Goal: Task Accomplishment & Management: Complete application form

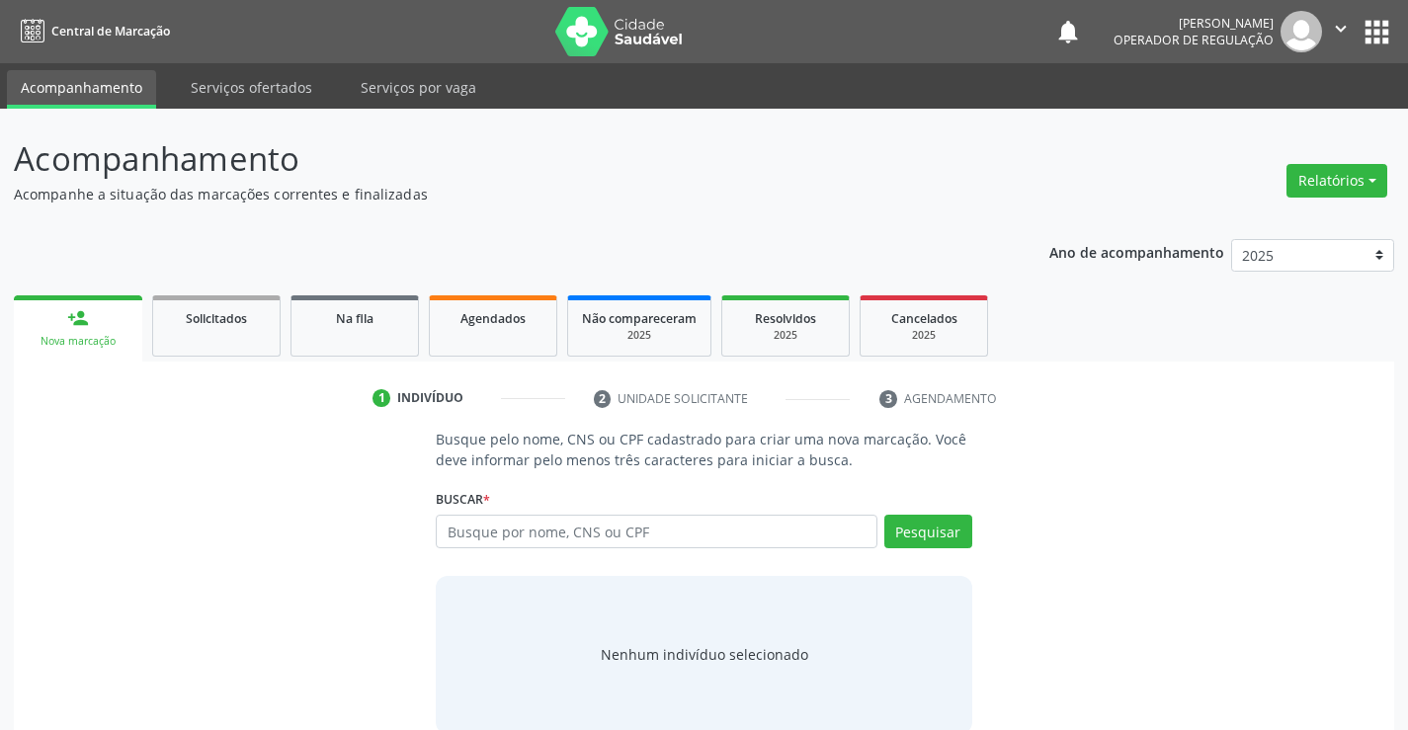
click at [518, 535] on input "text" at bounding box center [656, 532] width 441 height 34
type input "700009651803503"
click at [923, 510] on div "Buscar * Busque por nome, CNS ou CPF Nenhum resultado encontrado para: " " Não …" at bounding box center [704, 522] width 536 height 77
click at [919, 532] on button "Pesquisar" at bounding box center [928, 532] width 88 height 34
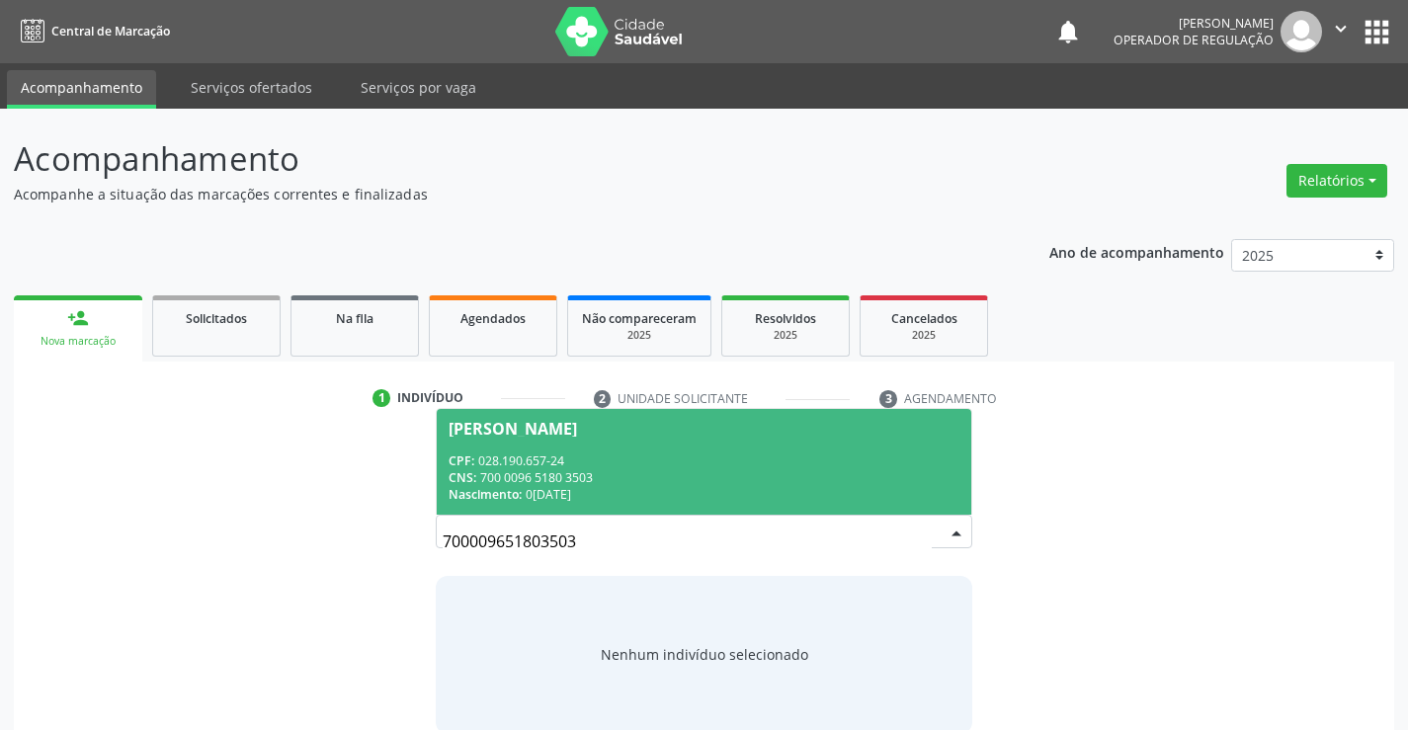
click at [582, 469] on div "CNS: 700 0096 5180 3503" at bounding box center [704, 477] width 510 height 17
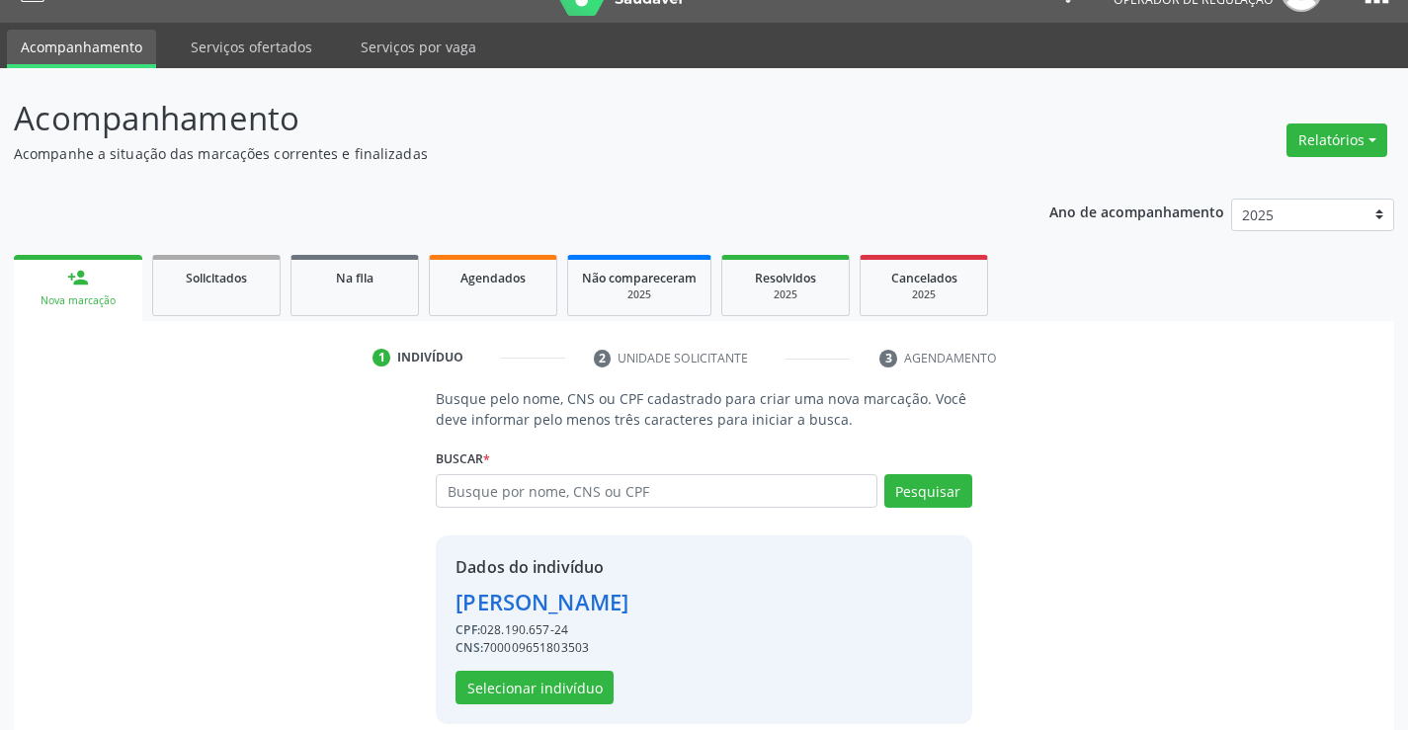
scroll to position [62, 0]
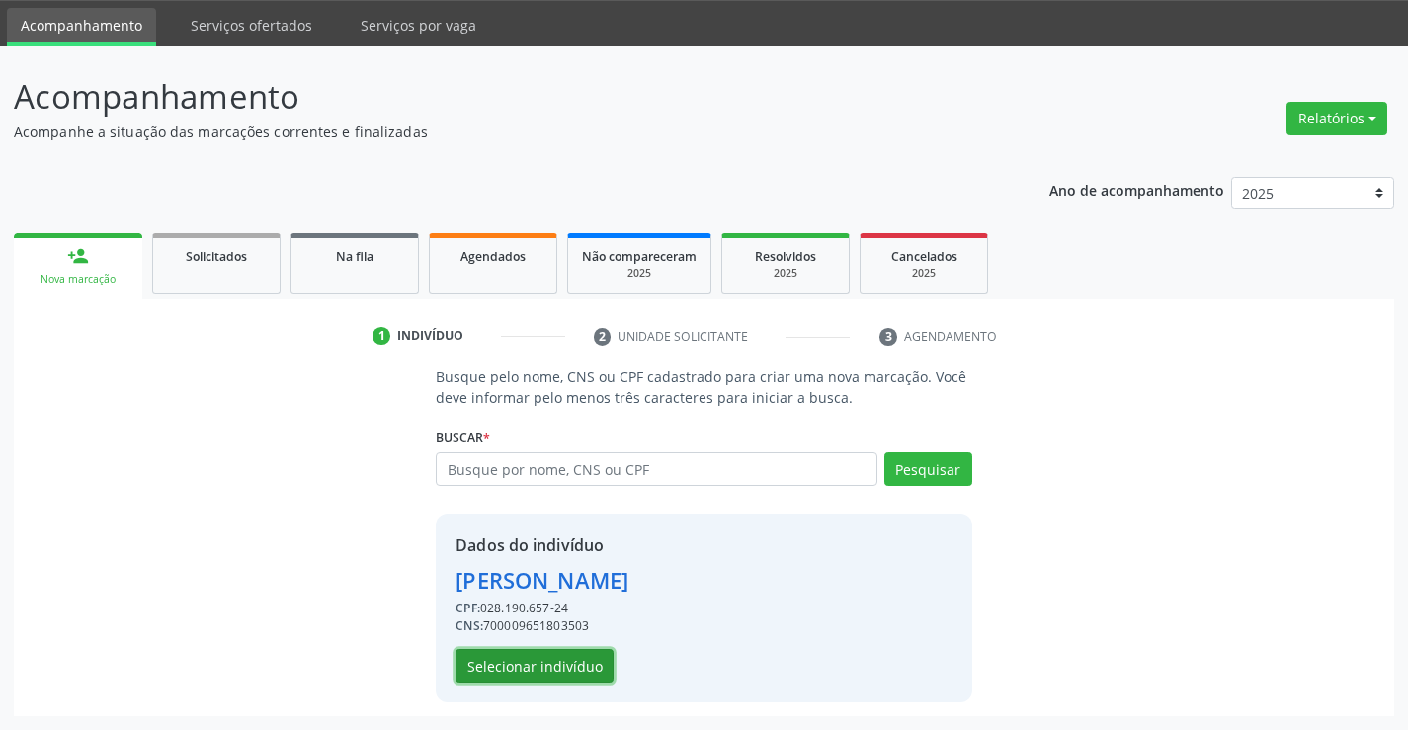
click at [544, 656] on button "Selecionar indivíduo" at bounding box center [535, 666] width 158 height 34
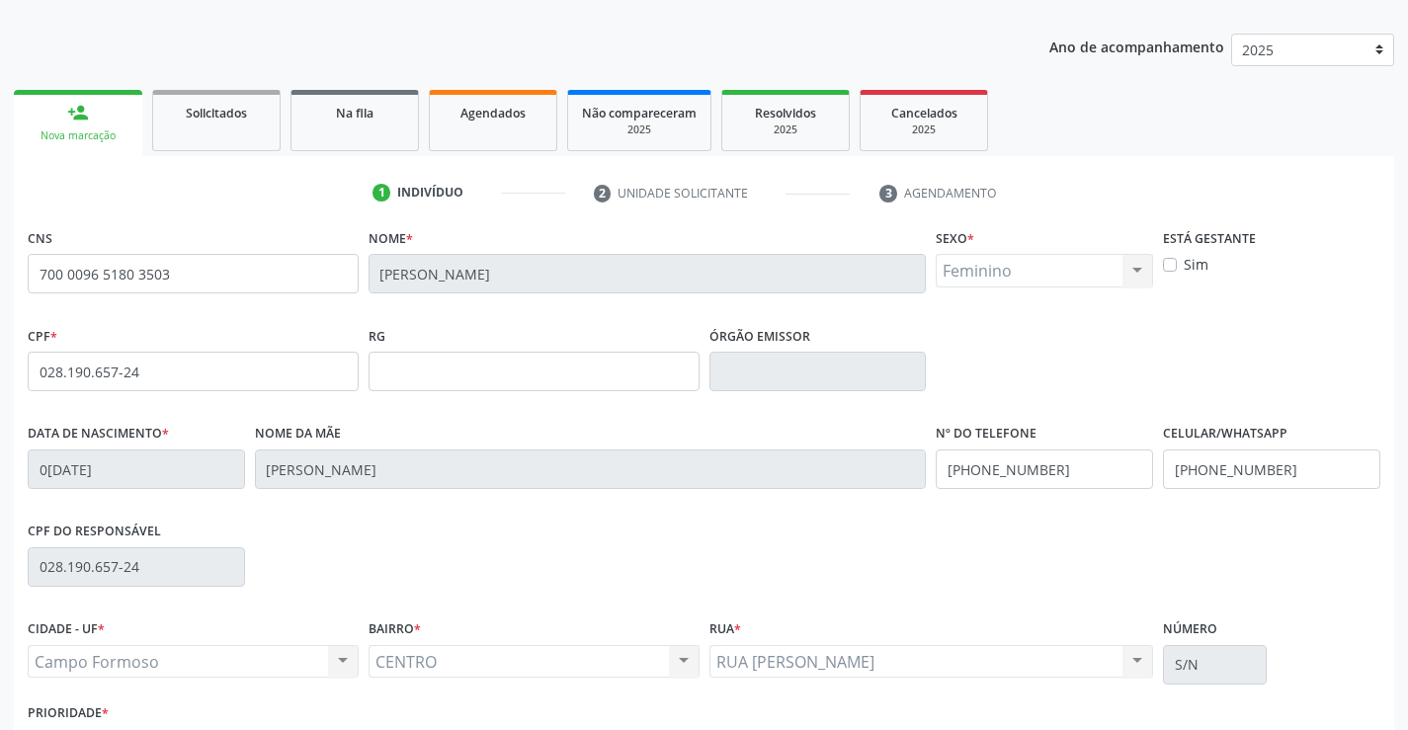
scroll to position [341, 0]
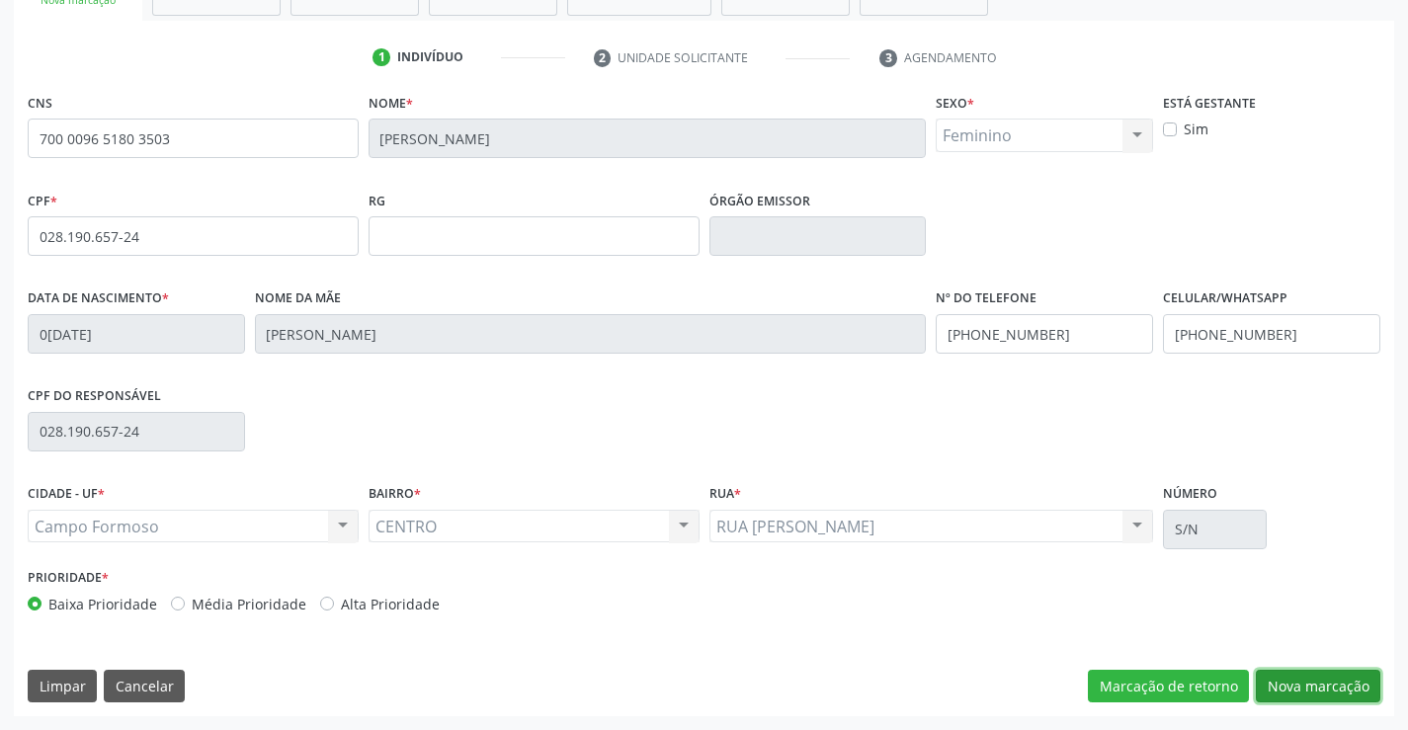
click at [1300, 694] on button "Nova marcação" at bounding box center [1318, 687] width 125 height 34
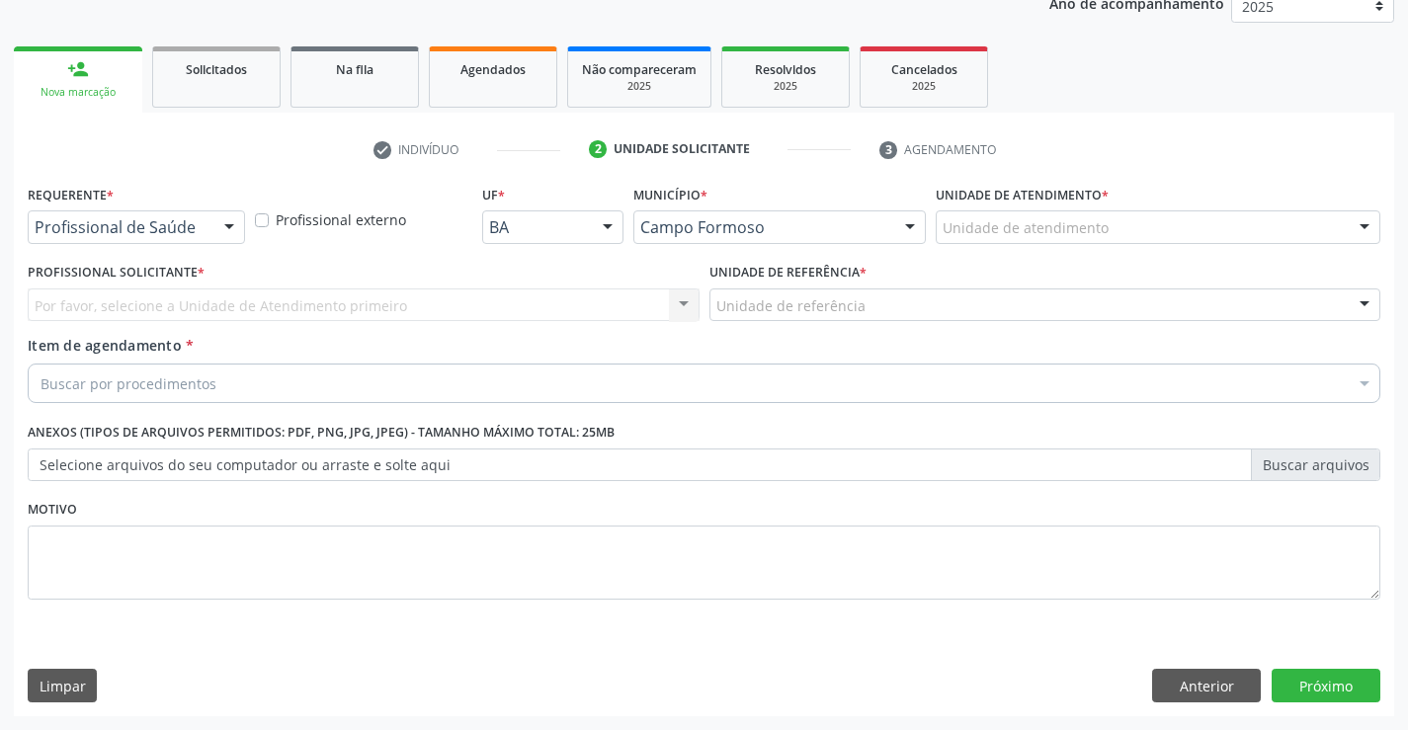
scroll to position [249, 0]
click at [236, 247] on div "Requerente * Profissional de Saúde Profissional de Saúde Paciente Nenhum result…" at bounding box center [136, 218] width 227 height 77
click at [224, 208] on div "Requerente * Profissional de Saúde Profissional de Saúde Paciente Nenhum result…" at bounding box center [136, 211] width 217 height 63
click at [210, 244] on div "Requerente * Profissional de Saúde Profissional de Saúde Paciente Nenhum result…" at bounding box center [136, 218] width 227 height 77
click at [211, 224] on div "Profissional de Saúde Profissional de Saúde Paciente Nenhum resultado encontrad…" at bounding box center [136, 227] width 217 height 34
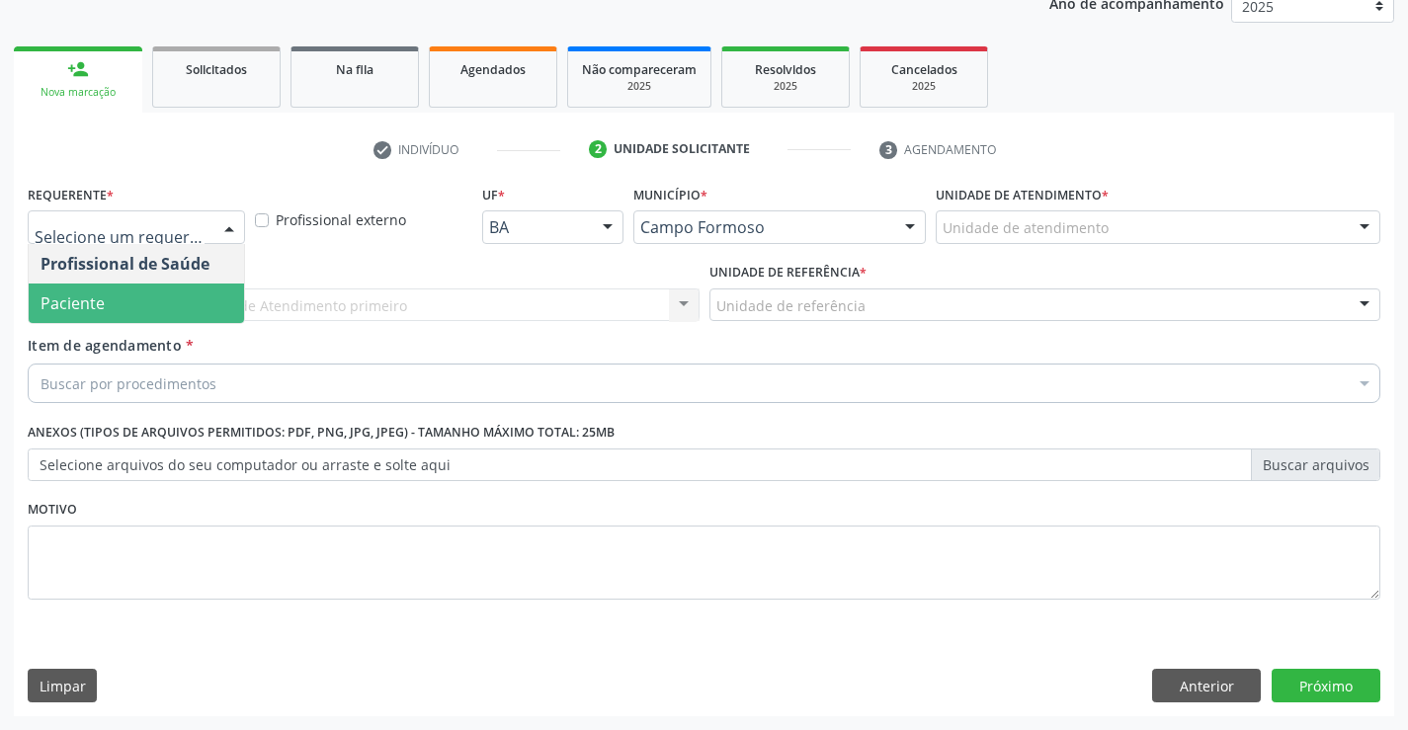
click at [157, 306] on span "Paciente" at bounding box center [136, 304] width 215 height 40
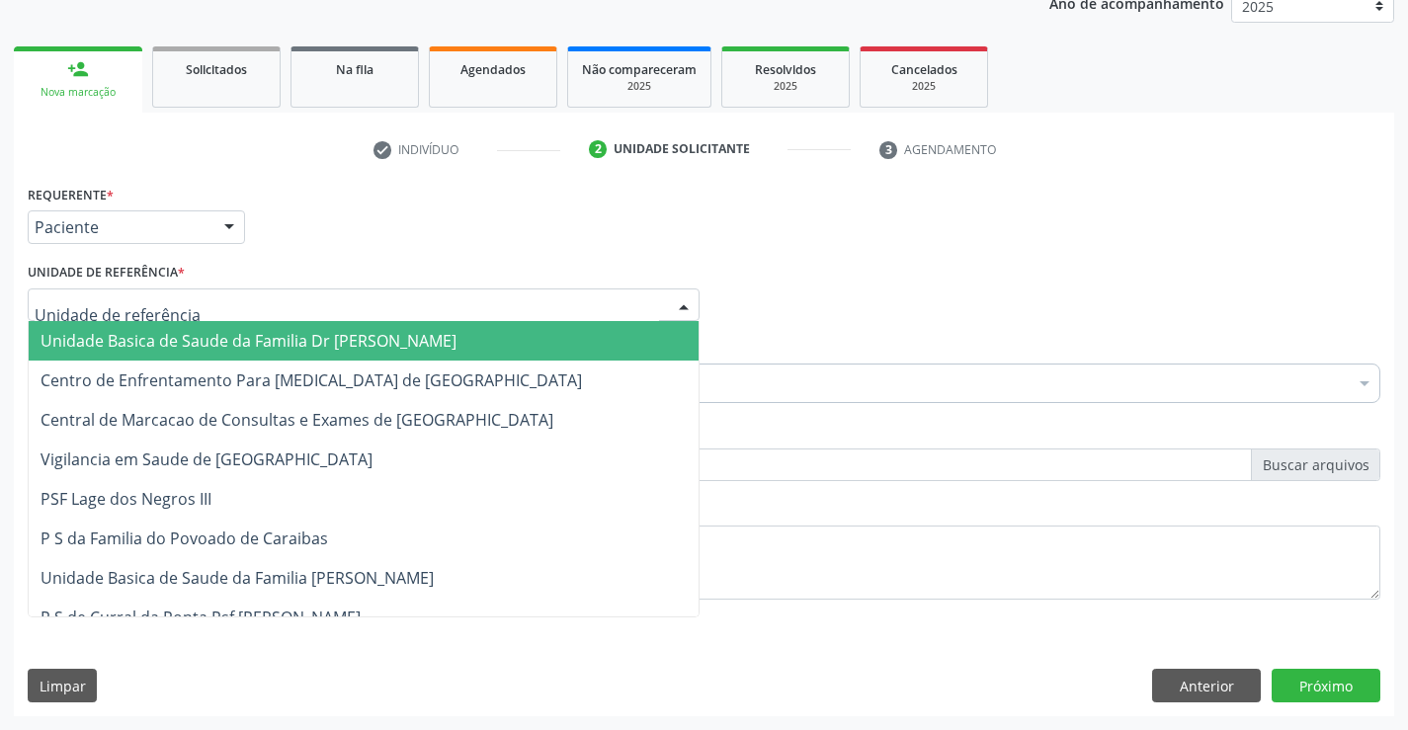
click at [299, 314] on div at bounding box center [364, 306] width 672 height 34
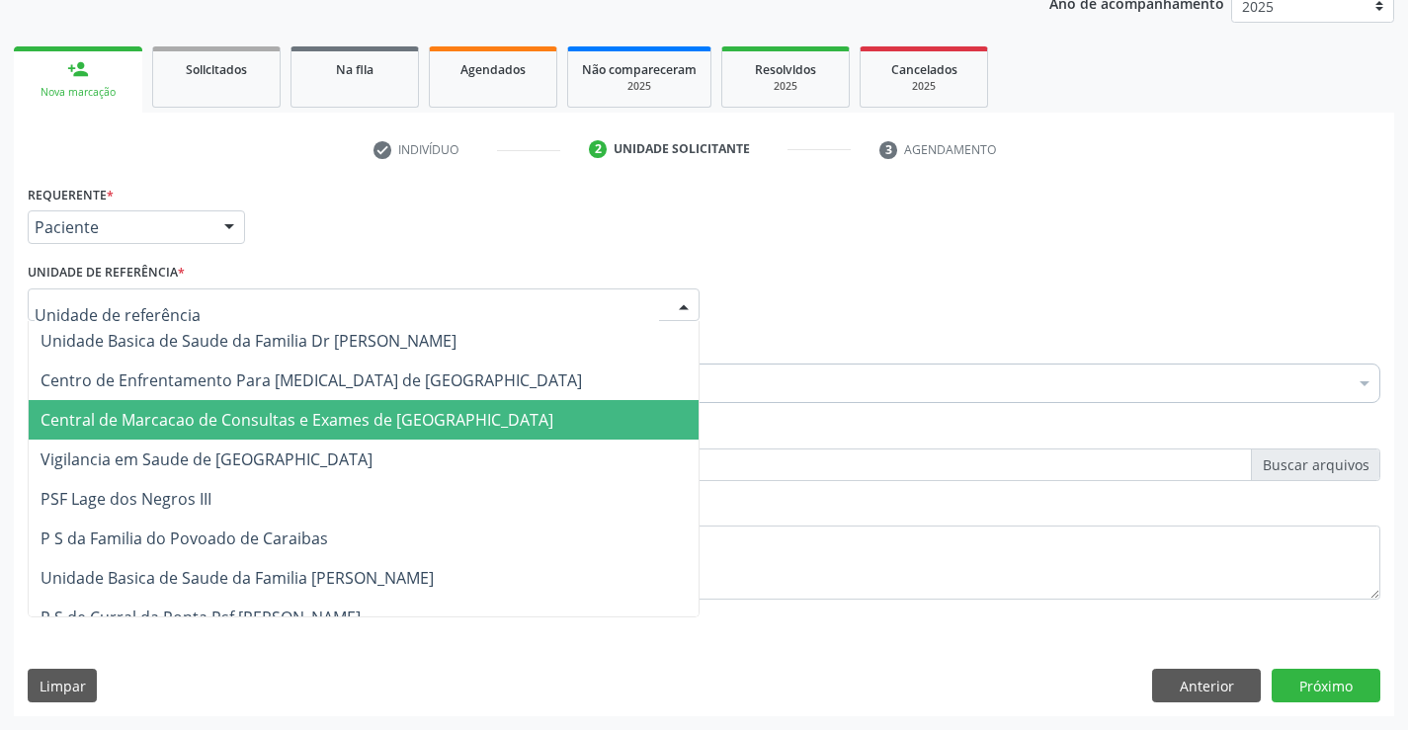
click at [291, 412] on span "Central de Marcacao de Consultas e Exames de [GEOGRAPHIC_DATA]" at bounding box center [297, 420] width 513 height 22
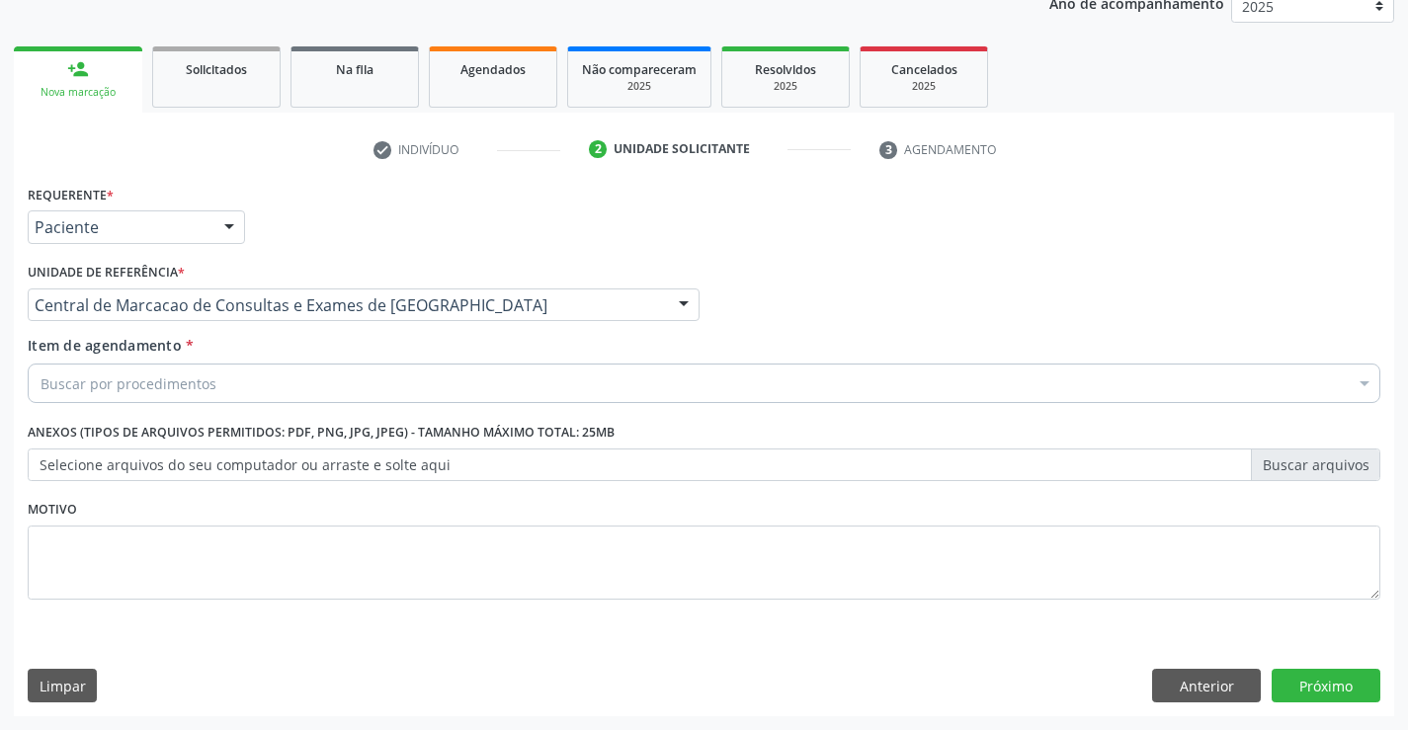
click at [299, 363] on div "Item de agendamento * Buscar por procedimentos Selecionar todos 0202040089 - 3X…" at bounding box center [704, 366] width 1353 height 62
click at [300, 370] on div "Buscar por procedimentos" at bounding box center [704, 384] width 1353 height 40
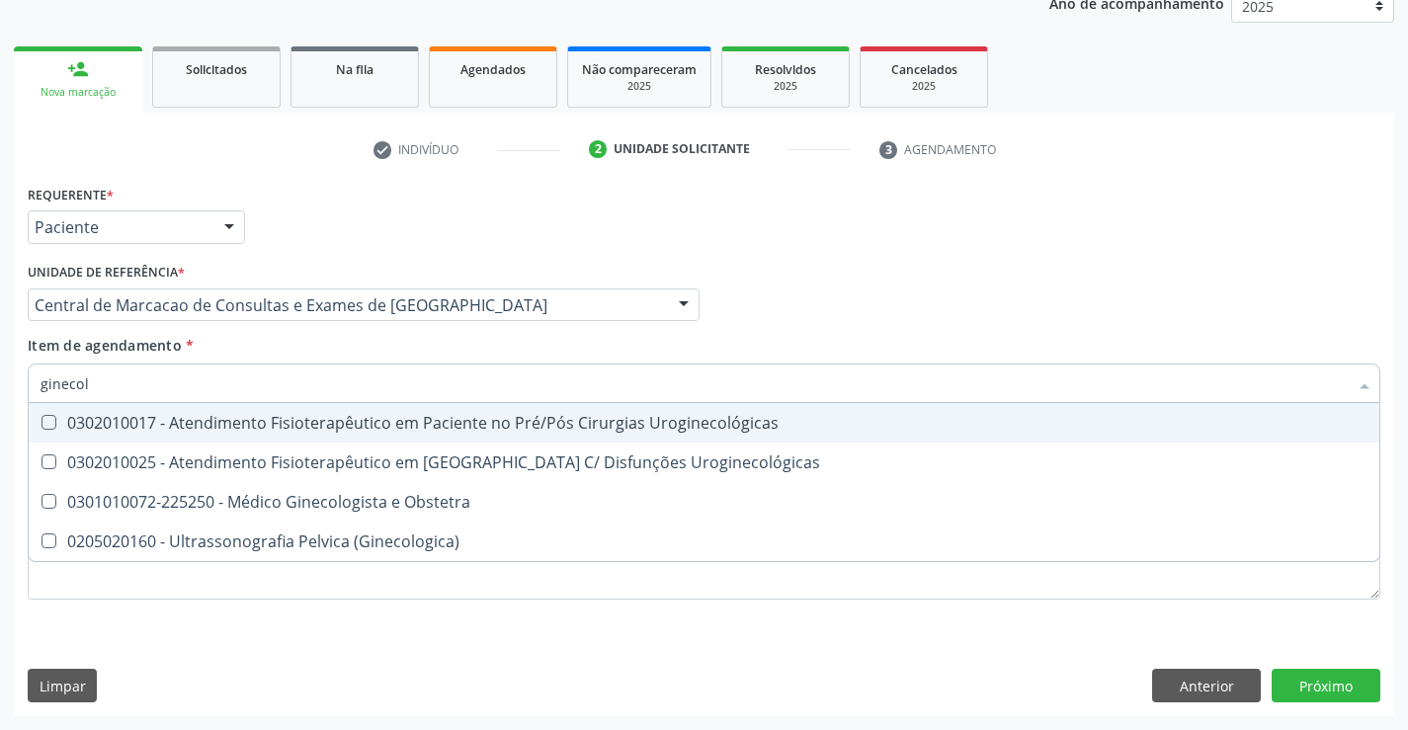
type input "ginecolo"
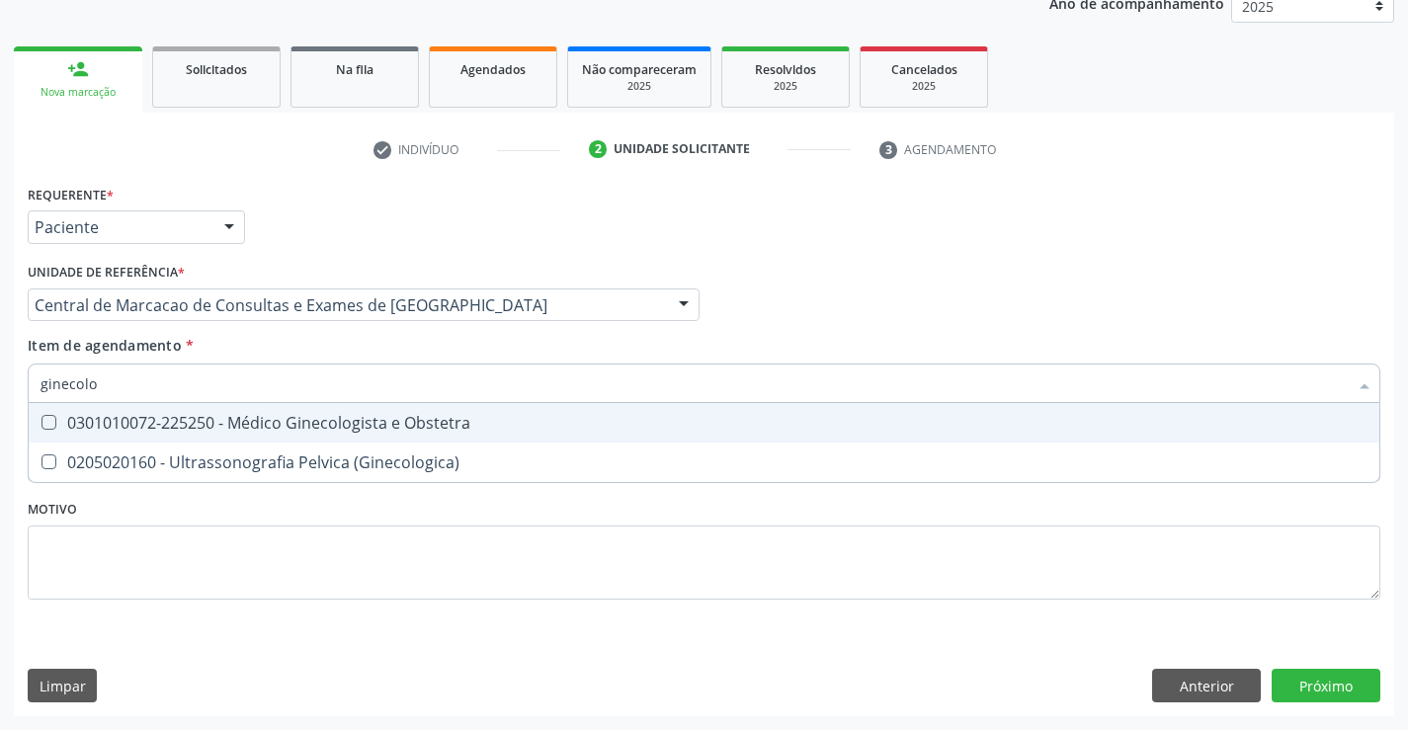
click at [289, 415] on div "0301010072-225250 - Médico Ginecologista e Obstetra" at bounding box center [704, 423] width 1327 height 16
checkbox Obstetra "true"
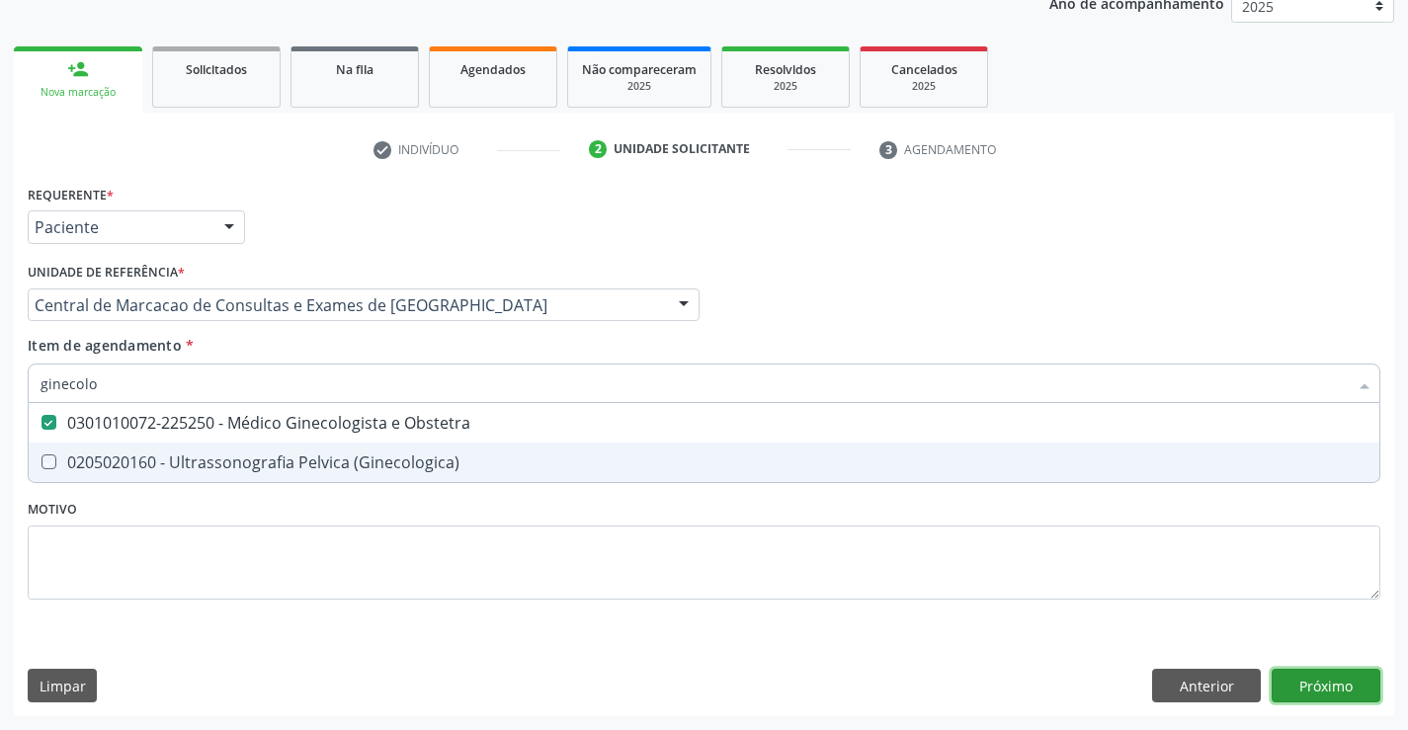
click at [1351, 684] on div "Requerente * Paciente Profissional de Saúde Paciente Nenhum resultado encontrad…" at bounding box center [704, 448] width 1380 height 537
checkbox \(Ginecologica\) "true"
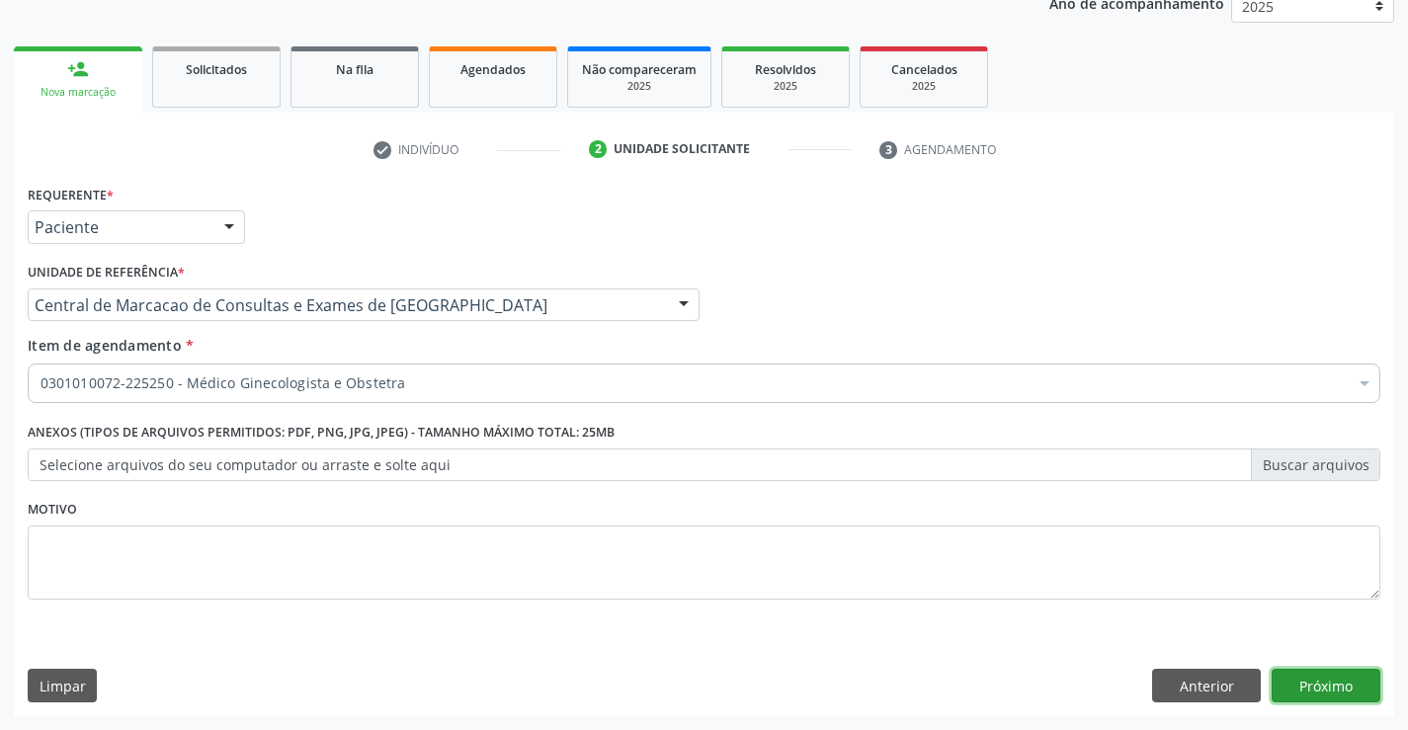
click at [1351, 684] on button "Próximo" at bounding box center [1326, 686] width 109 height 34
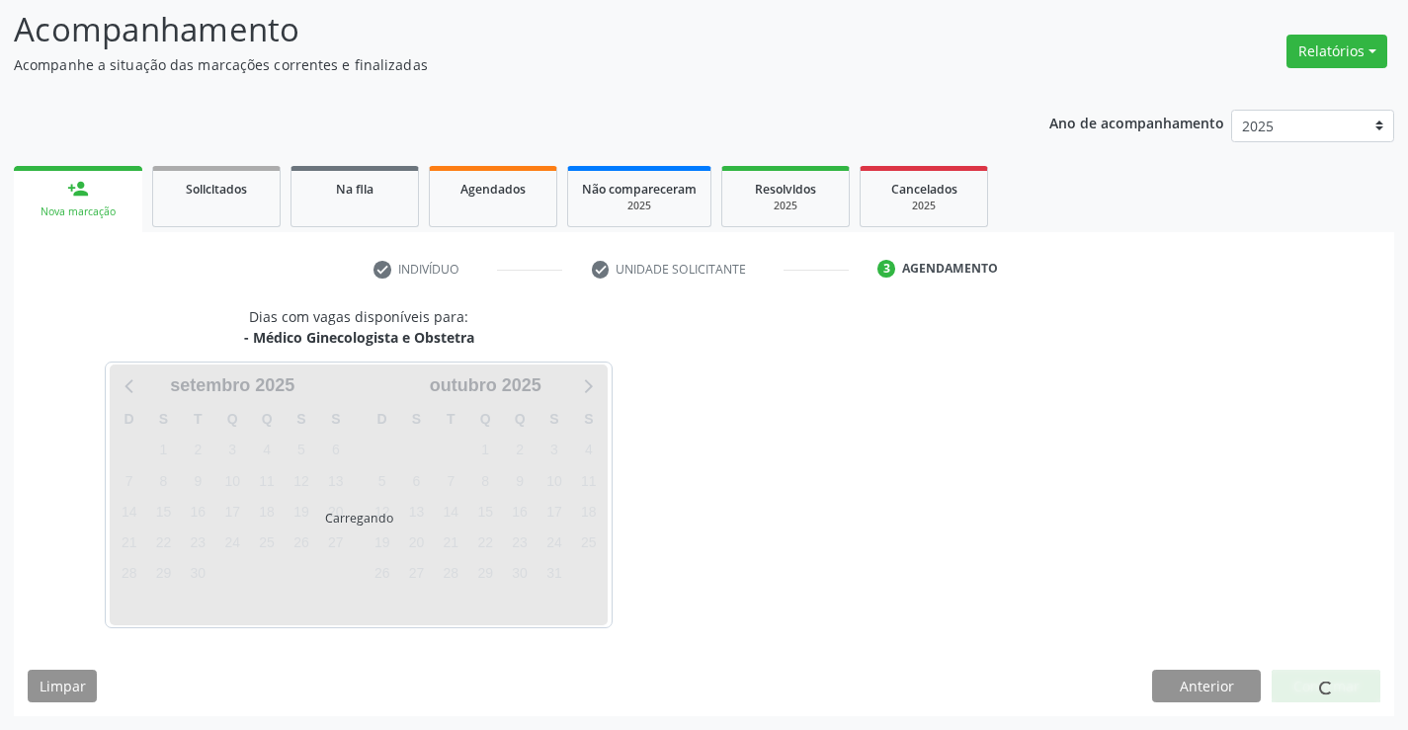
scroll to position [129, 0]
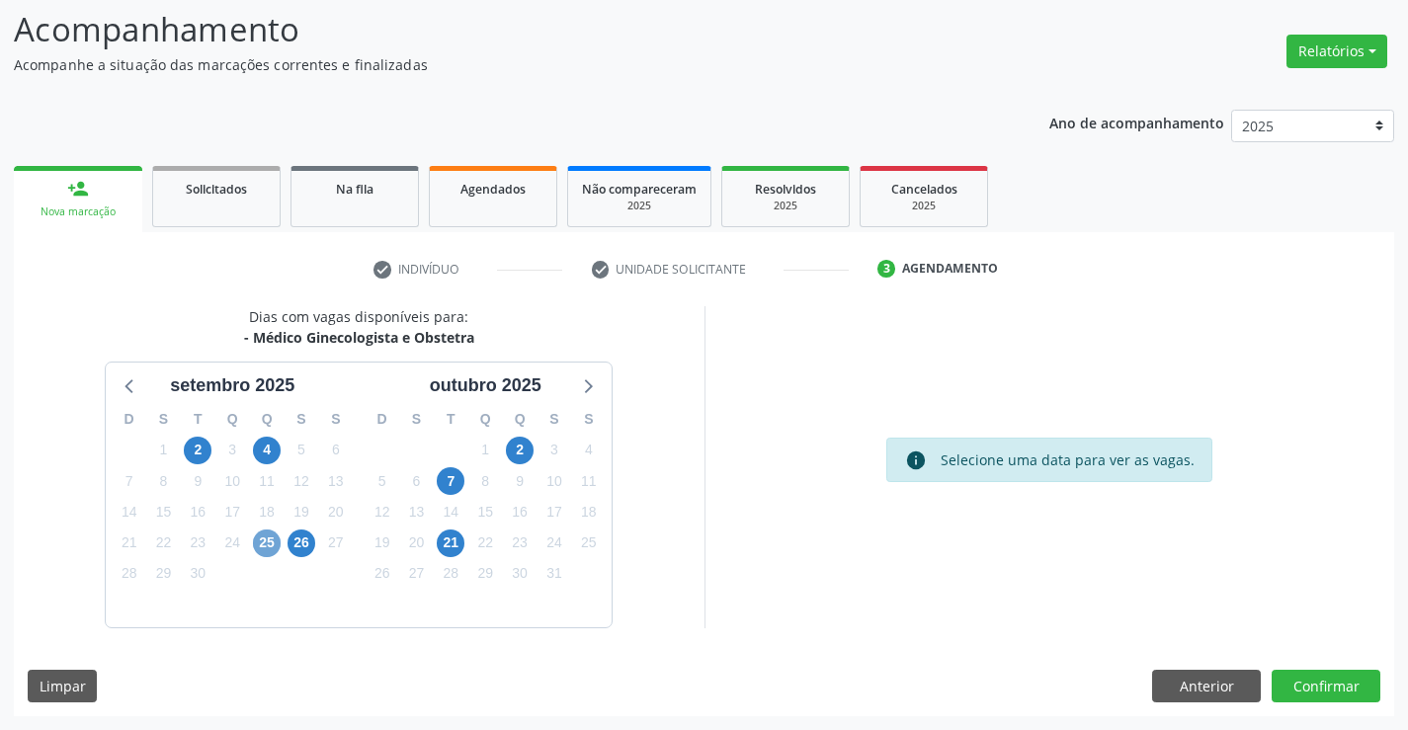
click at [264, 539] on span "25" at bounding box center [267, 544] width 28 height 28
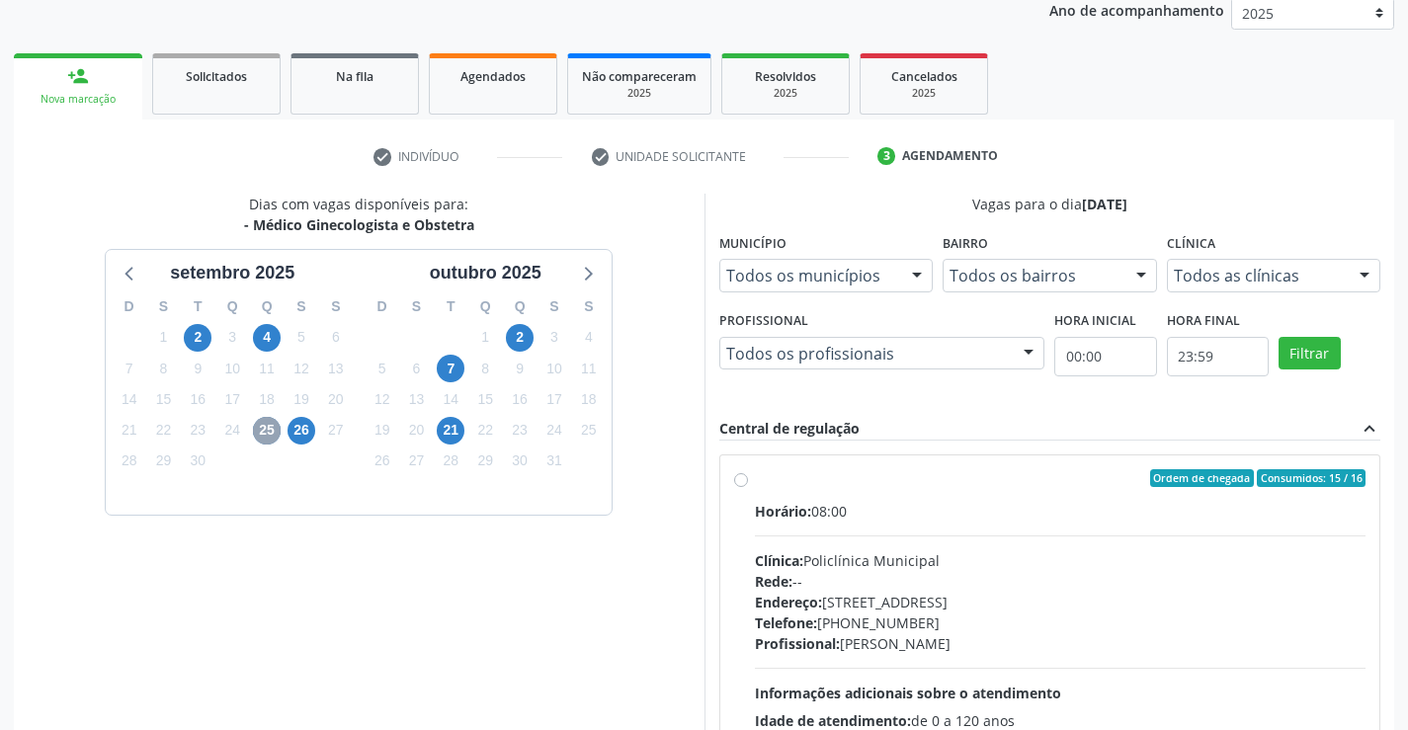
scroll to position [415, 0]
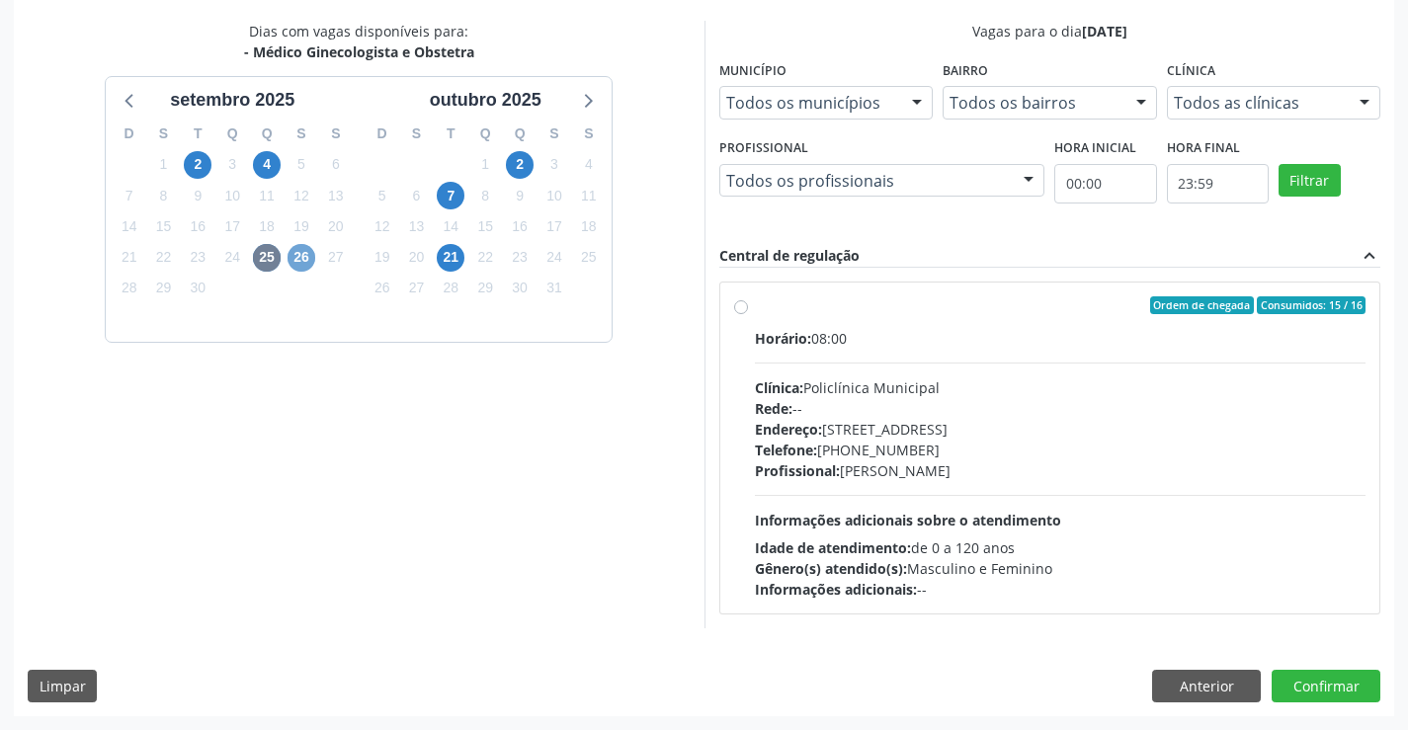
click at [304, 261] on span "26" at bounding box center [302, 258] width 28 height 28
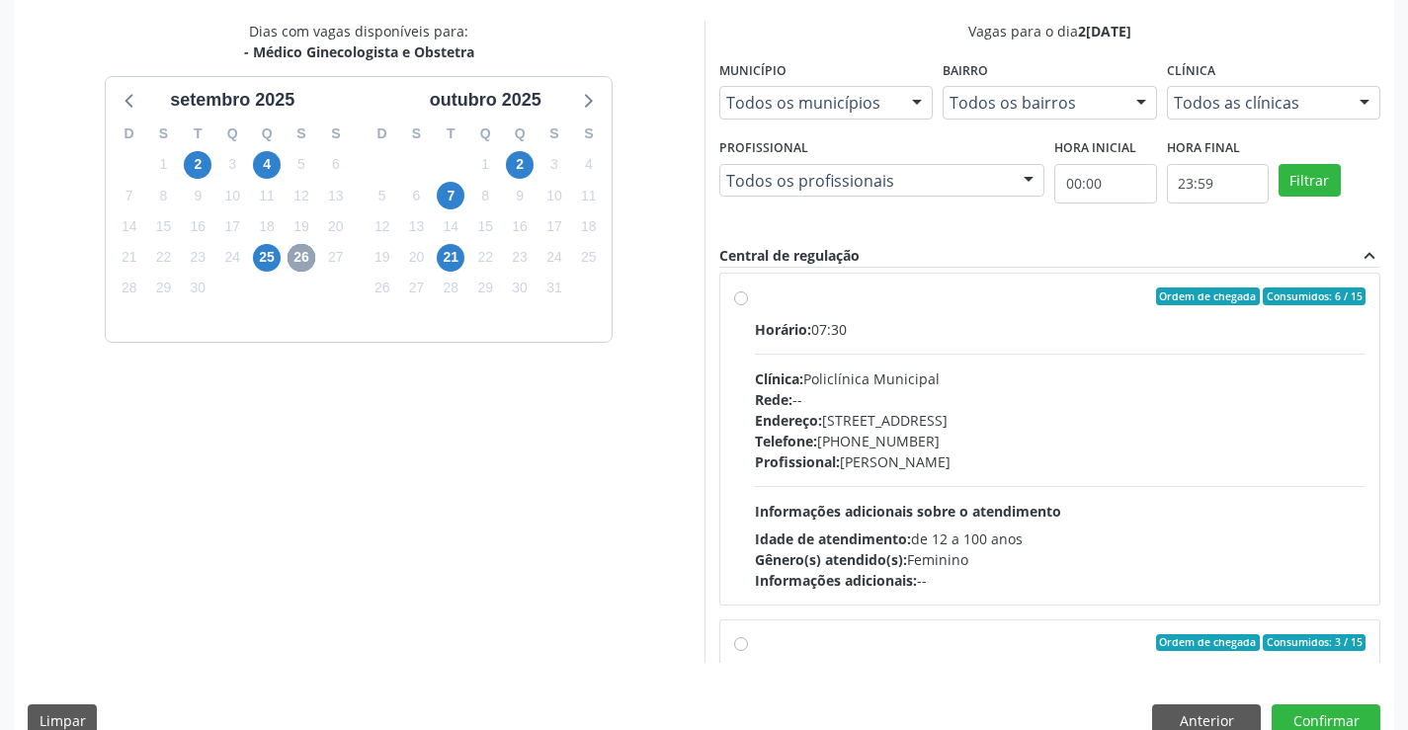
scroll to position [0, 0]
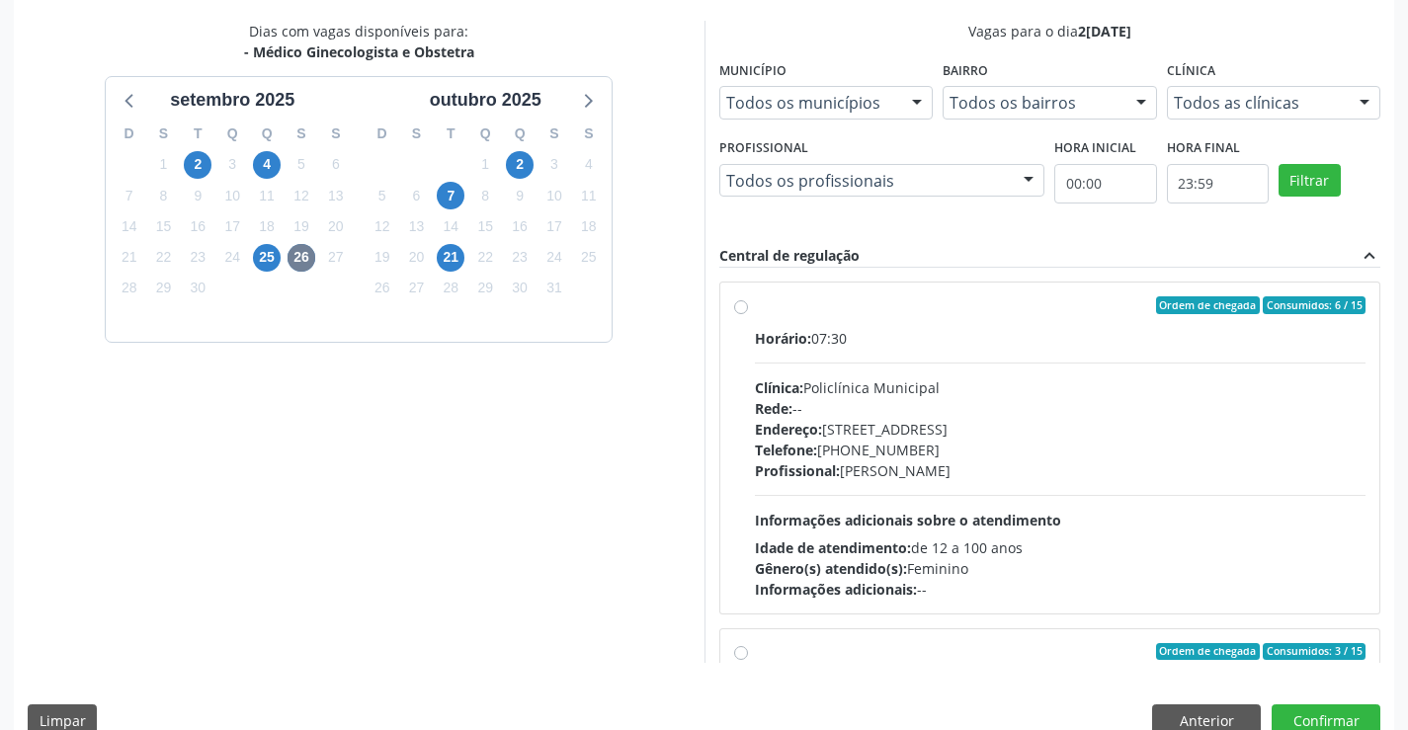
click at [930, 428] on div "Endereço: [STREET_ADDRESS]" at bounding box center [1061, 429] width 612 height 21
click at [748, 314] on input "Ordem de chegada Consumidos: 6 / 15 Horário: 07:30 Clínica: Policlínica Municip…" at bounding box center [741, 305] width 14 height 18
radio input "true"
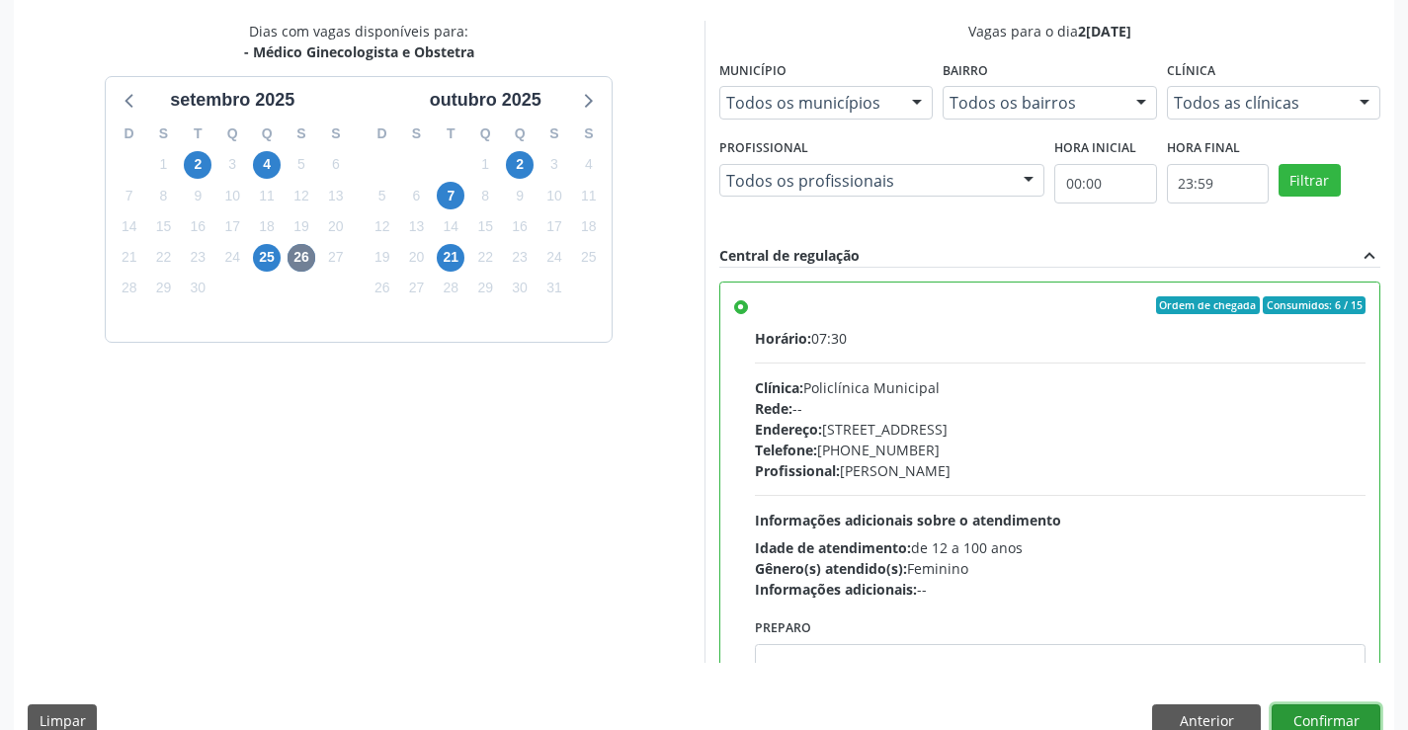
click at [1322, 712] on button "Confirmar" at bounding box center [1326, 722] width 109 height 34
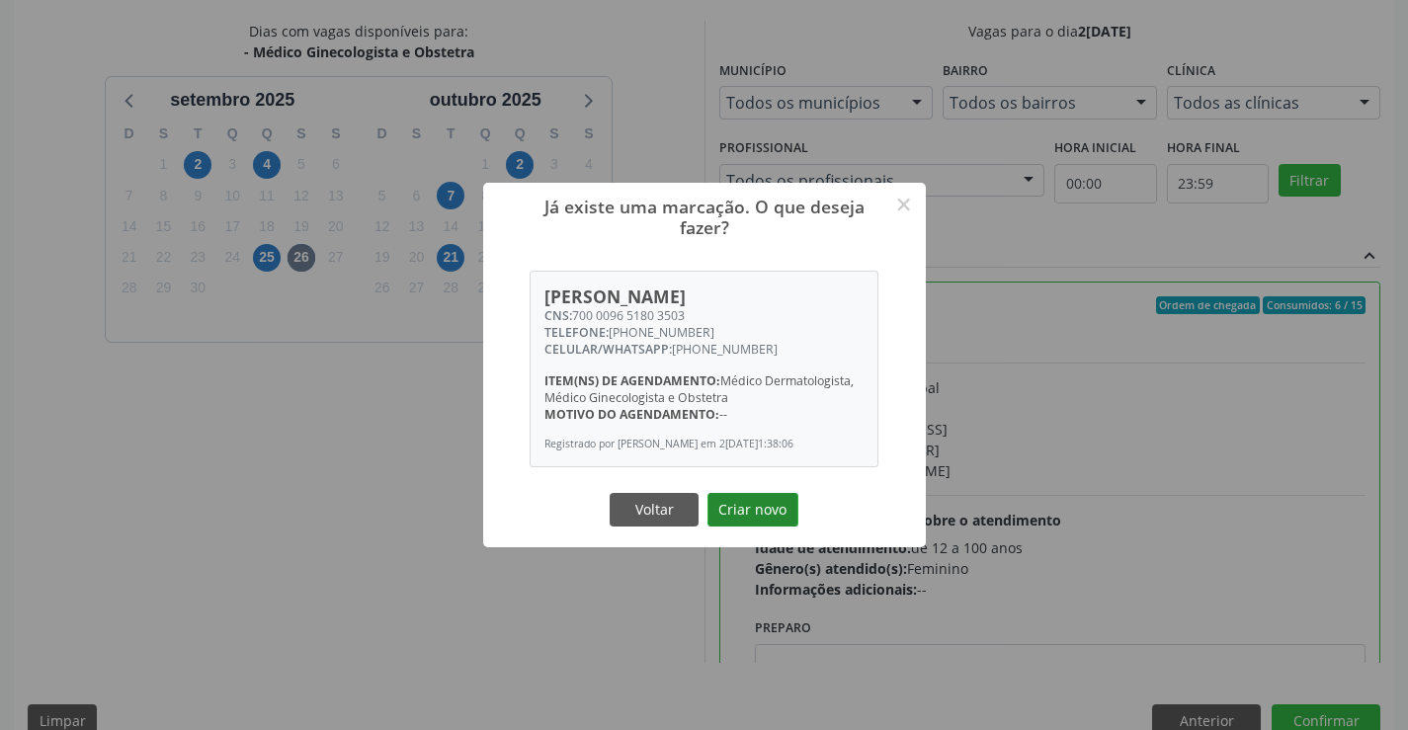
click at [774, 509] on button "Criar novo" at bounding box center [753, 510] width 91 height 34
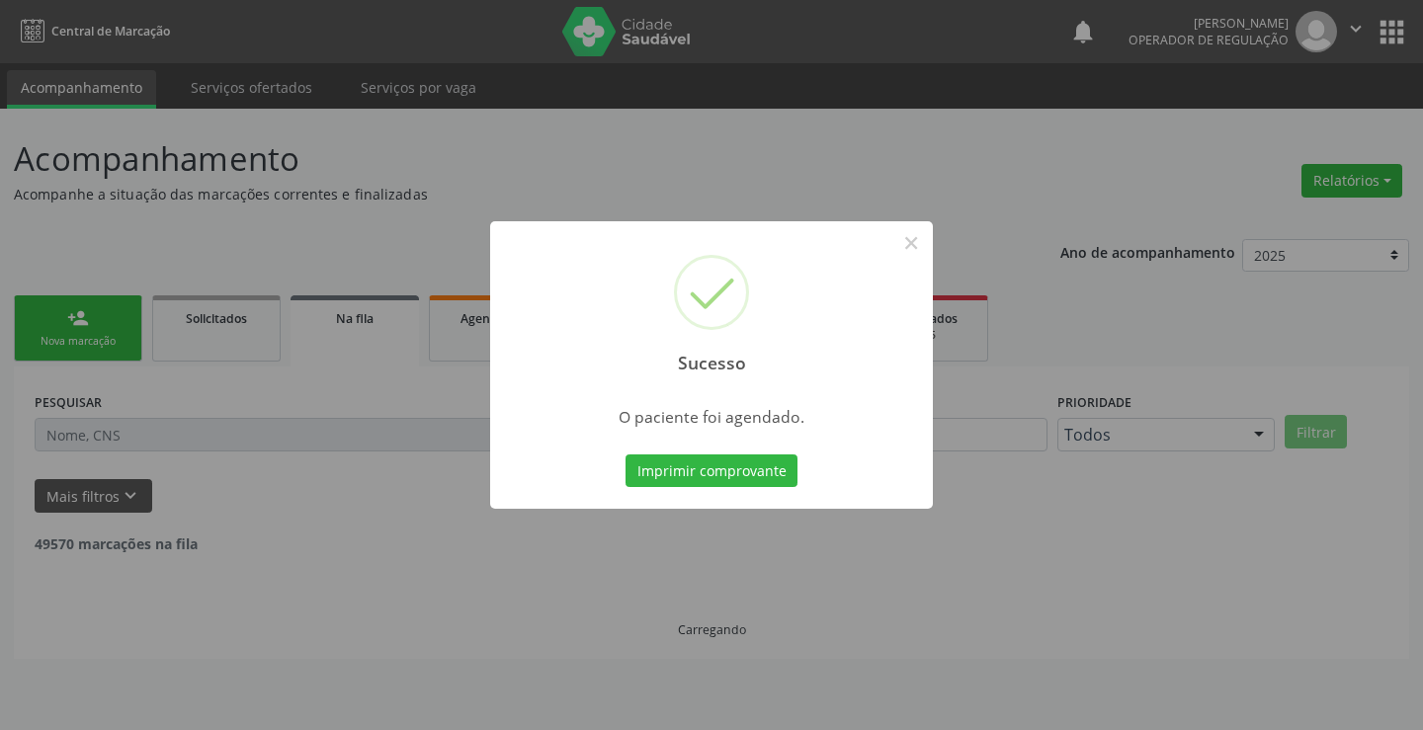
click at [625, 455] on button "Imprimir comprovante" at bounding box center [711, 472] width 172 height 34
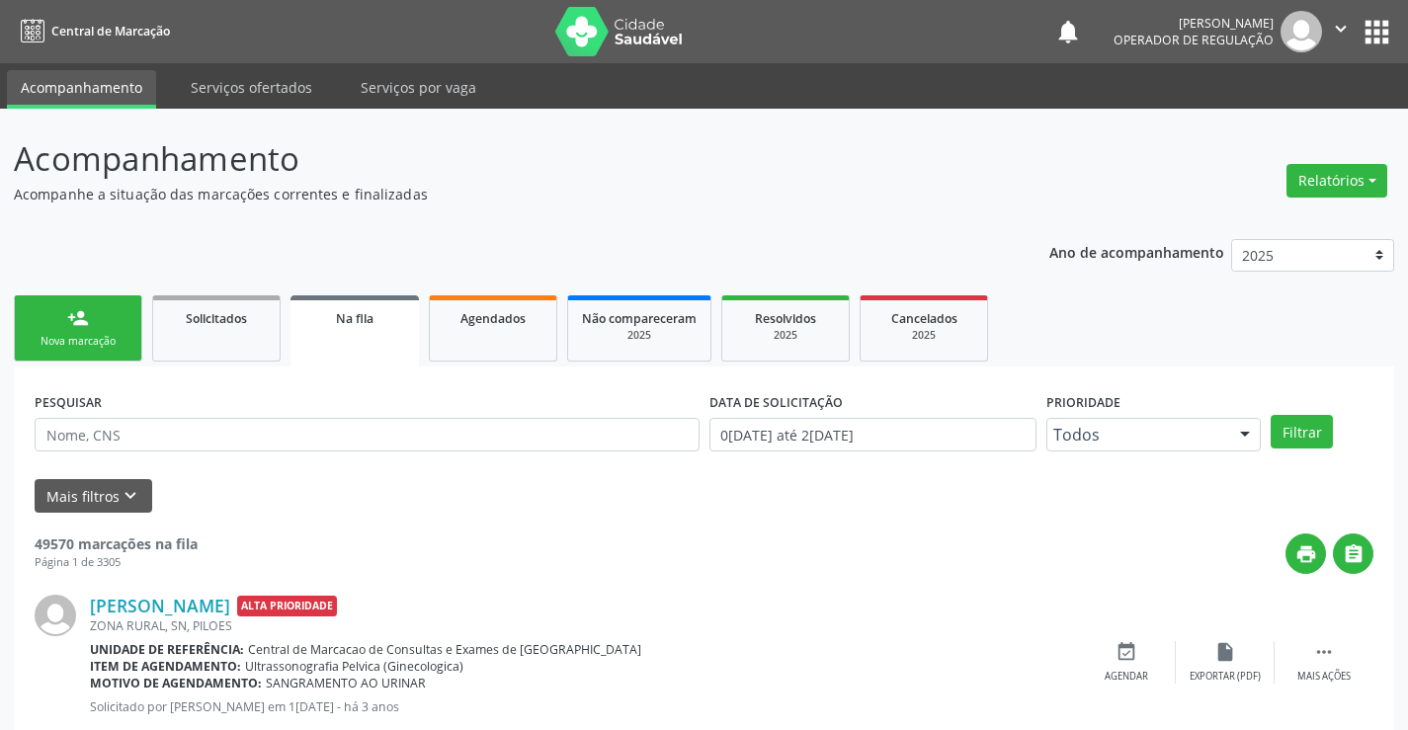
click at [90, 335] on div "Nova marcação" at bounding box center [78, 341] width 99 height 15
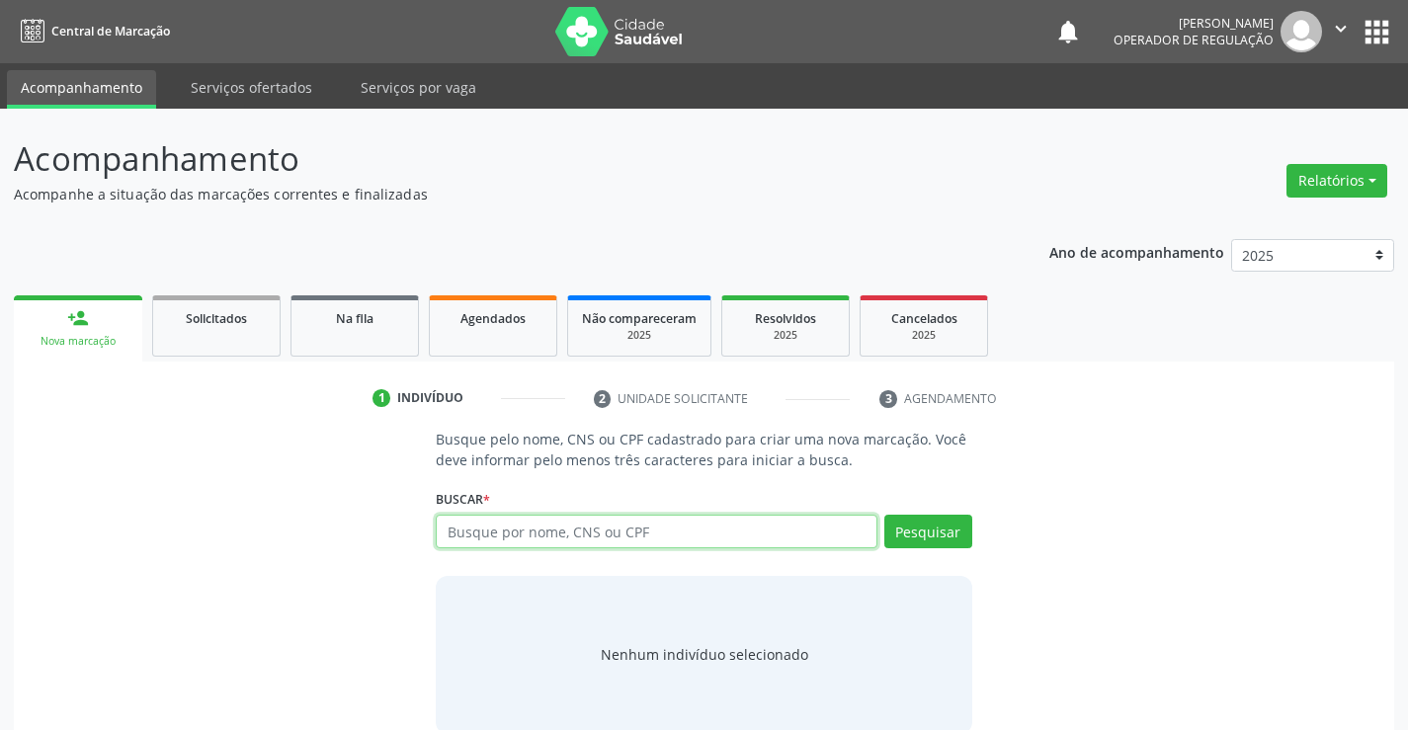
click at [491, 546] on input "text" at bounding box center [656, 532] width 441 height 34
type input "704108145411773"
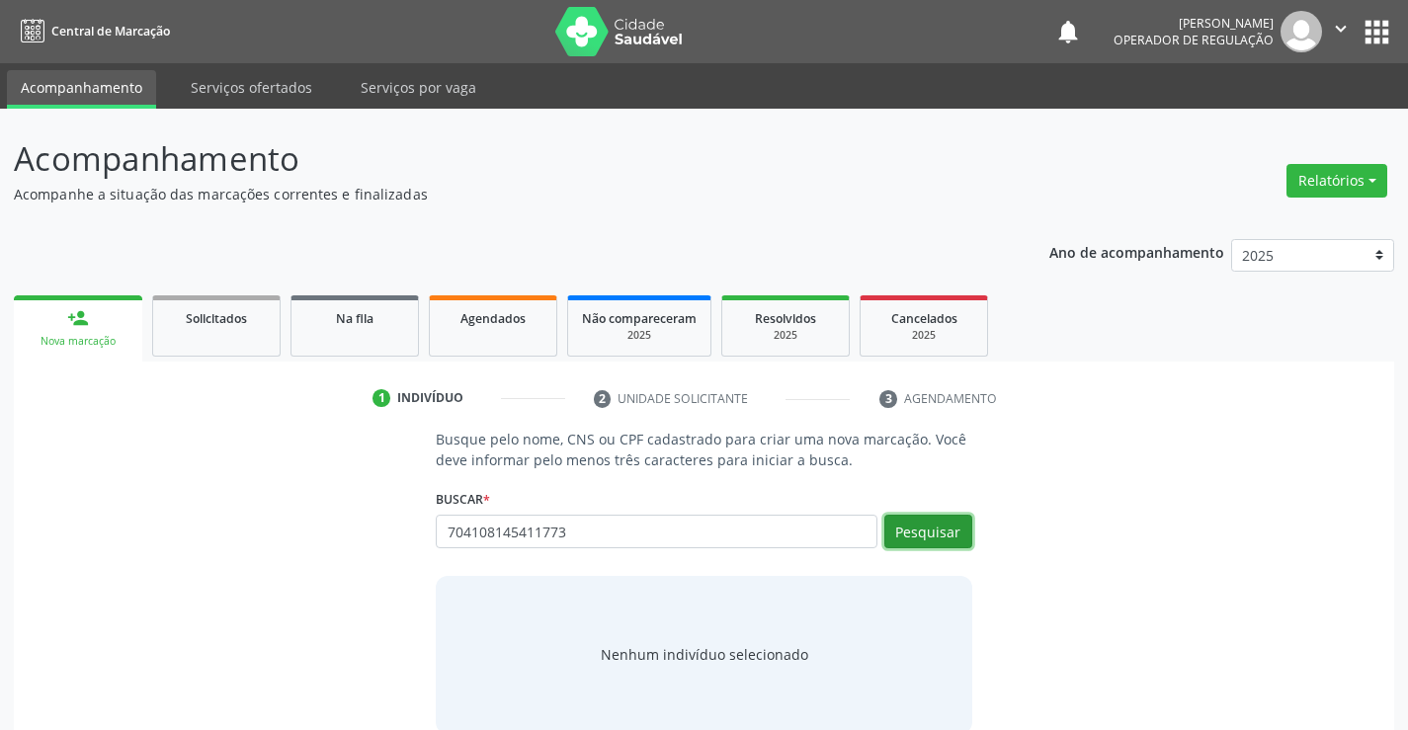
click at [938, 524] on button "Pesquisar" at bounding box center [928, 532] width 88 height 34
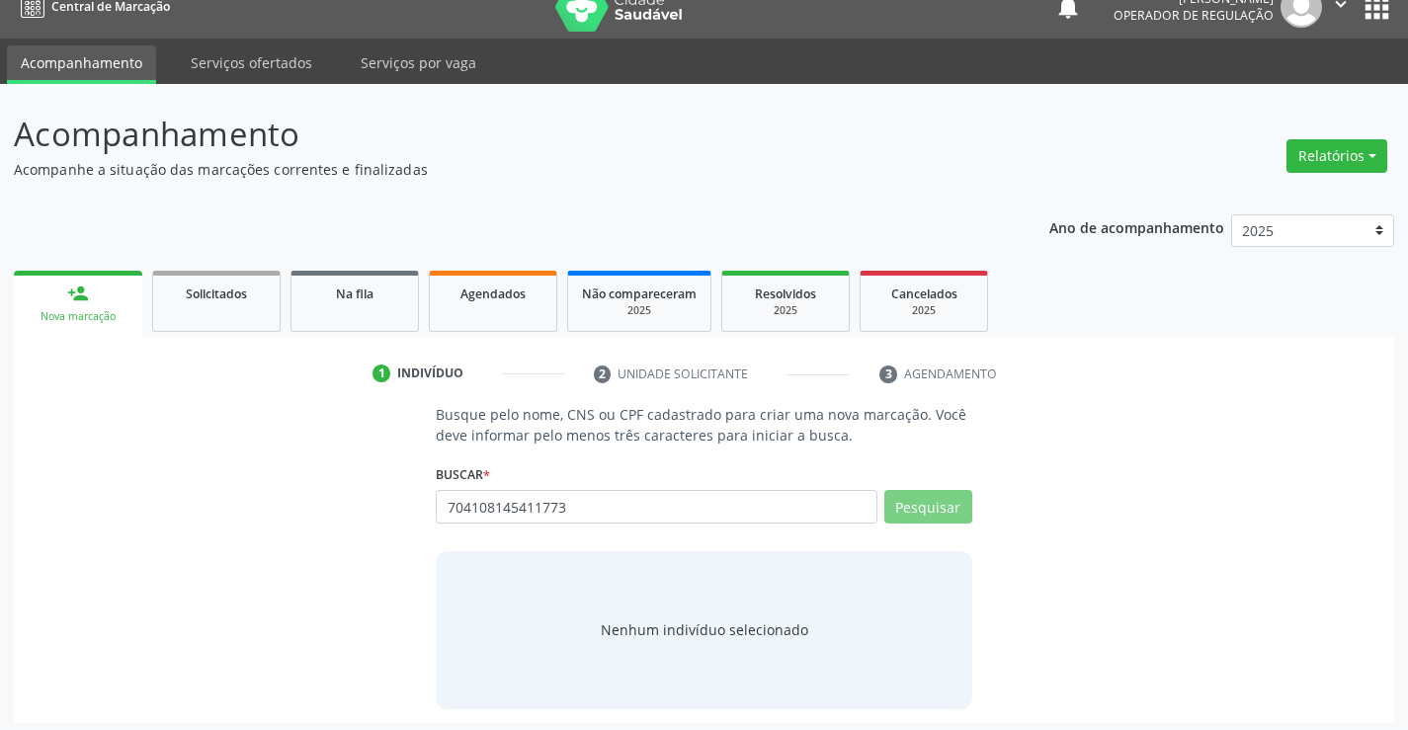
scroll to position [32, 0]
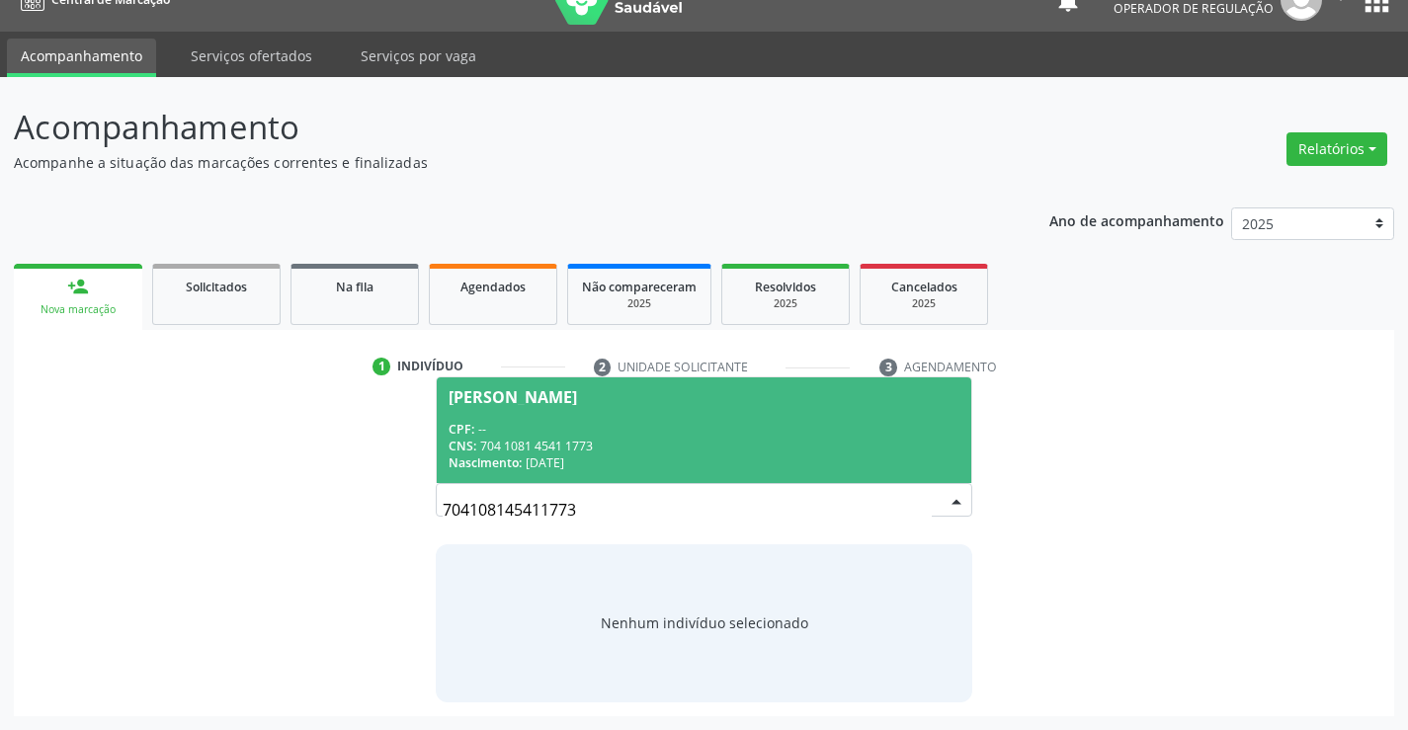
click at [610, 430] on div "CPF: --" at bounding box center [704, 429] width 510 height 17
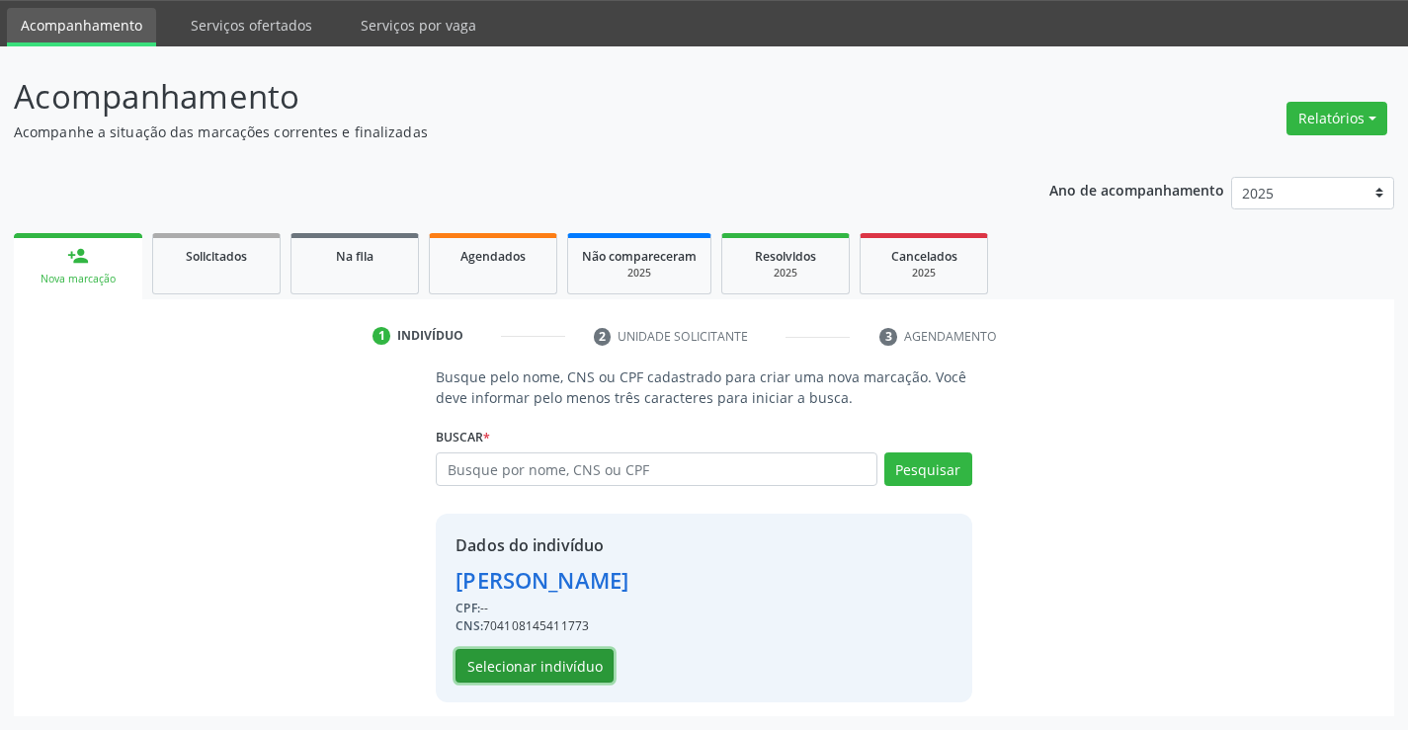
click at [555, 676] on button "Selecionar indivíduo" at bounding box center [535, 666] width 158 height 34
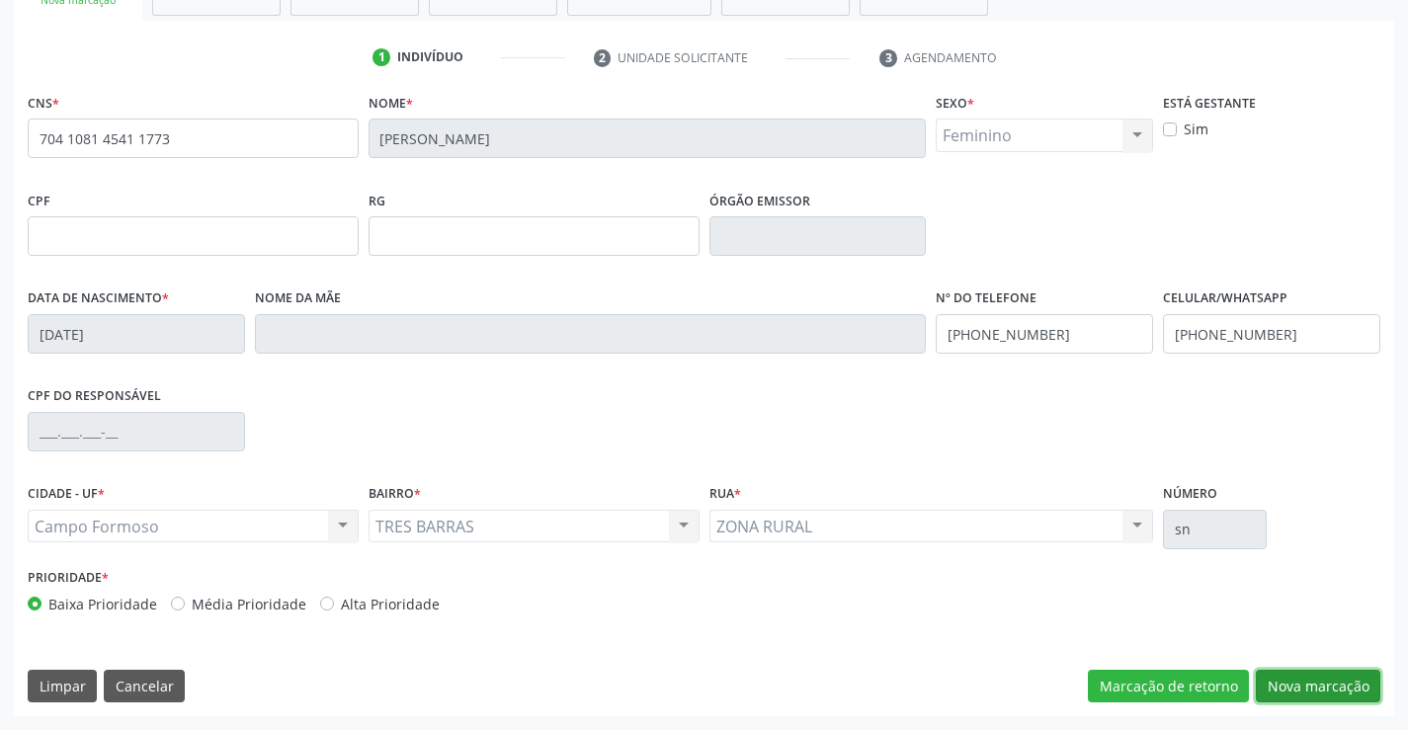
click at [1309, 689] on button "Nova marcação" at bounding box center [1318, 687] width 125 height 34
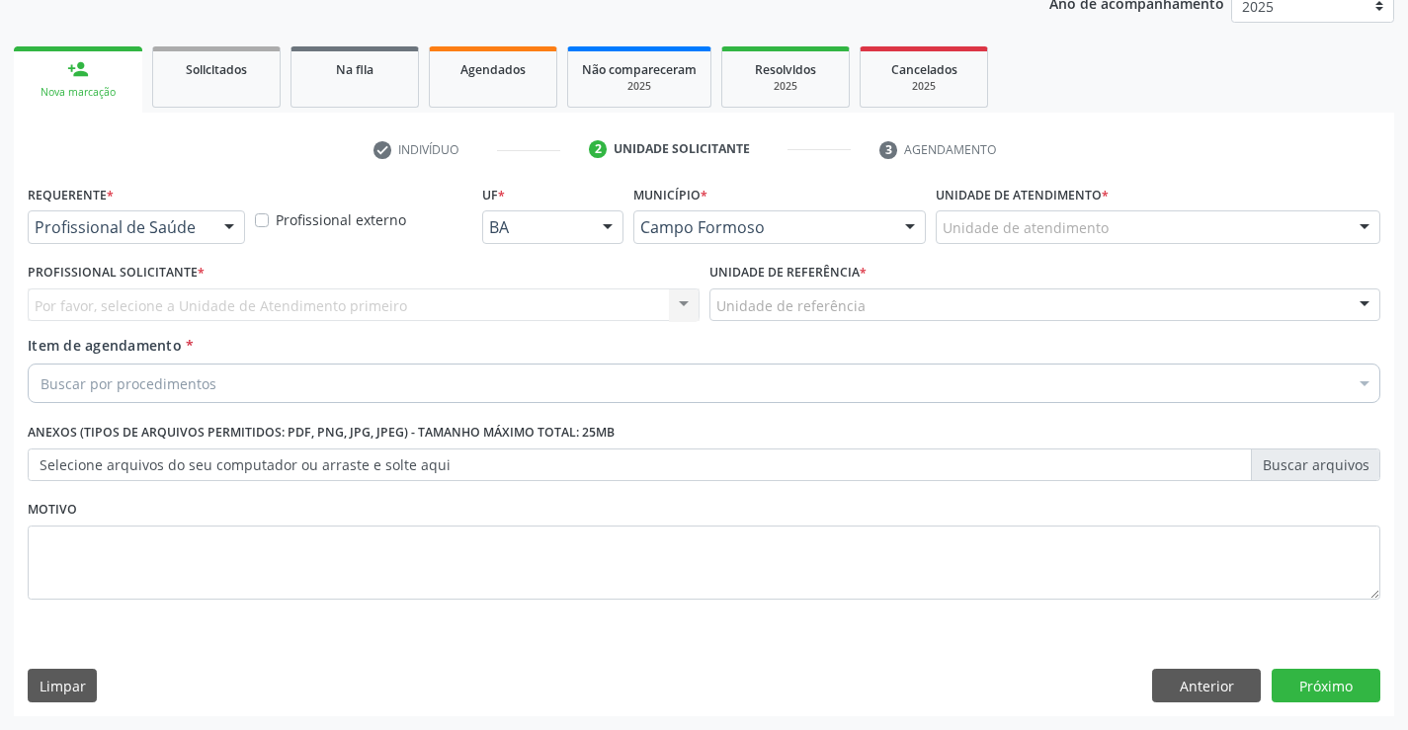
scroll to position [249, 0]
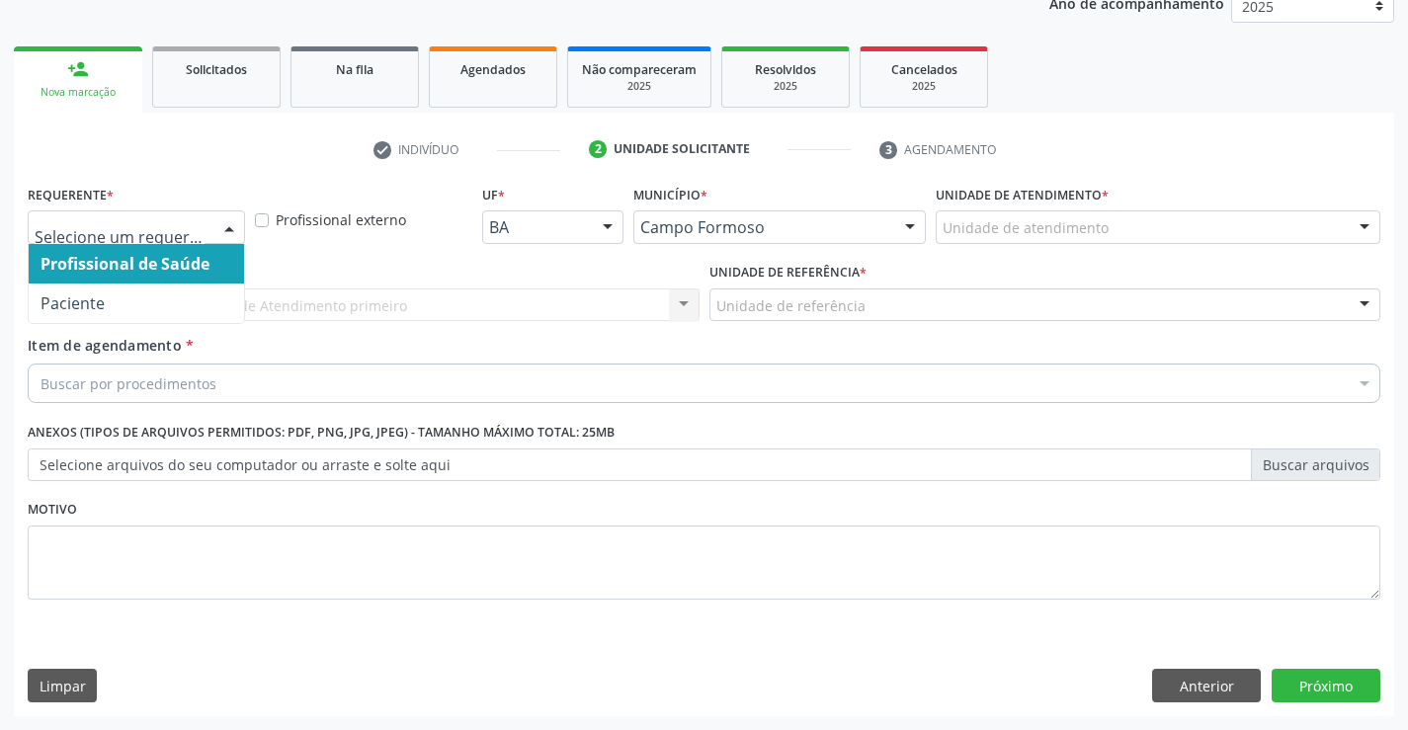
click at [227, 222] on div at bounding box center [229, 228] width 30 height 34
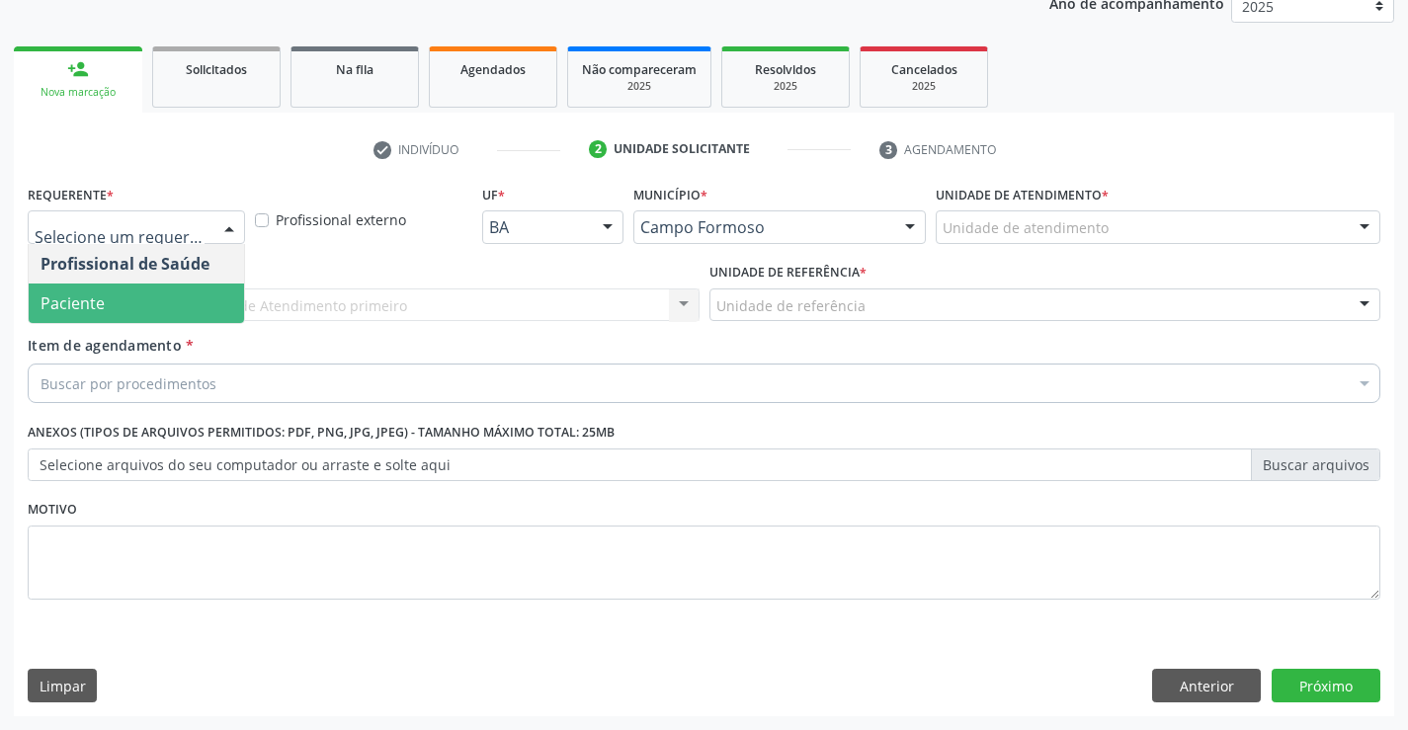
click at [172, 292] on span "Paciente" at bounding box center [136, 304] width 215 height 40
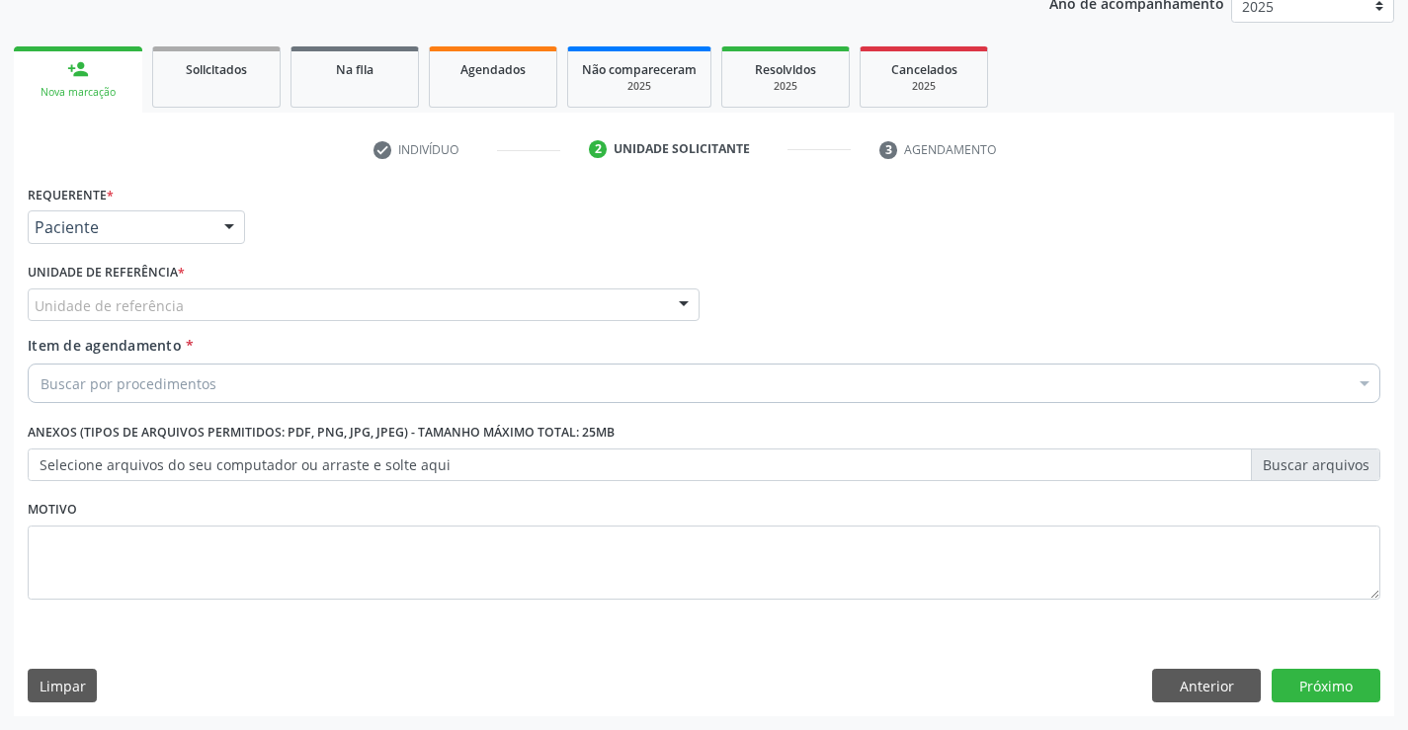
click at [284, 304] on div "Unidade de referência" at bounding box center [364, 306] width 672 height 34
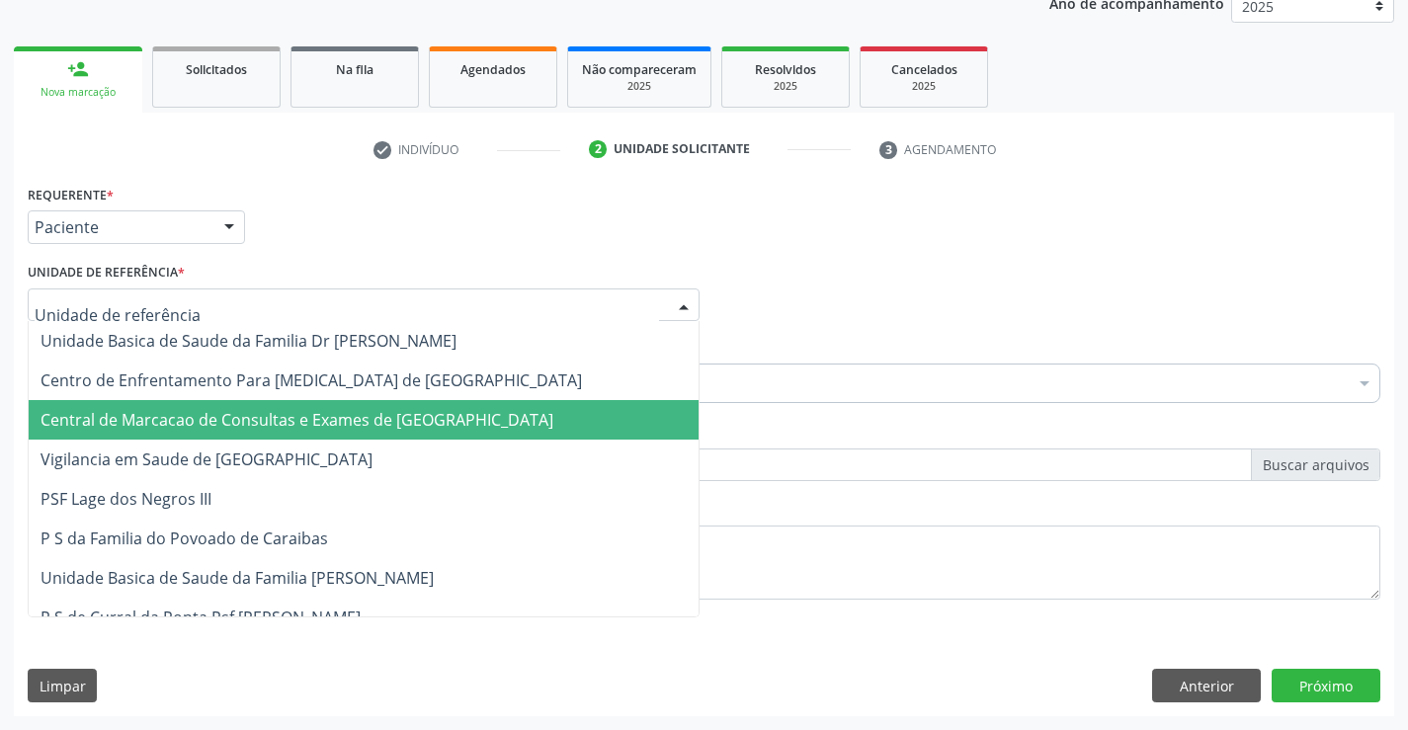
click at [299, 410] on span "Central de Marcacao de Consultas e Exames de [GEOGRAPHIC_DATA]" at bounding box center [297, 420] width 513 height 22
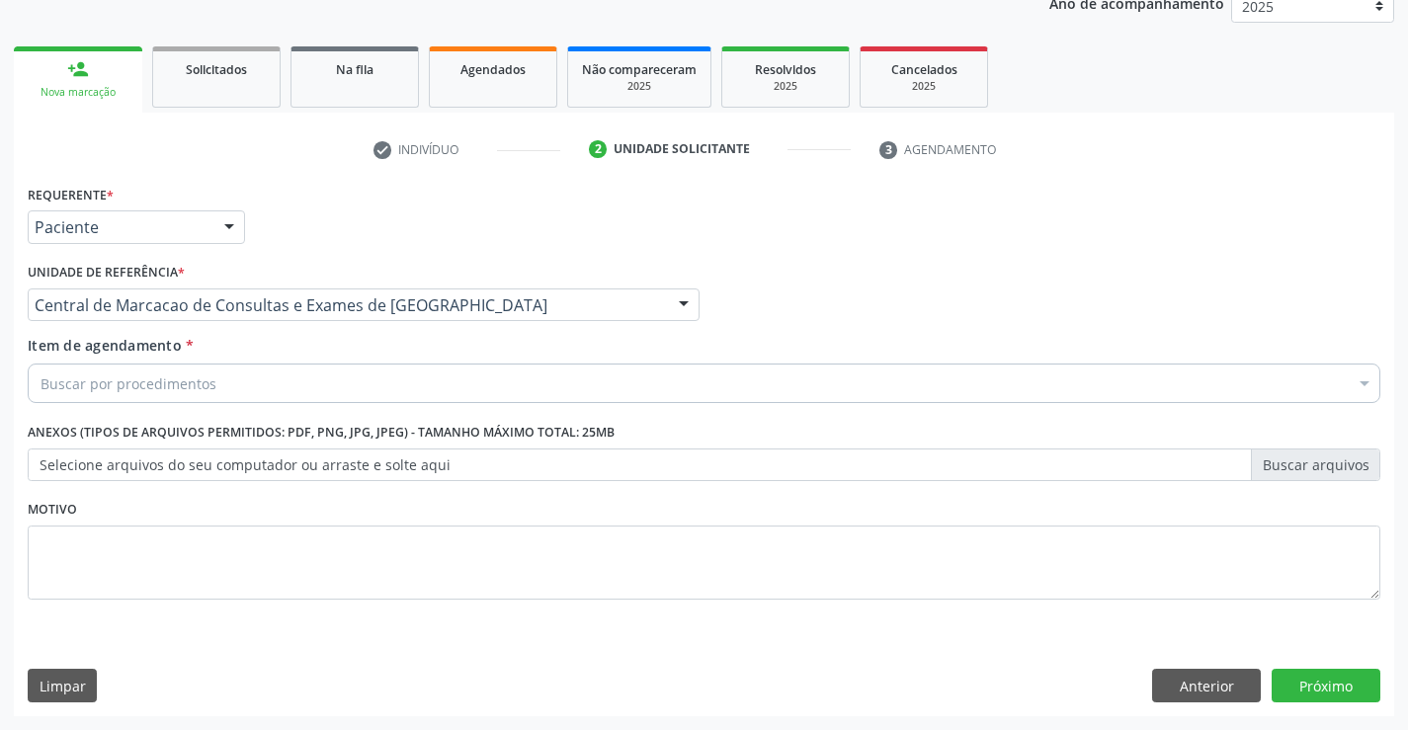
click at [324, 384] on div "Buscar por procedimentos" at bounding box center [704, 384] width 1353 height 40
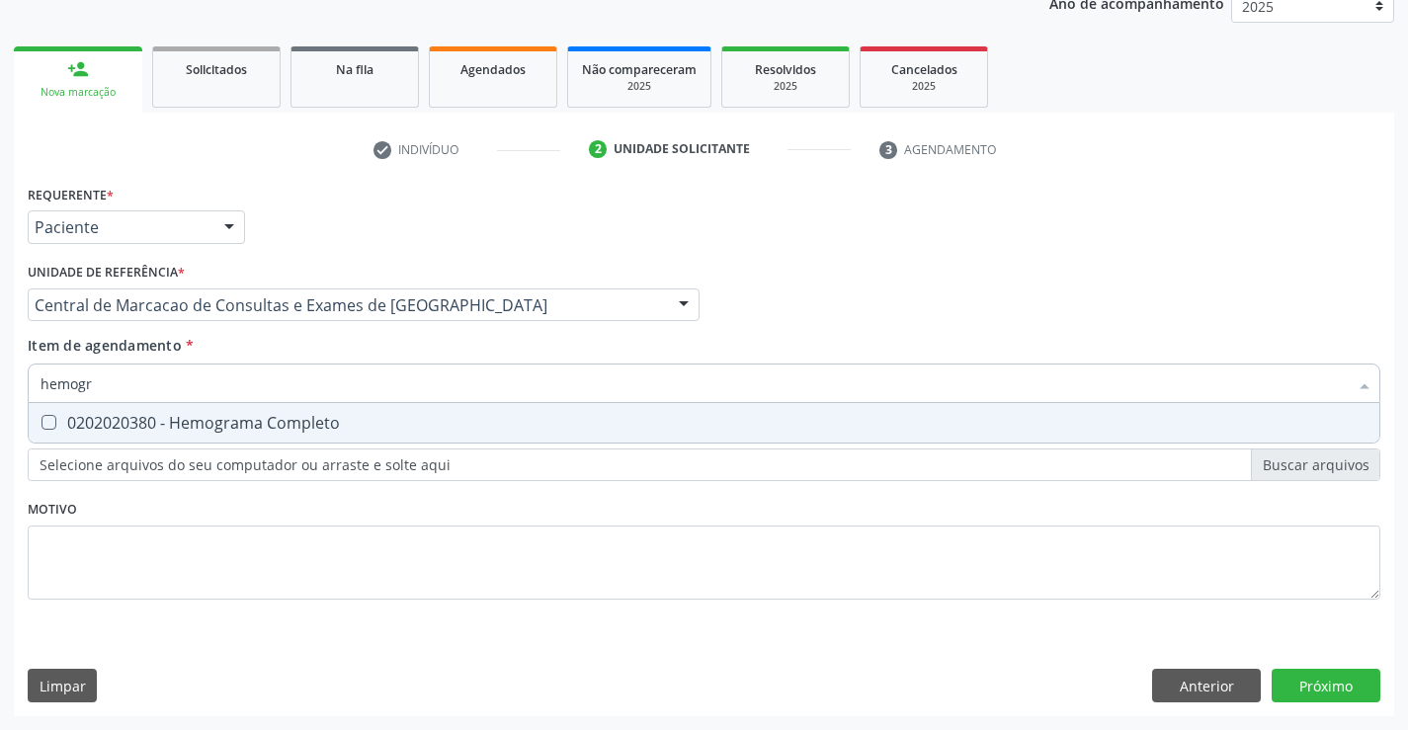
type input "hemogra"
click at [340, 428] on div "0202020380 - Hemograma Completo" at bounding box center [704, 423] width 1327 height 16
checkbox Completo "true"
click at [369, 371] on input "hemogra" at bounding box center [694, 384] width 1307 height 40
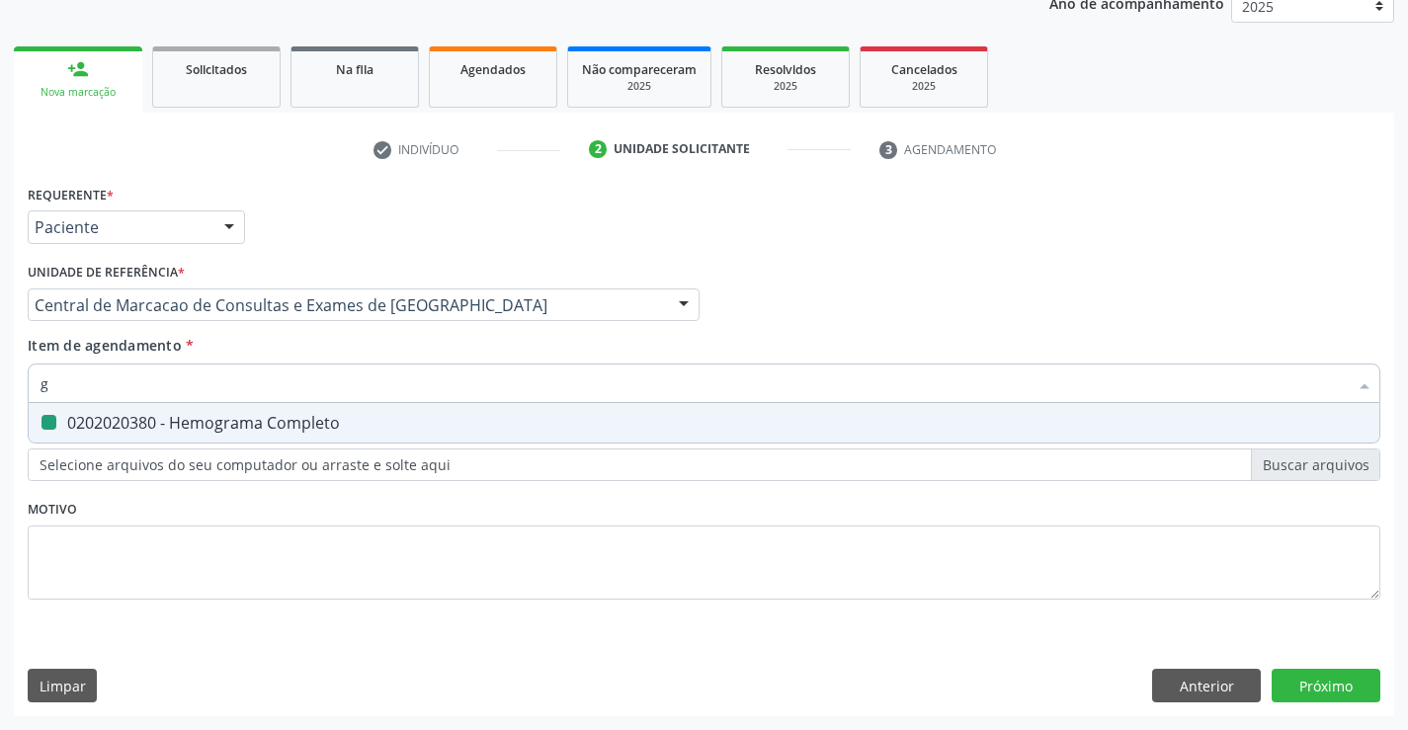
type input "gl"
checkbox Completo "false"
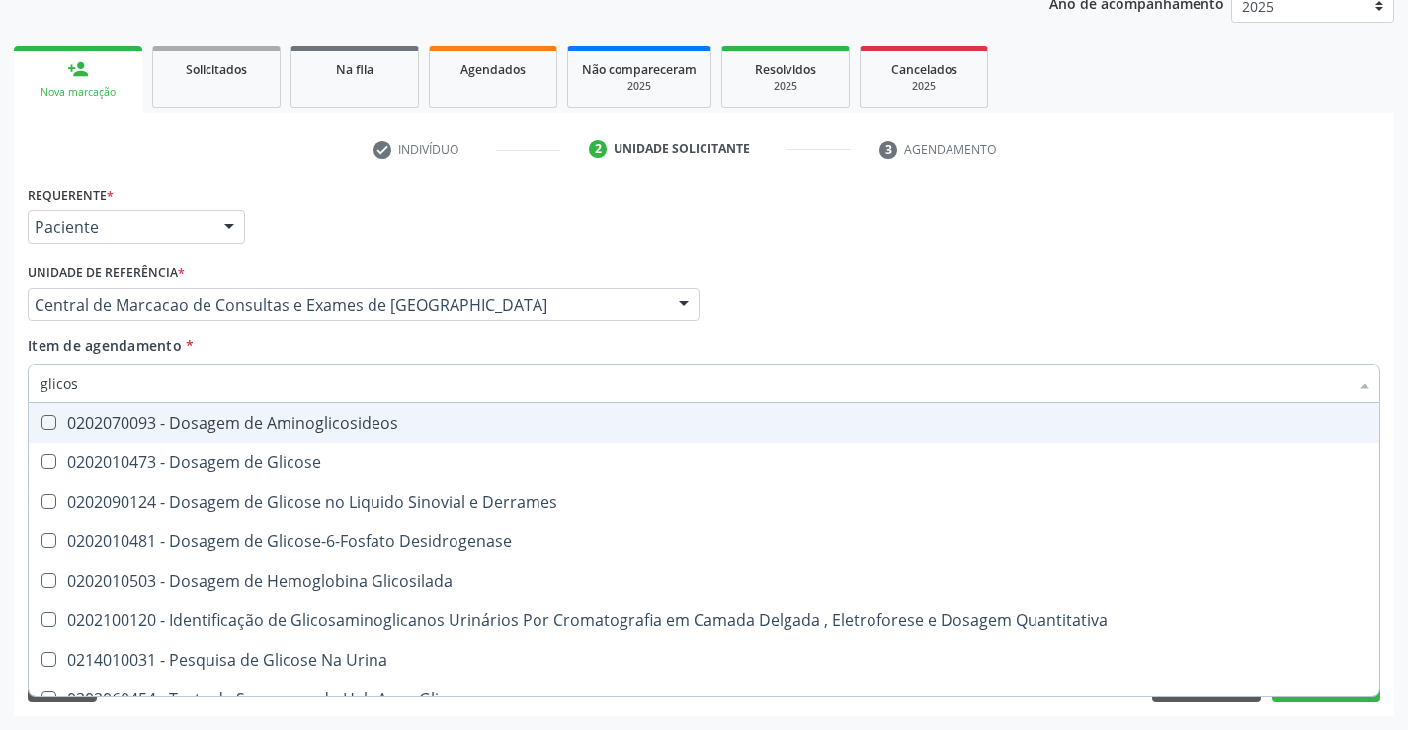
type input "glicose"
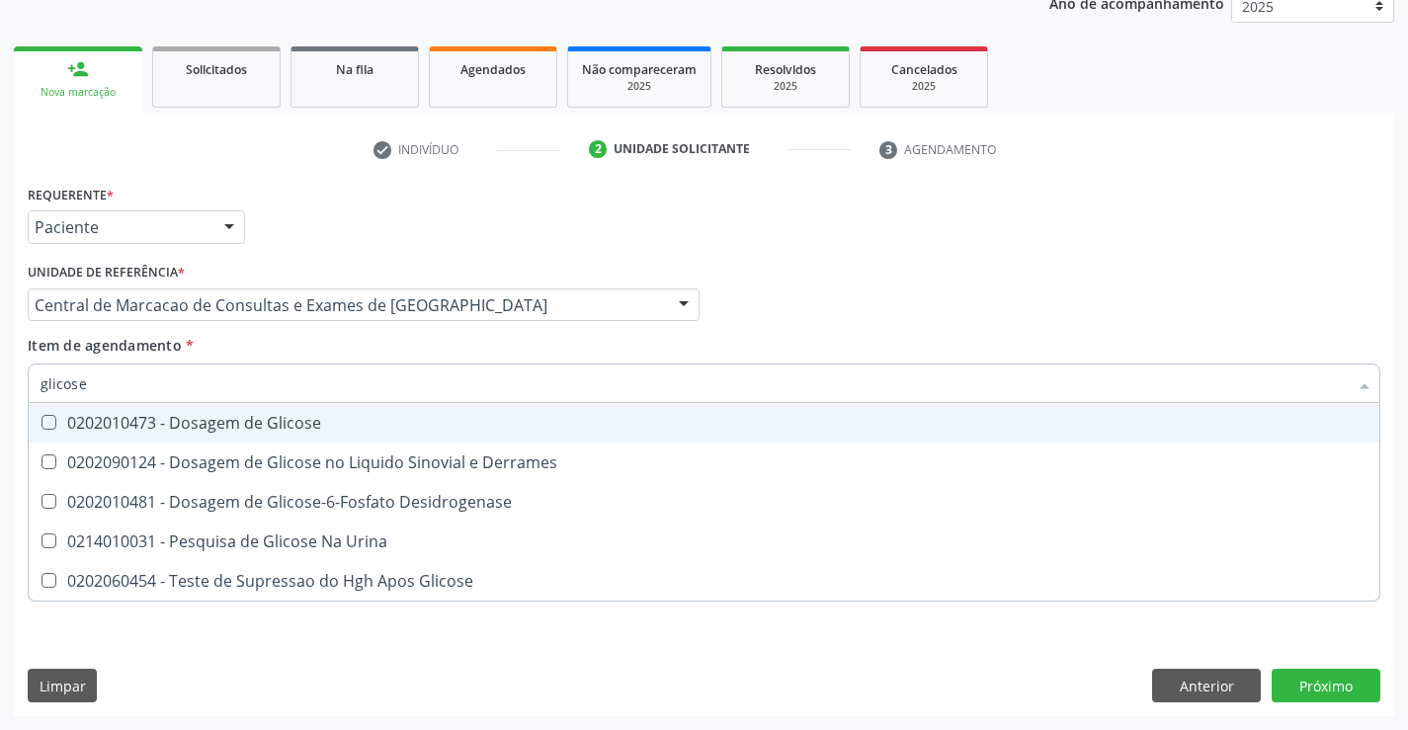
click at [343, 425] on div "0202010473 - Dosagem de Glicose" at bounding box center [704, 423] width 1327 height 16
checkbox Glicose "true"
click at [380, 375] on input "glicose" at bounding box center [694, 384] width 1307 height 40
type input "co"
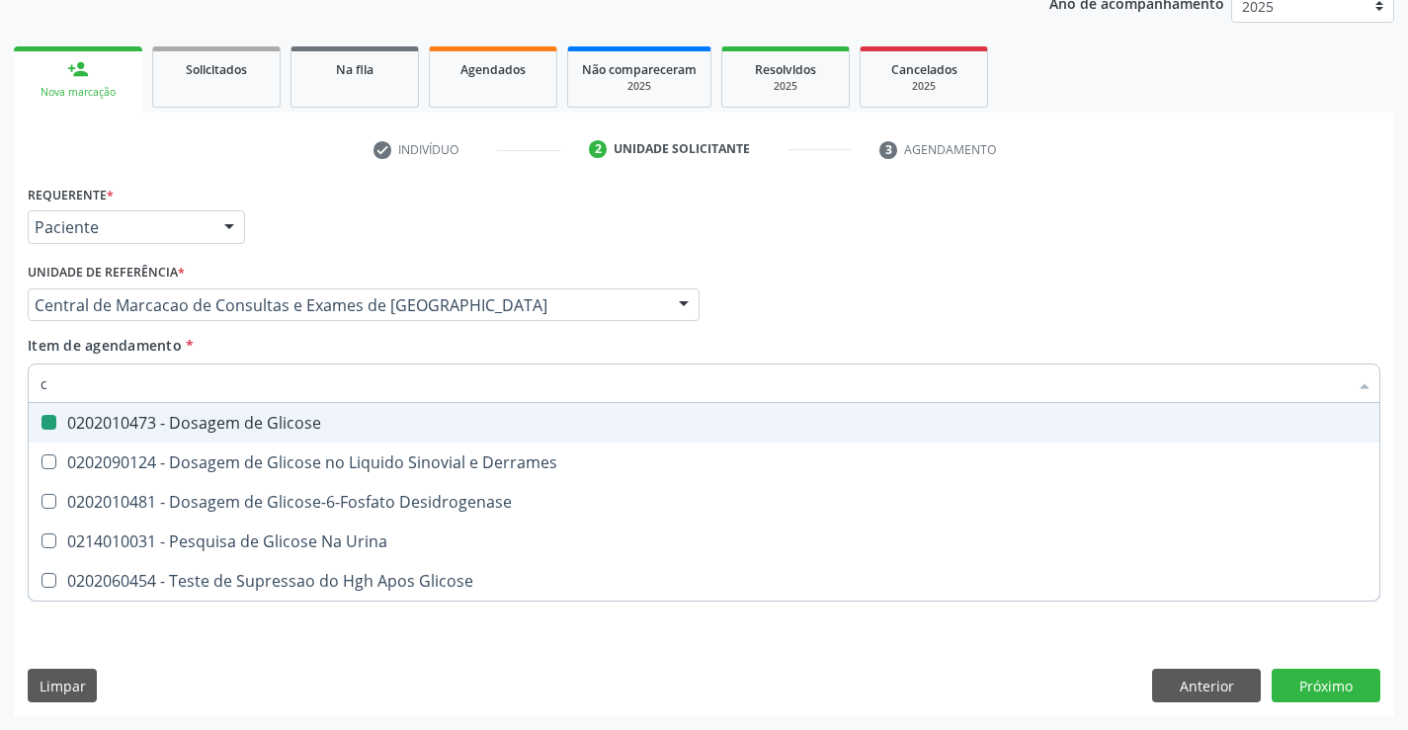
checkbox Glicose "false"
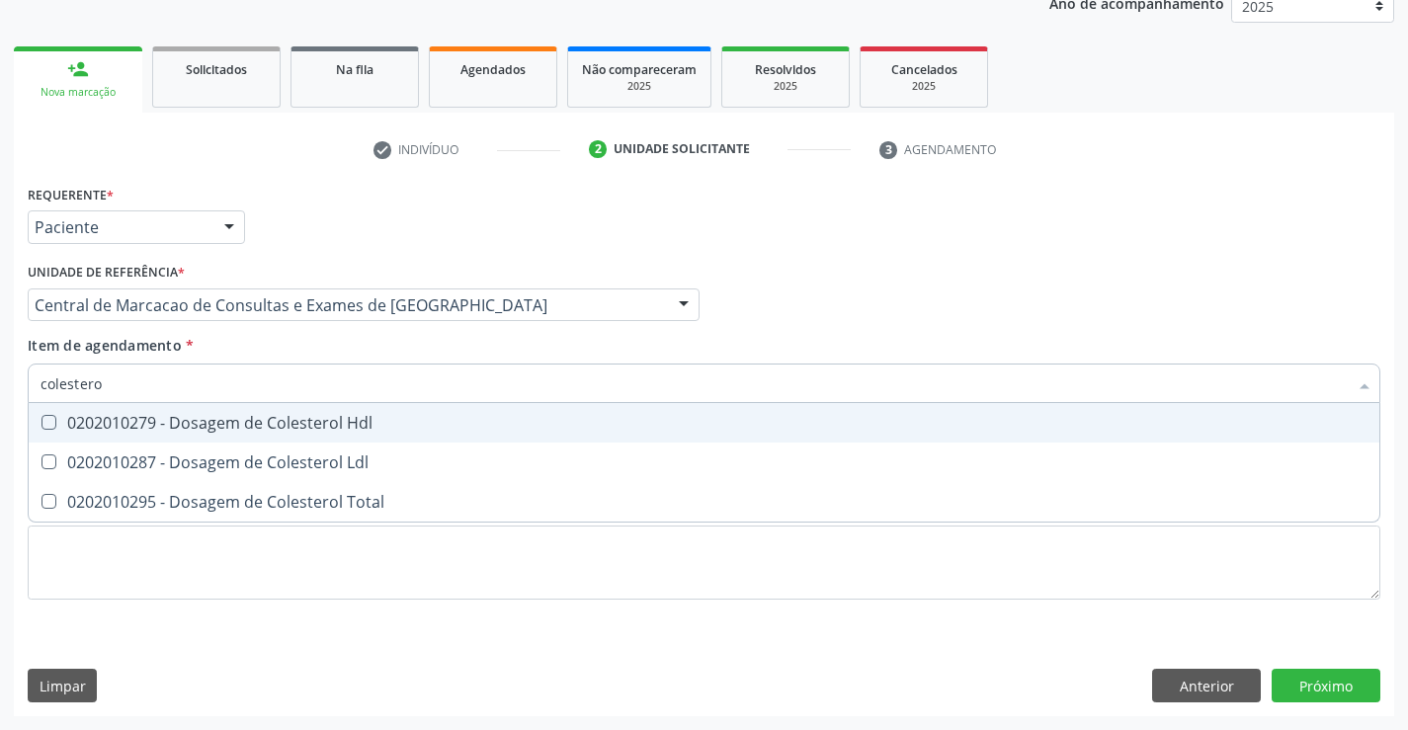
type input "colesterol"
click at [379, 420] on div "0202010279 - Dosagem de Colesterol Hdl" at bounding box center [704, 423] width 1327 height 16
checkbox Hdl "true"
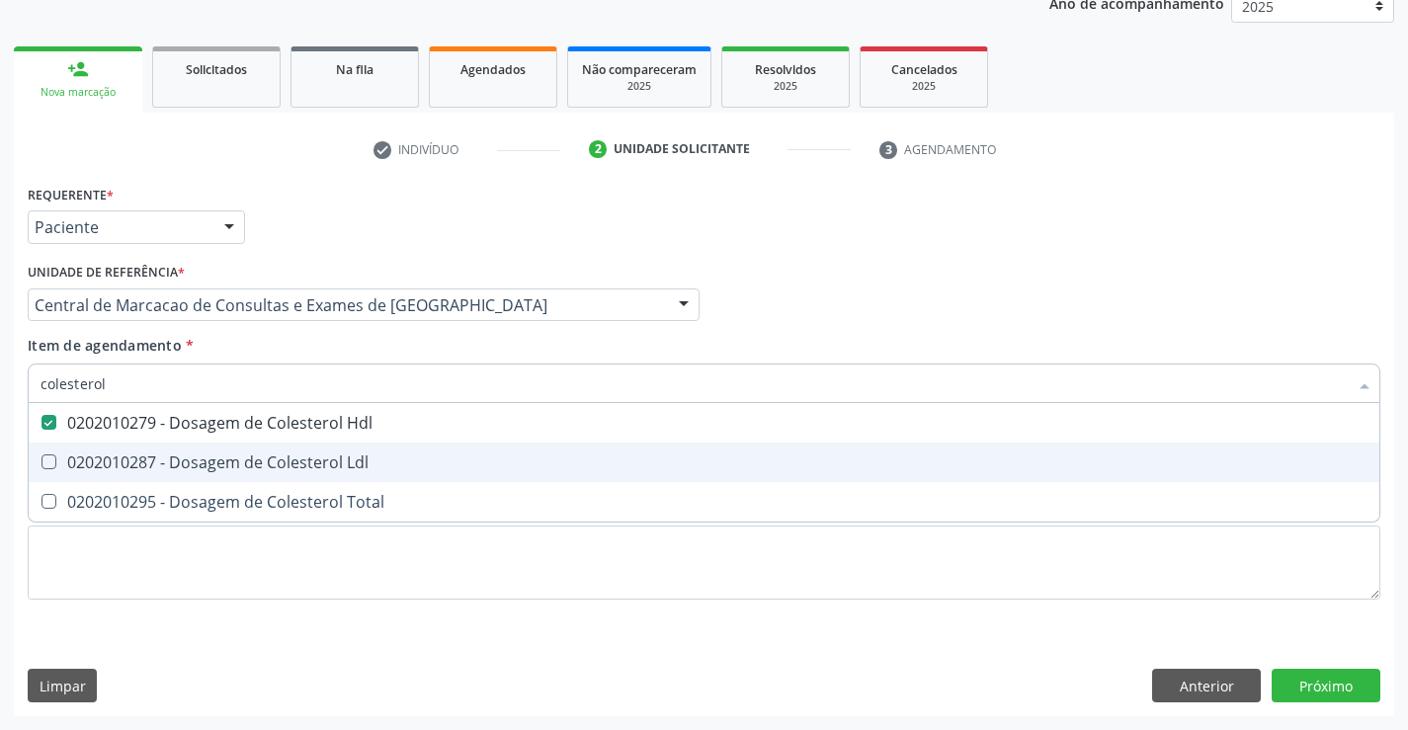
click at [374, 455] on div "0202010287 - Dosagem de Colesterol Ldl" at bounding box center [704, 463] width 1327 height 16
checkbox Ldl "true"
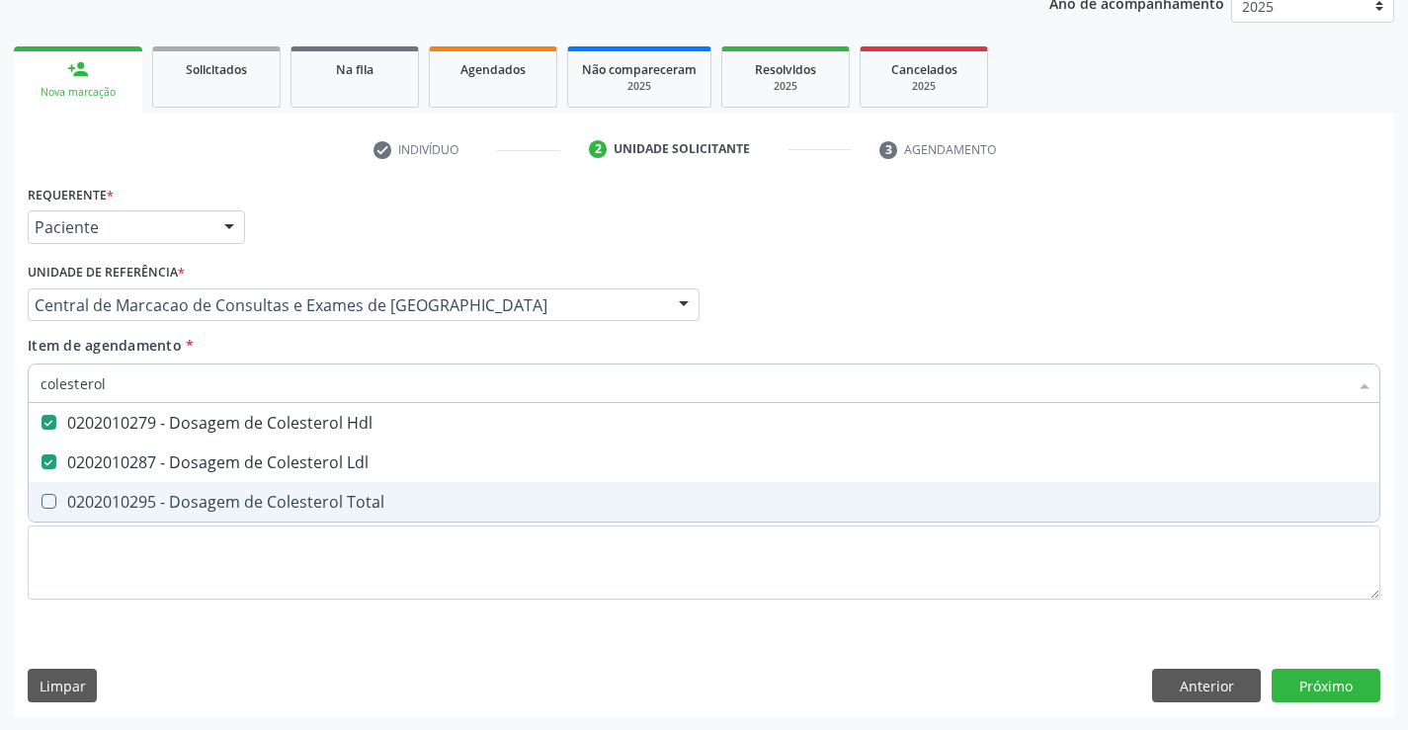
click at [387, 503] on div "0202010295 - Dosagem de Colesterol Total" at bounding box center [704, 502] width 1327 height 16
checkbox Total "true"
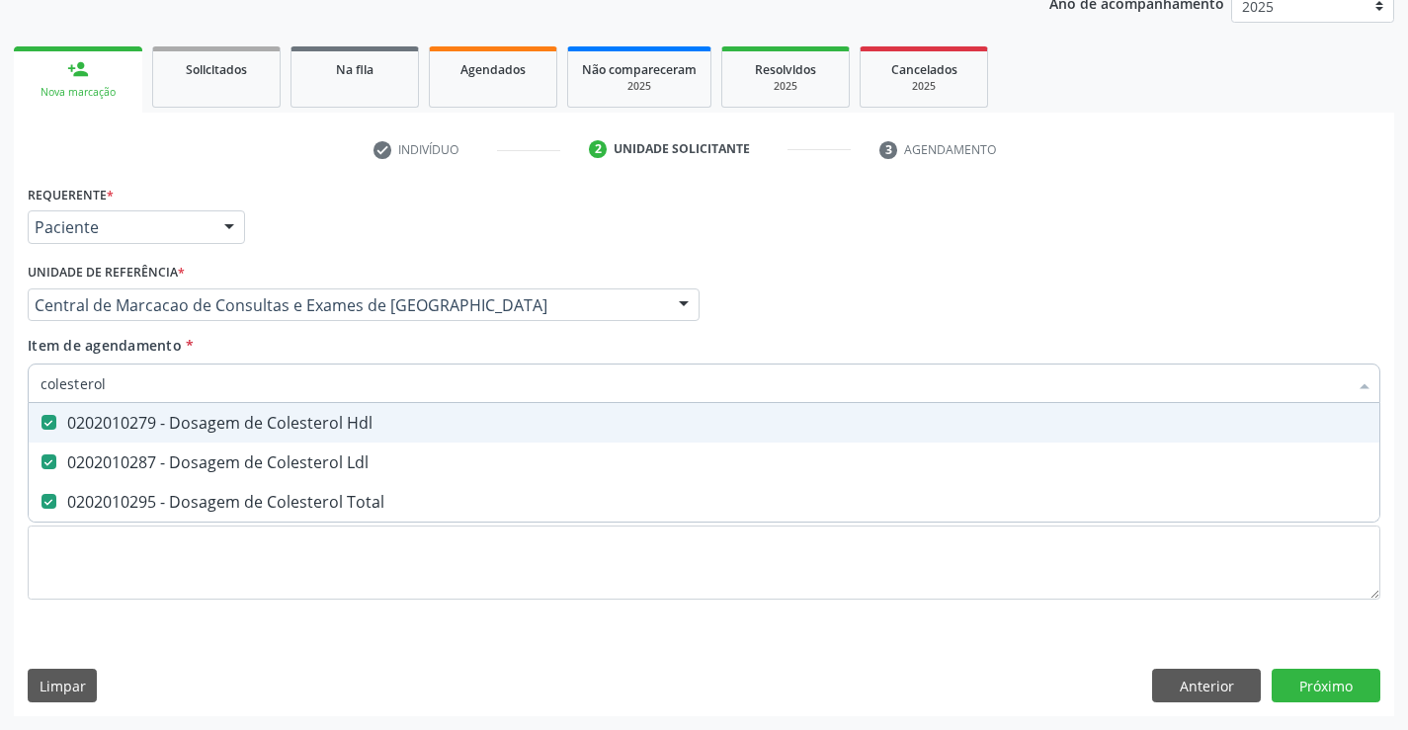
click at [427, 381] on input "colesterol" at bounding box center [694, 384] width 1307 height 40
type input "tr"
checkbox Hdl "false"
checkbox Ldl "false"
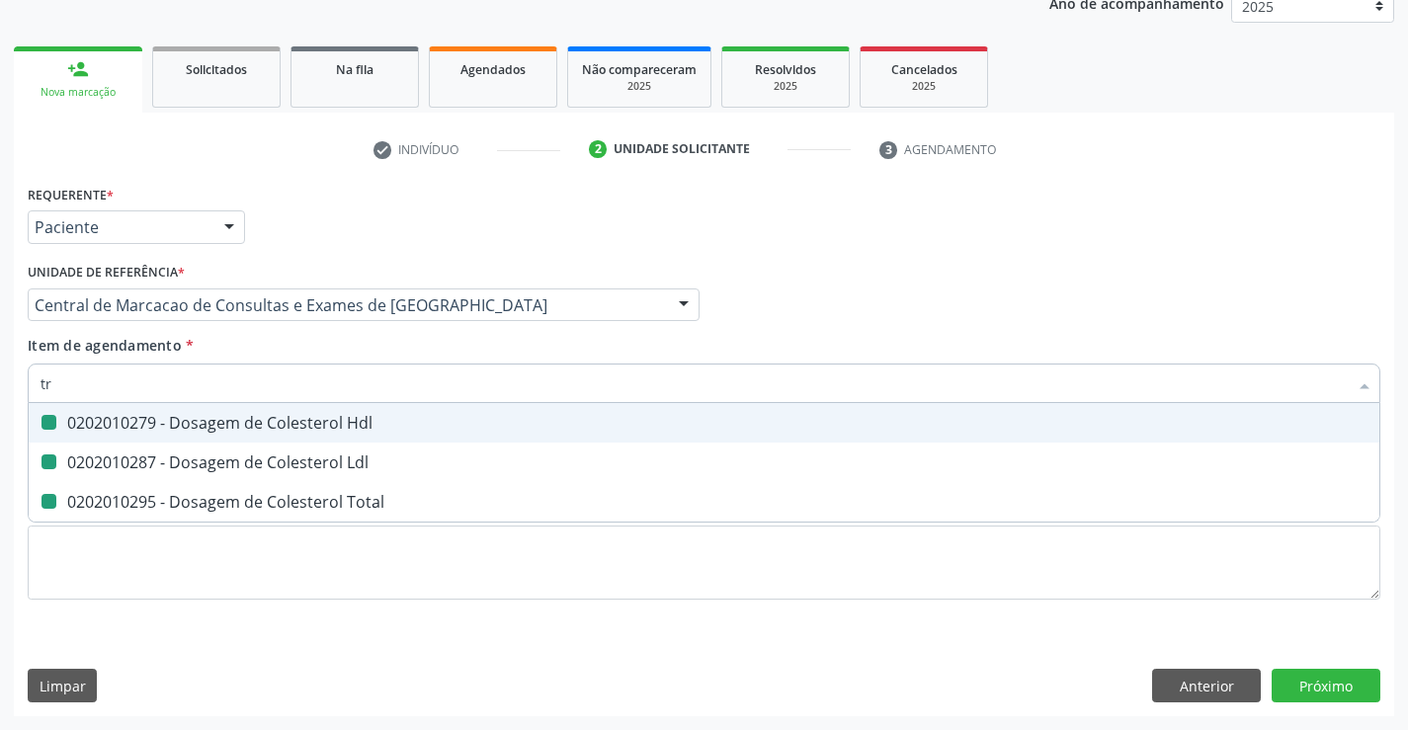
checkbox Total "false"
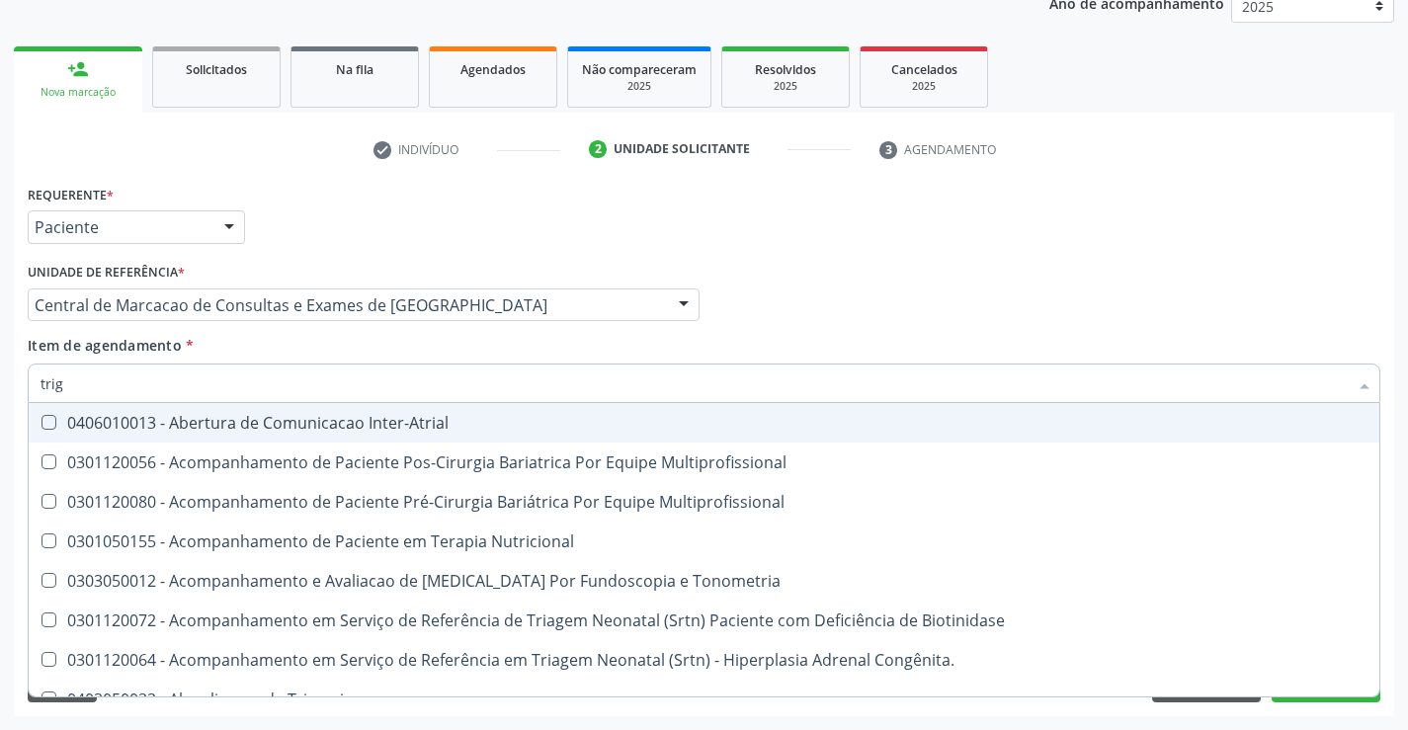
type input "trigl"
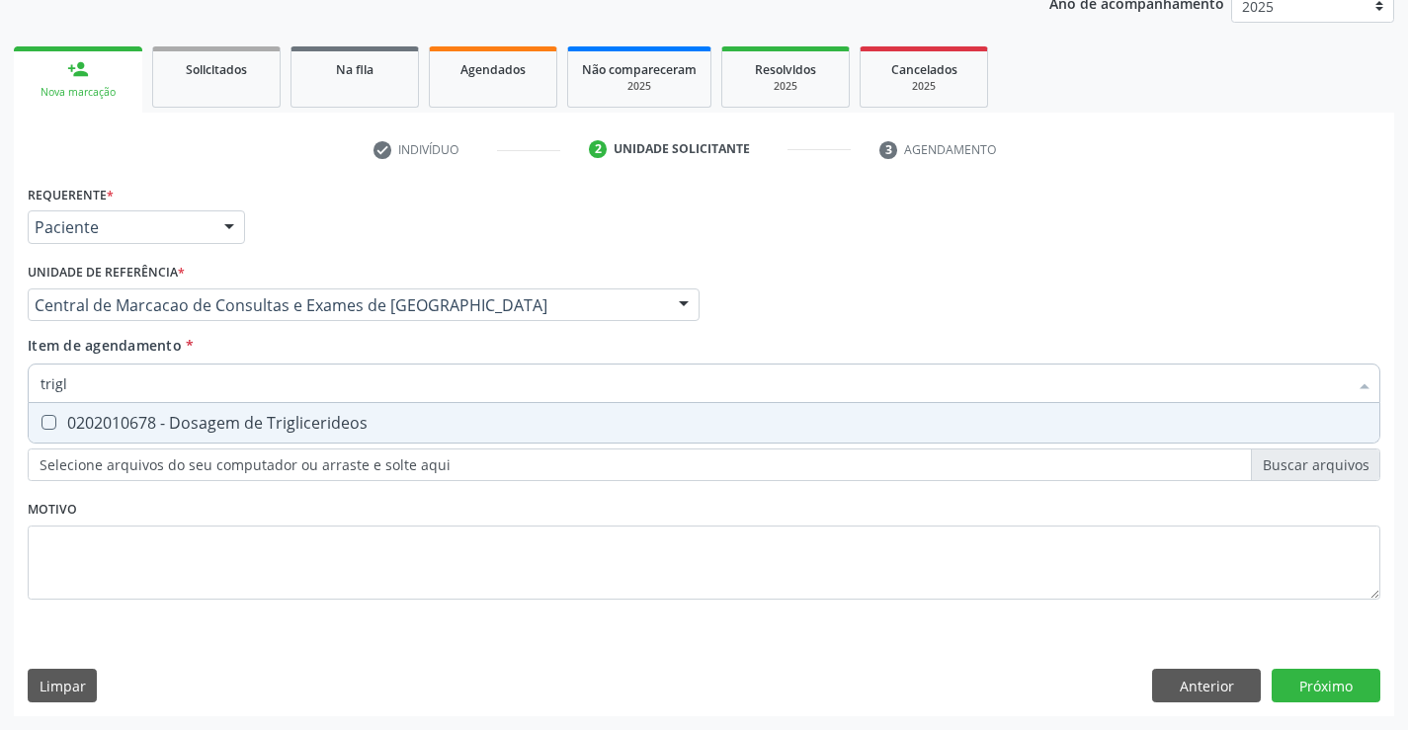
click at [424, 419] on div "0202010678 - Dosagem de Triglicerideos" at bounding box center [704, 423] width 1327 height 16
checkbox Triglicerideos "true"
click at [430, 383] on input "trigl" at bounding box center [694, 384] width 1307 height 40
type input "t"
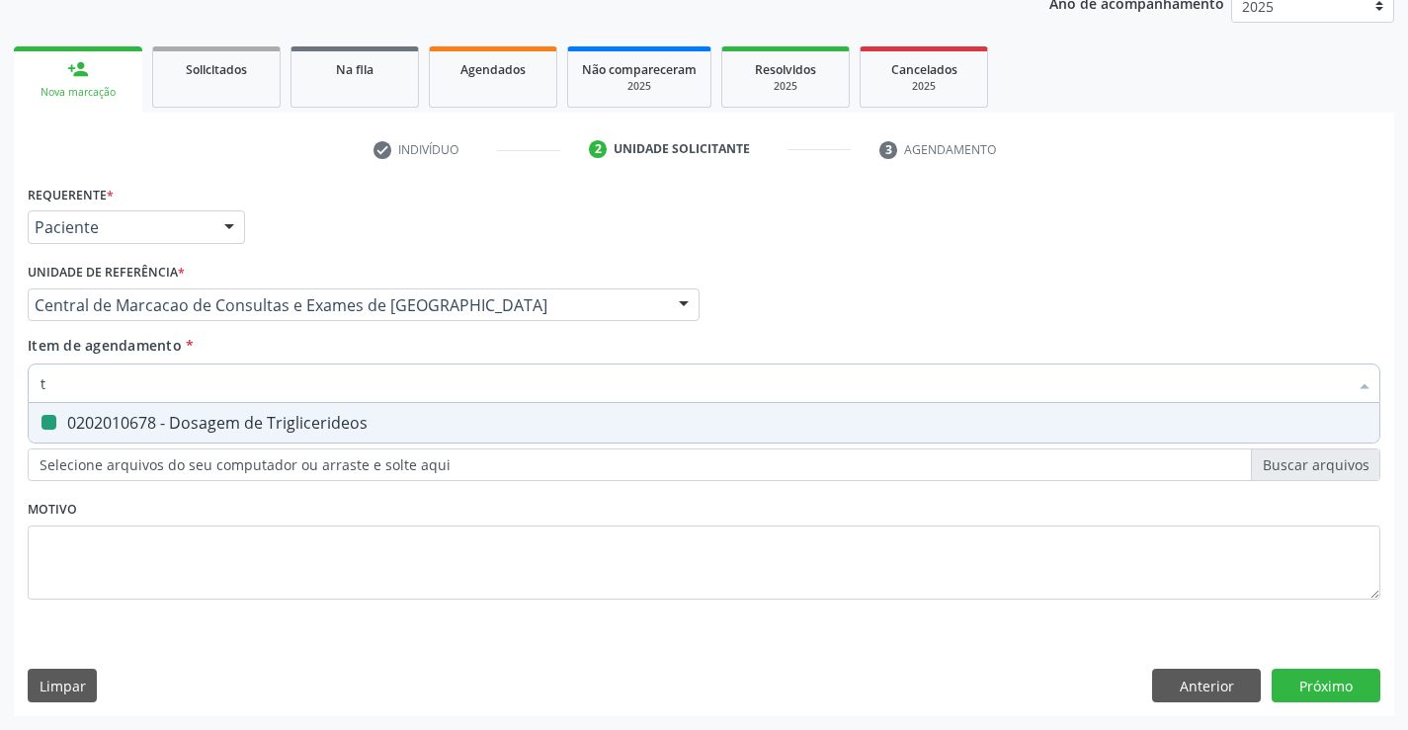
checkbox Triglicerideos "false"
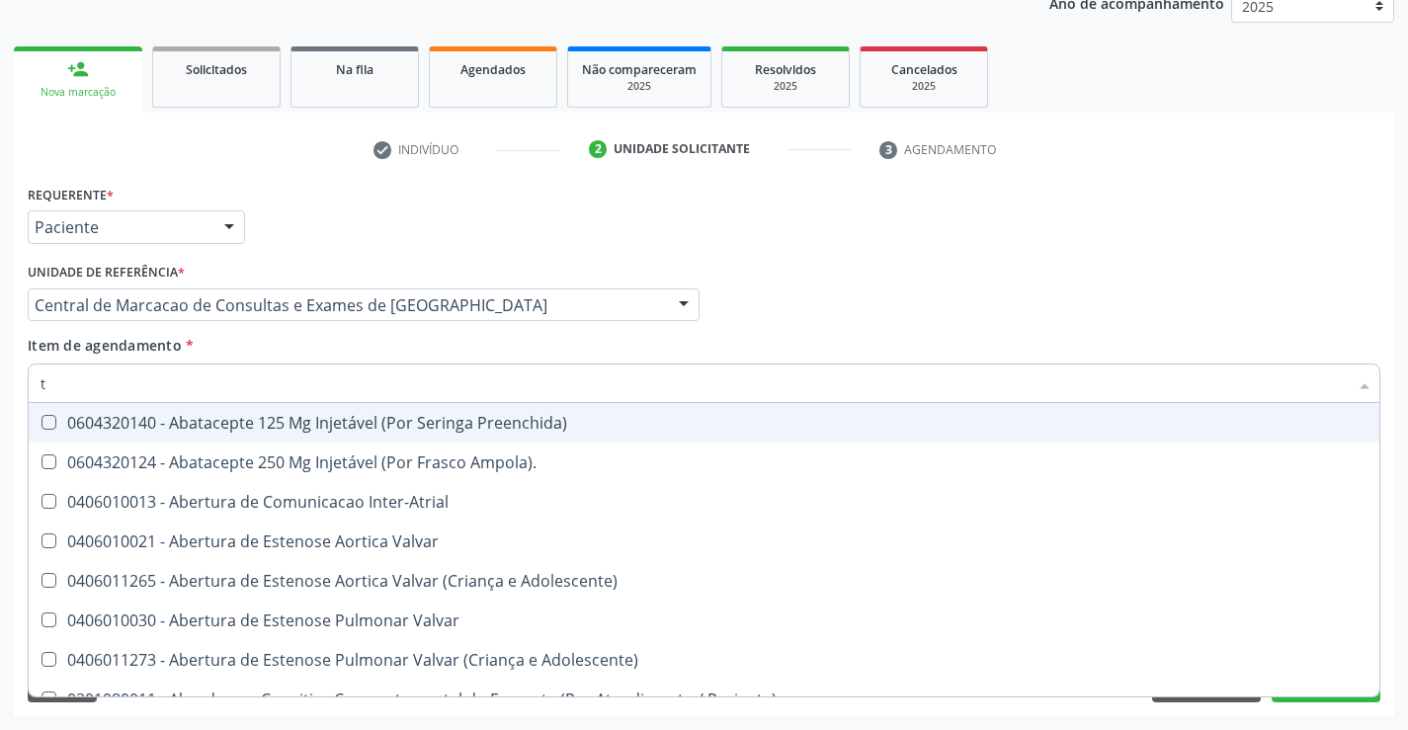
type input "tg"
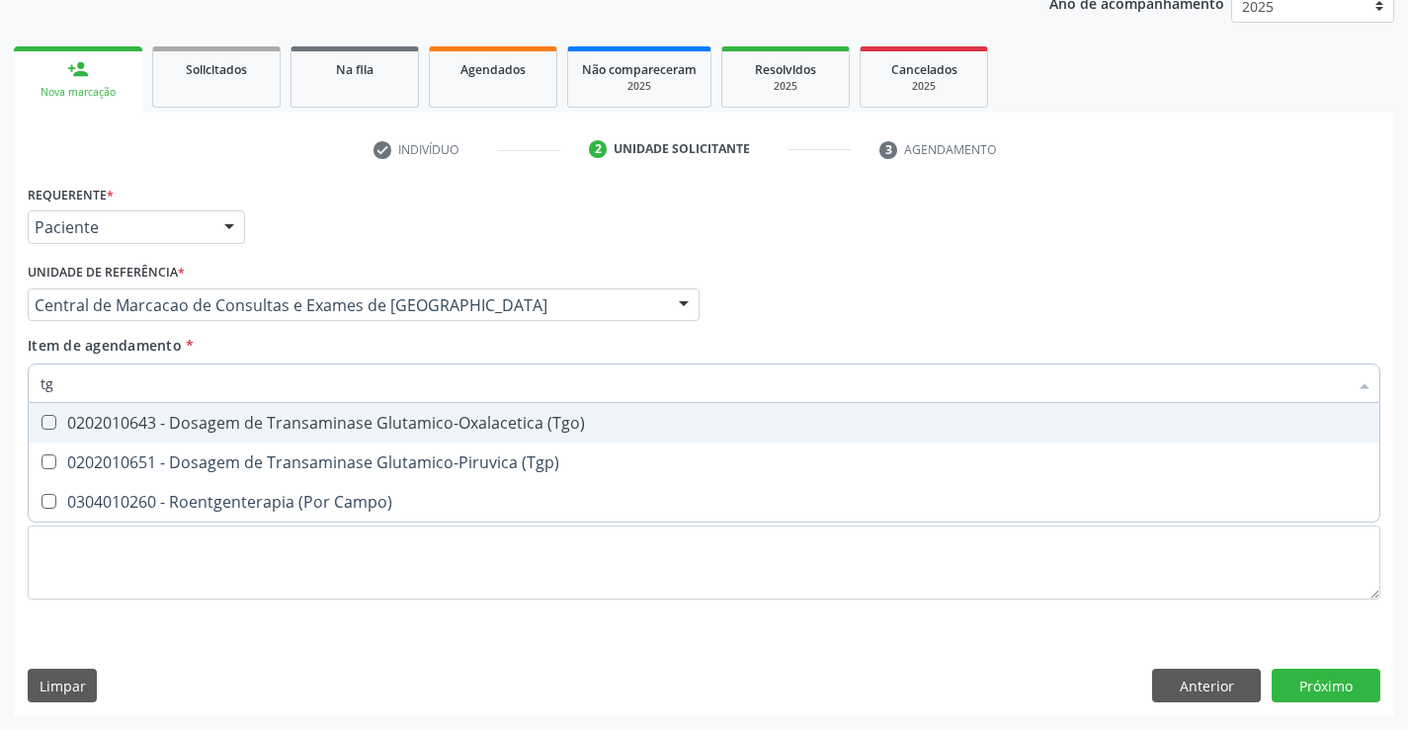
click at [419, 420] on div "0202010643 - Dosagem de Transaminase Glutamico-Oxalacetica (Tgo)" at bounding box center [704, 423] width 1327 height 16
checkbox \(Tgo\) "true"
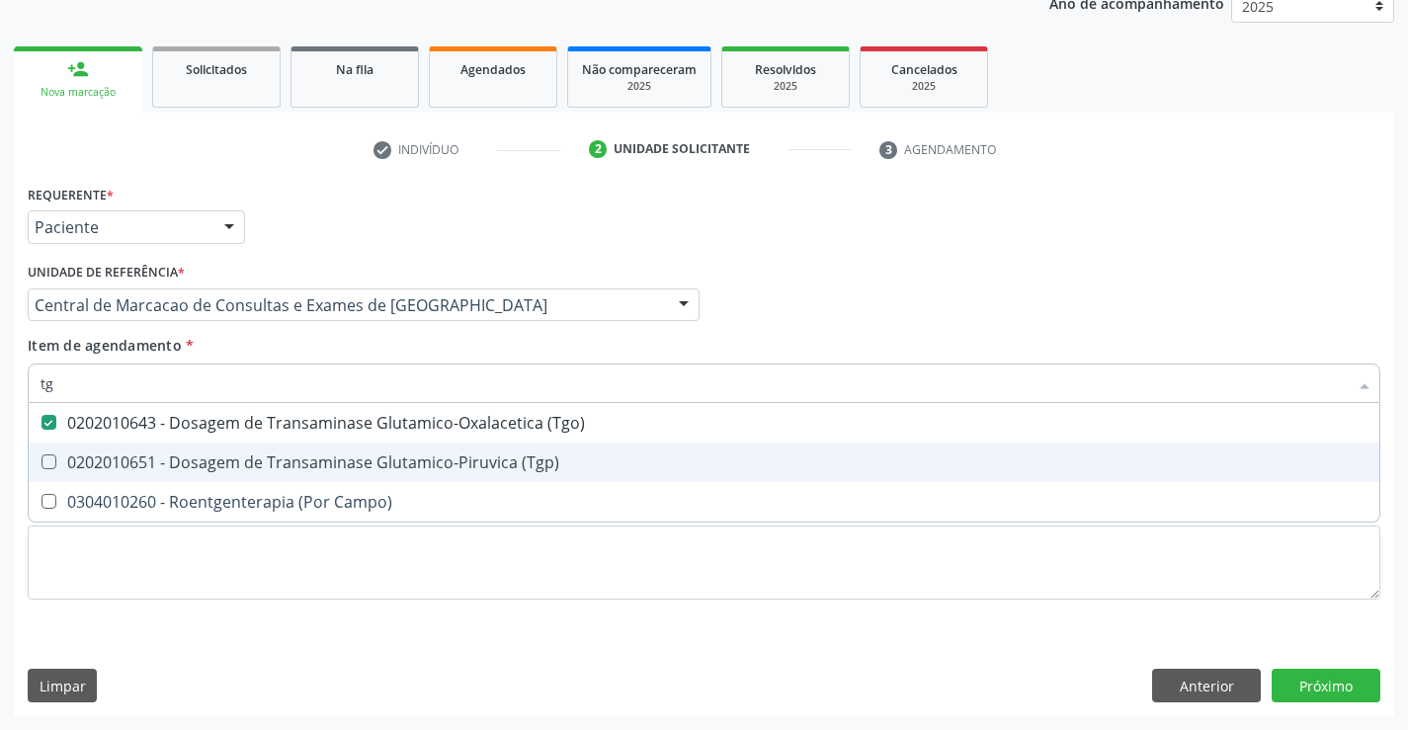
click at [404, 466] on div "0202010651 - Dosagem de Transaminase Glutamico-Piruvica (Tgp)" at bounding box center [704, 463] width 1327 height 16
checkbox \(Tgp\) "true"
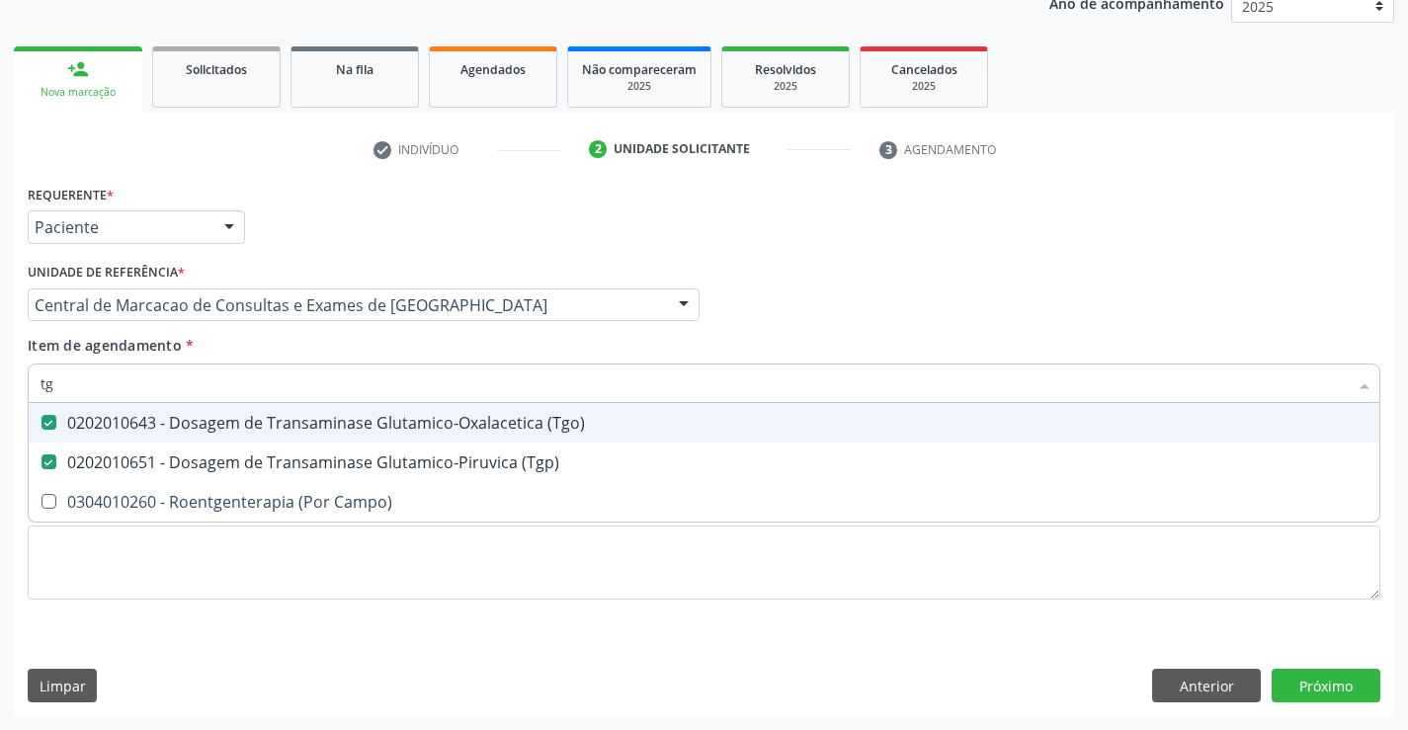
click at [415, 383] on input "tg" at bounding box center [694, 384] width 1307 height 40
type input "u"
checkbox \(Tgo\) "false"
checkbox \(Tgp\) "false"
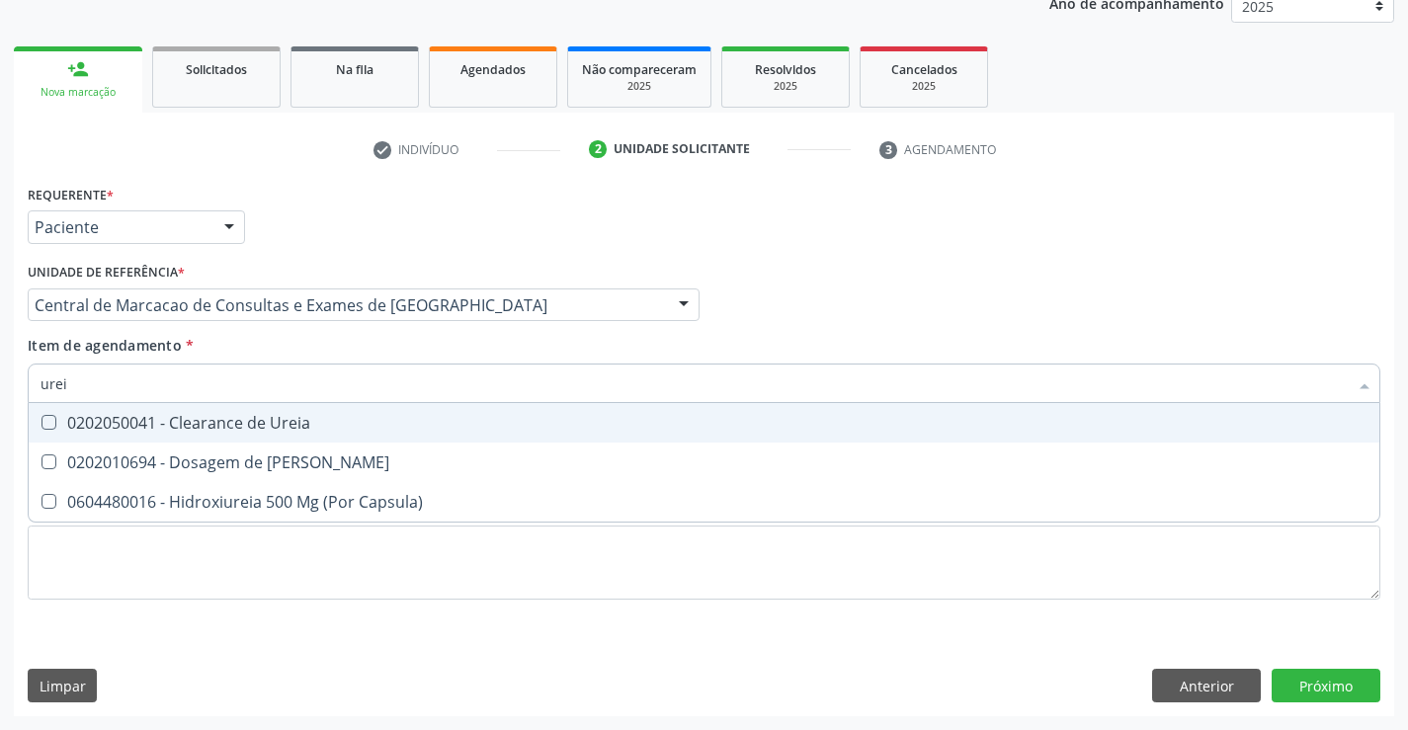
type input "ureia"
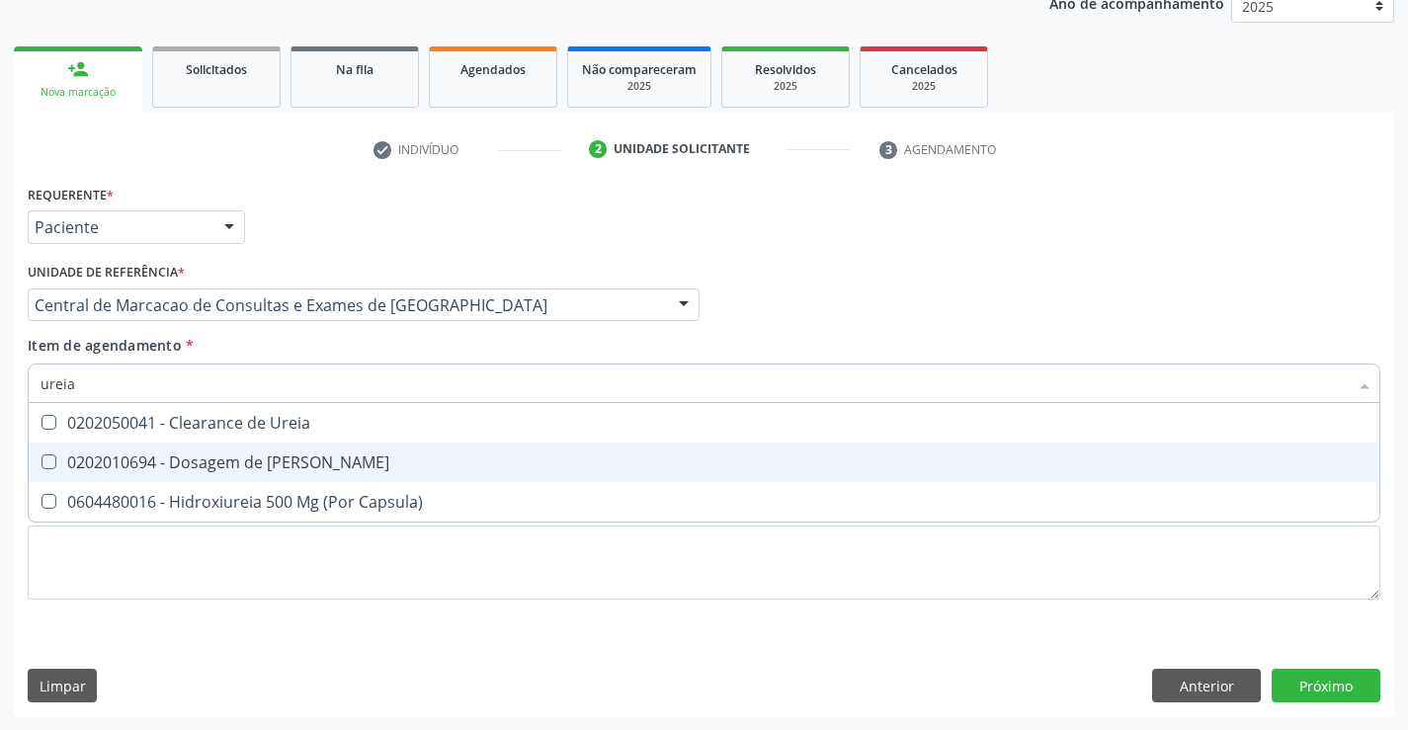
click at [383, 453] on span "0202010694 - Dosagem de Ureia" at bounding box center [704, 463] width 1351 height 40
checkbox Ureia "true"
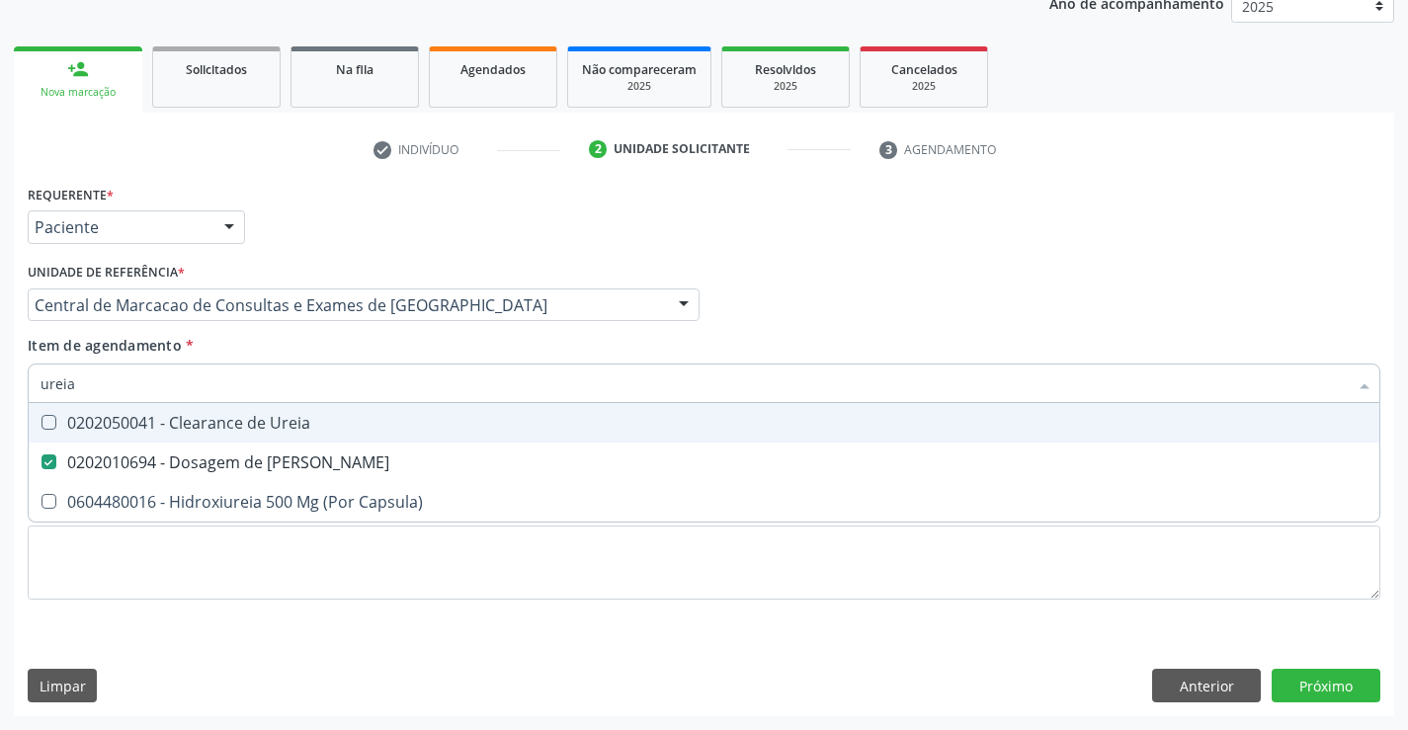
click at [415, 387] on input "ureia" at bounding box center [694, 384] width 1307 height 40
type input "c"
checkbox Ureia "false"
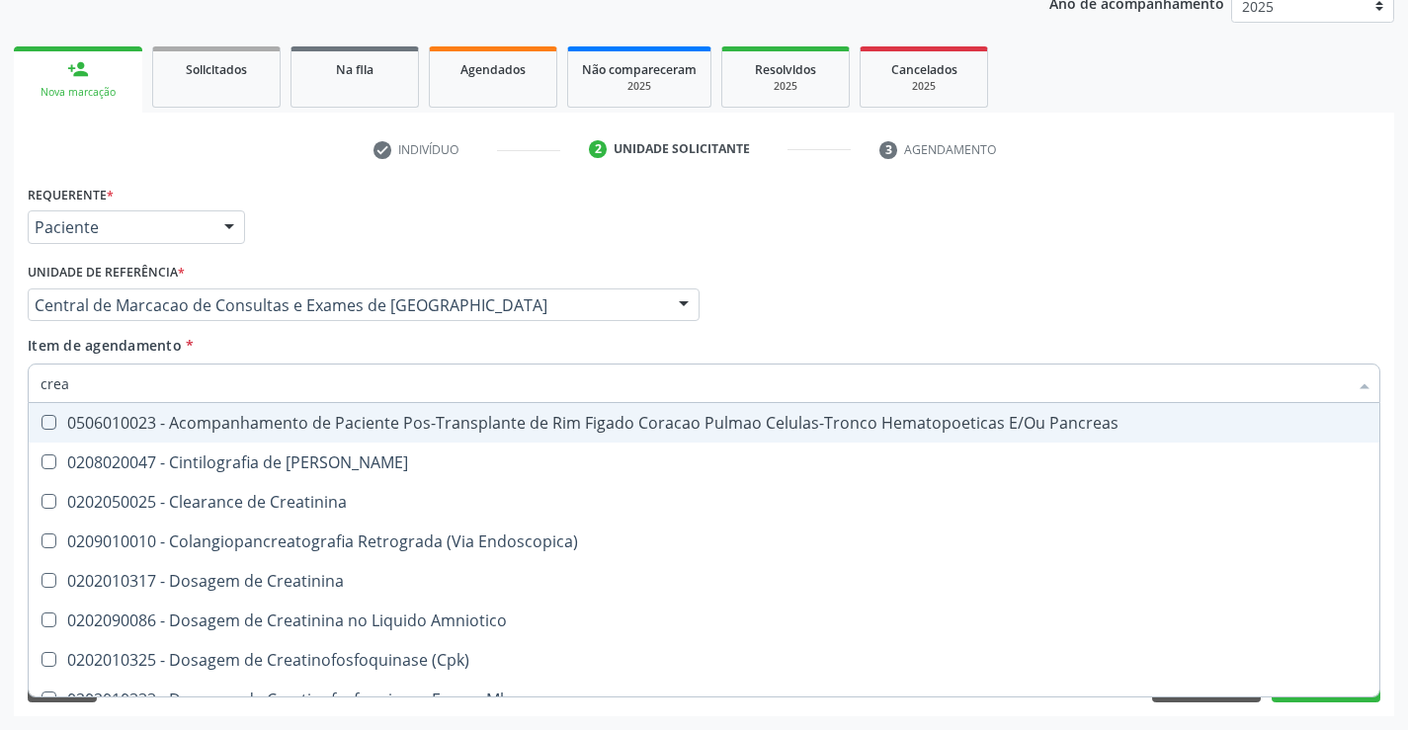
type input "creat"
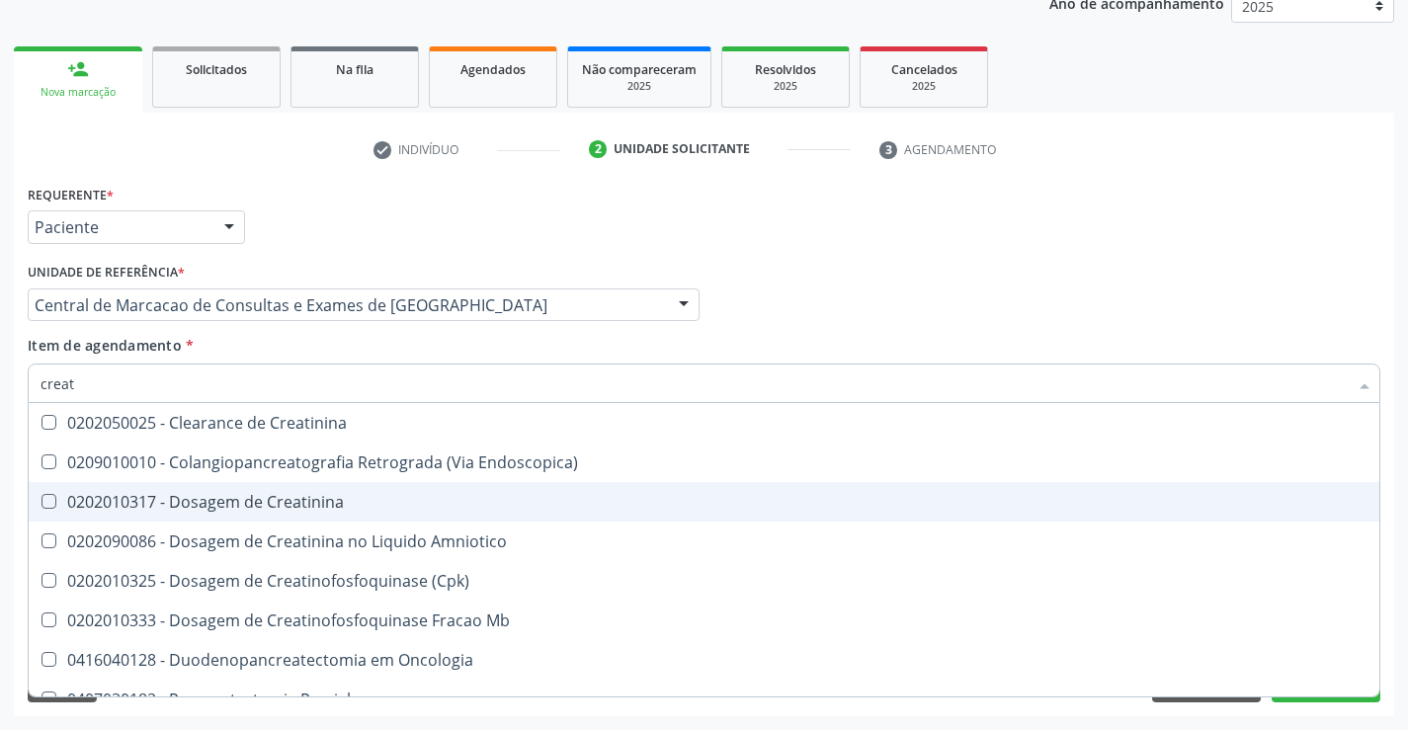
click at [350, 504] on div "0202010317 - Dosagem de Creatinina" at bounding box center [704, 502] width 1327 height 16
checkbox Creatinina "true"
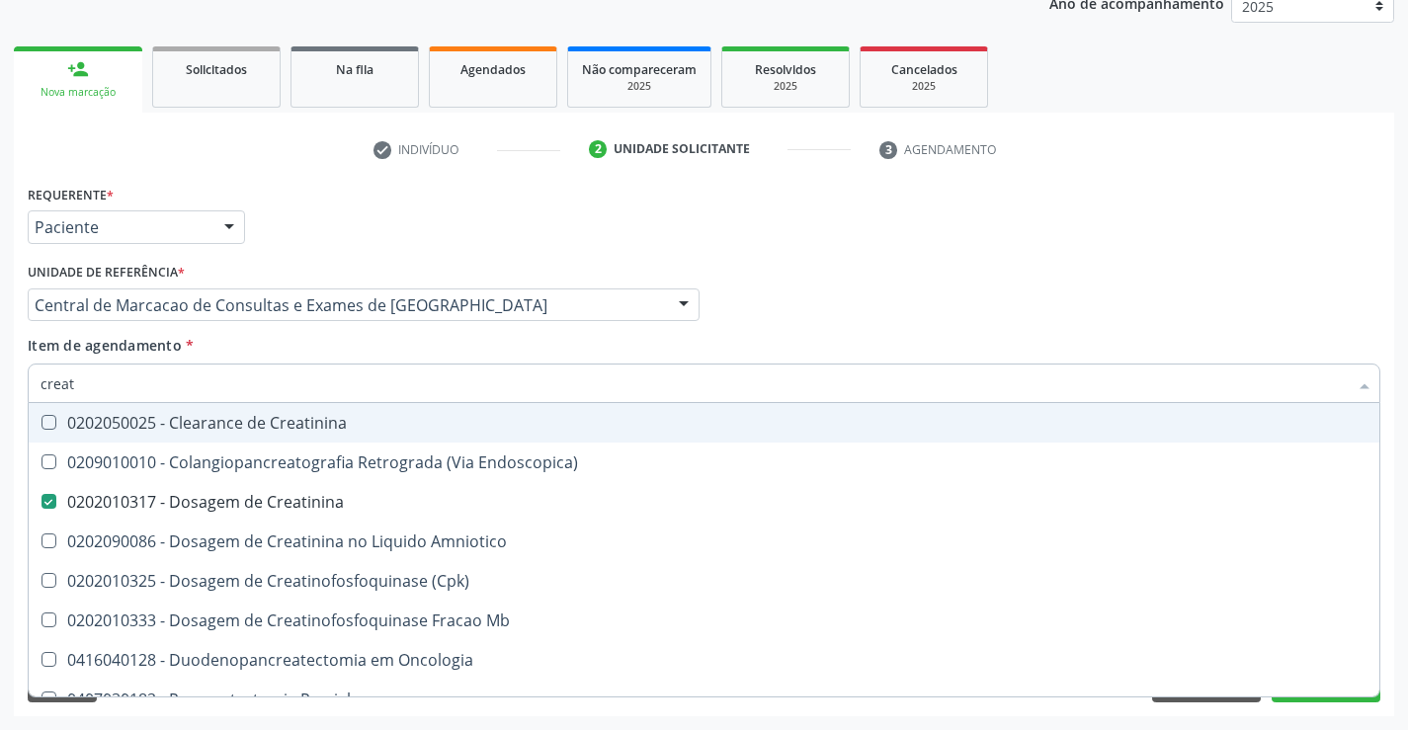
click at [445, 370] on input "creat" at bounding box center [694, 384] width 1307 height 40
type input "po"
checkbox Creatinina "false"
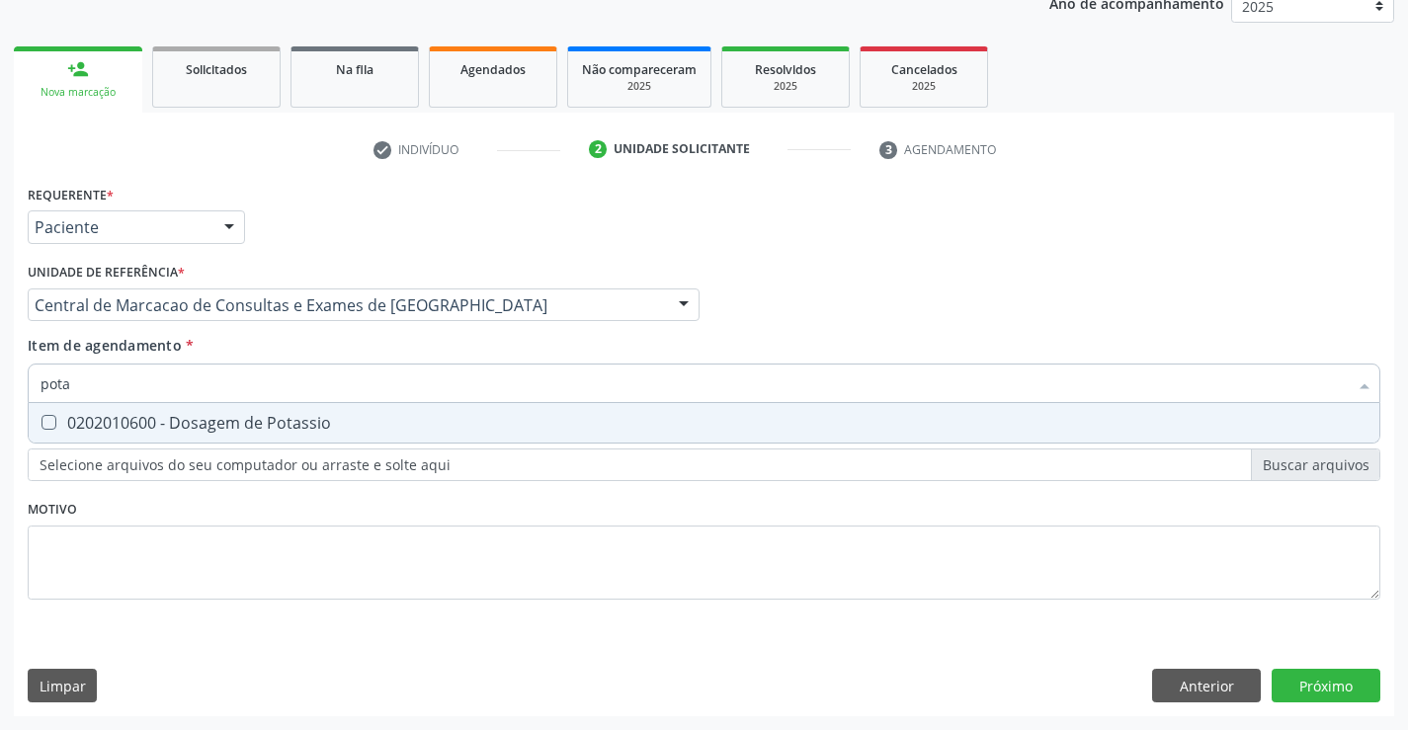
type input "potas"
click at [447, 426] on div "0202010600 - Dosagem de Potassio" at bounding box center [704, 423] width 1327 height 16
checkbox Potassio "true"
click at [461, 395] on input "potas" at bounding box center [694, 384] width 1307 height 40
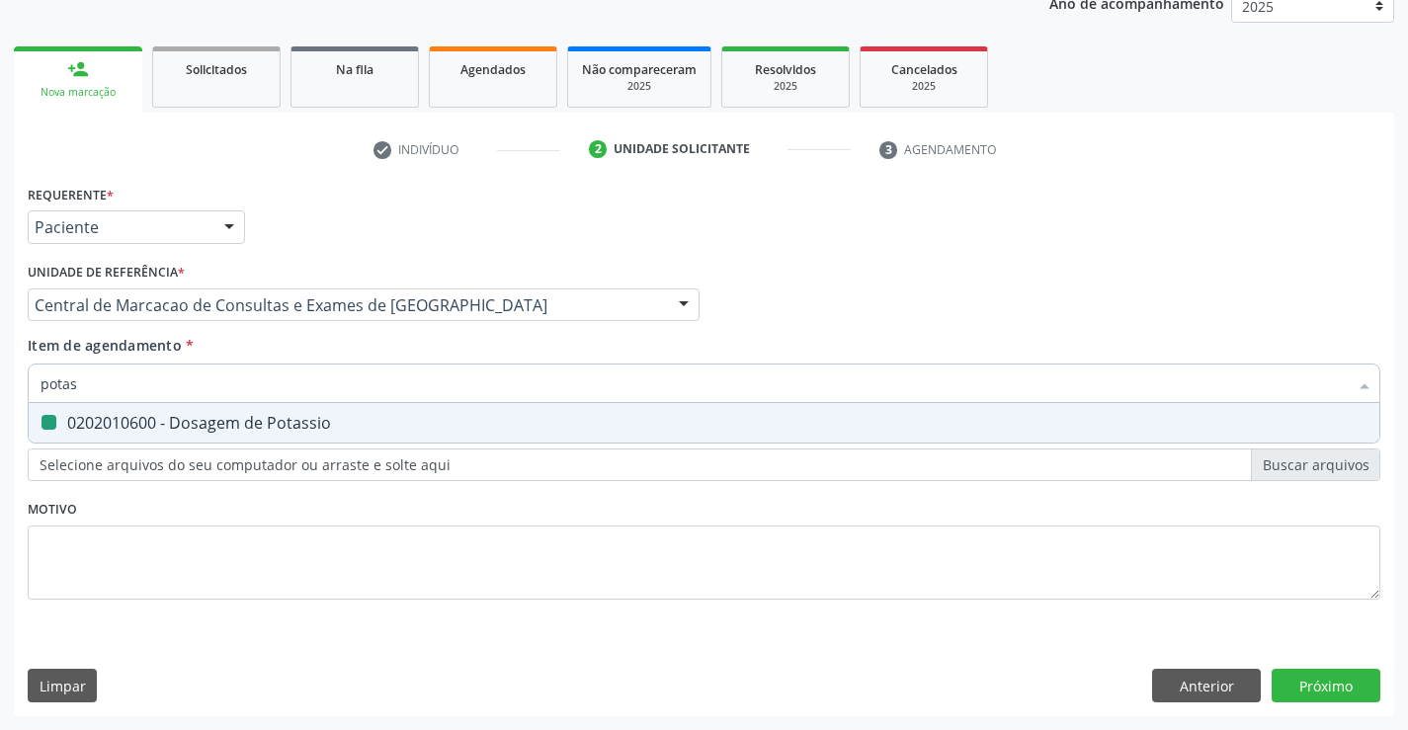
type input "s"
checkbox Potassio "false"
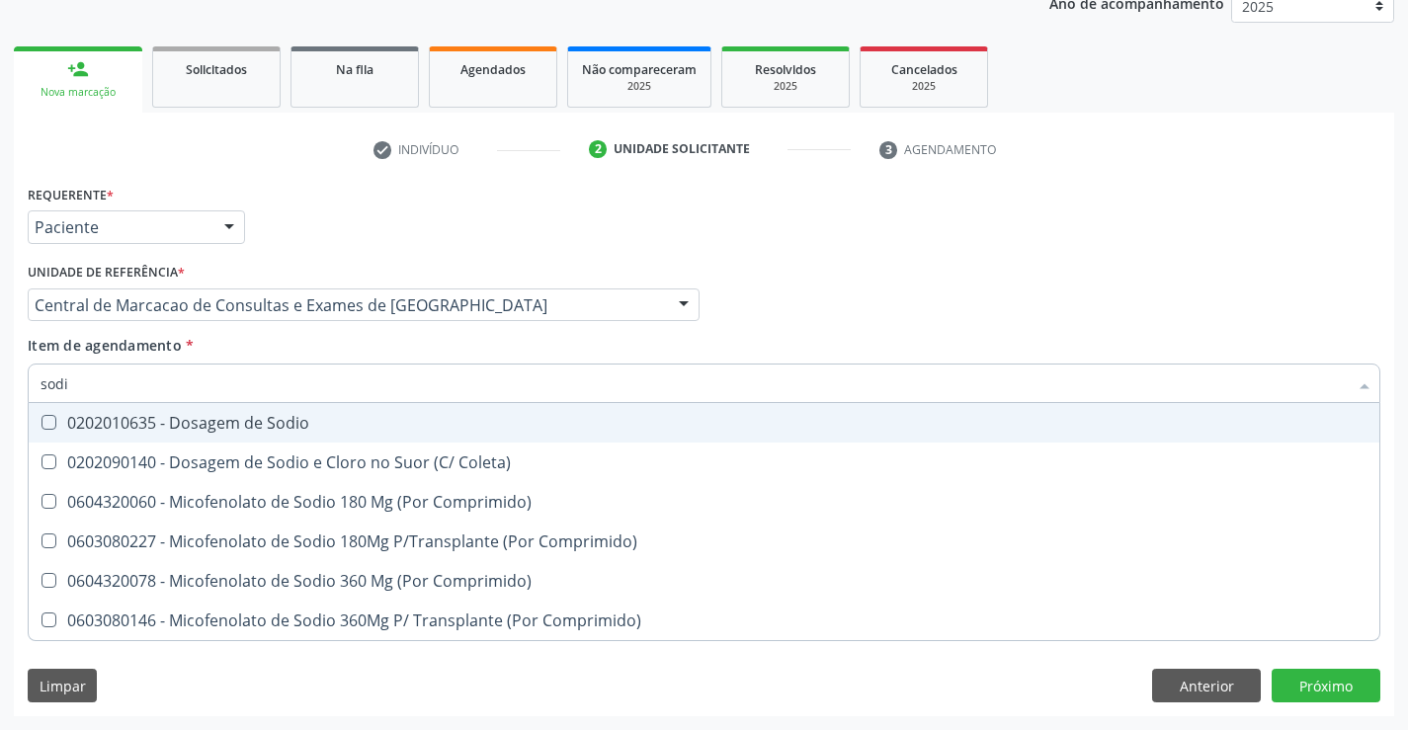
type input "sodio"
click at [444, 427] on div "0202010635 - Dosagem de Sodio" at bounding box center [704, 423] width 1327 height 16
checkbox Sodio "true"
click at [465, 373] on input "sodio" at bounding box center [694, 384] width 1307 height 40
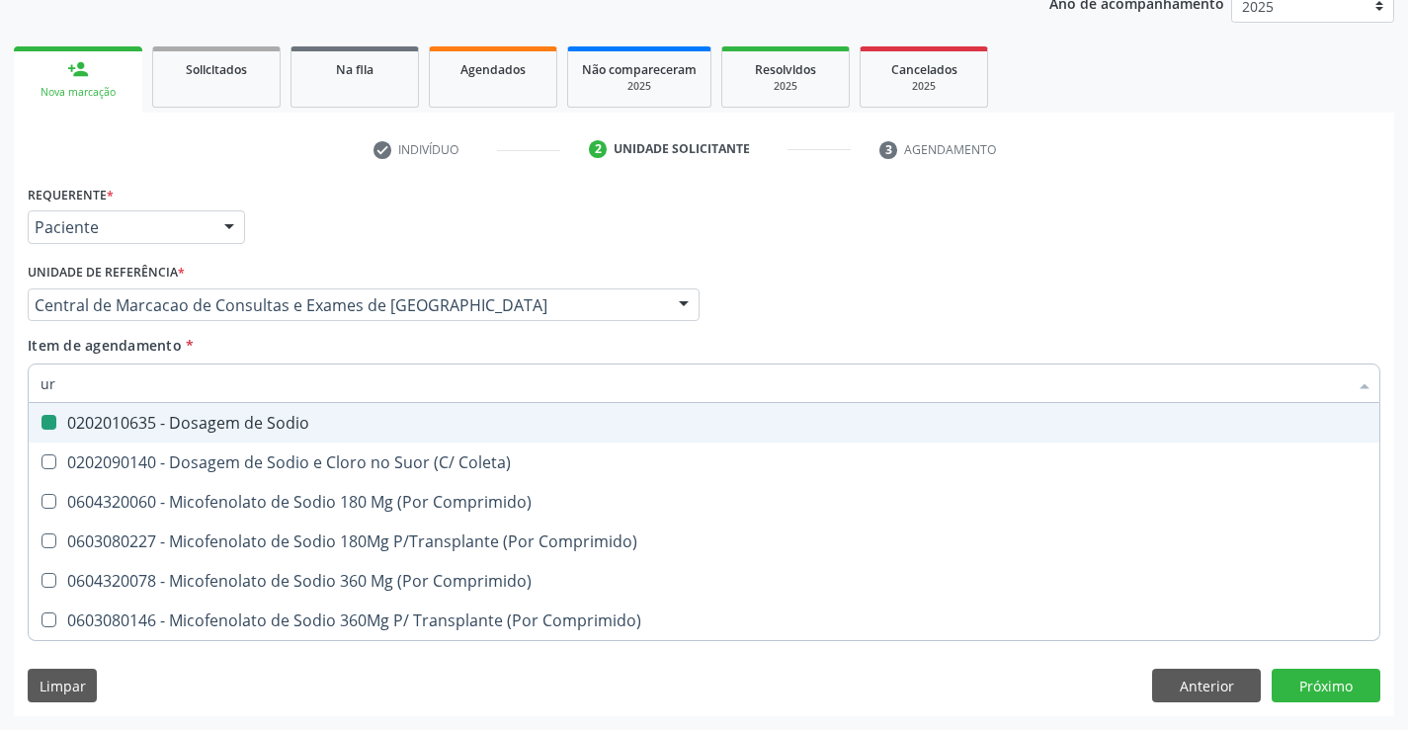
type input "uri"
checkbox Sodio "false"
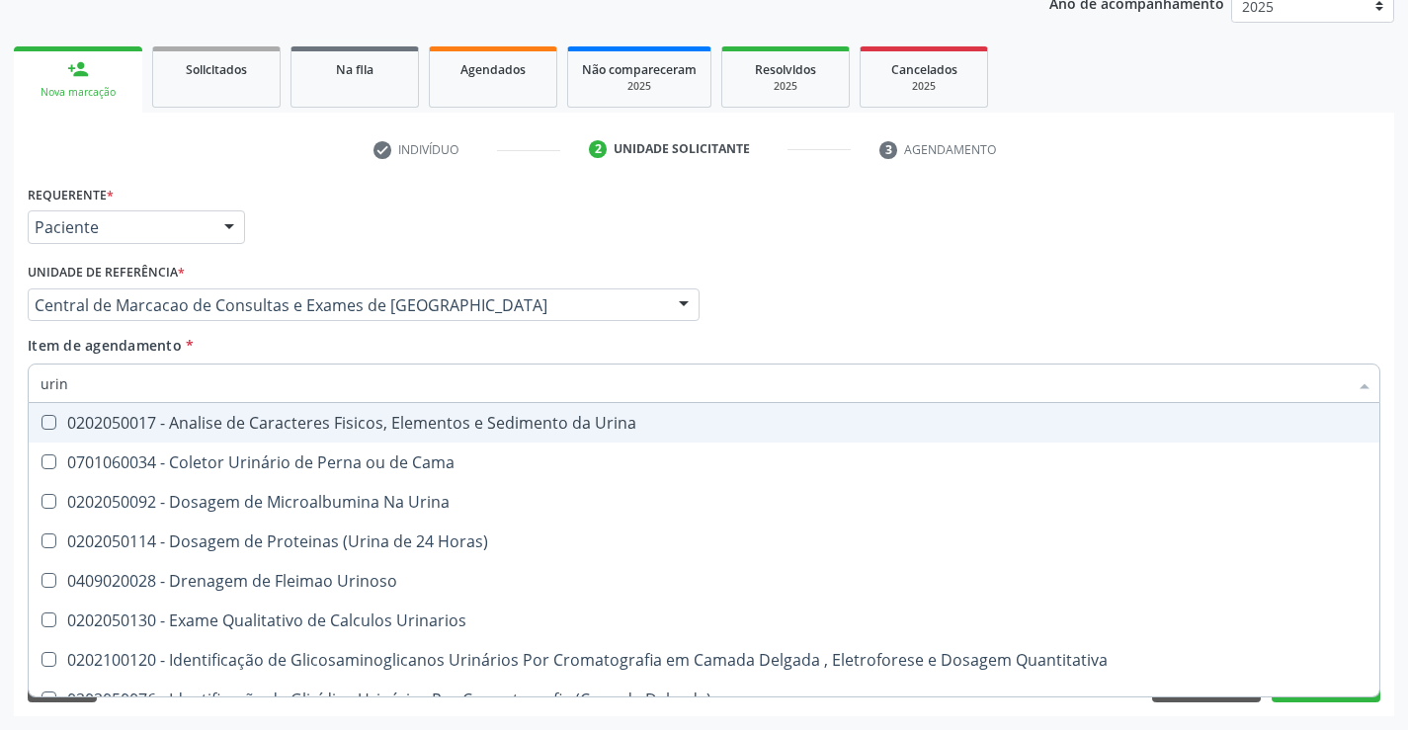
type input "urina"
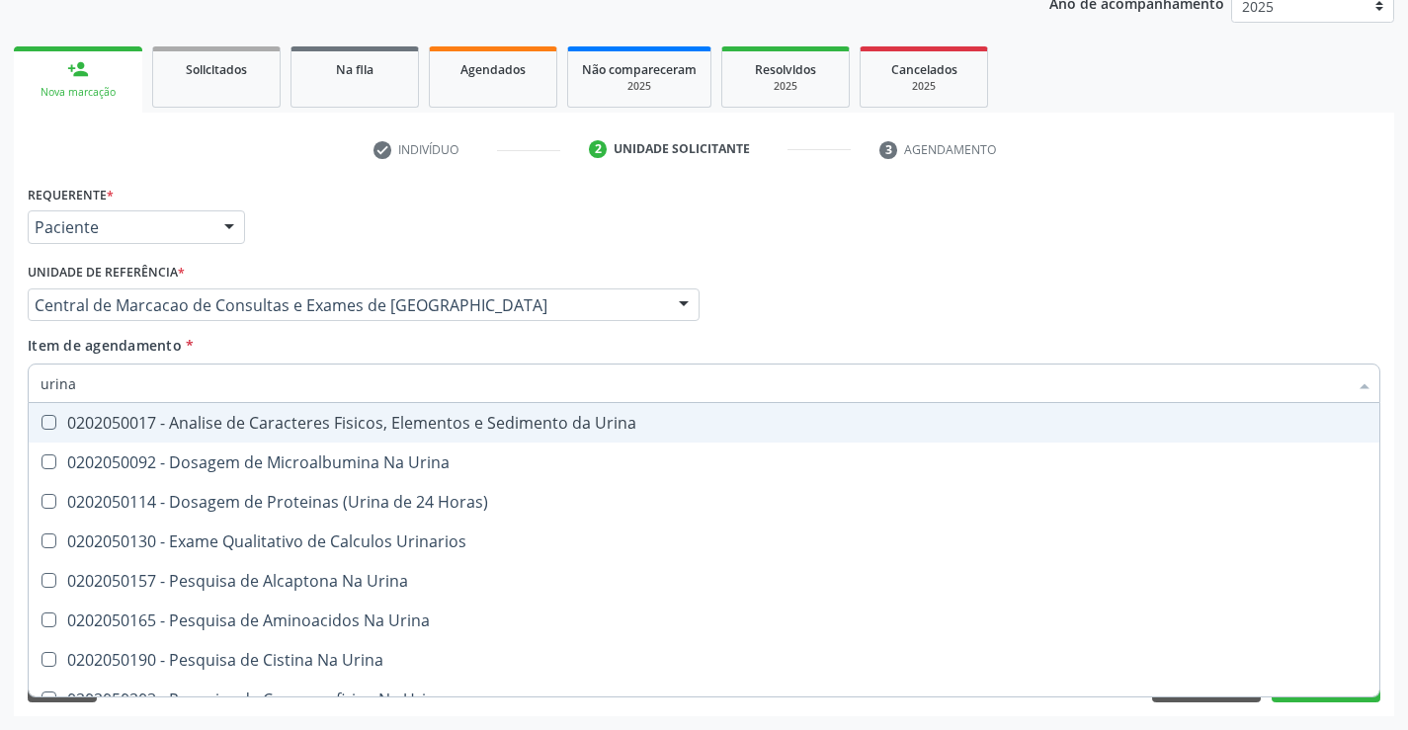
click at [463, 423] on div "0202050017 - Analise de Caracteres Fisicos, Elementos e Sedimento da Urina" at bounding box center [704, 423] width 1327 height 16
checkbox Urina "true"
click at [476, 362] on div "Item de agendamento * urina Desfazer seleção 0202050017 - Analise de Caracteres…" at bounding box center [704, 366] width 1353 height 62
checkbox Urina "true"
checkbox Horas\) "true"
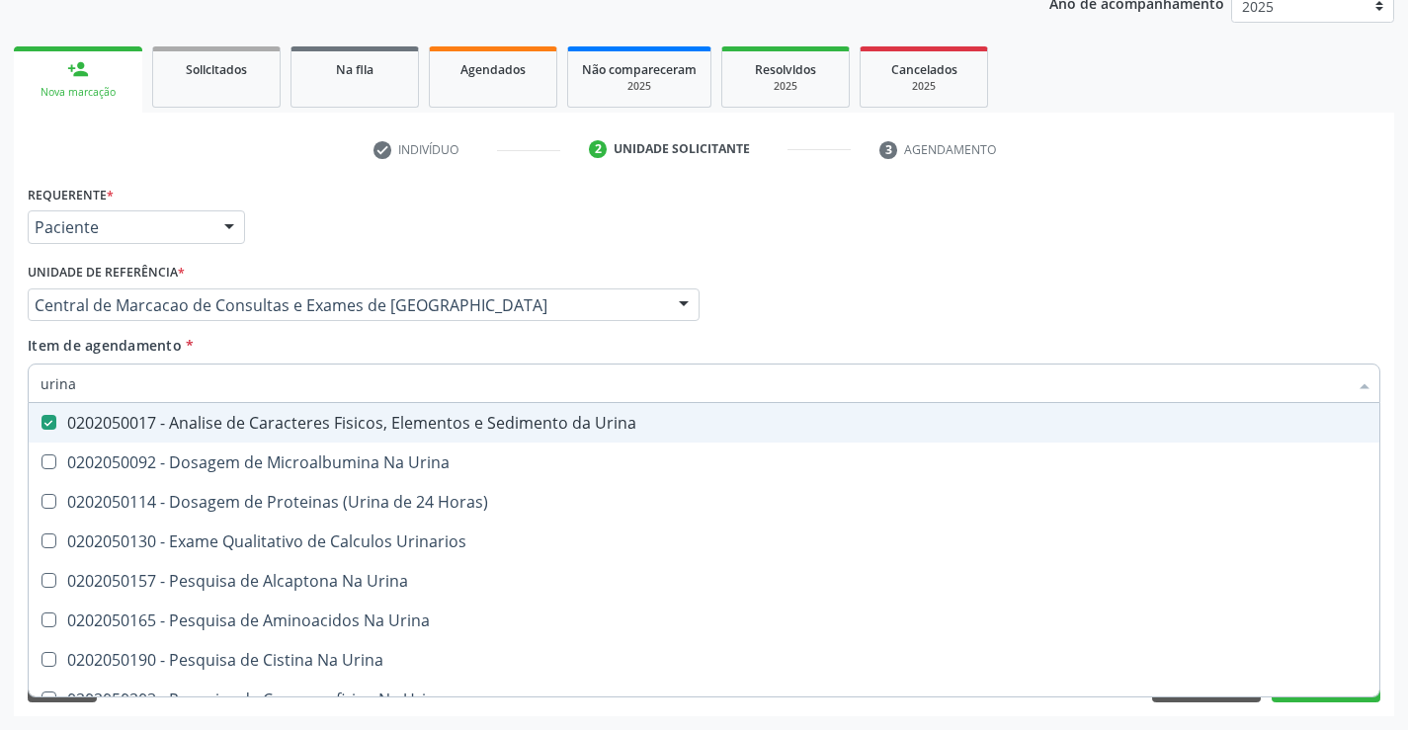
checkbox Urinarios "true"
checkbox Urina "true"
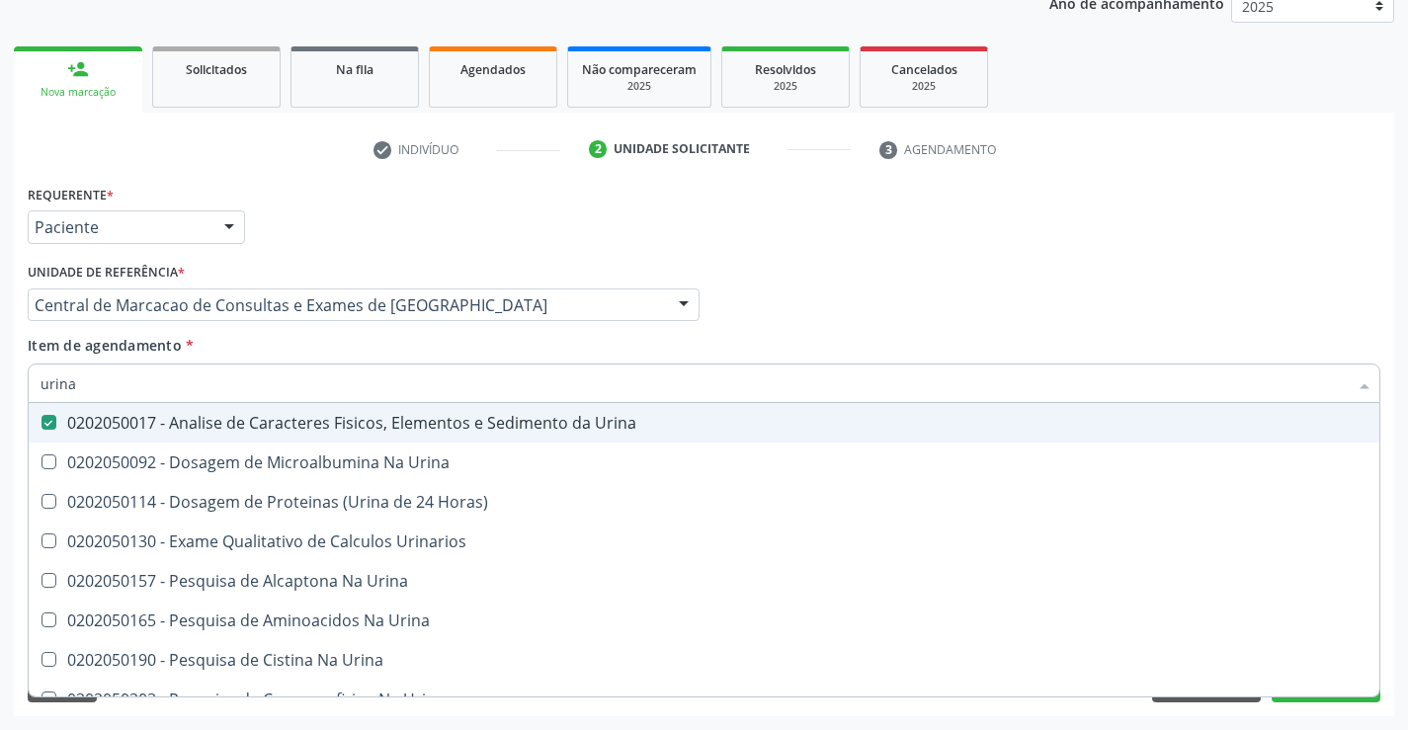
checkbox Urina "true"
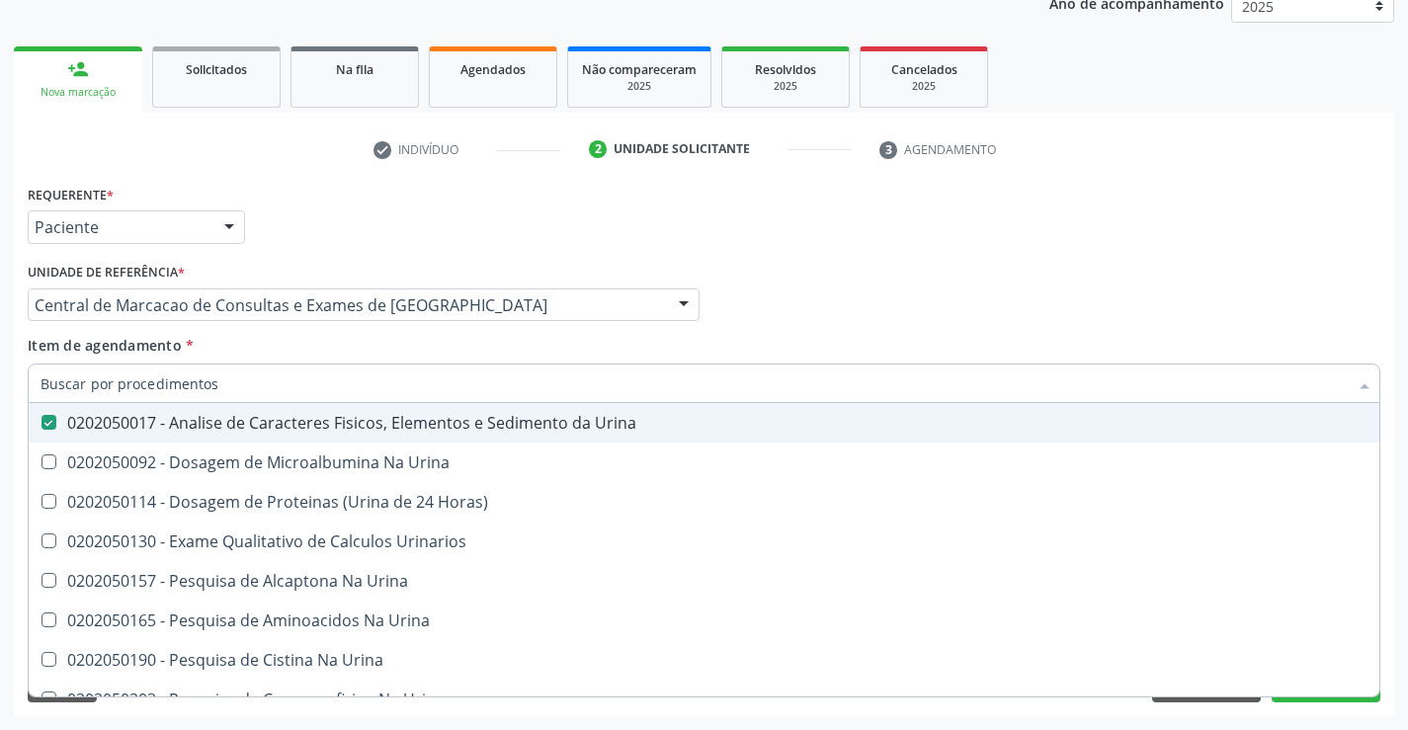
checkbox Urina "true"
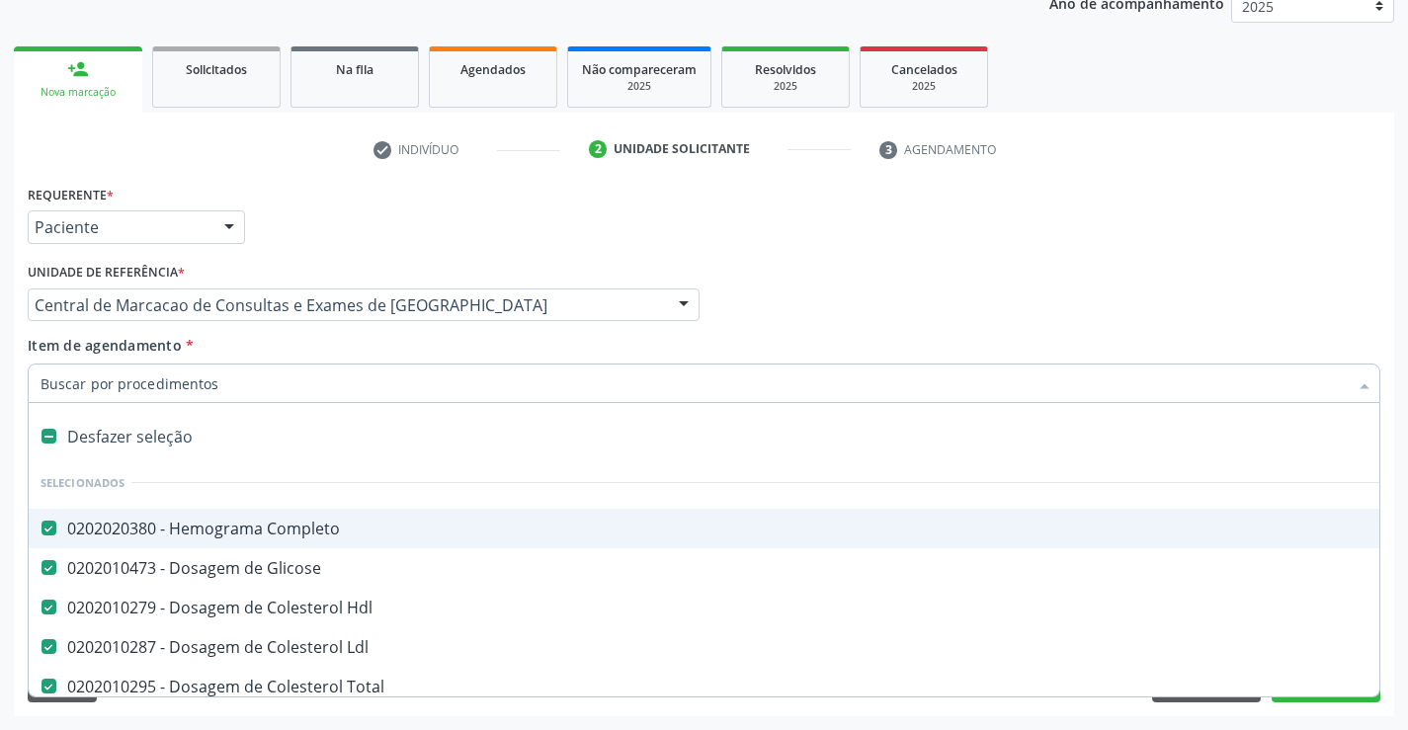
click at [471, 378] on input "Item de agendamento *" at bounding box center [694, 384] width 1307 height 40
type input "f"
checkbox Hdl "false"
checkbox Ldl "false"
checkbox Total "false"
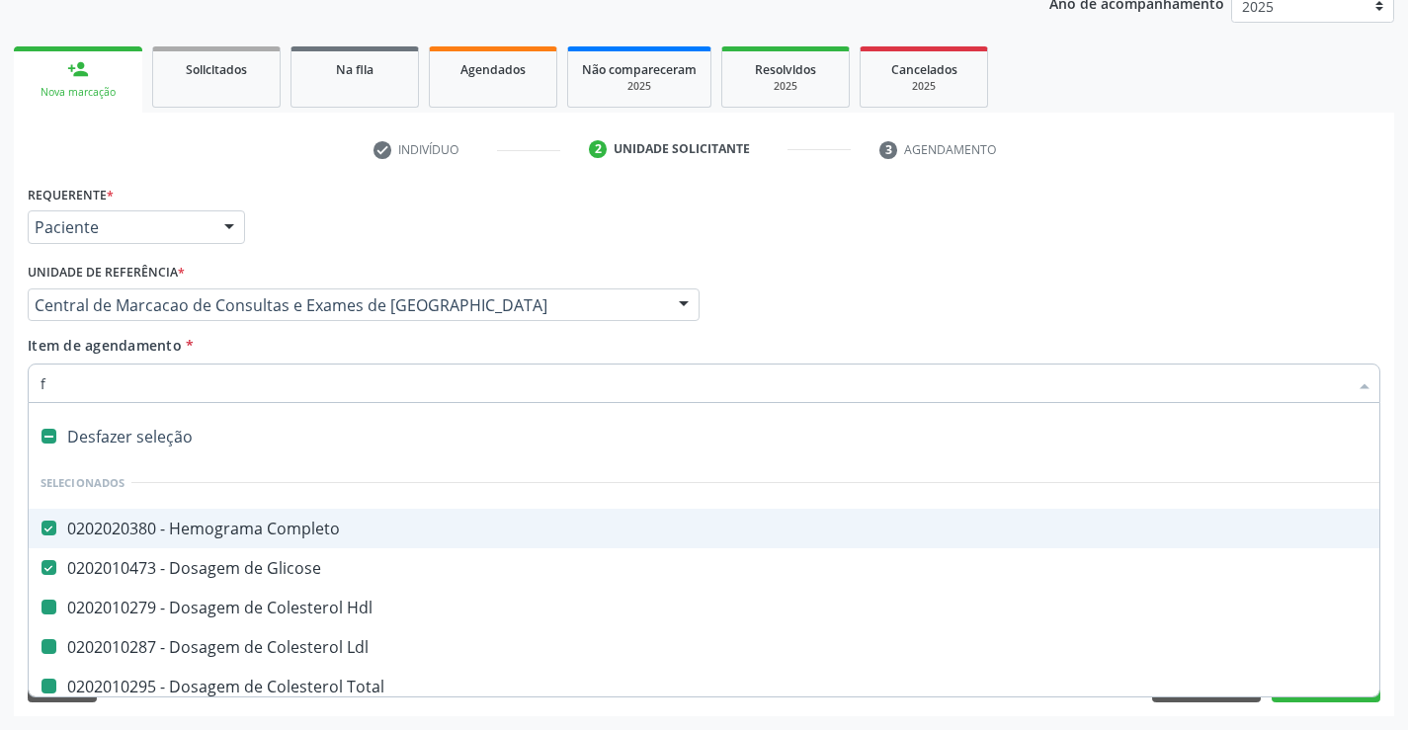
checkbox Triglicerideos "false"
checkbox \(Tgo\) "false"
checkbox \(Tgp\) "false"
checkbox Ureia "false"
checkbox Creatinina "false"
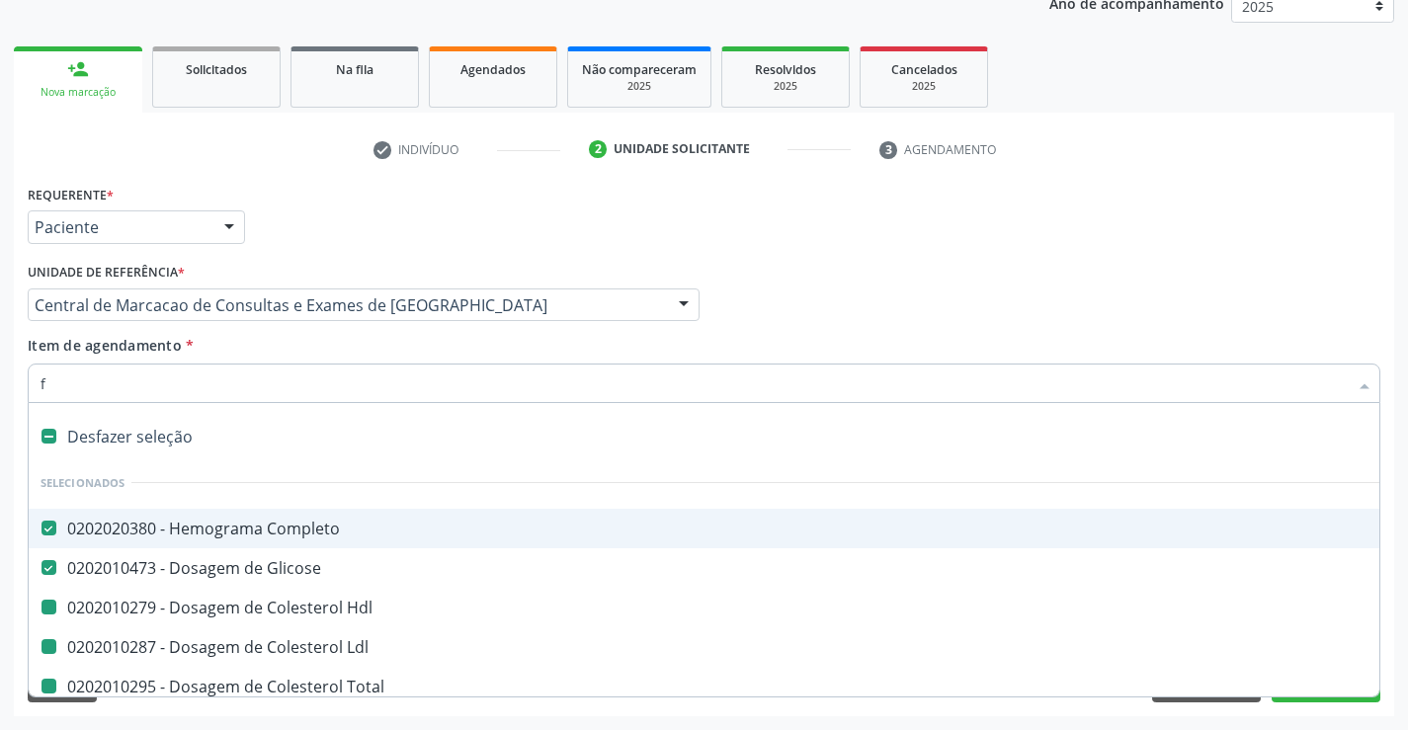
checkbox Potassio "false"
checkbox Sodio "false"
checkbox Urina "false"
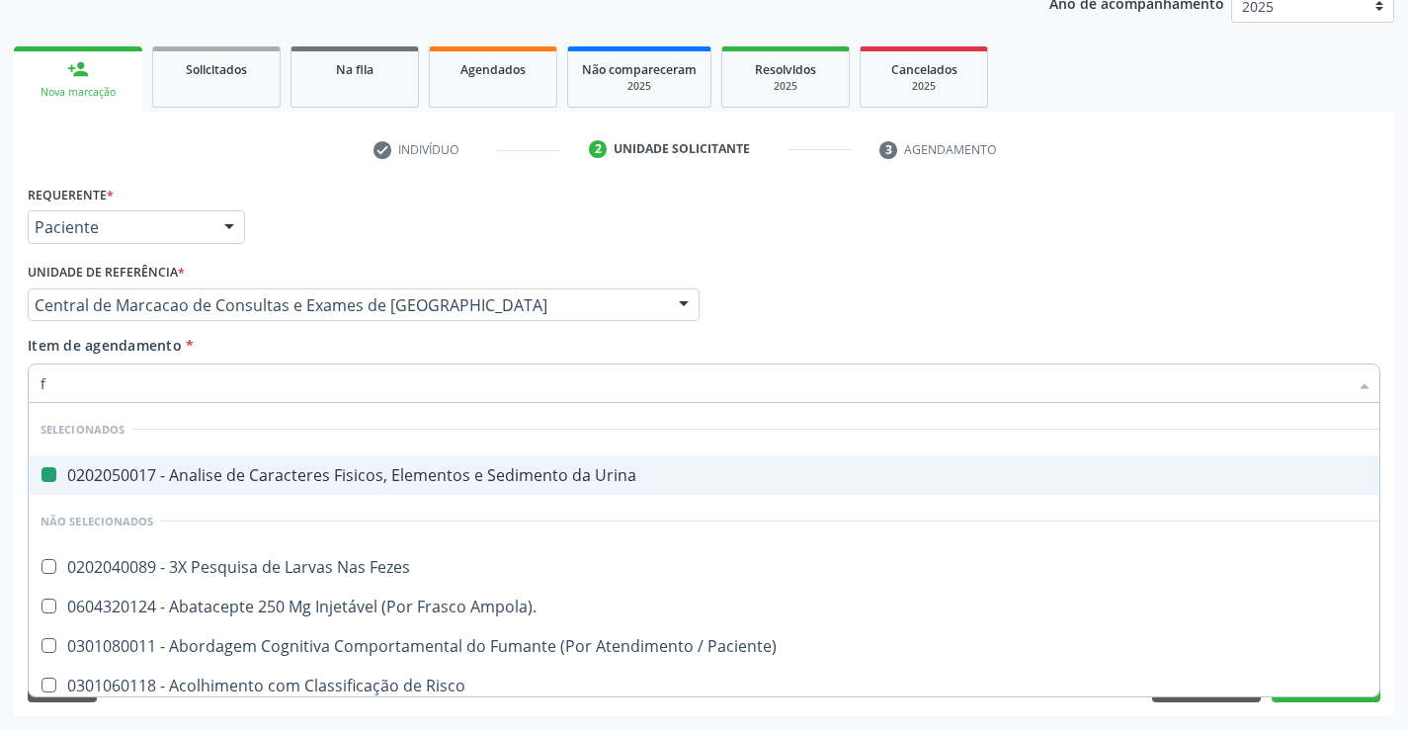
type input "fe"
checkbox Urina "false"
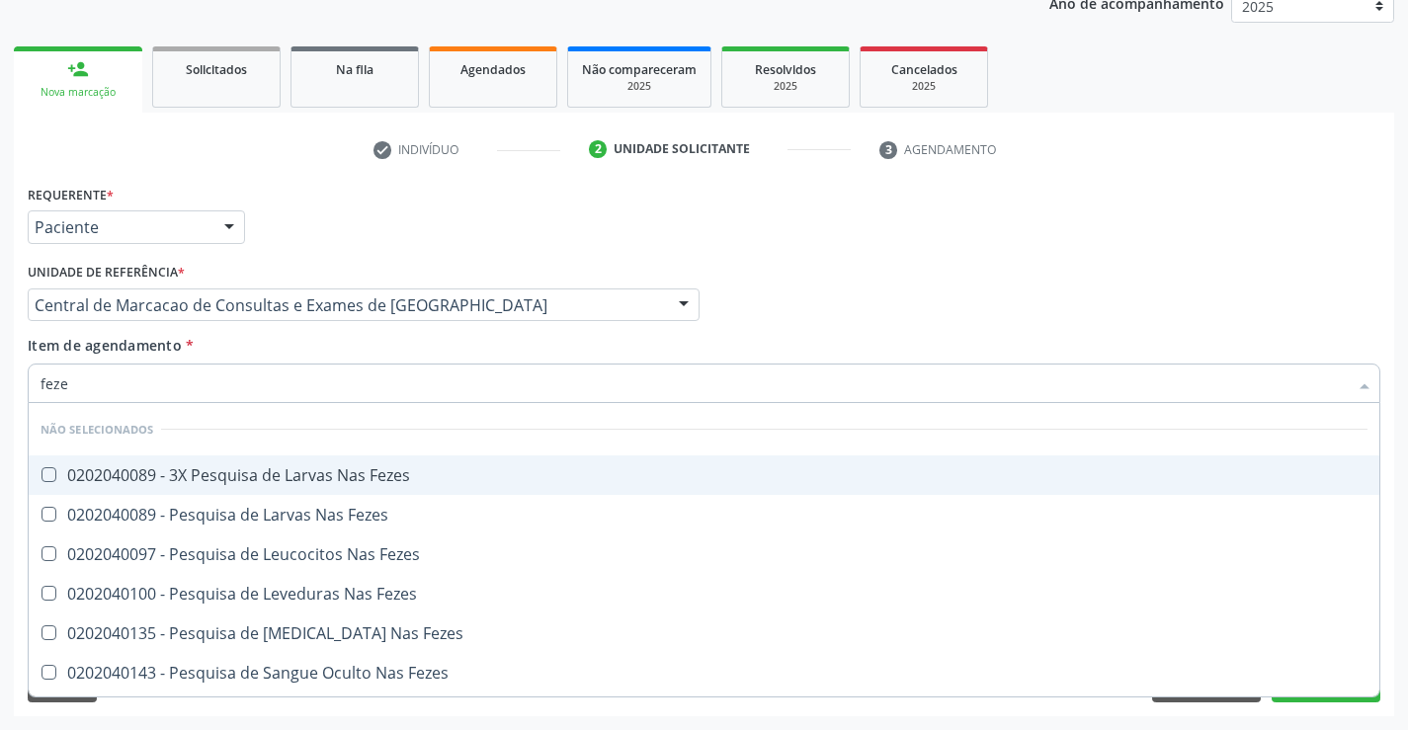
type input "fezes"
click at [421, 461] on span "0202040089 - 3X Pesquisa de Larvas Nas Fezes" at bounding box center [704, 476] width 1351 height 40
checkbox Fezes "true"
click at [436, 393] on input "fezes" at bounding box center [694, 384] width 1307 height 40
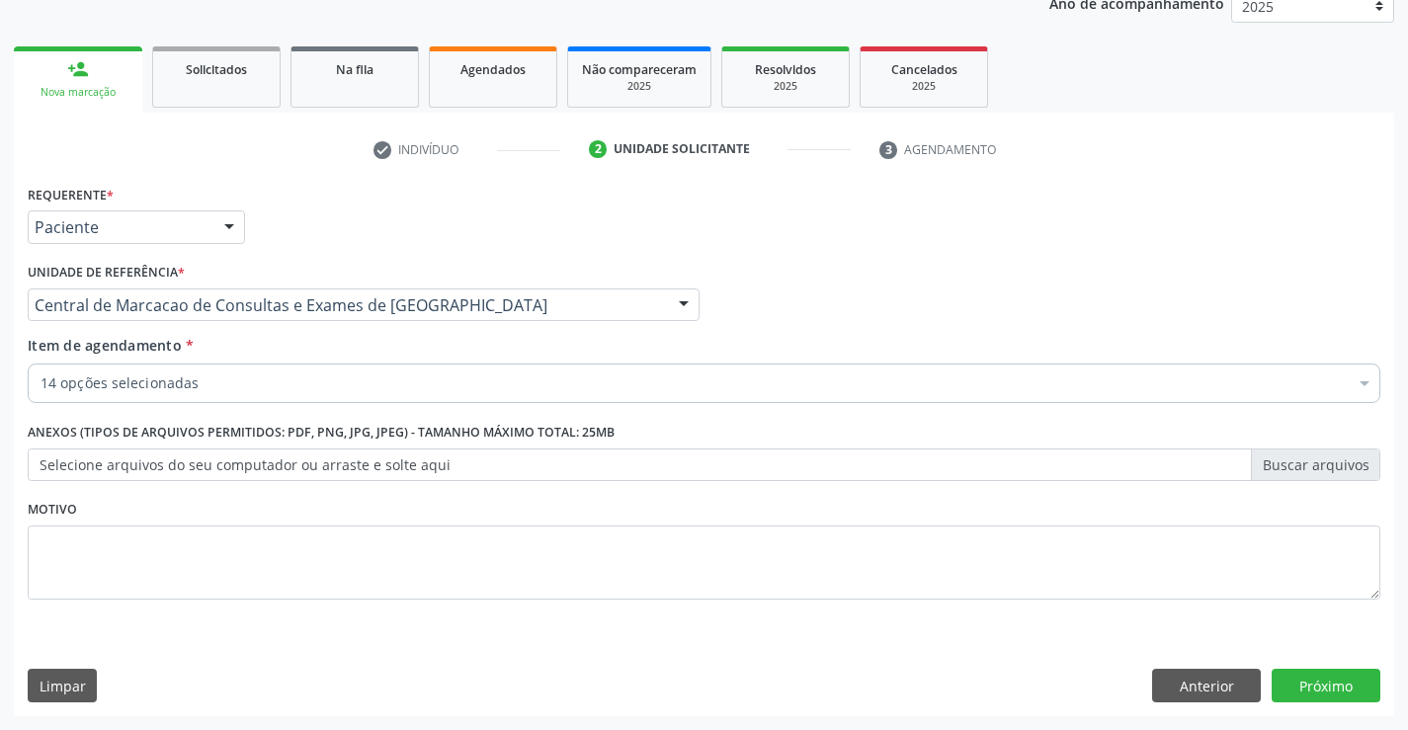
checkbox Hdl "true"
checkbox Ldl "true"
checkbox Total "true"
checkbox Triglicerideos "true"
checkbox \(Tgo\) "true"
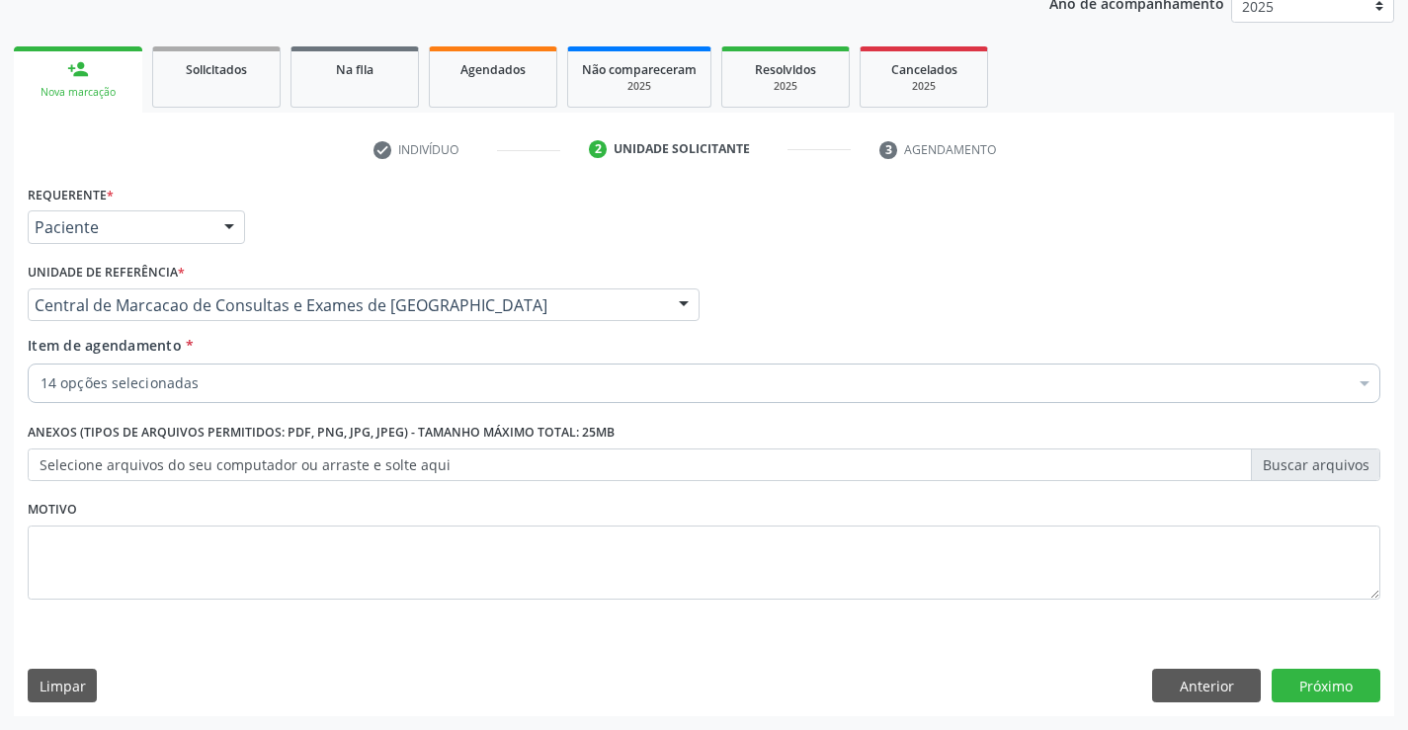
checkbox \(Tgp\) "true"
checkbox Ureia "true"
checkbox Glicose "true"
click at [1309, 687] on button "Próximo" at bounding box center [1326, 686] width 109 height 34
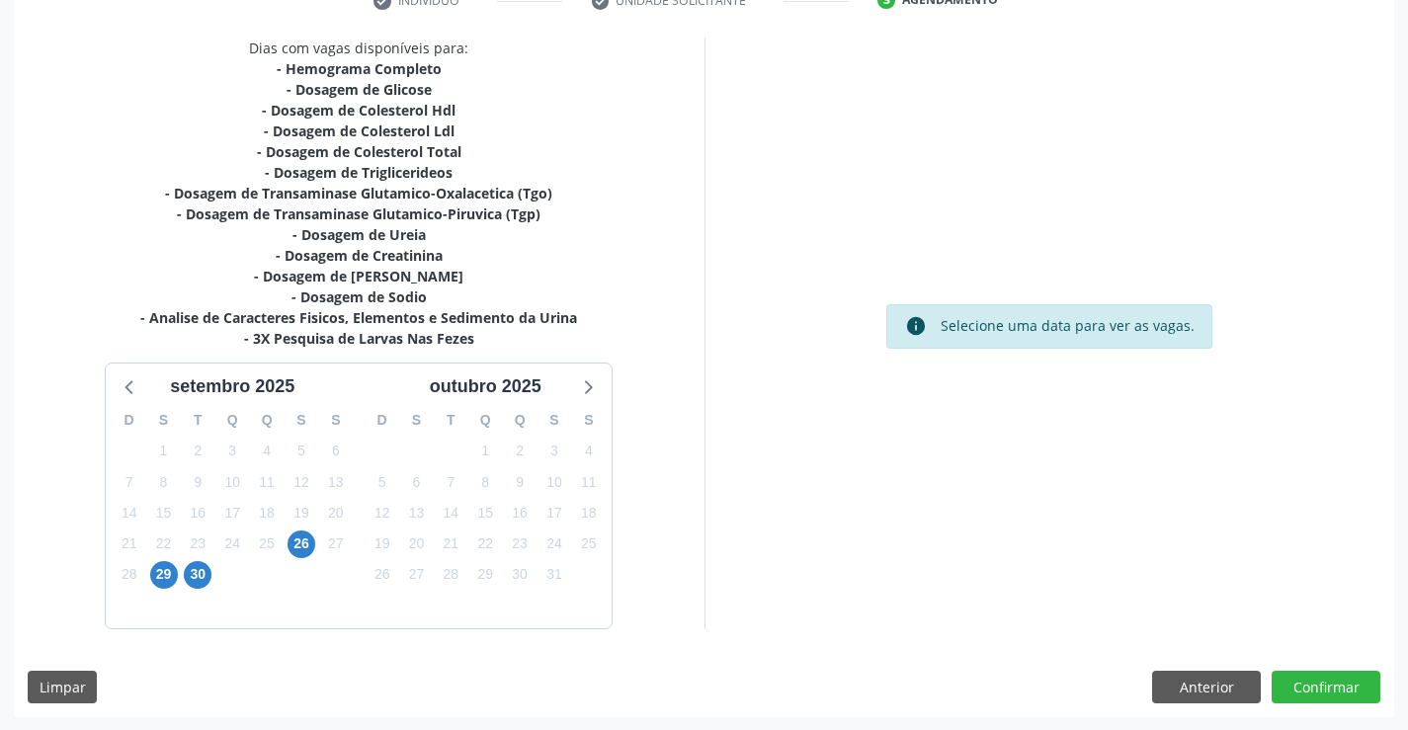
scroll to position [399, 0]
click at [295, 551] on span "26" at bounding box center [302, 544] width 28 height 28
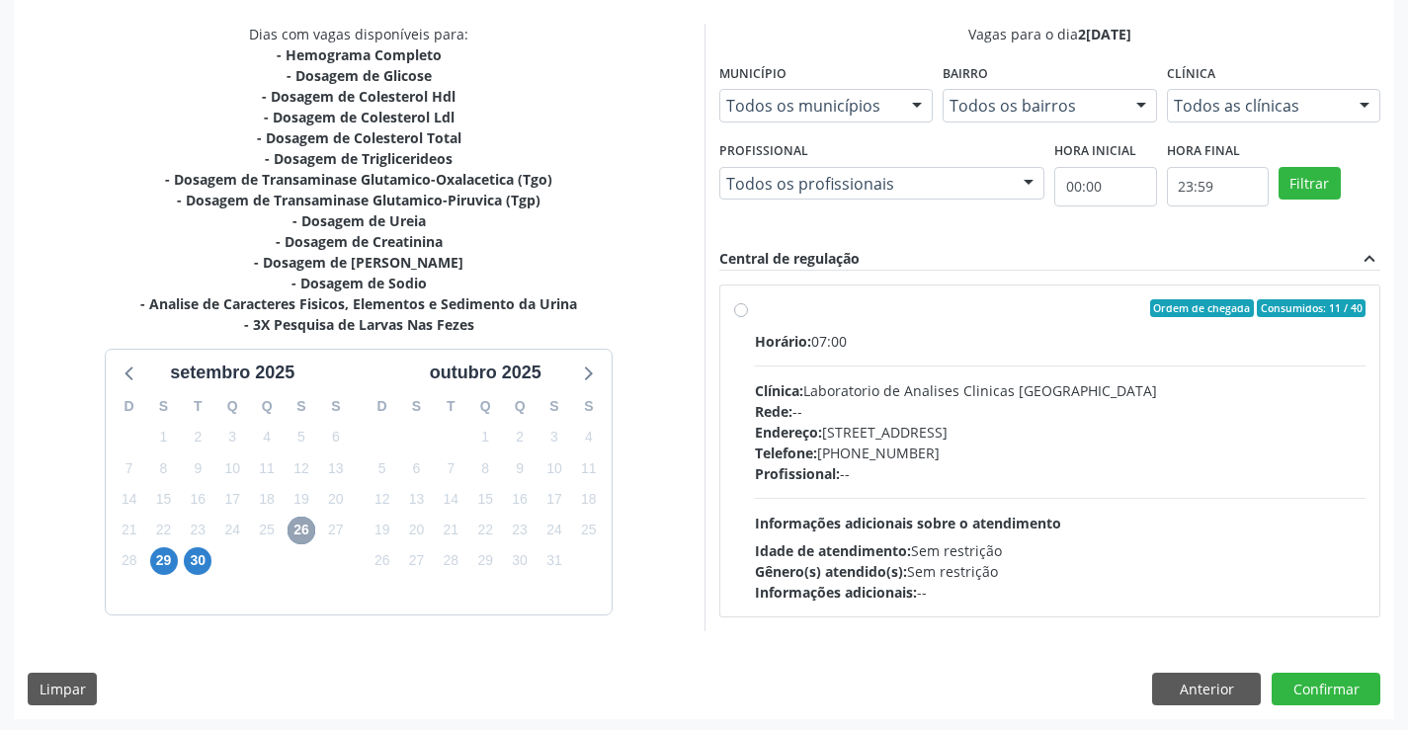
scroll to position [415, 0]
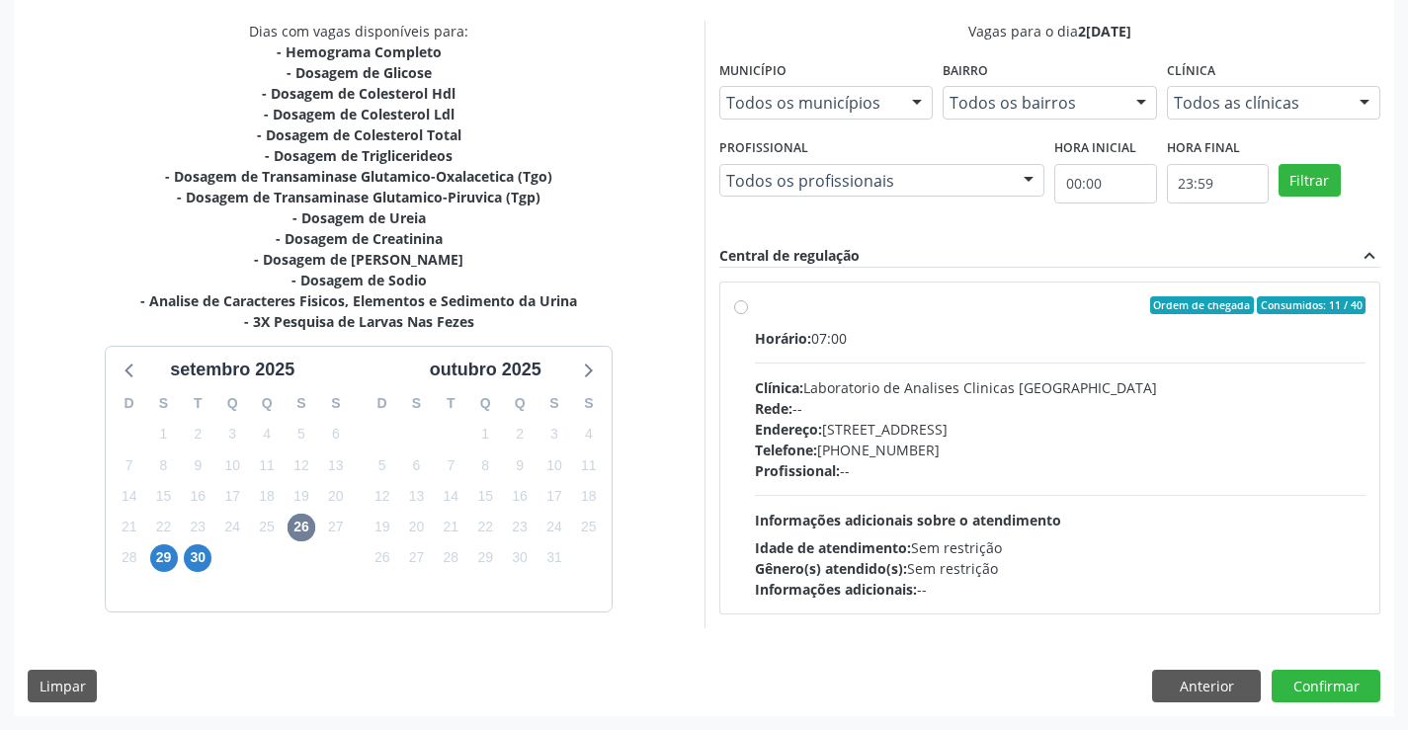
click at [835, 443] on div "Telefone: (74) 36453588" at bounding box center [1061, 450] width 612 height 21
click at [748, 314] on input "Ordem de chegada Consumidos: 11 / 40 Horário: 07:00 Clínica: Laboratorio de Ana…" at bounding box center [741, 305] width 14 height 18
radio input "true"
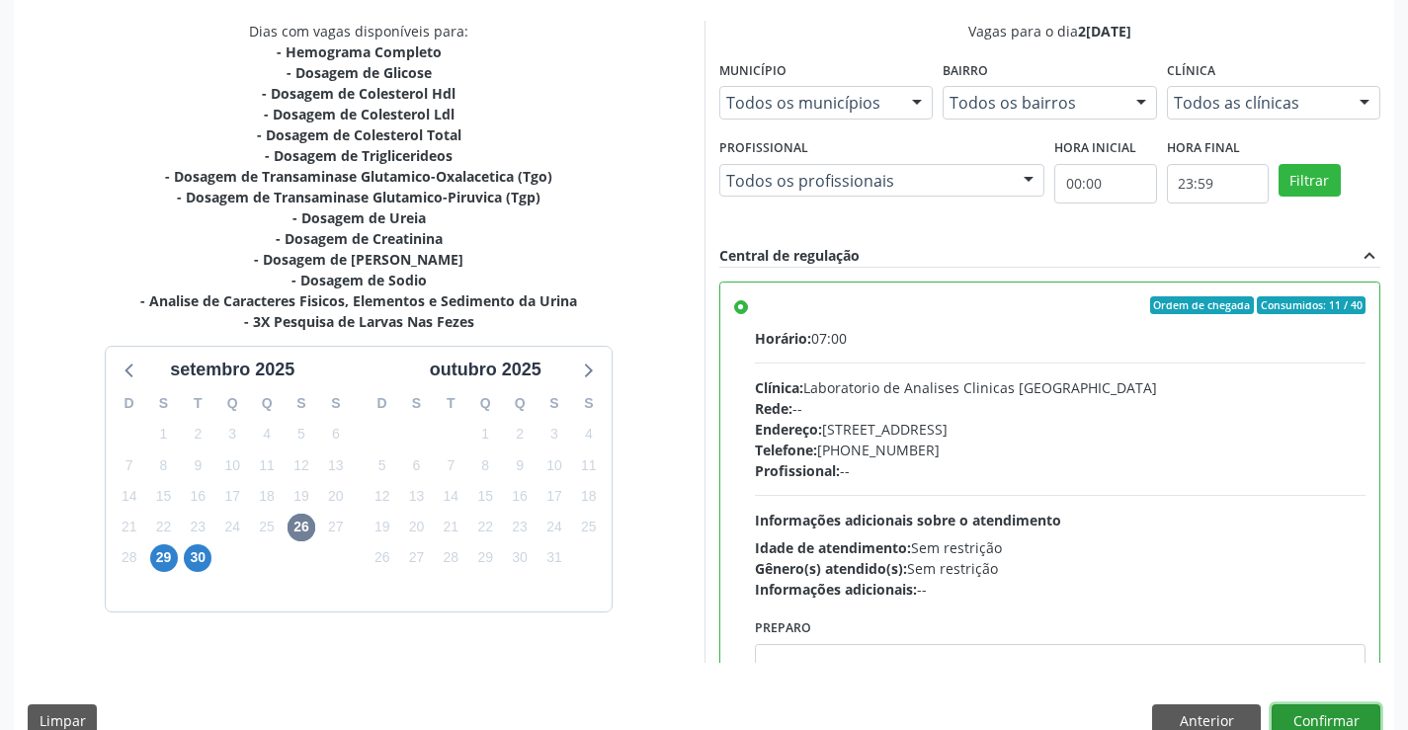
click at [1349, 718] on button "Confirmar" at bounding box center [1326, 722] width 109 height 34
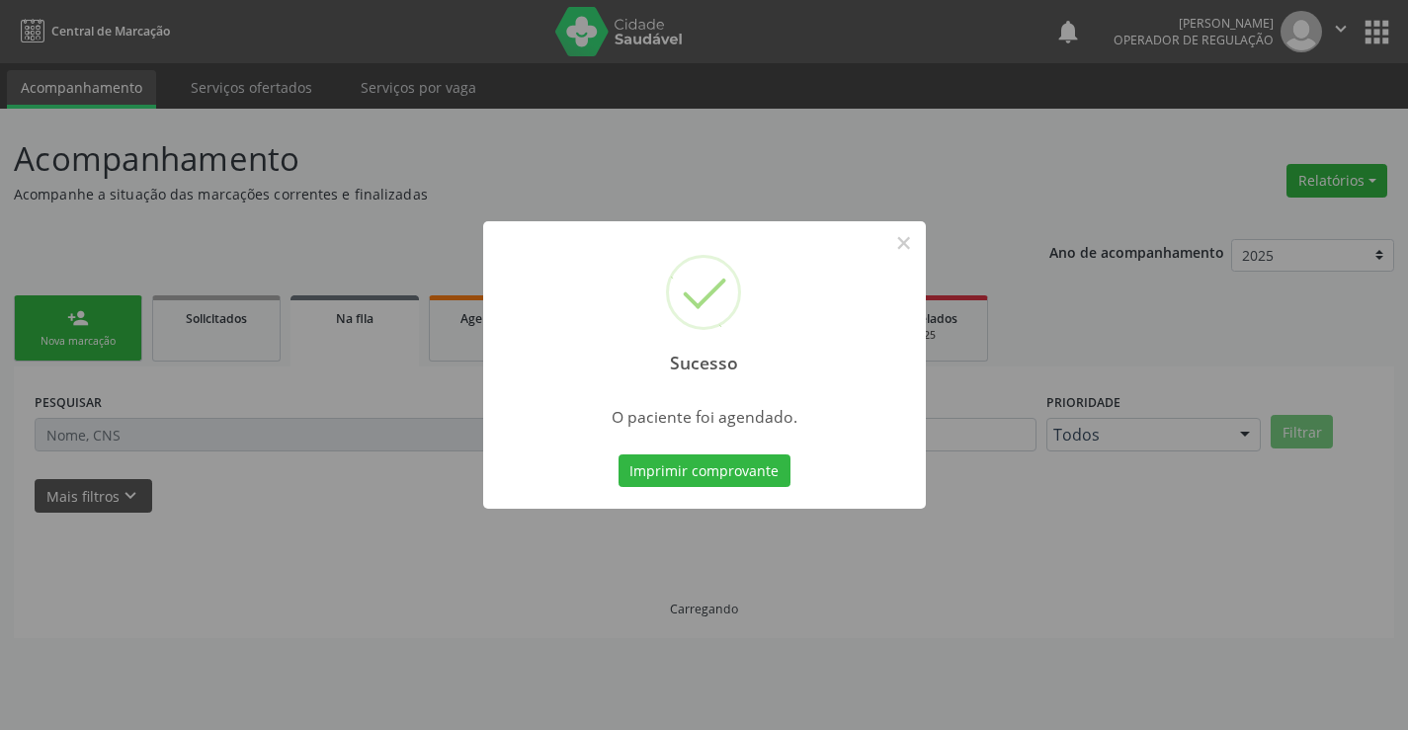
scroll to position [0, 0]
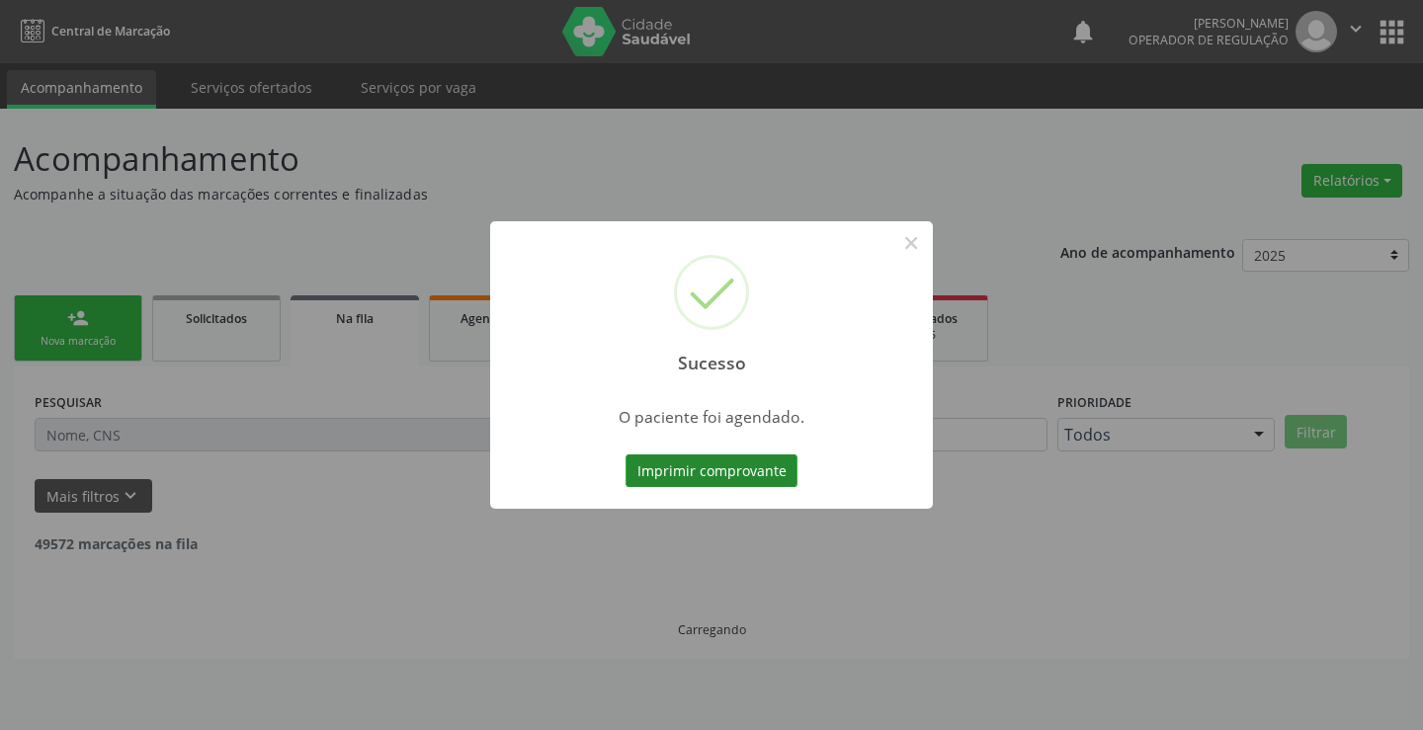
click at [731, 466] on button "Imprimir comprovante" at bounding box center [711, 472] width 172 height 34
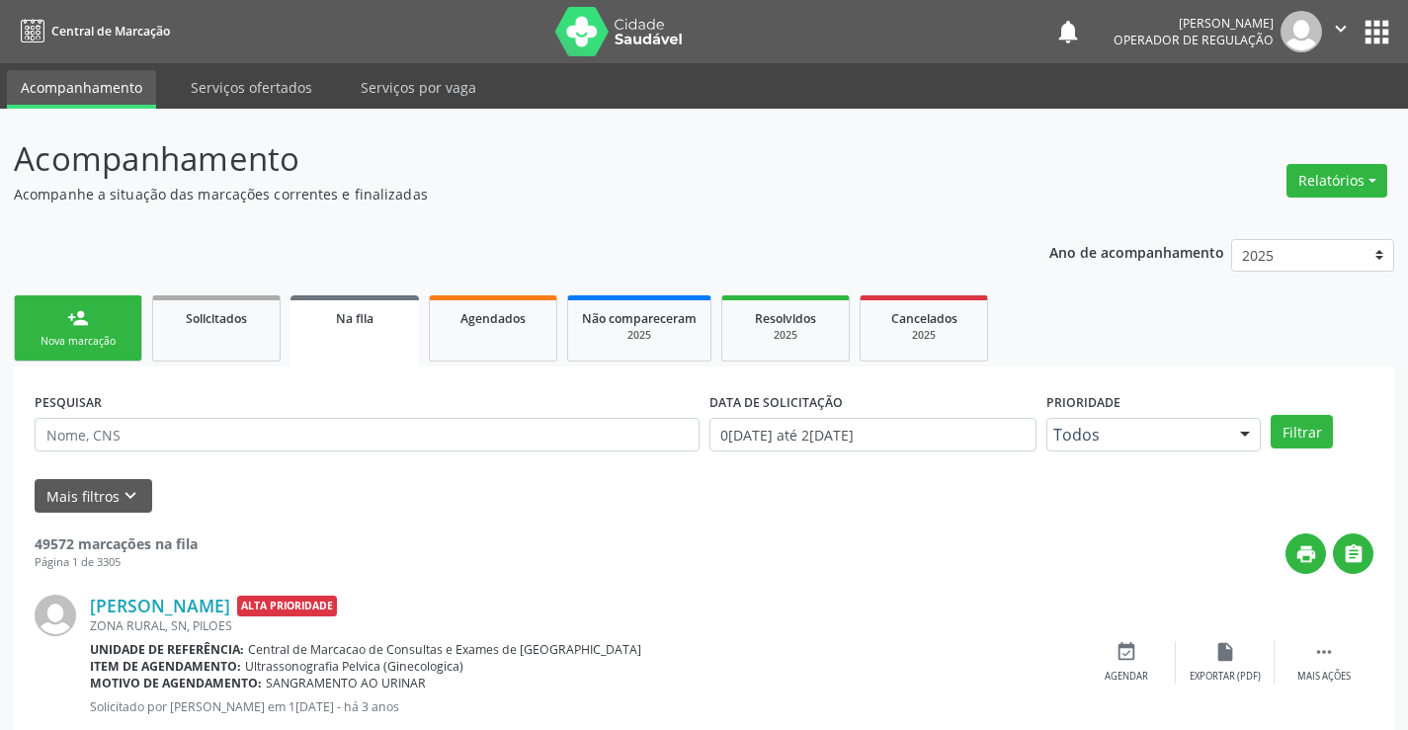
click at [113, 335] on div "Nova marcação" at bounding box center [78, 341] width 99 height 15
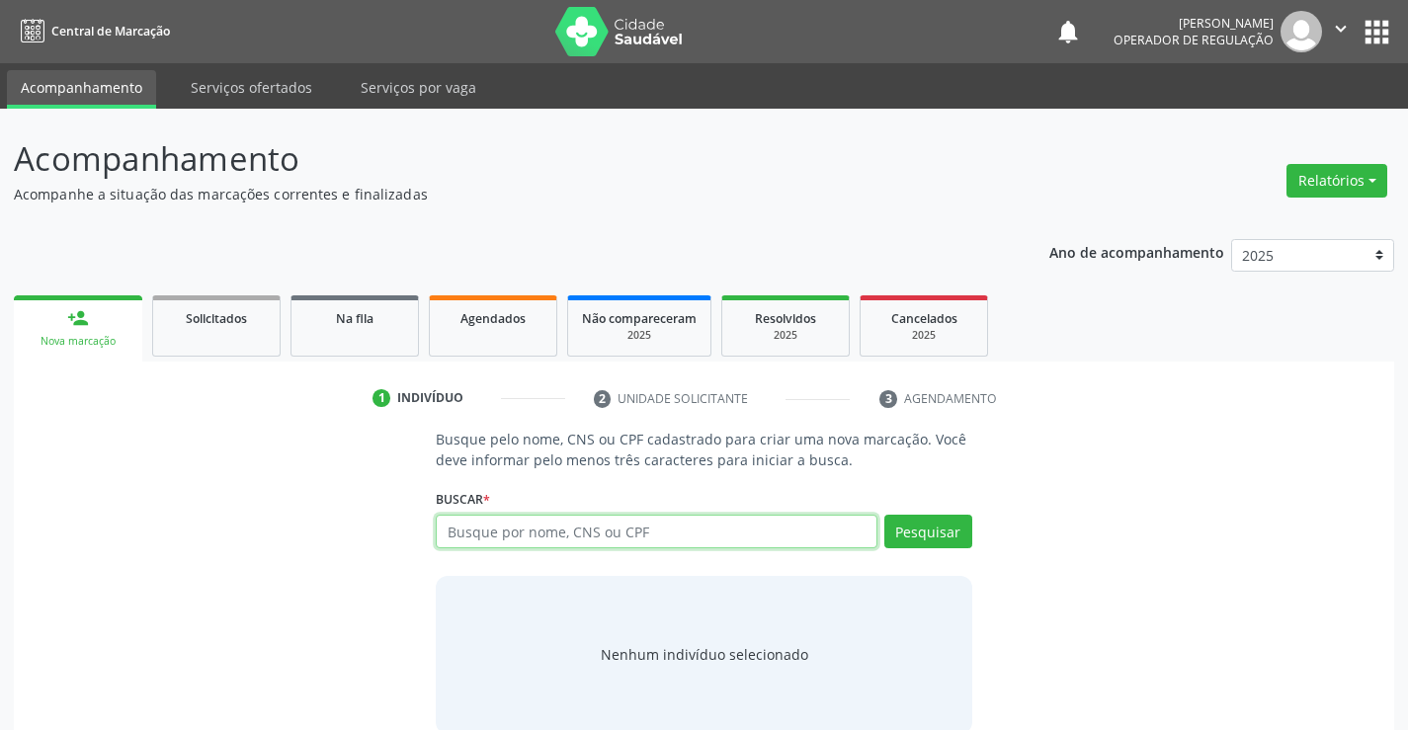
click at [512, 534] on input "text" at bounding box center [656, 532] width 441 height 34
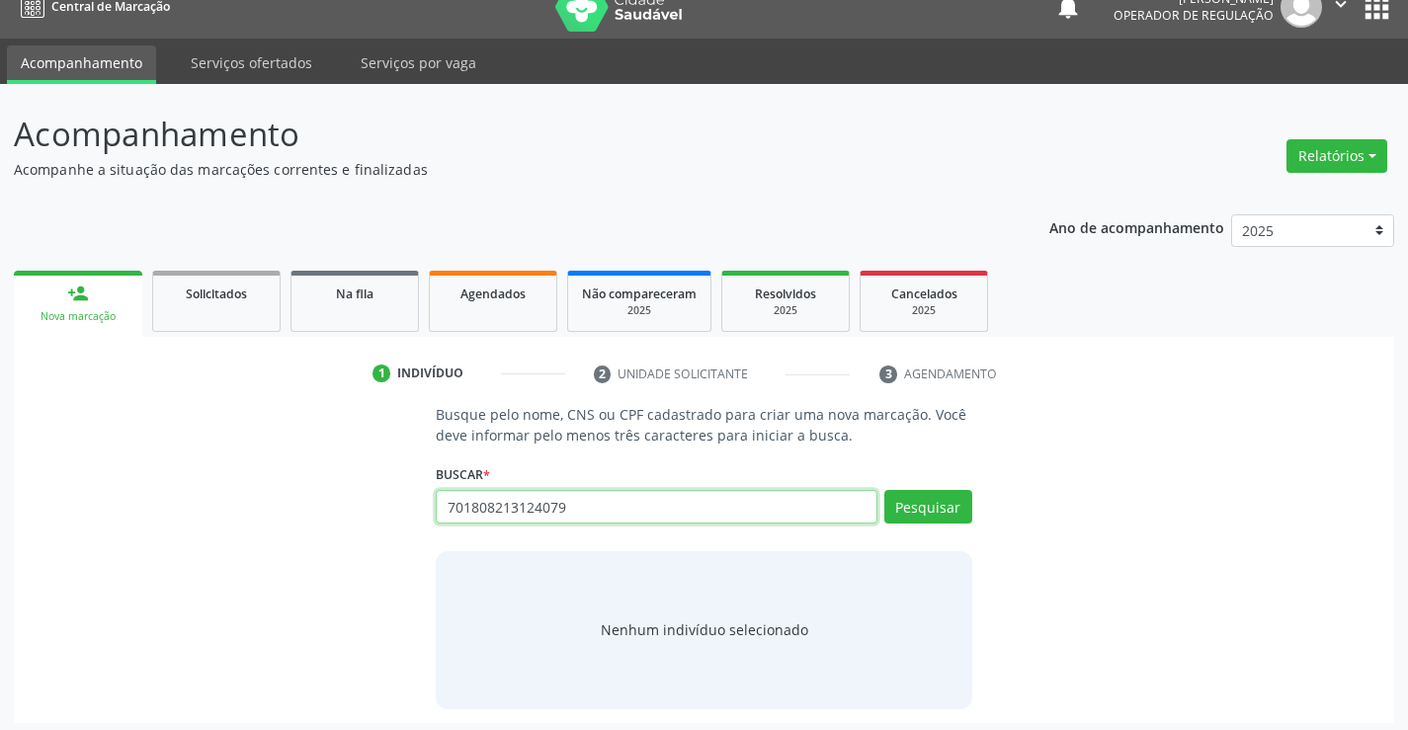
scroll to position [32, 0]
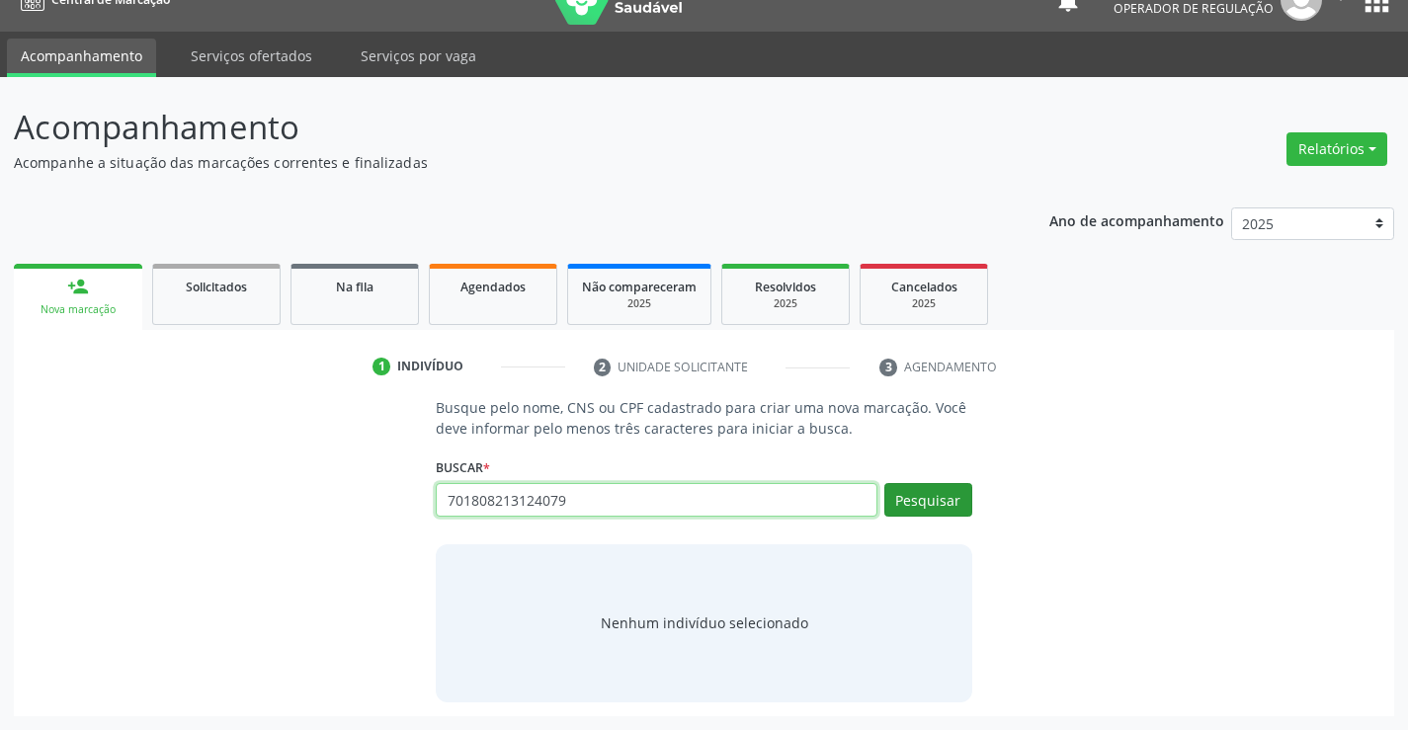
type input "701808213124079"
click at [957, 501] on button "Pesquisar" at bounding box center [928, 500] width 88 height 34
type input "701808213124079"
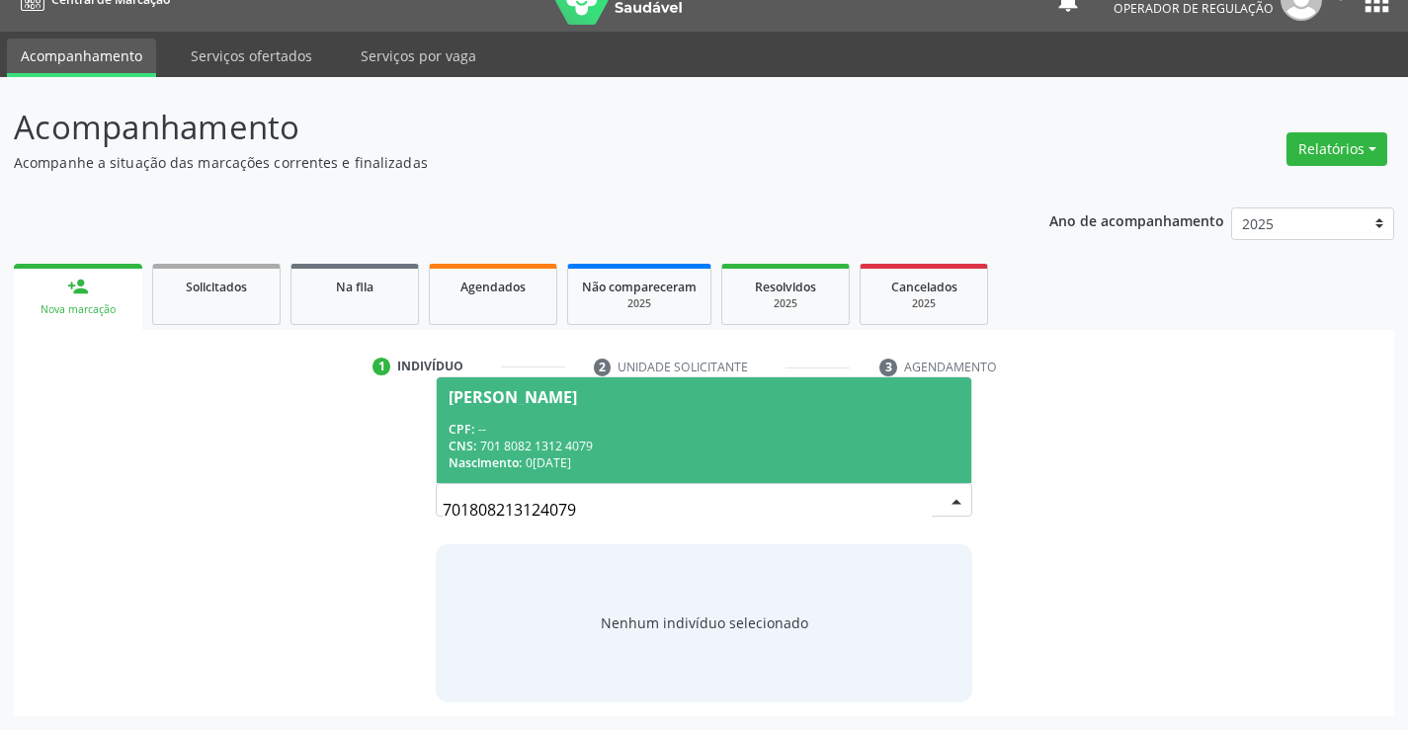
click at [684, 443] on div "CNS: 701 8082 1312 4079" at bounding box center [704, 446] width 510 height 17
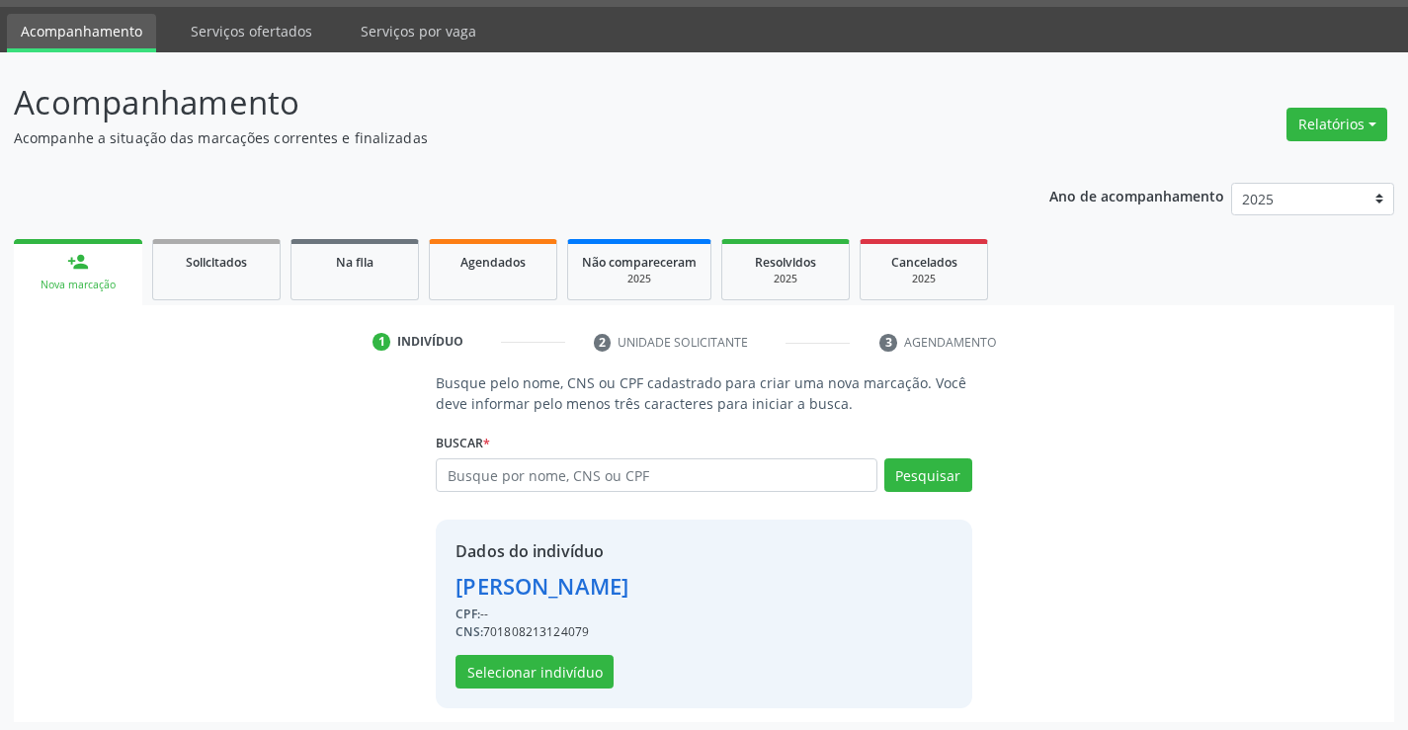
scroll to position [62, 0]
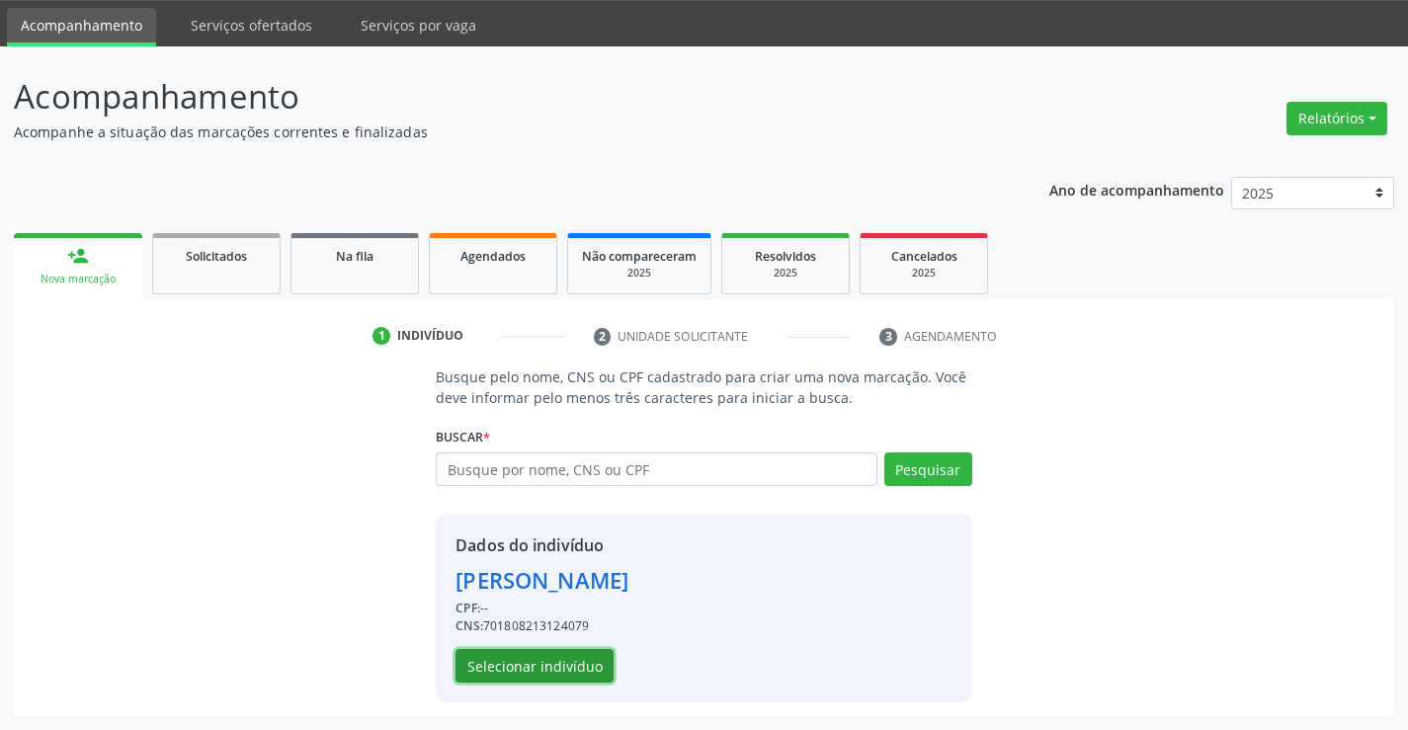
click at [540, 660] on button "Selecionar indivíduo" at bounding box center [535, 666] width 158 height 34
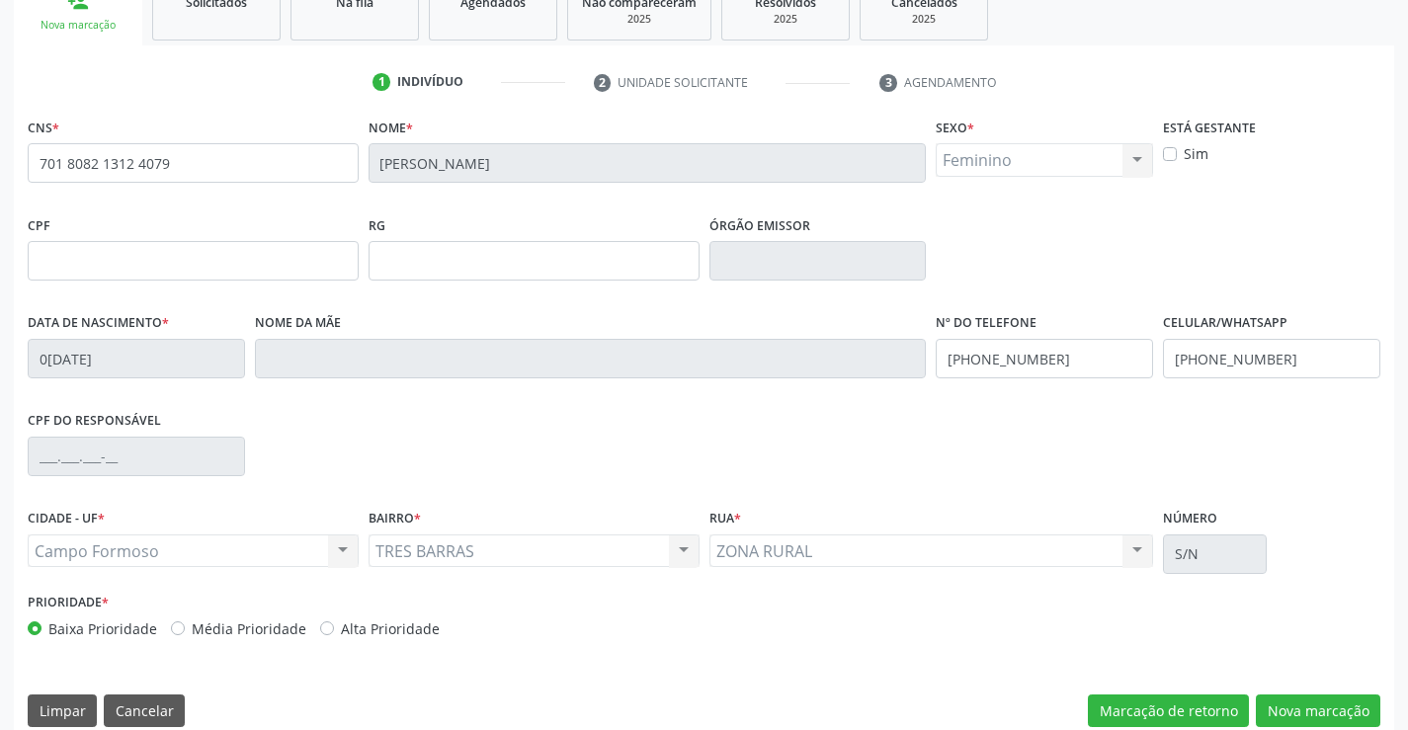
scroll to position [341, 0]
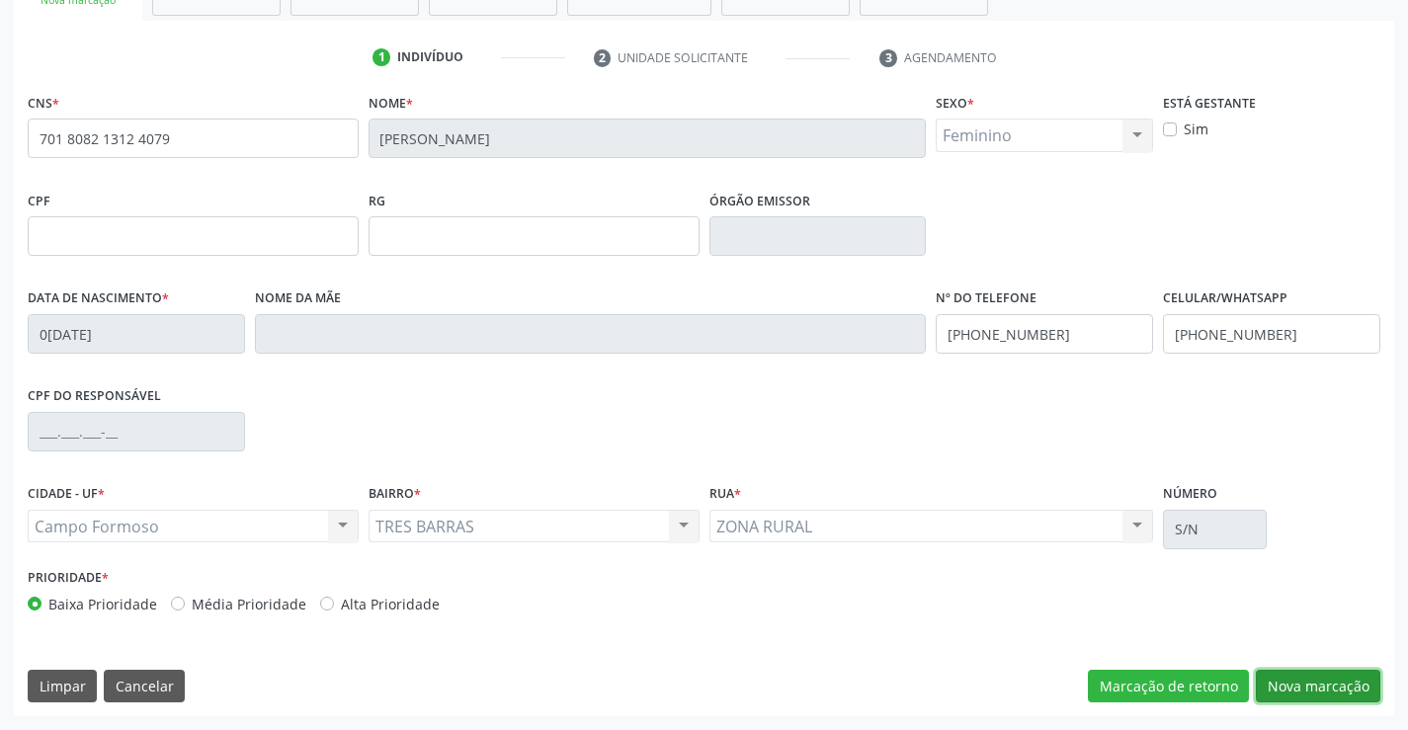
click at [1272, 680] on button "Nova marcação" at bounding box center [1318, 687] width 125 height 34
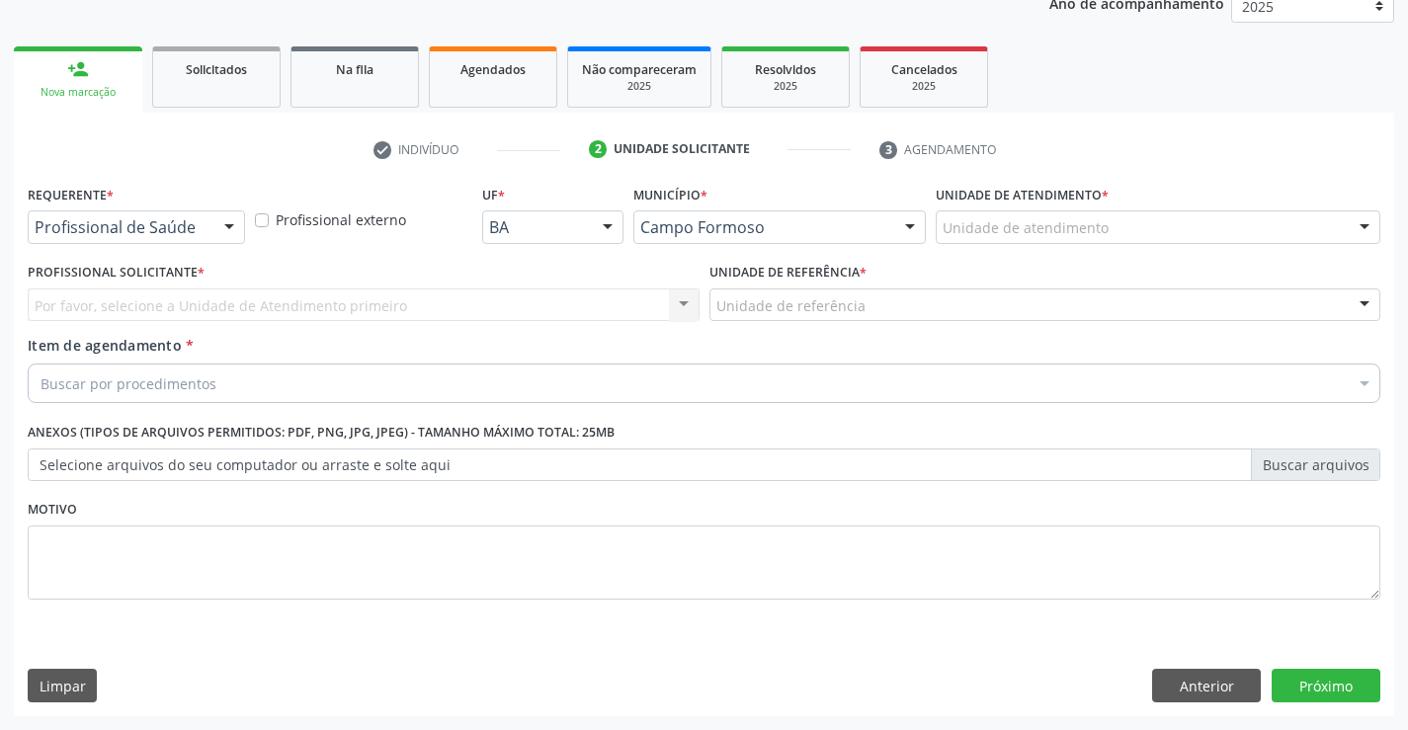
scroll to position [249, 0]
click at [185, 213] on div "Profissional de Saúde" at bounding box center [136, 227] width 217 height 34
click at [131, 328] on div "Profissional Solicitante * Por favor, selecione a Unidade de Atendimento primei…" at bounding box center [364, 296] width 682 height 77
click at [237, 223] on div at bounding box center [229, 228] width 30 height 34
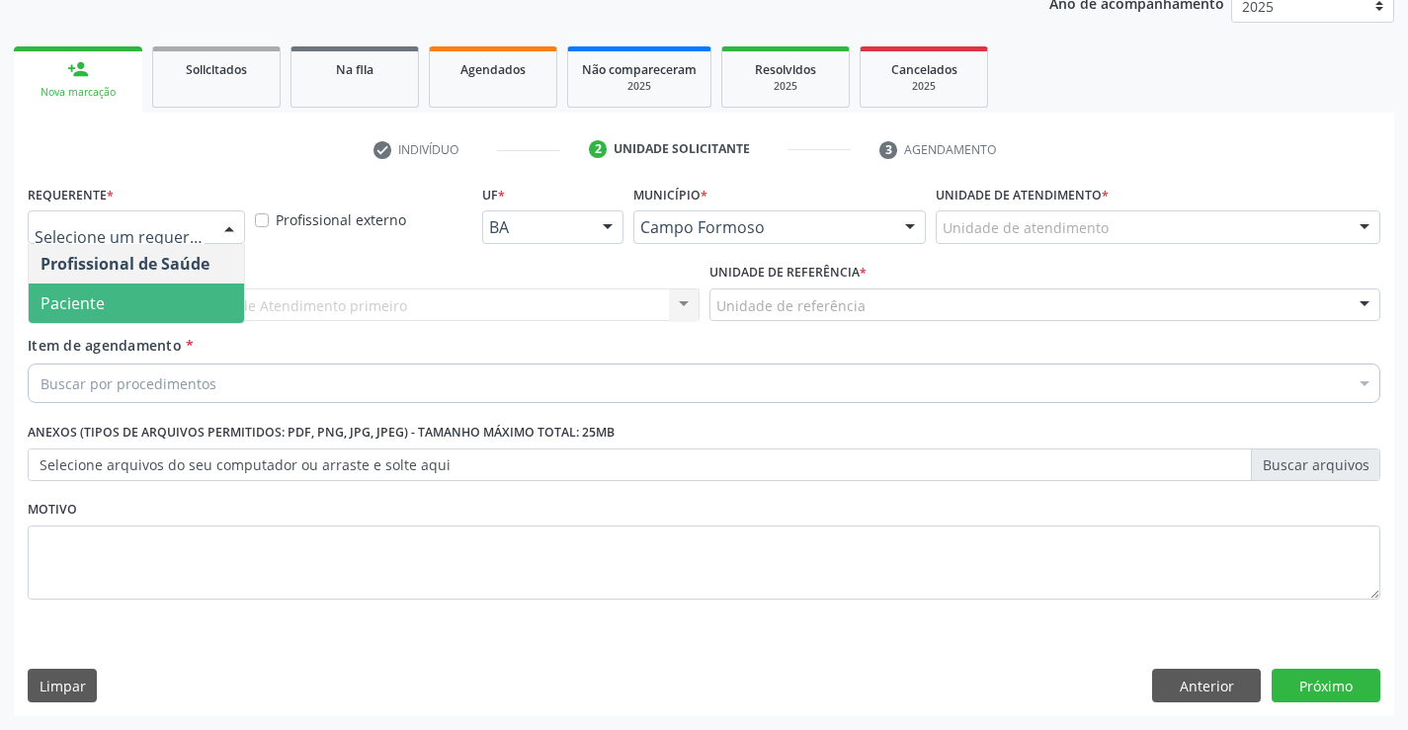
click at [176, 306] on span "Paciente" at bounding box center [136, 304] width 215 height 40
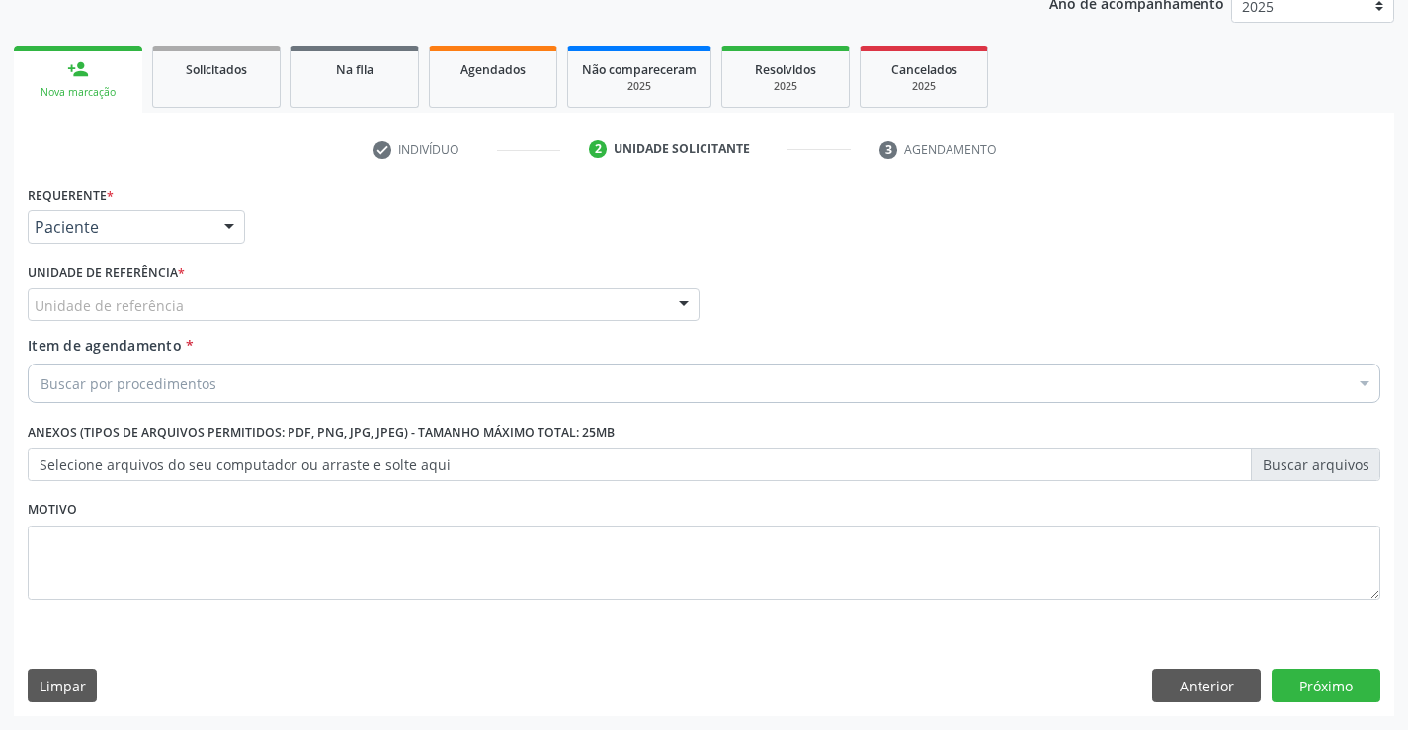
click at [277, 300] on div "Unidade de referência" at bounding box center [364, 306] width 672 height 34
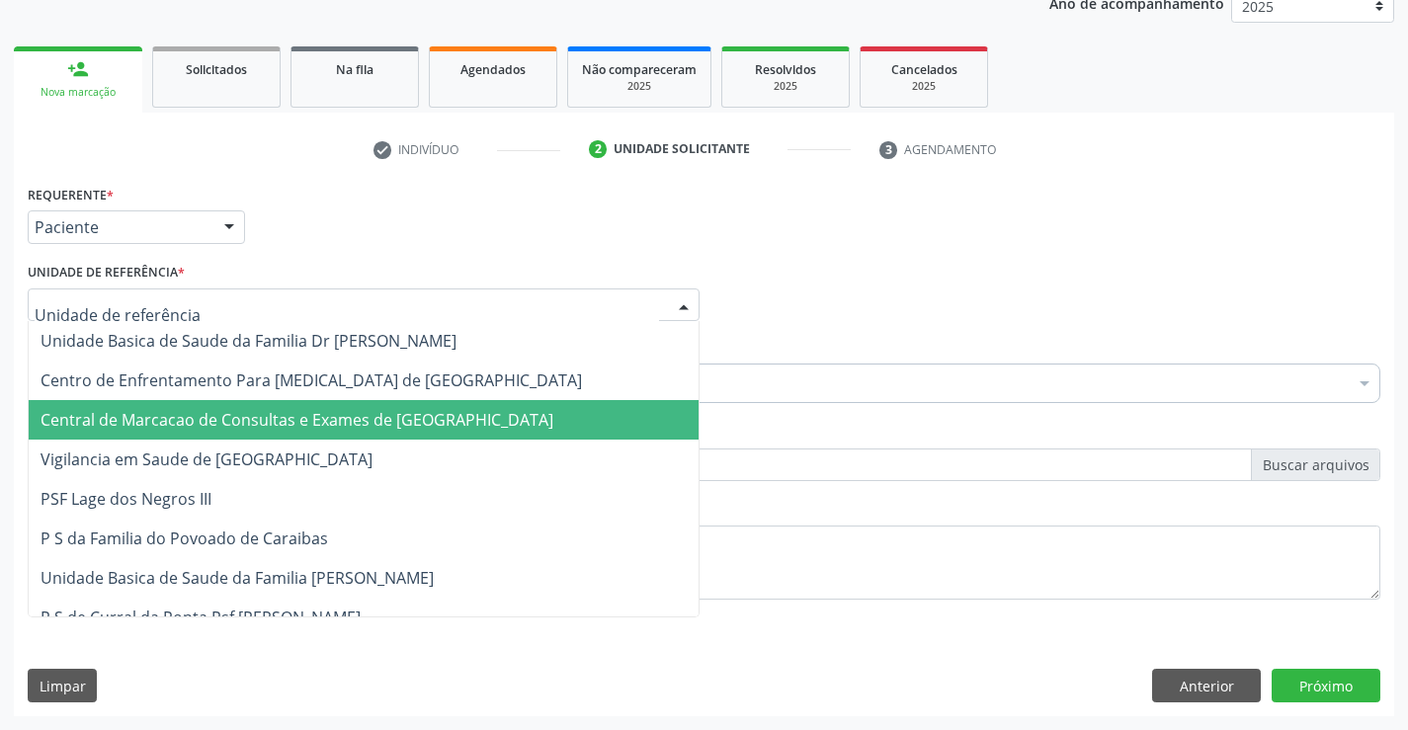
click at [282, 432] on span "Central de Marcacao de Consultas e Exames de [GEOGRAPHIC_DATA]" at bounding box center [364, 420] width 670 height 40
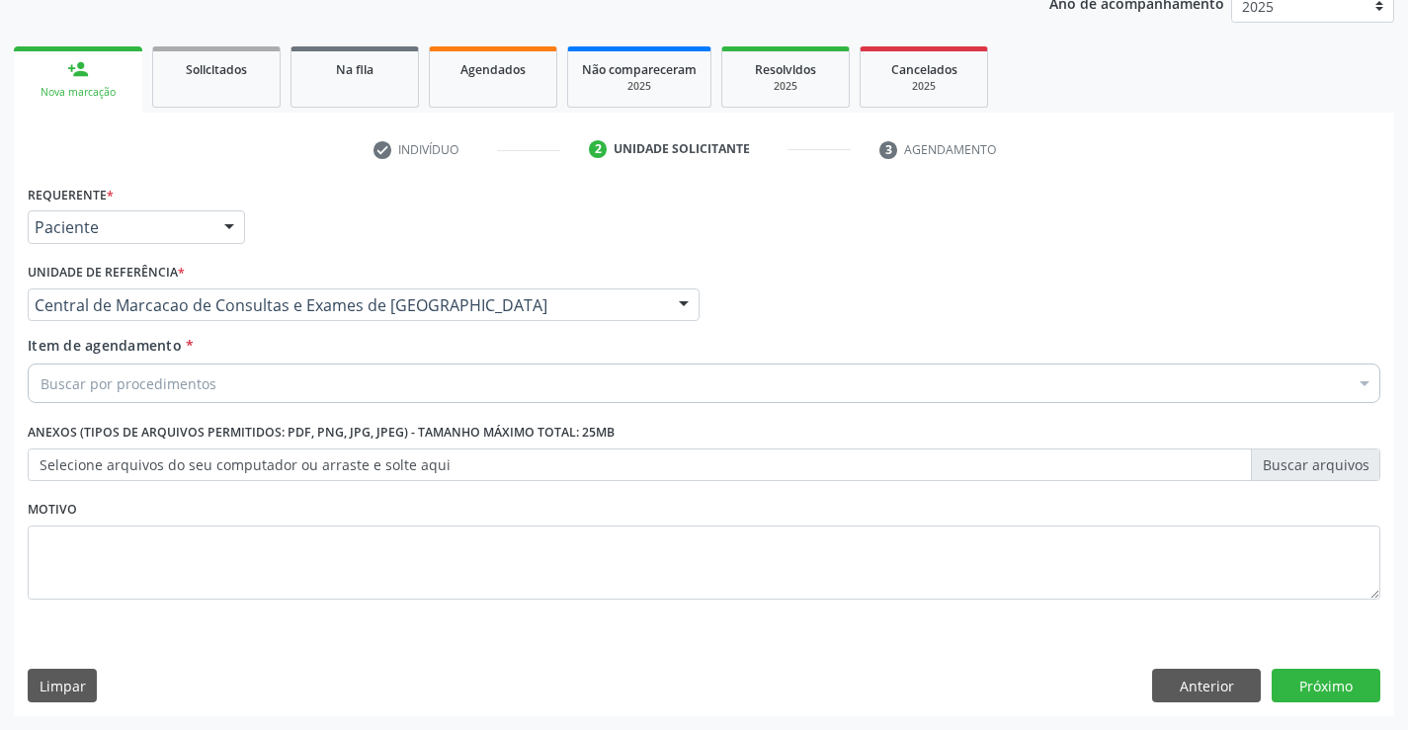
click at [301, 375] on div "Buscar por procedimentos" at bounding box center [704, 384] width 1353 height 40
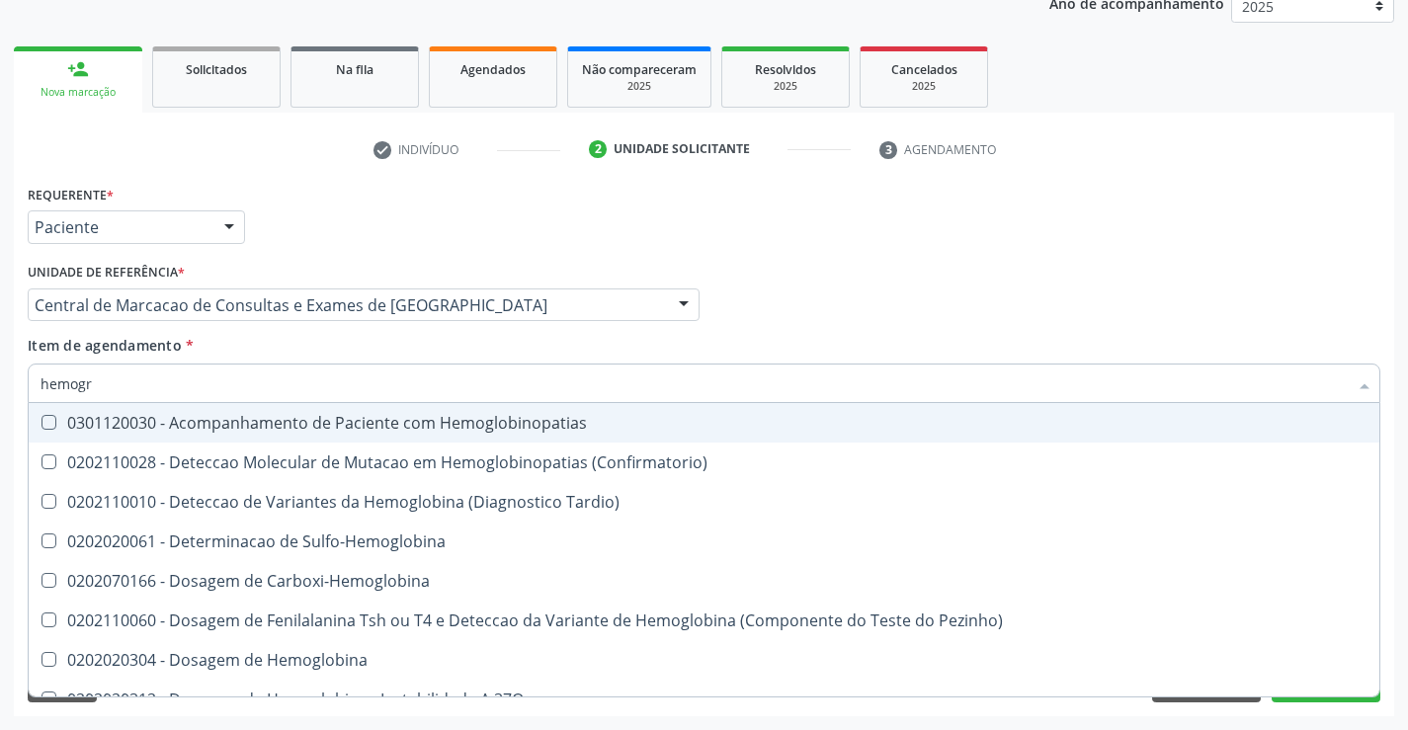
type input "hemogra"
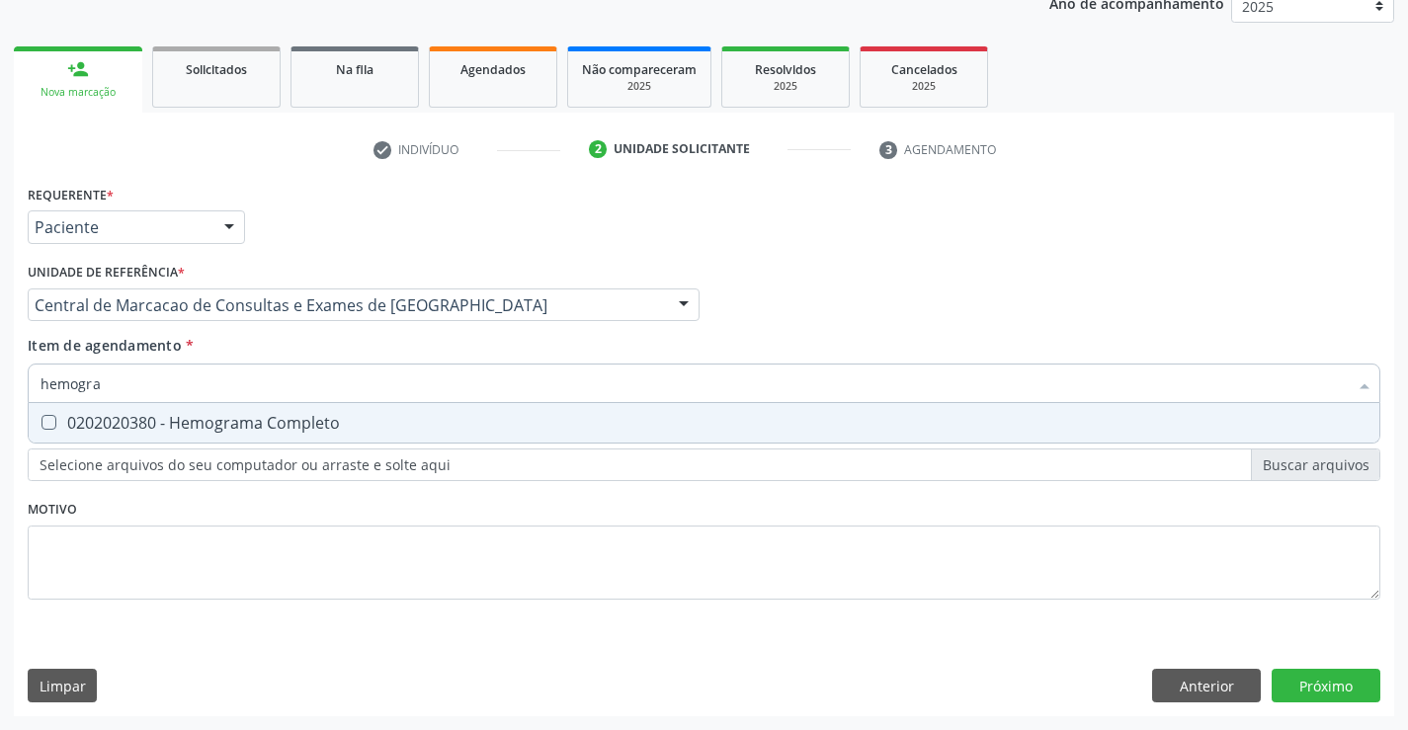
click at [261, 437] on span "0202020380 - Hemograma Completo" at bounding box center [704, 423] width 1351 height 40
checkbox Completo "true"
click at [272, 377] on input "hemogra" at bounding box center [694, 384] width 1307 height 40
type input "u"
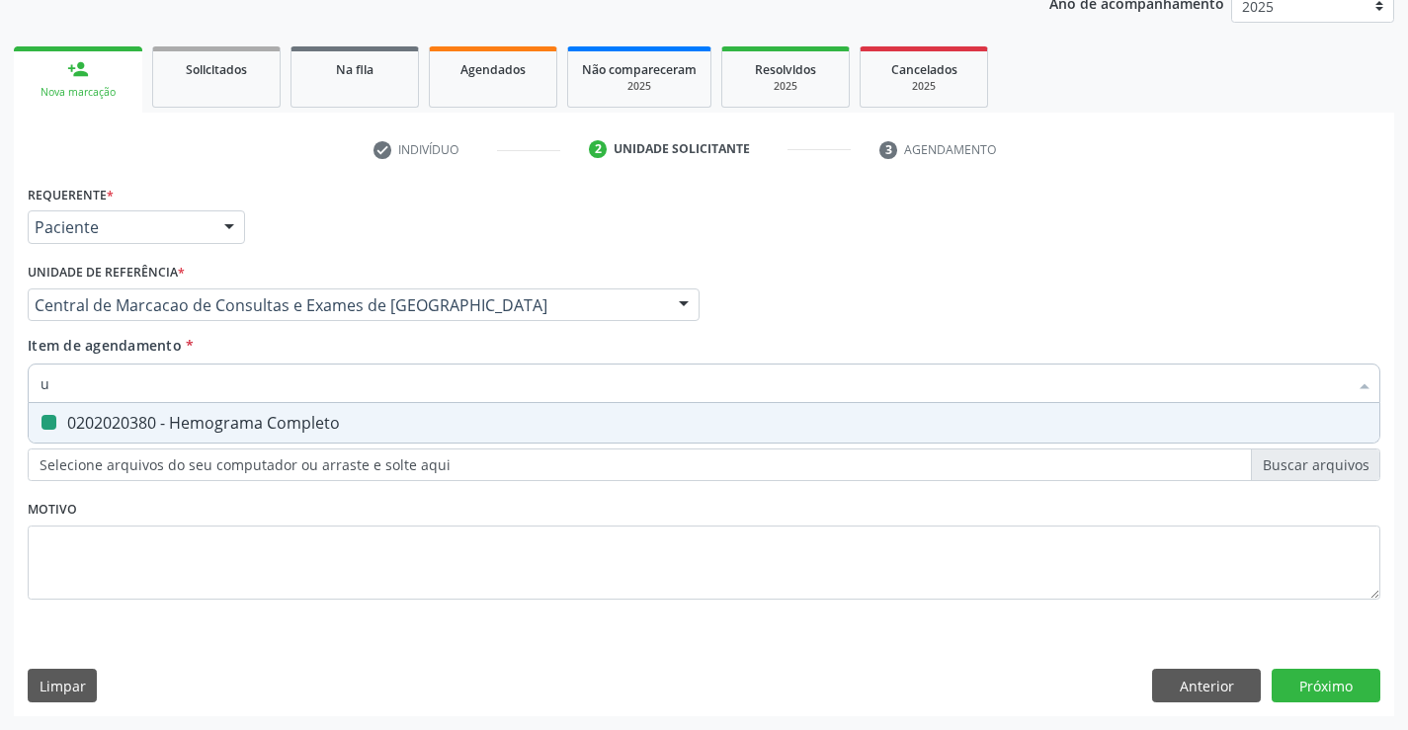
checkbox Completo "false"
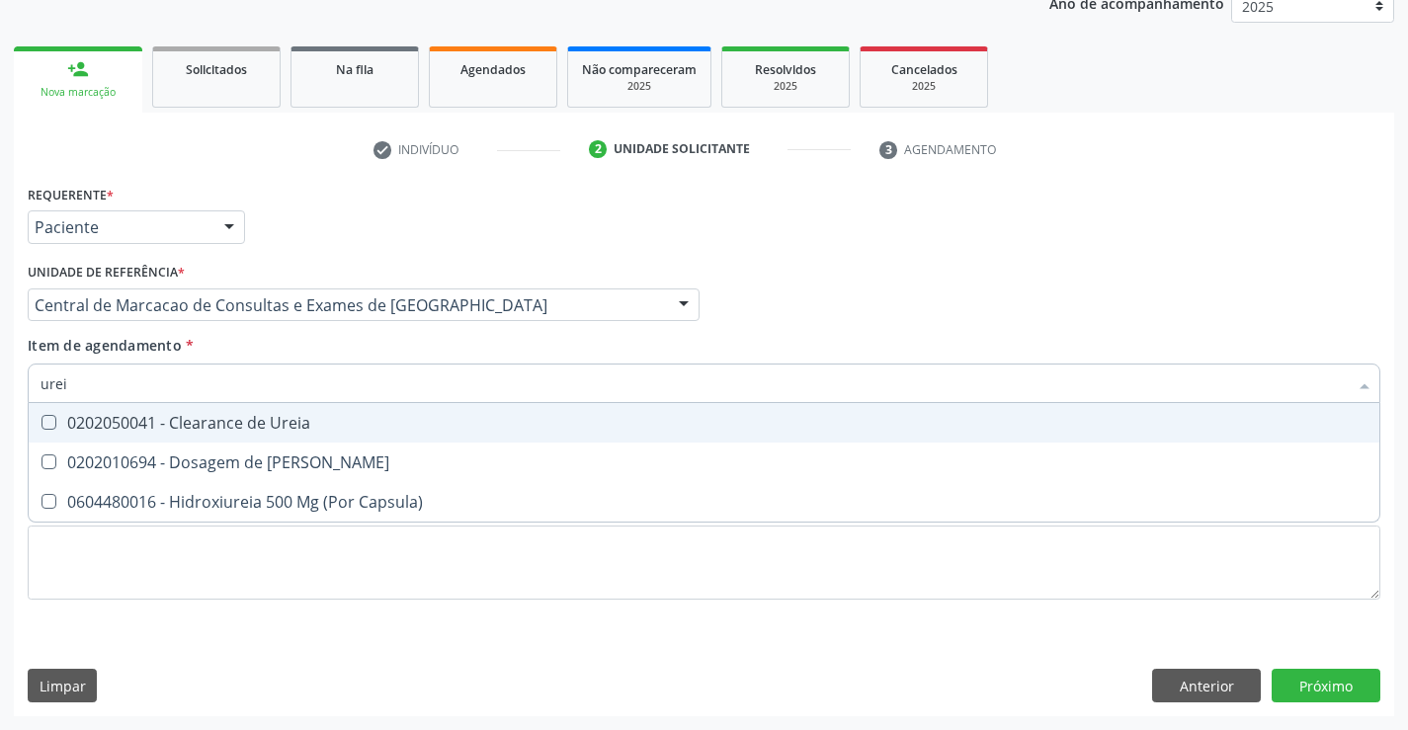
type input "ureia"
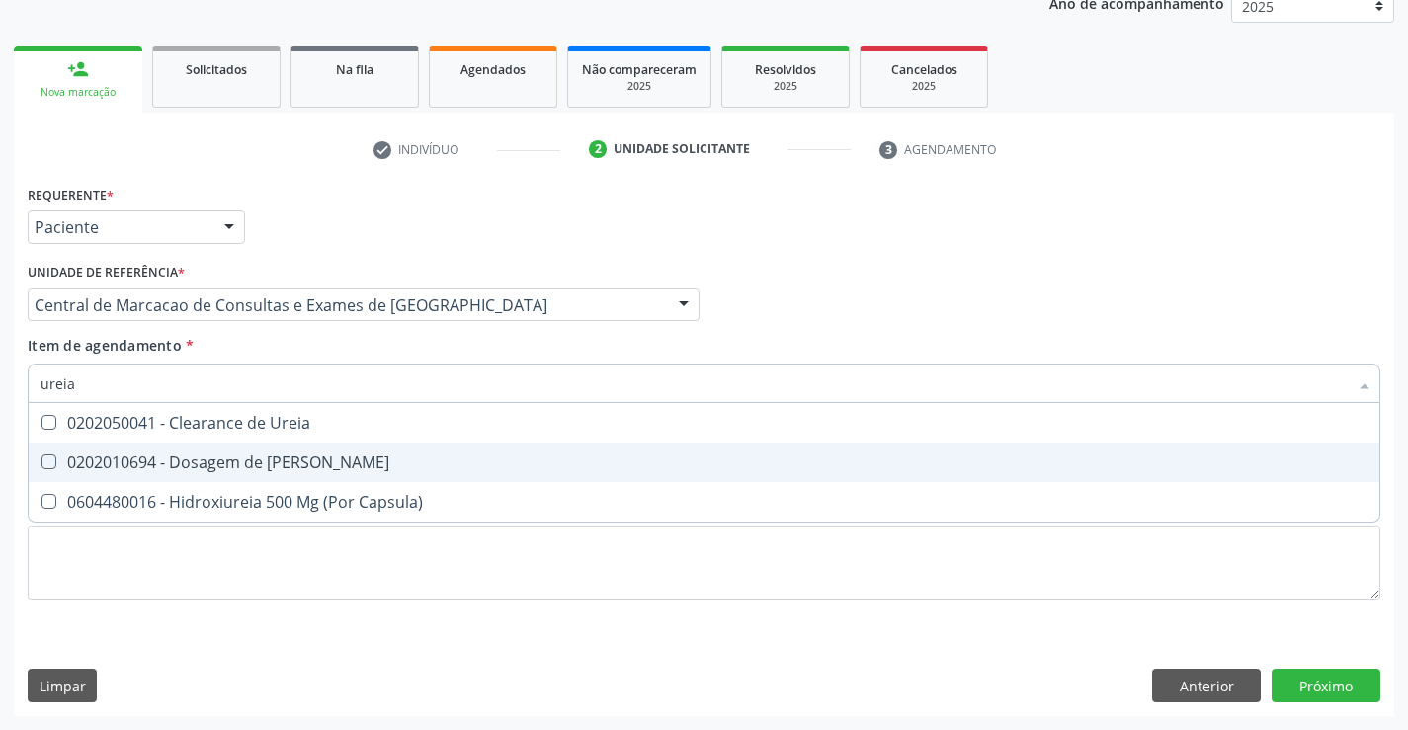
drag, startPoint x: 267, startPoint y: 456, endPoint x: 261, endPoint y: 427, distance: 29.3
click at [266, 456] on div "0202010694 - Dosagem de Ureia" at bounding box center [704, 463] width 1327 height 16
checkbox Ureia "true"
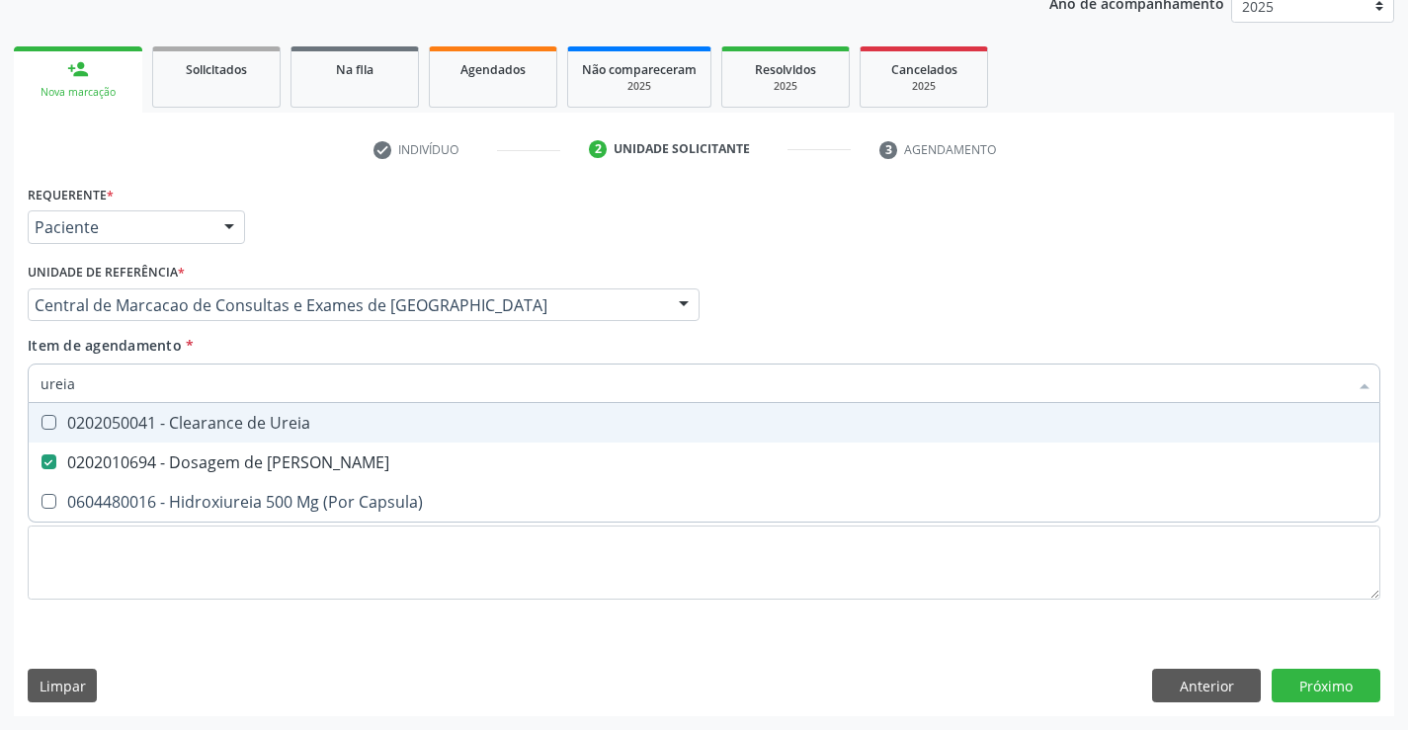
click at [270, 391] on input "ureia" at bounding box center [694, 384] width 1307 height 40
type input "c"
checkbox Ureia "false"
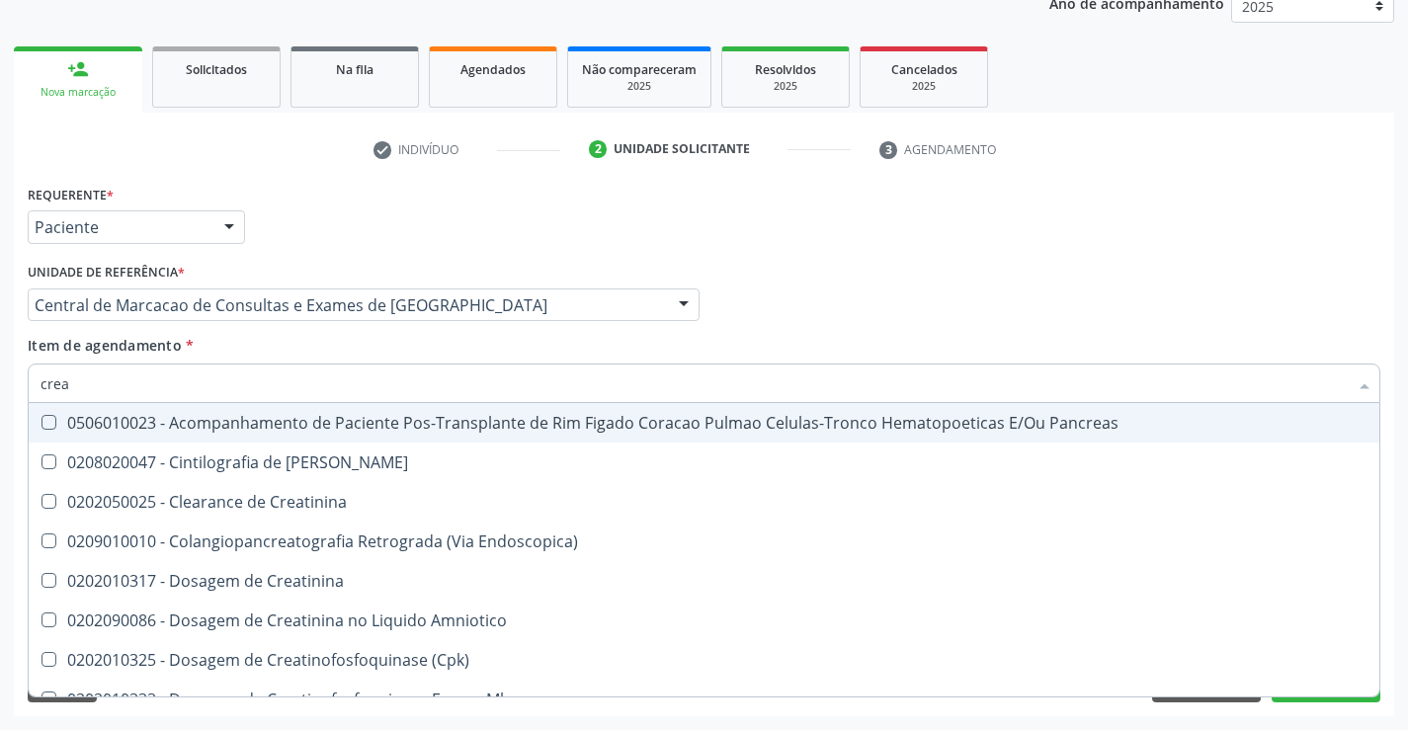
type input "creat"
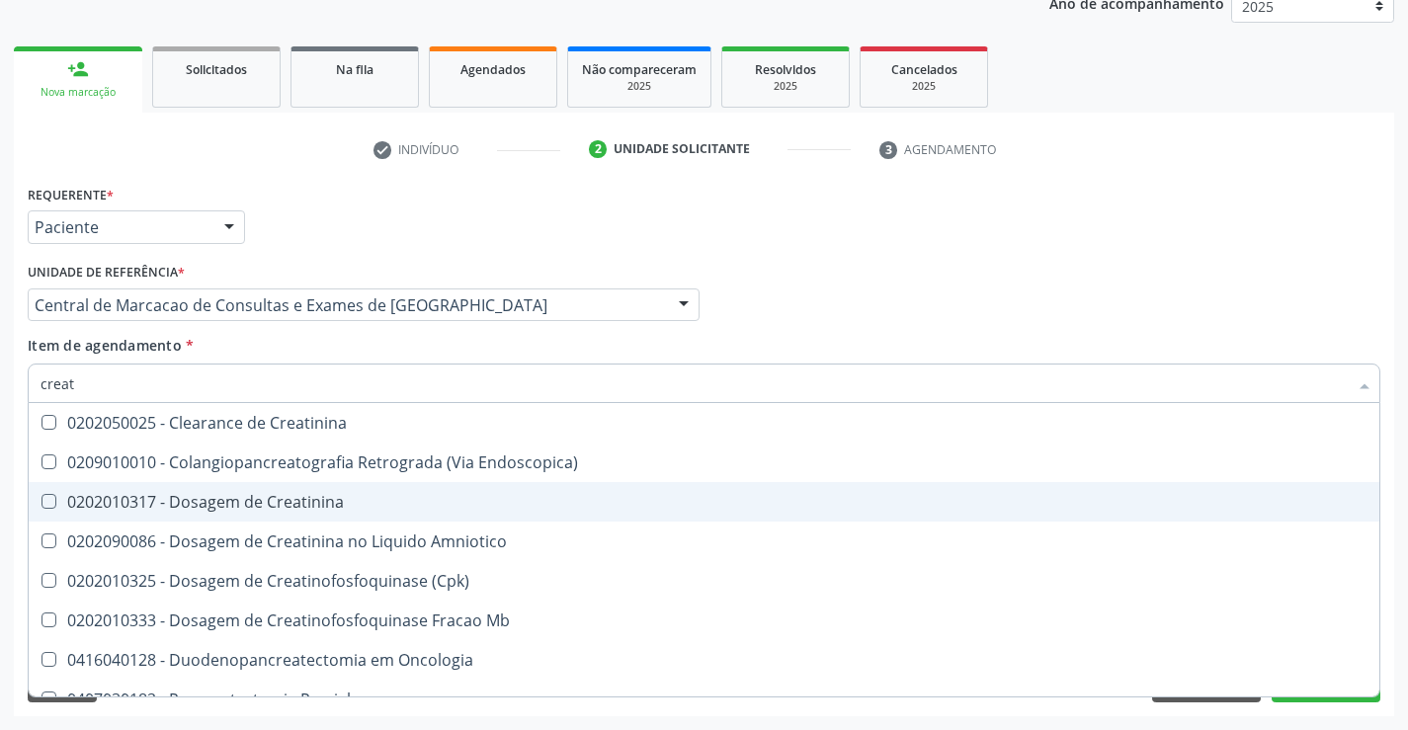
click at [260, 502] on div "0202010317 - Dosagem de Creatinina" at bounding box center [704, 502] width 1327 height 16
checkbox Creatinina "true"
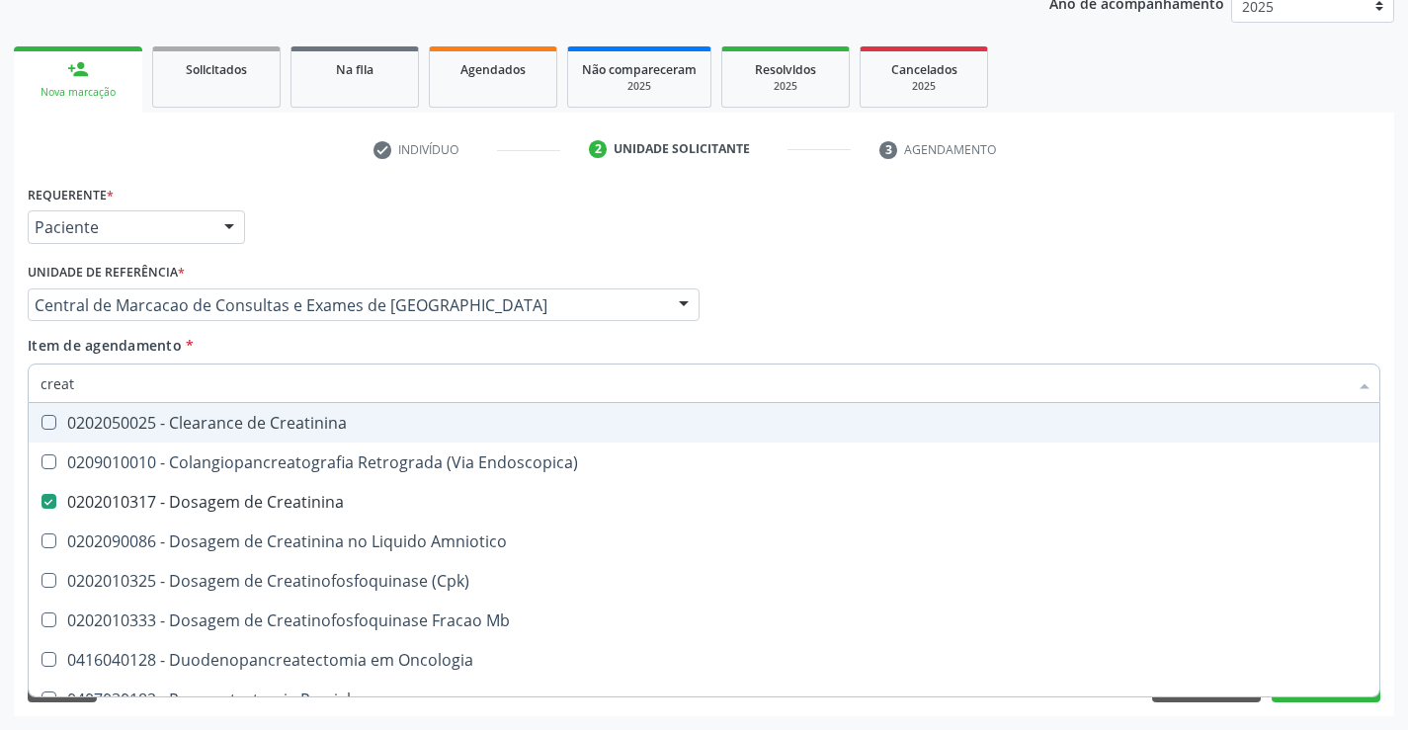
click at [624, 388] on input "creat" at bounding box center [694, 384] width 1307 height 40
type input "g"
checkbox Creatinina "false"
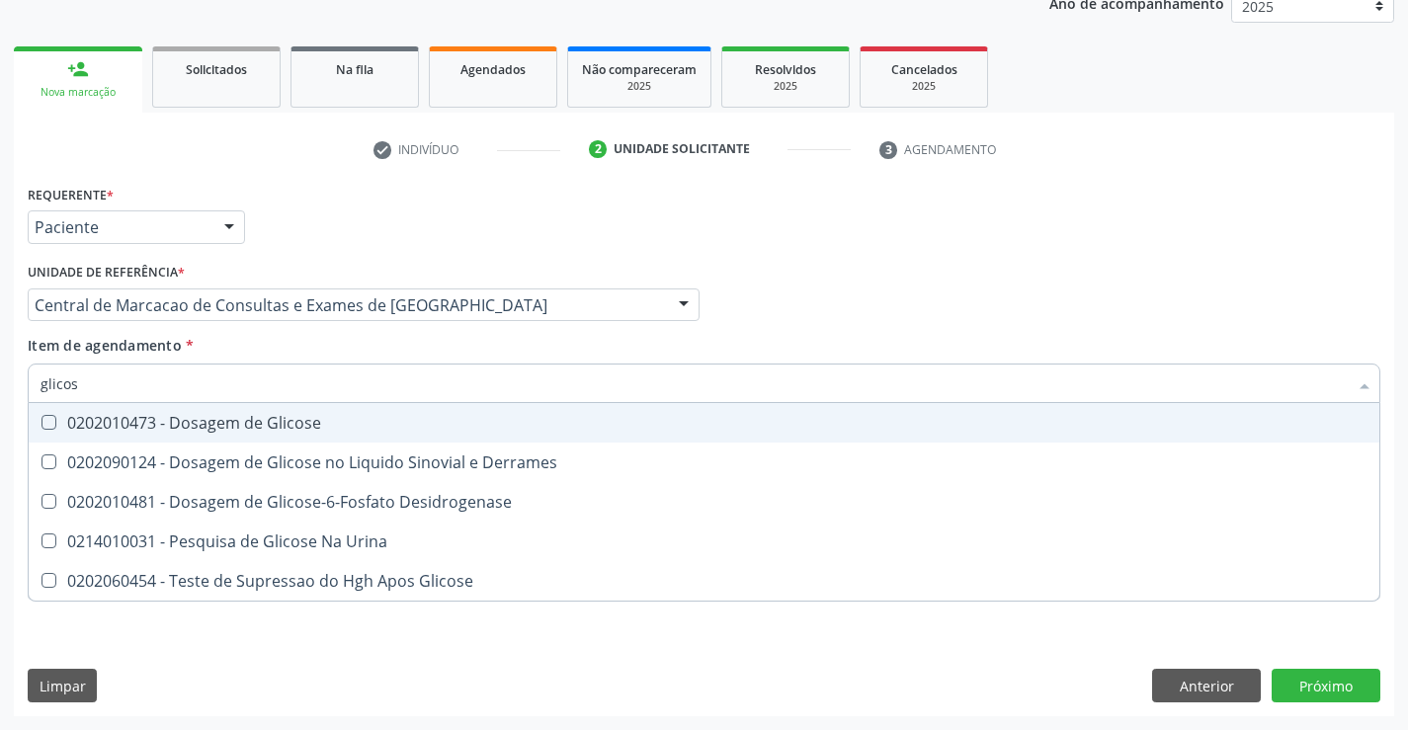
type input "glicose"
click at [168, 423] on div "0202010473 - Dosagem de Glicose" at bounding box center [704, 423] width 1327 height 16
checkbox Glicose "true"
click at [172, 385] on input "glicose" at bounding box center [694, 384] width 1307 height 40
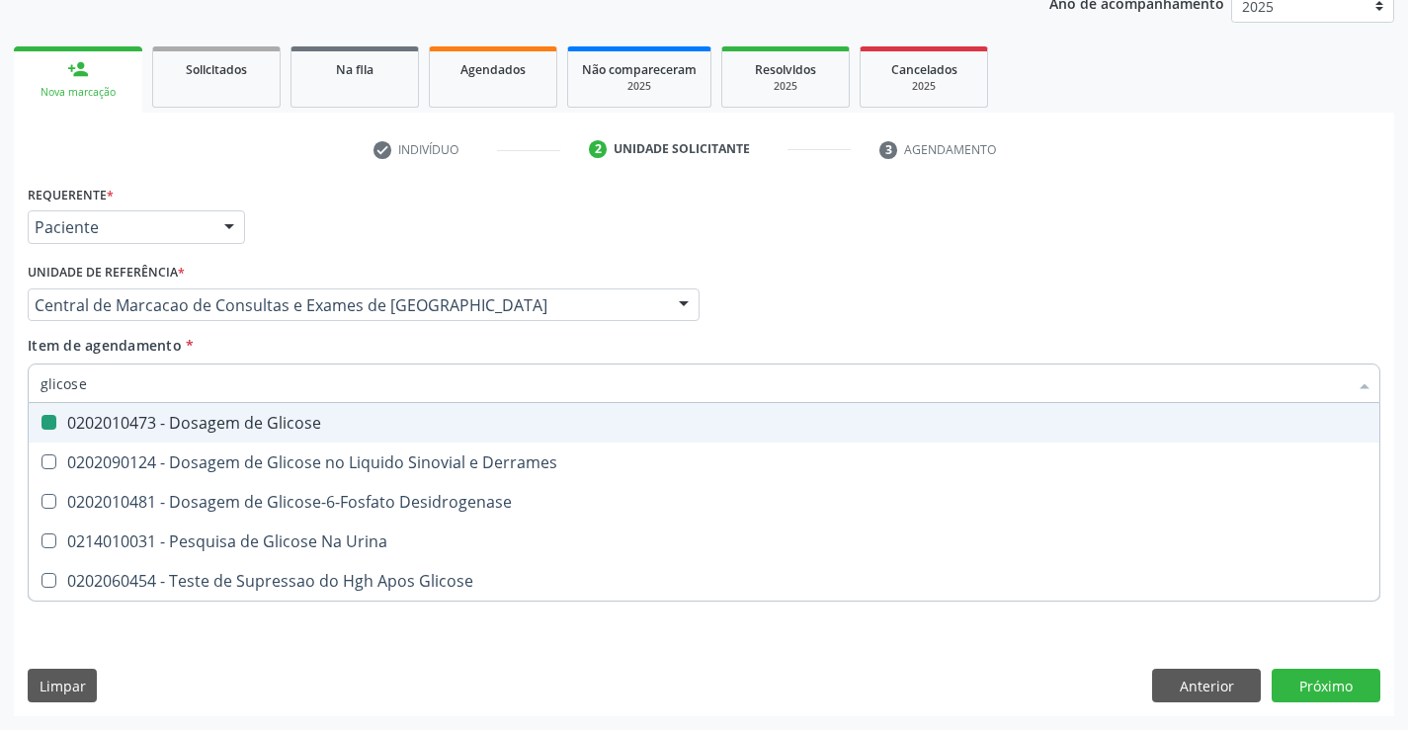
type input "c"
checkbox Glicose "false"
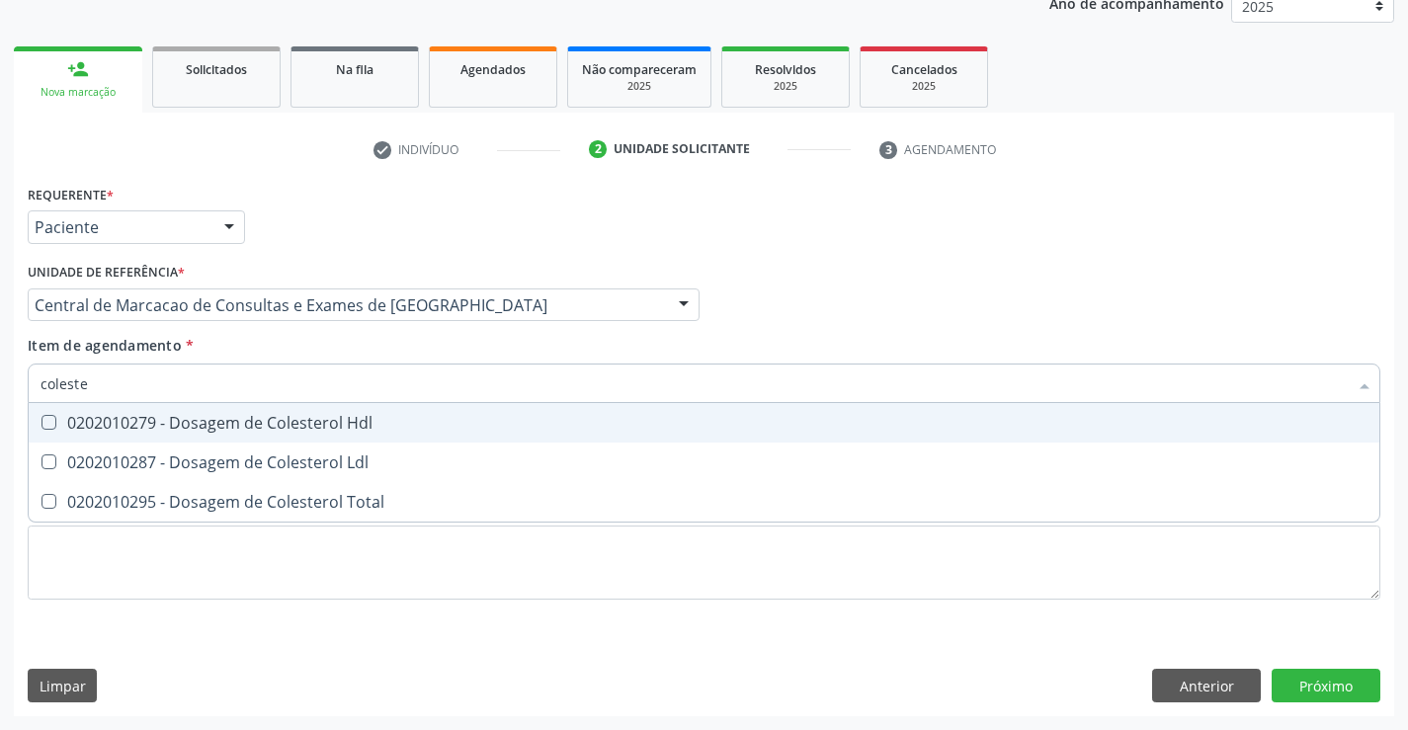
type input "colester"
drag, startPoint x: 151, startPoint y: 413, endPoint x: 154, endPoint y: 462, distance: 49.5
click at [151, 415] on div "0202010279 - Dosagem de Colesterol Hdl" at bounding box center [704, 423] width 1327 height 16
checkbox Hdl "true"
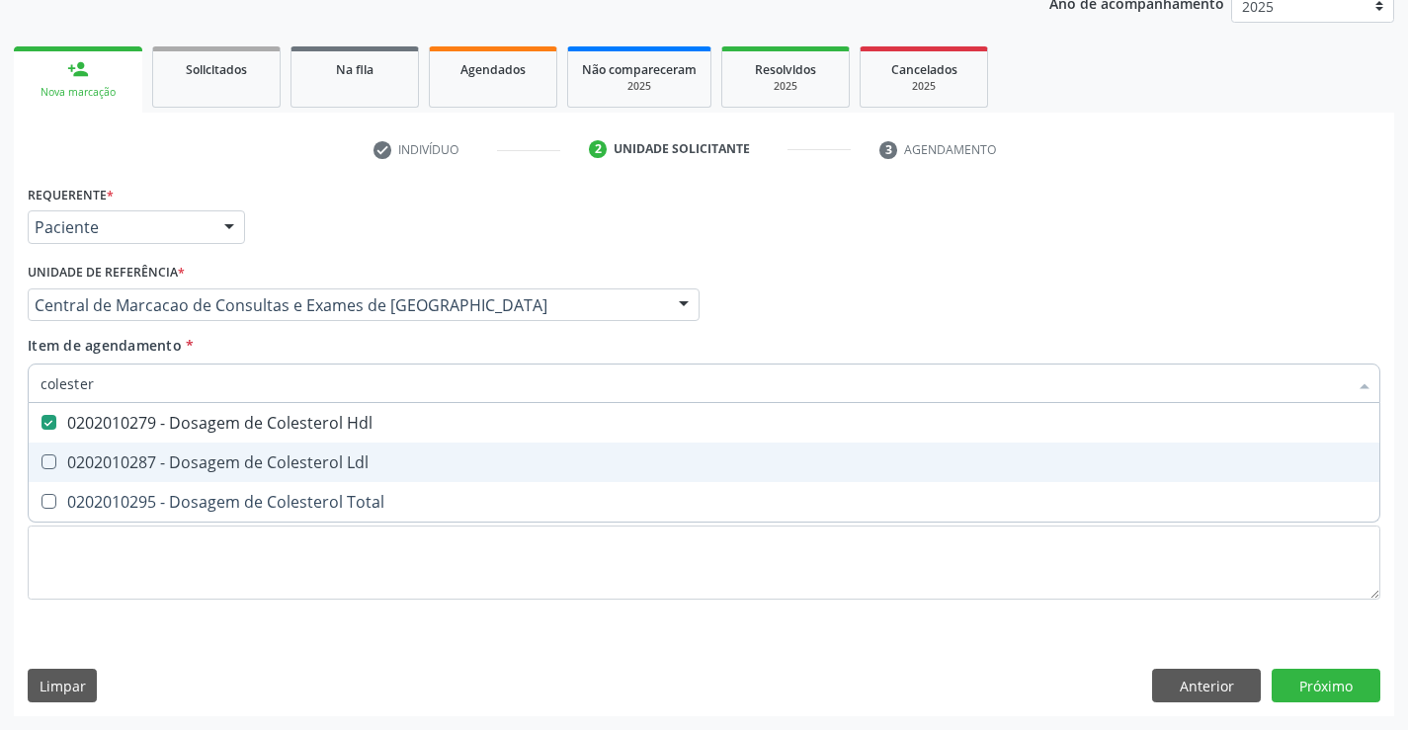
click at [154, 468] on div "0202010287 - Dosagem de Colesterol Ldl" at bounding box center [704, 463] width 1327 height 16
checkbox Ldl "true"
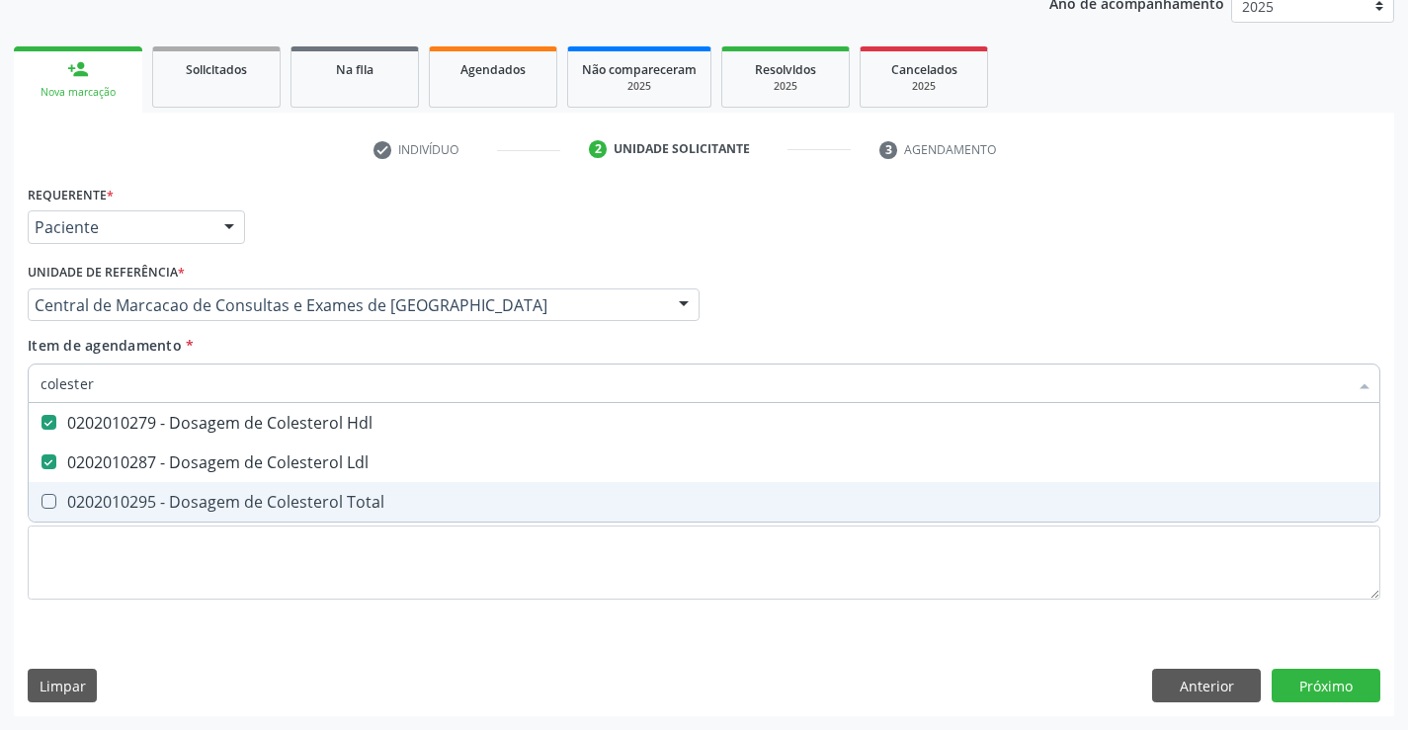
click at [150, 505] on div "0202010295 - Dosagem de Colesterol Total" at bounding box center [704, 502] width 1327 height 16
checkbox Total "true"
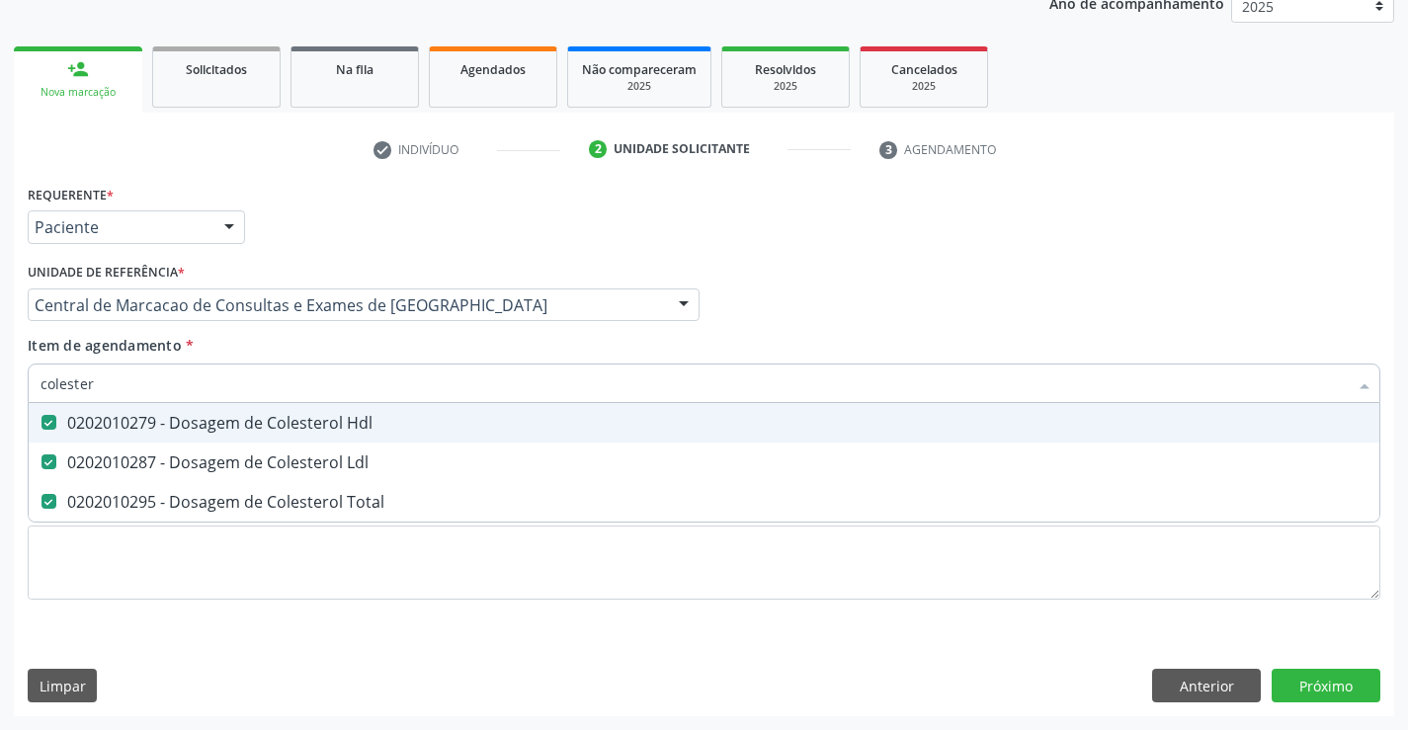
click at [163, 387] on input "colester" at bounding box center [694, 384] width 1307 height 40
type input "u"
checkbox Hdl "false"
checkbox Ldl "false"
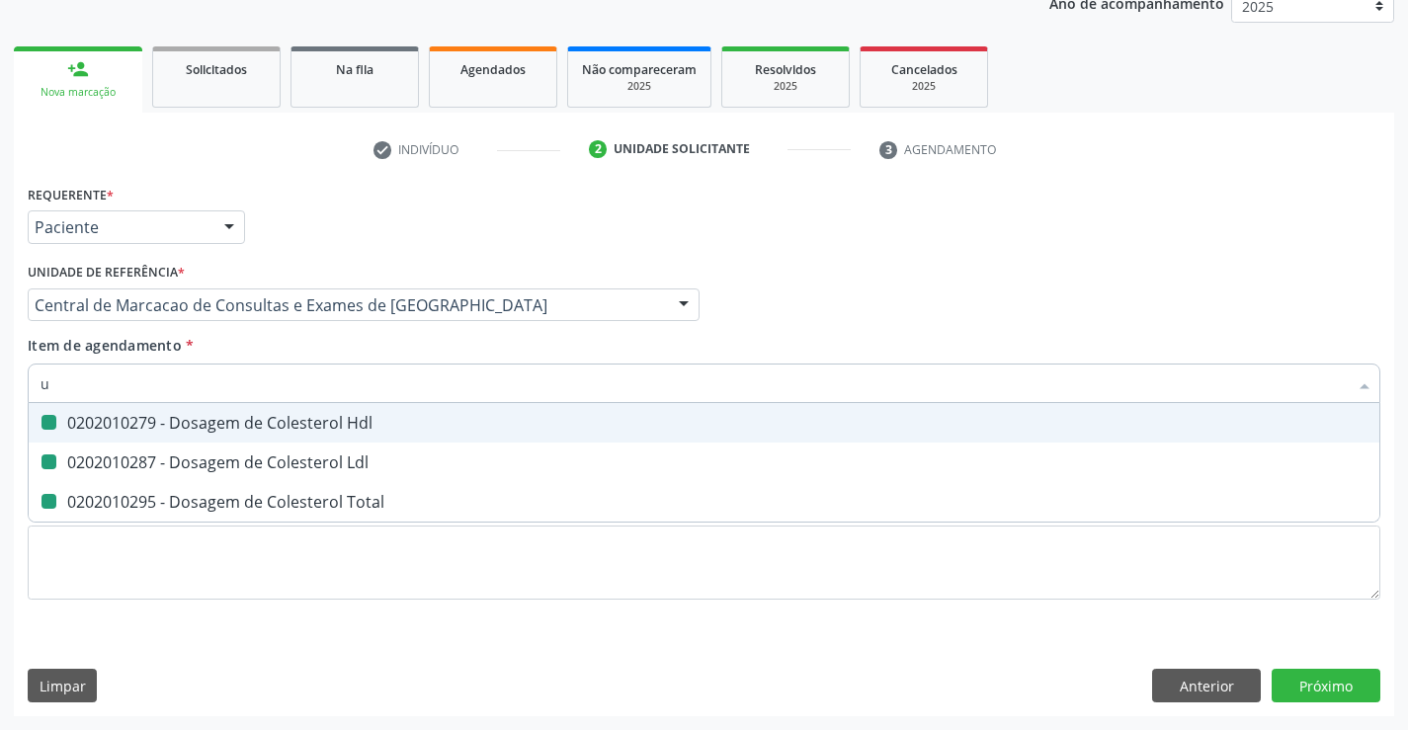
checkbox Total "false"
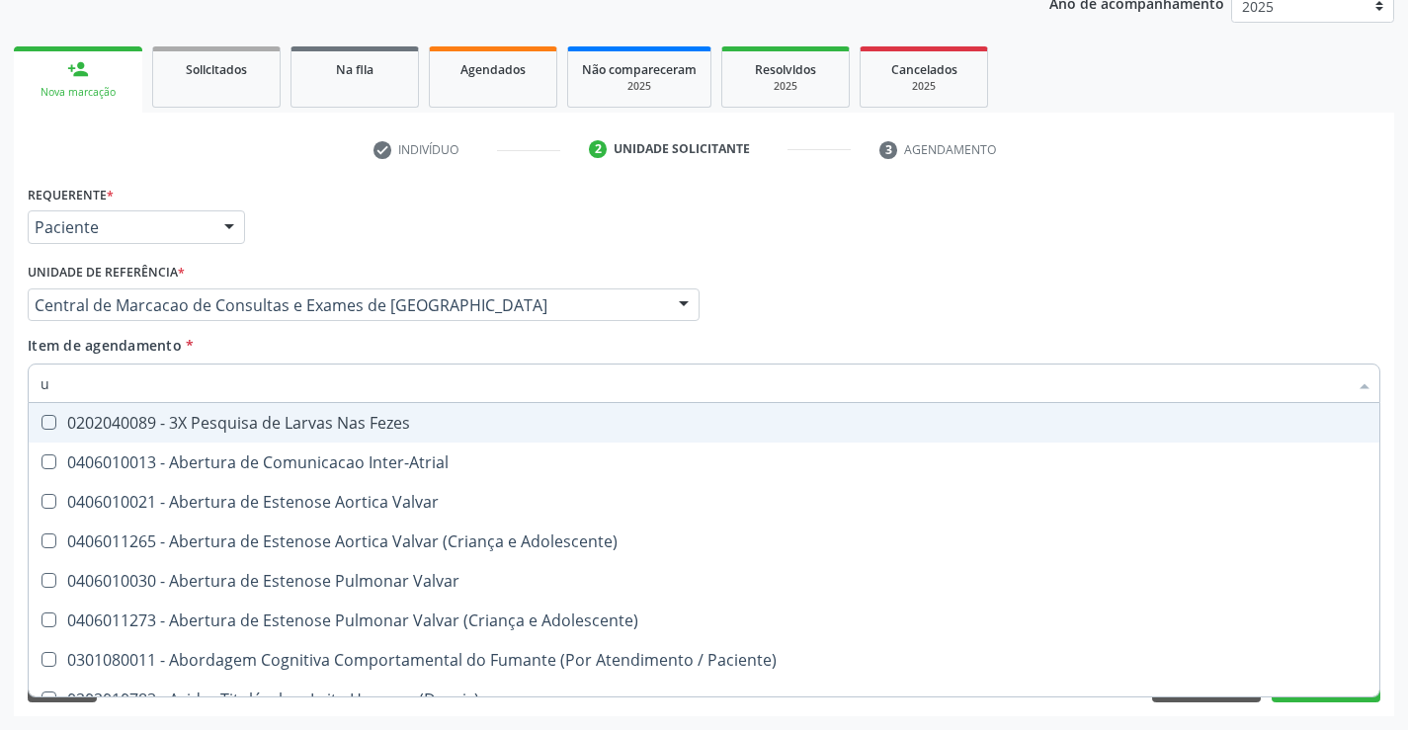
type input "ur"
checkbox Níveis "true"
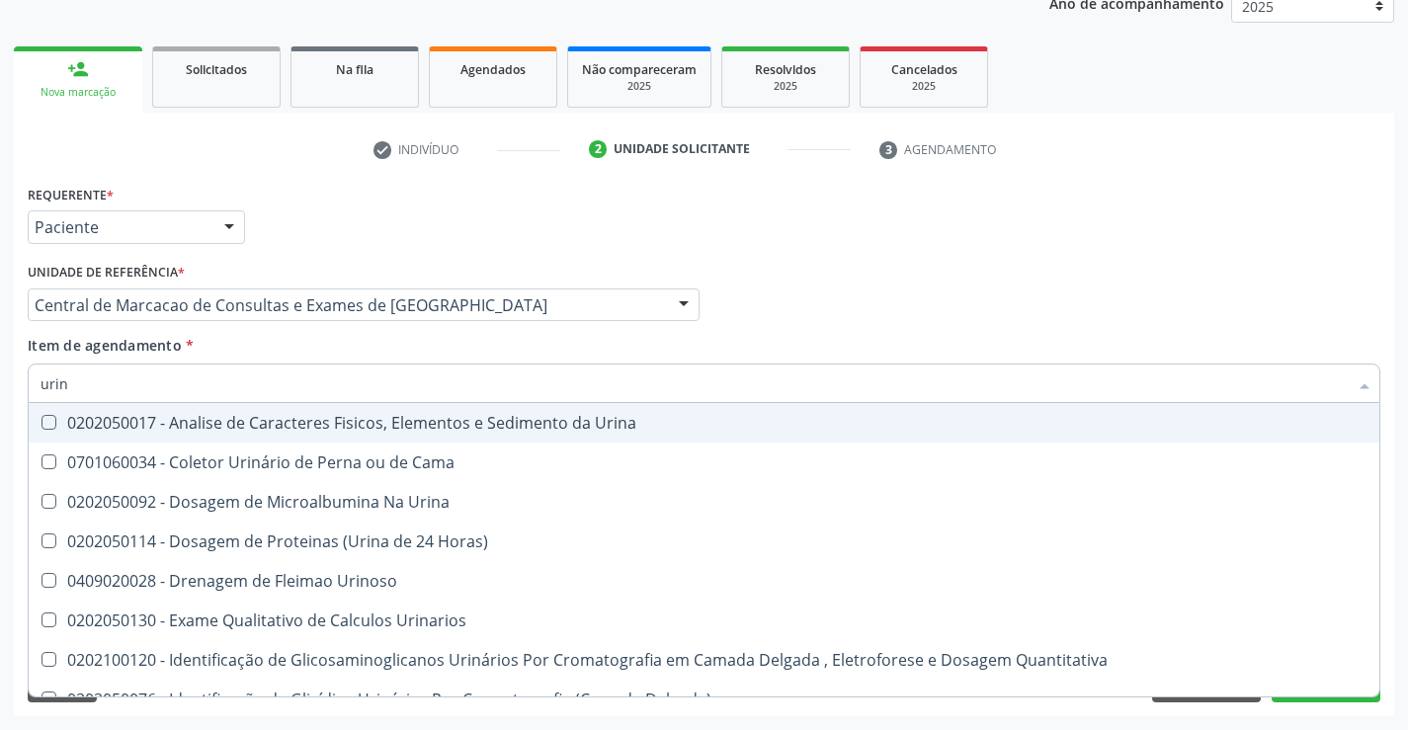
type input "urina"
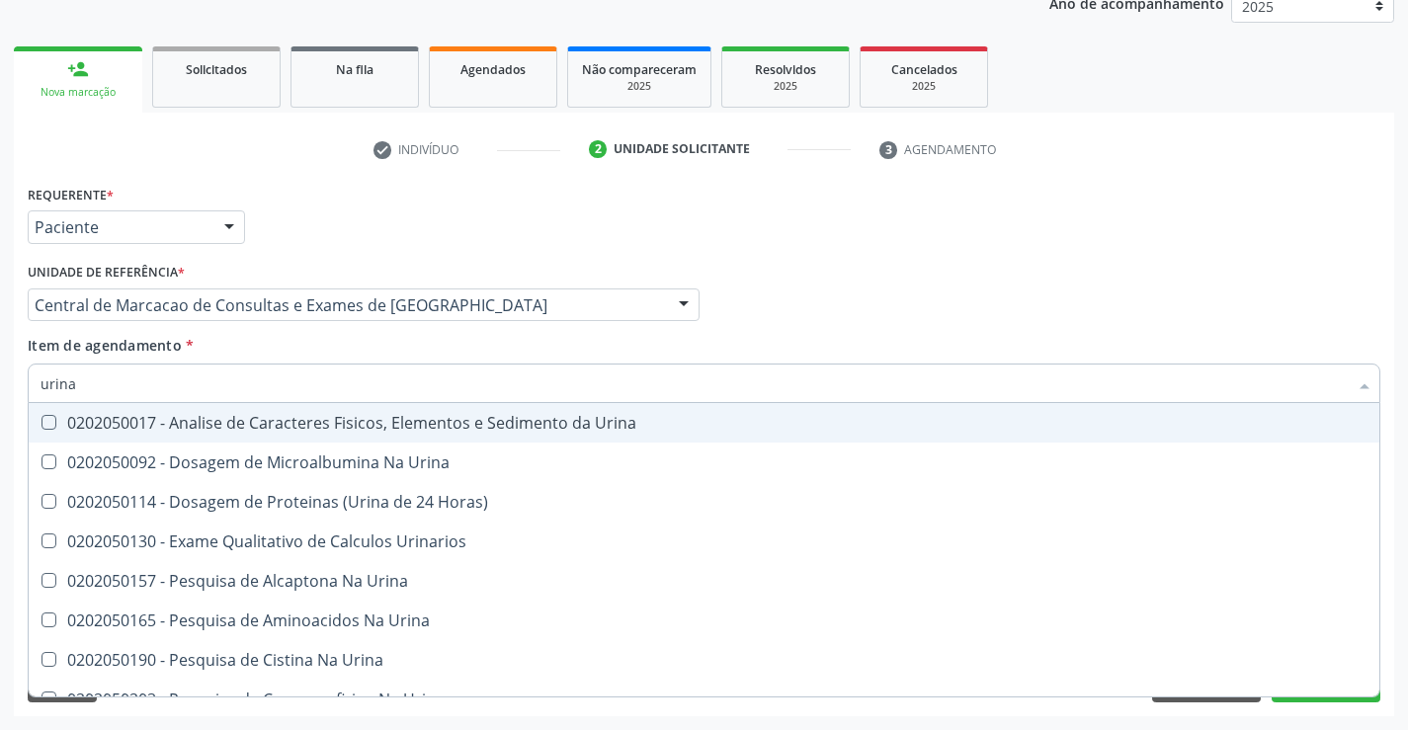
click at [177, 423] on div "0202050017 - Analise de Caracteres Fisicos, Elementos e Sedimento da Urina" at bounding box center [704, 423] width 1327 height 16
checkbox Urina "true"
click at [183, 382] on input "urina" at bounding box center [694, 384] width 1307 height 40
type input "t"
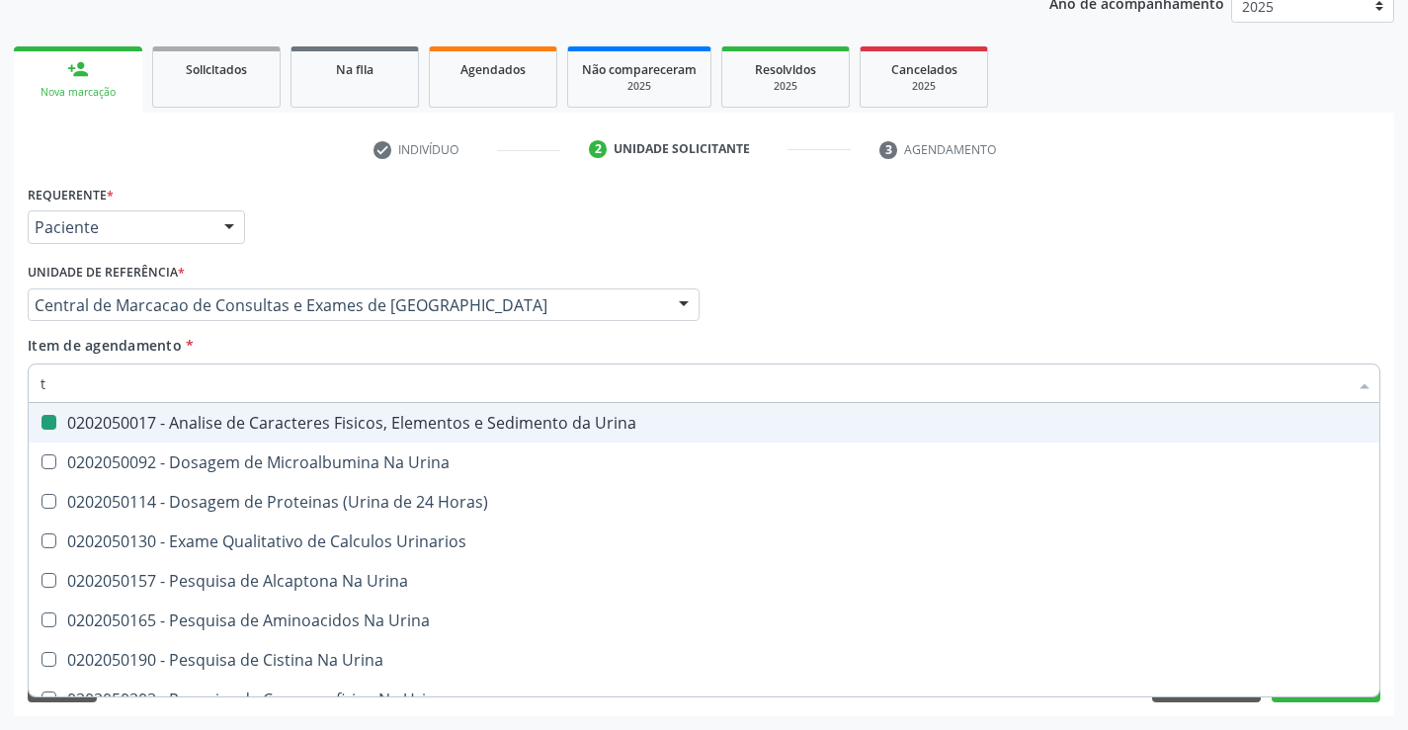
checkbox Urina "false"
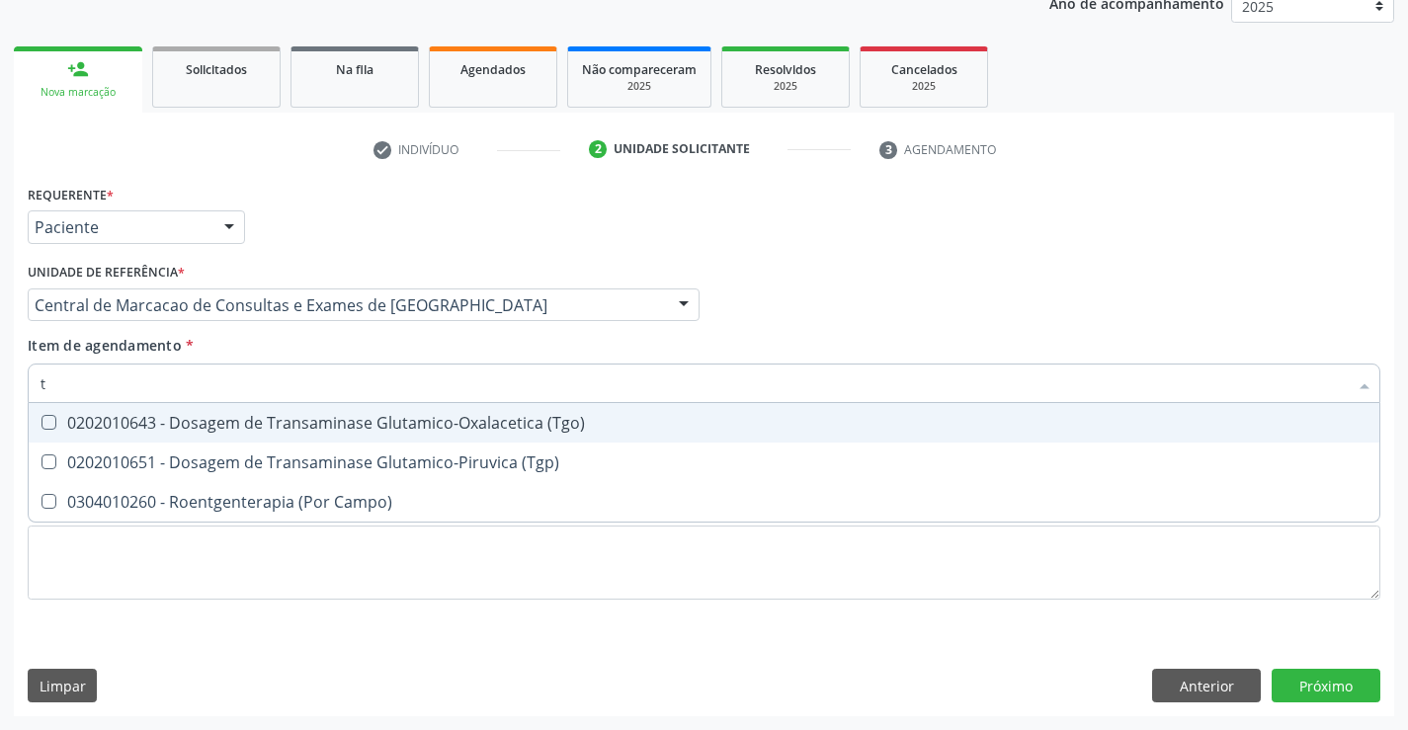
type input "tg"
click at [180, 415] on div "0202010643 - Dosagem de Transaminase Glutamico-Oxalacetica (Tgo)" at bounding box center [704, 423] width 1327 height 16
checkbox \(Tgo\) "true"
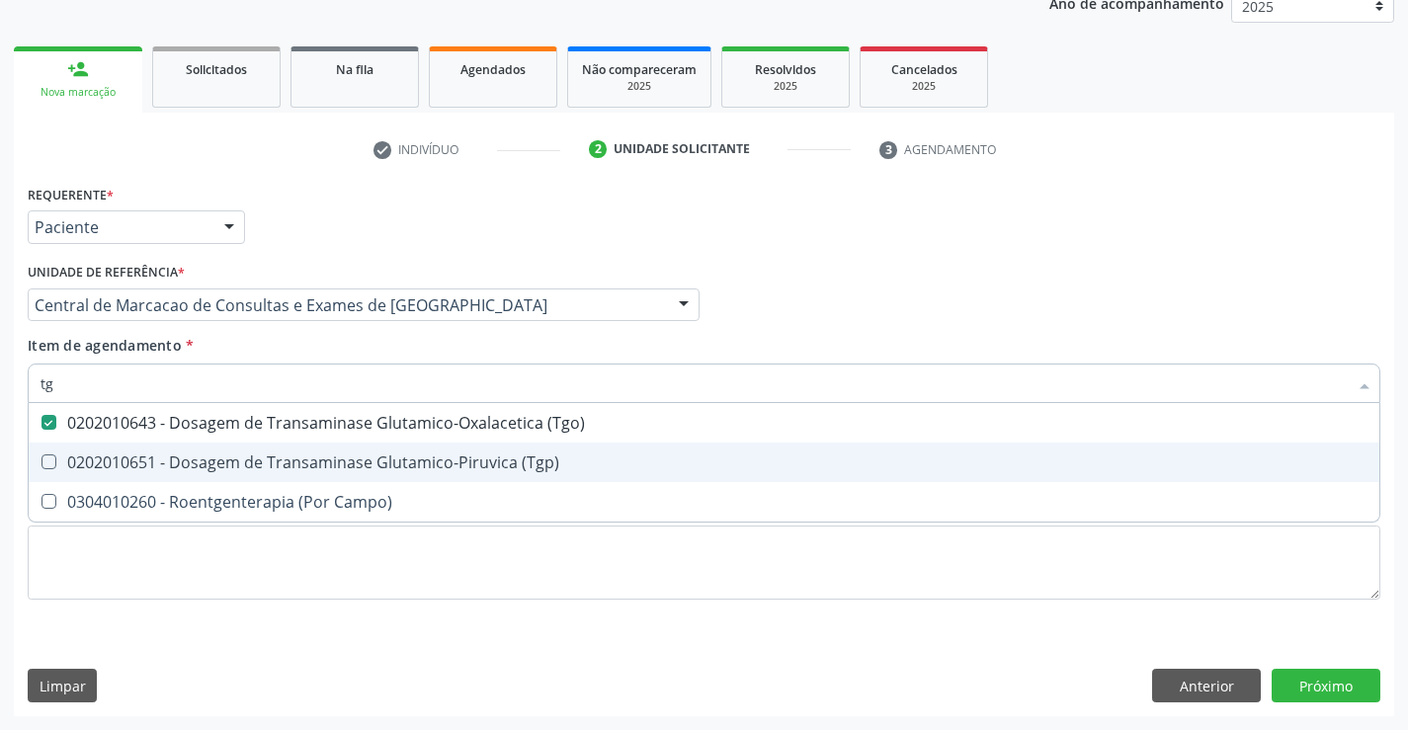
click at [169, 447] on span "0202010651 - Dosagem de Transaminase Glutamico-Piruvica (Tgp)" at bounding box center [704, 463] width 1351 height 40
checkbox \(Tgp\) "true"
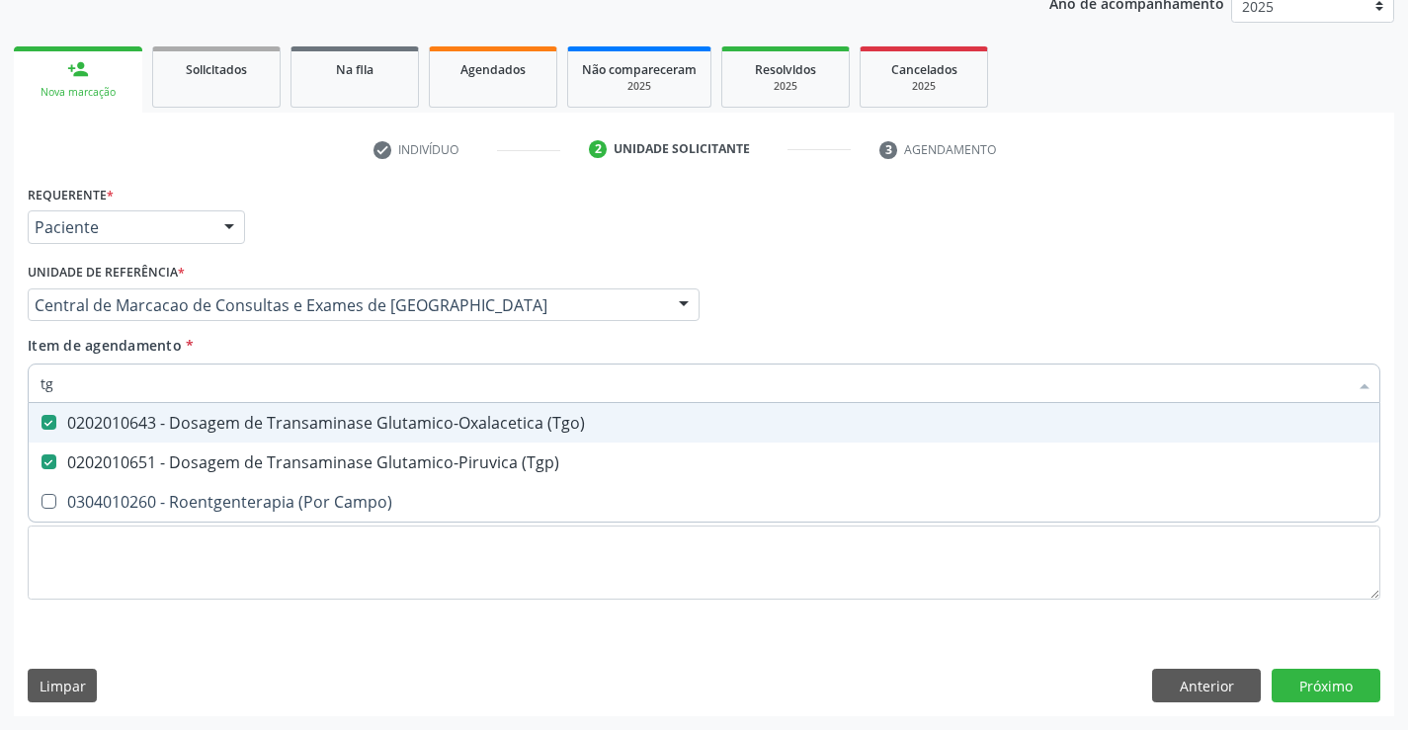
click at [185, 383] on input "tg" at bounding box center [694, 384] width 1307 height 40
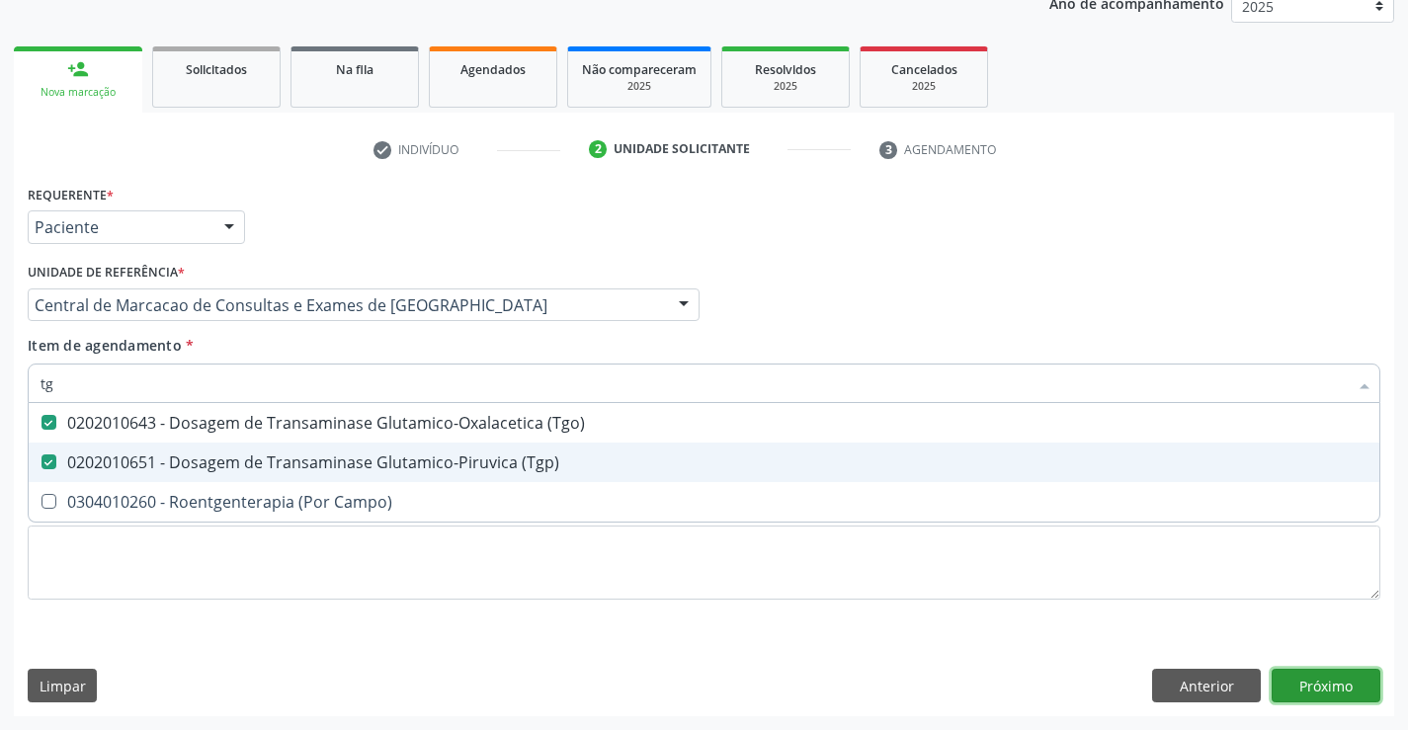
click at [1292, 685] on div "Requerente * Paciente Profissional de Saúde Paciente Nenhum resultado encontrad…" at bounding box center [704, 448] width 1380 height 537
checkbox Campo\) "true"
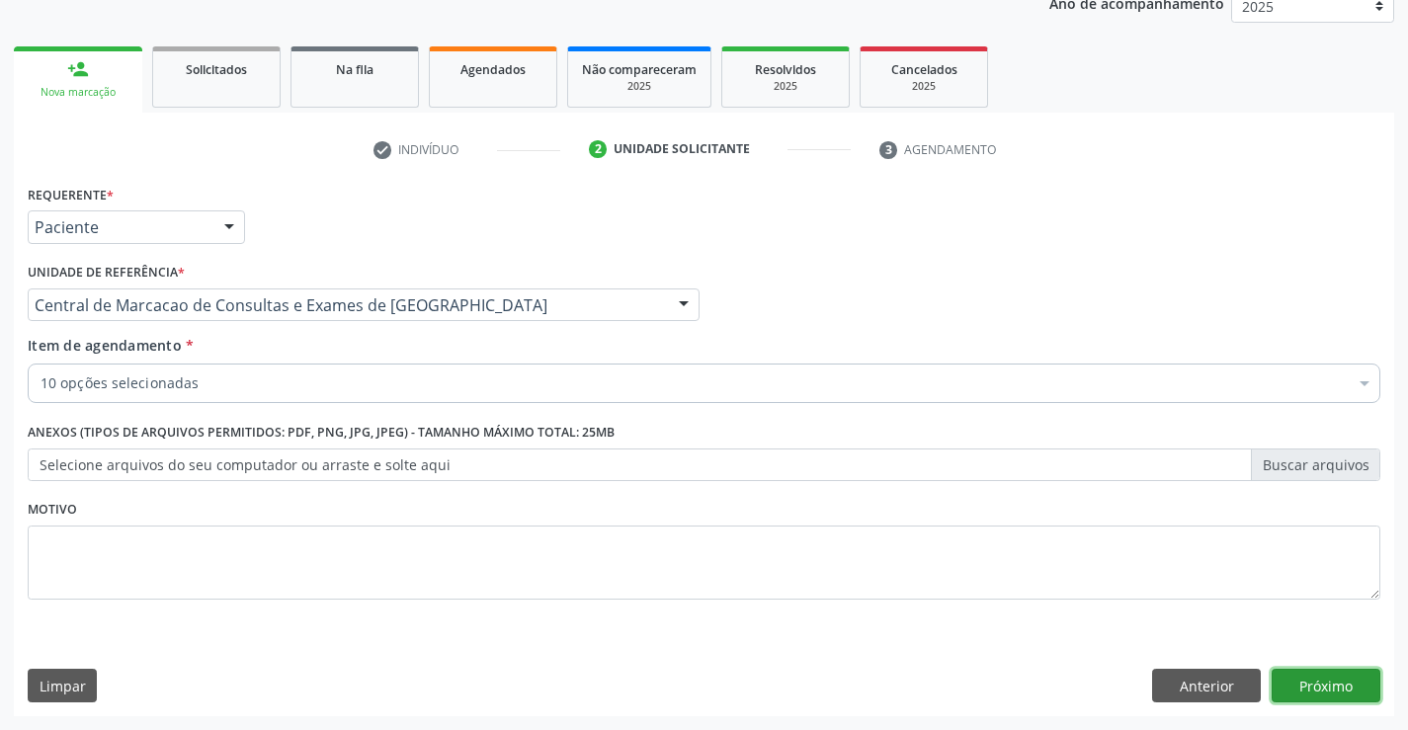
click at [1337, 689] on button "Próximo" at bounding box center [1326, 686] width 109 height 34
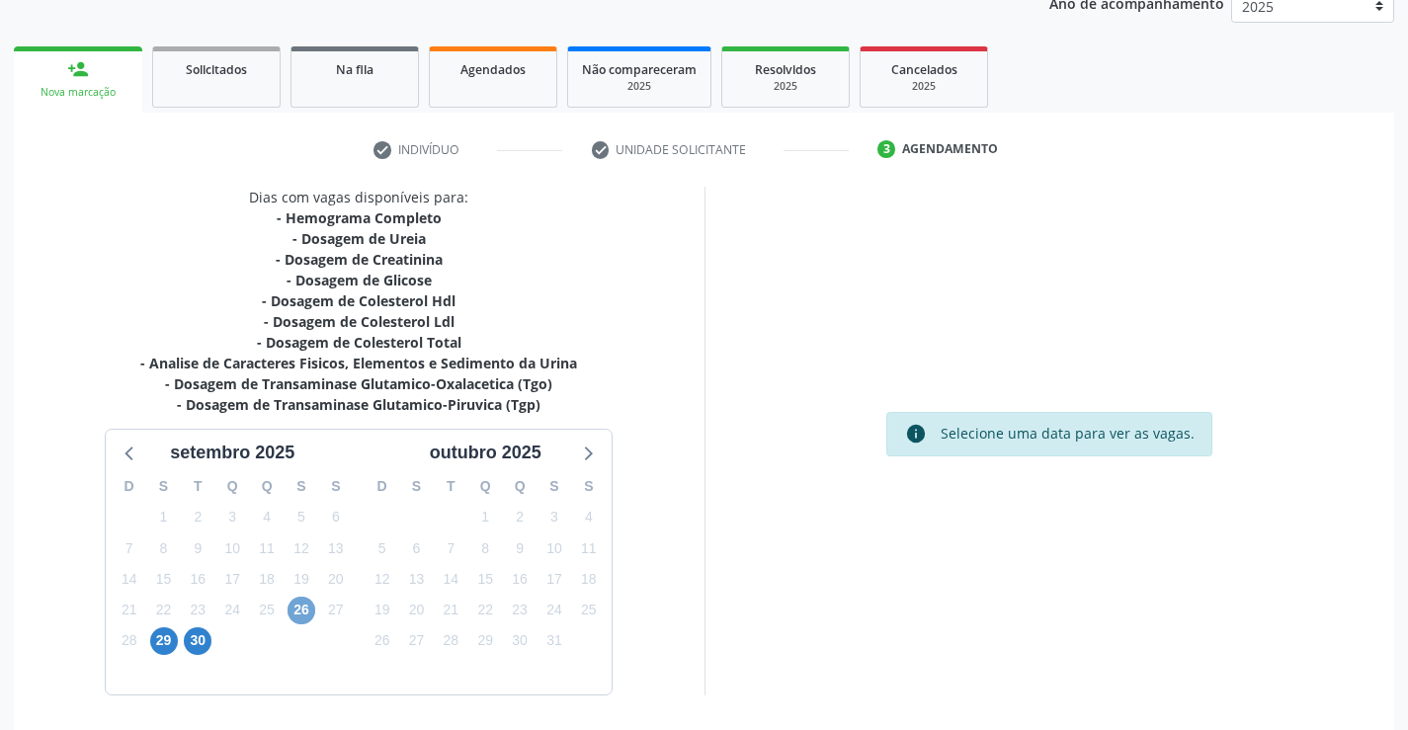
click at [298, 611] on span "26" at bounding box center [302, 611] width 28 height 28
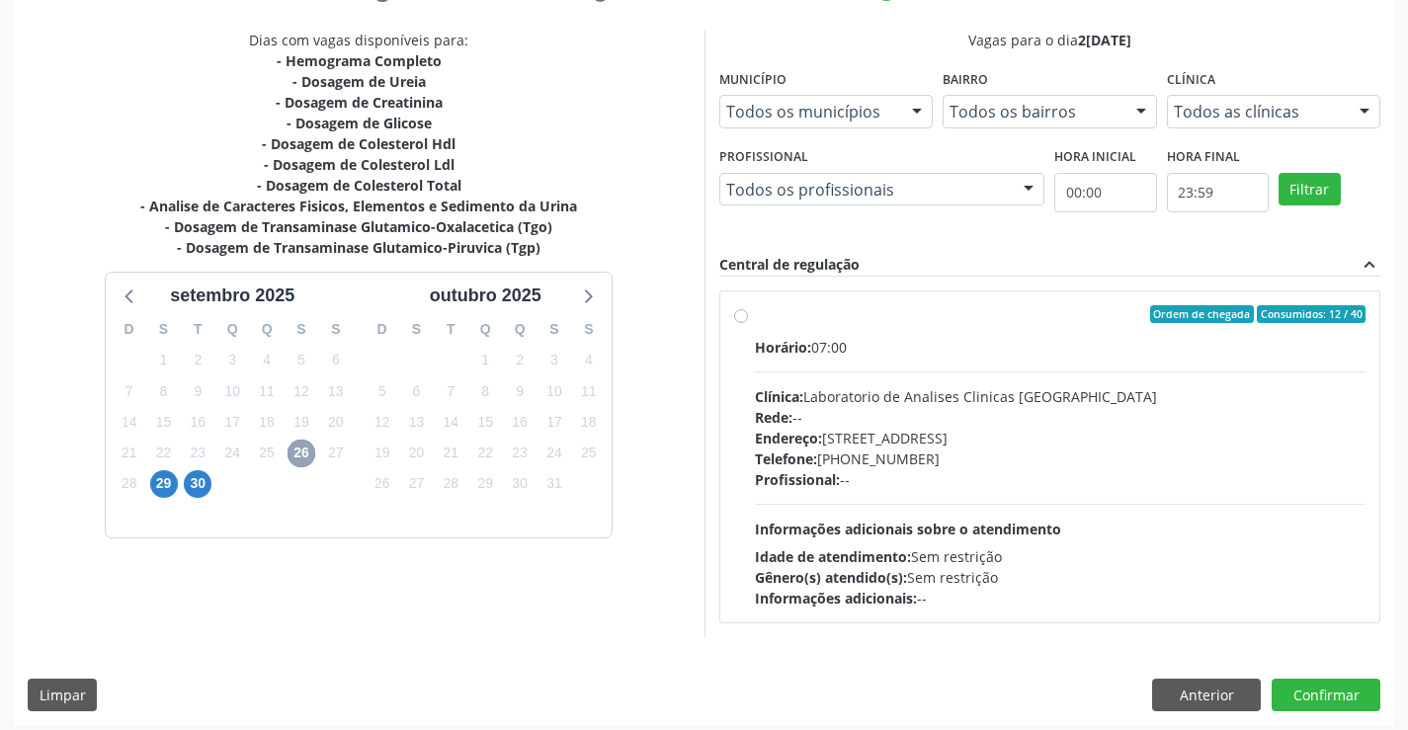
scroll to position [415, 0]
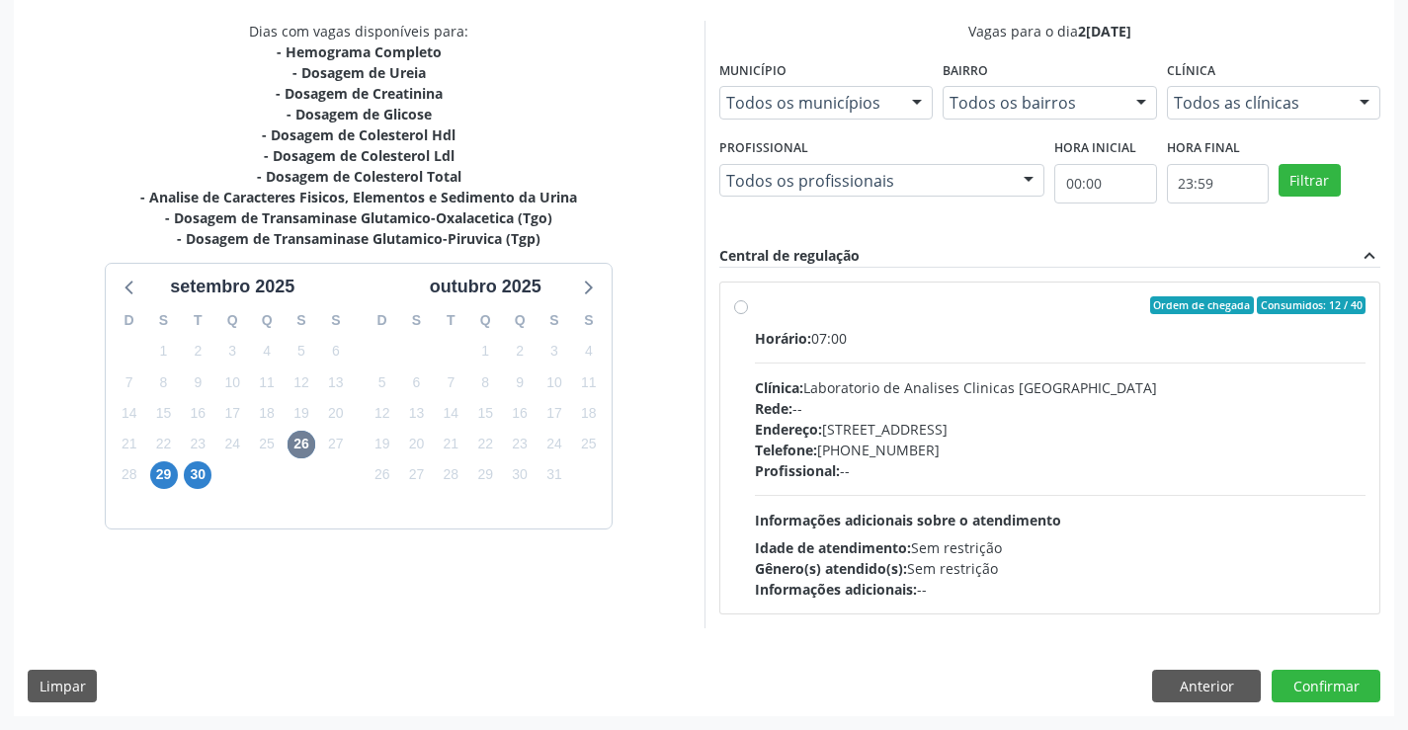
click at [903, 463] on div "Profissional: --" at bounding box center [1061, 470] width 612 height 21
click at [748, 314] on input "Ordem de chegada Consumidos: 12 / 40 Horário: 07:00 Clínica: Laboratorio de Ana…" at bounding box center [741, 305] width 14 height 18
radio input "true"
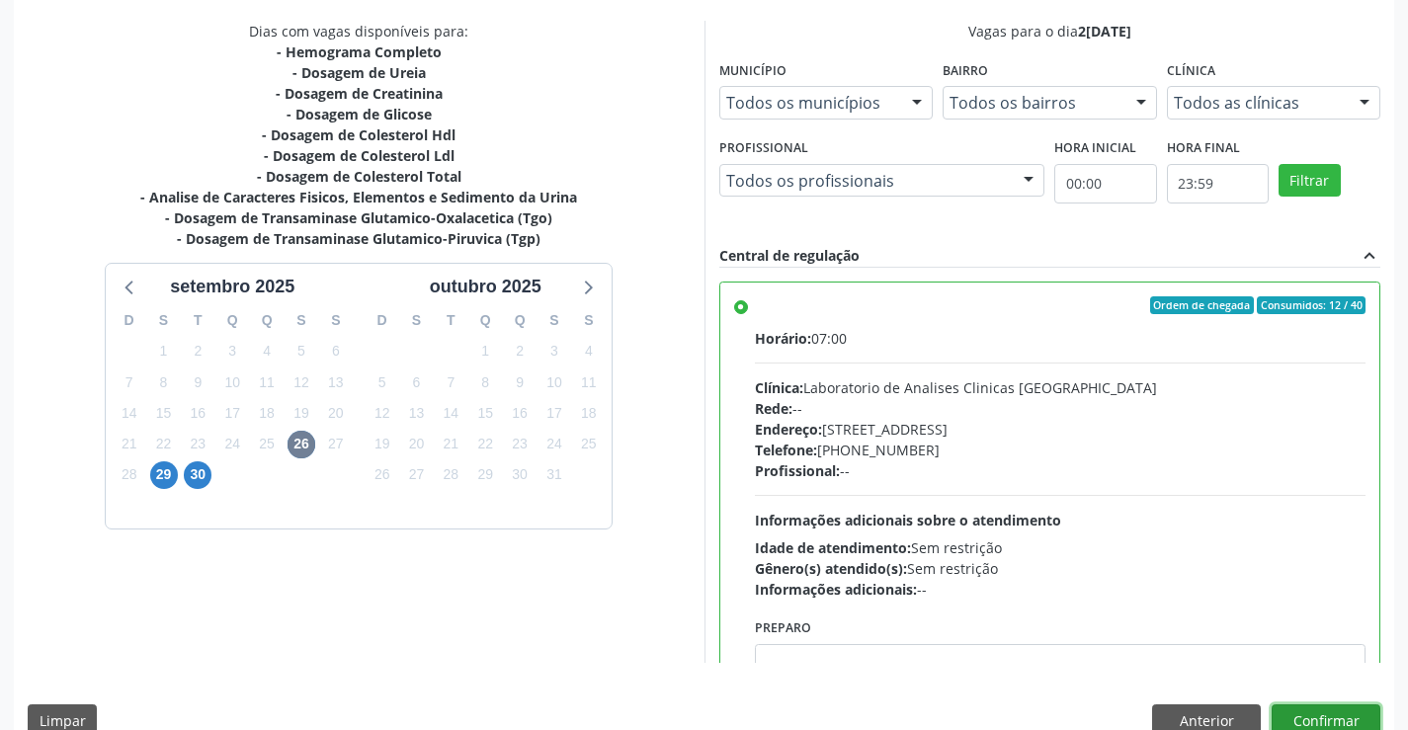
click at [1286, 727] on button "Confirmar" at bounding box center [1326, 722] width 109 height 34
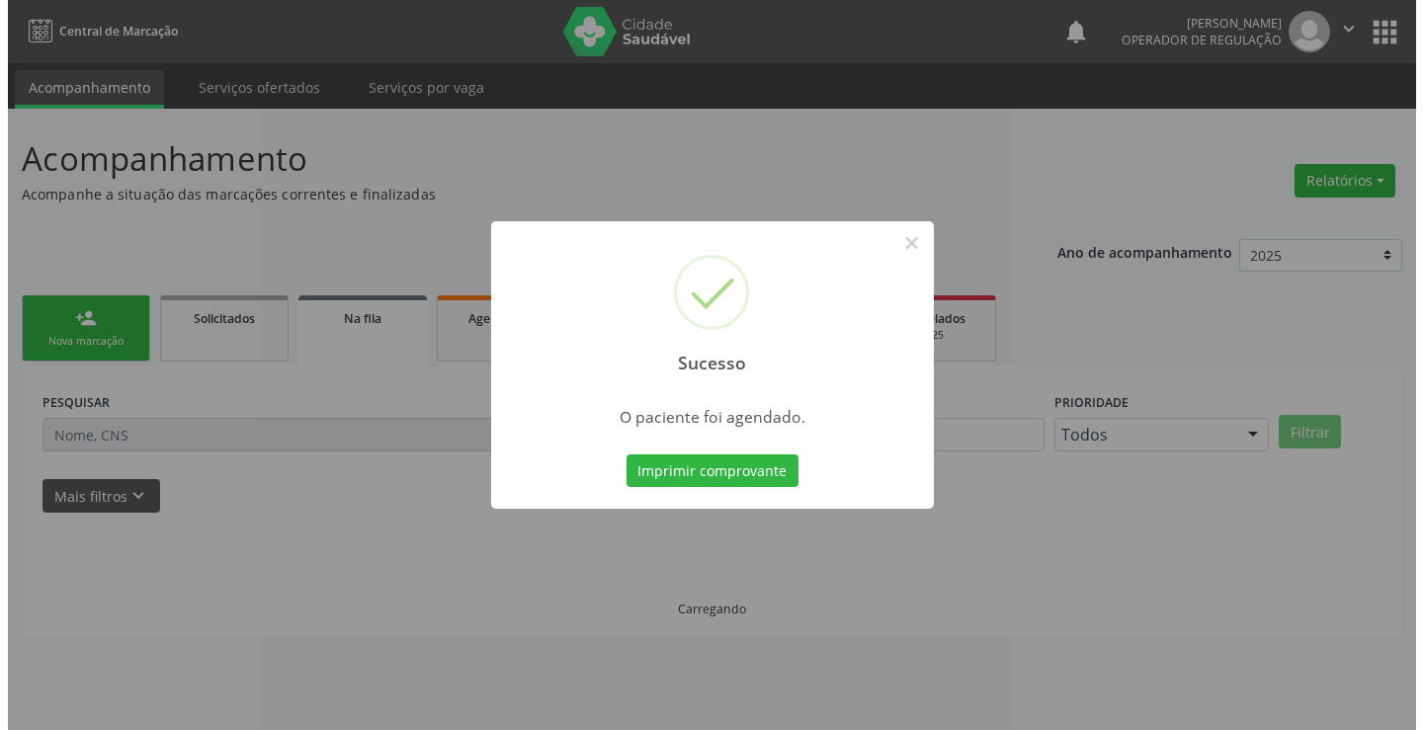
scroll to position [0, 0]
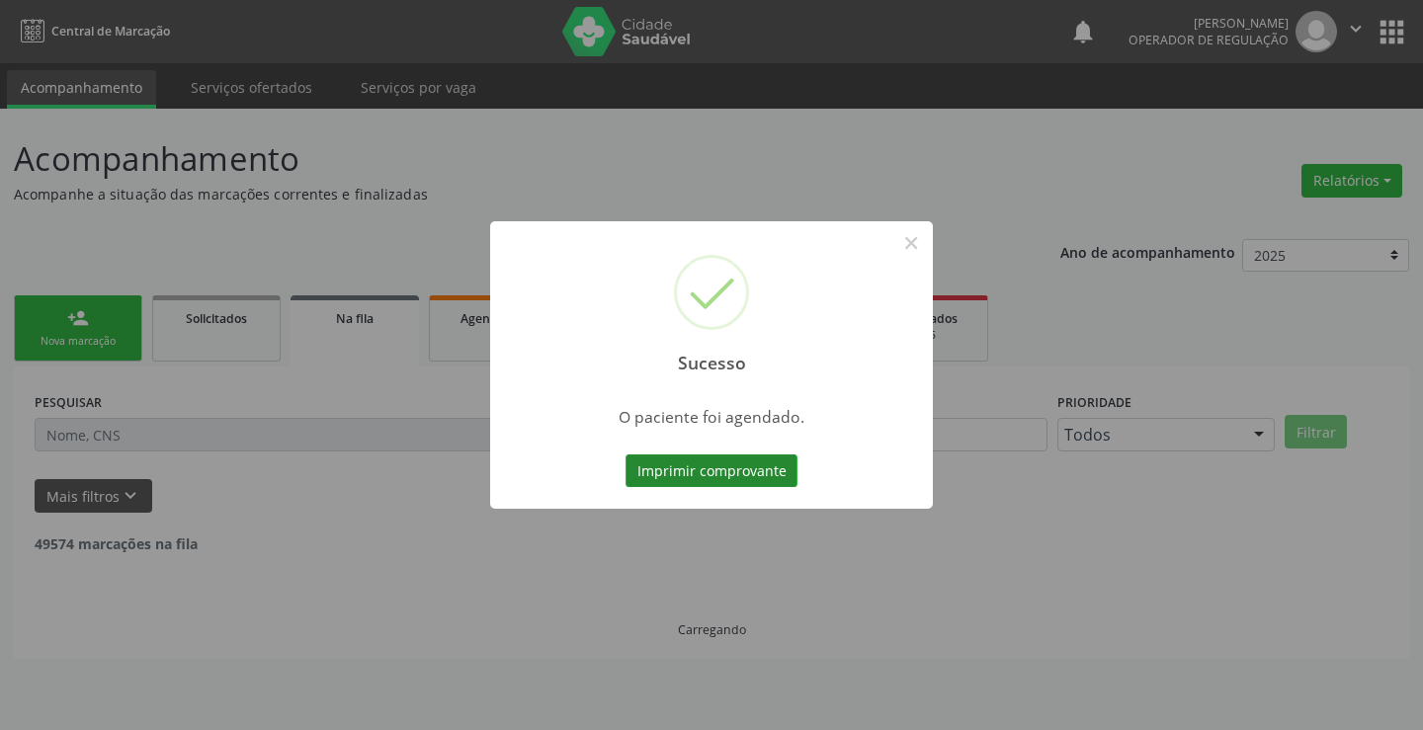
click at [745, 462] on button "Imprimir comprovante" at bounding box center [711, 472] width 172 height 34
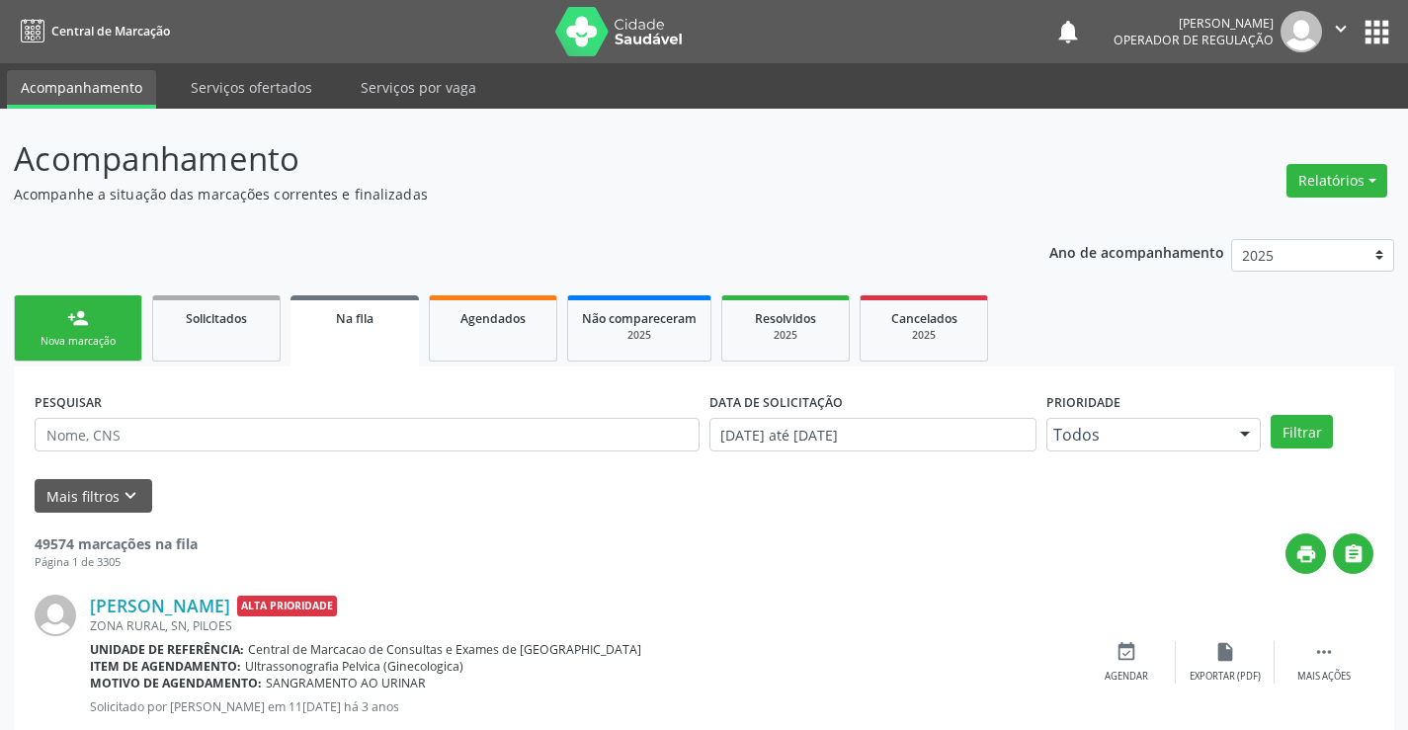
click at [88, 310] on div "person_add" at bounding box center [78, 318] width 22 height 22
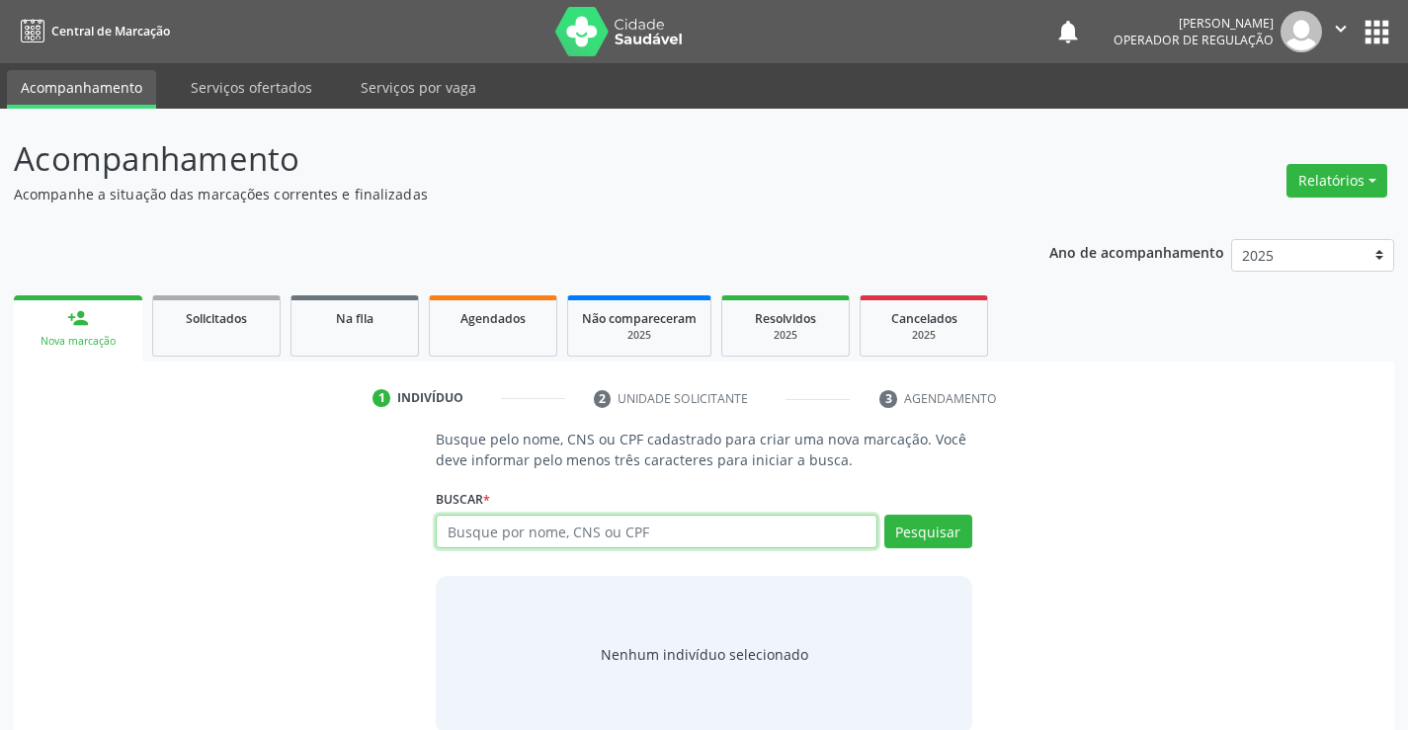
click at [476, 535] on input "text" at bounding box center [656, 532] width 441 height 34
type input "700407713323350"
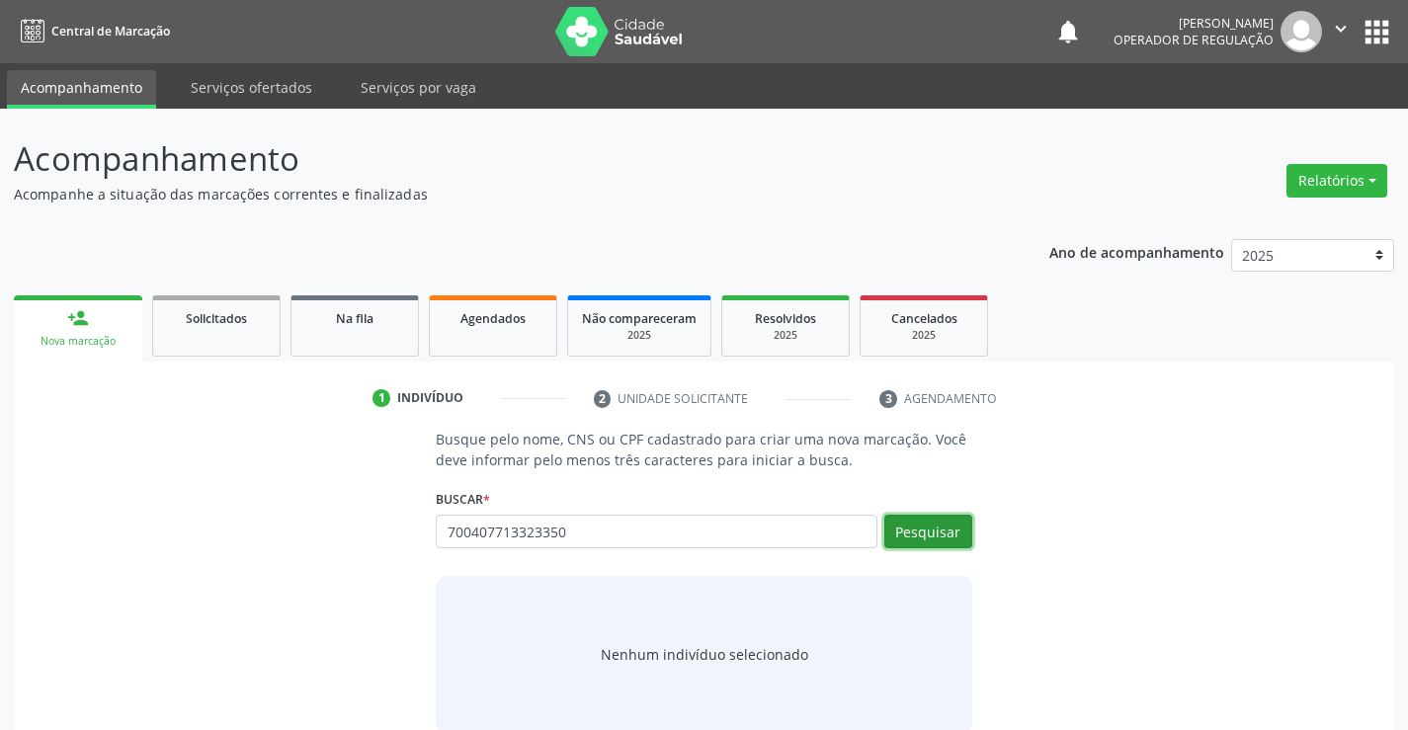
click at [930, 537] on button "Pesquisar" at bounding box center [928, 532] width 88 height 34
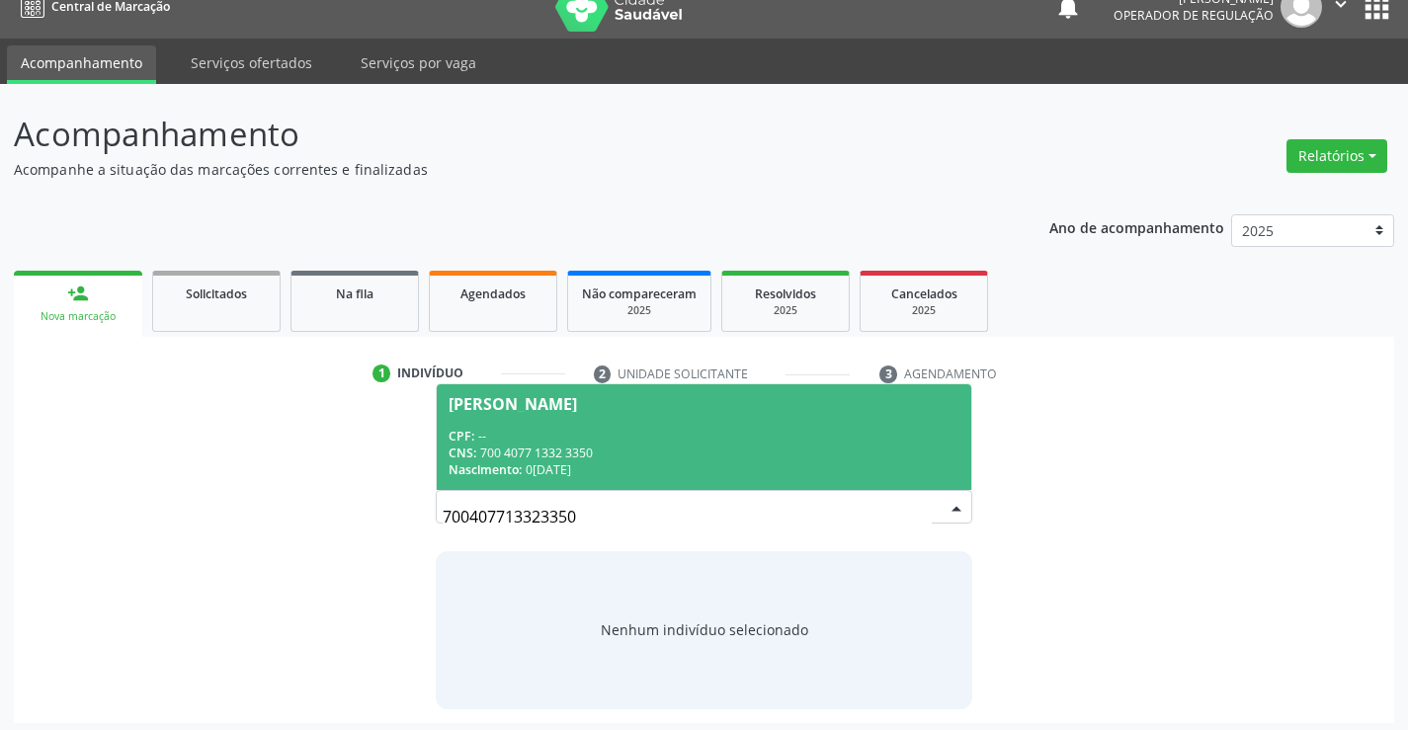
scroll to position [32, 0]
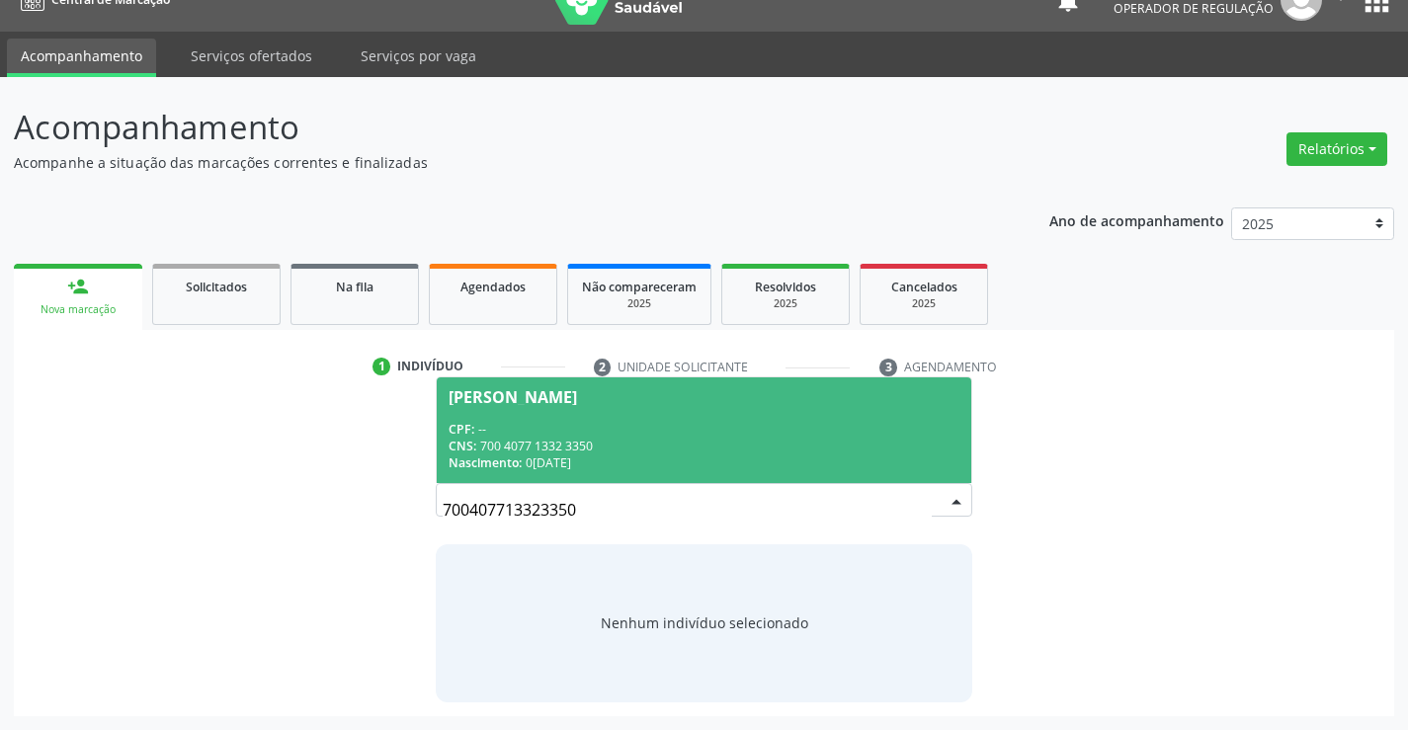
click at [733, 439] on div "CNS: 700 4077 1332 3350" at bounding box center [704, 446] width 510 height 17
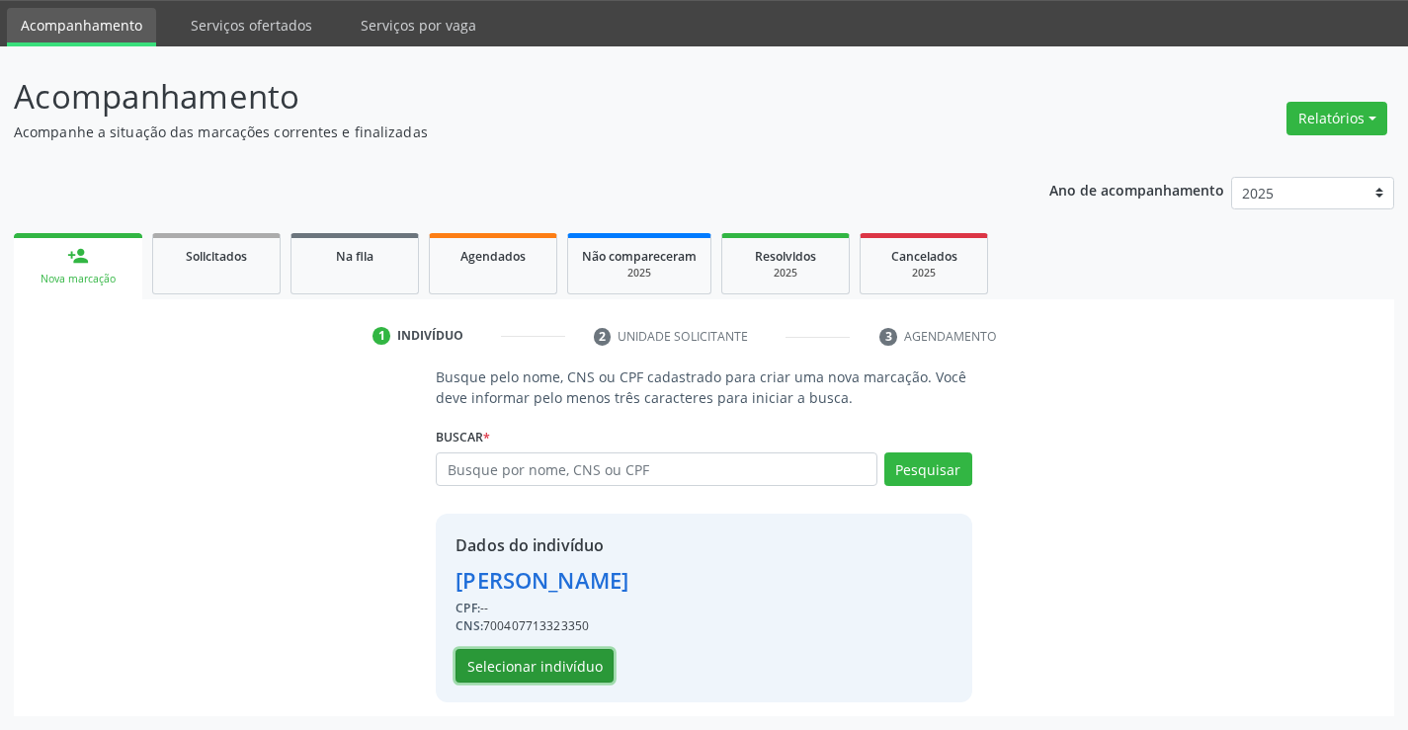
click at [598, 662] on button "Selecionar indivíduo" at bounding box center [535, 666] width 158 height 34
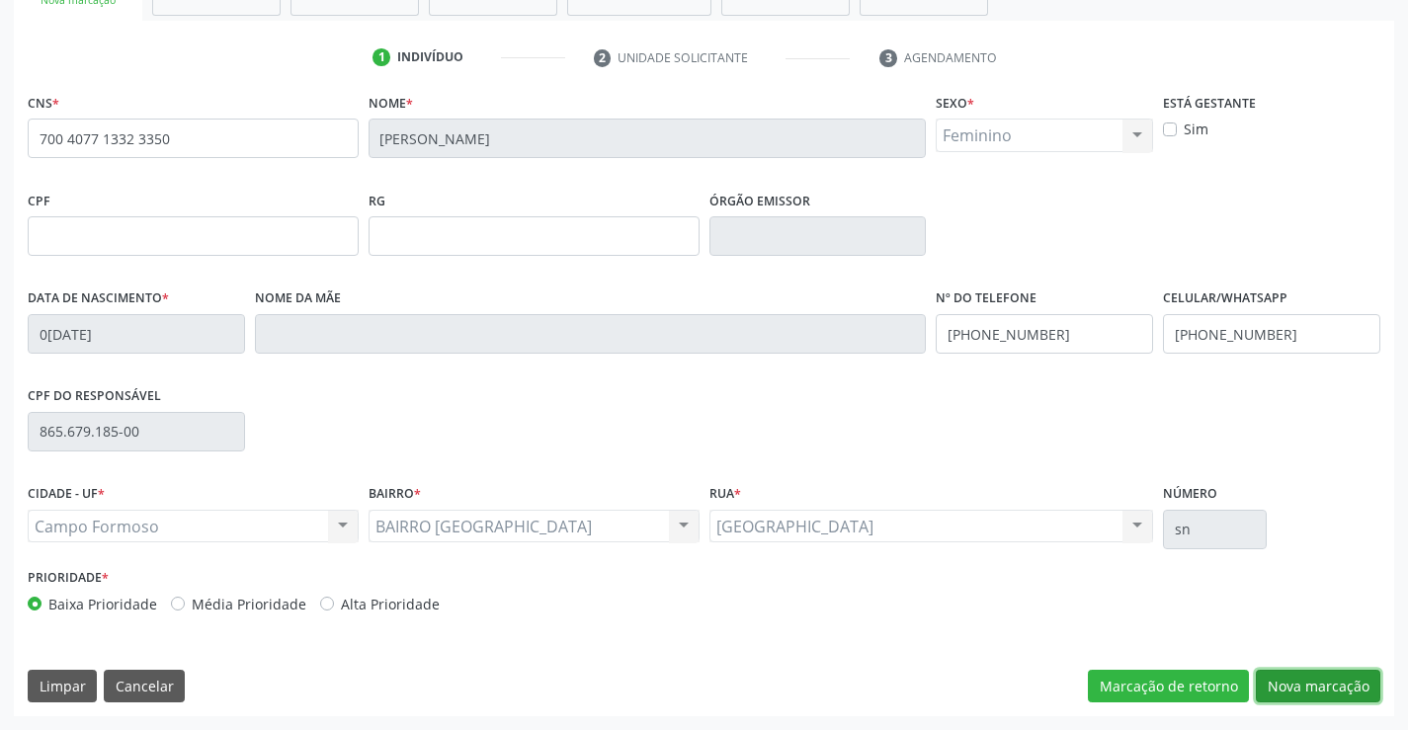
click at [1282, 691] on button "Nova marcação" at bounding box center [1318, 687] width 125 height 34
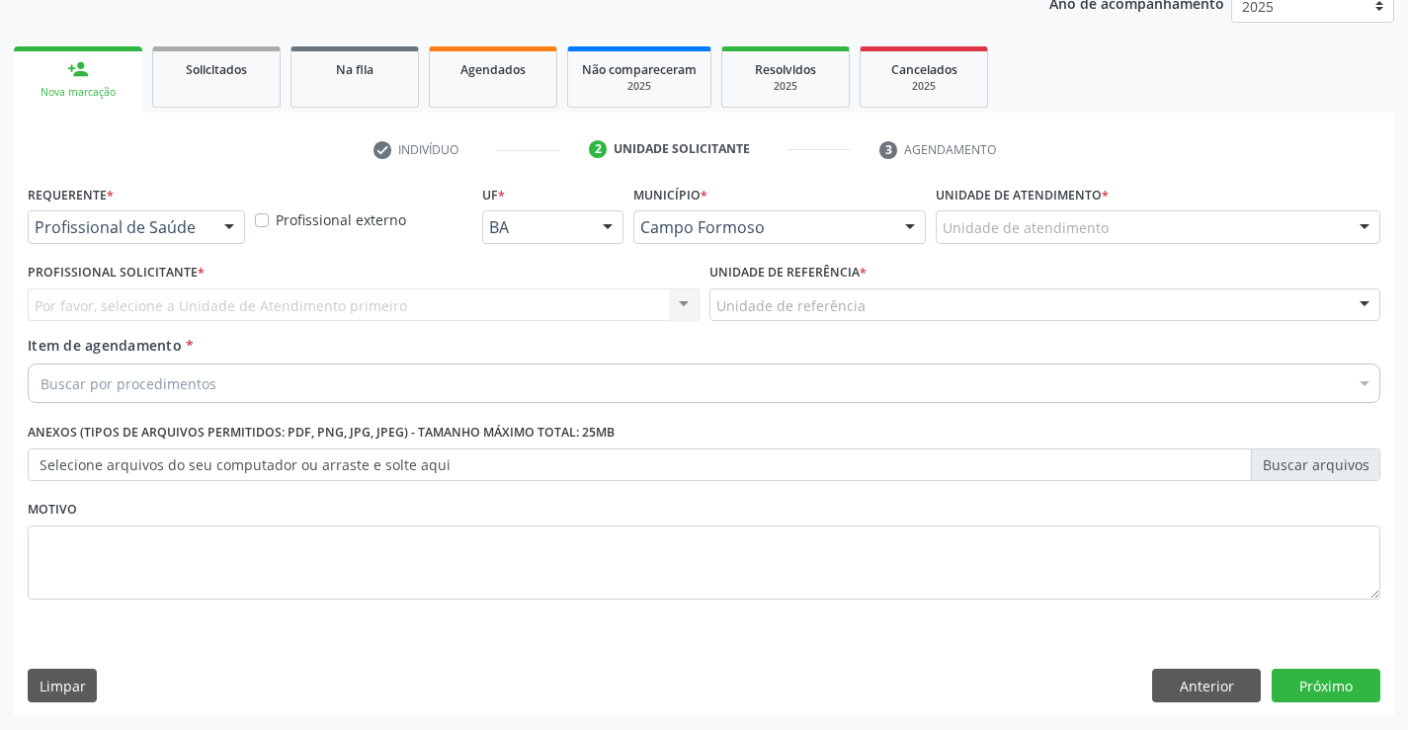
click at [210, 229] on div "Profissional de Saúde Profissional de Saúde Paciente Nenhum resultado encontrad…" at bounding box center [136, 227] width 217 height 34
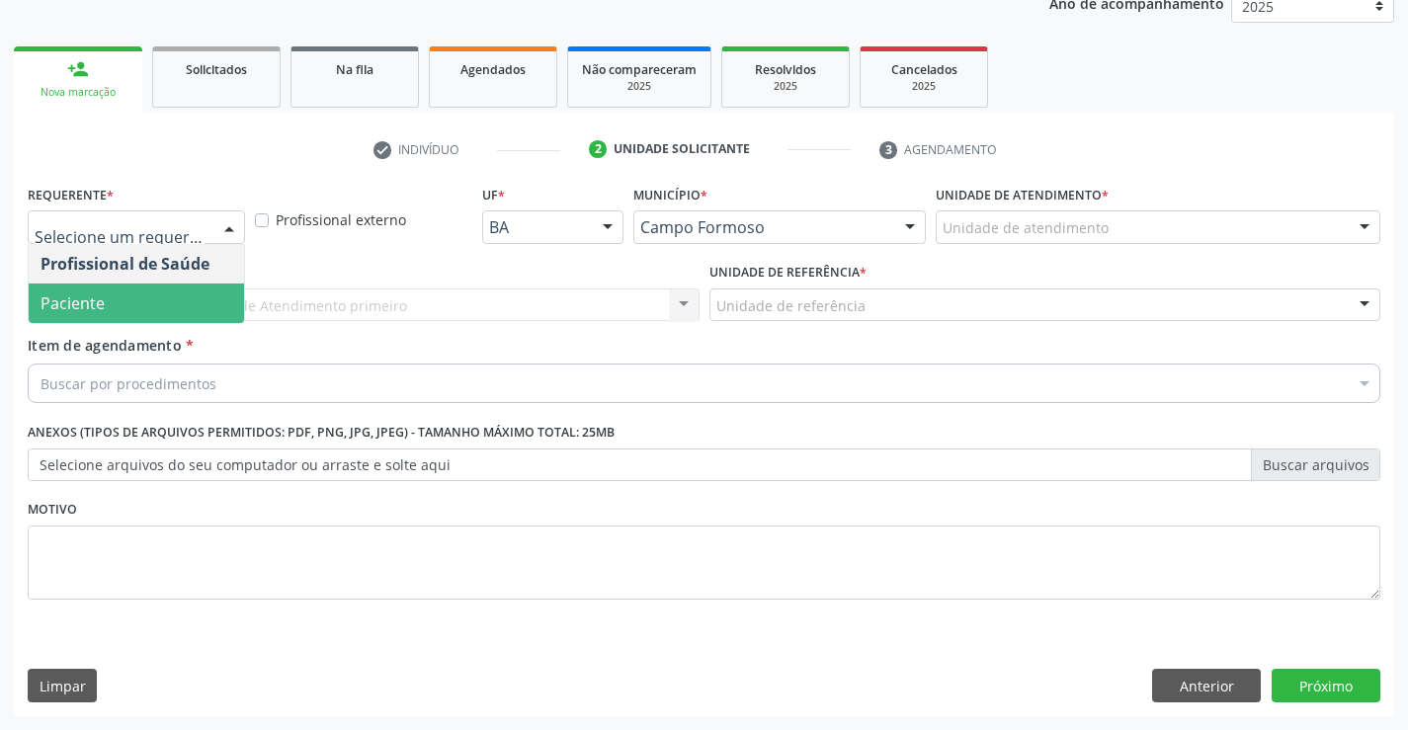
click at [158, 295] on span "Paciente" at bounding box center [136, 304] width 215 height 40
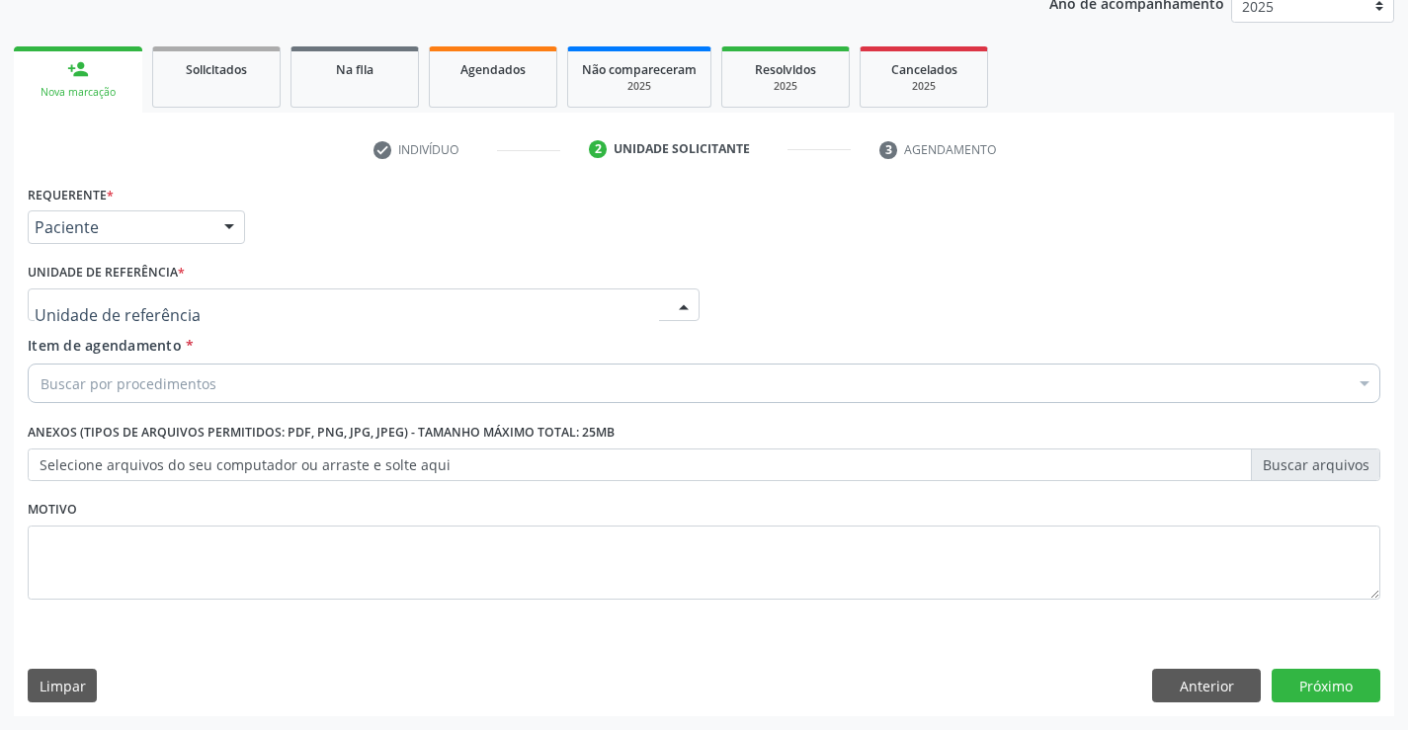
click at [255, 303] on div at bounding box center [364, 306] width 672 height 34
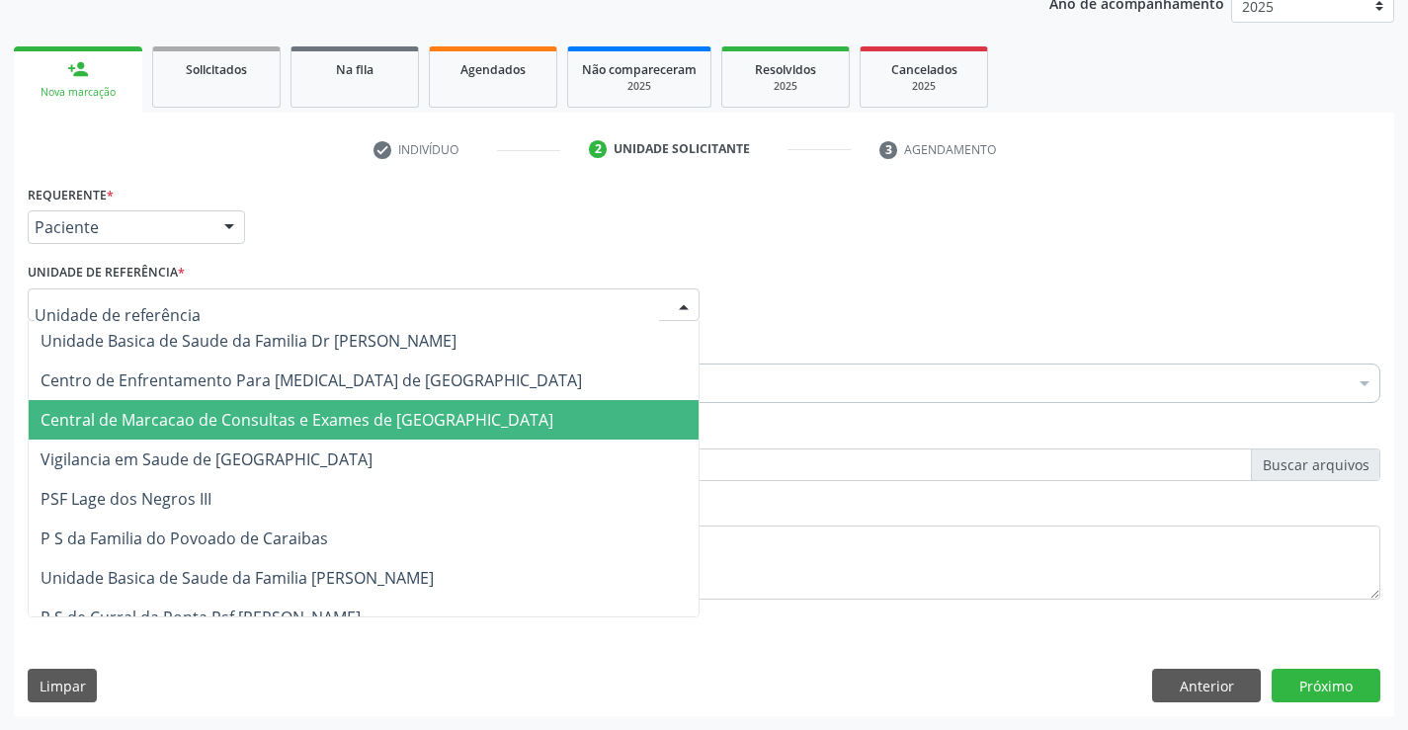
click at [268, 428] on span "Central de Marcacao de Consultas e Exames de [GEOGRAPHIC_DATA]" at bounding box center [297, 420] width 513 height 22
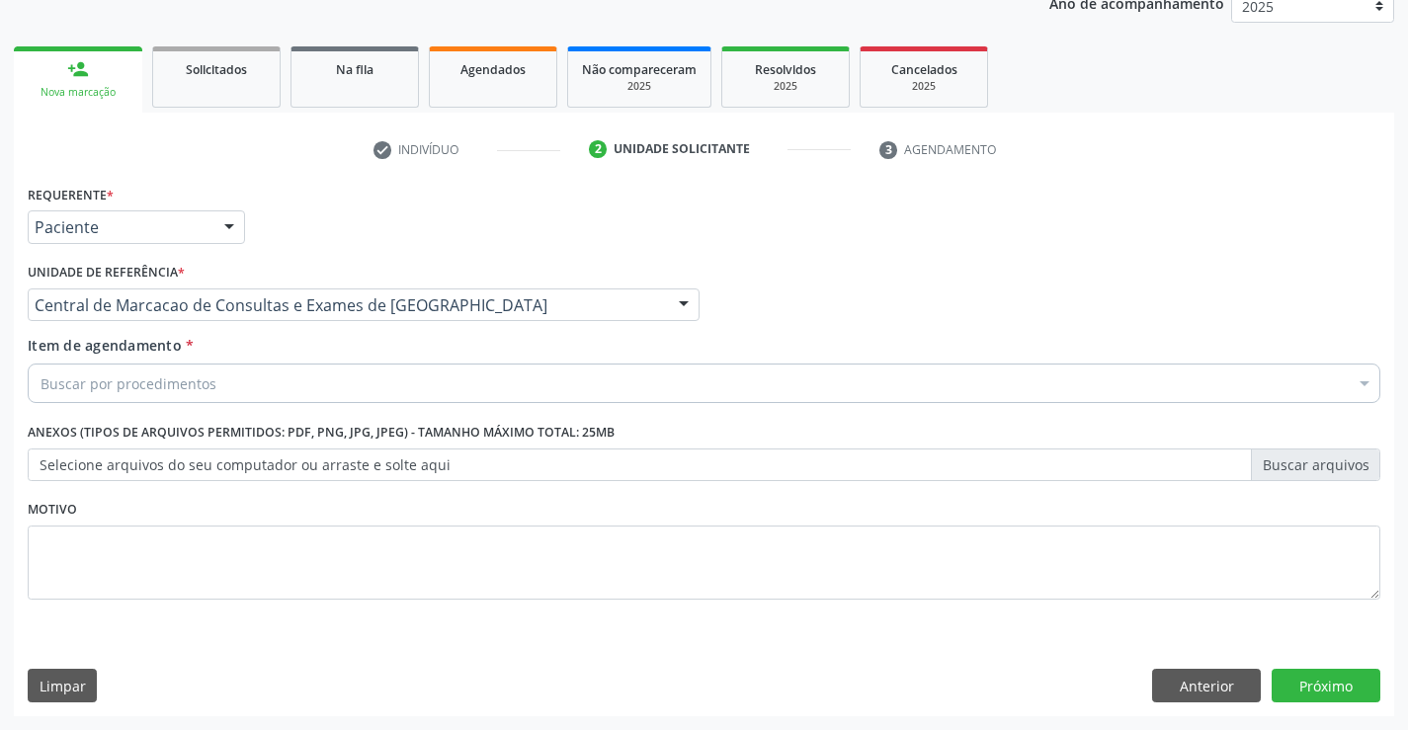
click at [316, 372] on div "Buscar por procedimentos" at bounding box center [704, 384] width 1353 height 40
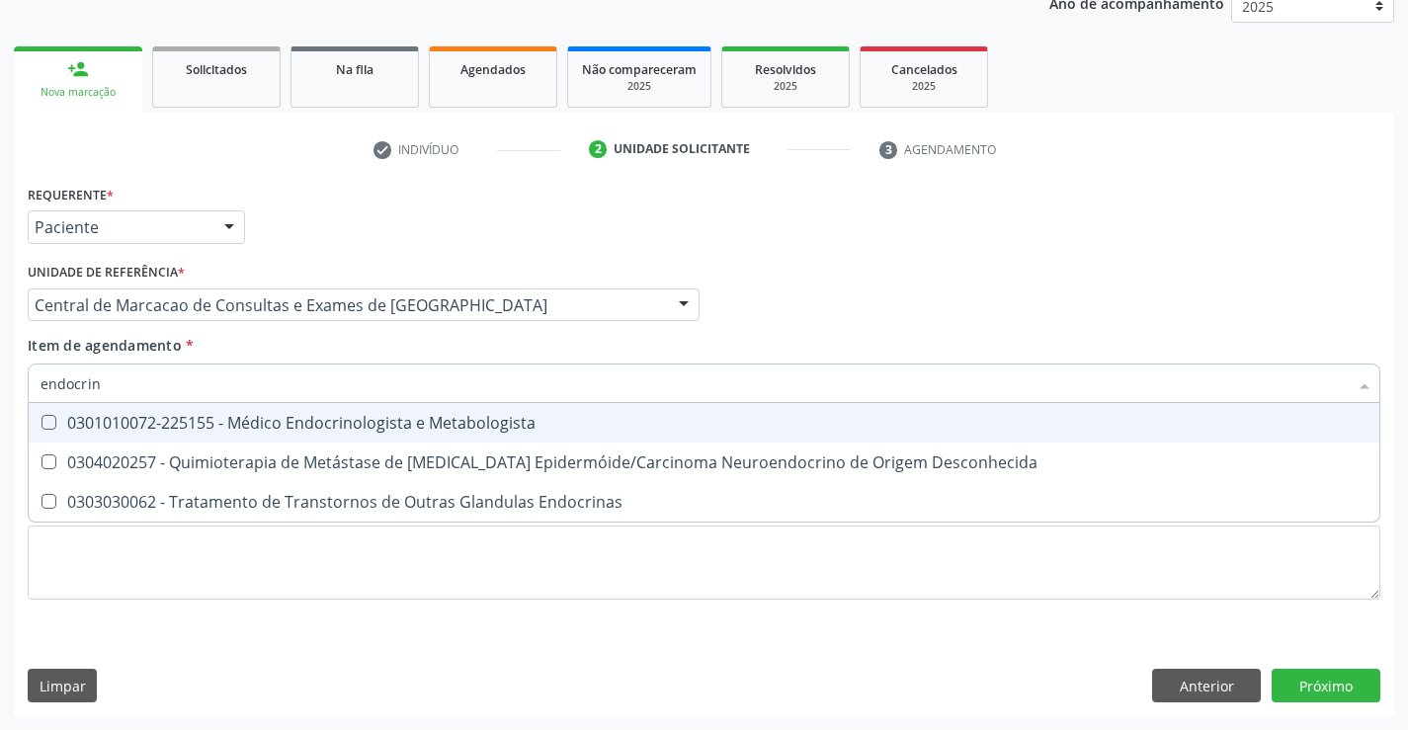
type input "endocrino"
click at [299, 424] on div "0301010072-225155 - Médico Endocrinologista e Metabologista" at bounding box center [704, 423] width 1327 height 16
checkbox Metabologista "true"
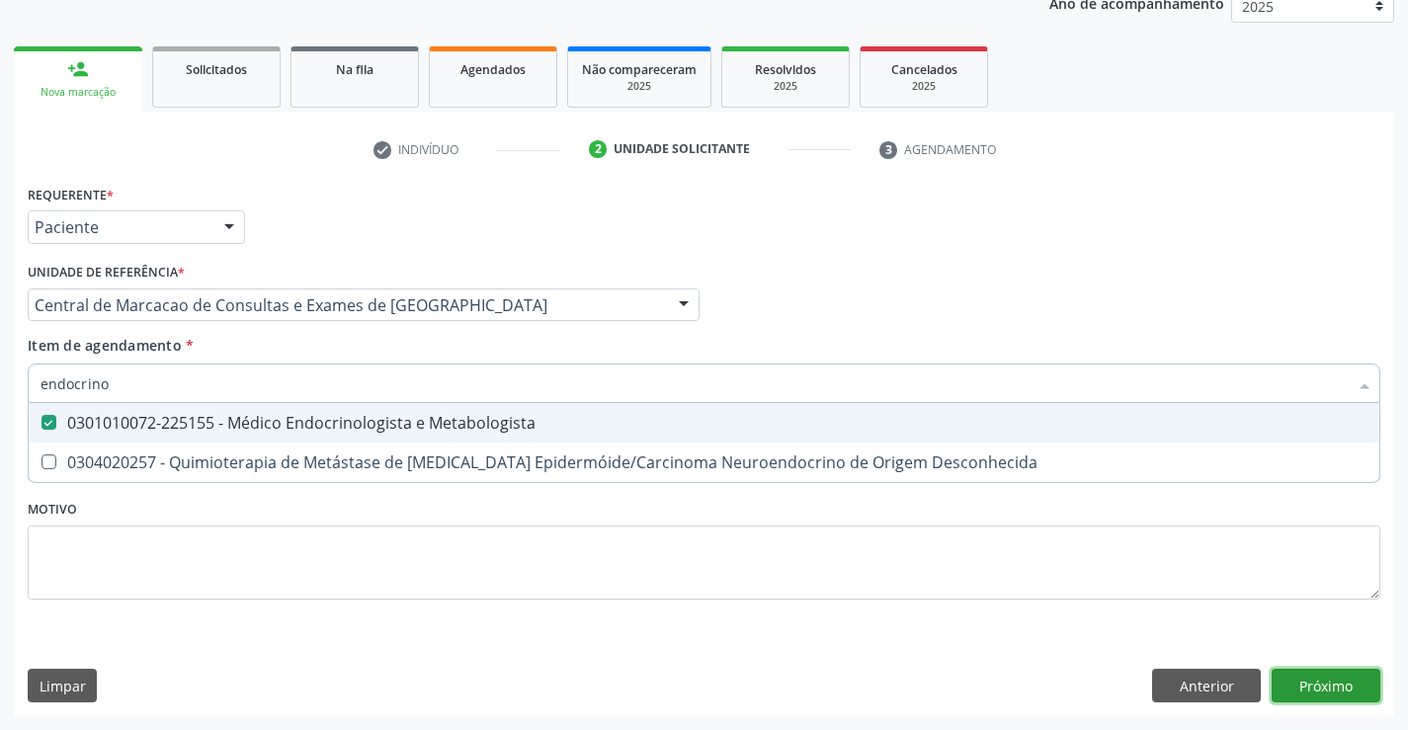
click at [1315, 670] on div "Requerente * Paciente Profissional de Saúde Paciente Nenhum resultado encontrad…" at bounding box center [704, 448] width 1380 height 537
checkbox Desconhecida "true"
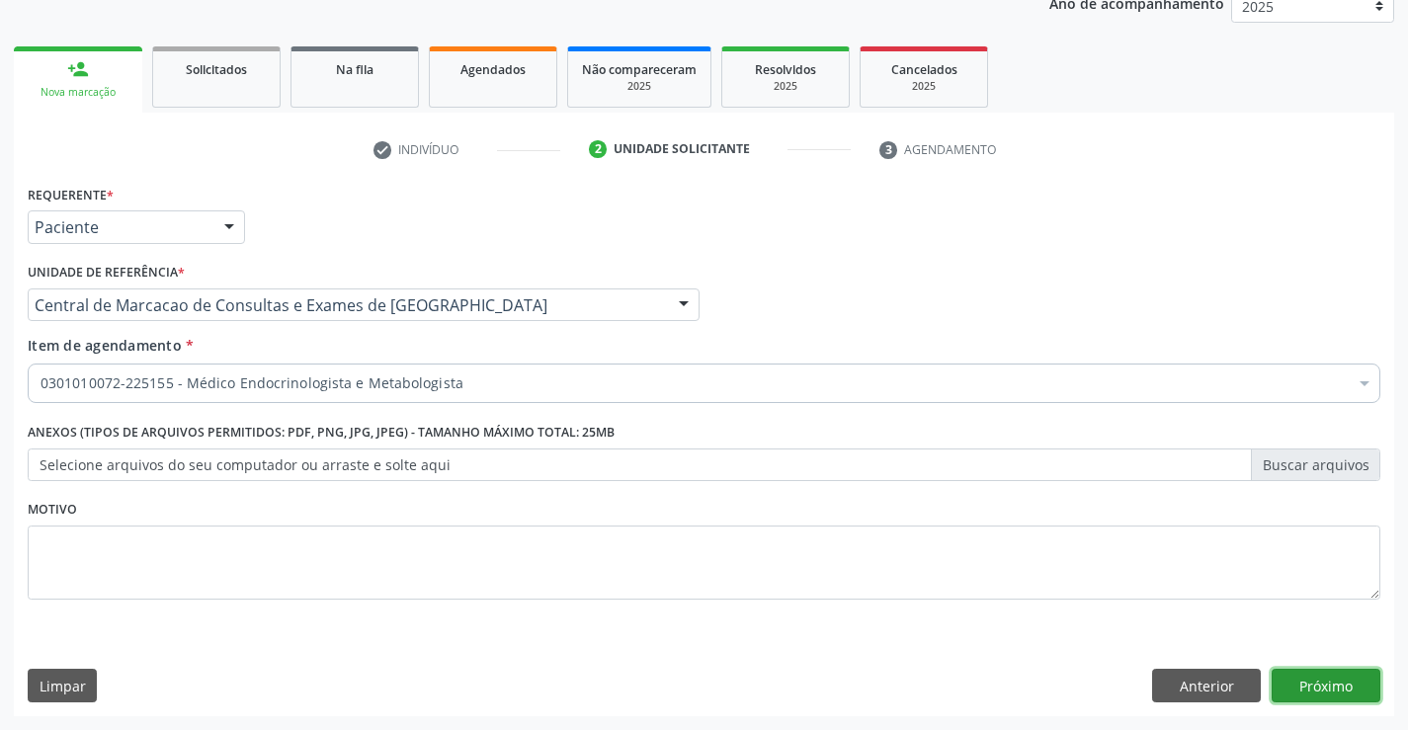
click at [1320, 697] on button "Próximo" at bounding box center [1326, 686] width 109 height 34
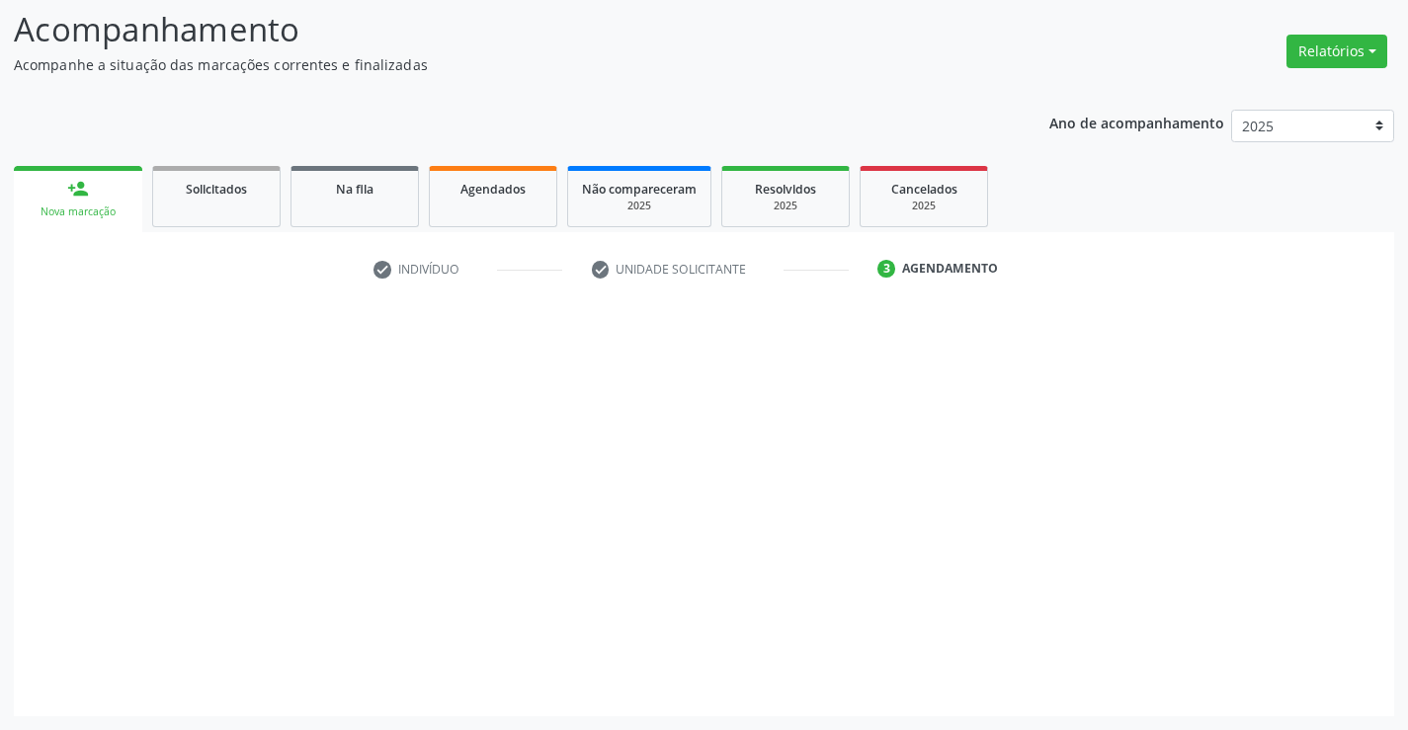
scroll to position [129, 0]
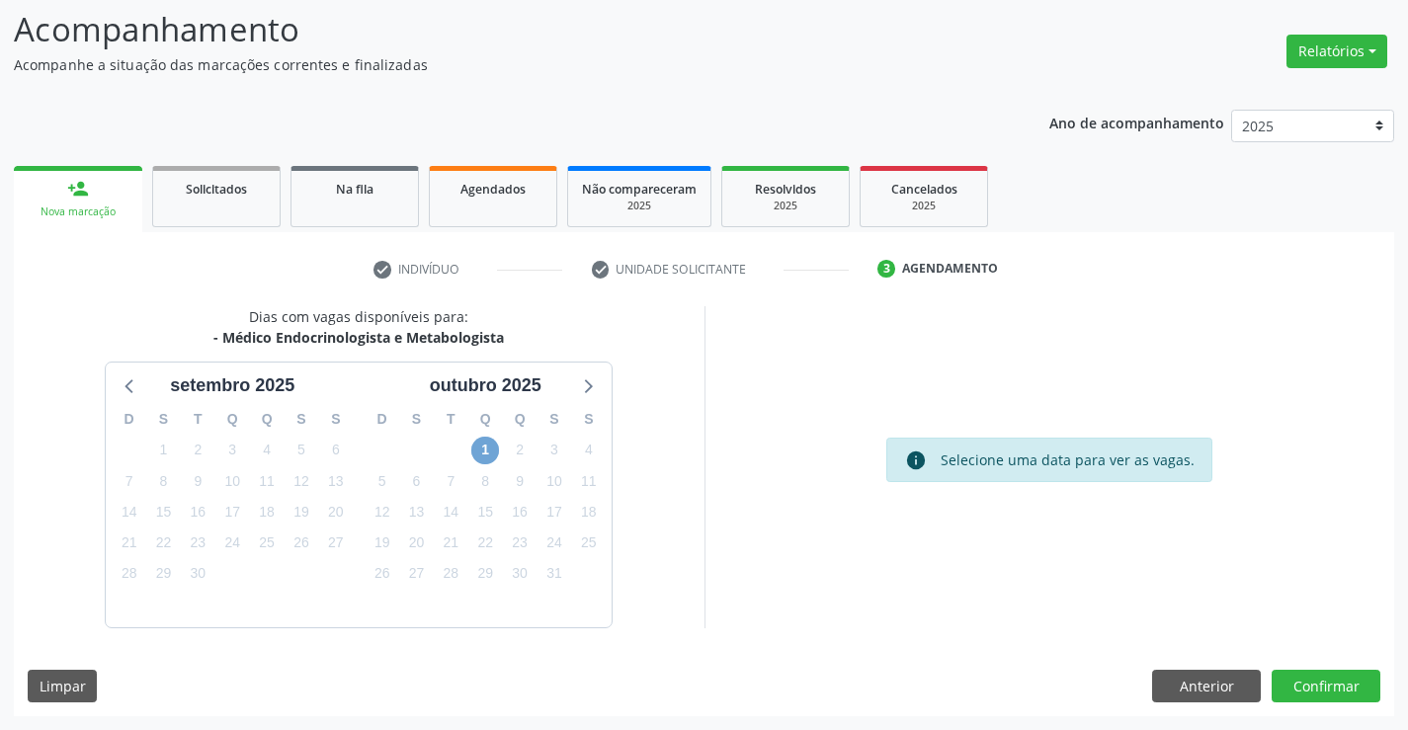
click at [482, 450] on span "1" at bounding box center [485, 451] width 28 height 28
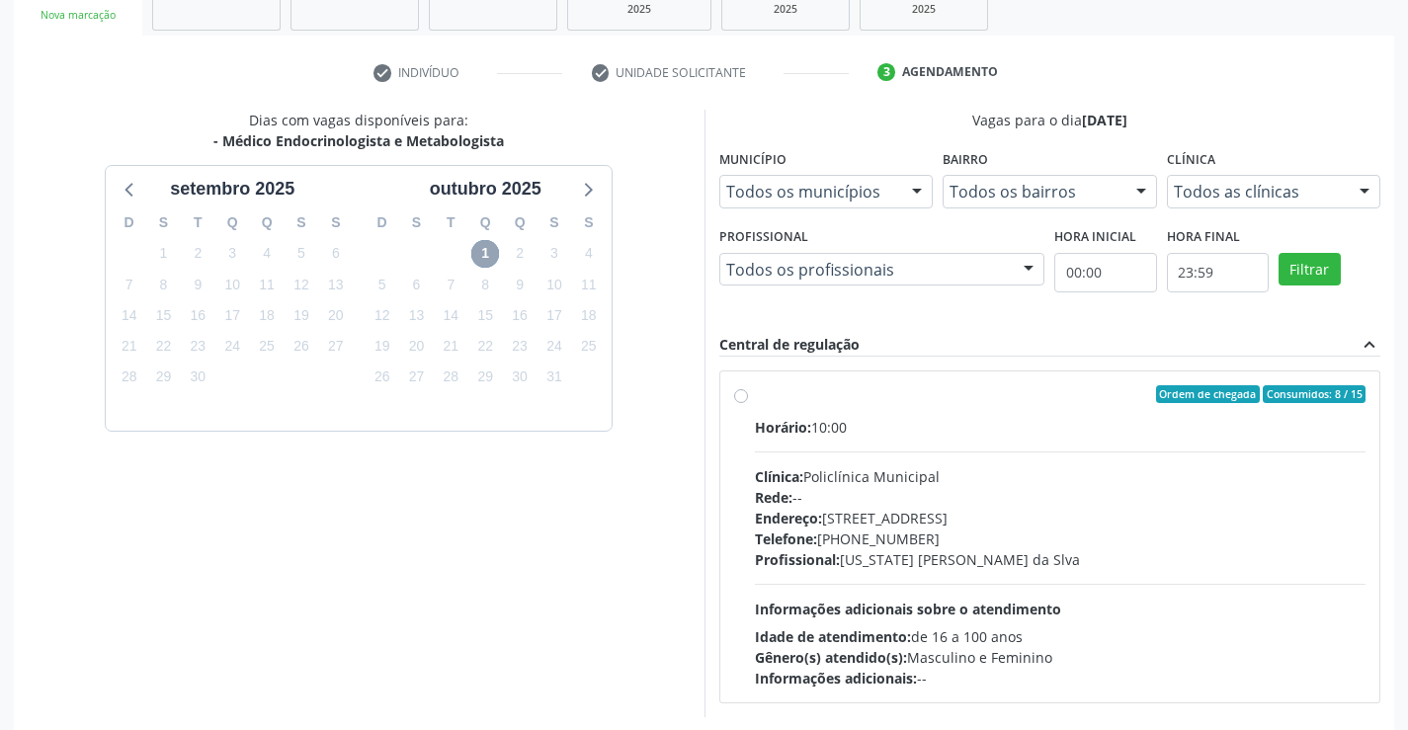
scroll to position [327, 0]
click at [843, 504] on div "Rede: --" at bounding box center [1061, 496] width 612 height 21
click at [748, 402] on input "Ordem de chegada Consumidos: 8 / 15 Horário: 10:00 Clínica: Policlínica Municip…" at bounding box center [741, 393] width 14 height 18
radio input "true"
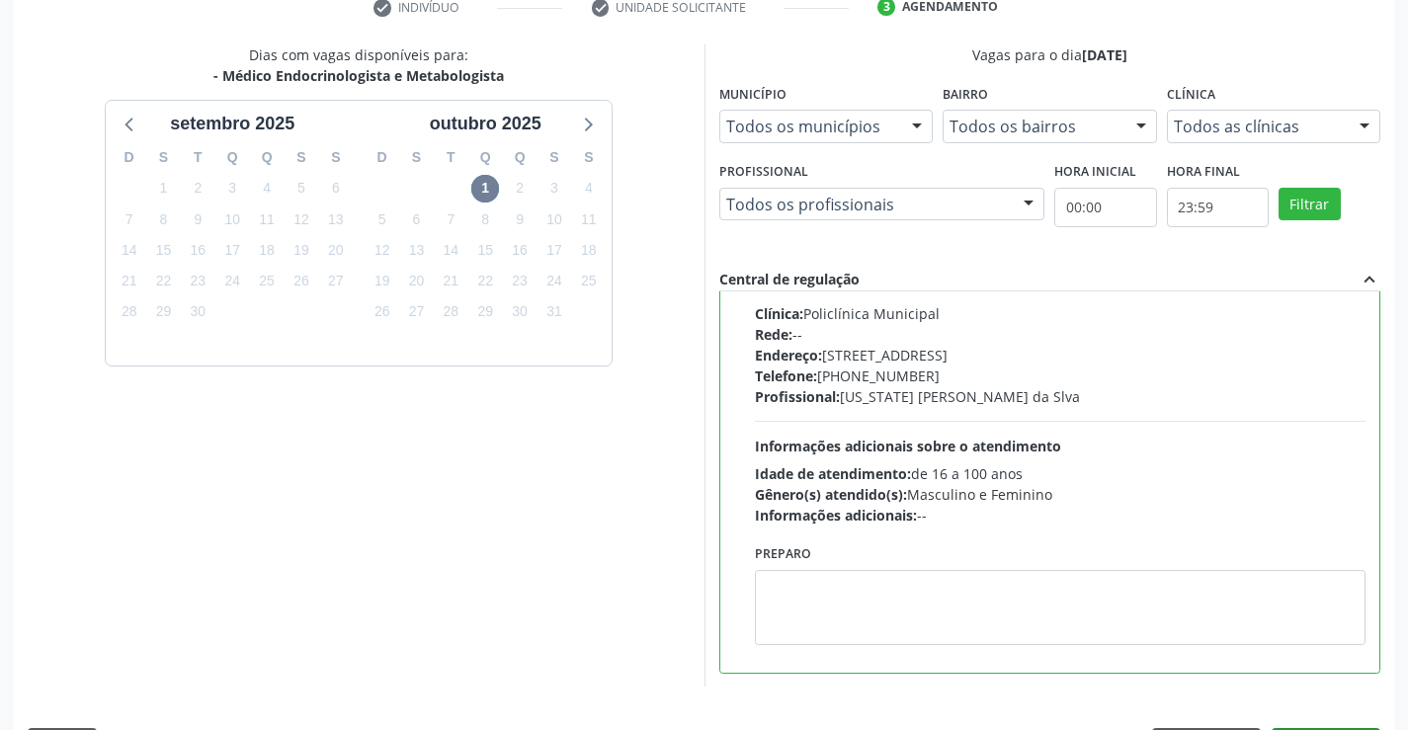
scroll to position [426, 0]
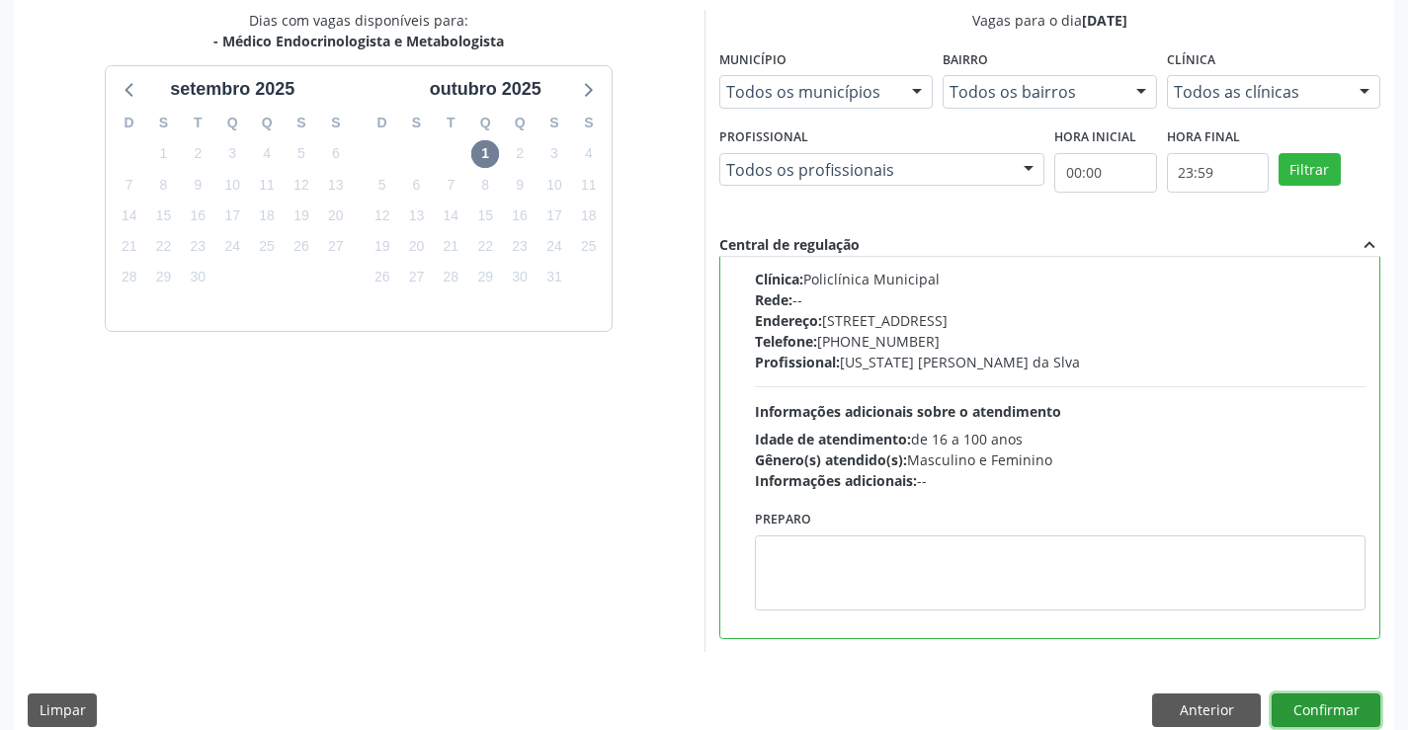
click at [1356, 702] on button "Confirmar" at bounding box center [1326, 711] width 109 height 34
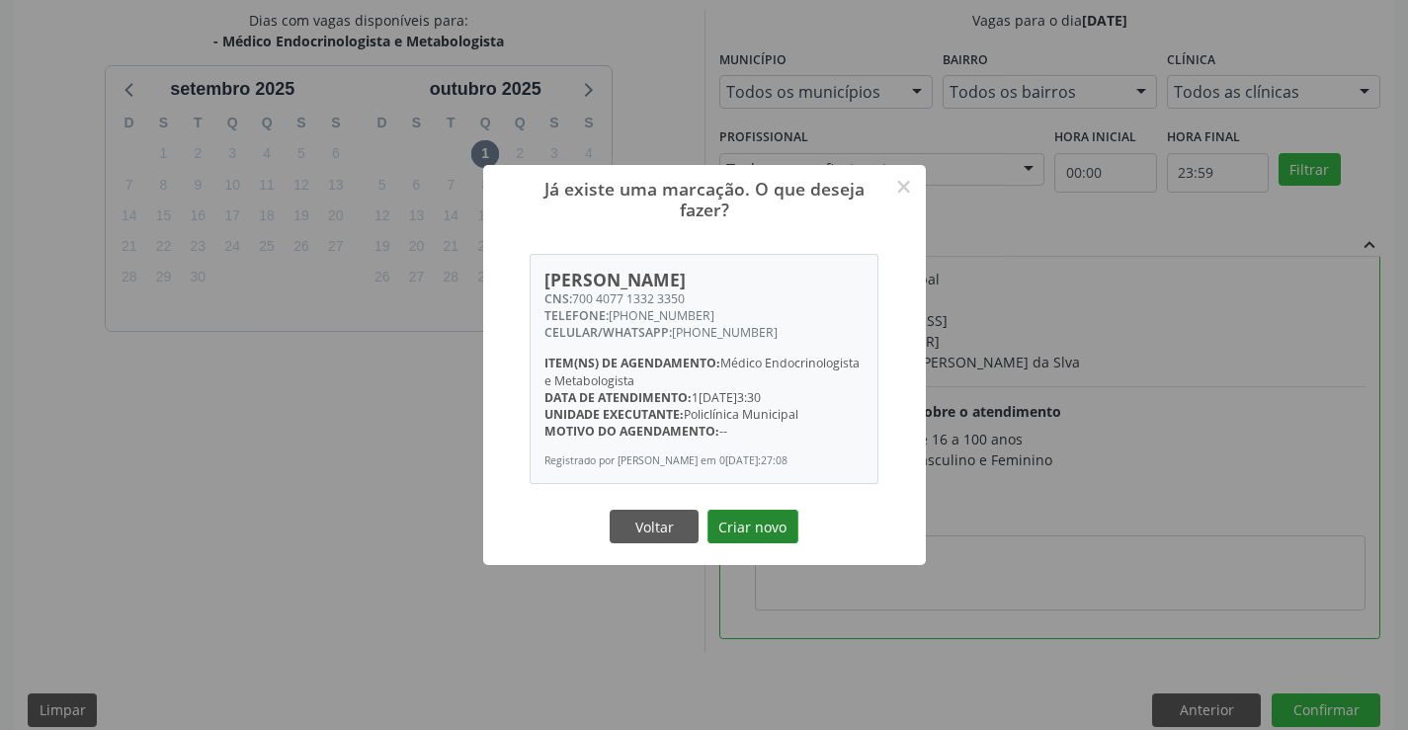
click at [725, 528] on button "Criar novo" at bounding box center [753, 527] width 91 height 34
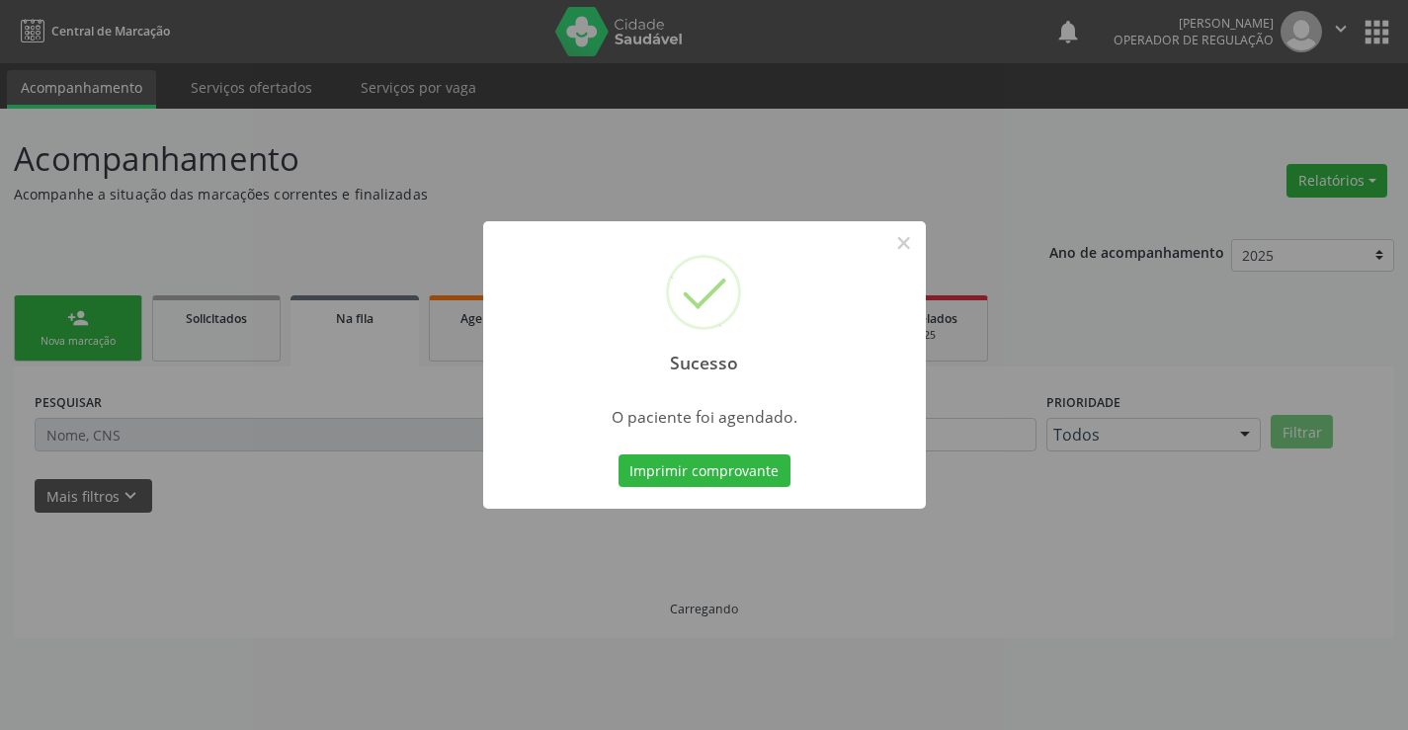
scroll to position [0, 0]
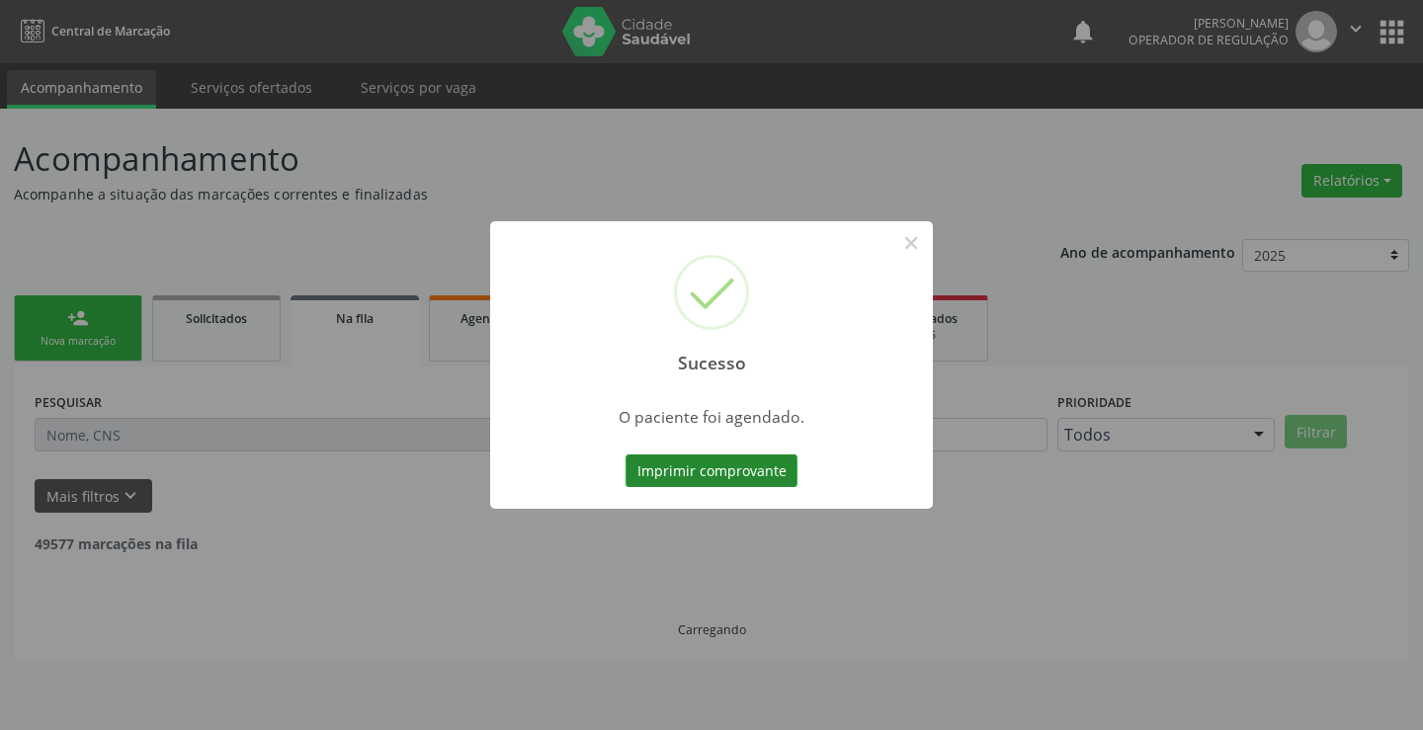
click at [711, 475] on button "Imprimir comprovante" at bounding box center [711, 472] width 172 height 34
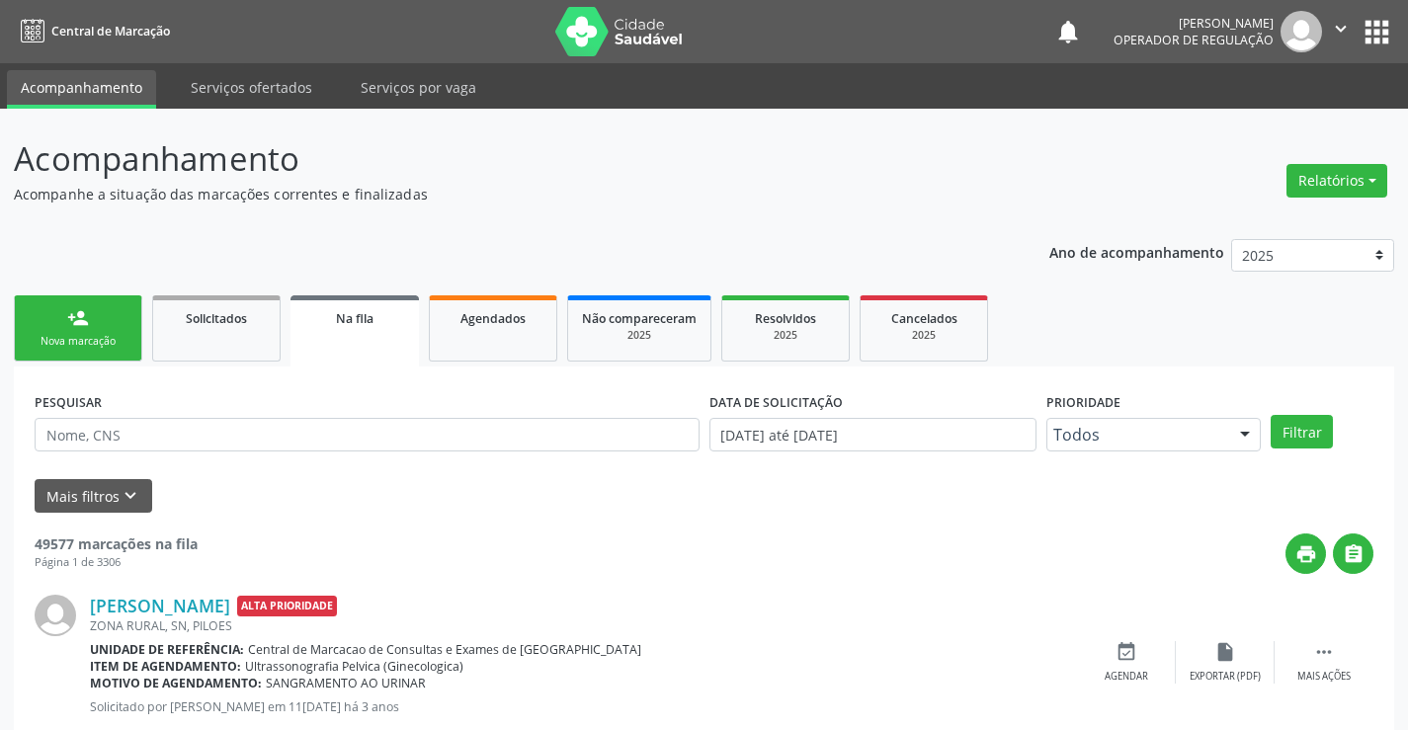
click at [109, 309] on link "person_add Nova marcação" at bounding box center [78, 328] width 128 height 66
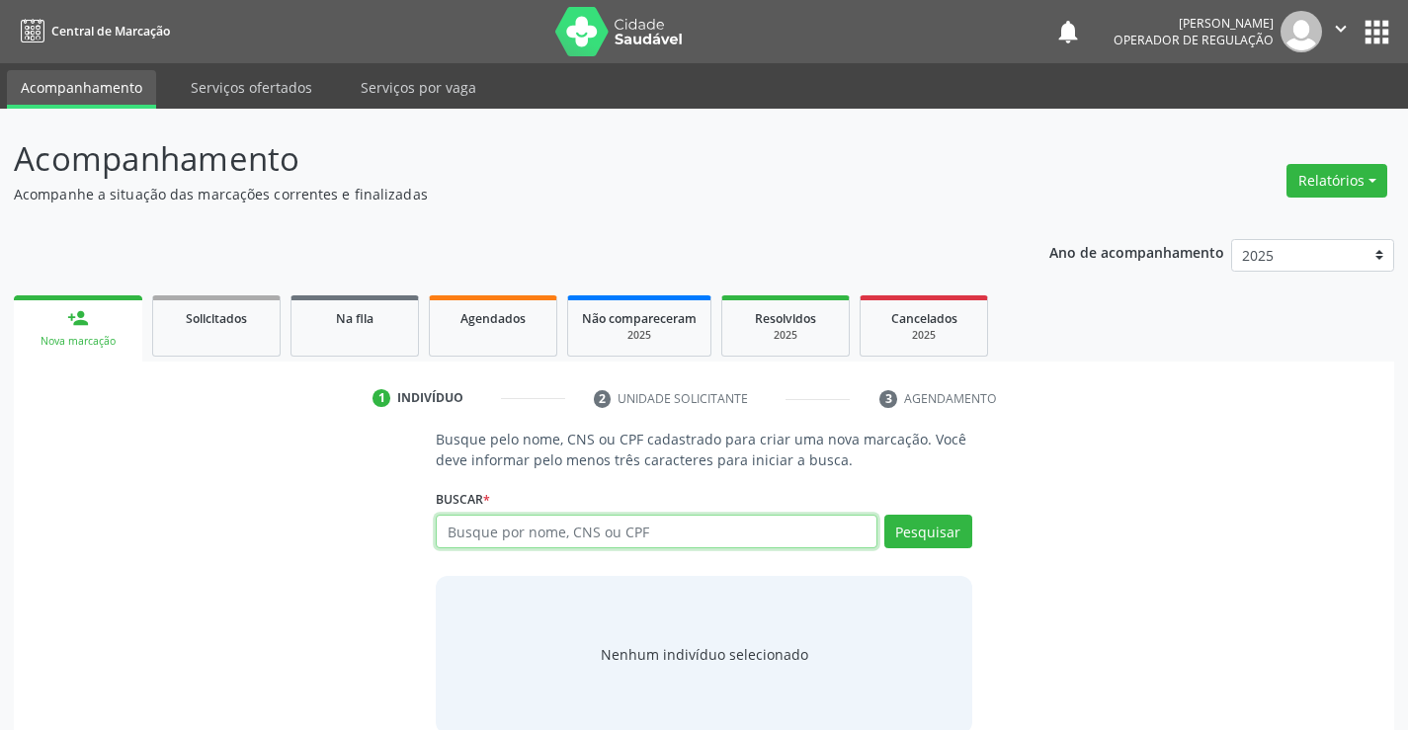
click at [513, 530] on input "text" at bounding box center [656, 532] width 441 height 34
paste input "708 9027 2375 4814"
type input "708 9027 2375 4814"
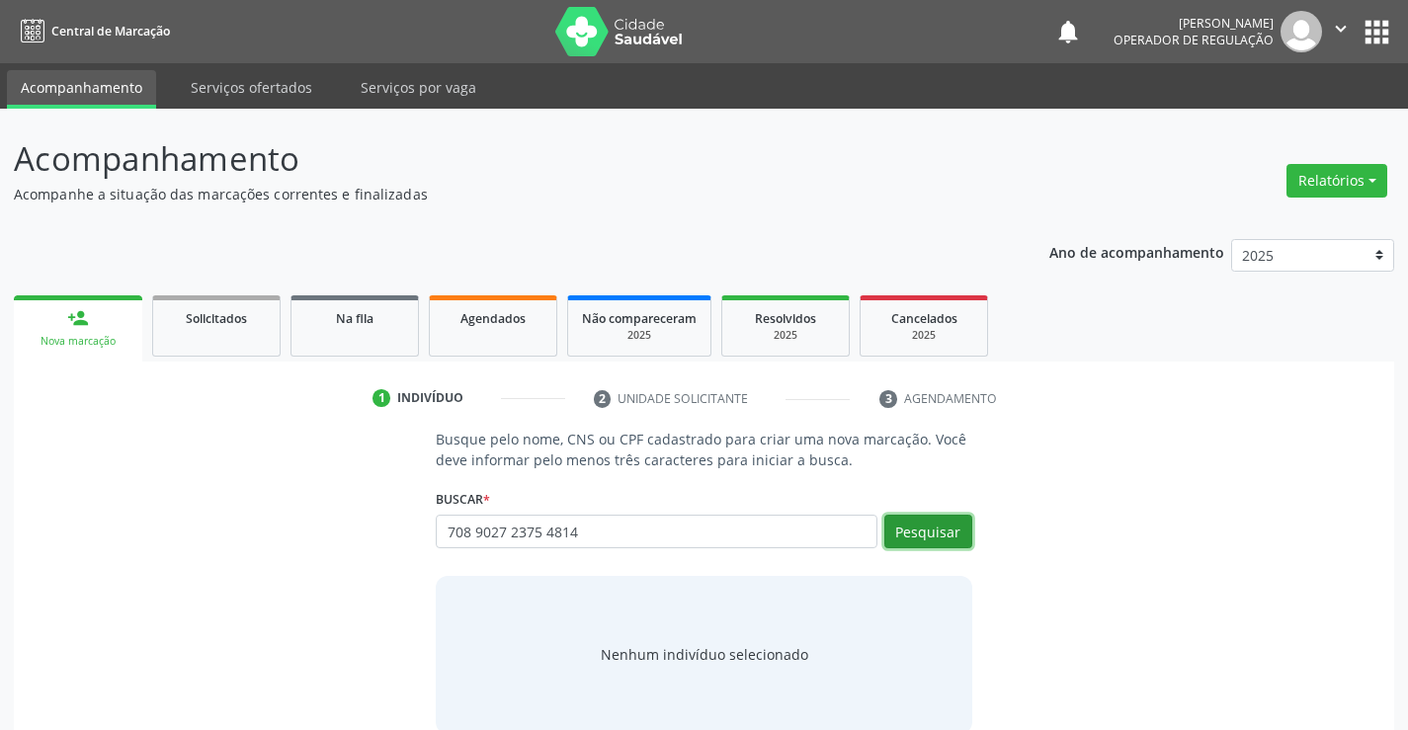
click at [910, 541] on button "Pesquisar" at bounding box center [928, 532] width 88 height 34
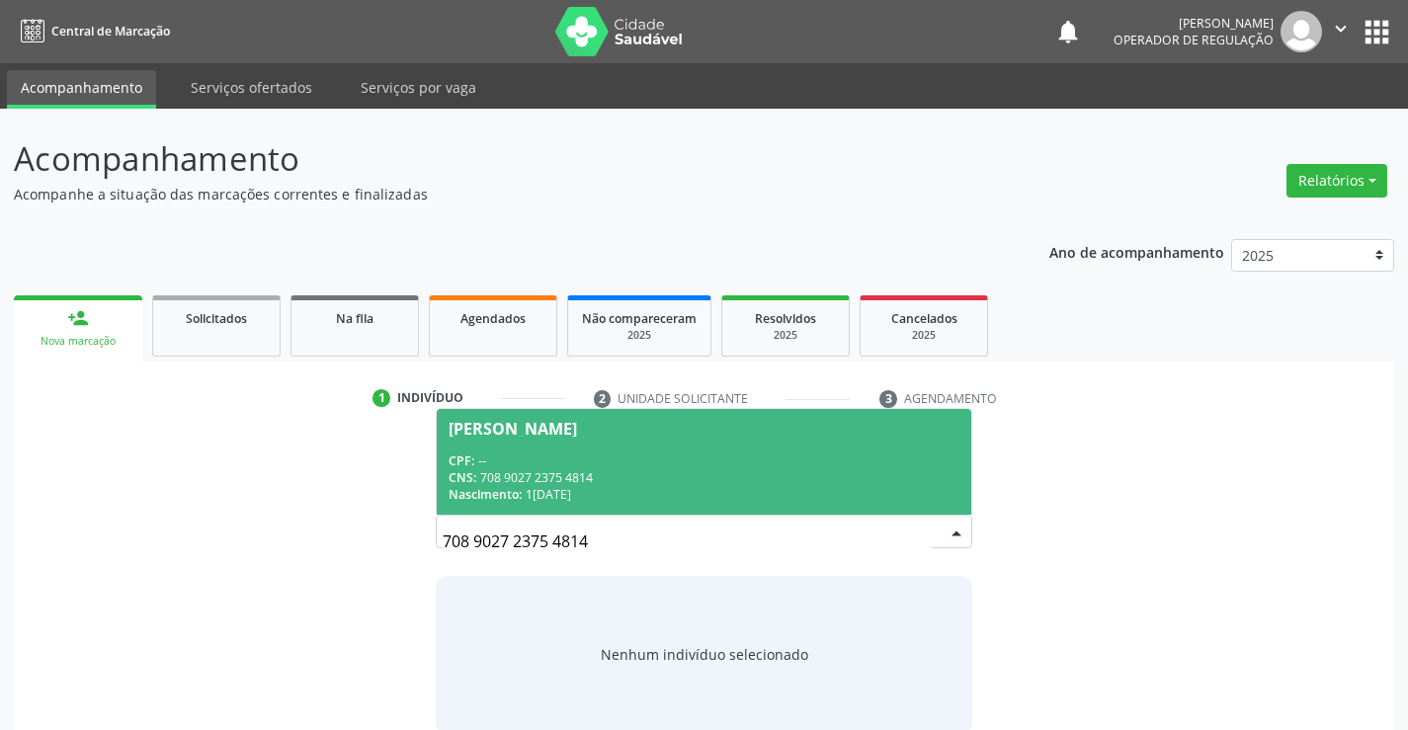
click at [828, 458] on div "CPF: --" at bounding box center [704, 461] width 510 height 17
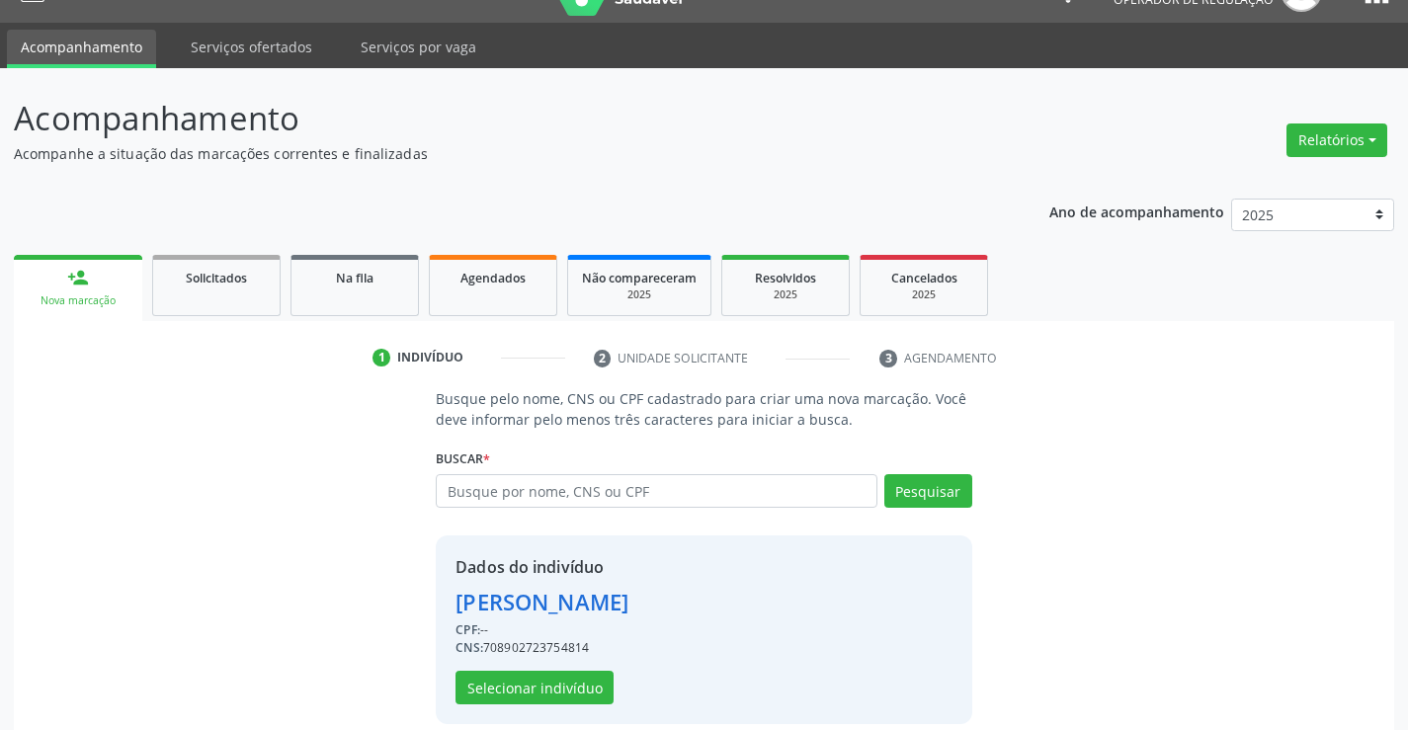
scroll to position [62, 0]
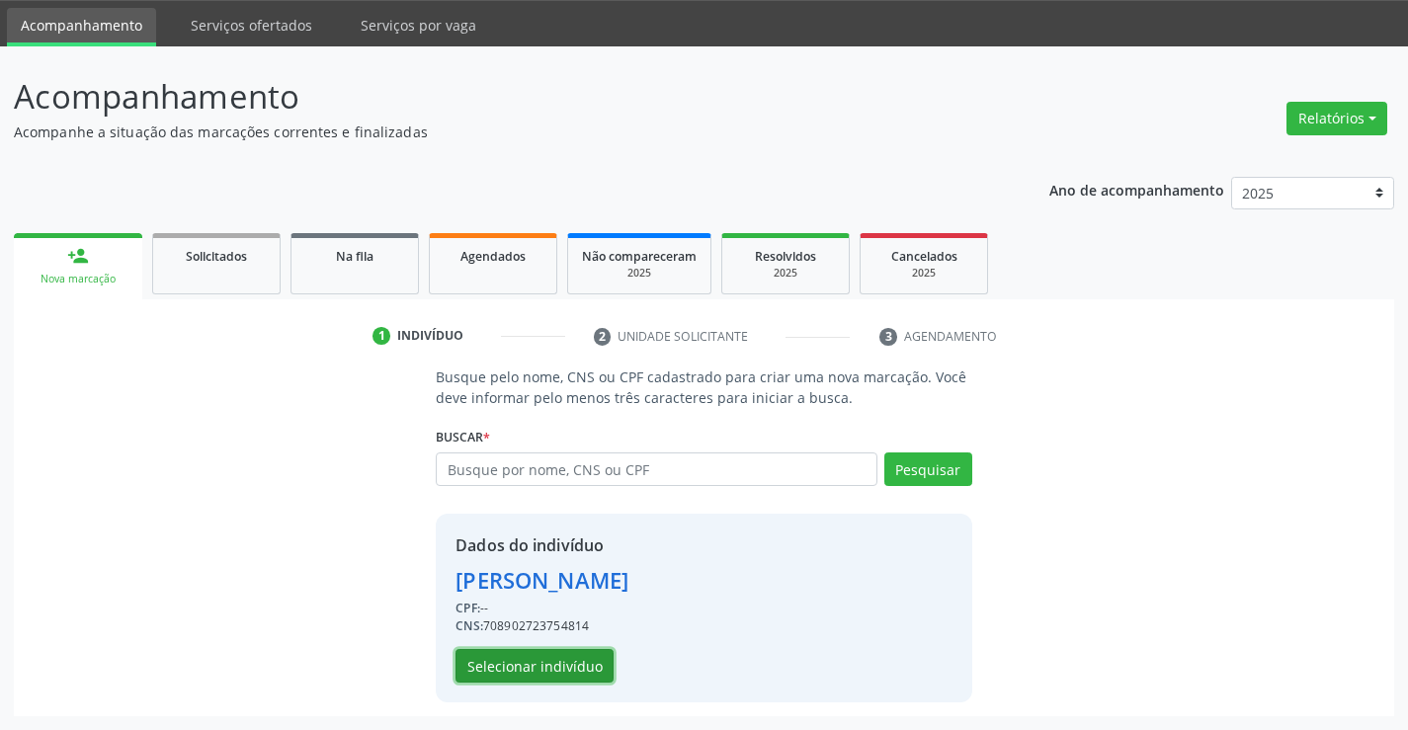
click at [520, 661] on button "Selecionar indivíduo" at bounding box center [535, 666] width 158 height 34
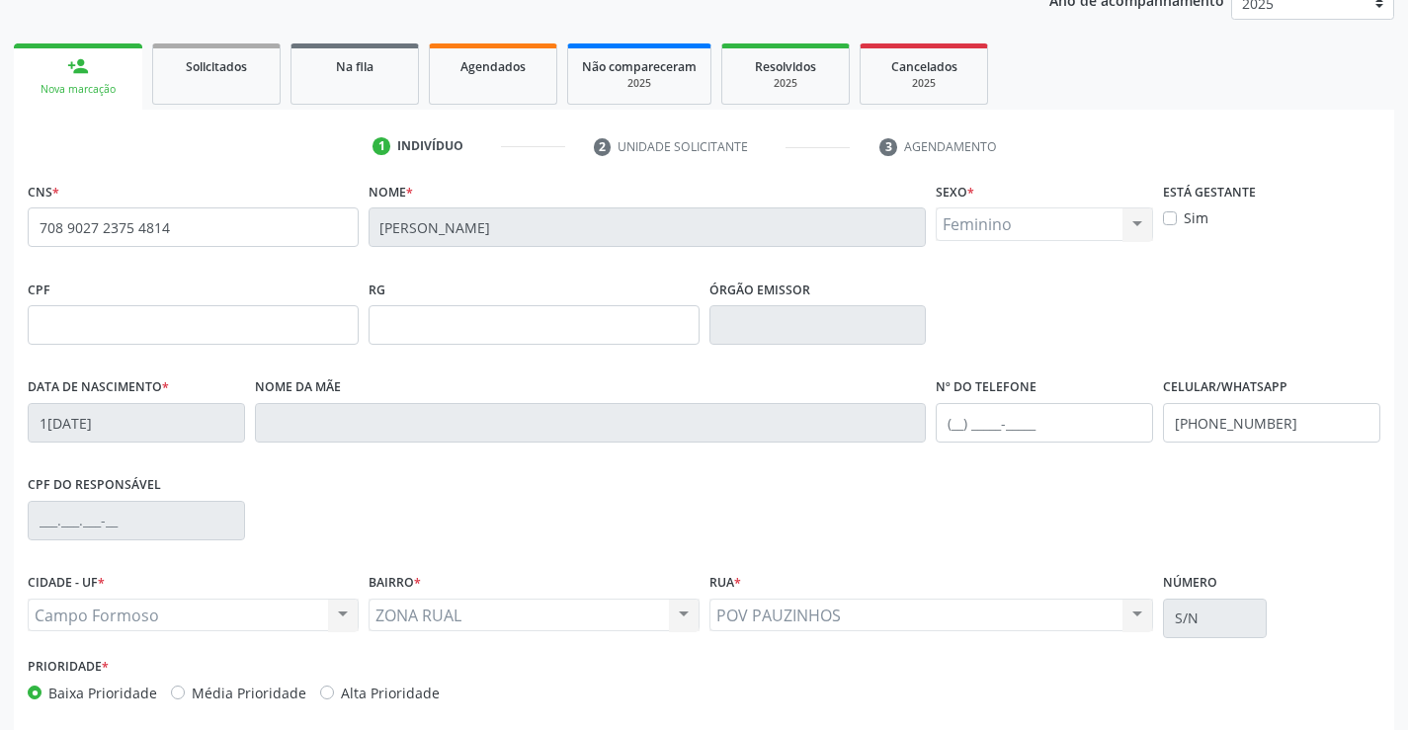
scroll to position [341, 0]
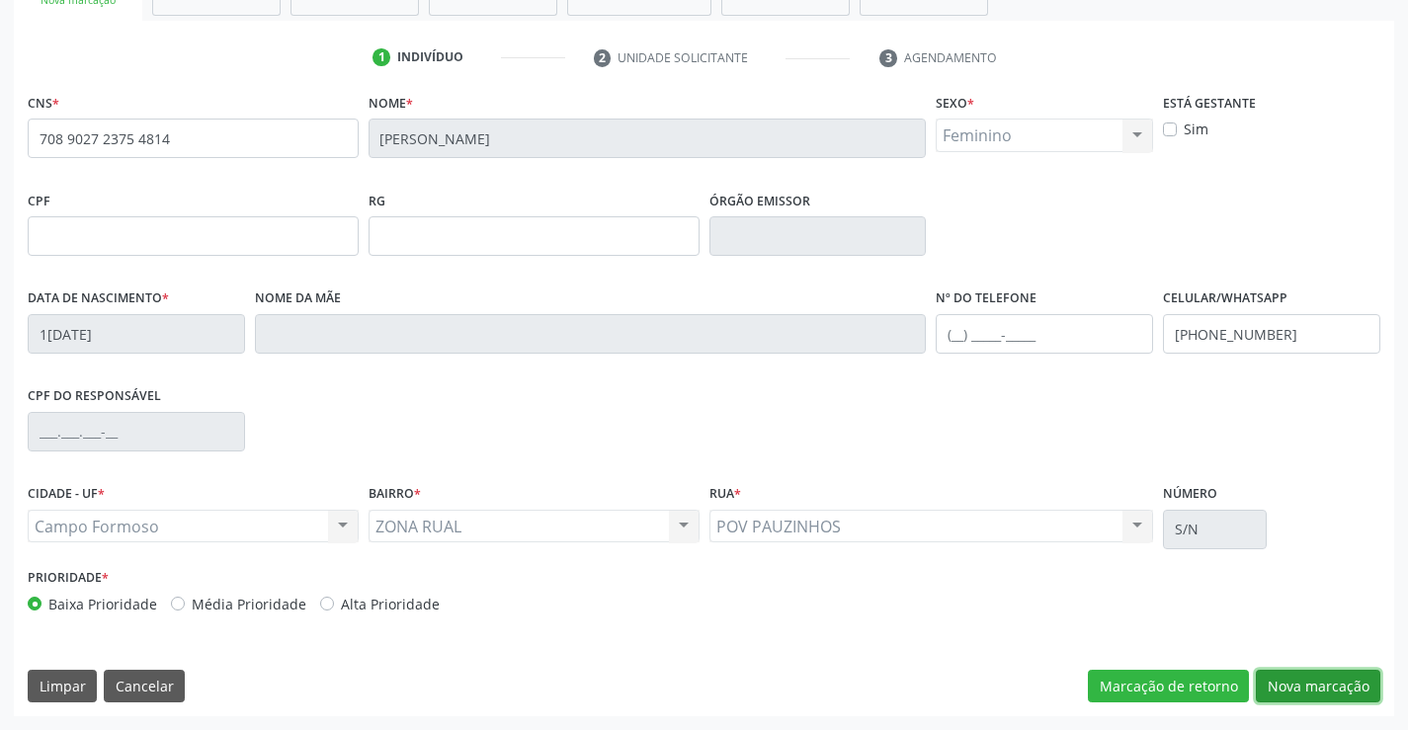
click at [1284, 684] on button "Nova marcação" at bounding box center [1318, 687] width 125 height 34
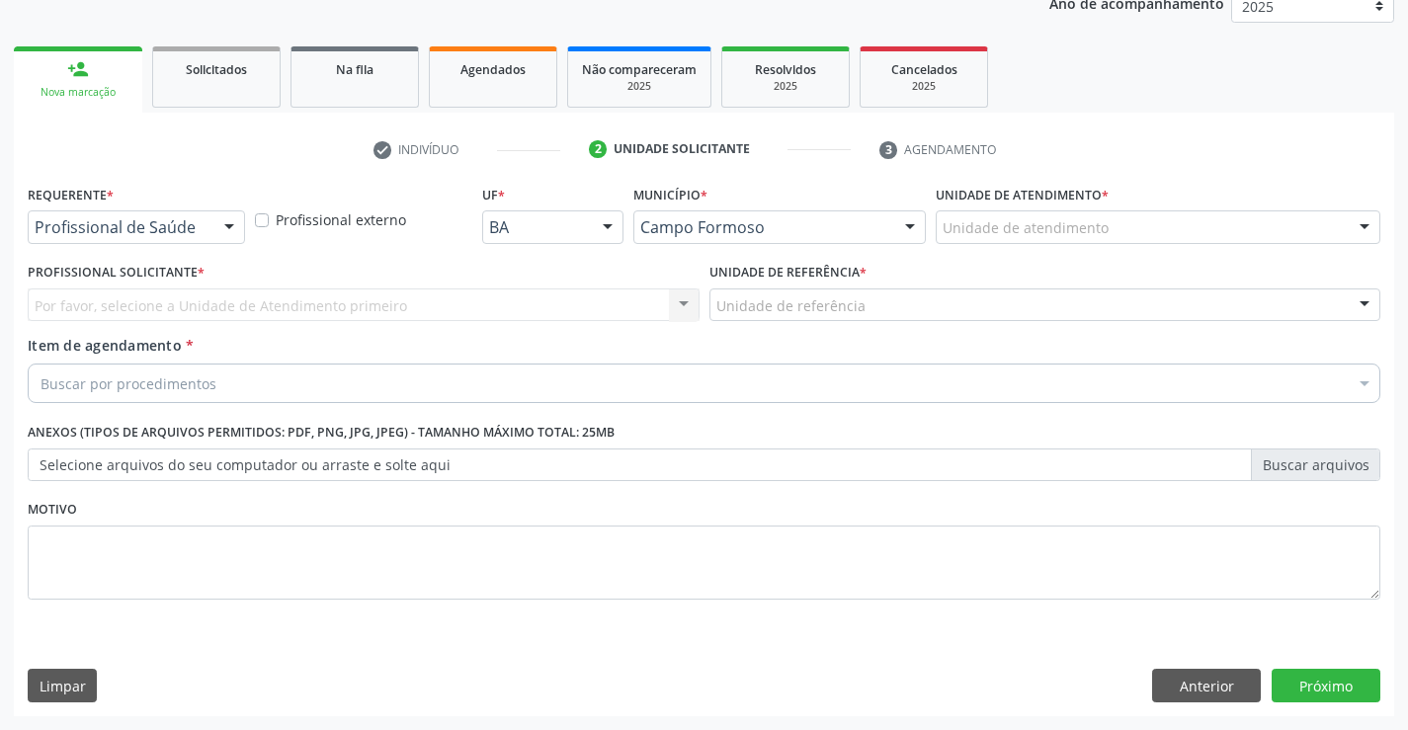
scroll to position [249, 0]
click at [236, 227] on div at bounding box center [229, 228] width 30 height 34
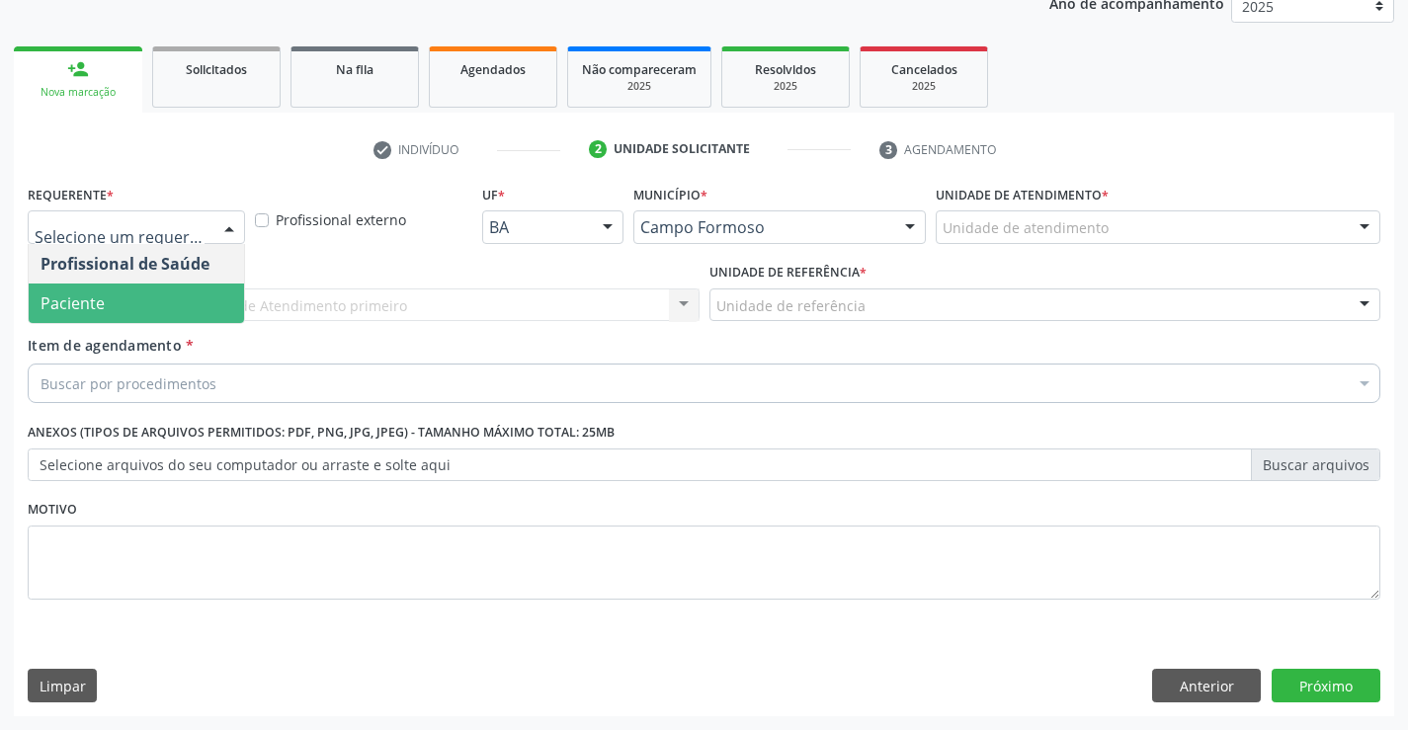
click at [136, 302] on span "Paciente" at bounding box center [136, 304] width 215 height 40
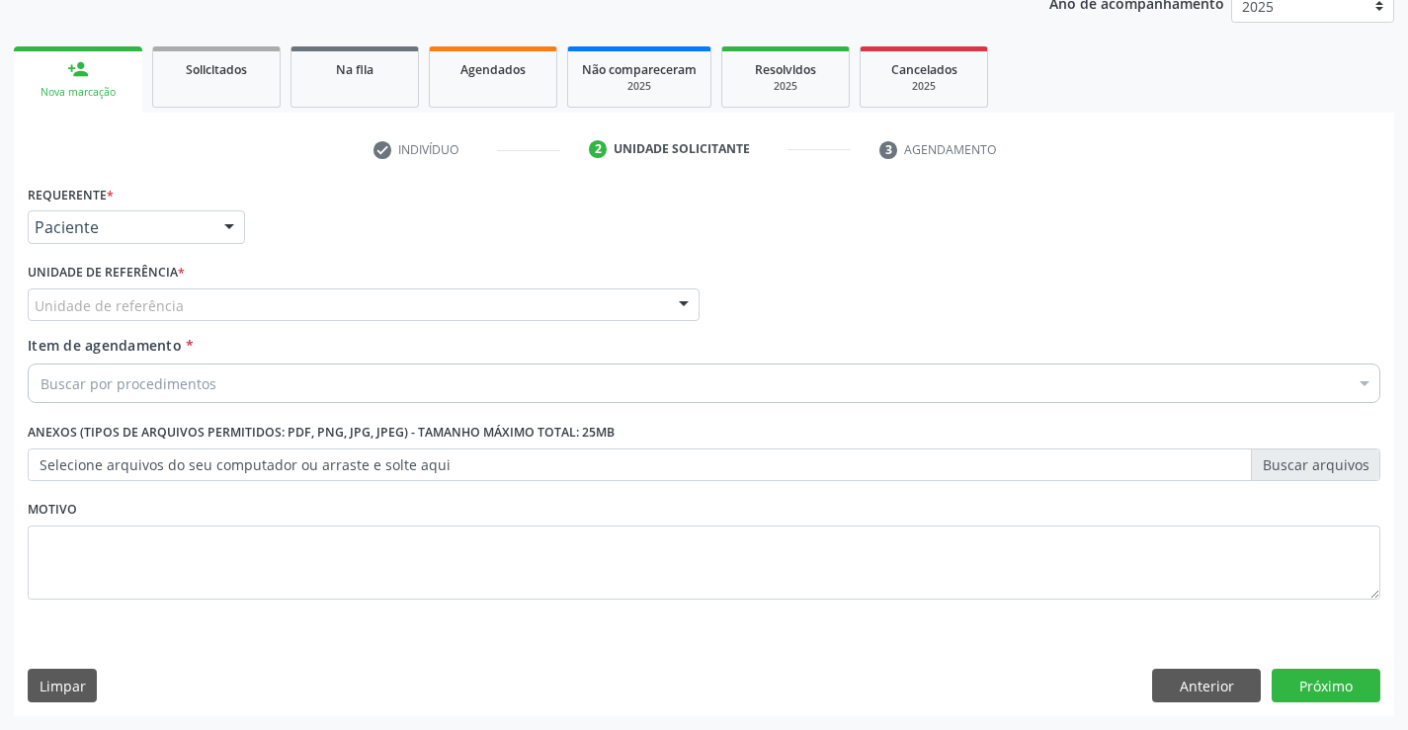
click at [257, 294] on div "Unidade de referência" at bounding box center [364, 306] width 672 height 34
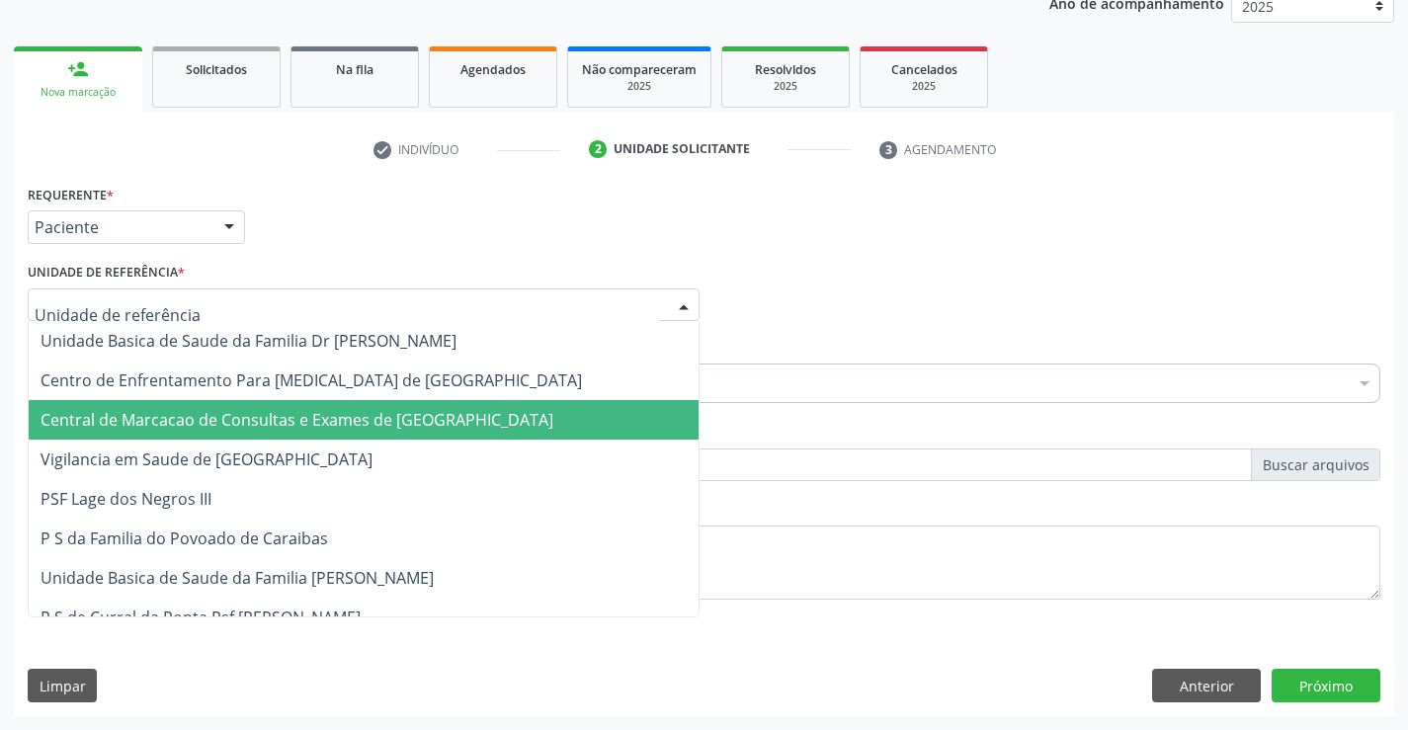
click at [259, 412] on span "Central de Marcacao de Consultas e Exames de [GEOGRAPHIC_DATA]" at bounding box center [297, 420] width 513 height 22
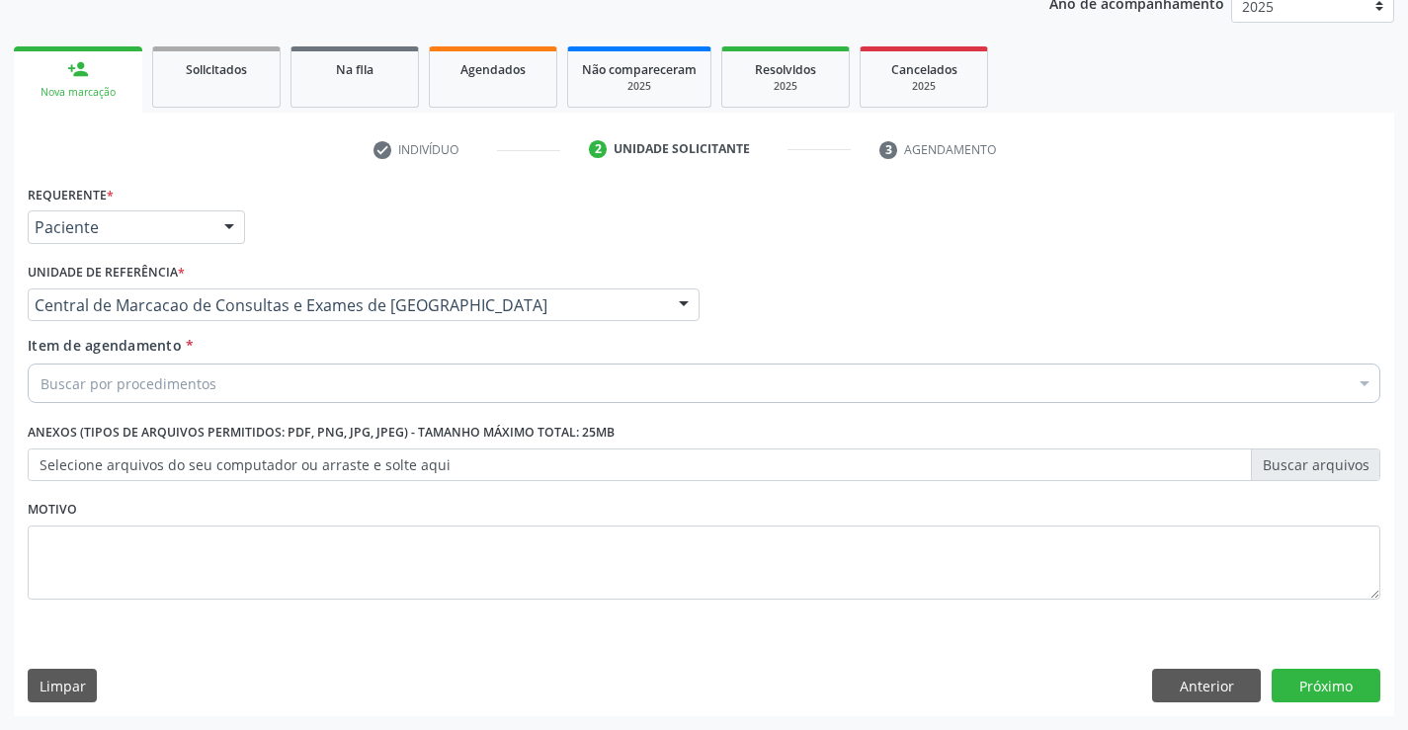
click at [279, 388] on div "Buscar por procedimentos" at bounding box center [704, 384] width 1353 height 40
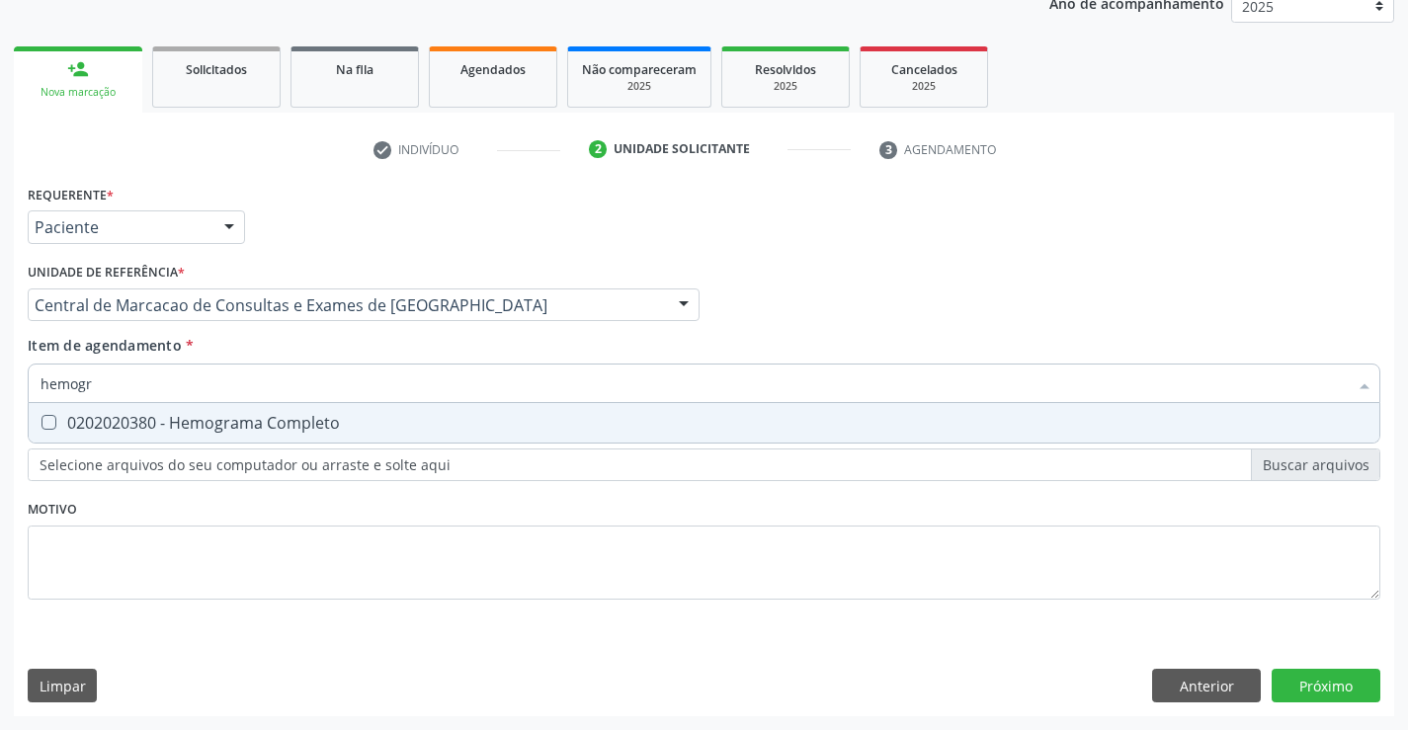
type input "hemogra"
click at [257, 428] on div "0202020380 - Hemograma Completo" at bounding box center [704, 423] width 1327 height 16
checkbox Completo "true"
click at [267, 383] on input "hemogra" at bounding box center [694, 384] width 1307 height 40
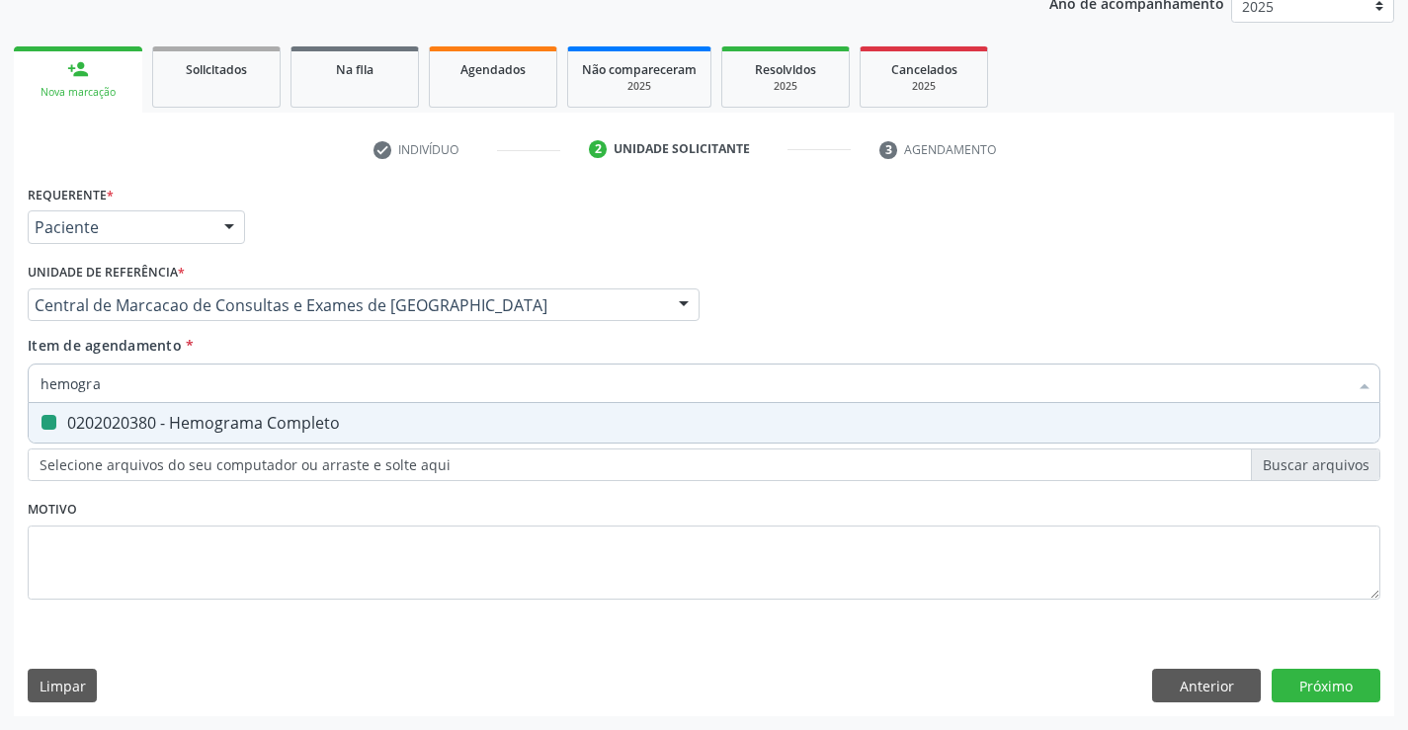
type input "g"
checkbox Completo "false"
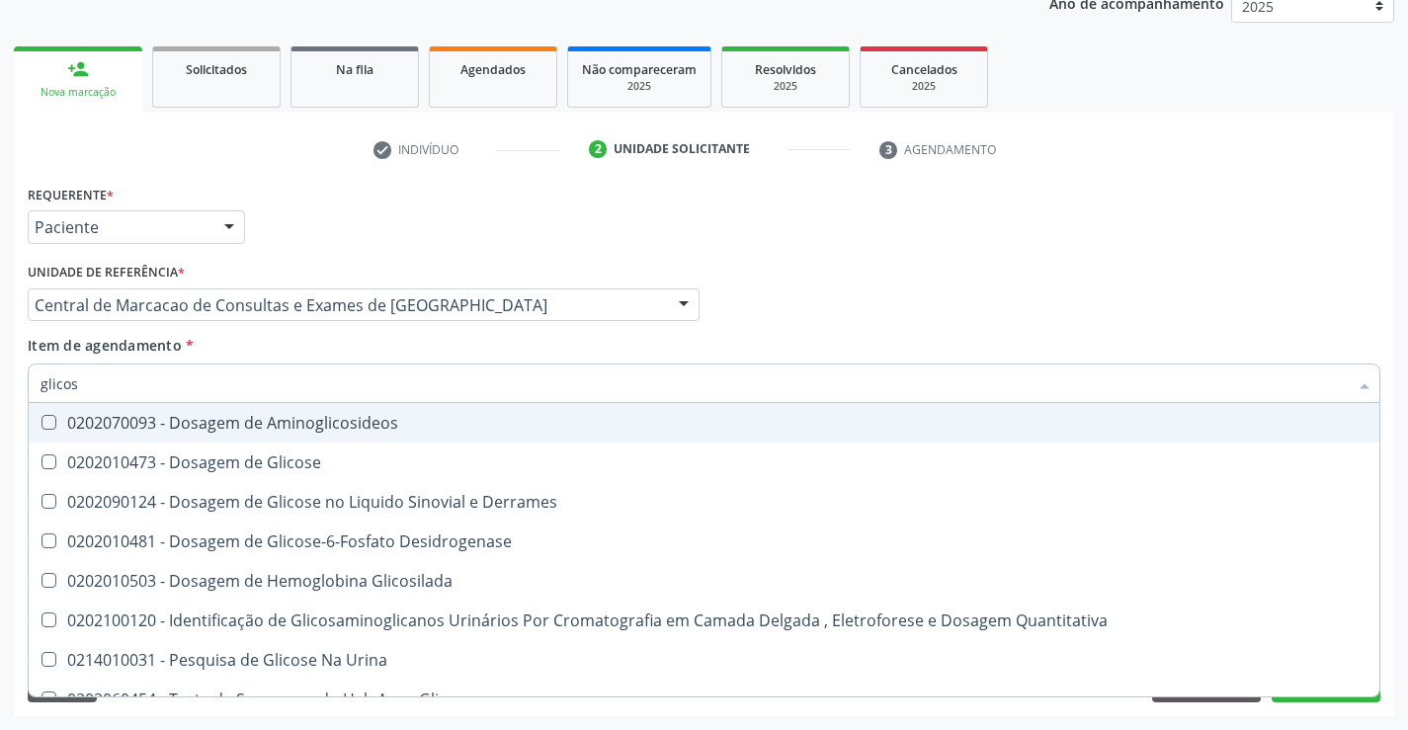
type input "glicose"
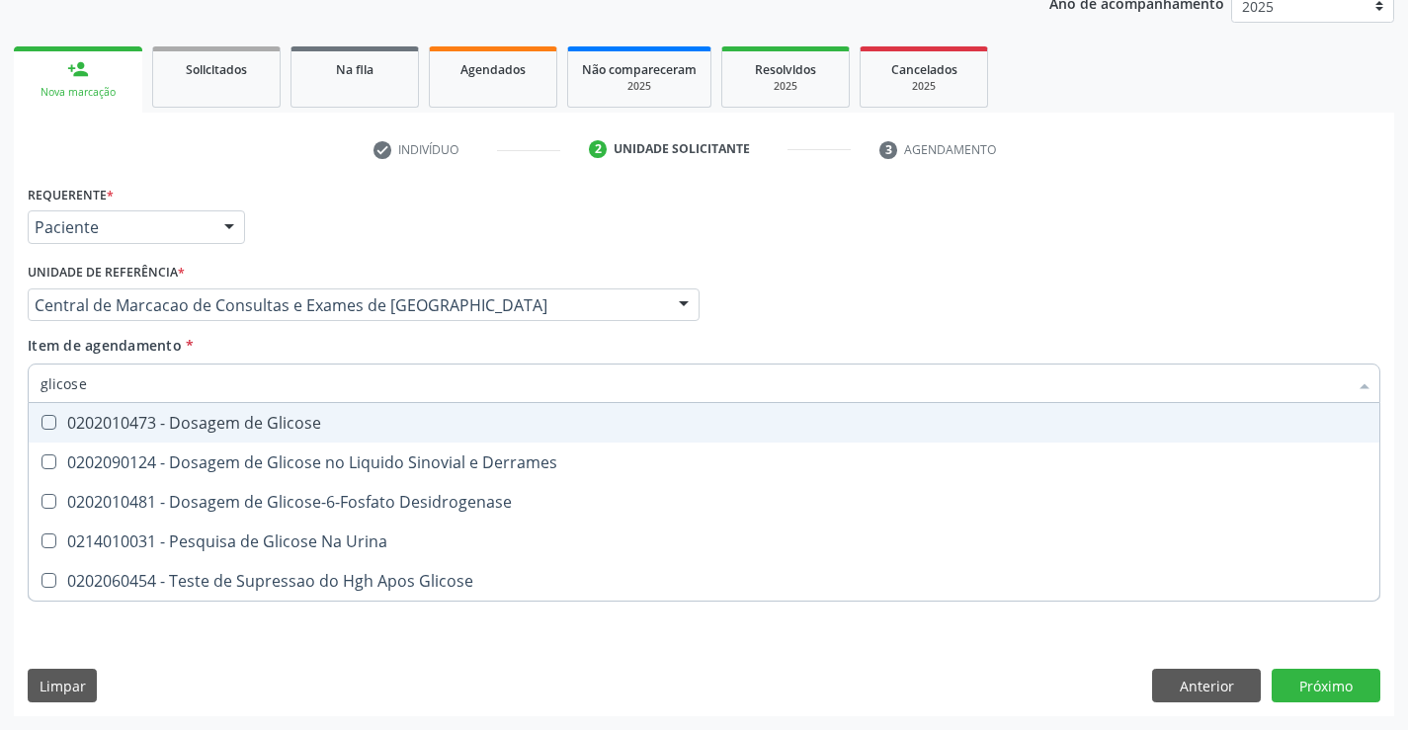
click at [261, 425] on div "0202010473 - Dosagem de Glicose" at bounding box center [704, 423] width 1327 height 16
checkbox Glicose "true"
click at [265, 400] on input "glicose" at bounding box center [694, 384] width 1307 height 40
type input "c"
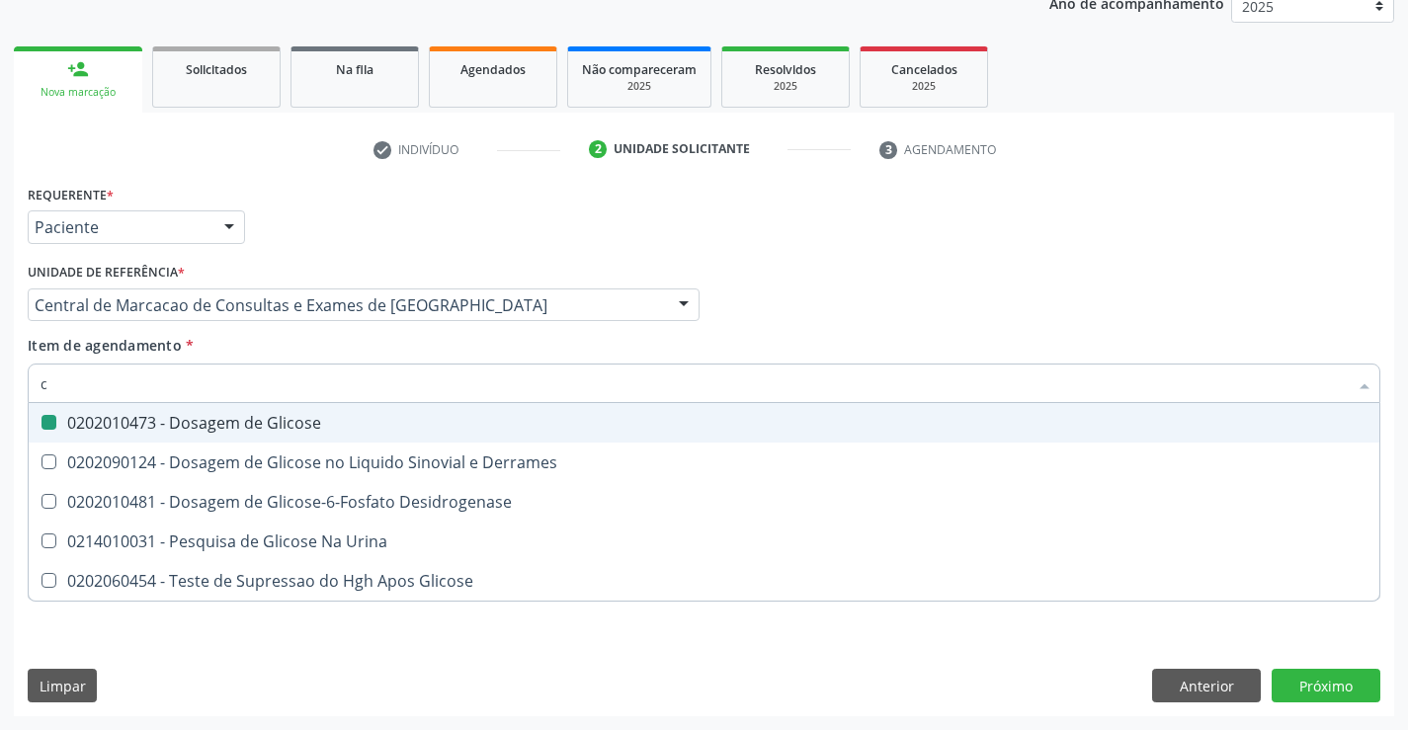
checkbox Glicose "false"
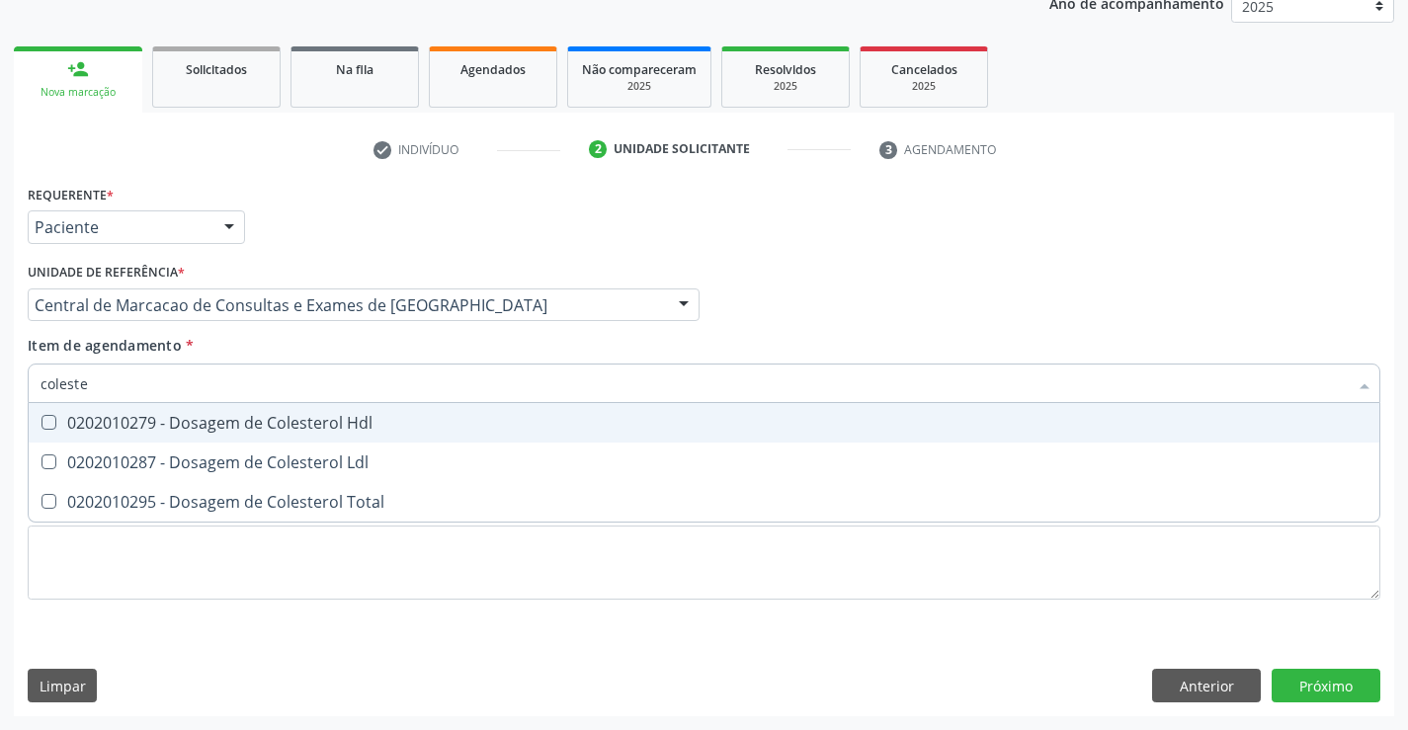
type input "colester"
click at [269, 409] on span "0202010279 - Dosagem de Colesterol Hdl" at bounding box center [704, 423] width 1351 height 40
checkbox Hdl "true"
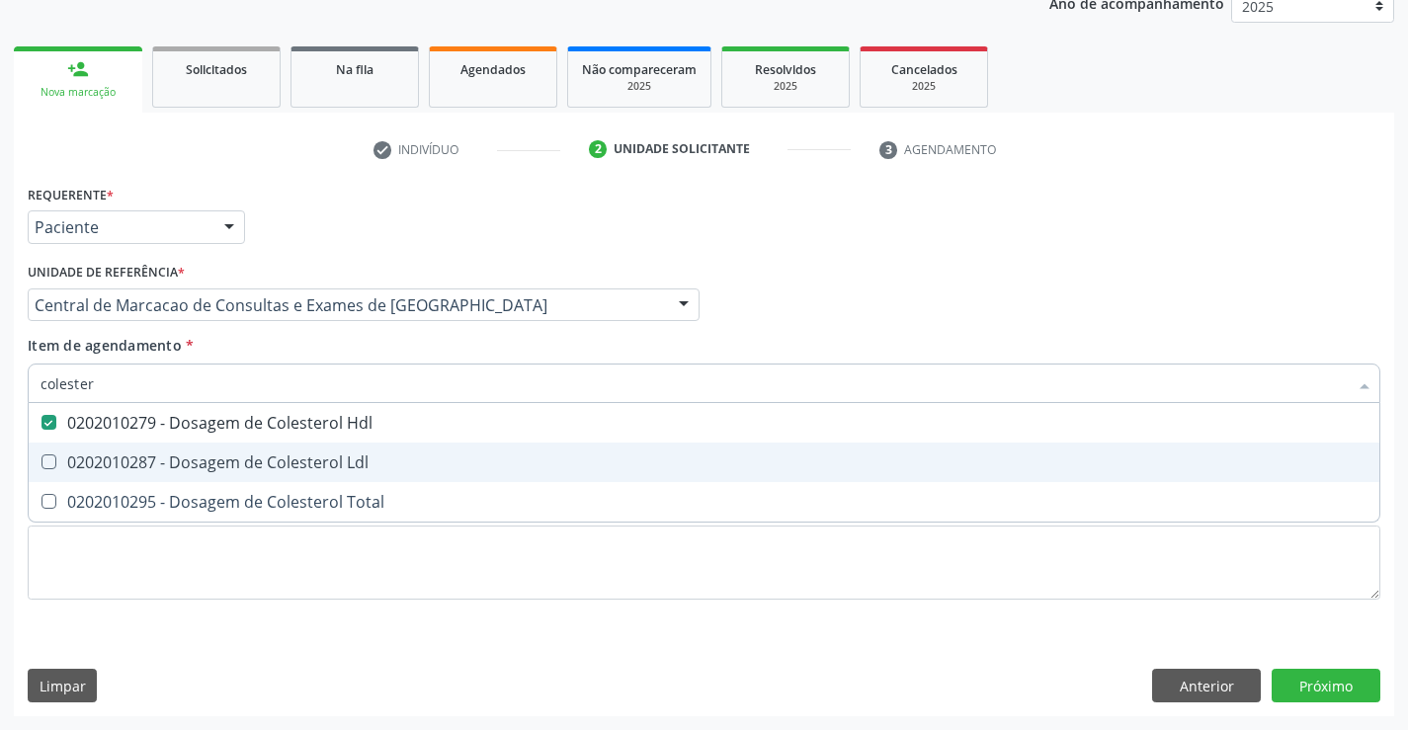
click at [269, 450] on span "0202010287 - Dosagem de Colesterol Ldl" at bounding box center [704, 463] width 1351 height 40
checkbox Ldl "true"
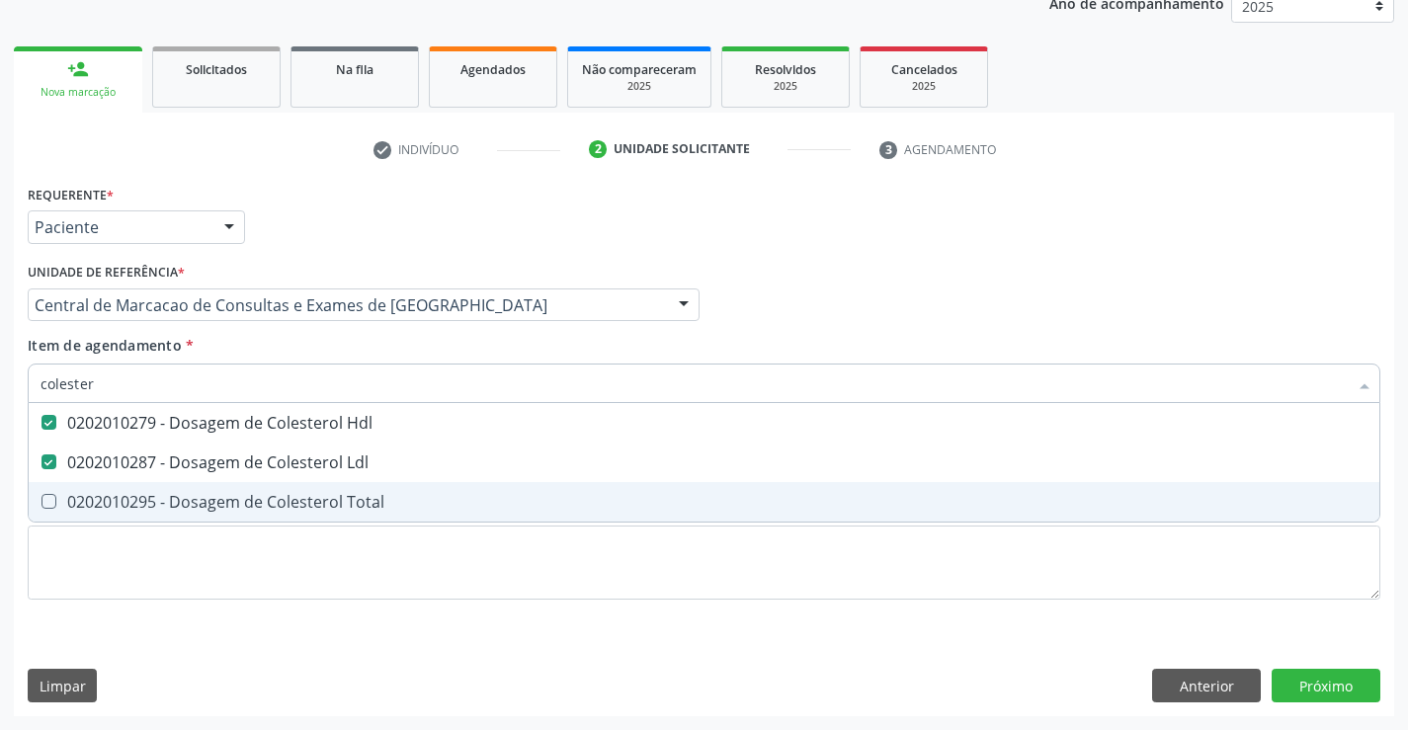
click at [269, 495] on div "0202010295 - Dosagem de Colesterol Total" at bounding box center [704, 502] width 1327 height 16
checkbox Total "true"
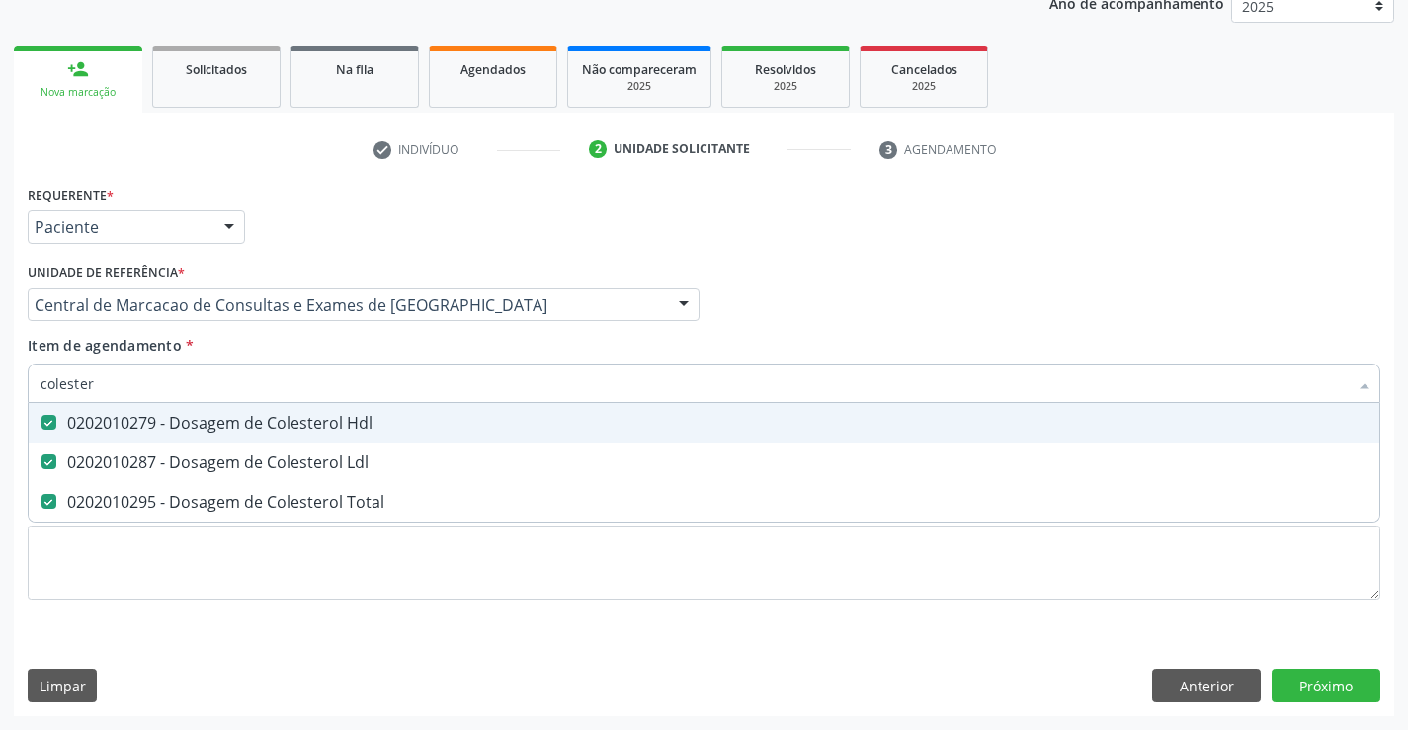
click at [280, 385] on input "colester" at bounding box center [694, 384] width 1307 height 40
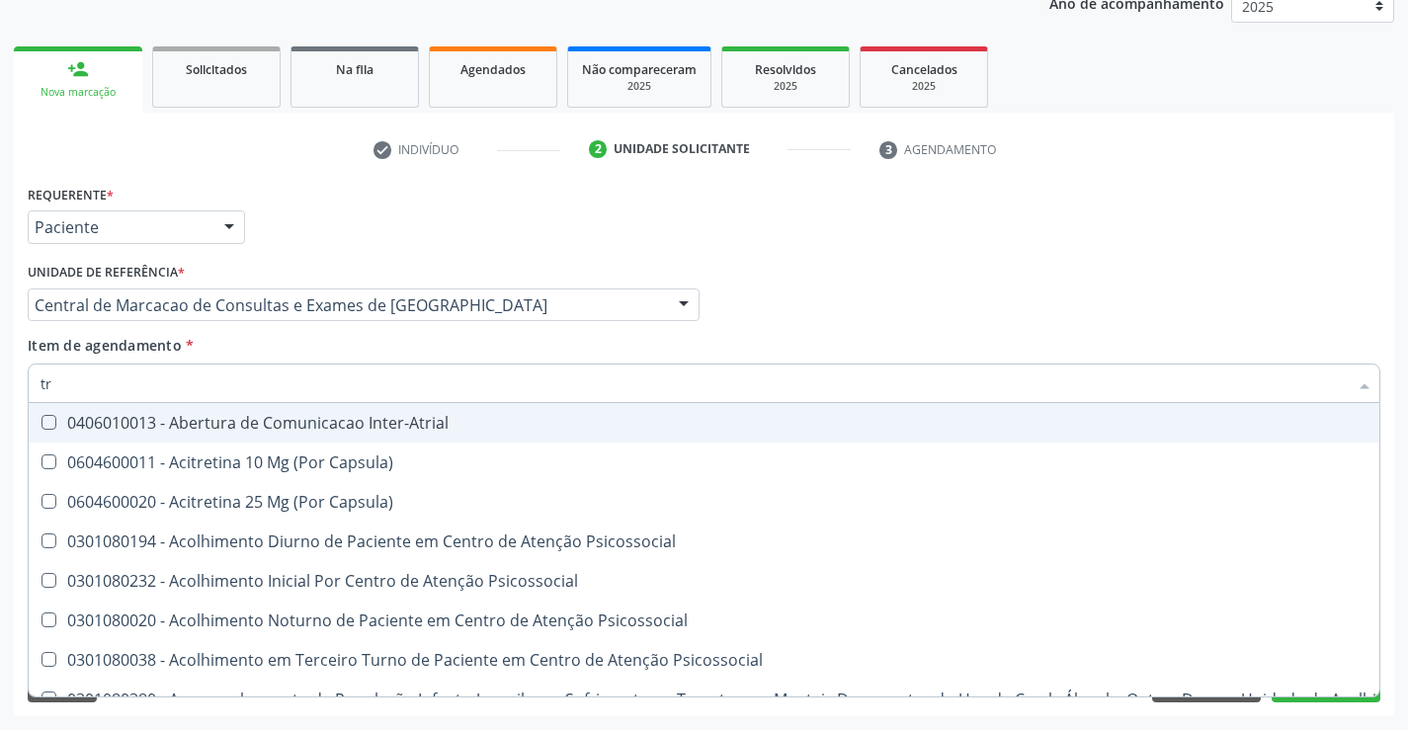
type input "tri"
checkbox Inter-Atrial "false"
checkbox Capsula\) "false"
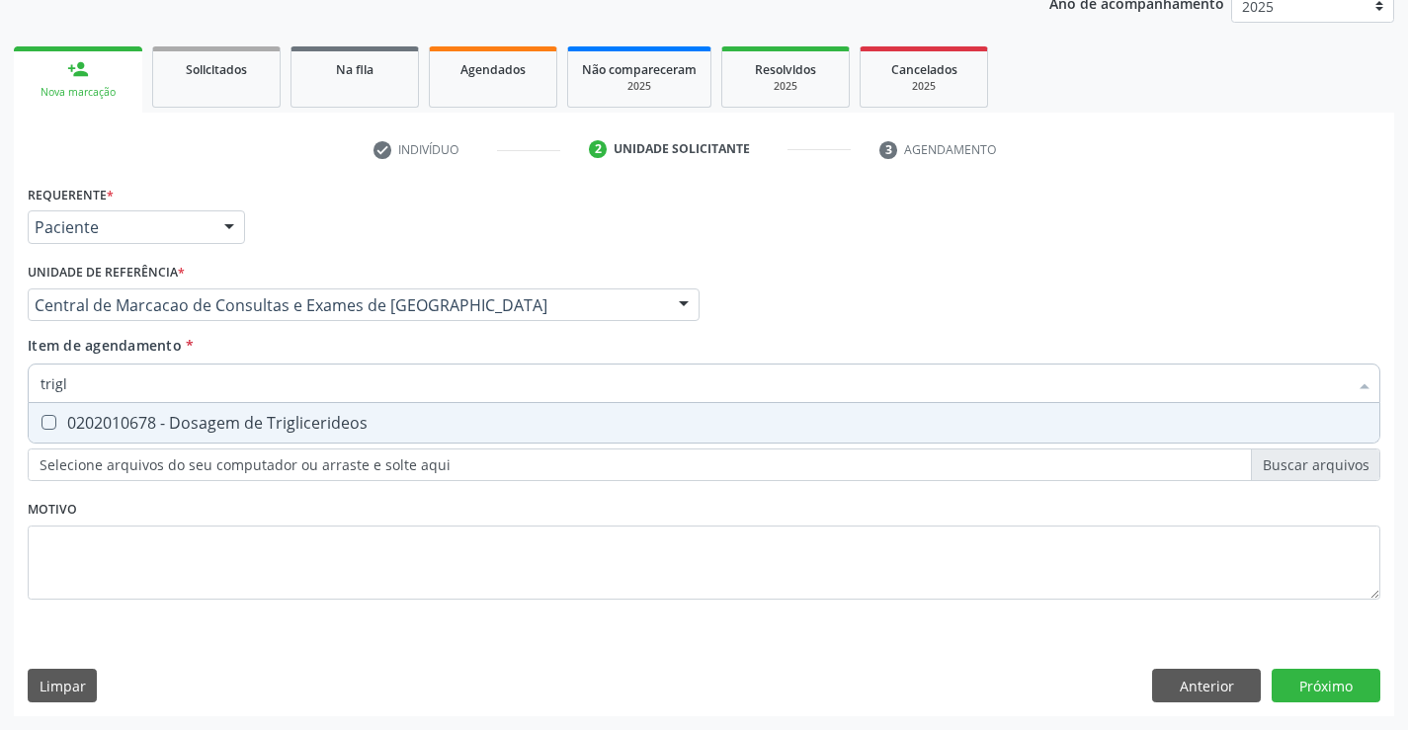
type input "trigli"
click at [266, 424] on div "0202010678 - Dosagem de Triglicerideos" at bounding box center [704, 423] width 1327 height 16
checkbox Triglicerideos "true"
click at [292, 393] on input "trigli" at bounding box center [694, 384] width 1307 height 40
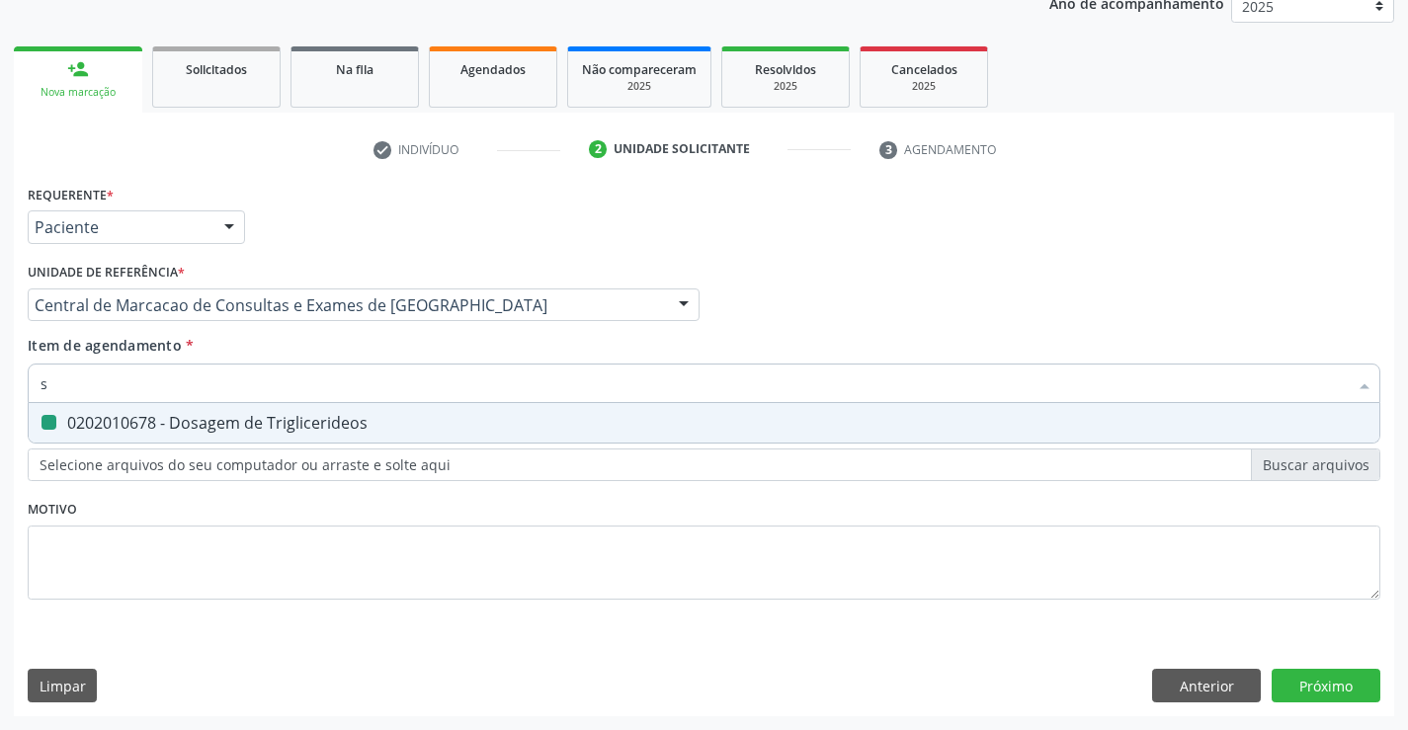
type input "so"
checkbox Triglicerideos "false"
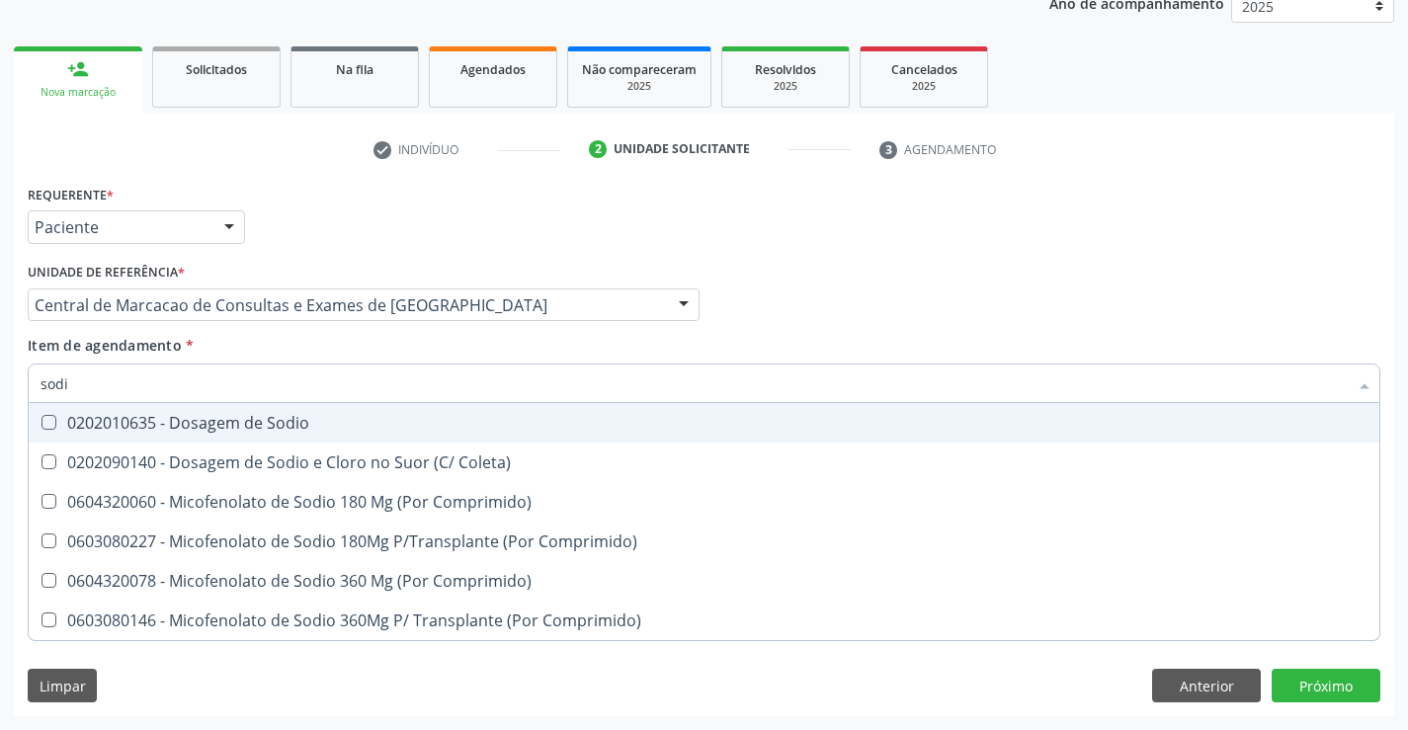
type input "sodio"
click at [284, 423] on div "0202010635 - Dosagem de Sodio" at bounding box center [704, 423] width 1327 height 16
checkbox Sodio "true"
click at [290, 382] on input "sodio" at bounding box center [694, 384] width 1307 height 40
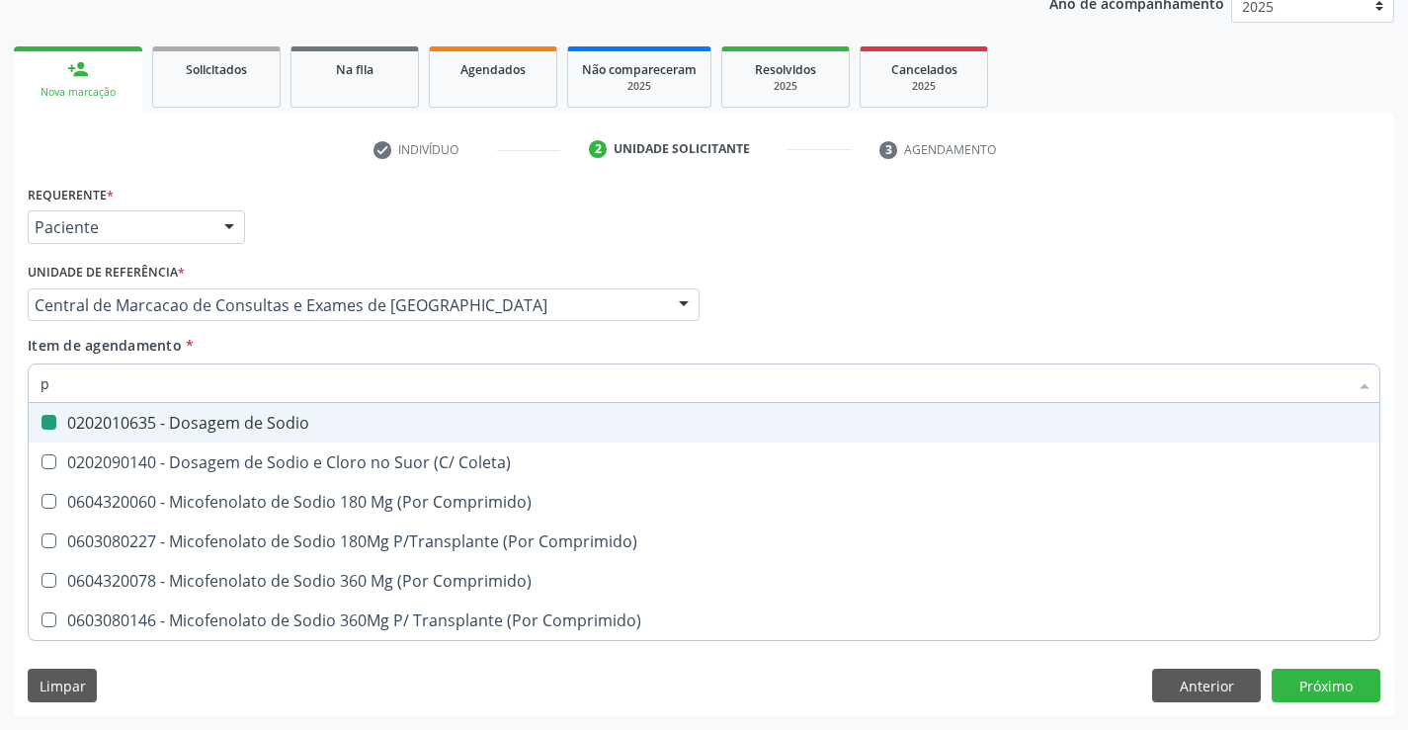
type input "po"
checkbox Sodio "false"
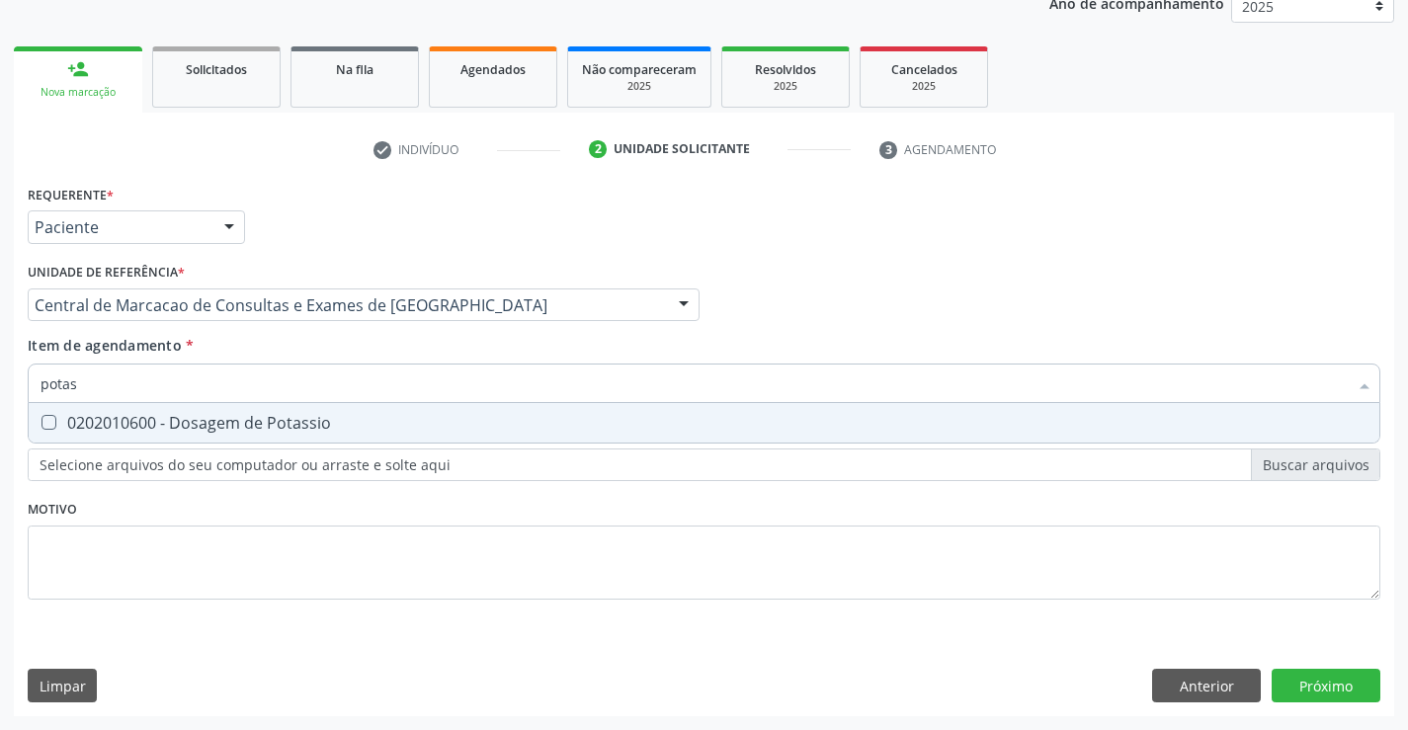
type input "potass"
click at [274, 427] on div "0202010600 - Dosagem de Potassio" at bounding box center [704, 423] width 1327 height 16
checkbox Potassio "true"
click at [299, 375] on input "potass" at bounding box center [694, 384] width 1307 height 40
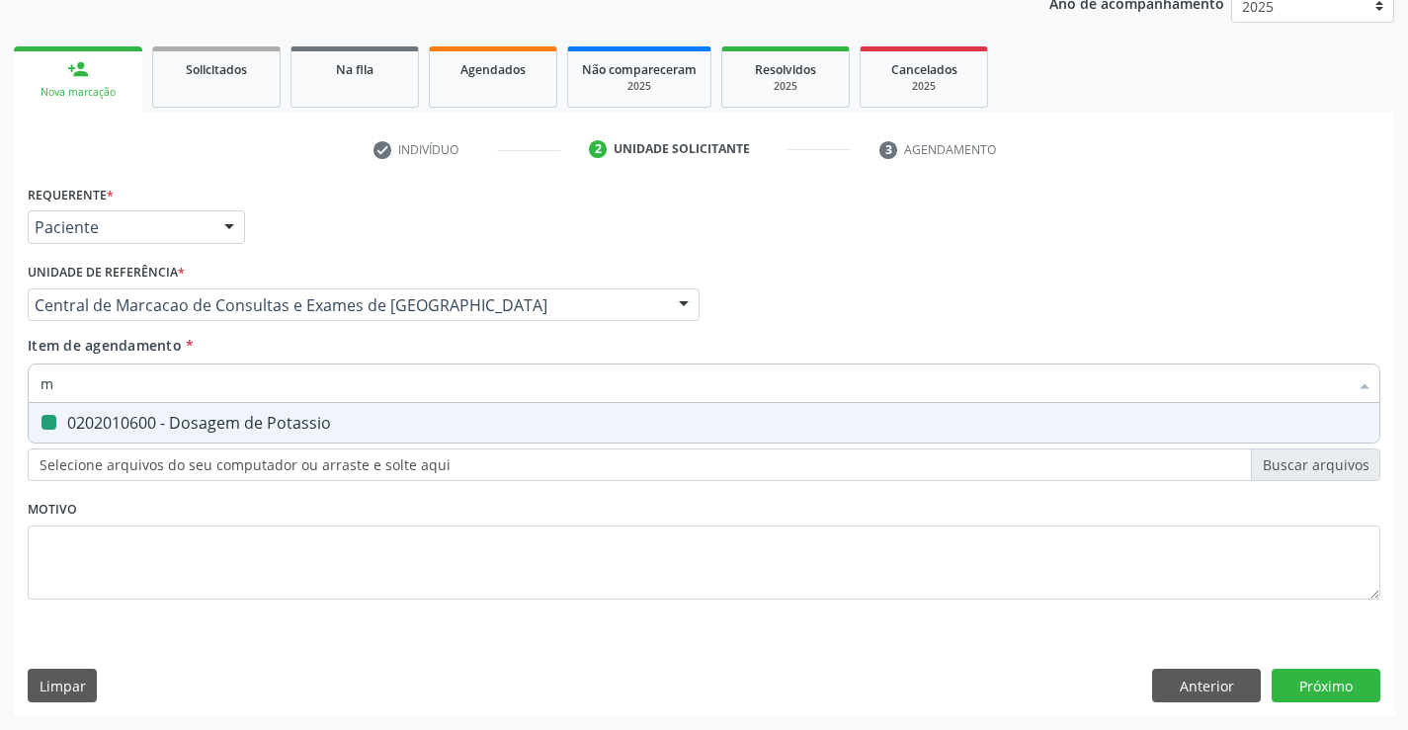
type input "ma"
checkbox Potassio "false"
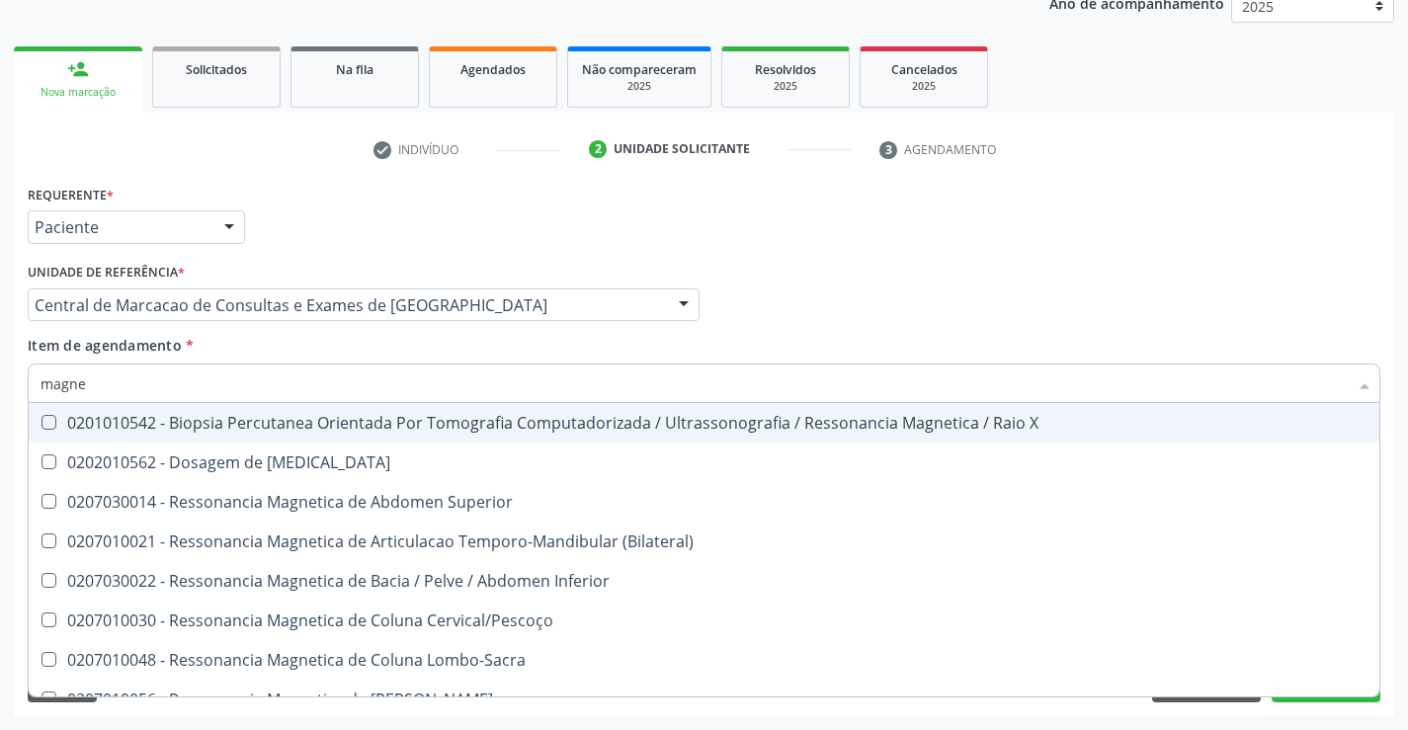
type input "magnes"
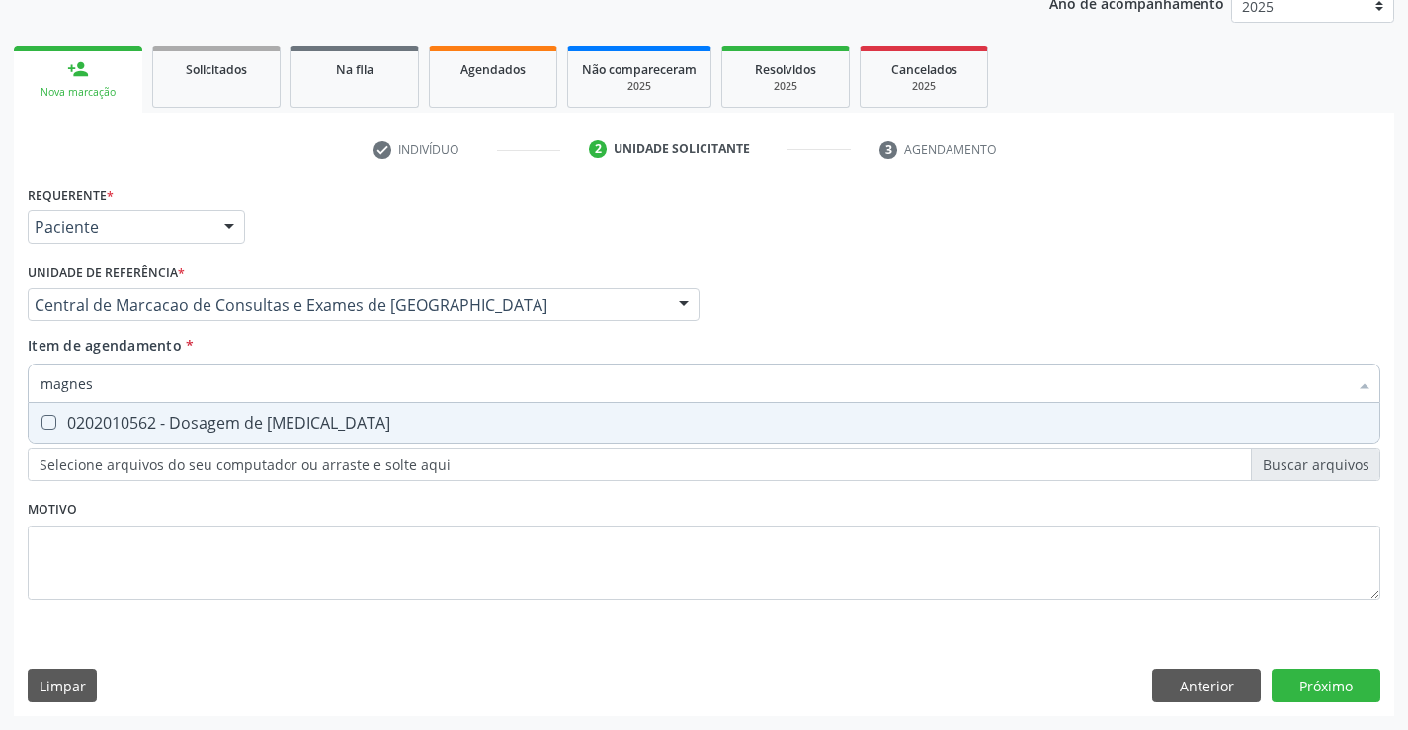
click at [294, 418] on div "0202010562 - Dosagem de [MEDICAL_DATA]" at bounding box center [704, 423] width 1327 height 16
checkbox Magnesio "true"
click at [314, 377] on input "magnes" at bounding box center [694, 384] width 1307 height 40
type input "ur"
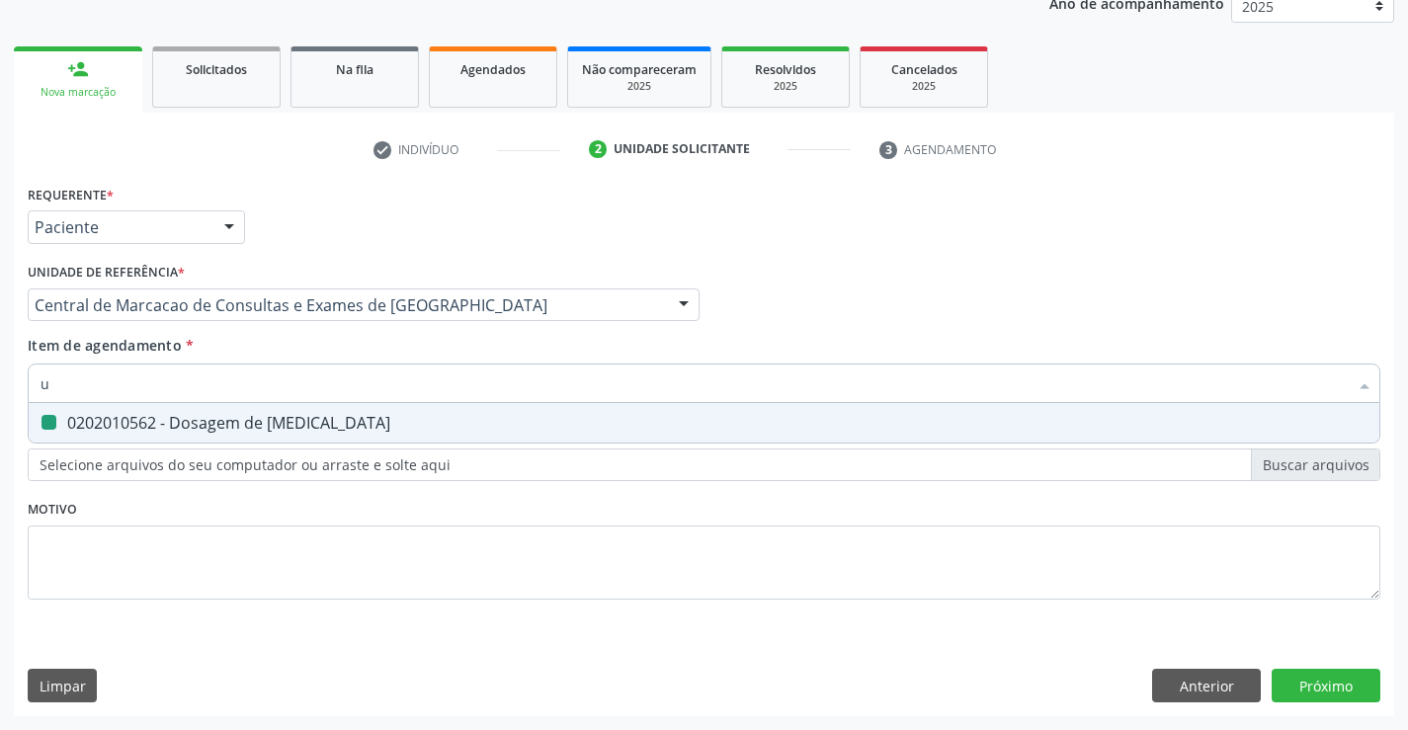
checkbox Magnesio "false"
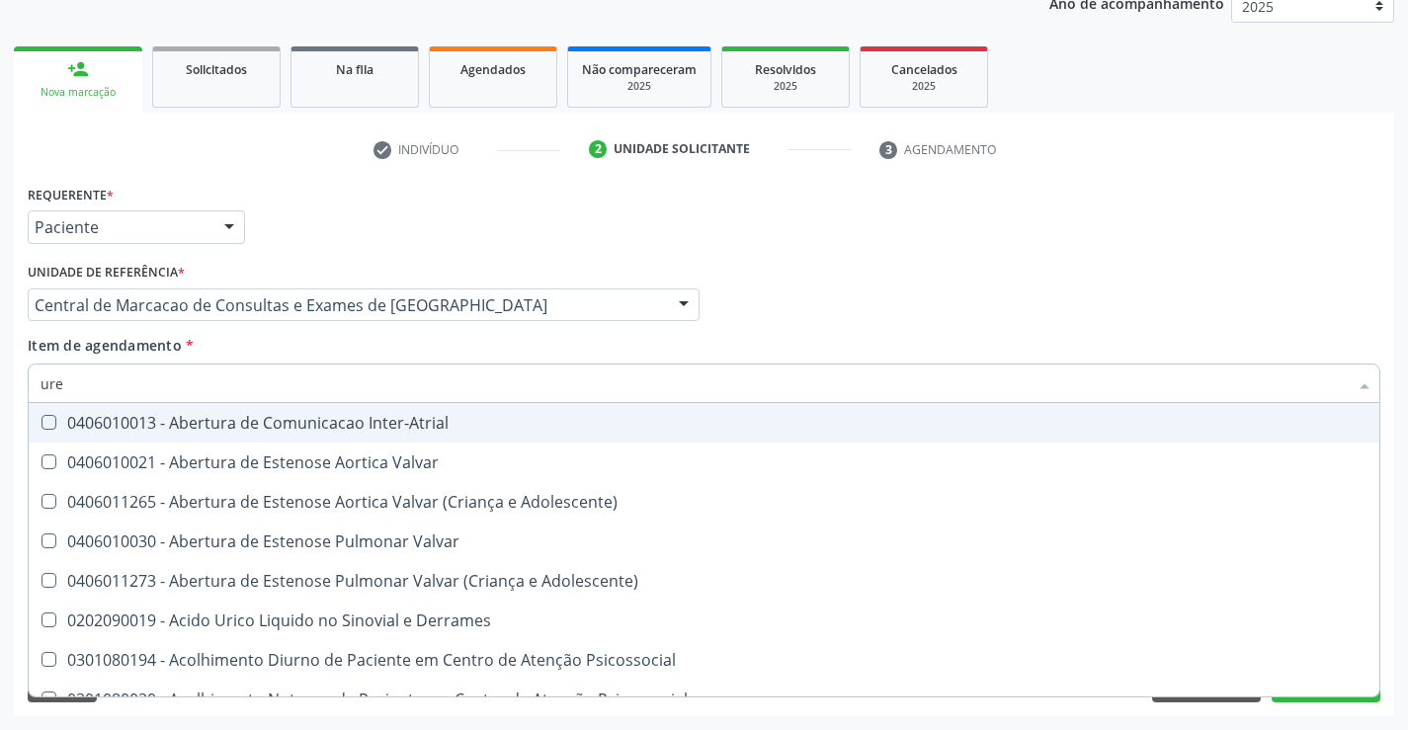
type input "urei"
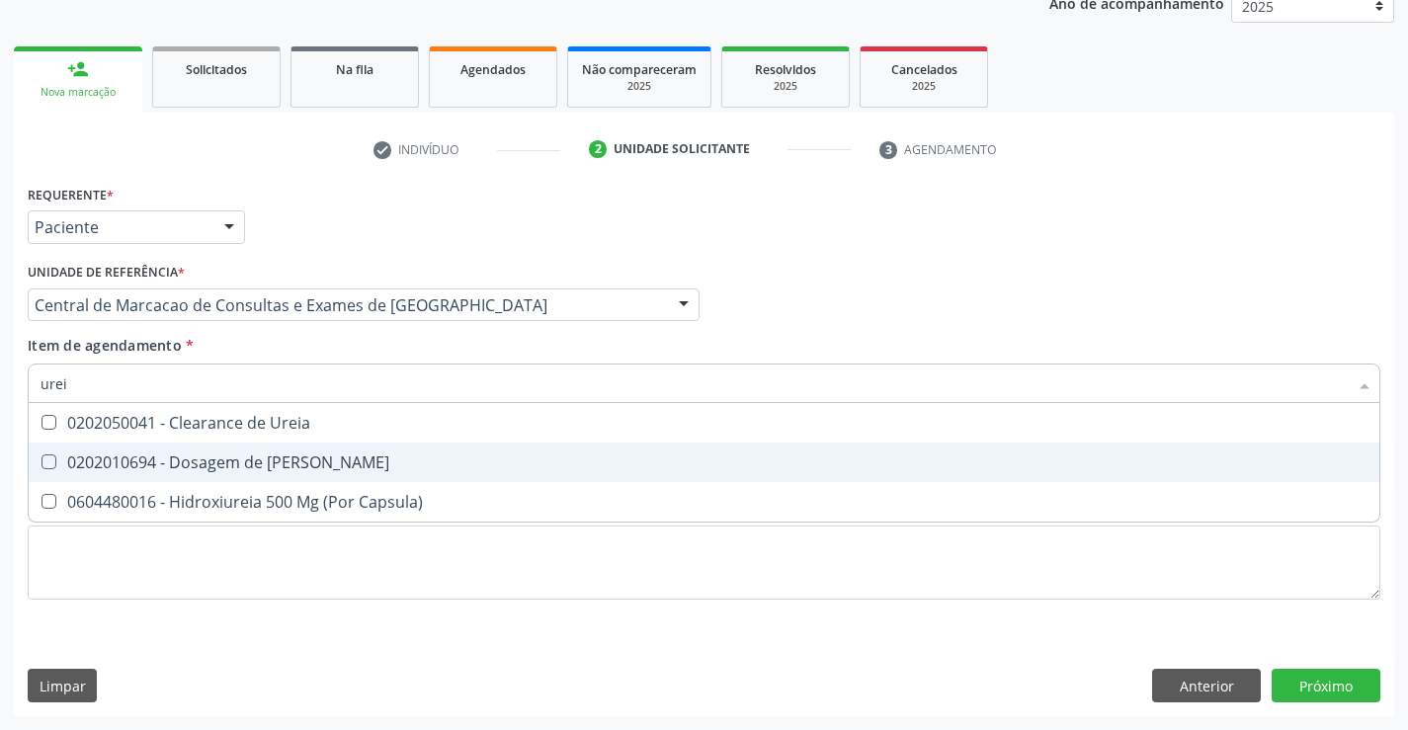
click at [292, 470] on div "0202010694 - Dosagem de [PERSON_NAME]" at bounding box center [704, 463] width 1327 height 16
checkbox Ureia "true"
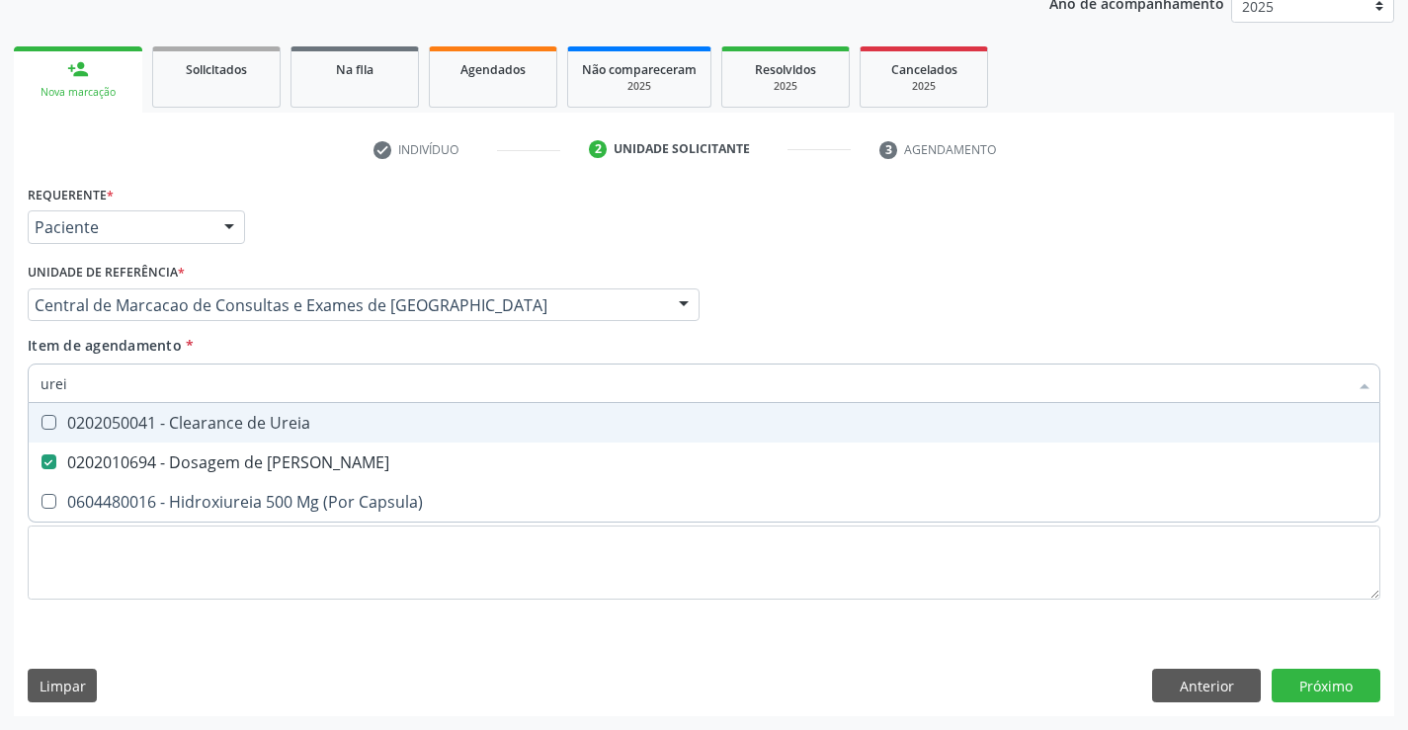
click at [316, 372] on input "urei" at bounding box center [694, 384] width 1307 height 40
type input "c"
checkbox Ureia "false"
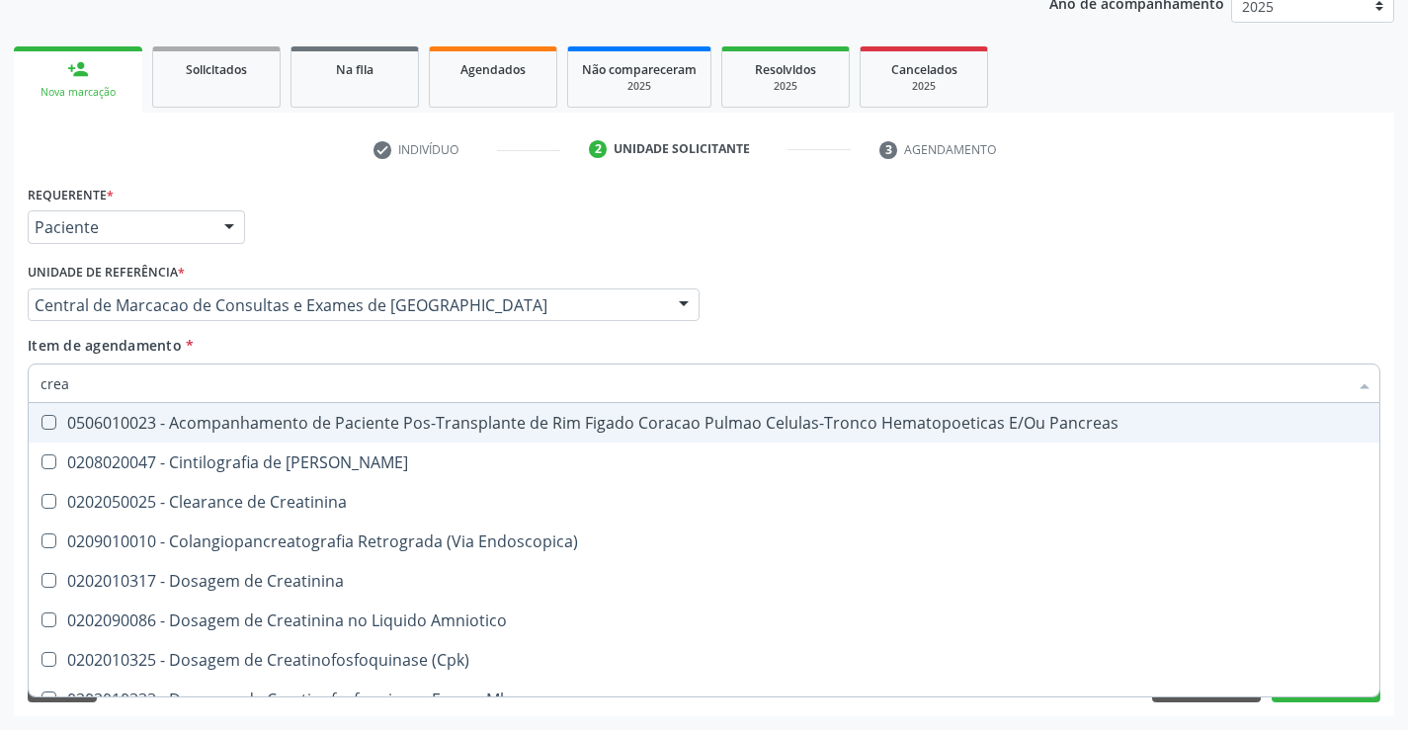
type input "creat"
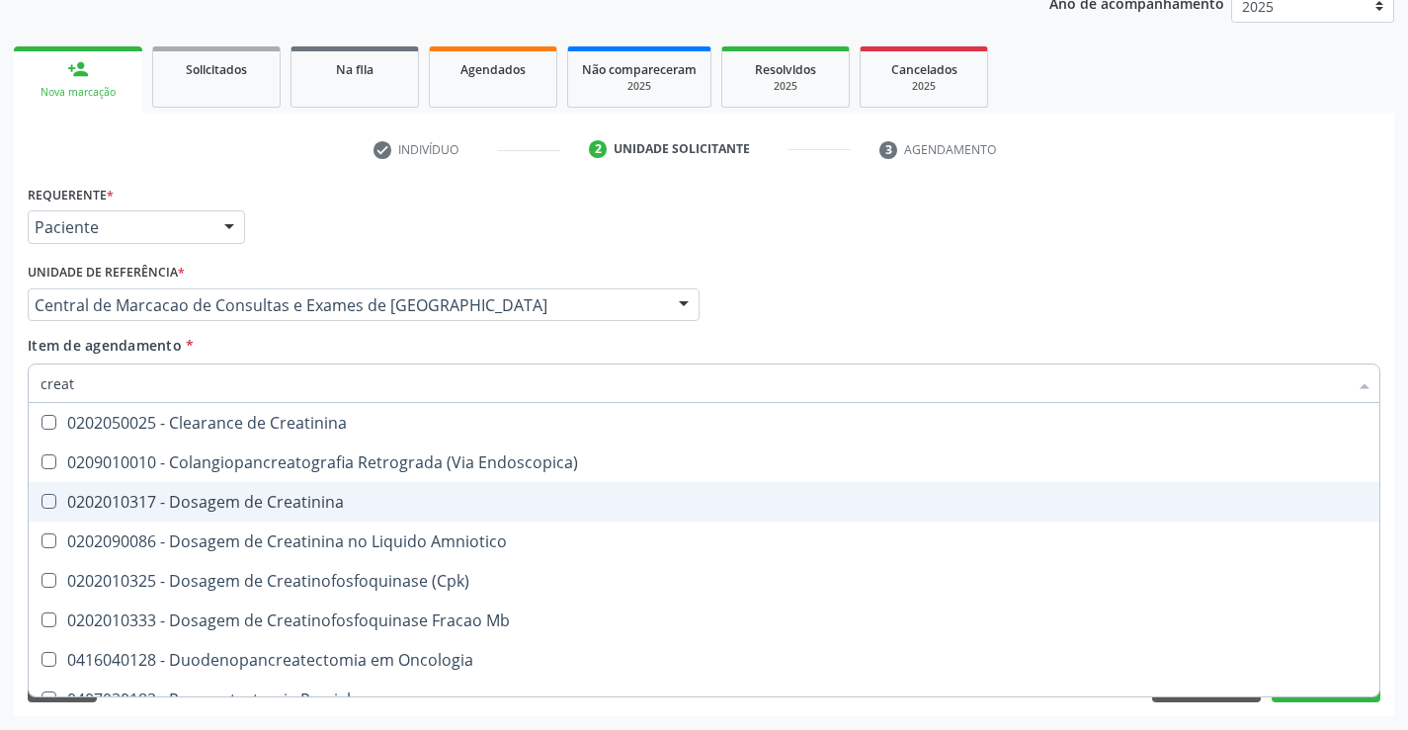
click at [268, 496] on div "0202010317 - Dosagem de Creatinina" at bounding box center [704, 502] width 1327 height 16
checkbox Creatinina "true"
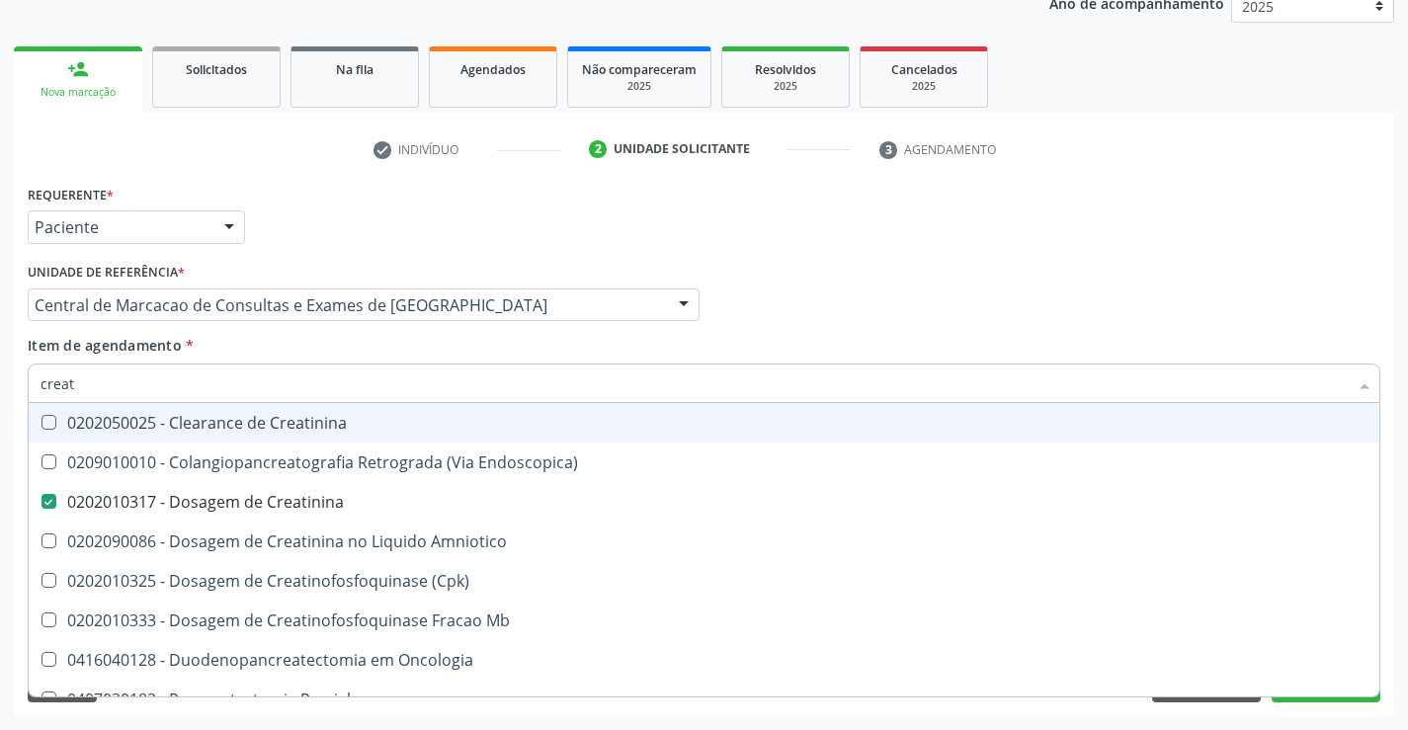
click at [284, 380] on input "creat" at bounding box center [694, 384] width 1307 height 40
type input "t"
checkbox Creatinina "false"
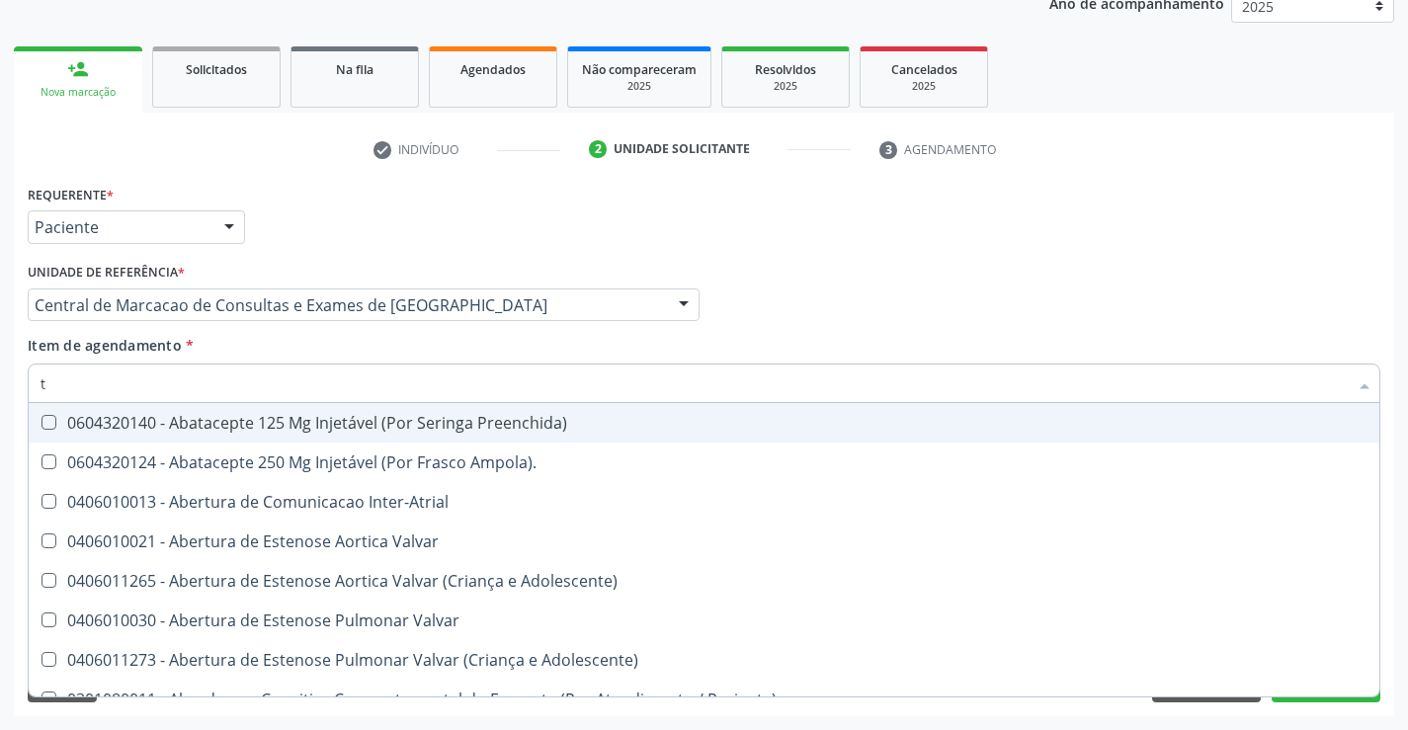
type input "tg"
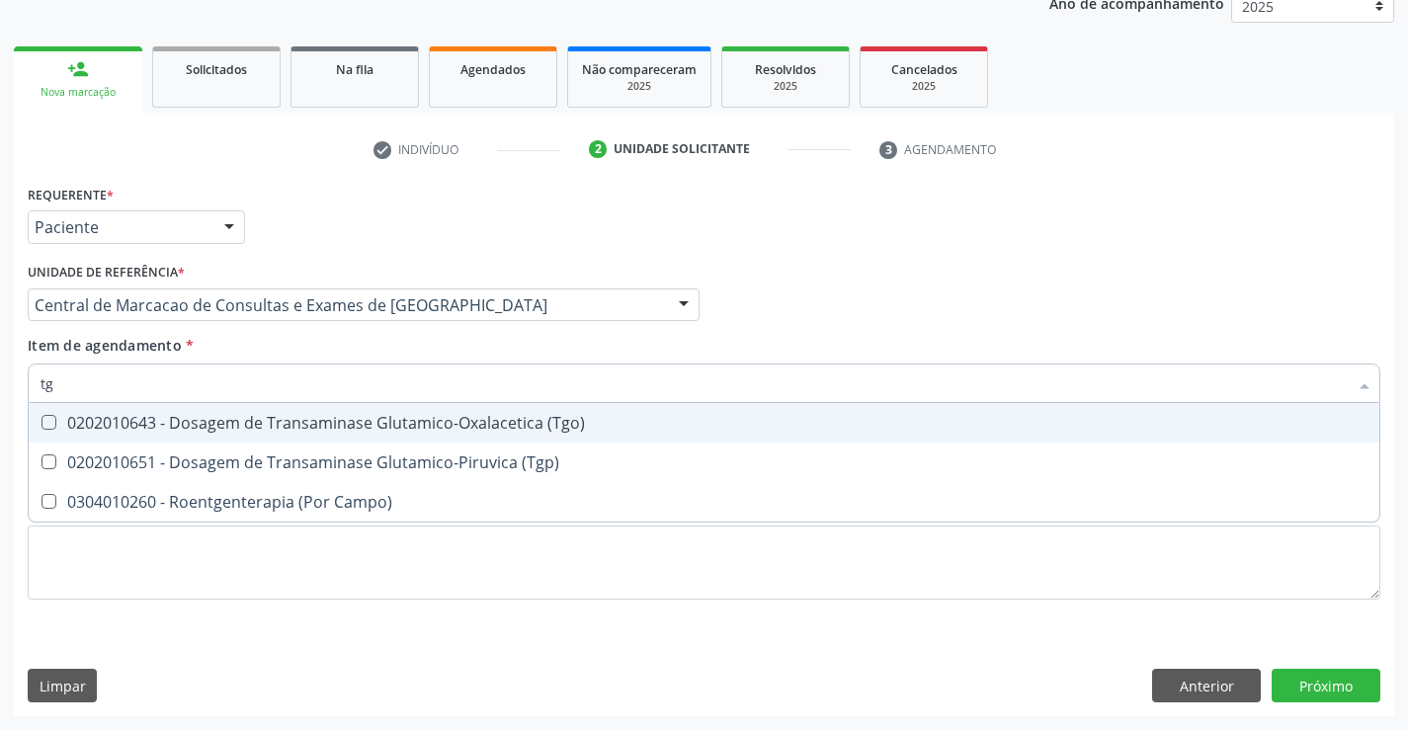
click at [271, 430] on div "0202010643 - Dosagem de Transaminase Glutamico-Oxalacetica (Tgo)" at bounding box center [704, 423] width 1327 height 16
checkbox \(Tgo\) "true"
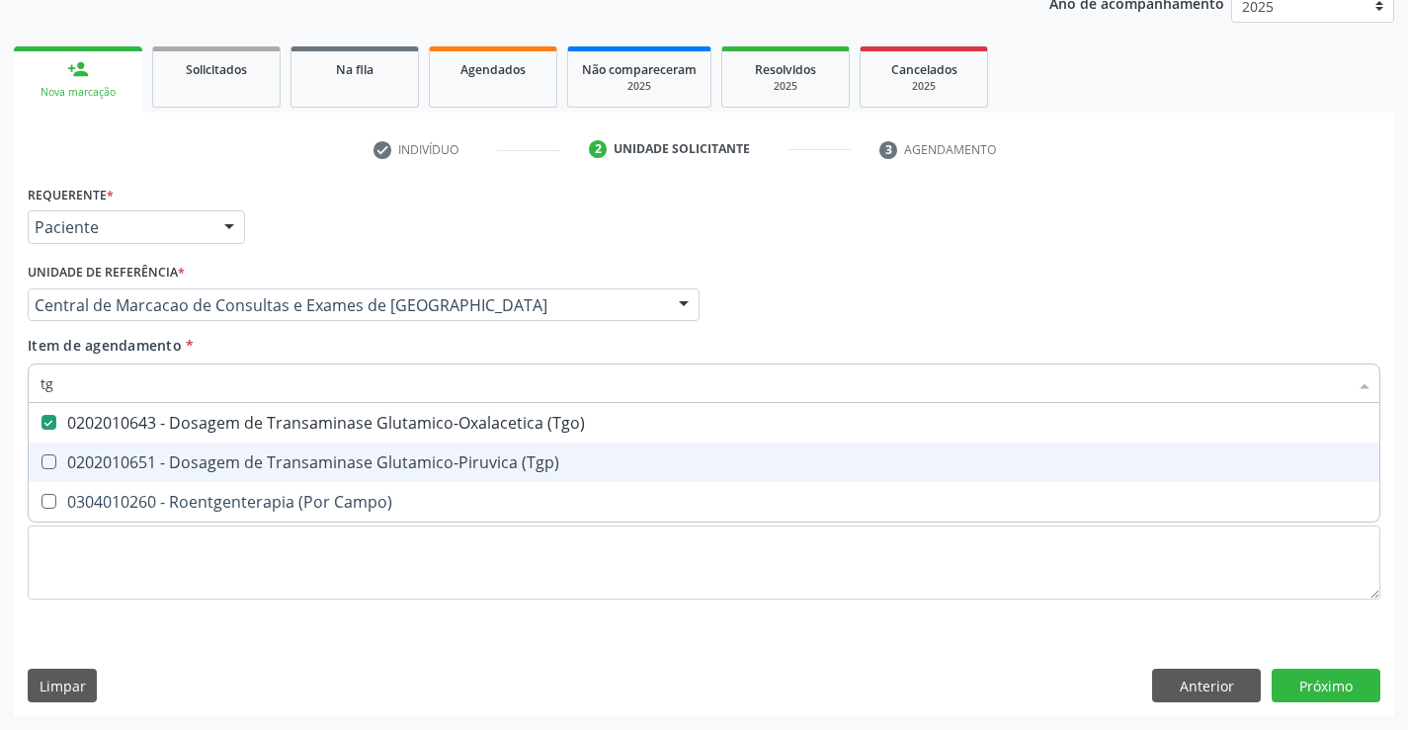
click at [271, 470] on div "0202010651 - Dosagem de Transaminase Glutamico-Piruvica (Tgp)" at bounding box center [704, 463] width 1327 height 16
checkbox \(Tgp\) "true"
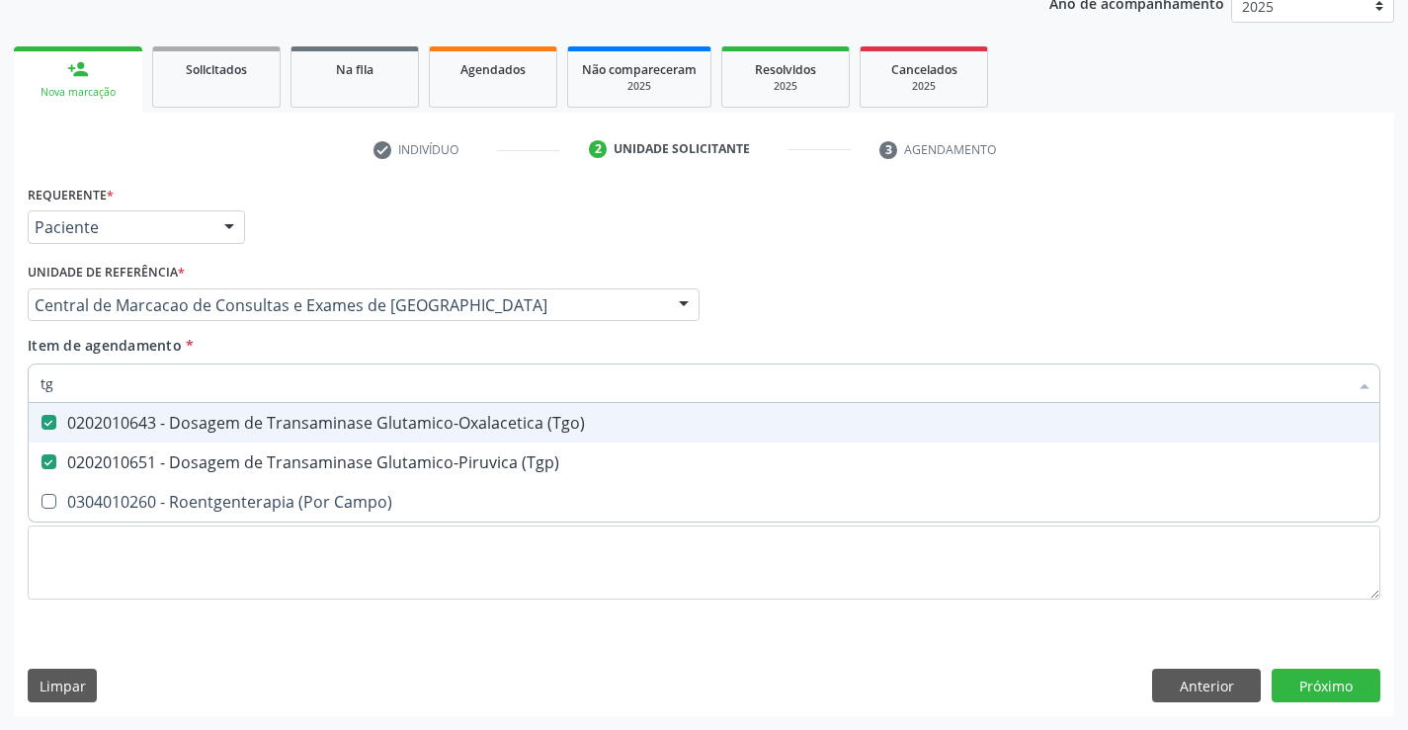
click at [294, 381] on input "tg" at bounding box center [694, 384] width 1307 height 40
type input "g"
checkbox \(Tgo\) "false"
checkbox \(Tgp\) "false"
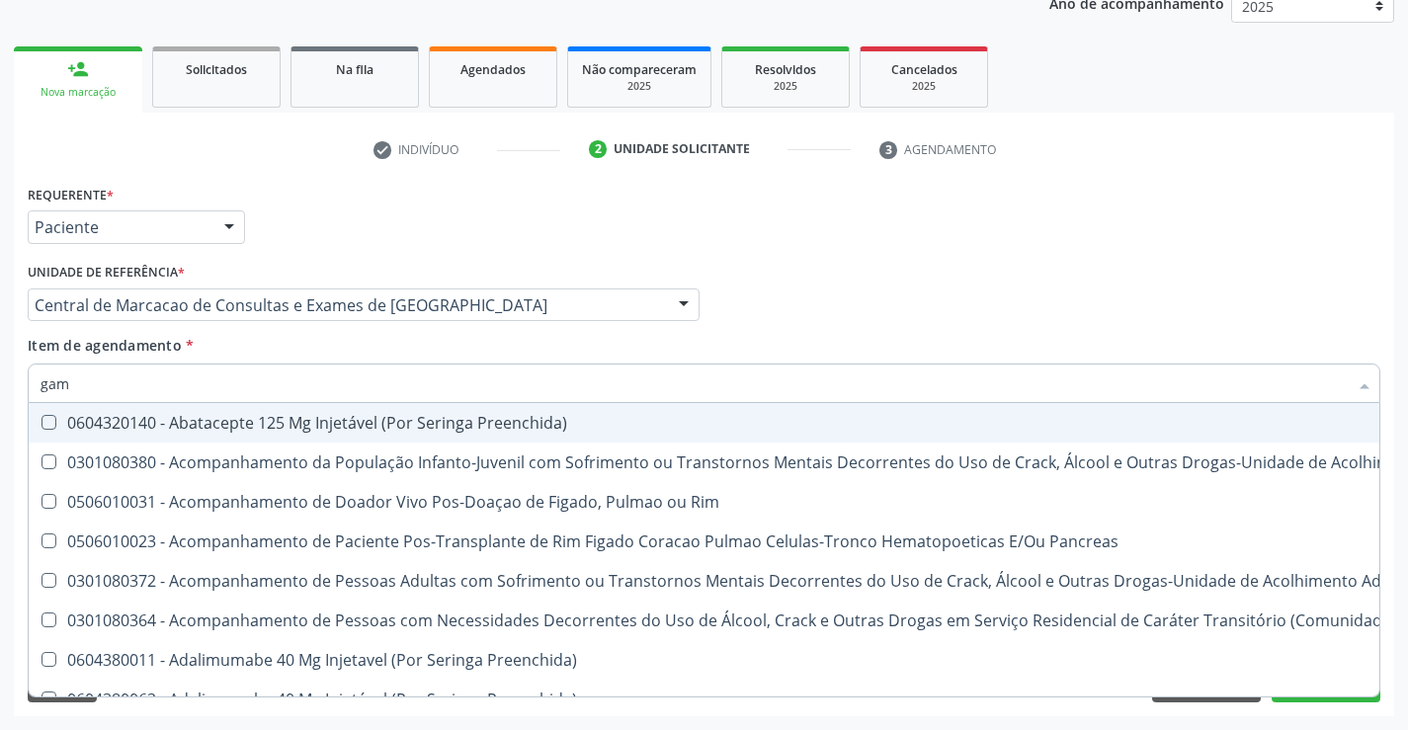
type input "gama"
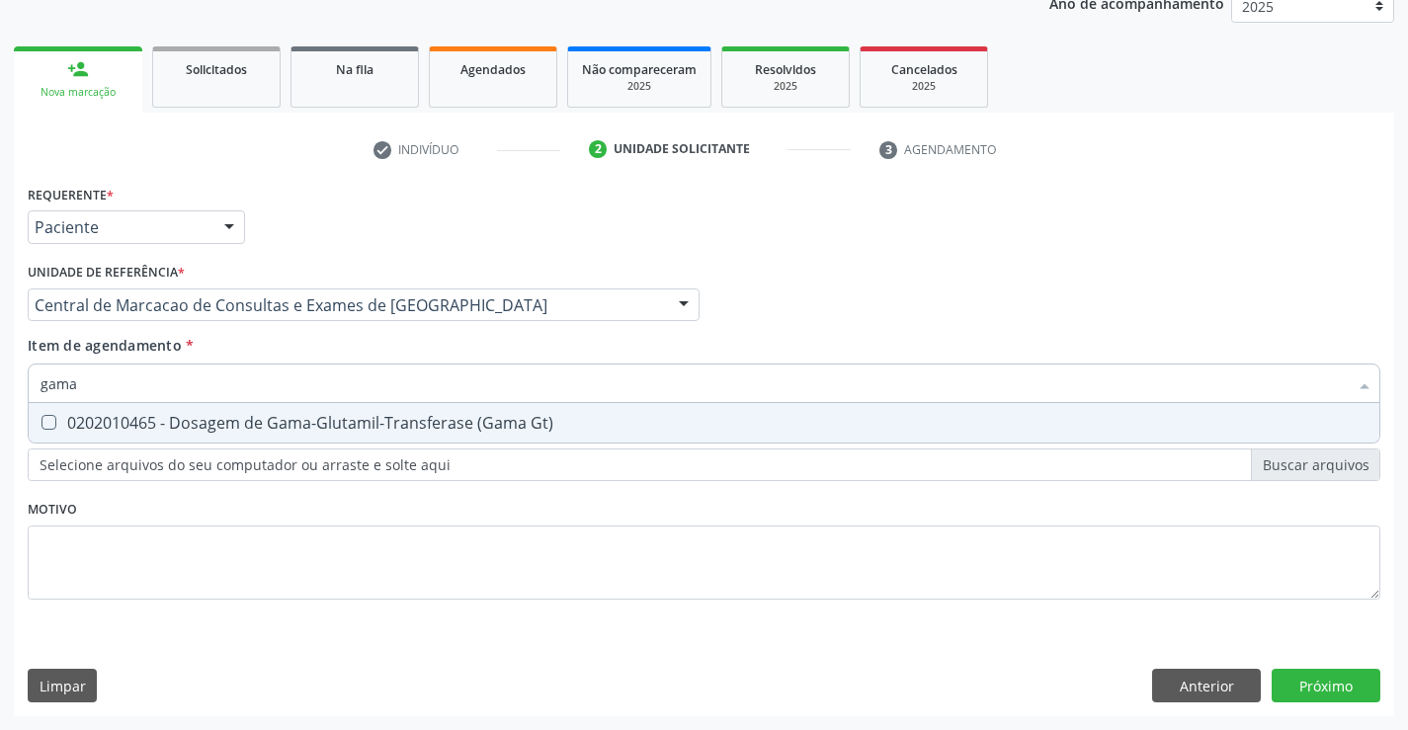
click at [278, 426] on div "0202010465 - Dosagem de Gama-Glutamil-Transferase (Gama Gt)" at bounding box center [704, 423] width 1327 height 16
checkbox Gt\) "true"
click at [294, 377] on input "gama" at bounding box center [694, 384] width 1307 height 40
type input "fo"
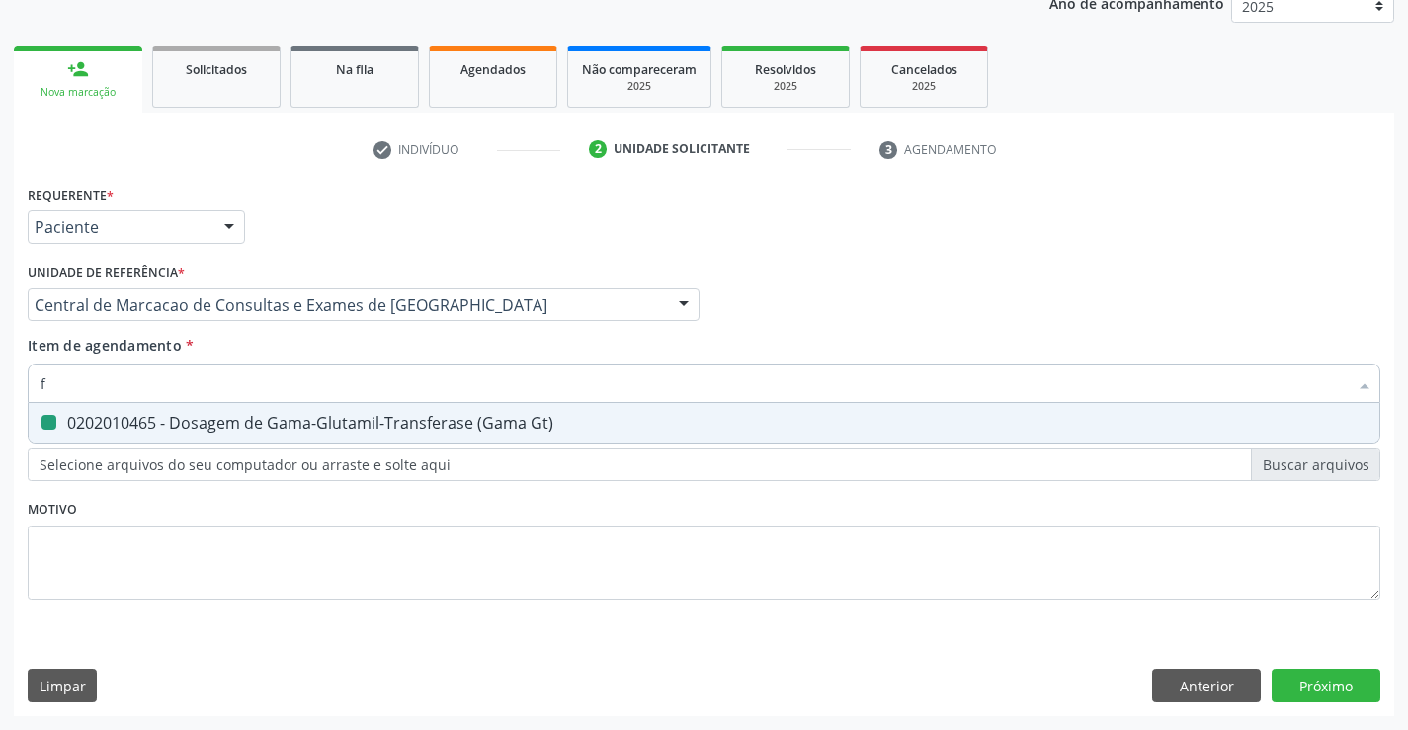
checkbox Gt\) "false"
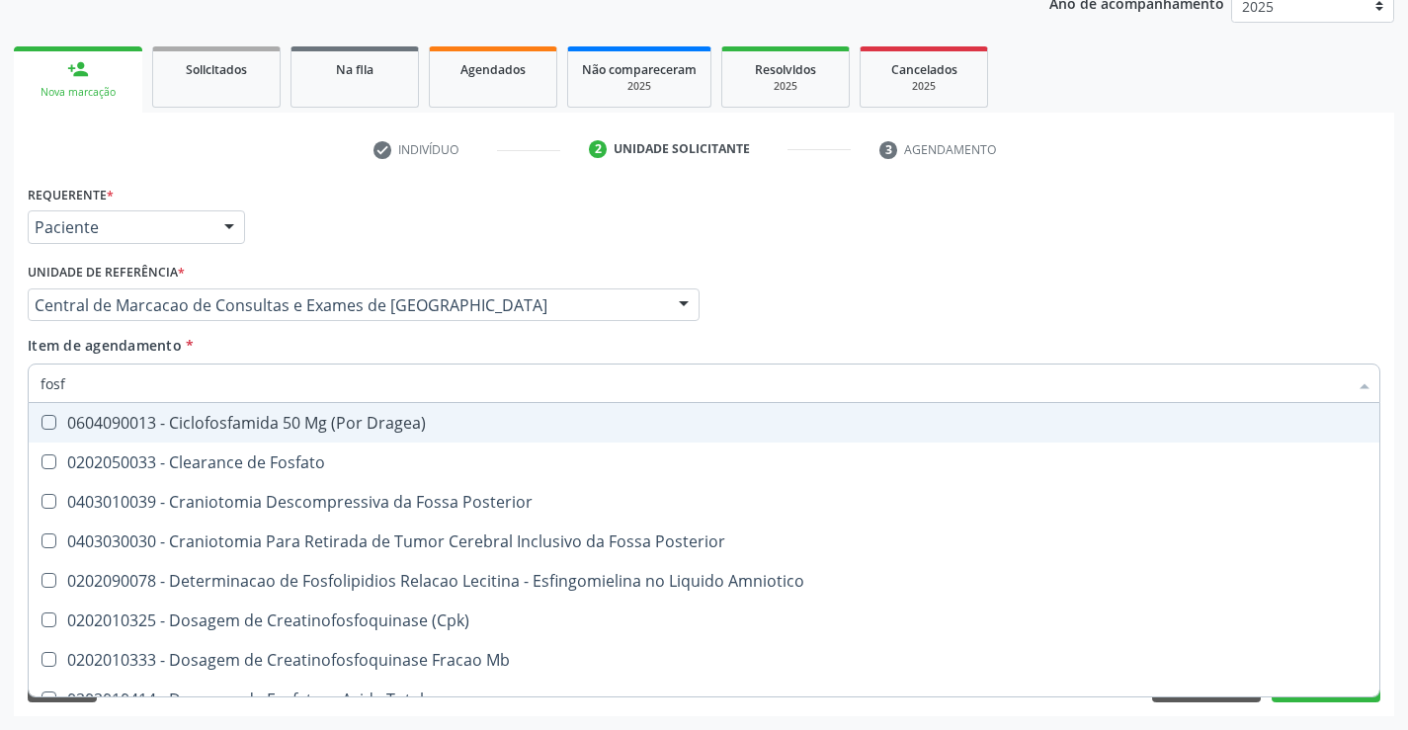
type input "fosfa"
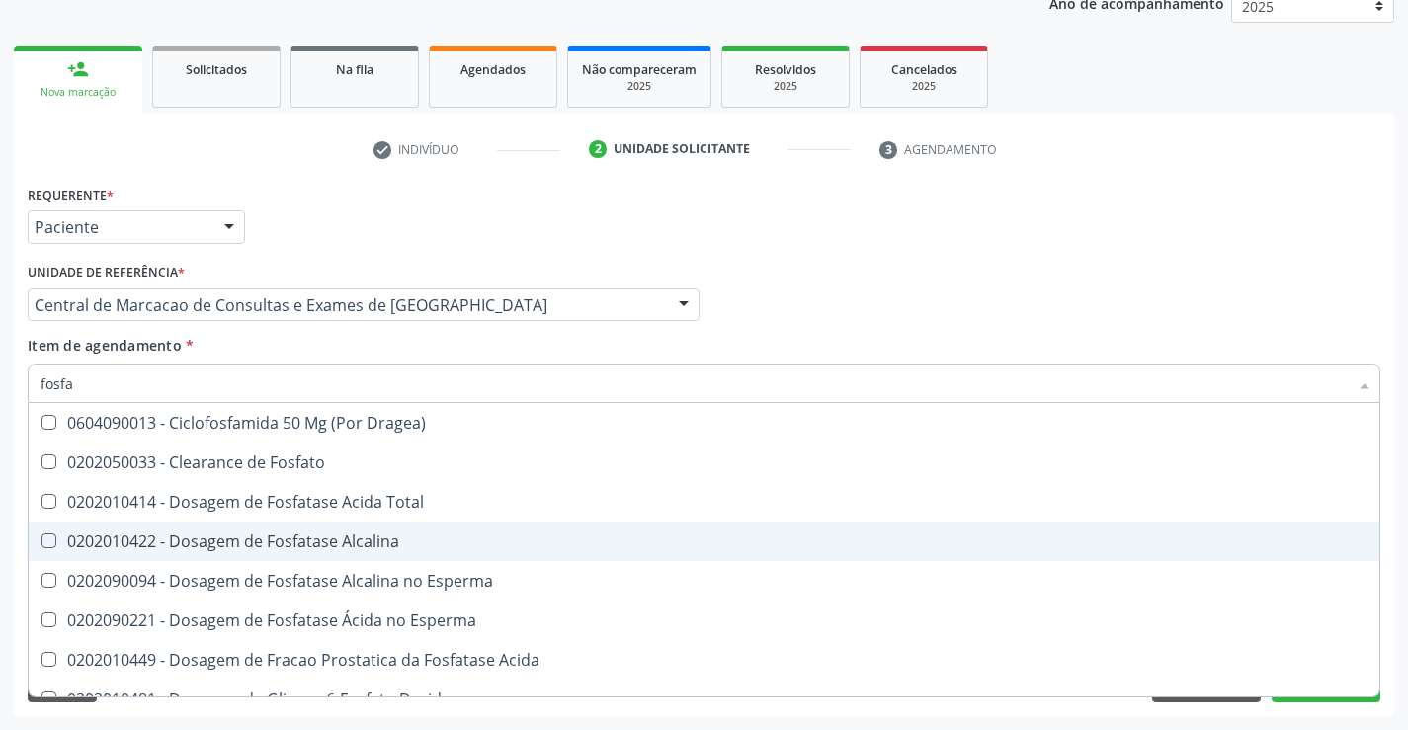
click at [249, 535] on div "0202010422 - Dosagem de Fosfatase Alcalina" at bounding box center [704, 542] width 1327 height 16
checkbox Alcalina "true"
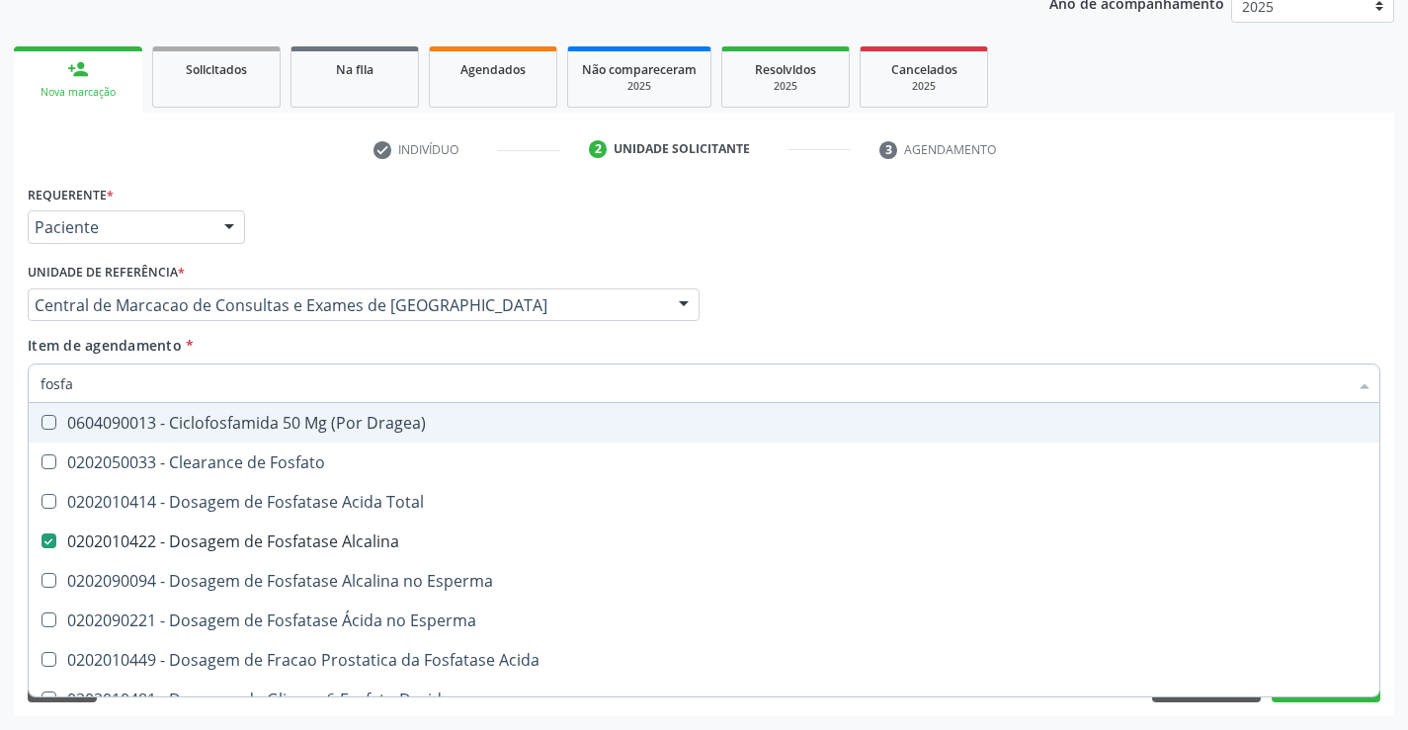
click at [286, 375] on input "fosfa" at bounding box center [694, 384] width 1307 height 40
type input "b"
checkbox Alcalina "false"
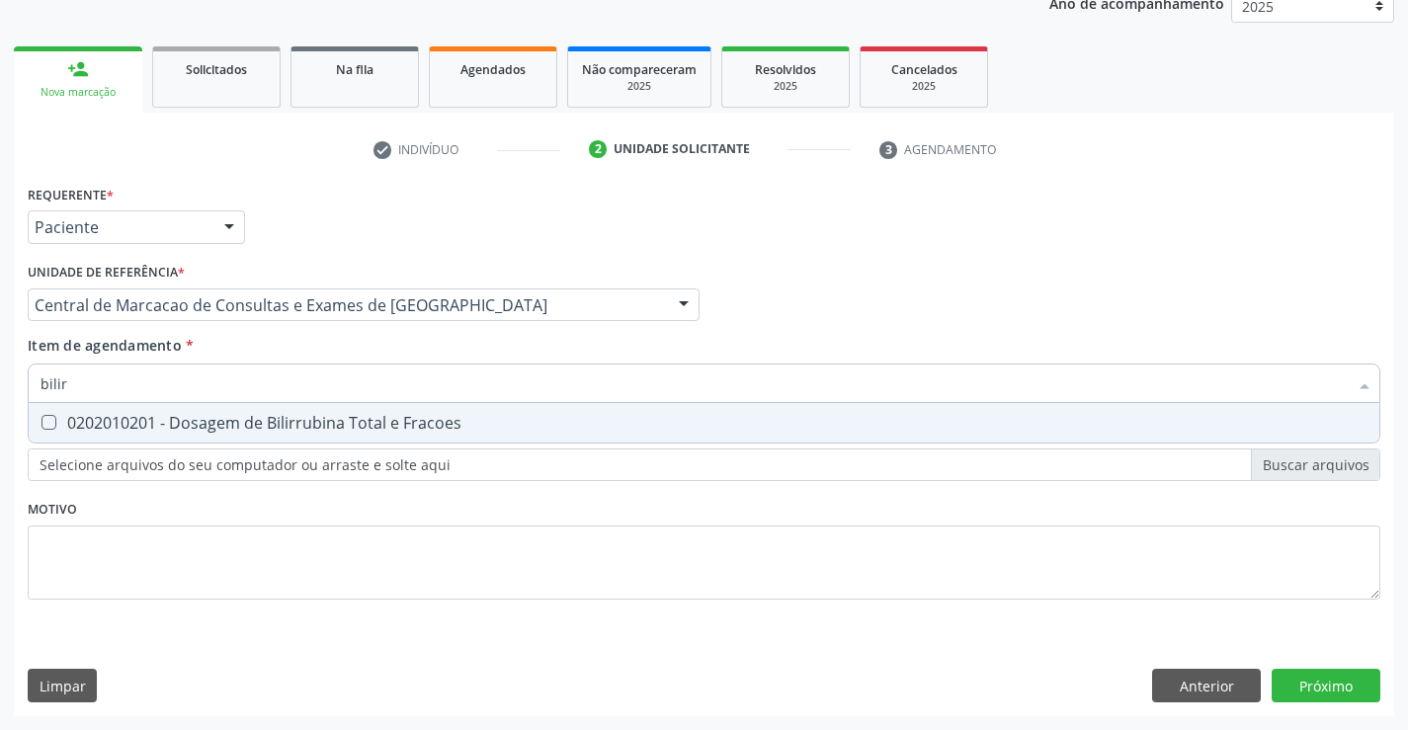
type input "bilirr"
click at [306, 409] on span "0202010201 - Dosagem de Bilirrubina Total e Fracoes" at bounding box center [704, 423] width 1351 height 40
checkbox Fracoes "true"
click at [321, 381] on input "bilirr" at bounding box center [694, 384] width 1307 height 40
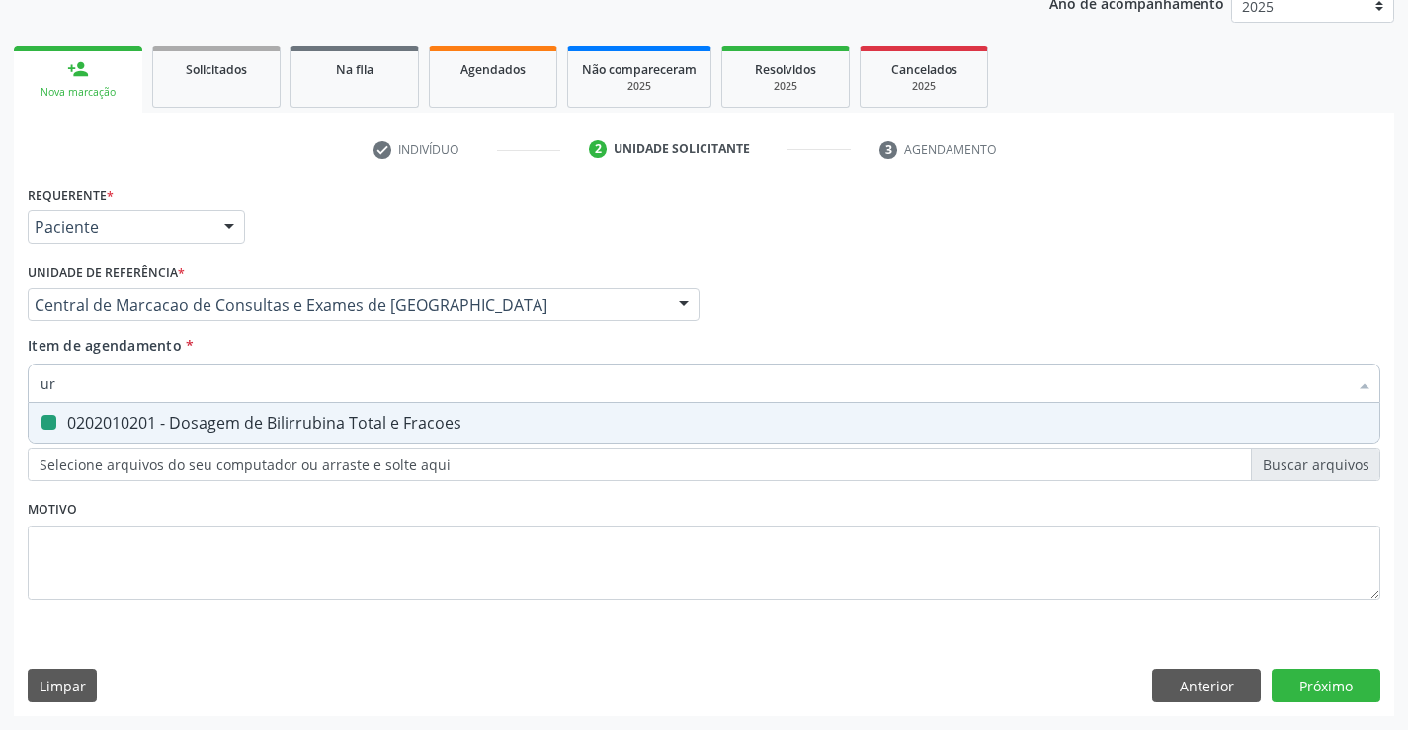
type input "uri"
checkbox Fracoes "false"
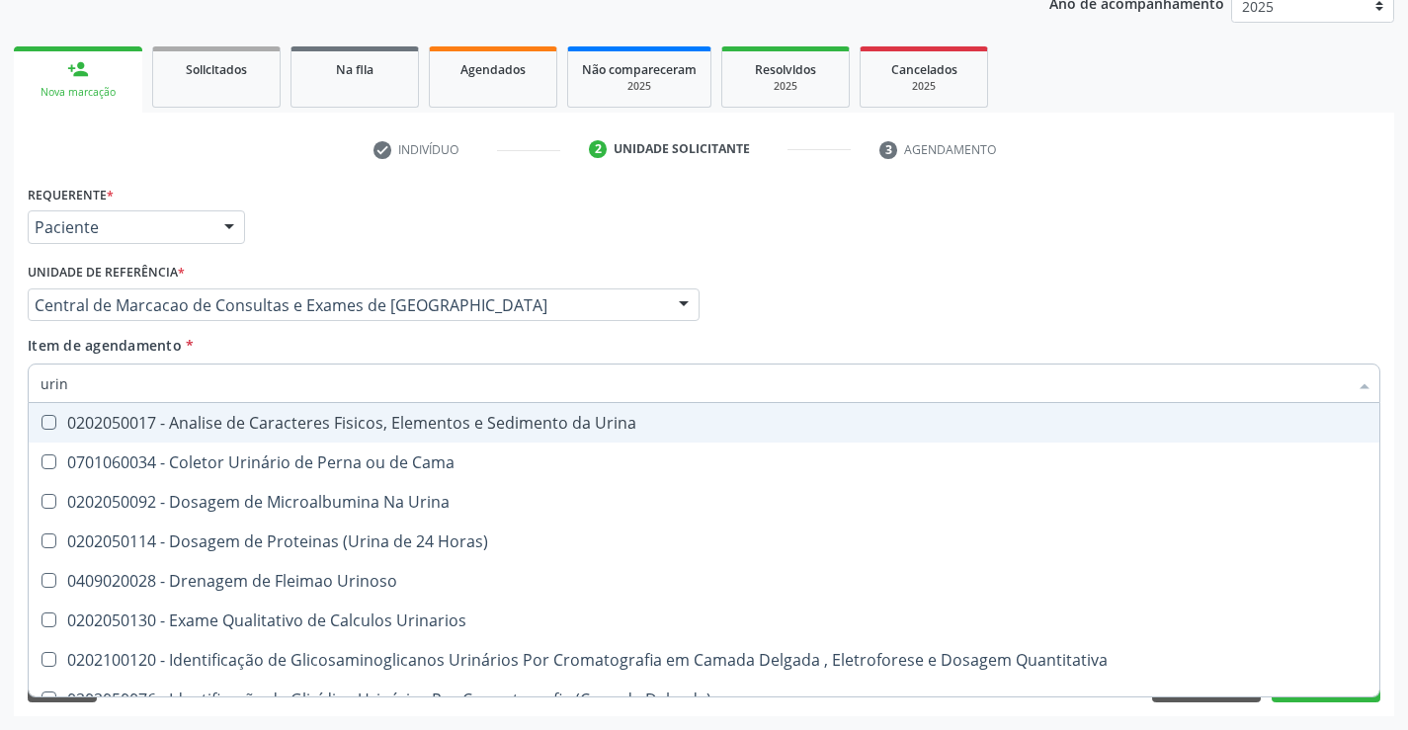
type input "urina"
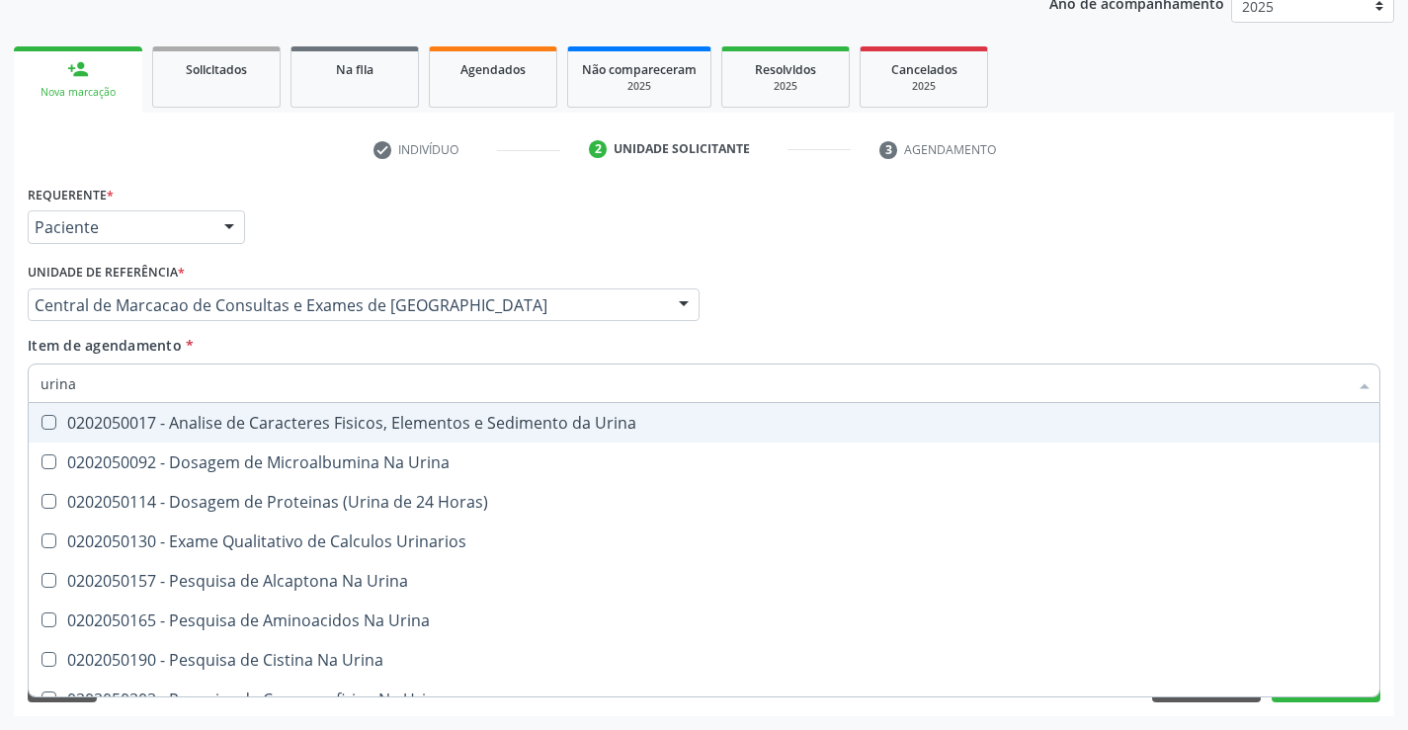
click at [350, 421] on div "0202050017 - Analise de Caracteres Fisicos, Elementos e Sedimento da Urina" at bounding box center [704, 423] width 1327 height 16
checkbox Urina "true"
click at [195, 367] on input "urina" at bounding box center [694, 384] width 1307 height 40
type input "fe"
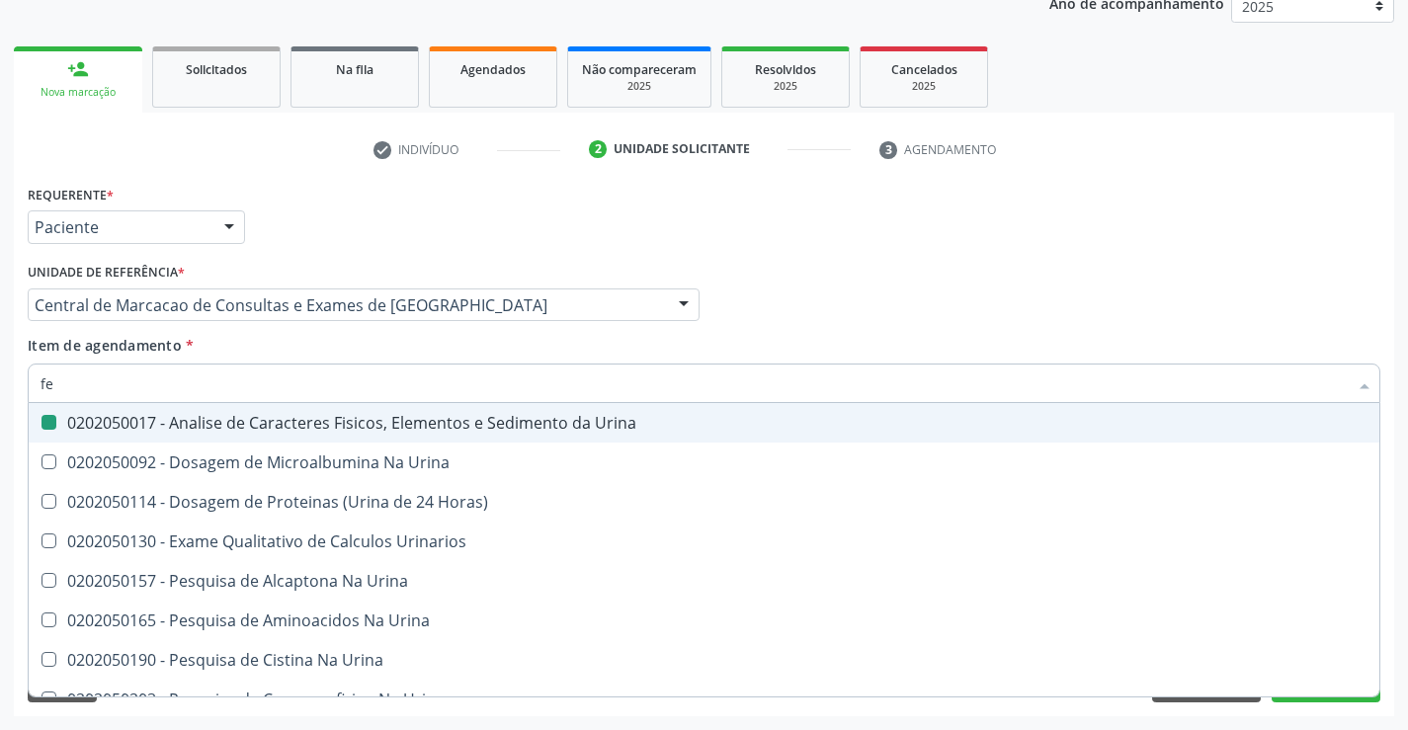
checkbox Urina "false"
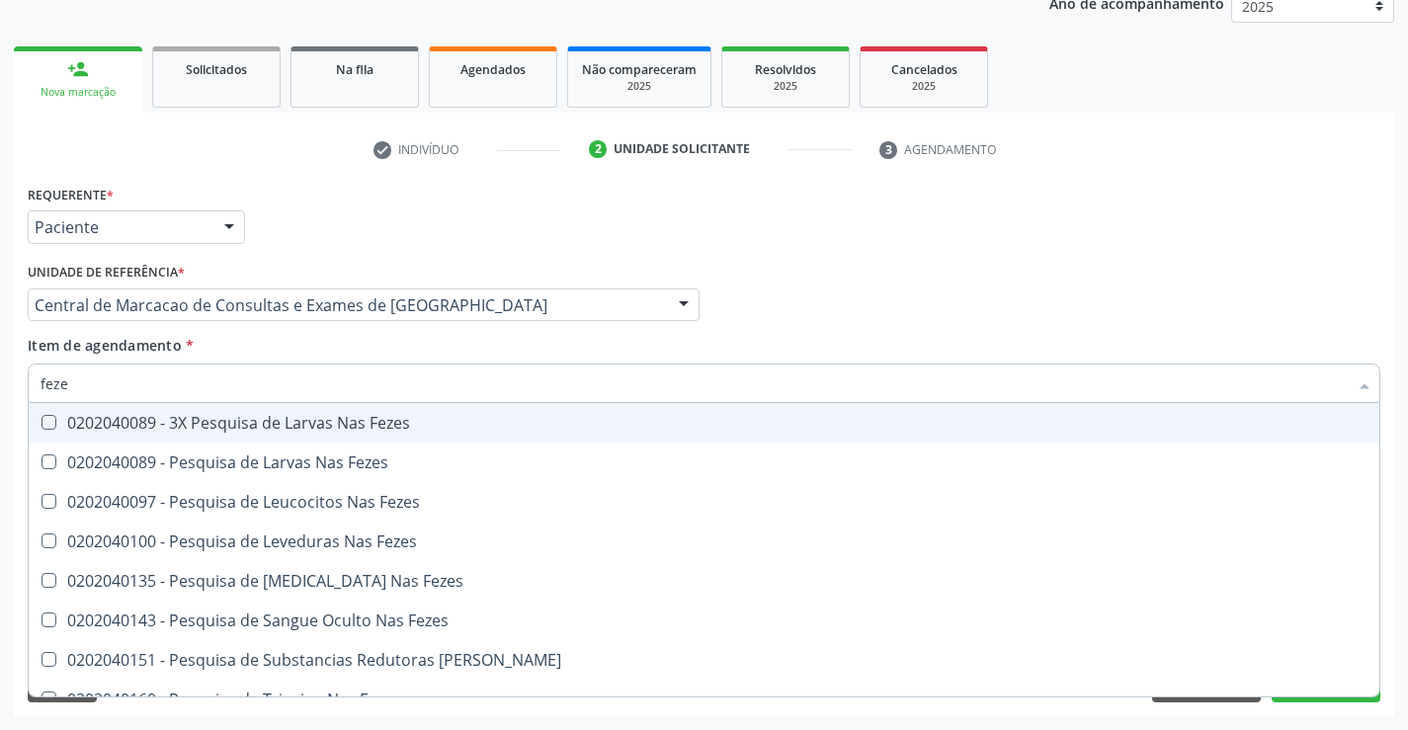
type input "fezes"
click at [187, 418] on div "0202040089 - 3X Pesquisa de Larvas Nas Fezes" at bounding box center [704, 423] width 1327 height 16
checkbox Fezes "true"
drag, startPoint x: 959, startPoint y: 269, endPoint x: 564, endPoint y: 123, distance: 421.4
click at [959, 268] on div "Profissional Solicitante Por favor, selecione a Unidade de Atendimento primeiro…" at bounding box center [704, 296] width 1363 height 77
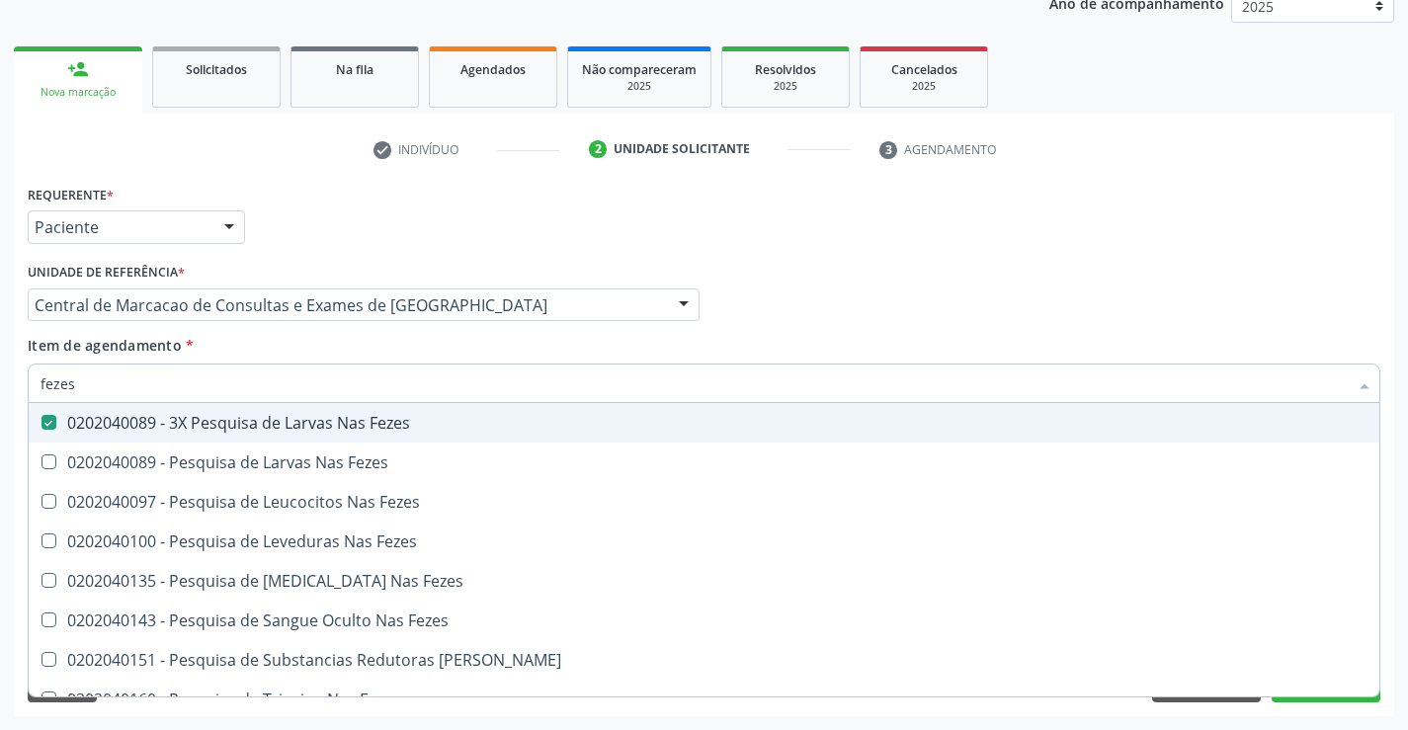
checkbox Fezes "true"
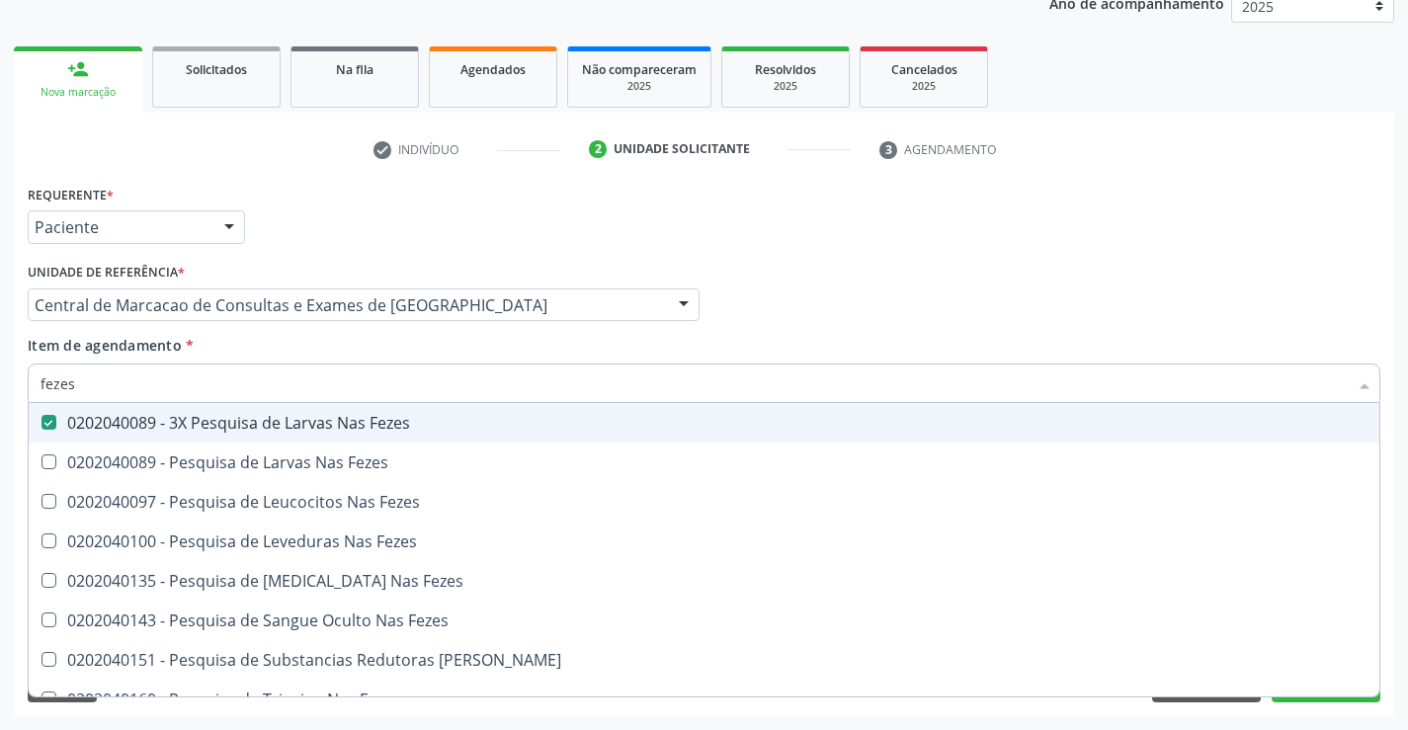
checkbox Fezes "true"
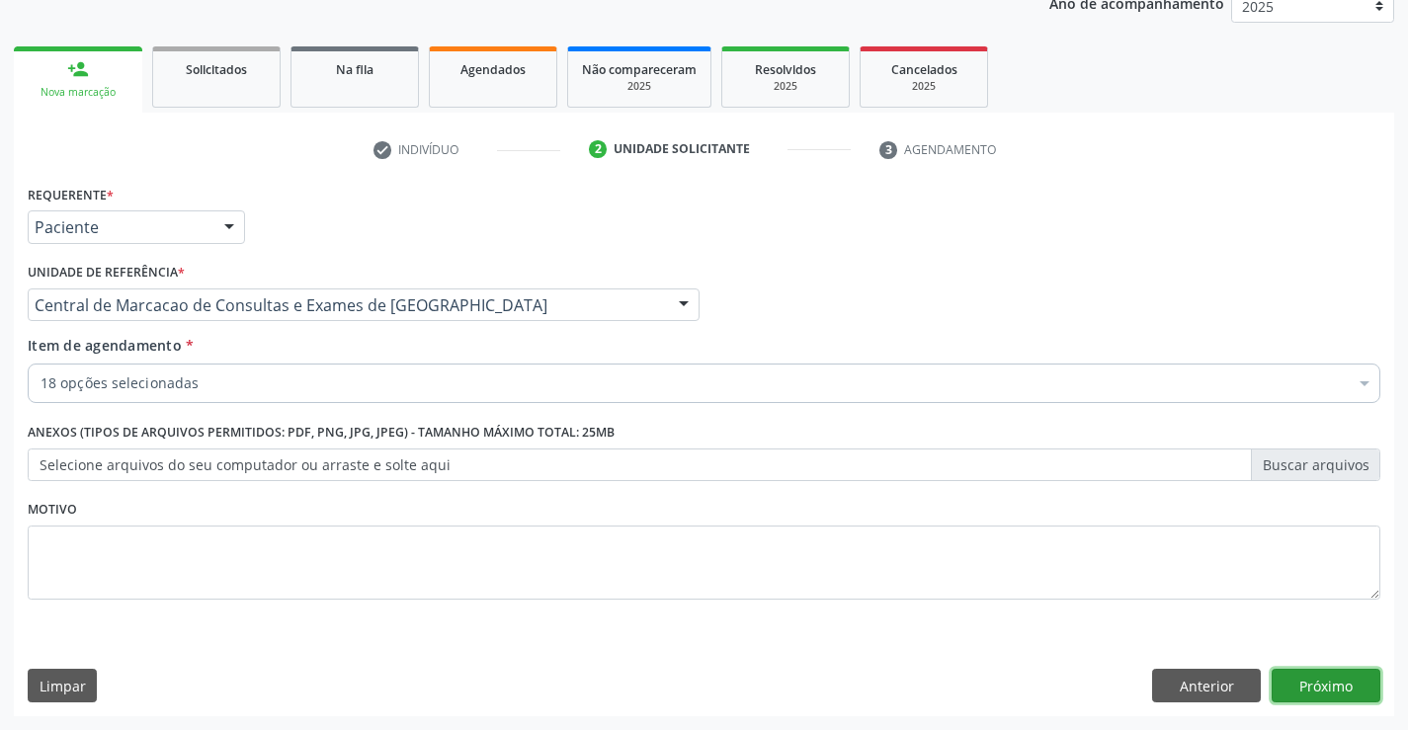
click at [1302, 690] on button "Próximo" at bounding box center [1326, 686] width 109 height 34
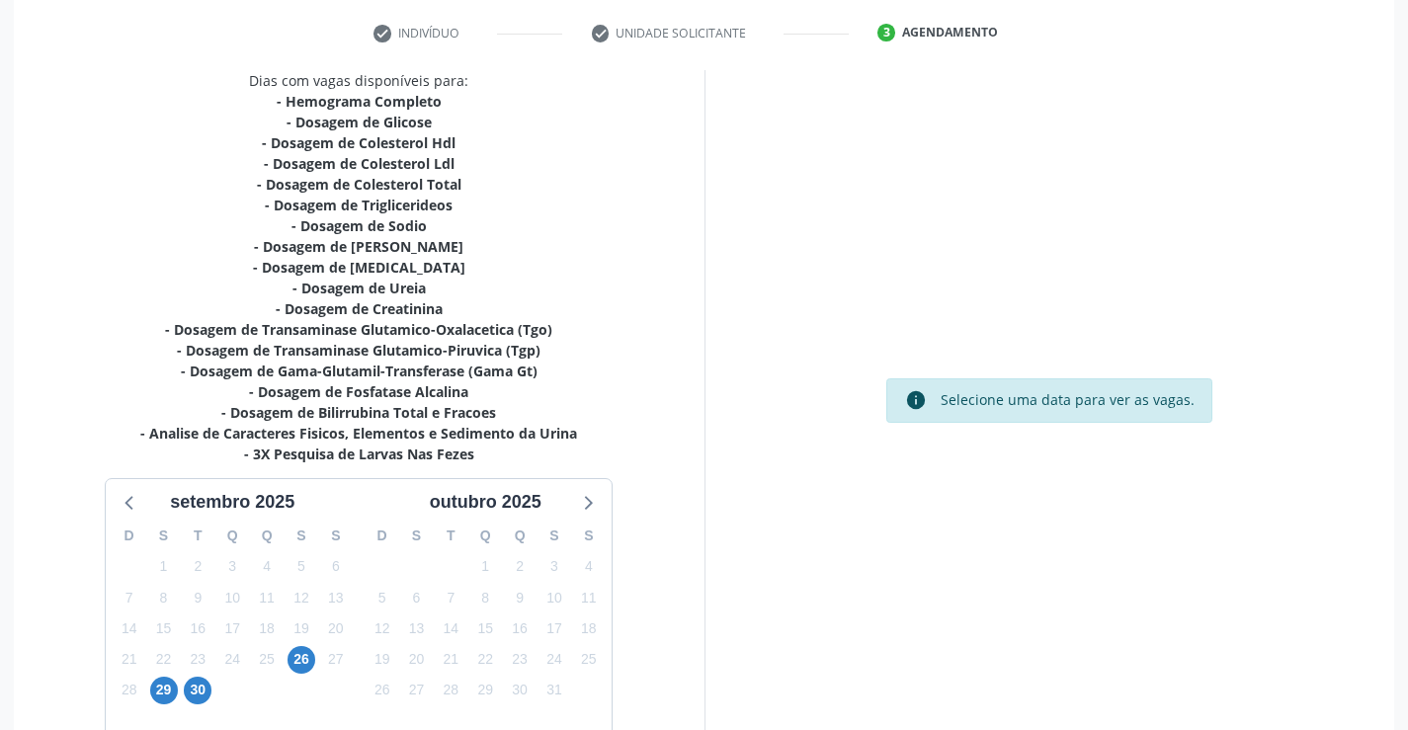
scroll to position [482, 0]
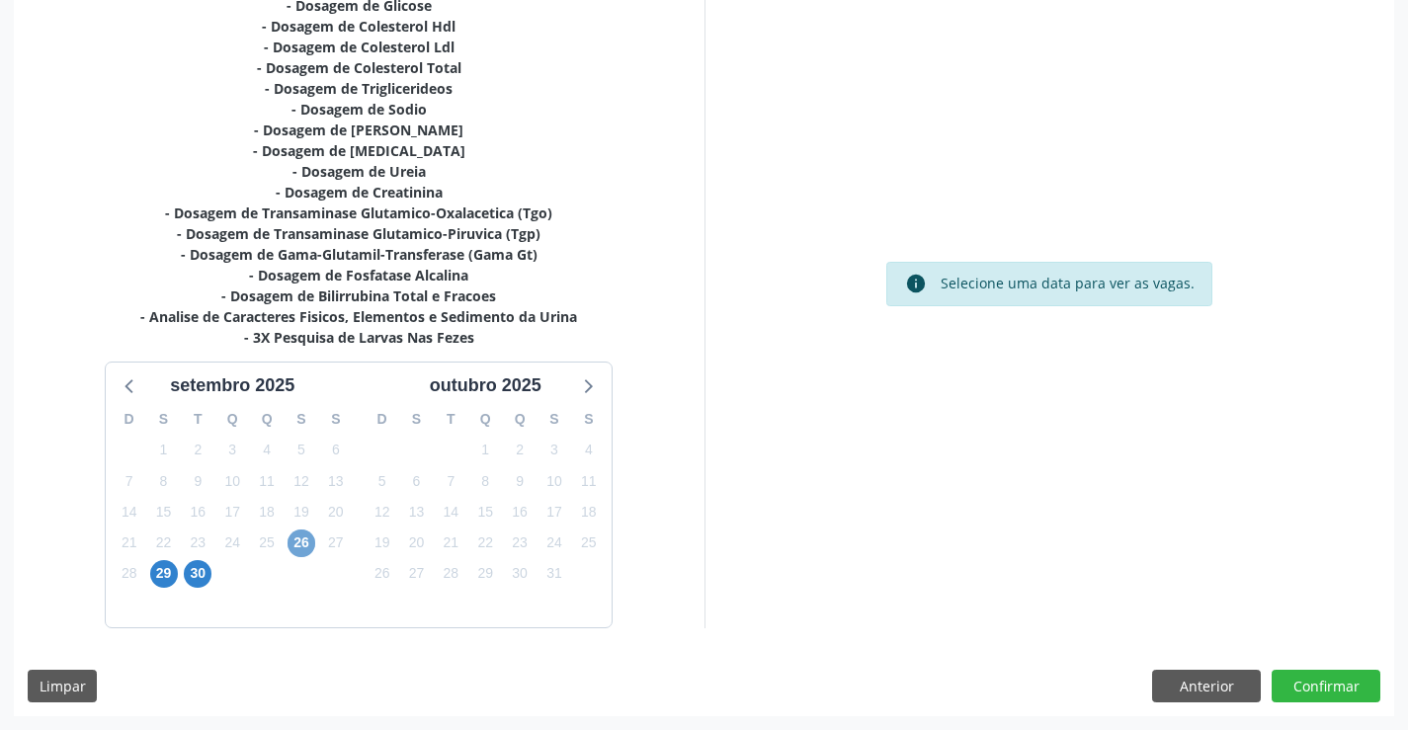
click at [290, 539] on span "26" at bounding box center [302, 544] width 28 height 28
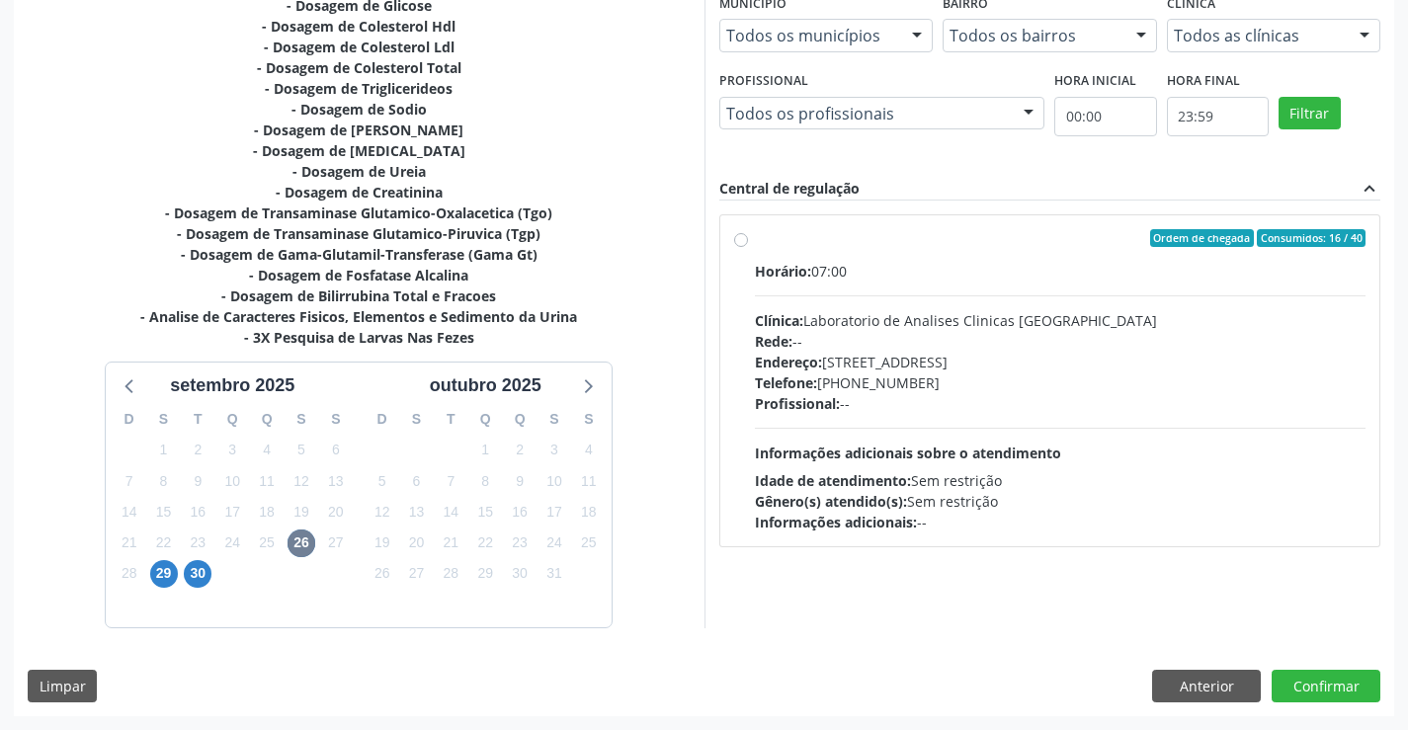
click at [929, 436] on div "Horário: 07:00 Clínica: Laboratorio de Analises Clinicas Sao Francisco Rede: --…" at bounding box center [1061, 397] width 612 height 272
click at [748, 247] on input "Ordem de chegada Consumidos: 16 / 40 Horário: 07:00 Clínica: Laboratorio de Ana…" at bounding box center [741, 238] width 14 height 18
radio input "true"
click at [1334, 703] on div "Dias com vagas disponíveis para: - Hemograma Completo - Dosagem de Glicose - Do…" at bounding box center [704, 335] width 1380 height 763
click at [1334, 689] on button "Confirmar" at bounding box center [1326, 687] width 109 height 34
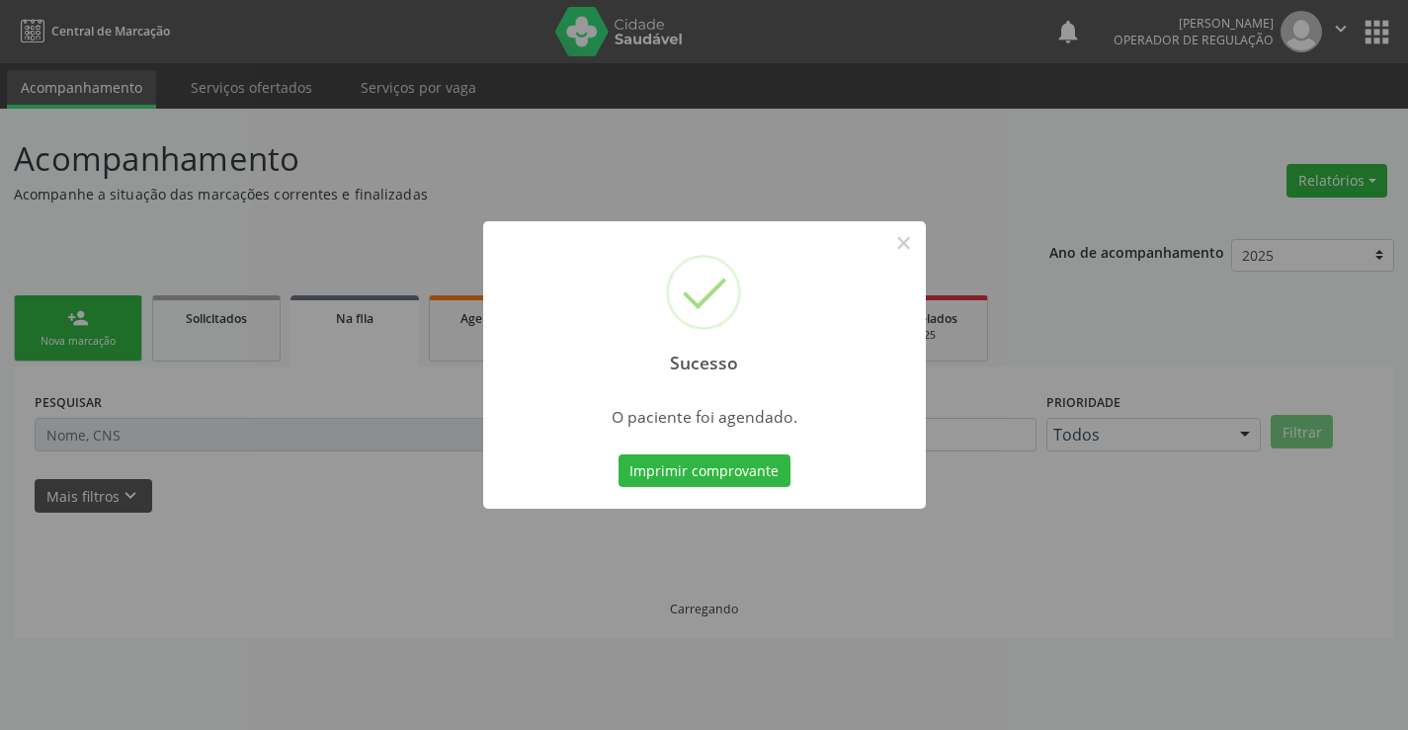
scroll to position [0, 0]
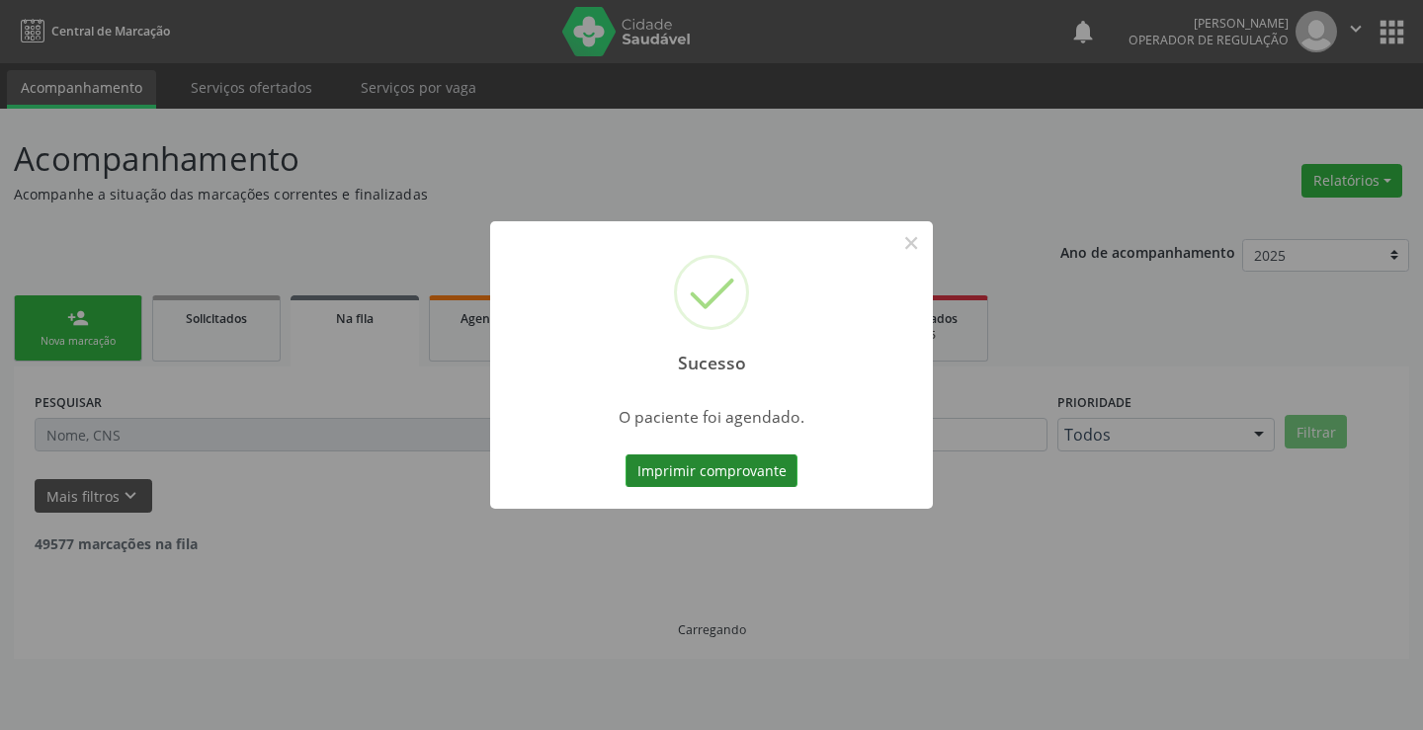
click at [723, 476] on button "Imprimir comprovante" at bounding box center [711, 472] width 172 height 34
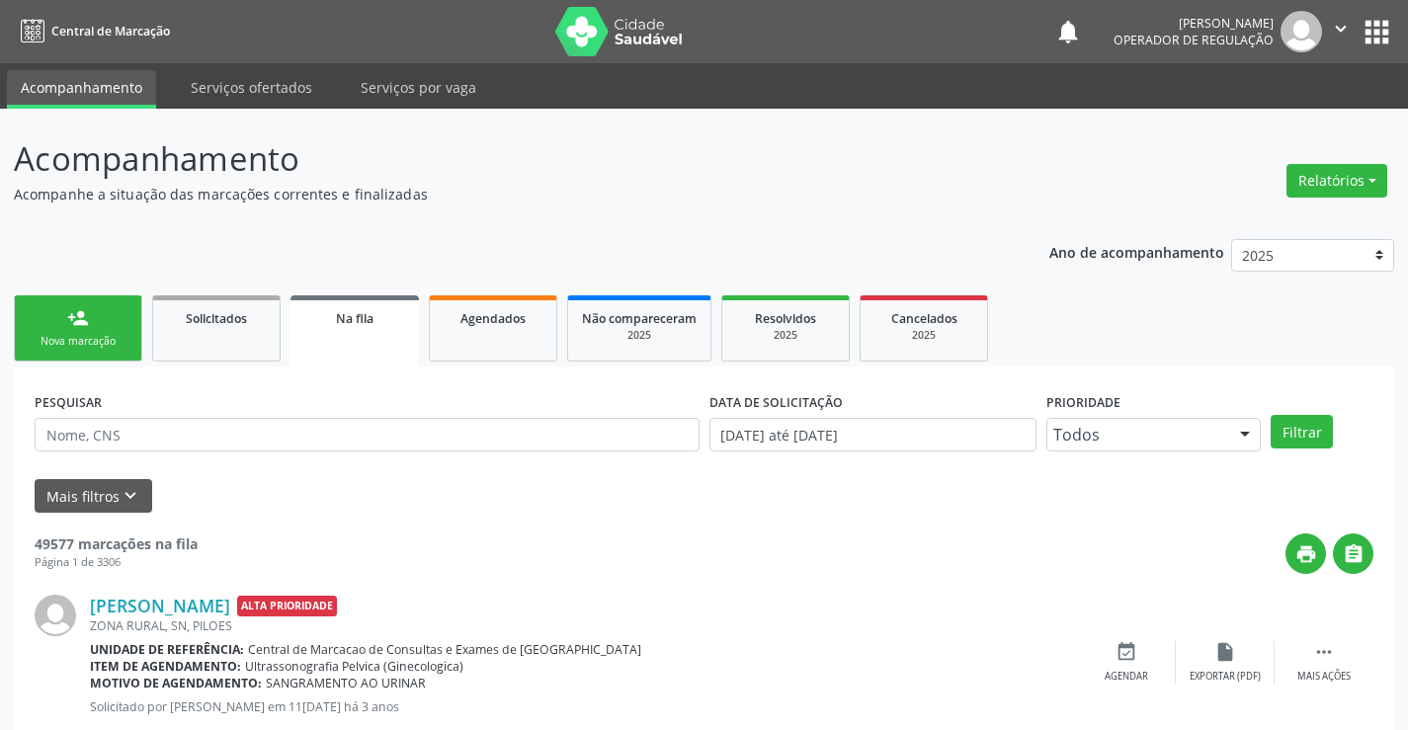
click at [60, 315] on link "person_add Nova marcação" at bounding box center [78, 328] width 128 height 66
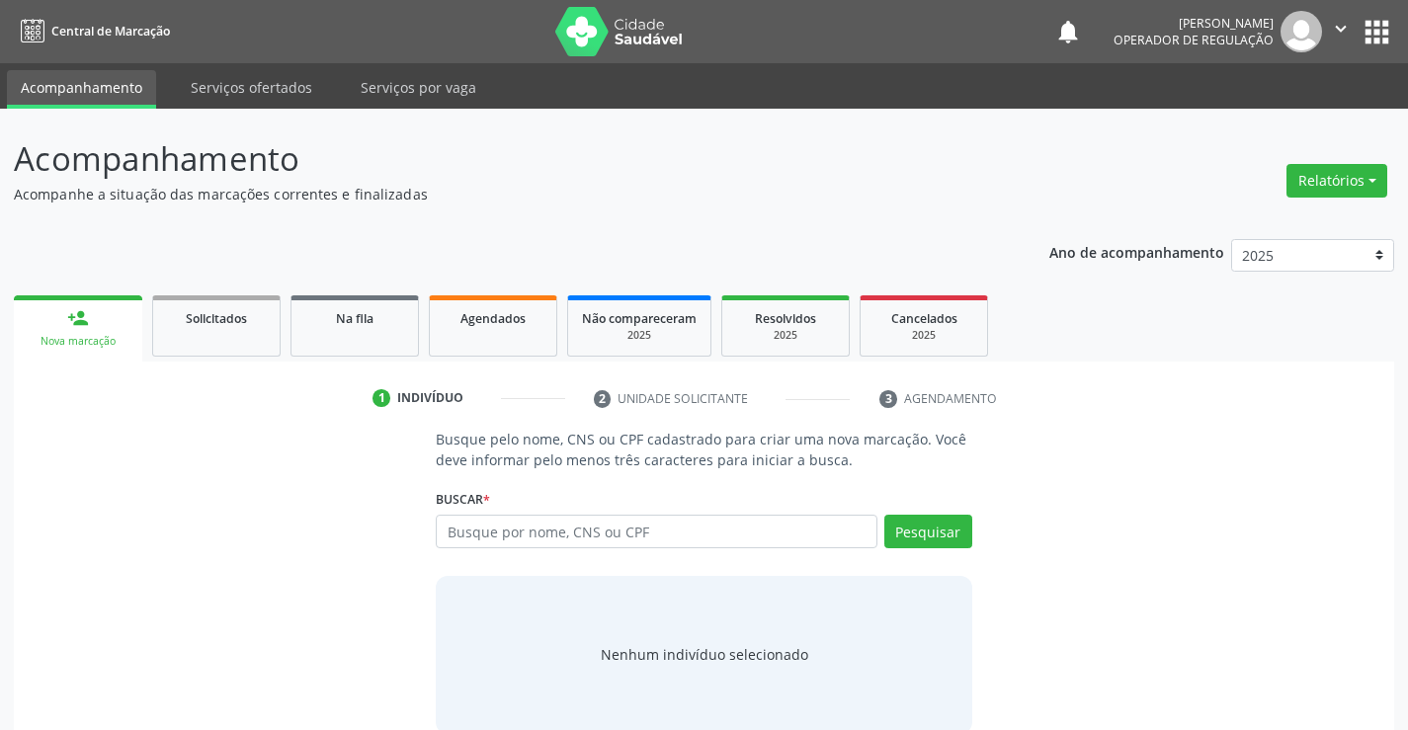
click at [494, 549] on div "Busque por nome, CNS ou CPF Nenhum resultado encontrado para: " " Digite nome, …" at bounding box center [704, 538] width 536 height 47
click at [512, 536] on input "text" at bounding box center [656, 532] width 441 height 34
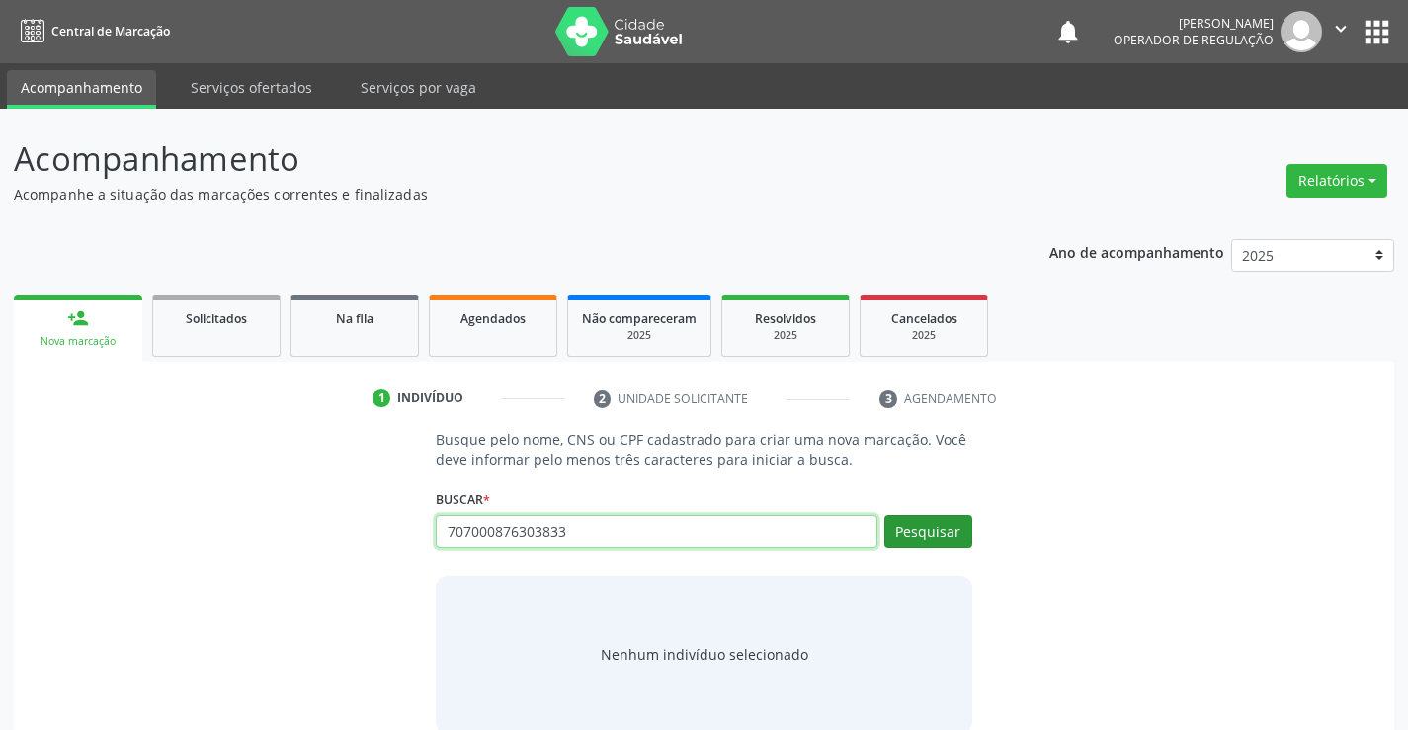
type input "707000876303833"
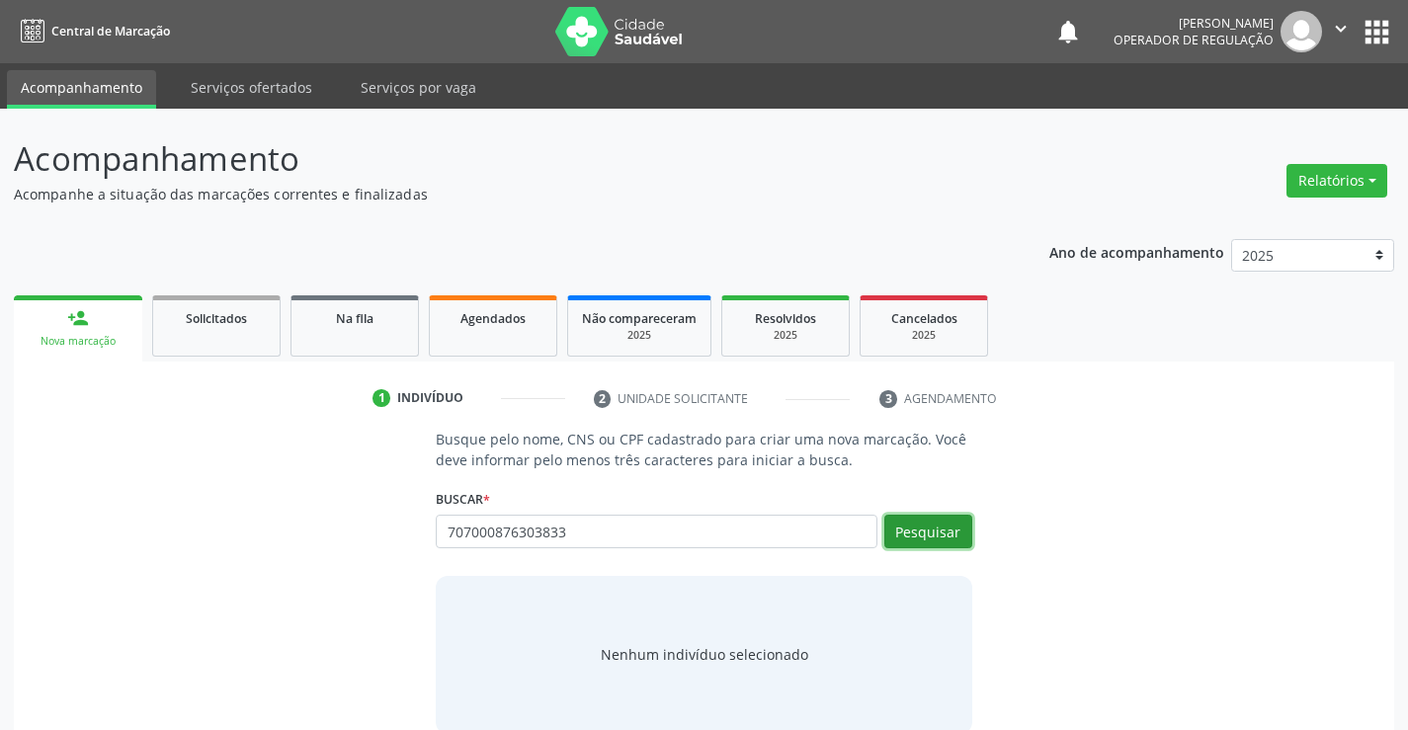
click at [928, 527] on button "Pesquisar" at bounding box center [928, 532] width 88 height 34
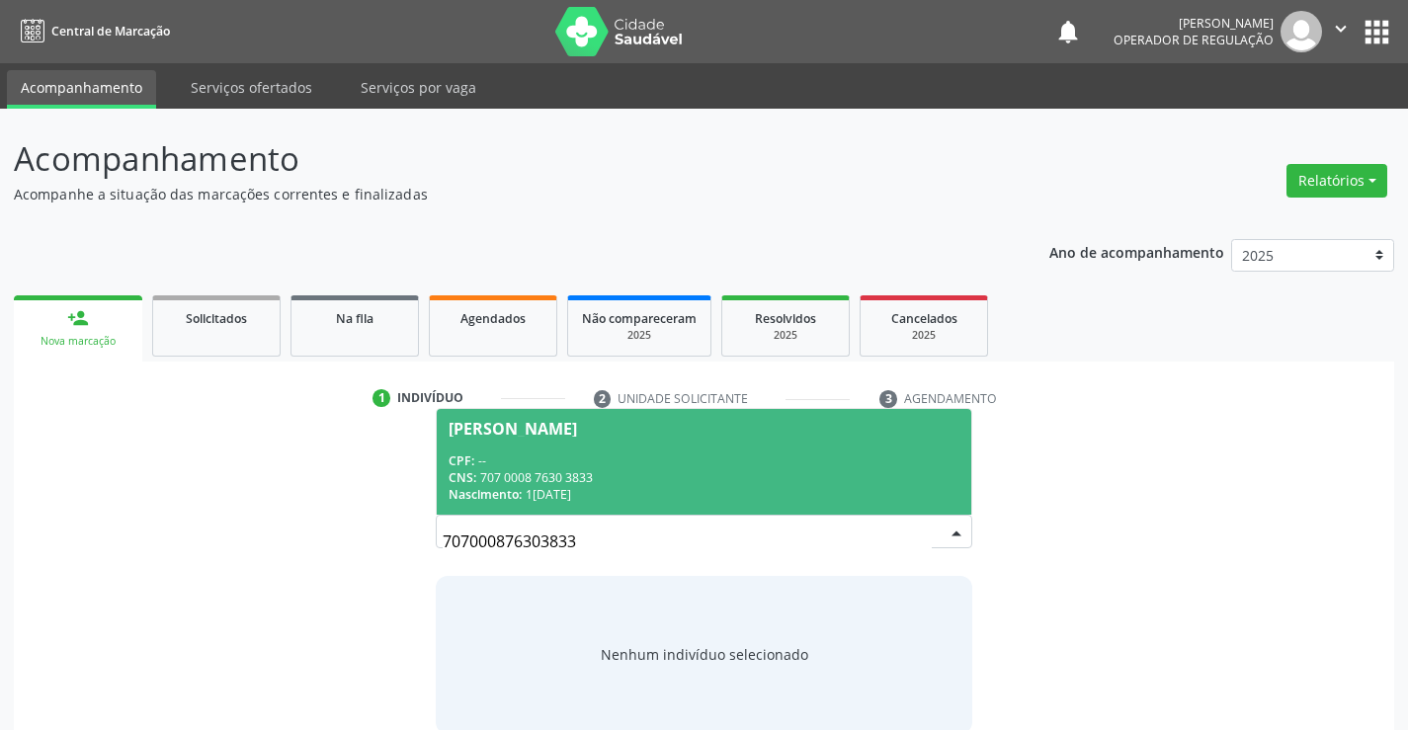
click at [638, 460] on div "CPF: --" at bounding box center [704, 461] width 510 height 17
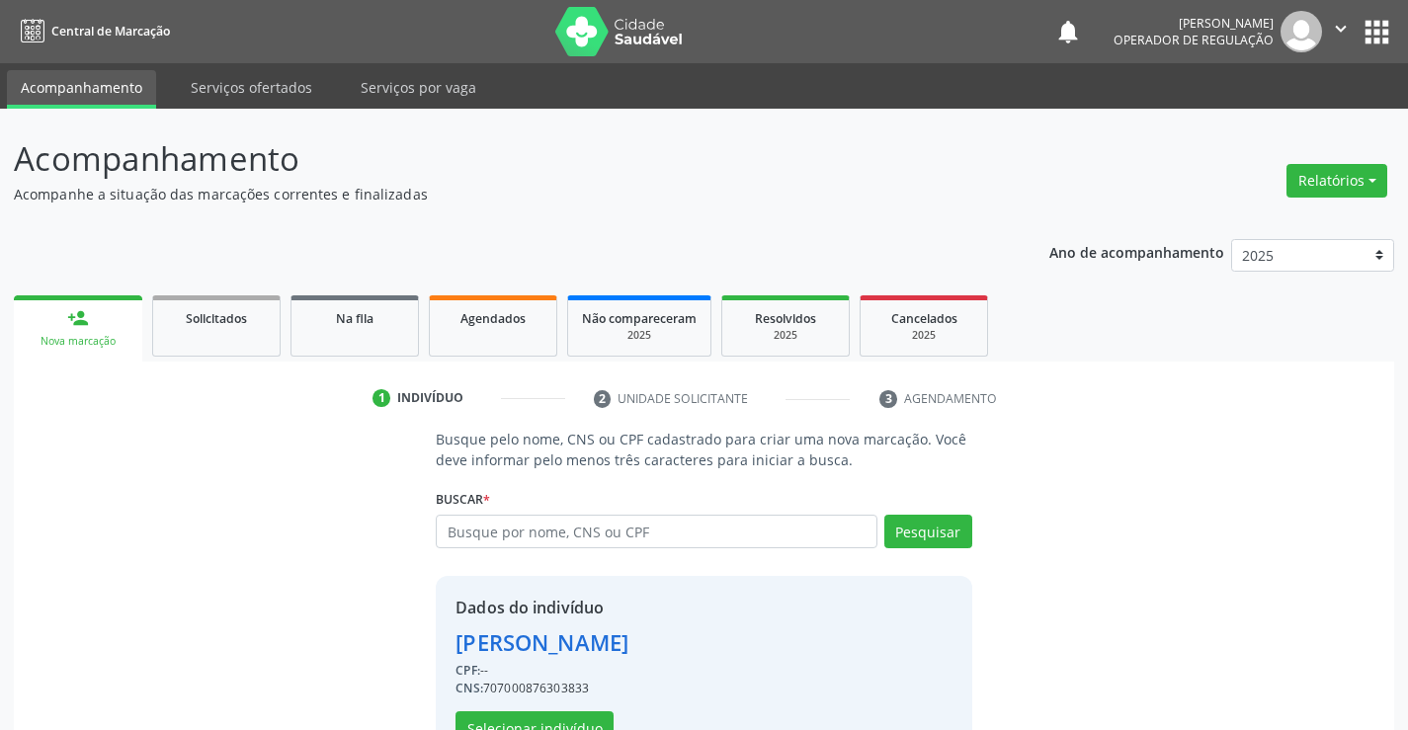
scroll to position [62, 0]
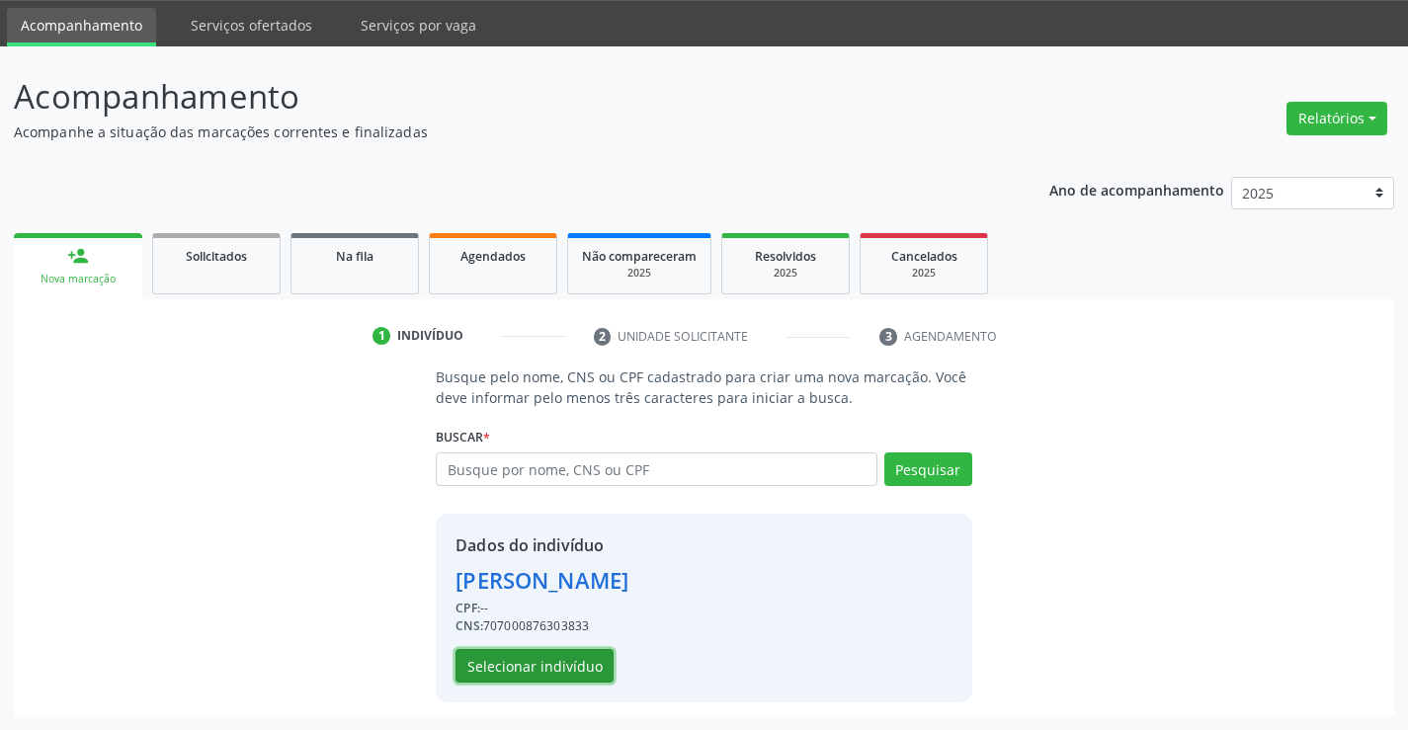
click at [559, 660] on button "Selecionar indivíduo" at bounding box center [535, 666] width 158 height 34
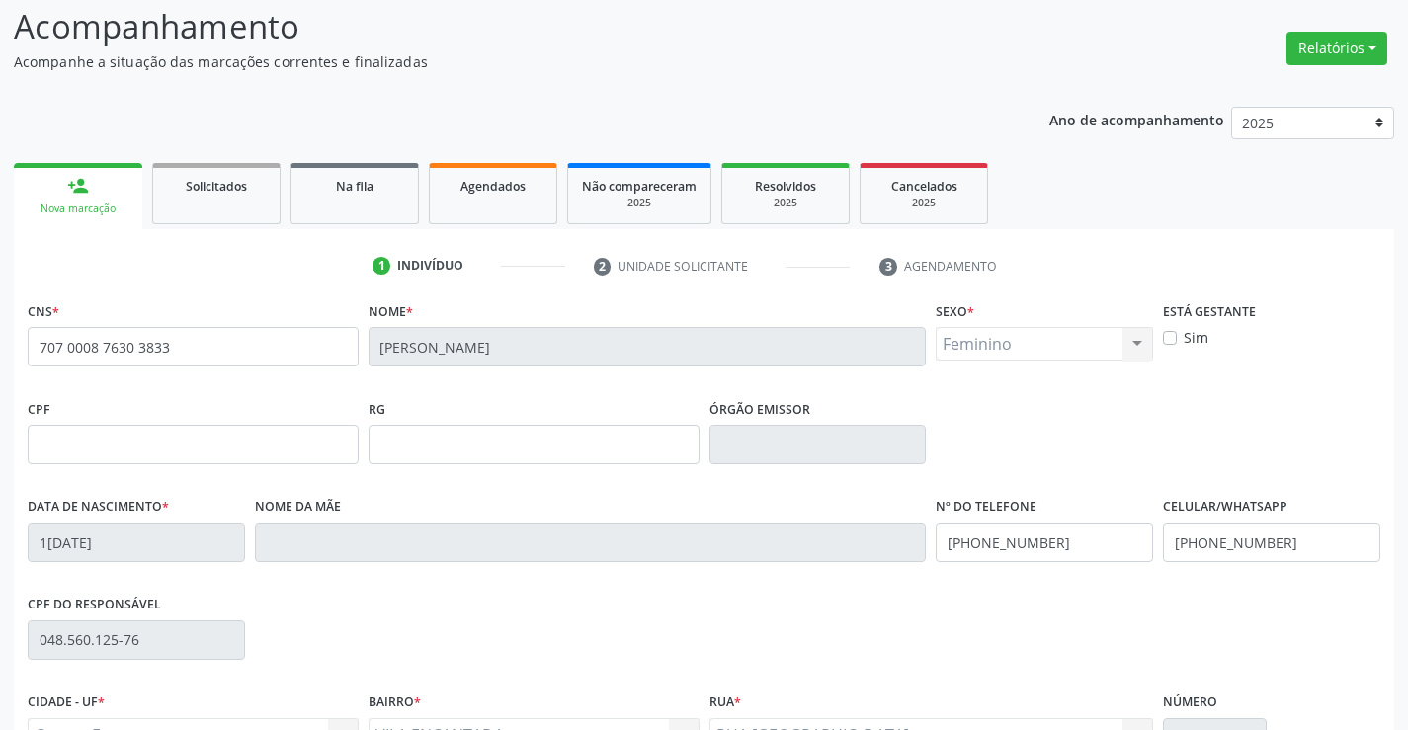
scroll to position [341, 0]
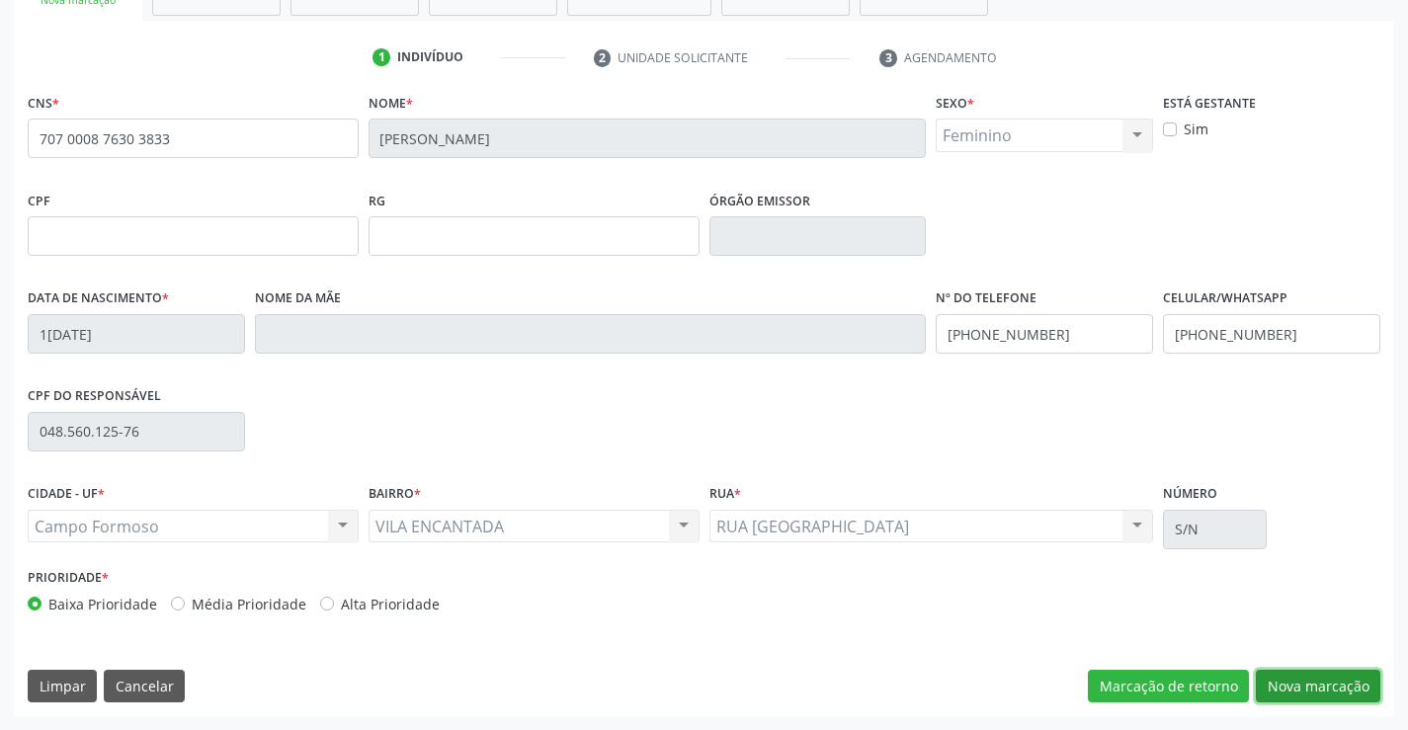
click at [1314, 693] on button "Nova marcação" at bounding box center [1318, 687] width 125 height 34
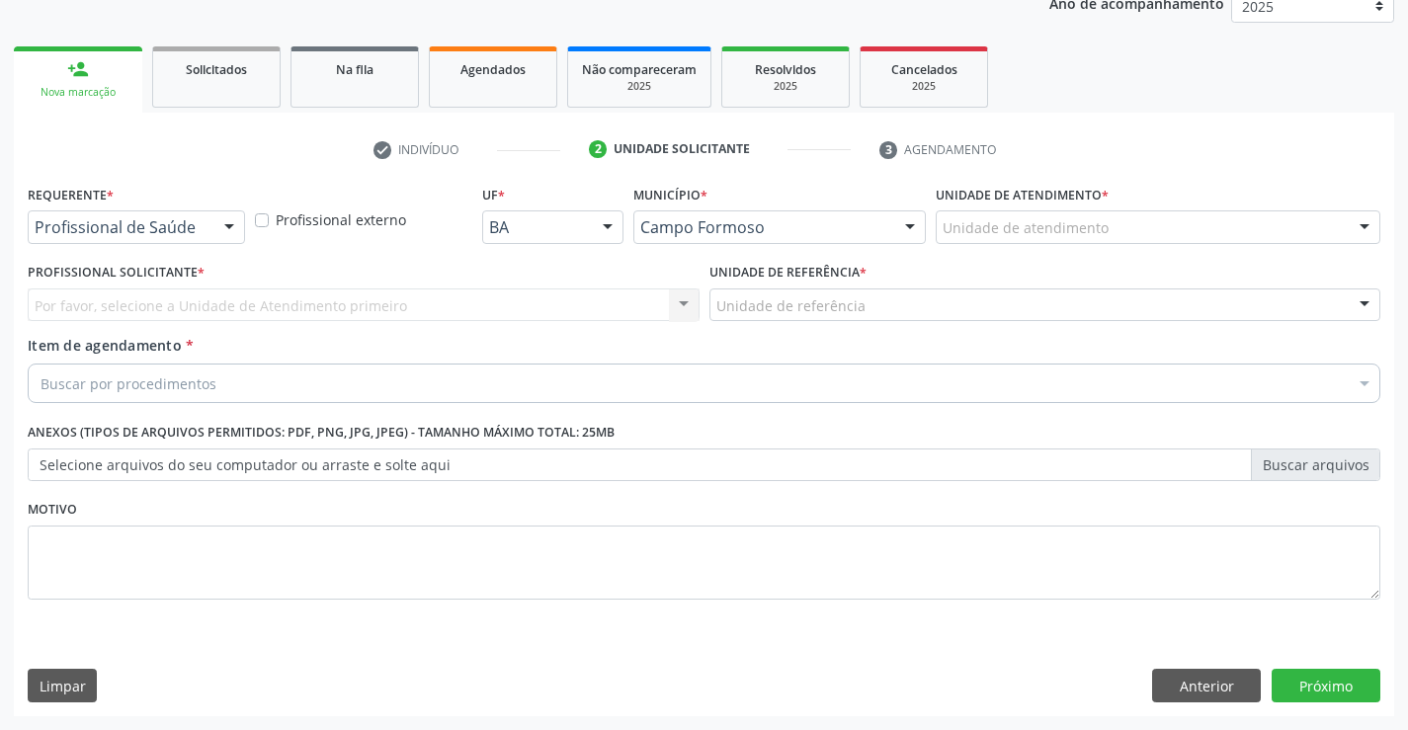
scroll to position [249, 0]
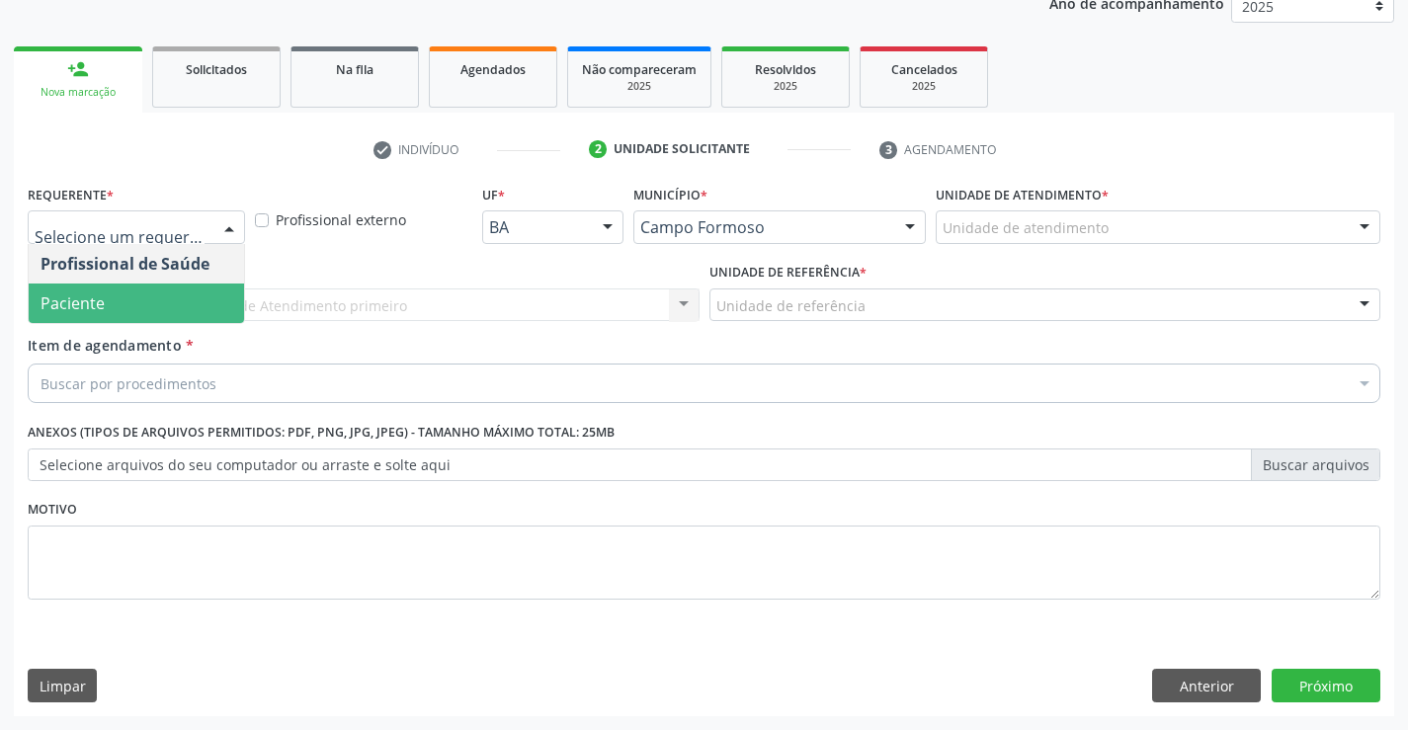
click at [164, 304] on span "Paciente" at bounding box center [136, 304] width 215 height 40
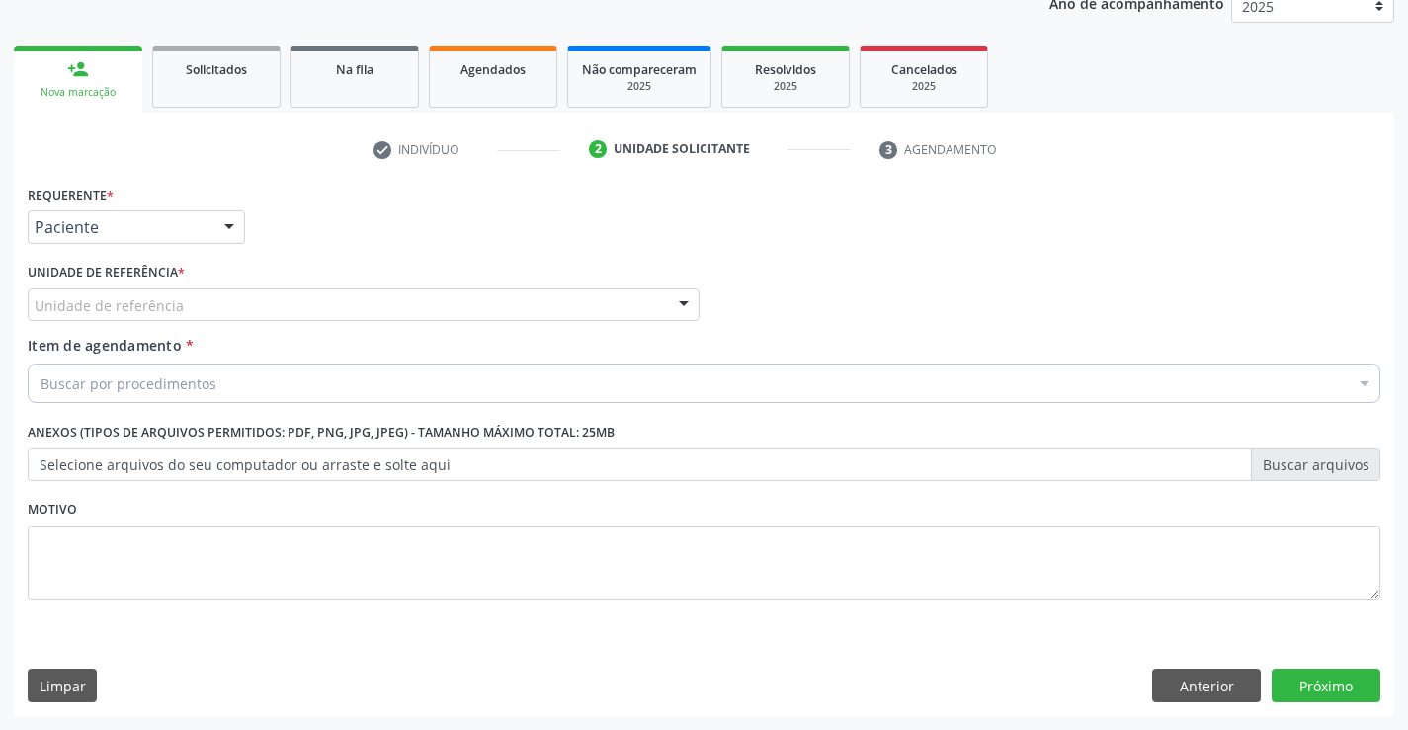
click at [360, 300] on div "Unidade de referência" at bounding box center [364, 306] width 672 height 34
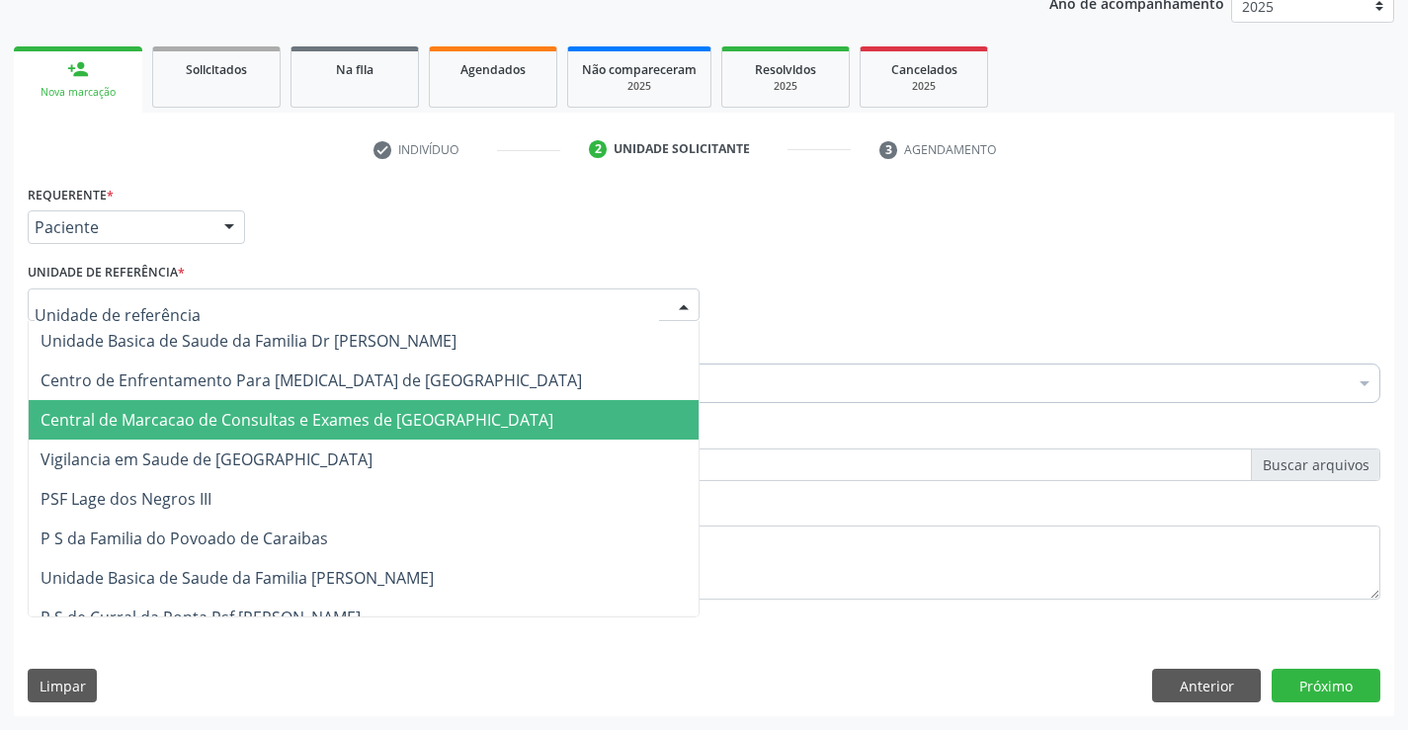
click at [388, 411] on span "Central de Marcacao de Consultas e Exames de [GEOGRAPHIC_DATA]" at bounding box center [297, 420] width 513 height 22
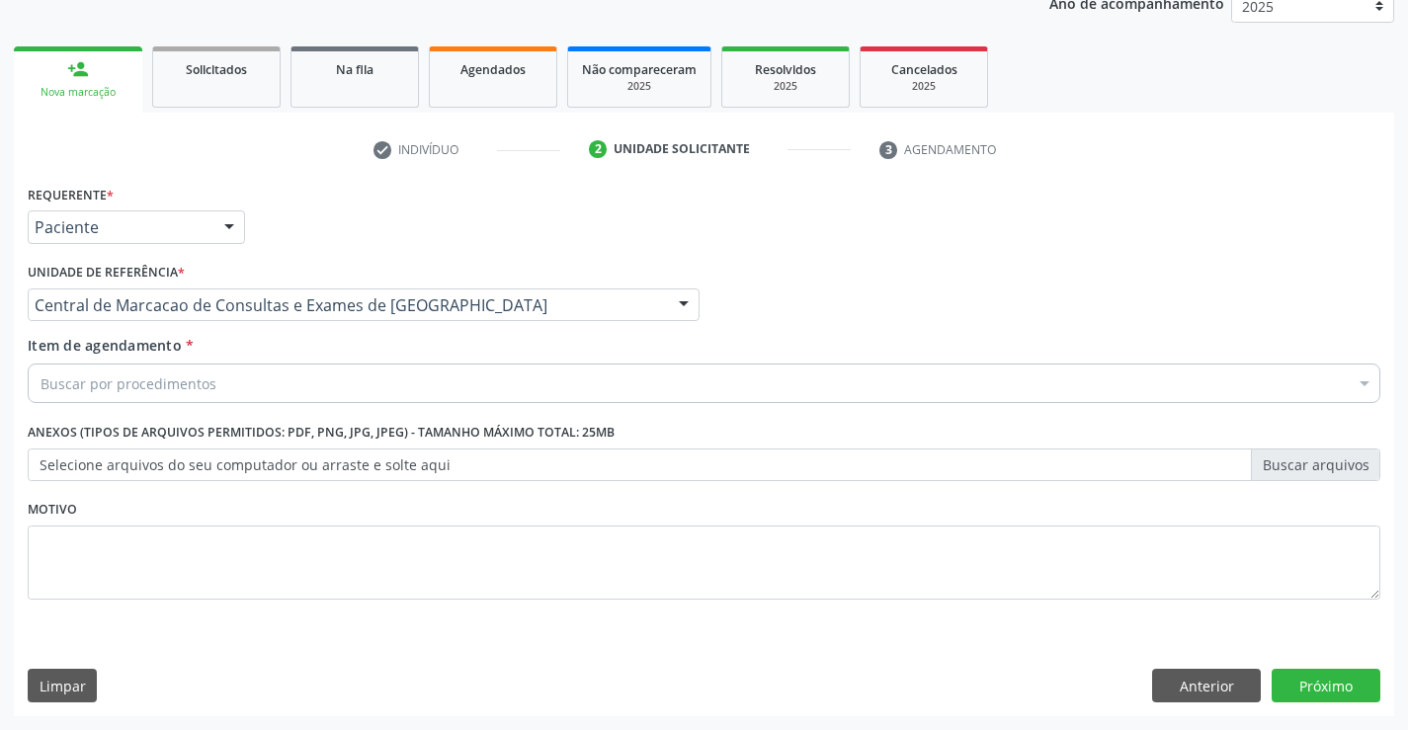
click at [451, 371] on div "Buscar por procedimentos" at bounding box center [704, 384] width 1353 height 40
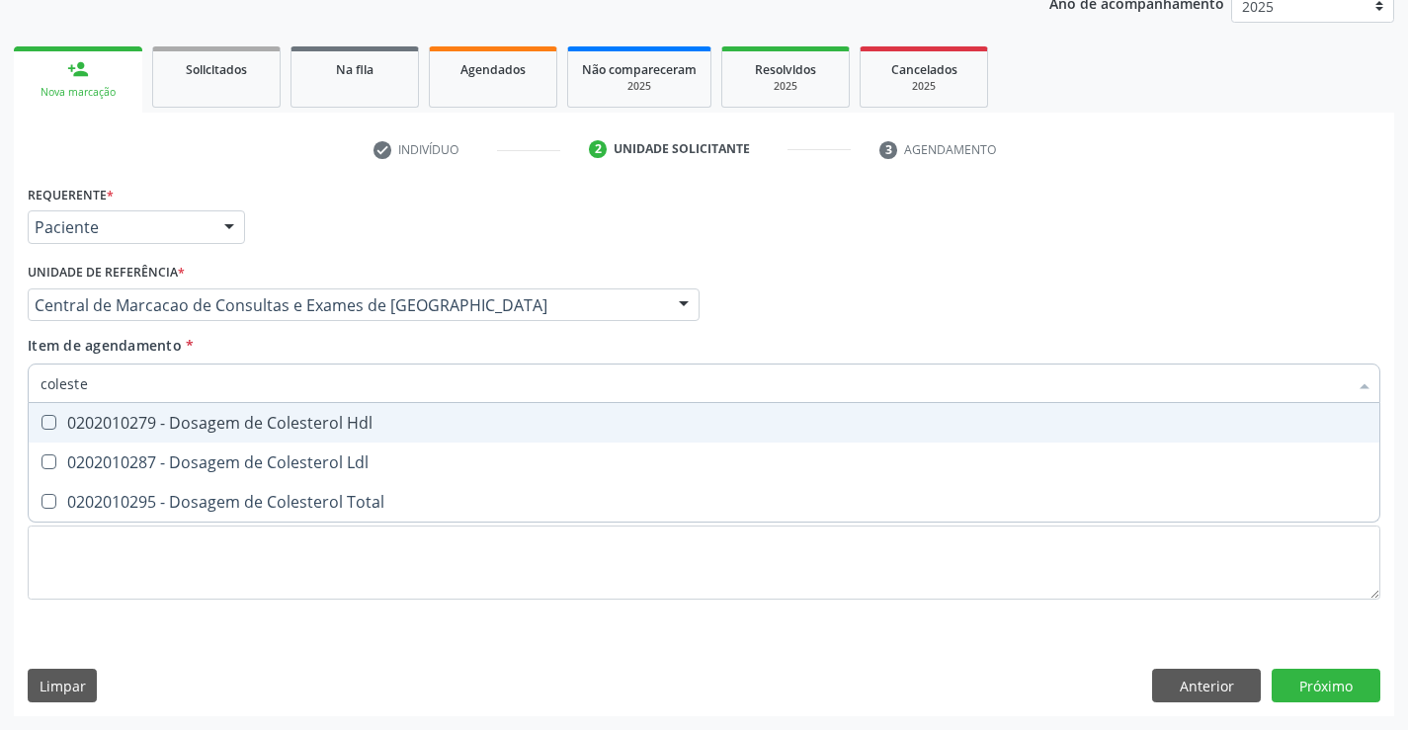
type input "colester"
click at [340, 420] on div "0202010279 - Dosagem de Colesterol Hdl" at bounding box center [704, 423] width 1327 height 16
checkbox Hdl "true"
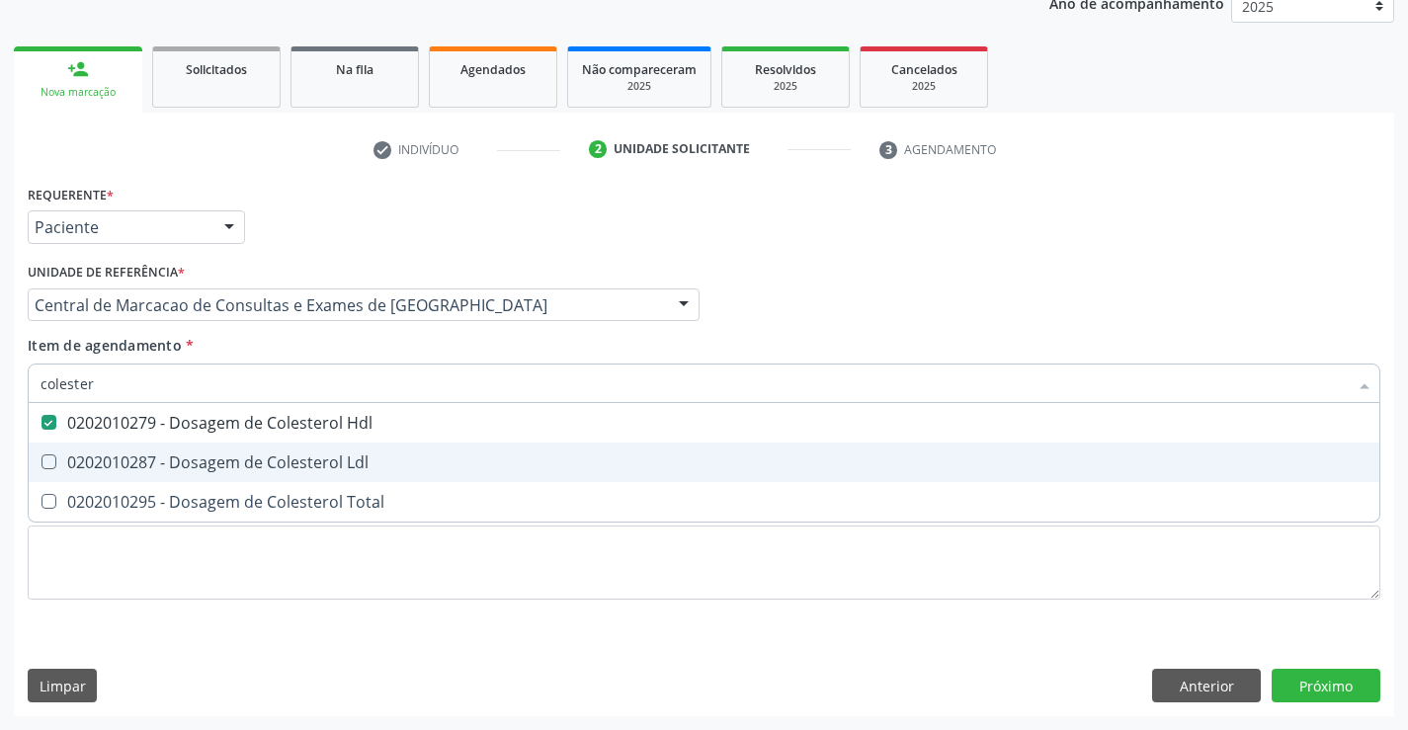
click at [343, 467] on div "0202010287 - Dosagem de Colesterol Ldl" at bounding box center [704, 463] width 1327 height 16
checkbox Ldl "true"
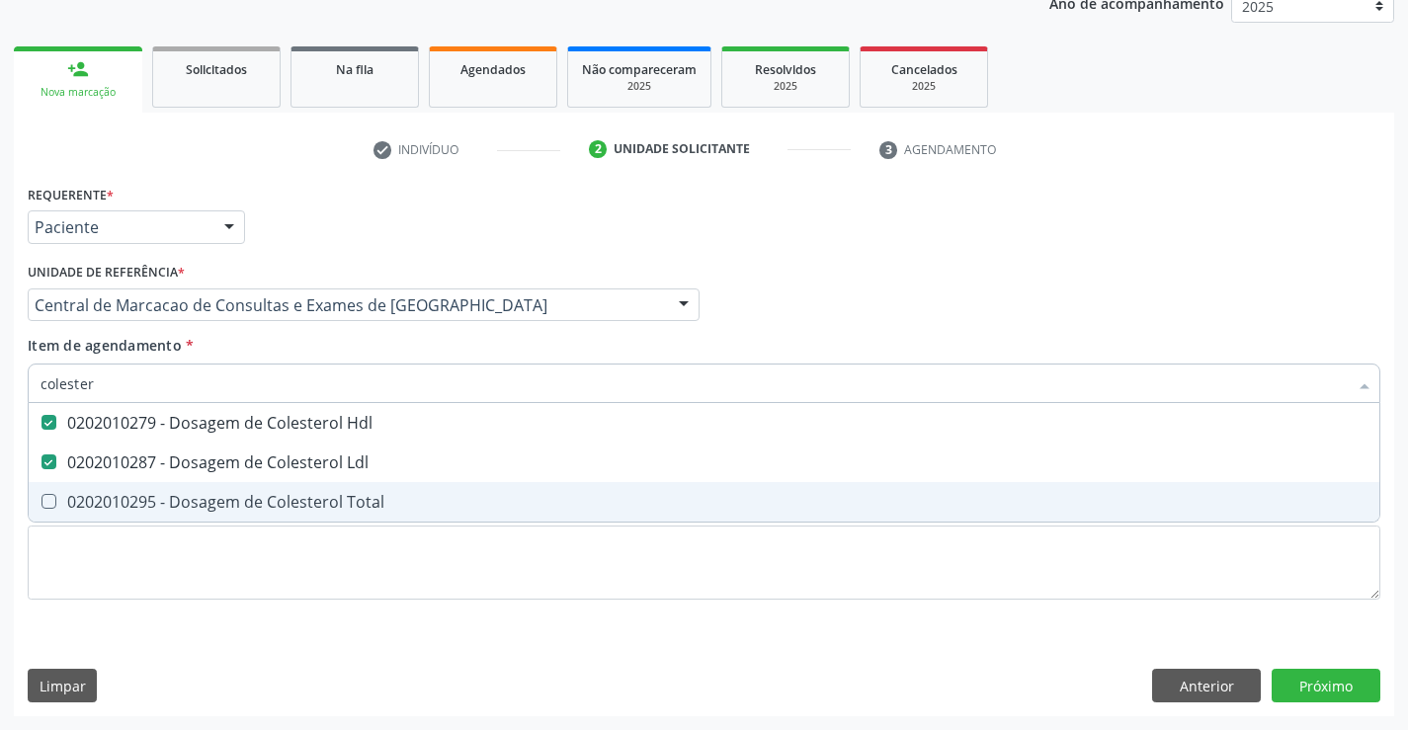
click at [330, 509] on div "0202010295 - Dosagem de Colesterol Total" at bounding box center [704, 502] width 1327 height 16
checkbox Total "true"
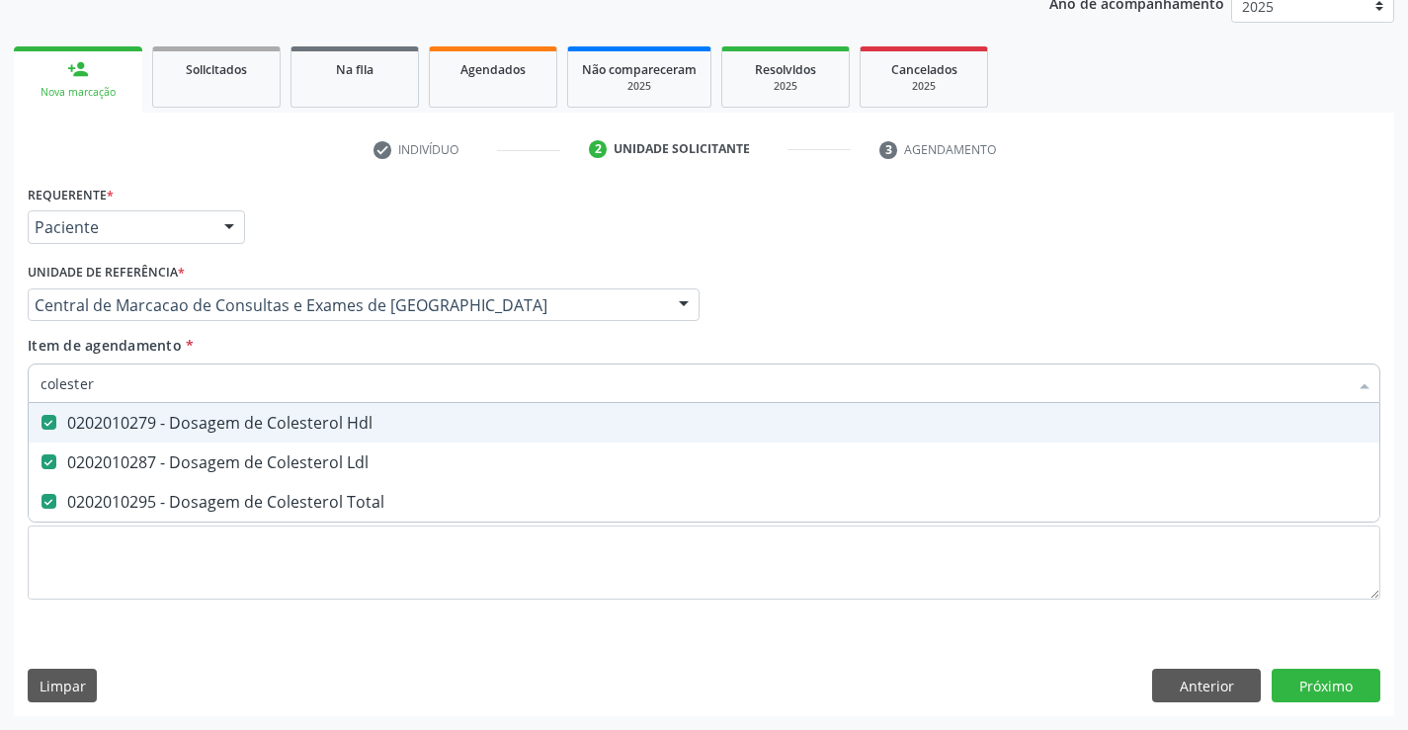
click at [165, 374] on input "colester" at bounding box center [694, 384] width 1307 height 40
type input "h"
checkbox Hdl "false"
checkbox Ldl "false"
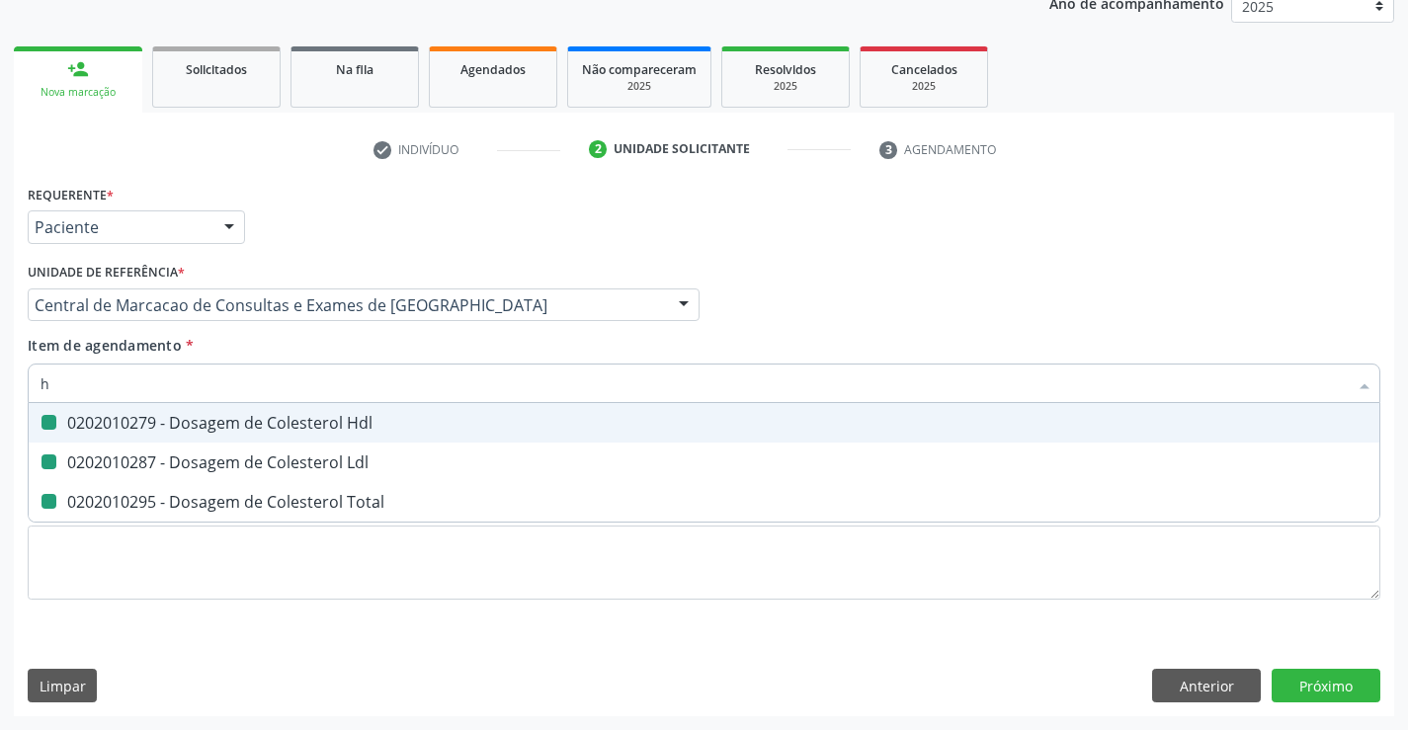
checkbox Total "false"
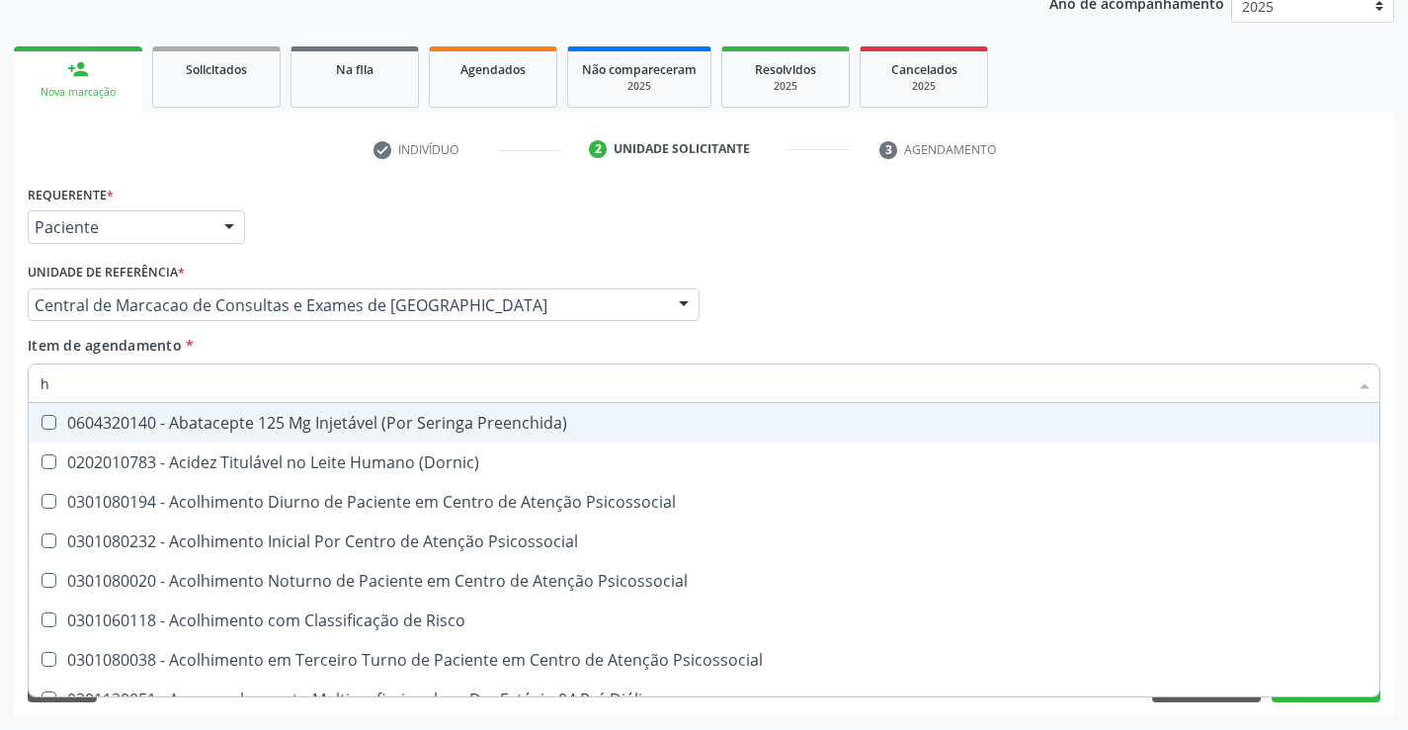
type input "he"
checkbox Hdl "false"
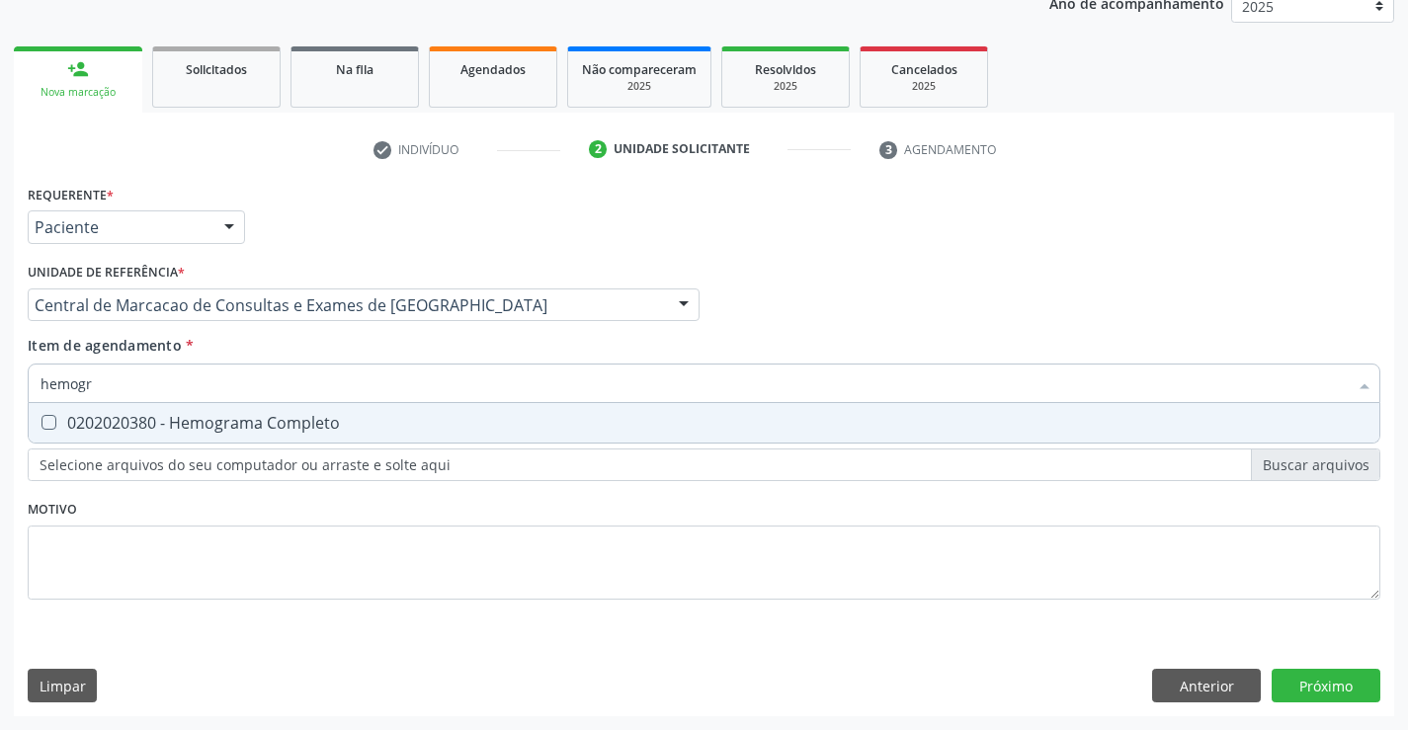
type input "hemogra"
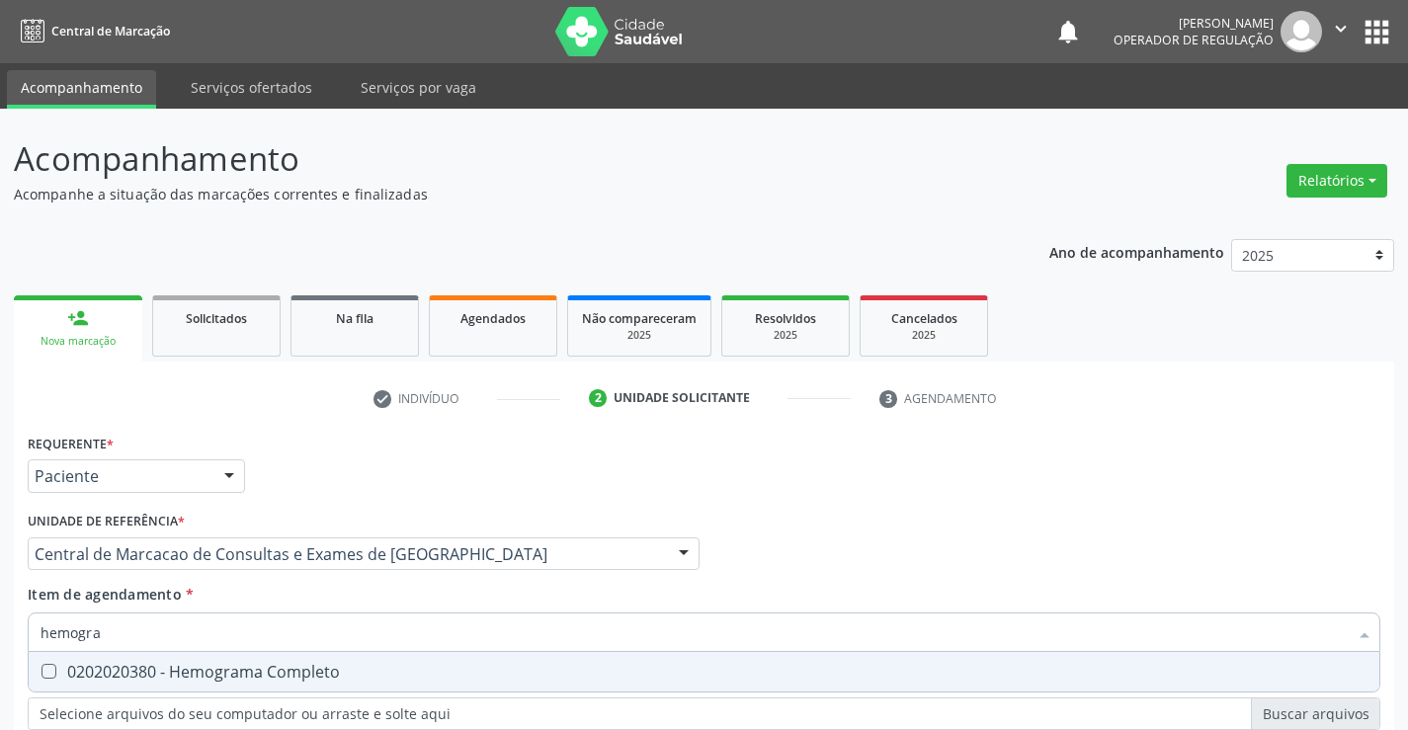
scroll to position [249, 0]
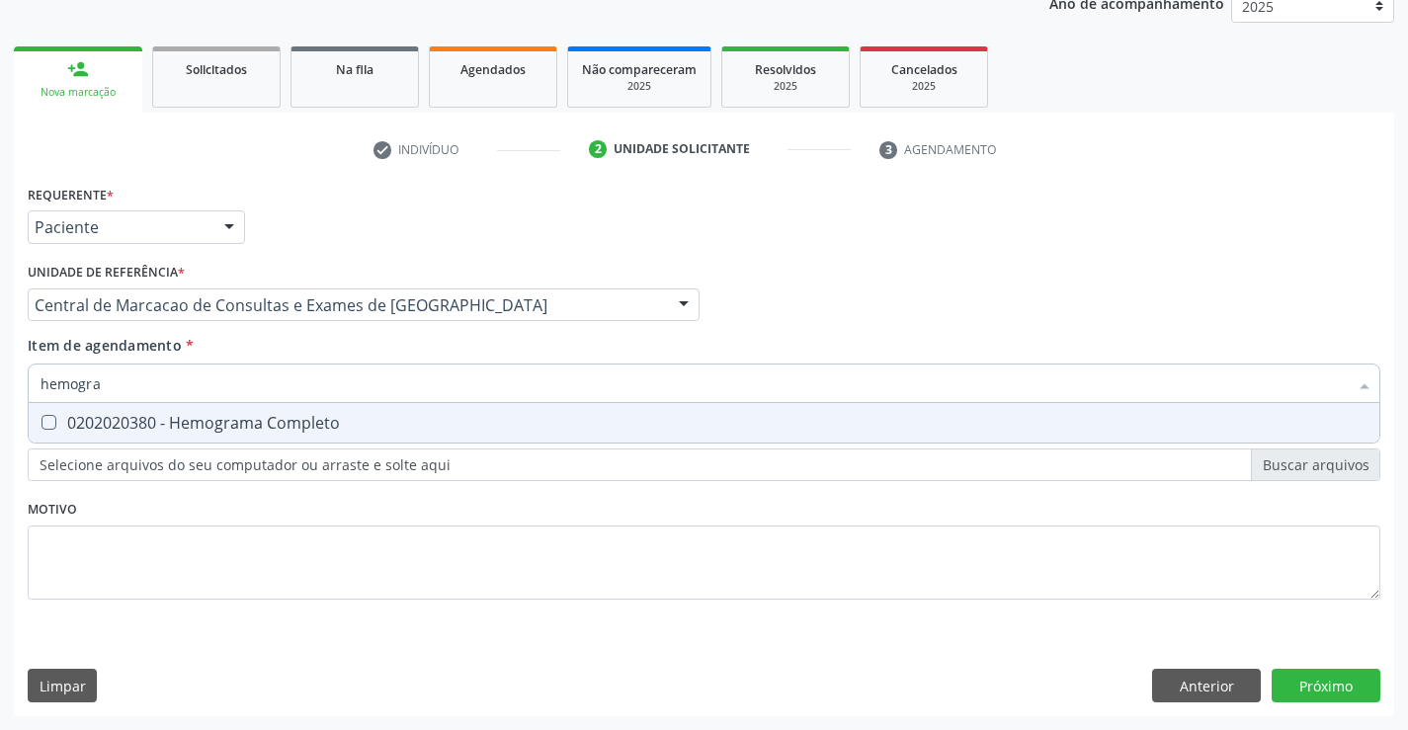
click at [155, 428] on div "0202020380 - Hemograma Completo" at bounding box center [704, 423] width 1327 height 16
checkbox Completo "true"
click at [181, 381] on input "hemogra" at bounding box center [694, 384] width 1307 height 40
type input "t"
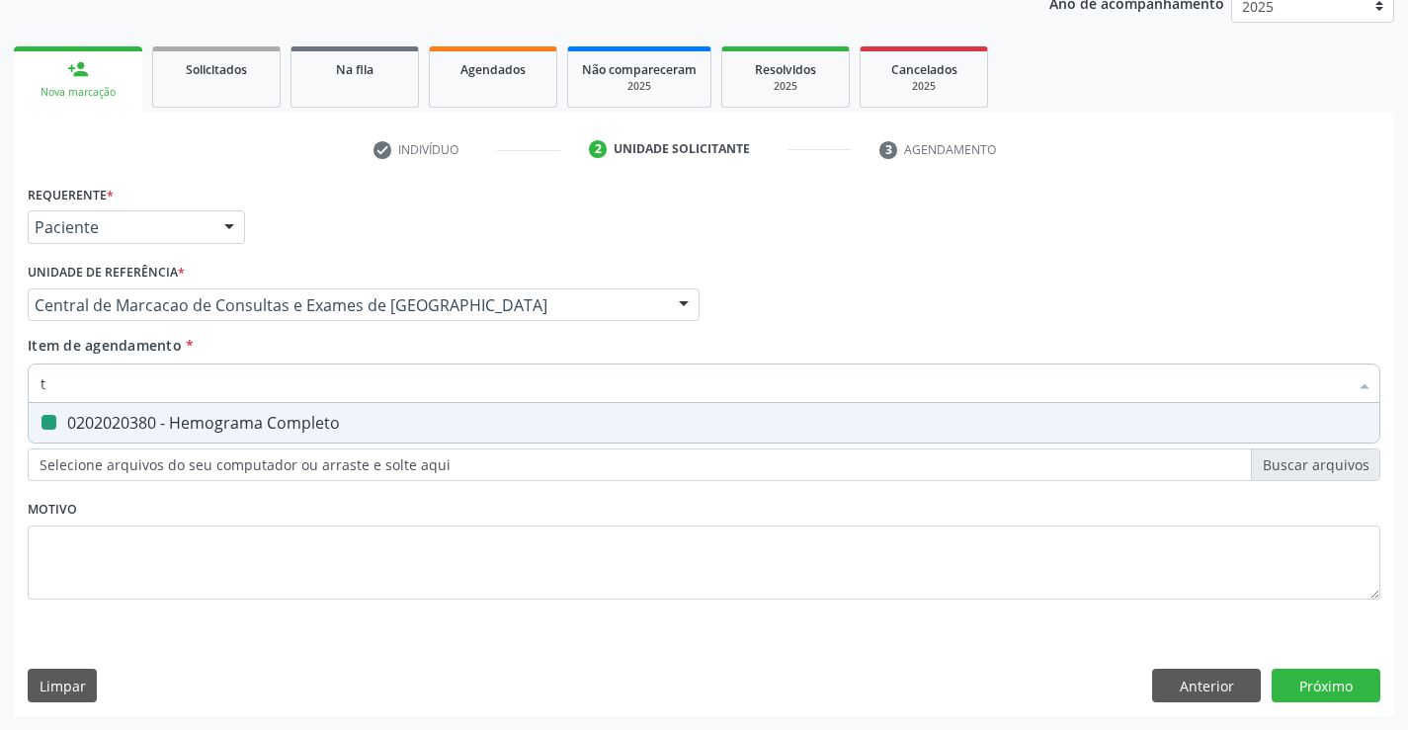
checkbox Completo "false"
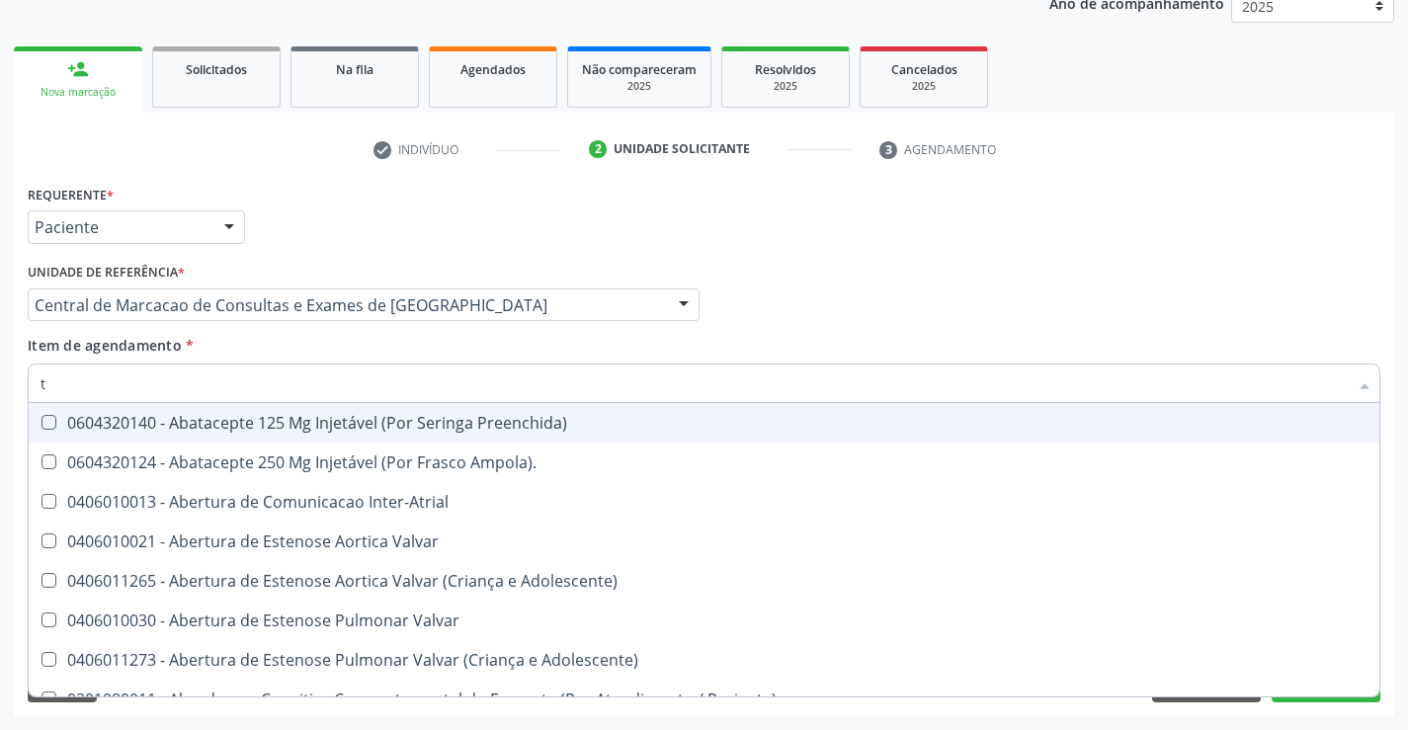
type input "tg"
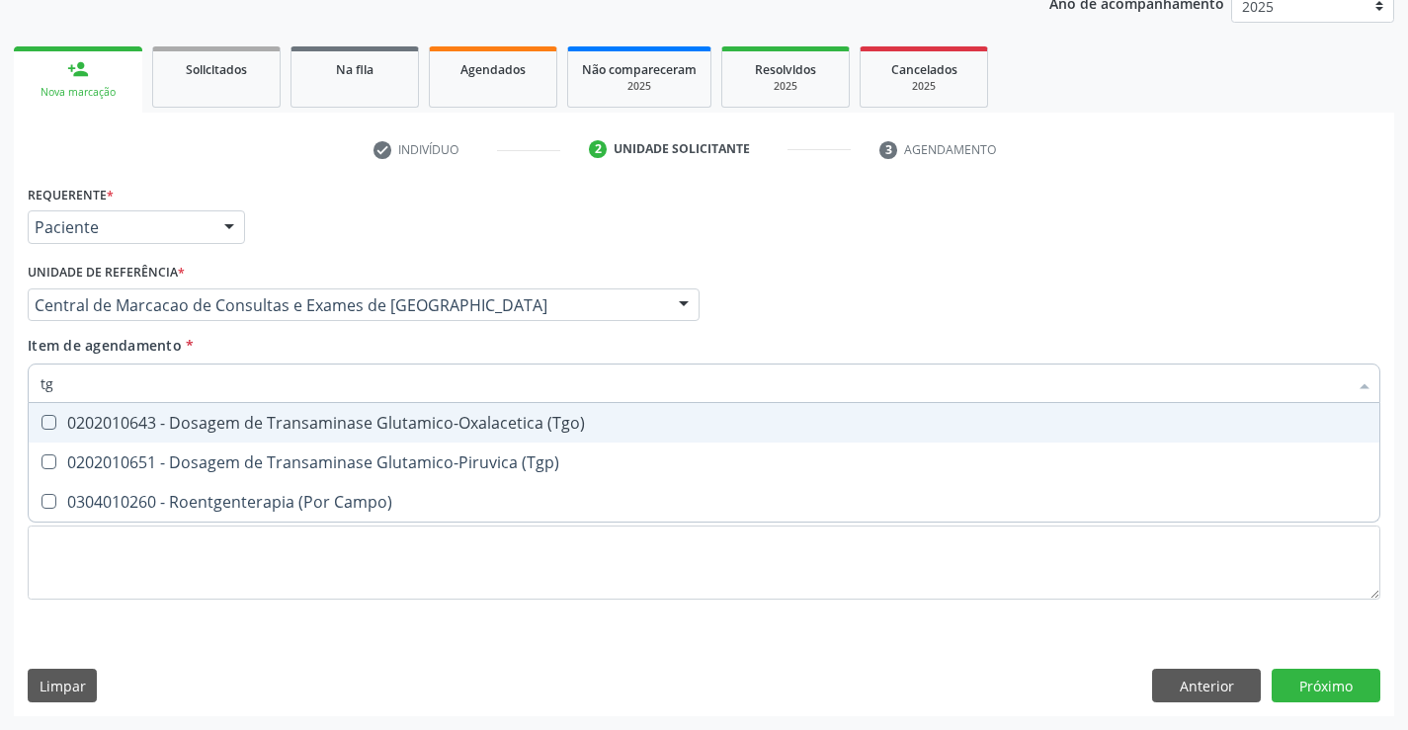
click at [200, 418] on div "0202010643 - Dosagem de Transaminase Glutamico-Oxalacetica (Tgo)" at bounding box center [704, 423] width 1327 height 16
checkbox \(Tgo\) "true"
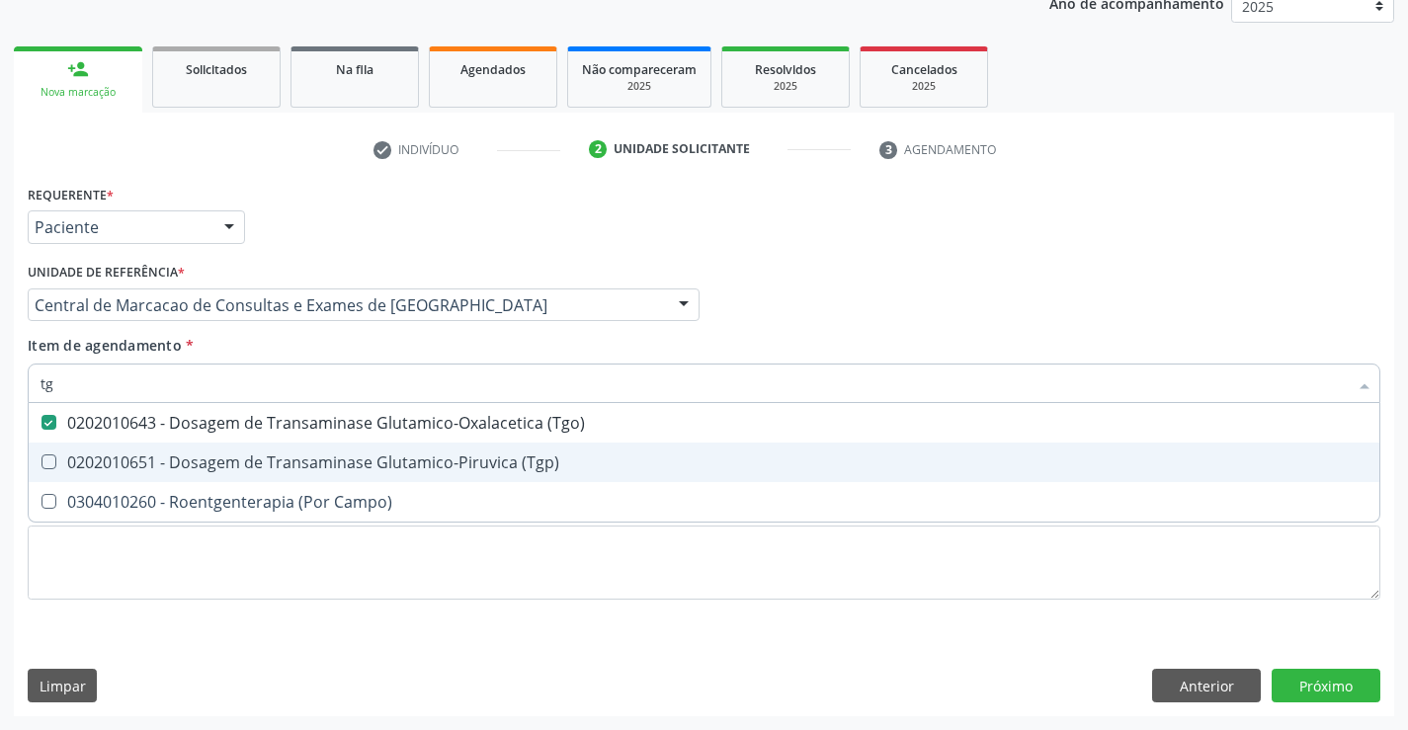
click at [197, 455] on div "0202010651 - Dosagem de Transaminase Glutamico-Piruvica (Tgp)" at bounding box center [704, 463] width 1327 height 16
checkbox \(Tgp\) "true"
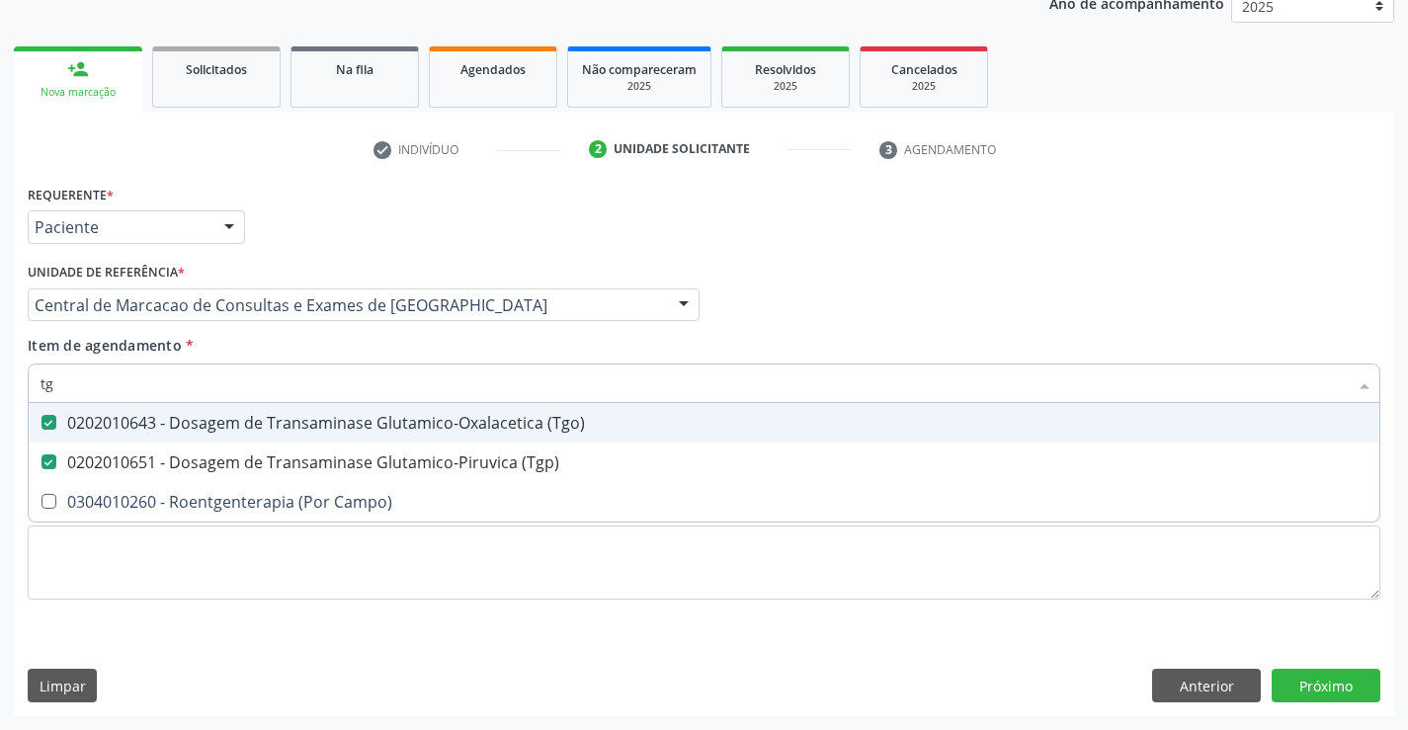
click at [208, 387] on input "tg" at bounding box center [694, 384] width 1307 height 40
type input "gl"
checkbox \(Tgo\) "false"
checkbox \(Tgp\) "false"
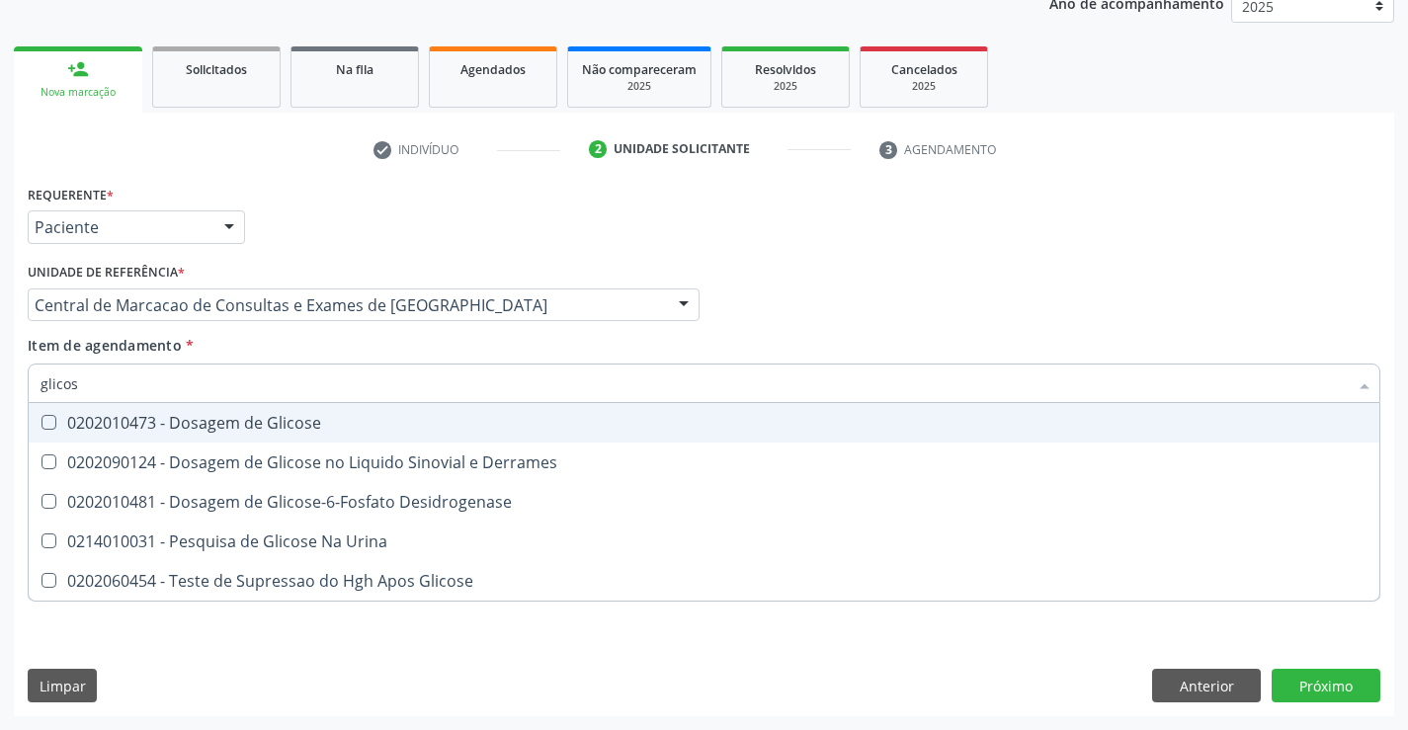
type input "glicose"
click at [232, 420] on div "0202010473 - Dosagem de Glicose" at bounding box center [704, 423] width 1327 height 16
checkbox Glicose "true"
click at [232, 382] on input "glicose" at bounding box center [694, 384] width 1307 height 40
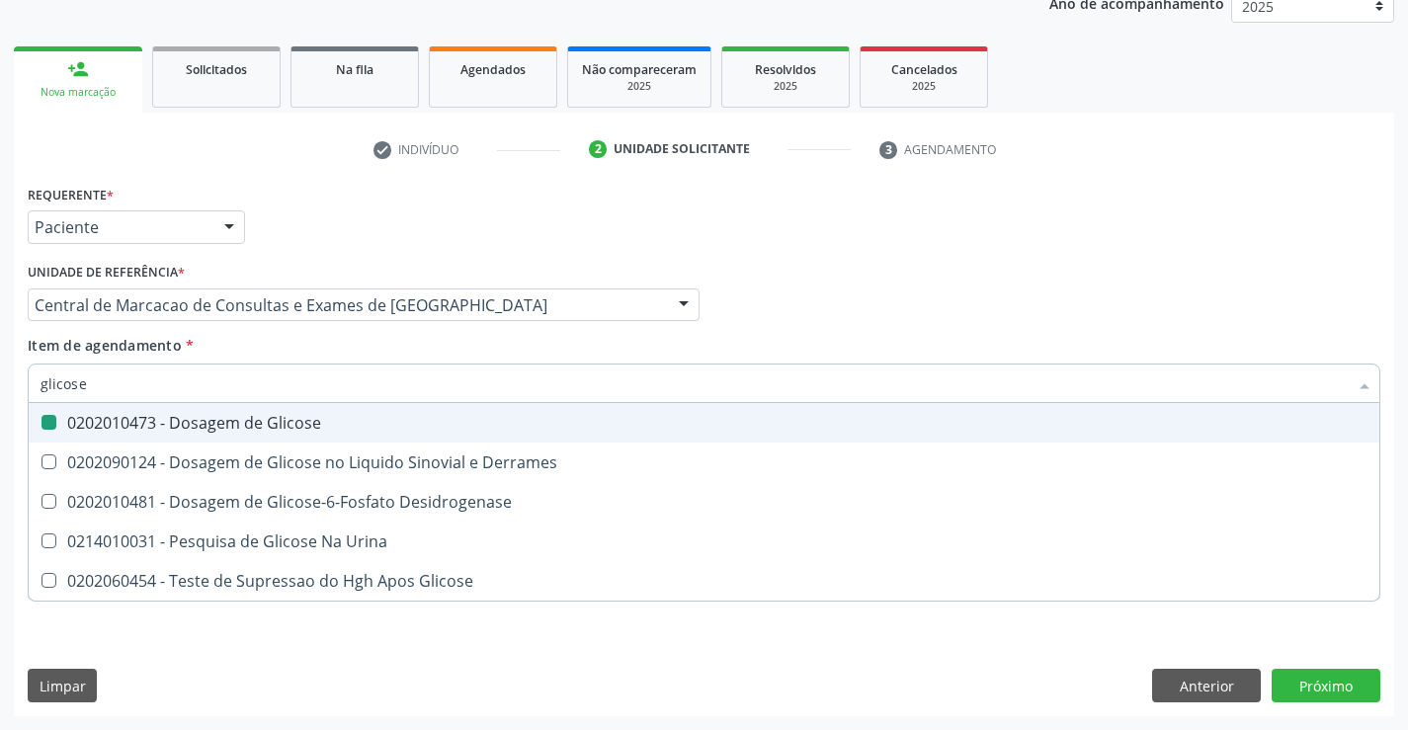
type input "u"
checkbox Glicose "false"
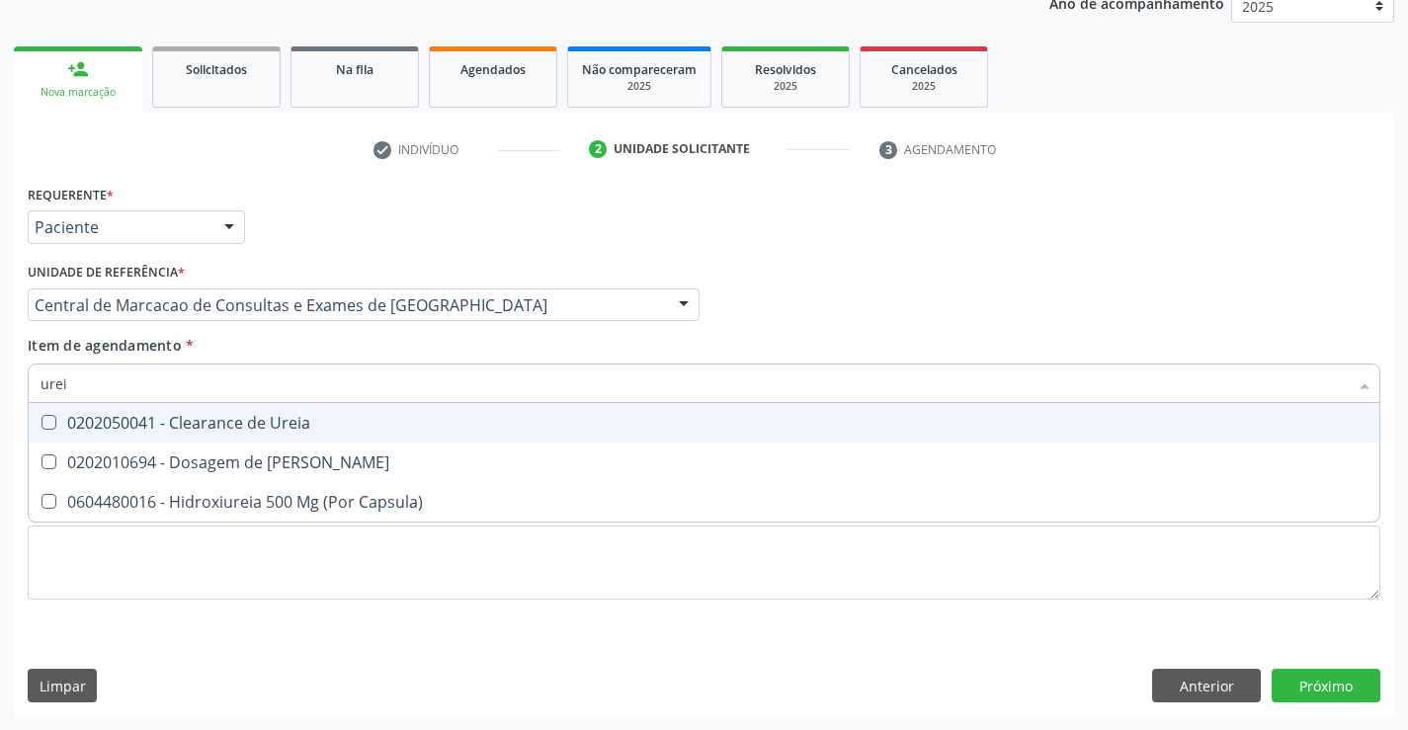
type input "ureia"
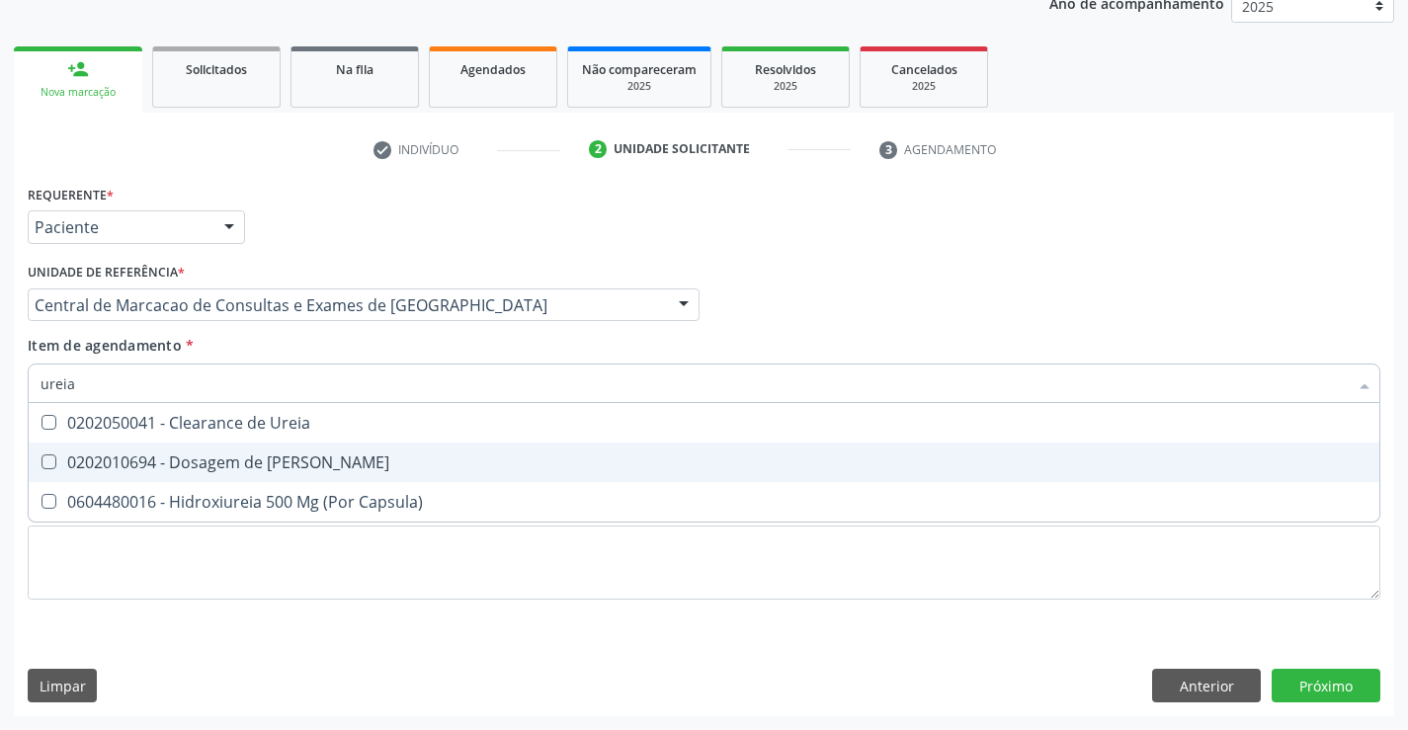
click at [211, 450] on span "0202010694 - Dosagem de [PERSON_NAME]" at bounding box center [704, 463] width 1351 height 40
checkbox Ureia "true"
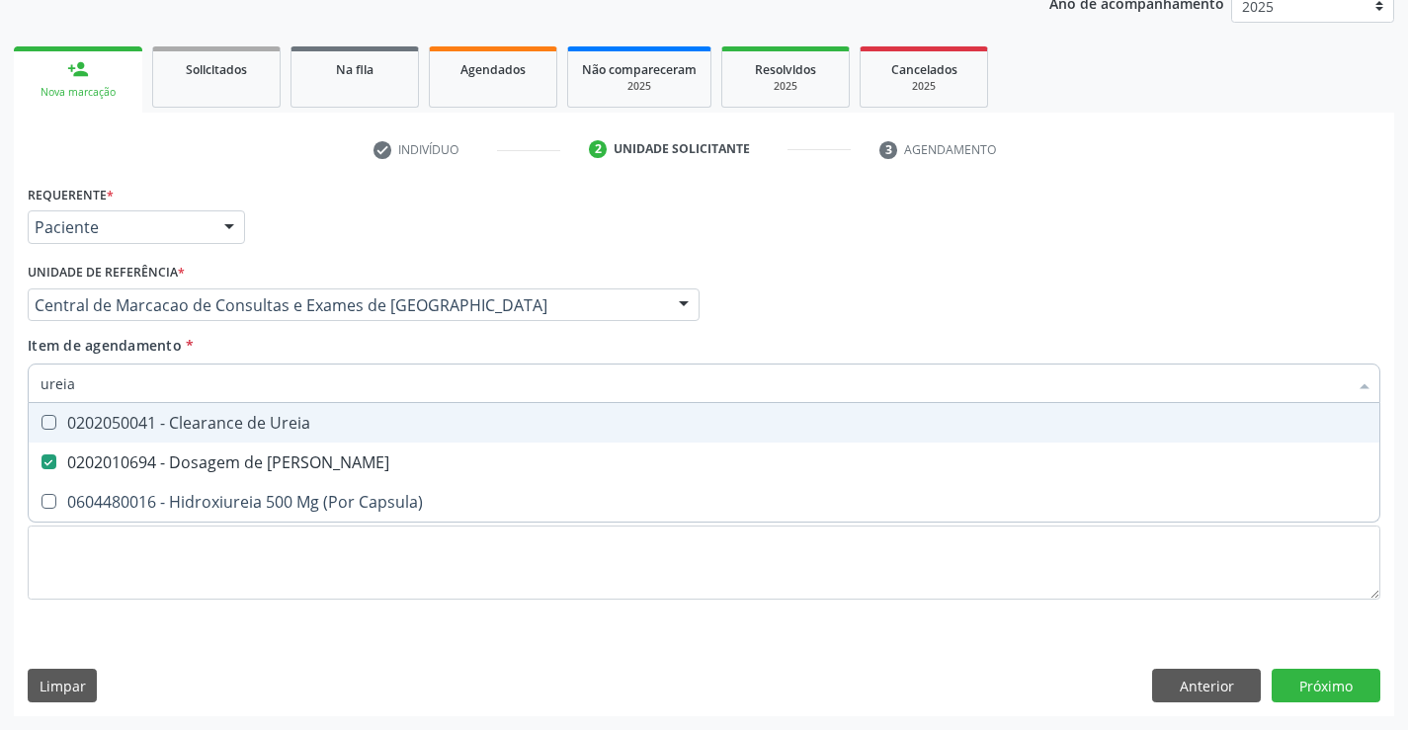
click at [235, 380] on input "ureia" at bounding box center [694, 384] width 1307 height 40
type input "c"
checkbox Ureia "false"
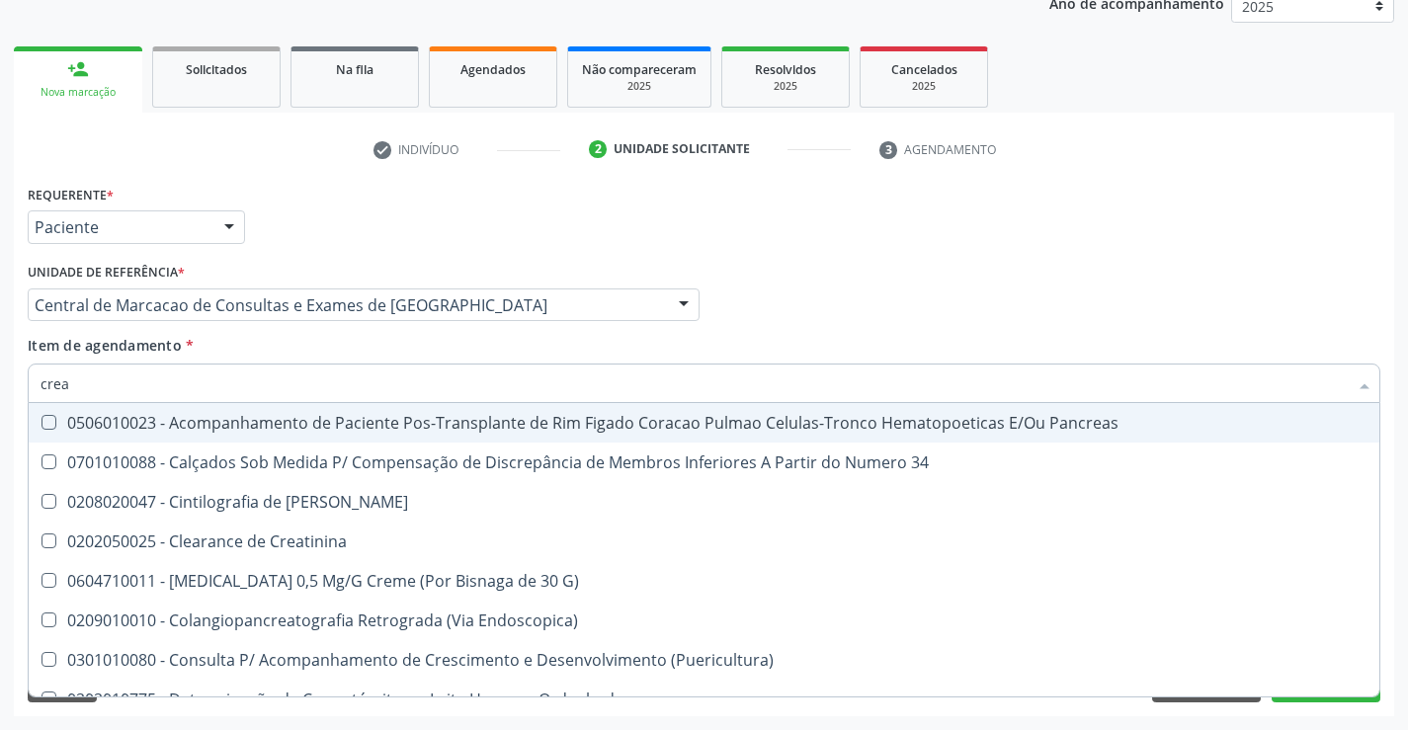
type input "creat"
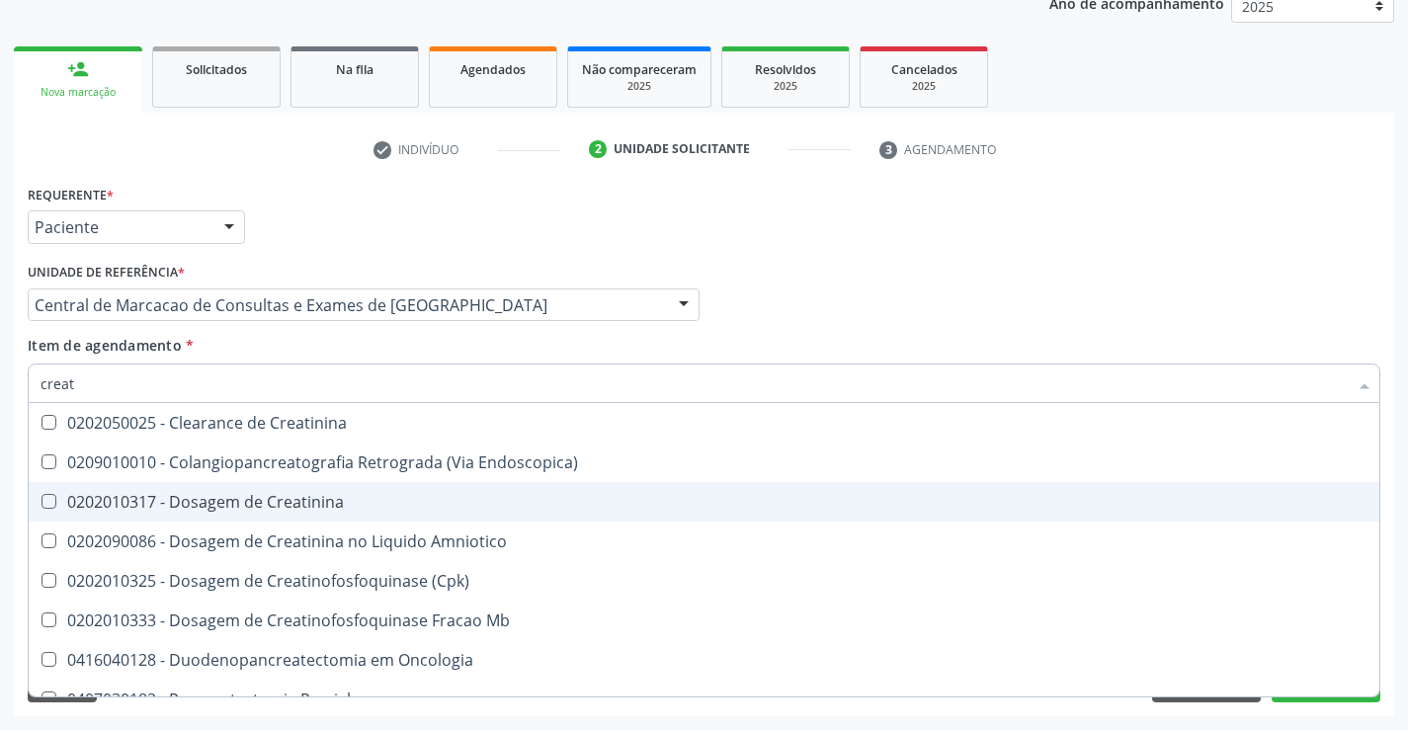
click at [234, 488] on span "0202010317 - Dosagem de Creatinina" at bounding box center [704, 502] width 1351 height 40
checkbox Creatinina "true"
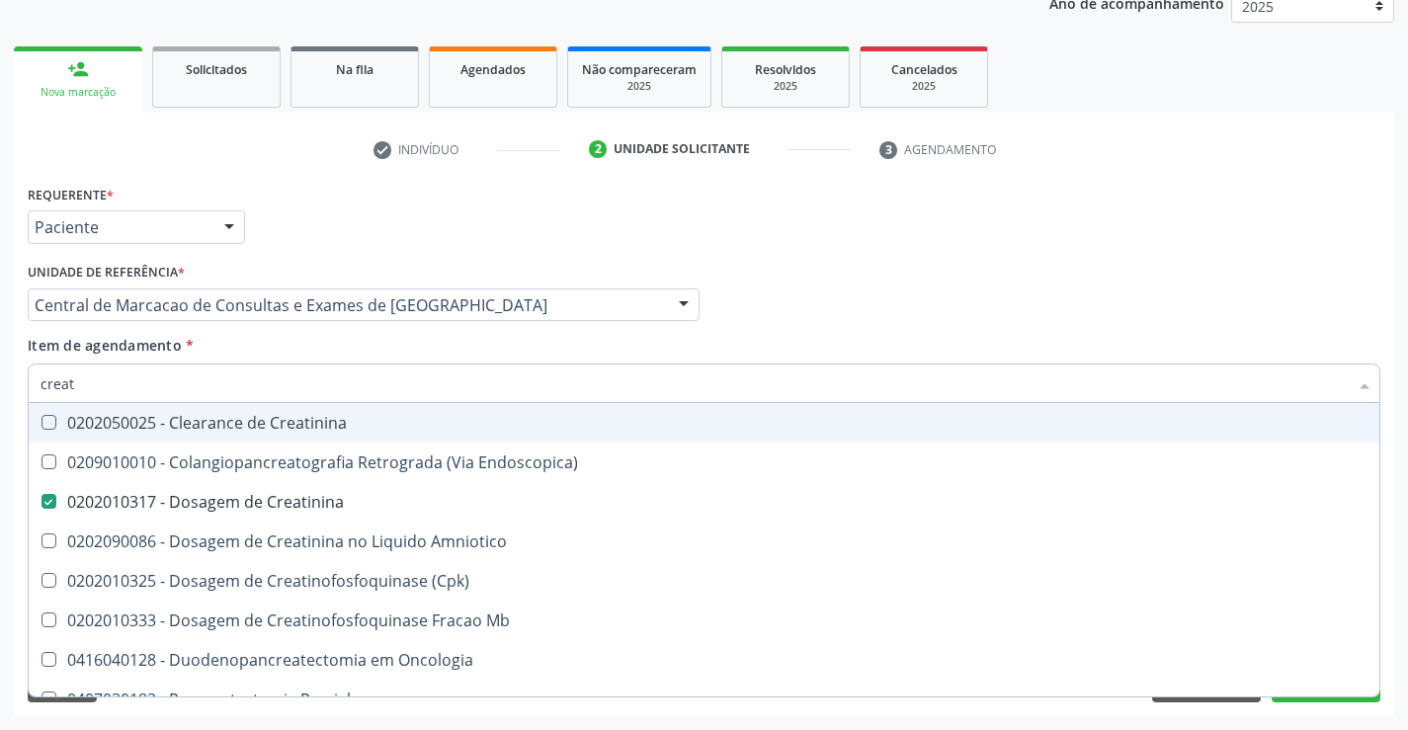
click at [235, 387] on input "creat" at bounding box center [694, 384] width 1307 height 40
type input "fe"
checkbox Creatinina "false"
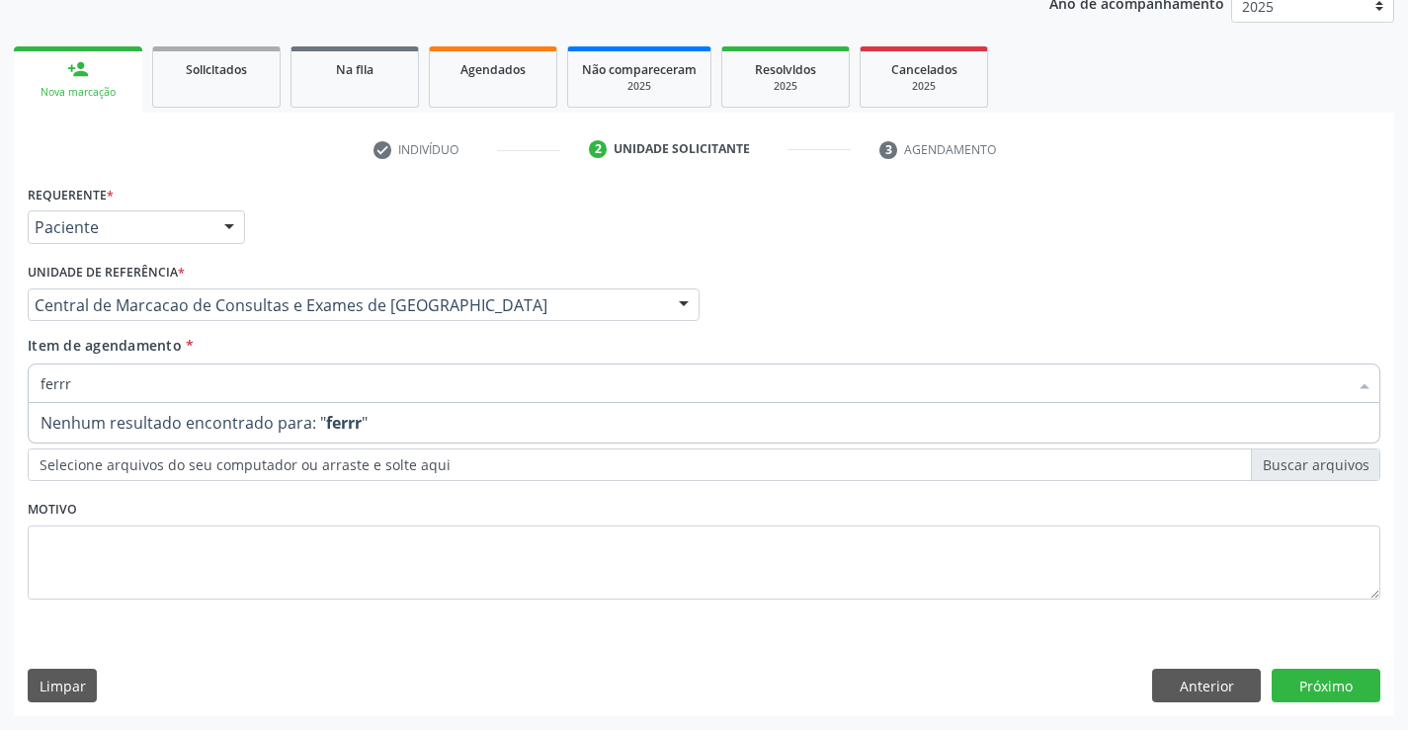
type input "ferr"
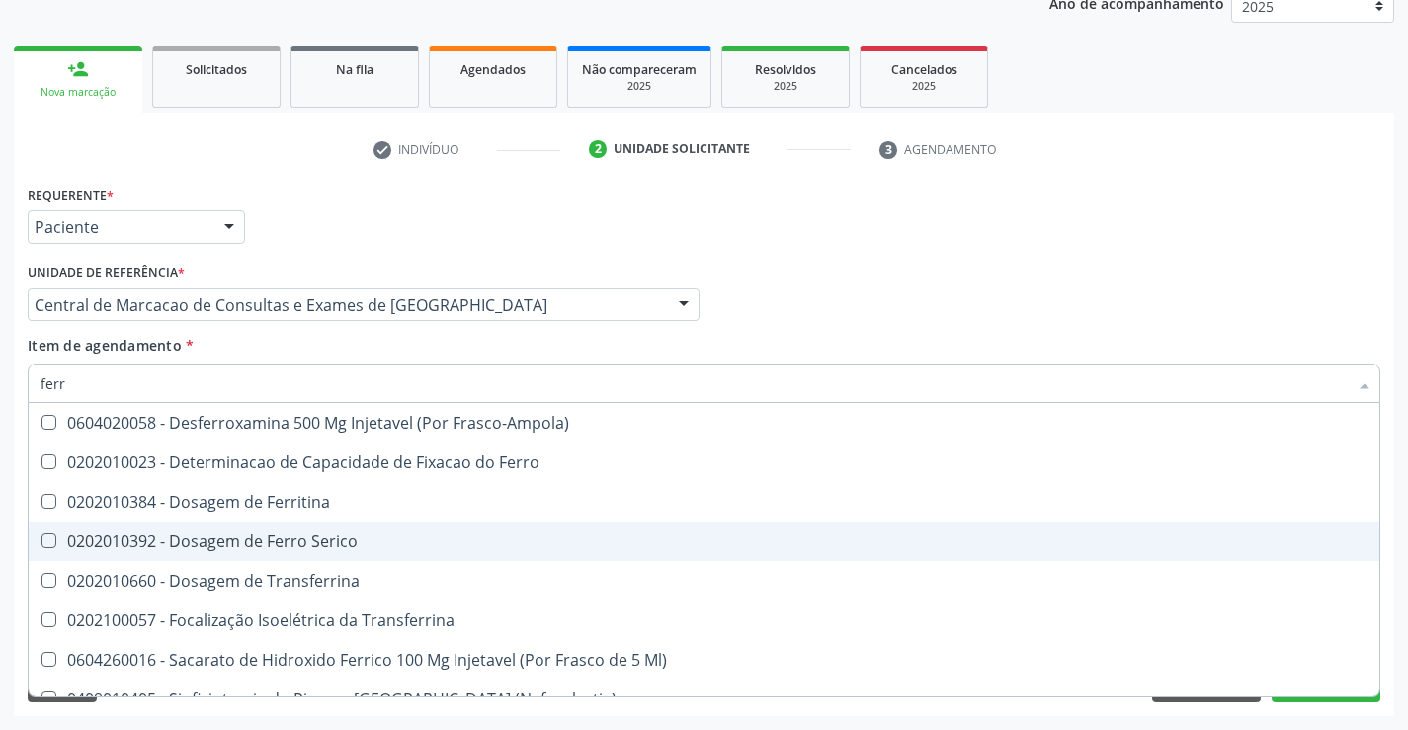
click at [271, 530] on span "0202010392 - Dosagem de Ferro Serico" at bounding box center [704, 542] width 1351 height 40
checkbox Serico "true"
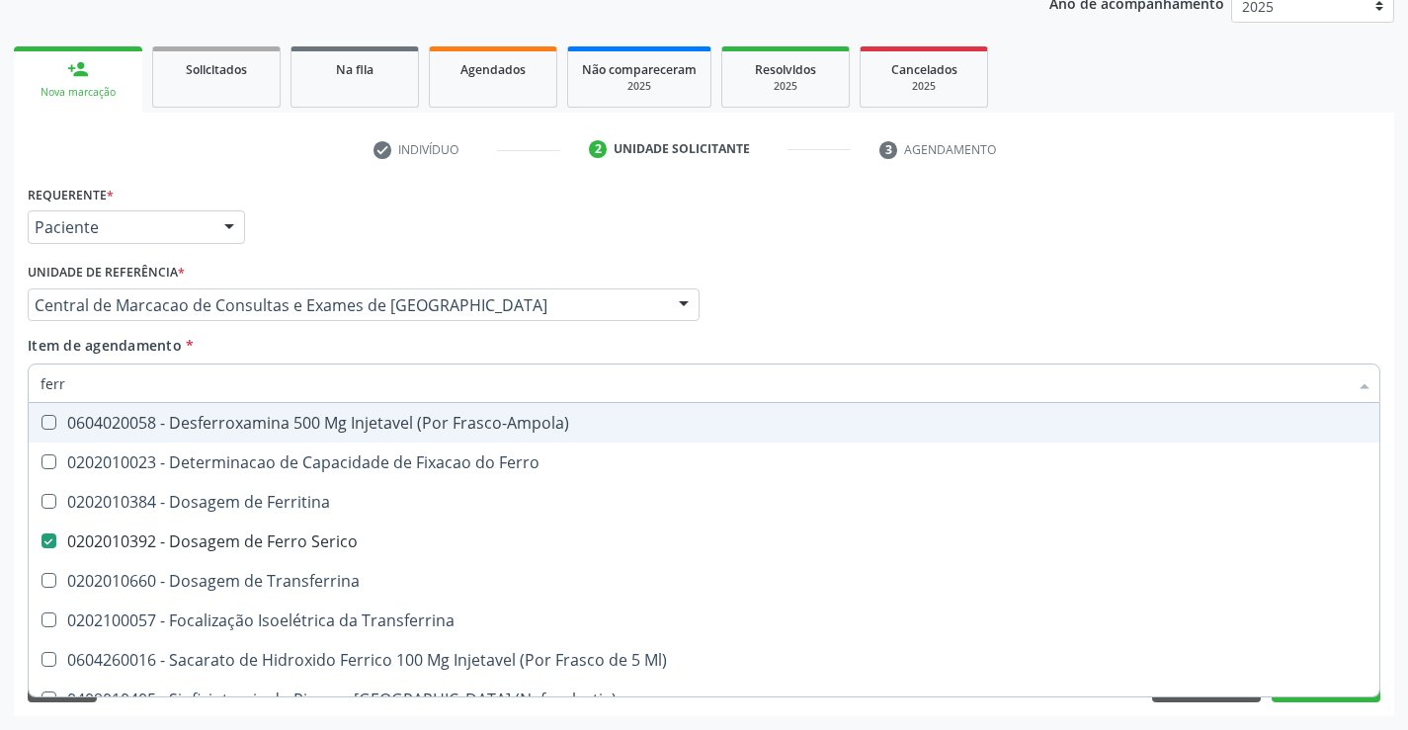
click at [691, 330] on div "Unidade de referência * Central de Marcacao de Consultas e Exames de Campo Form…" at bounding box center [364, 296] width 682 height 77
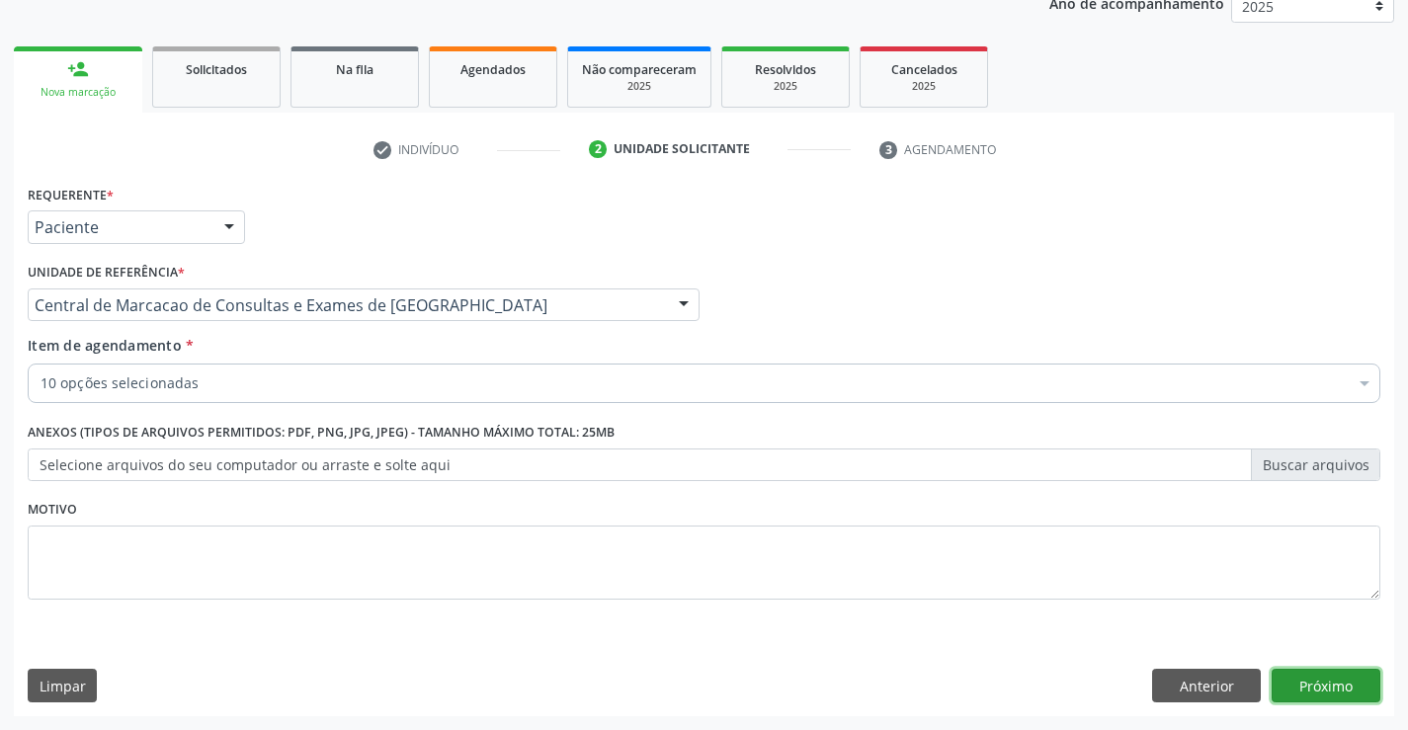
click at [1331, 681] on button "Próximo" at bounding box center [1326, 686] width 109 height 34
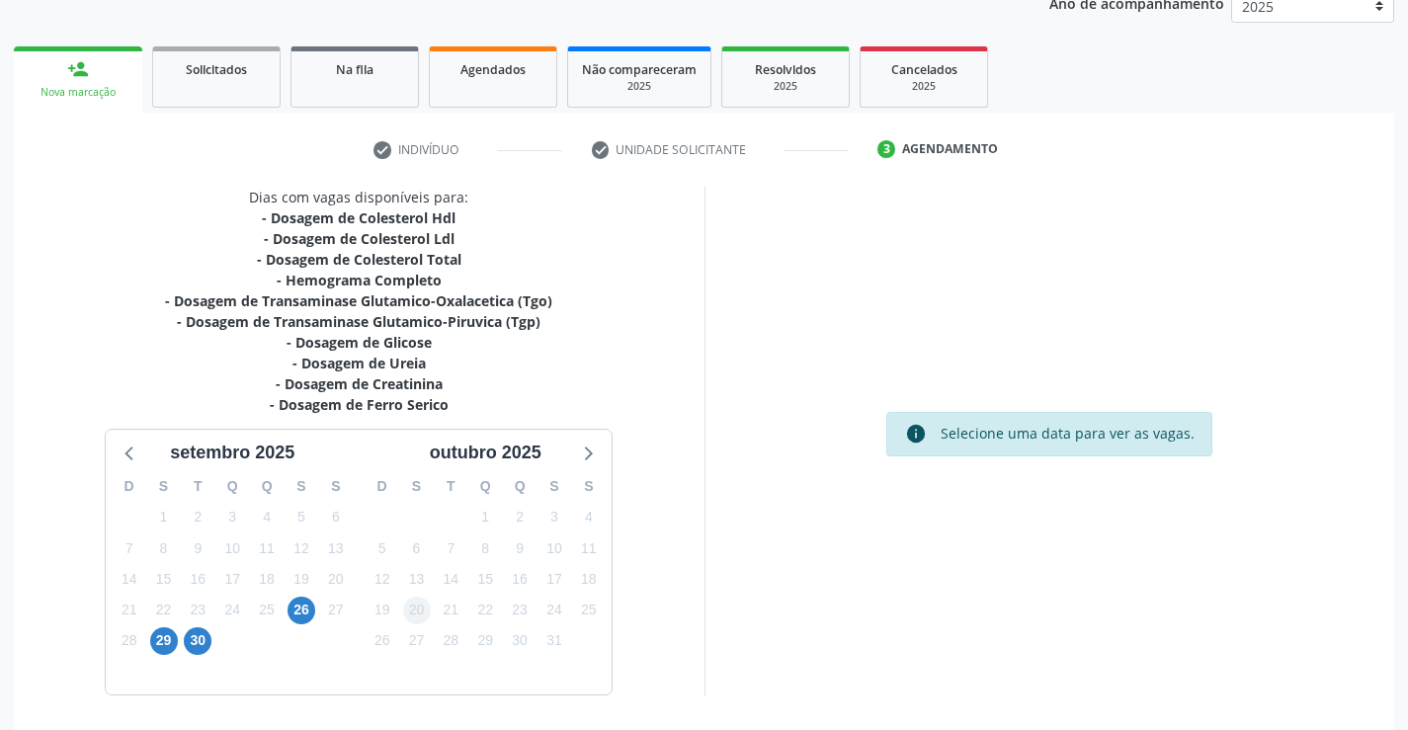
scroll to position [316, 0]
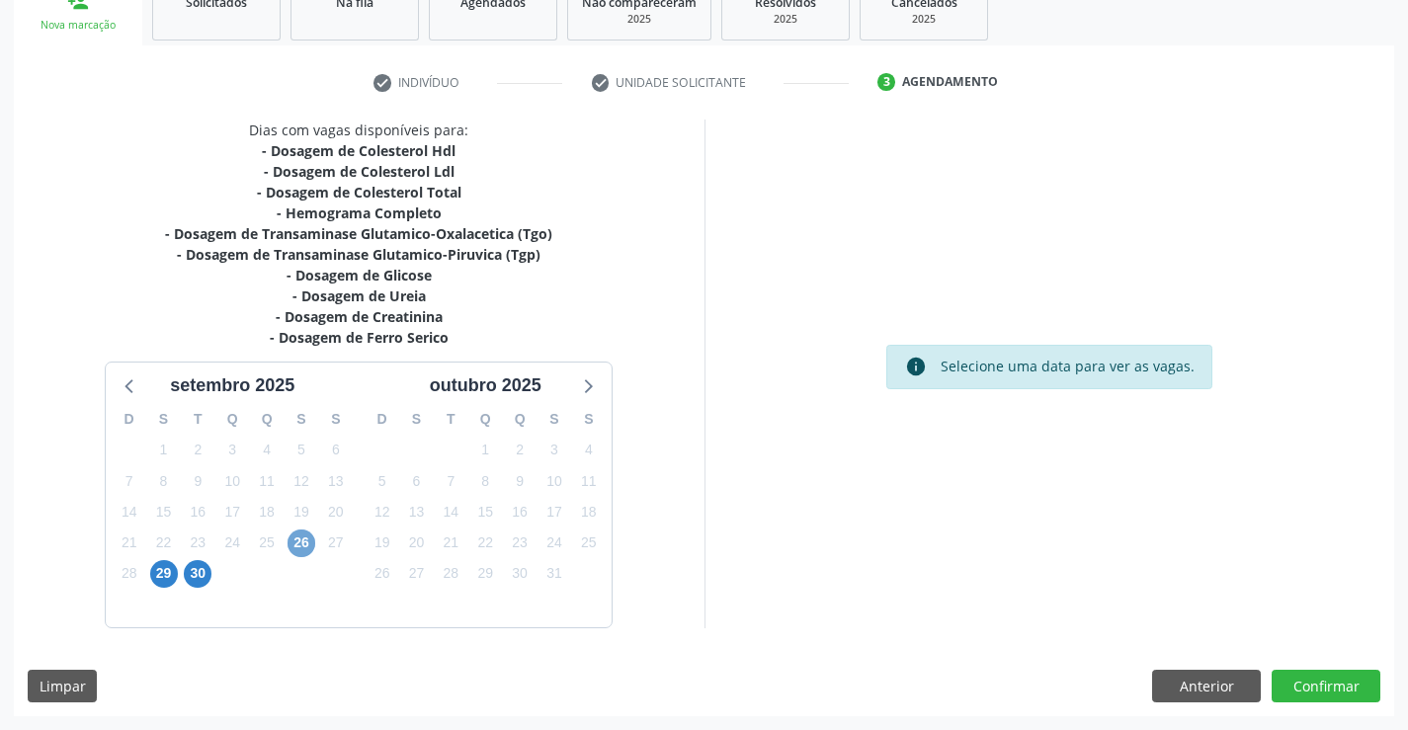
click at [299, 548] on span "26" at bounding box center [302, 544] width 28 height 28
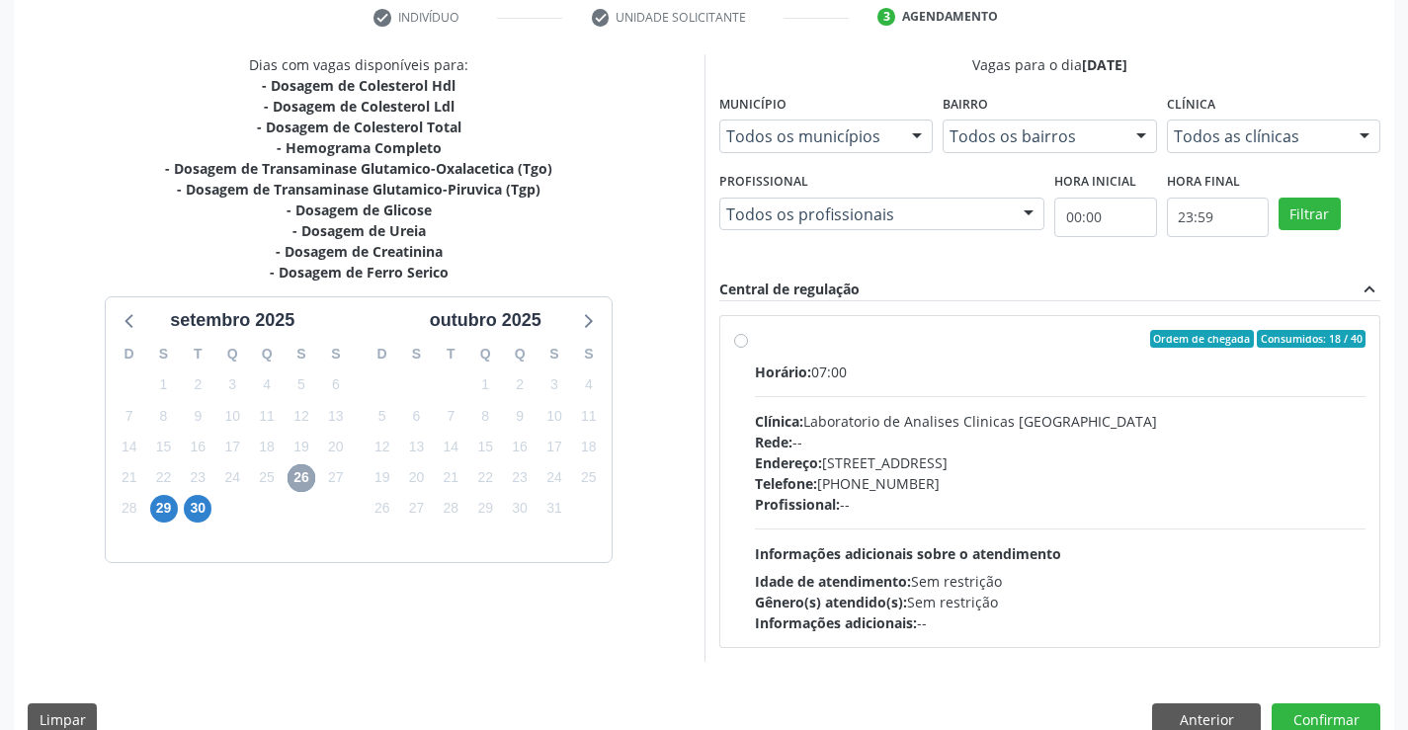
scroll to position [415, 0]
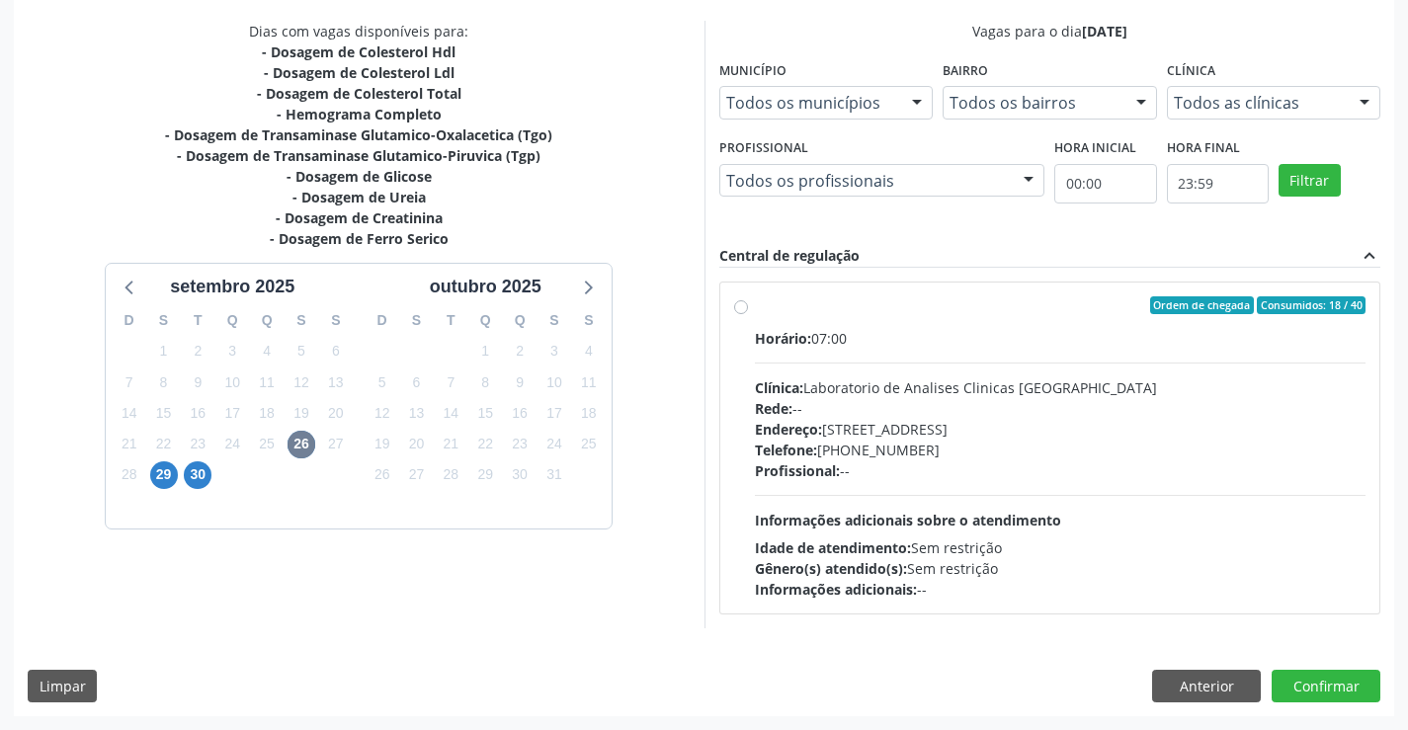
click at [874, 446] on div "Telefone: [PHONE_NUMBER]" at bounding box center [1061, 450] width 612 height 21
click at [748, 314] on input "Ordem de chegada Consumidos: 18 / 40 Horário: 07:00 Clínica: Laboratorio de Ana…" at bounding box center [741, 305] width 14 height 18
radio input "true"
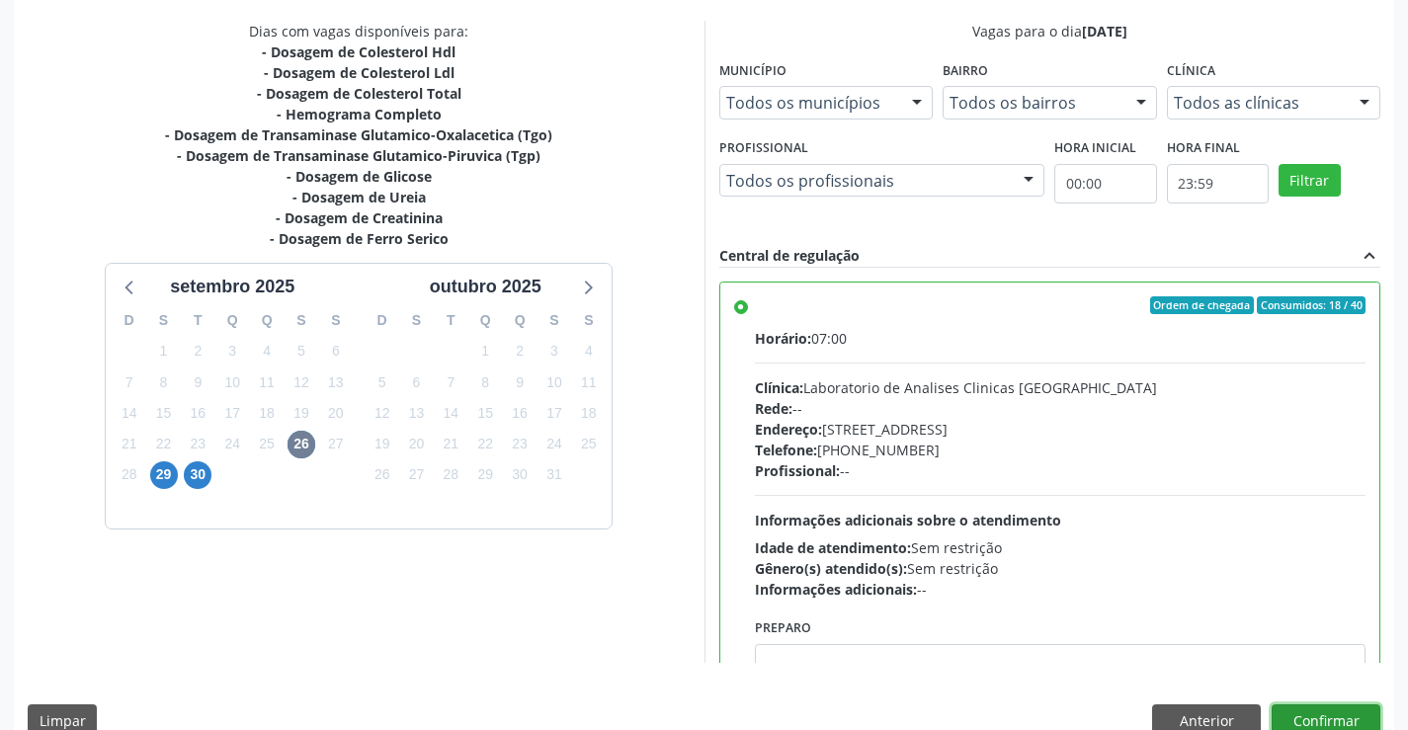
click at [1336, 718] on button "Confirmar" at bounding box center [1326, 722] width 109 height 34
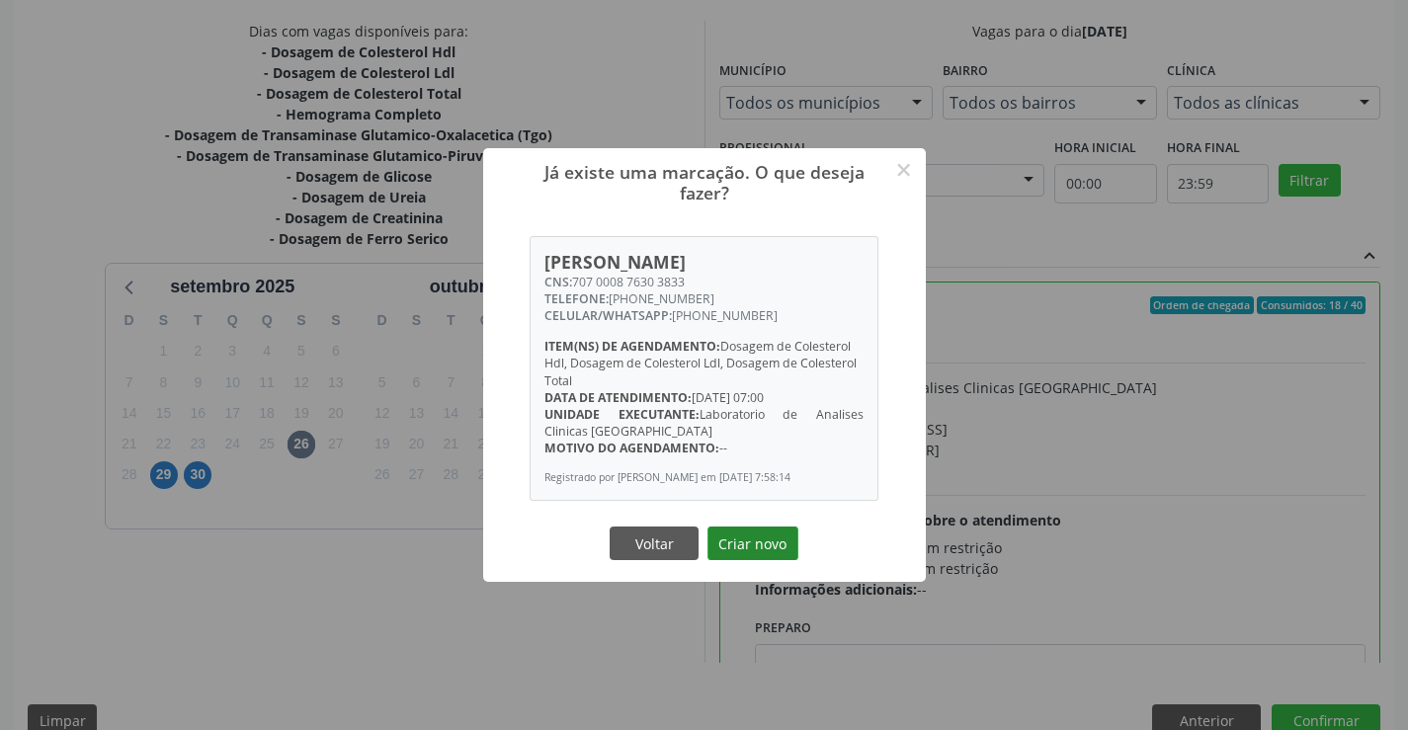
click at [759, 552] on button "Criar novo" at bounding box center [753, 544] width 91 height 34
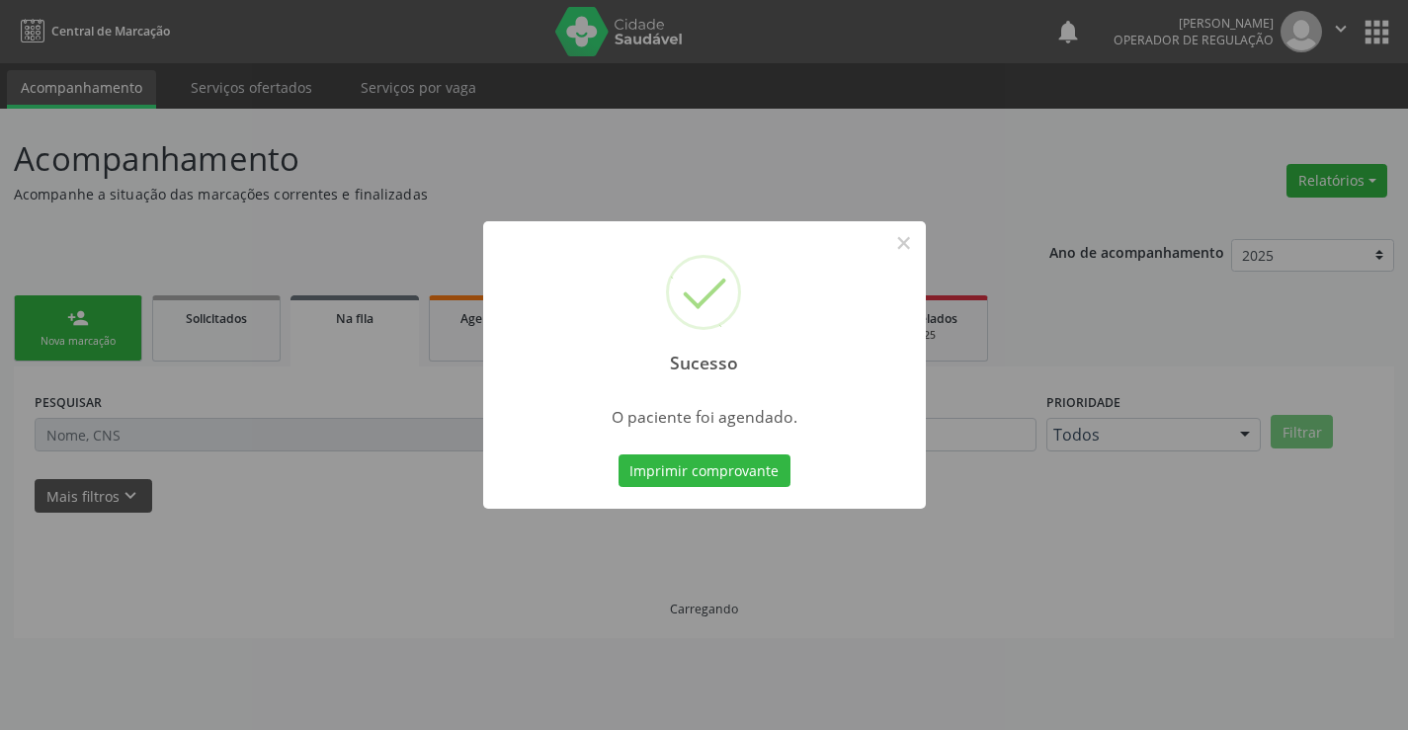
scroll to position [0, 0]
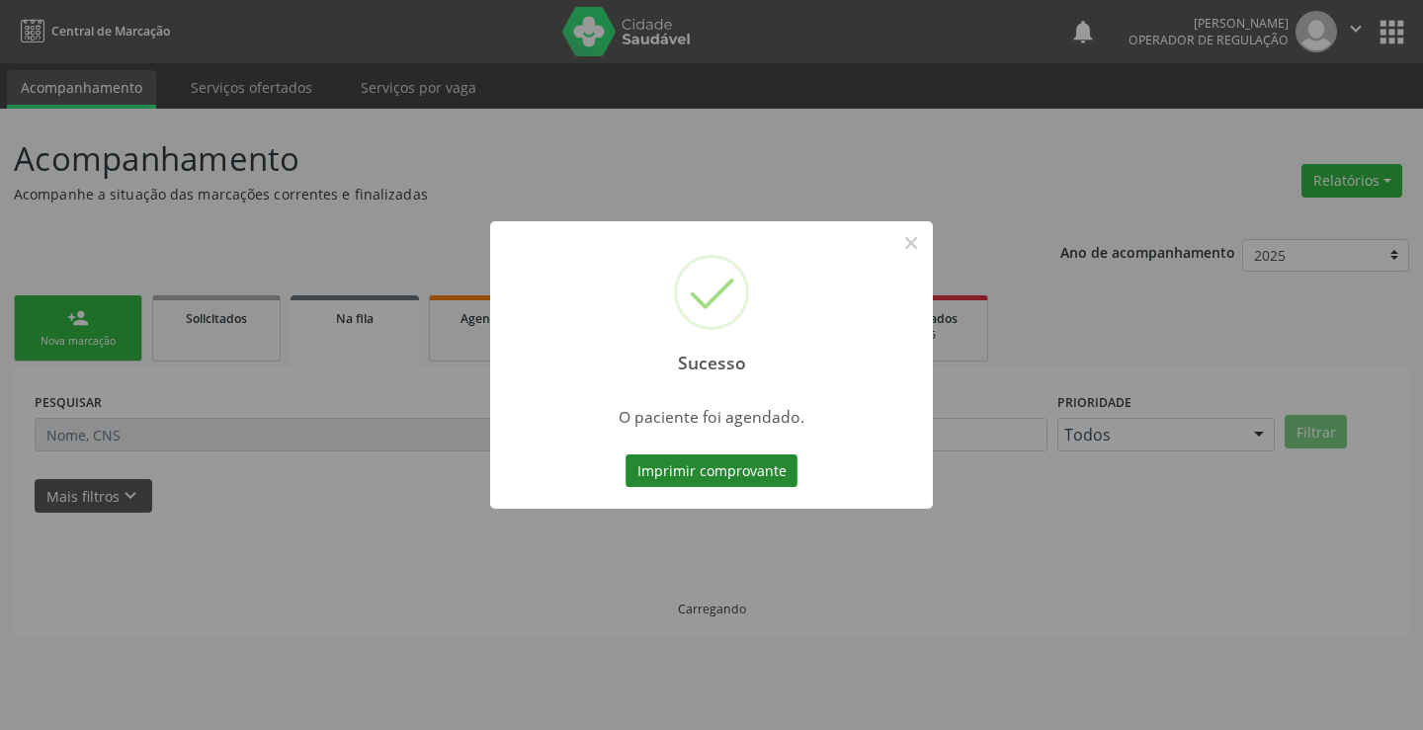
click at [747, 475] on button "Imprimir comprovante" at bounding box center [711, 472] width 172 height 34
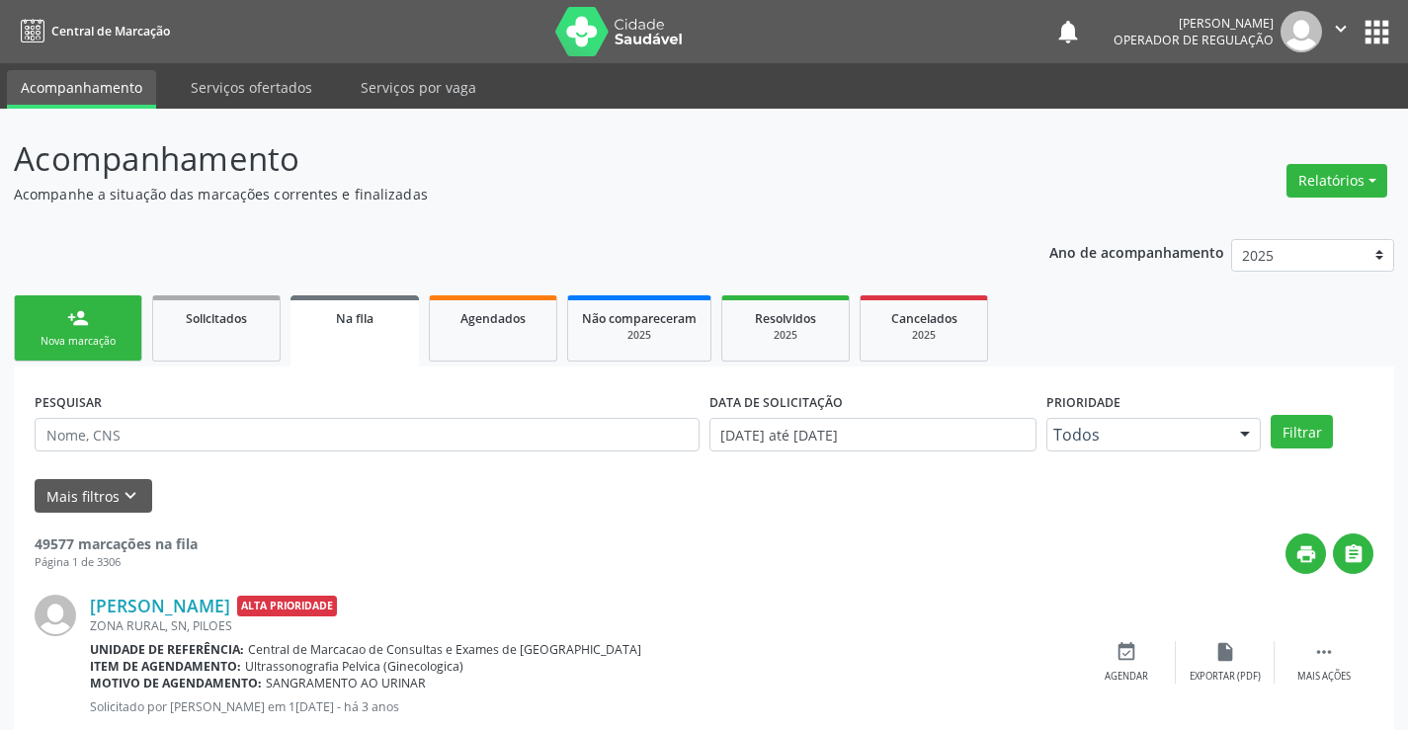
click at [116, 316] on link "person_add Nova marcação" at bounding box center [78, 328] width 128 height 66
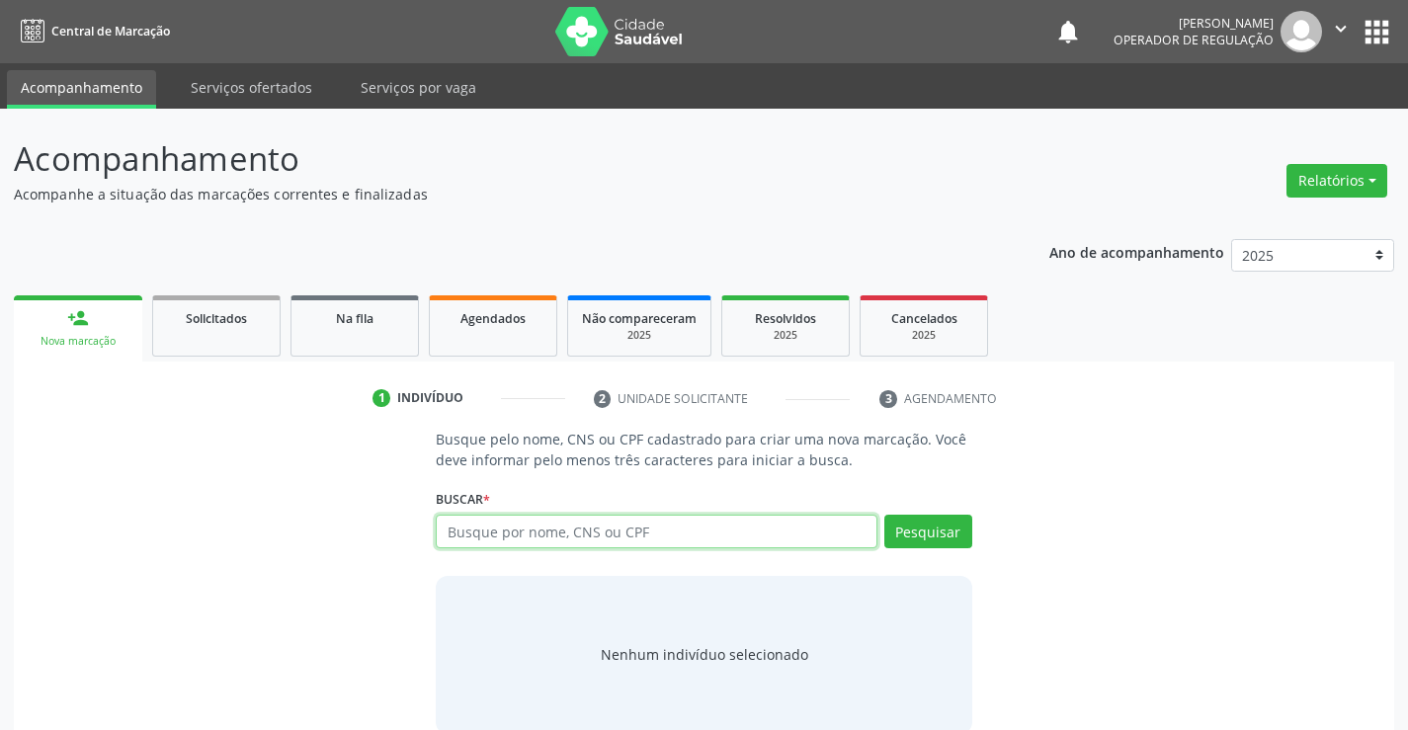
click at [545, 541] on input "text" at bounding box center [656, 532] width 441 height 34
type input "705000074077851"
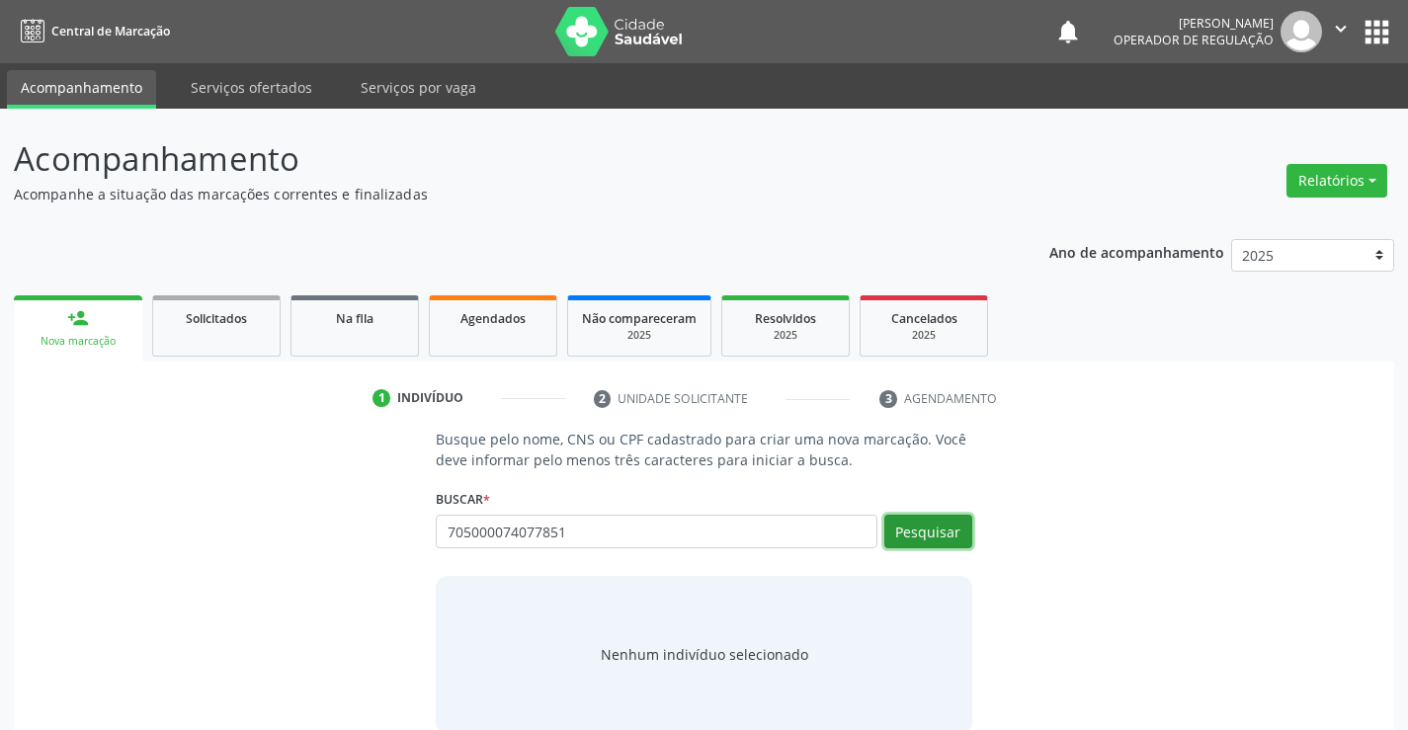
click at [899, 539] on button "Pesquisar" at bounding box center [928, 532] width 88 height 34
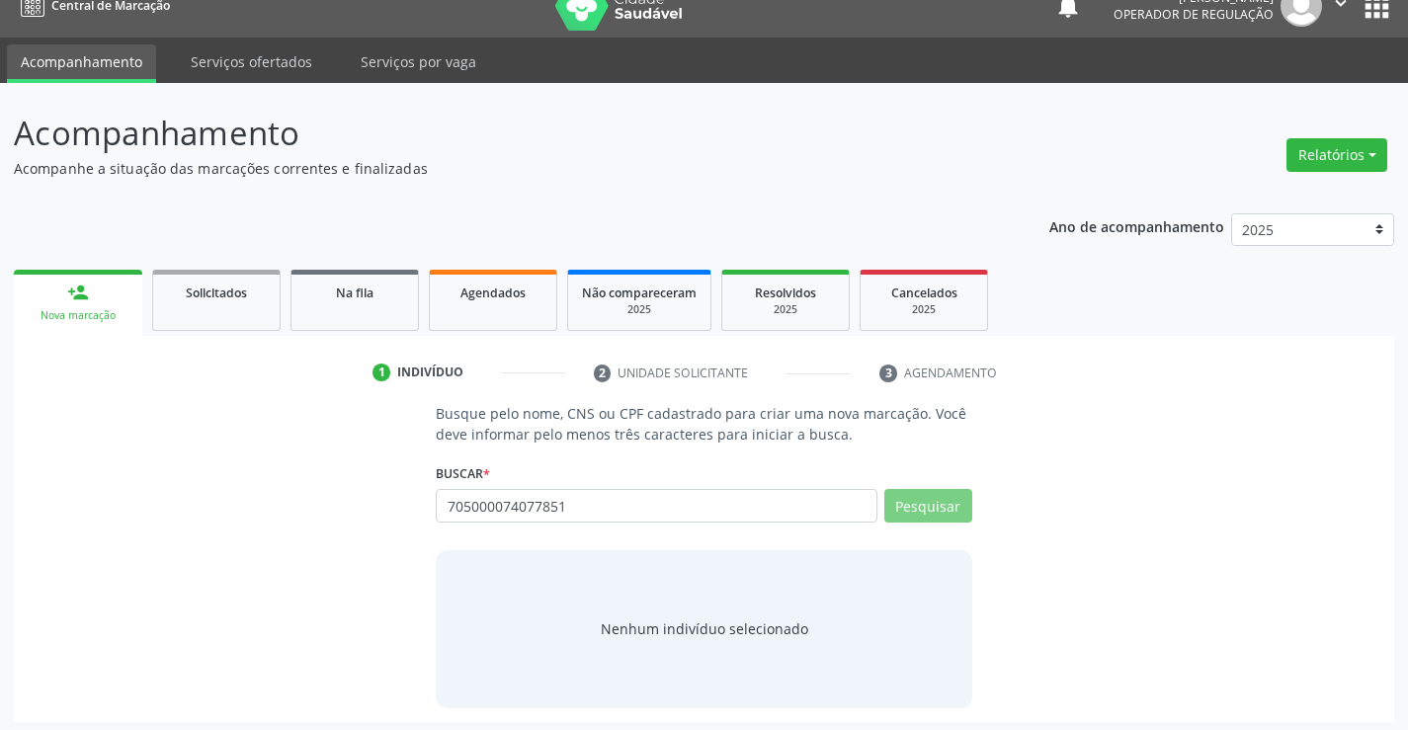
scroll to position [32, 0]
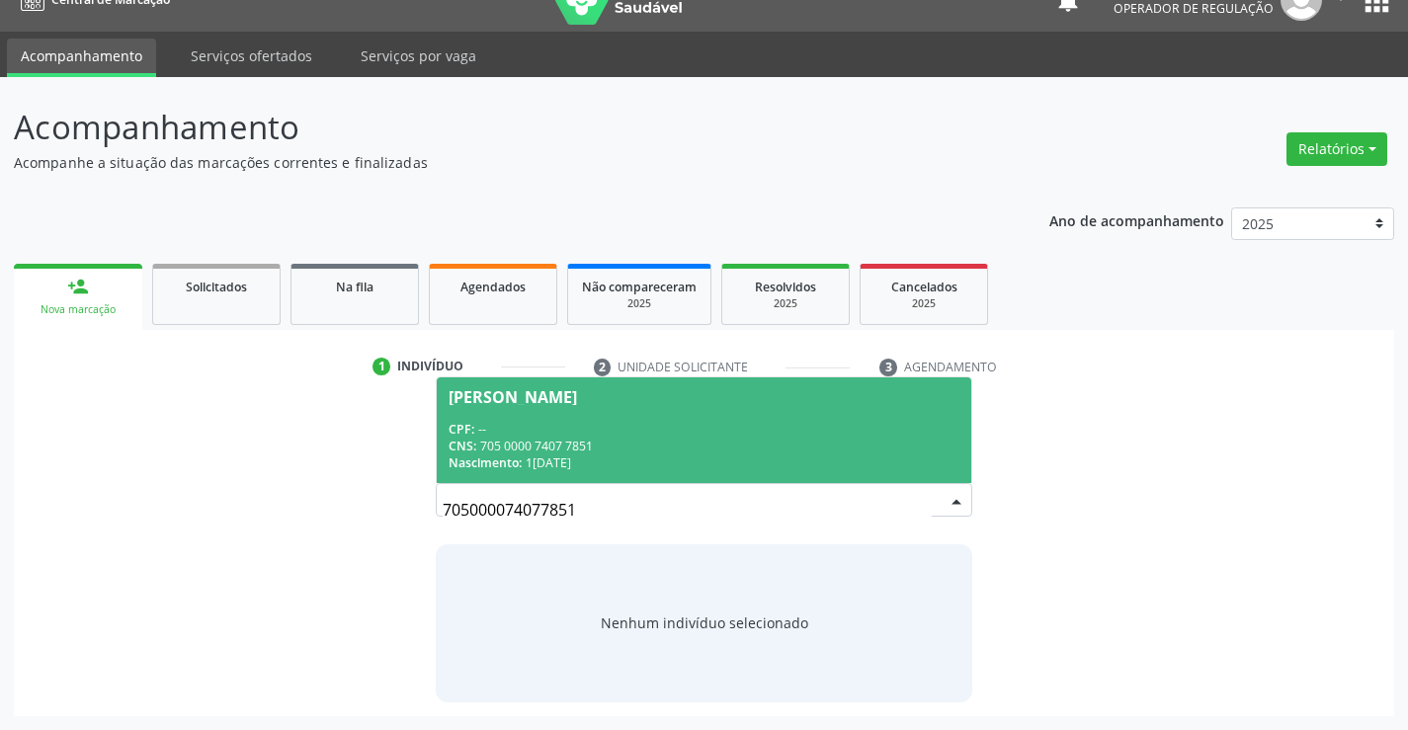
click at [626, 442] on div "CNS: 705 0000 7407 7851" at bounding box center [704, 446] width 510 height 17
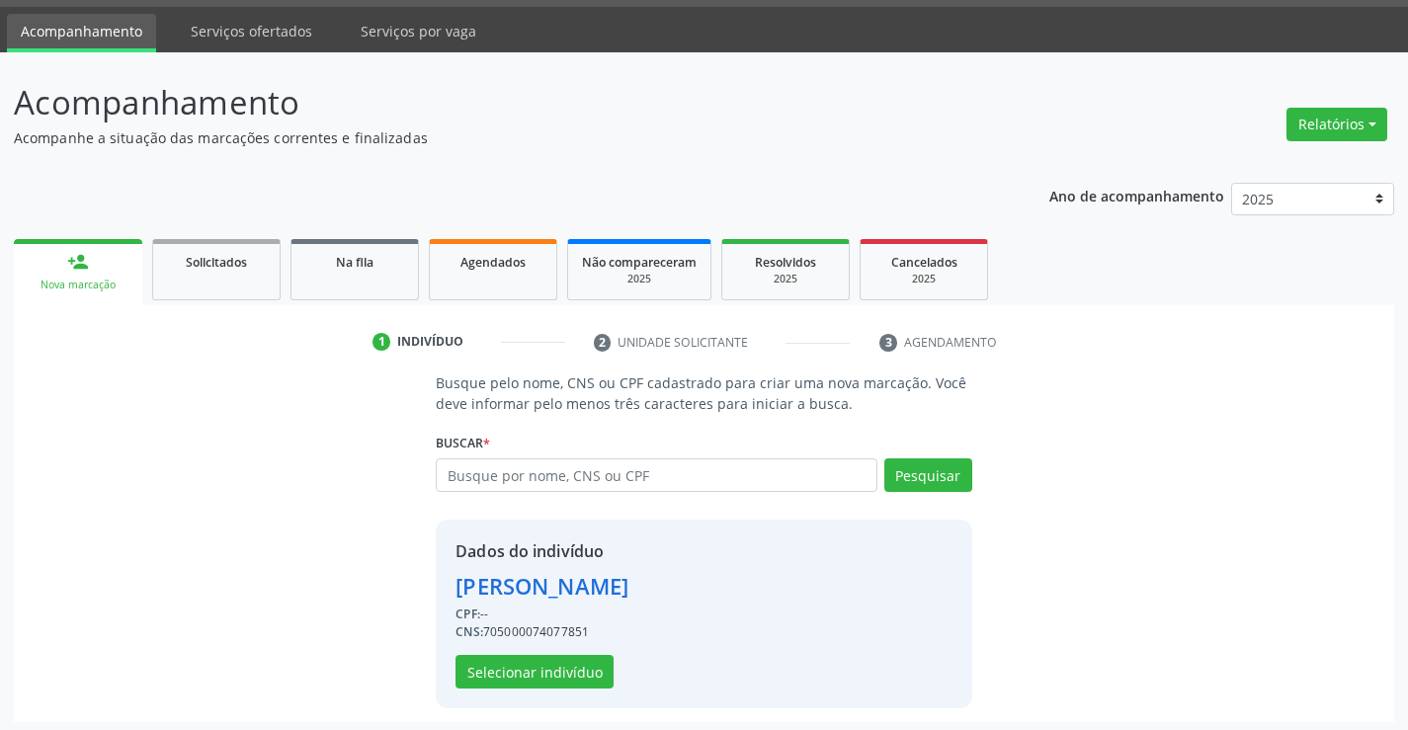
scroll to position [62, 0]
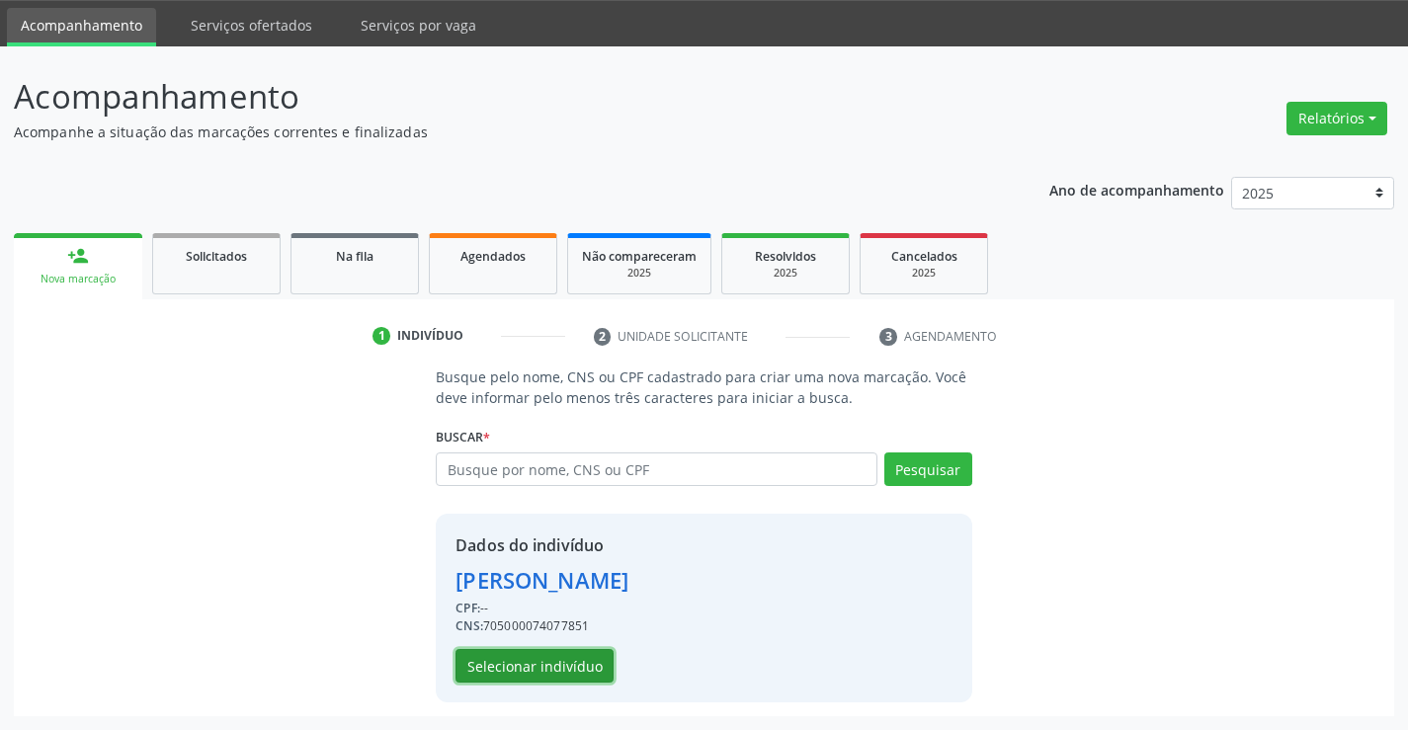
click at [526, 677] on button "Selecionar indivíduo" at bounding box center [535, 666] width 158 height 34
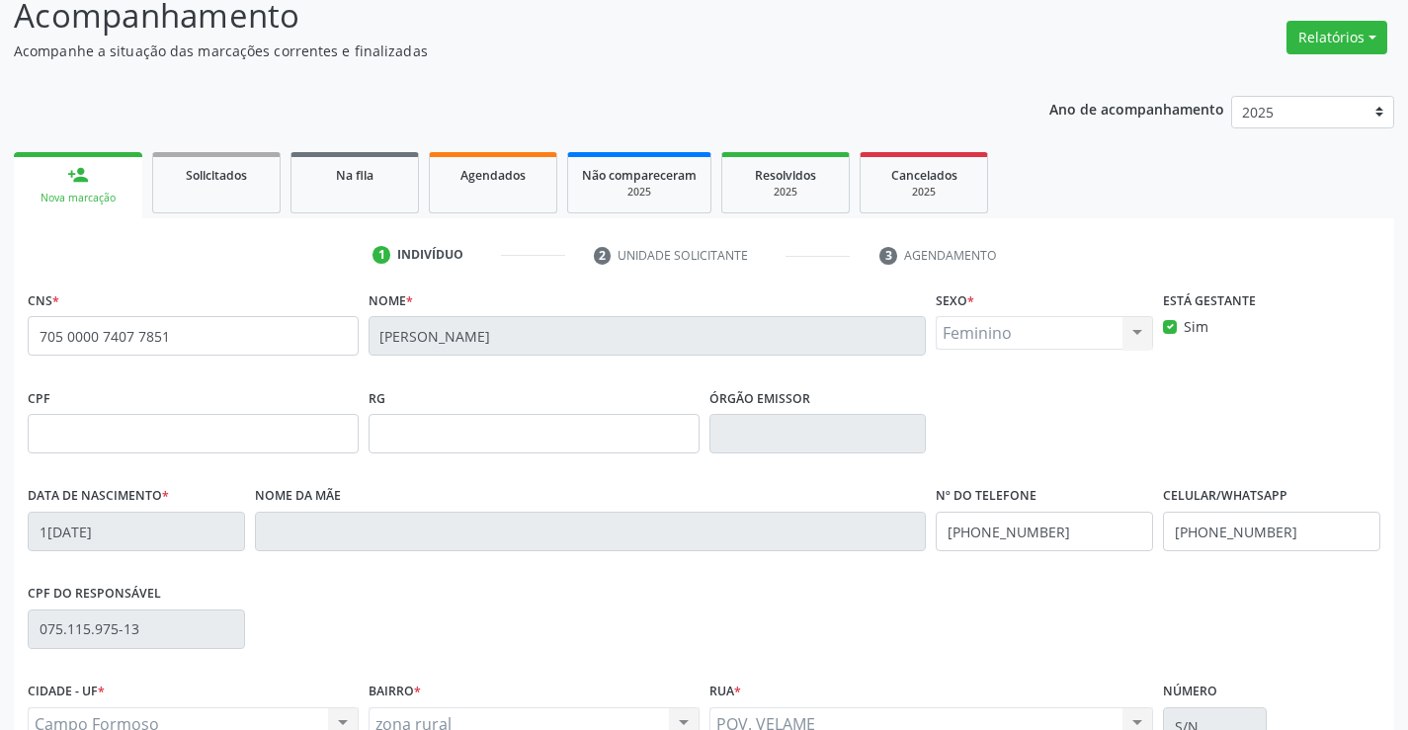
scroll to position [341, 0]
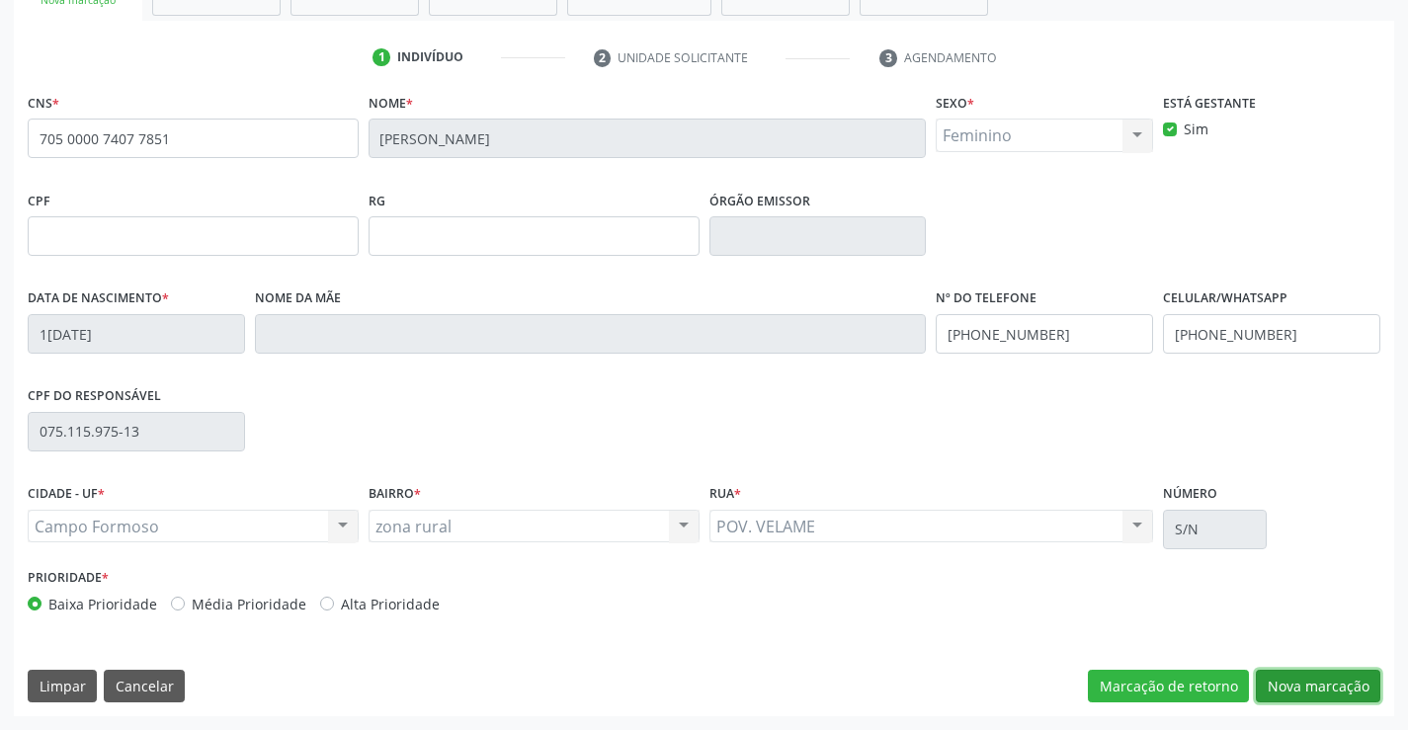
click at [1343, 690] on button "Nova marcação" at bounding box center [1318, 687] width 125 height 34
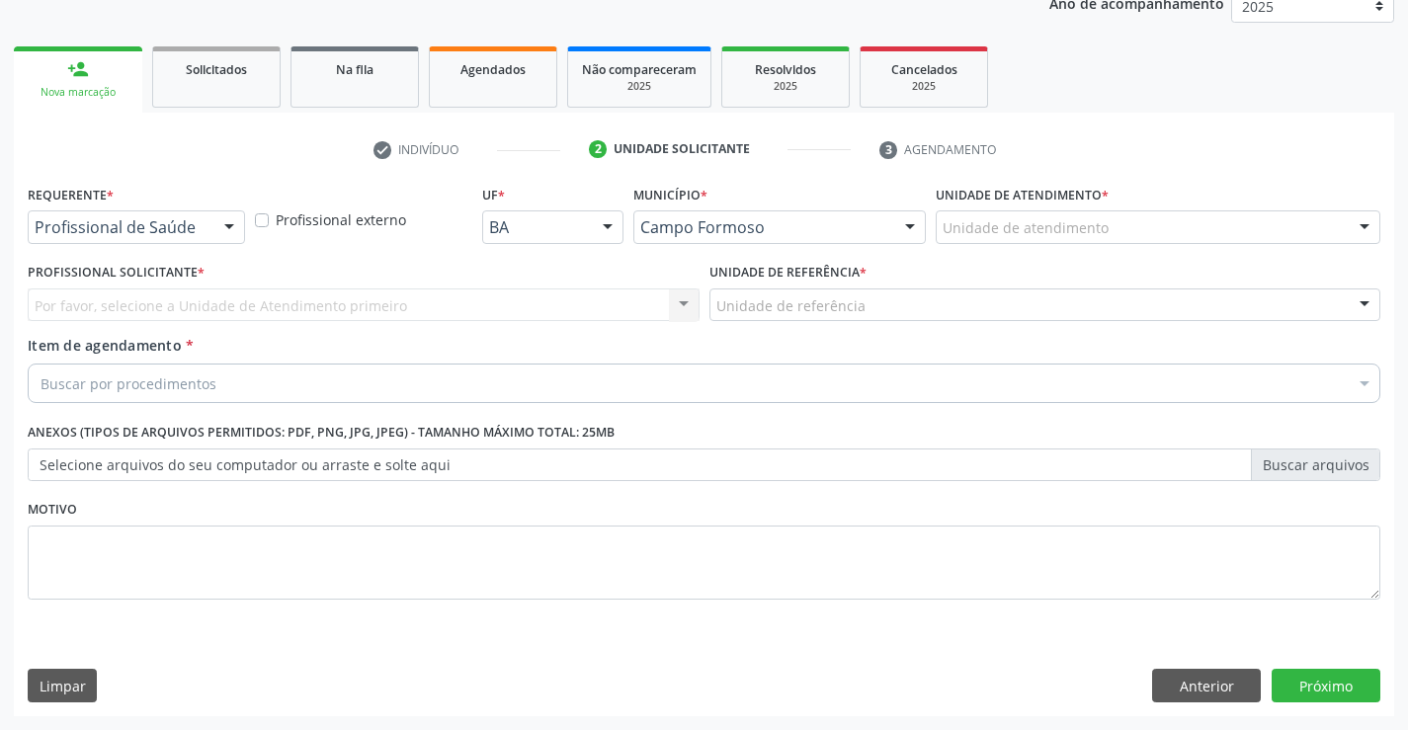
scroll to position [249, 0]
click at [215, 217] on div at bounding box center [229, 228] width 30 height 34
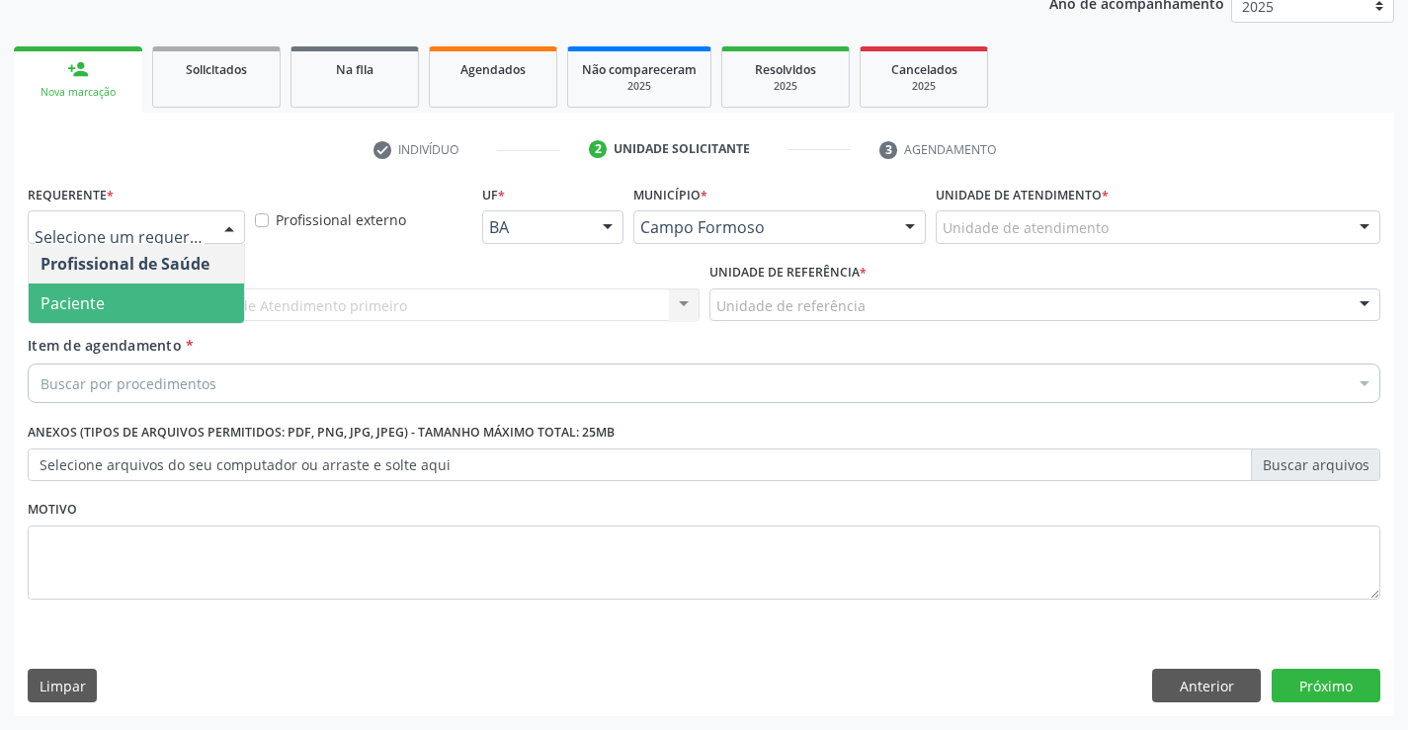
click at [168, 294] on span "Paciente" at bounding box center [136, 304] width 215 height 40
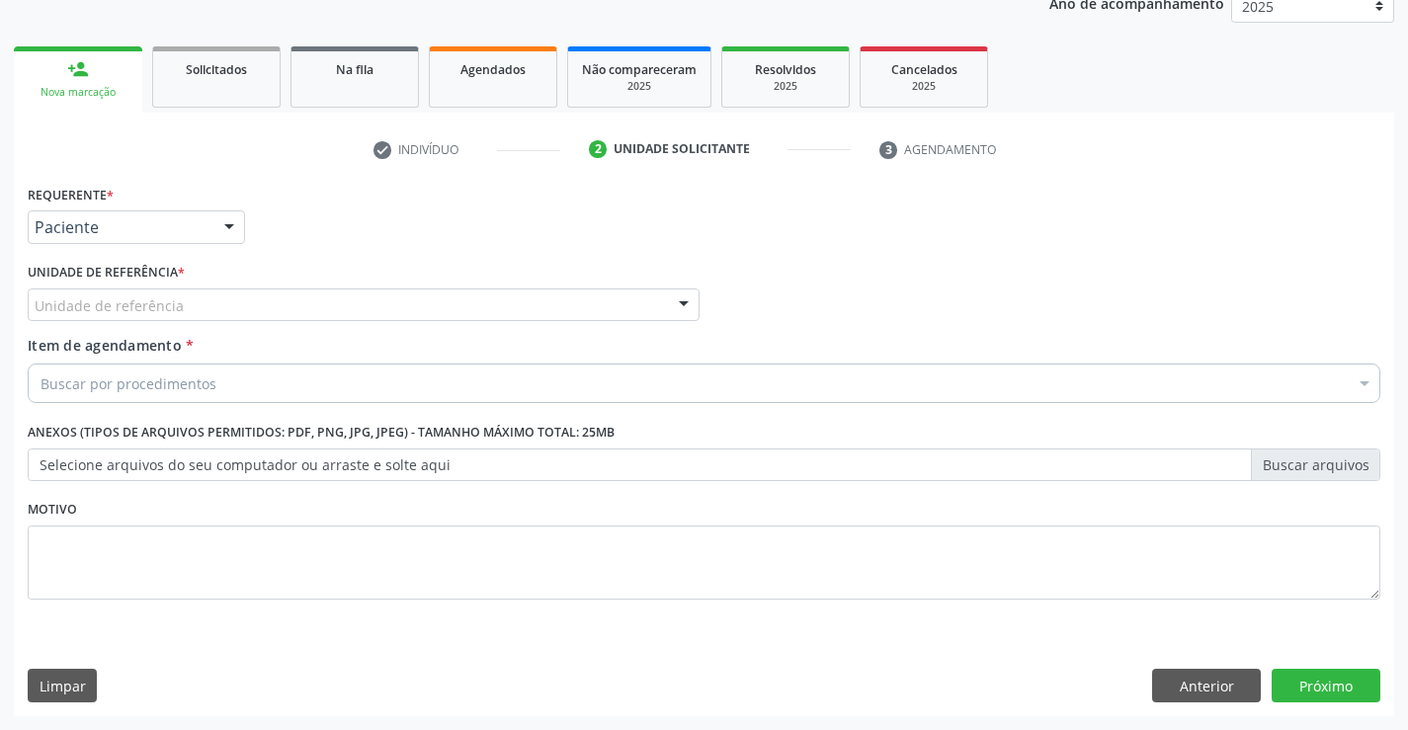
click at [277, 312] on div "Unidade de referência" at bounding box center [364, 306] width 672 height 34
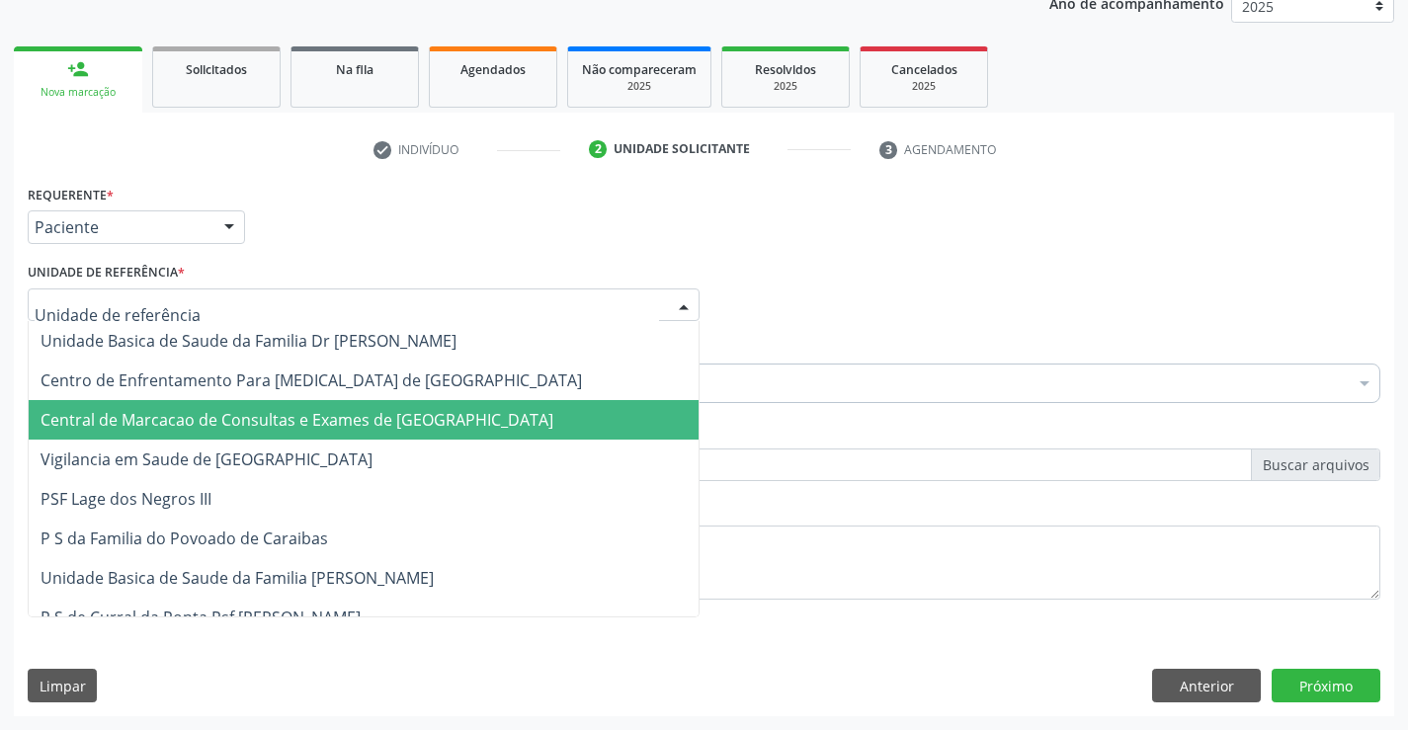
click at [279, 415] on span "Central de Marcacao de Consultas e Exames de [GEOGRAPHIC_DATA]" at bounding box center [297, 420] width 513 height 22
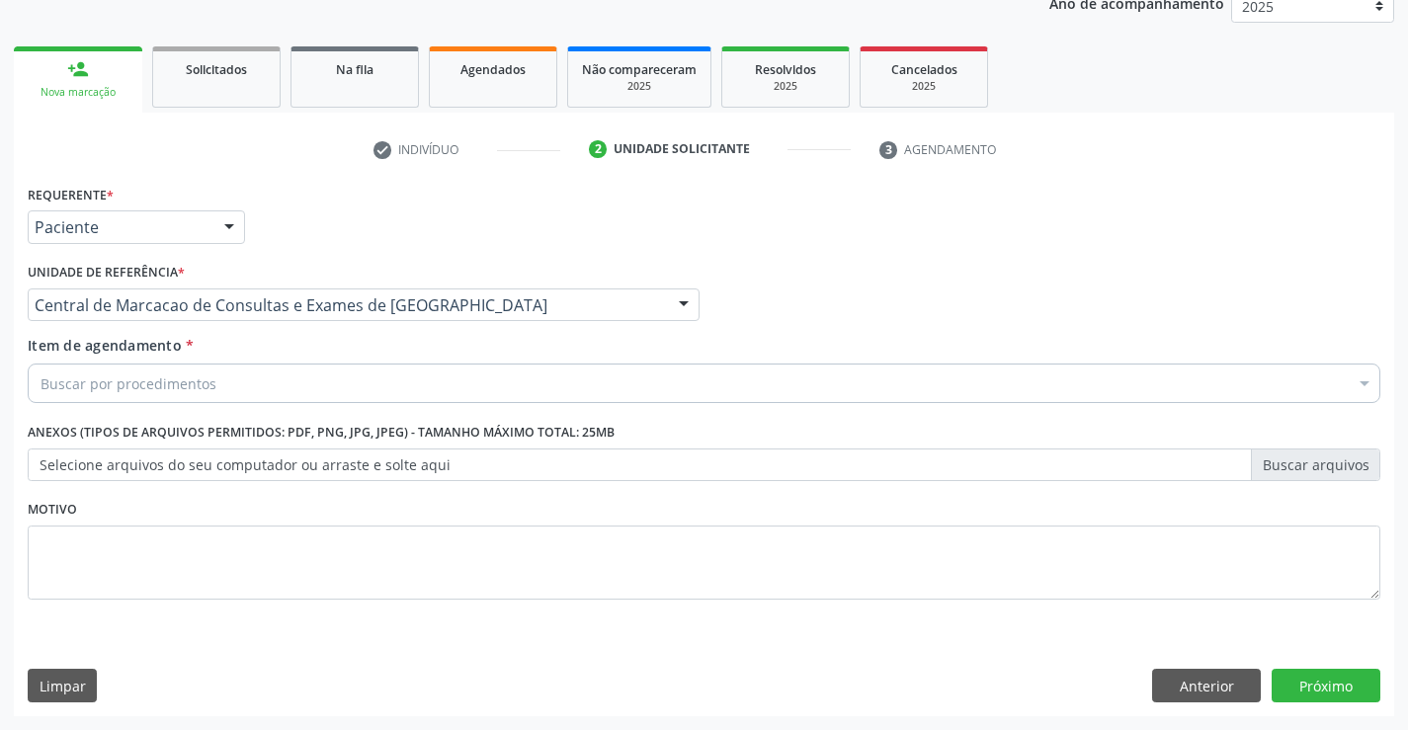
click at [291, 388] on div "Buscar por procedimentos" at bounding box center [704, 384] width 1353 height 40
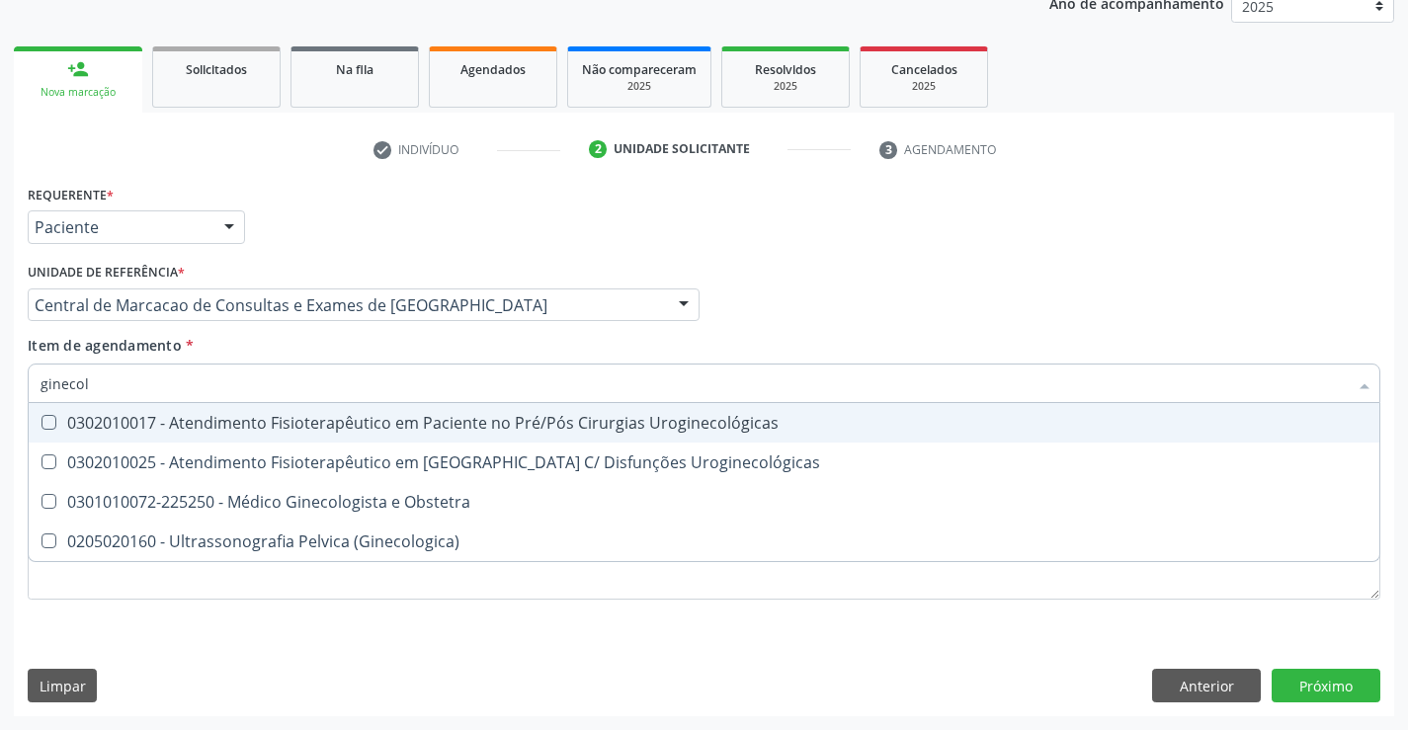
type input "ginecolo"
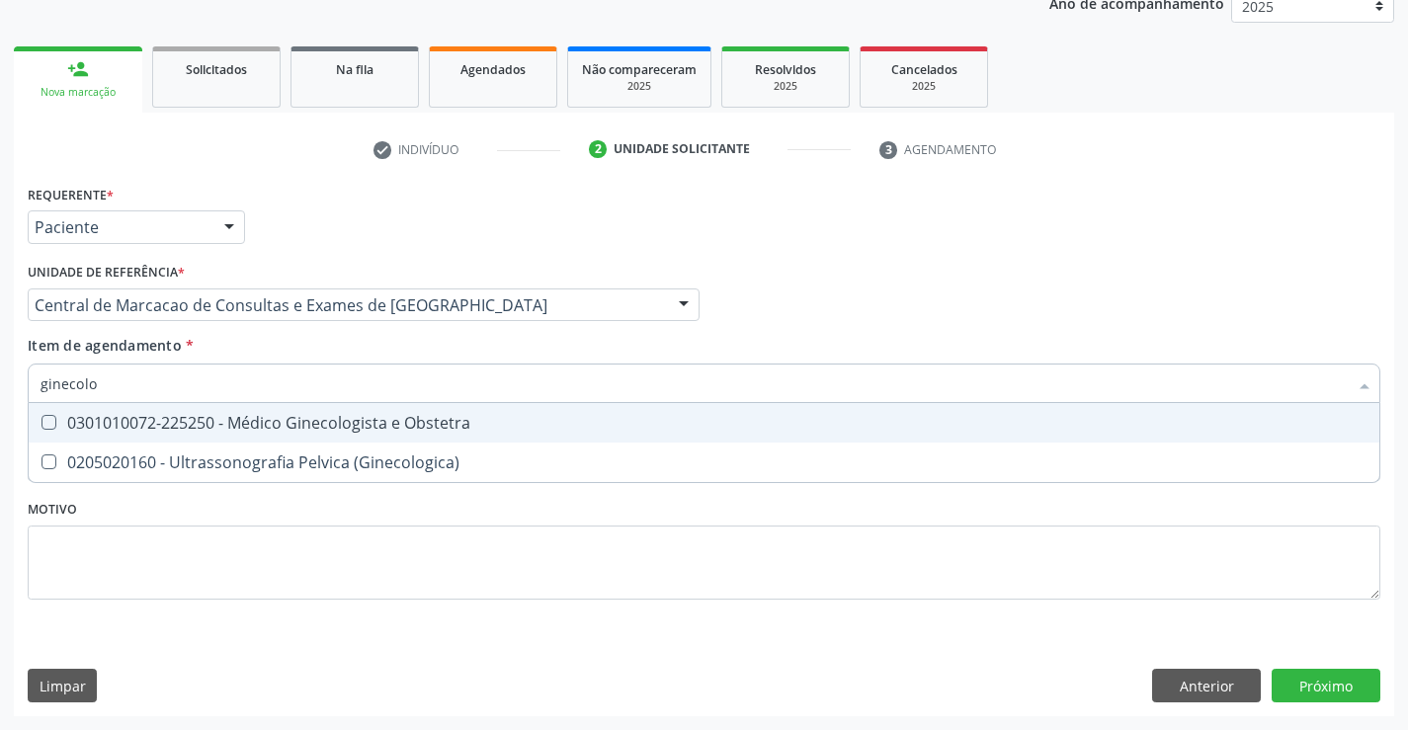
click at [302, 430] on div "0301010072-225250 - Médico Ginecologista e Obstetra" at bounding box center [704, 423] width 1327 height 16
checkbox Obstetra "true"
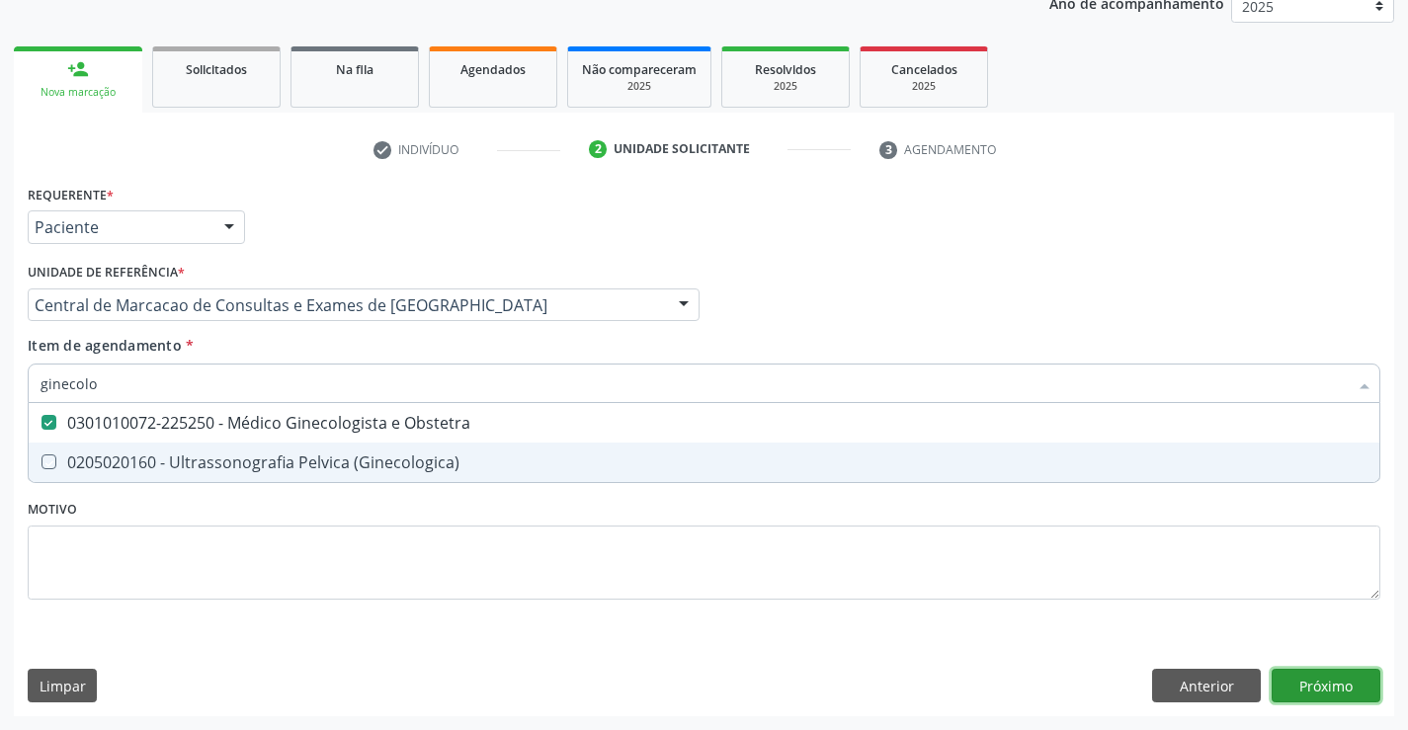
click at [1332, 679] on div "Requerente * Paciente Profissional de Saúde Paciente Nenhum resultado encontrad…" at bounding box center [704, 448] width 1380 height 537
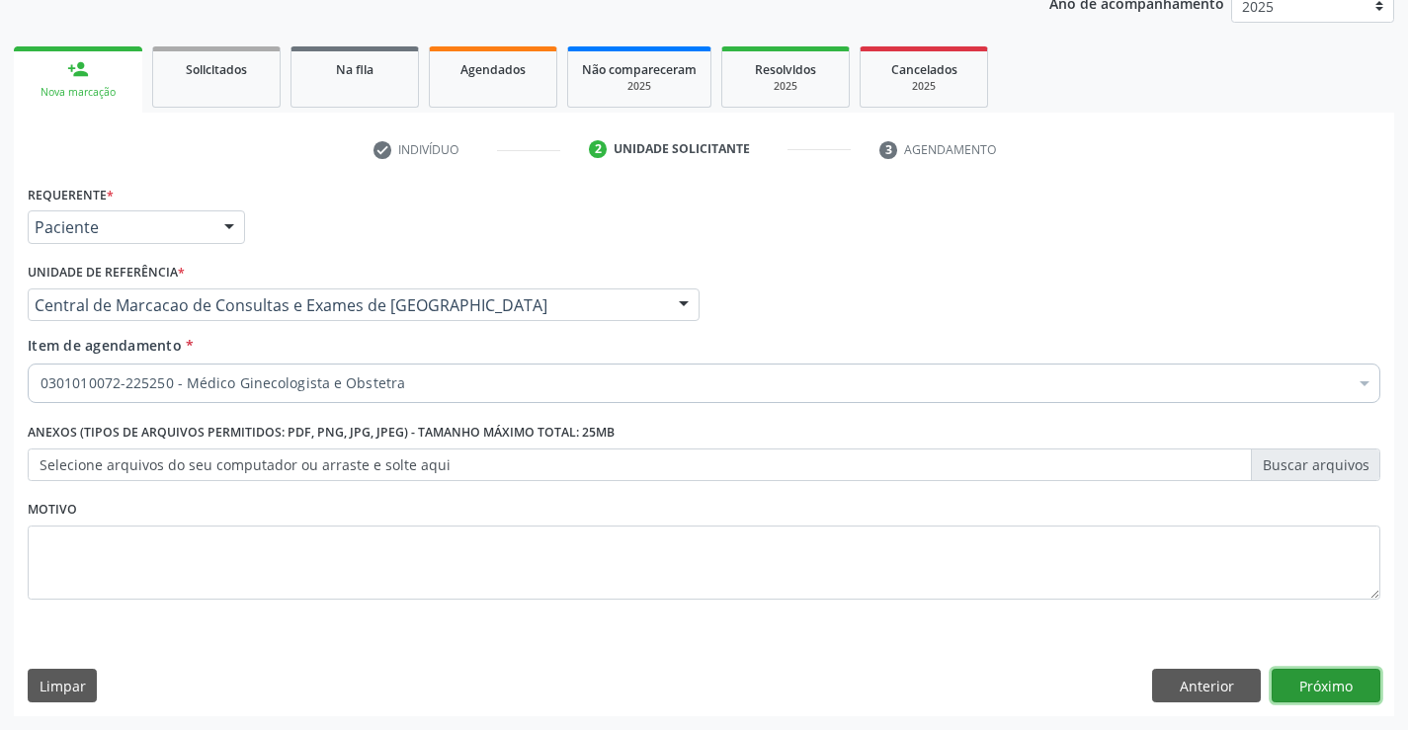
click at [1346, 680] on button "Próximo" at bounding box center [1326, 686] width 109 height 34
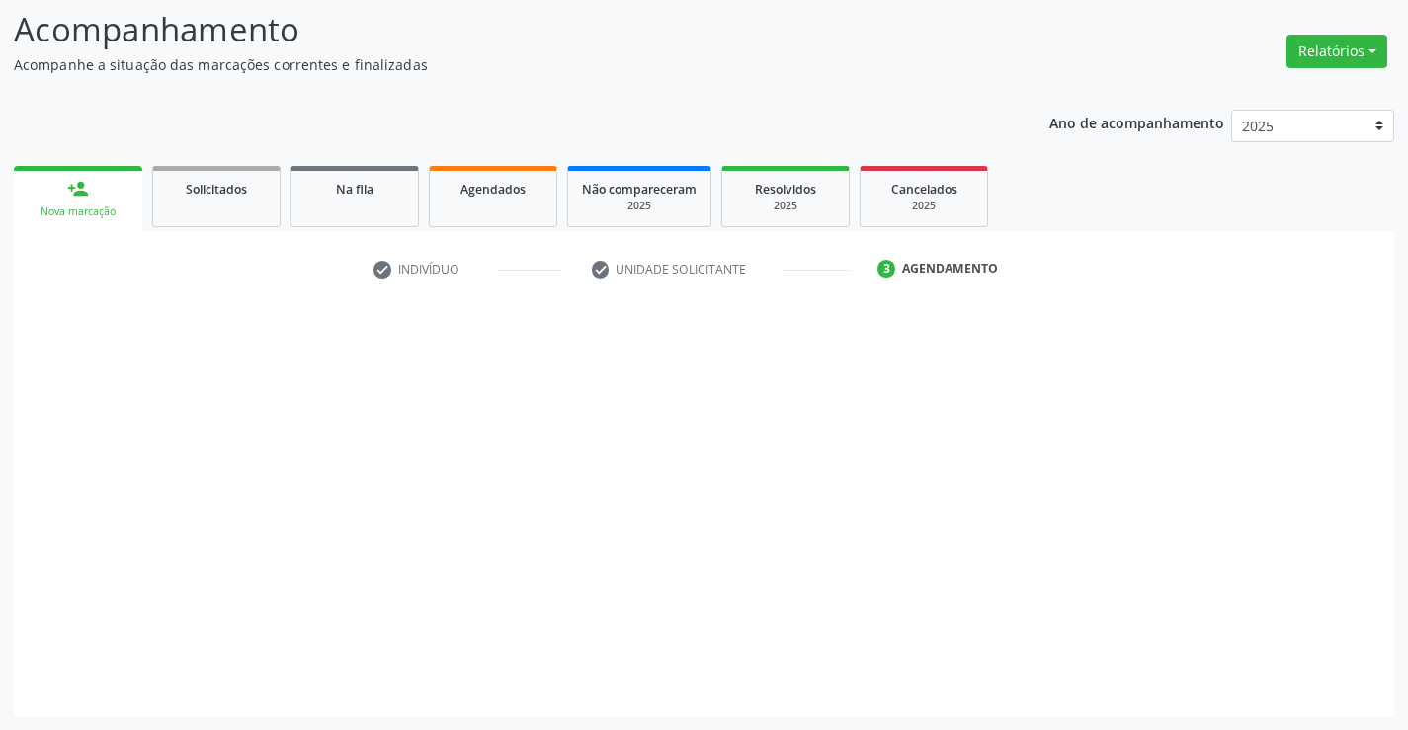
scroll to position [129, 0]
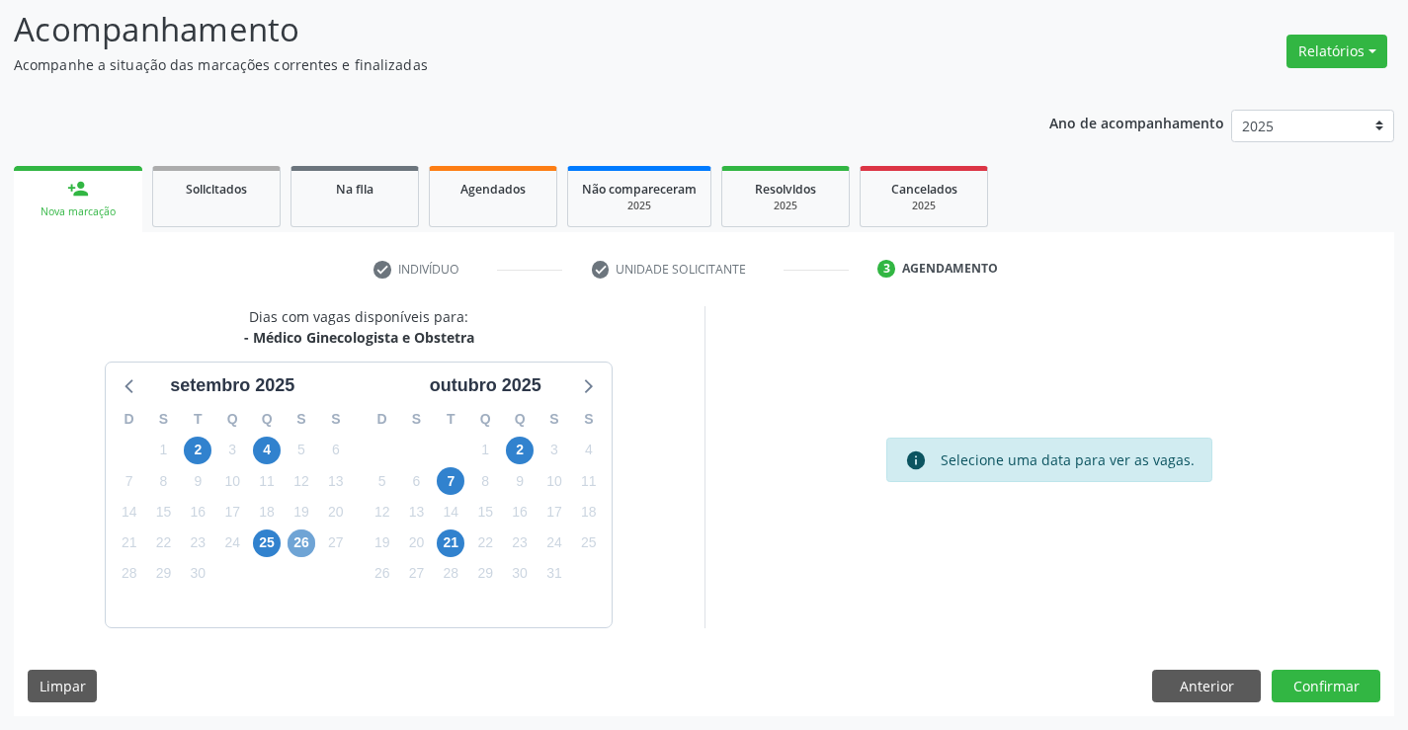
click at [291, 541] on span "26" at bounding box center [302, 544] width 28 height 28
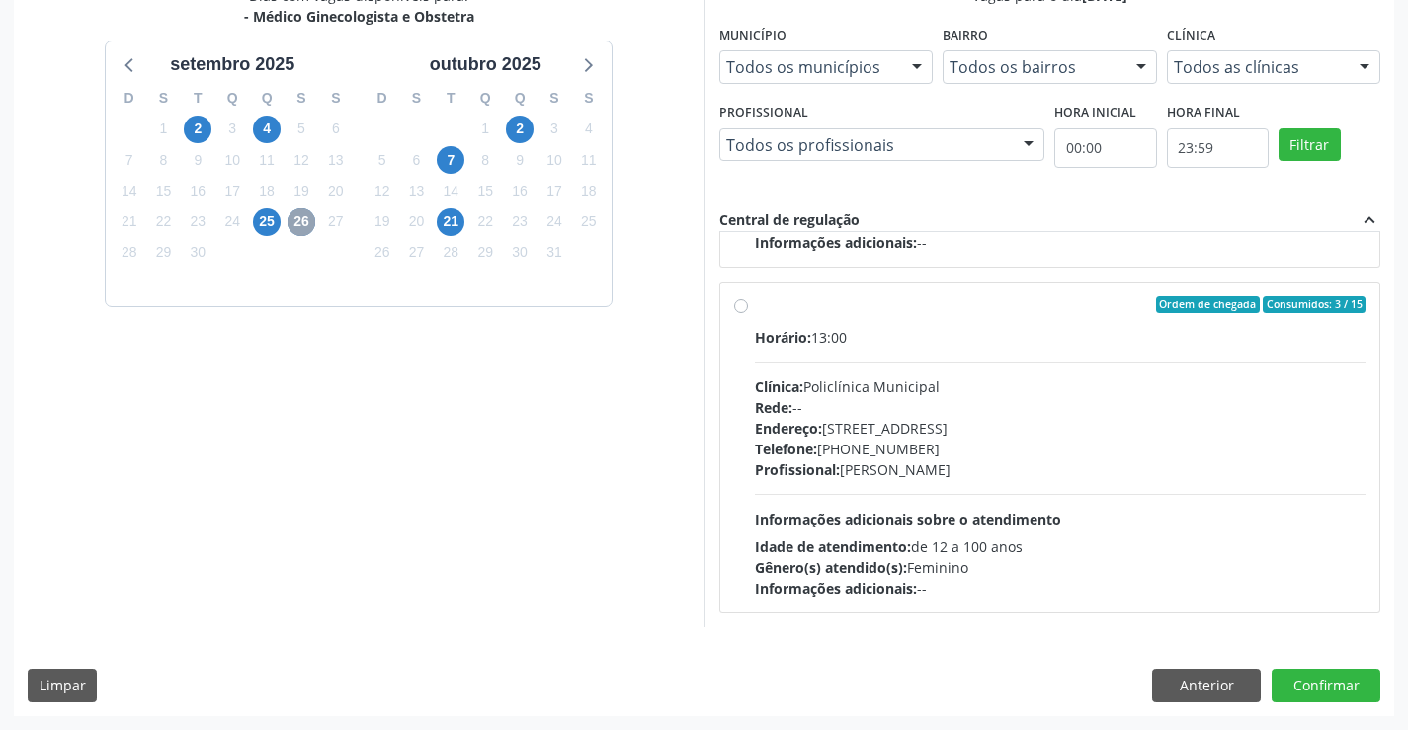
scroll to position [0, 0]
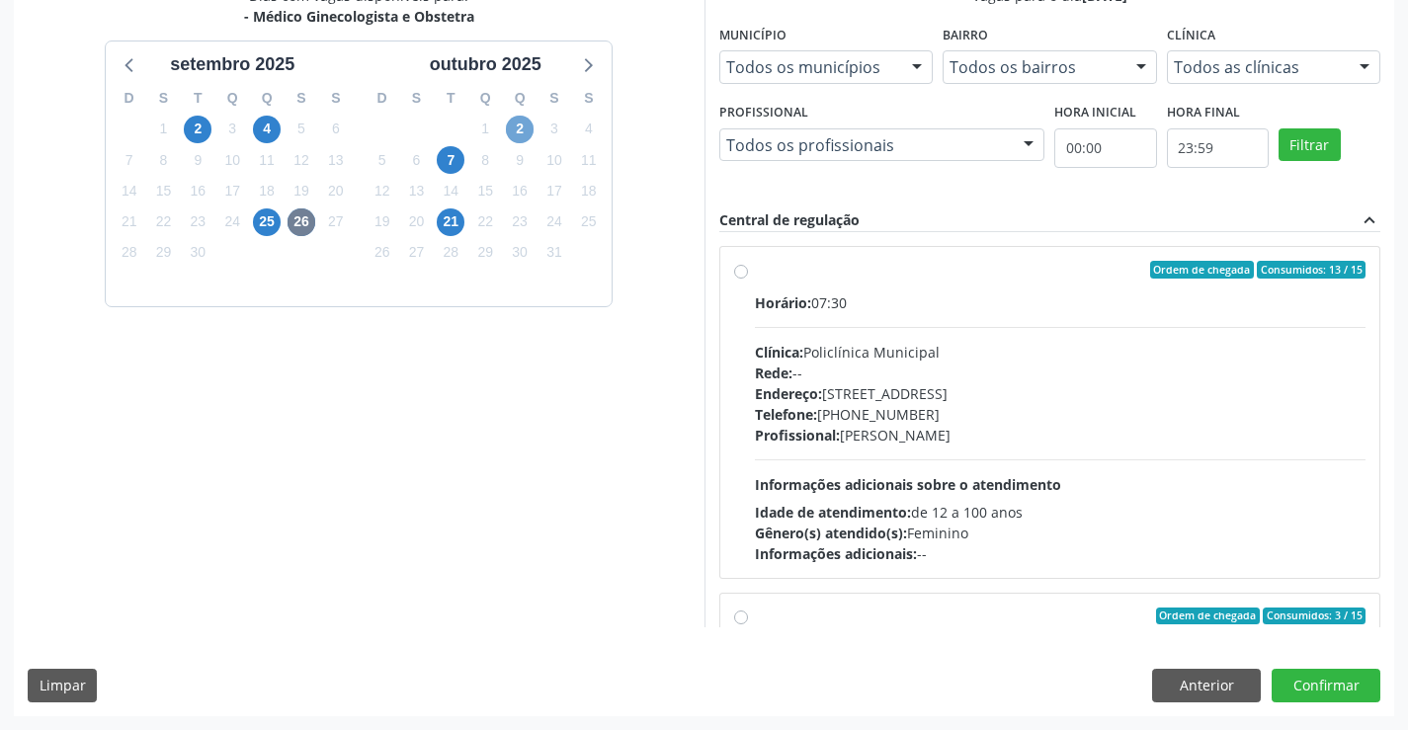
click at [519, 125] on span "2" at bounding box center [520, 130] width 28 height 28
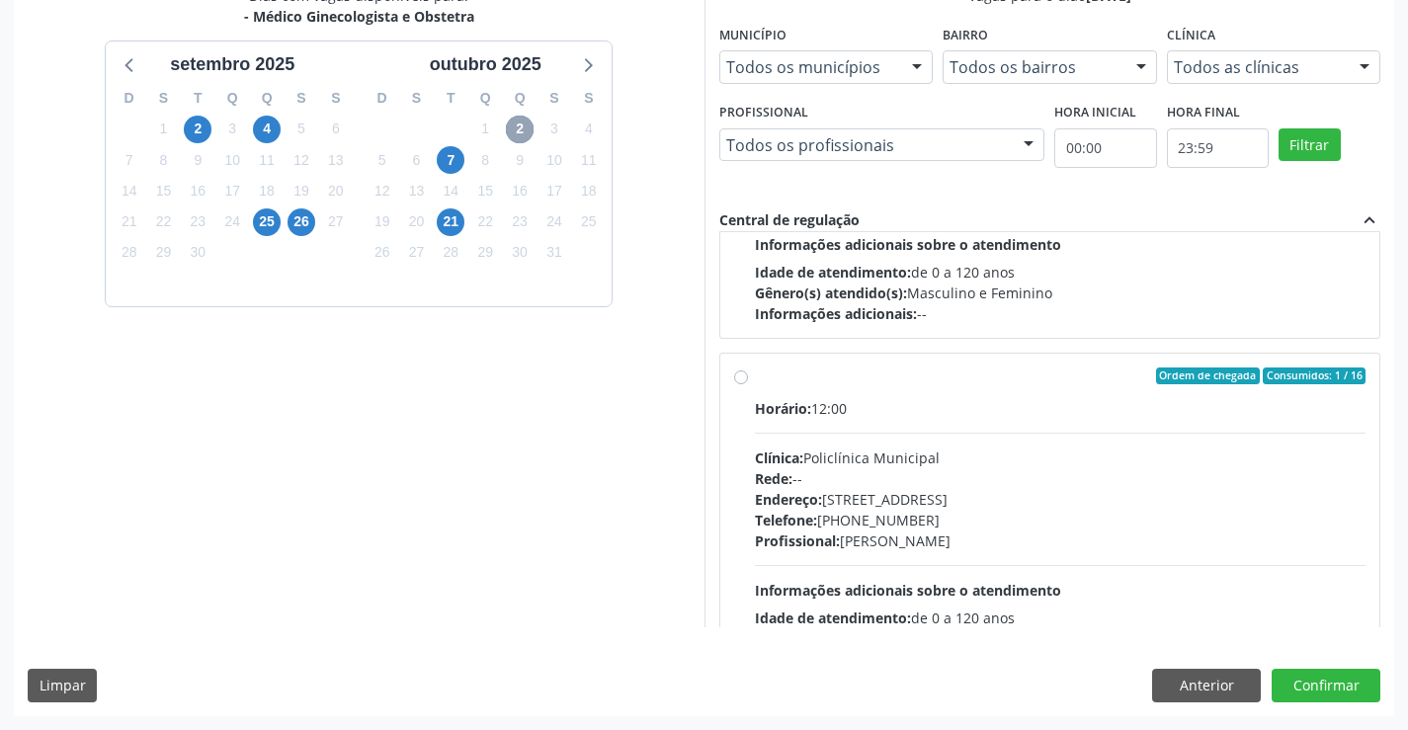
scroll to position [311, 0]
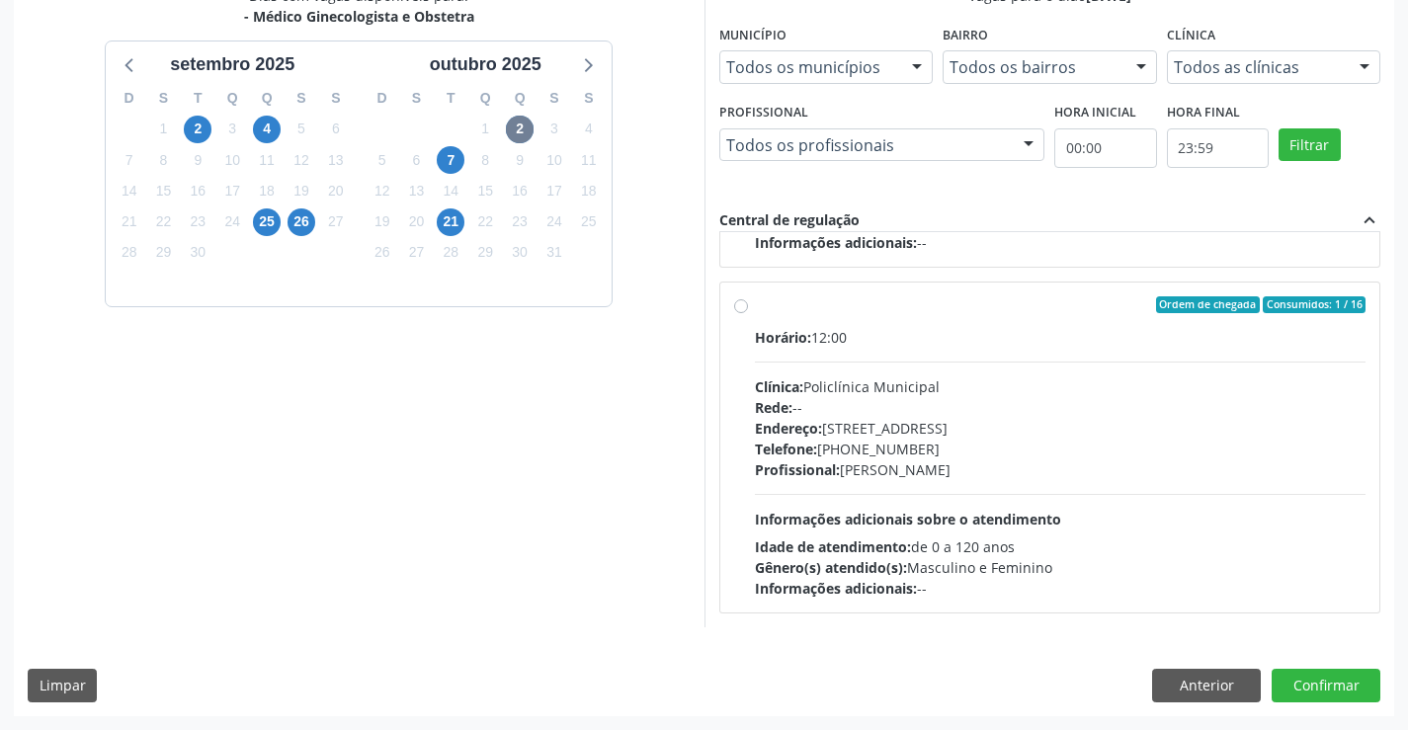
click at [876, 415] on div "Rede: --" at bounding box center [1061, 407] width 612 height 21
click at [748, 314] on input "Ordem de chegada Consumidos: 1 / 16 Horário: 12:00 Clínica: Policlínica Municip…" at bounding box center [741, 305] width 14 height 18
radio input "true"
click at [1302, 693] on button "Confirmar" at bounding box center [1326, 686] width 109 height 34
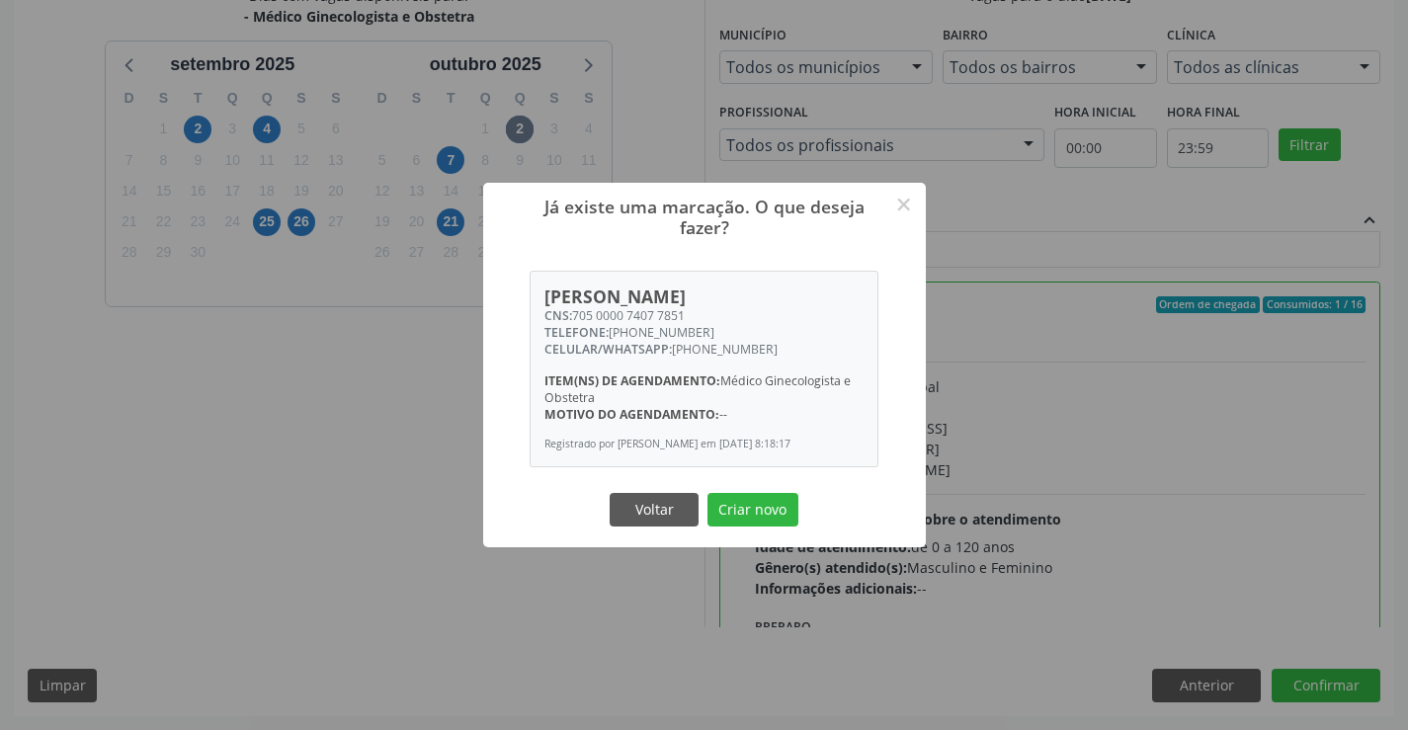
click at [750, 531] on div "Voltar Criar novo" at bounding box center [705, 510] width 198 height 42
click at [753, 520] on button "Criar novo" at bounding box center [753, 510] width 91 height 34
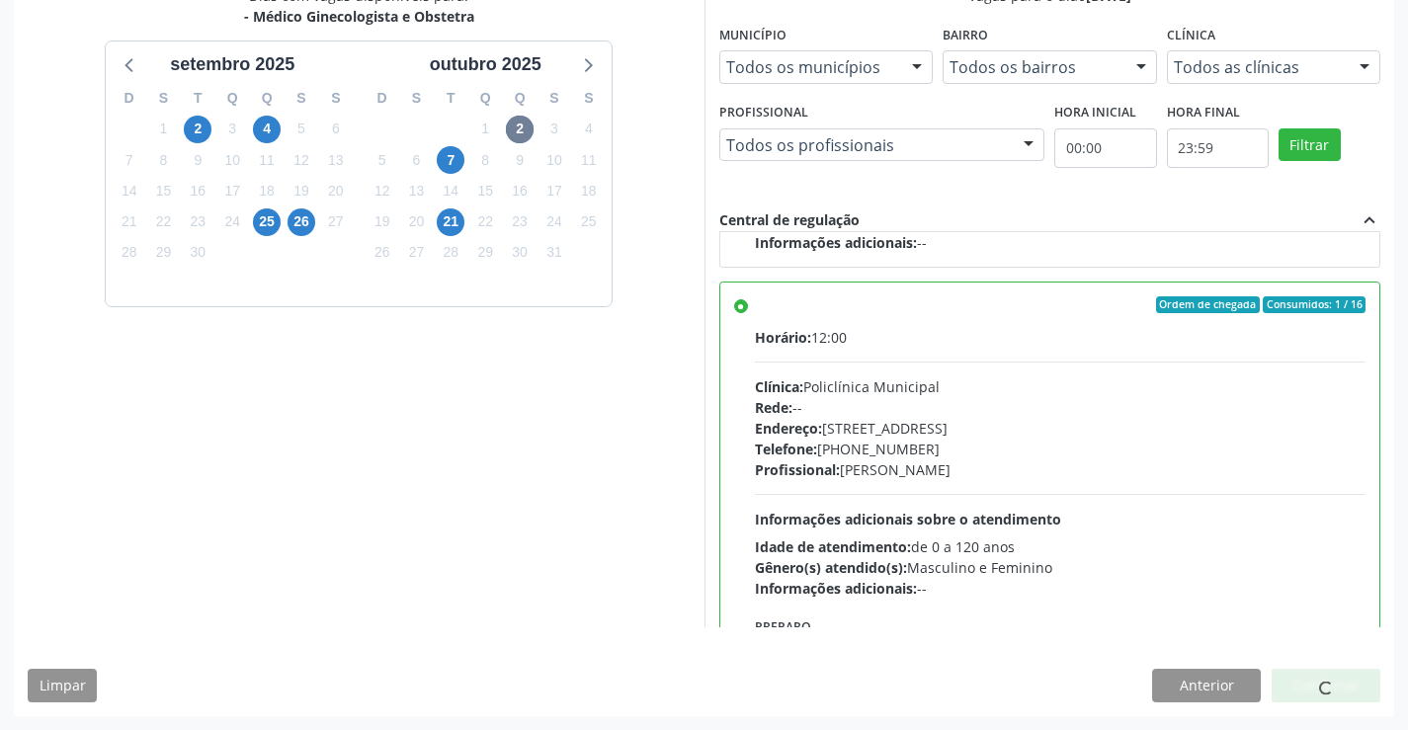
scroll to position [0, 0]
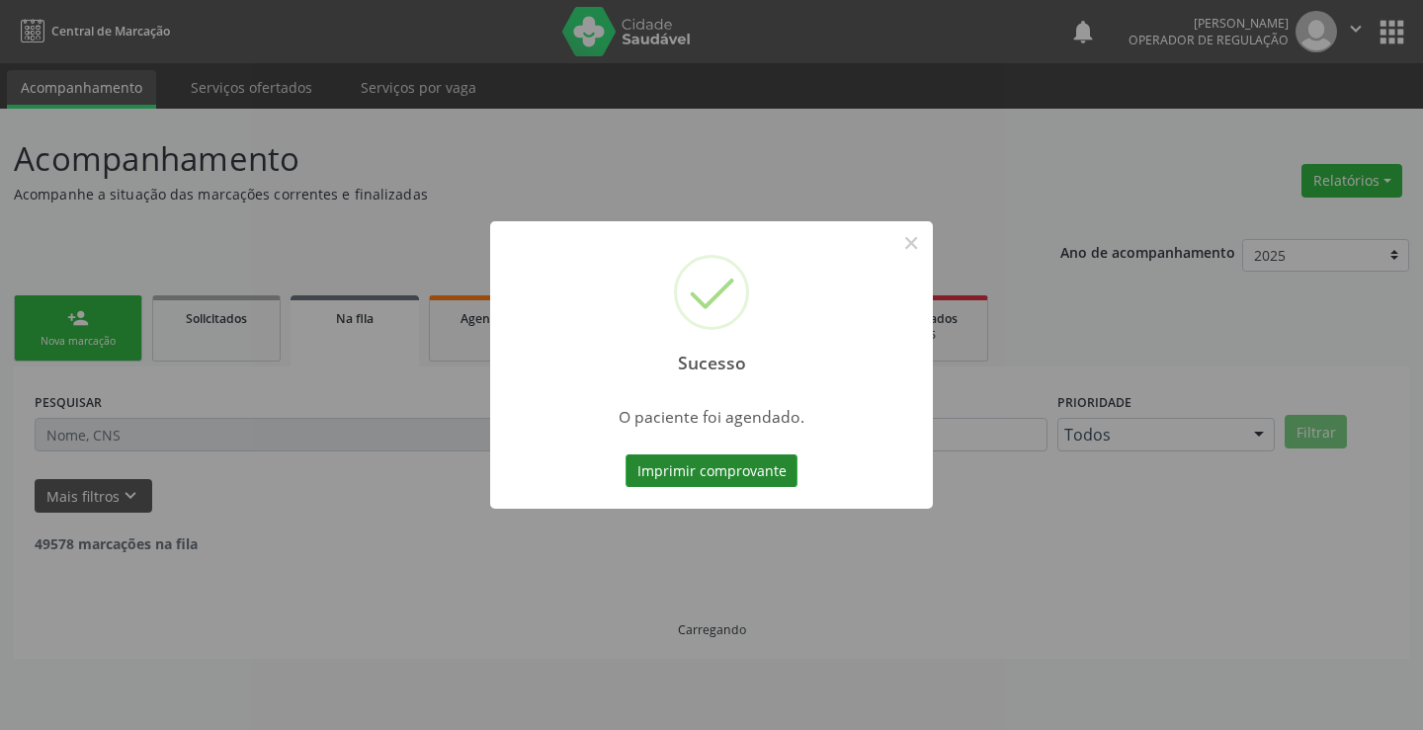
click at [716, 479] on button "Imprimir comprovante" at bounding box center [711, 472] width 172 height 34
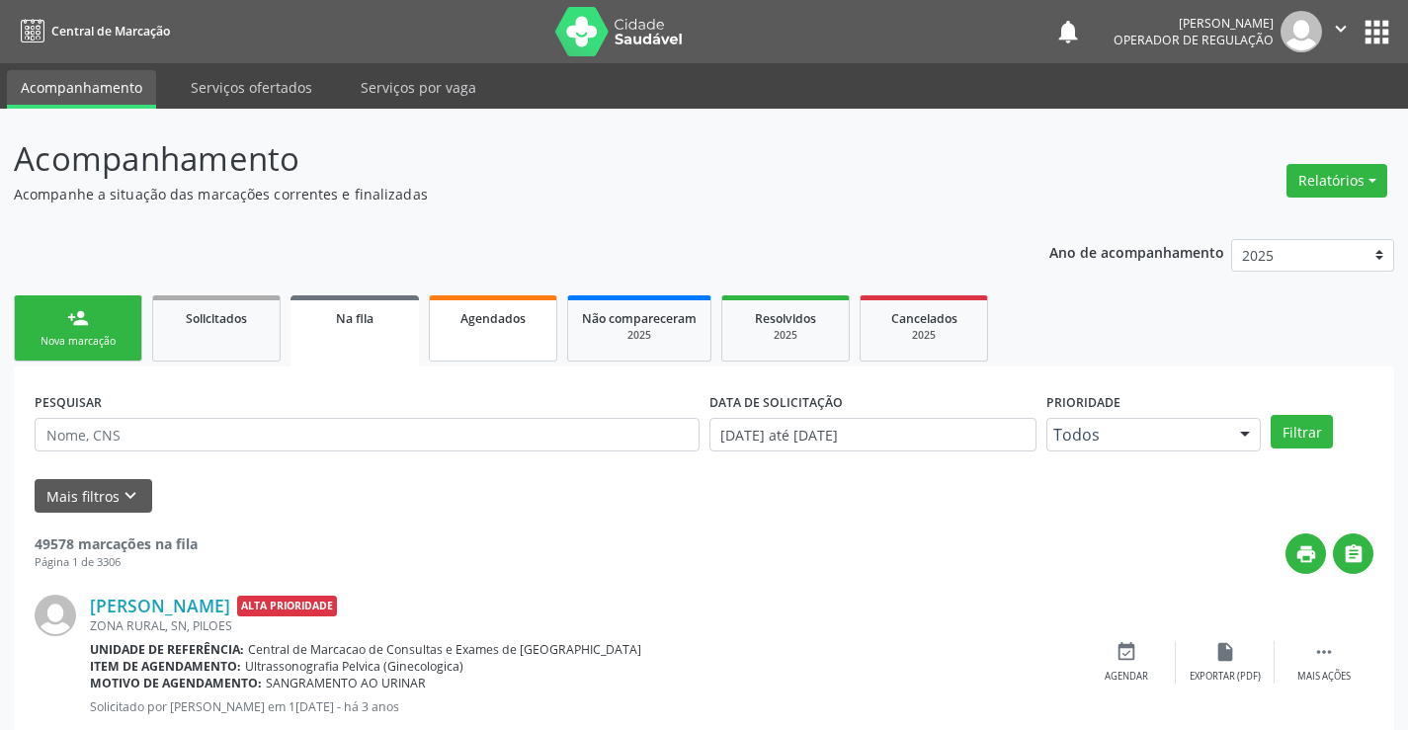
click at [505, 305] on link "Agendados" at bounding box center [493, 328] width 128 height 66
select select "8"
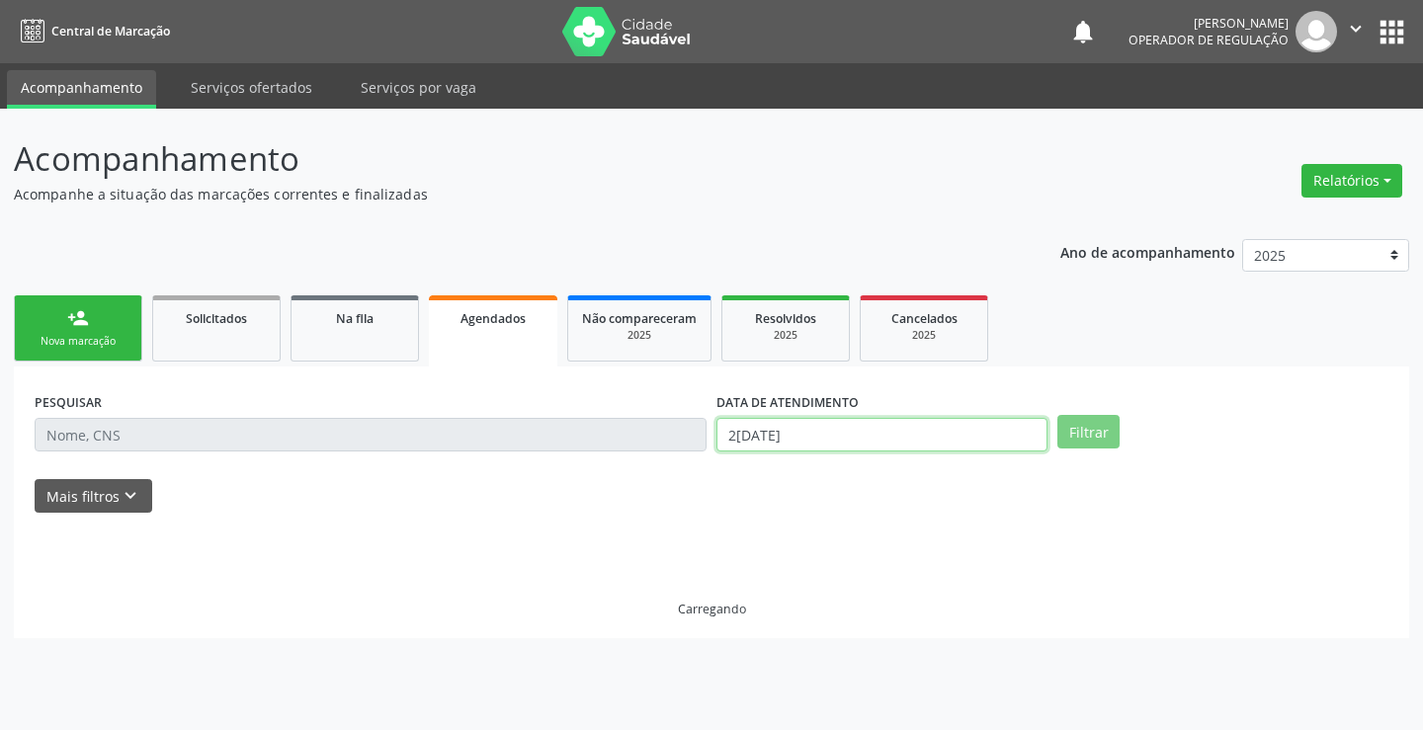
click at [880, 437] on input "[DATE]" at bounding box center [881, 435] width 331 height 34
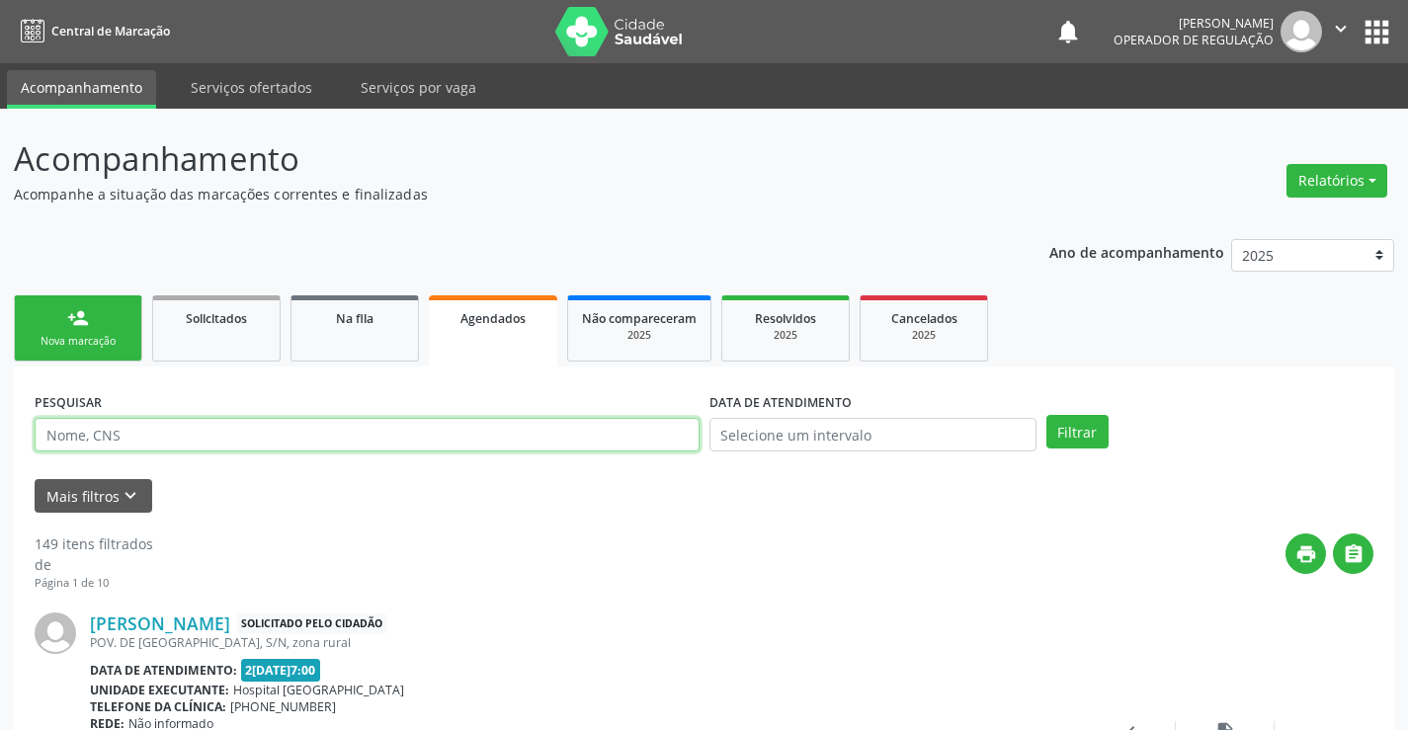
click at [533, 431] on input "text" at bounding box center [367, 435] width 665 height 34
type input "708009315790324"
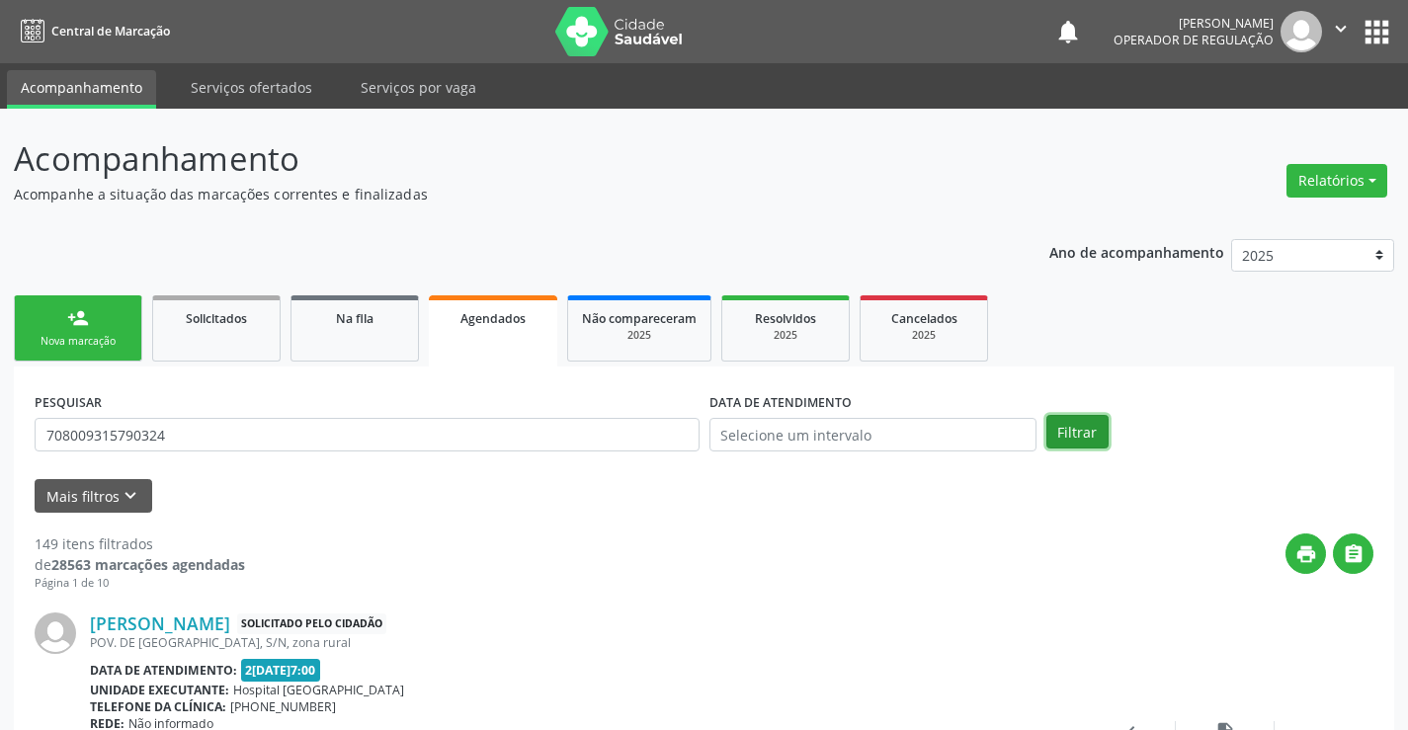
click at [1074, 438] on button "Filtrar" at bounding box center [1077, 432] width 62 height 34
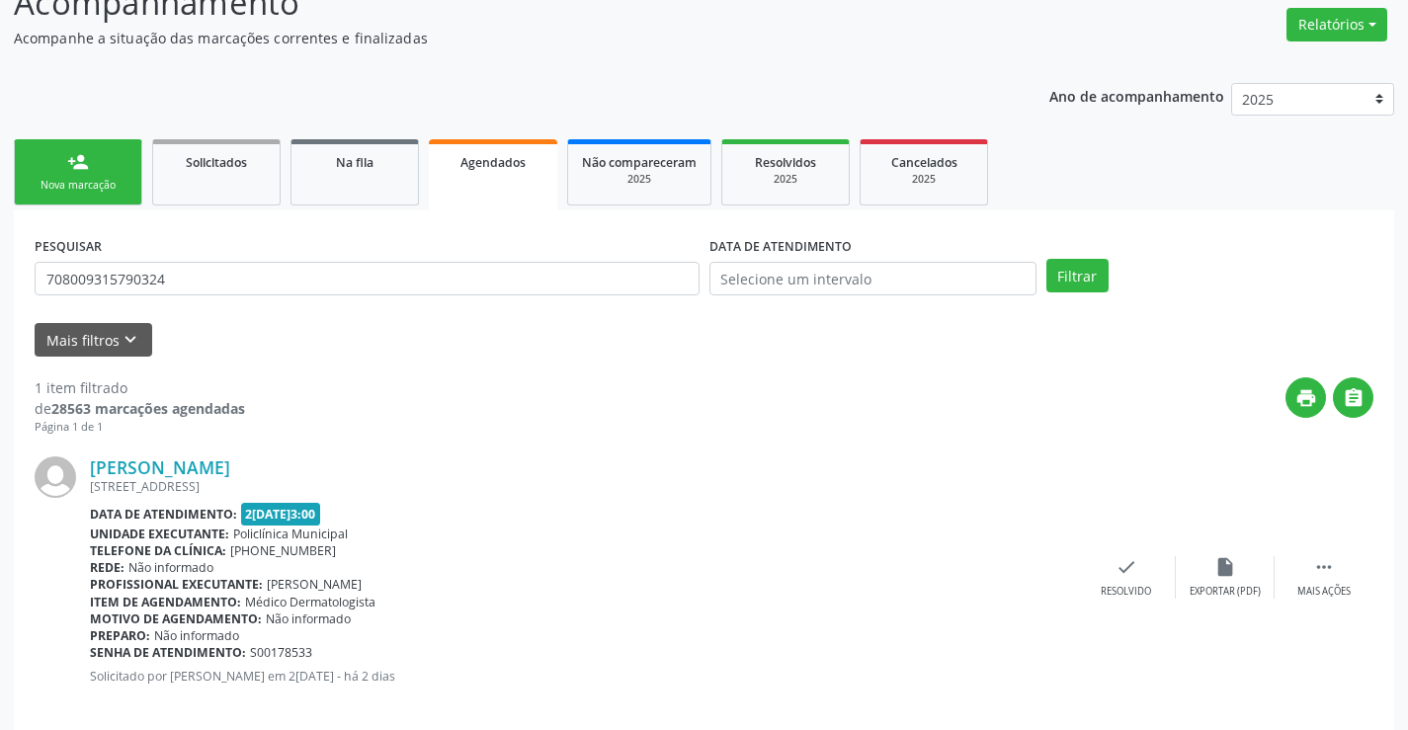
scroll to position [180, 0]
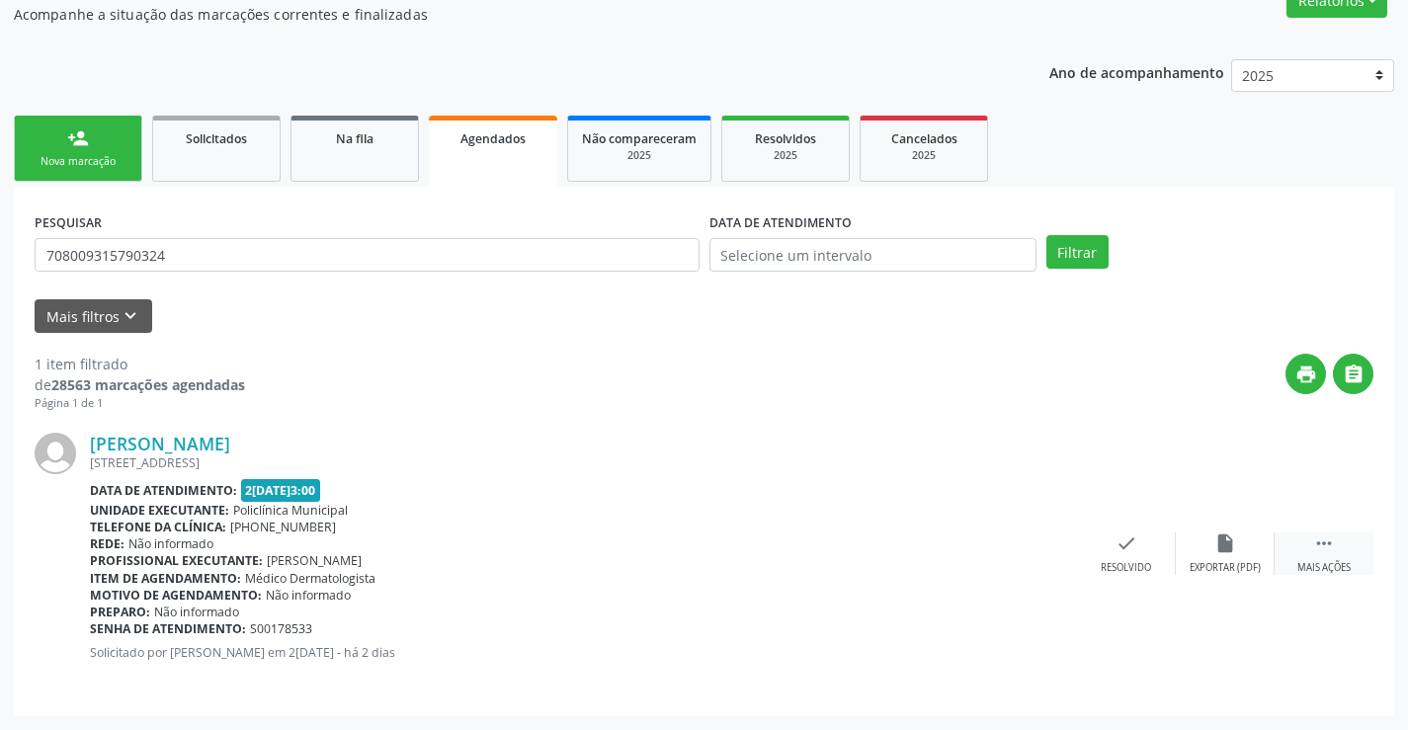
click at [1329, 546] on icon "" at bounding box center [1324, 544] width 22 height 22
click at [937, 555] on div "print Imprimir" at bounding box center [928, 554] width 99 height 42
click at [60, 141] on link "person_add Nova marcação" at bounding box center [78, 149] width 128 height 66
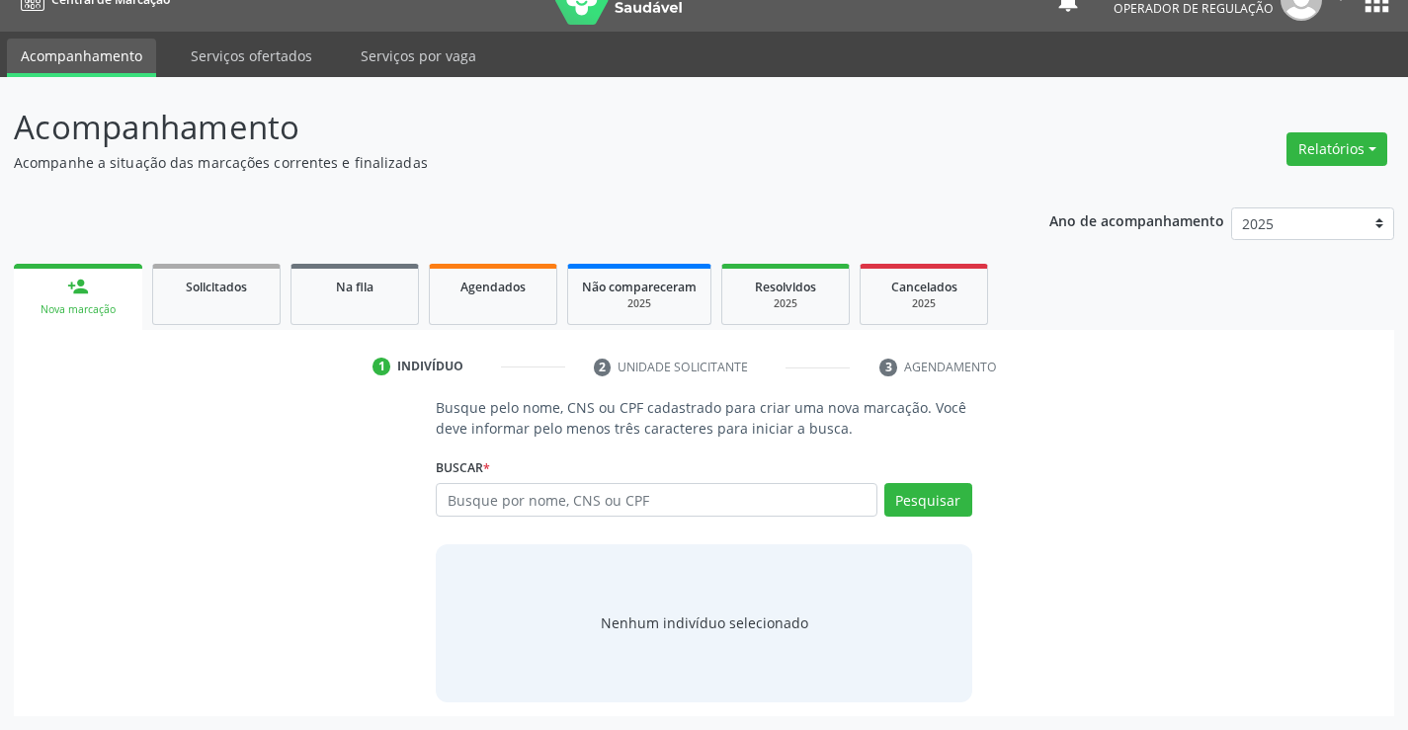
scroll to position [32, 0]
click at [754, 491] on input "text" at bounding box center [656, 500] width 441 height 34
click at [753, 508] on input "text" at bounding box center [656, 500] width 441 height 34
click at [740, 509] on input "text" at bounding box center [656, 500] width 441 height 34
click at [739, 509] on input "text" at bounding box center [656, 500] width 441 height 34
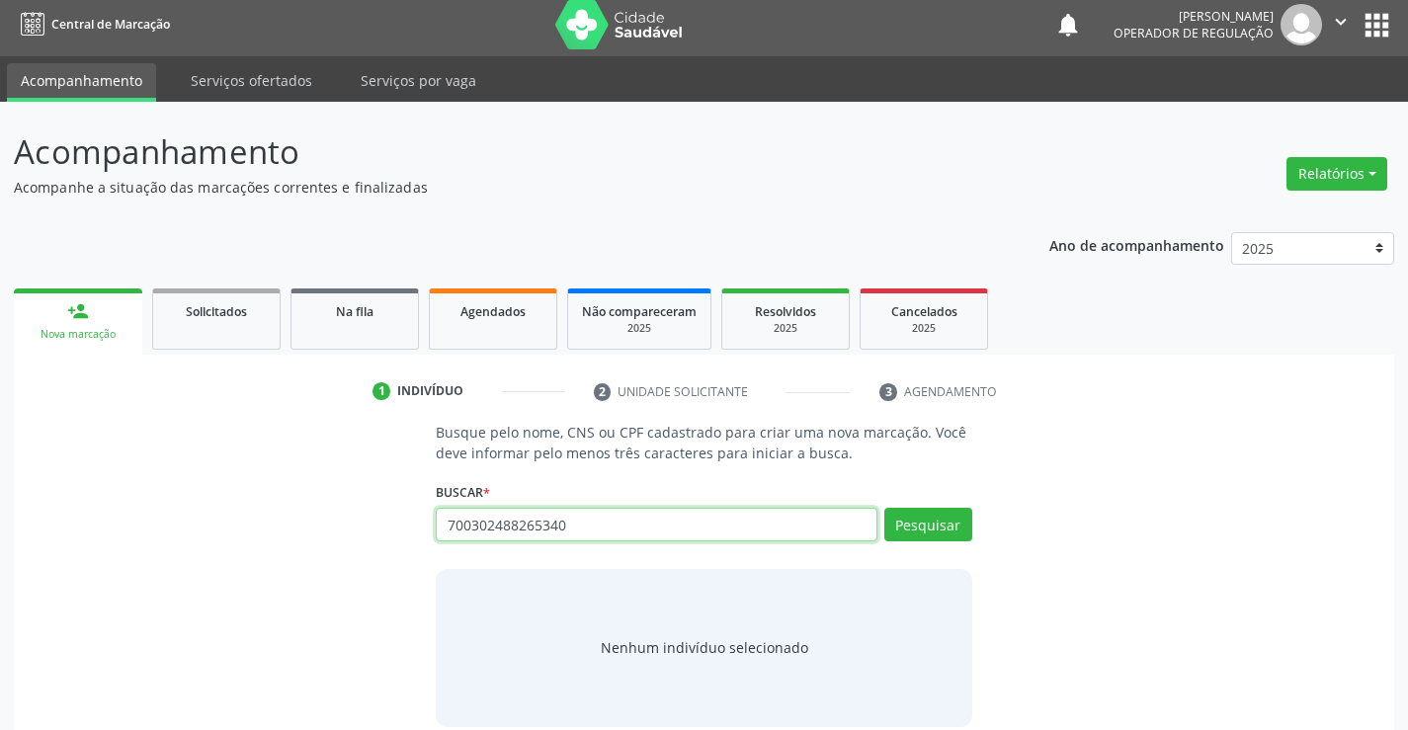
scroll to position [0, 0]
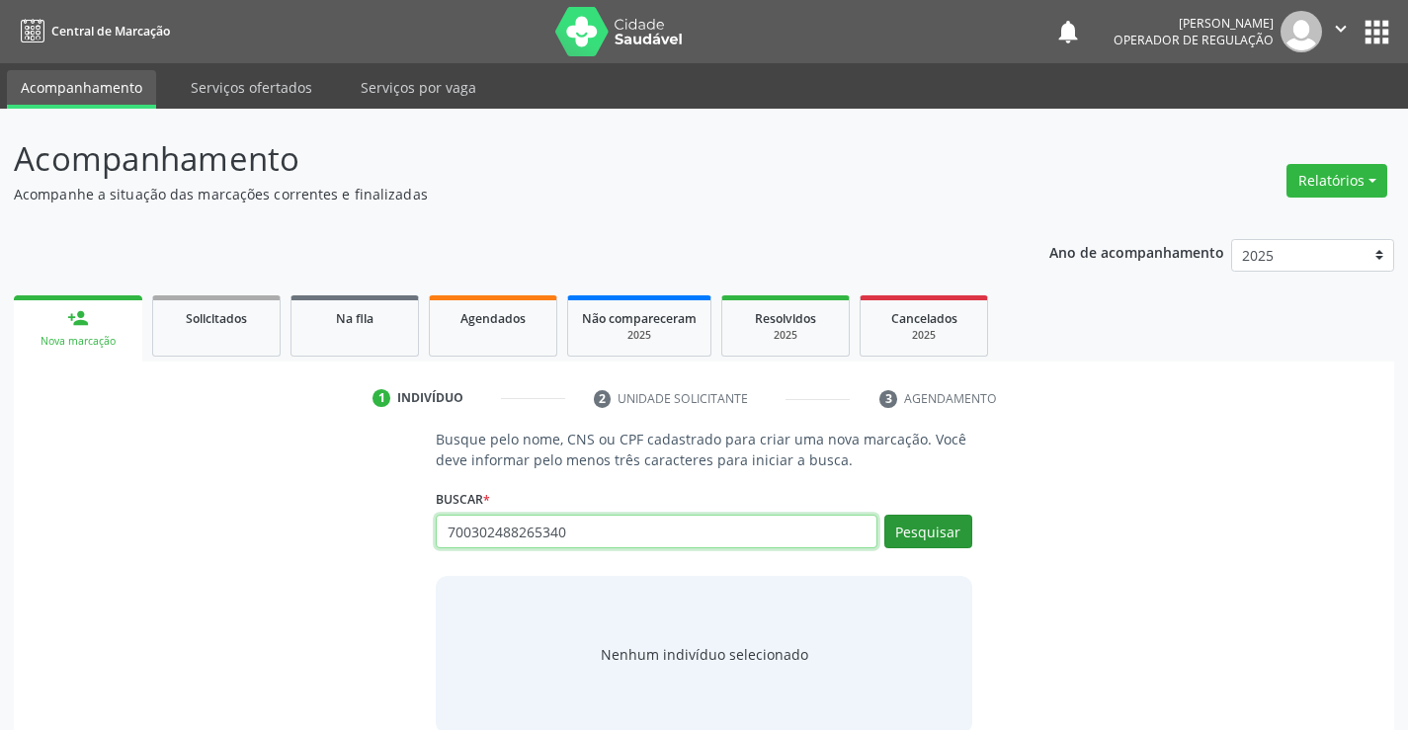
type input "700302488265340"
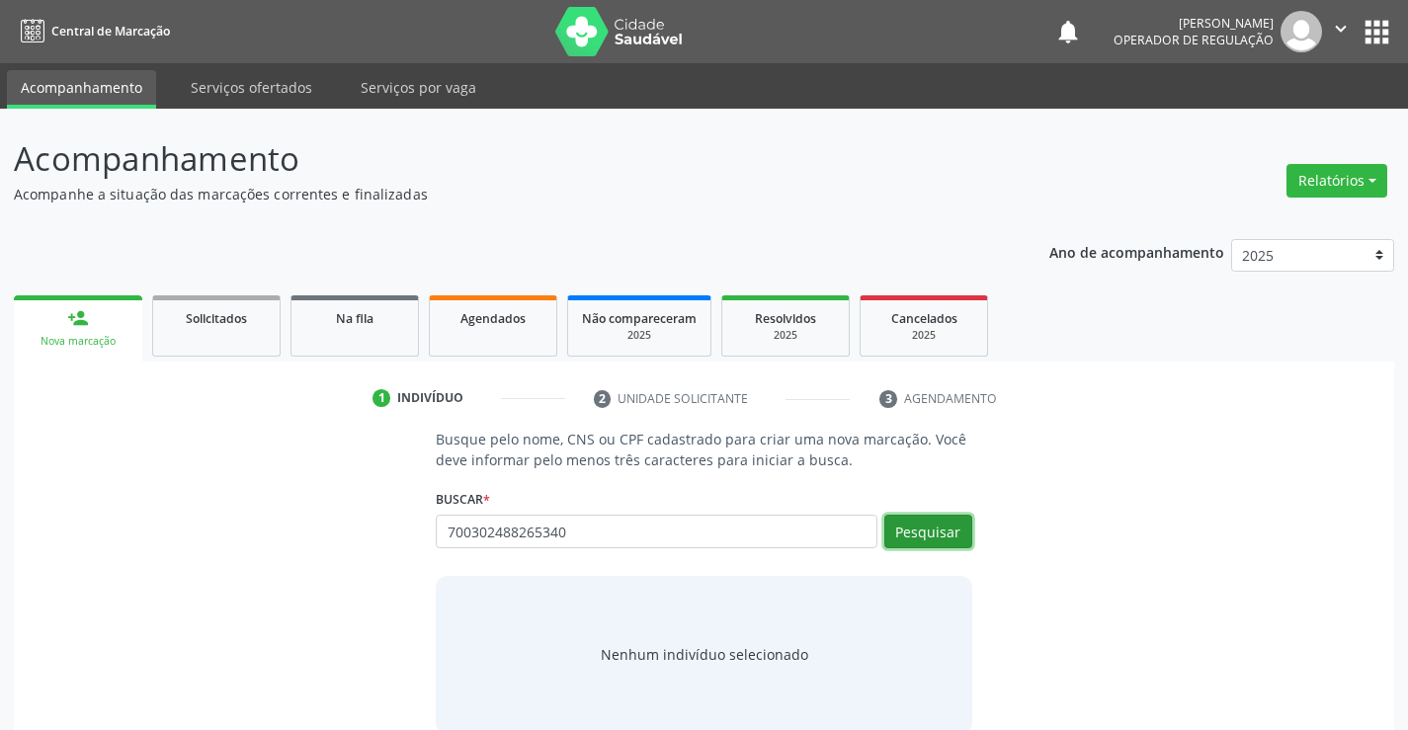
click at [930, 543] on button "Pesquisar" at bounding box center [928, 532] width 88 height 34
type input "700302488265340"
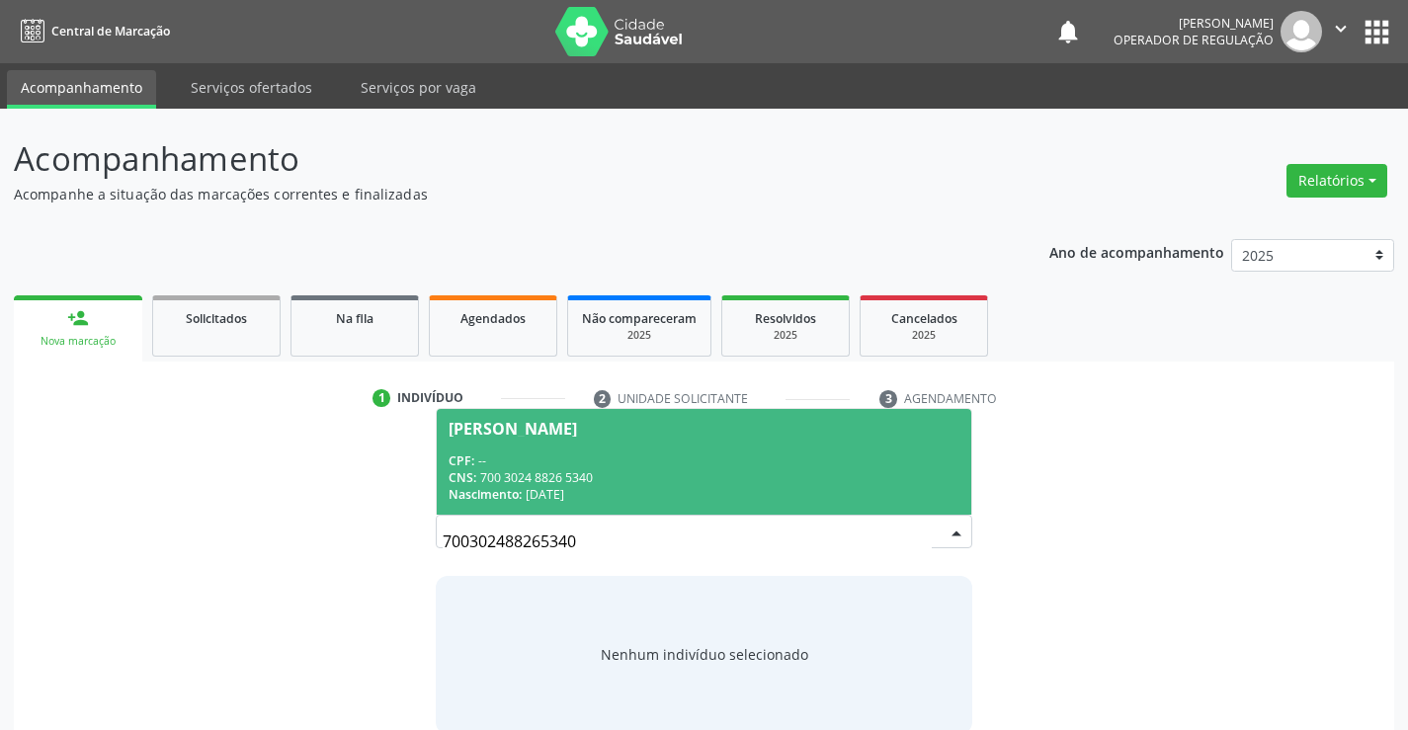
click at [678, 479] on div "CNS: 700 3024 8826 5340" at bounding box center [704, 477] width 510 height 17
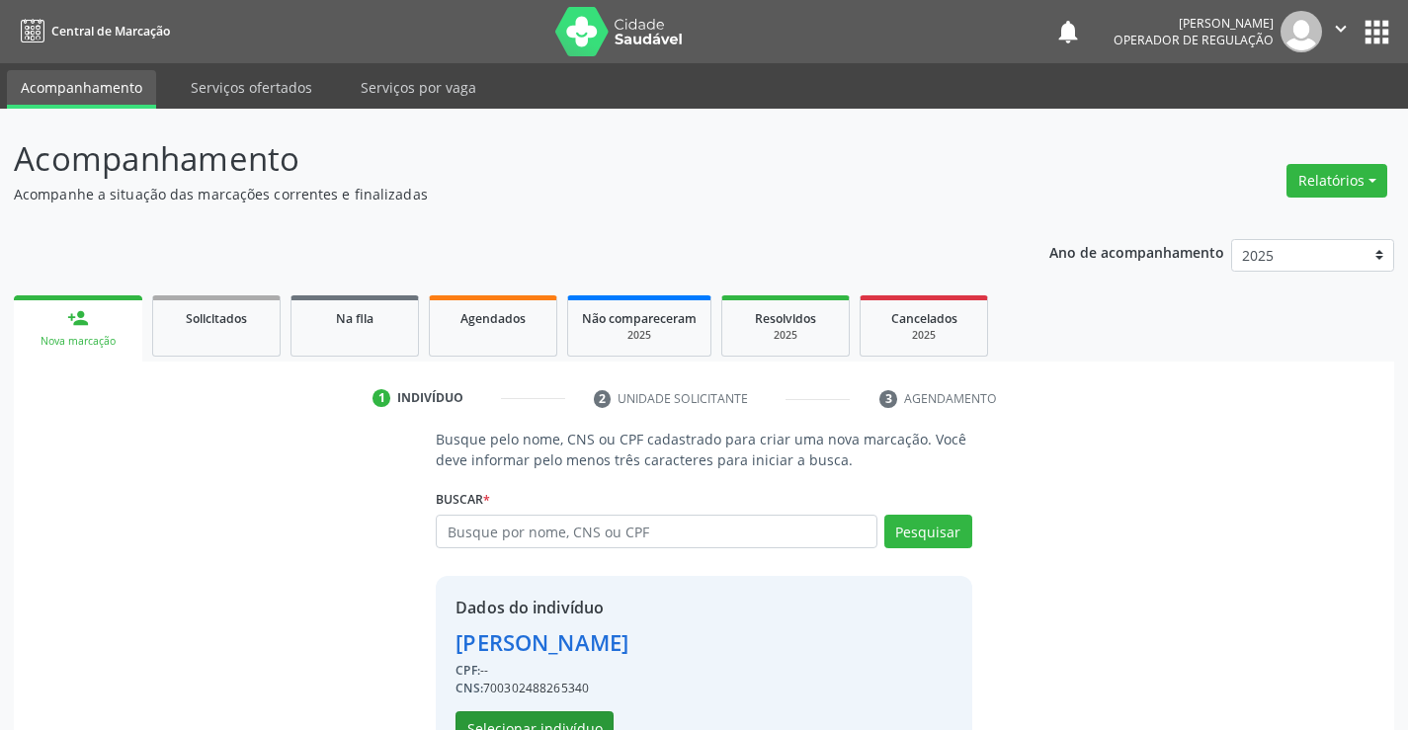
scroll to position [62, 0]
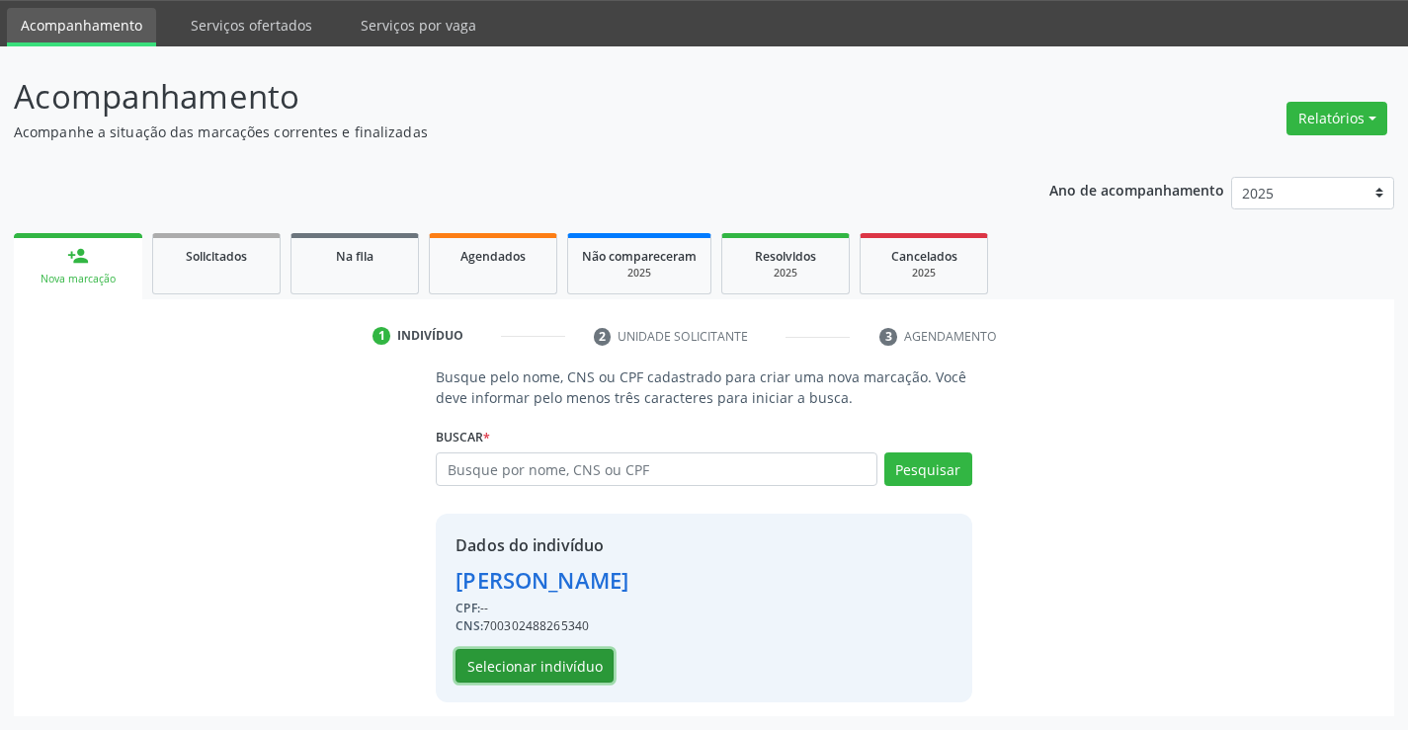
click at [560, 673] on button "Selecionar indivíduo" at bounding box center [535, 666] width 158 height 34
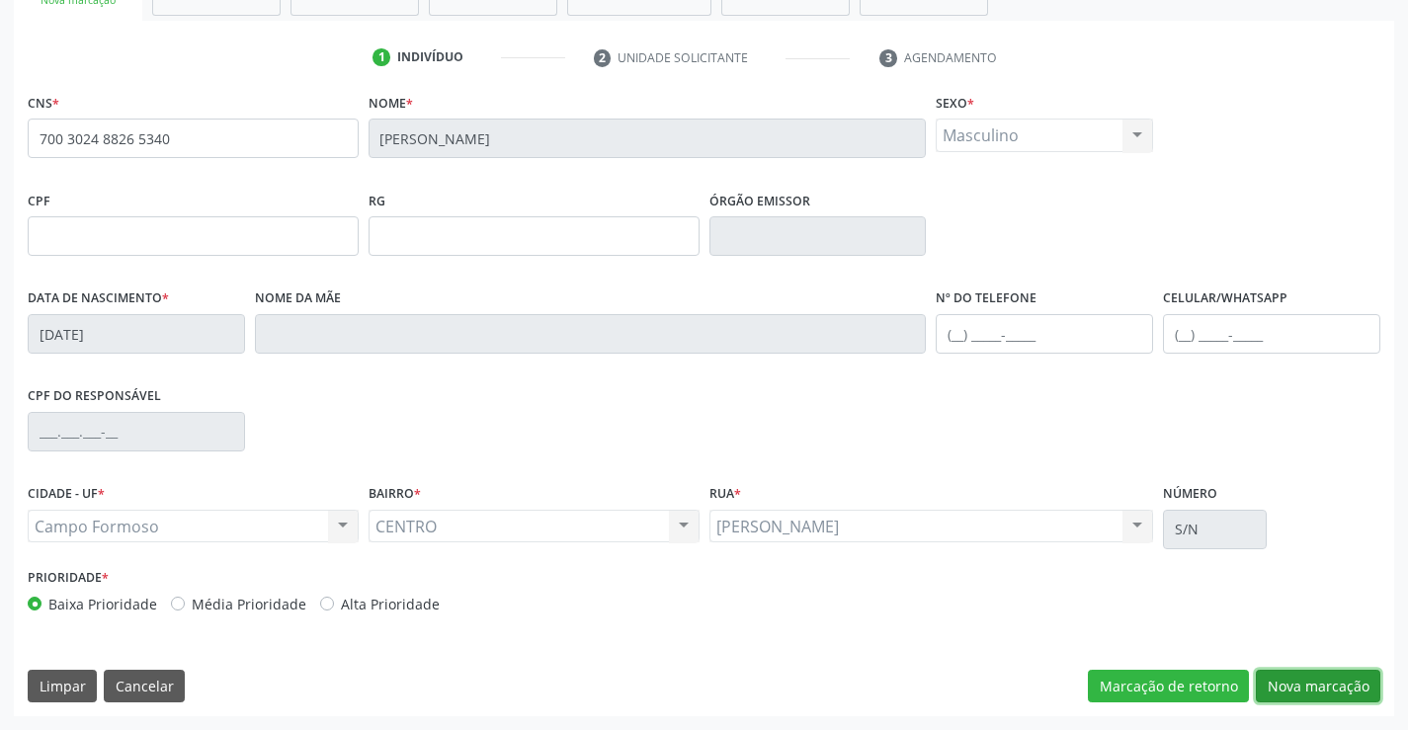
click at [1289, 686] on button "Nova marcação" at bounding box center [1318, 687] width 125 height 34
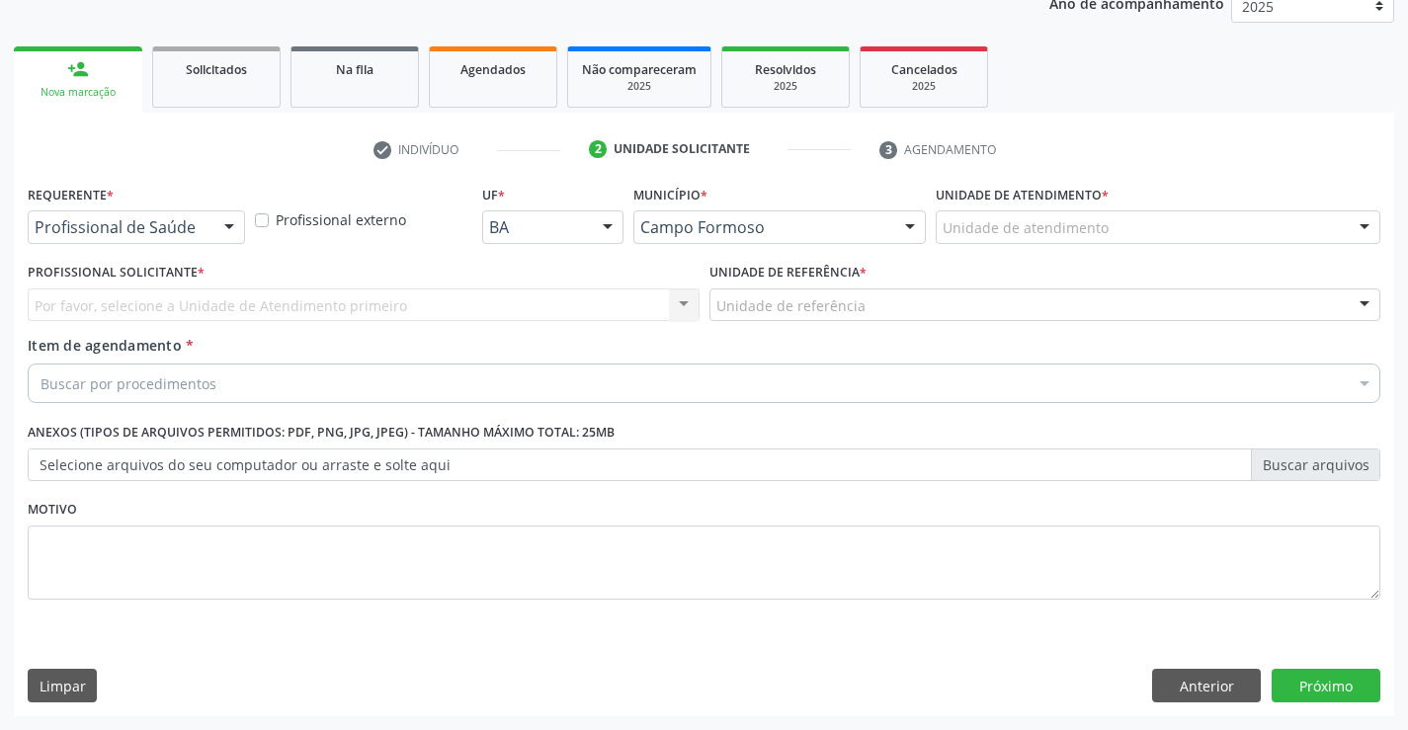
scroll to position [249, 0]
drag, startPoint x: 229, startPoint y: 235, endPoint x: 200, endPoint y: 296, distance: 68.1
click at [228, 235] on div at bounding box center [229, 228] width 30 height 34
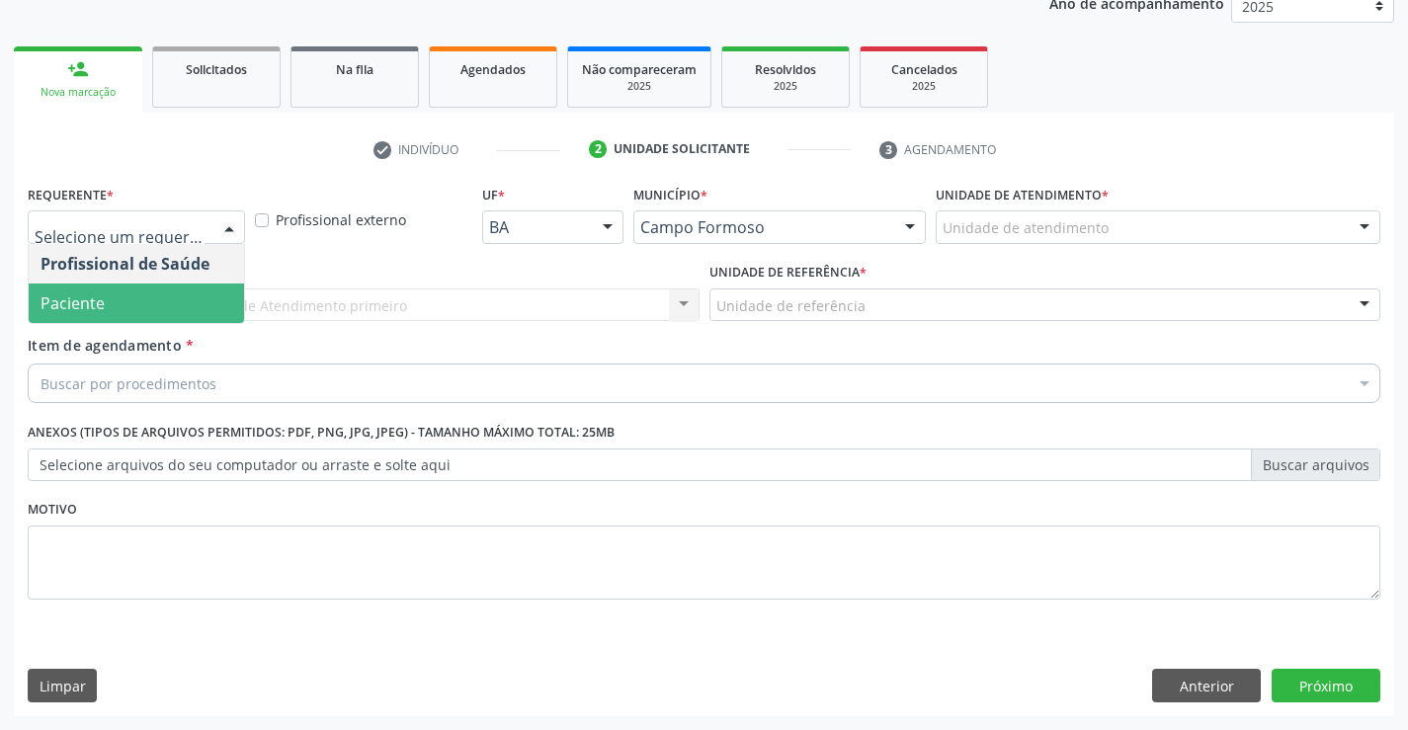
click at [182, 307] on span "Paciente" at bounding box center [136, 304] width 215 height 40
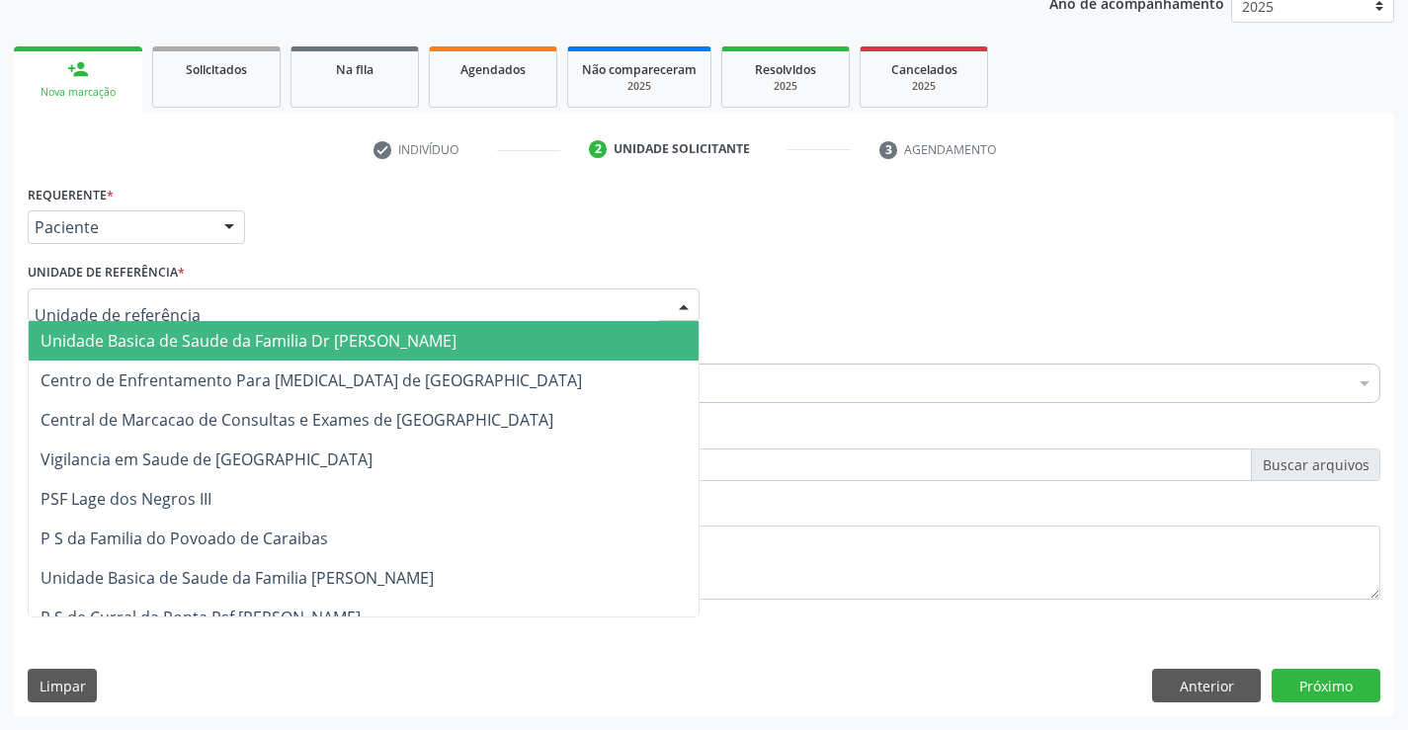
click at [278, 303] on div at bounding box center [364, 306] width 672 height 34
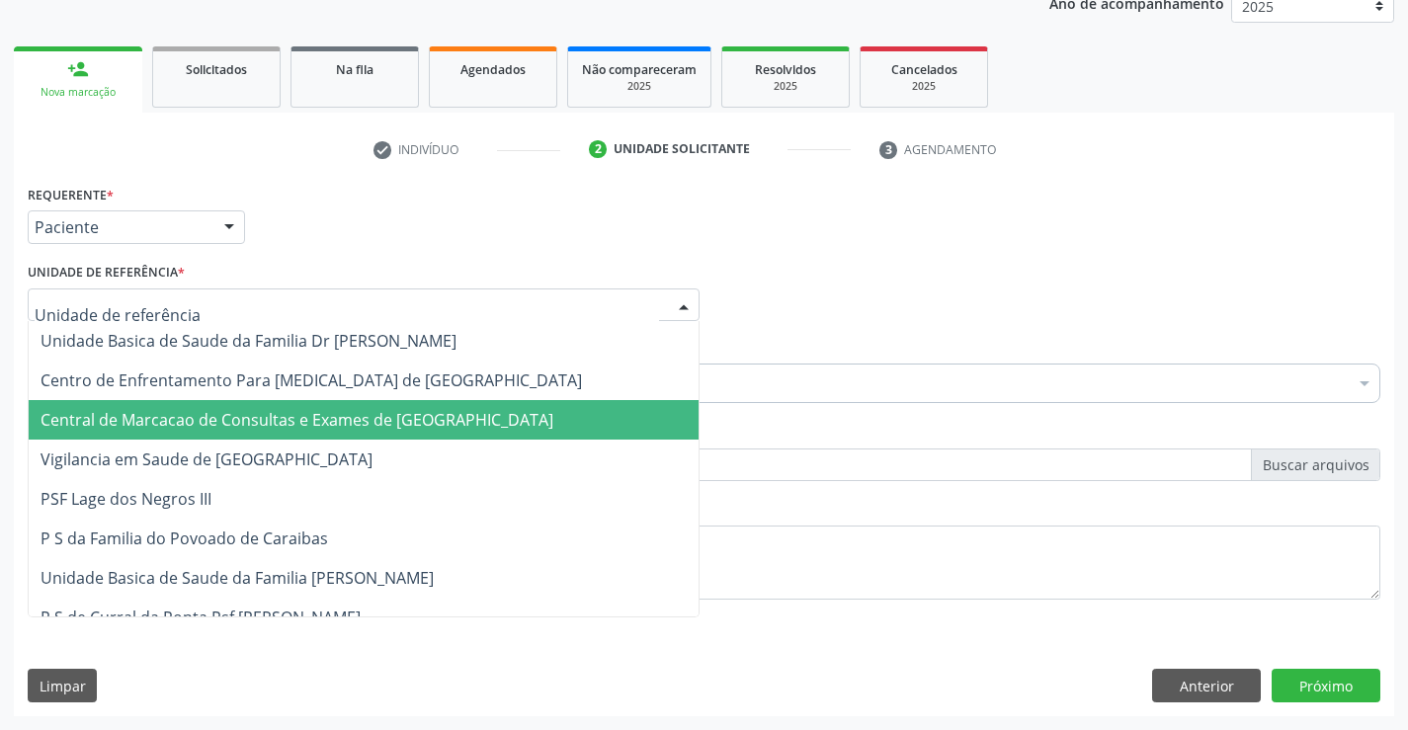
click at [278, 407] on span "Central de Marcacao de Consultas e Exames de [GEOGRAPHIC_DATA]" at bounding box center [364, 420] width 670 height 40
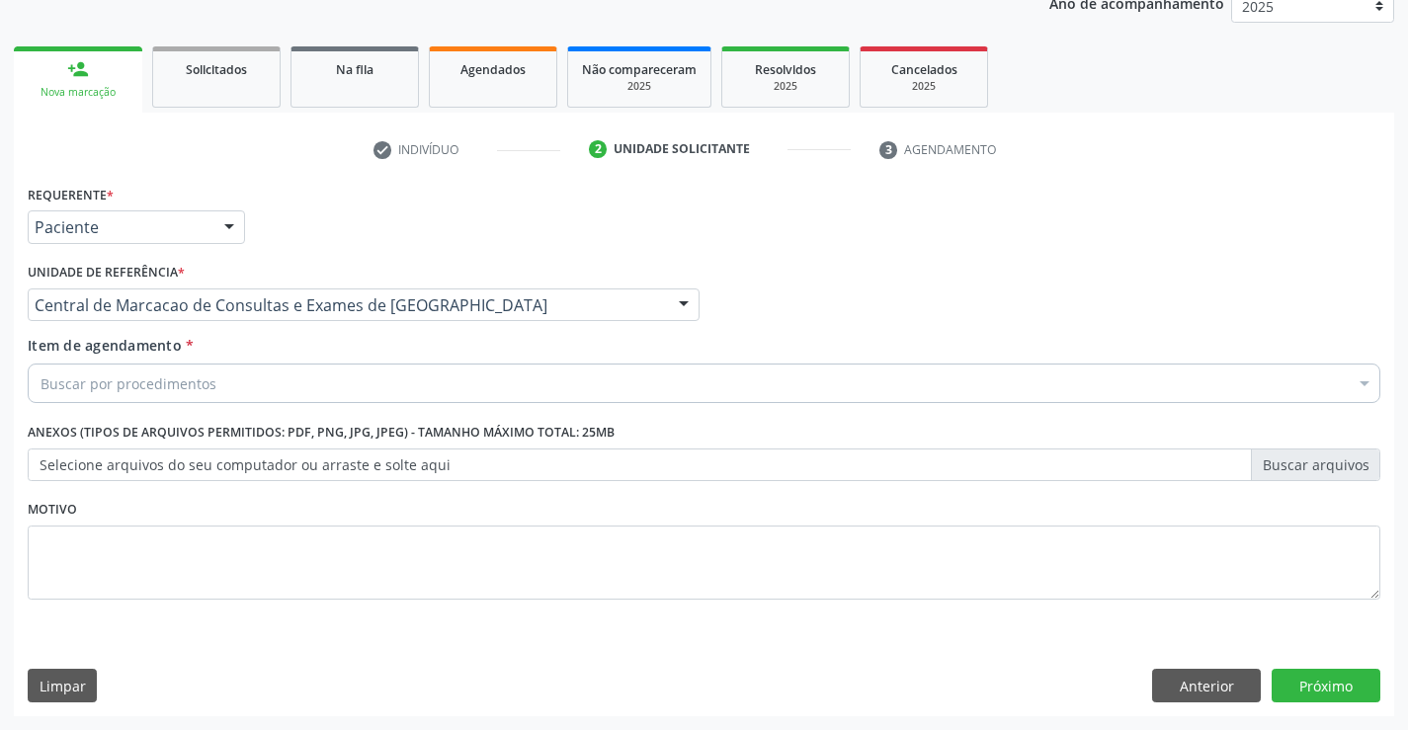
click at [303, 380] on div "Buscar por procedimentos" at bounding box center [704, 384] width 1353 height 40
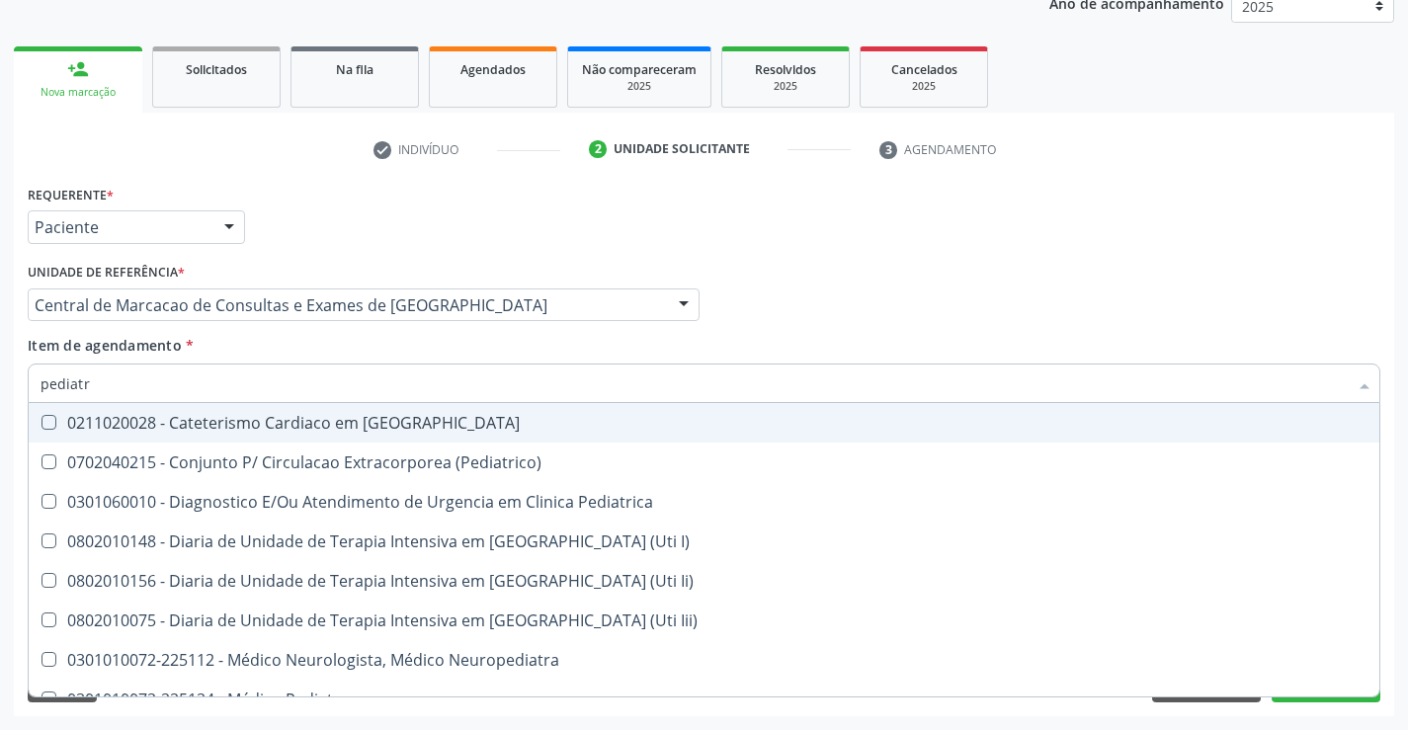
type input "pediatra"
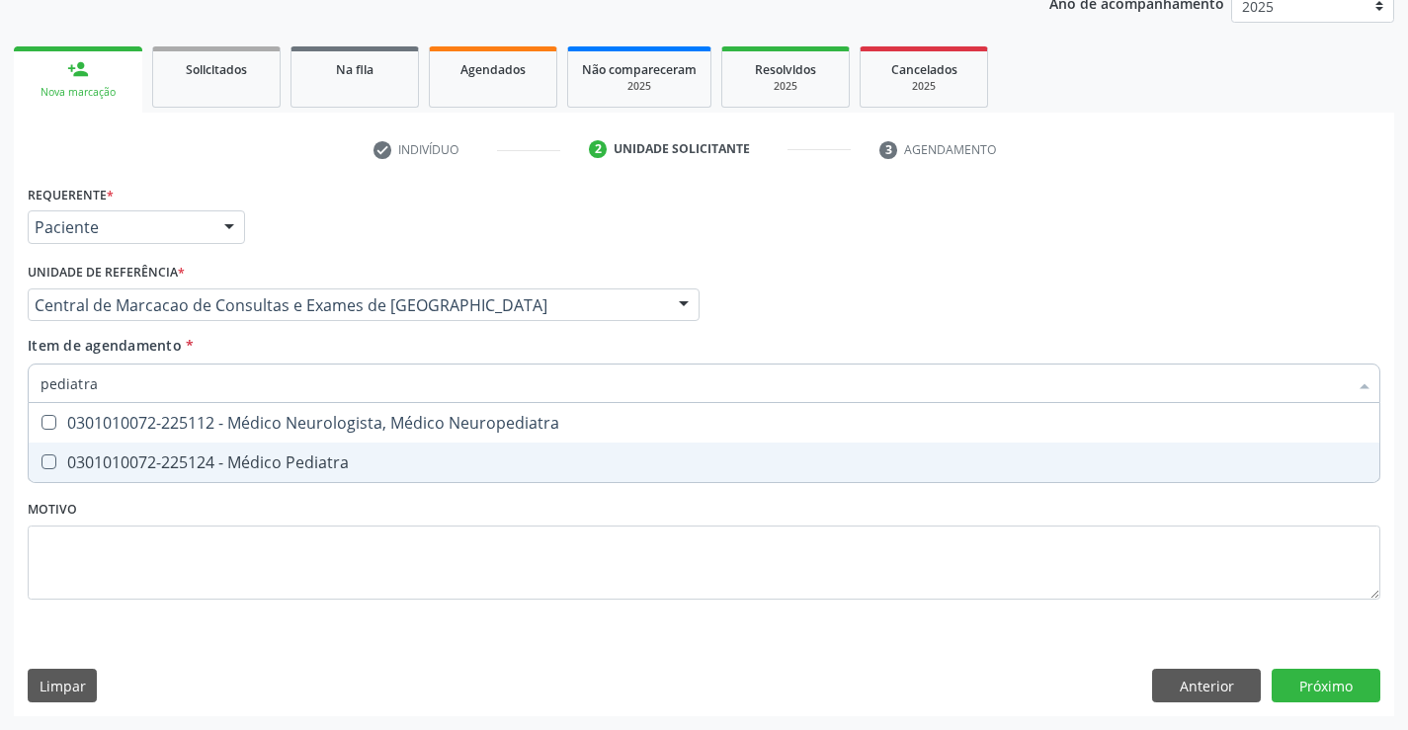
click at [282, 468] on div "0301010072-225124 - Médico Pediatra" at bounding box center [704, 463] width 1327 height 16
checkbox Pediatra "true"
click at [1356, 677] on div "Requerente * Paciente Profissional de Saúde Paciente Nenhum resultado encontrad…" at bounding box center [704, 448] width 1380 height 537
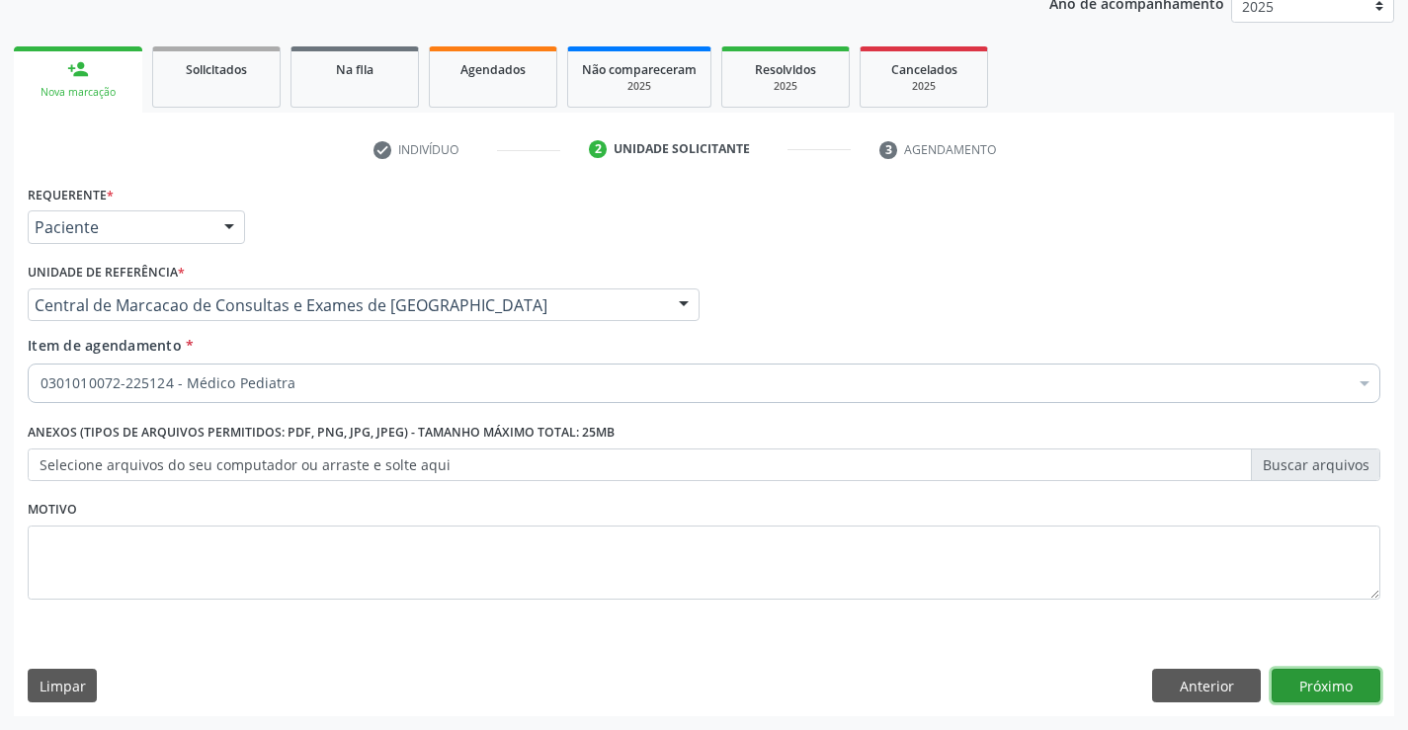
click at [1303, 680] on button "Próximo" at bounding box center [1326, 686] width 109 height 34
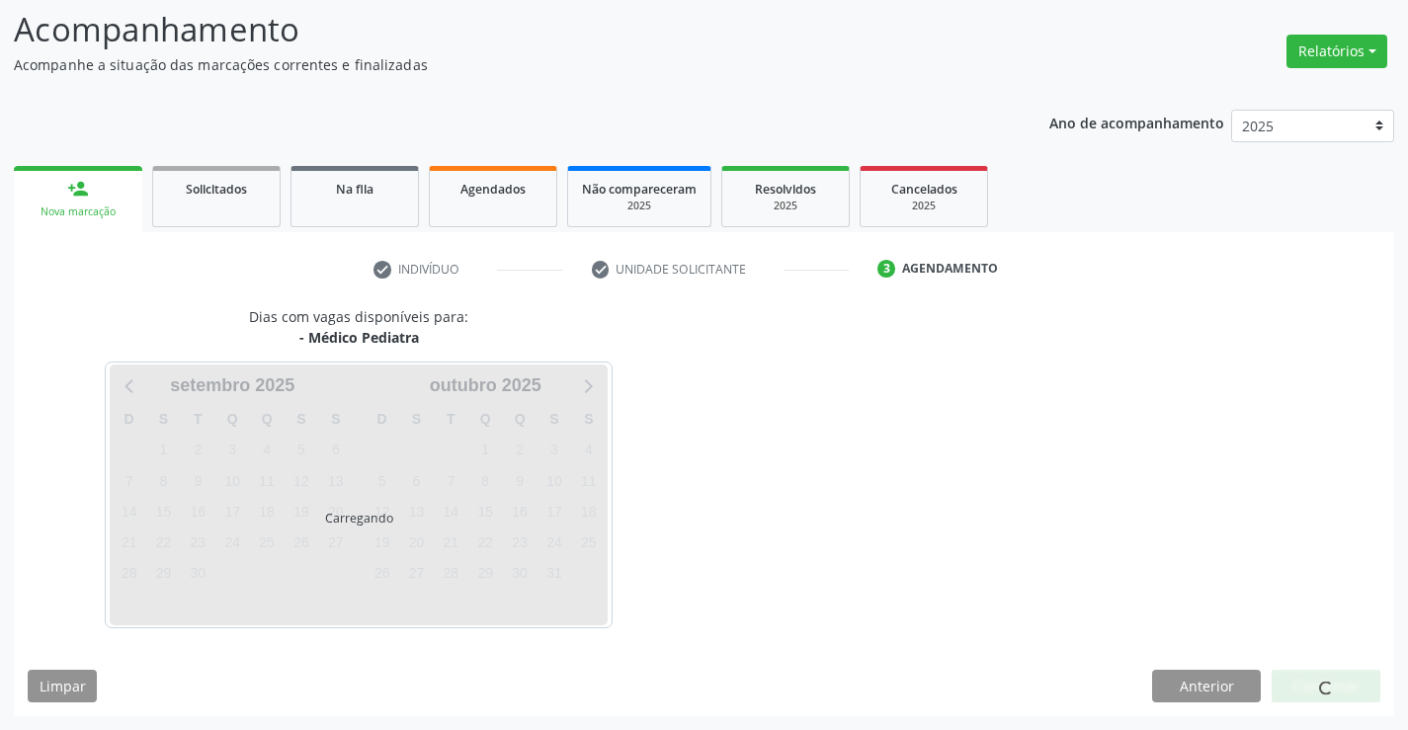
scroll to position [129, 0]
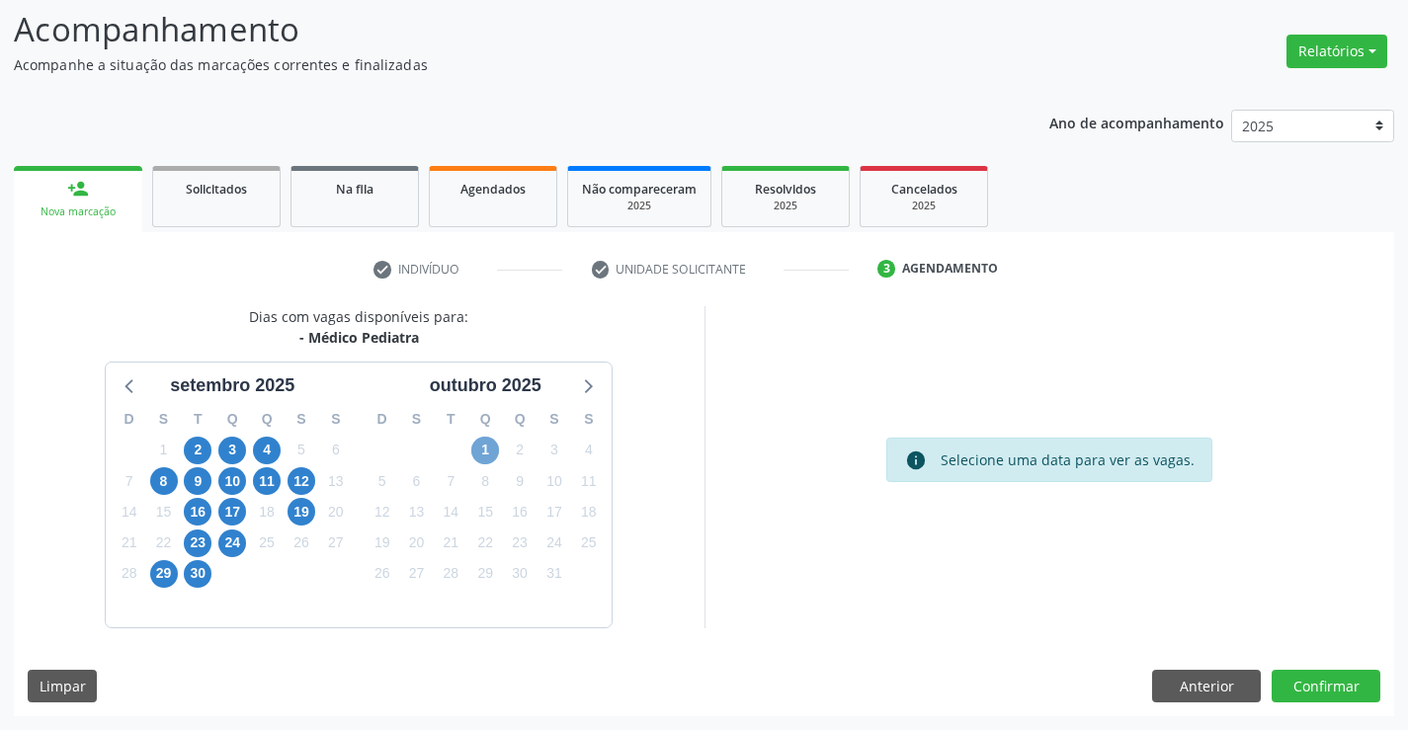
click at [484, 458] on span "1" at bounding box center [485, 451] width 28 height 28
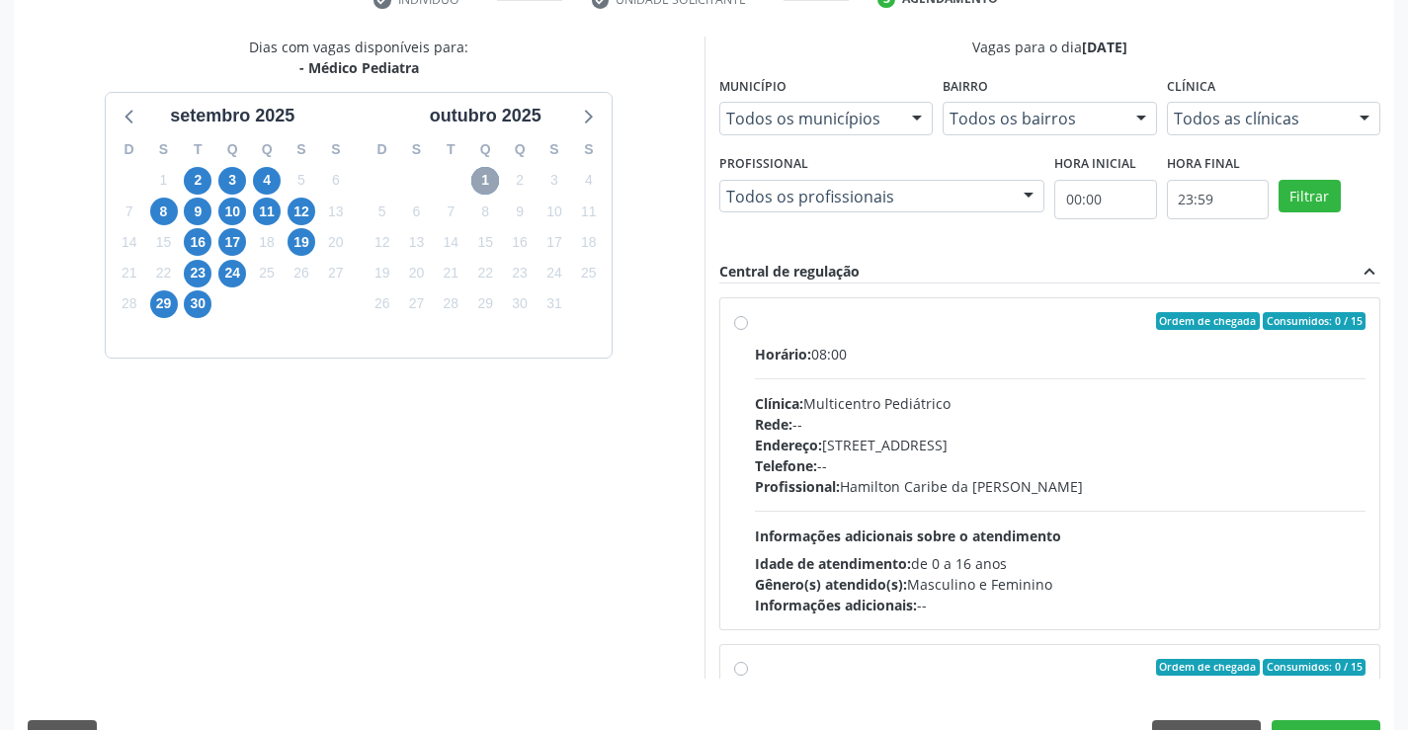
scroll to position [451, 0]
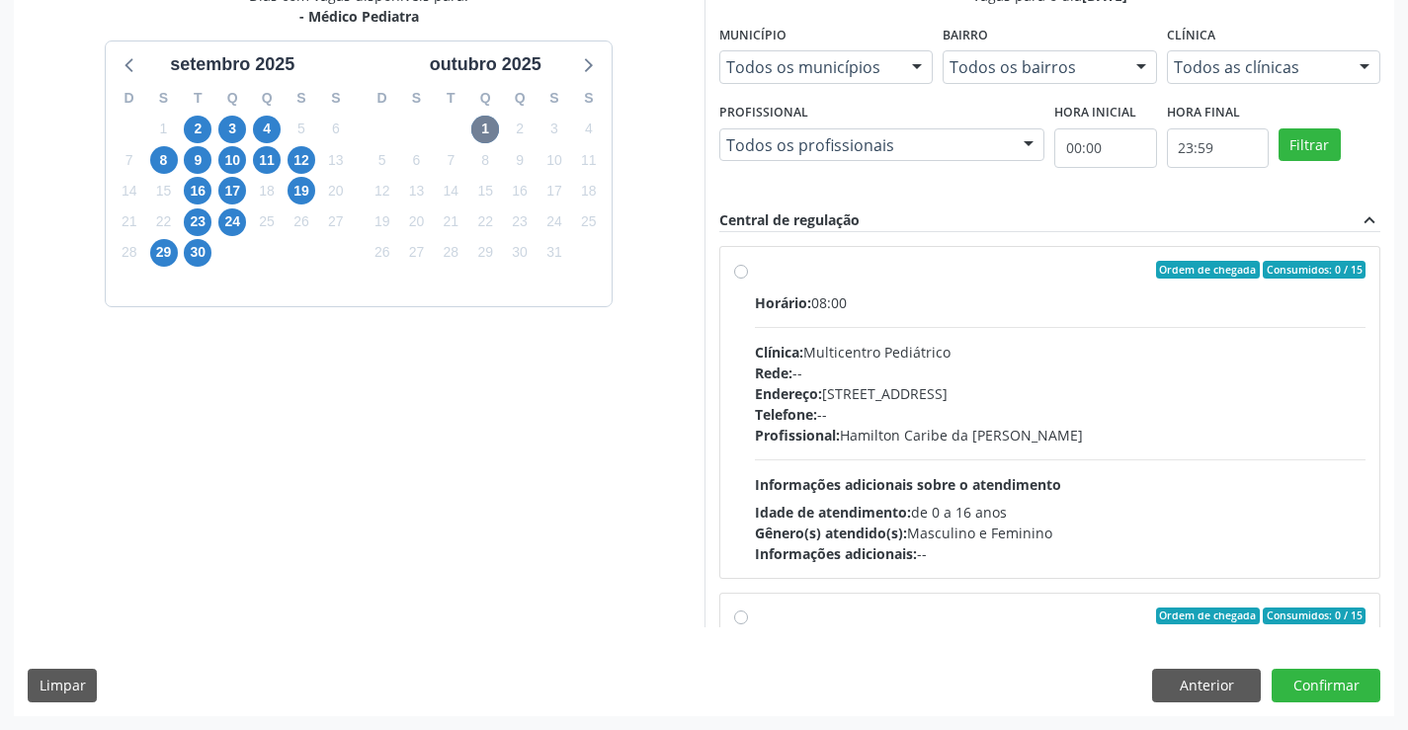
click at [818, 494] on div "Horário: 08:00 Clínica: Multicentro Pediátrico Rede: -- Endereço: Antigo Casa G…" at bounding box center [1061, 428] width 612 height 272
click at [748, 279] on input "Ordem de chegada Consumidos: 0 / 15 Horário: 08:00 Clínica: Multicentro Pediátr…" at bounding box center [741, 270] width 14 height 18
radio input "true"
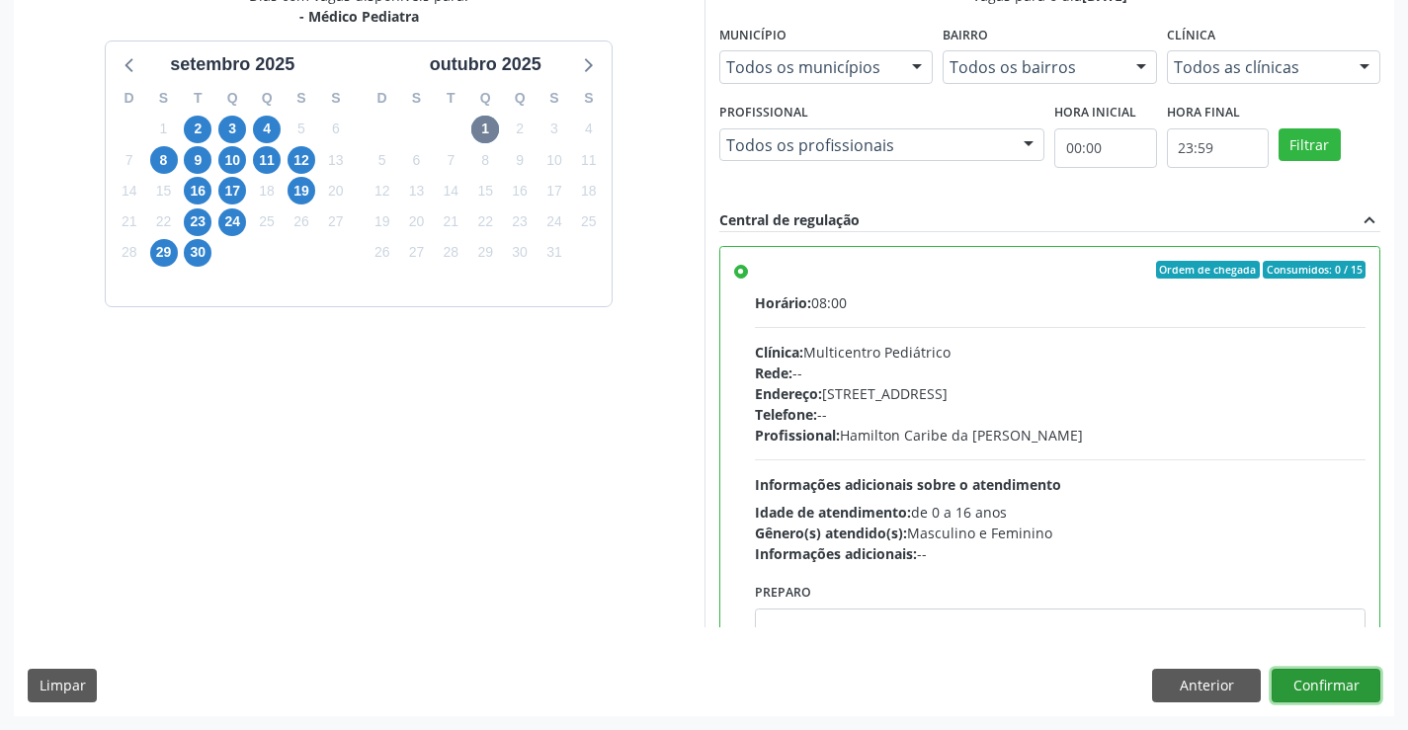
click at [1292, 680] on button "Confirmar" at bounding box center [1326, 686] width 109 height 34
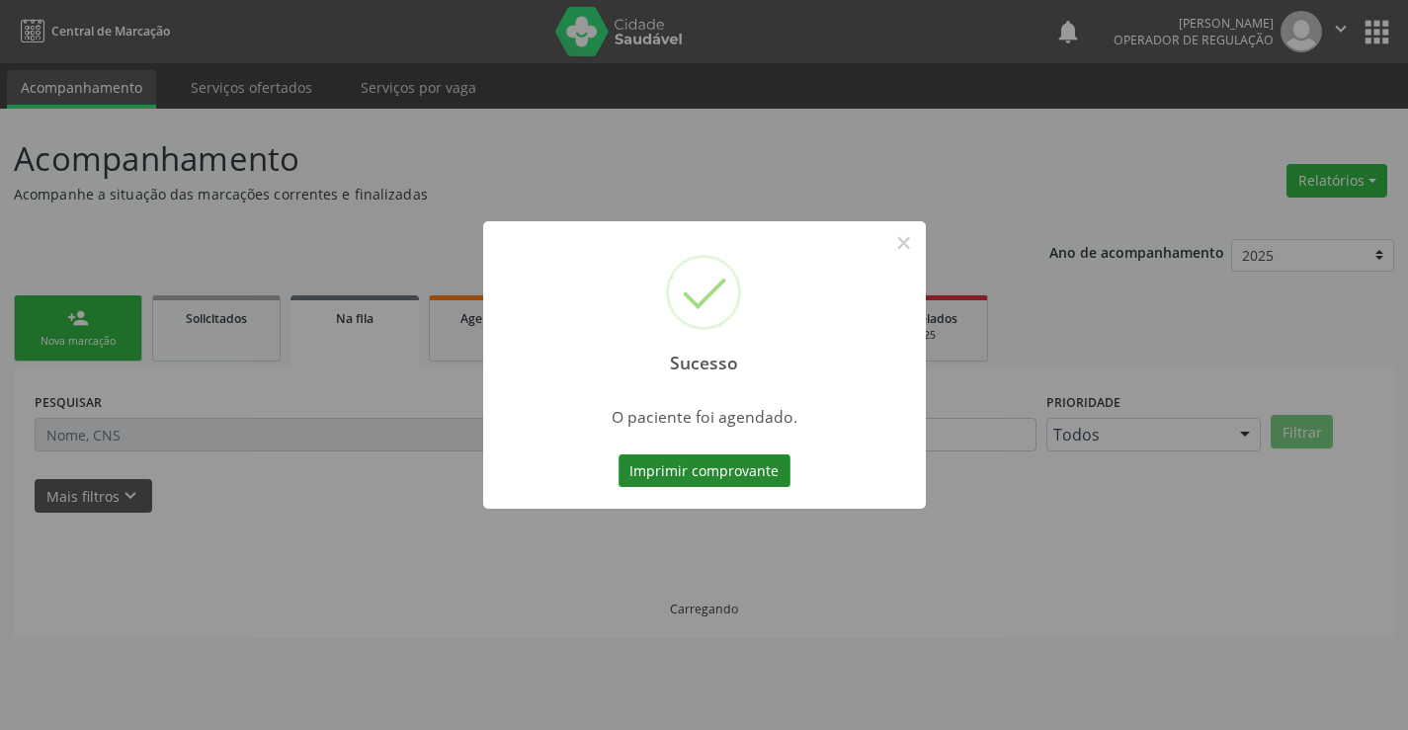
scroll to position [0, 0]
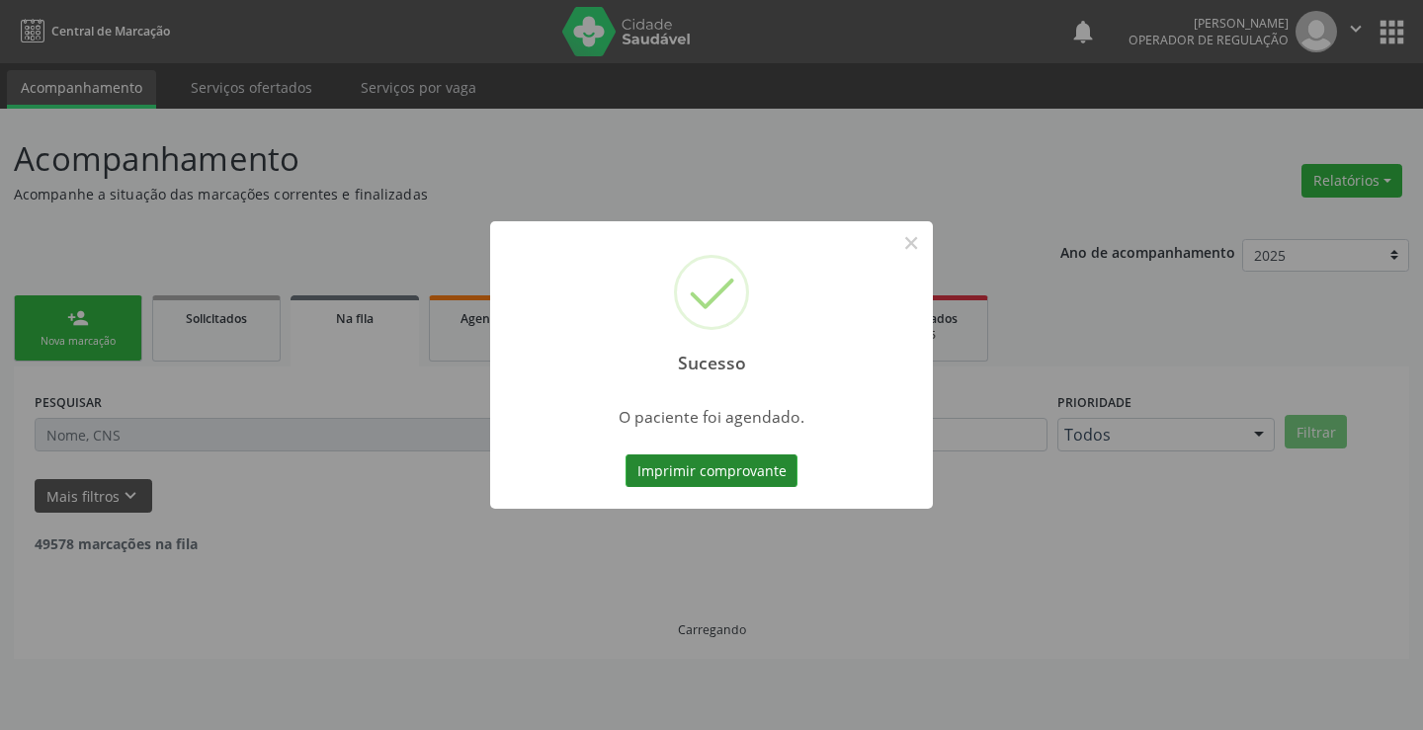
click at [717, 469] on button "Imprimir comprovante" at bounding box center [711, 472] width 172 height 34
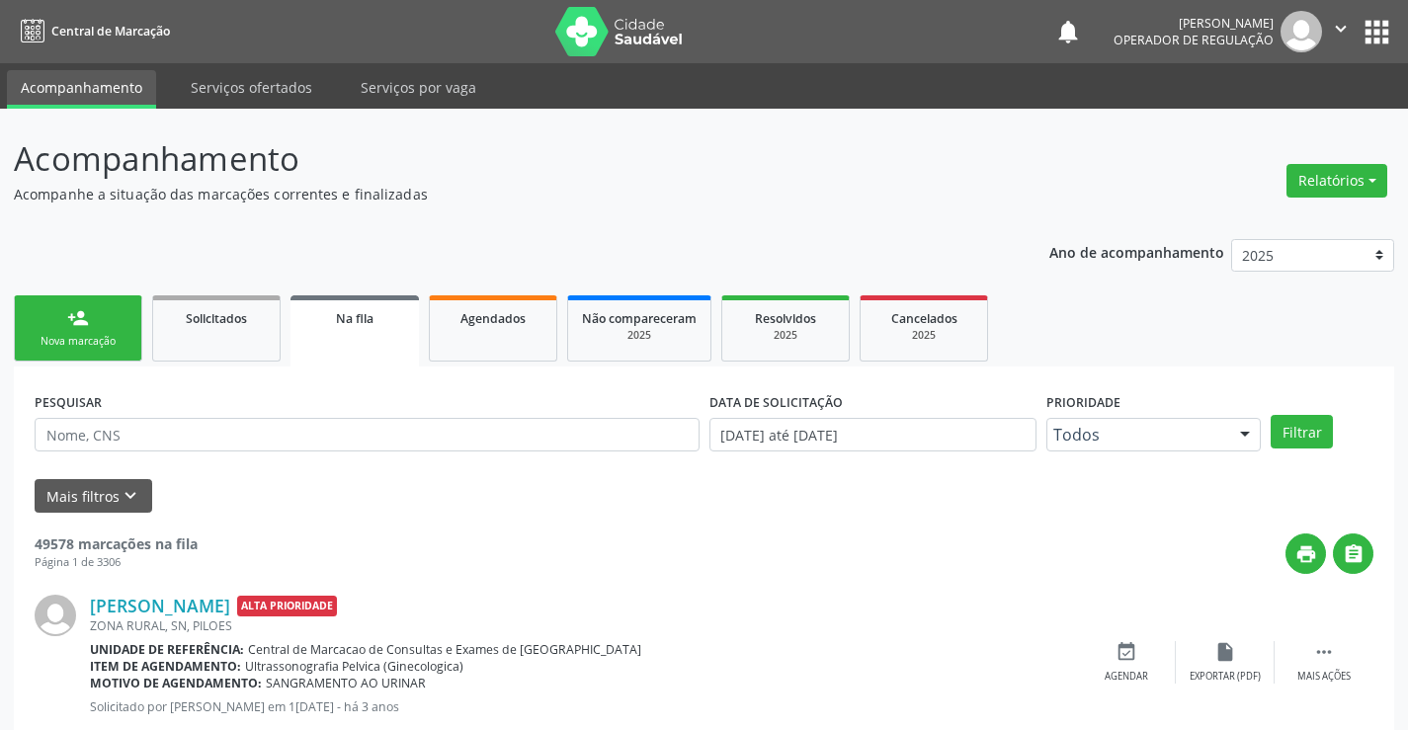
click at [75, 320] on div "person_add" at bounding box center [78, 318] width 22 height 22
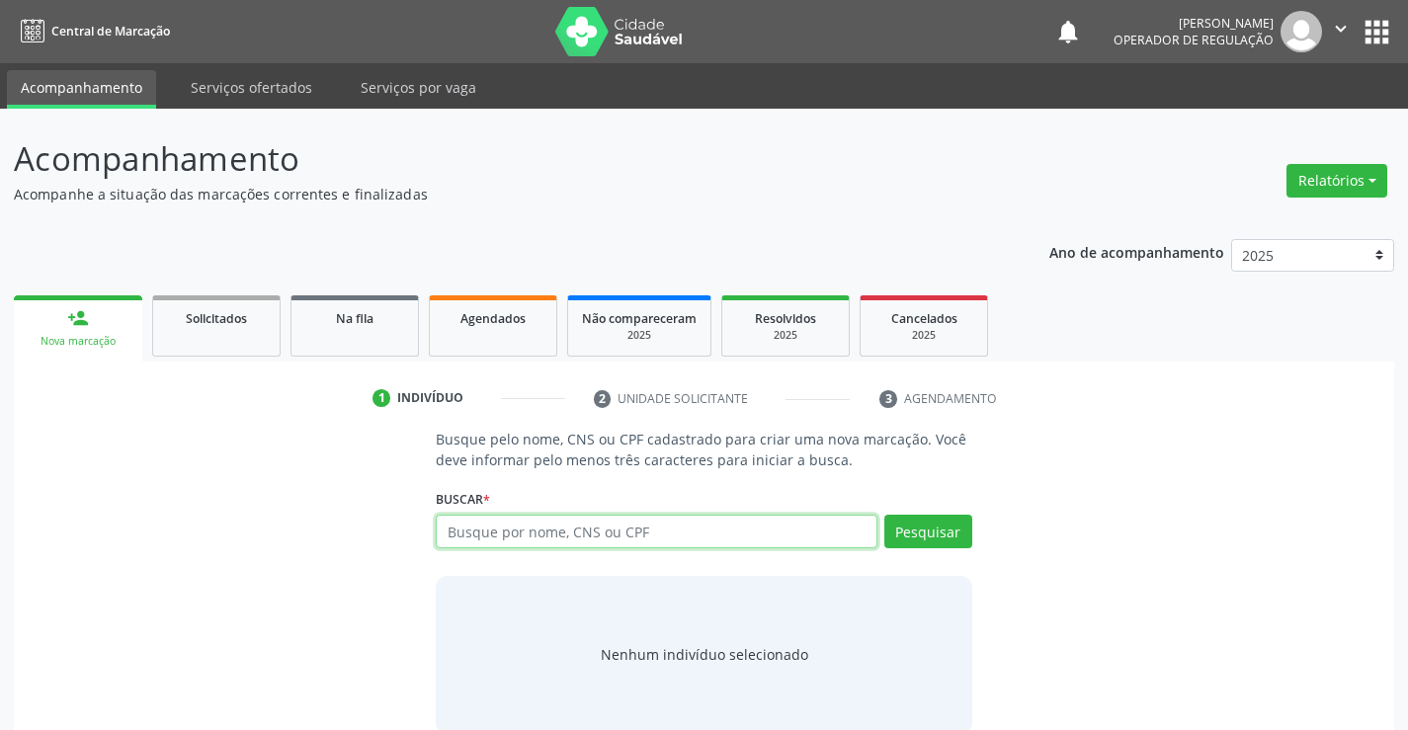
click at [470, 528] on input "text" at bounding box center [656, 532] width 441 height 34
type input "708007333047024"
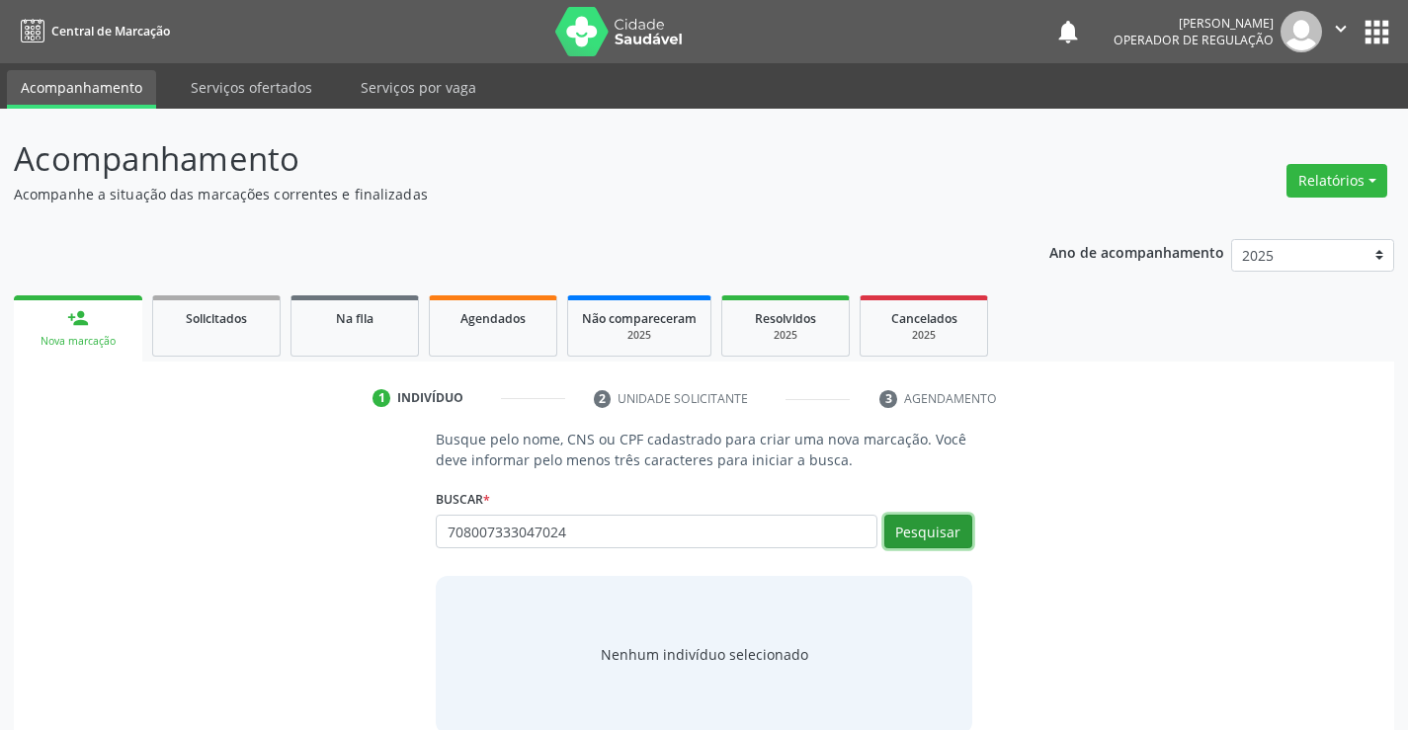
click at [926, 527] on button "Pesquisar" at bounding box center [928, 532] width 88 height 34
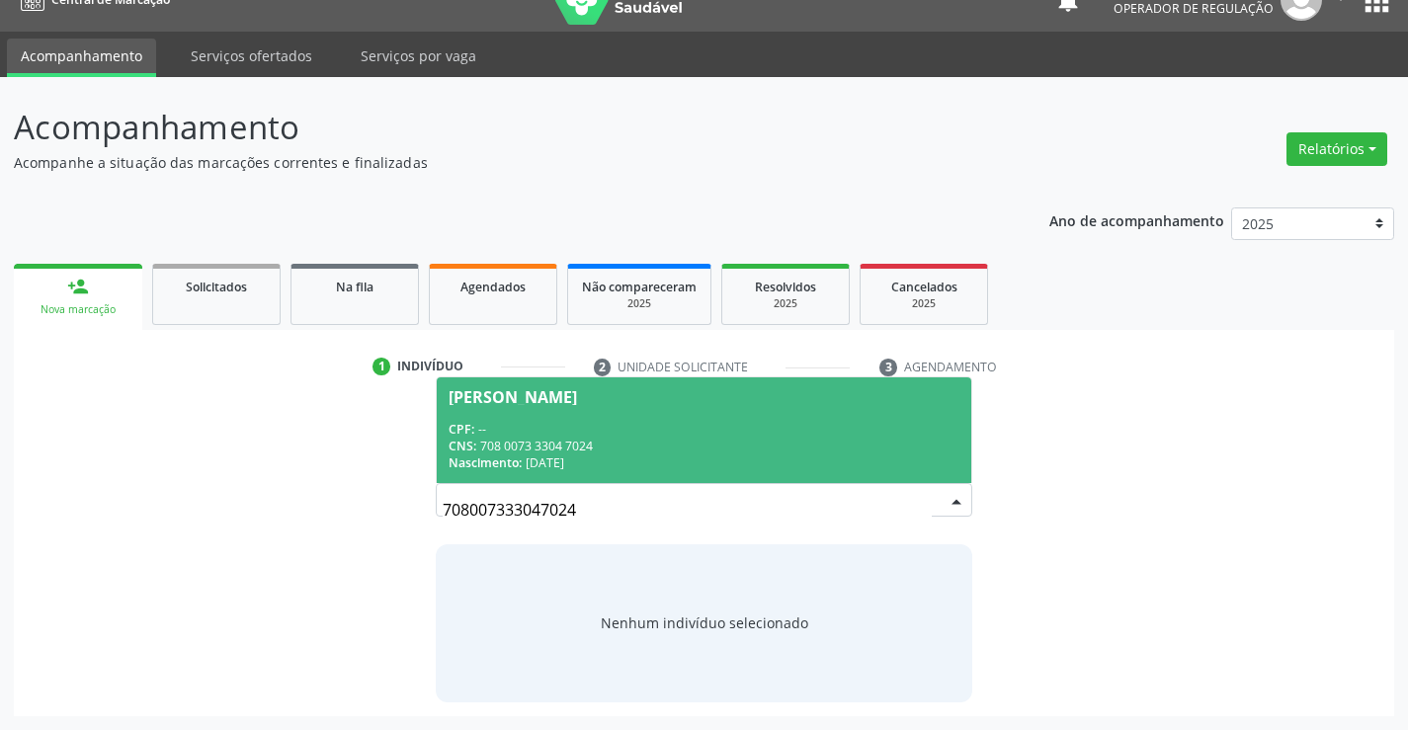
click at [580, 409] on span "Reginaldo de Jesus Silva CPF: -- CNS: 708 0073 3304 7024 Nascimento: 19/06/1983" at bounding box center [704, 430] width 534 height 106
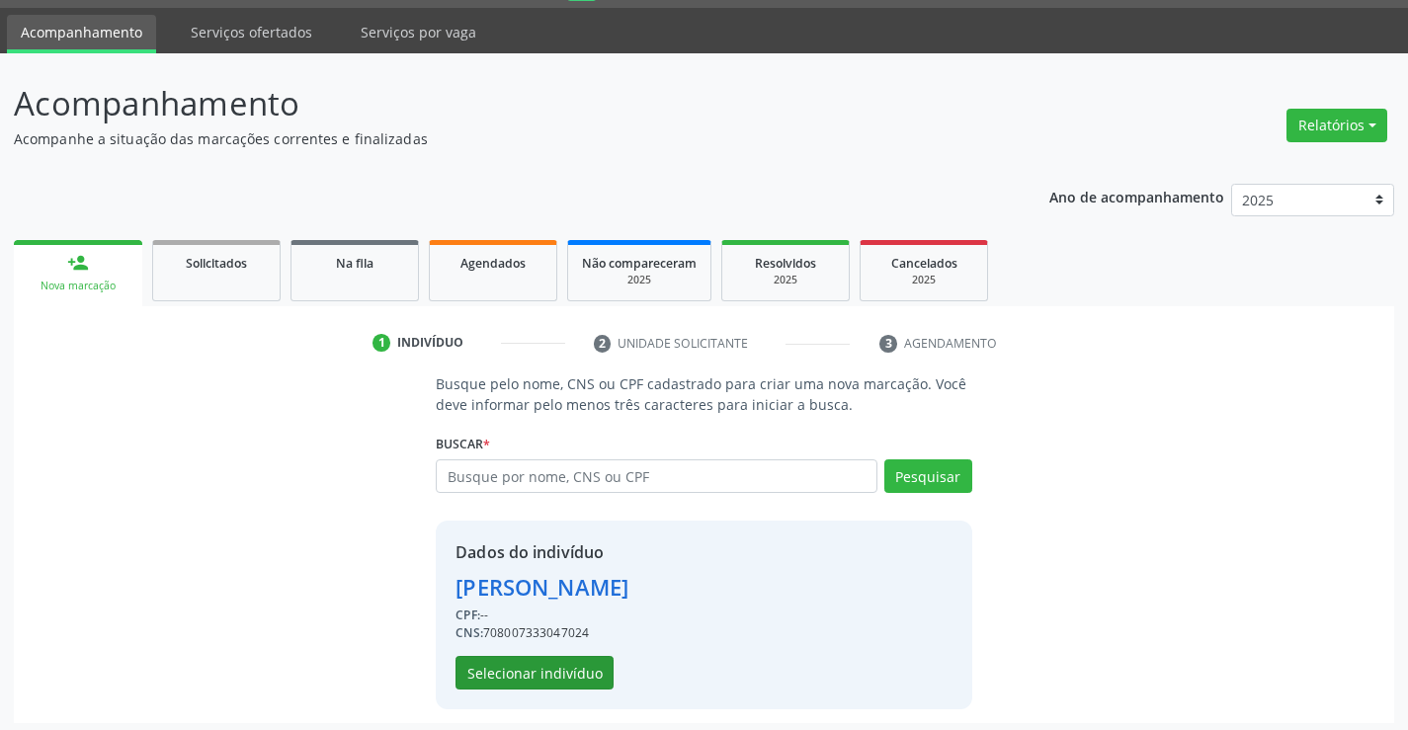
scroll to position [62, 0]
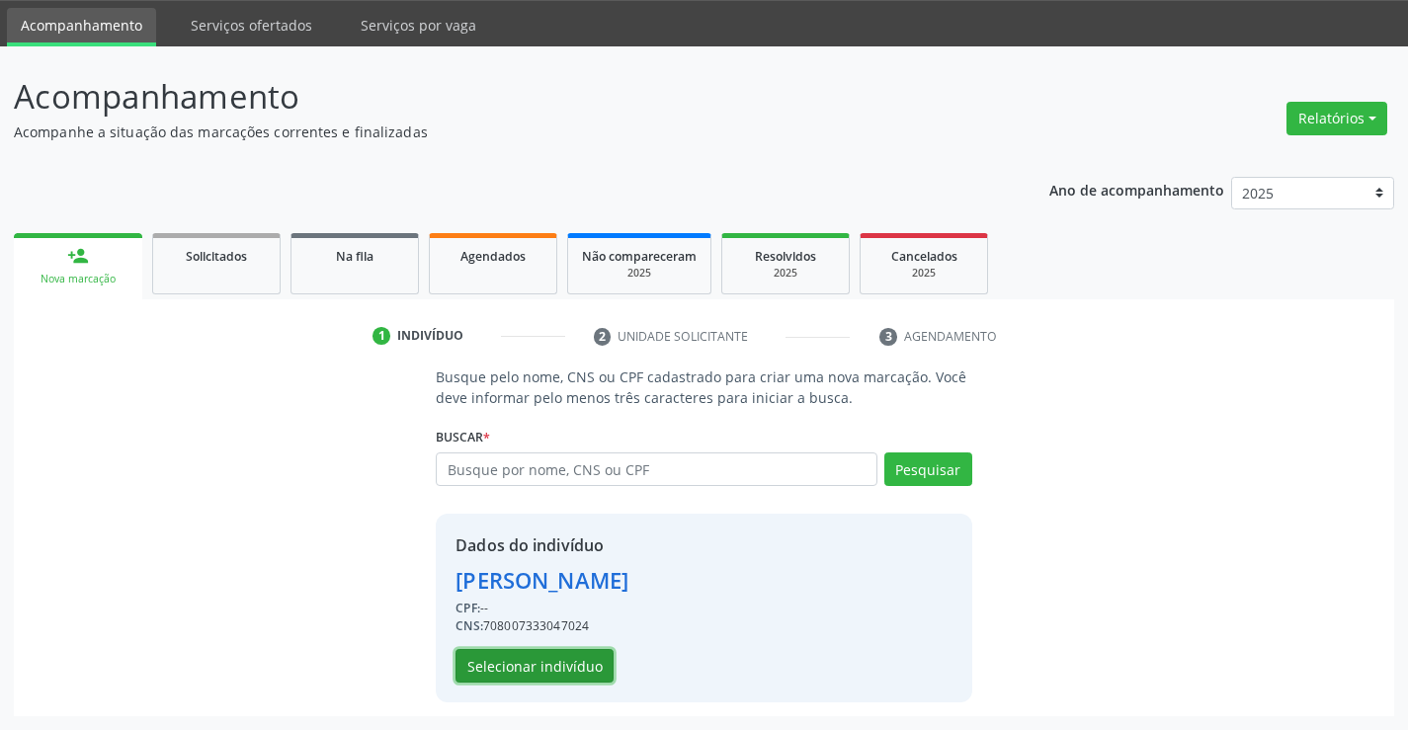
click at [539, 681] on button "Selecionar indivíduo" at bounding box center [535, 666] width 158 height 34
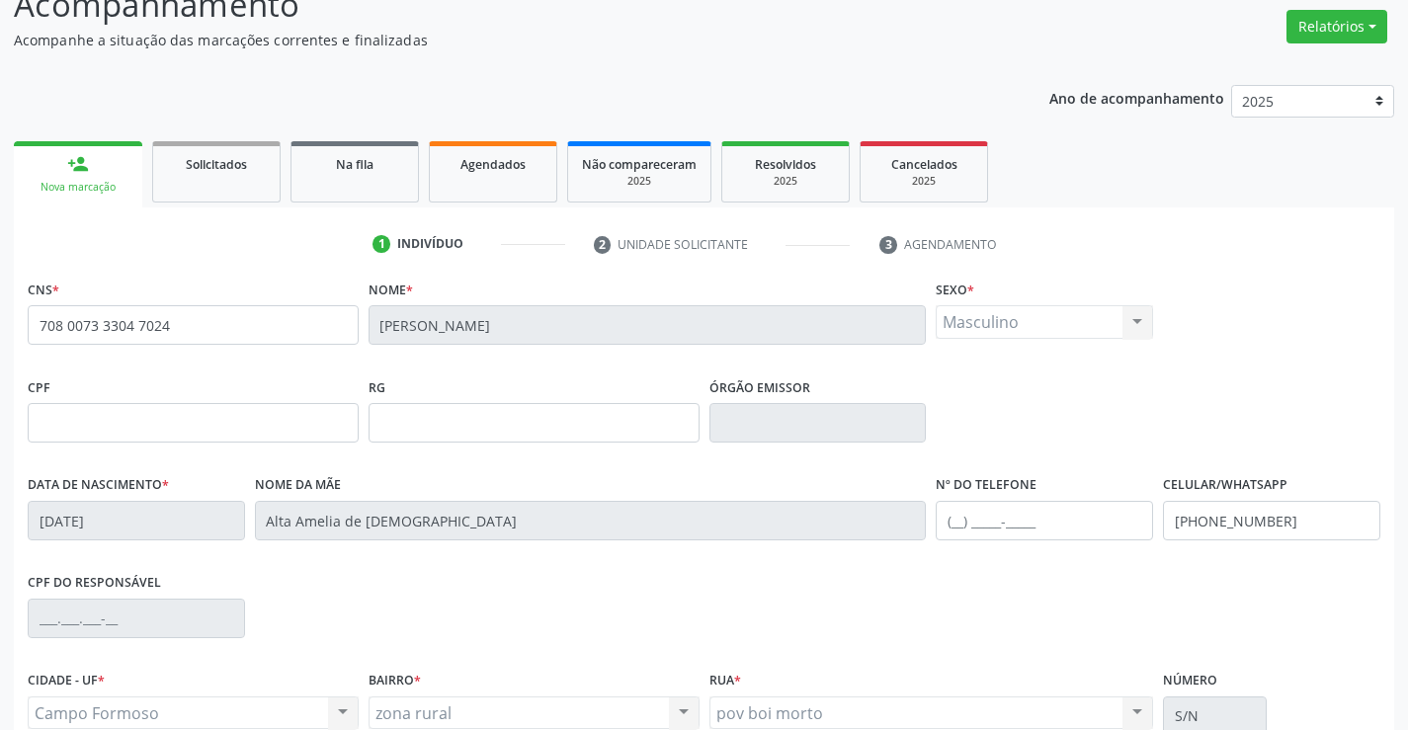
scroll to position [341, 0]
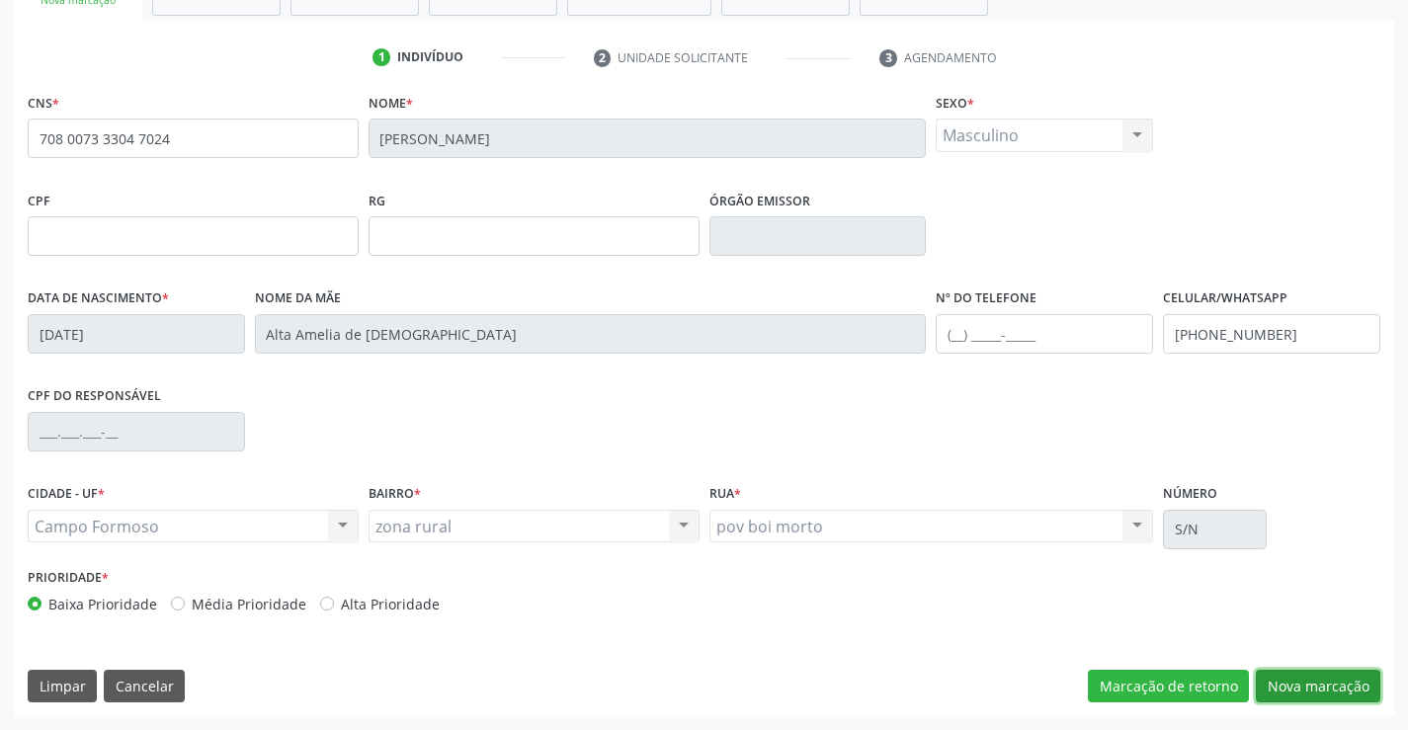
click at [1292, 686] on button "Nova marcação" at bounding box center [1318, 687] width 125 height 34
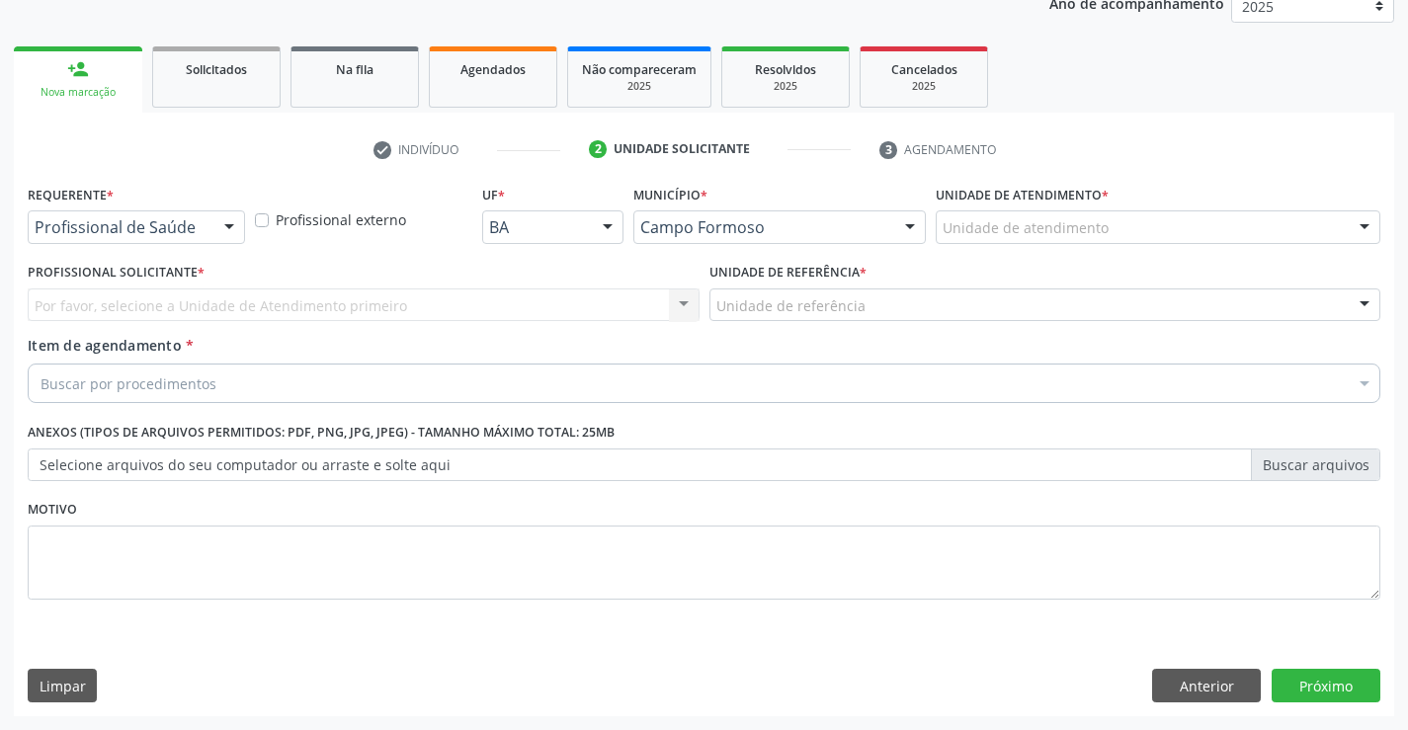
click at [207, 226] on div "Profissional de Saúde Profissional de Saúde Paciente Nenhum resultado encontrad…" at bounding box center [136, 227] width 217 height 34
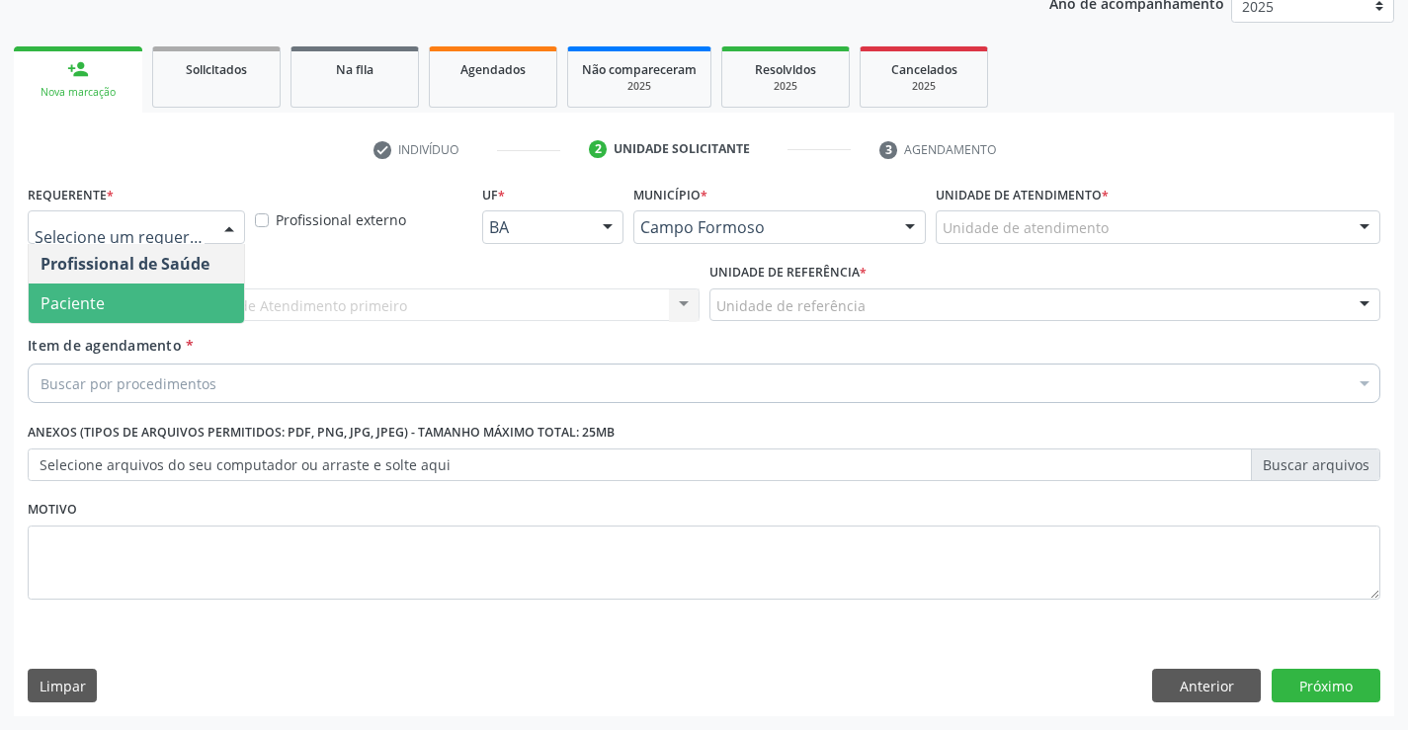
click at [163, 310] on span "Paciente" at bounding box center [136, 304] width 215 height 40
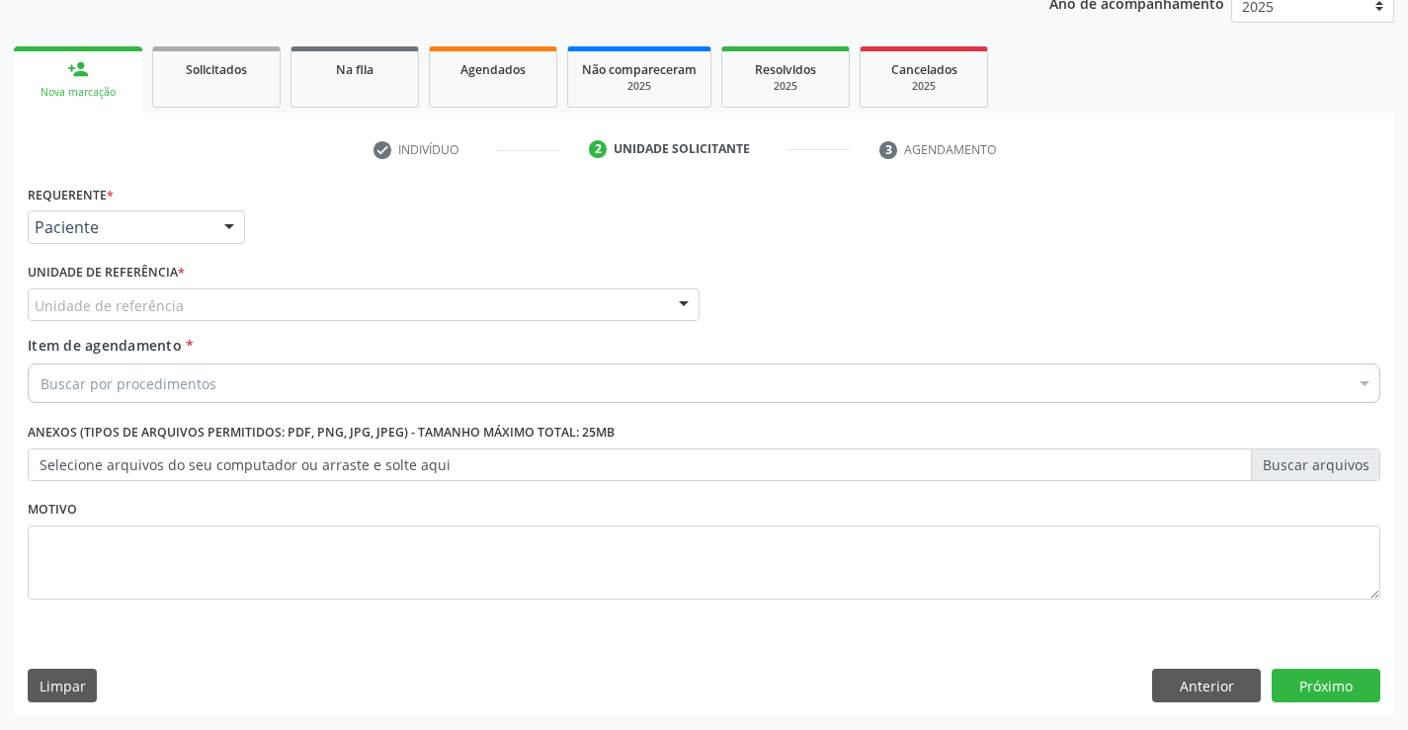
click at [268, 312] on div "Unidade de referência" at bounding box center [364, 306] width 672 height 34
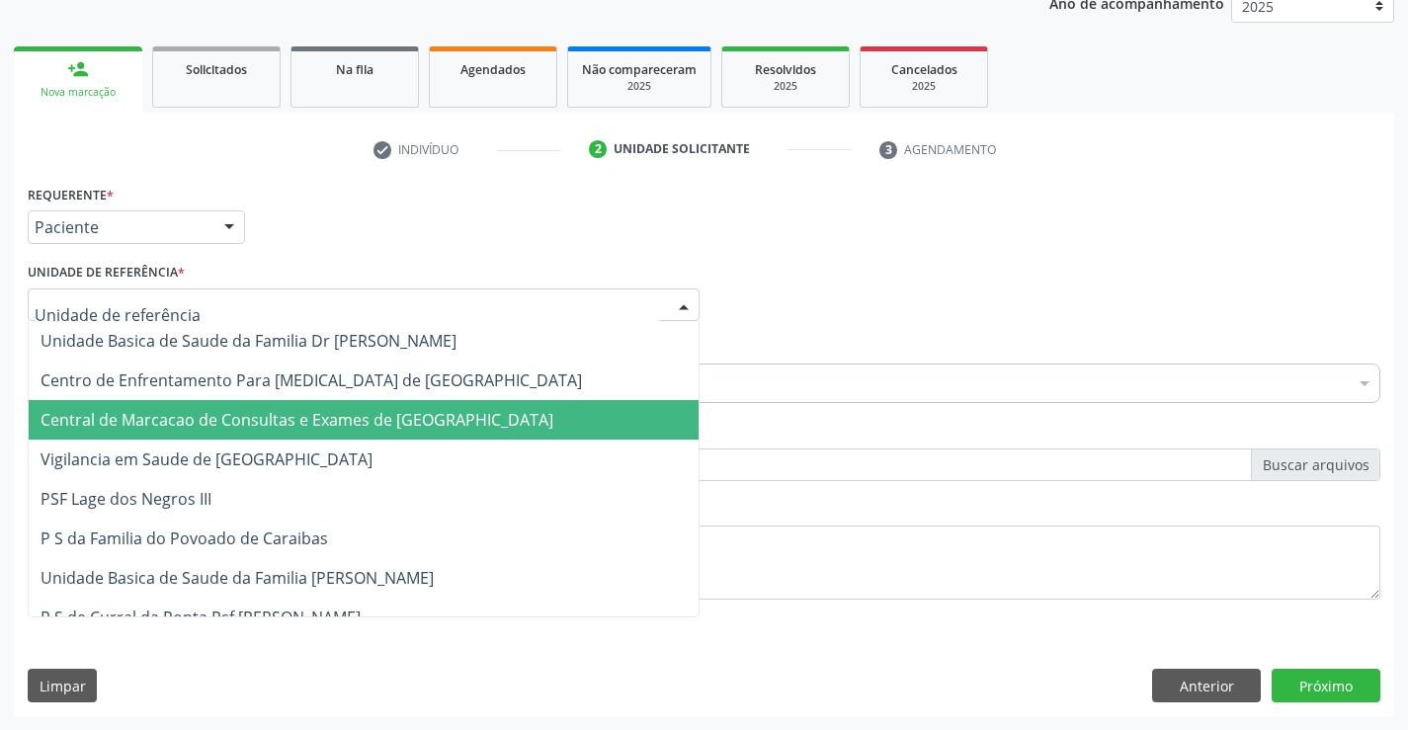
click at [279, 421] on span "Central de Marcacao de Consultas e Exames de [GEOGRAPHIC_DATA]" at bounding box center [297, 420] width 513 height 22
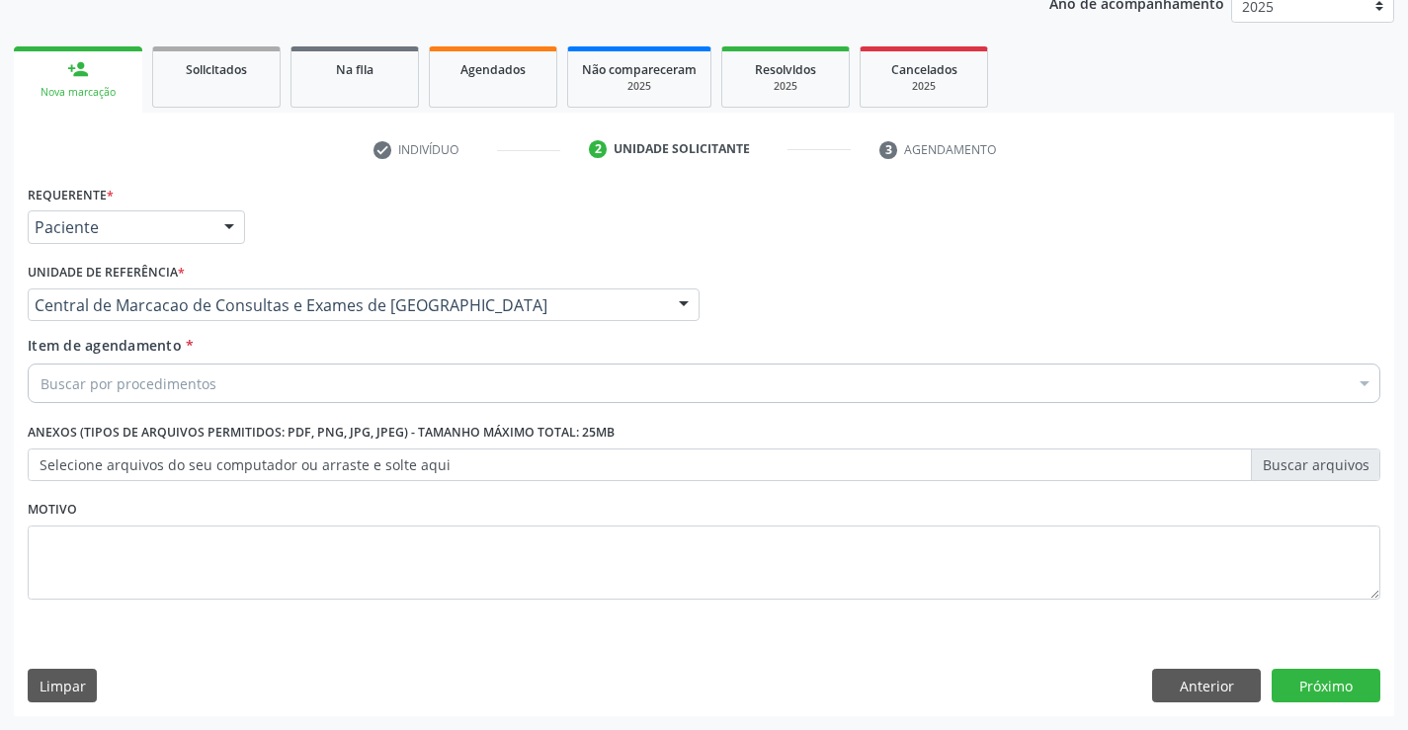
click at [294, 393] on div "Buscar por procedimentos" at bounding box center [704, 384] width 1353 height 40
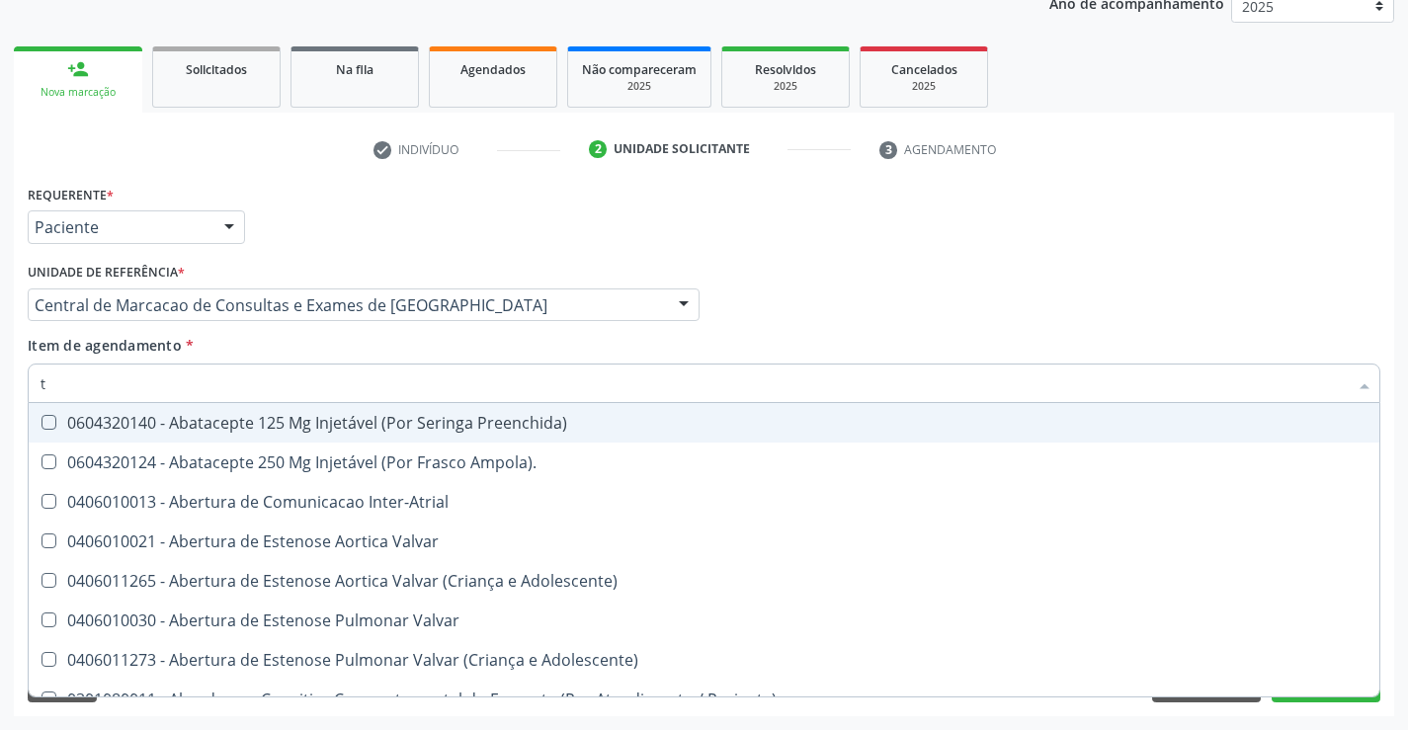
type input "tg"
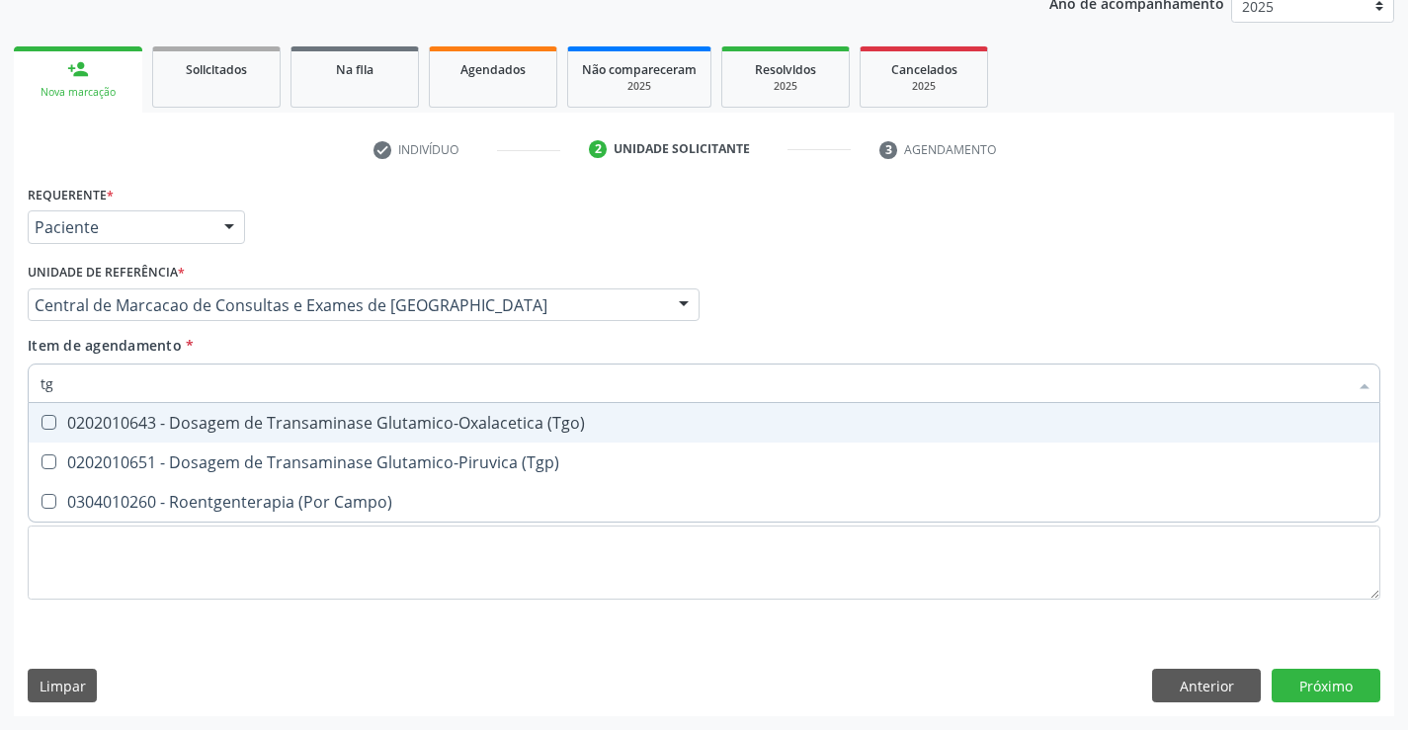
click at [280, 427] on div "0202010643 - Dosagem de Transaminase Glutamico-Oxalacetica (Tgo)" at bounding box center [704, 423] width 1327 height 16
checkbox \(Tgo\) "true"
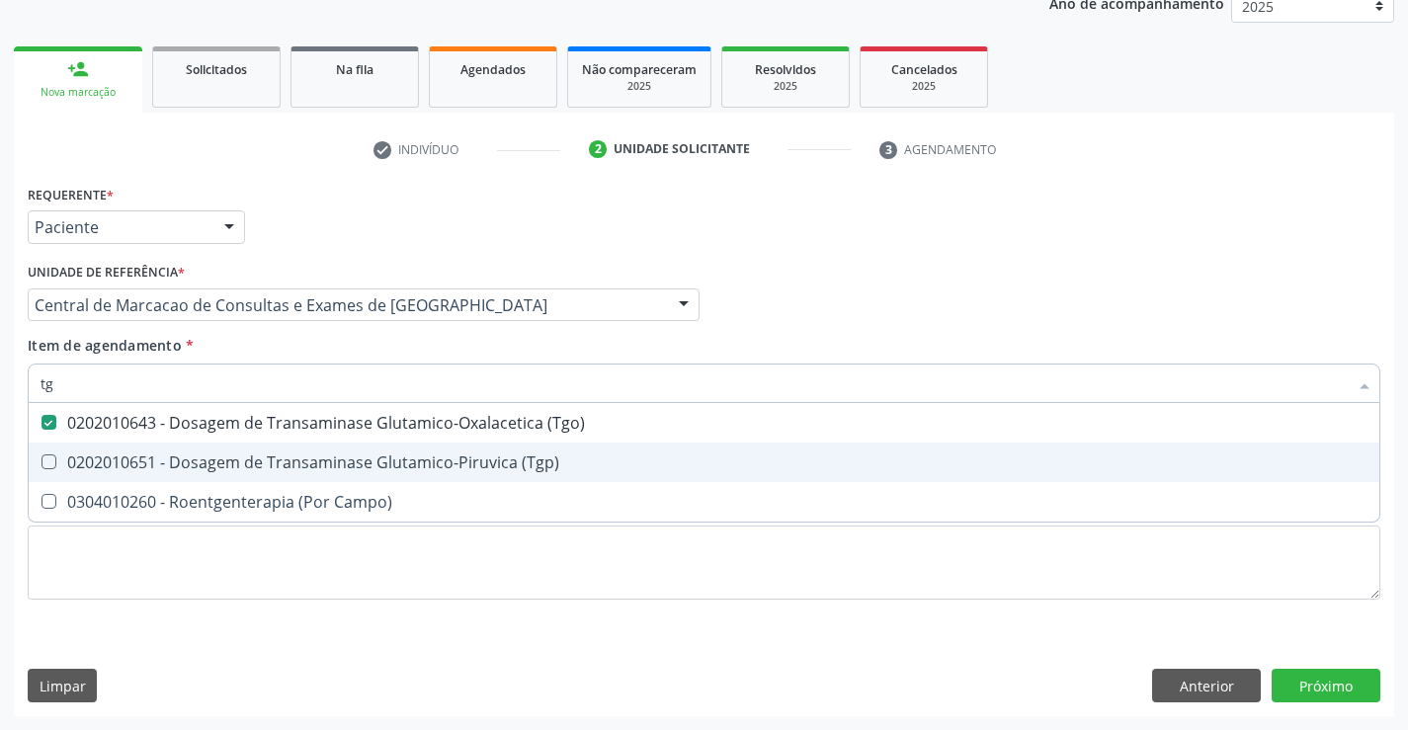
click at [277, 474] on span "0202010651 - Dosagem de Transaminase Glutamico-Piruvica (Tgp)" at bounding box center [704, 463] width 1351 height 40
checkbox \(Tgp\) "true"
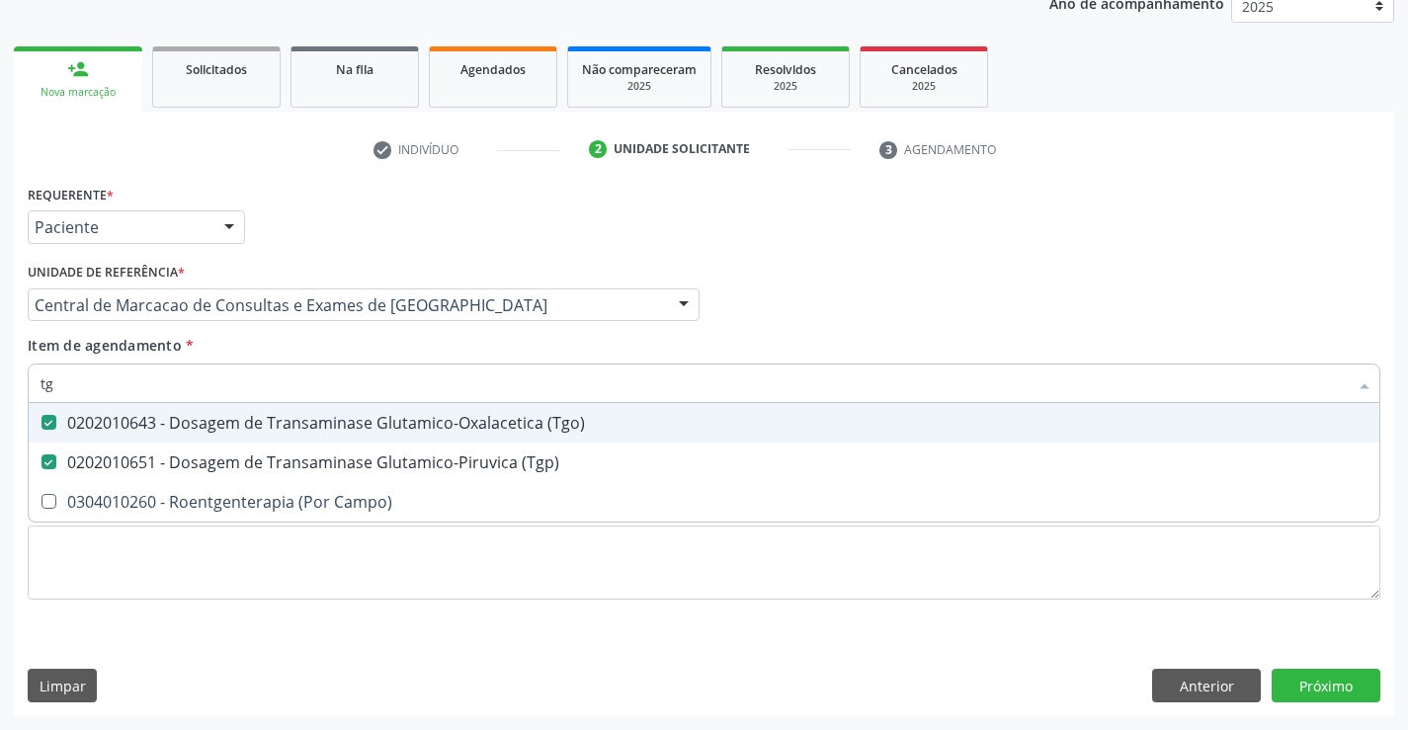
click at [286, 397] on input "tg" at bounding box center [694, 384] width 1307 height 40
type input "g"
checkbox \(Tgo\) "false"
checkbox \(Tgp\) "false"
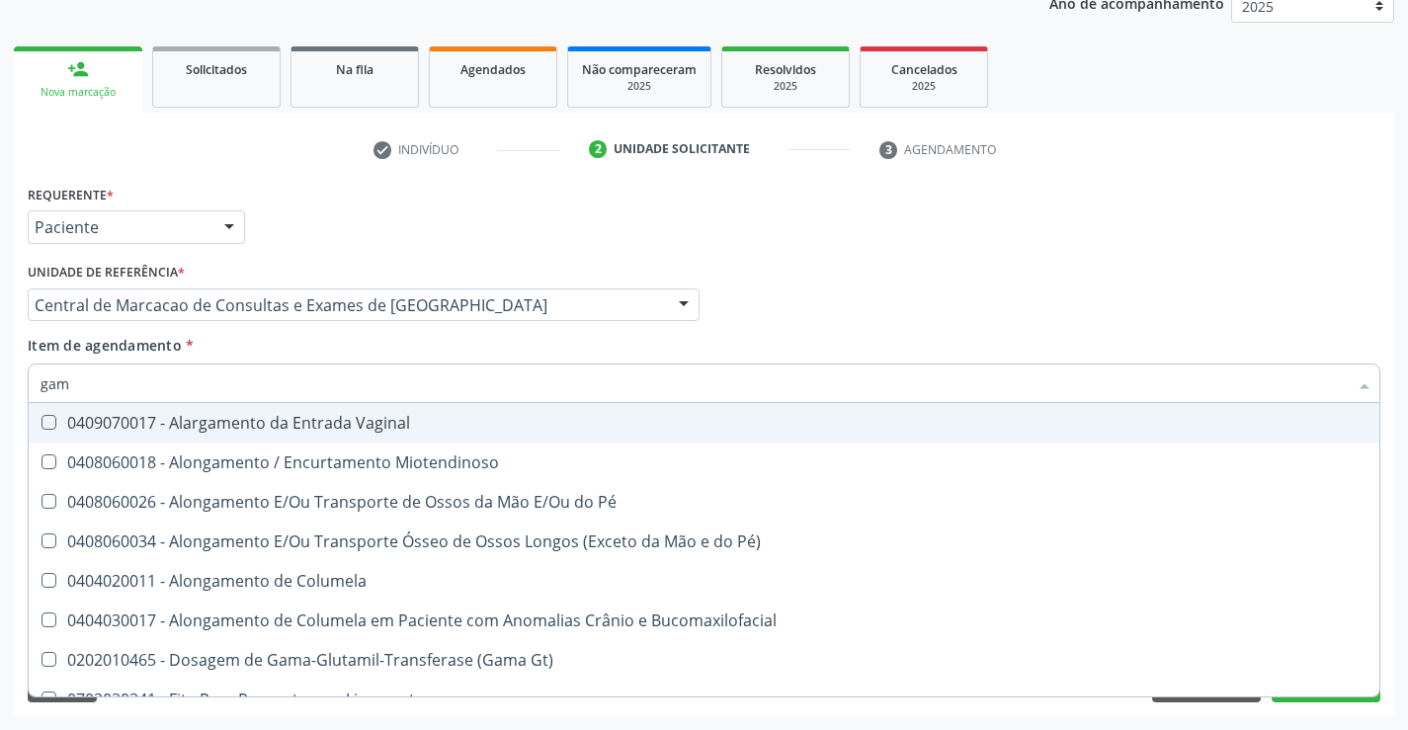
type input "gama"
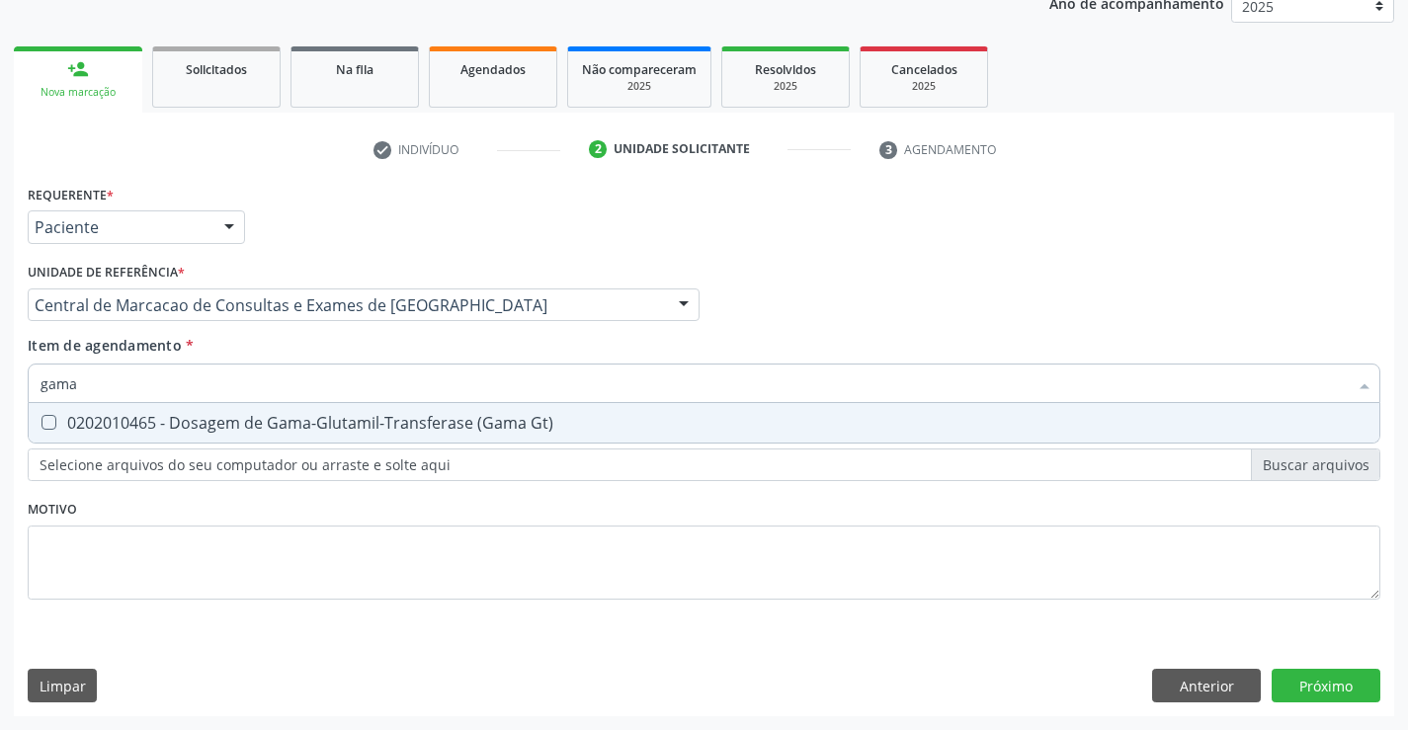
click at [257, 424] on div "0202010465 - Dosagem de Gama-Glutamil-Transferase (Gama Gt)" at bounding box center [704, 423] width 1327 height 16
checkbox Gt\) "true"
click at [251, 385] on input "gama" at bounding box center [694, 384] width 1307 height 40
type input "f"
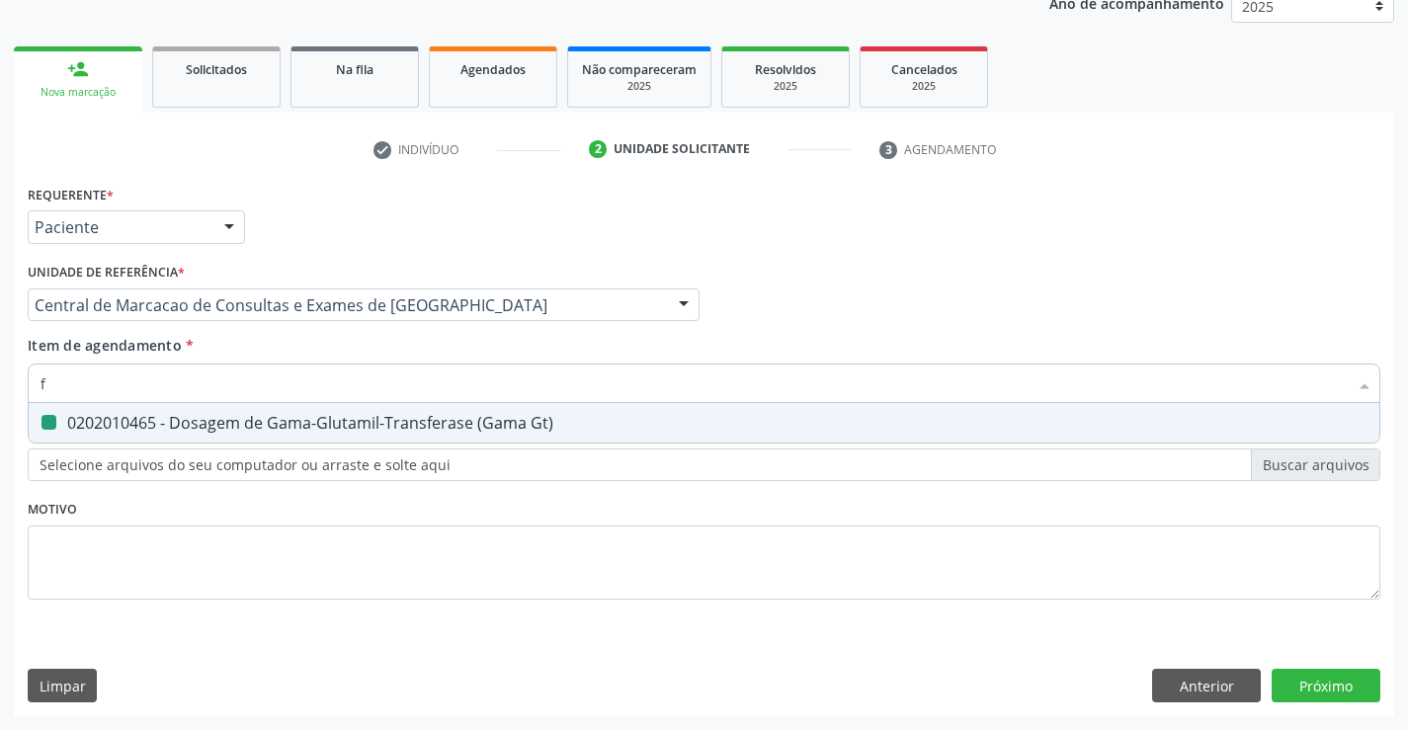
checkbox Gt\) "false"
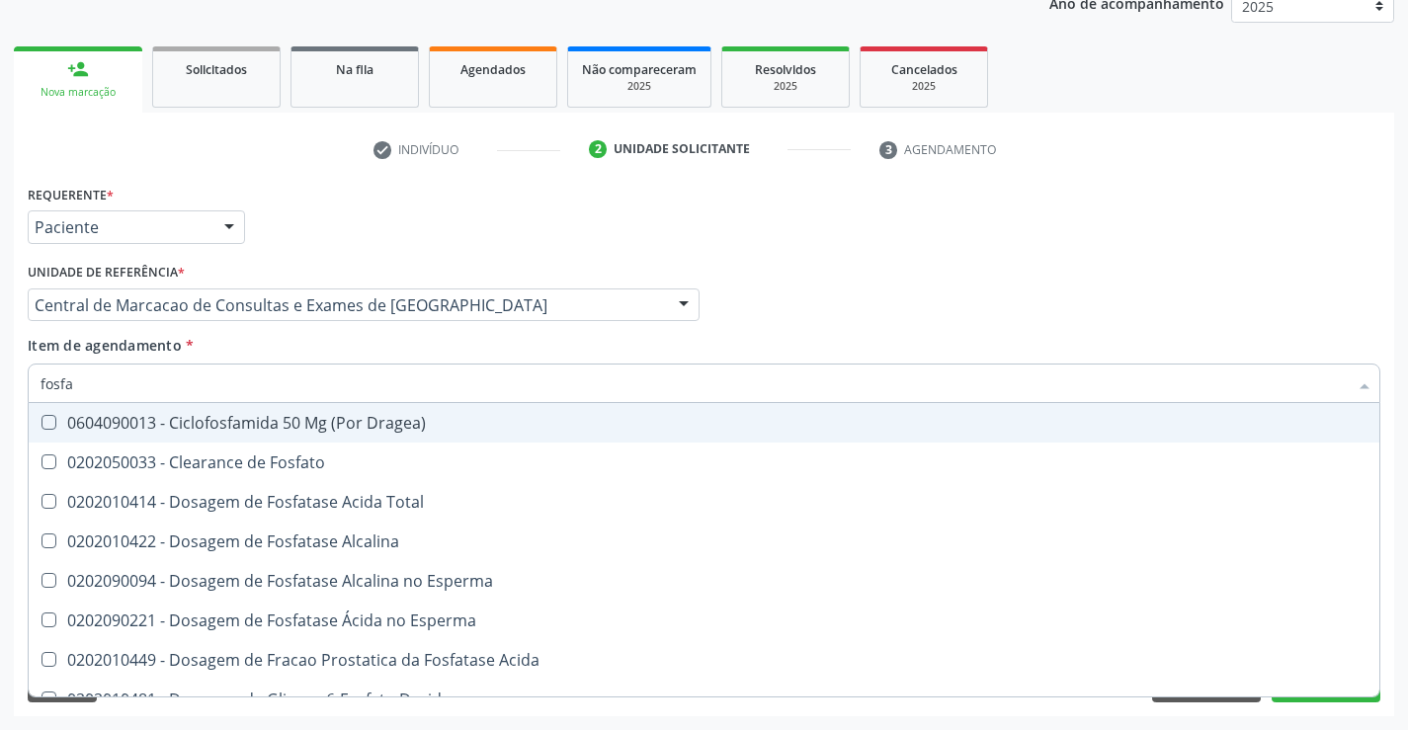
type input "fosfat"
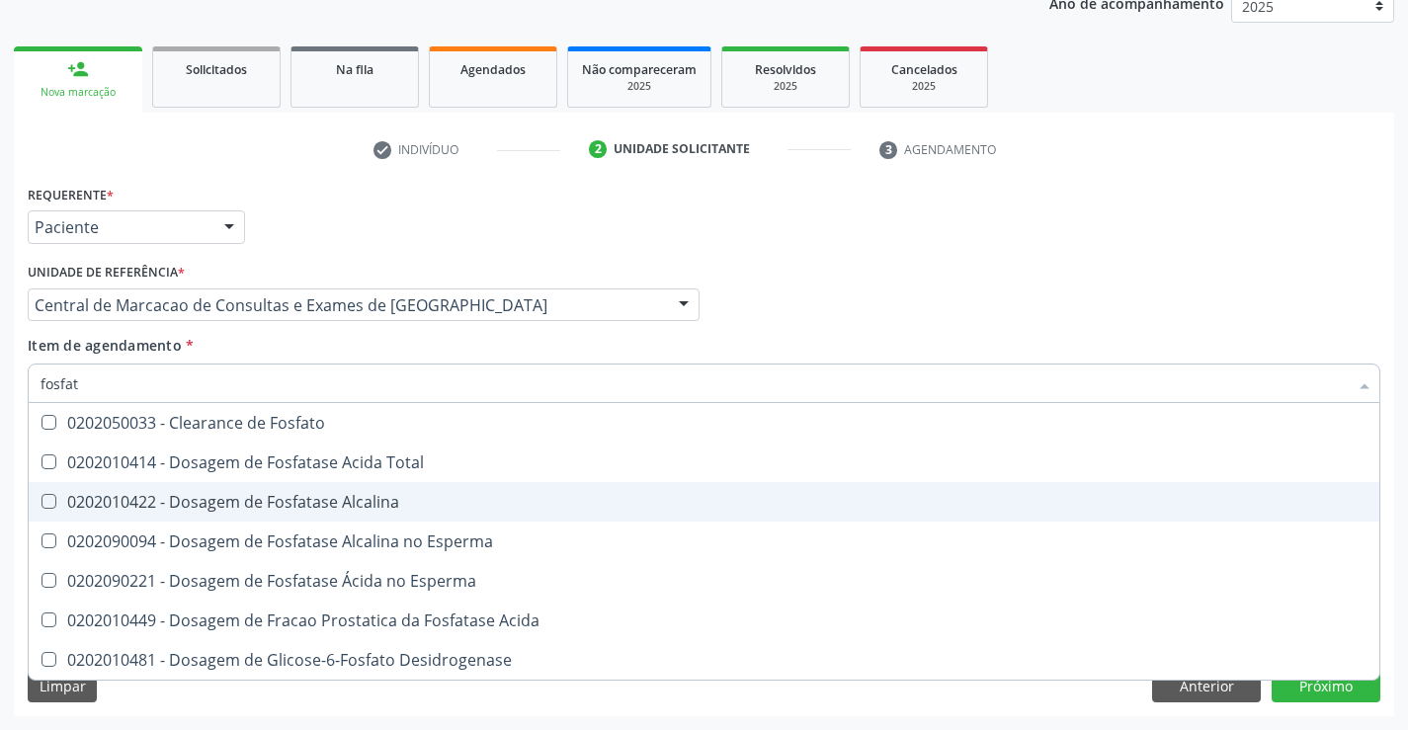
click at [376, 510] on div "0202010422 - Dosagem de Fosfatase Alcalina" at bounding box center [704, 502] width 1327 height 16
checkbox Alcalina "true"
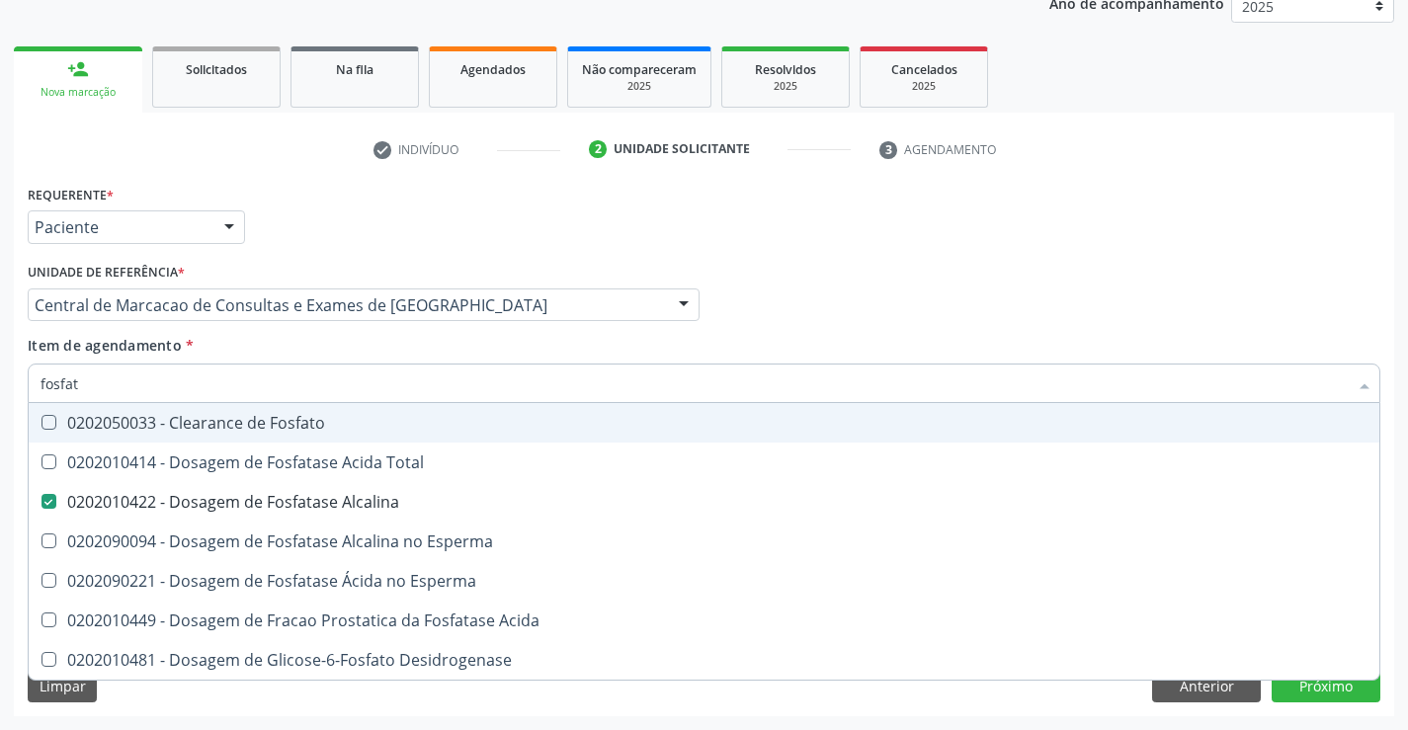
click at [355, 380] on input "fosfat" at bounding box center [694, 384] width 1307 height 40
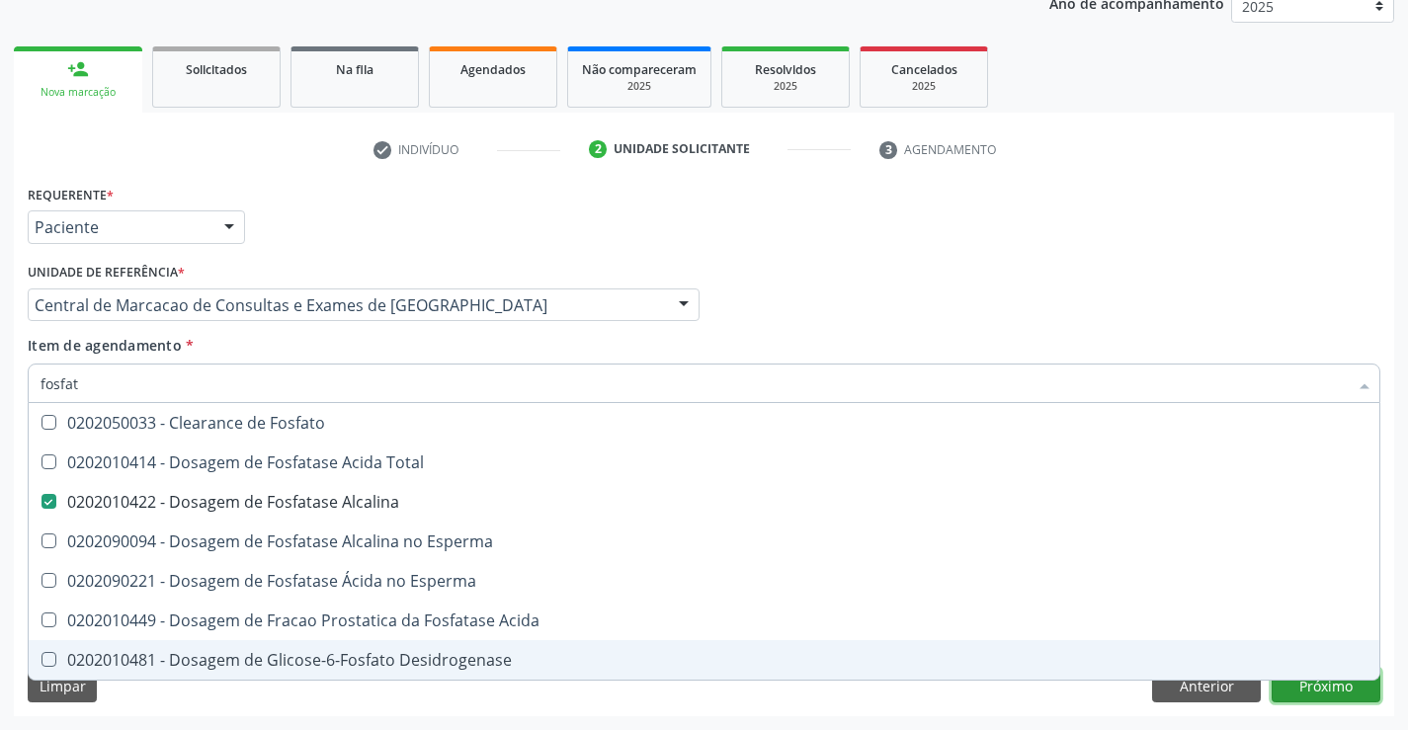
click at [1291, 685] on div "Requerente * Paciente Profissional de Saúde Paciente Nenhum resultado encontrad…" at bounding box center [704, 448] width 1380 height 537
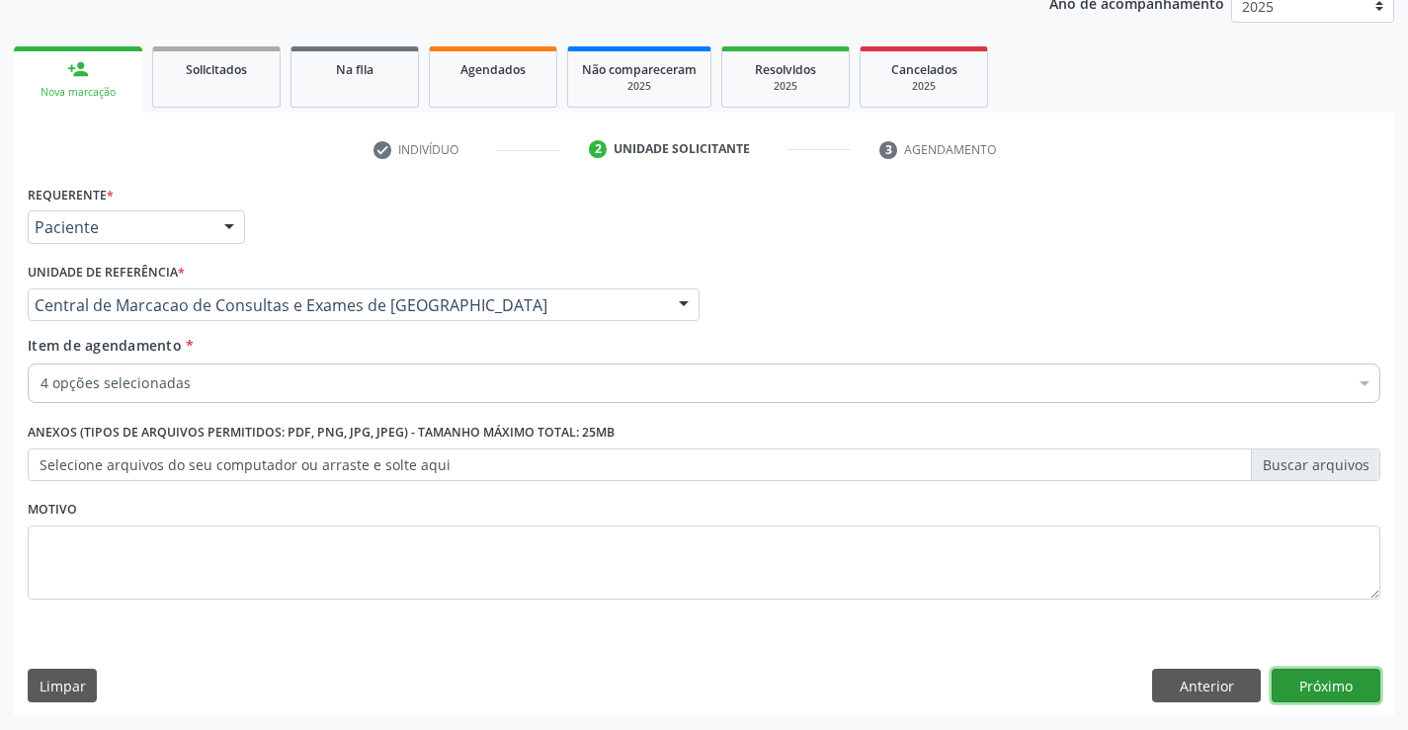
click at [1345, 677] on button "Próximo" at bounding box center [1326, 686] width 109 height 34
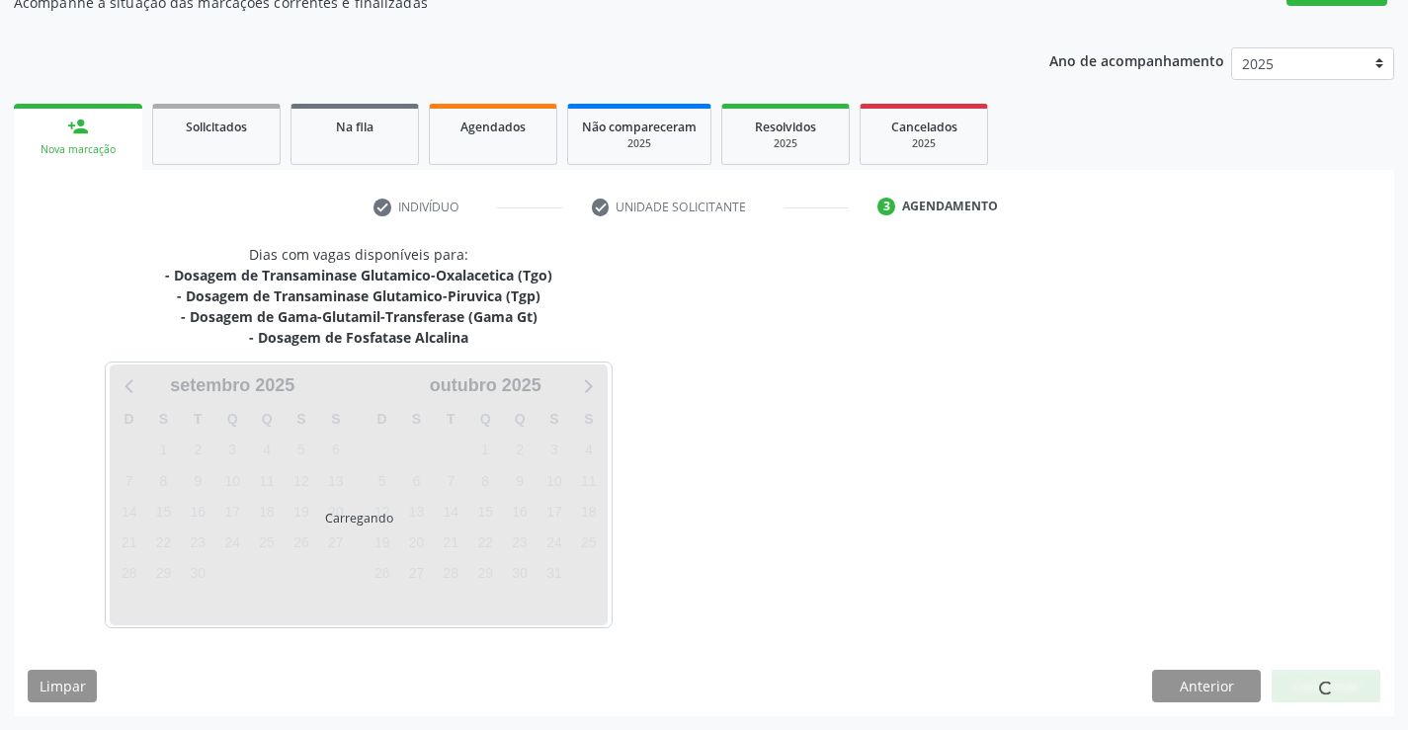
scroll to position [192, 0]
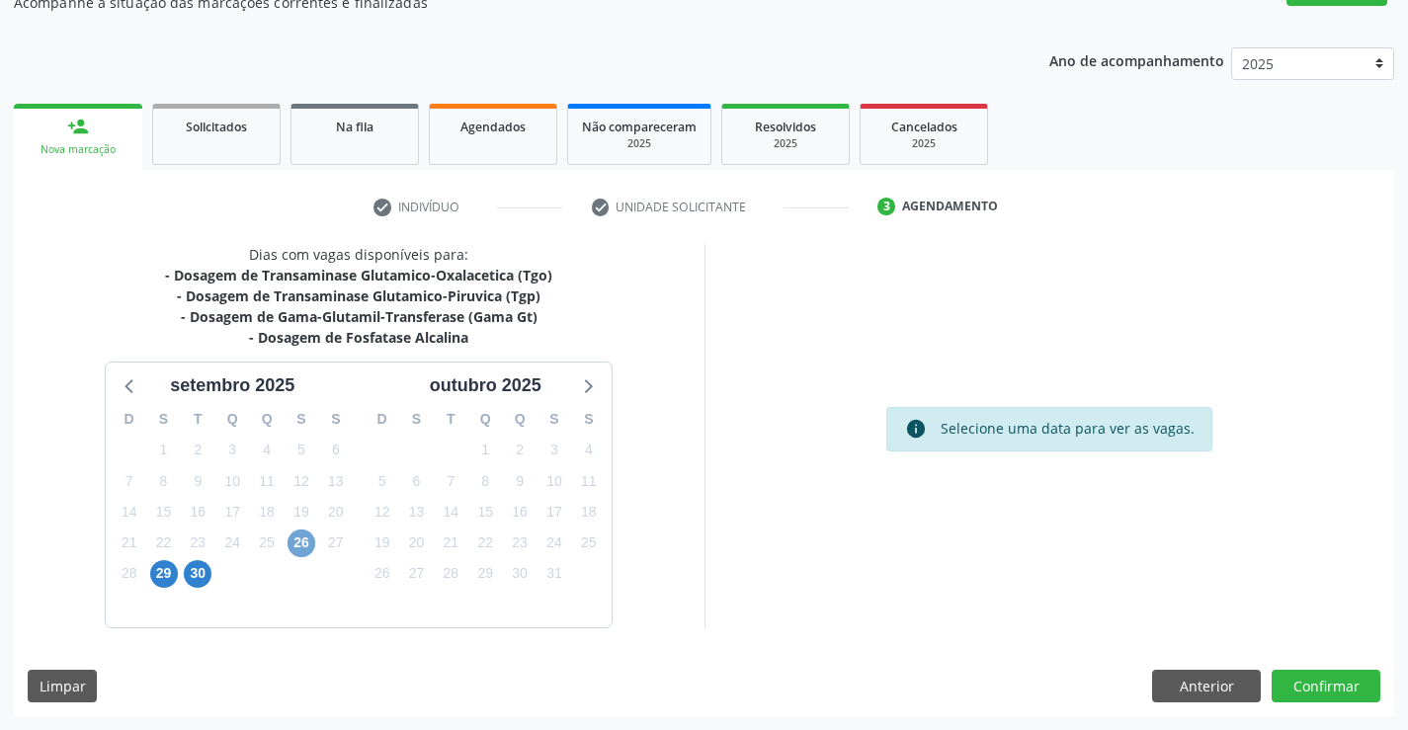
click at [291, 535] on span "26" at bounding box center [302, 544] width 28 height 28
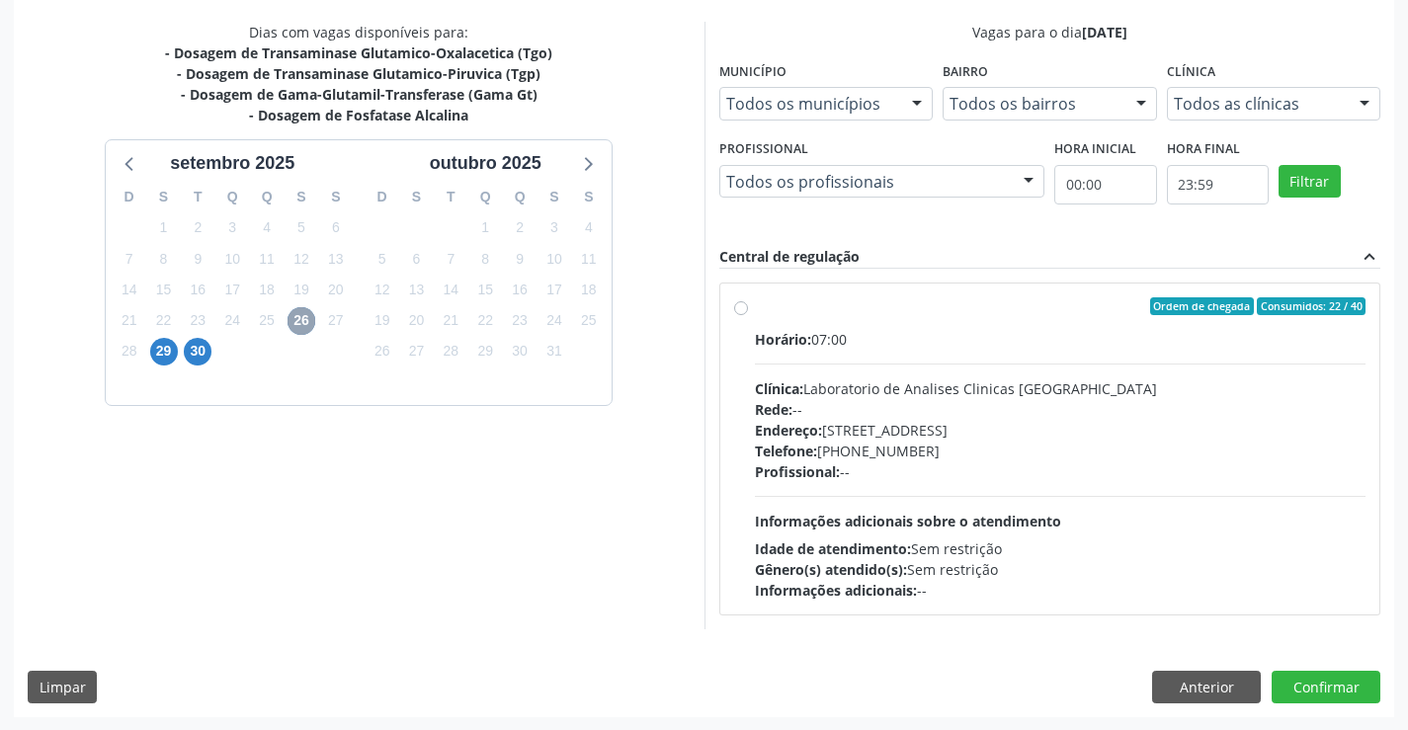
scroll to position [415, 0]
click at [845, 521] on span "Informações adicionais sobre o atendimento" at bounding box center [908, 520] width 306 height 19
click at [748, 314] on input "Ordem de chegada Consumidos: 22 / 40 Horário: 07:00 Clínica: Laboratorio de Ana…" at bounding box center [741, 305] width 14 height 18
radio input "true"
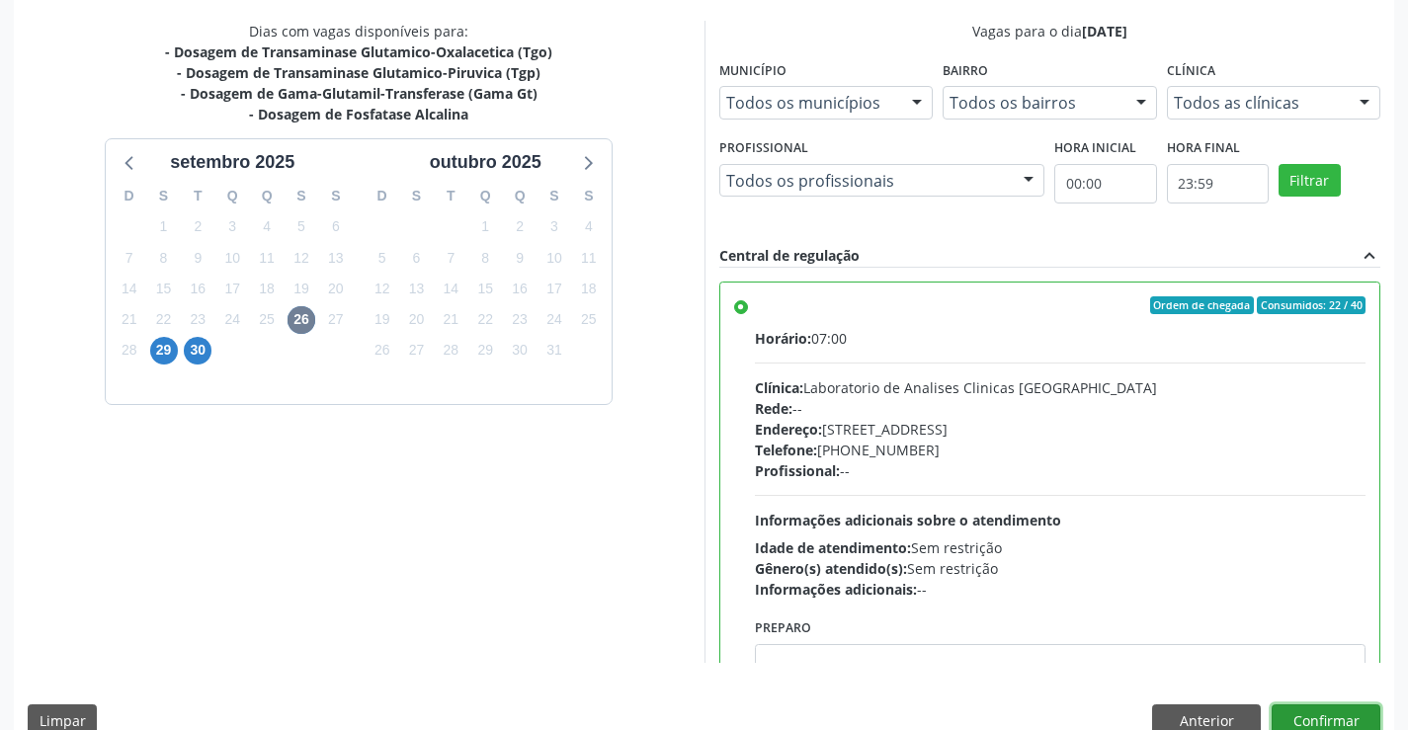
click at [1327, 719] on button "Confirmar" at bounding box center [1326, 722] width 109 height 34
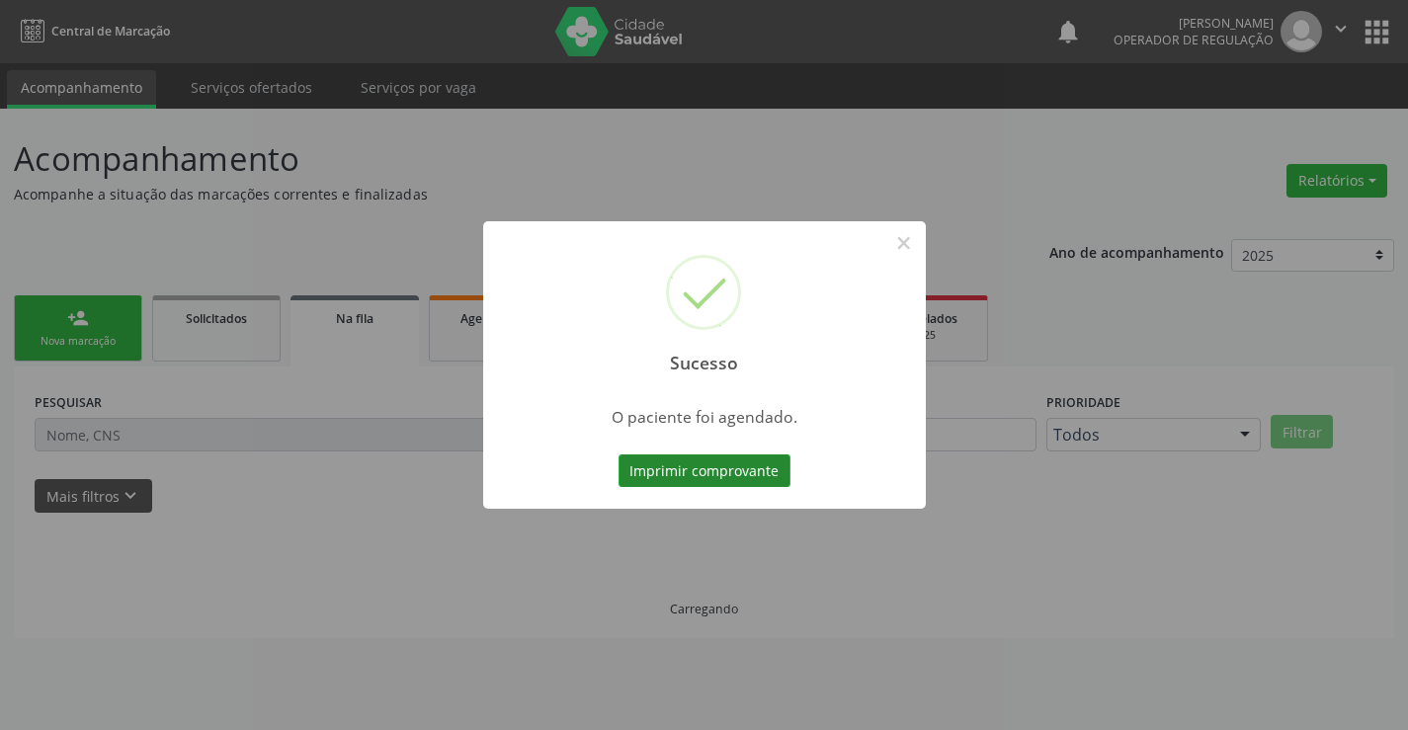
scroll to position [0, 0]
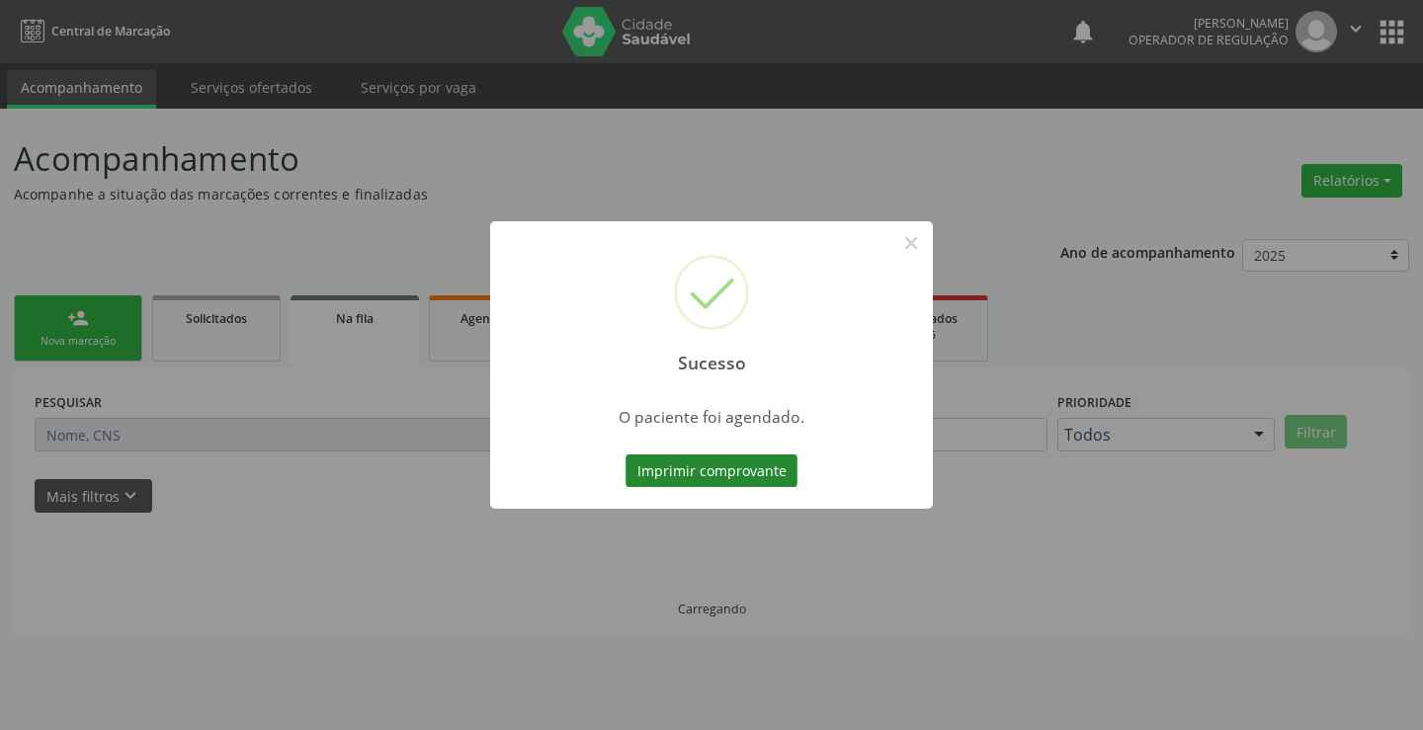
click at [751, 464] on button "Imprimir comprovante" at bounding box center [711, 472] width 172 height 34
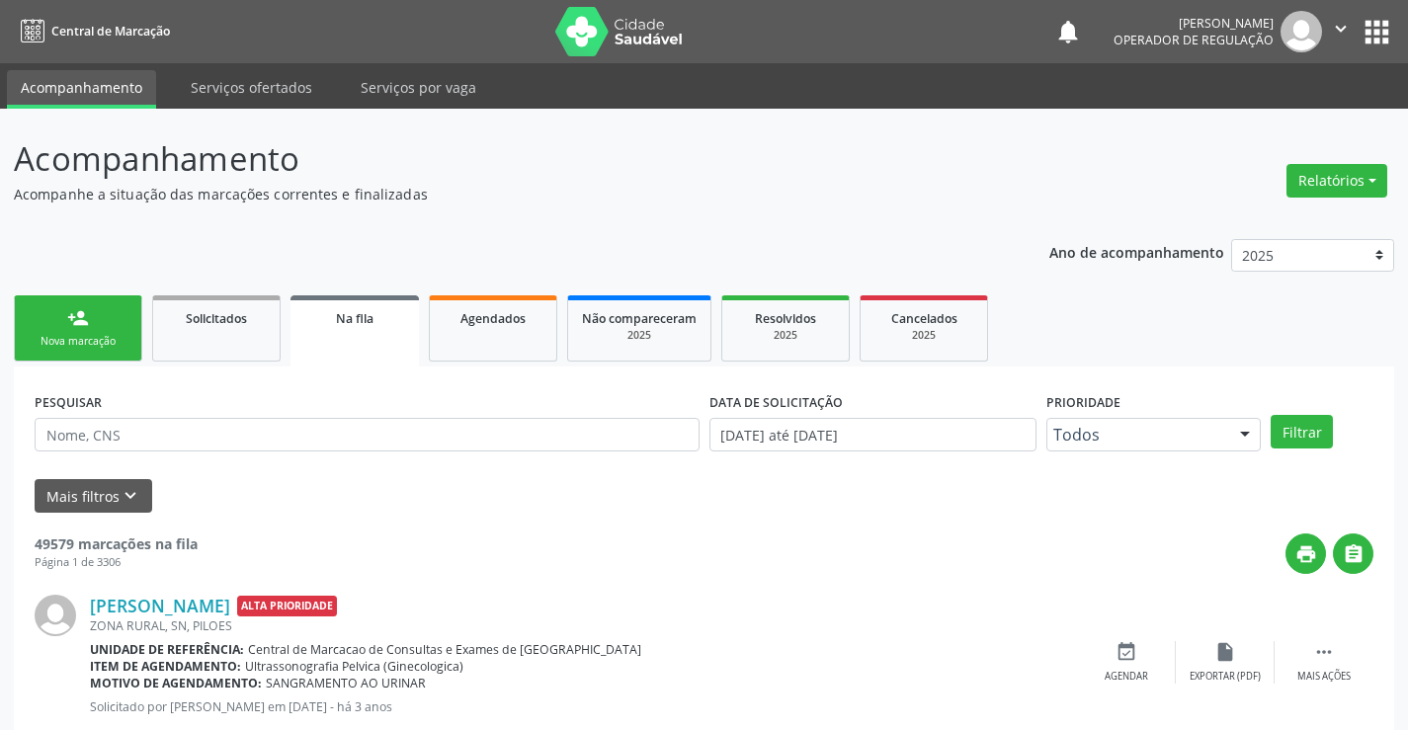
click at [105, 337] on div "Nova marcação" at bounding box center [78, 341] width 99 height 15
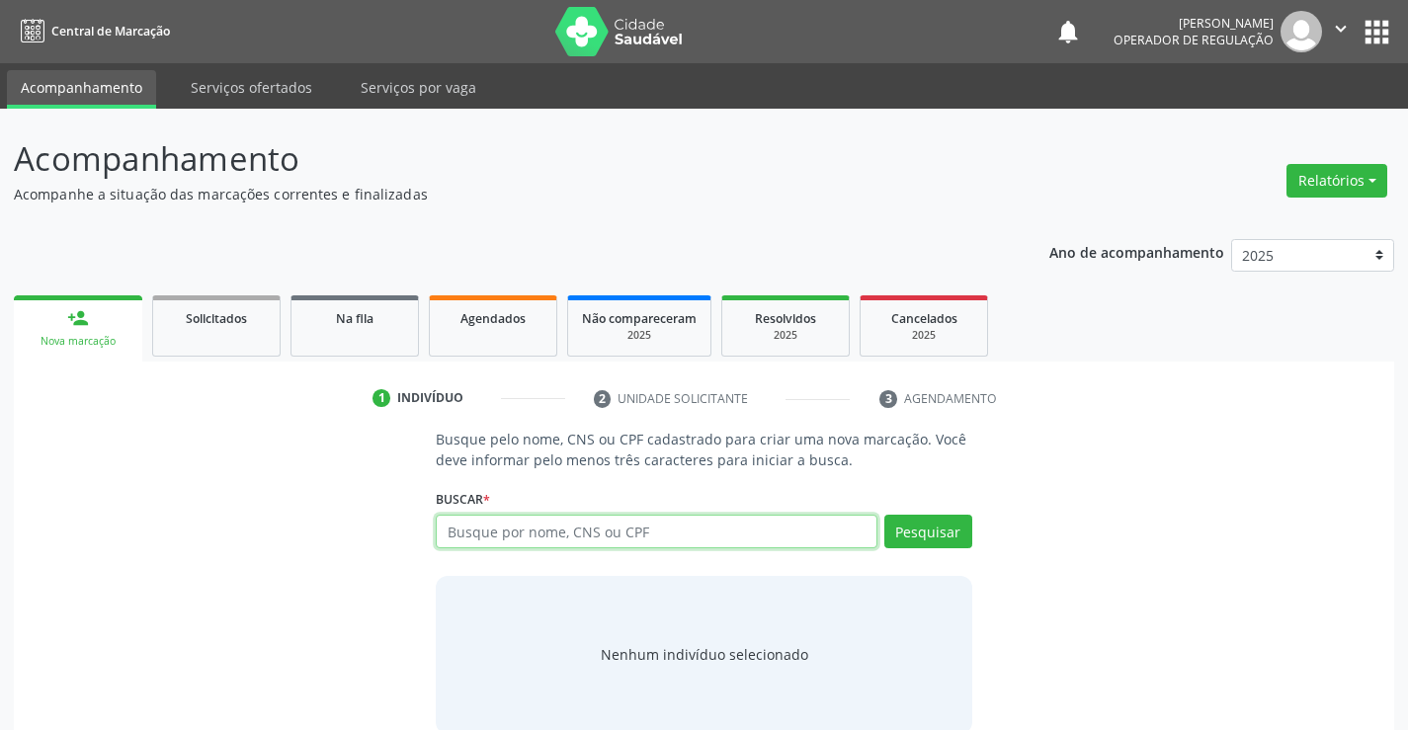
click at [573, 532] on input "text" at bounding box center [656, 532] width 441 height 34
type input "704509126405620"
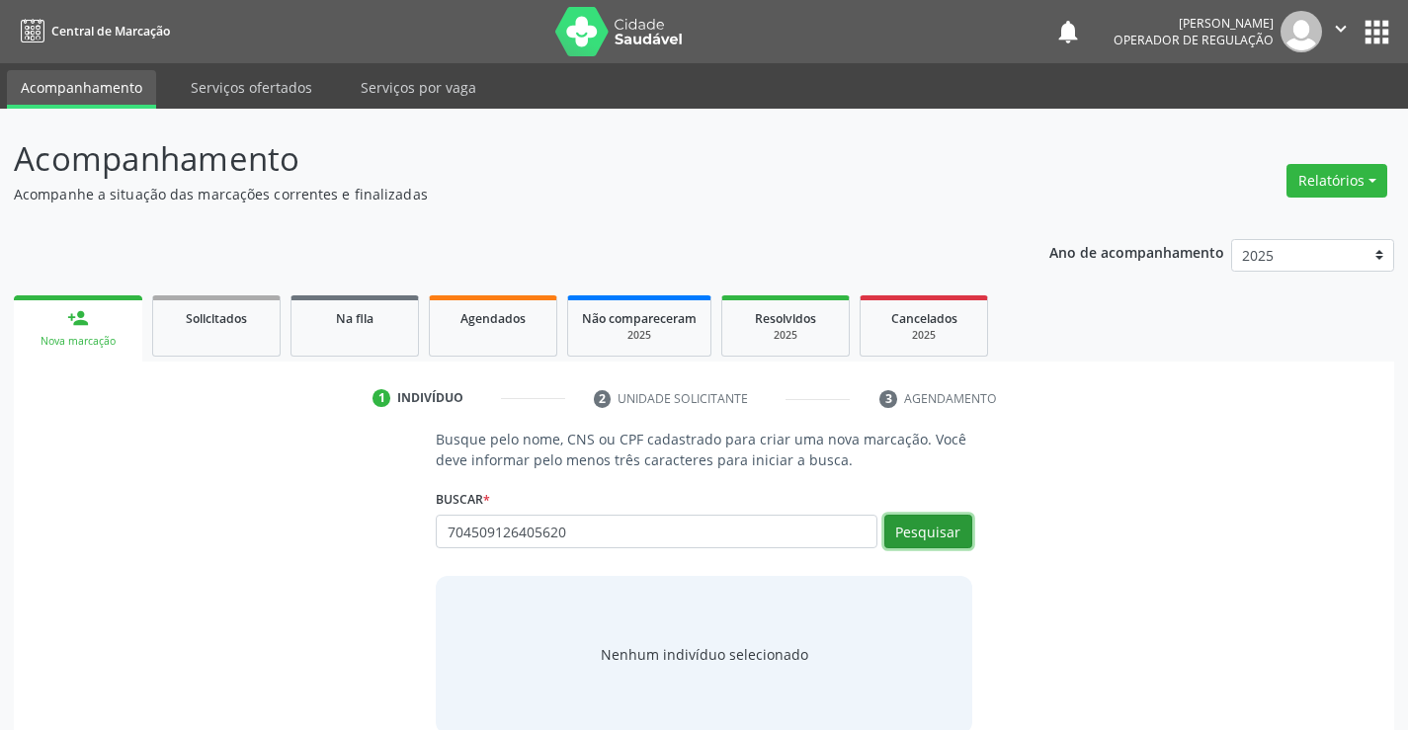
click at [954, 533] on button "Pesquisar" at bounding box center [928, 532] width 88 height 34
type input "704509126405620"
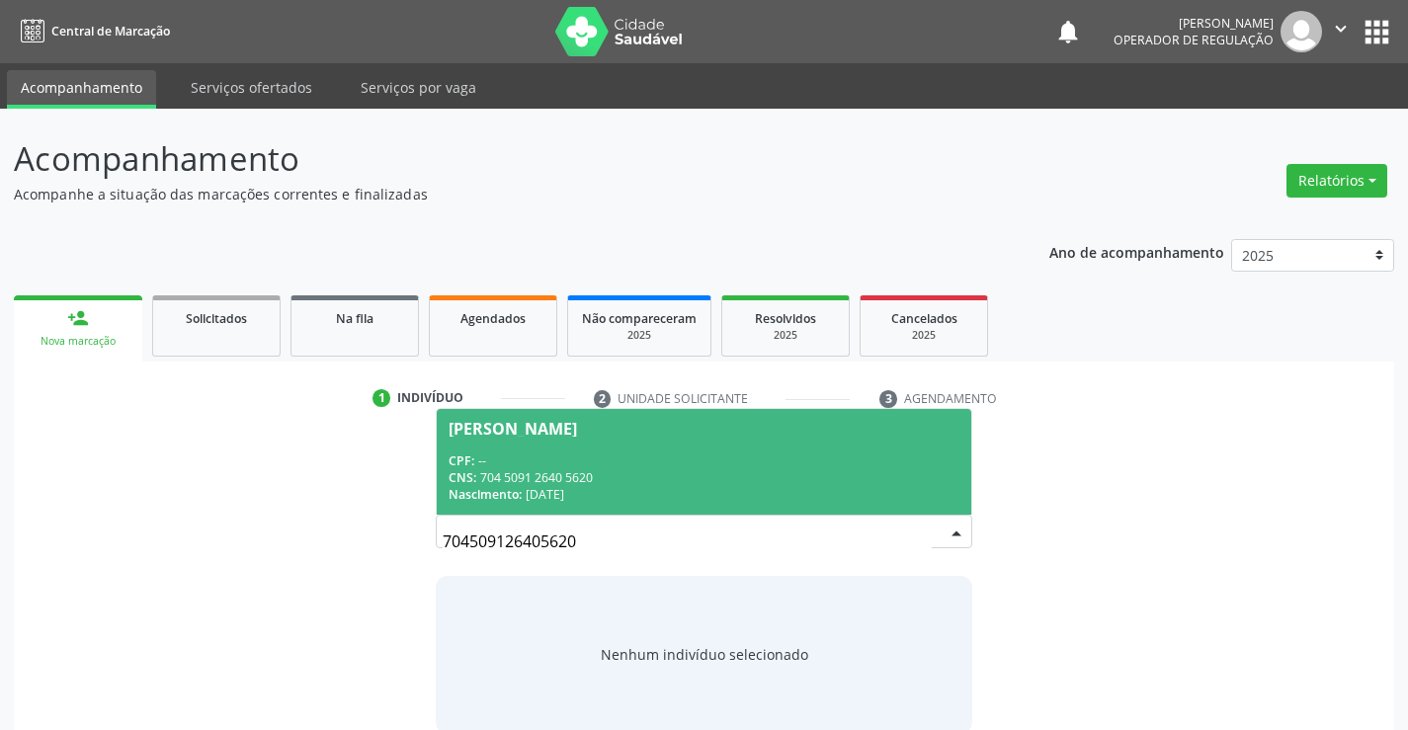
click at [878, 439] on span "Jose Vitor de Carvalho CPF: -- CNS: 704 5091 2640 5620 Nascimento: 15/06/1951" at bounding box center [704, 462] width 534 height 106
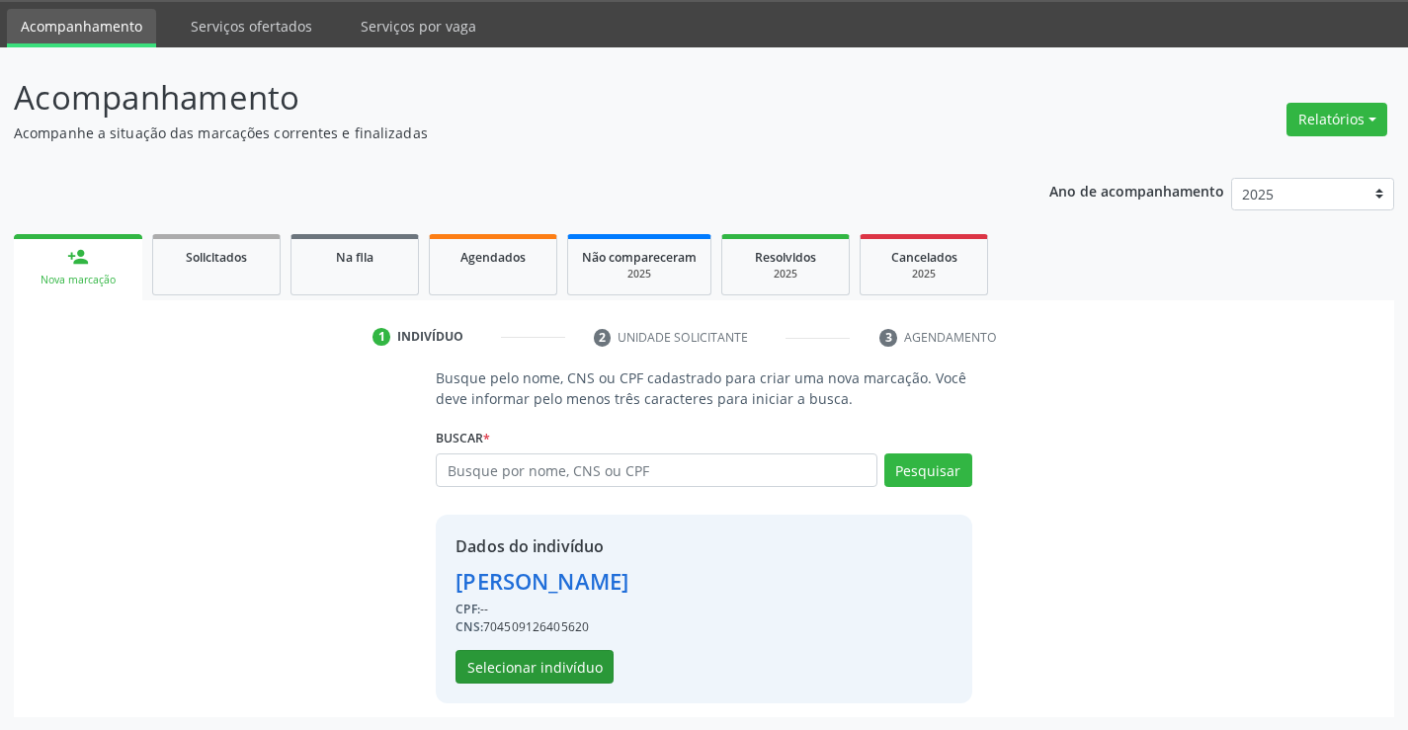
scroll to position [62, 0]
click at [548, 672] on button "Selecionar indivíduo" at bounding box center [535, 666] width 158 height 34
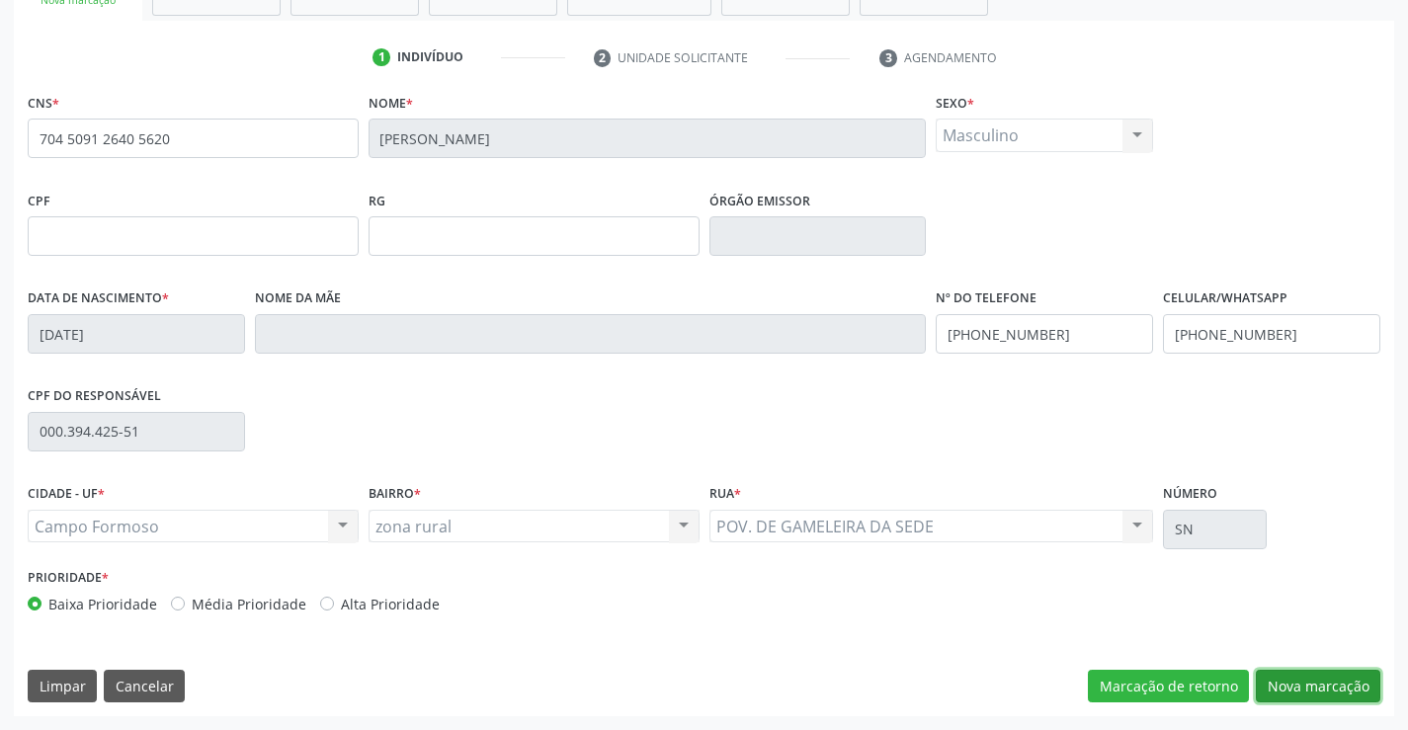
click at [1303, 679] on button "Nova marcação" at bounding box center [1318, 687] width 125 height 34
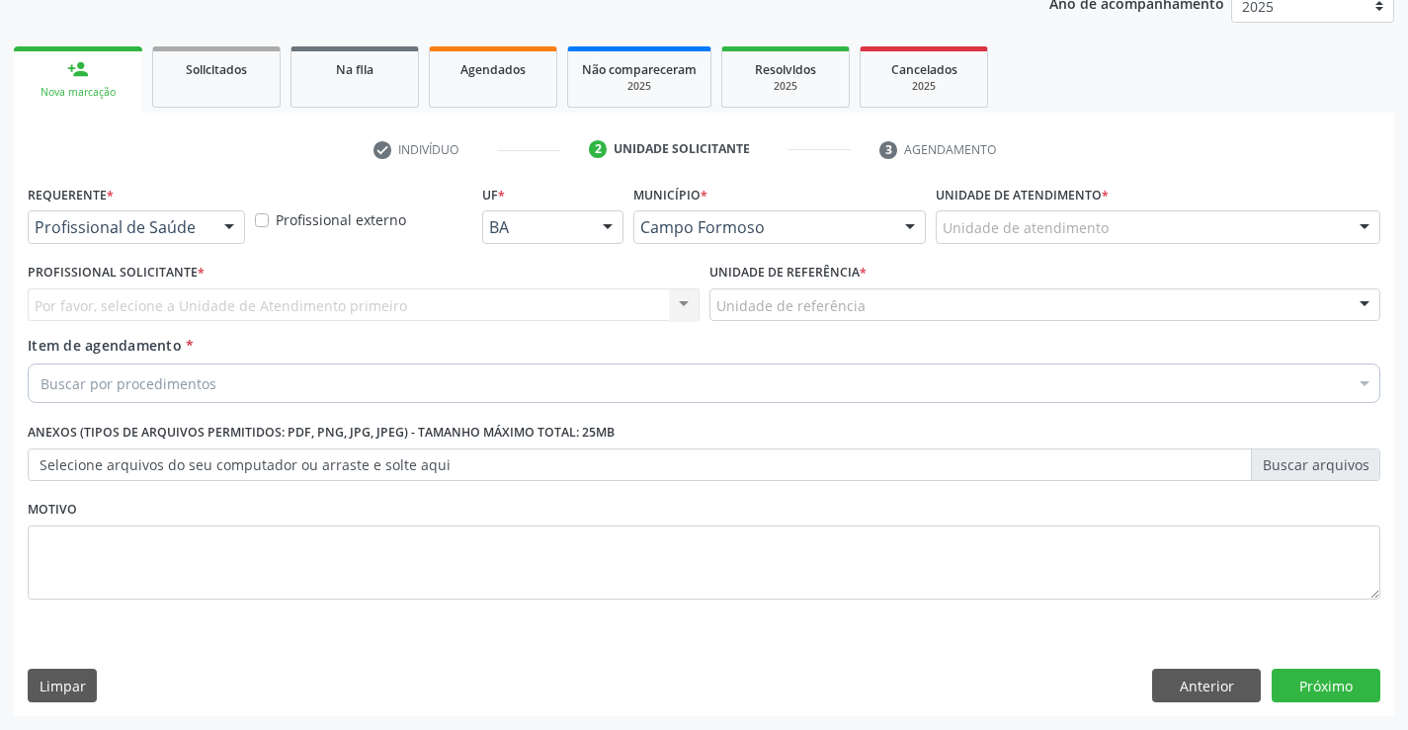
scroll to position [249, 0]
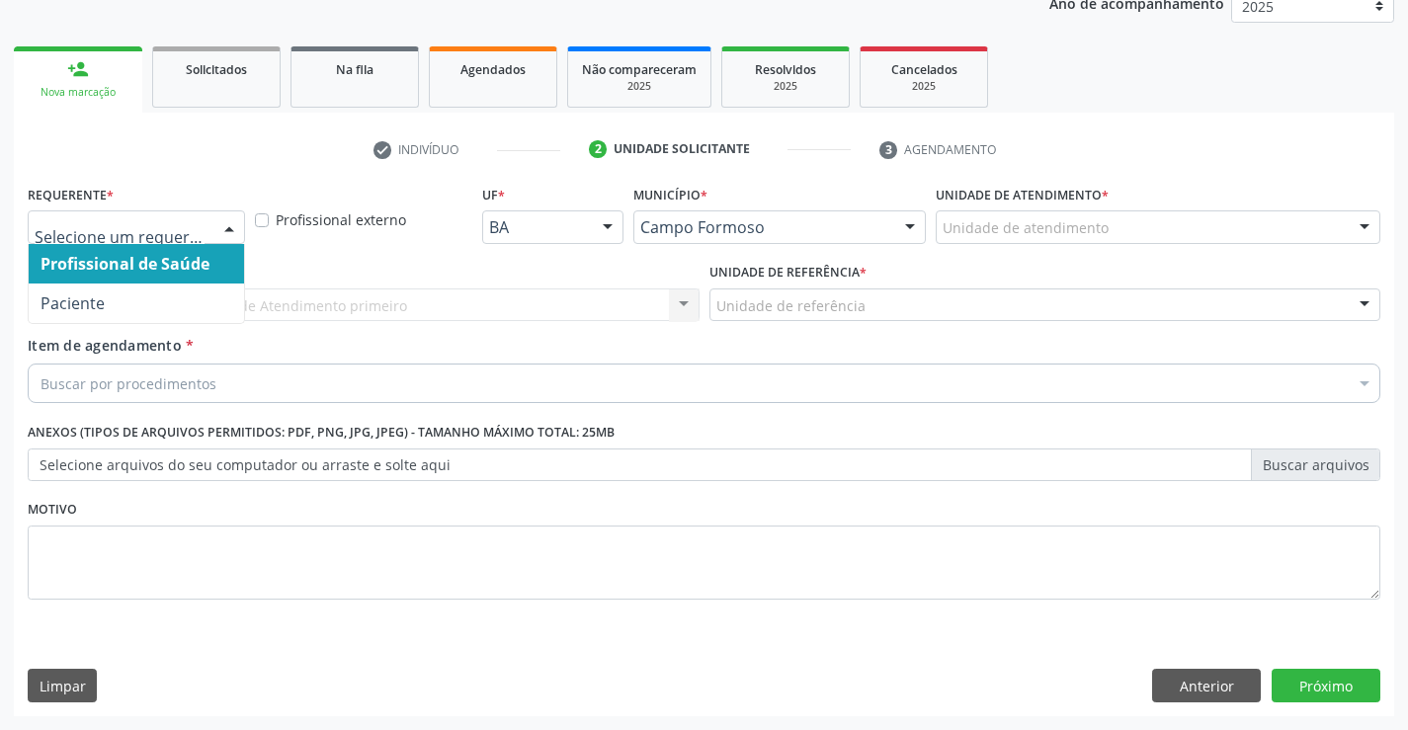
click at [214, 233] on div at bounding box center [229, 228] width 30 height 34
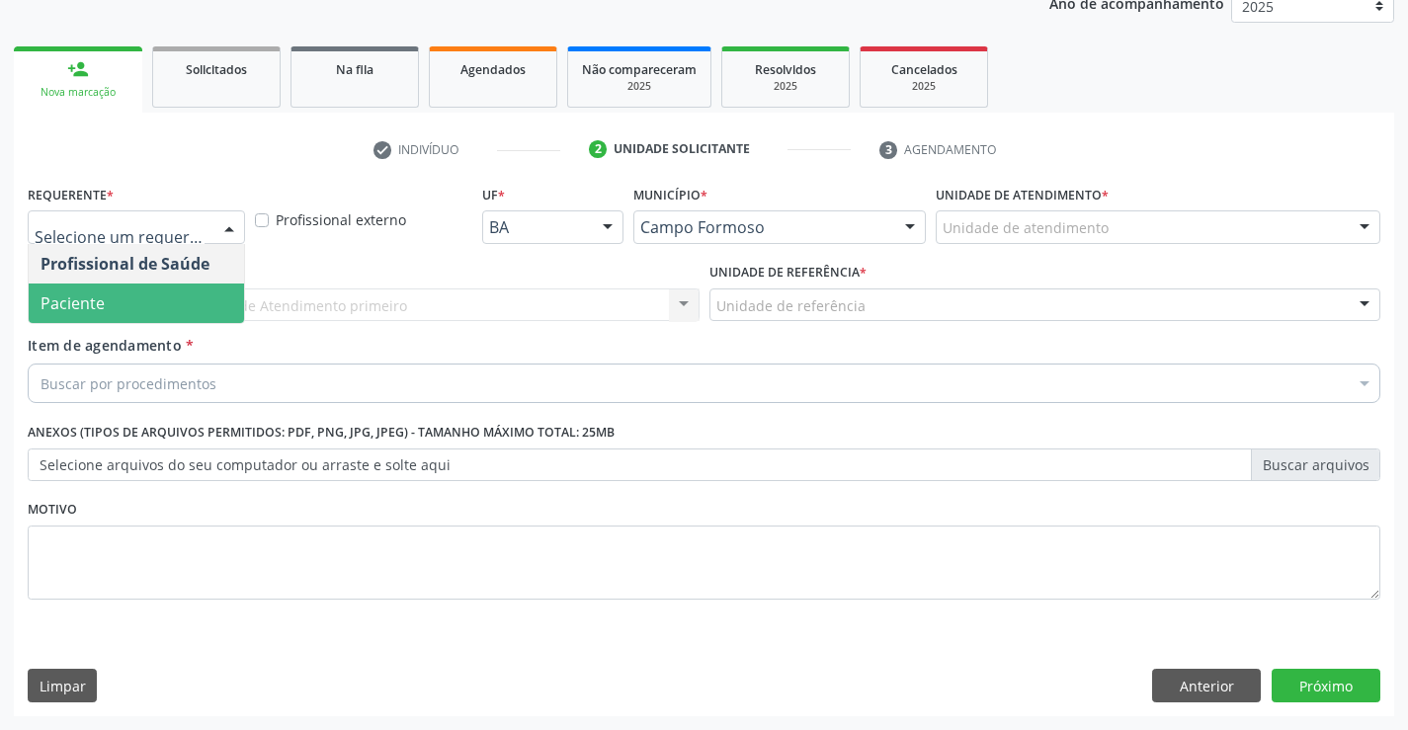
click at [128, 301] on span "Paciente" at bounding box center [136, 304] width 215 height 40
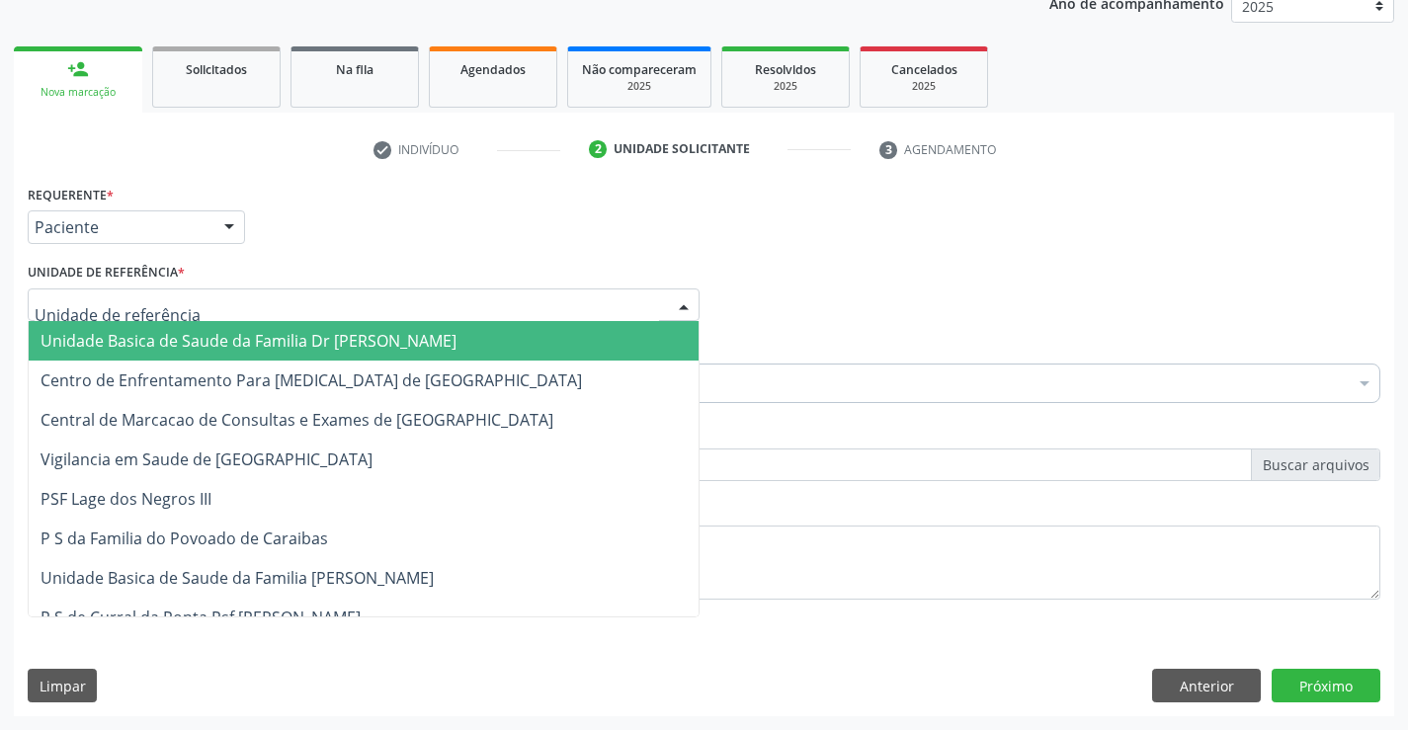
click at [268, 312] on div at bounding box center [364, 306] width 672 height 34
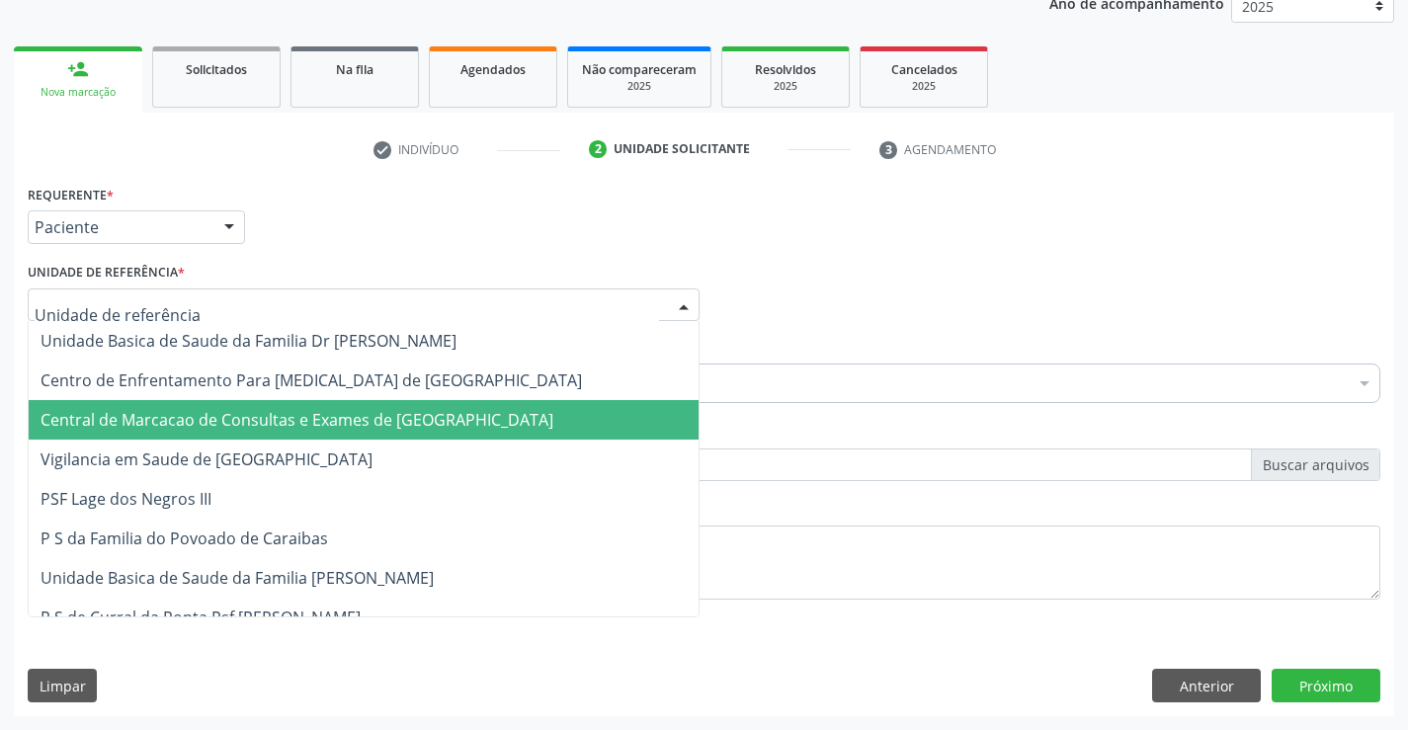
click at [284, 421] on span "Central de Marcacao de Consultas e Exames de [GEOGRAPHIC_DATA]" at bounding box center [297, 420] width 513 height 22
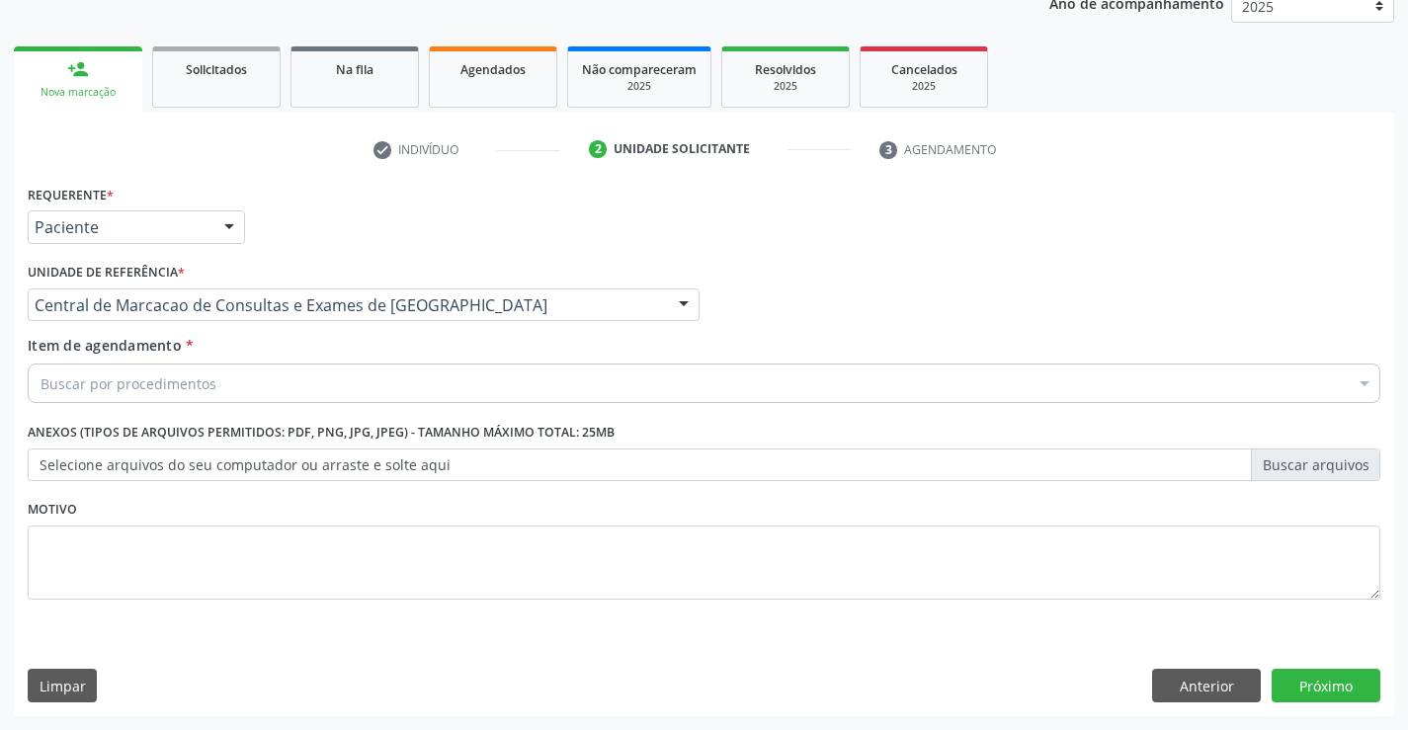
click at [310, 393] on div "Buscar por procedimentos" at bounding box center [704, 384] width 1353 height 40
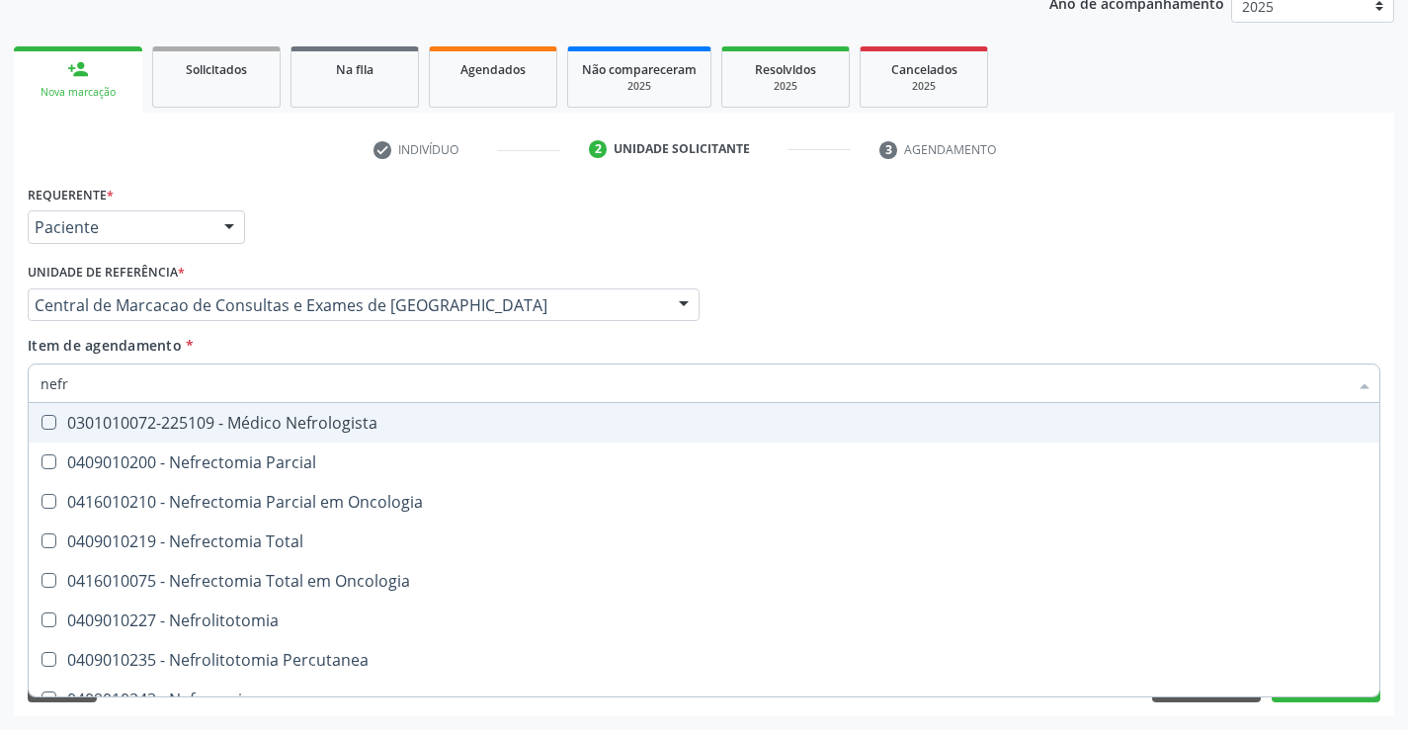
type input "nefro"
click at [297, 425] on div "0301010072-225109 - Médico Nefrologista" at bounding box center [704, 423] width 1327 height 16
checkbox Nefrologista "true"
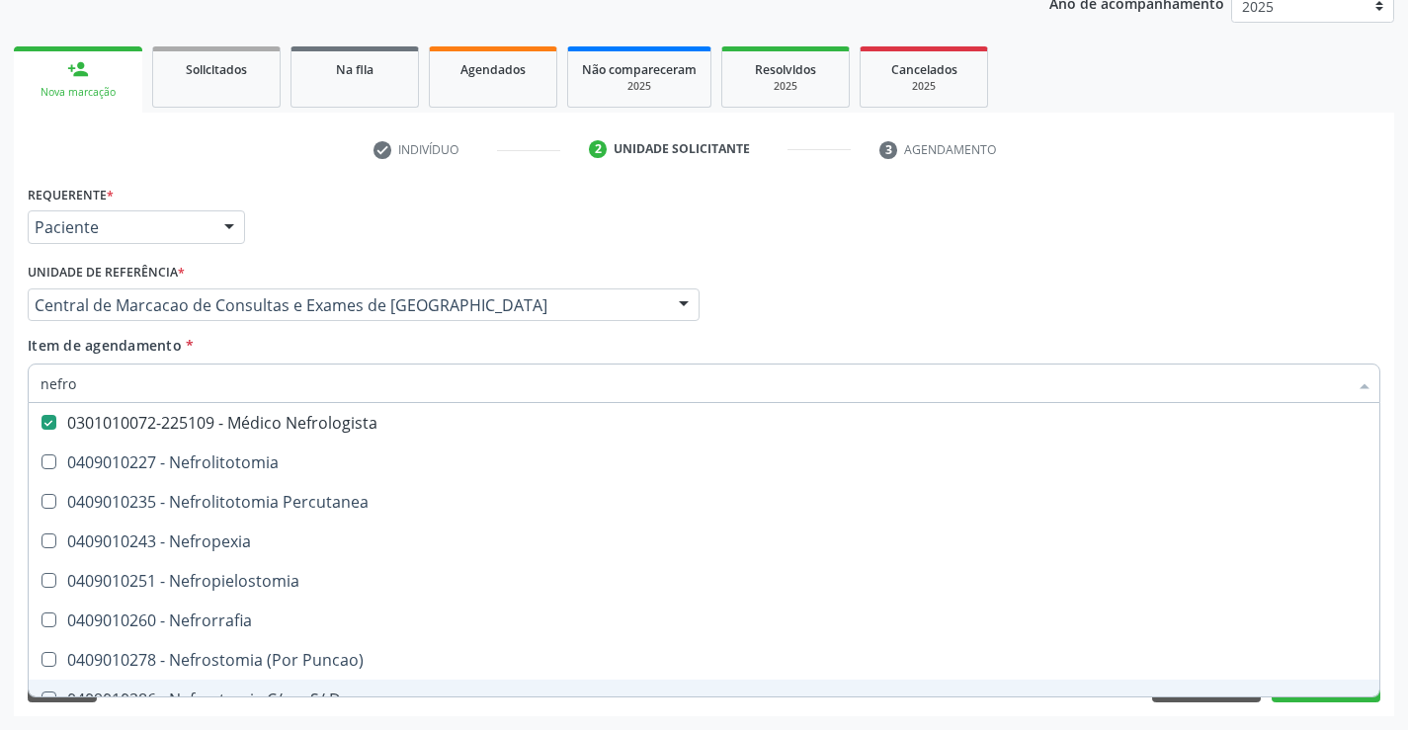
click at [1235, 715] on div "Requerente * Paciente Profissional de Saúde Paciente Nenhum resultado encontrad…" at bounding box center [704, 448] width 1380 height 537
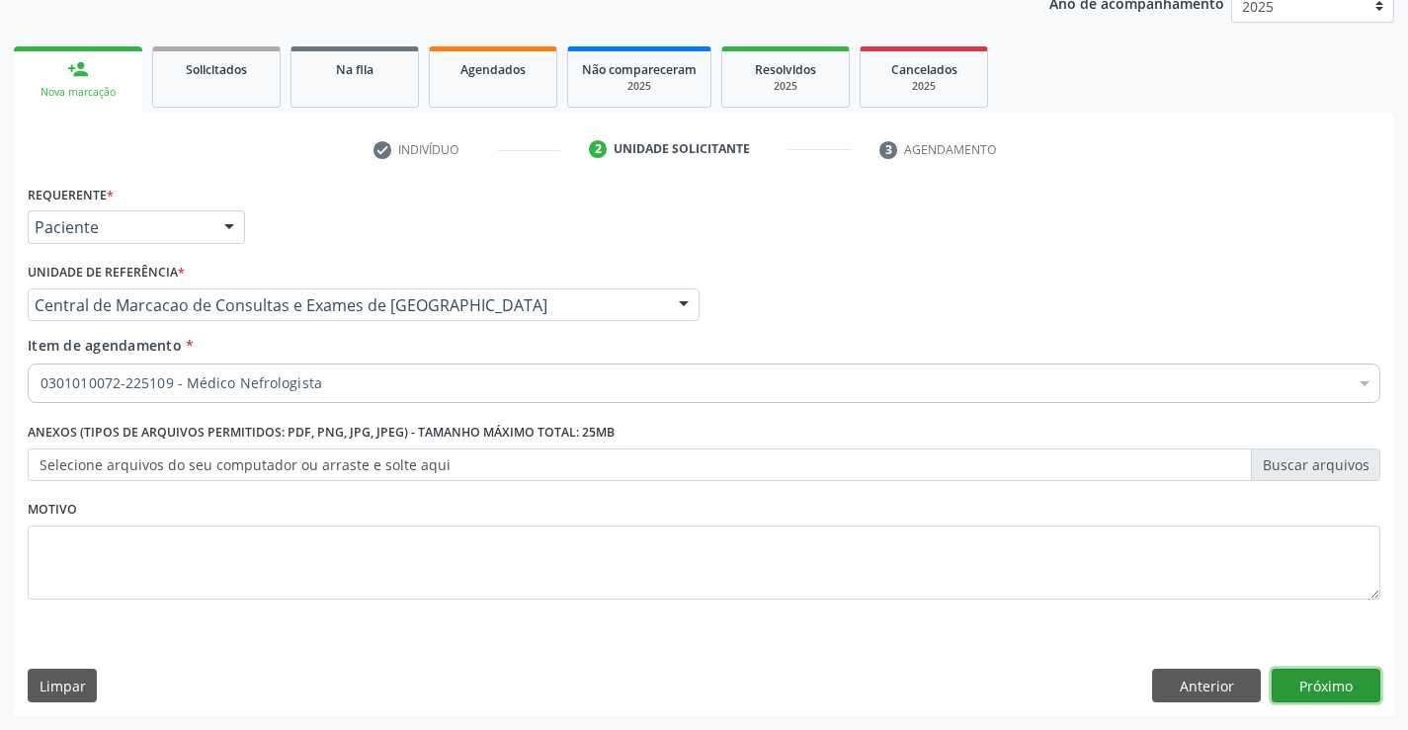
click at [1318, 691] on button "Próximo" at bounding box center [1326, 686] width 109 height 34
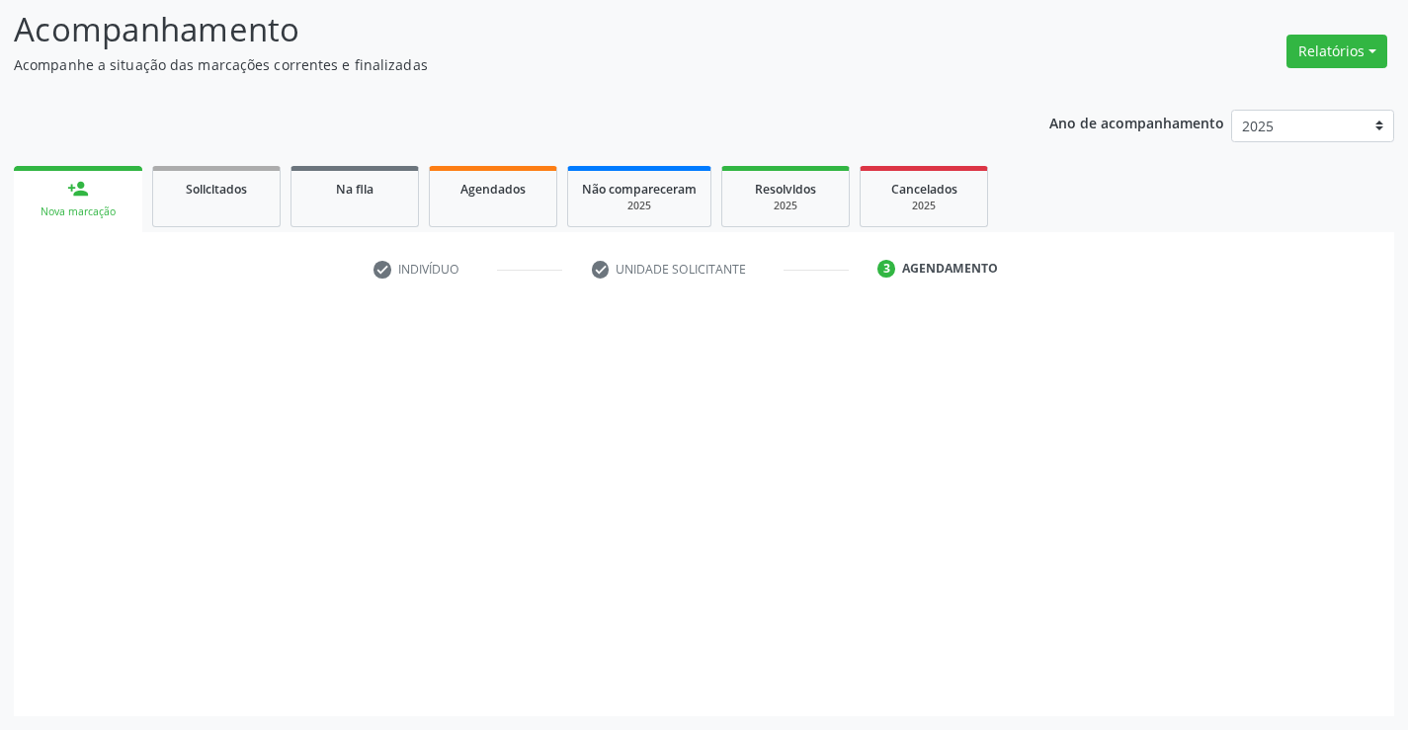
scroll to position [129, 0]
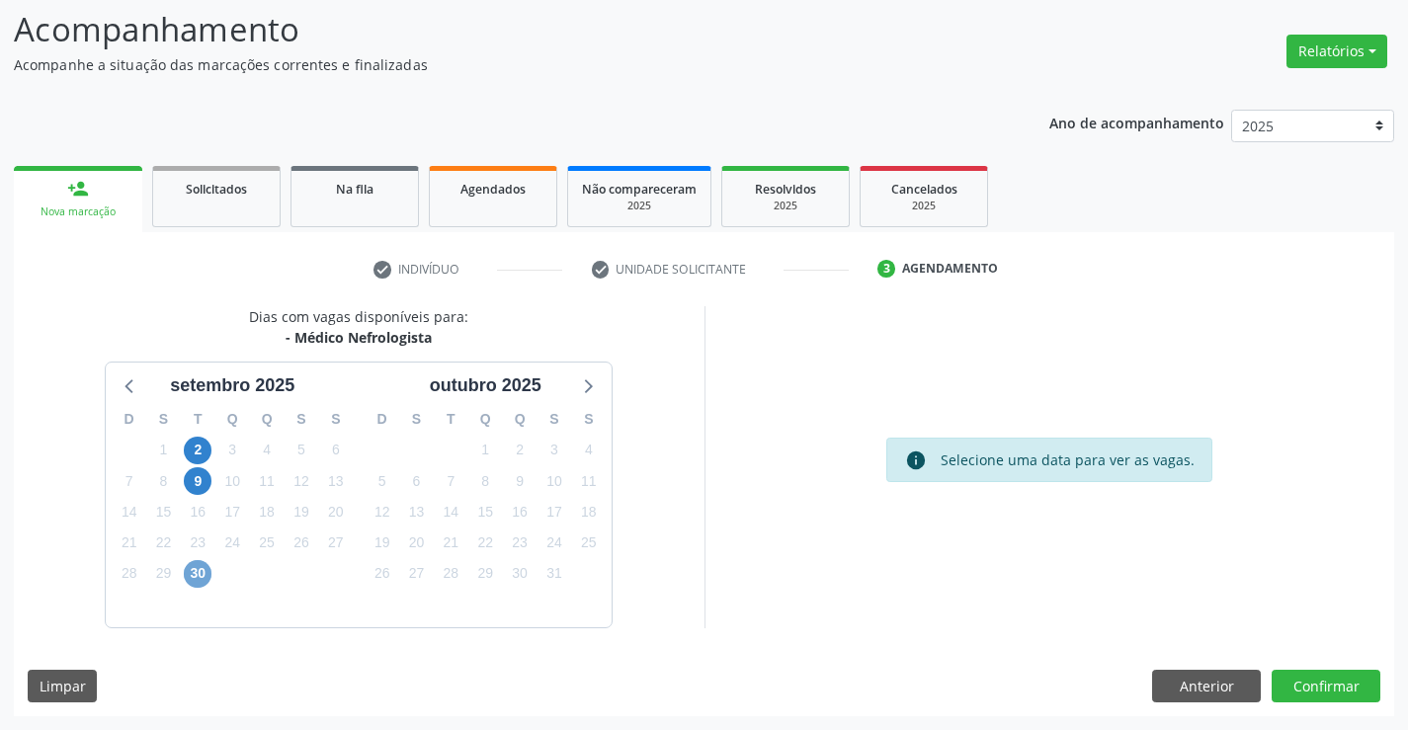
click at [194, 568] on span "30" at bounding box center [198, 574] width 28 height 28
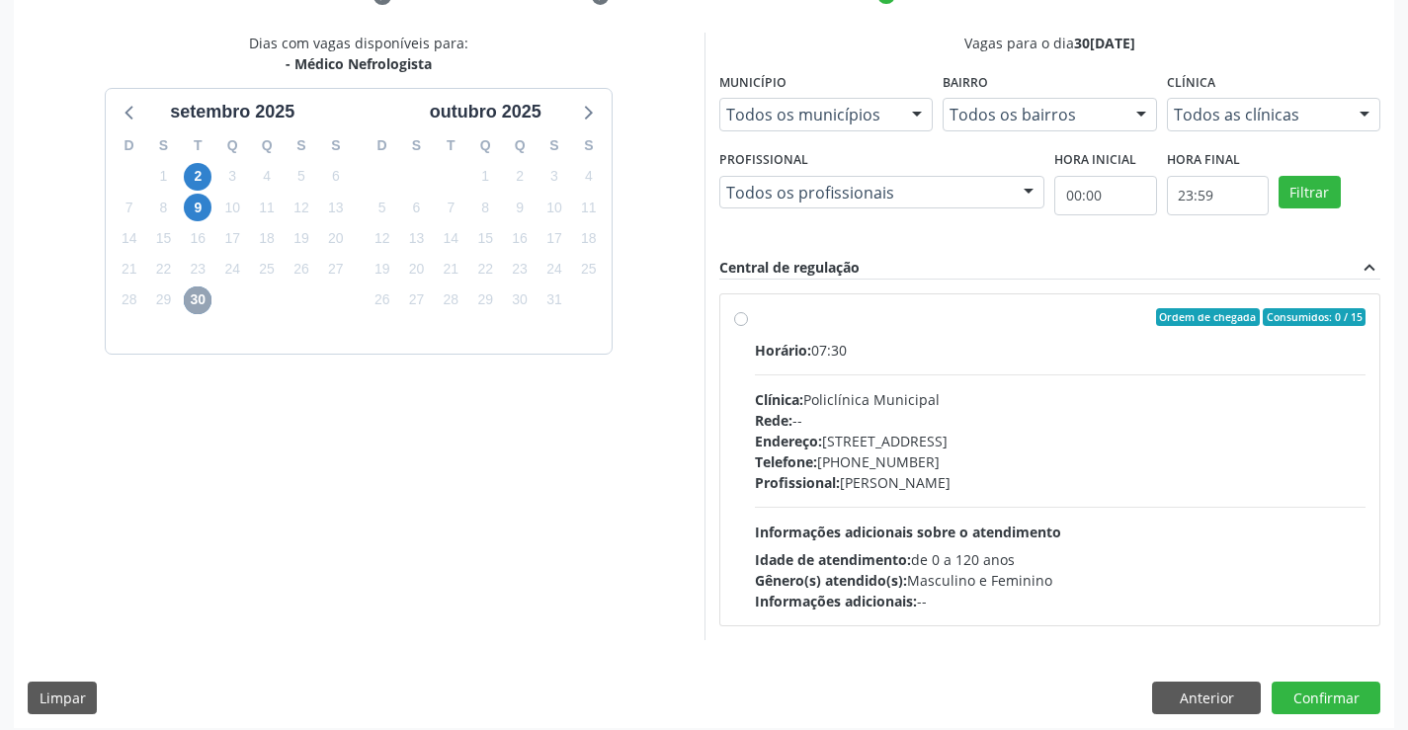
scroll to position [415, 0]
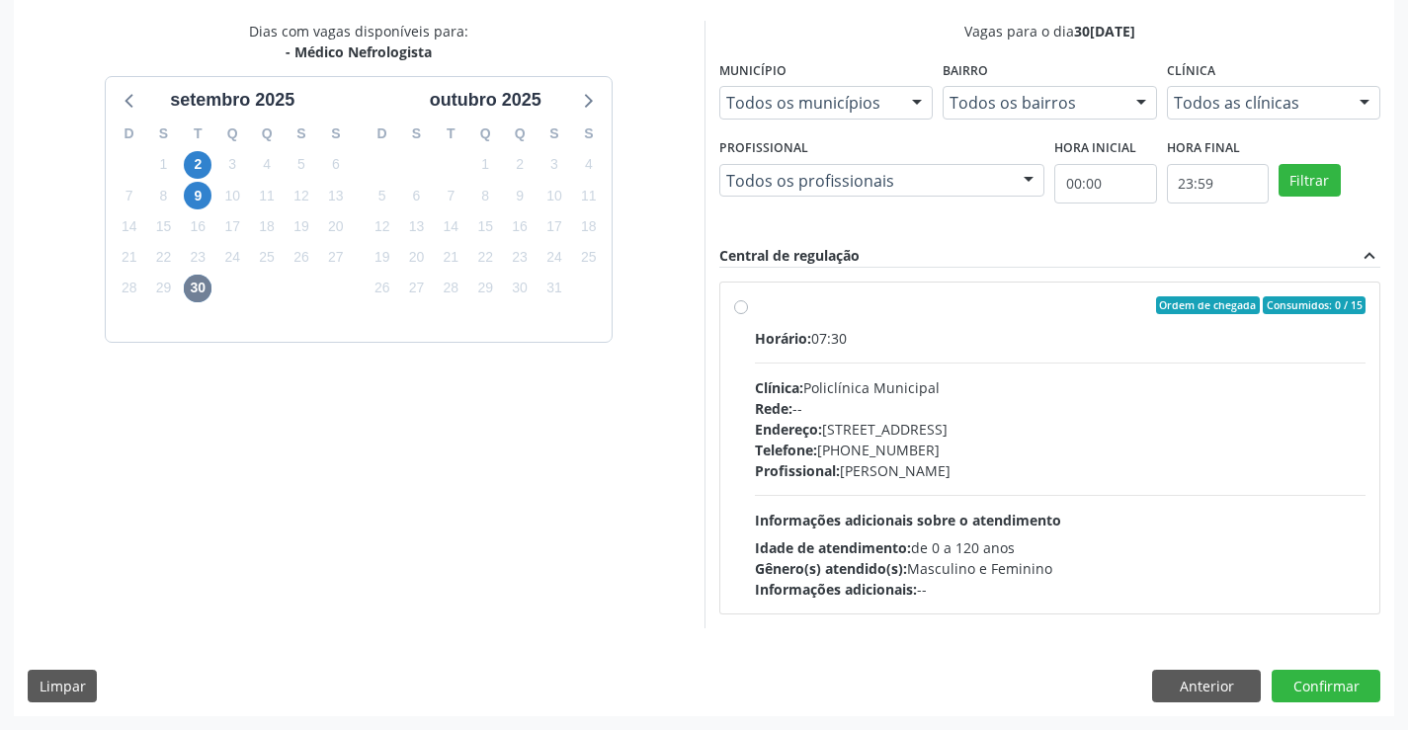
click at [936, 420] on div "Endereço: [STREET_ADDRESS]" at bounding box center [1061, 429] width 612 height 21
click at [748, 314] on input "Ordem de chegada Consumidos: 0 / 15 Horário: 07:30 Clínica: Policlínica Municip…" at bounding box center [741, 305] width 14 height 18
radio input "true"
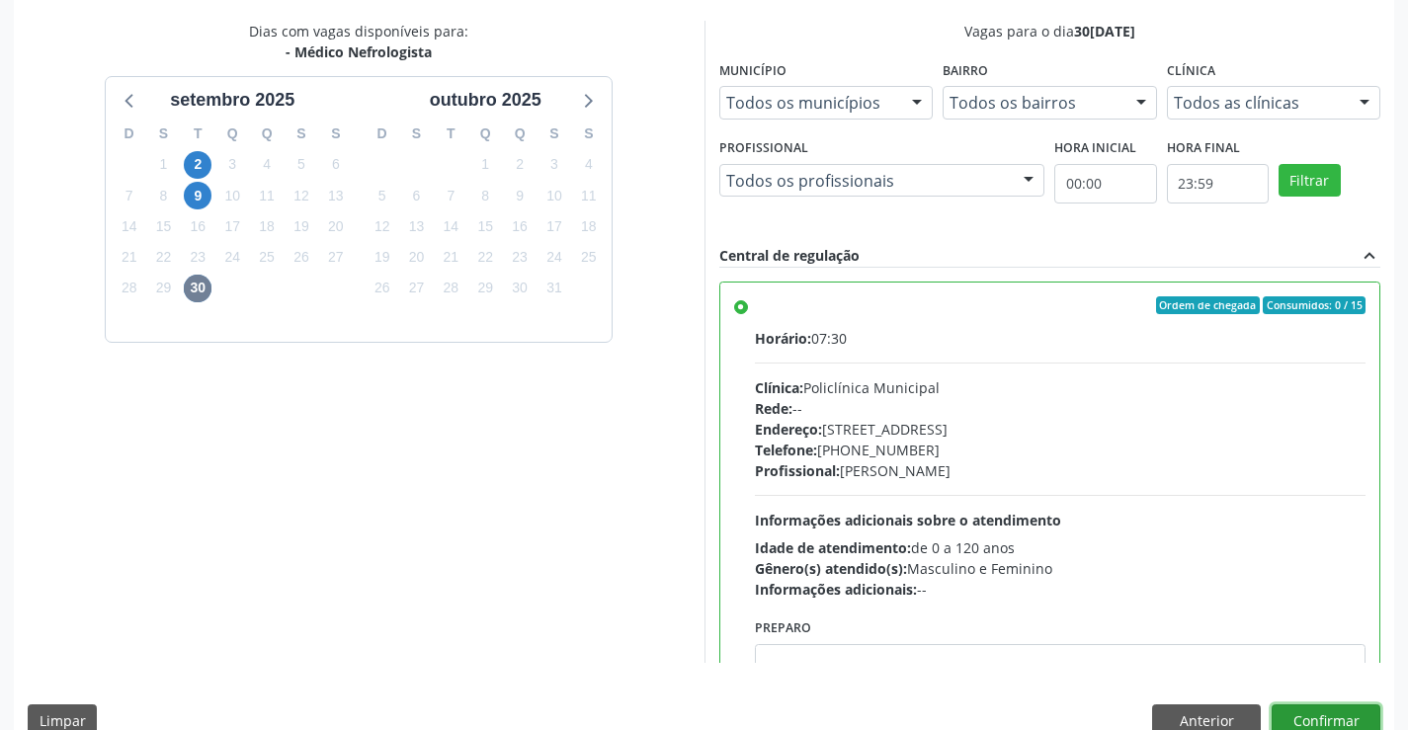
click at [1324, 724] on button "Confirmar" at bounding box center [1326, 722] width 109 height 34
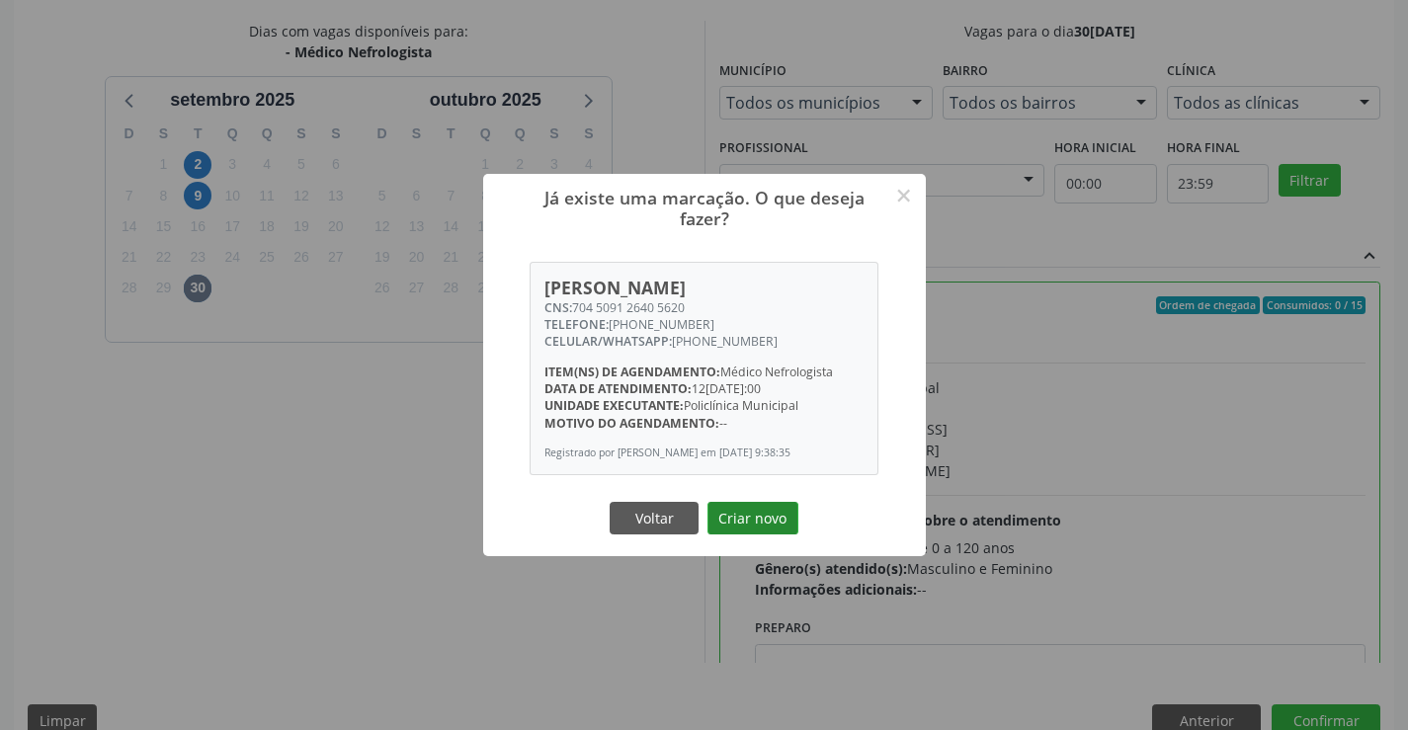
click at [746, 534] on button "Criar novo" at bounding box center [753, 519] width 91 height 34
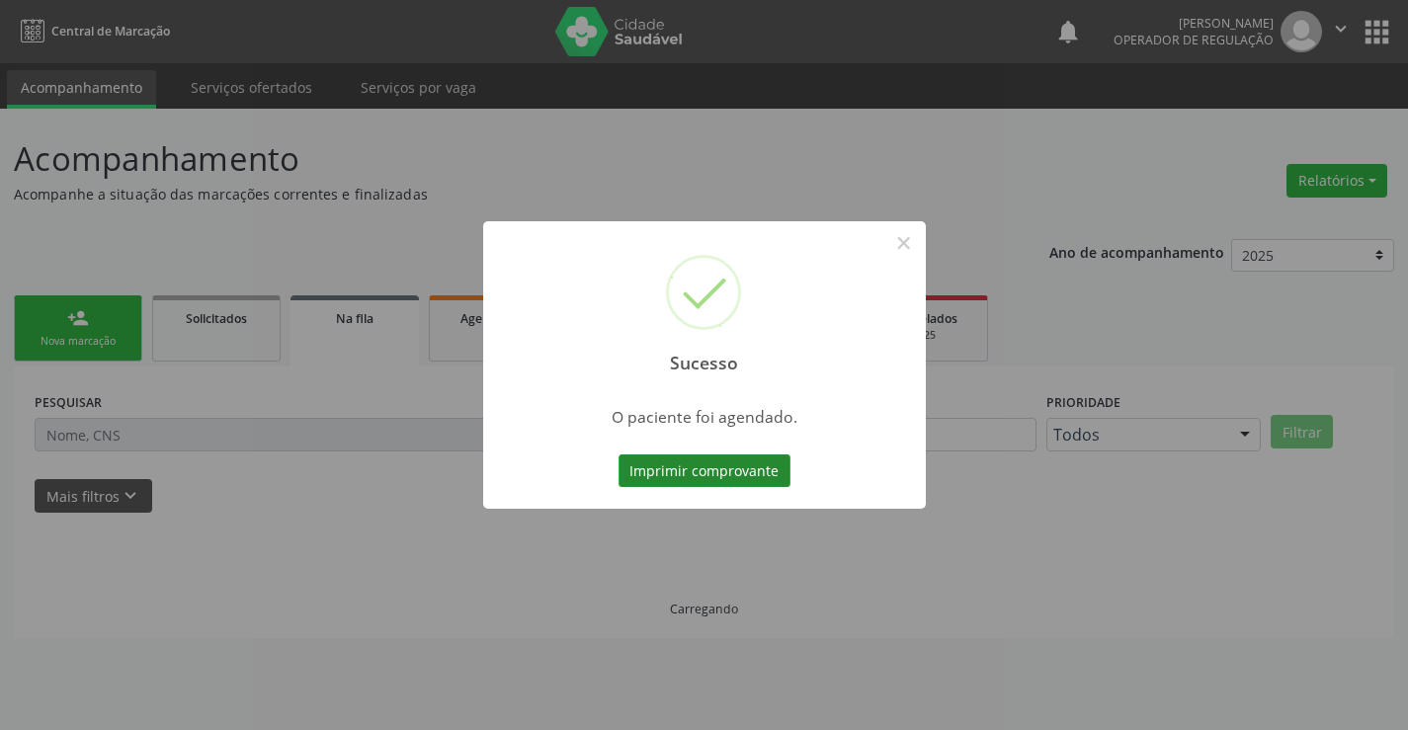
scroll to position [0, 0]
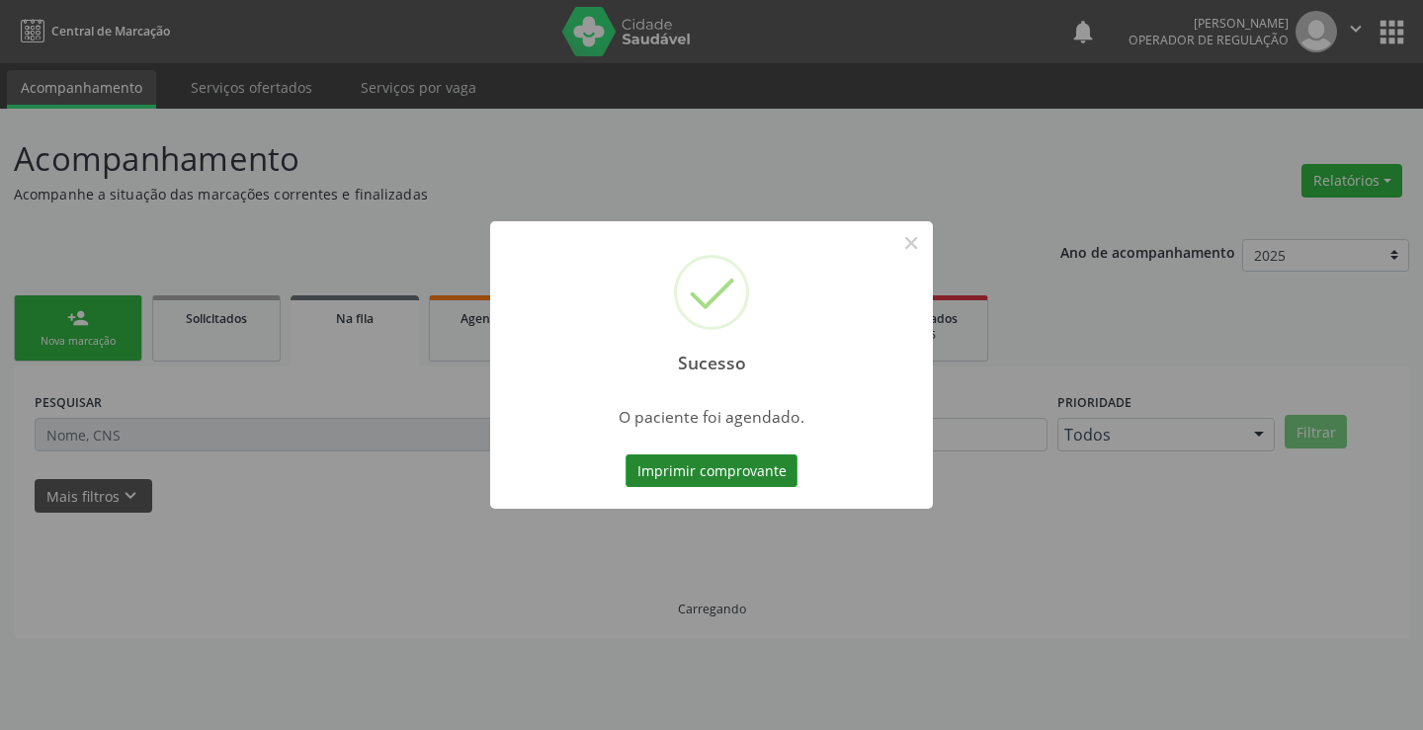
click at [772, 479] on button "Imprimir comprovante" at bounding box center [711, 472] width 172 height 34
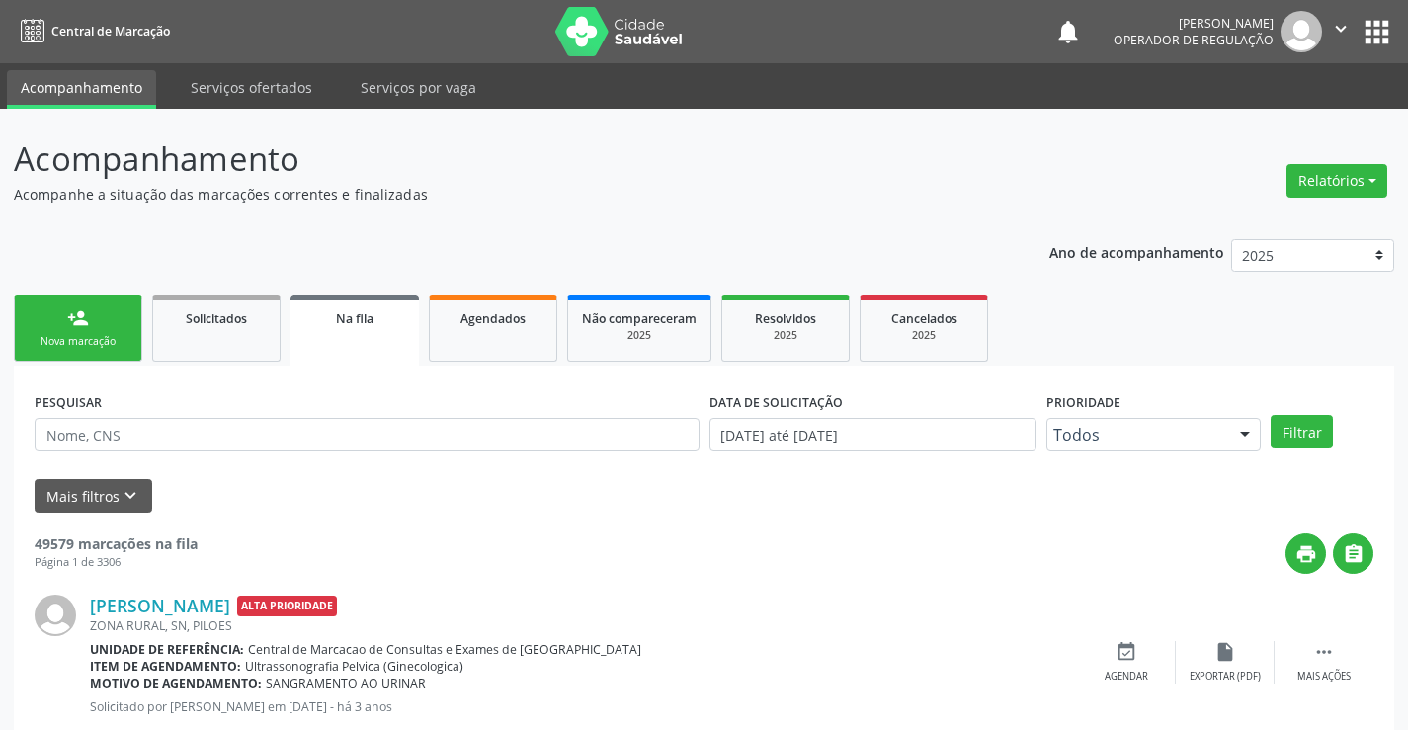
click at [101, 335] on div "Nova marcação" at bounding box center [78, 341] width 99 height 15
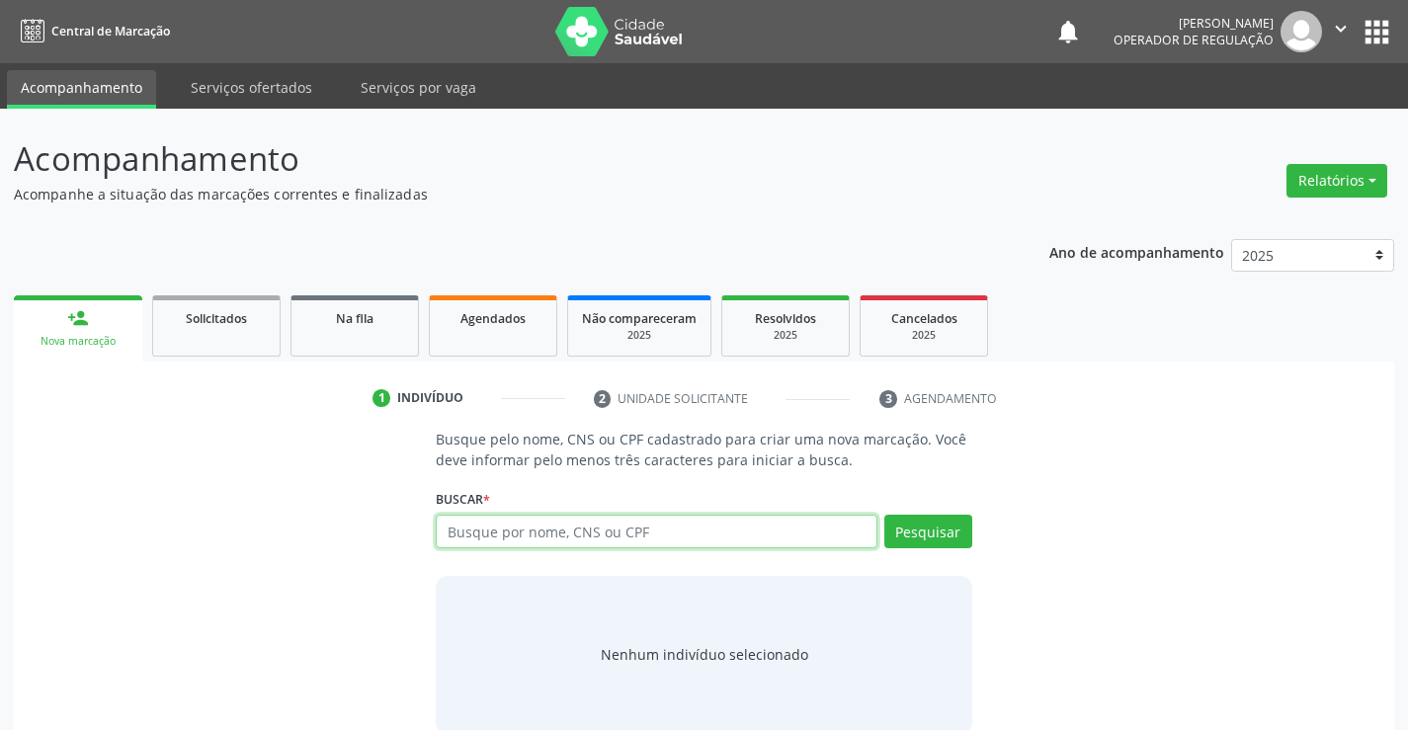
click at [539, 533] on input "text" at bounding box center [656, 532] width 441 height 34
click at [581, 530] on input "701405651622631" at bounding box center [656, 532] width 441 height 34
type input "701405651622631"
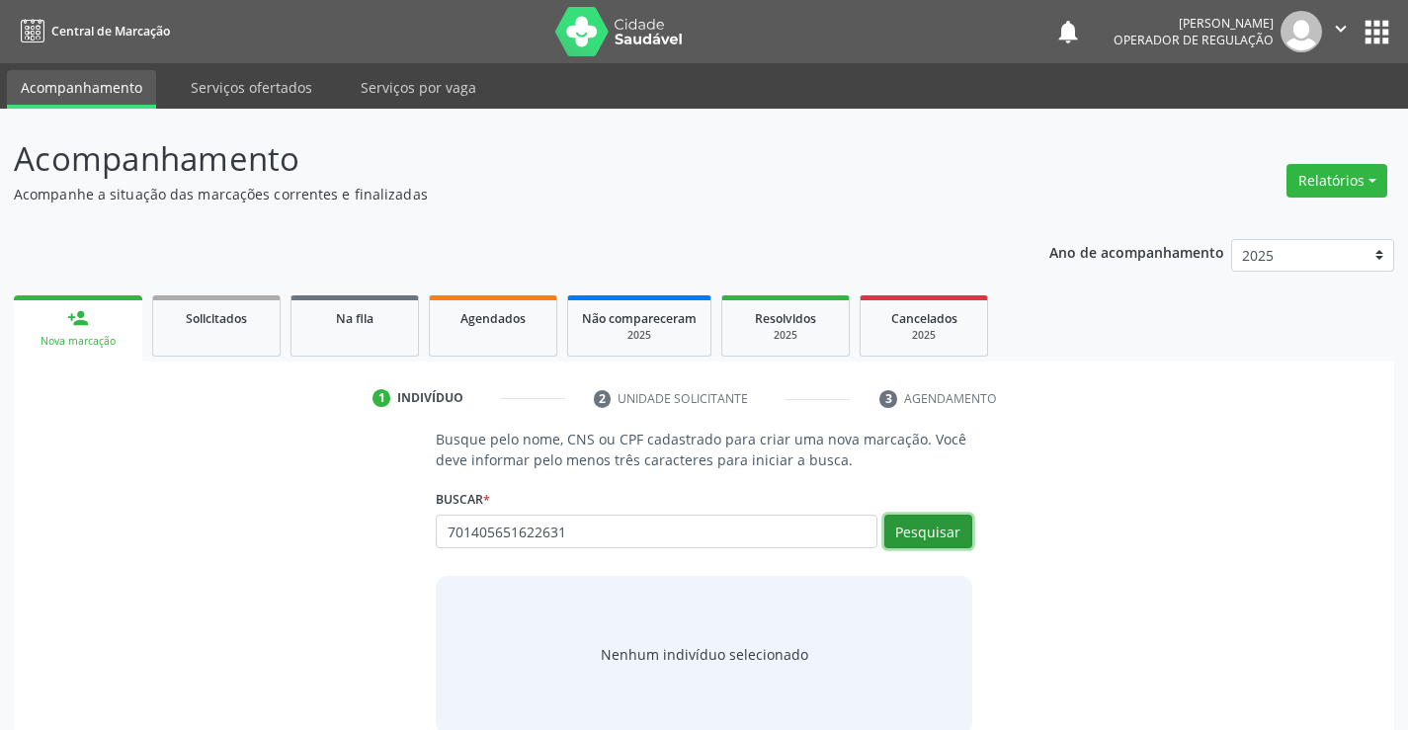
click at [953, 541] on button "Pesquisar" at bounding box center [928, 532] width 88 height 34
type input "701405651622631"
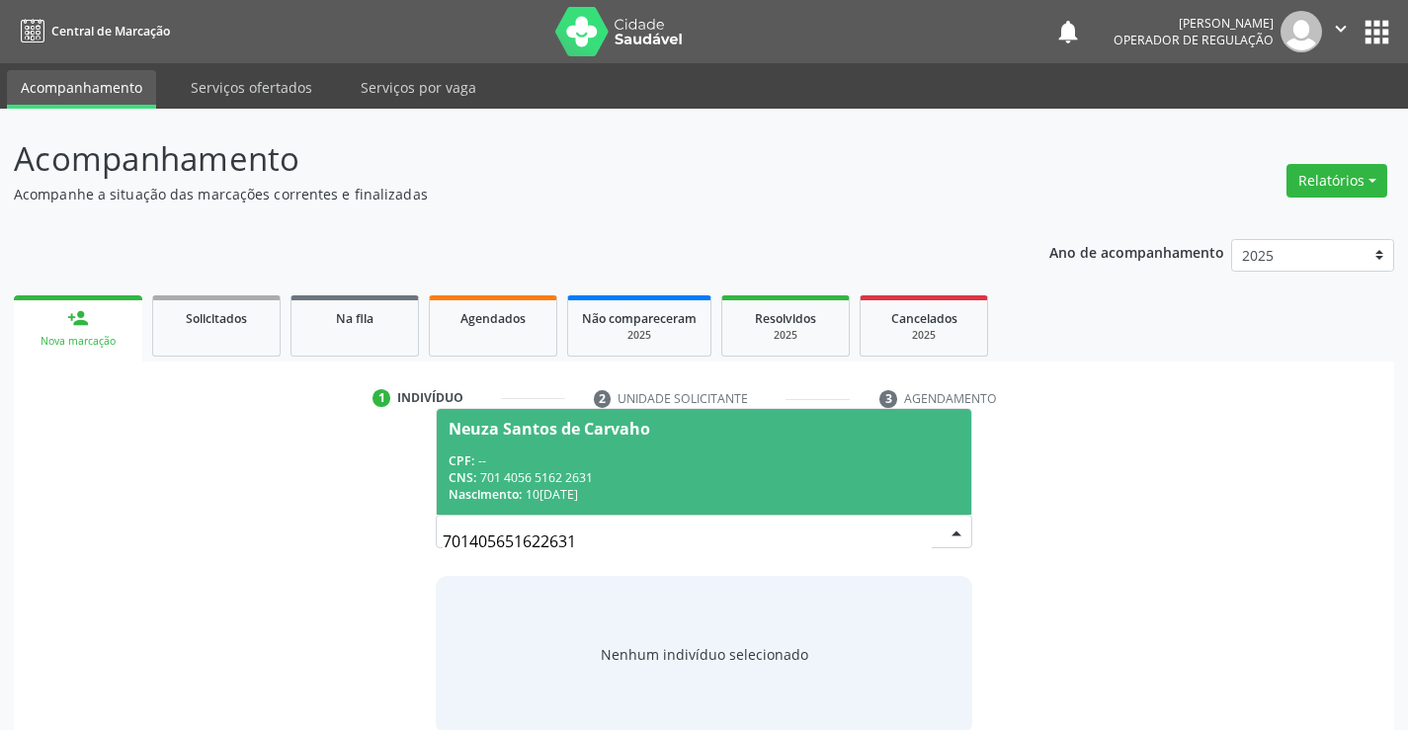
click at [636, 467] on div "CPF: --" at bounding box center [704, 461] width 510 height 17
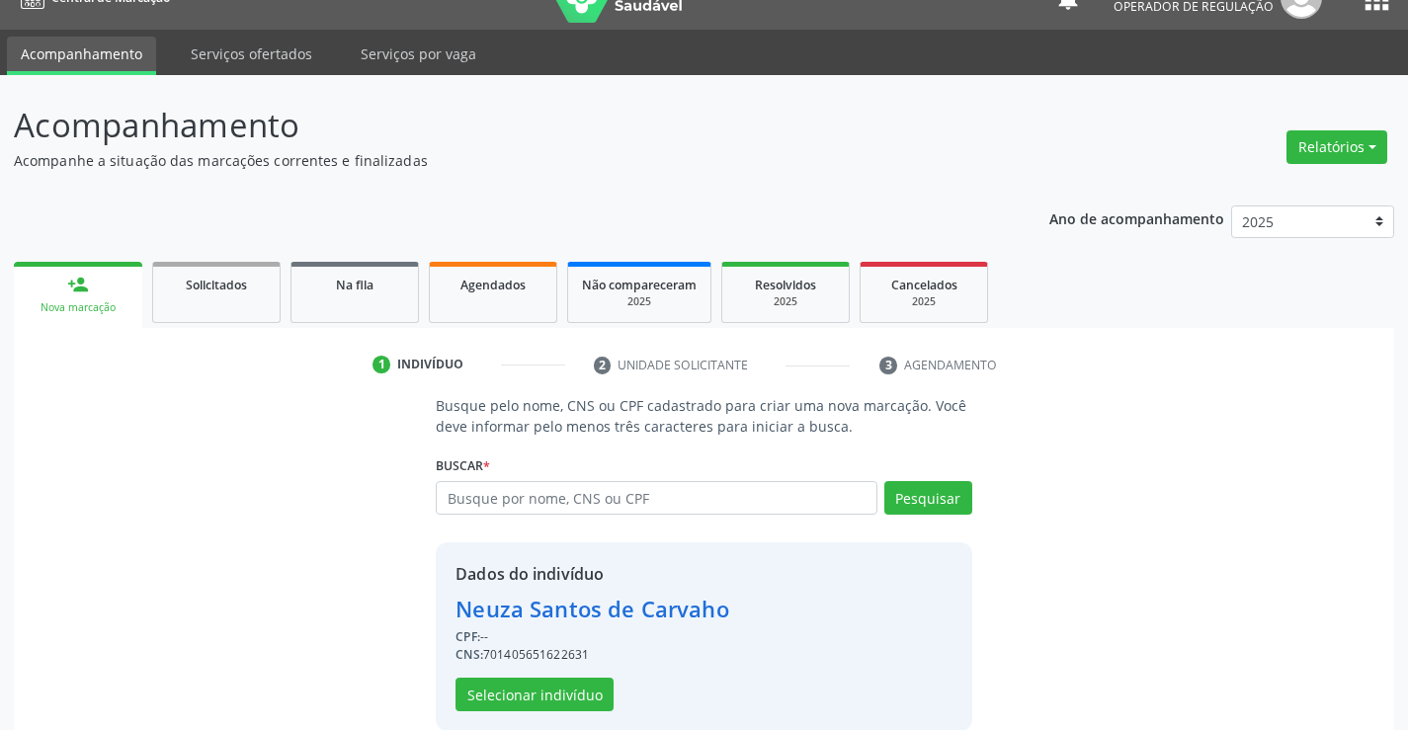
scroll to position [62, 0]
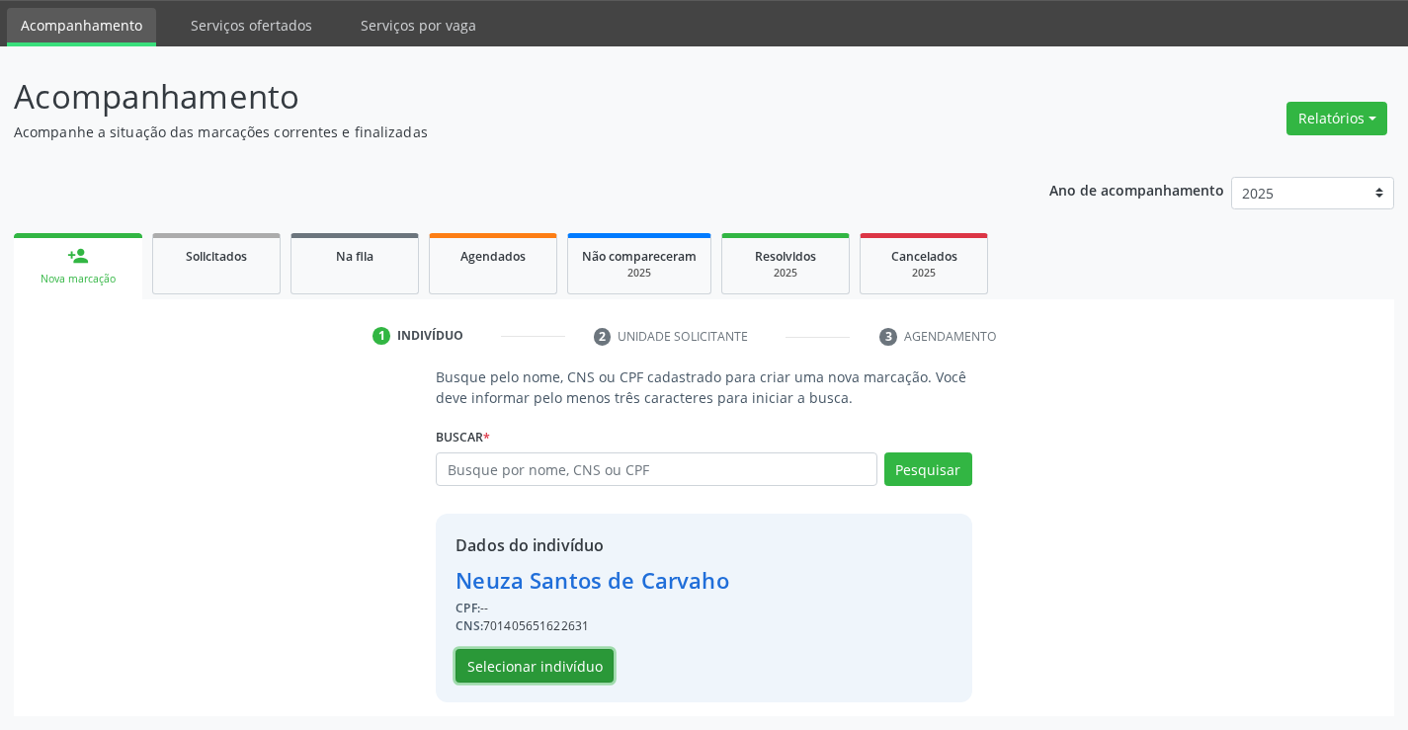
click at [532, 653] on button "Selecionar indivíduo" at bounding box center [535, 666] width 158 height 34
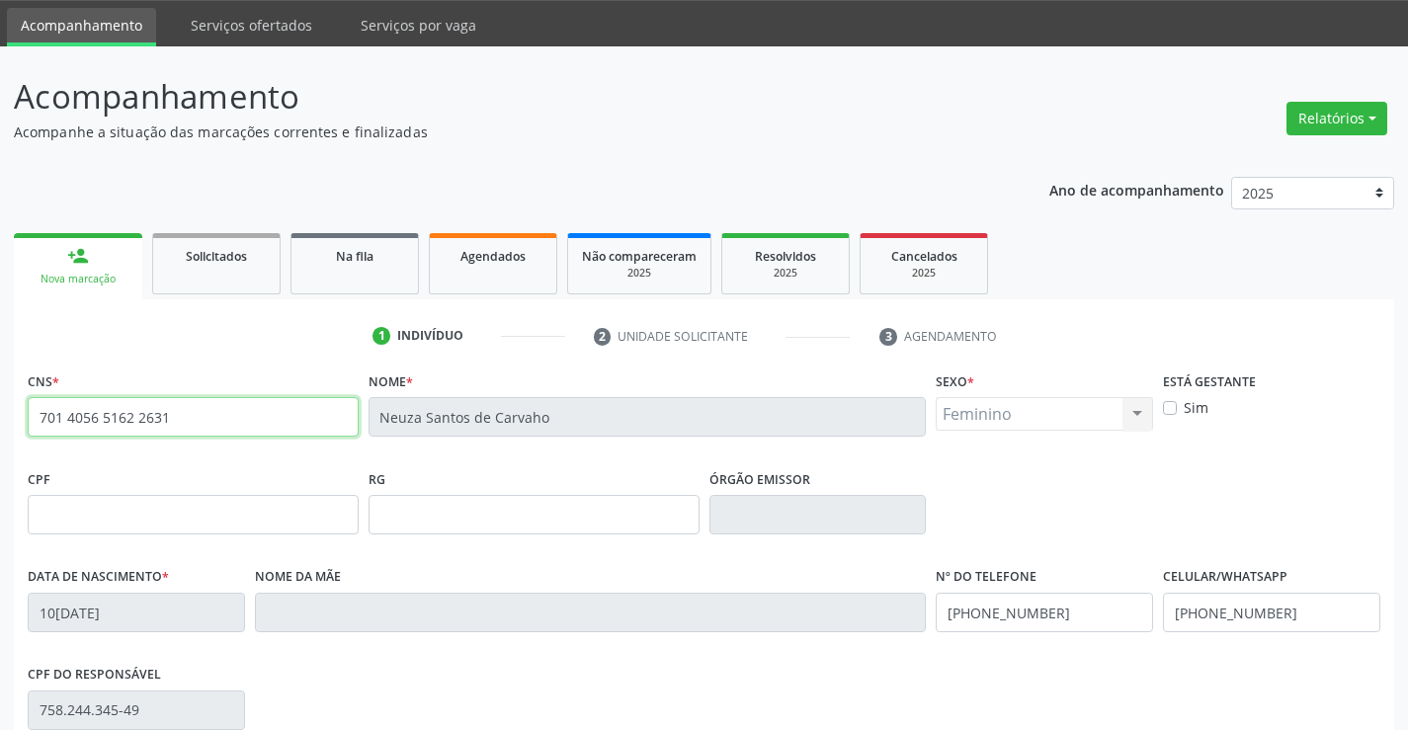
click at [186, 436] on input "701 4056 5162 2631" at bounding box center [193, 417] width 331 height 40
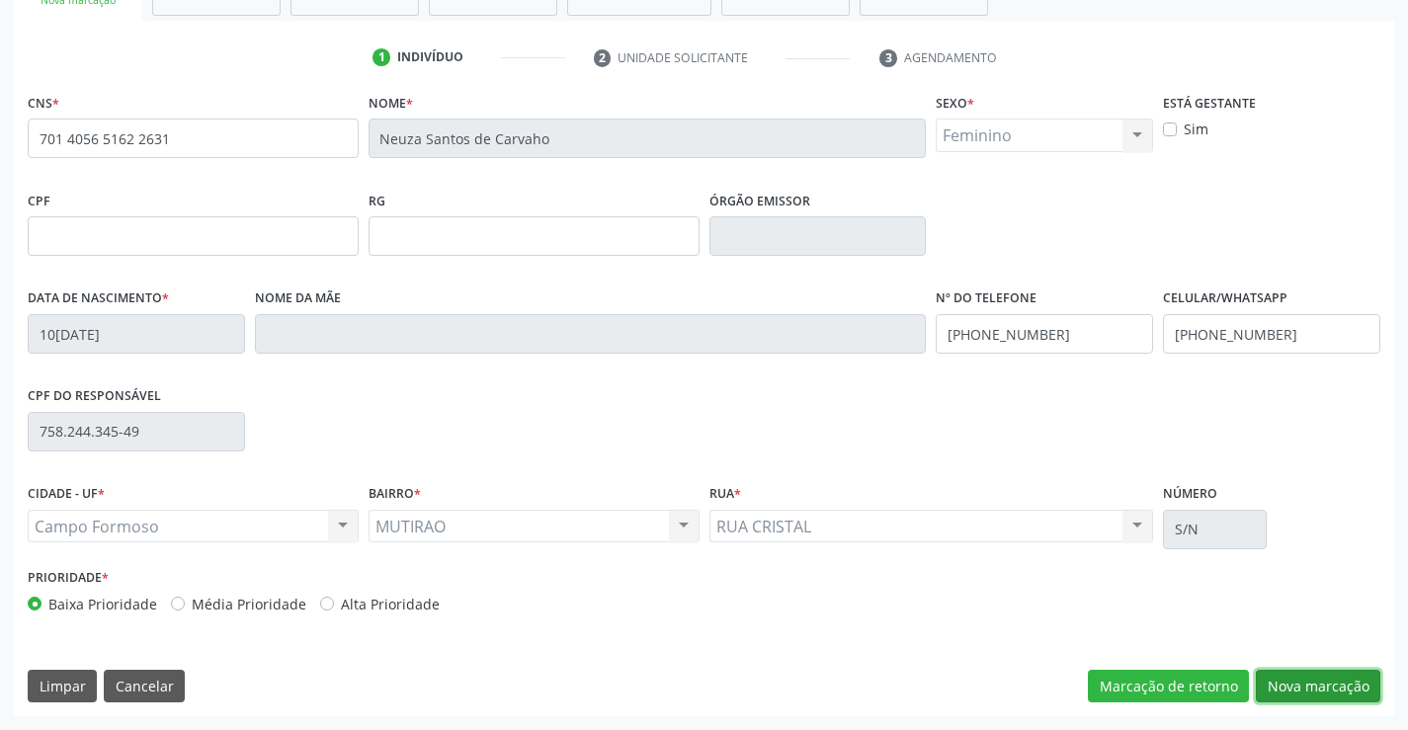
click at [1360, 689] on button "Nova marcação" at bounding box center [1318, 687] width 125 height 34
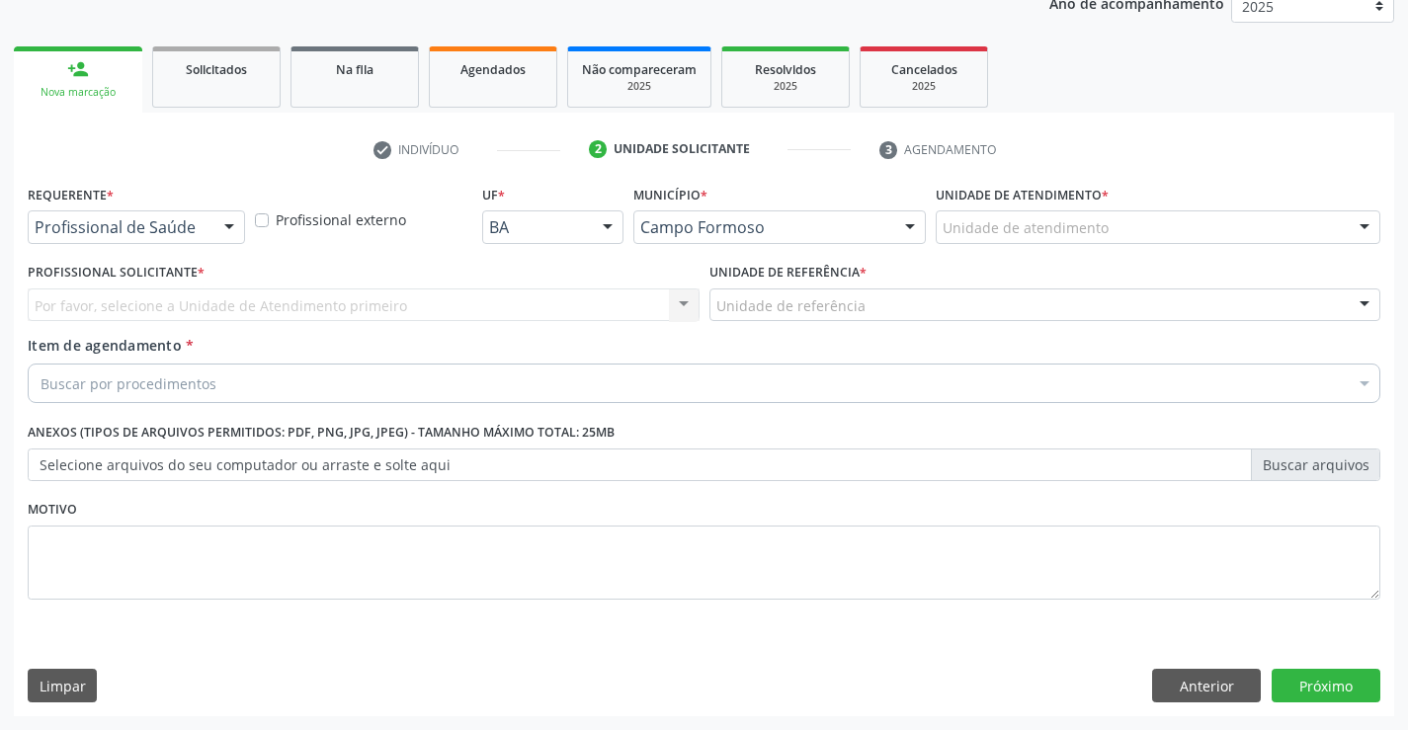
click at [212, 212] on div "Profissional de Saúde" at bounding box center [136, 227] width 217 height 34
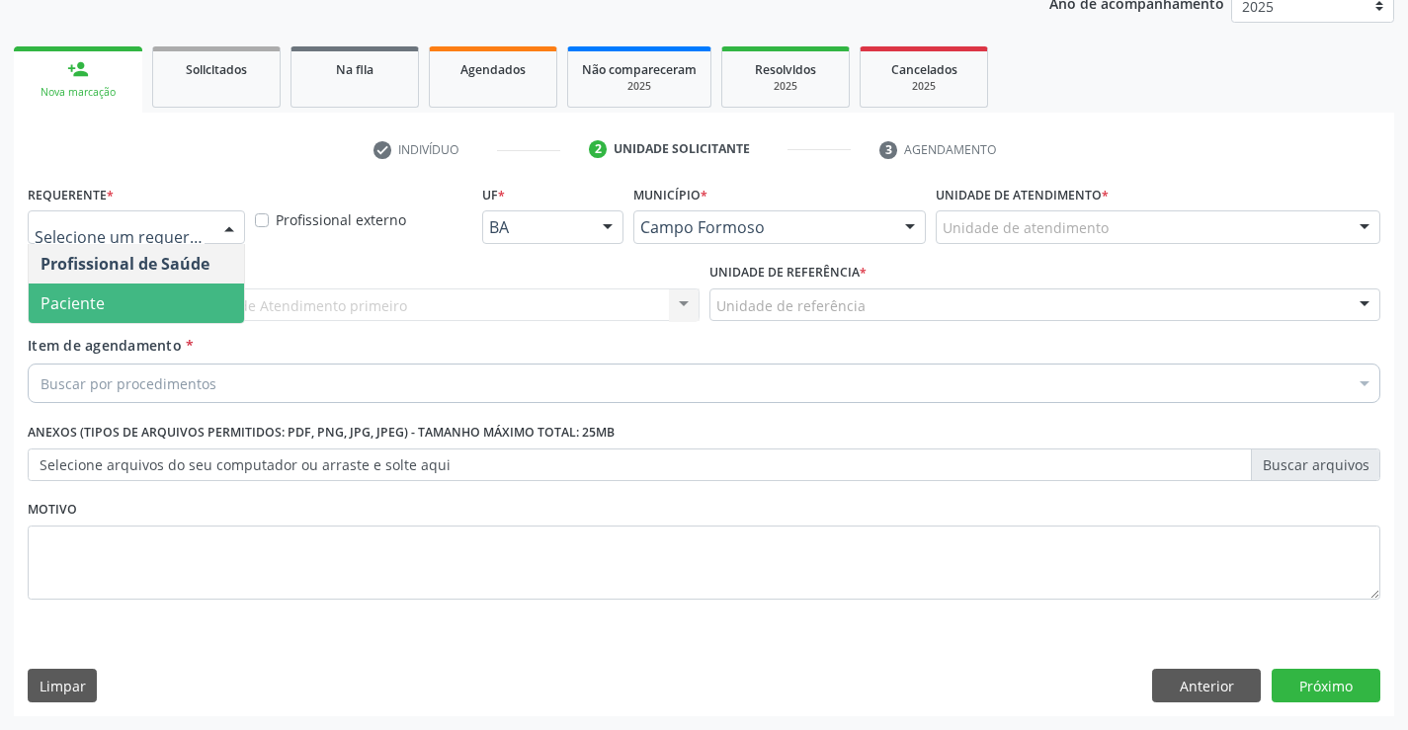
click at [124, 310] on span "Paciente" at bounding box center [136, 304] width 215 height 40
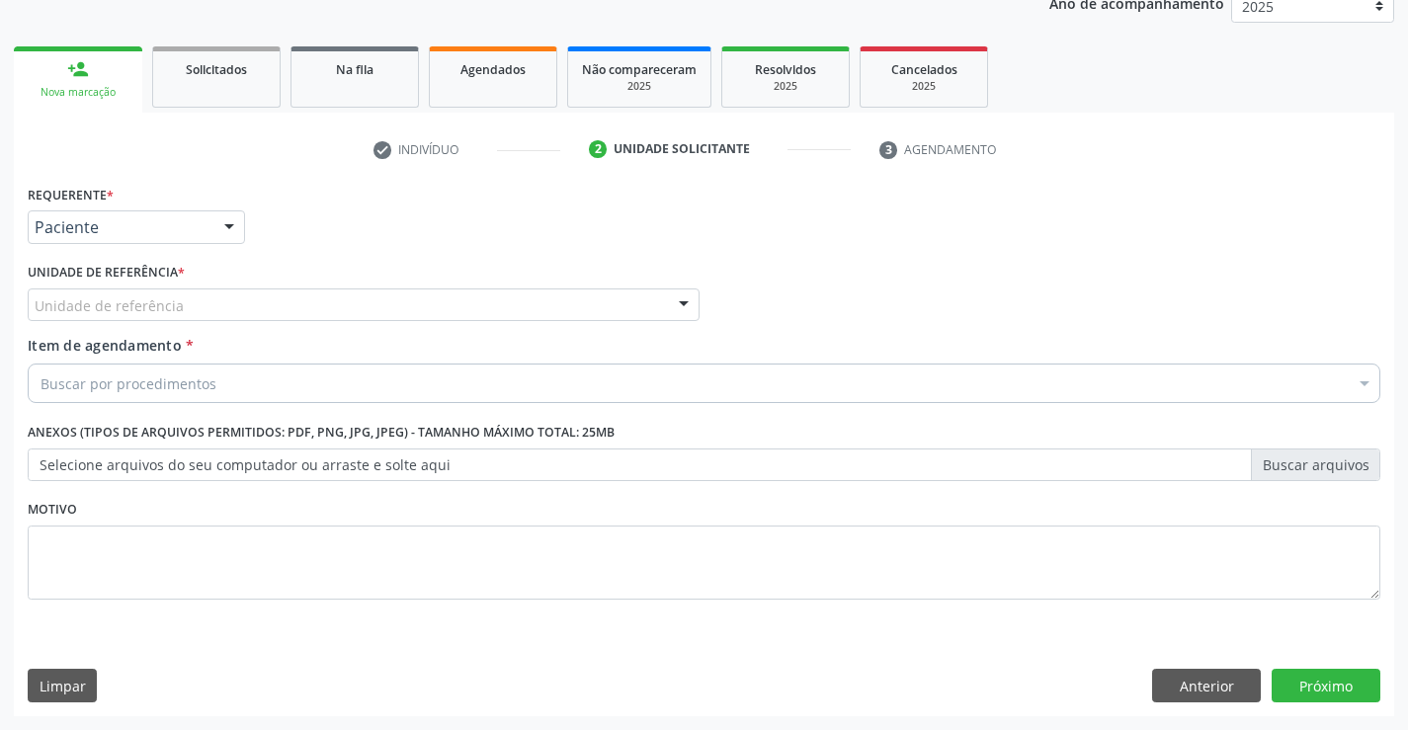
click at [271, 323] on div "Unidade de referência * Unidade de referência Unidade Basica de Saude da Famili…" at bounding box center [364, 296] width 682 height 77
click at [333, 309] on div "Unidade de referência" at bounding box center [364, 306] width 672 height 34
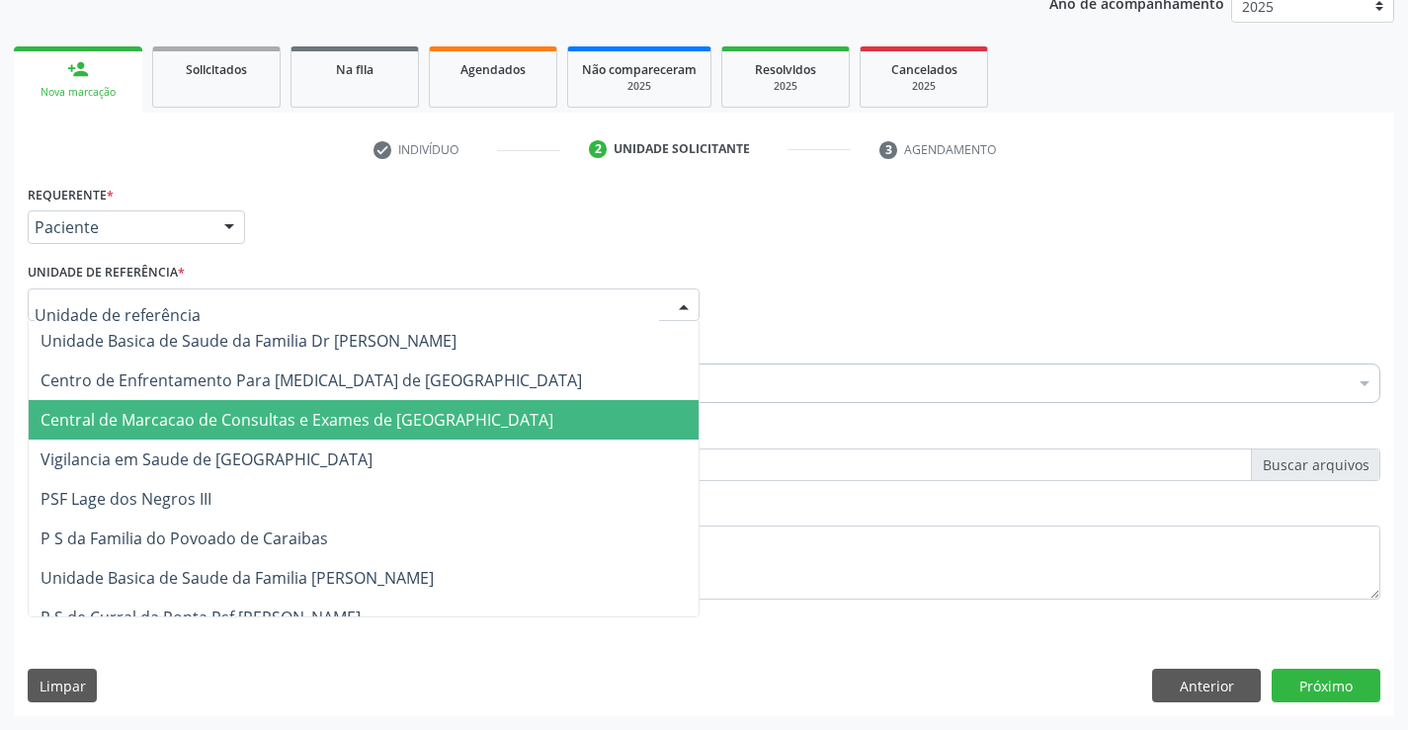
click at [356, 402] on span "Central de Marcacao de Consultas e Exames de [GEOGRAPHIC_DATA]" at bounding box center [364, 420] width 670 height 40
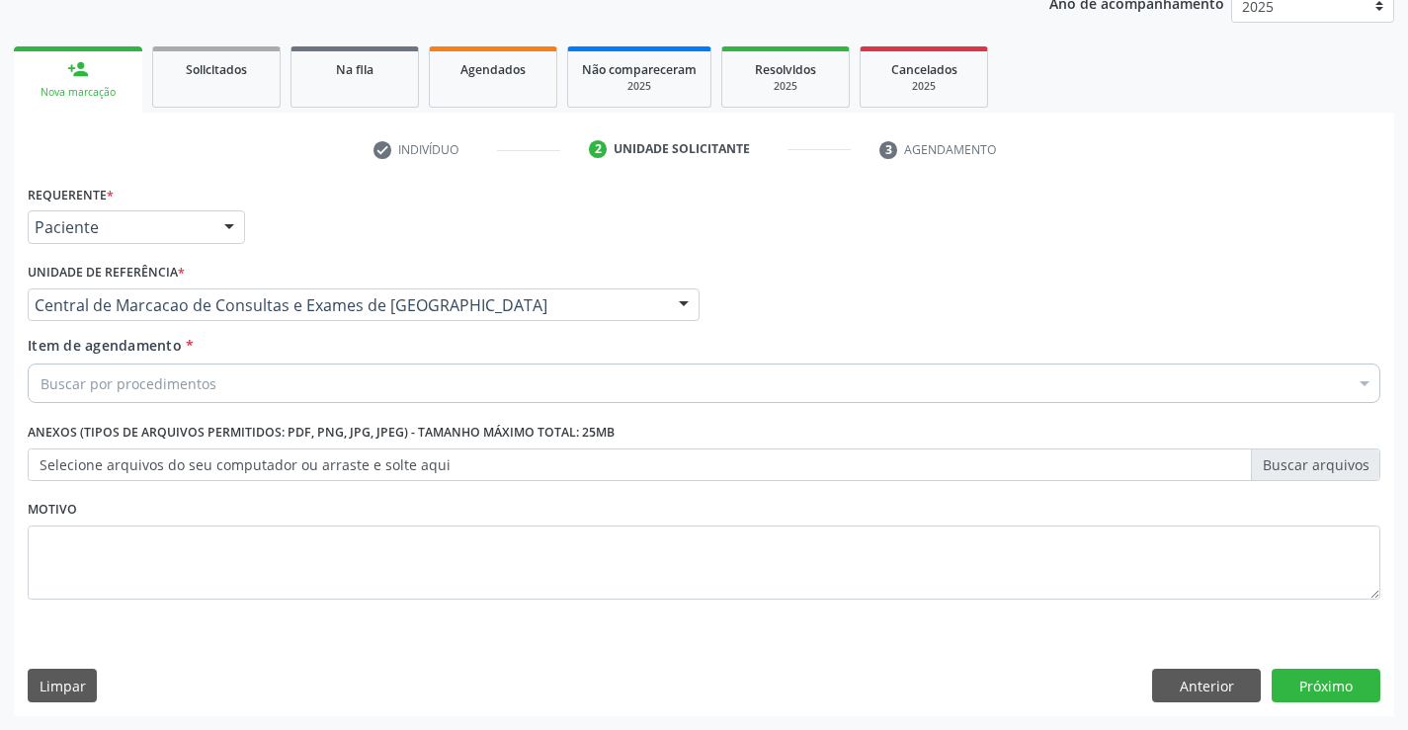
click at [369, 365] on div "Buscar por procedimentos" at bounding box center [704, 384] width 1353 height 40
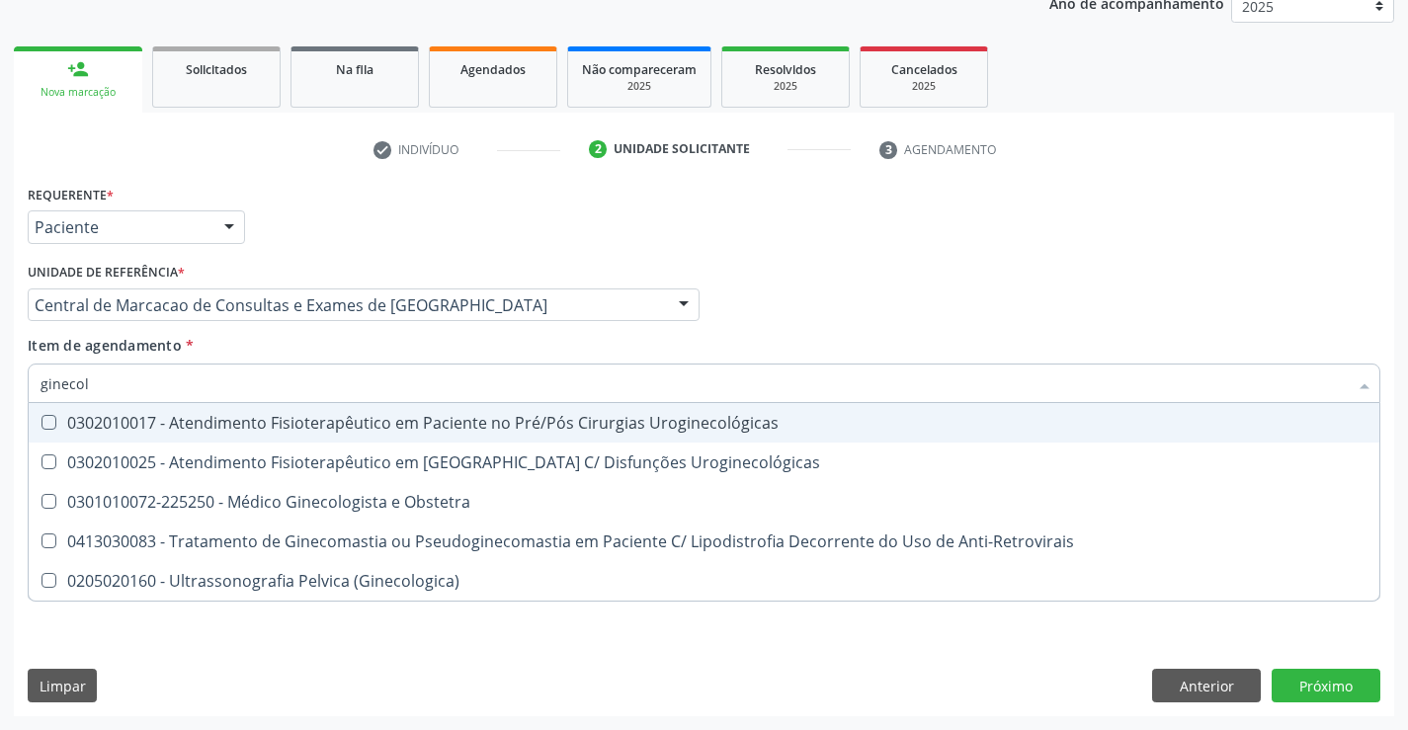
type input "ginecolo"
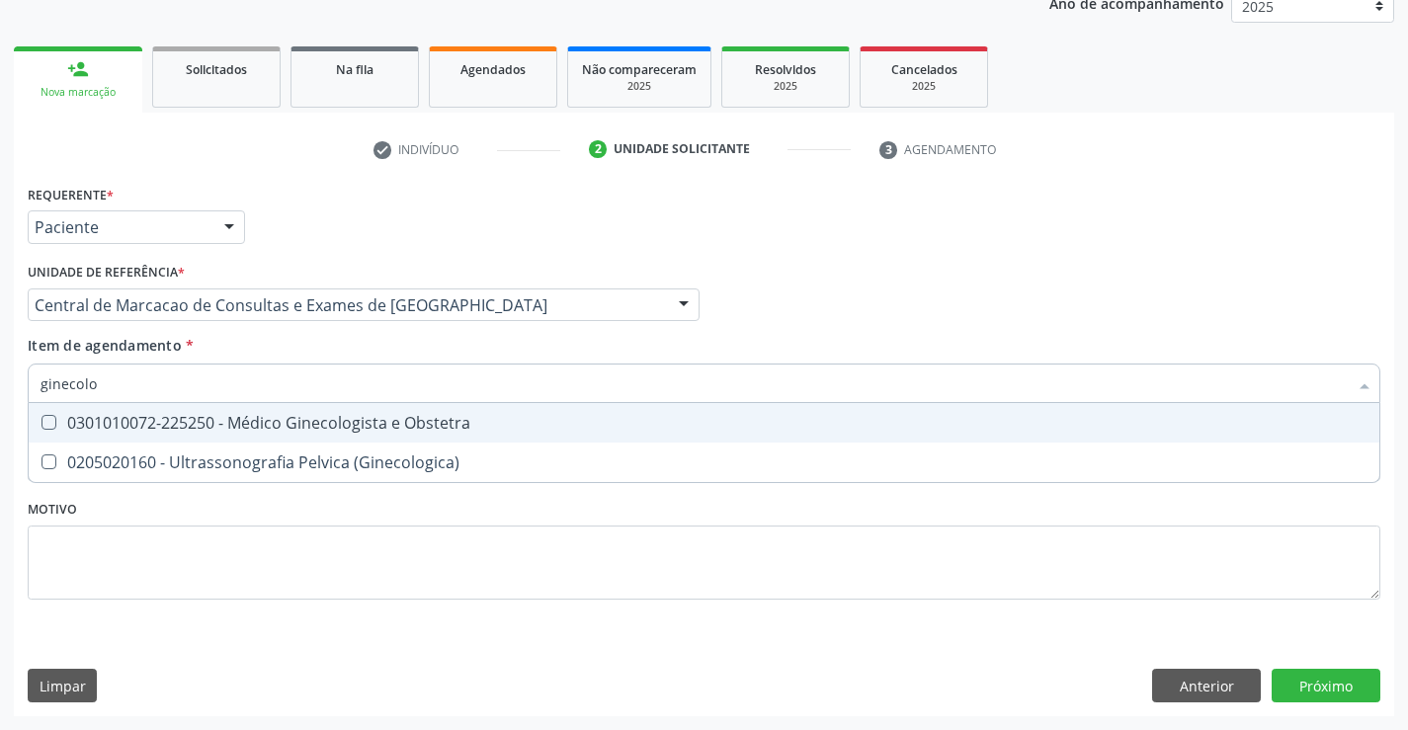
click at [351, 415] on div "0301010072-225250 - Médico Ginecologista e Obstetra" at bounding box center [704, 423] width 1327 height 16
checkbox Obstetra "true"
click at [1338, 682] on div "Requerente * Paciente Profissional de Saúde Paciente Nenhum resultado encontrad…" at bounding box center [704, 448] width 1380 height 537
checkbox \(Ginecologica\) "true"
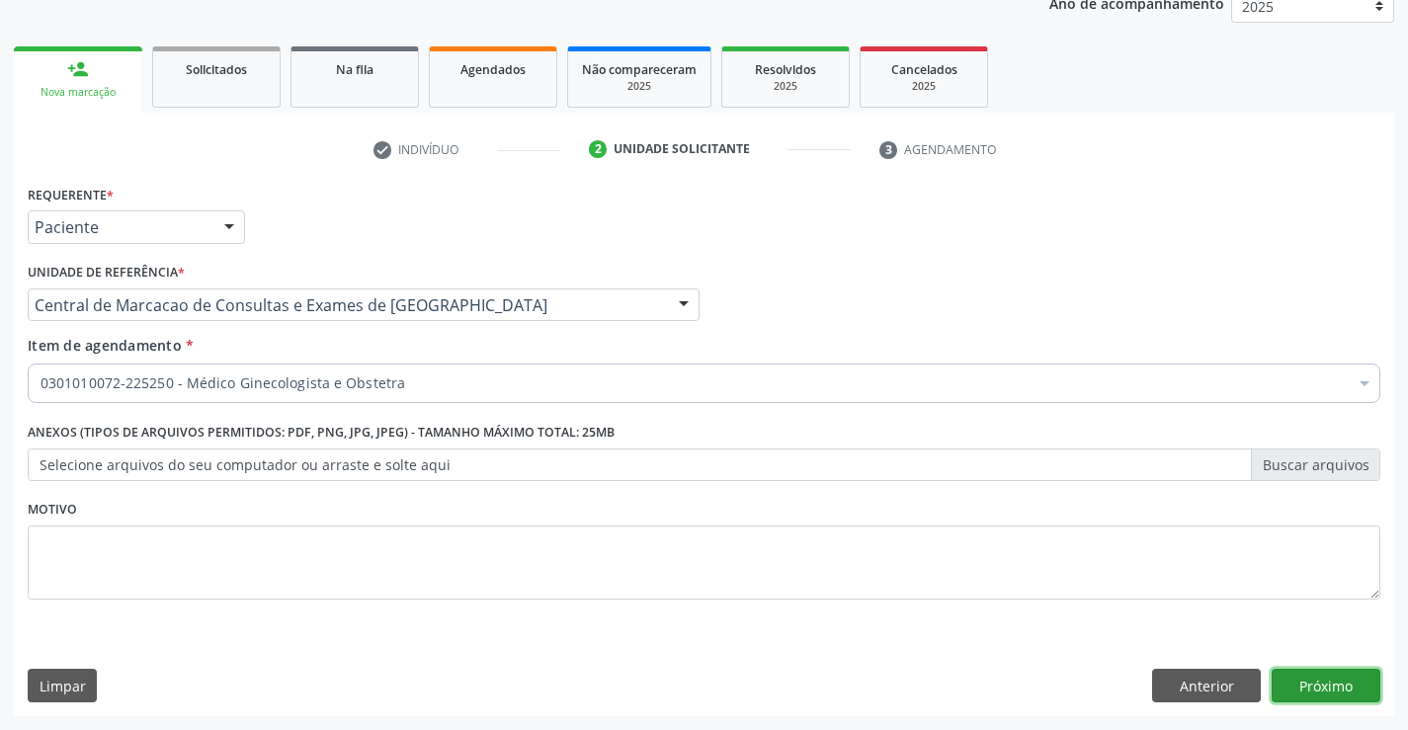
click at [1335, 682] on button "Próximo" at bounding box center [1326, 686] width 109 height 34
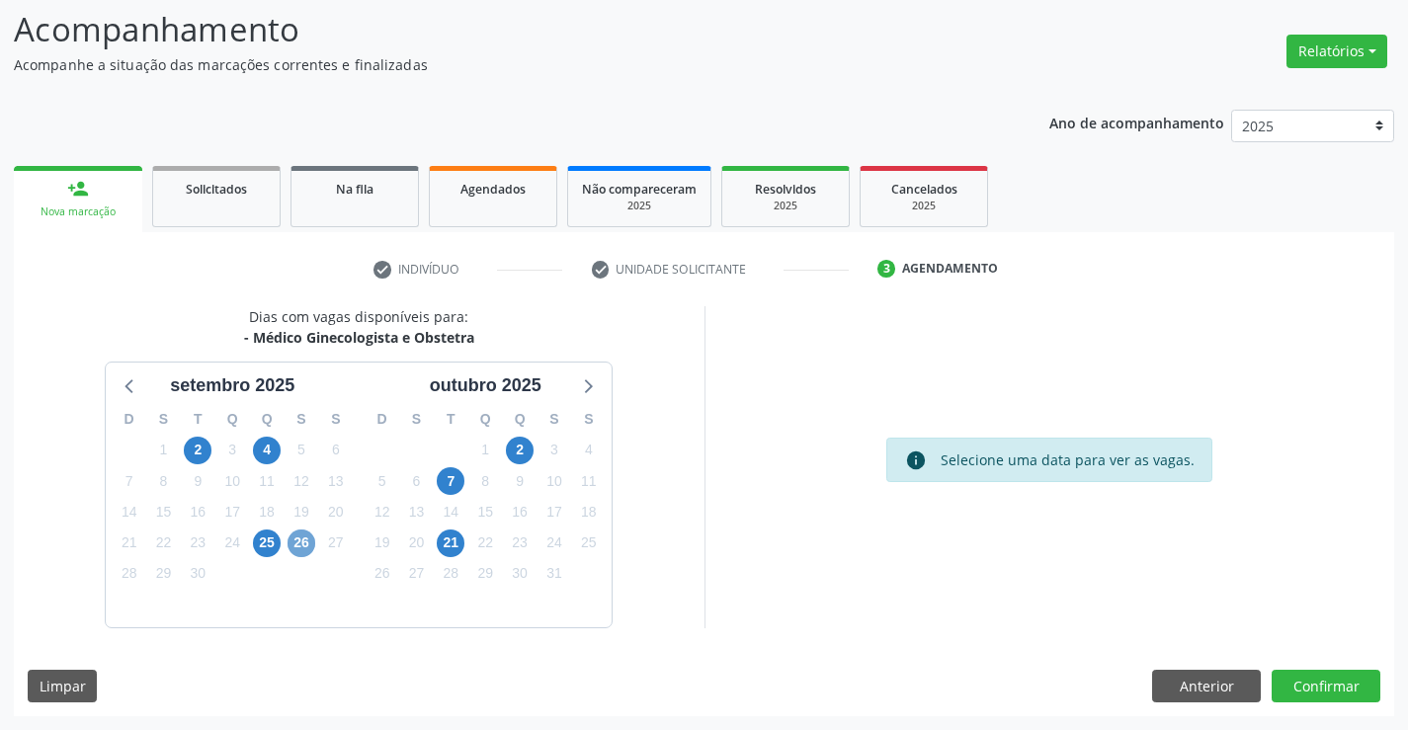
click at [296, 546] on span "26" at bounding box center [302, 544] width 28 height 28
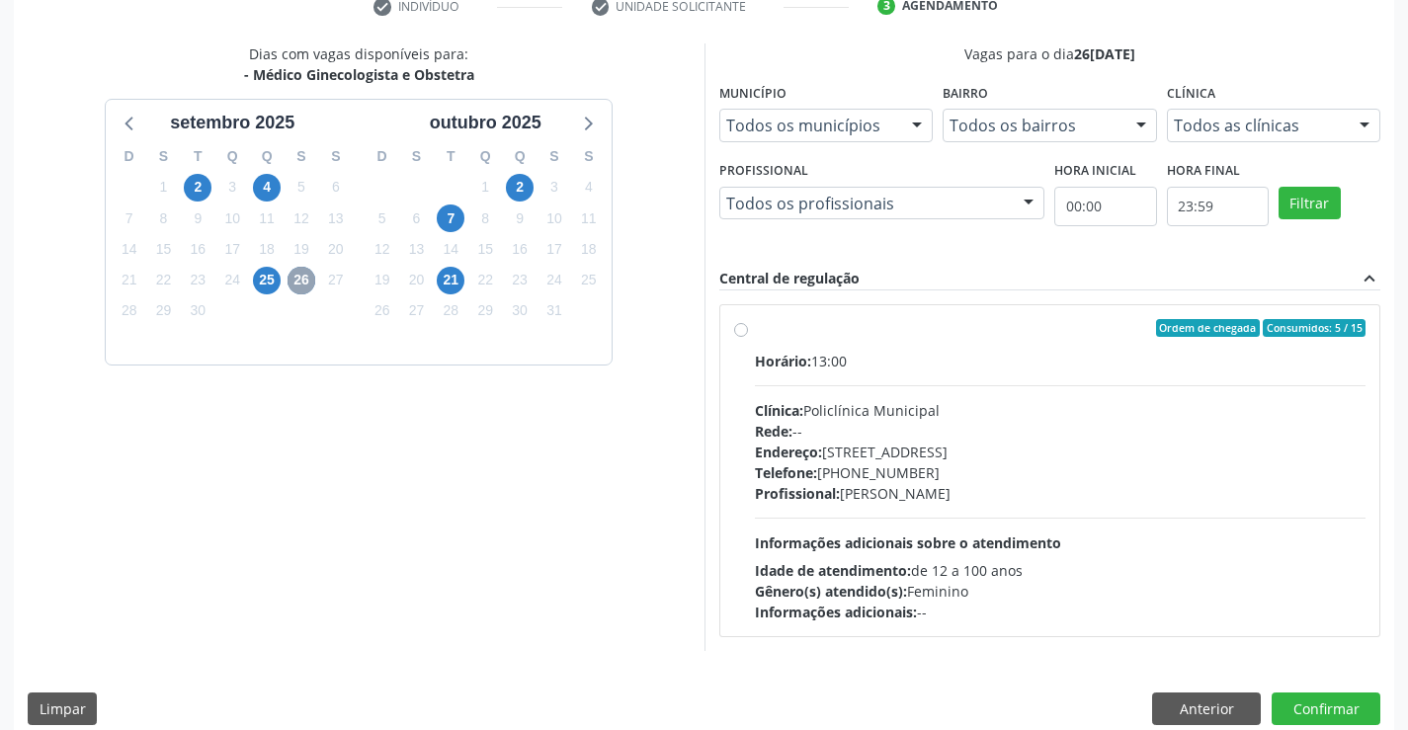
scroll to position [415, 0]
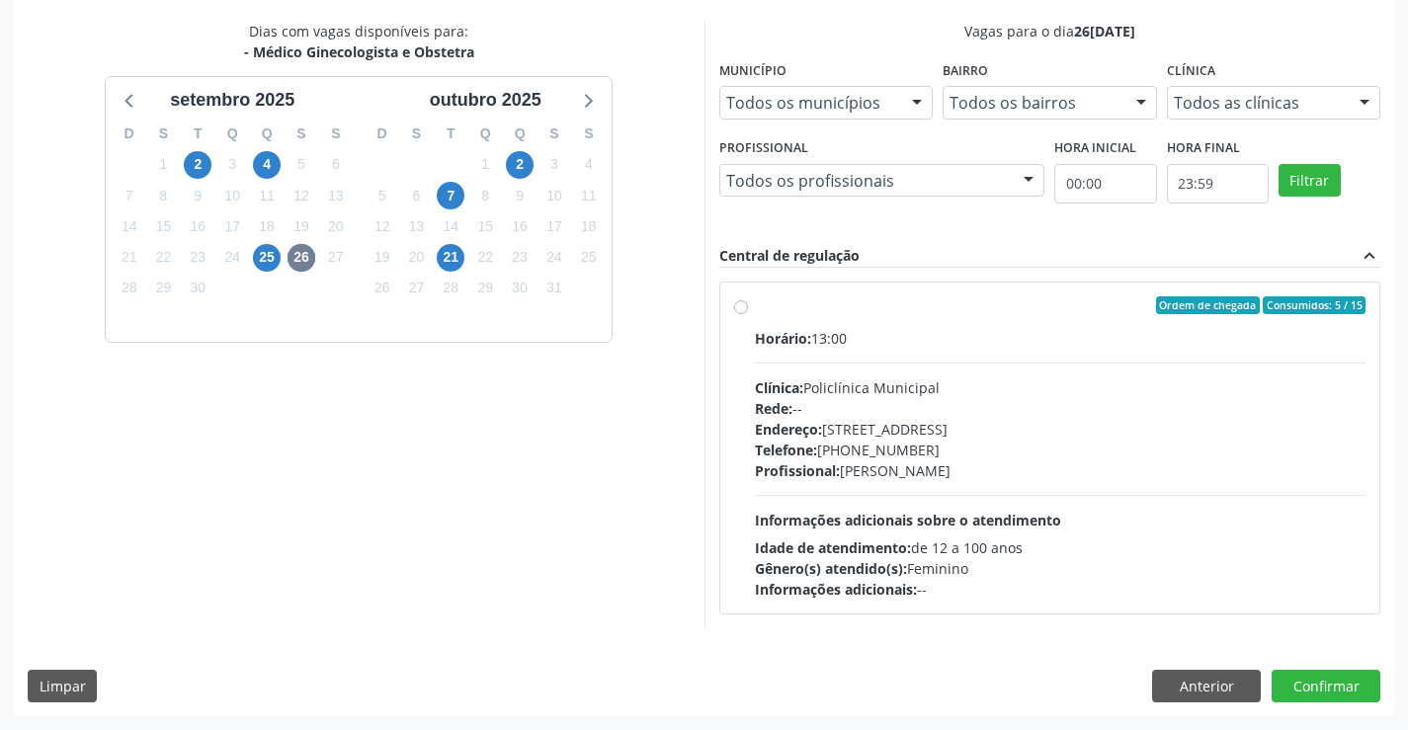
click at [927, 535] on div "Horário: 13:00 Clínica: Policlínica Municipal Rede: -- Endereço: Predio, nº 386…" at bounding box center [1061, 464] width 612 height 272
click at [748, 314] on input "Ordem de chegada Consumidos: 5 / 15 Horário: 13:00 Clínica: Policlínica Municip…" at bounding box center [741, 305] width 14 height 18
radio input "true"
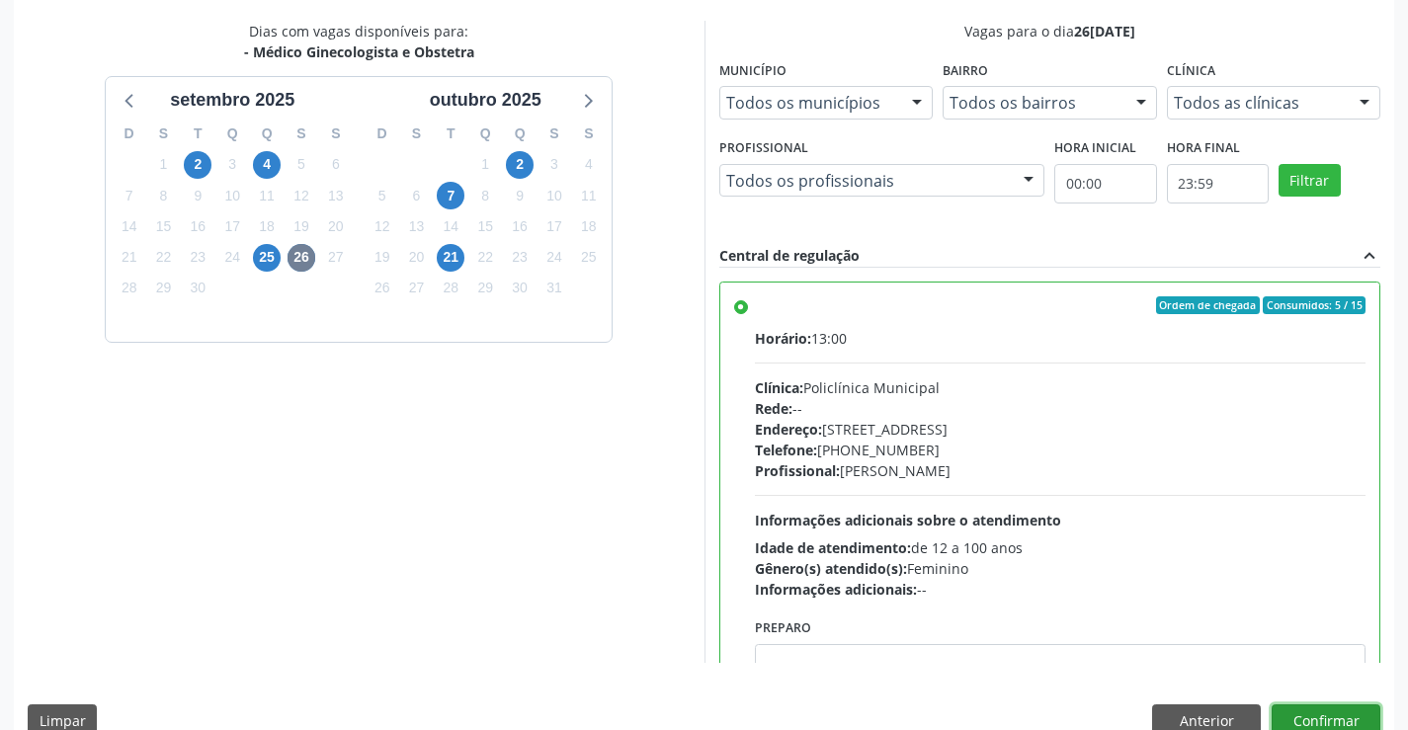
click at [1301, 709] on button "Confirmar" at bounding box center [1326, 722] width 109 height 34
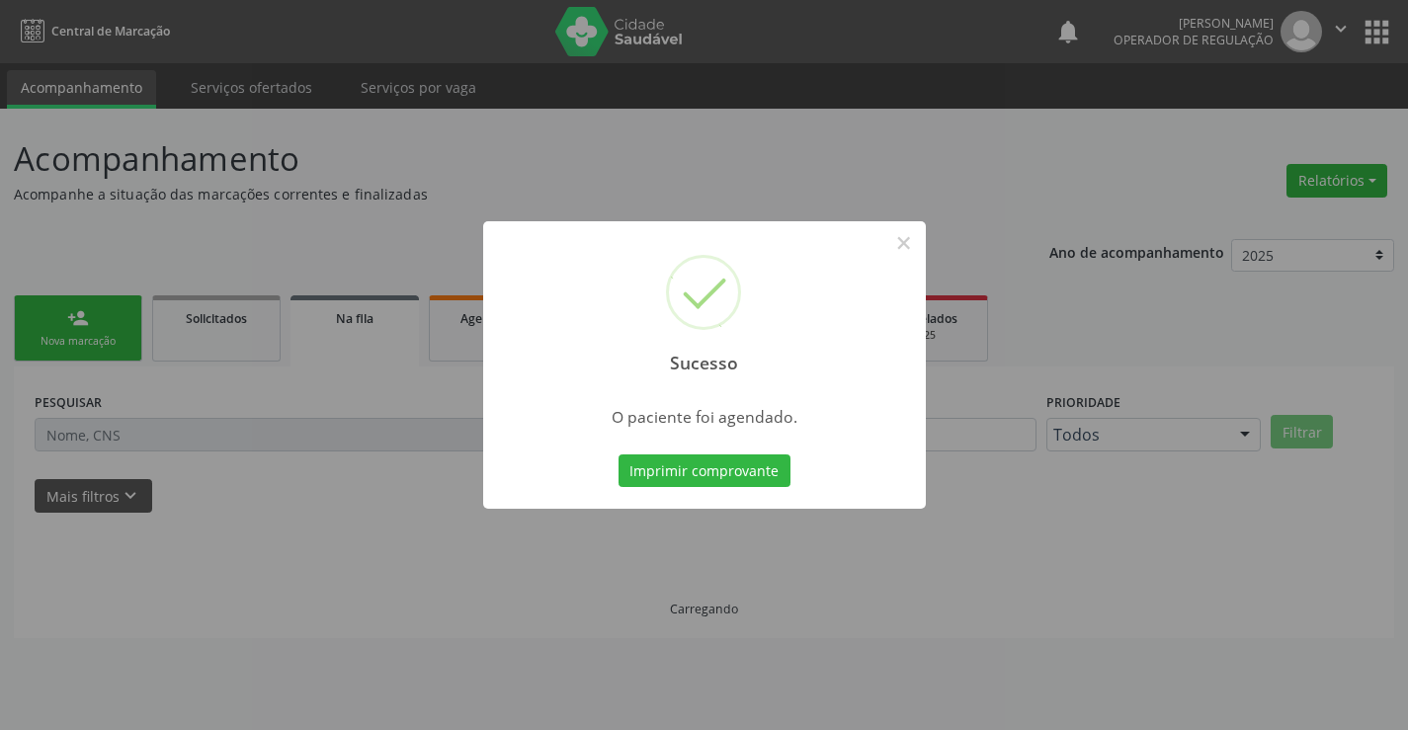
scroll to position [0, 0]
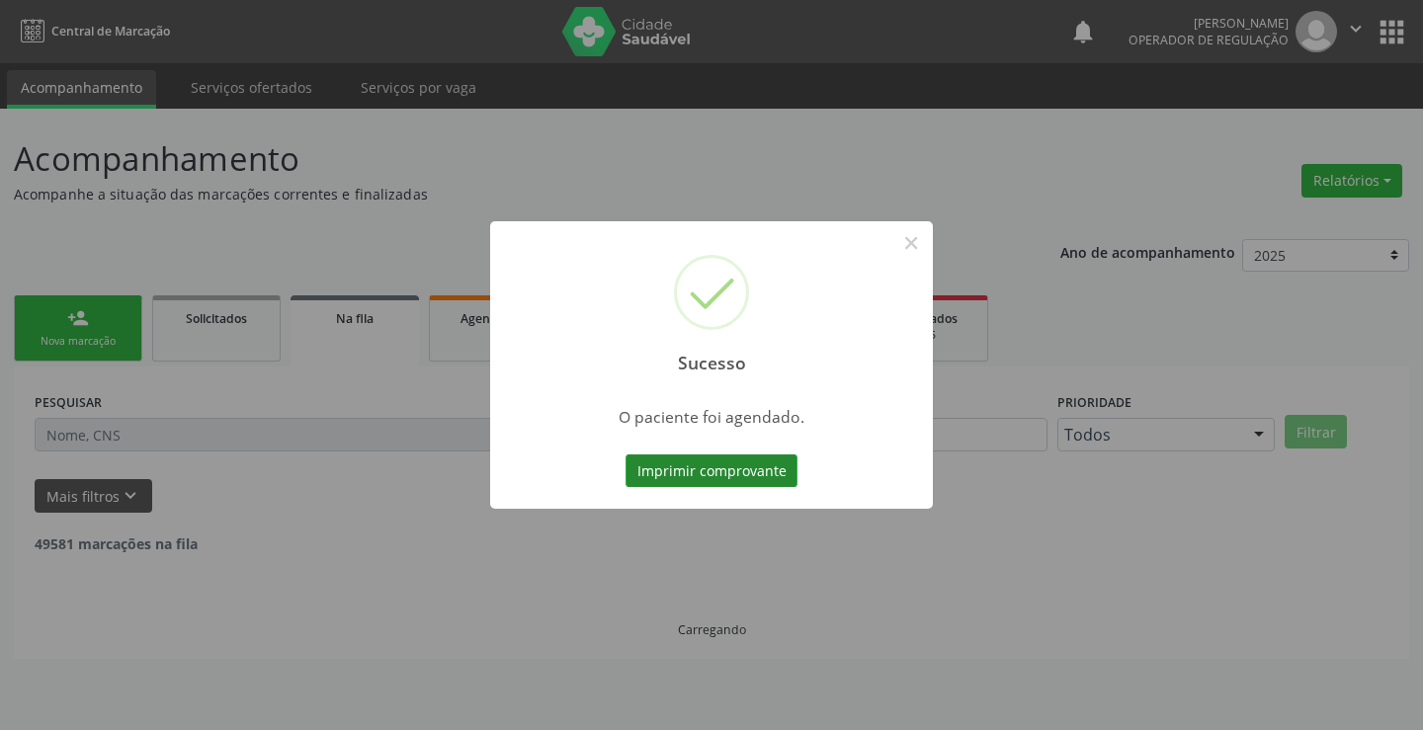
click at [783, 477] on button "Imprimir comprovante" at bounding box center [711, 472] width 172 height 34
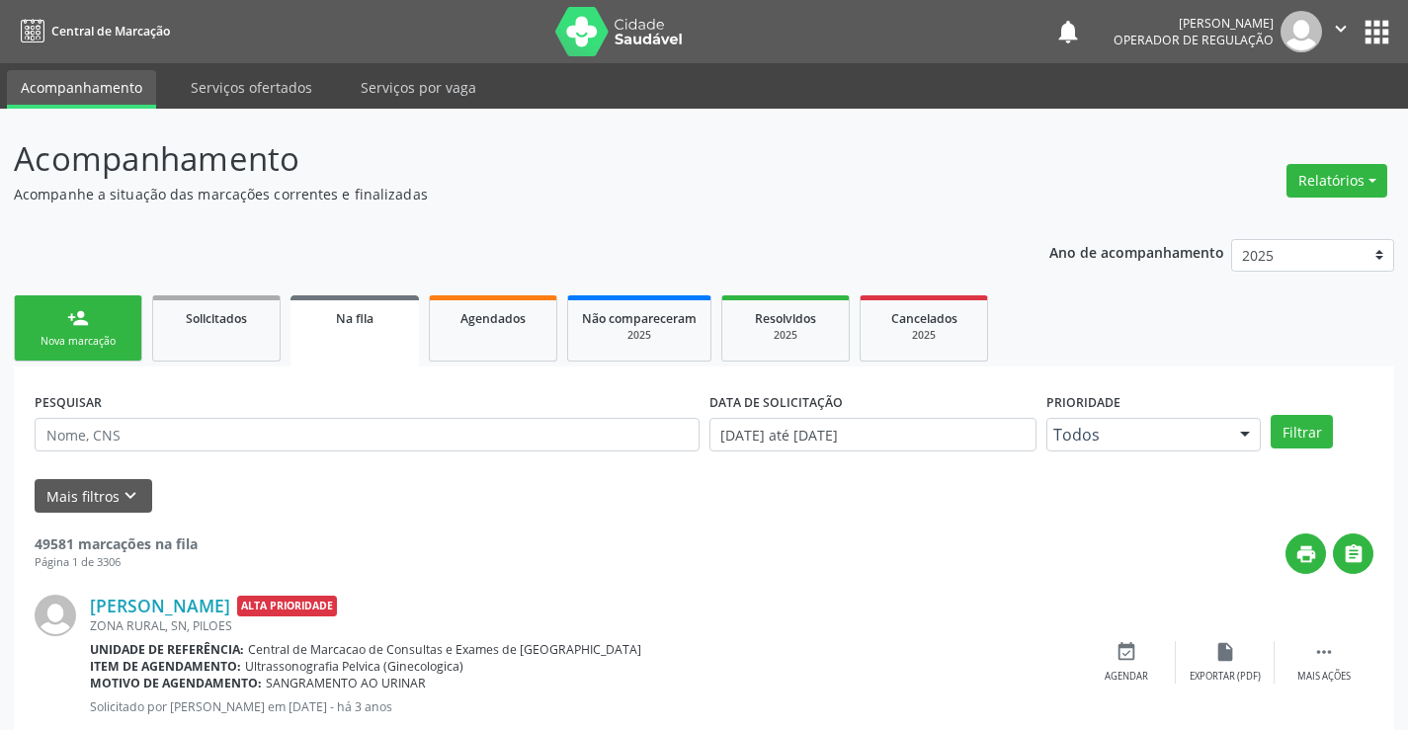
click at [35, 337] on div "Nova marcação" at bounding box center [78, 341] width 99 height 15
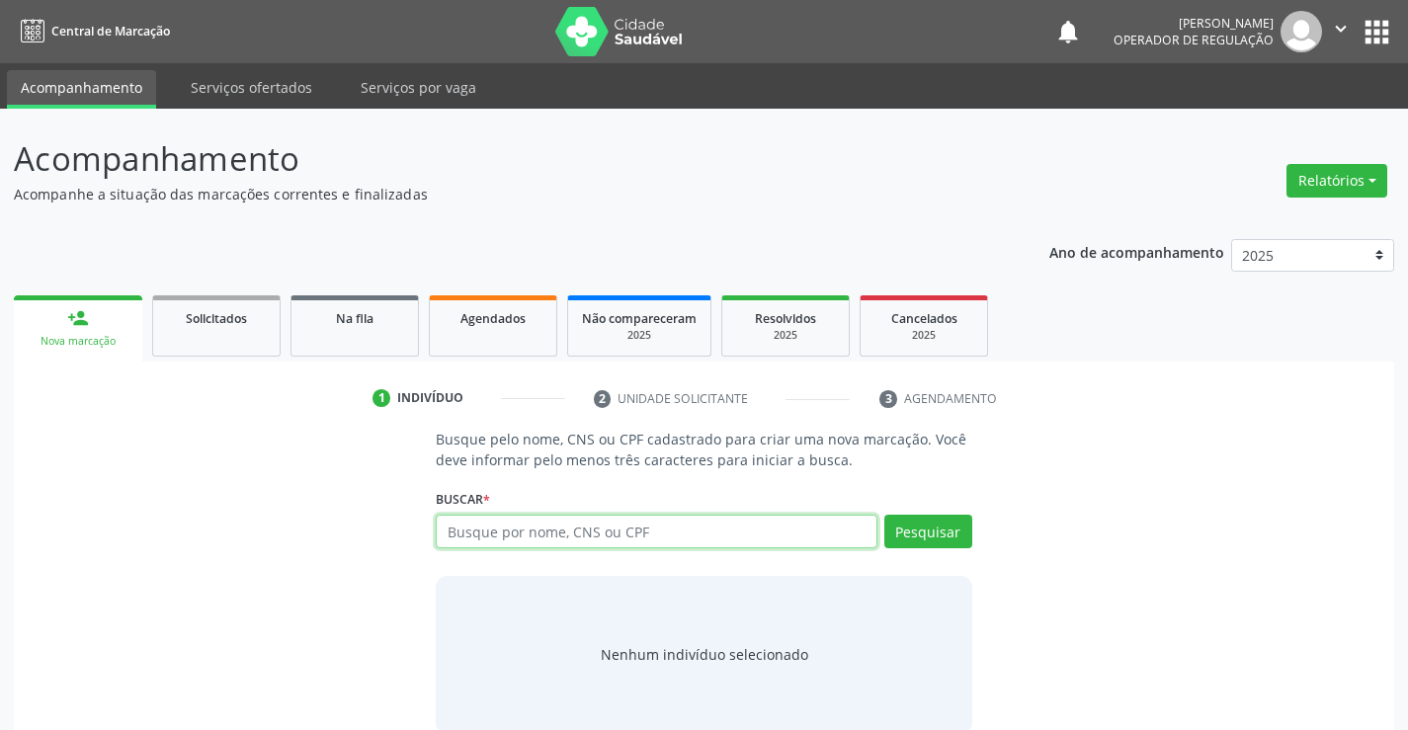
click at [490, 537] on input "text" at bounding box center [656, 532] width 441 height 34
paste input "701 4056 5162 2631"
type input "701 4056 5162 2631"
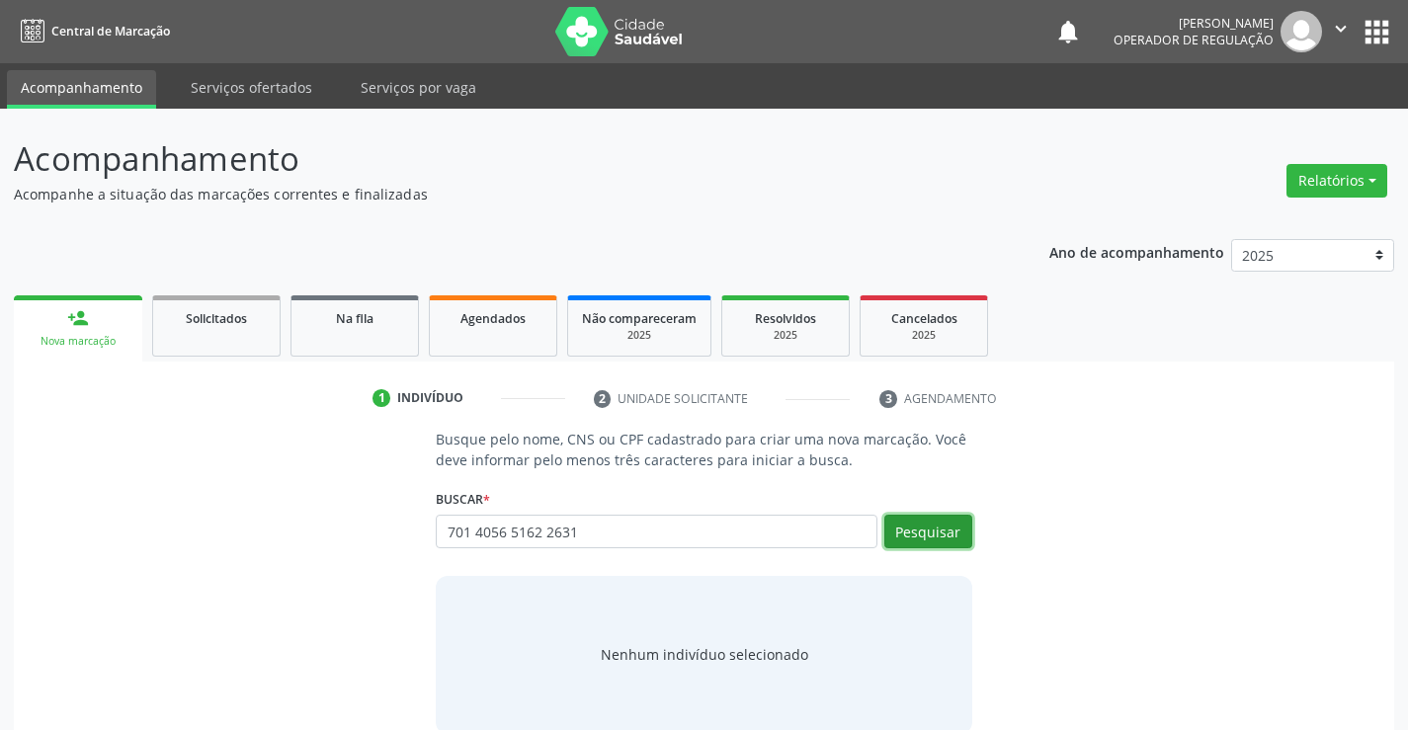
click at [919, 523] on button "Pesquisar" at bounding box center [928, 532] width 88 height 34
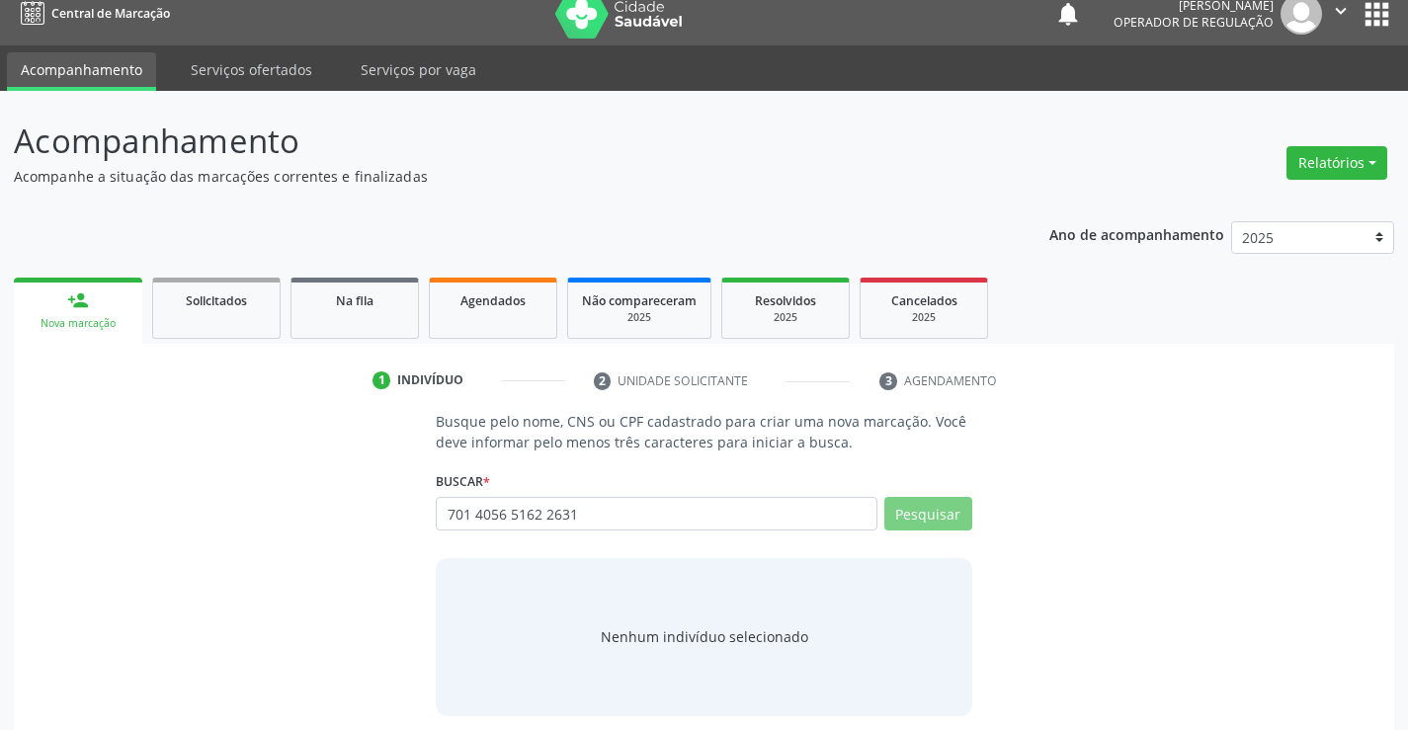
scroll to position [32, 0]
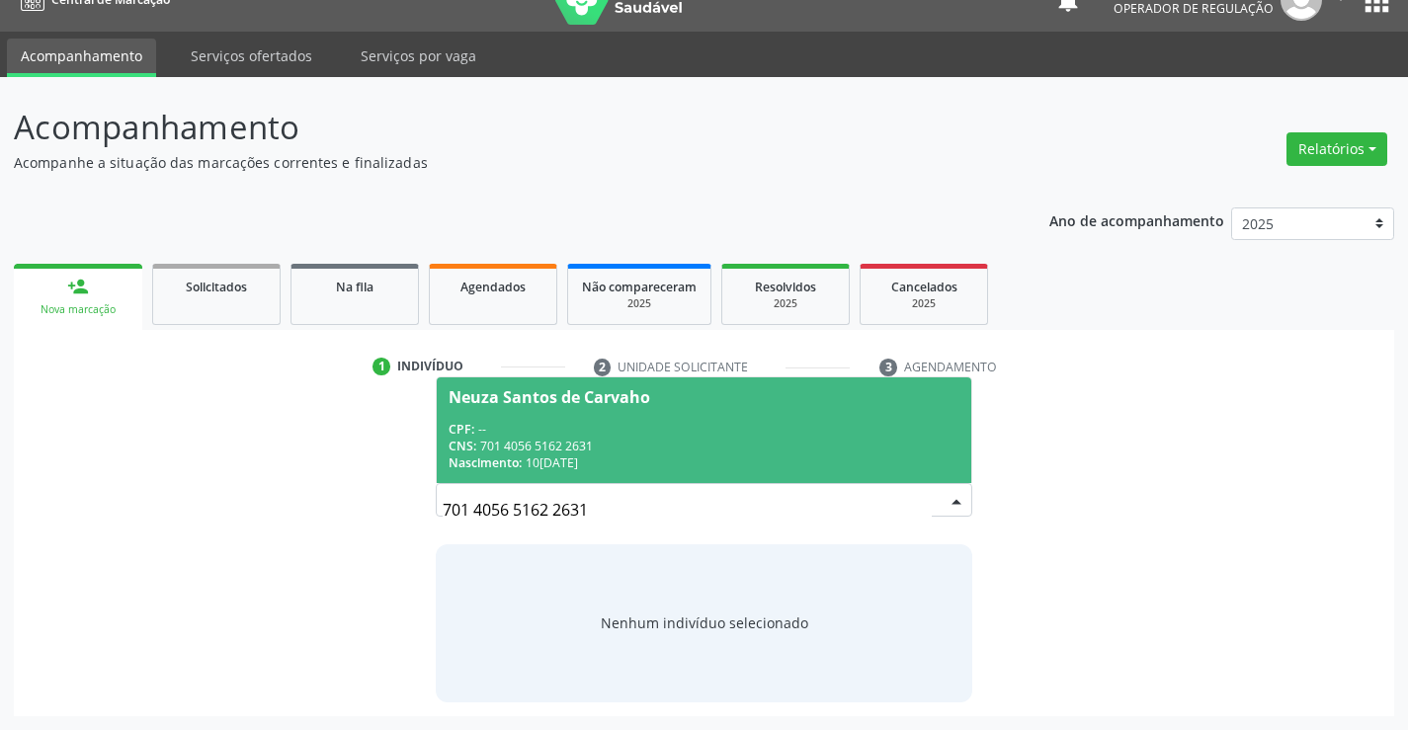
click at [637, 450] on div "CNS: 701 4056 5162 2631" at bounding box center [704, 446] width 510 height 17
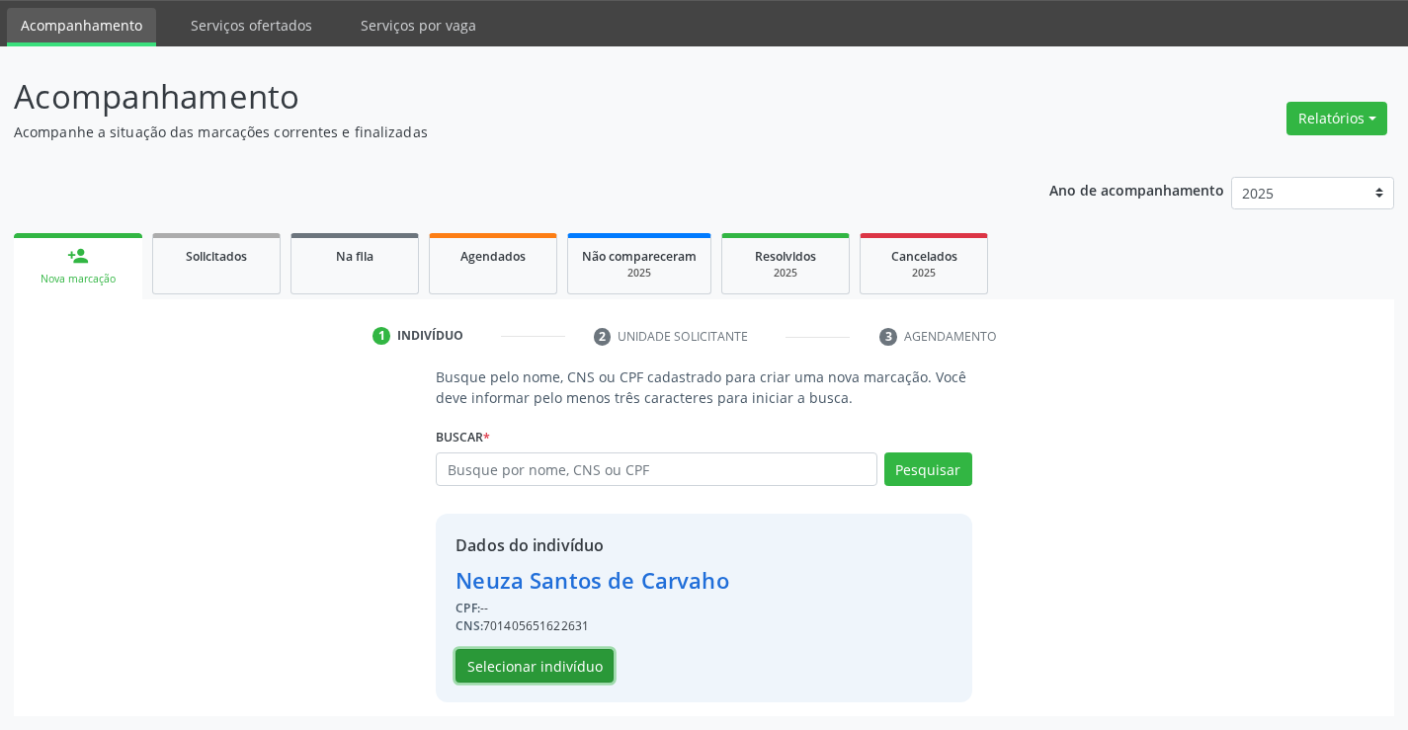
click at [567, 657] on button "Selecionar indivíduo" at bounding box center [535, 666] width 158 height 34
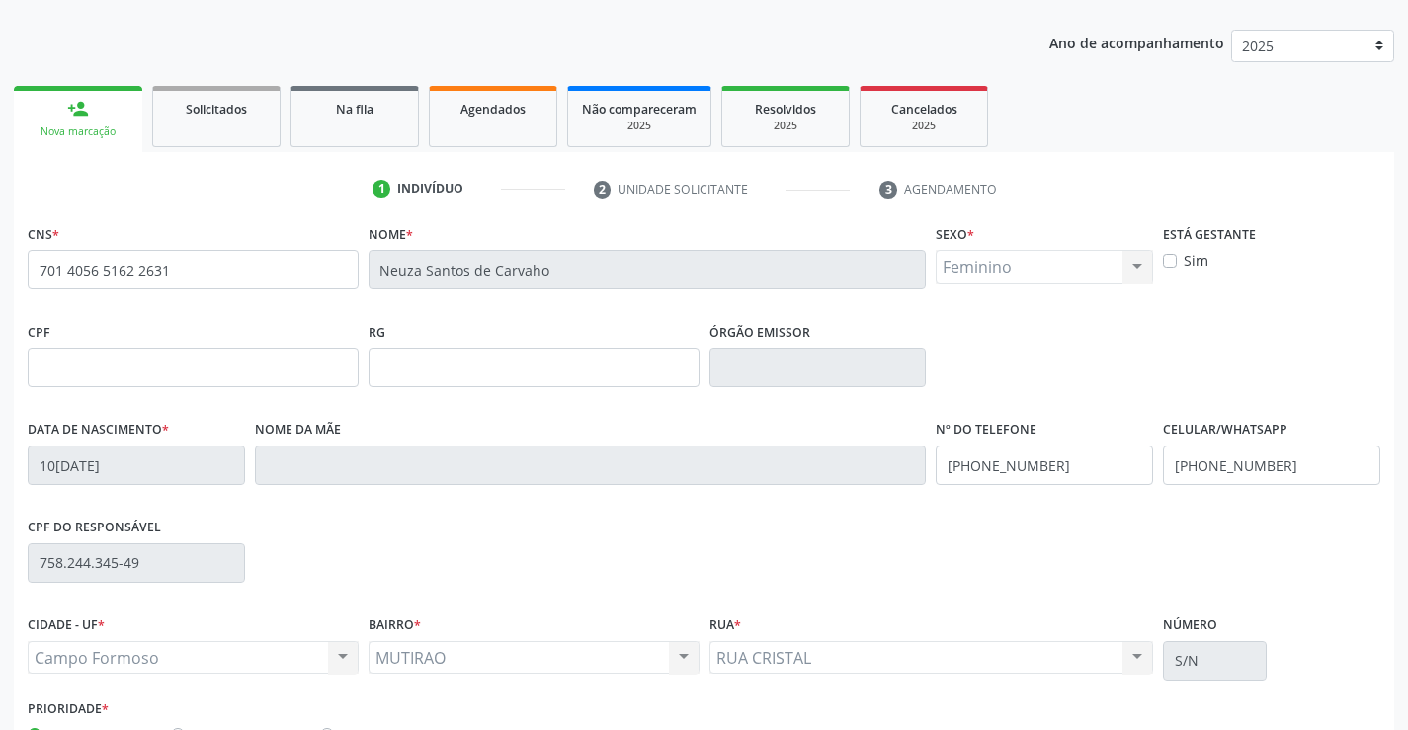
scroll to position [341, 0]
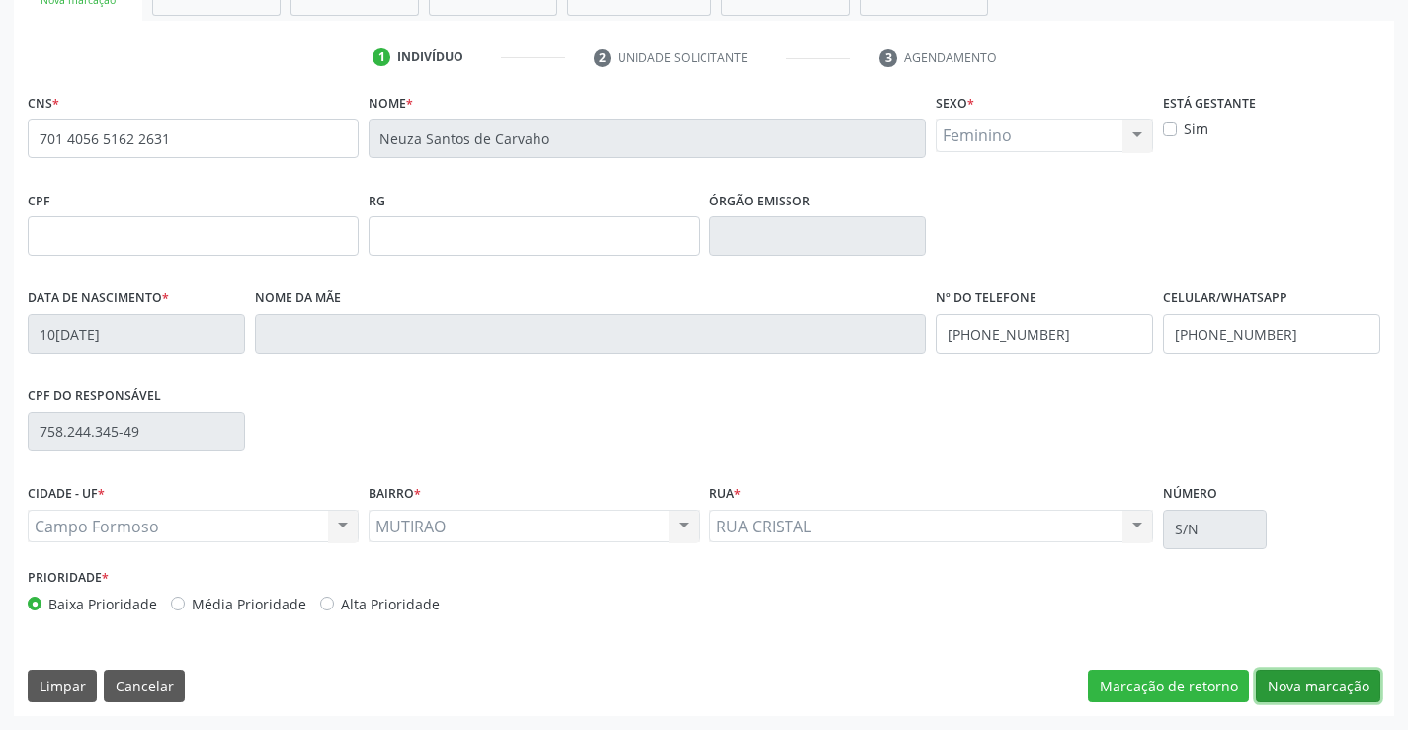
click at [1316, 692] on button "Nova marcação" at bounding box center [1318, 687] width 125 height 34
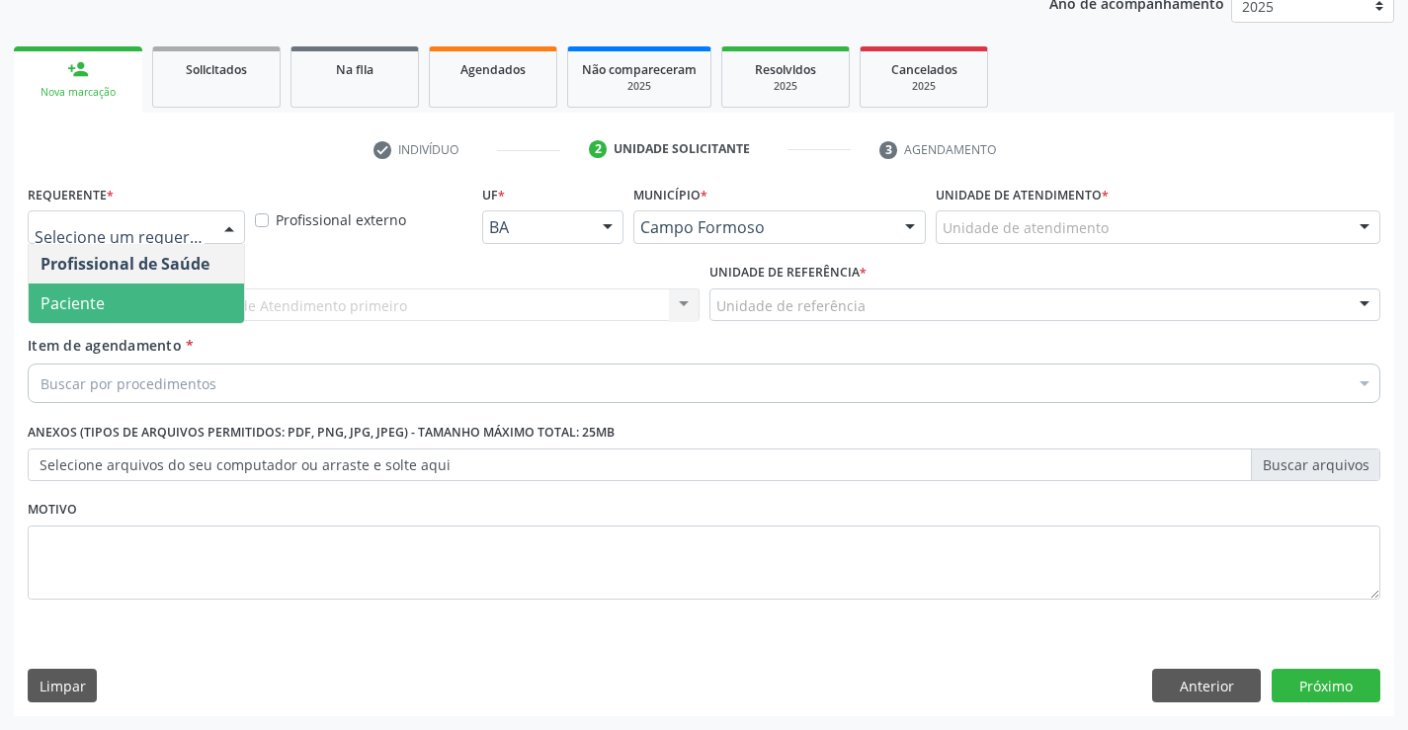
click at [112, 317] on span "Paciente" at bounding box center [136, 304] width 215 height 40
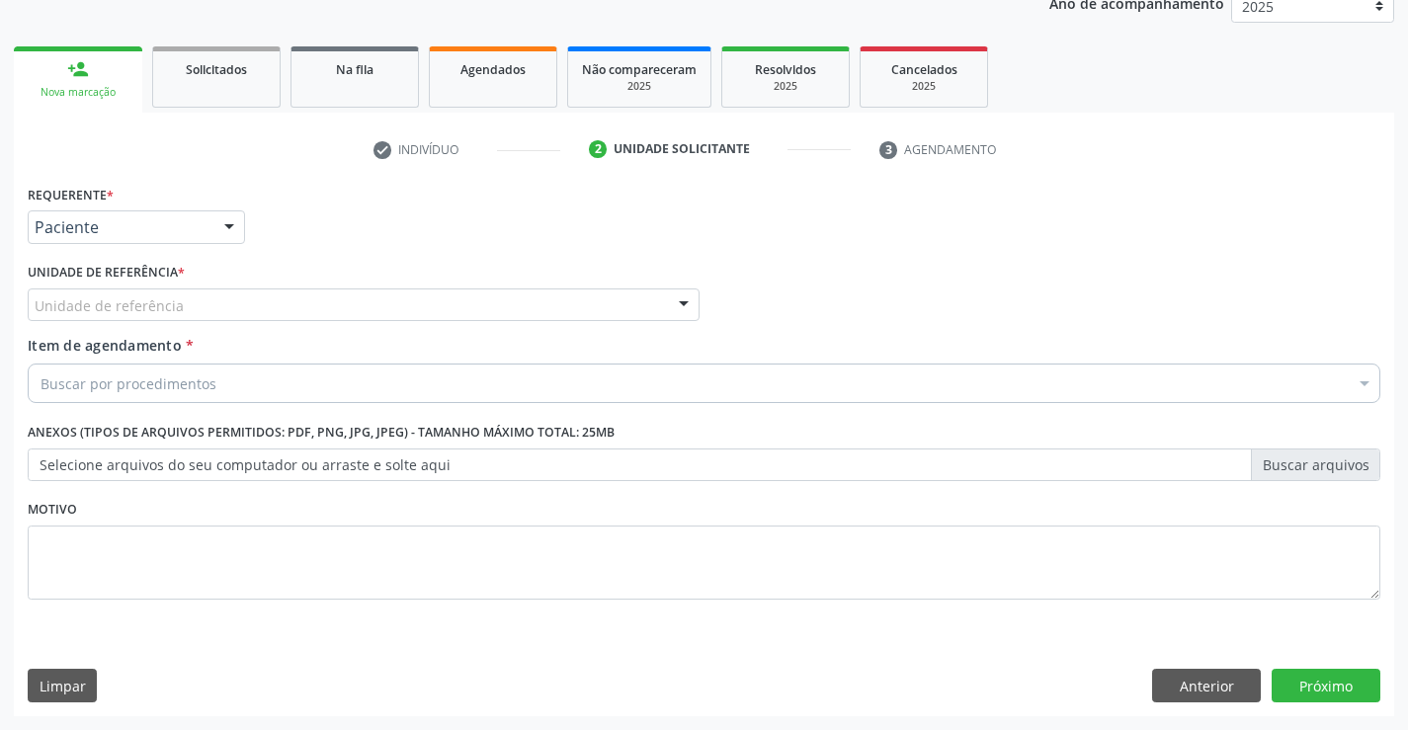
click at [283, 308] on div "Unidade de referência" at bounding box center [364, 306] width 672 height 34
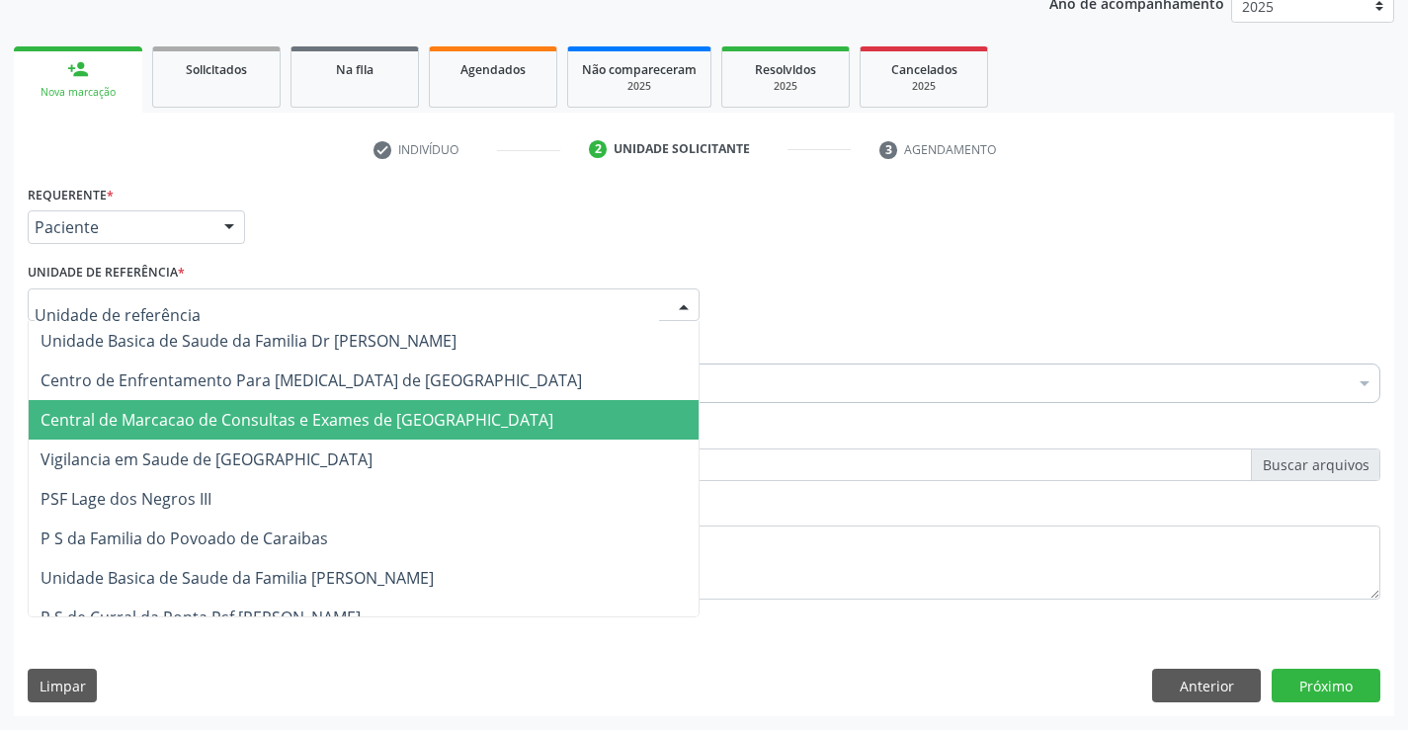
click at [283, 420] on span "Central de Marcacao de Consultas e Exames de [GEOGRAPHIC_DATA]" at bounding box center [297, 420] width 513 height 22
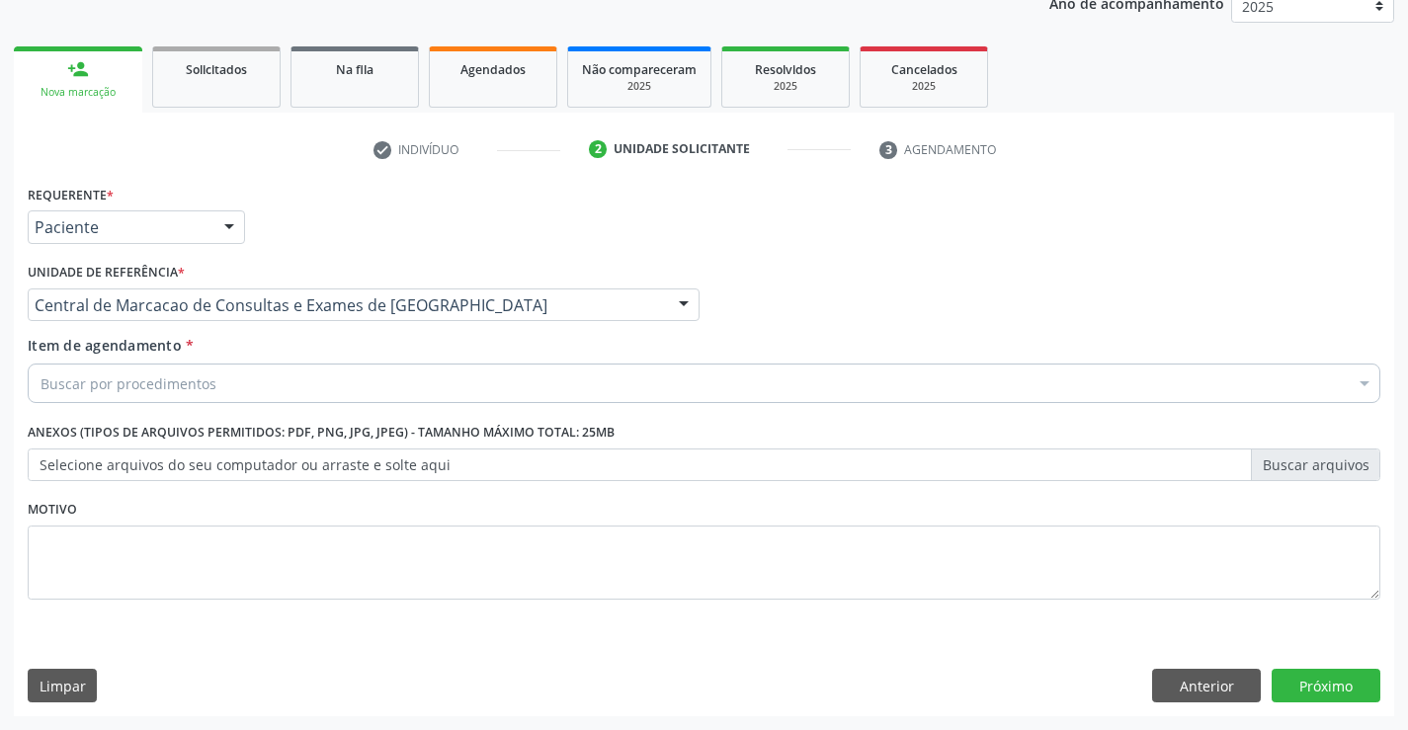
click at [280, 394] on div "Buscar por procedimentos" at bounding box center [704, 384] width 1353 height 40
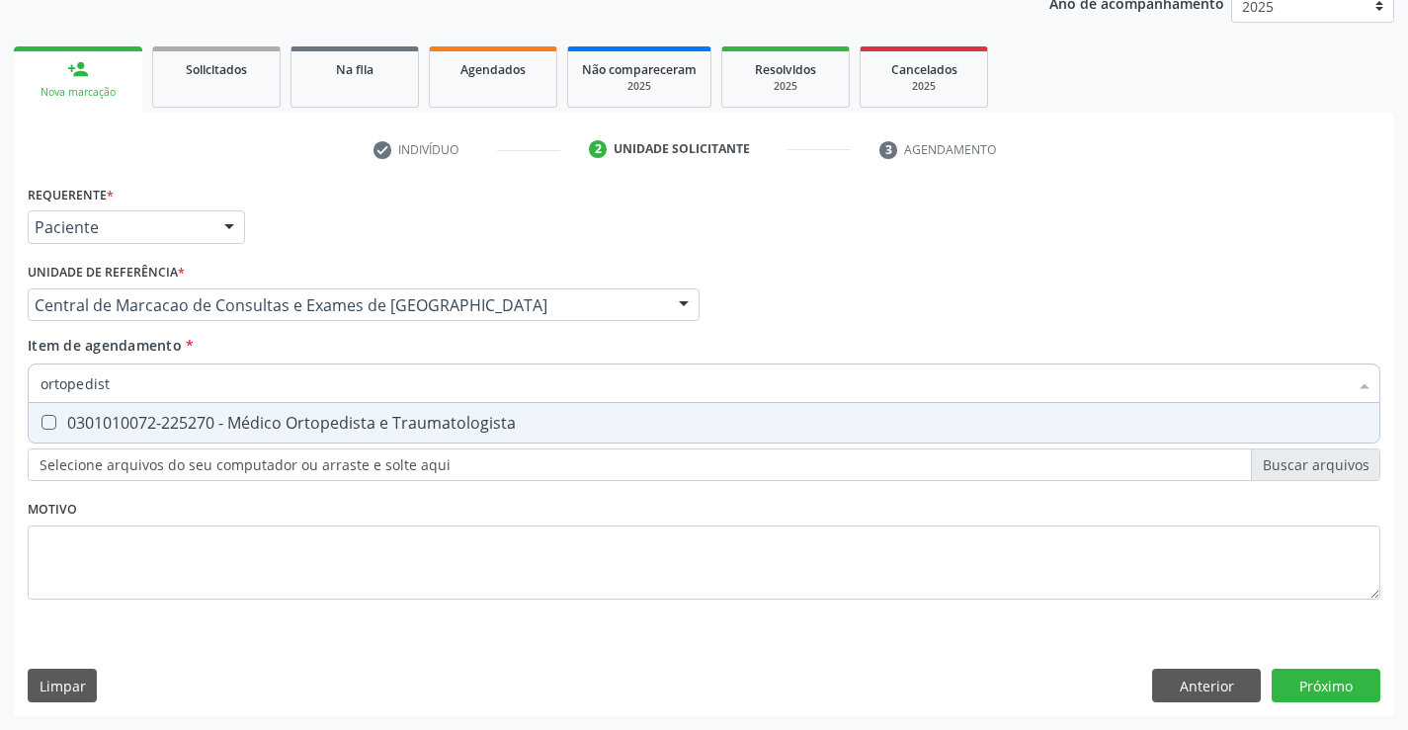
type input "ortopedista"
click at [284, 422] on div "0301010072-225270 - Médico Ortopedista e Traumatologista" at bounding box center [704, 423] width 1327 height 16
checkbox Traumatologista "true"
click at [1307, 678] on div "Requerente * Paciente Profissional de Saúde Paciente Nenhum resultado encontrad…" at bounding box center [704, 448] width 1380 height 537
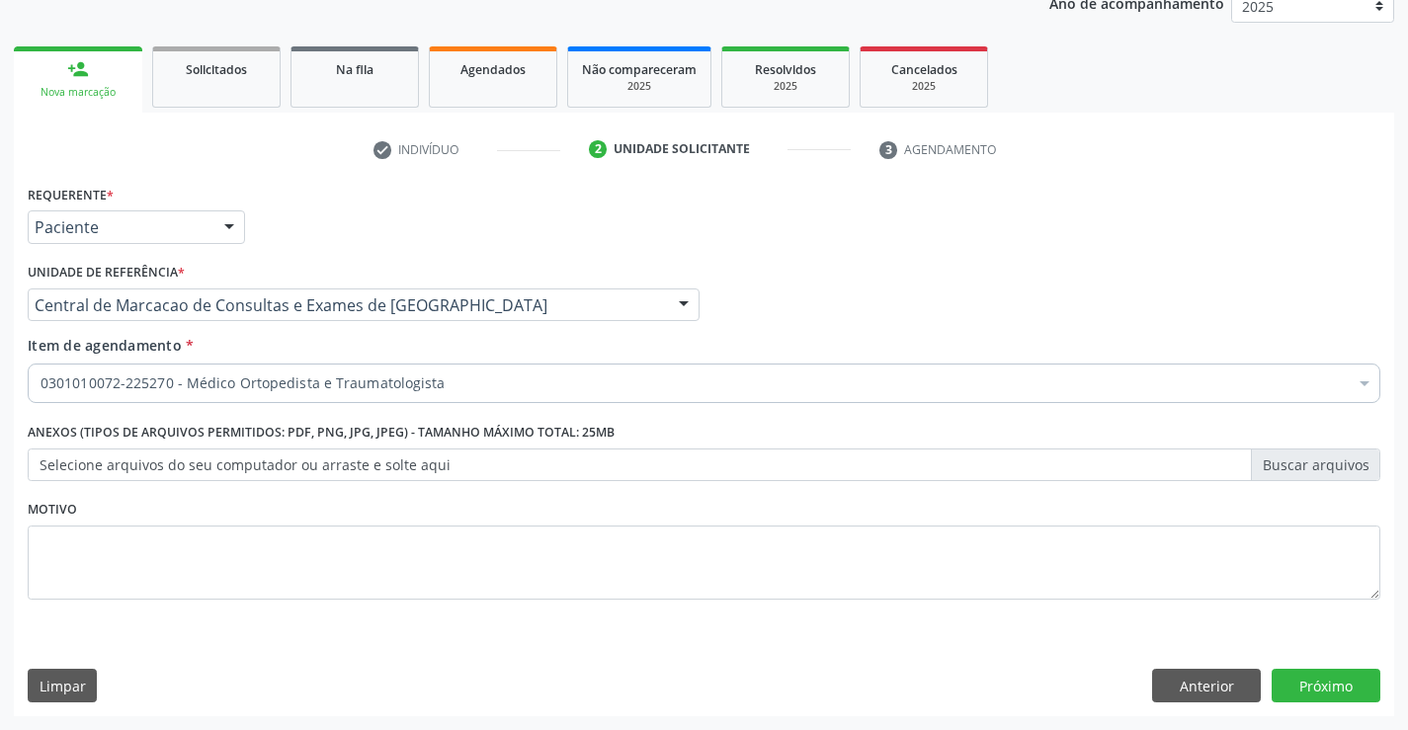
click at [1293, 666] on div "Requerente * Paciente Profissional de Saúde Paciente Nenhum resultado encontrad…" at bounding box center [704, 448] width 1380 height 537
click at [1294, 679] on button "Próximo" at bounding box center [1326, 686] width 109 height 34
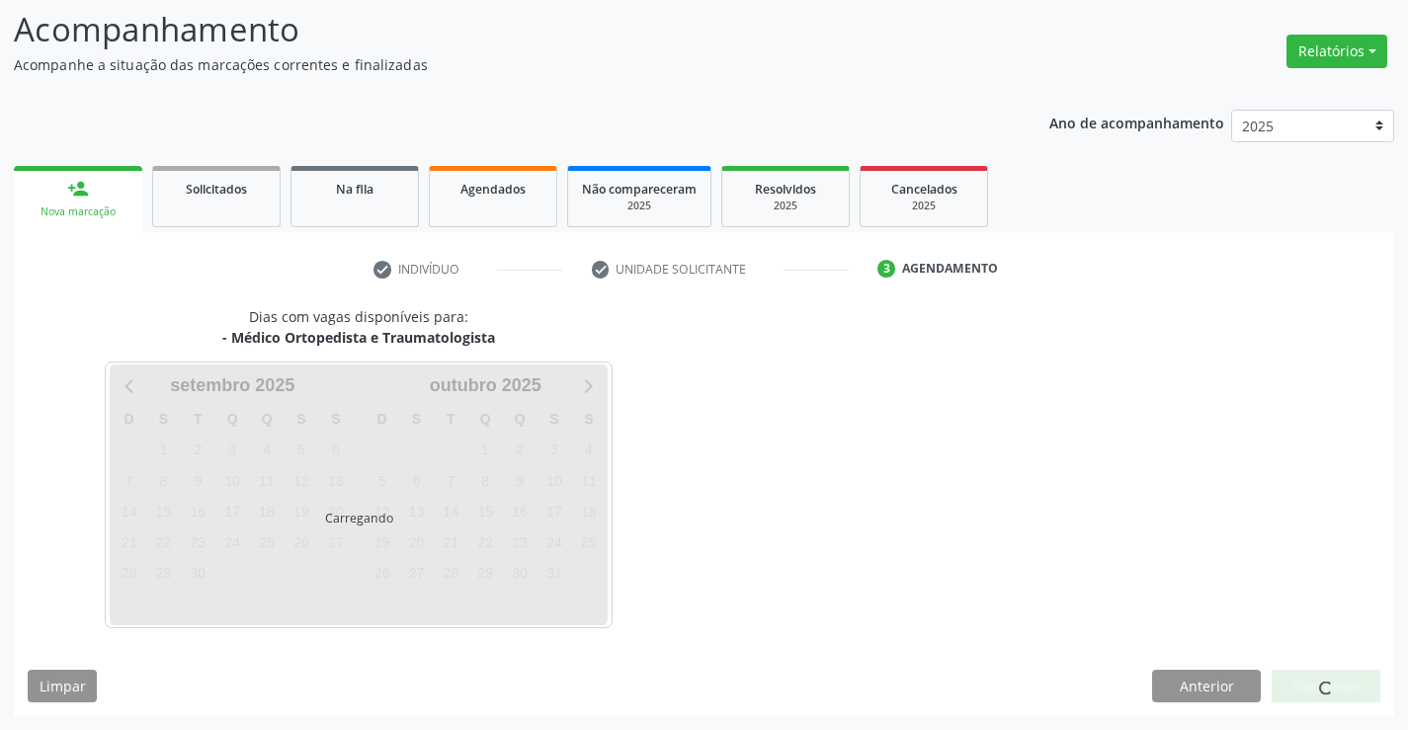
scroll to position [129, 0]
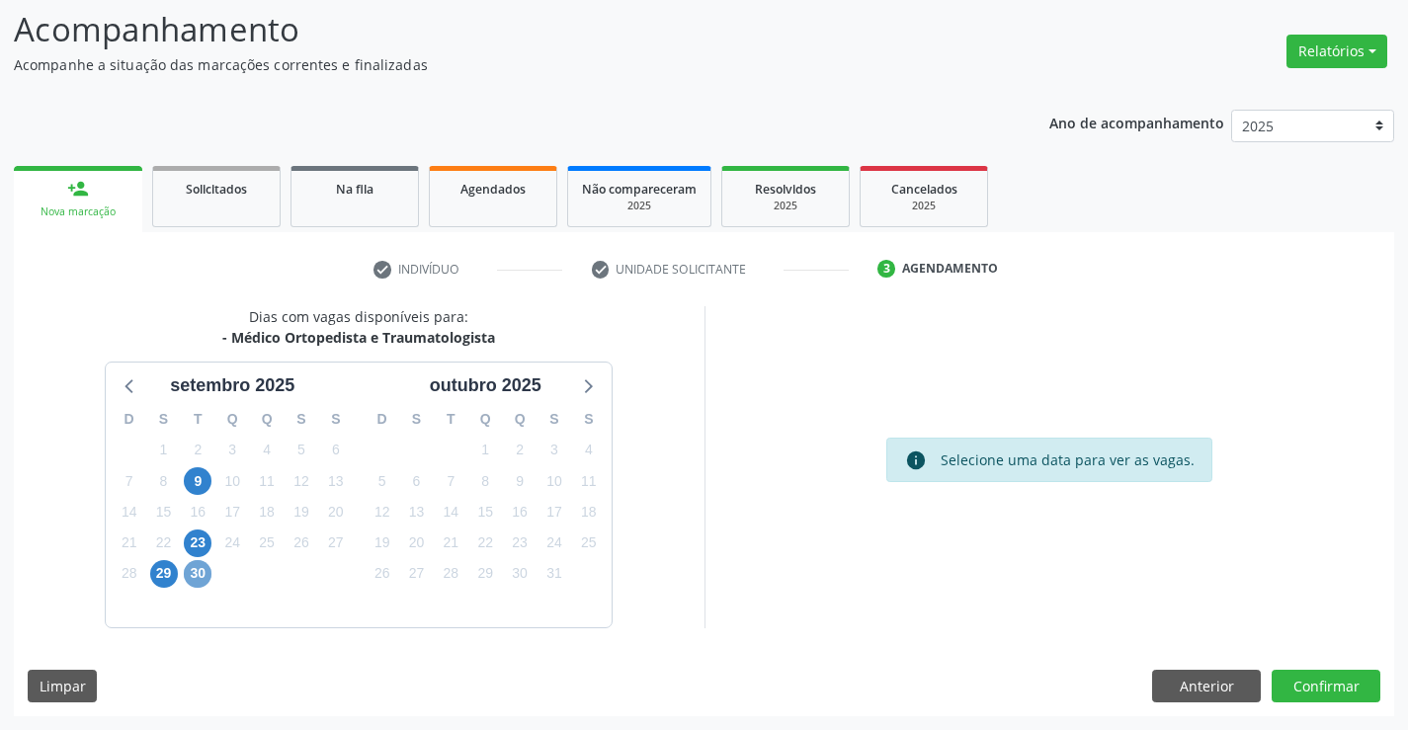
click at [204, 573] on span "30" at bounding box center [198, 574] width 28 height 28
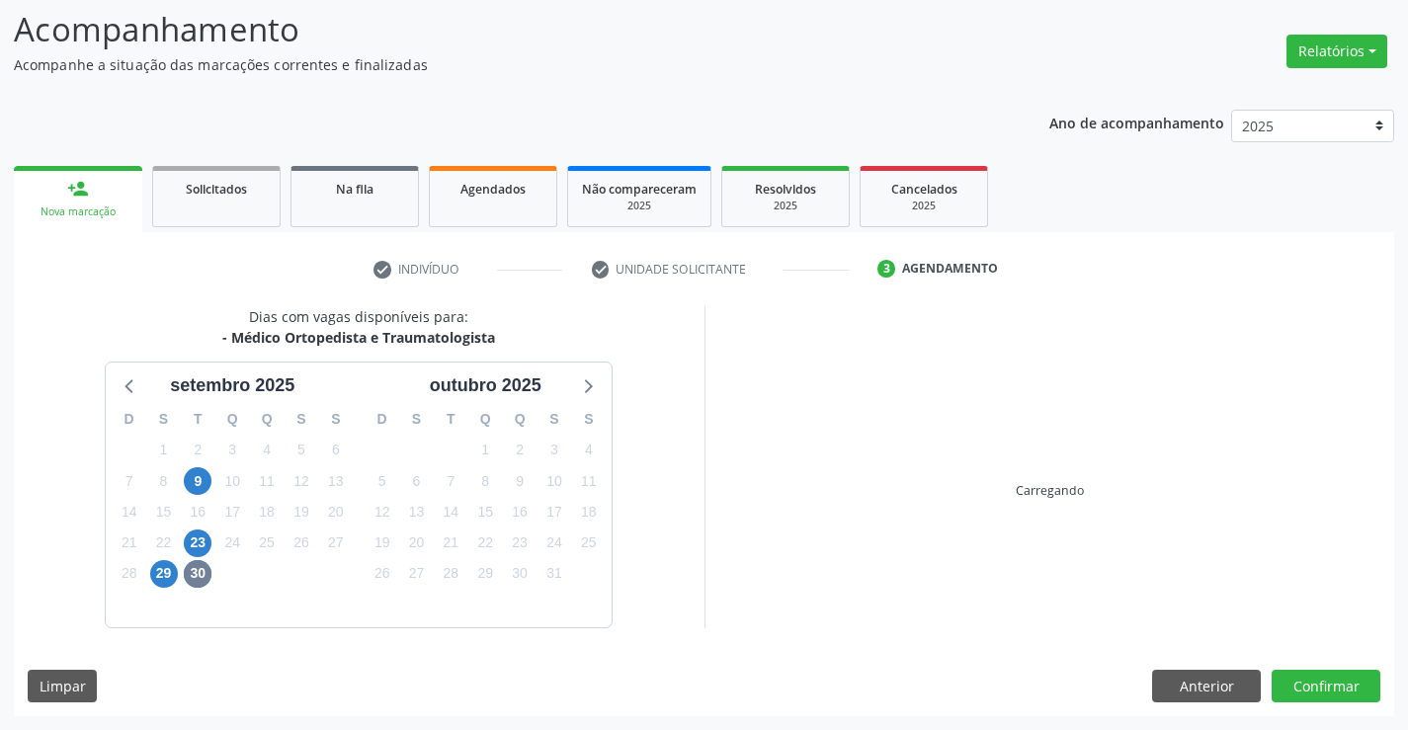
click at [151, 583] on div "29" at bounding box center [164, 573] width 28 height 31
click at [159, 579] on span "29" at bounding box center [164, 574] width 28 height 28
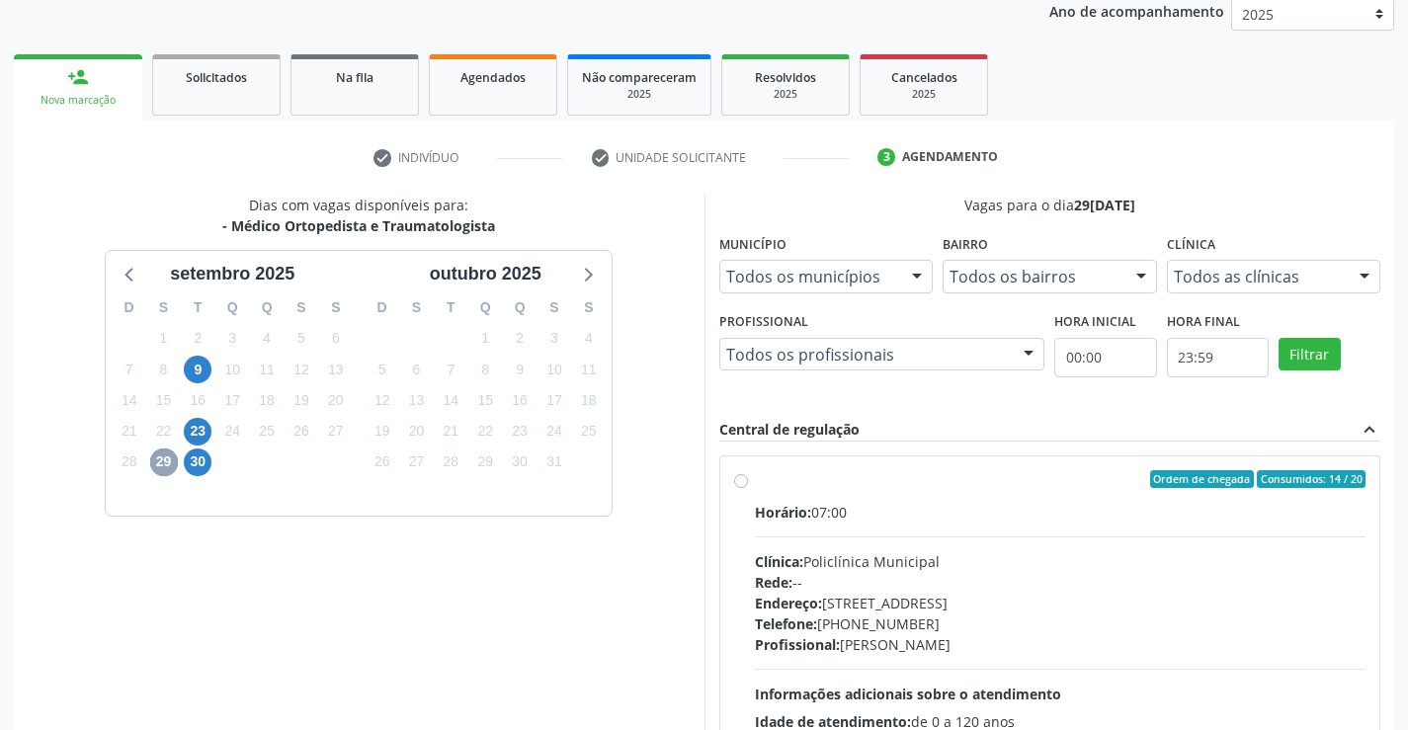
scroll to position [451, 0]
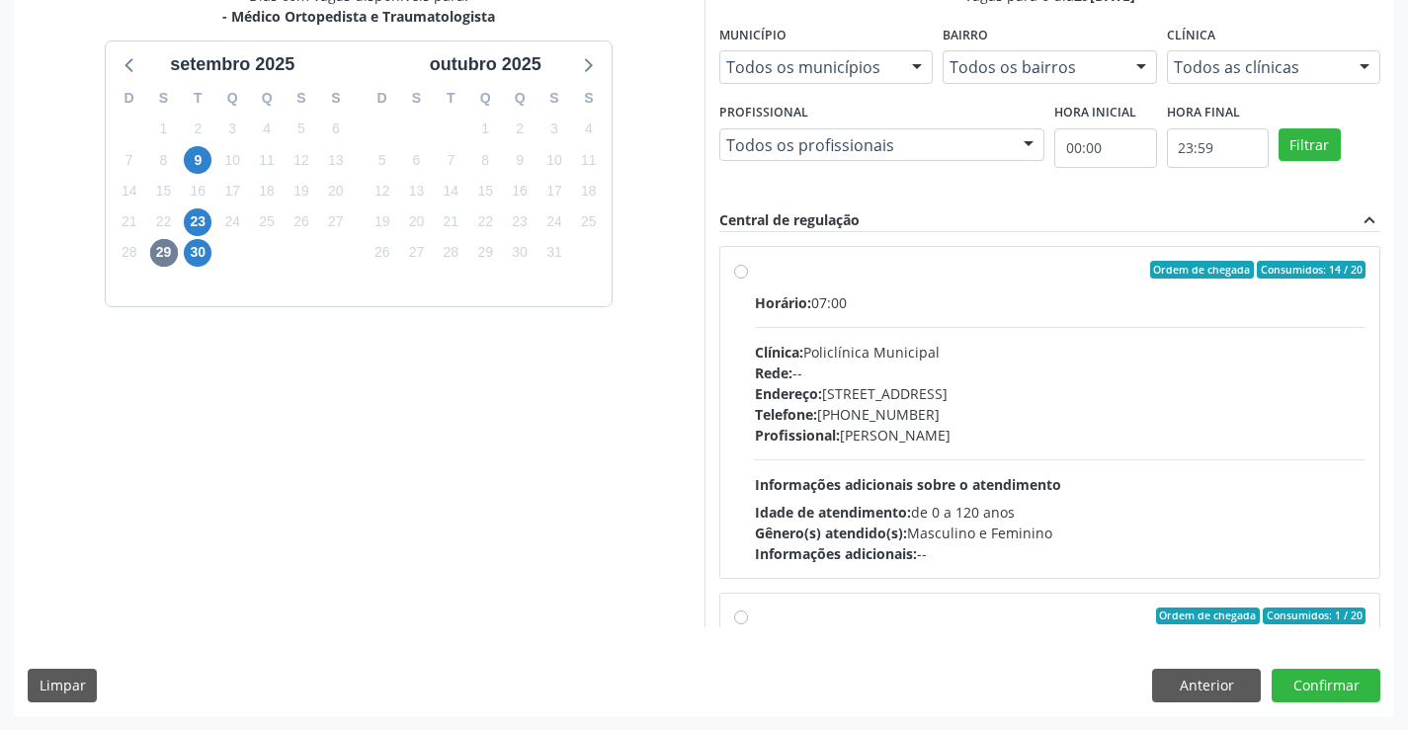
click at [1023, 409] on div "Telefone: (74) 6451312" at bounding box center [1061, 414] width 612 height 21
click at [748, 279] on input "Ordem de chegada Consumidos: 14 / 20 Horário: 07:00 Clínica: Policlínica Munici…" at bounding box center [741, 270] width 14 height 18
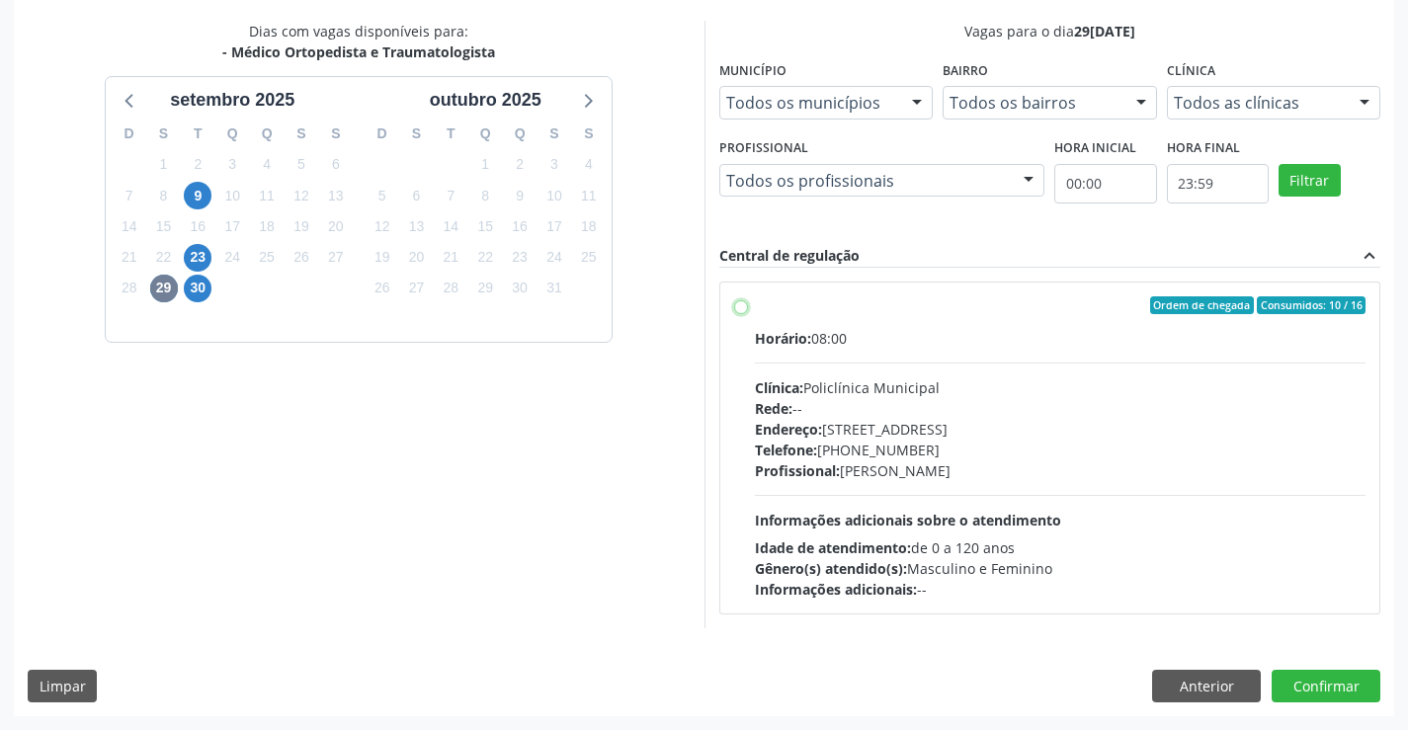
scroll to position [415, 0]
click at [898, 443] on div "Telefone: (74) 6451312" at bounding box center [1061, 450] width 612 height 21
click at [748, 314] on input "Ordem de chegada Consumidos: 10 / 16 Horário: 08:00 Clínica: Policlínica Munici…" at bounding box center [741, 305] width 14 height 18
radio input "true"
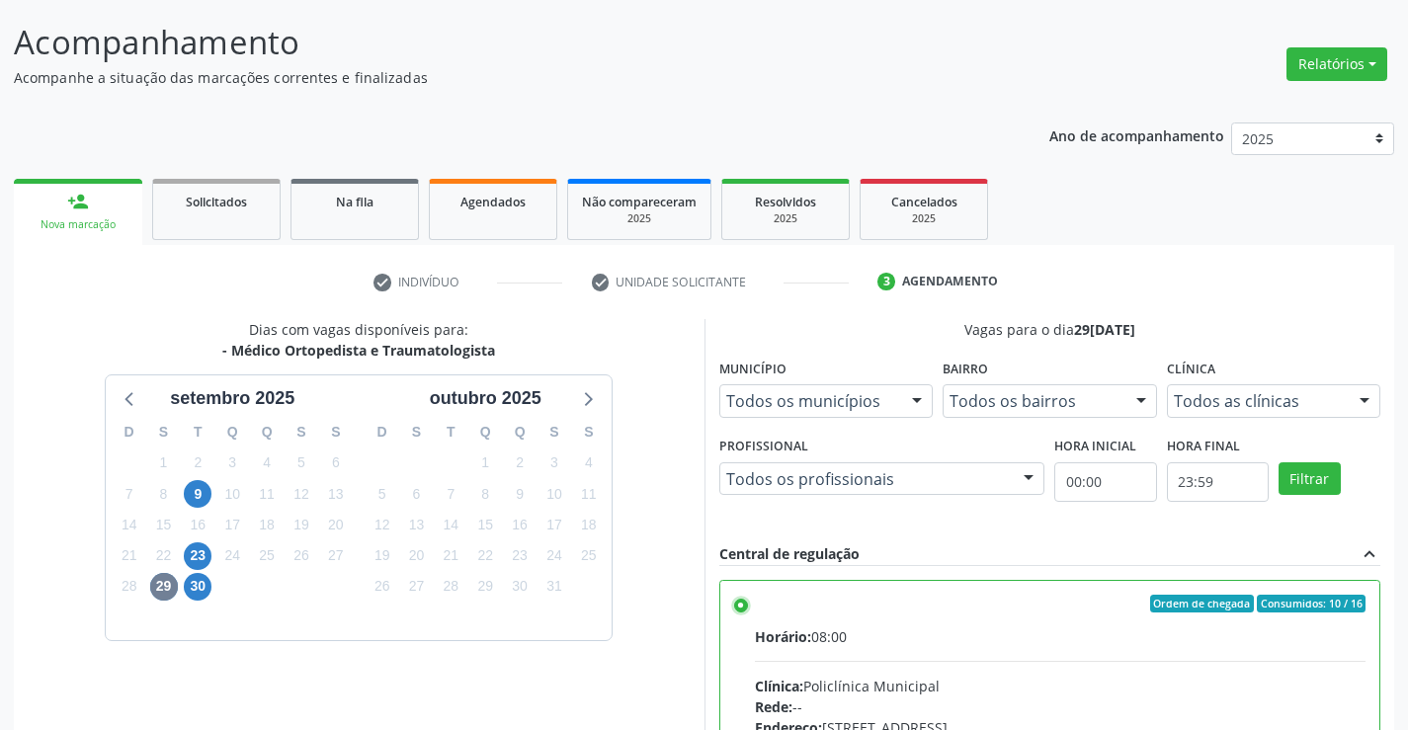
scroll to position [451, 0]
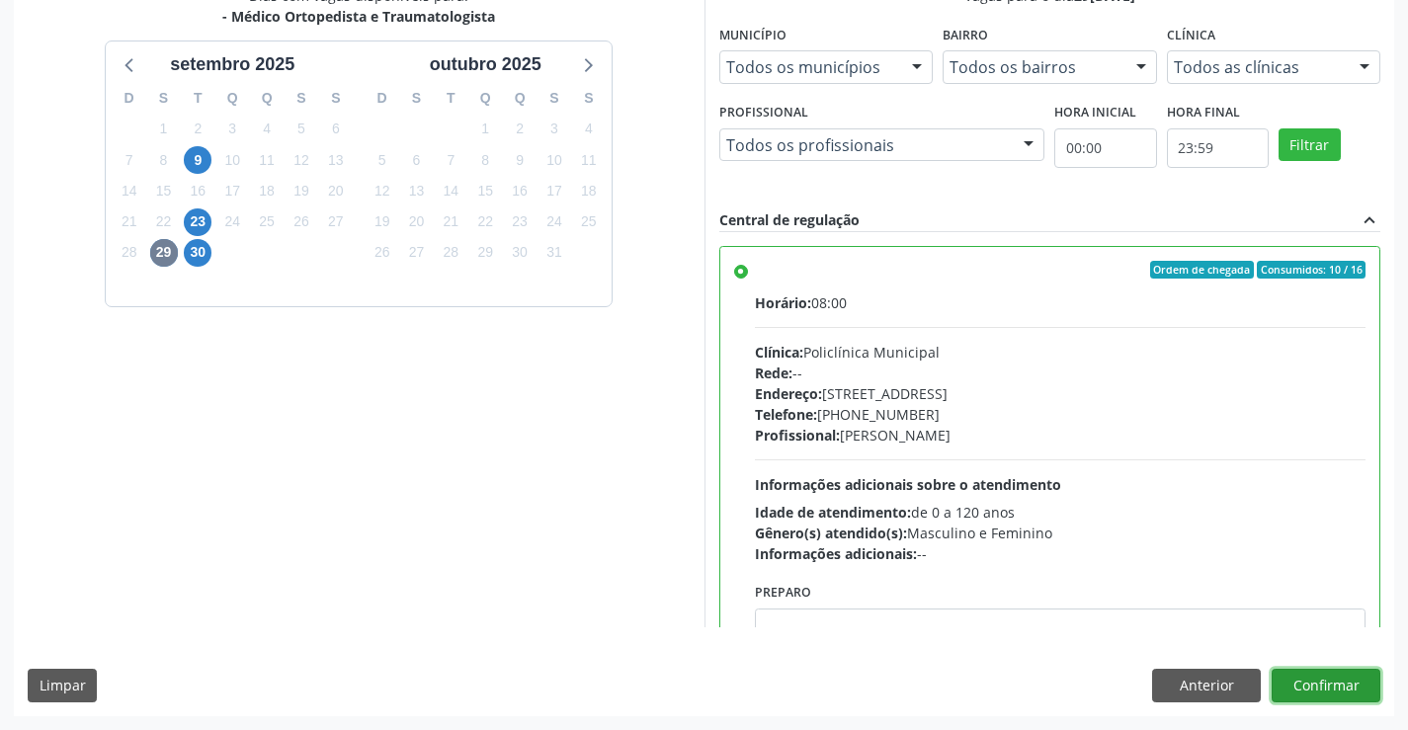
click at [1279, 675] on button "Confirmar" at bounding box center [1326, 686] width 109 height 34
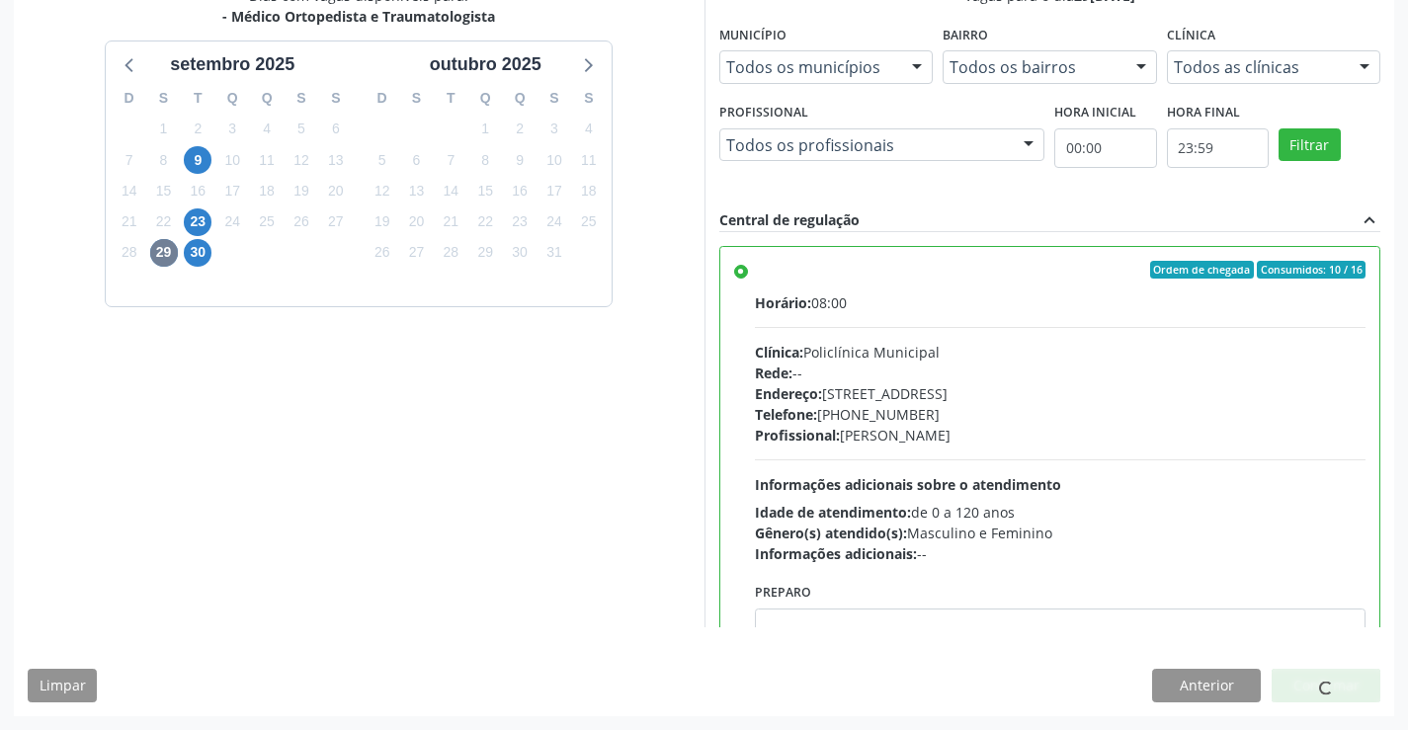
scroll to position [0, 0]
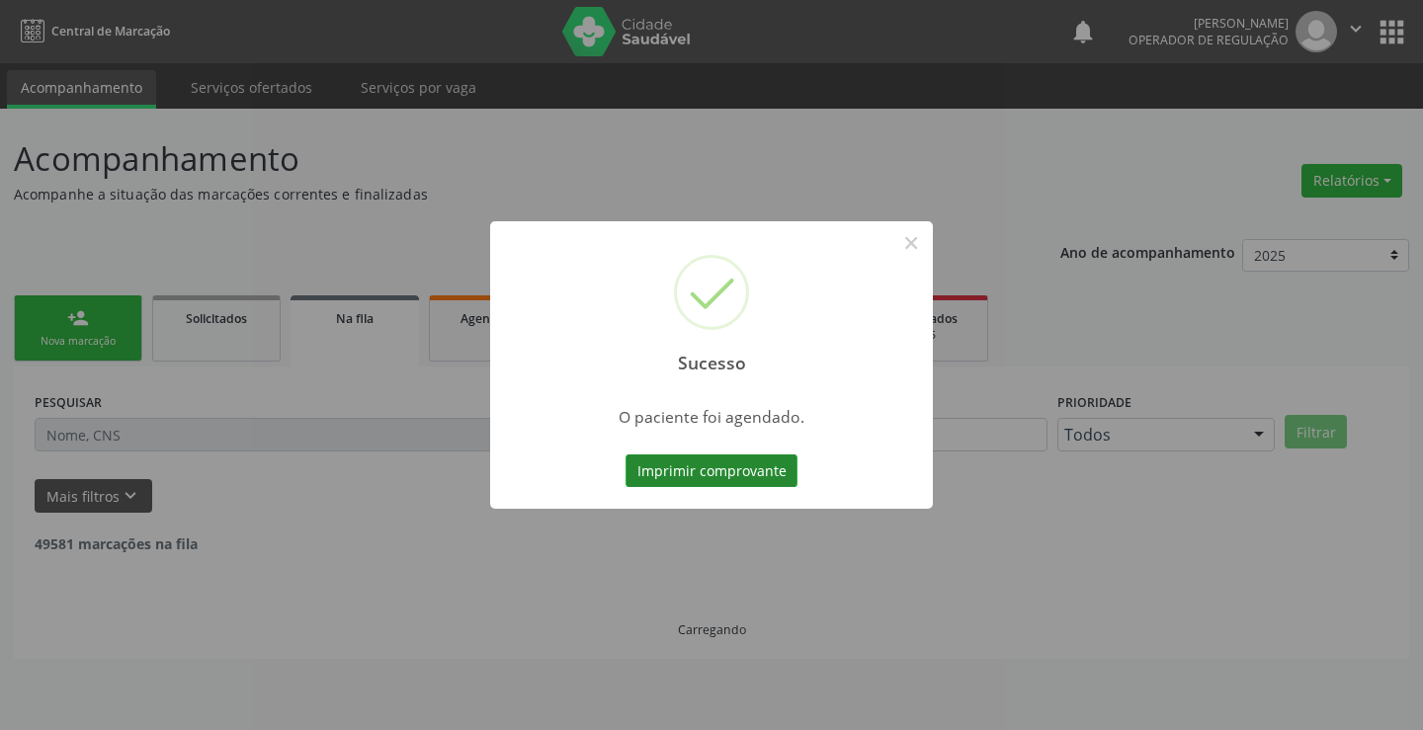
click at [709, 471] on button "Imprimir comprovante" at bounding box center [711, 472] width 172 height 34
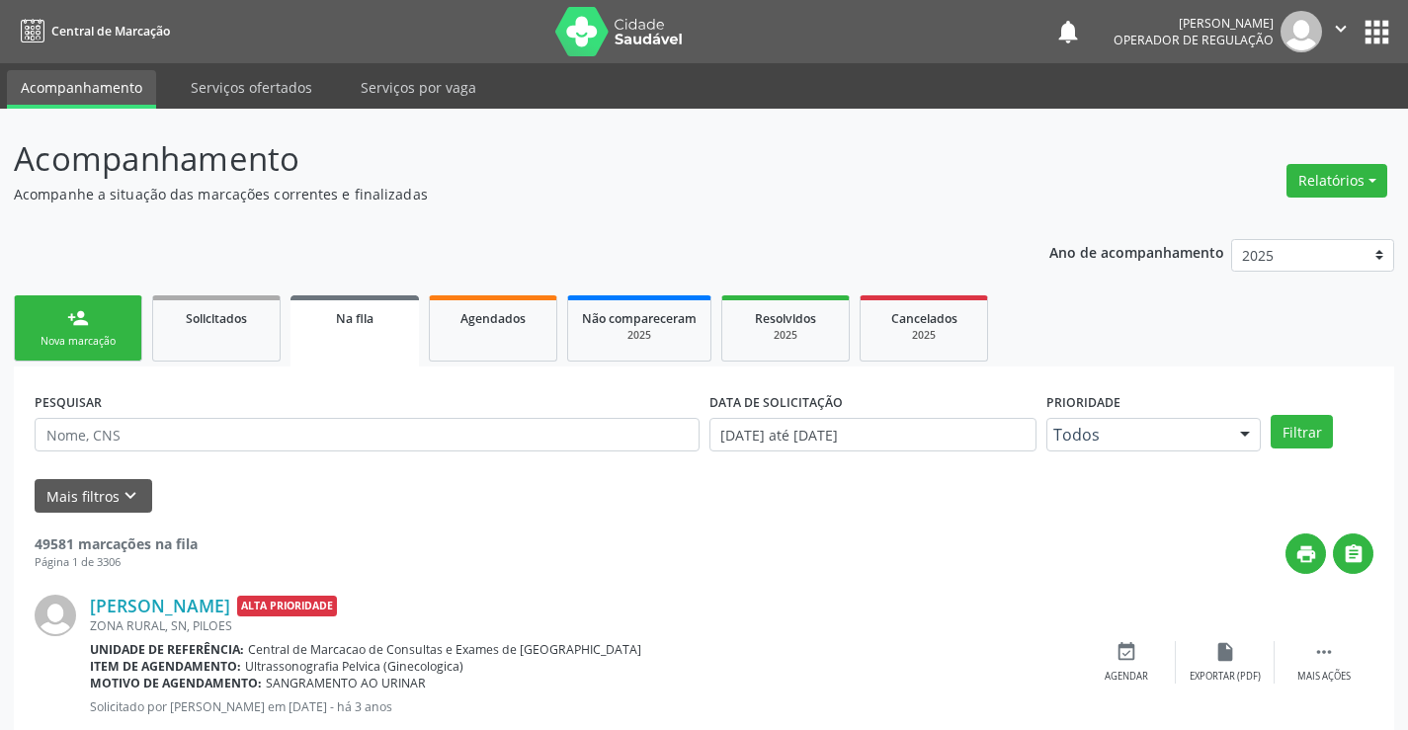
click at [95, 310] on link "person_add Nova marcação" at bounding box center [78, 328] width 128 height 66
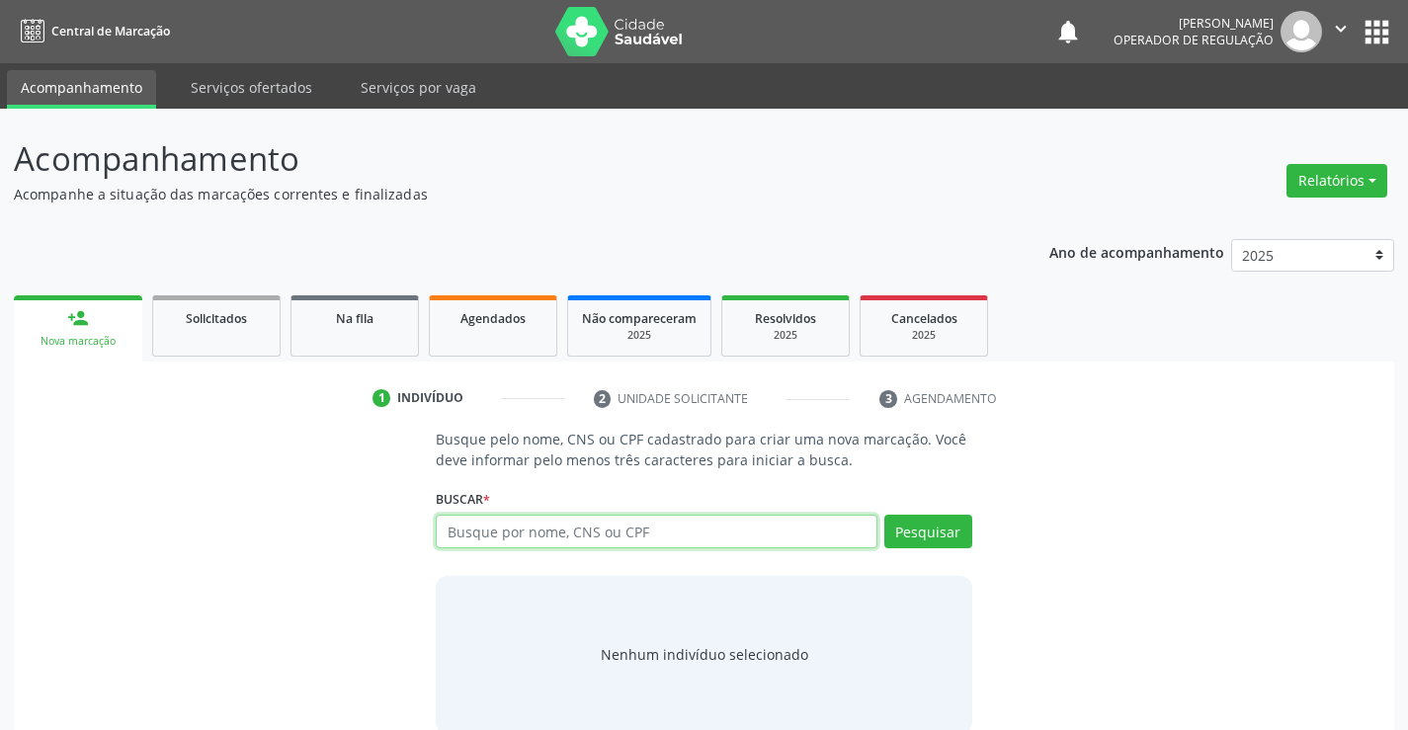
click at [642, 531] on input "text" at bounding box center [656, 532] width 441 height 34
type input "706400147759080"
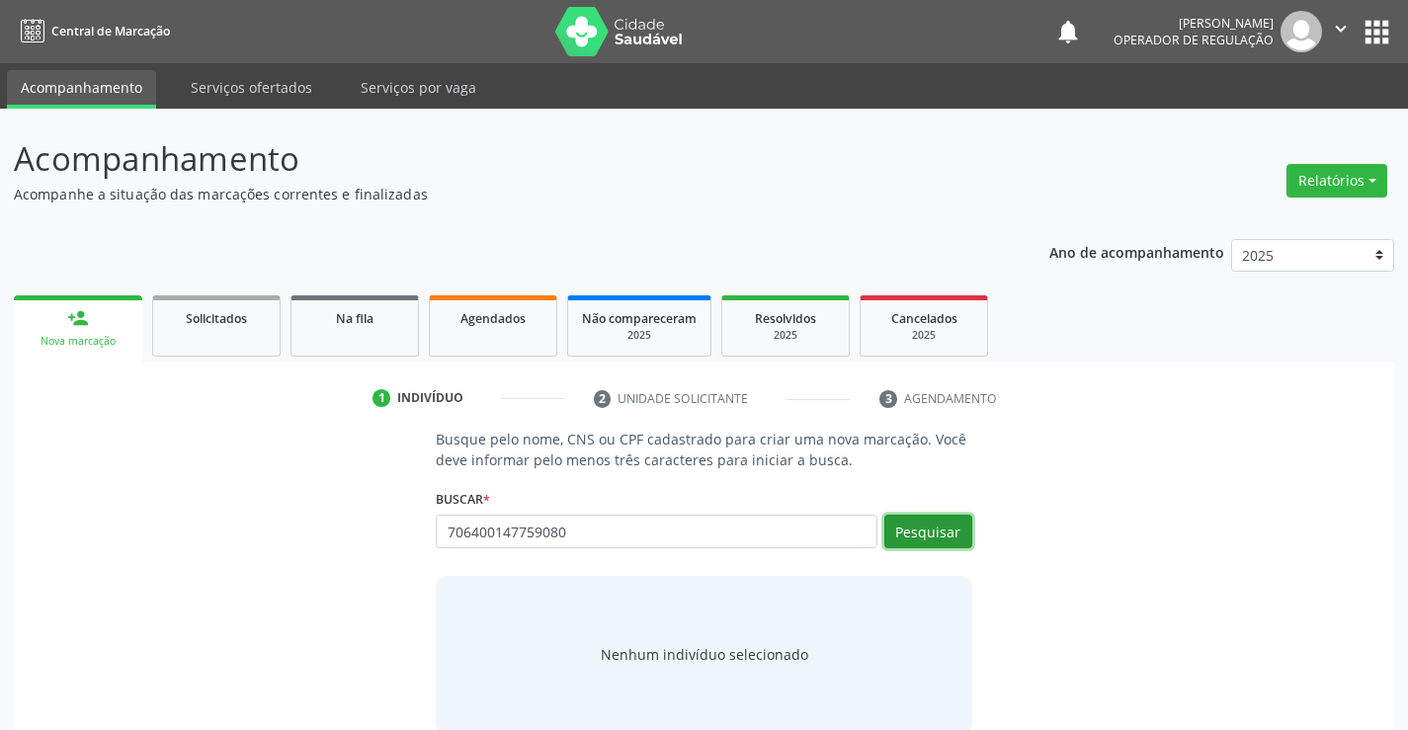
click at [901, 531] on button "Pesquisar" at bounding box center [928, 532] width 88 height 34
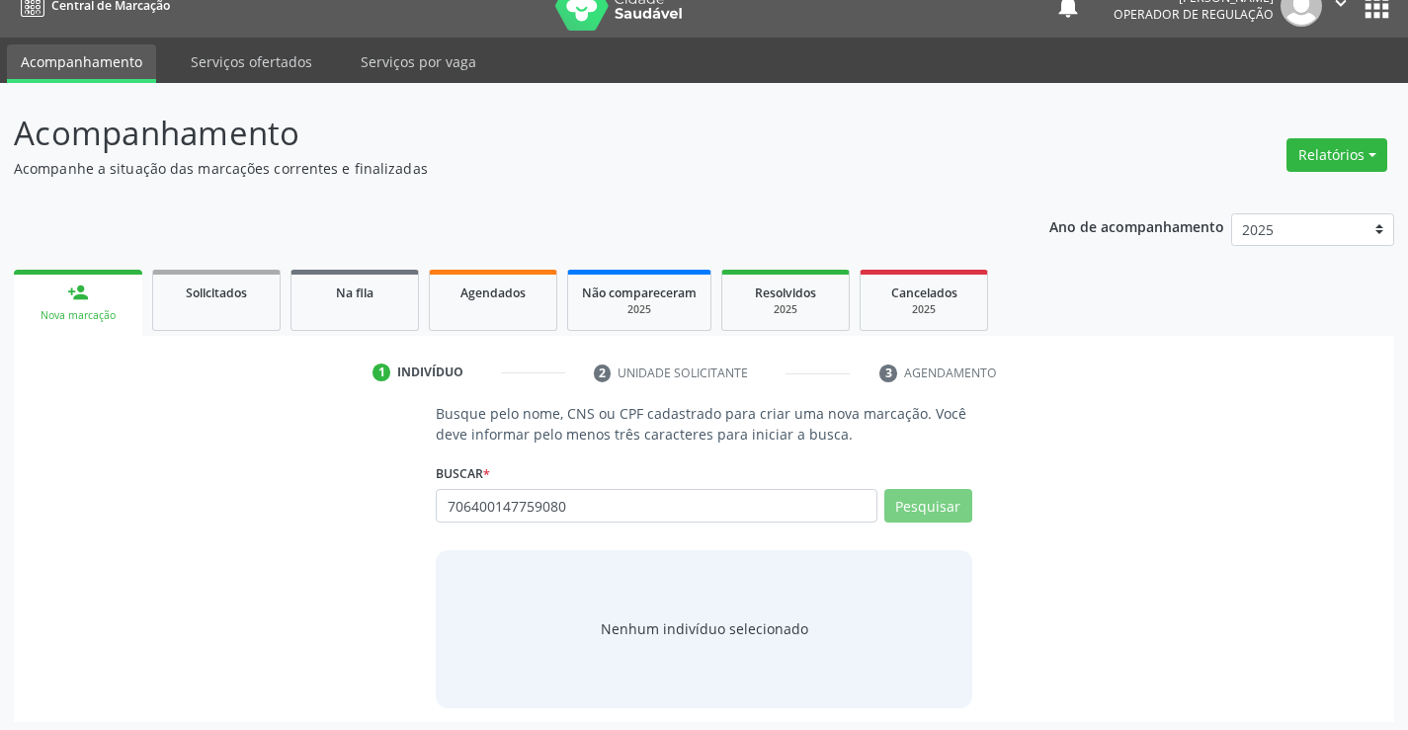
scroll to position [32, 0]
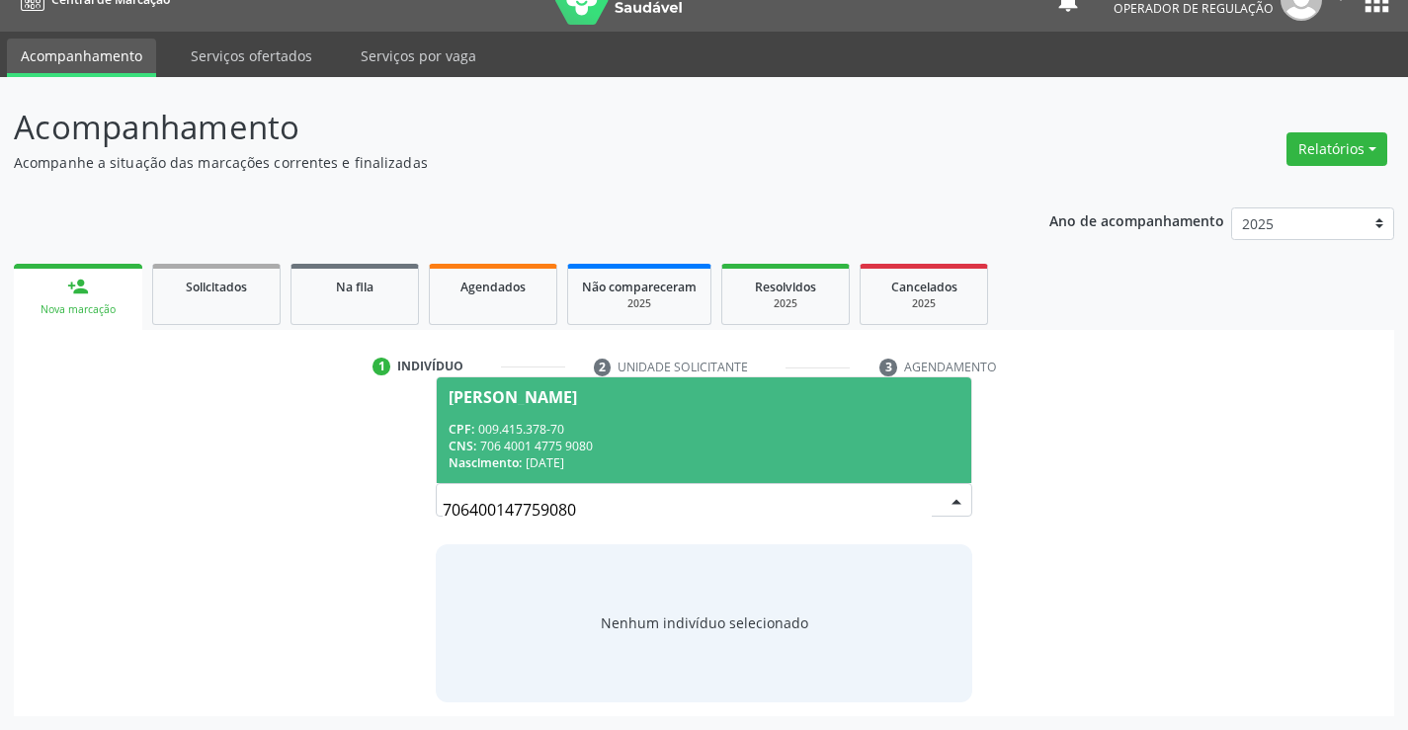
click at [613, 435] on div "CPF: 009.415.378-70" at bounding box center [704, 429] width 510 height 17
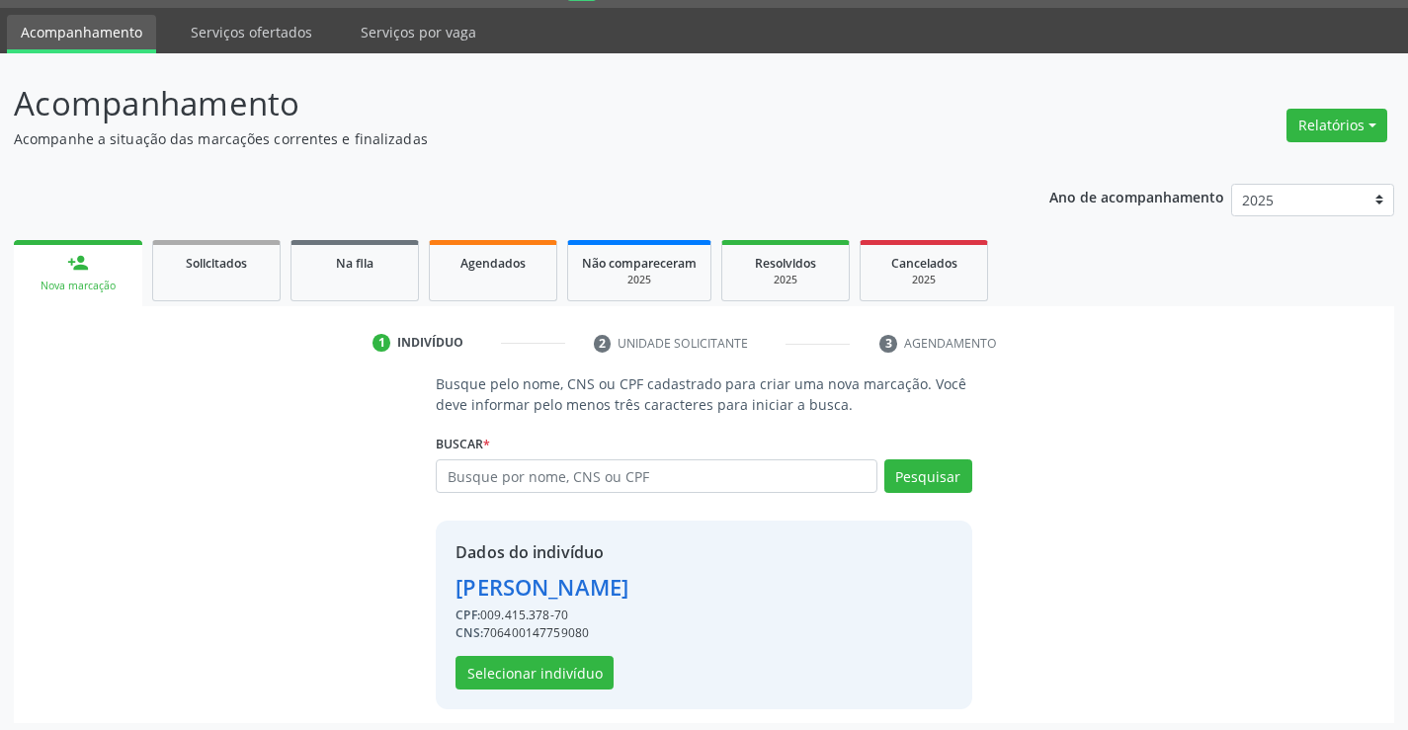
scroll to position [62, 0]
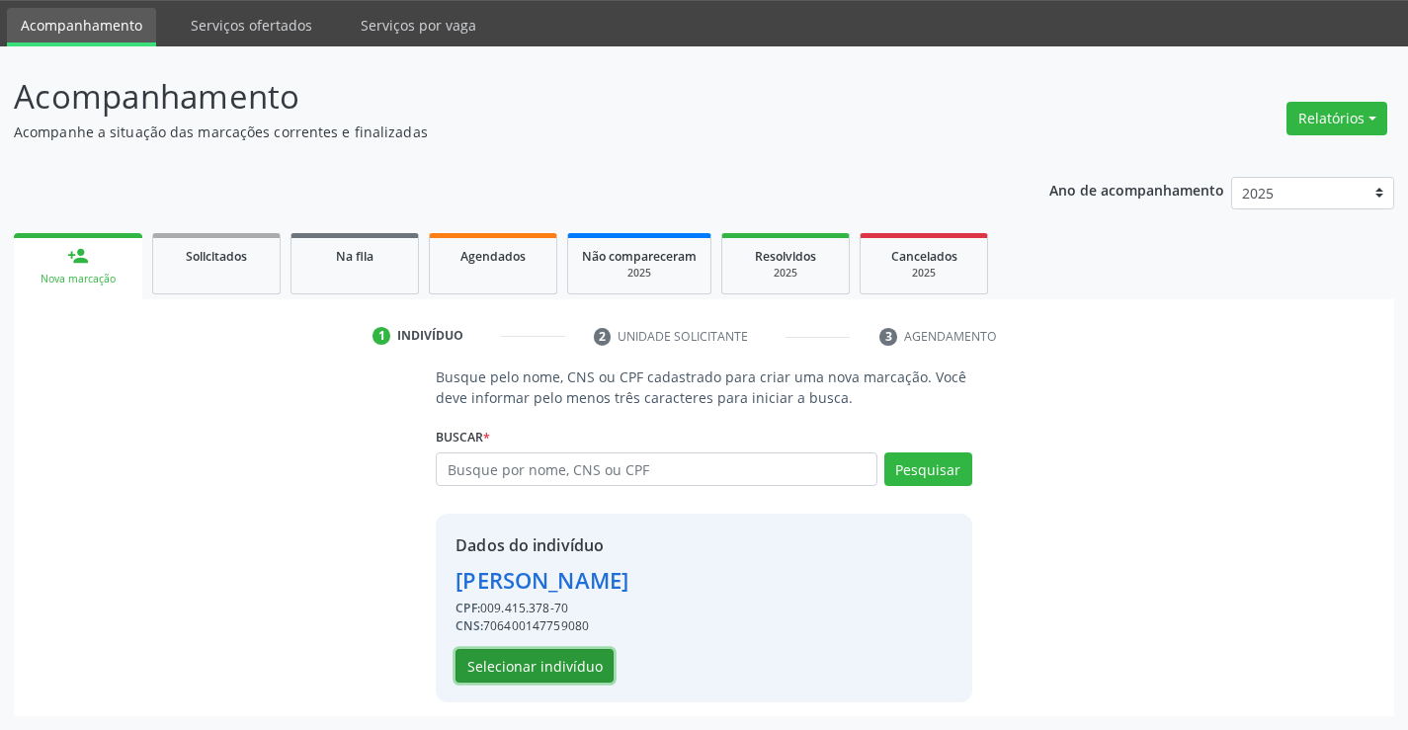
click at [535, 661] on button "Selecionar indivíduo" at bounding box center [535, 666] width 158 height 34
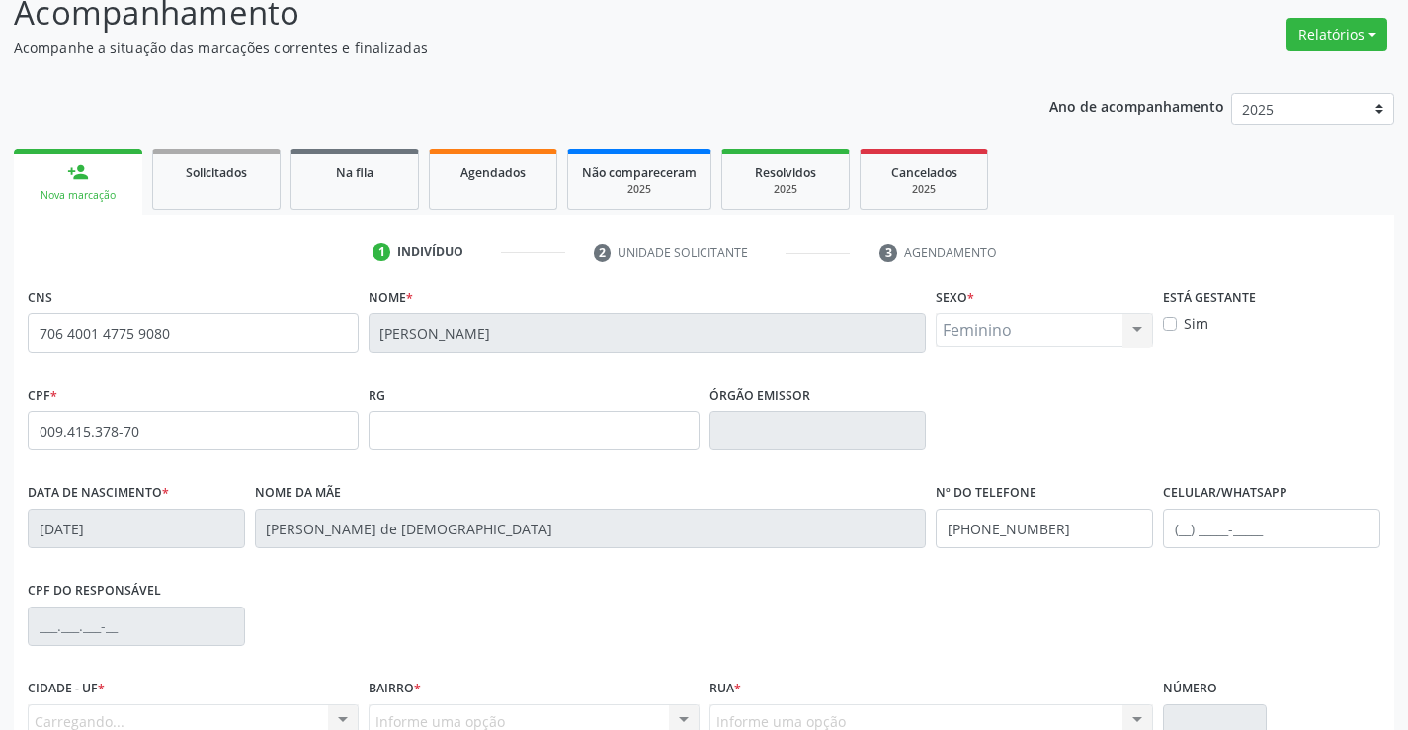
scroll to position [341, 0]
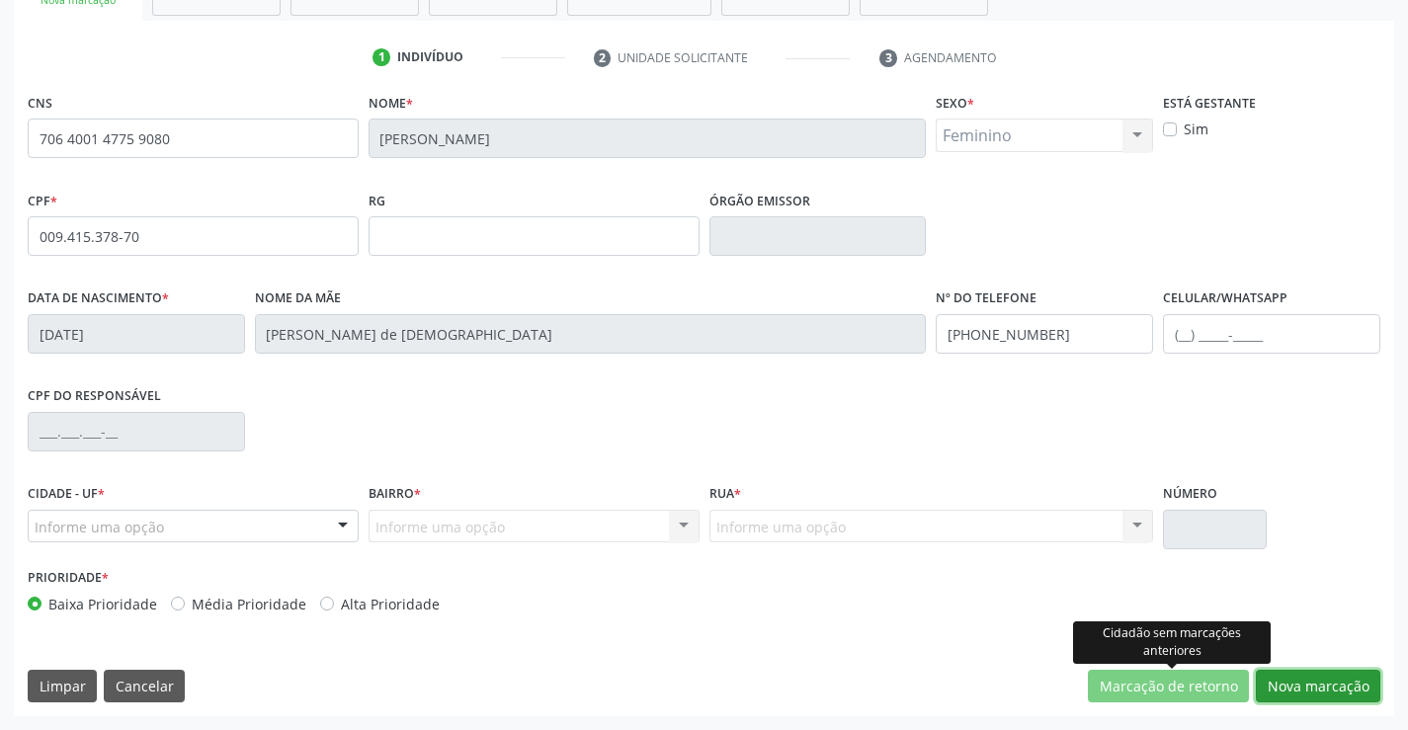
click at [1291, 691] on button "Nova marcação" at bounding box center [1318, 687] width 125 height 34
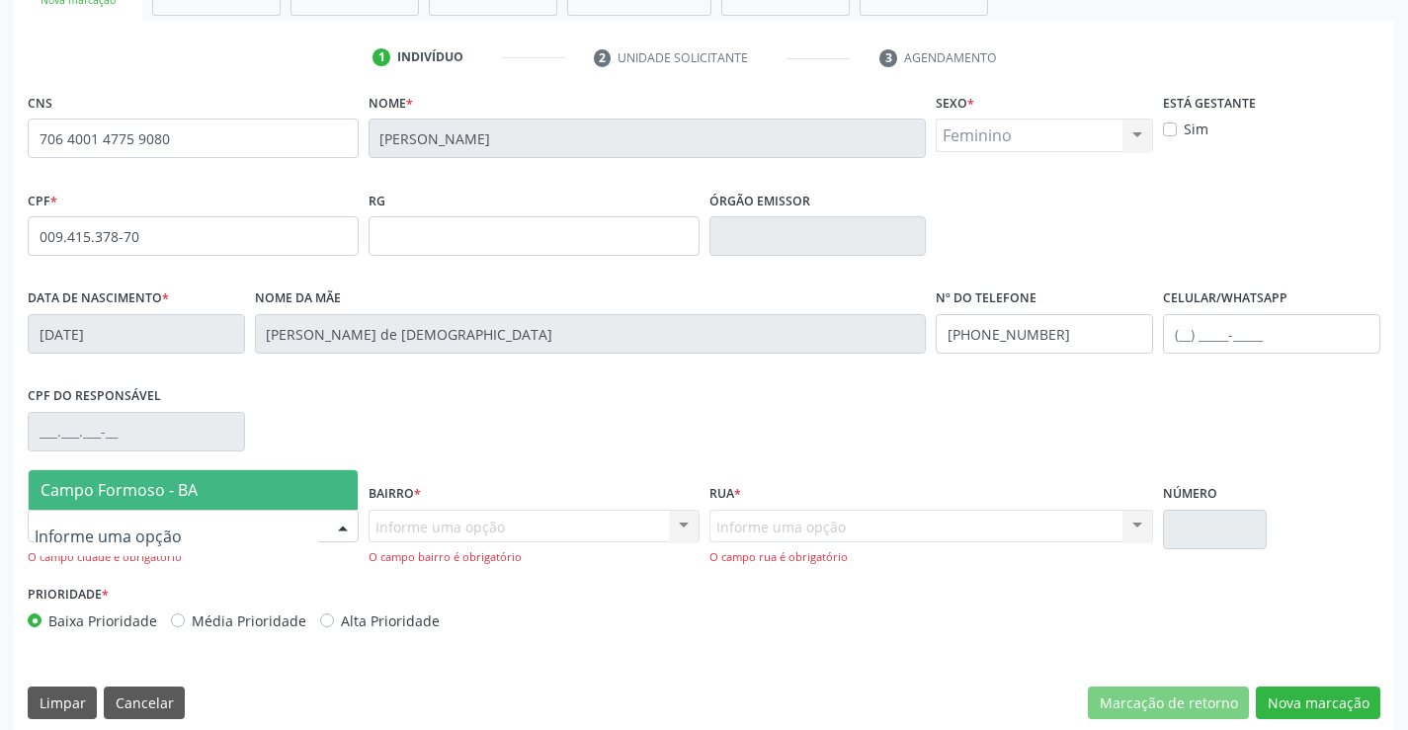
click at [325, 517] on div "Campo Formoso - BA Nenhum resultado encontrado para: " " Nenhuma opção encontra…" at bounding box center [193, 527] width 331 height 34
click at [322, 497] on span "Campo Formoso - BA" at bounding box center [193, 490] width 329 height 40
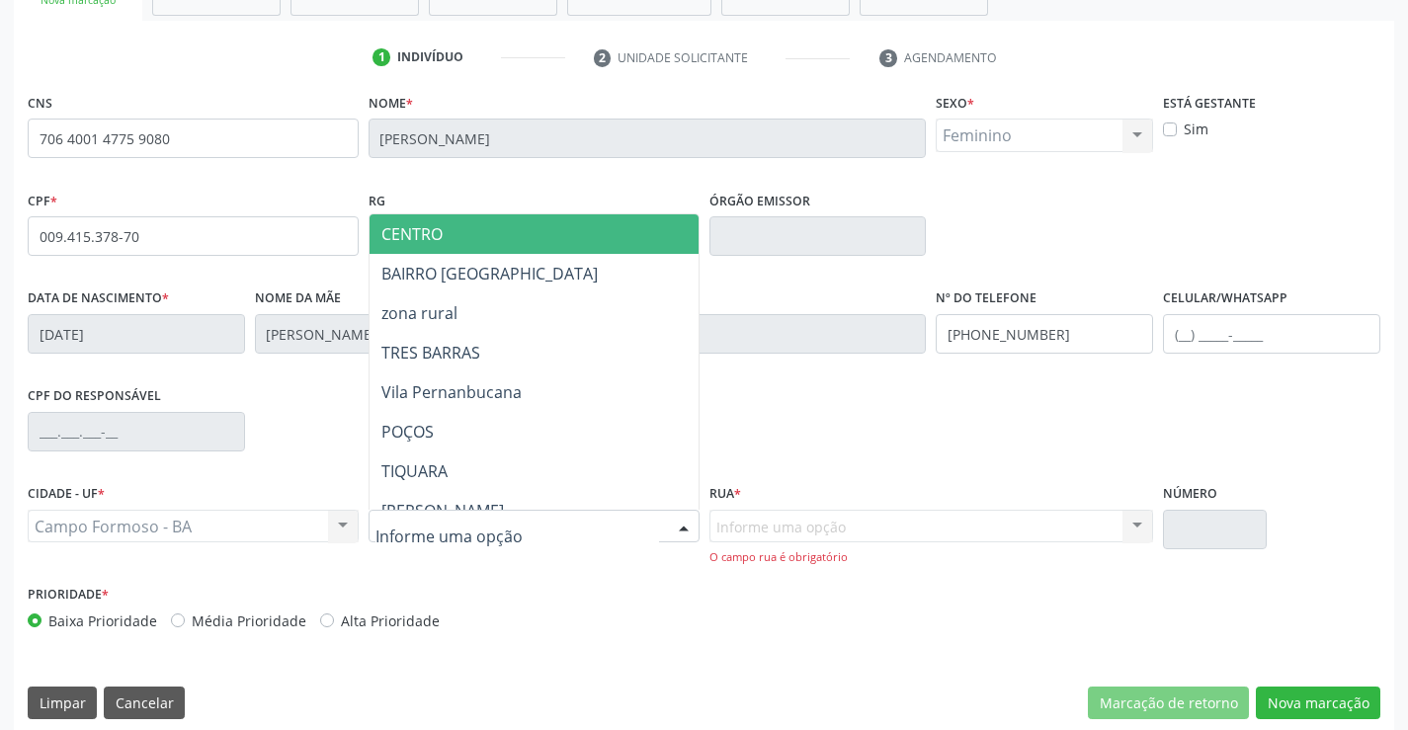
click at [450, 238] on span "CENTRO" at bounding box center [583, 234] width 427 height 40
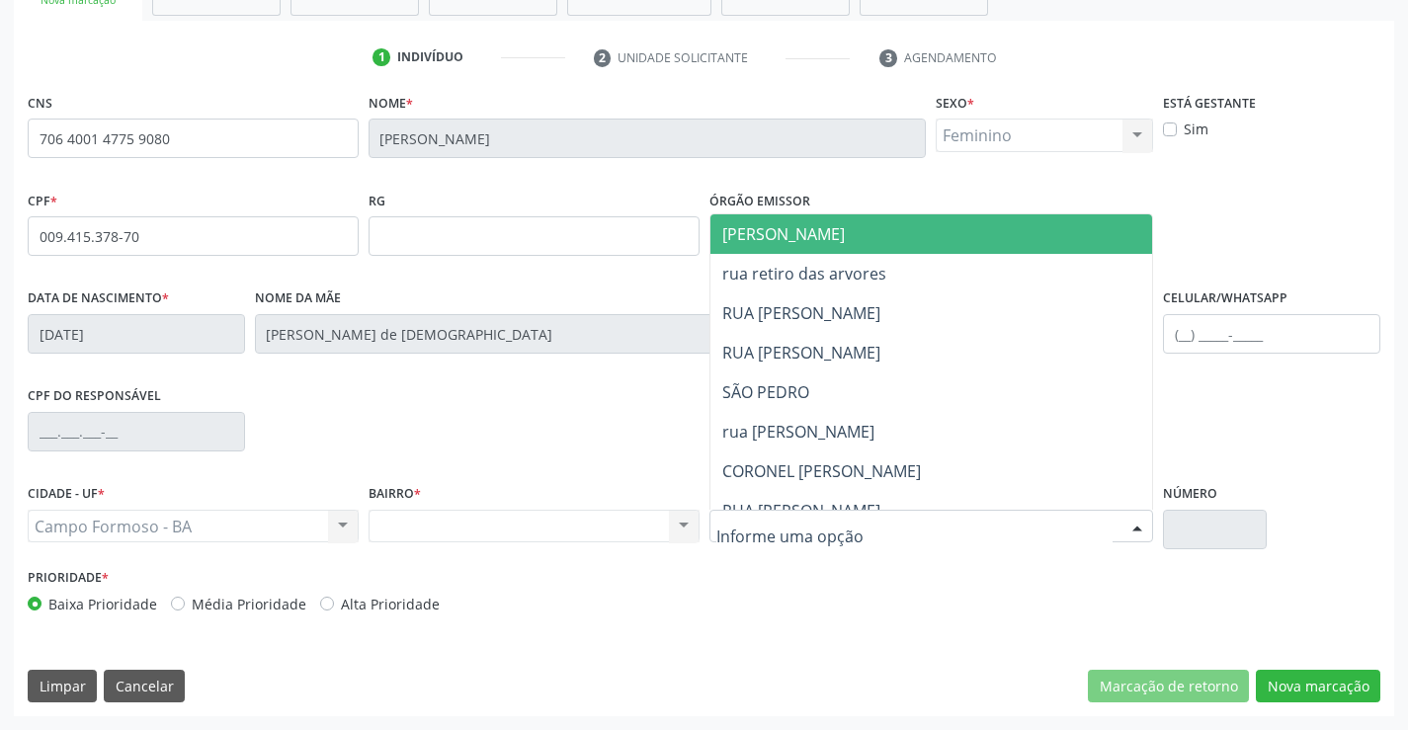
click at [1128, 520] on div at bounding box center [1138, 528] width 30 height 34
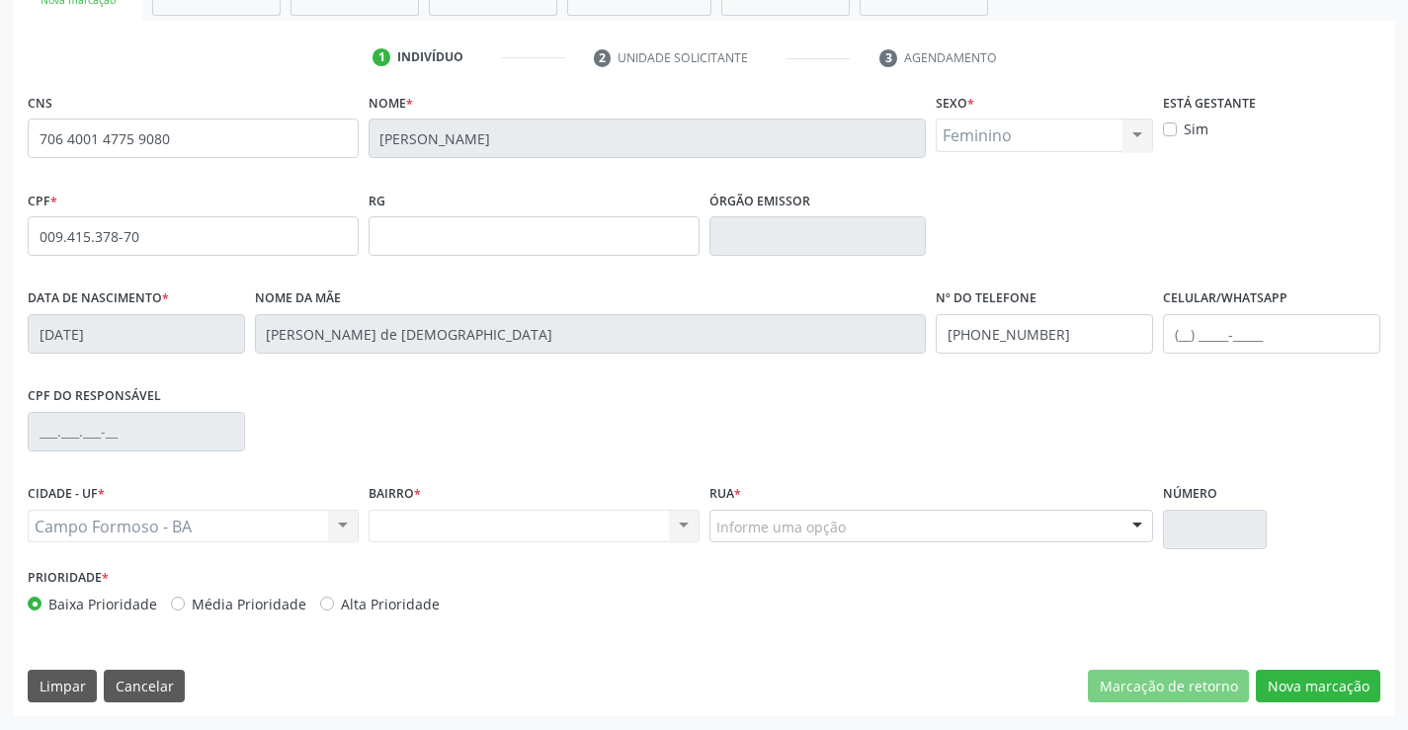
click at [1128, 529] on div at bounding box center [1138, 528] width 30 height 34
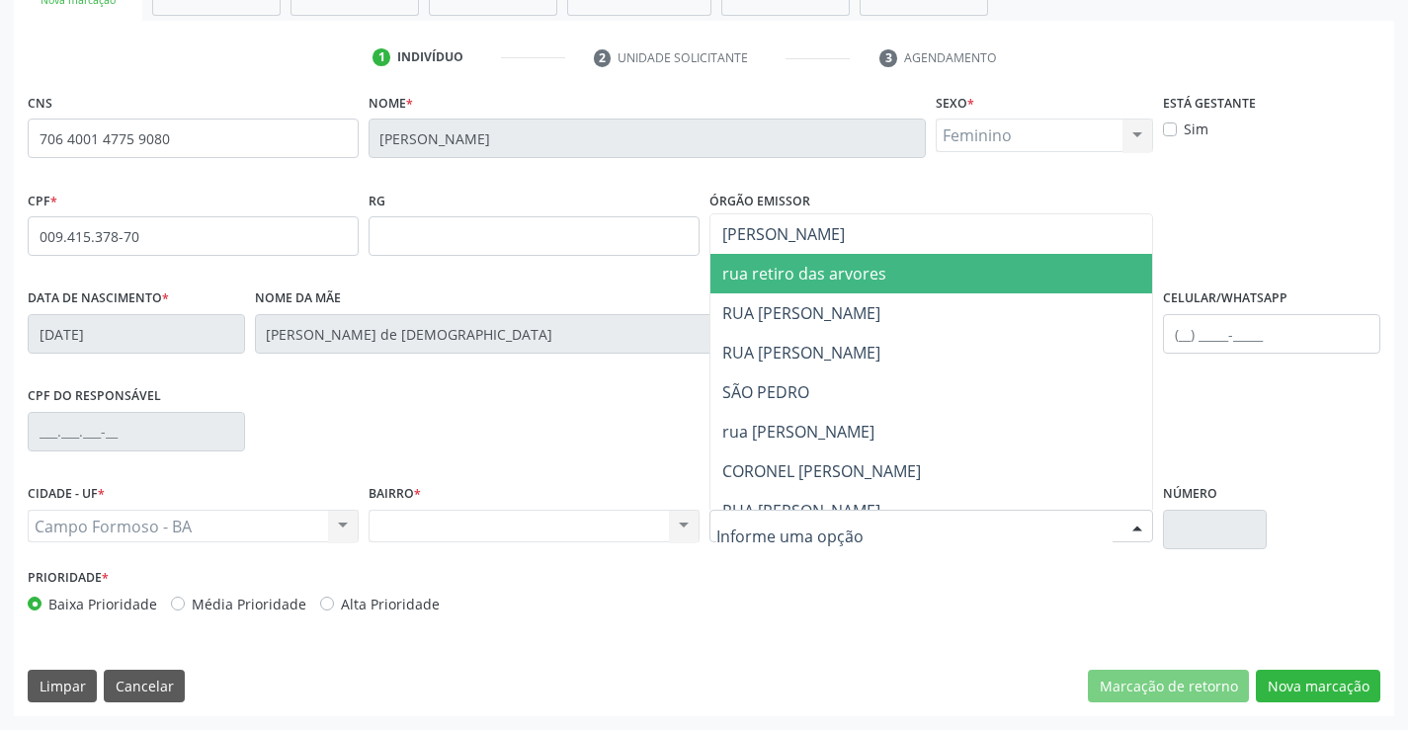
click at [817, 252] on span "[PERSON_NAME]" at bounding box center [948, 234] width 476 height 40
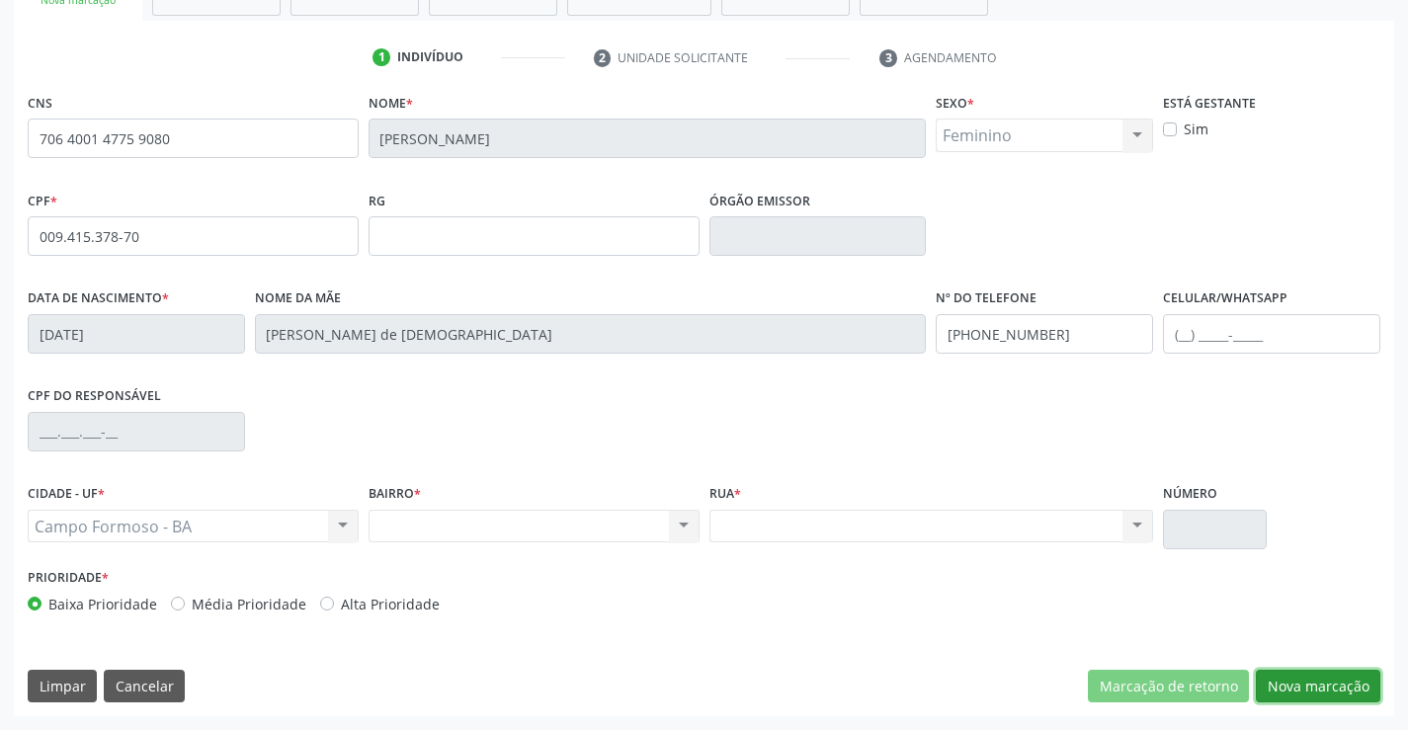
click at [1265, 678] on button "Nova marcação" at bounding box center [1318, 687] width 125 height 34
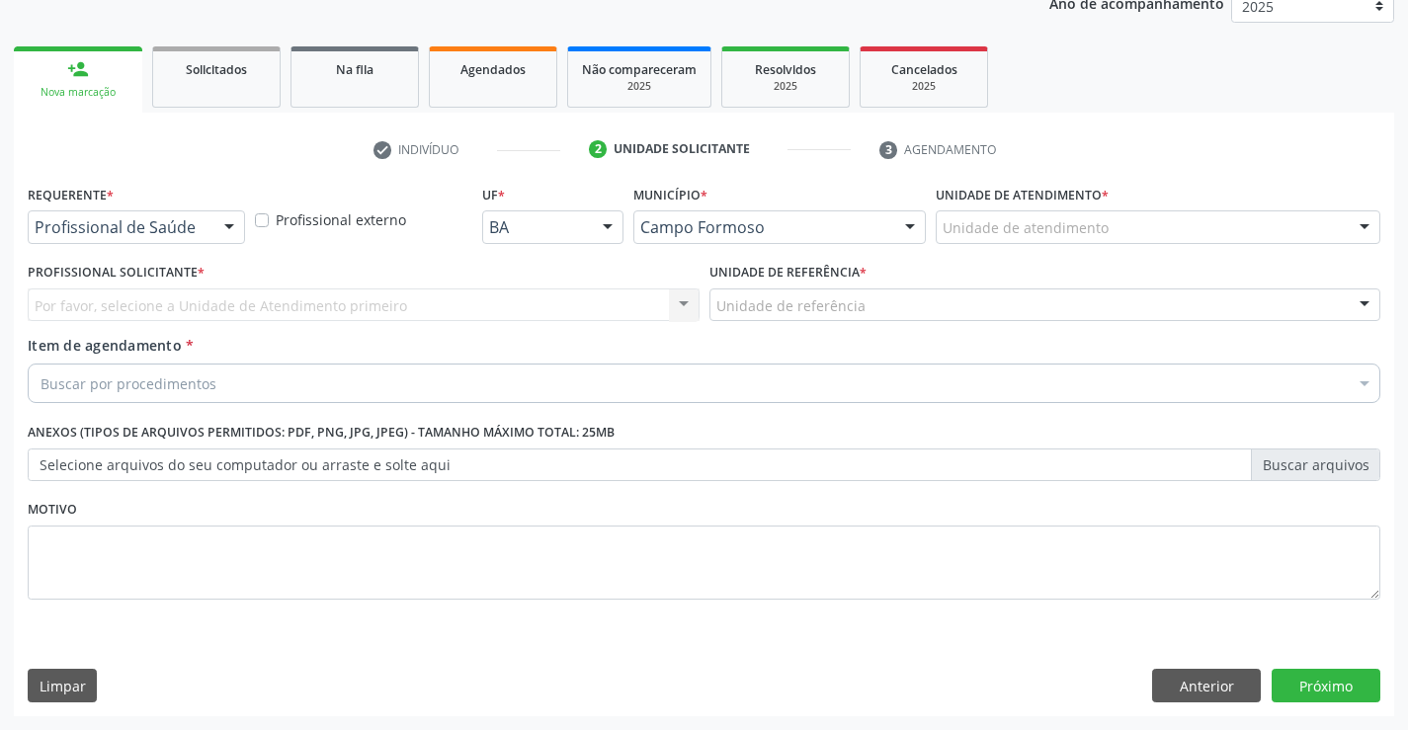
scroll to position [249, 0]
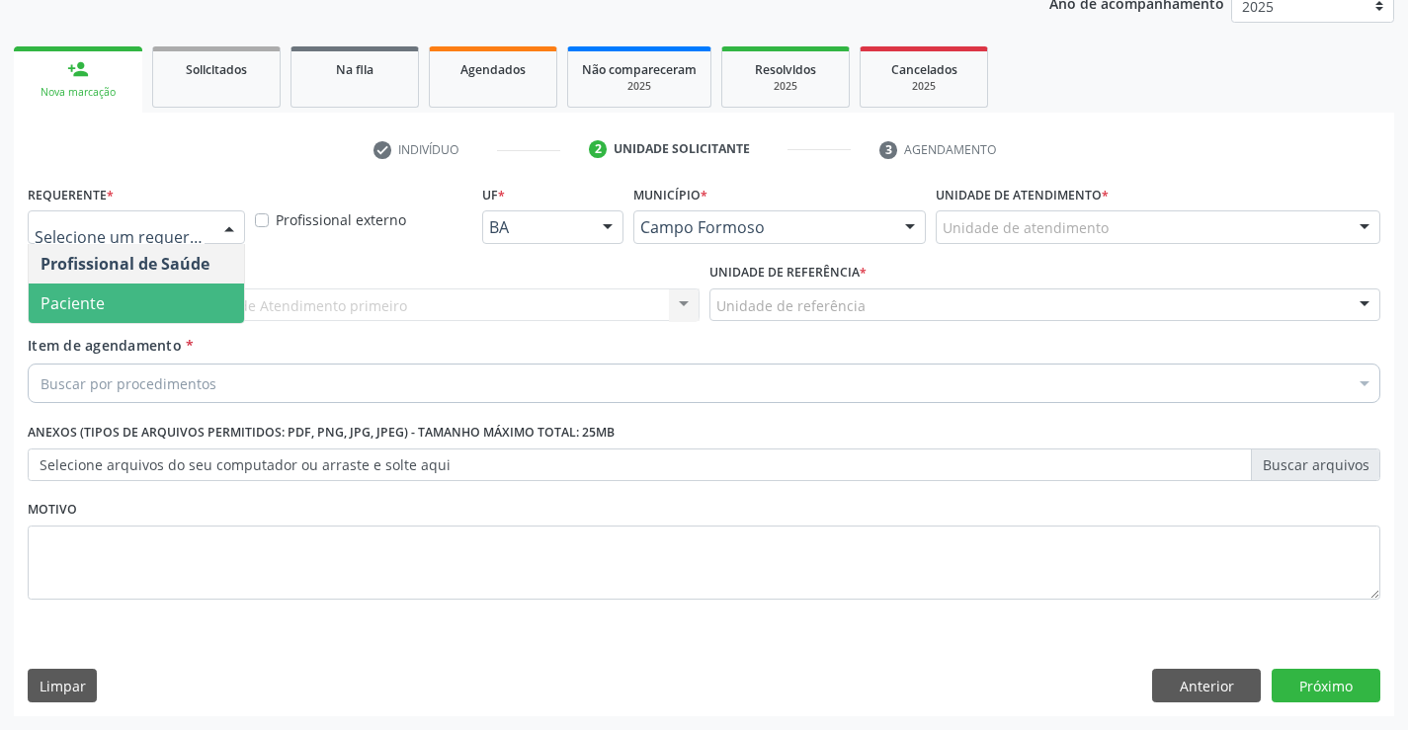
click at [142, 315] on span "Paciente" at bounding box center [136, 304] width 215 height 40
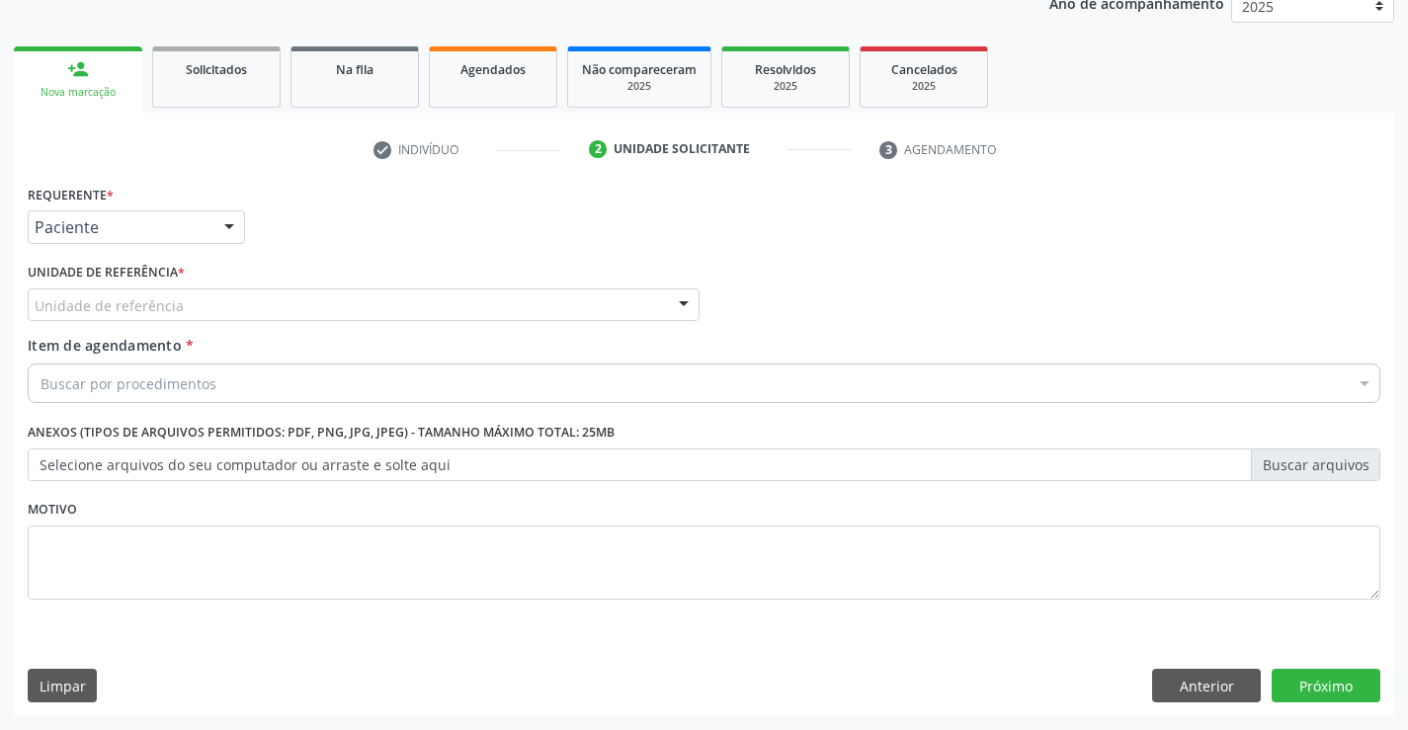
click at [364, 308] on div "Unidade de referência" at bounding box center [364, 306] width 672 height 34
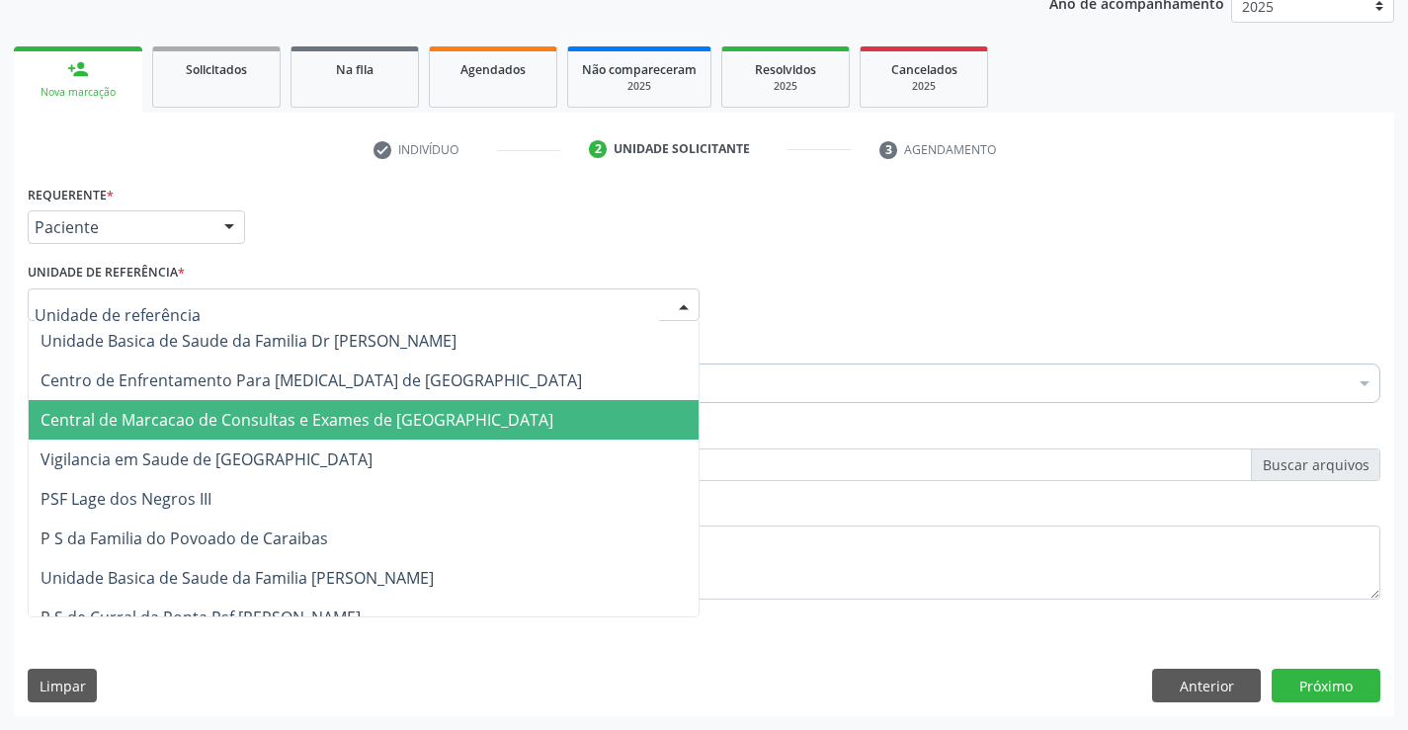
click at [350, 418] on span "Central de Marcacao de Consultas e Exames de [GEOGRAPHIC_DATA]" at bounding box center [297, 420] width 513 height 22
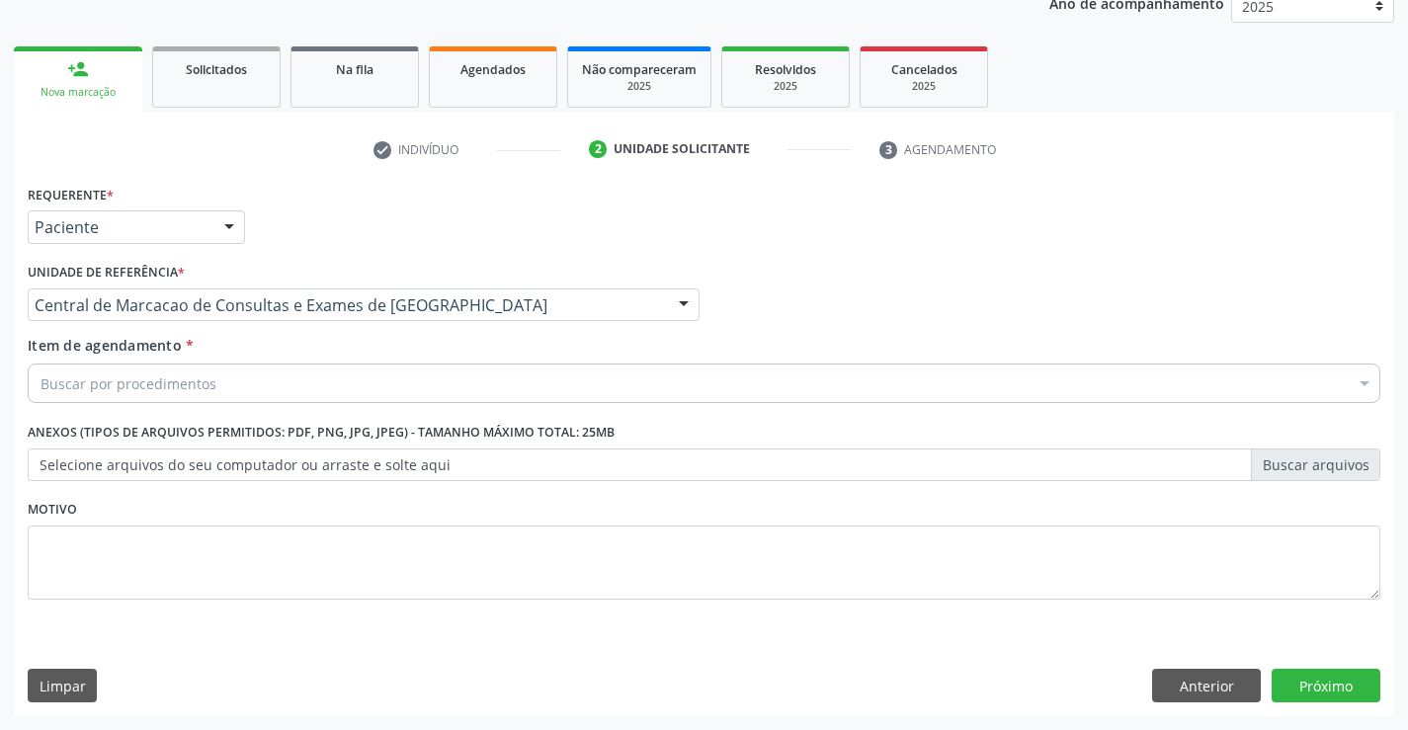
click at [371, 379] on div "Buscar por procedimentos" at bounding box center [704, 384] width 1353 height 40
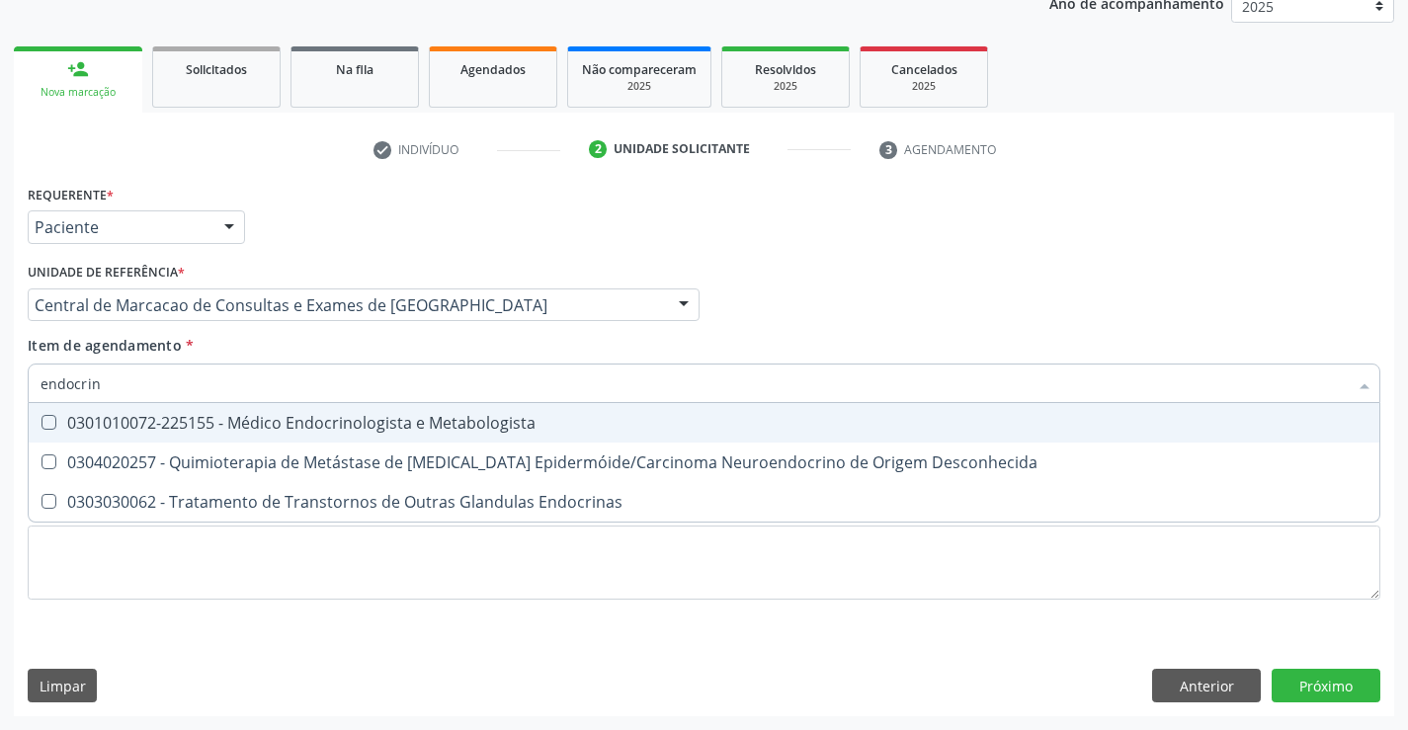
type input "endocrino"
click at [270, 415] on div "0301010072-225155 - Médico Endocrinologista e Metabologista" at bounding box center [704, 423] width 1327 height 16
checkbox Metabologista "true"
click at [898, 326] on div "Profissional Solicitante Por favor, selecione a Unidade de Atendimento primeiro…" at bounding box center [704, 296] width 1363 height 77
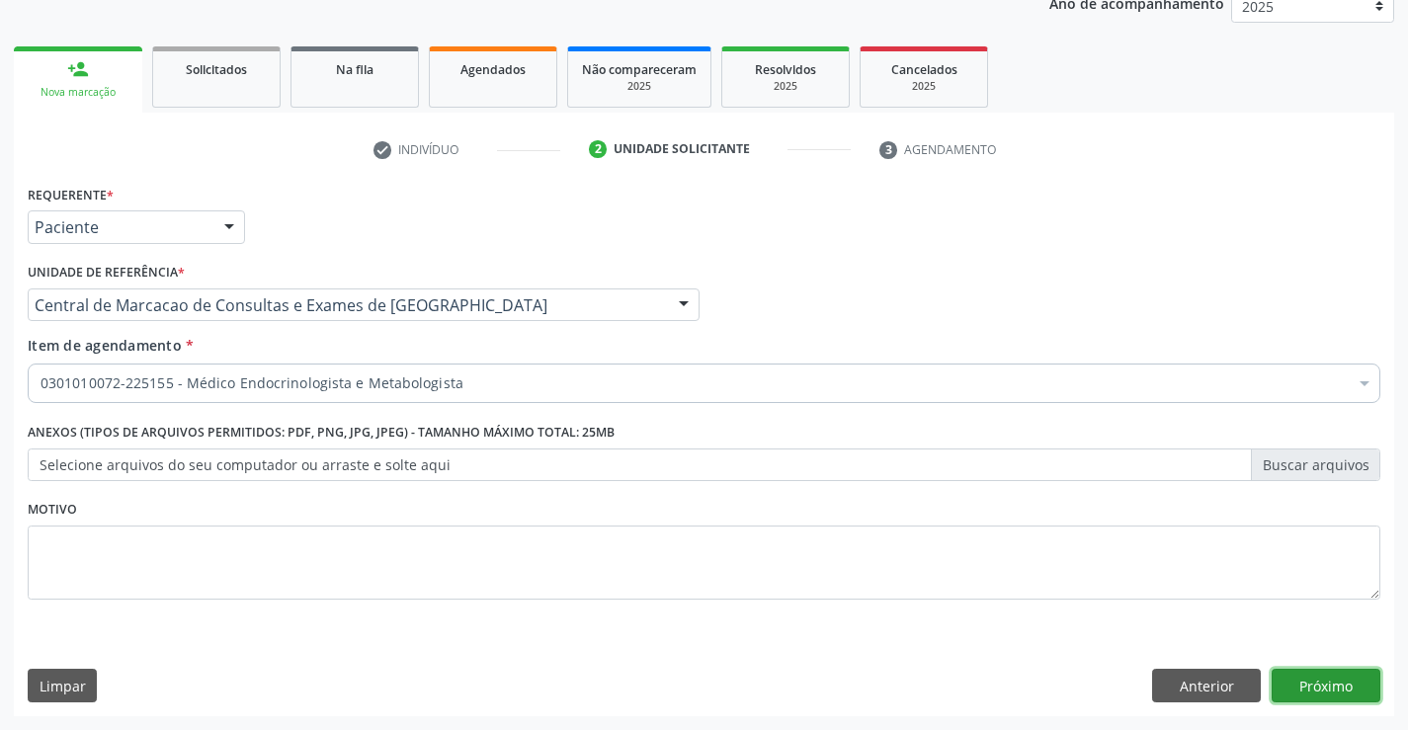
click at [1307, 692] on button "Próximo" at bounding box center [1326, 686] width 109 height 34
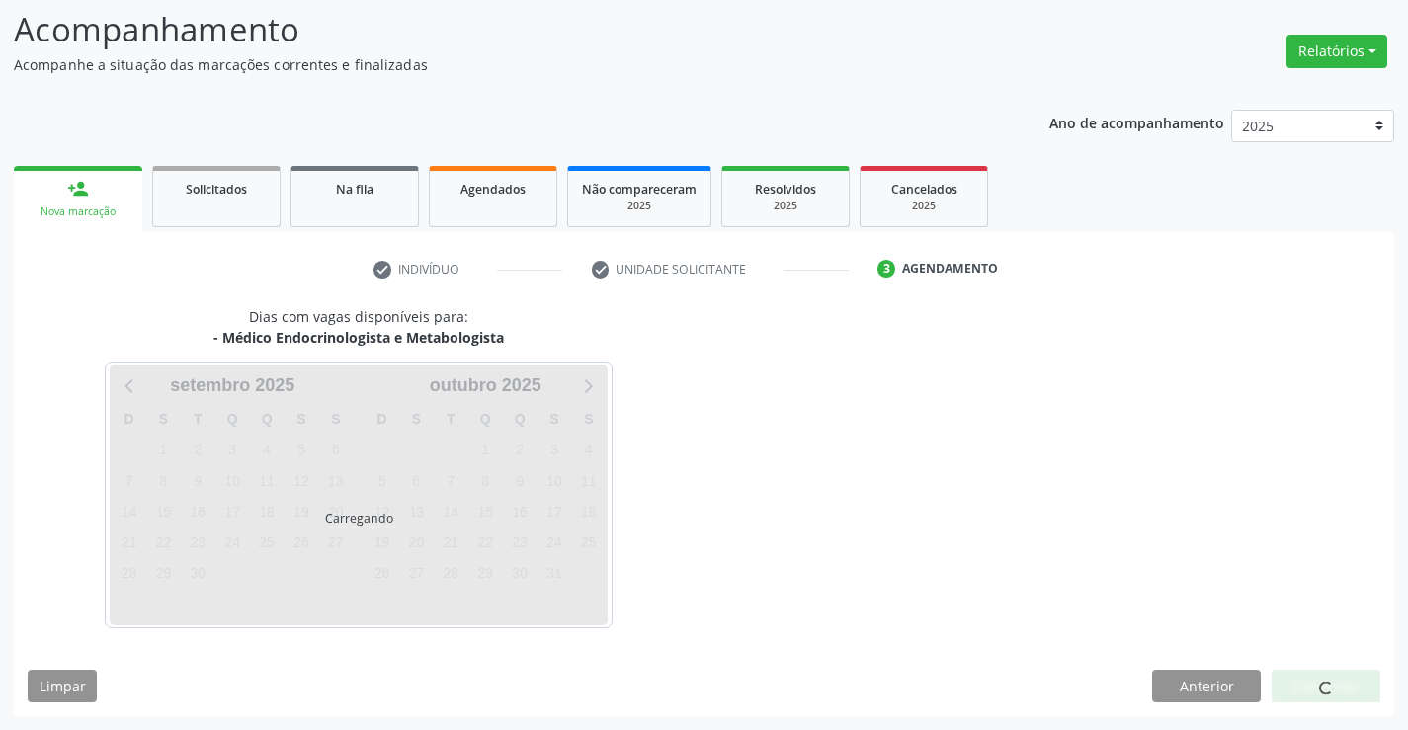
scroll to position [129, 0]
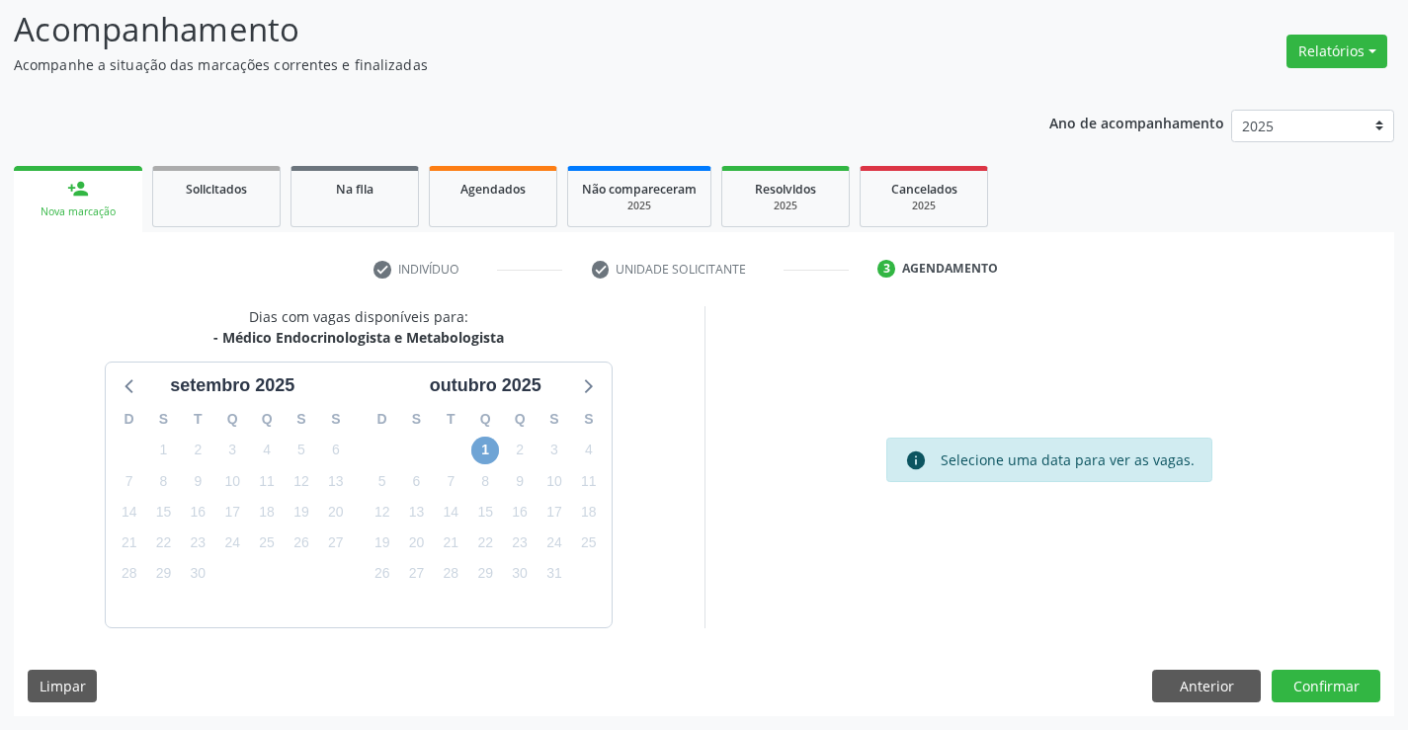
click at [496, 448] on span "1" at bounding box center [485, 451] width 28 height 28
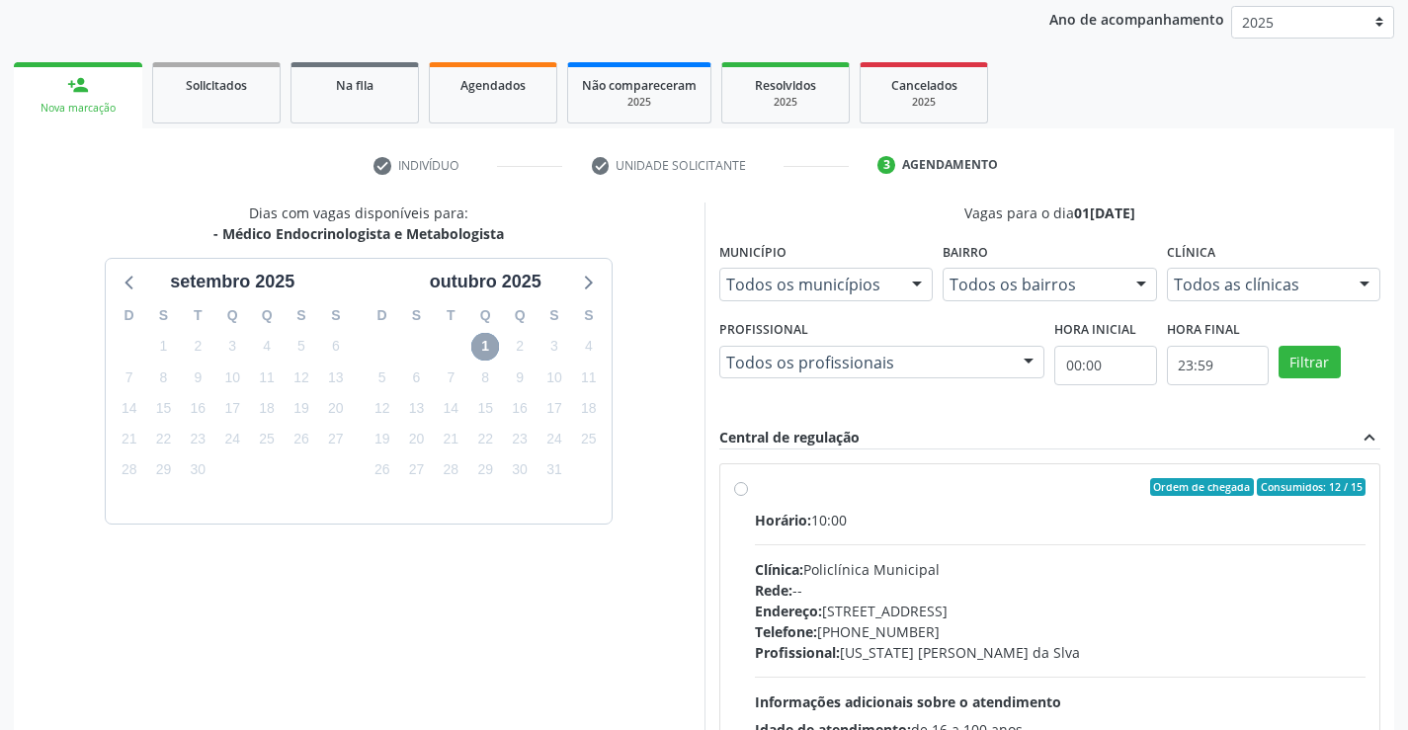
scroll to position [415, 0]
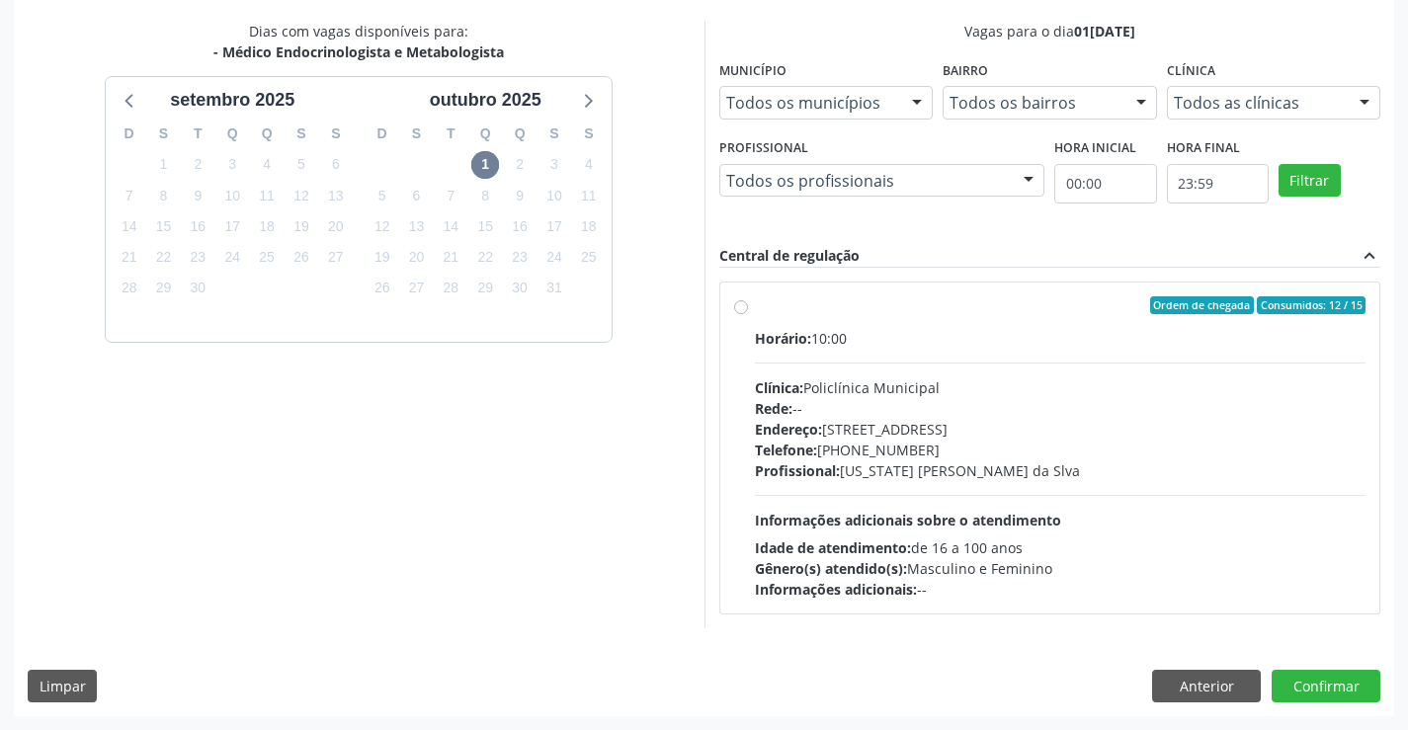
click at [978, 466] on div "Profissional: Washington Luiz Sobreira da Slva" at bounding box center [1061, 470] width 612 height 21
click at [748, 314] on input "Ordem de chegada Consumidos: 12 / 15 Horário: 10:00 Clínica: Policlínica Munici…" at bounding box center [741, 305] width 14 height 18
radio input "true"
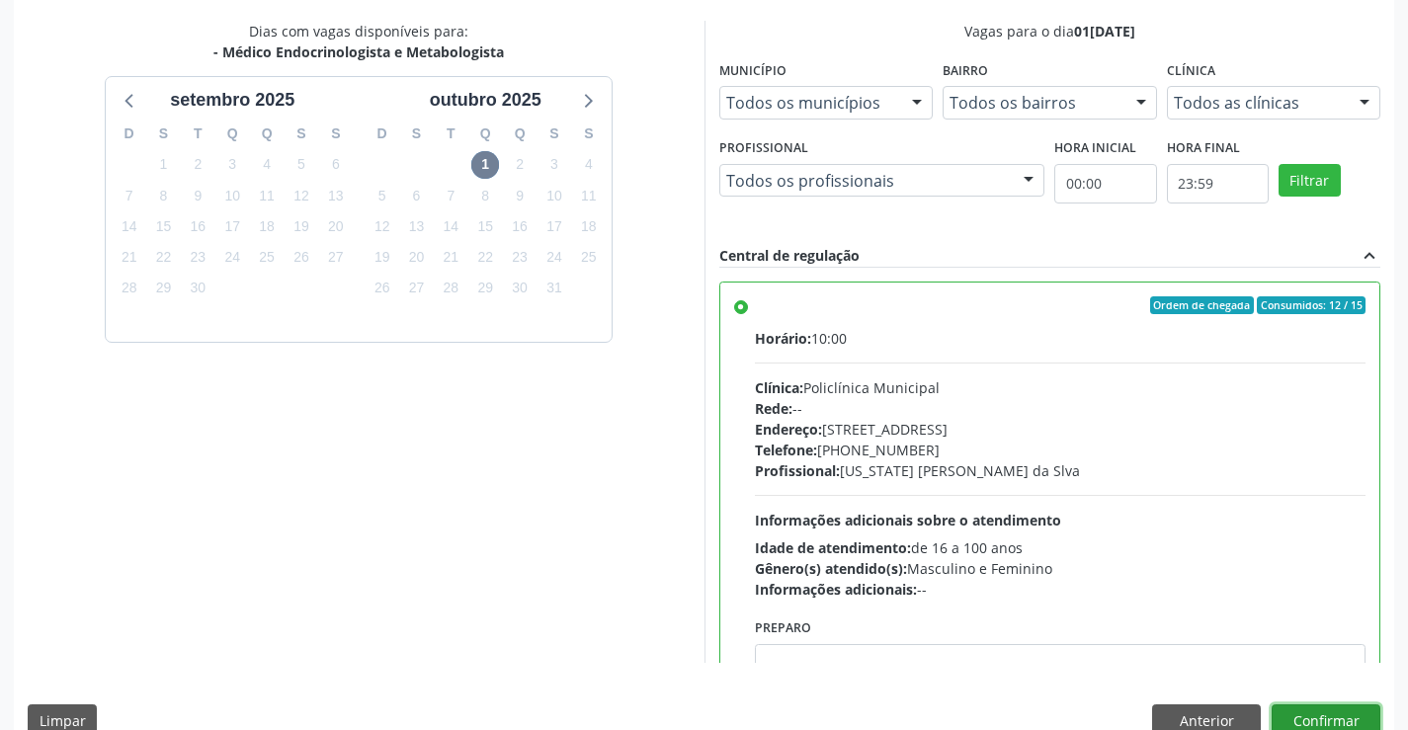
click at [1335, 710] on button "Confirmar" at bounding box center [1326, 722] width 109 height 34
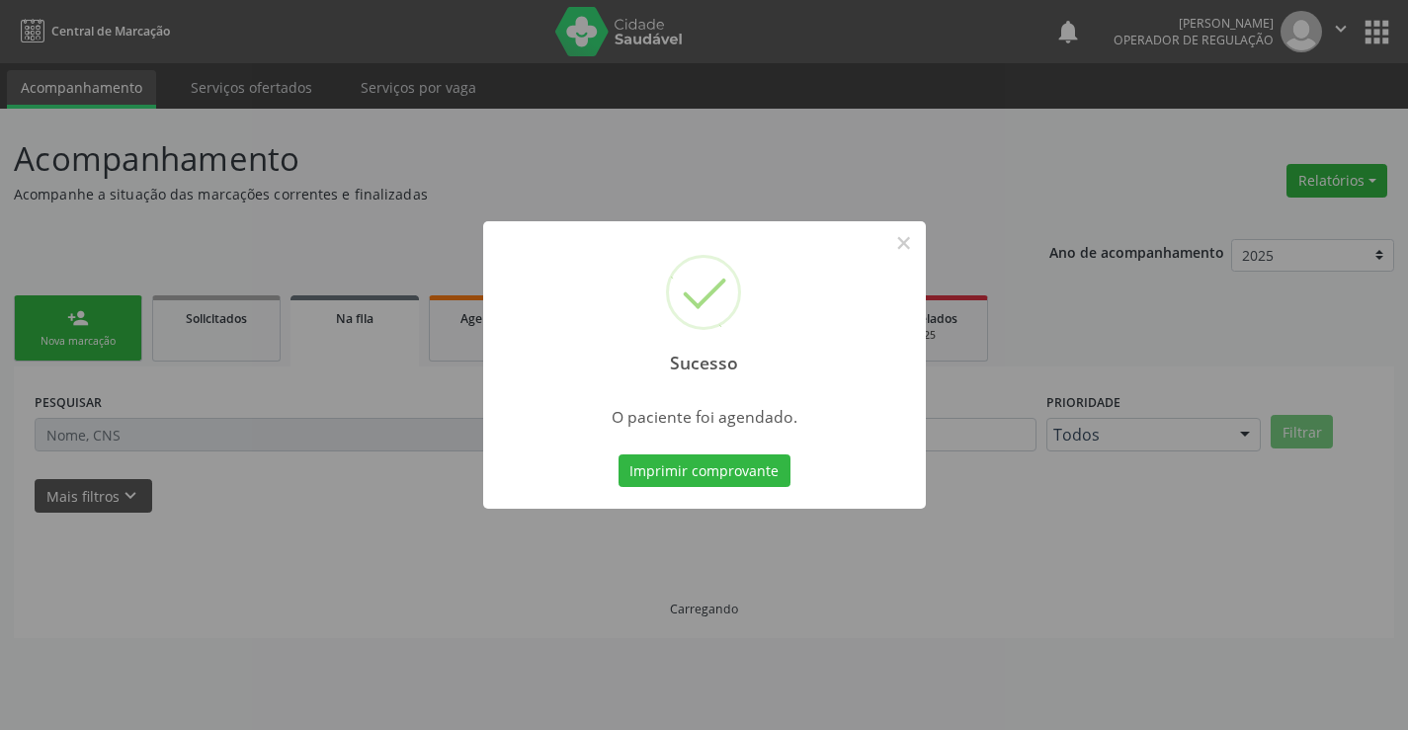
scroll to position [0, 0]
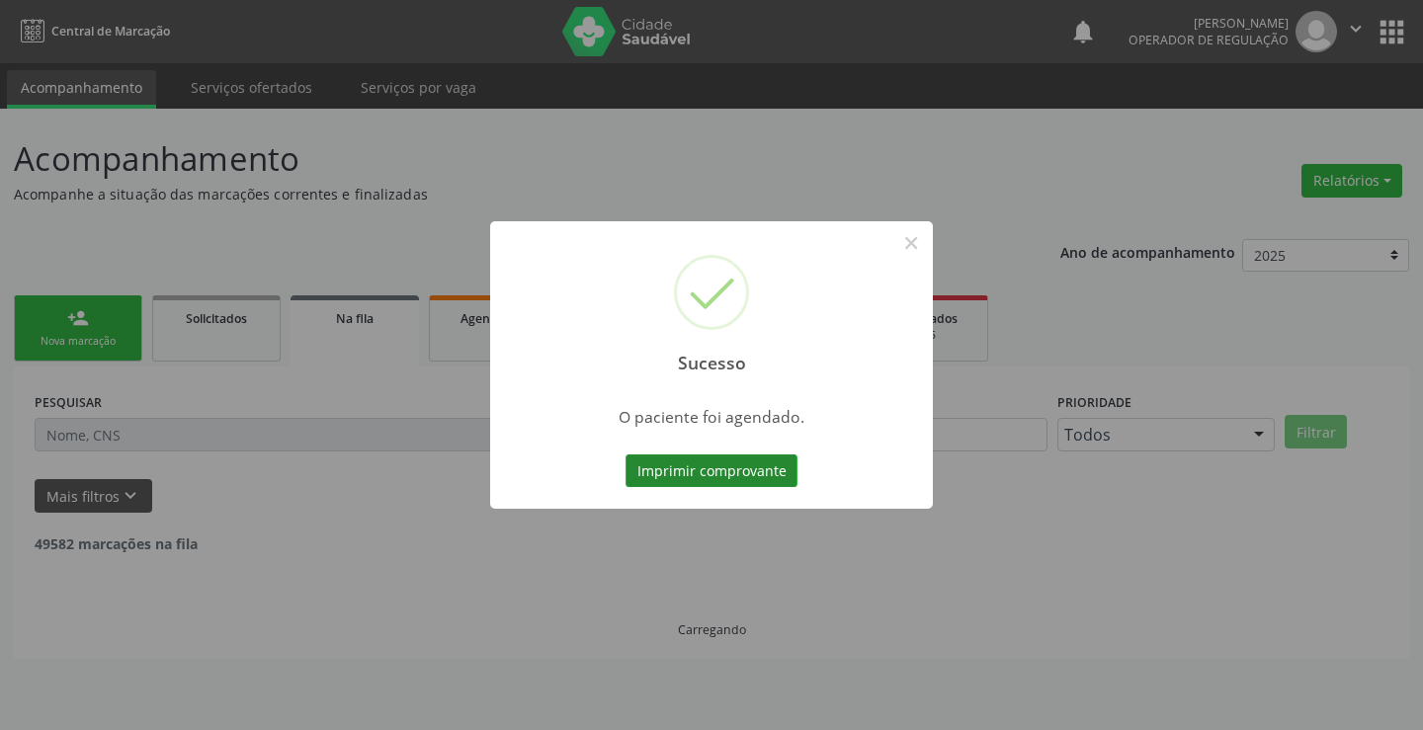
click at [755, 475] on button "Imprimir comprovante" at bounding box center [711, 472] width 172 height 34
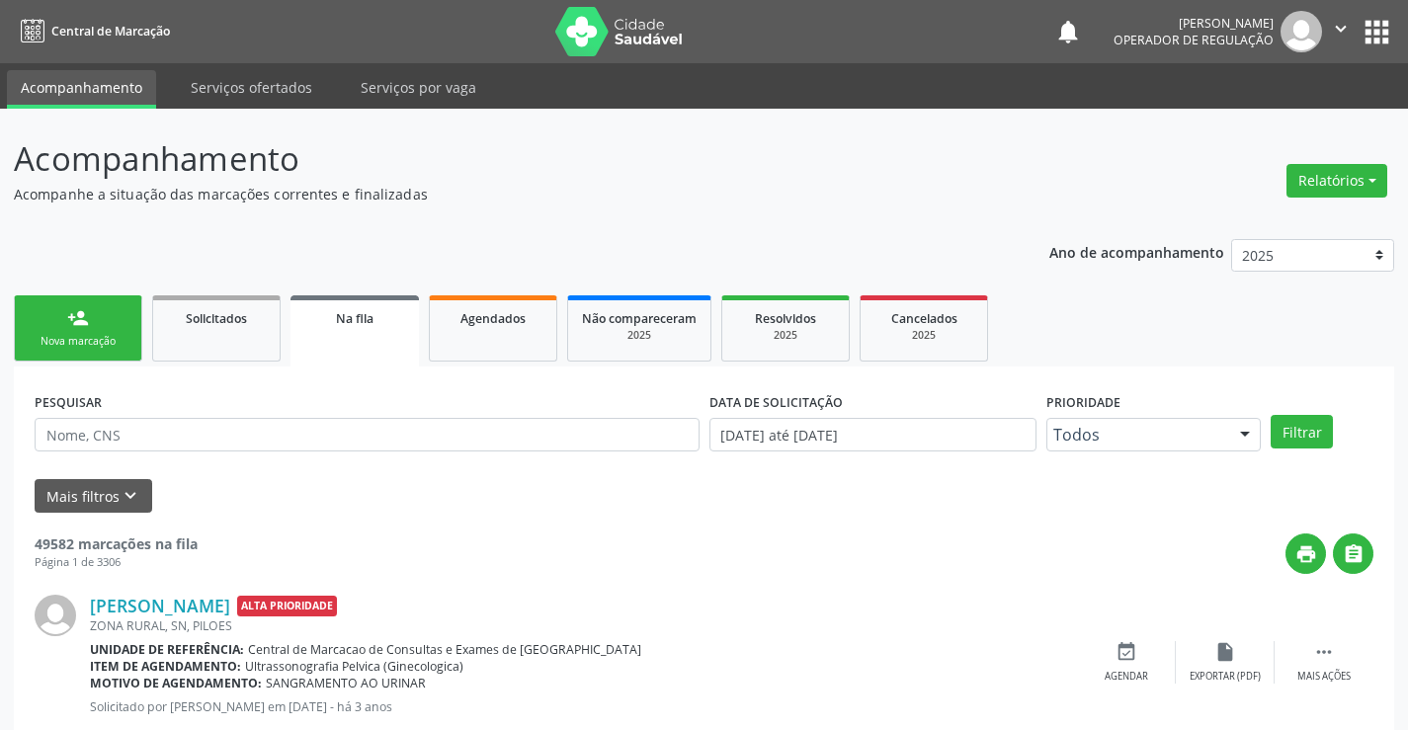
click at [64, 335] on div "Nova marcação" at bounding box center [78, 341] width 99 height 15
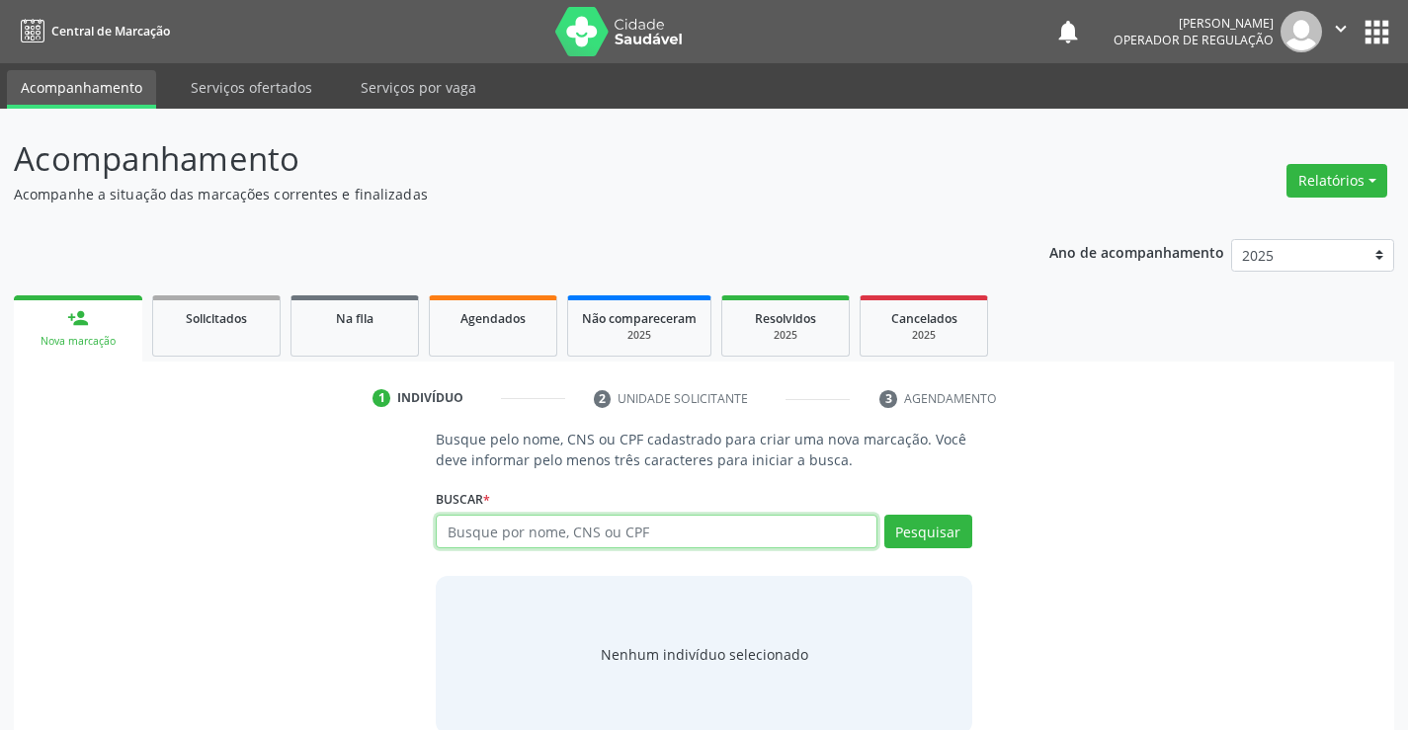
click at [566, 539] on input "text" at bounding box center [656, 532] width 441 height 34
type input "700600435129669"
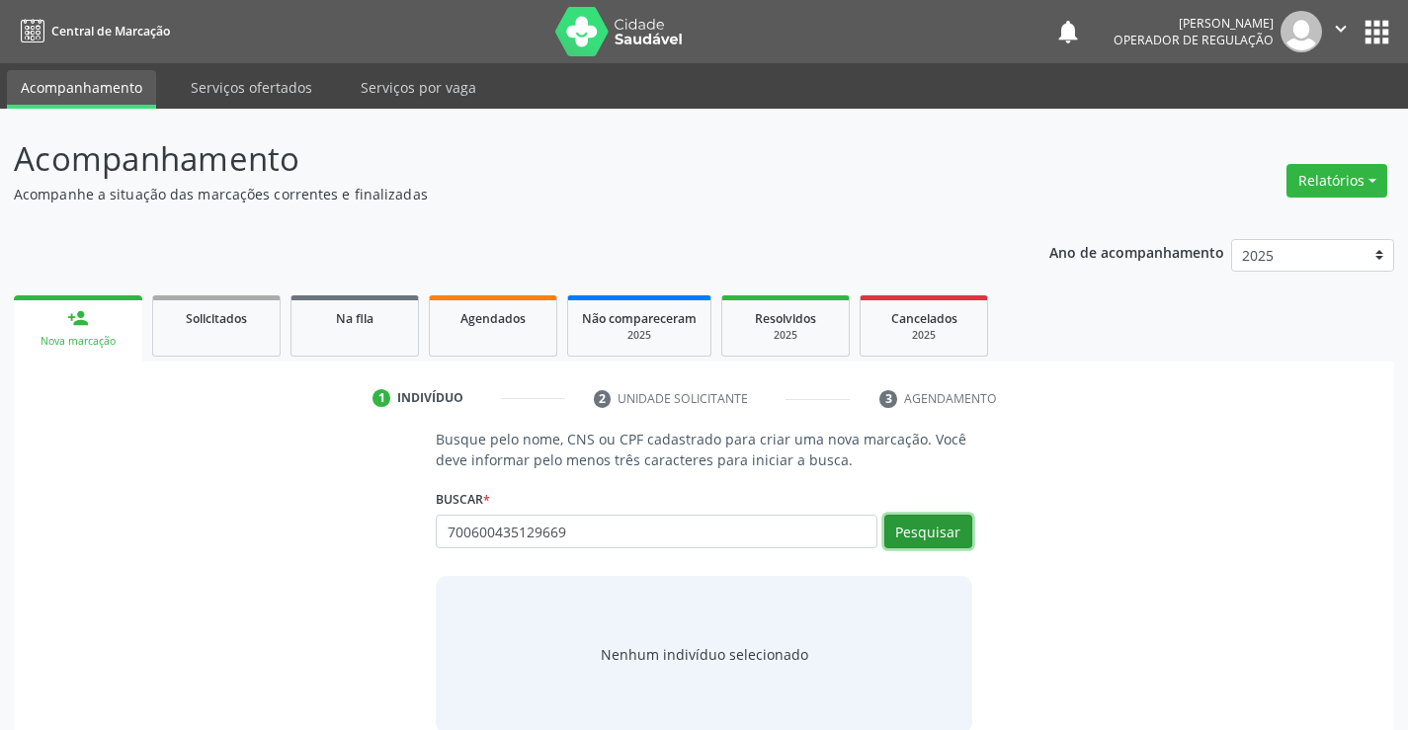
click at [922, 533] on button "Pesquisar" at bounding box center [928, 532] width 88 height 34
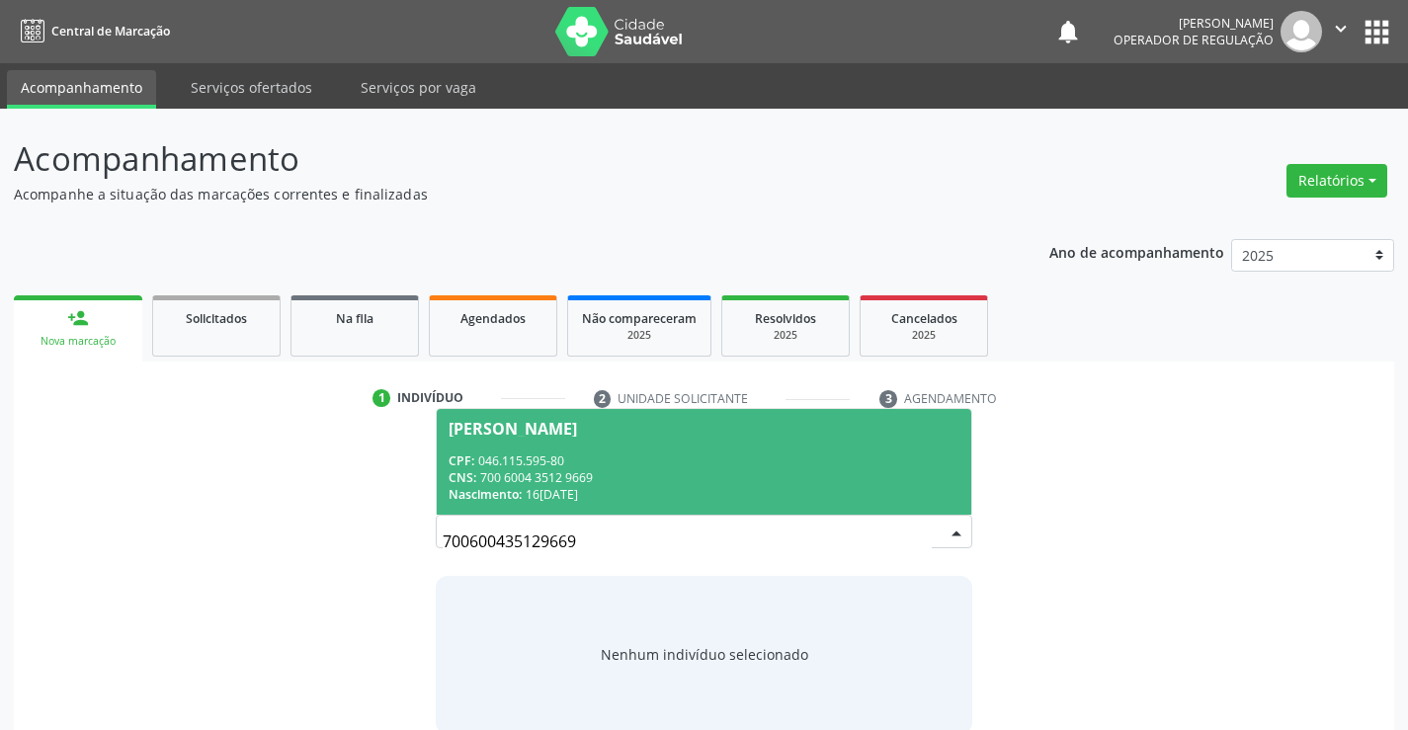
click at [477, 463] on div "CPF: 046.115.595-80" at bounding box center [704, 461] width 510 height 17
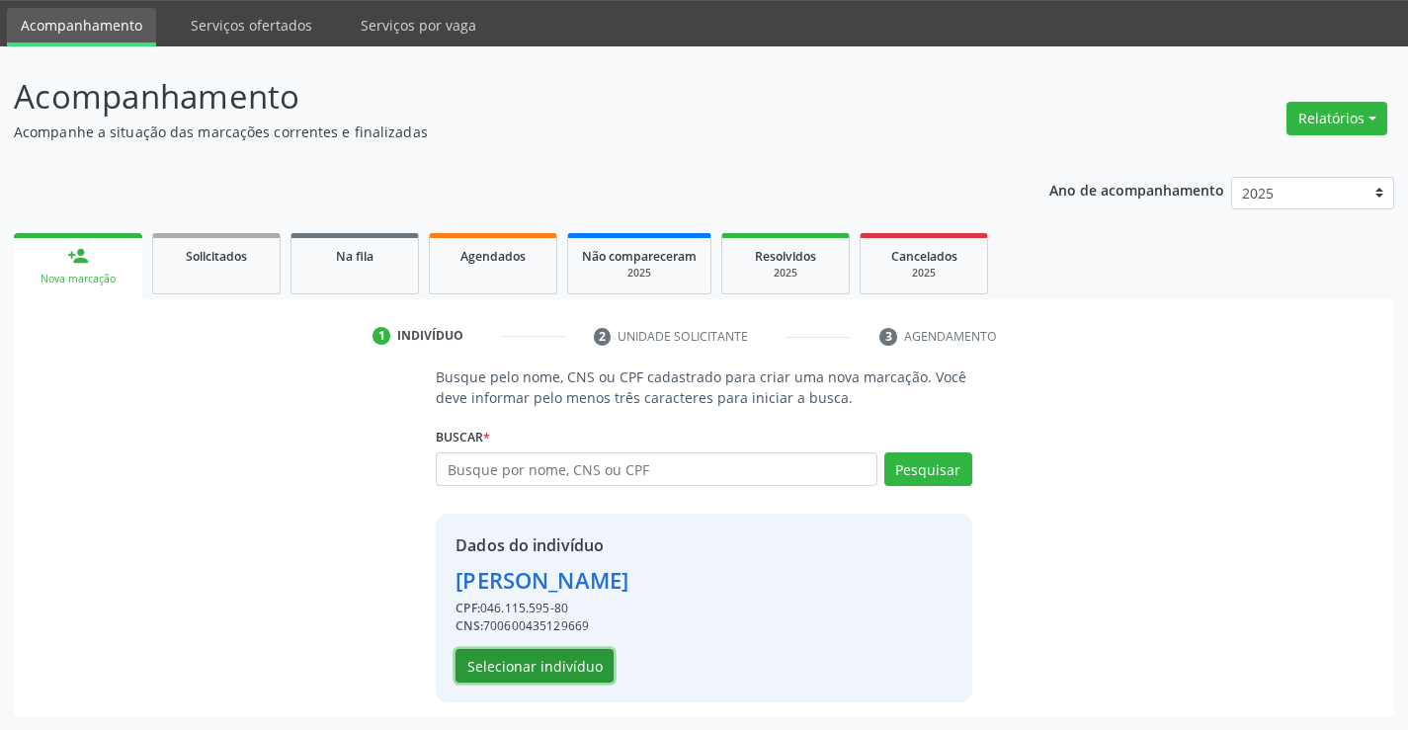
click at [516, 657] on button "Selecionar indivíduo" at bounding box center [535, 666] width 158 height 34
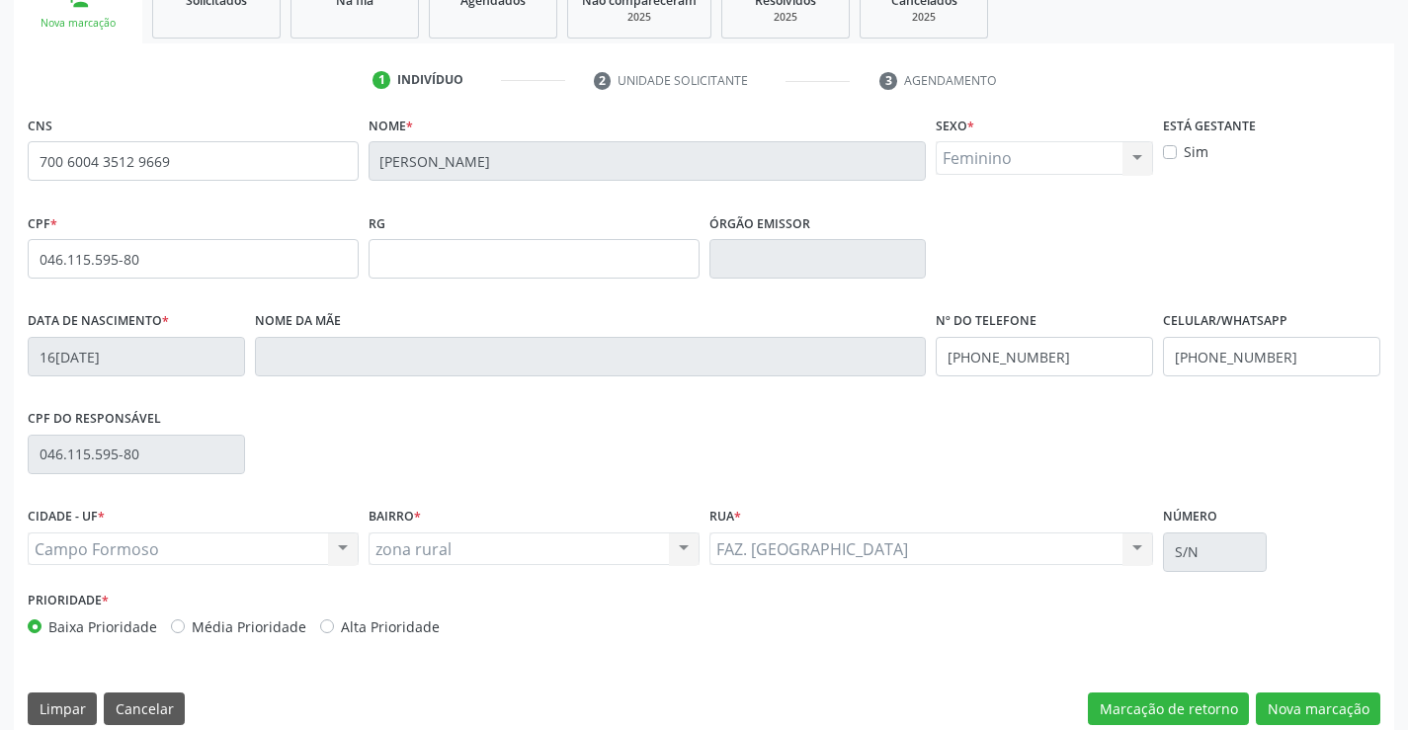
scroll to position [341, 0]
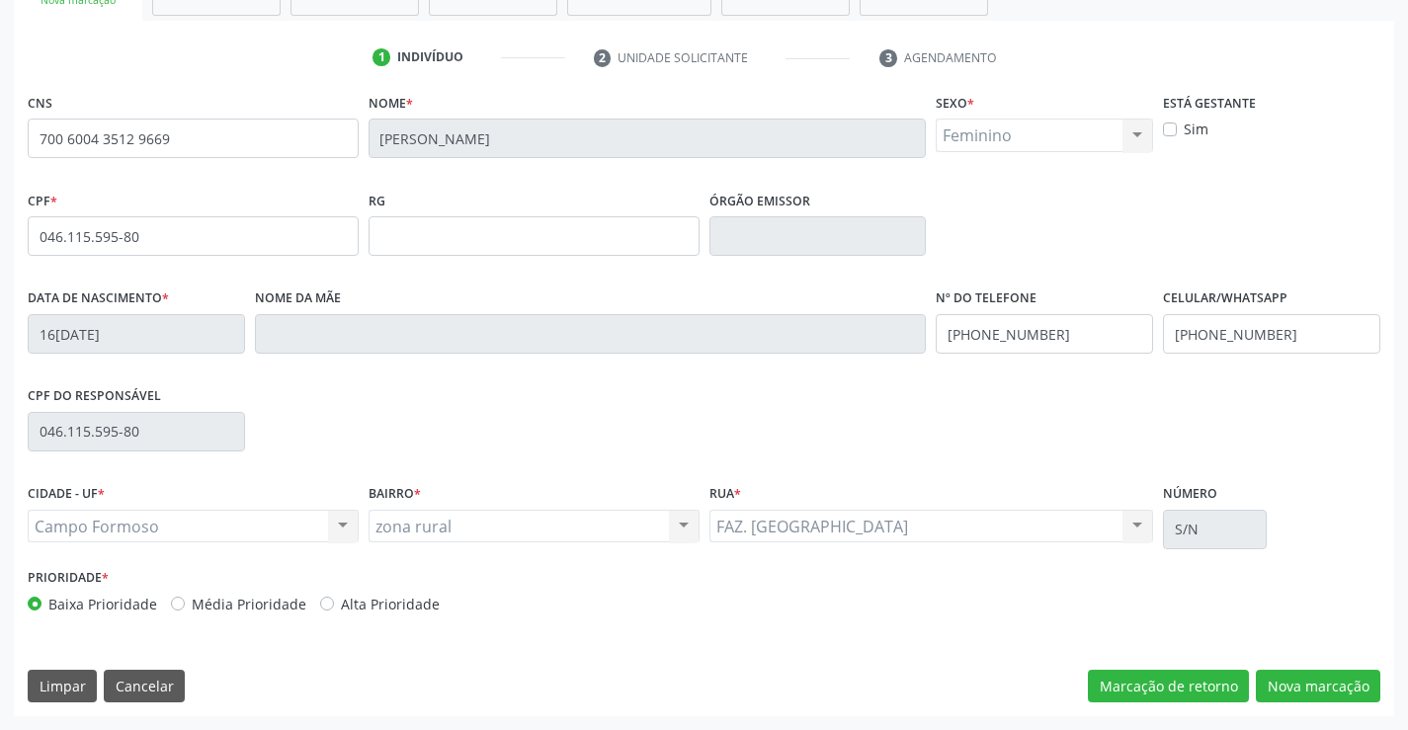
click at [1322, 667] on div "CNS 700 6004 3512 9669 Nome * Damiana Simoes de Souza Sexo * Feminino Masculino…" at bounding box center [704, 402] width 1380 height 628
click at [1323, 678] on button "Nova marcação" at bounding box center [1318, 687] width 125 height 34
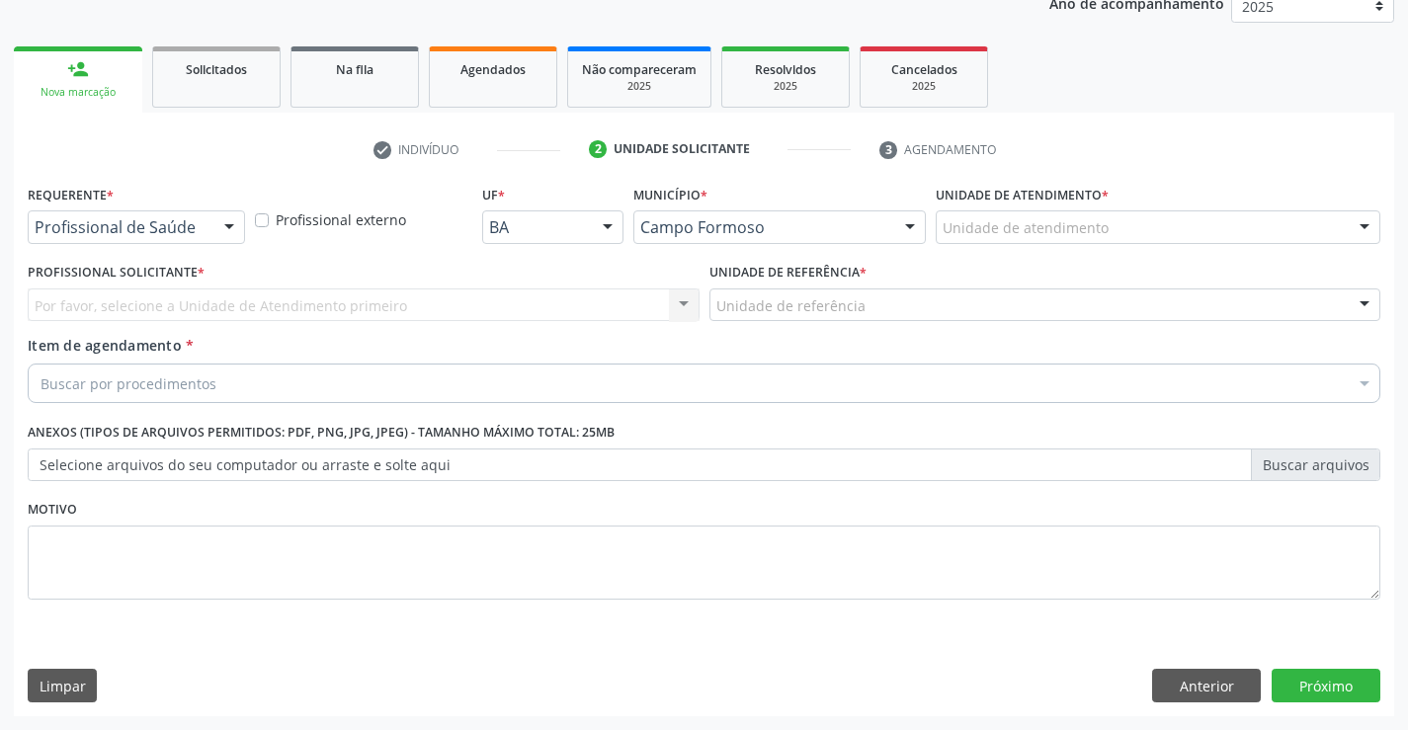
scroll to position [249, 0]
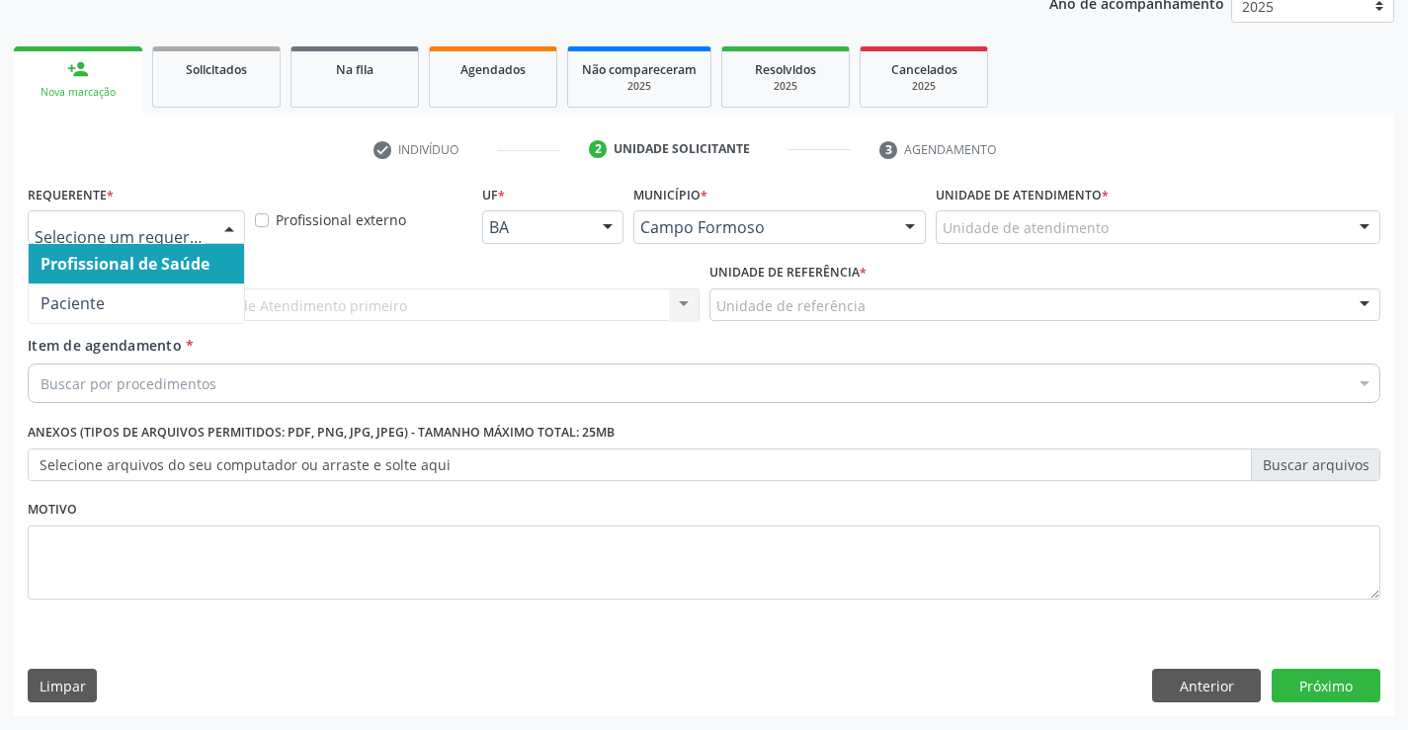
click at [211, 224] on div "Profissional de Saúde Paciente Nenhum resultado encontrado para: " " Não há nen…" at bounding box center [136, 227] width 217 height 34
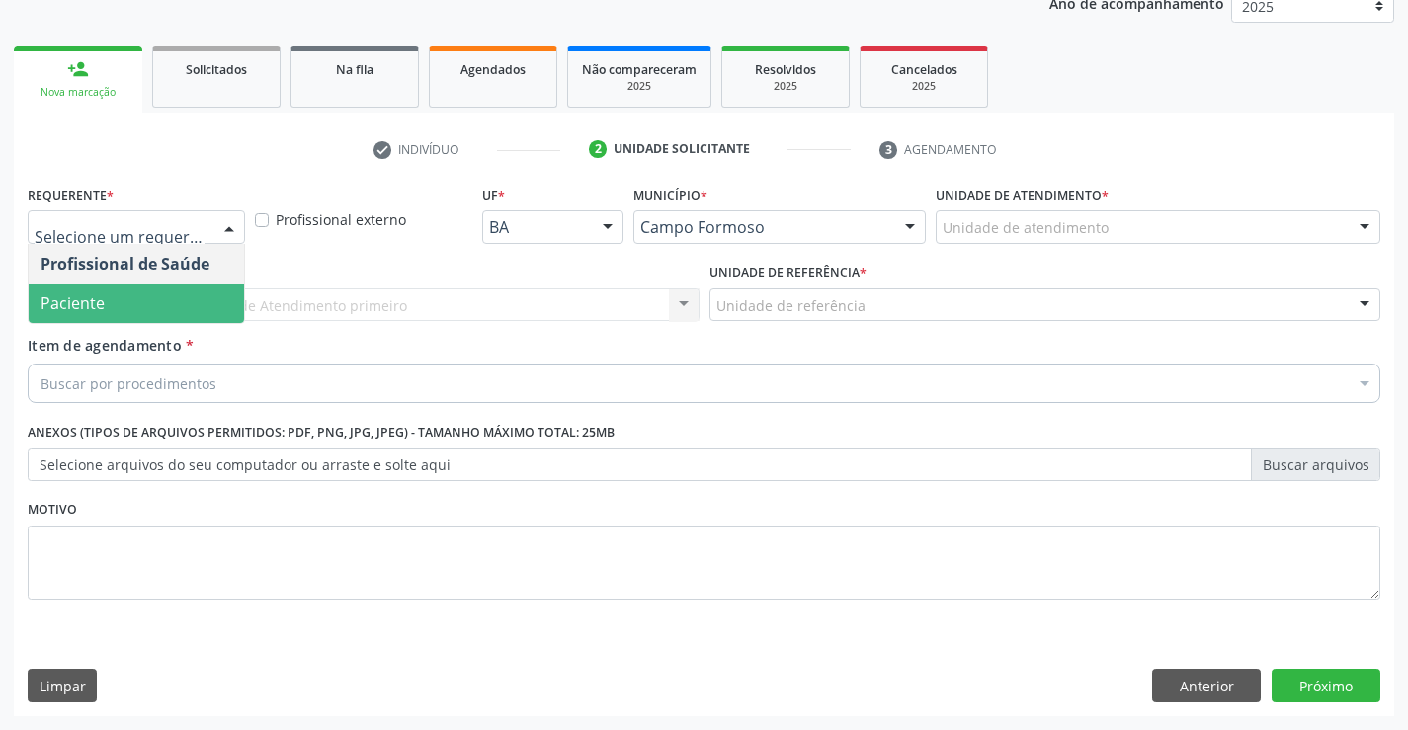
click at [166, 286] on span "Paciente" at bounding box center [136, 304] width 215 height 40
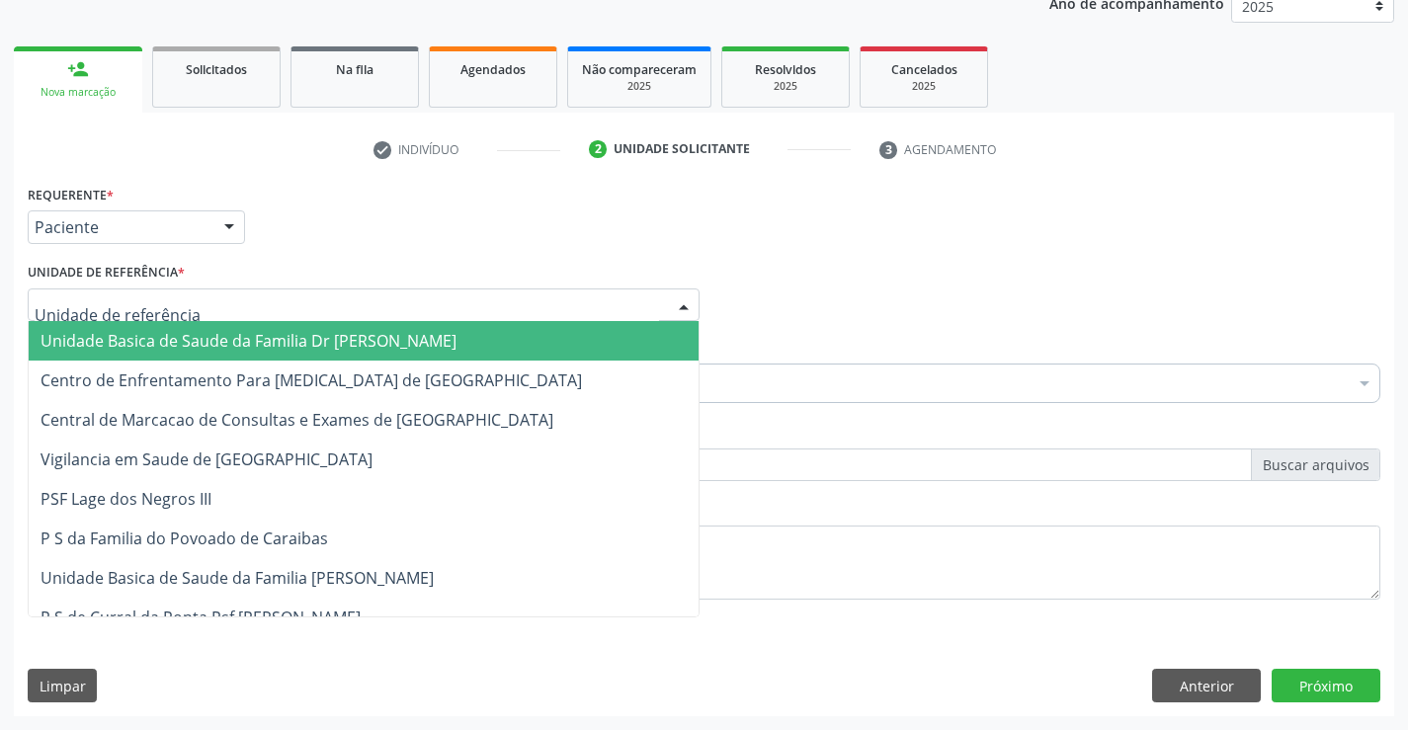
click at [284, 302] on div at bounding box center [364, 306] width 672 height 34
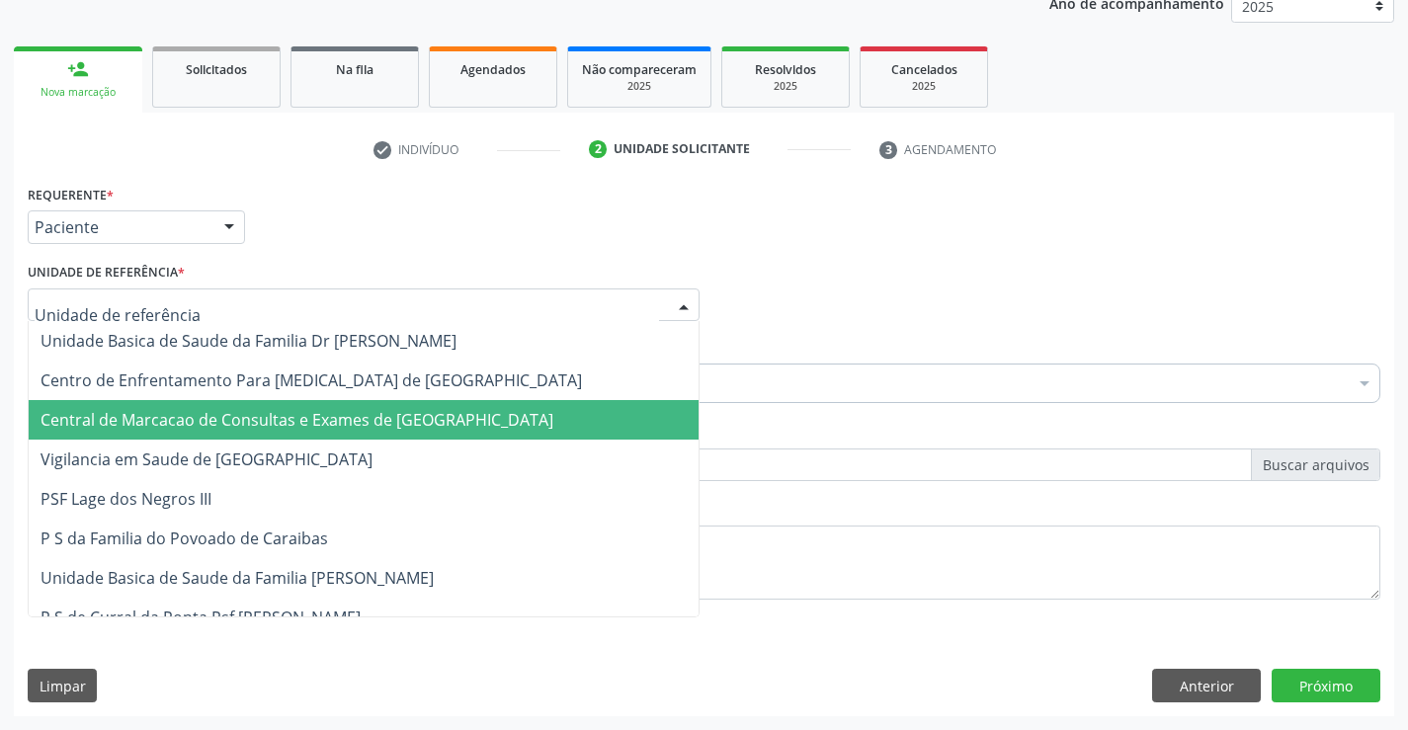
click at [285, 416] on span "Central de Marcacao de Consultas e Exames de [GEOGRAPHIC_DATA]" at bounding box center [297, 420] width 513 height 22
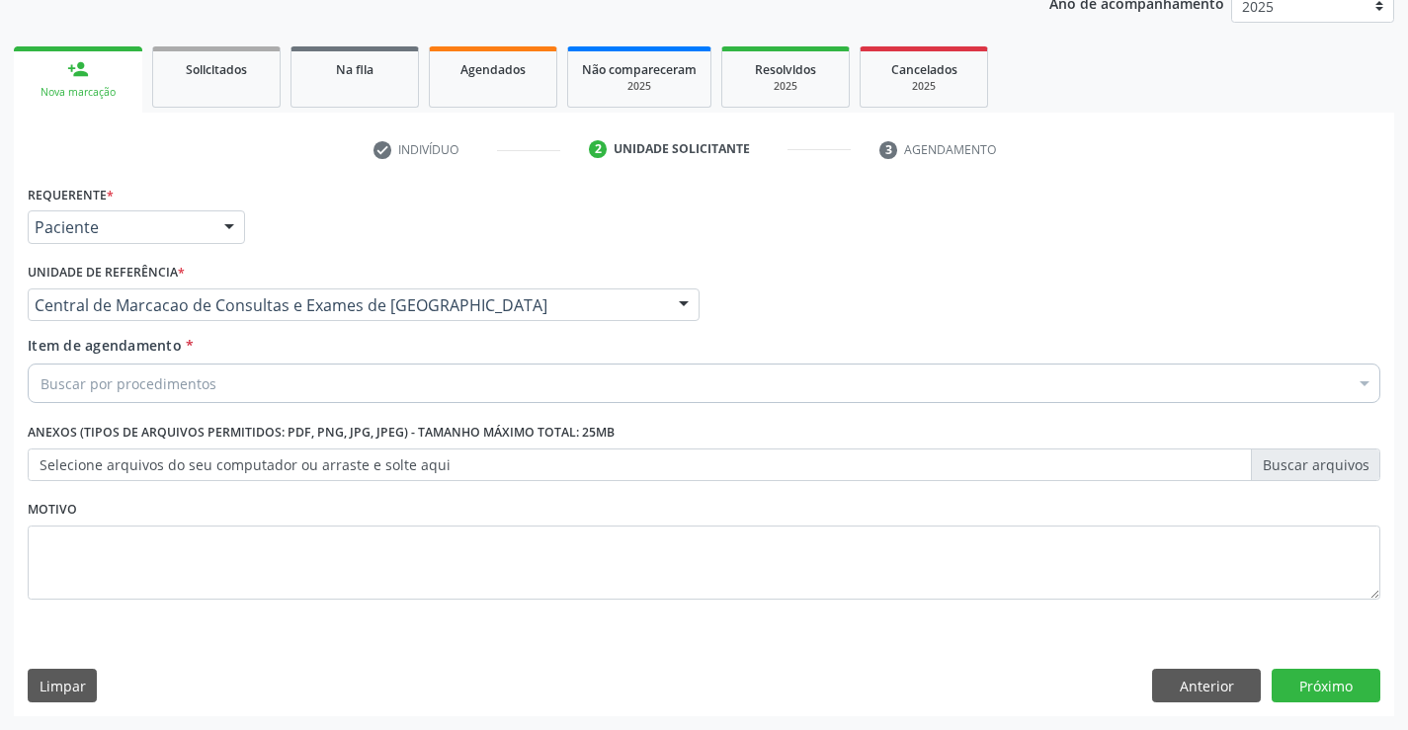
click at [330, 379] on div "Buscar por procedimentos" at bounding box center [704, 384] width 1353 height 40
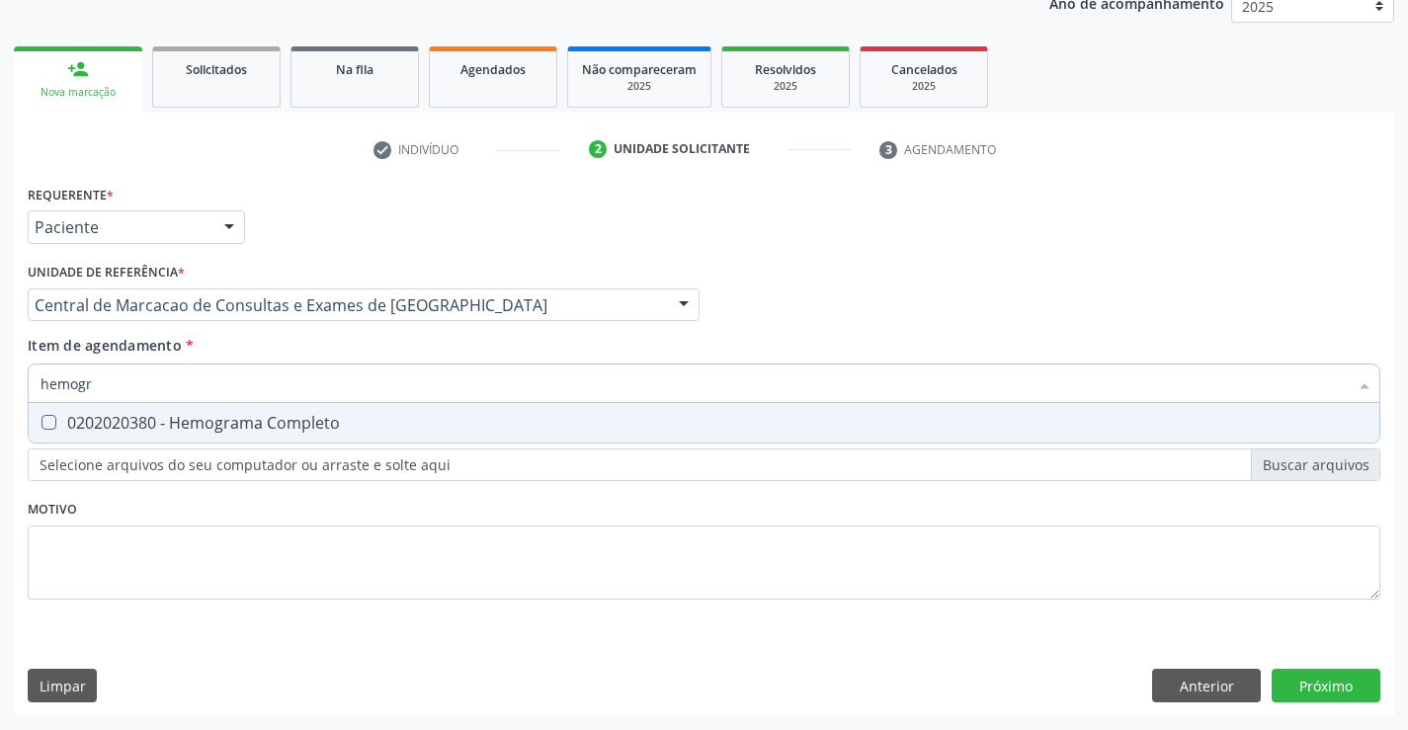
type input "hemogra"
click at [307, 428] on div "0202020380 - Hemograma Completo" at bounding box center [704, 423] width 1327 height 16
checkbox Completo "true"
click at [335, 388] on input "hemogra" at bounding box center [694, 384] width 1307 height 40
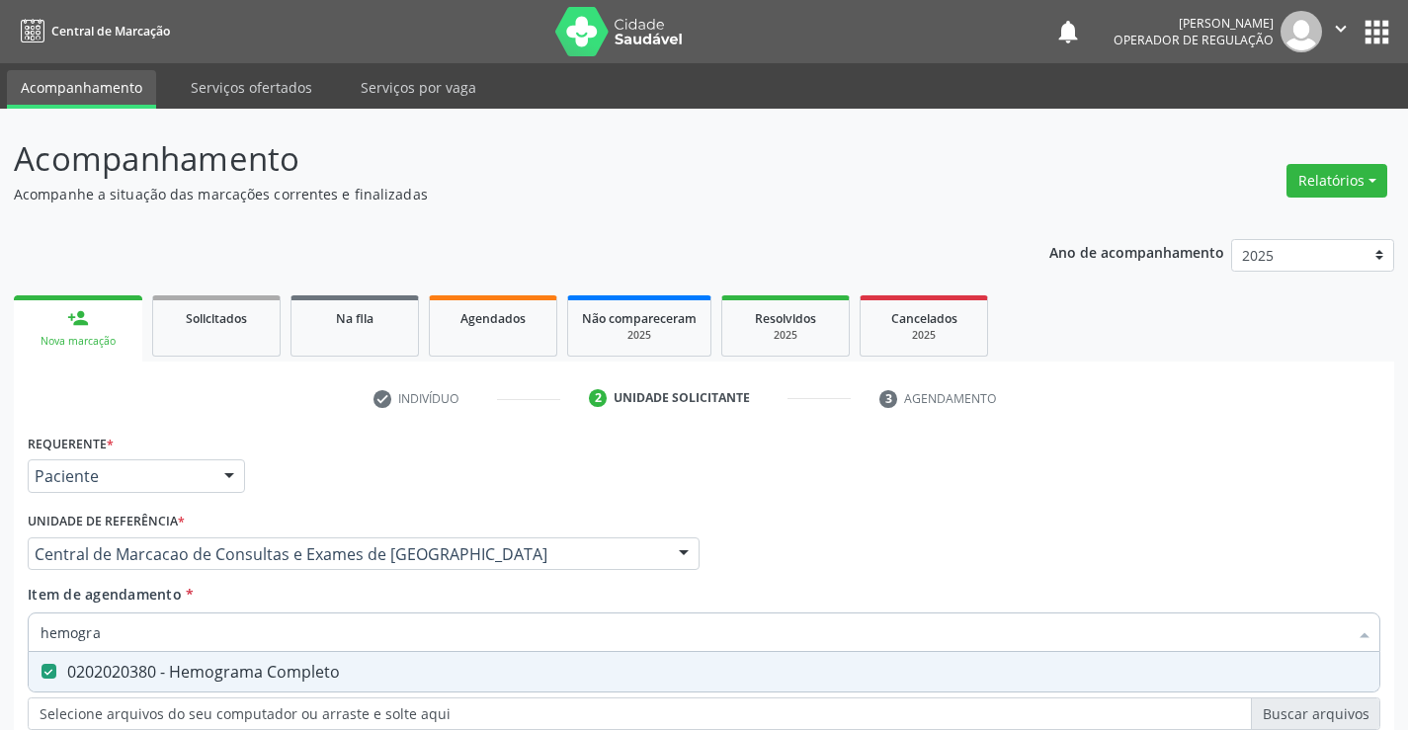
scroll to position [249, 0]
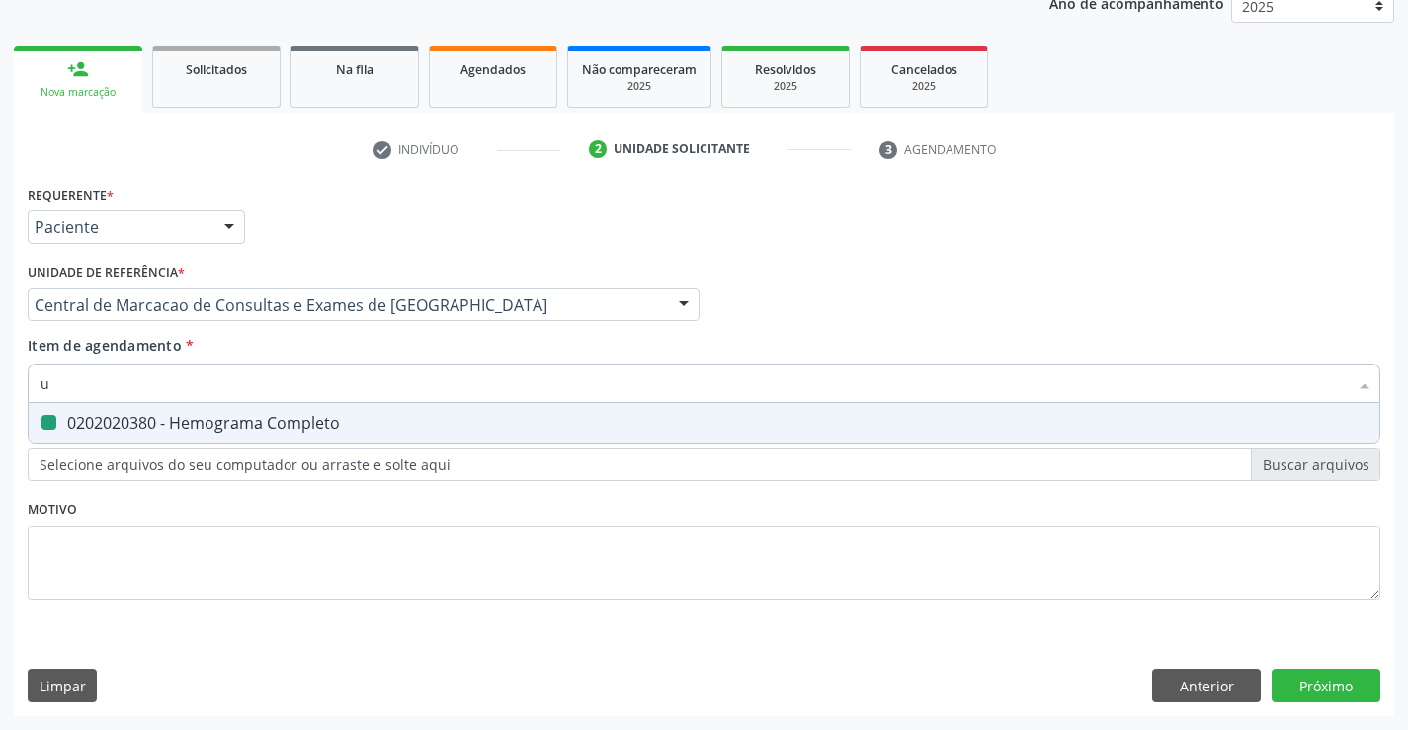
type input "ur"
checkbox Completo "false"
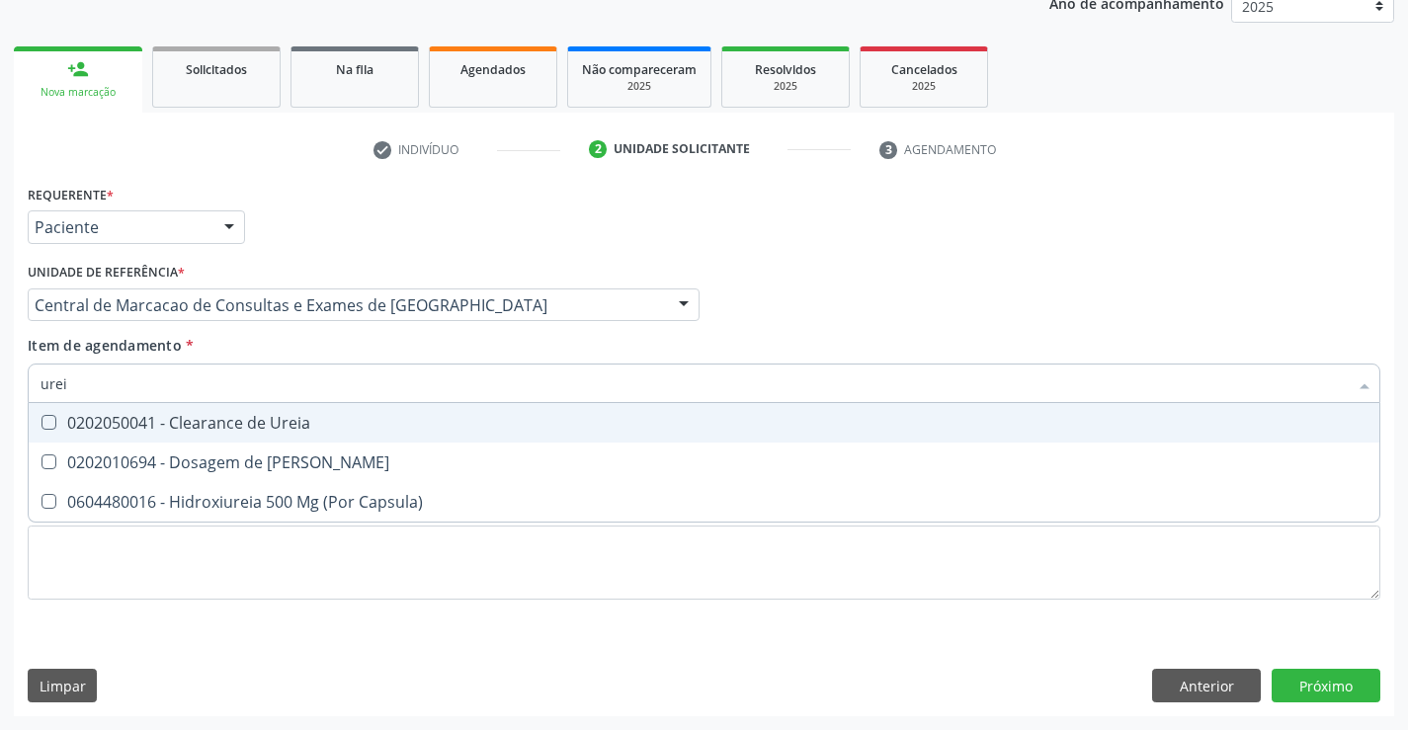
type input "ureia"
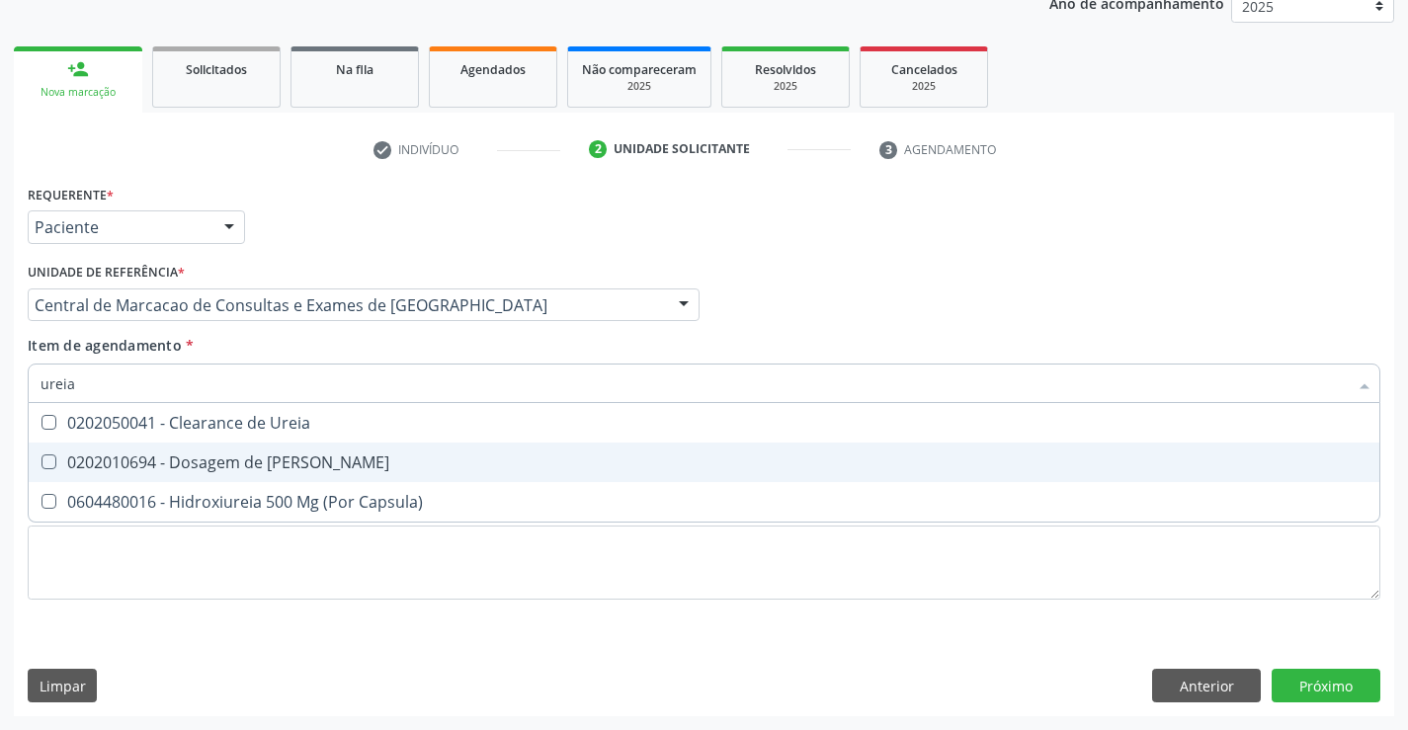
click at [274, 459] on div "0202010694 - Dosagem de [PERSON_NAME]" at bounding box center [704, 463] width 1327 height 16
checkbox Ureia "true"
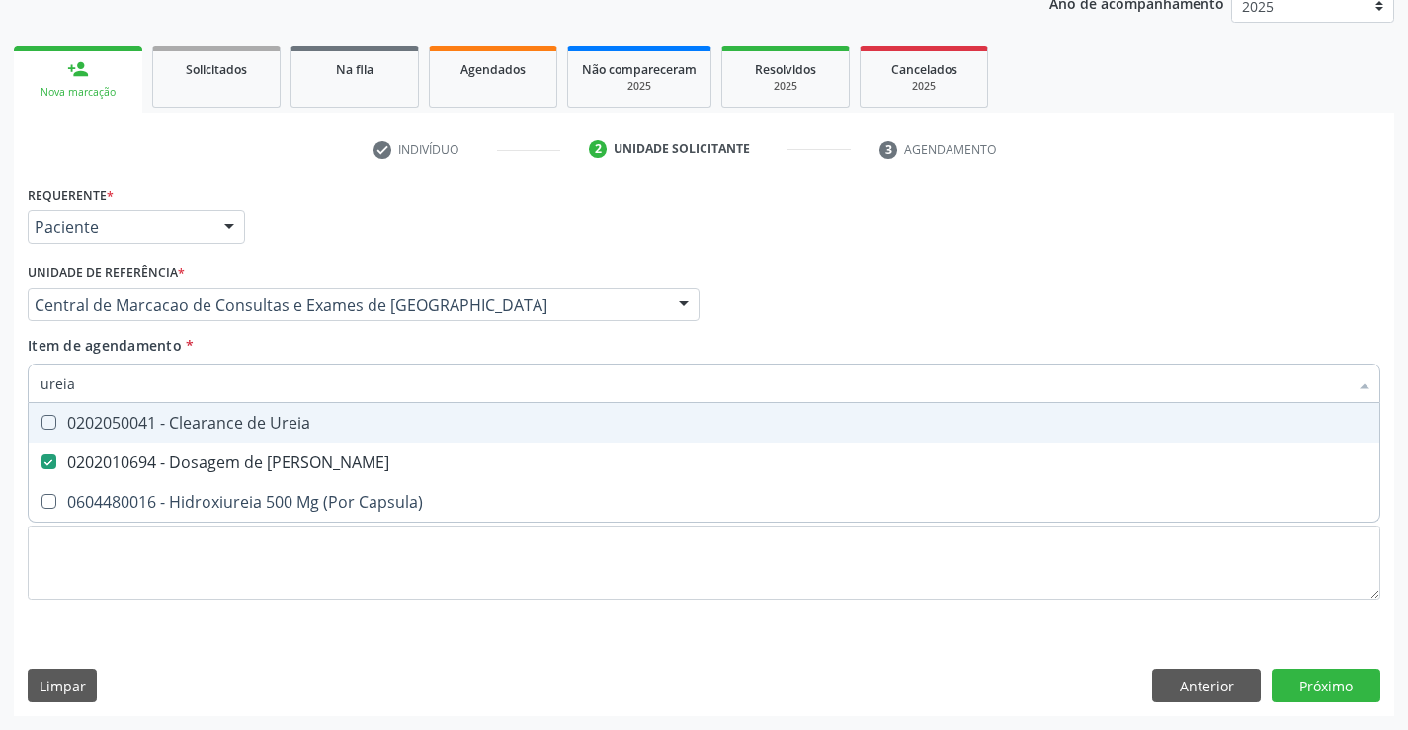
click at [272, 392] on input "ureia" at bounding box center [694, 384] width 1307 height 40
type input "c"
checkbox Ureia "false"
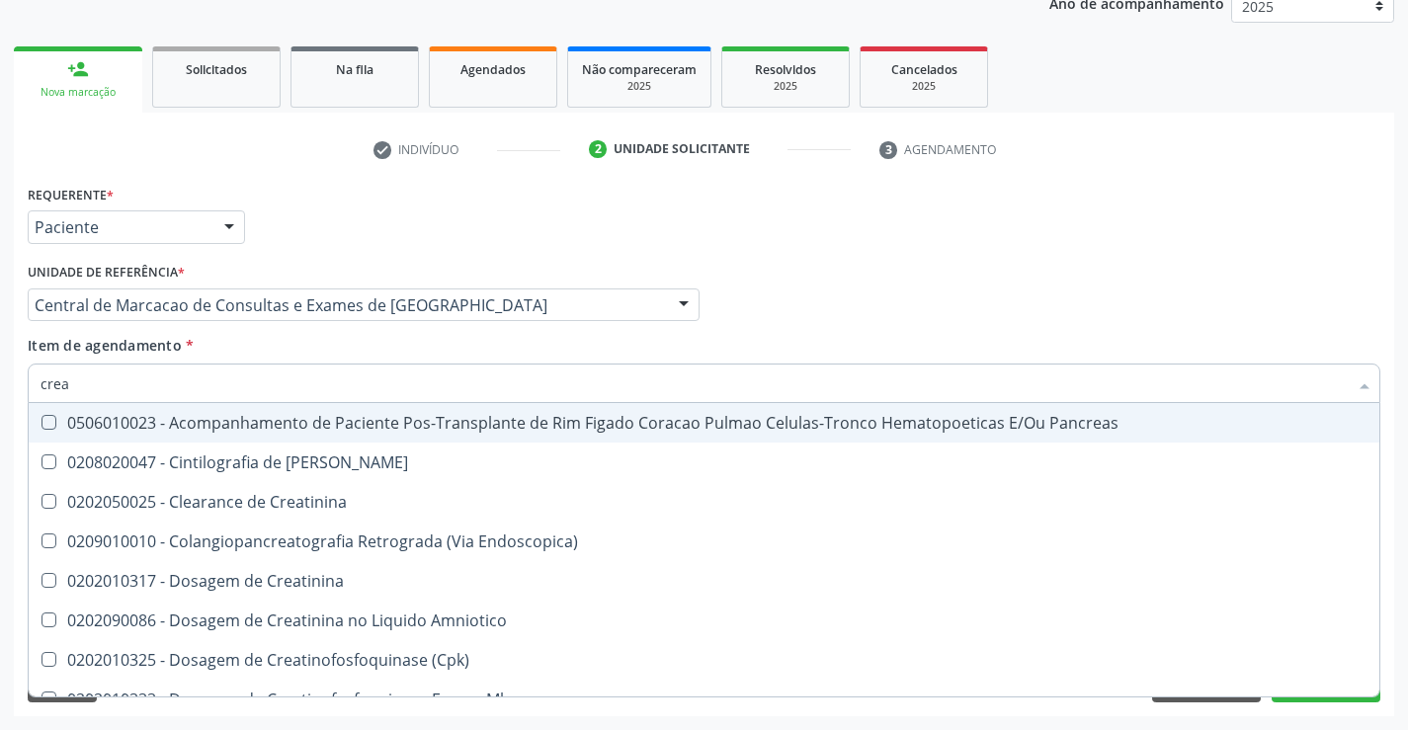
type input "creat"
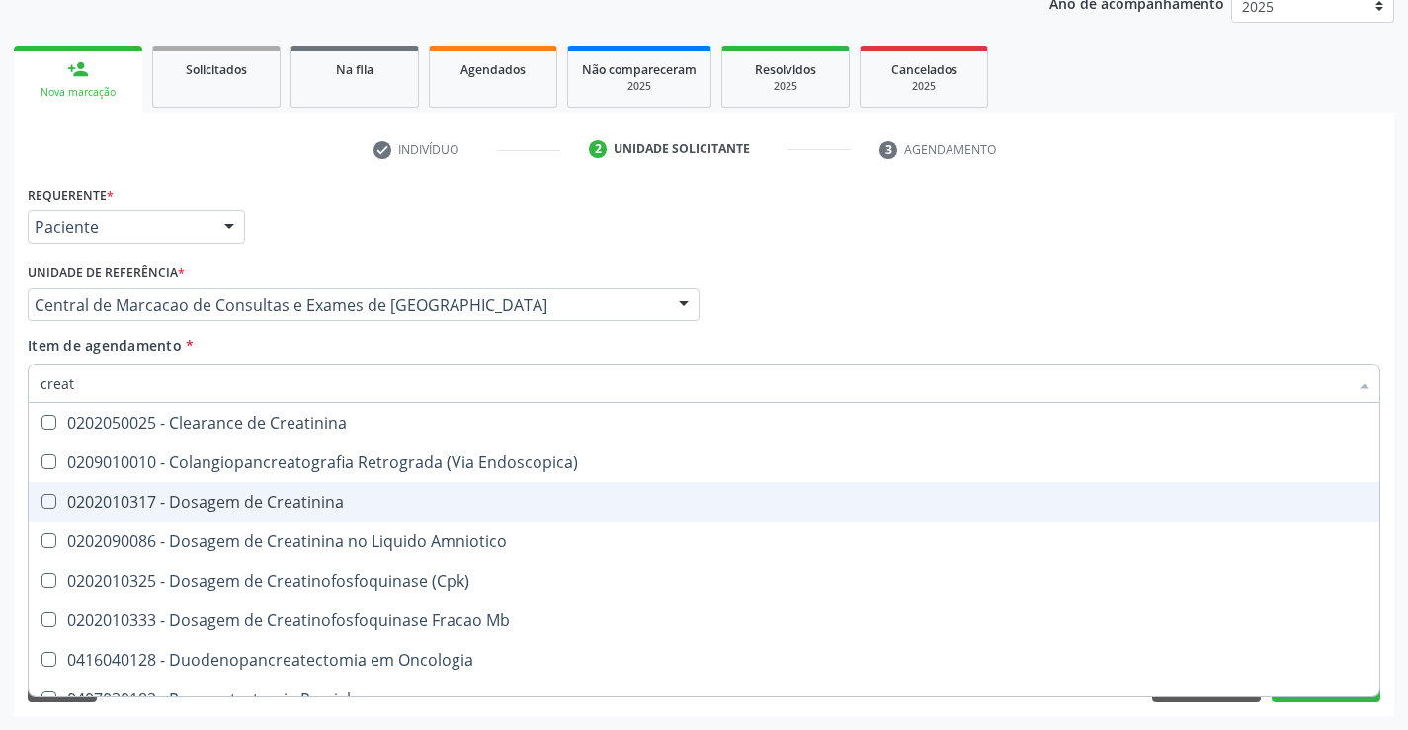
click at [284, 494] on div "0202010317 - Dosagem de Creatinina" at bounding box center [704, 502] width 1327 height 16
checkbox Creatinina "true"
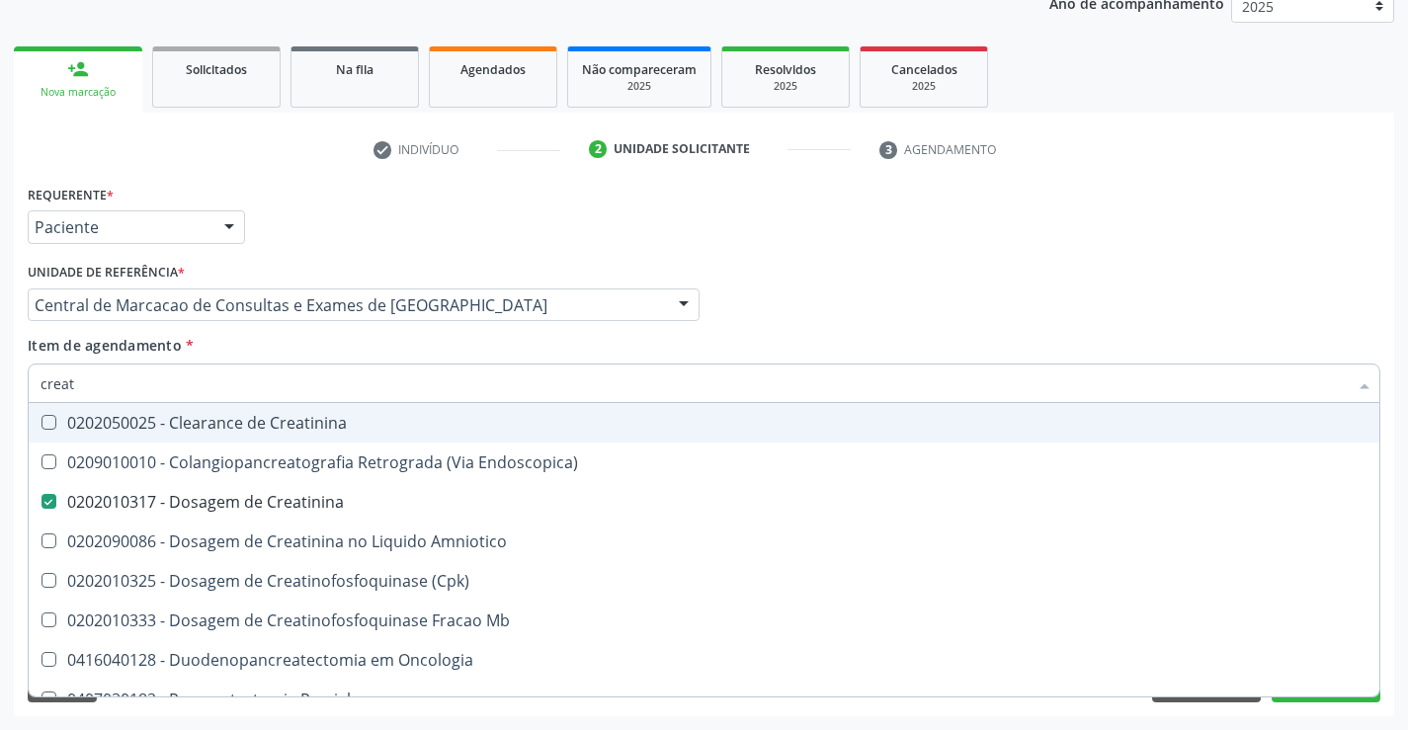
click at [275, 383] on input "creat" at bounding box center [694, 384] width 1307 height 40
click at [1263, 302] on div "Profissional Solicitante Por favor, selecione a Unidade de Atendimento primeiro…" at bounding box center [704, 296] width 1363 height 77
checkbox Endoscopica\) "true"
checkbox Amniotico "true"
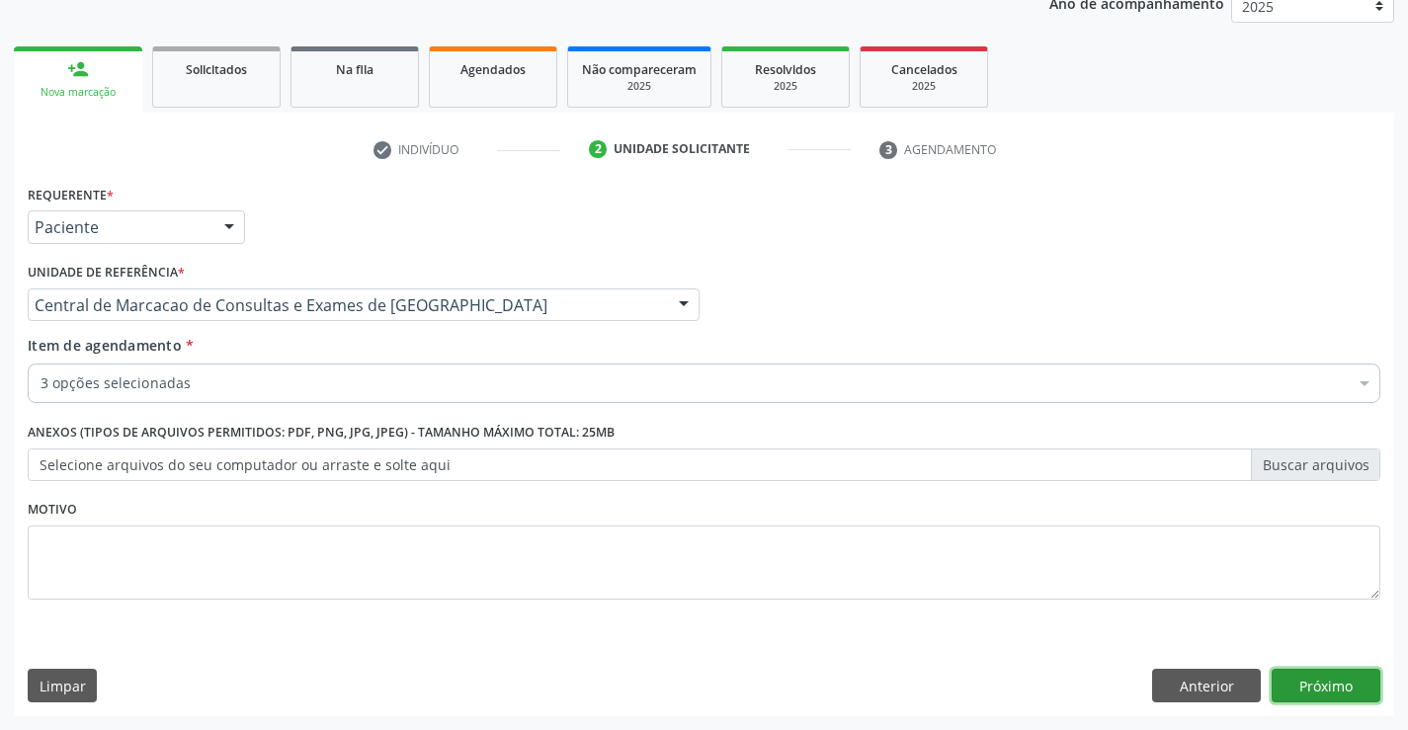
click at [1313, 687] on button "Próximo" at bounding box center [1326, 686] width 109 height 34
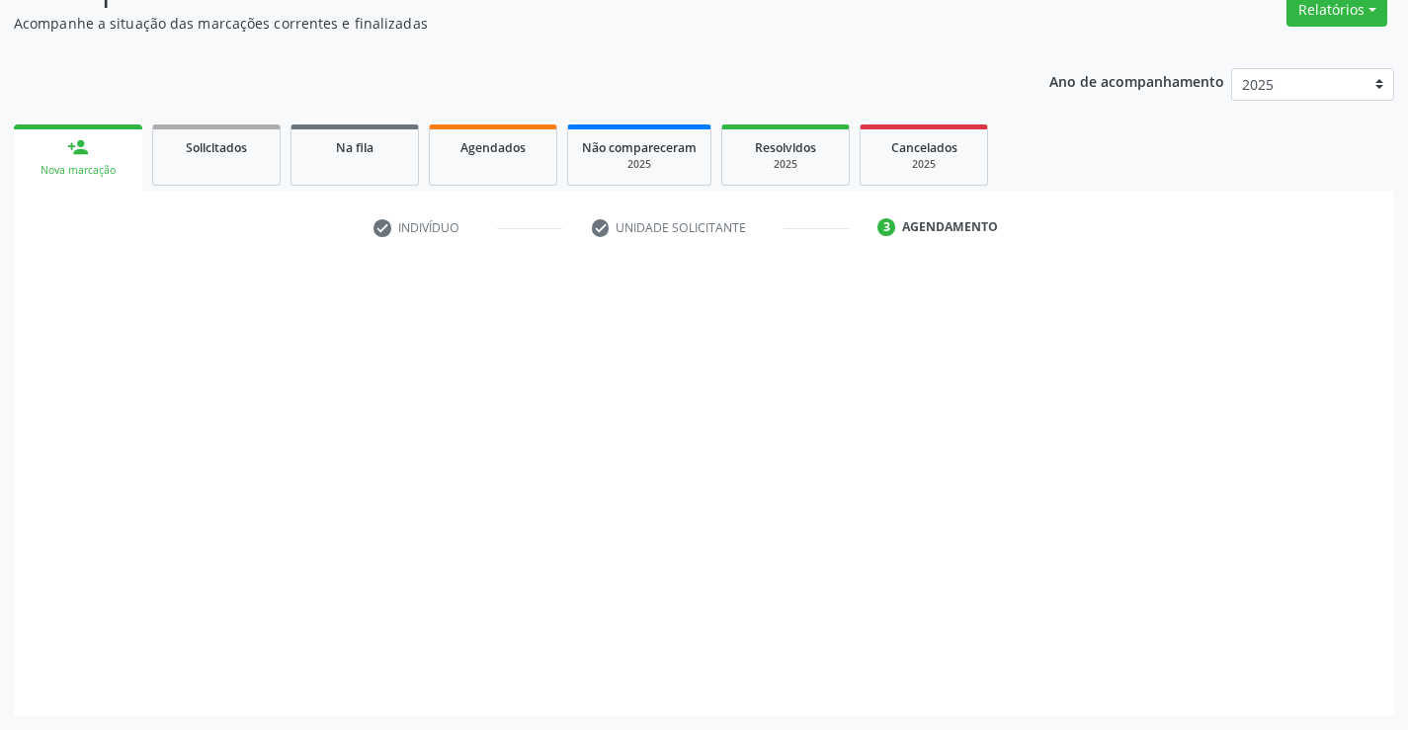
scroll to position [171, 0]
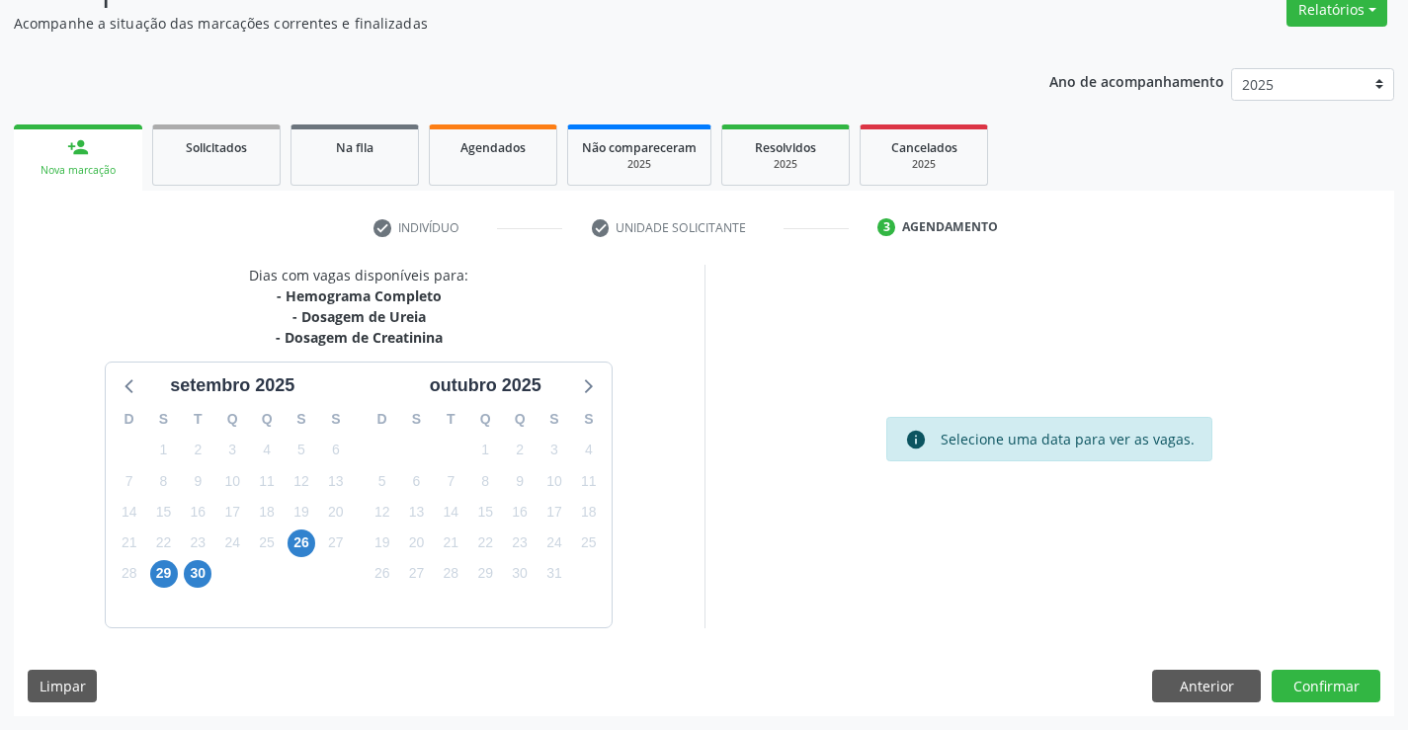
click at [318, 544] on div "27" at bounding box center [335, 543] width 35 height 31
click at [315, 542] on div "26" at bounding box center [302, 543] width 35 height 31
click at [300, 542] on span "26" at bounding box center [302, 544] width 28 height 28
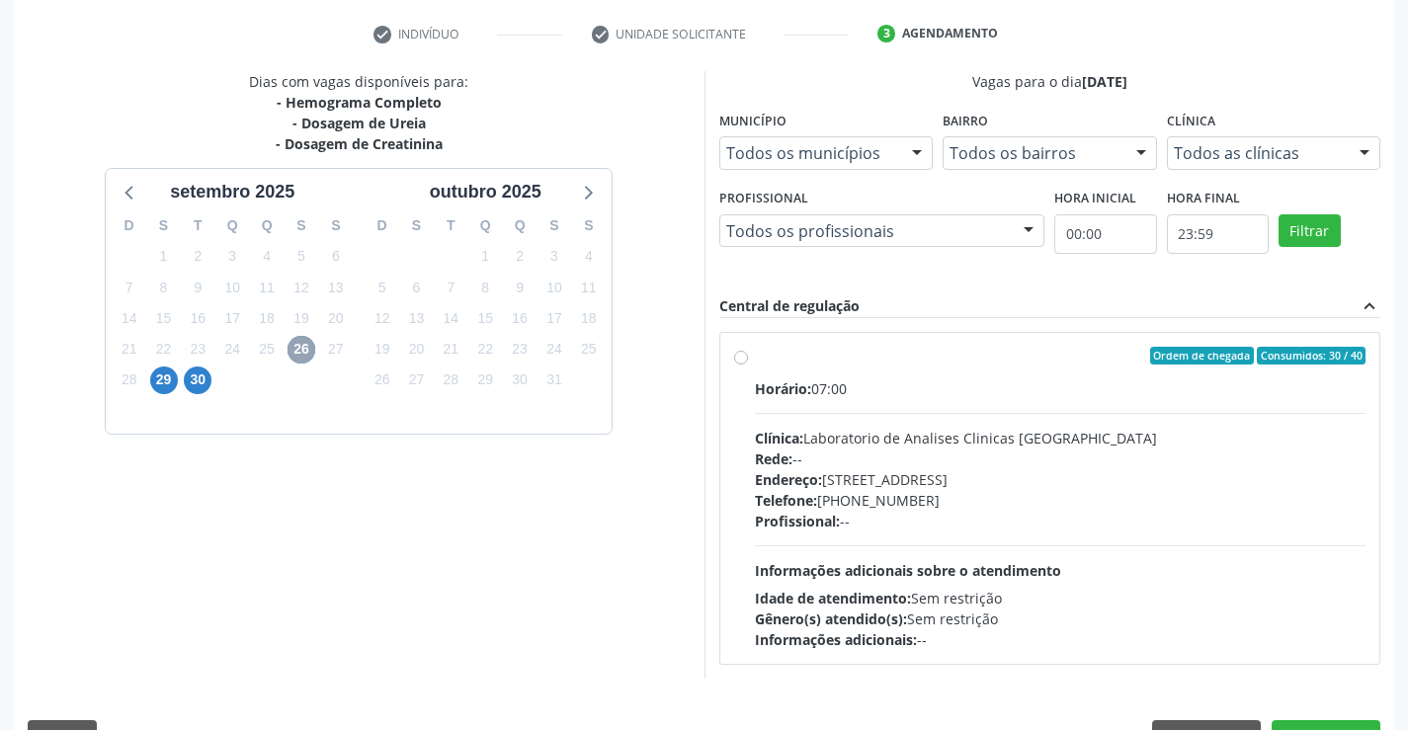
scroll to position [415, 0]
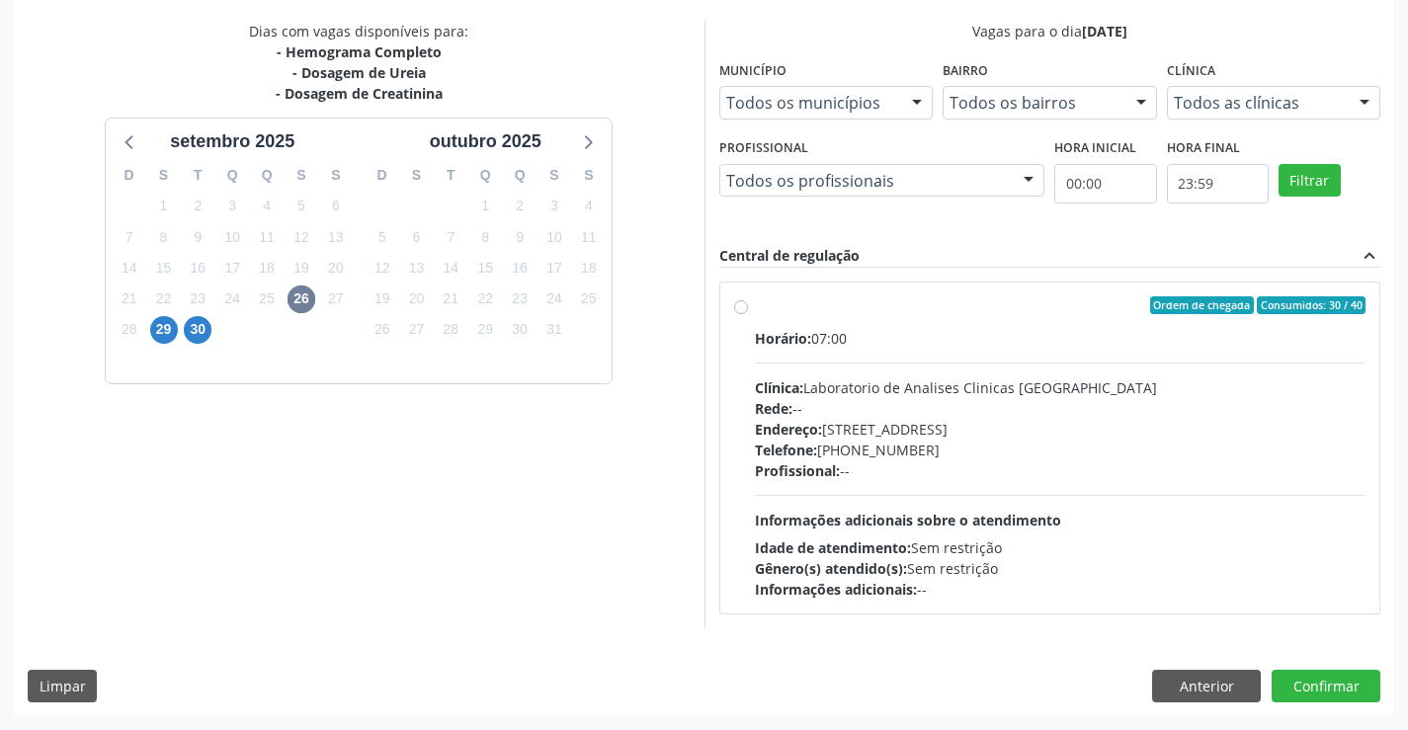
click at [994, 434] on div "Endereço: [STREET_ADDRESS]" at bounding box center [1061, 429] width 612 height 21
click at [748, 314] on input "Ordem de chegada Consumidos: 30 / 40 Horário: 07:00 Clínica: Laboratorio de Ana…" at bounding box center [741, 305] width 14 height 18
radio input "true"
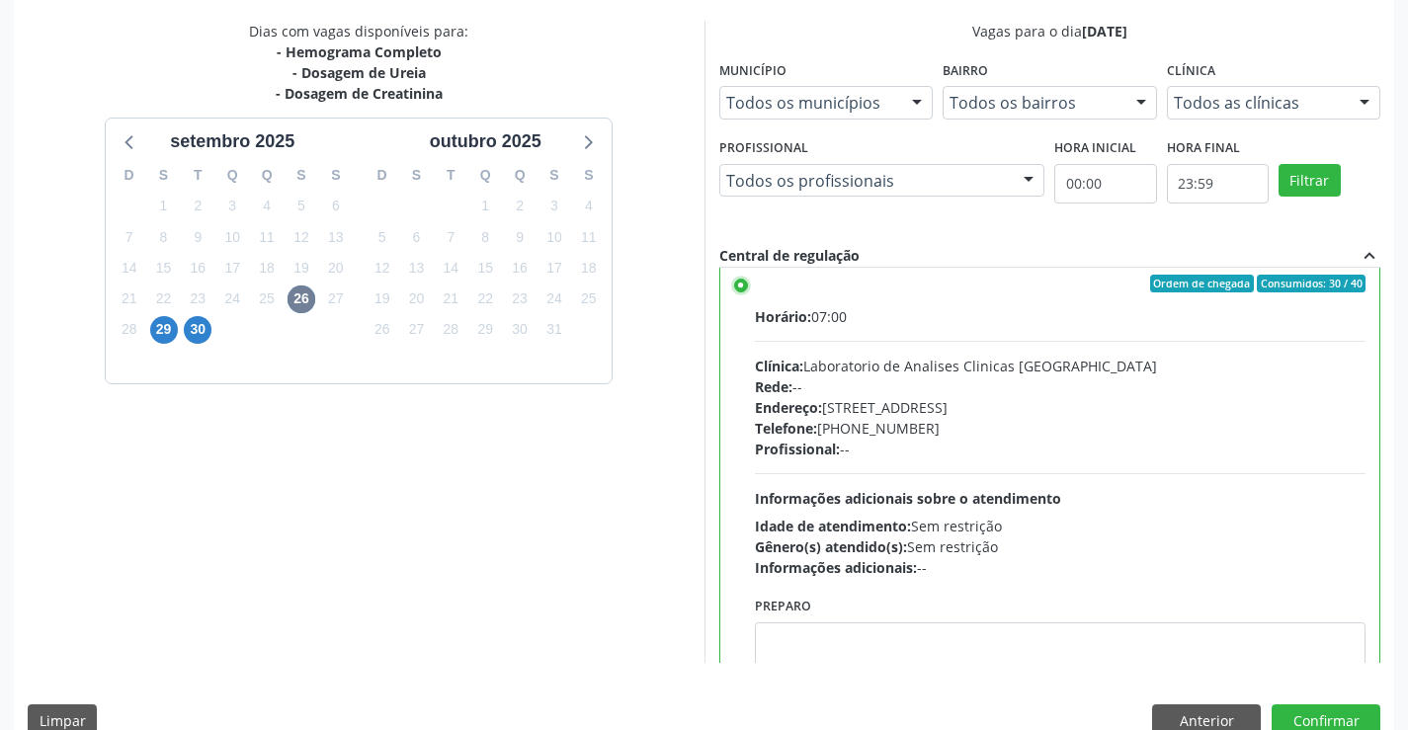
scroll to position [0, 0]
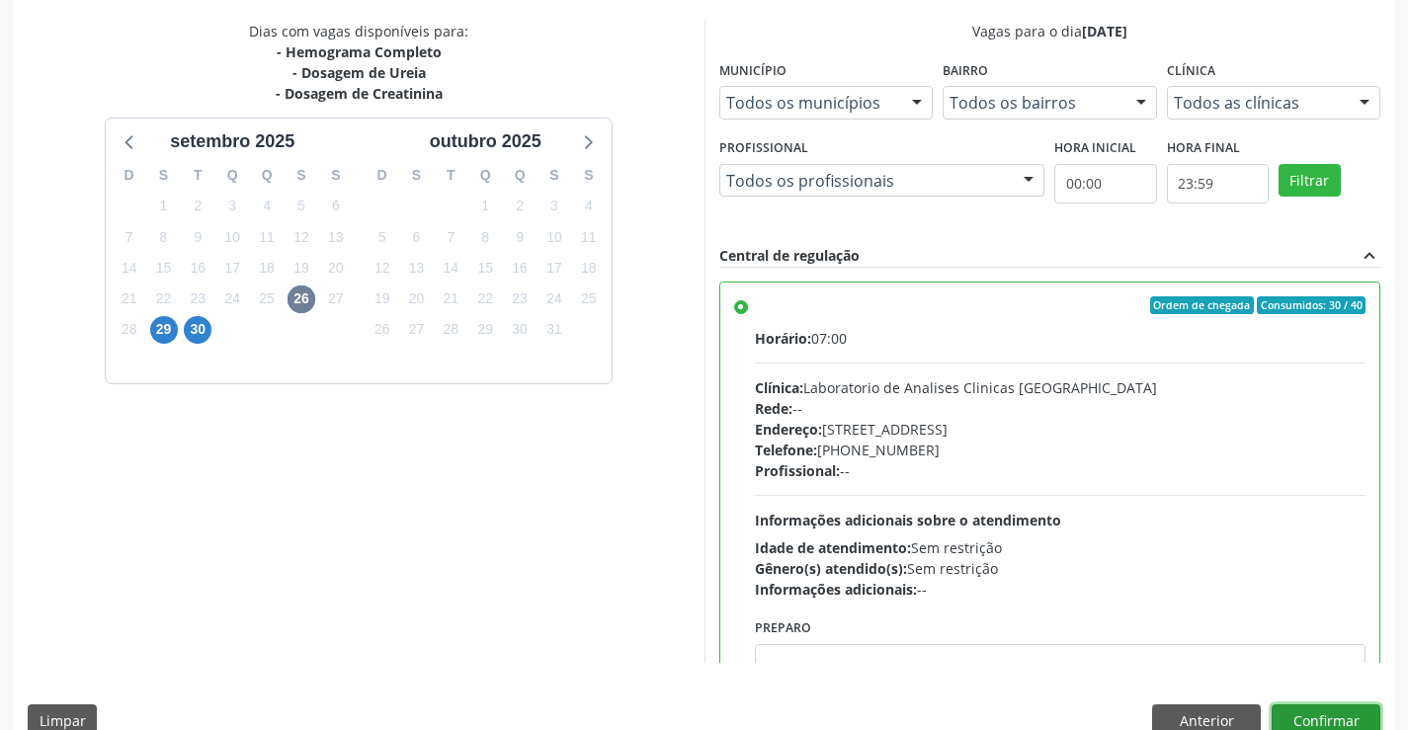
click at [1300, 707] on button "Confirmar" at bounding box center [1326, 722] width 109 height 34
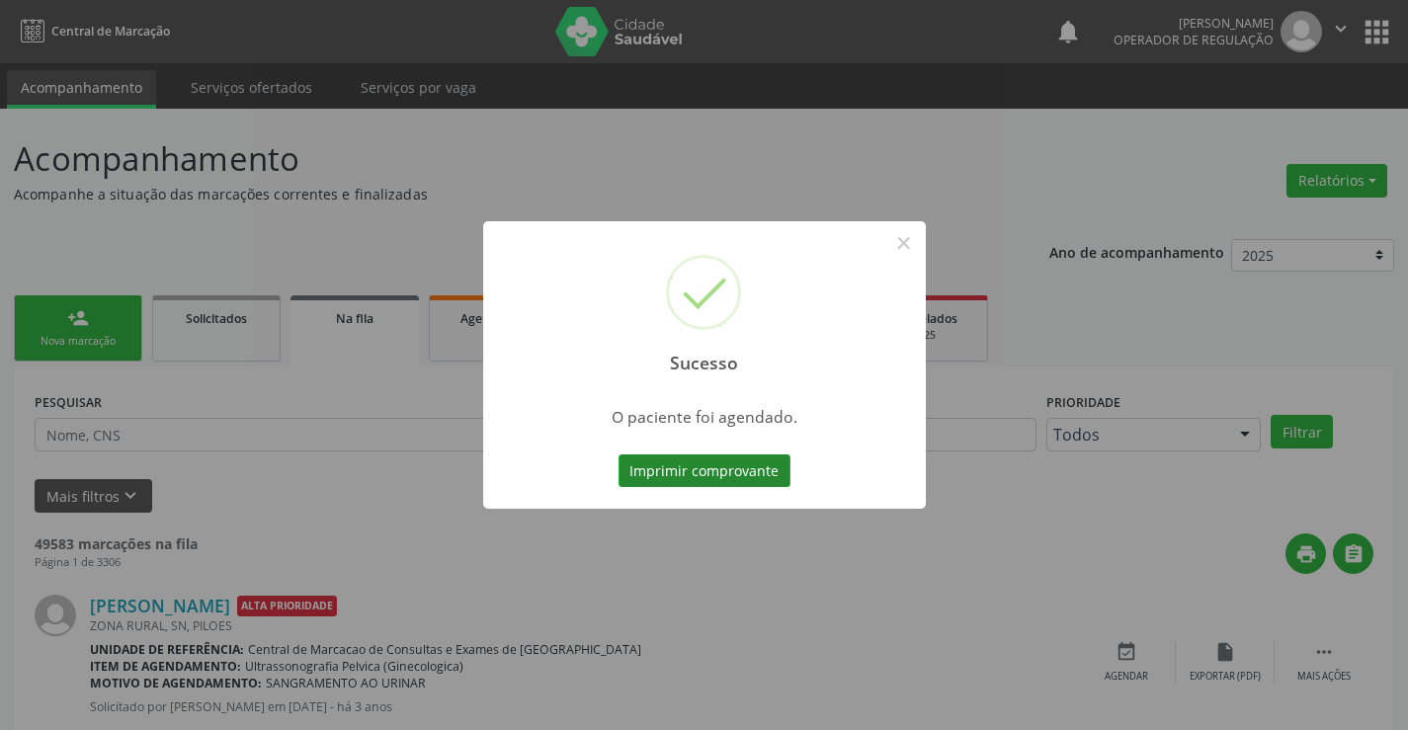
click at [758, 472] on button "Imprimir comprovante" at bounding box center [705, 472] width 172 height 34
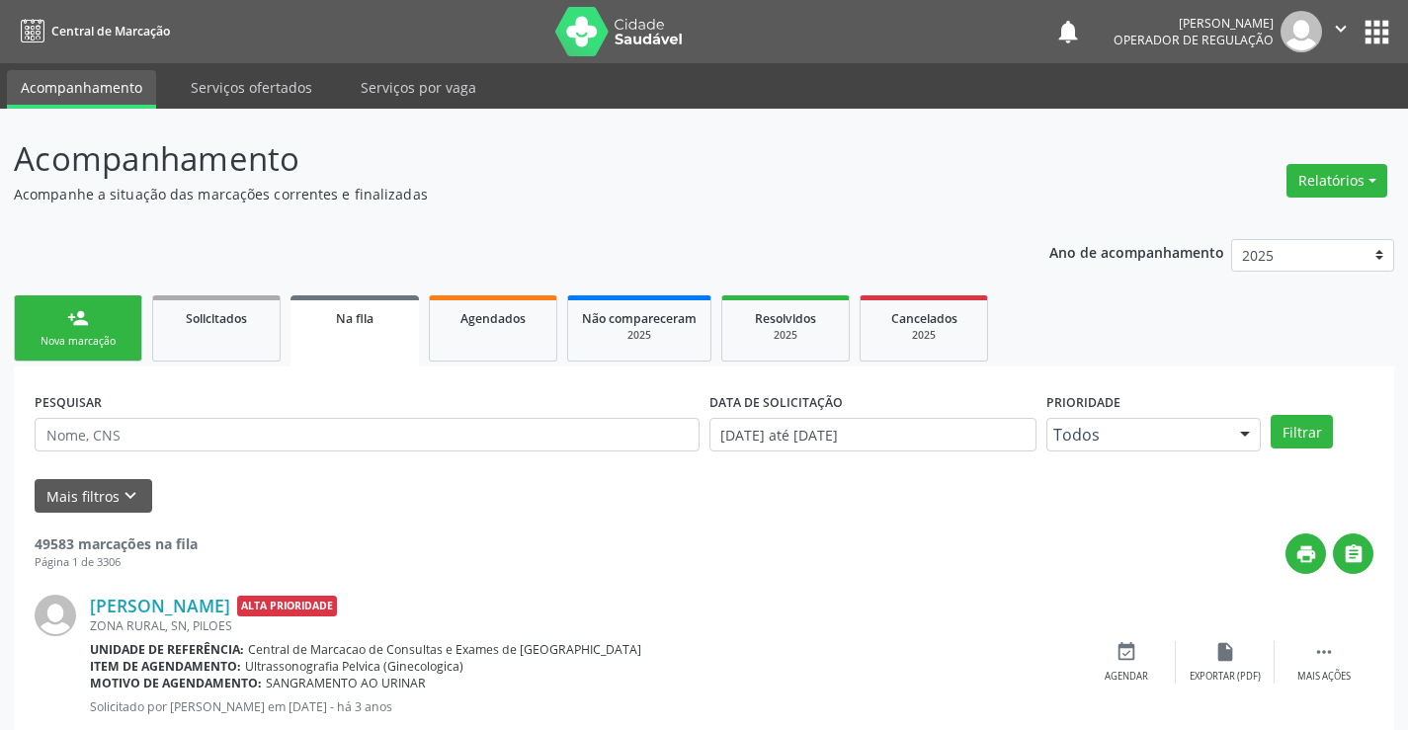
click at [74, 343] on div "Nova marcação" at bounding box center [78, 341] width 99 height 15
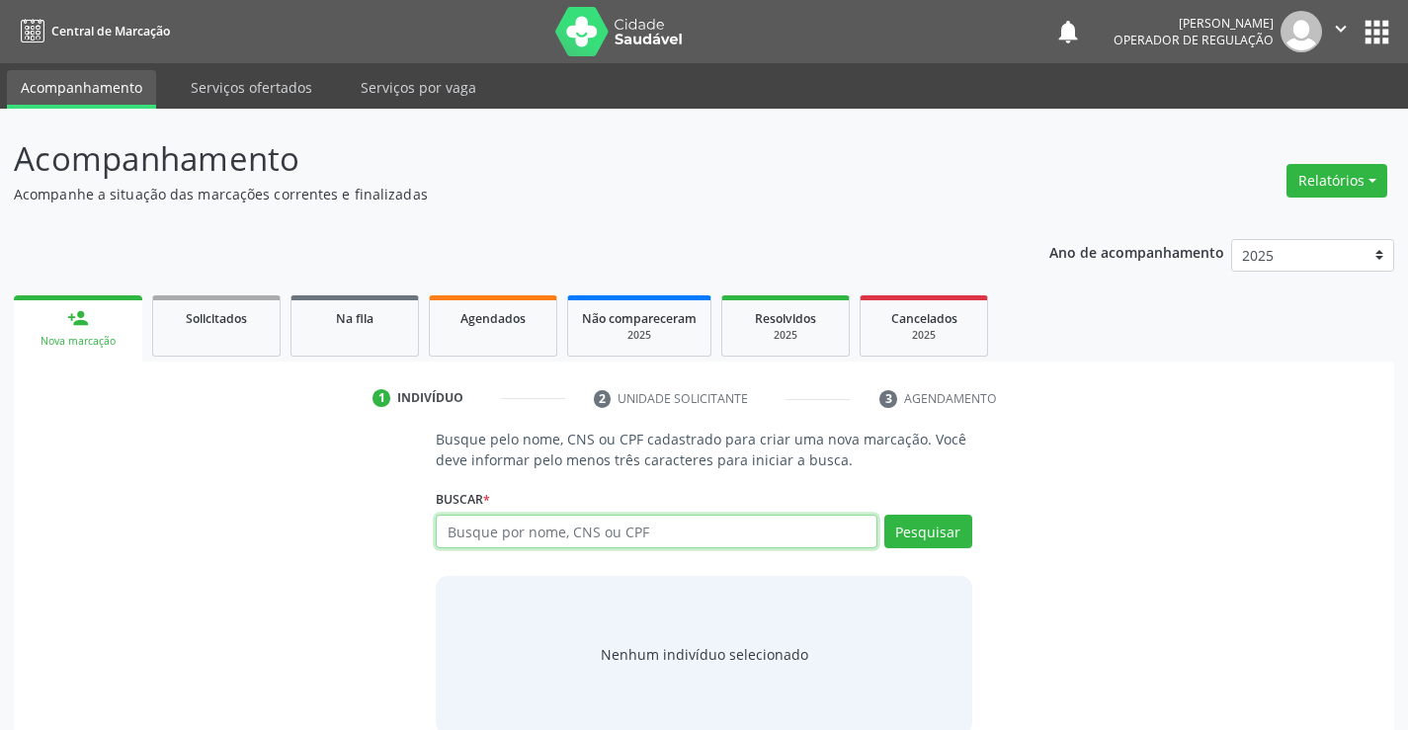
click at [655, 528] on input "text" at bounding box center [656, 532] width 441 height 34
type input "700601411835564"
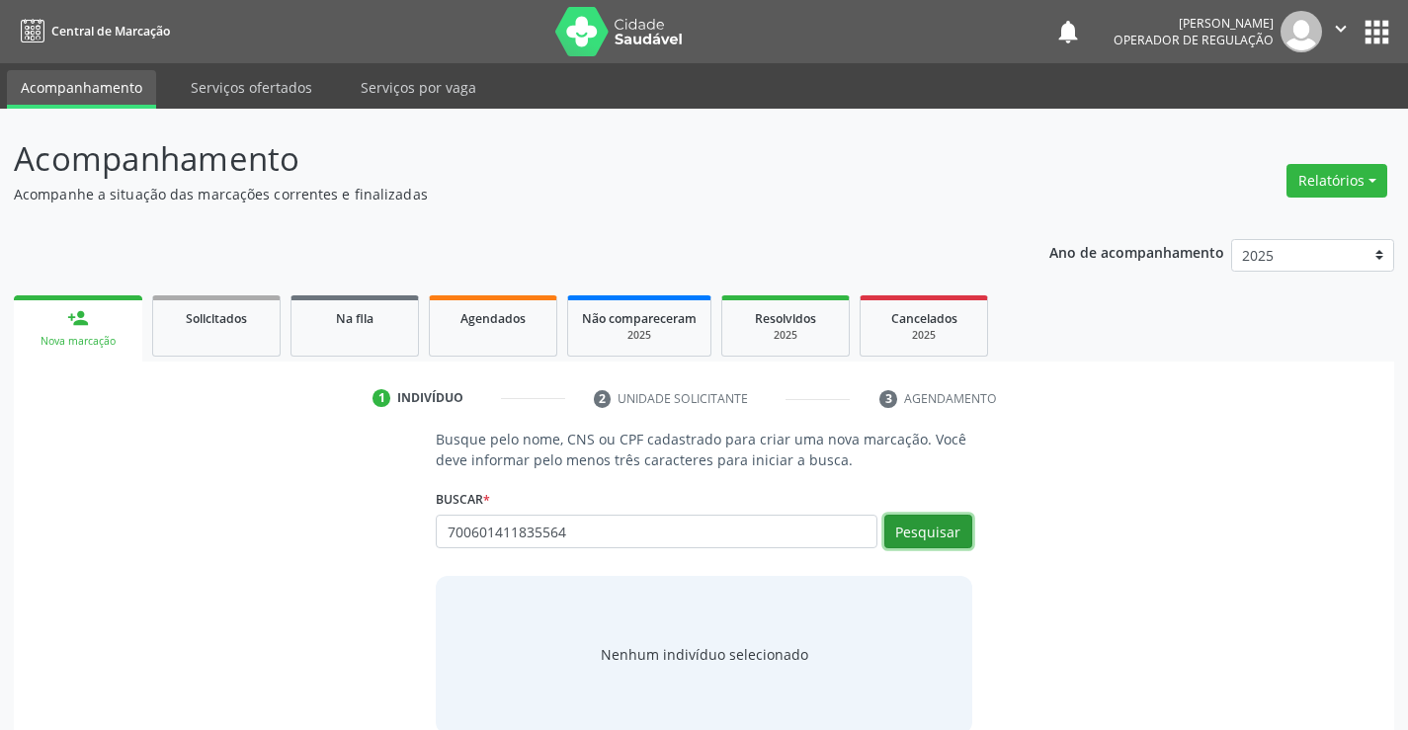
click at [920, 525] on button "Pesquisar" at bounding box center [928, 532] width 88 height 34
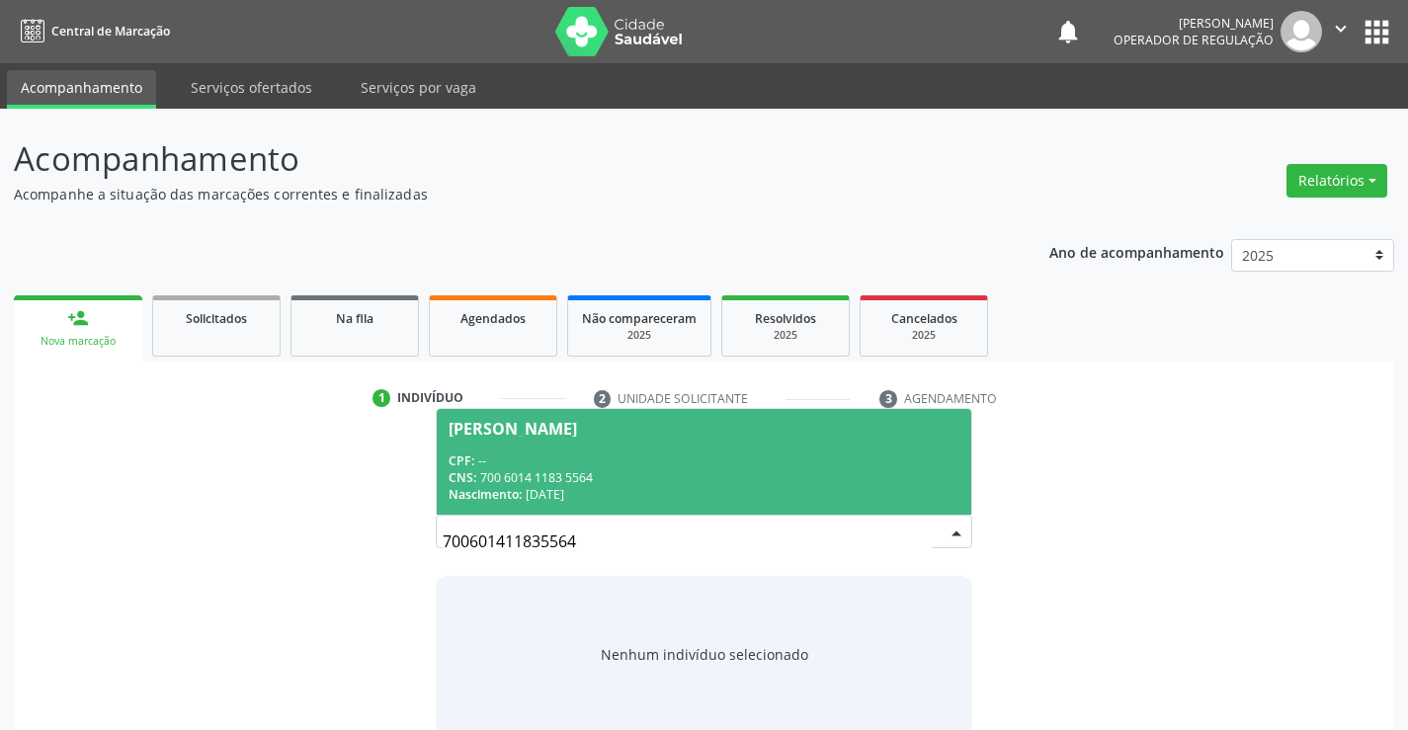
click at [598, 440] on span "Maria Aline Almeida Ribeiro CPF: -- CNS: 700 6014 1183 5564 Nascimento: 18/04/1…" at bounding box center [704, 462] width 534 height 106
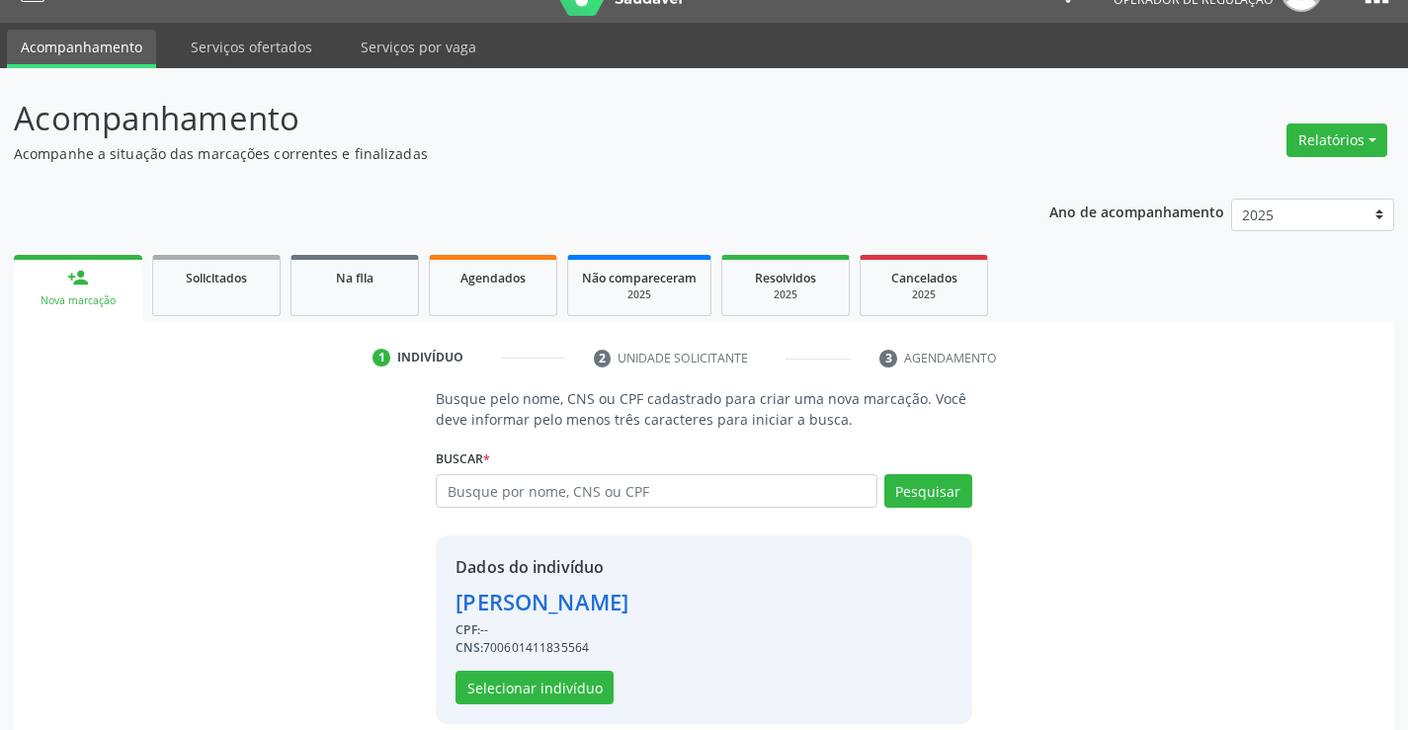
scroll to position [62, 0]
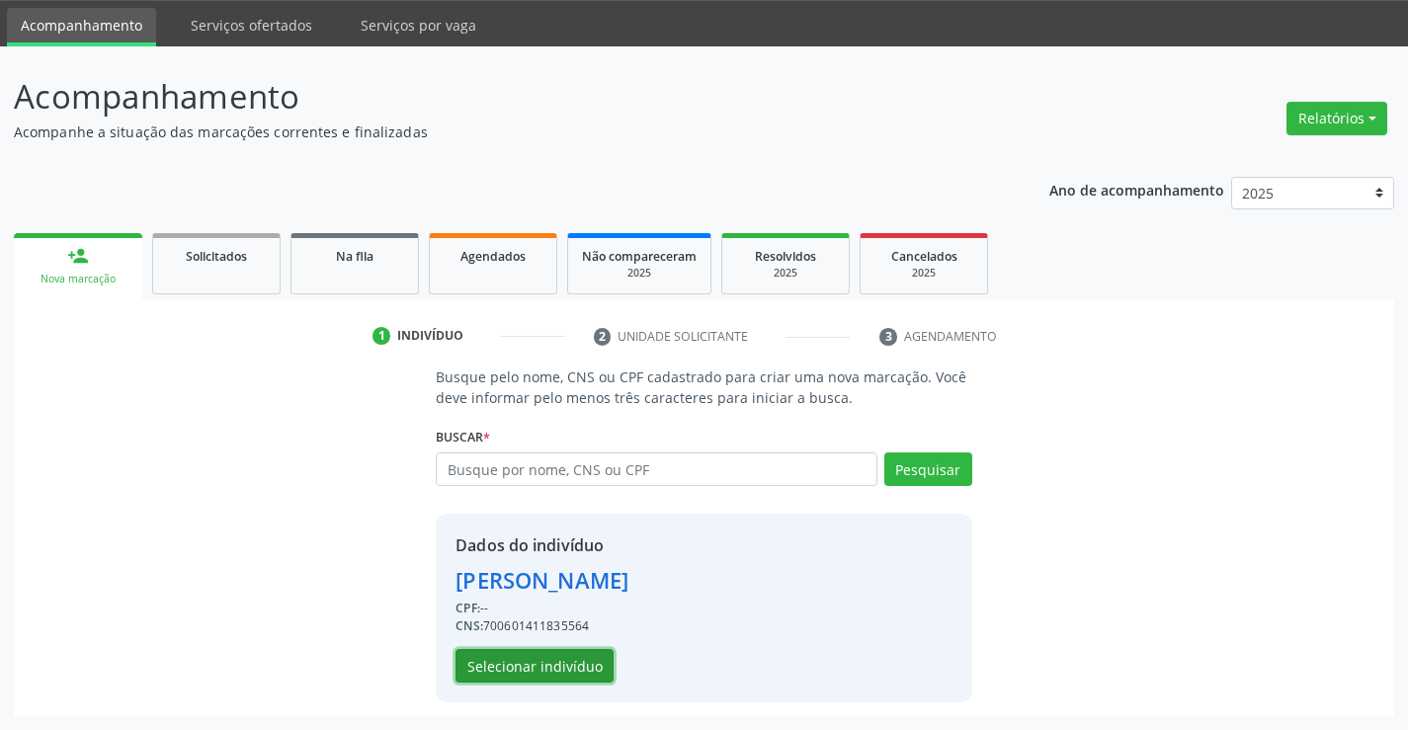
click at [525, 660] on button "Selecionar indivíduo" at bounding box center [535, 666] width 158 height 34
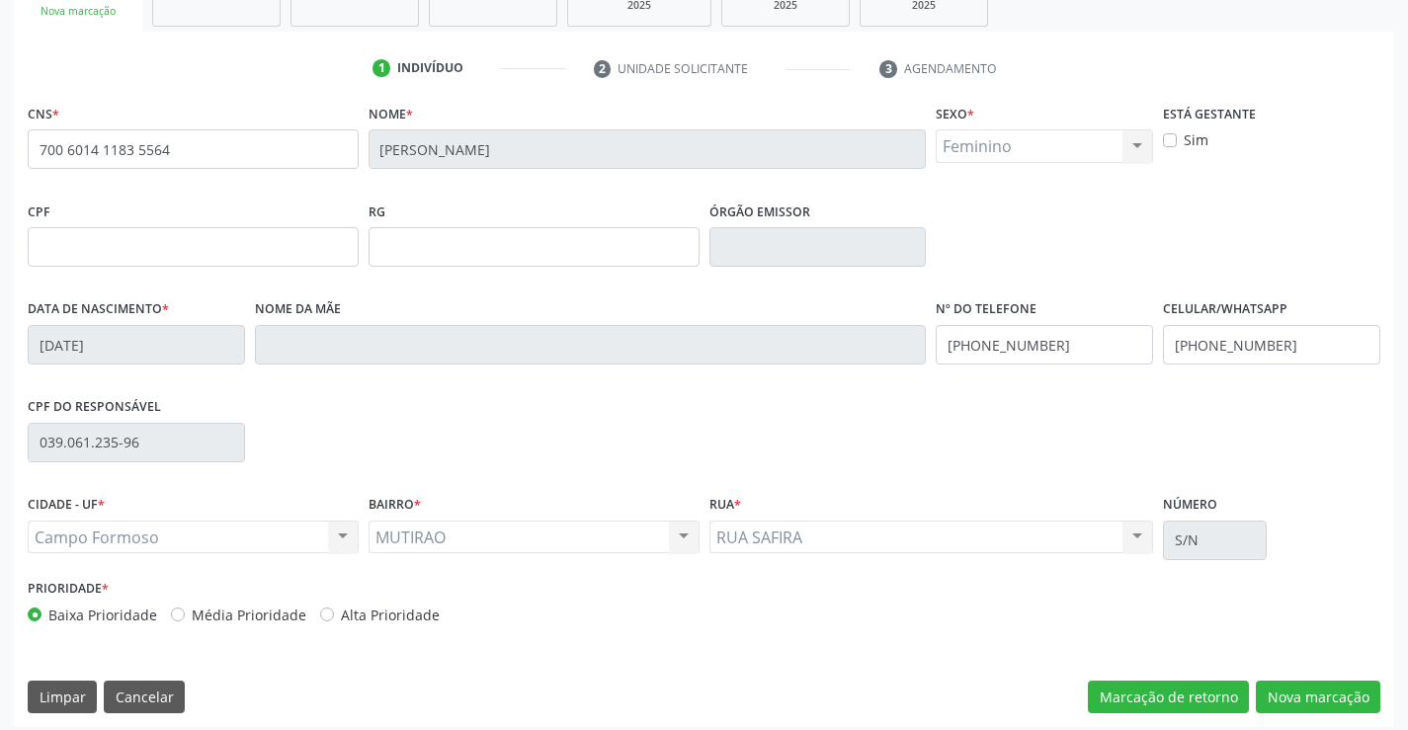
scroll to position [341, 0]
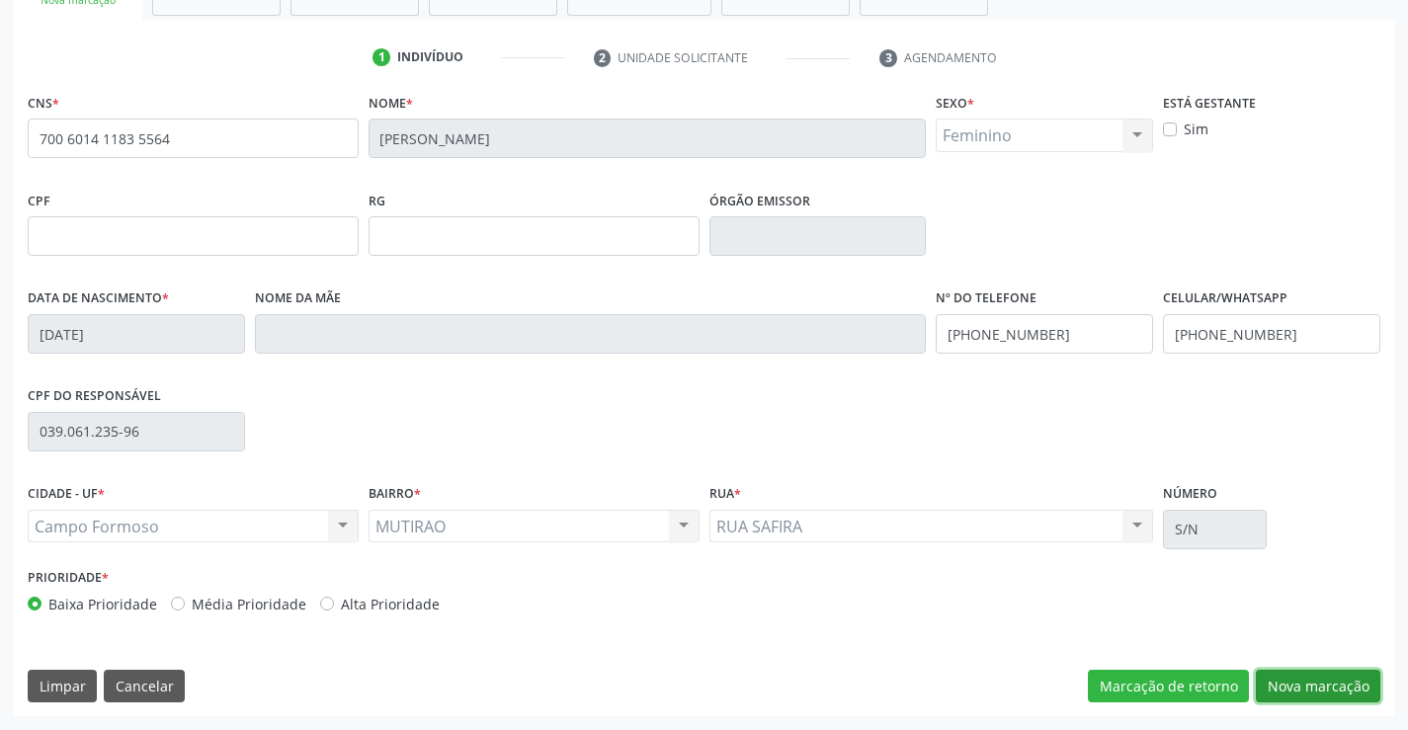
click at [1262, 675] on button "Nova marcação" at bounding box center [1318, 687] width 125 height 34
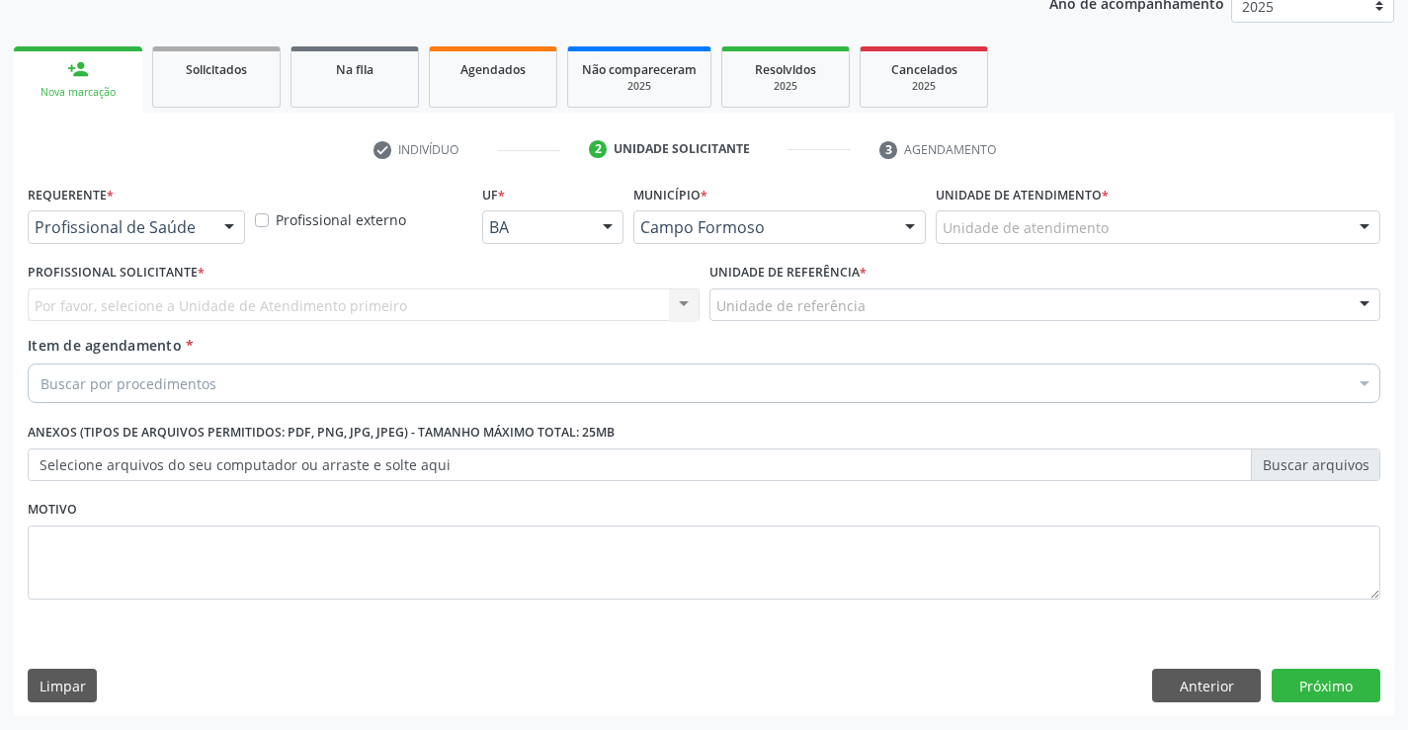
scroll to position [249, 0]
click at [218, 243] on div "Profissional de Saúde Profissional de Saúde Paciente Nenhum resultado encontrad…" at bounding box center [136, 227] width 217 height 34
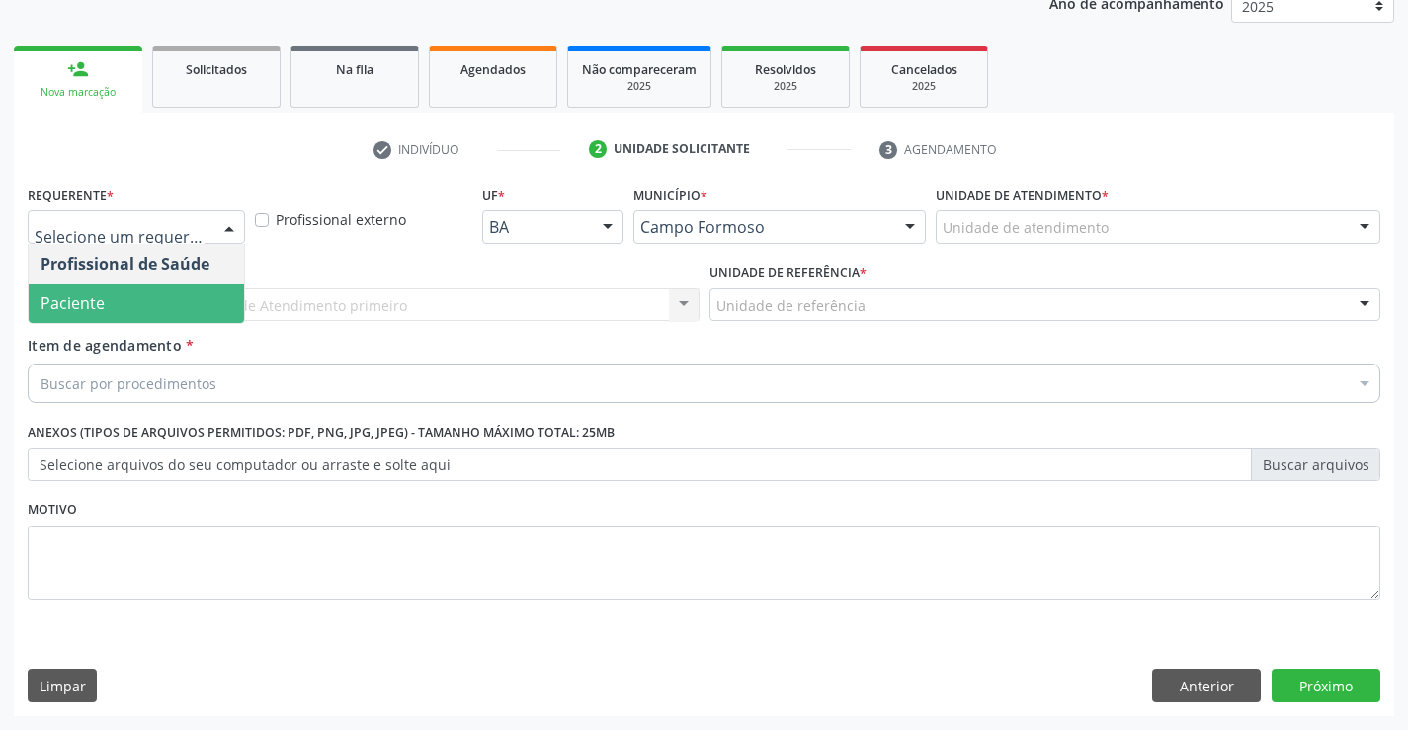
click at [169, 299] on span "Paciente" at bounding box center [136, 304] width 215 height 40
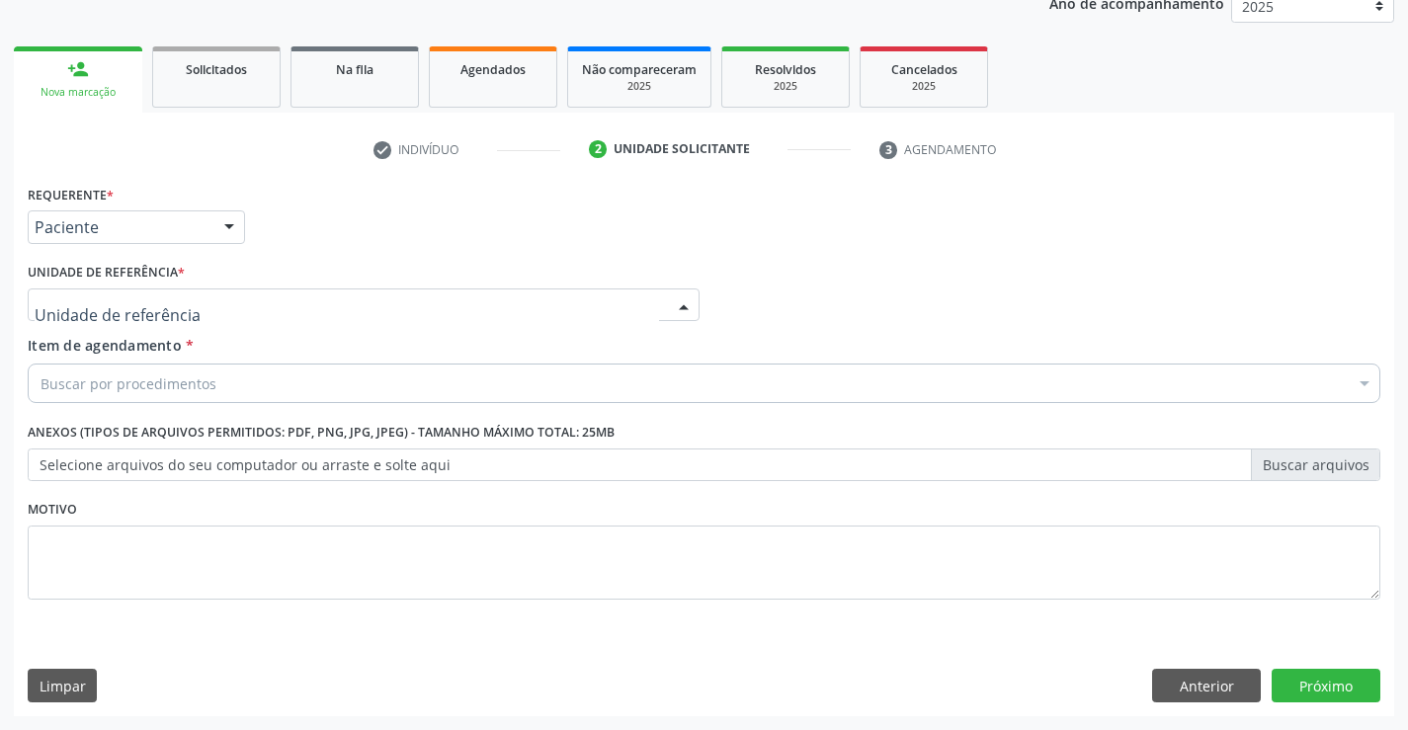
drag, startPoint x: 227, startPoint y: 298, endPoint x: 206, endPoint y: 342, distance: 48.6
click at [226, 298] on div at bounding box center [364, 306] width 672 height 34
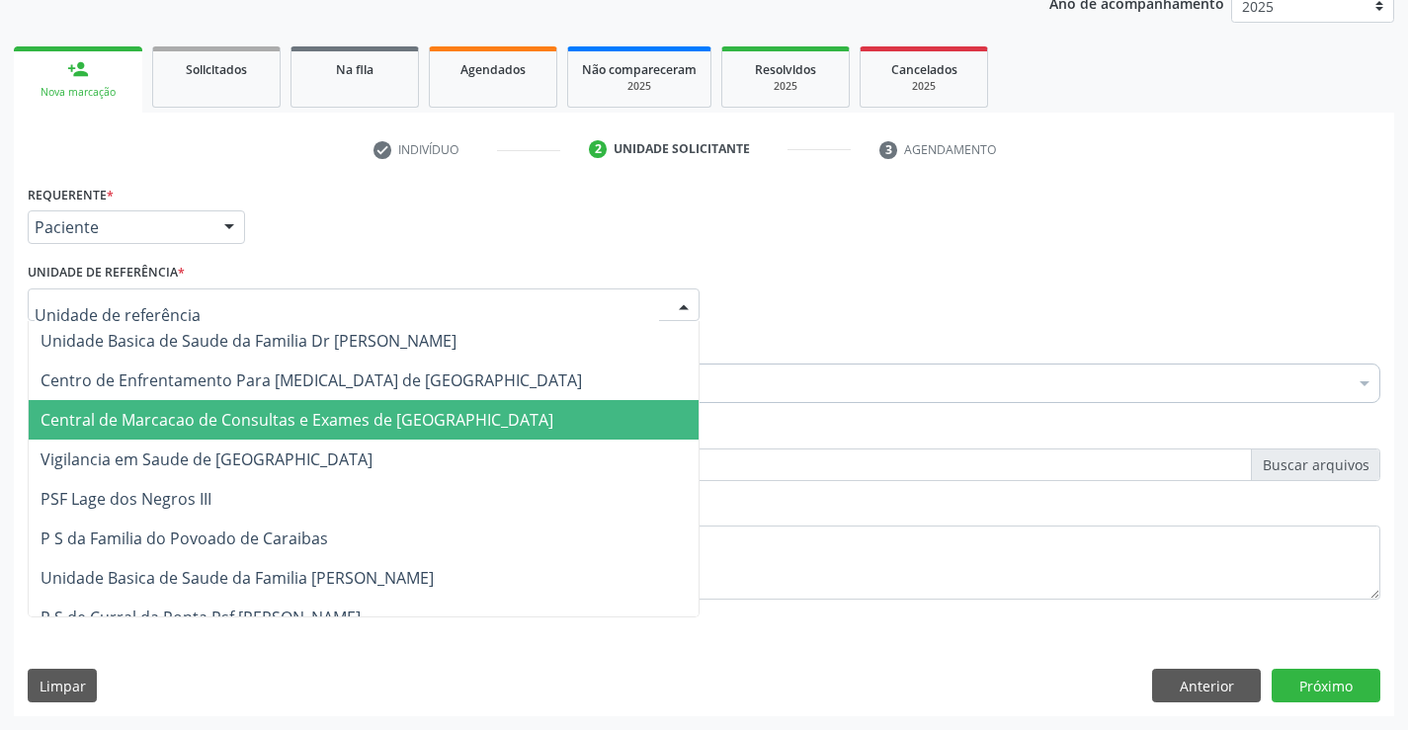
click at [202, 416] on span "Central de Marcacao de Consultas e Exames de [GEOGRAPHIC_DATA]" at bounding box center [297, 420] width 513 height 22
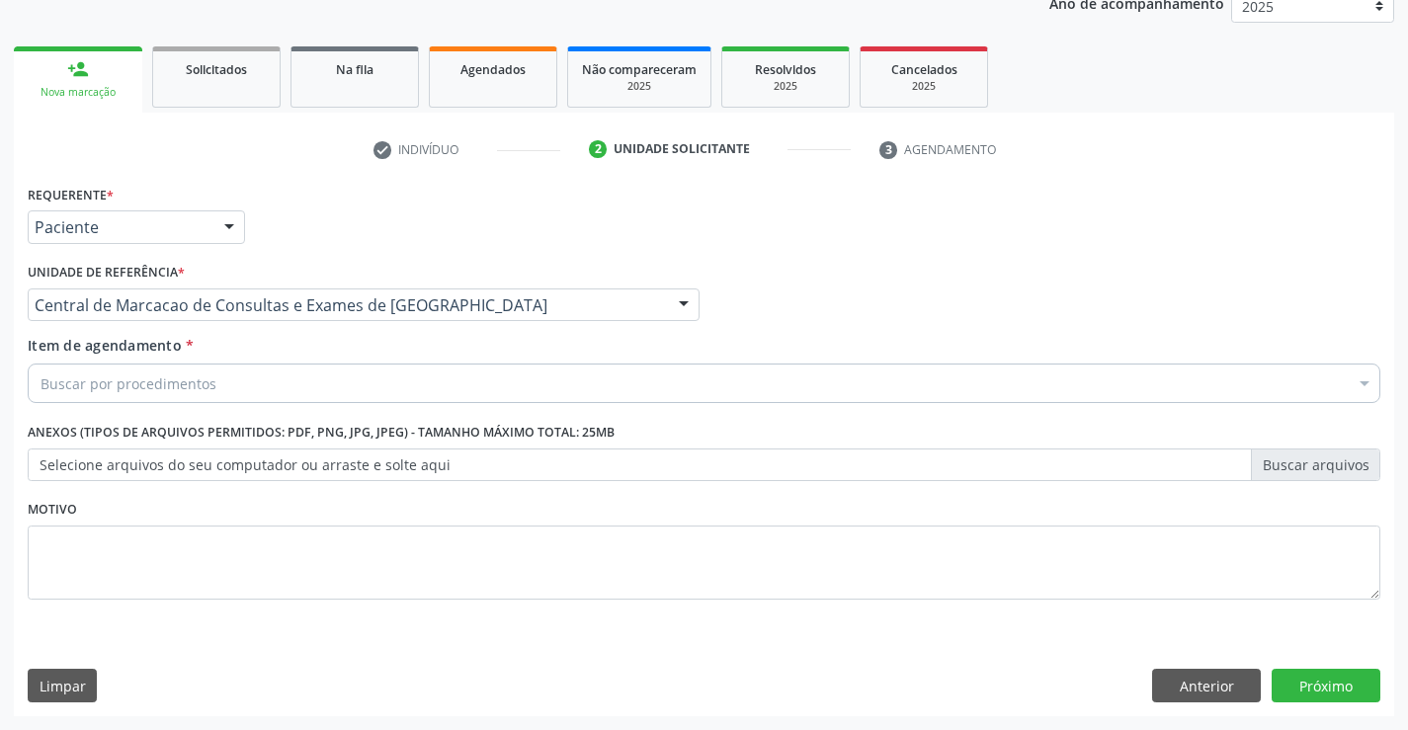
click at [241, 385] on div "Buscar por procedimentos" at bounding box center [704, 384] width 1353 height 40
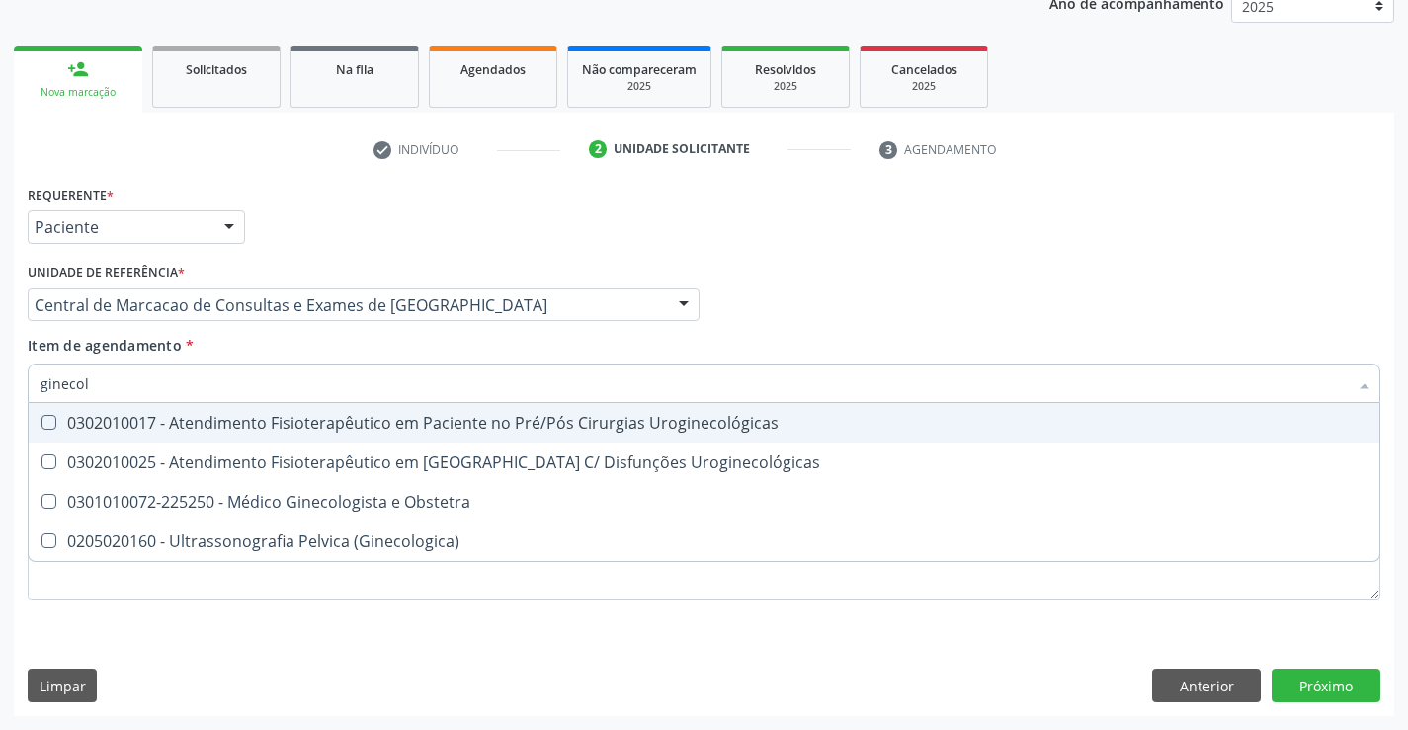
type input "ginecolo"
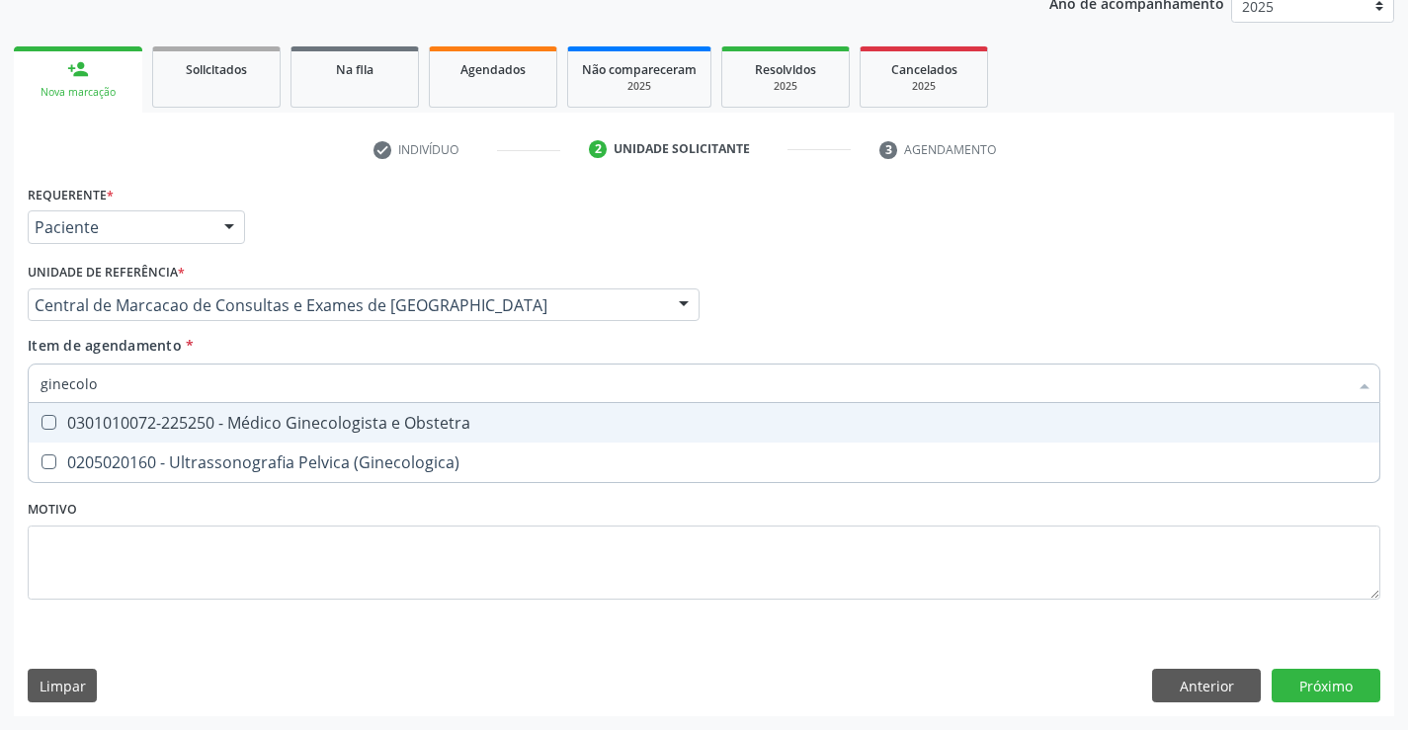
click at [245, 418] on div "0301010072-225250 - Médico Ginecologista e Obstetra" at bounding box center [704, 423] width 1327 height 16
checkbox Obstetra "true"
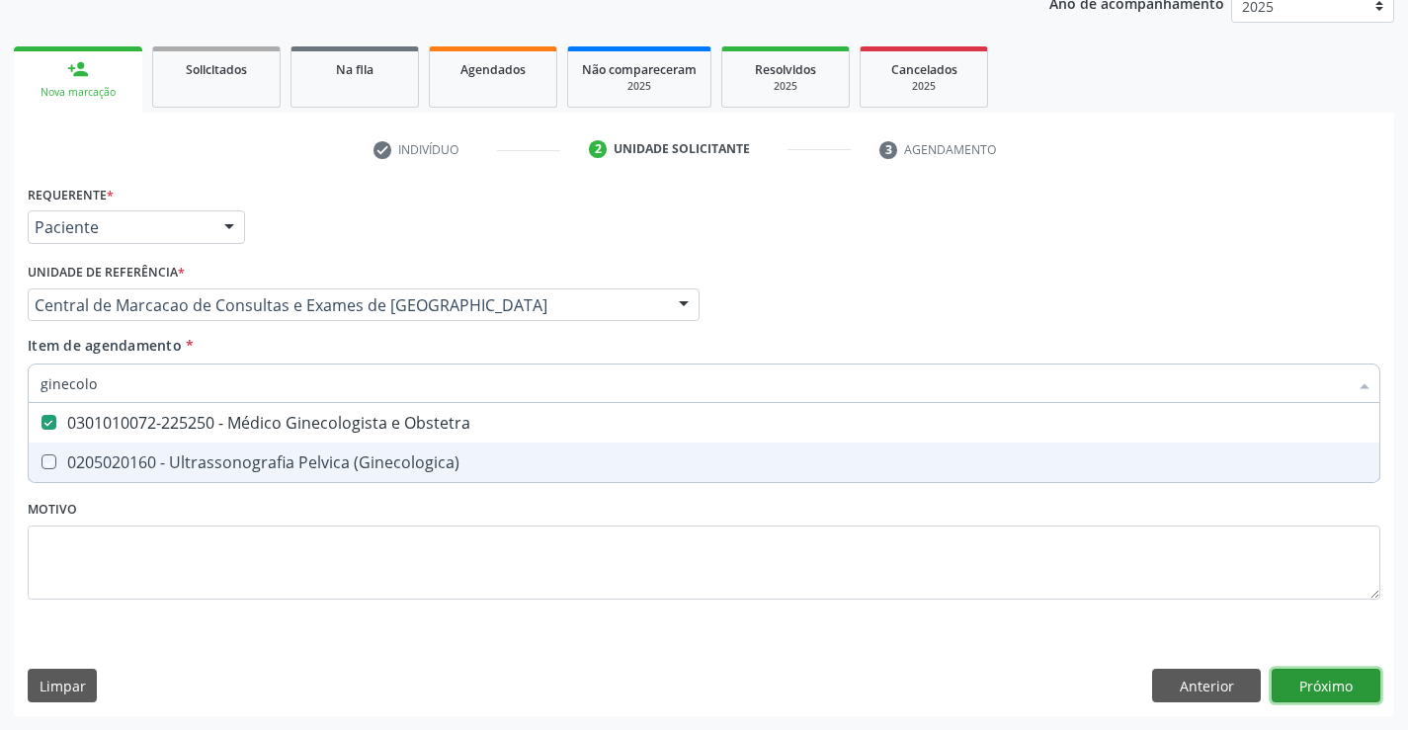
click at [1340, 697] on div "Requerente * Paciente Profissional de Saúde Paciente Nenhum resultado encontrad…" at bounding box center [704, 448] width 1380 height 537
checkbox \(Ginecologica\) "true"
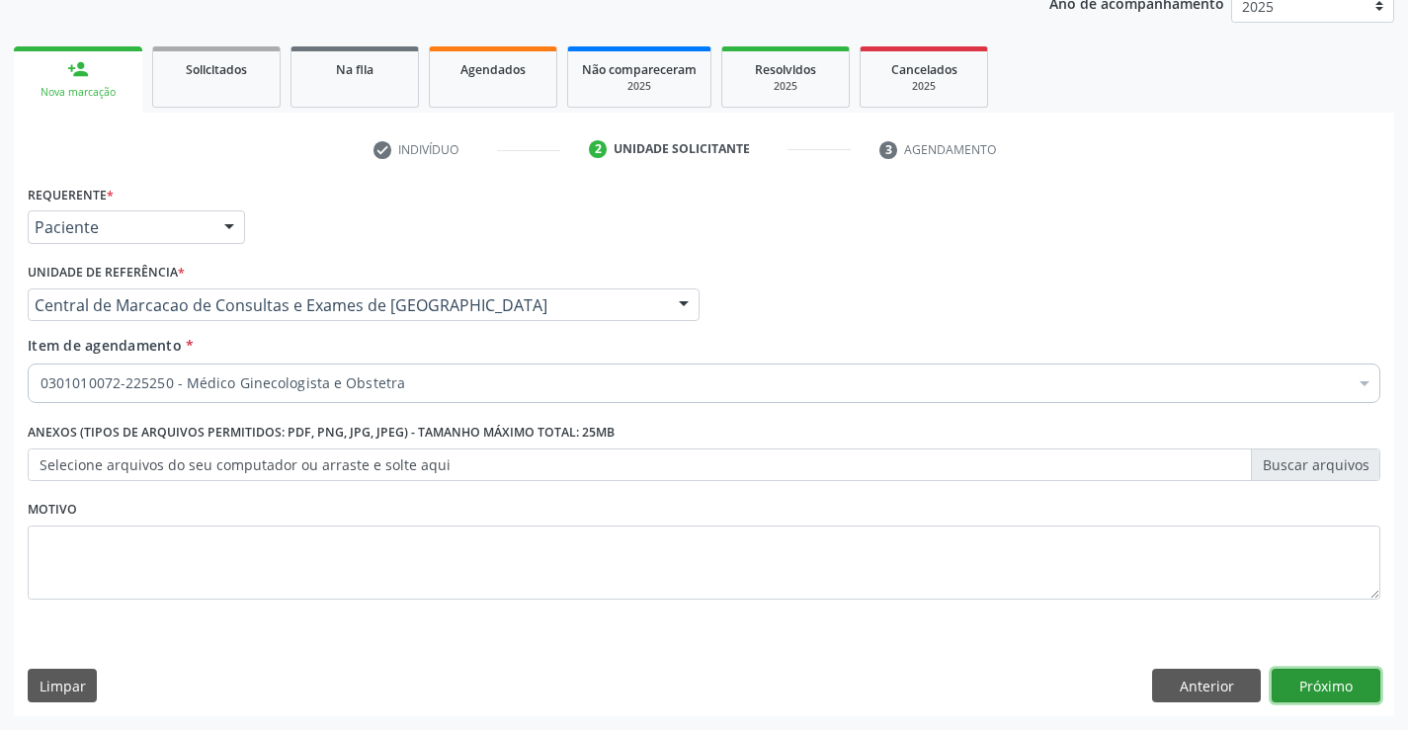
click at [1348, 695] on button "Próximo" at bounding box center [1326, 686] width 109 height 34
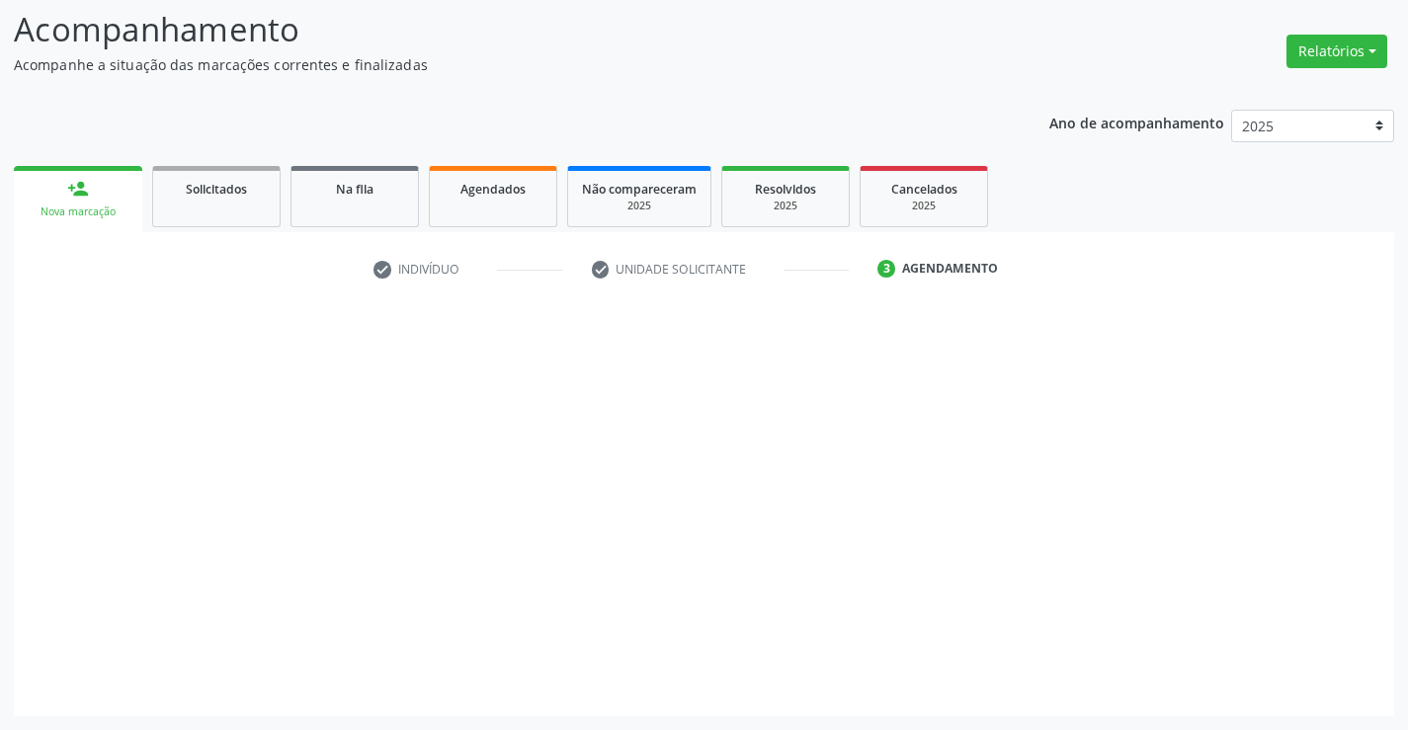
scroll to position [129, 0]
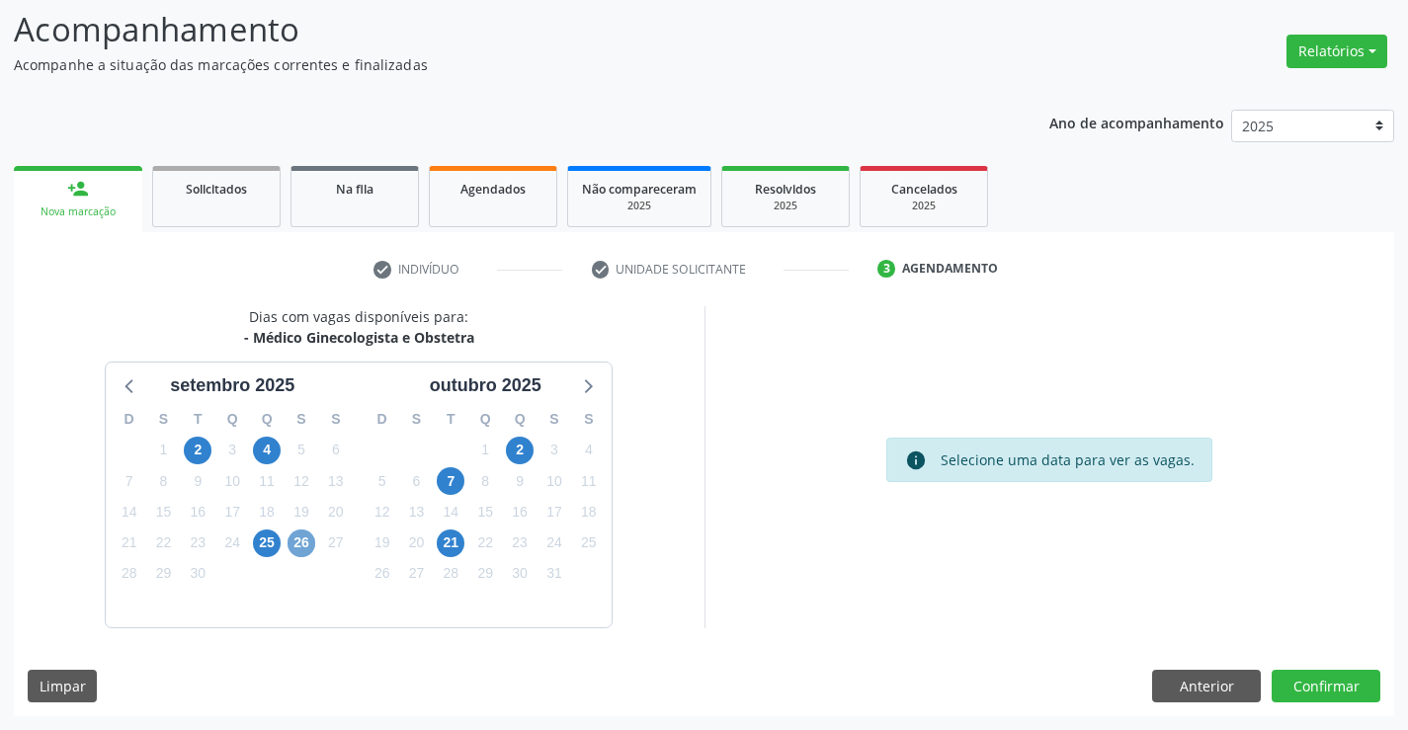
click at [299, 541] on span "26" at bounding box center [302, 544] width 28 height 28
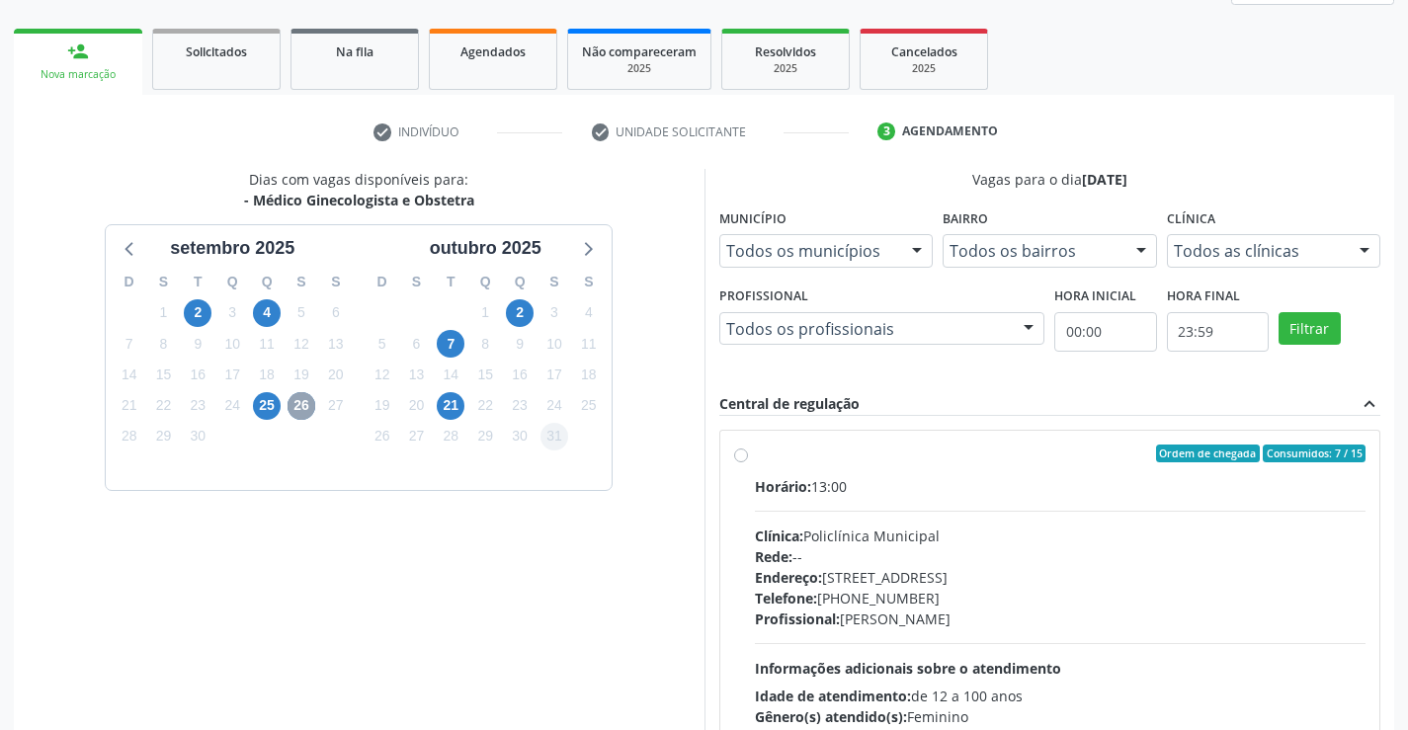
scroll to position [415, 0]
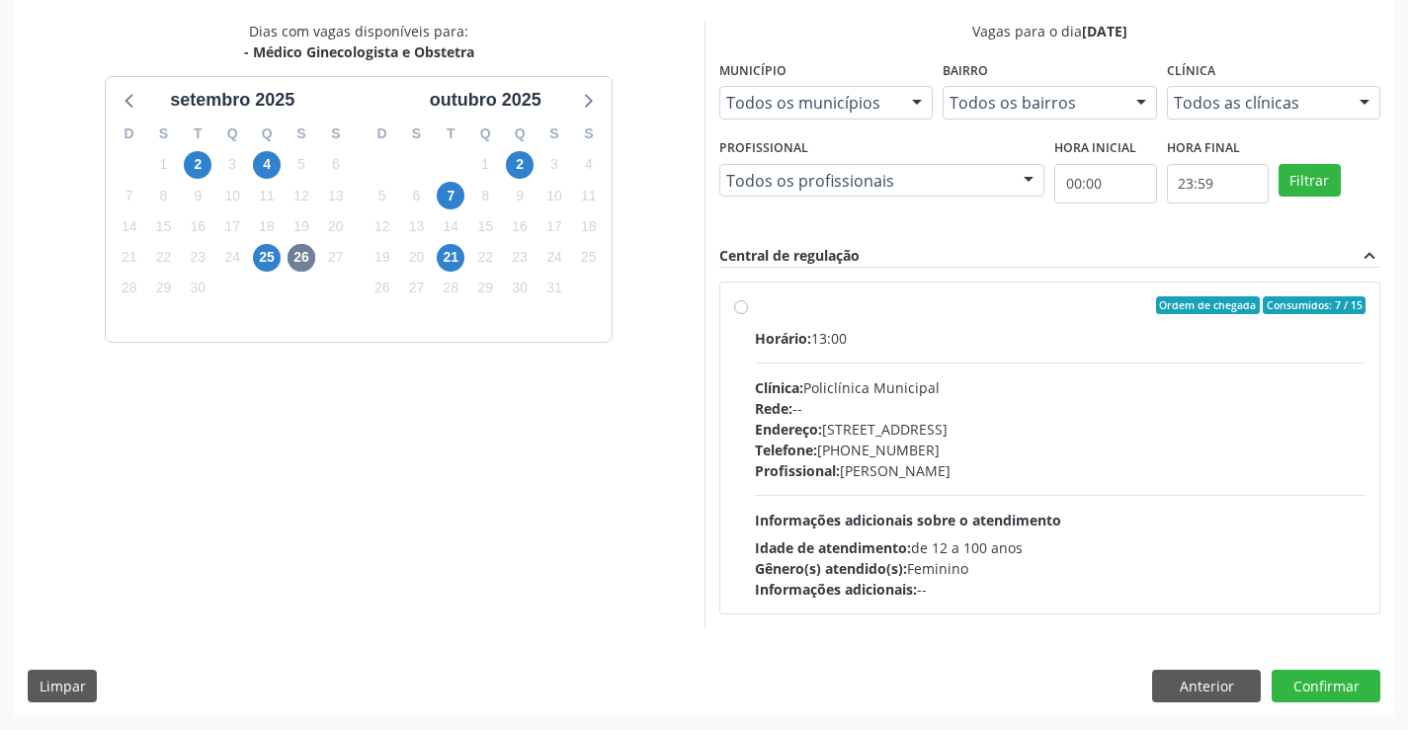
click at [958, 491] on div "Horário: 13:00 Clínica: Policlínica Municipal Rede: -- Endereço: Predio, nº 386…" at bounding box center [1061, 464] width 612 height 272
click at [748, 314] on input "Ordem de chegada Consumidos: 7 / 15 Horário: 13:00 Clínica: Policlínica Municip…" at bounding box center [741, 305] width 14 height 18
radio input "true"
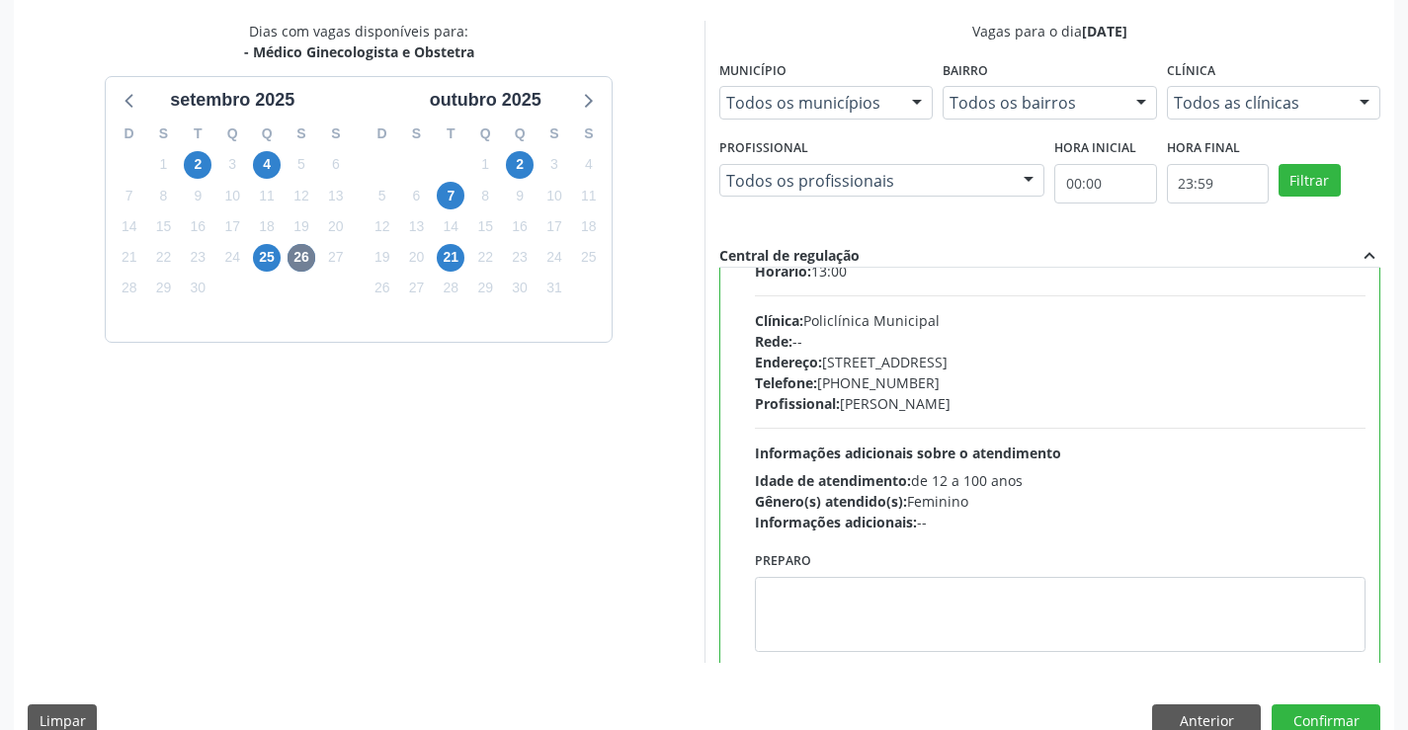
scroll to position [98, 0]
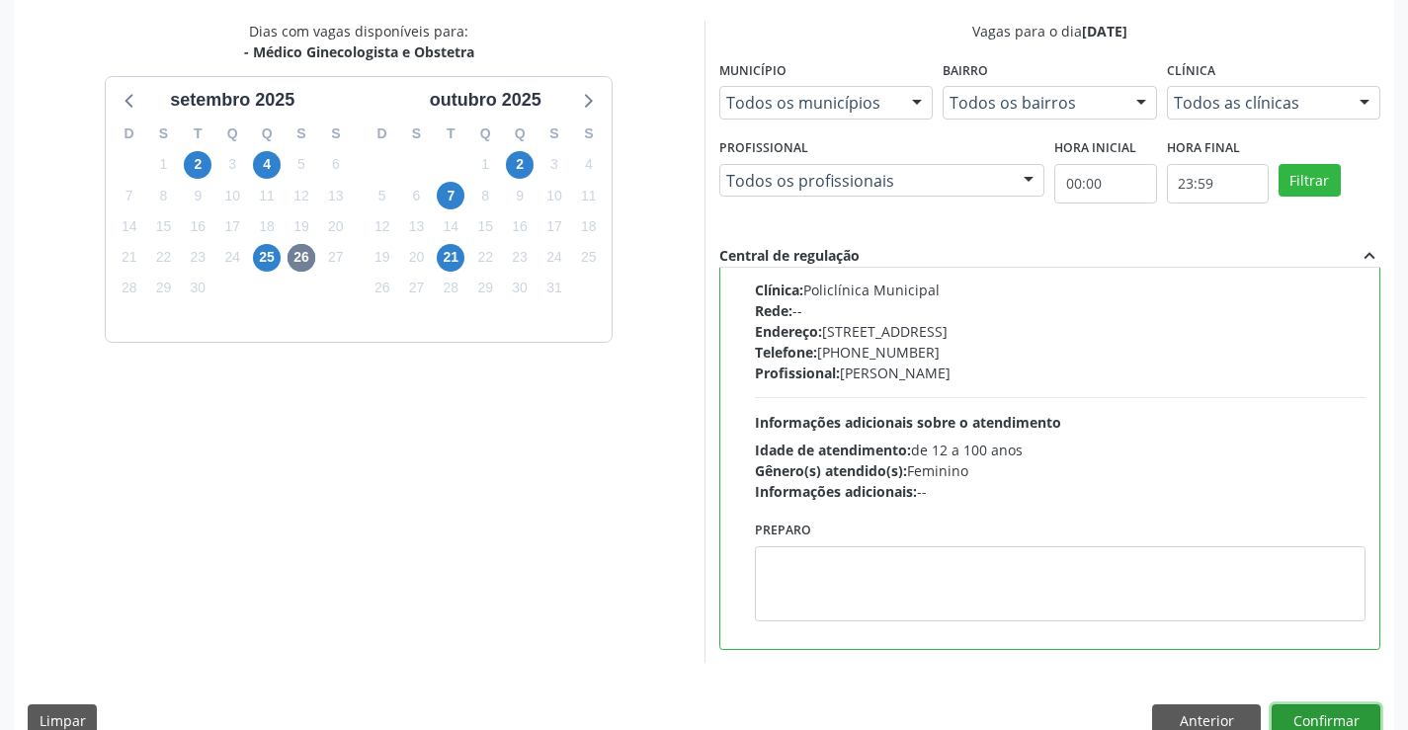
click at [1327, 714] on button "Confirmar" at bounding box center [1326, 722] width 109 height 34
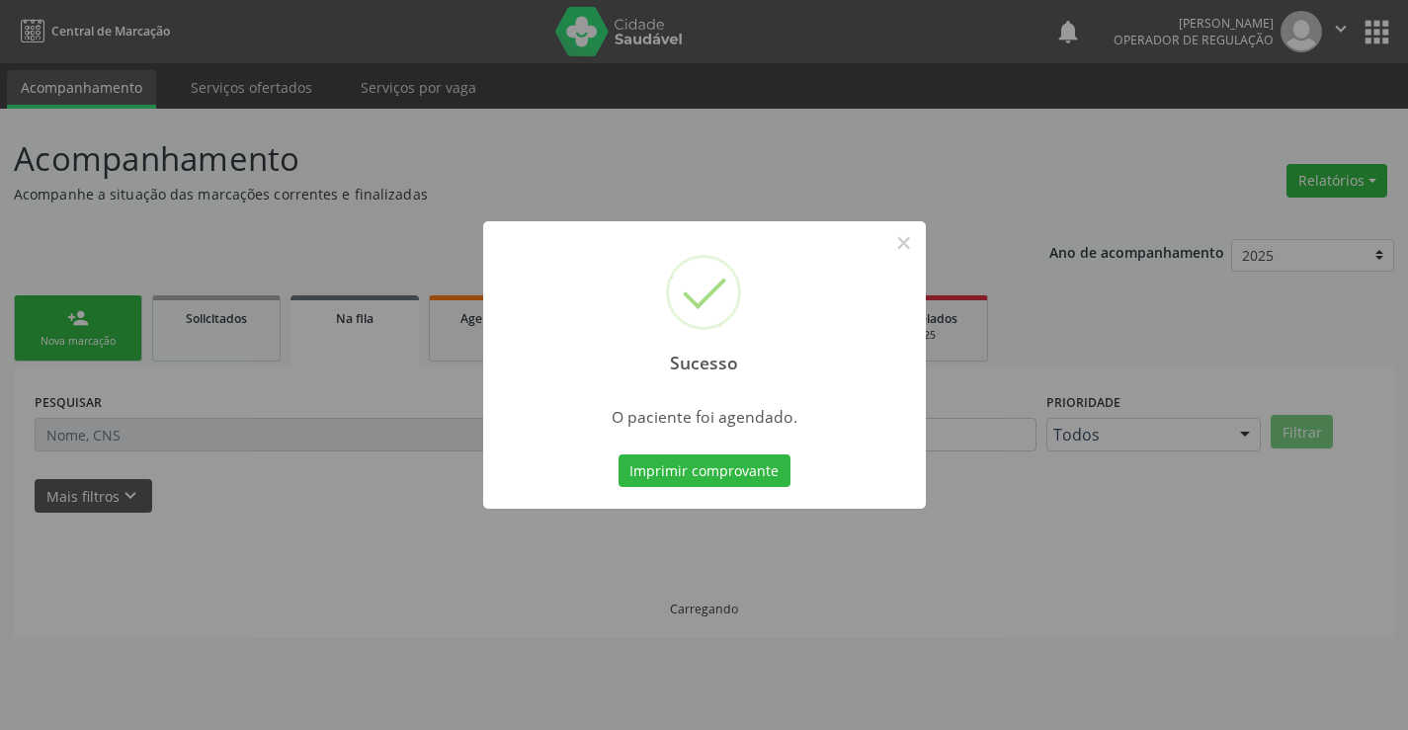
scroll to position [0, 0]
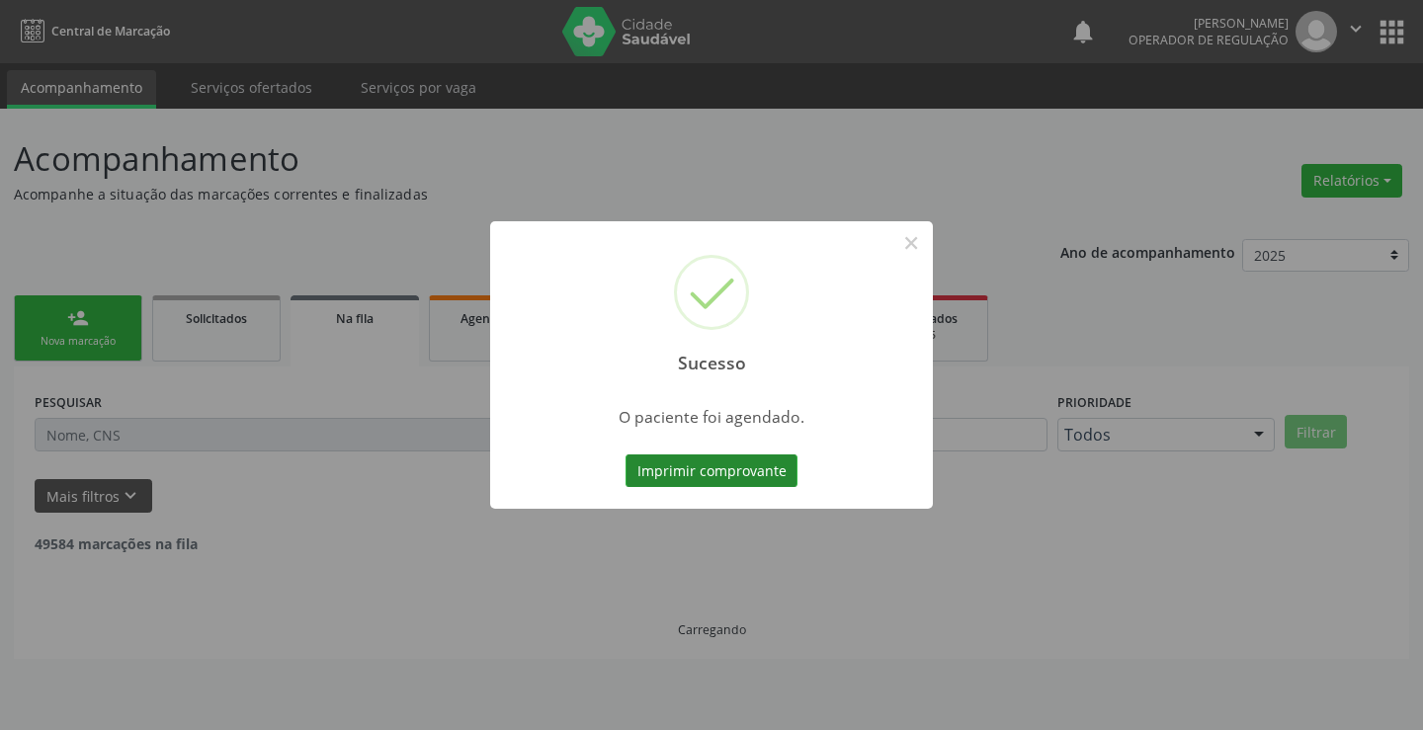
click at [758, 477] on button "Imprimir comprovante" at bounding box center [711, 472] width 172 height 34
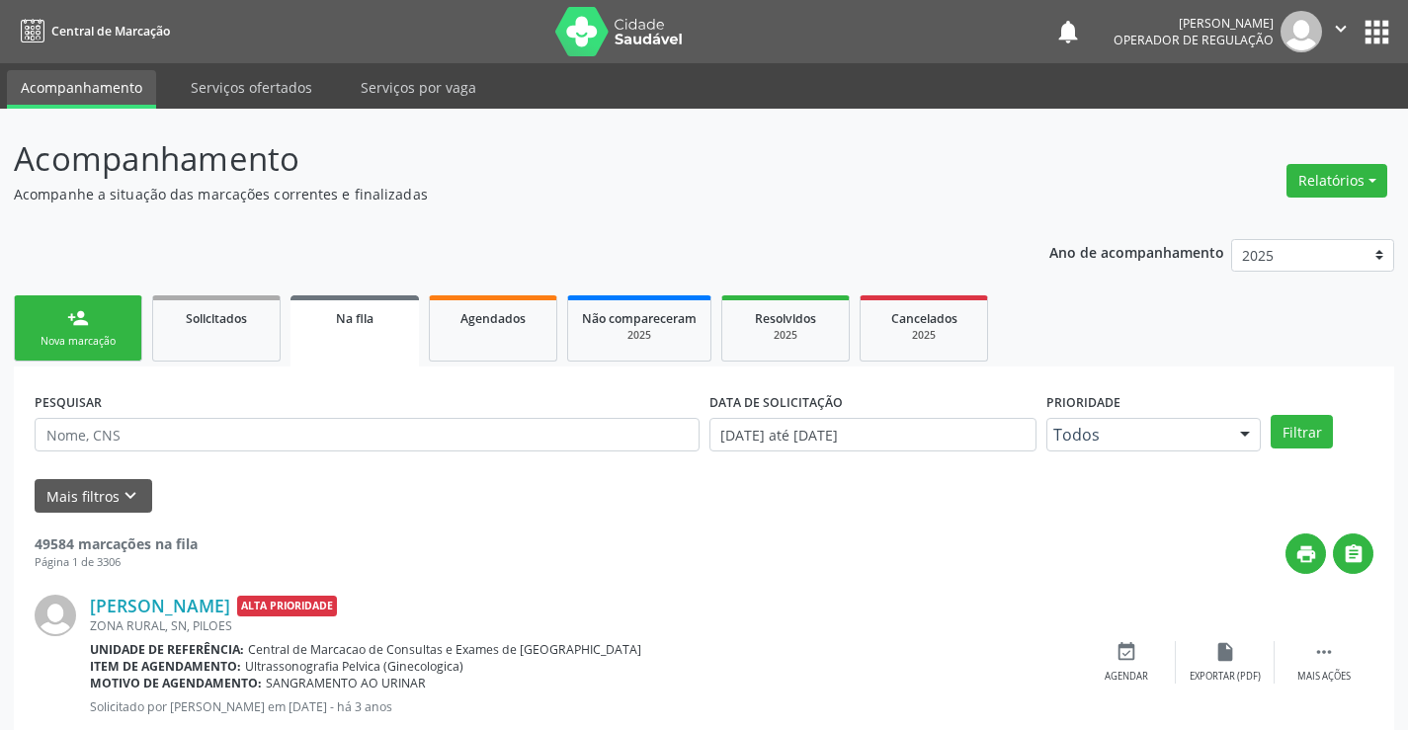
click at [99, 350] on link "person_add Nova marcação" at bounding box center [78, 328] width 128 height 66
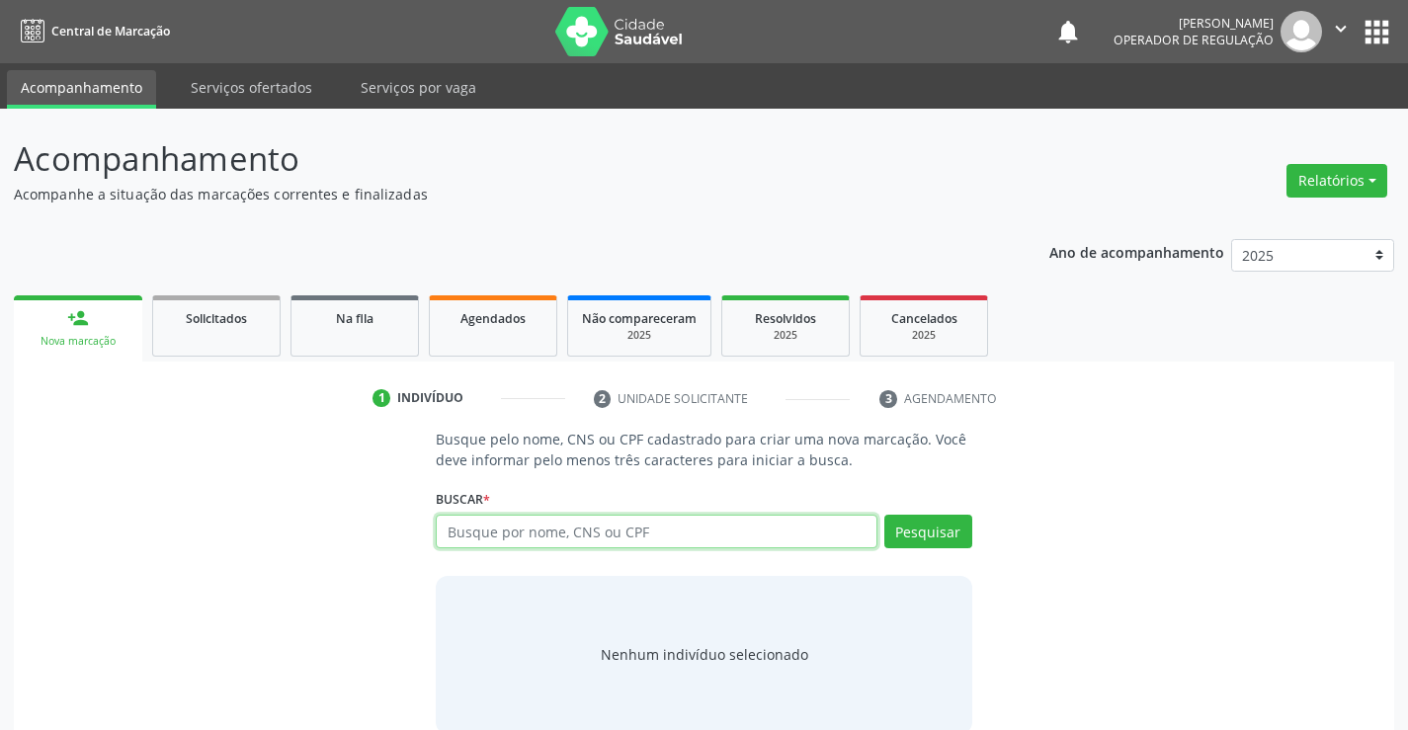
click at [500, 527] on input "text" at bounding box center [656, 532] width 441 height 34
type input "701003881232896"
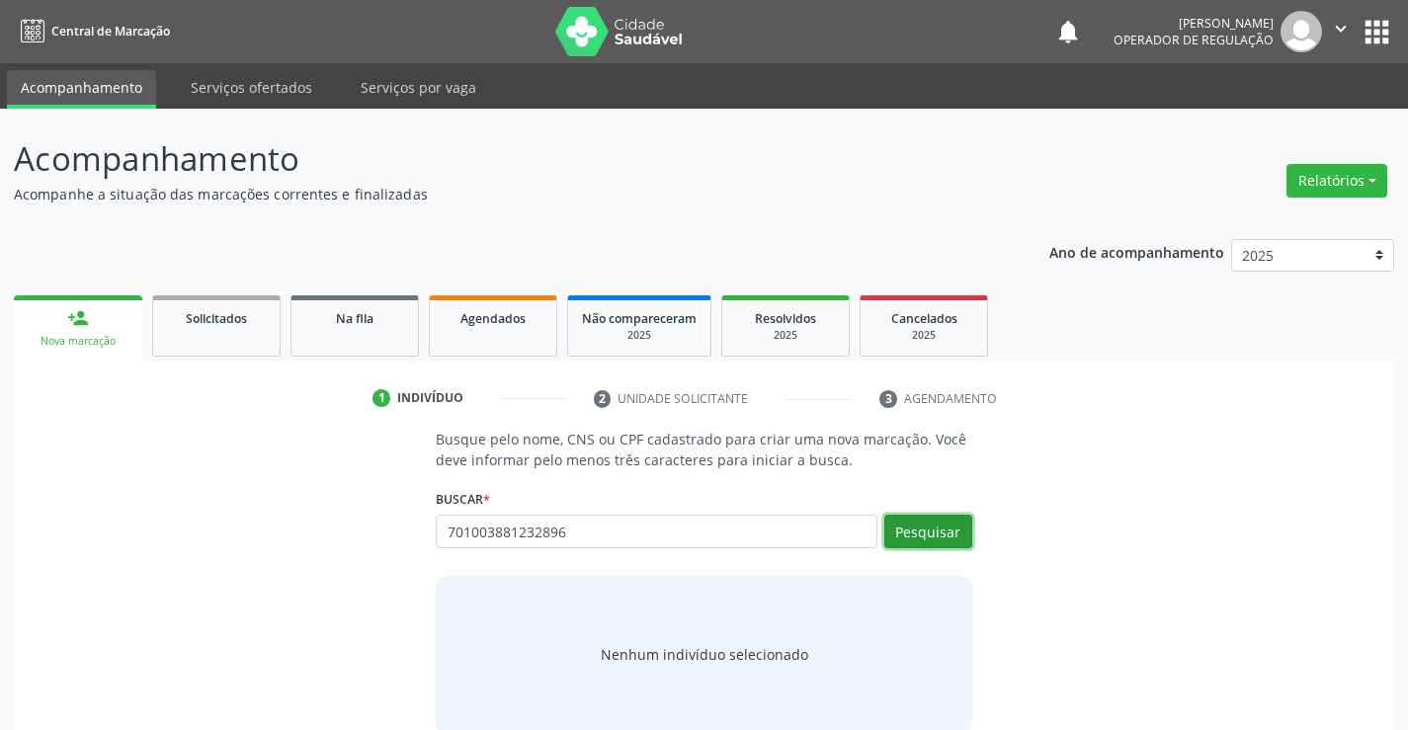
click at [906, 542] on button "Pesquisar" at bounding box center [928, 532] width 88 height 34
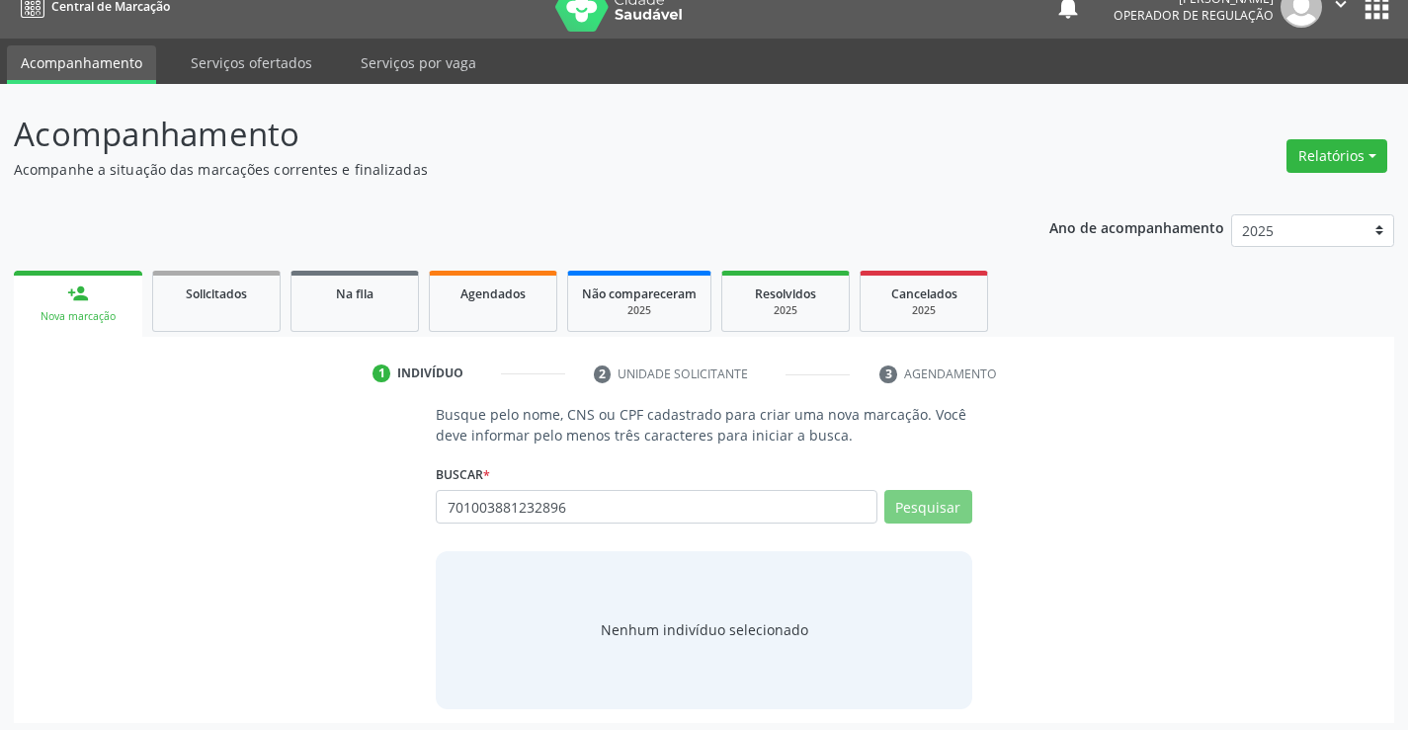
scroll to position [32, 0]
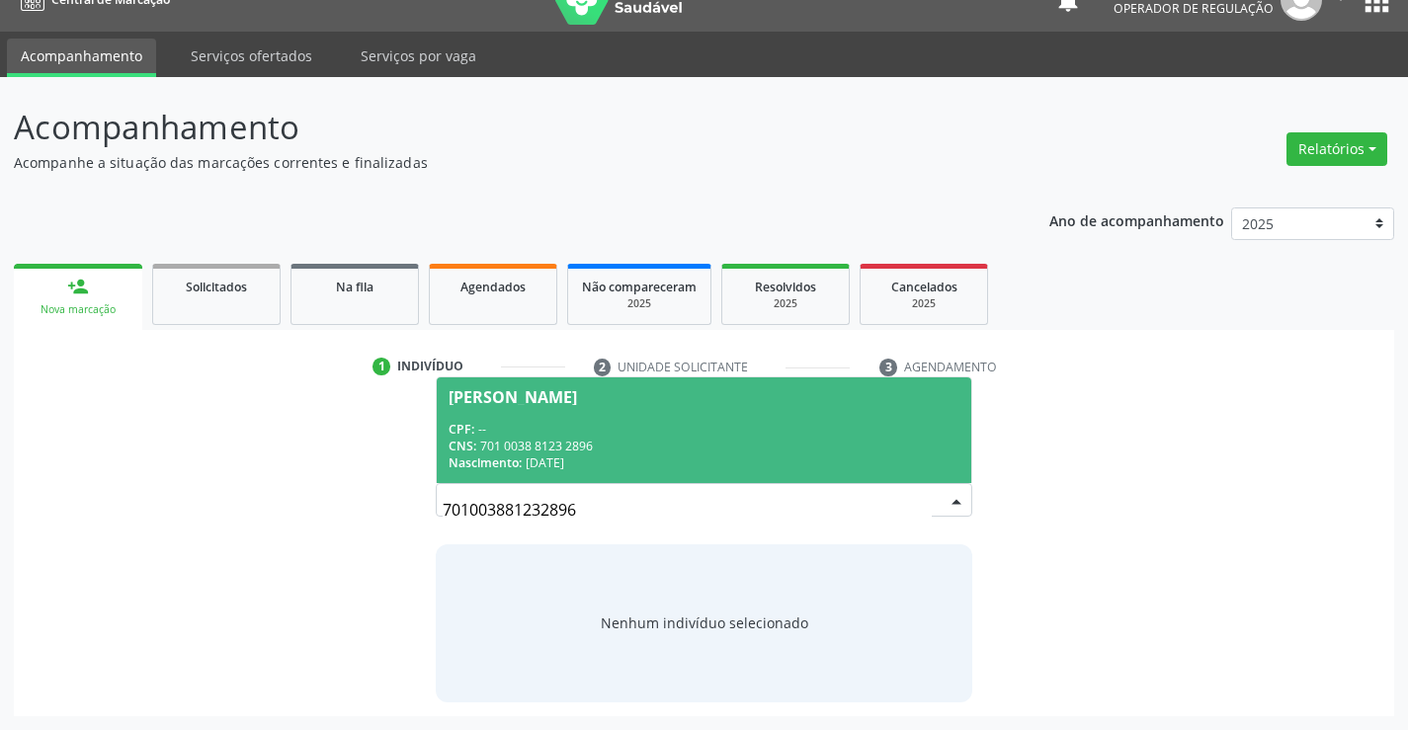
click at [577, 402] on div "[PERSON_NAME]" at bounding box center [513, 397] width 128 height 16
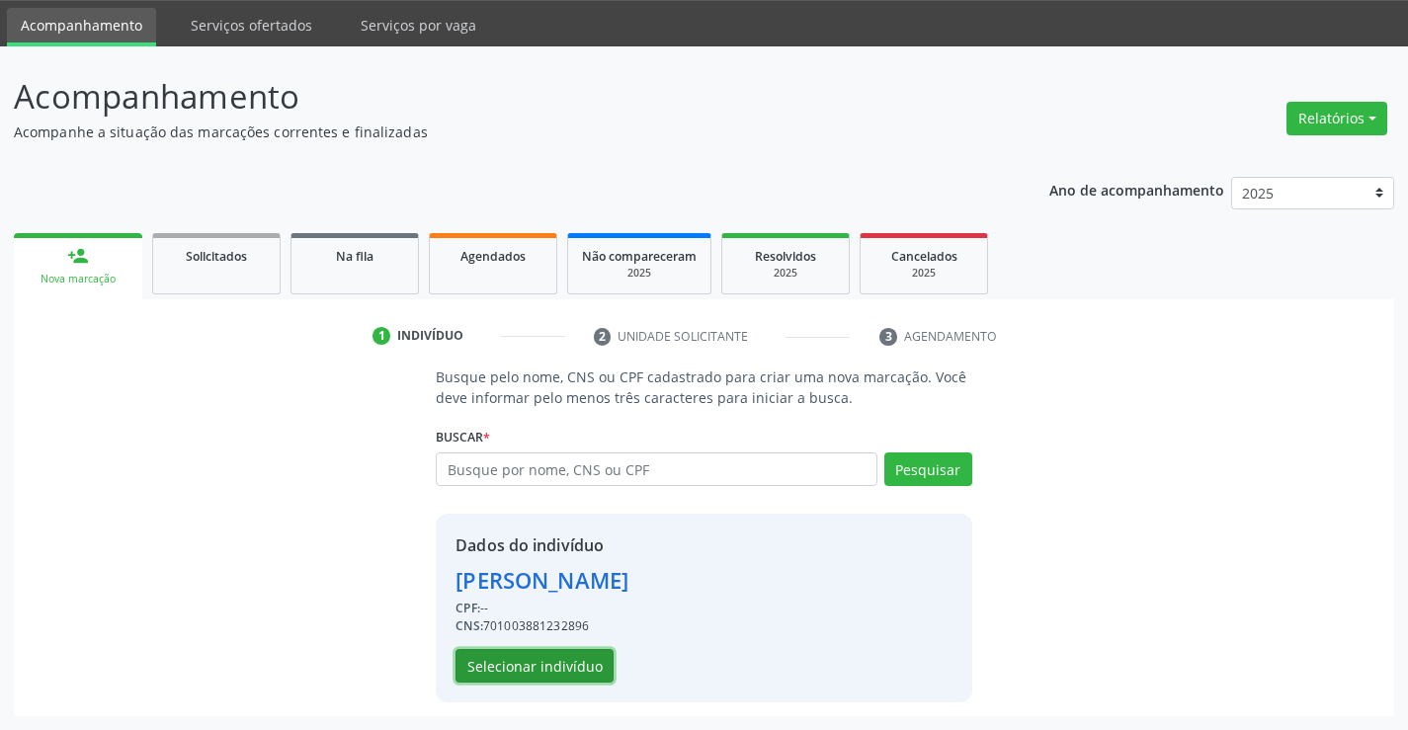
click at [503, 659] on button "Selecionar indivíduo" at bounding box center [535, 666] width 158 height 34
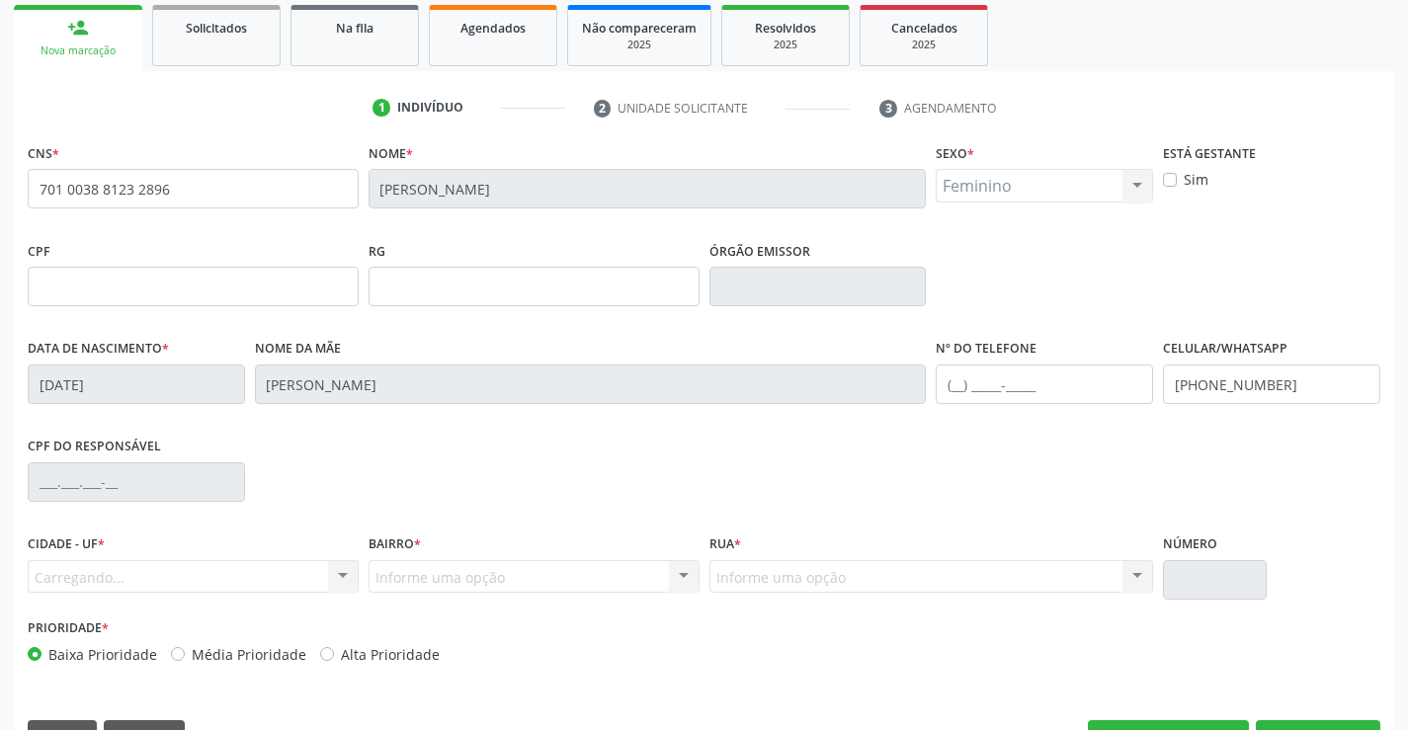
scroll to position [341, 0]
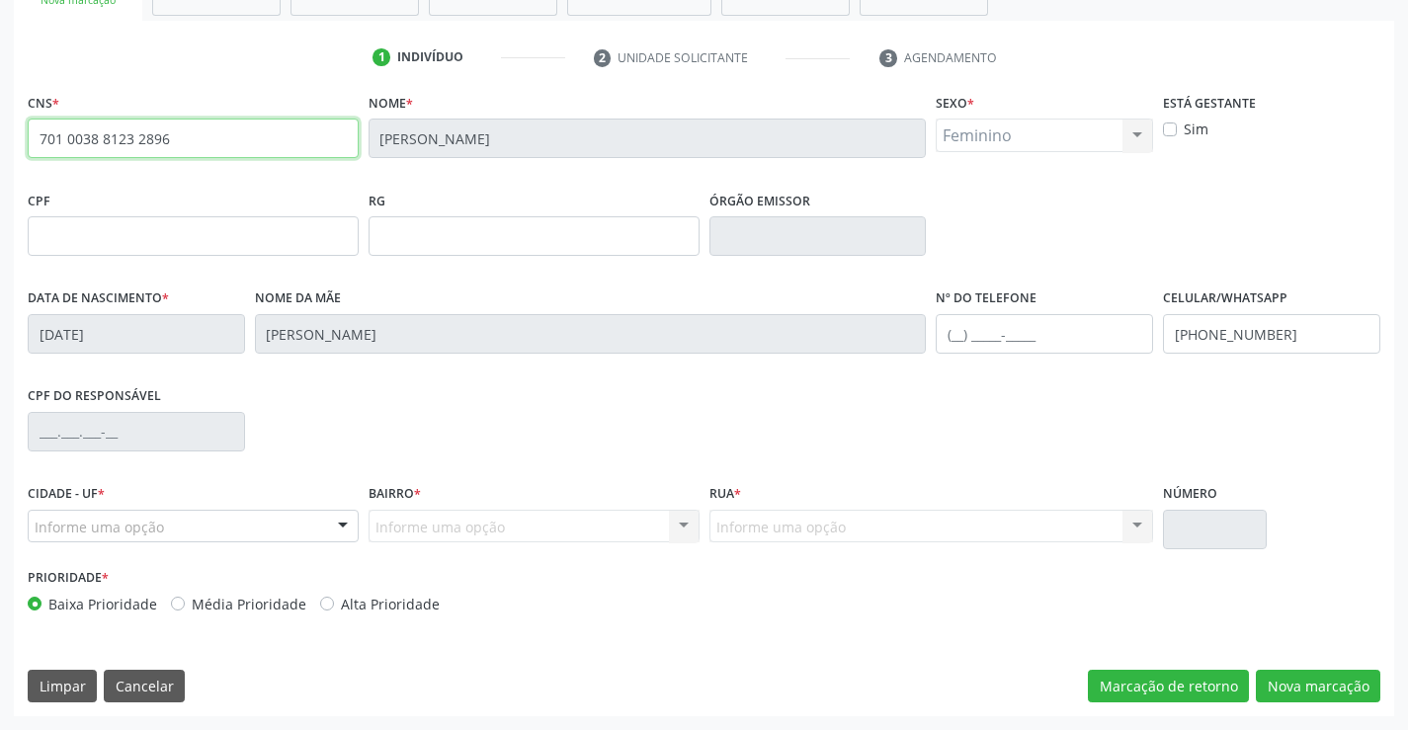
click at [175, 158] on input "701 0038 8123 2896" at bounding box center [193, 139] width 331 height 40
click at [1309, 672] on button "Nova marcação" at bounding box center [1318, 687] width 125 height 34
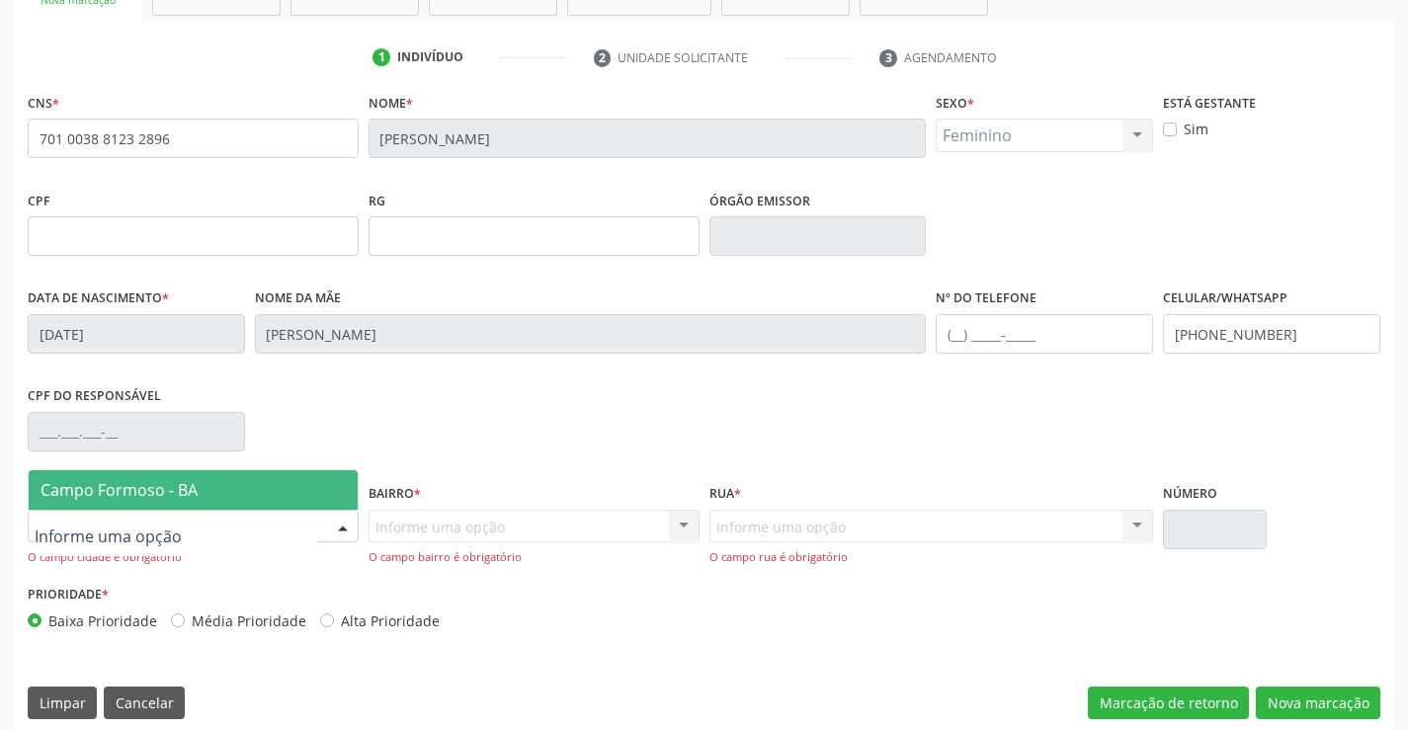
drag, startPoint x: 337, startPoint y: 533, endPoint x: 341, endPoint y: 510, distance: 23.1
click at [337, 535] on div at bounding box center [343, 528] width 30 height 34
click at [333, 488] on span "Campo Formoso - BA" at bounding box center [193, 490] width 329 height 40
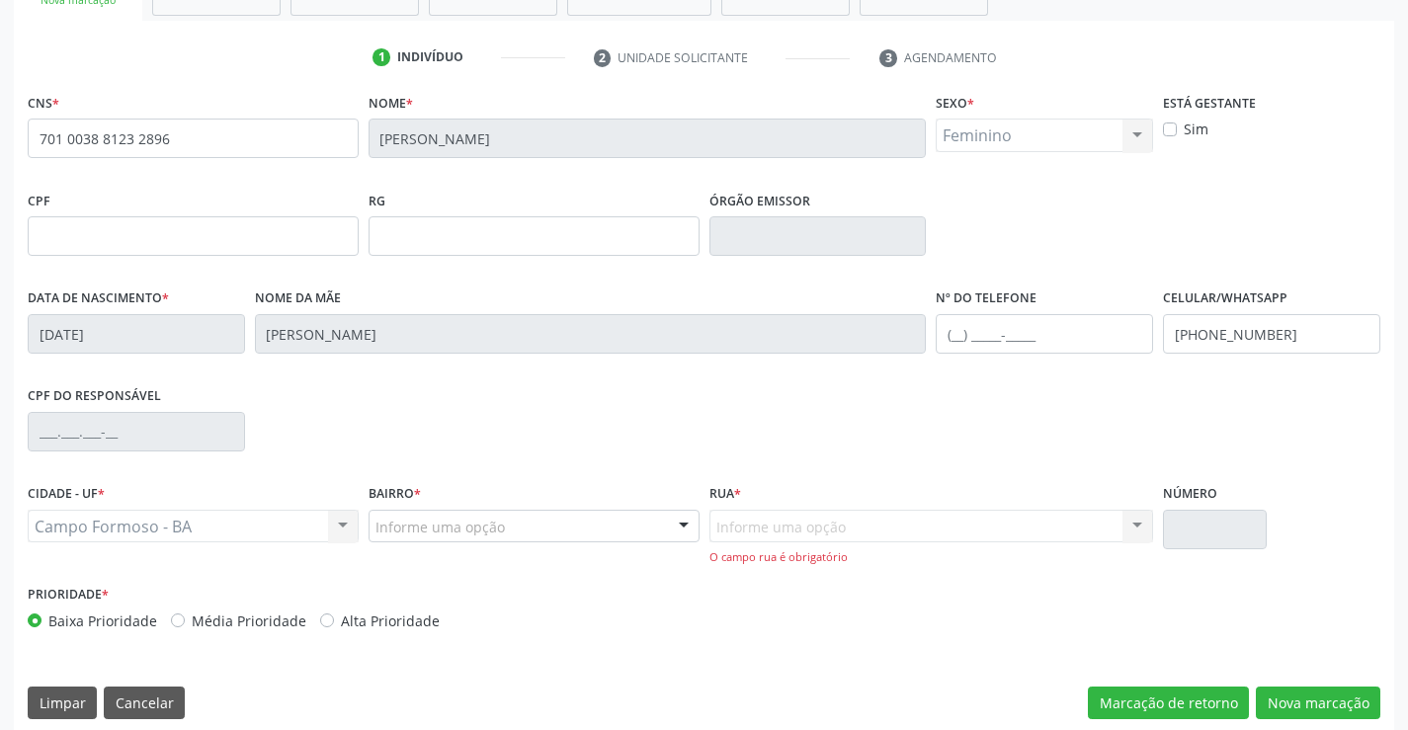
click at [681, 527] on div at bounding box center [684, 528] width 30 height 34
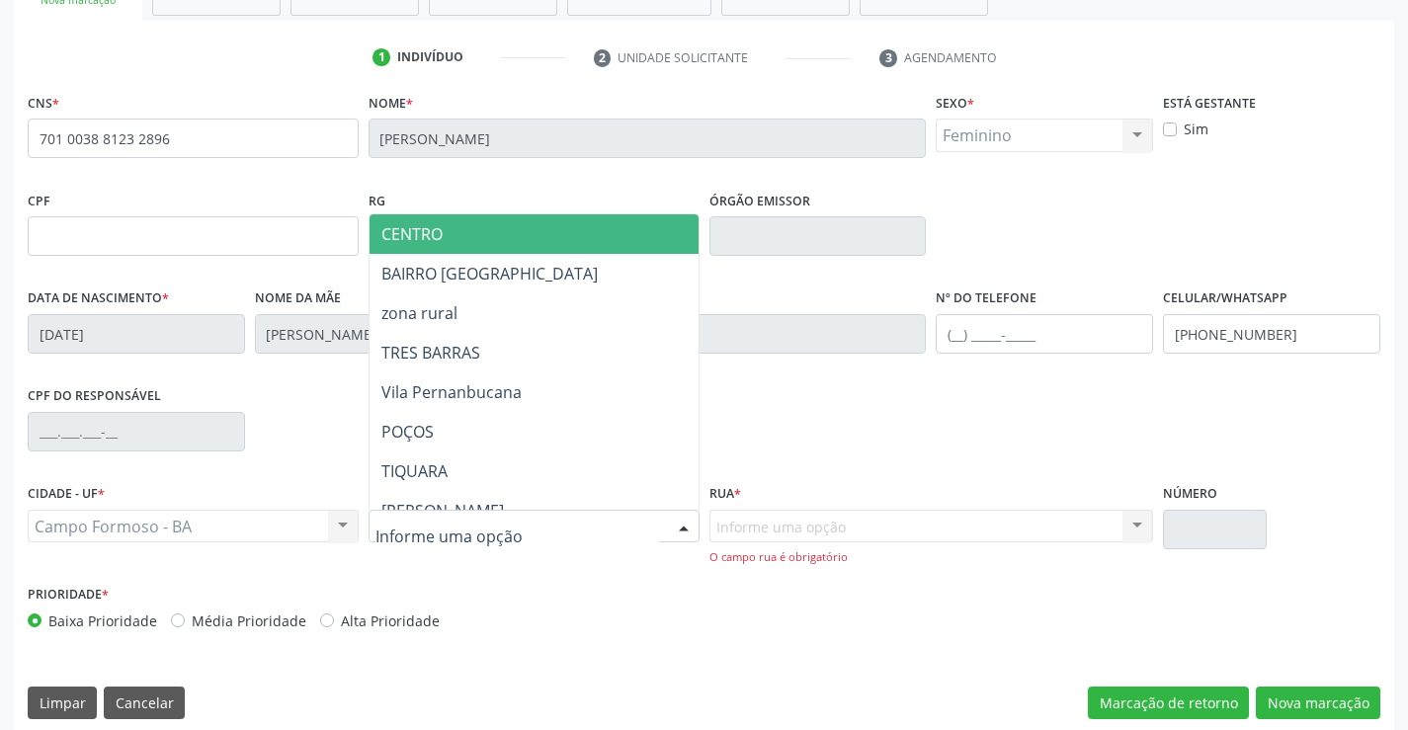
click at [473, 251] on span "CENTRO" at bounding box center [583, 234] width 427 height 40
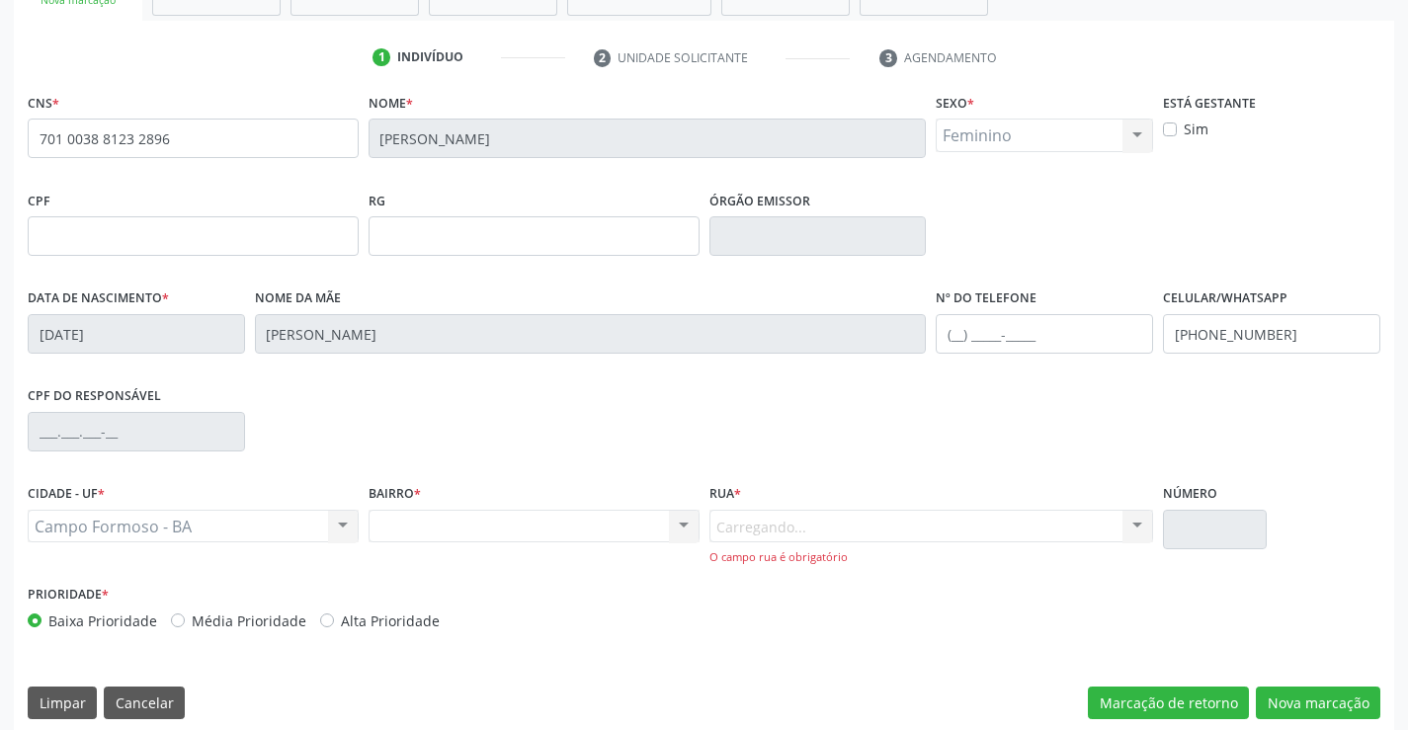
click at [1015, 523] on div "Carregando... Nenhum resultado encontrado para: " " Nenhuma opção encontrada. D…" at bounding box center [931, 538] width 445 height 56
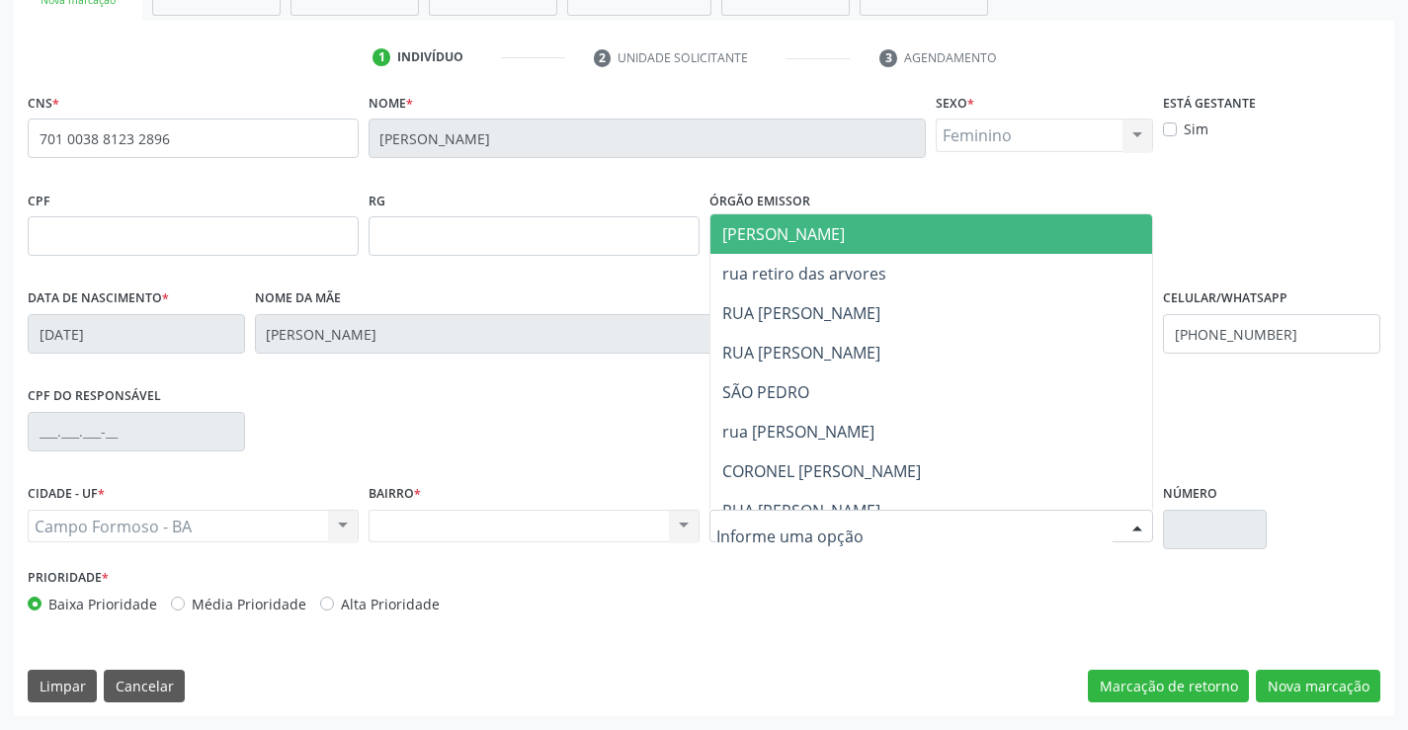
click at [1015, 523] on div at bounding box center [931, 527] width 445 height 34
click at [828, 221] on span "[PERSON_NAME]" at bounding box center [948, 234] width 476 height 40
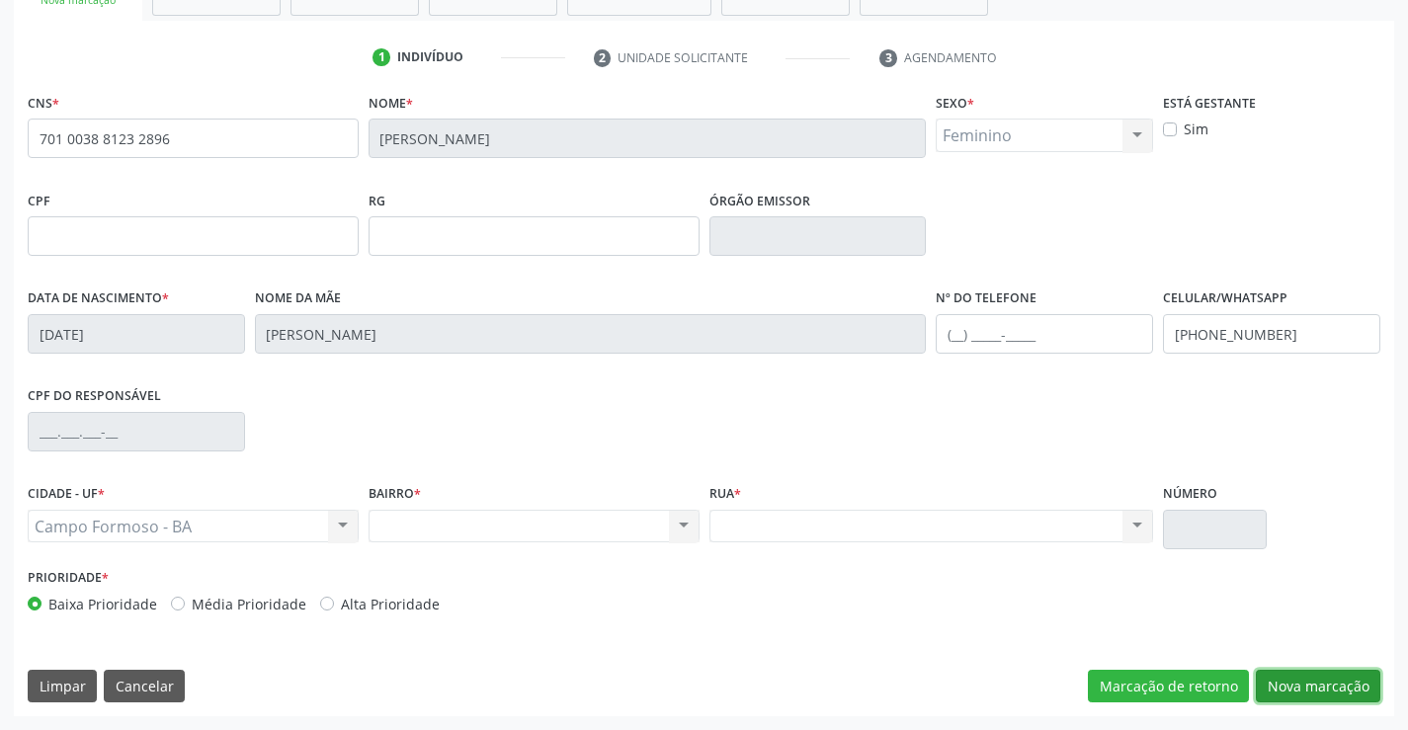
click at [1278, 680] on button "Nova marcação" at bounding box center [1318, 687] width 125 height 34
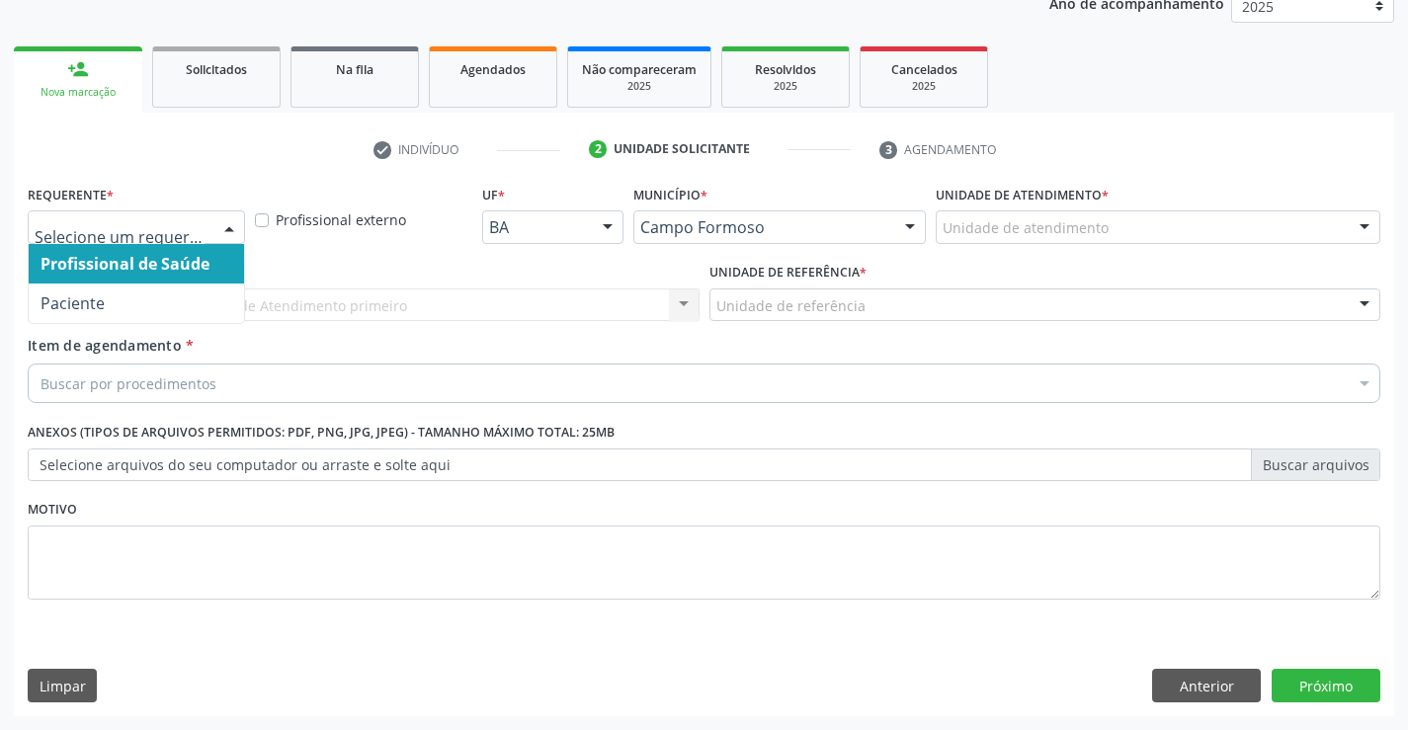
click at [217, 224] on div at bounding box center [229, 228] width 30 height 34
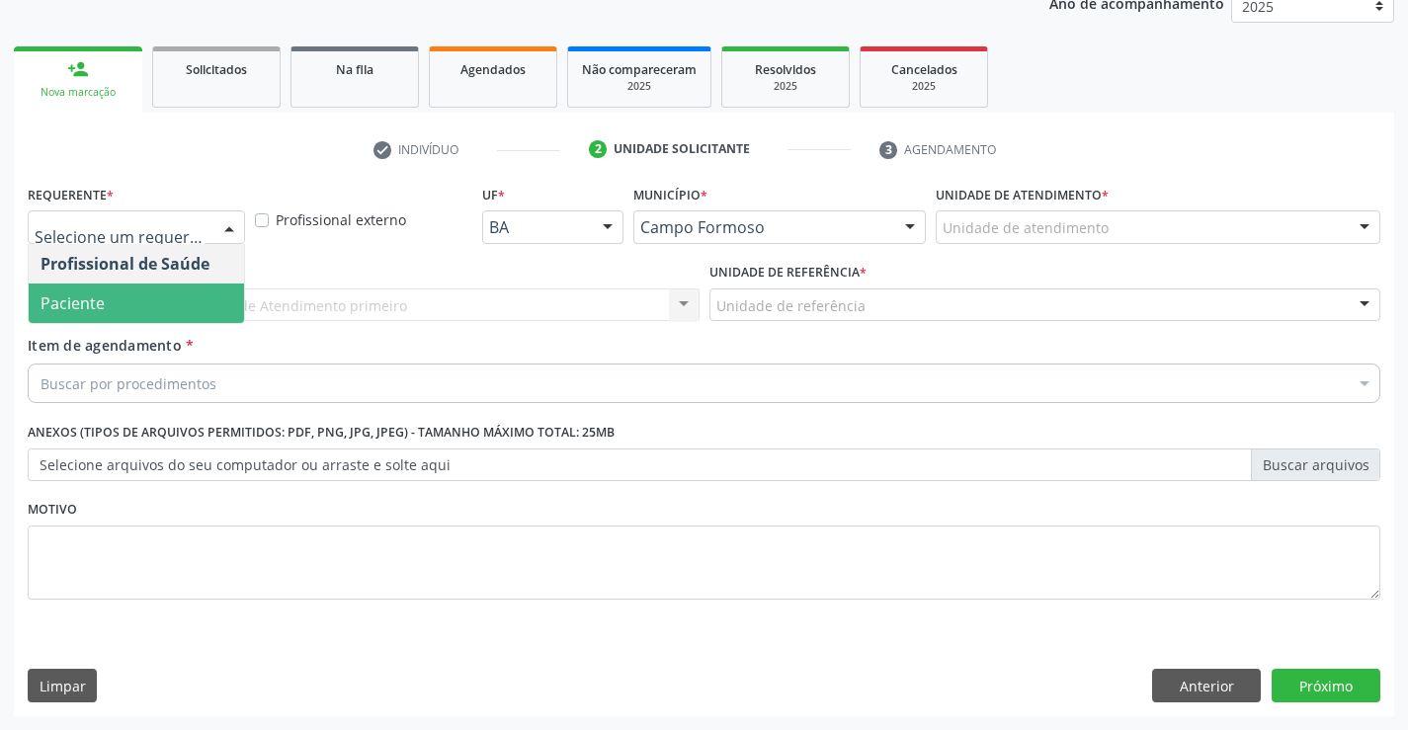
click at [125, 291] on span "Paciente" at bounding box center [136, 304] width 215 height 40
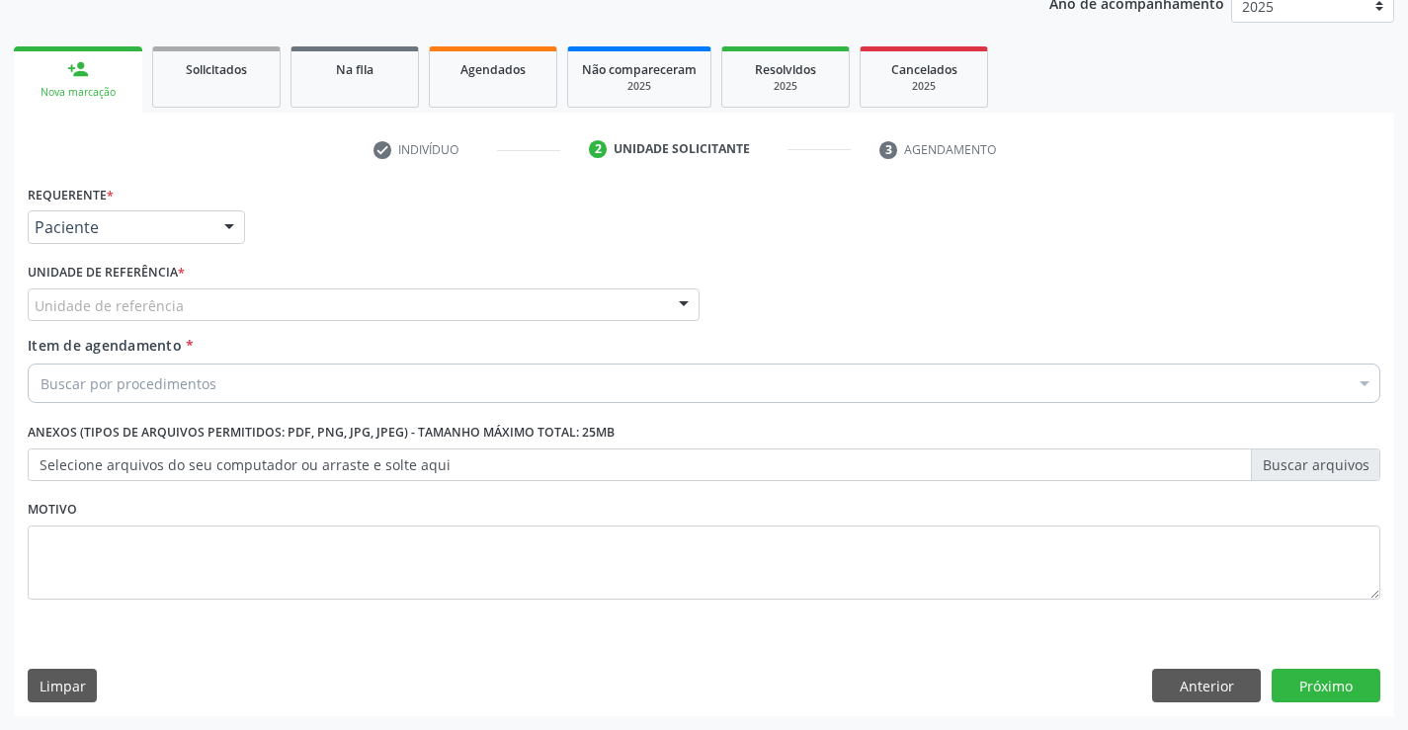
click at [339, 301] on div "Unidade de referência" at bounding box center [364, 306] width 672 height 34
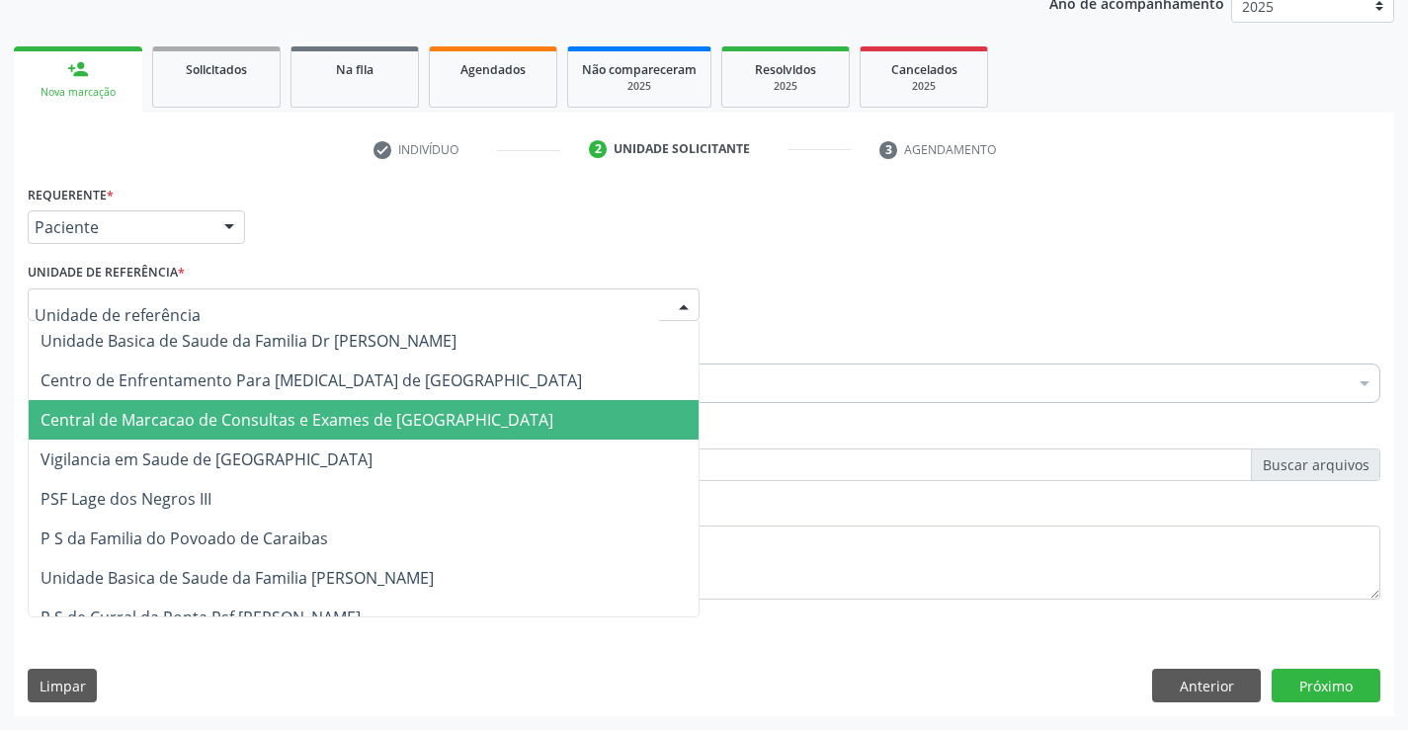
click at [345, 408] on span "Central de Marcacao de Consultas e Exames de [GEOGRAPHIC_DATA]" at bounding box center [364, 420] width 670 height 40
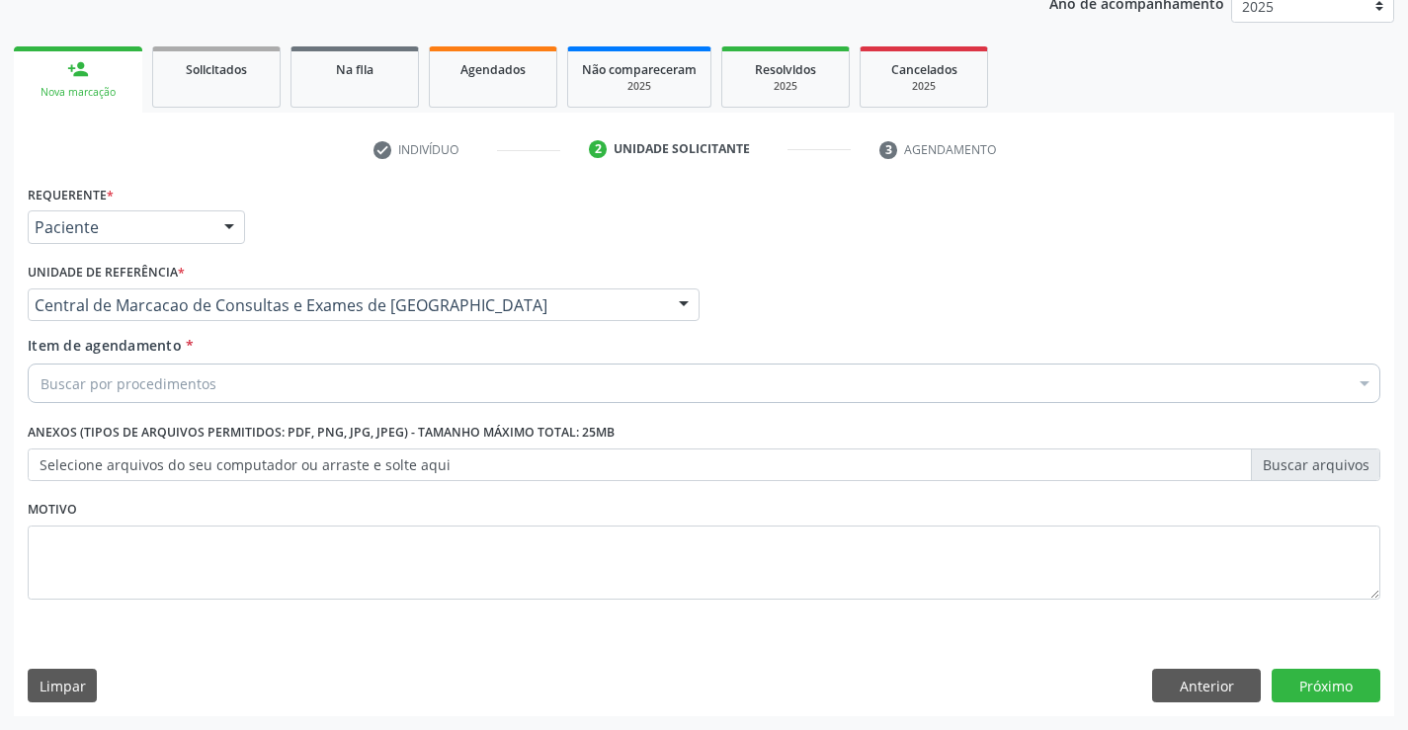
click at [359, 383] on div "Buscar por procedimentos" at bounding box center [704, 384] width 1353 height 40
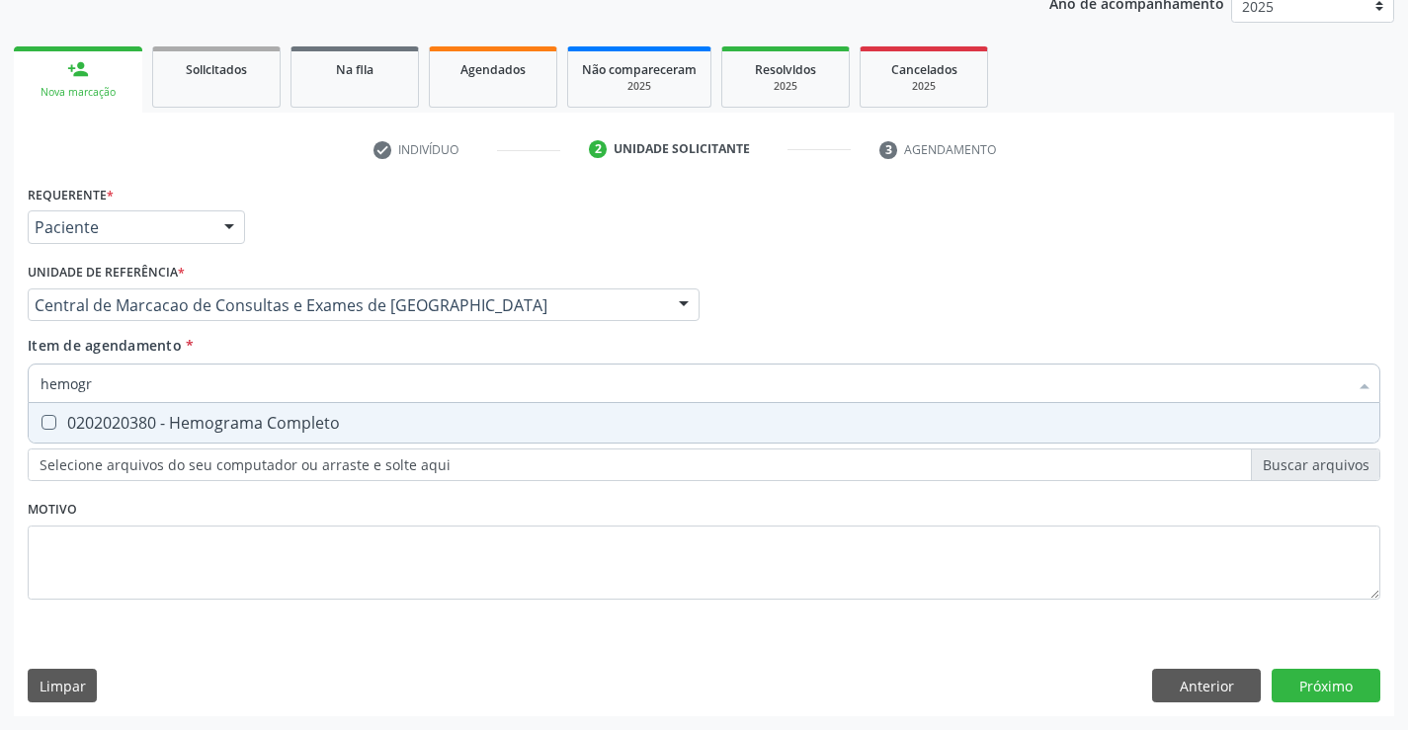
type input "hemogra"
click at [315, 419] on div "0202020380 - Hemograma Completo" at bounding box center [704, 423] width 1327 height 16
checkbox Completo "true"
click at [336, 386] on input "hemogra" at bounding box center [694, 384] width 1307 height 40
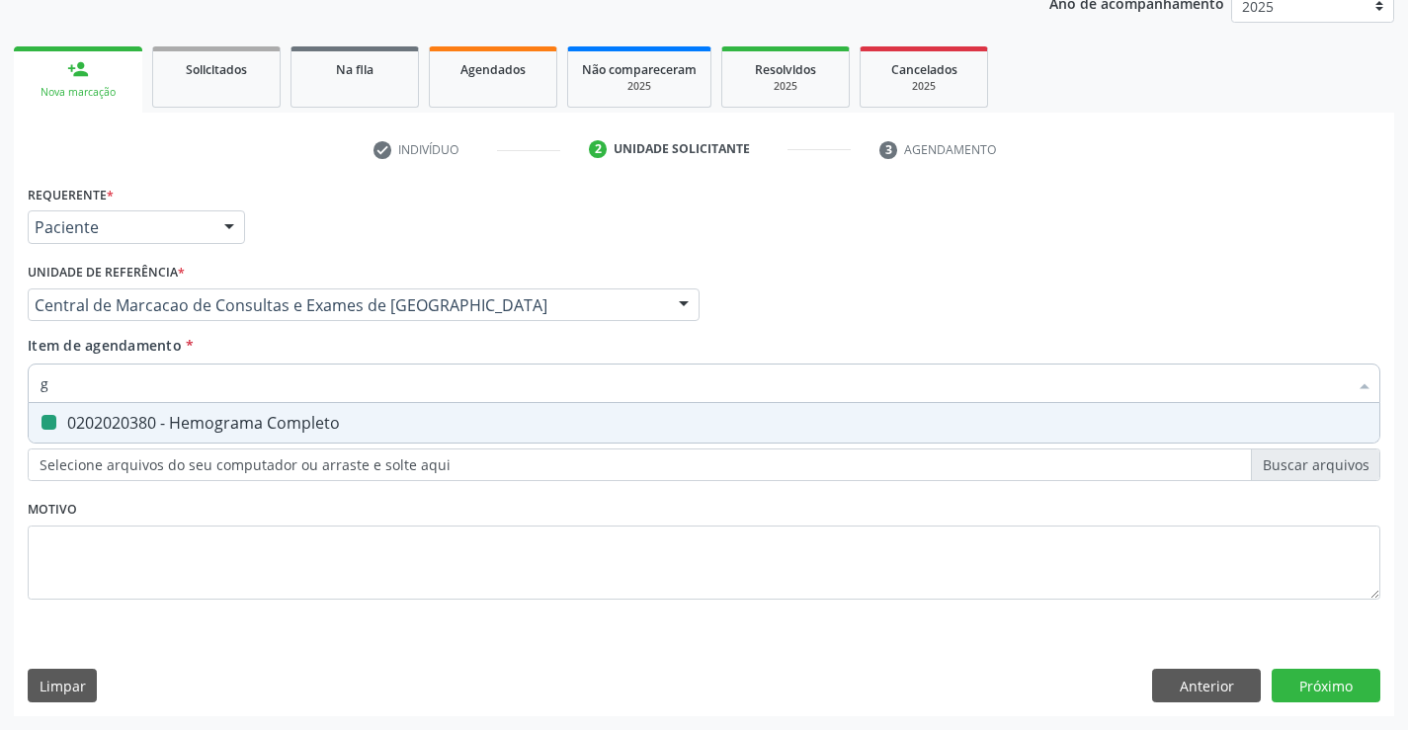
type input "gl"
checkbox Completo "false"
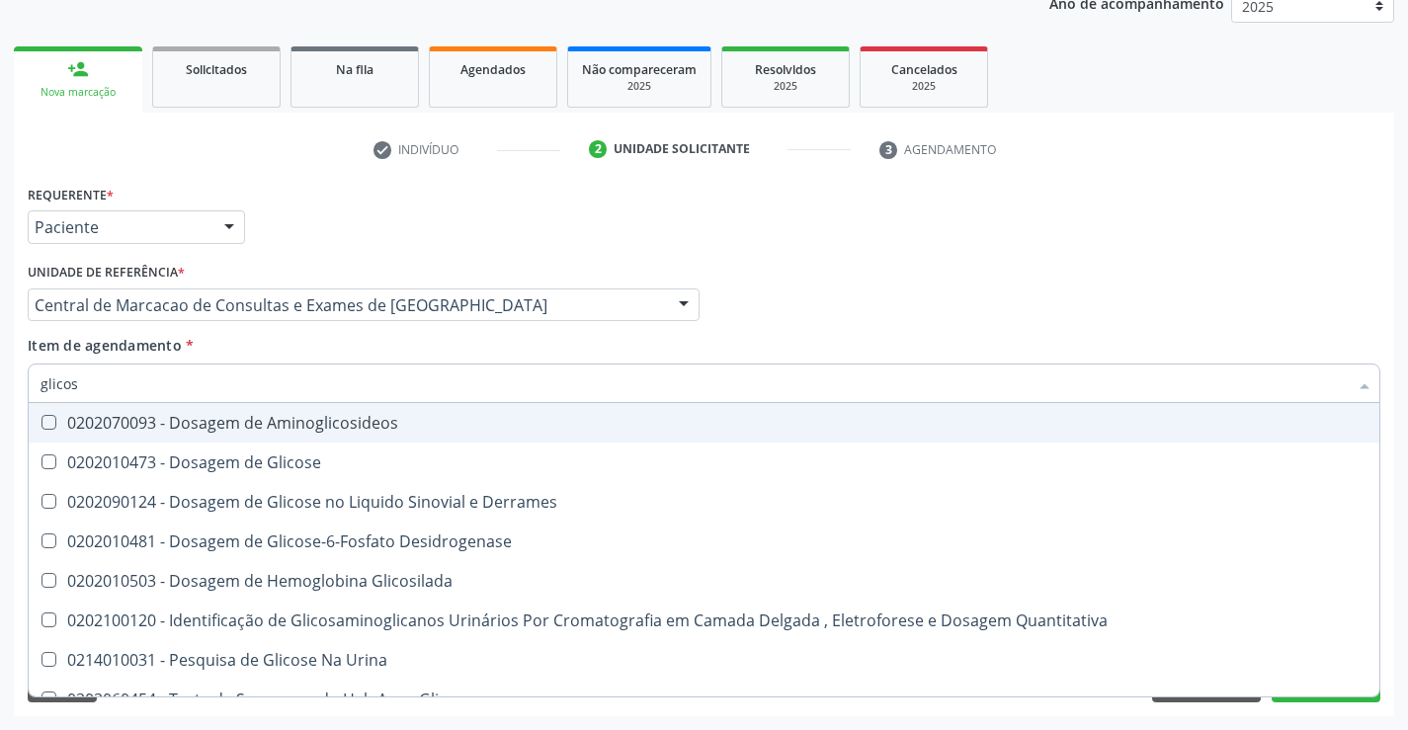
type input "glicose"
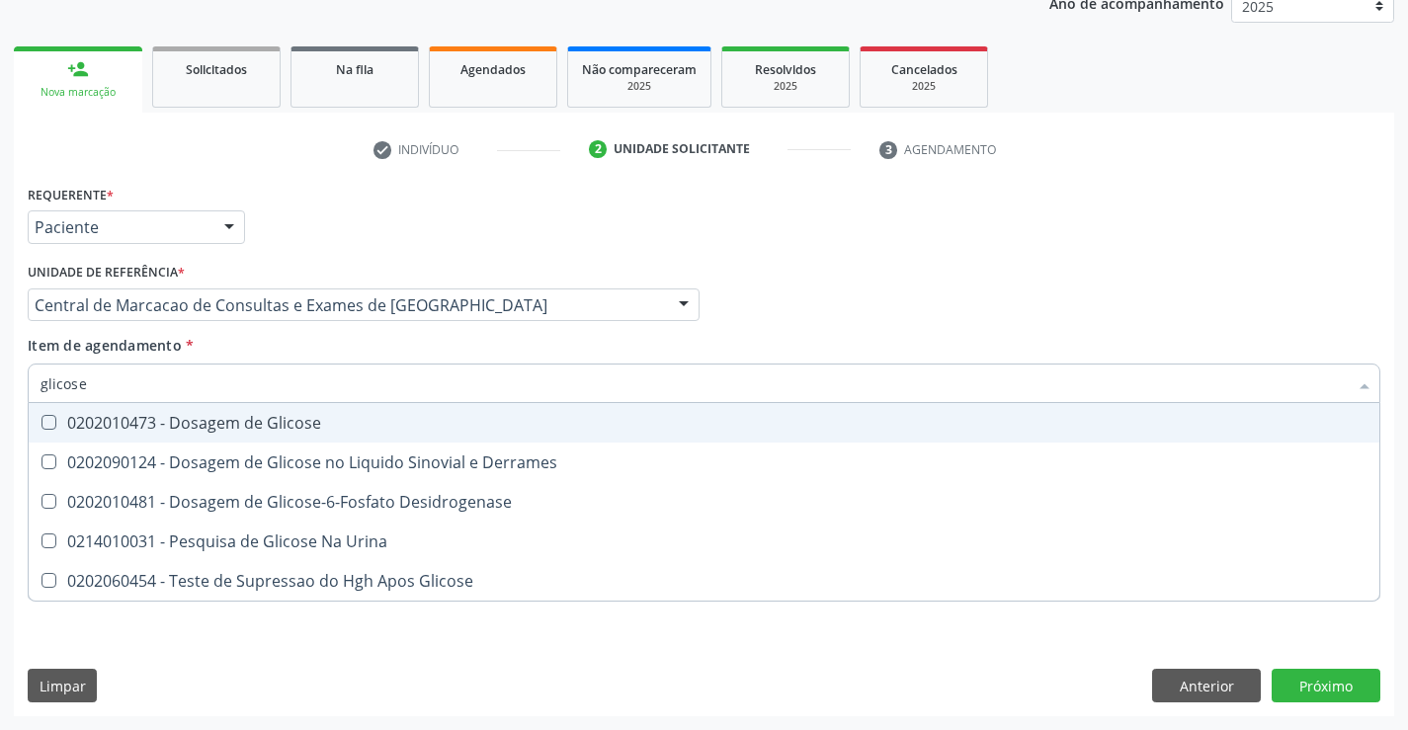
click at [291, 422] on div "0202010473 - Dosagem de Glicose" at bounding box center [704, 423] width 1327 height 16
checkbox Glicose "true"
click at [295, 398] on input "glicose" at bounding box center [694, 384] width 1307 height 40
type input "c"
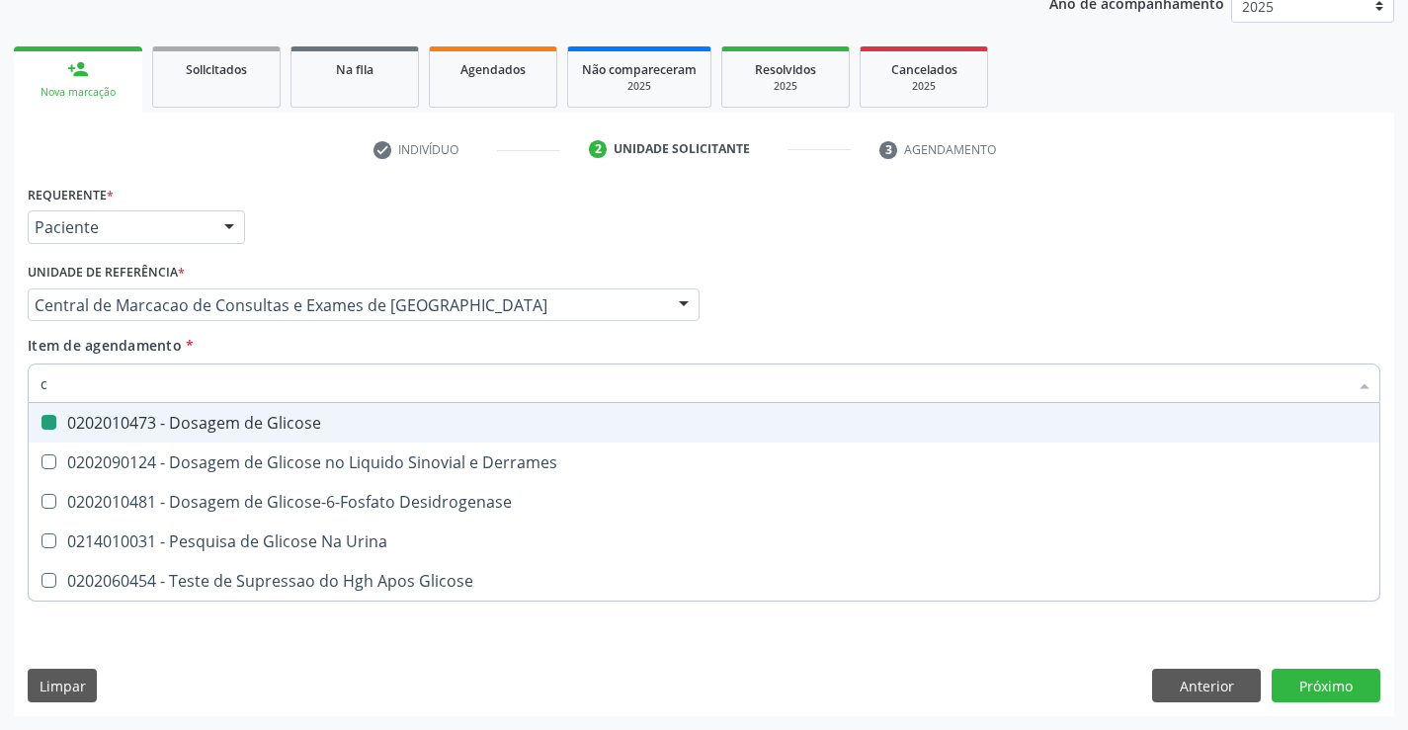
checkbox Glicose "false"
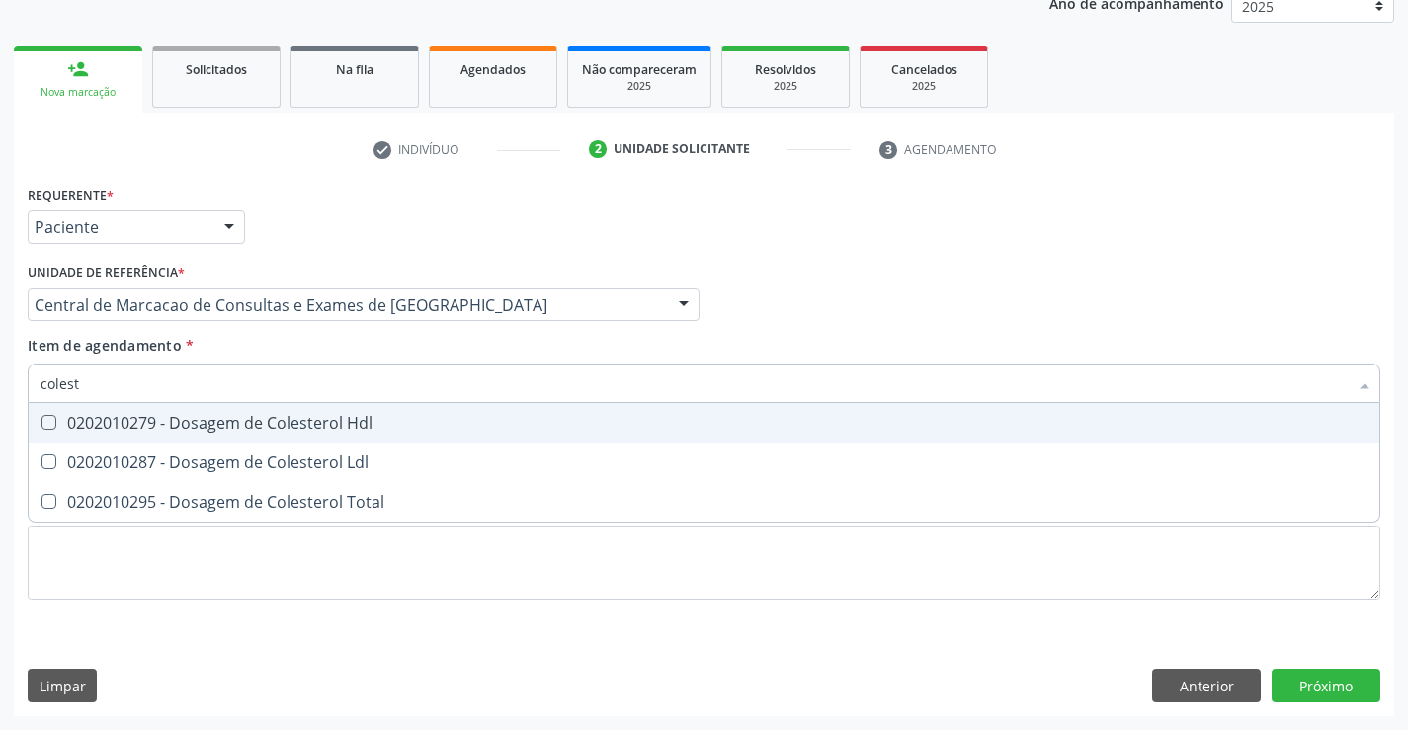
type input "coleste"
click at [289, 404] on span "0202010279 - Dosagem de Colesterol Hdl" at bounding box center [704, 423] width 1351 height 40
checkbox Hdl "true"
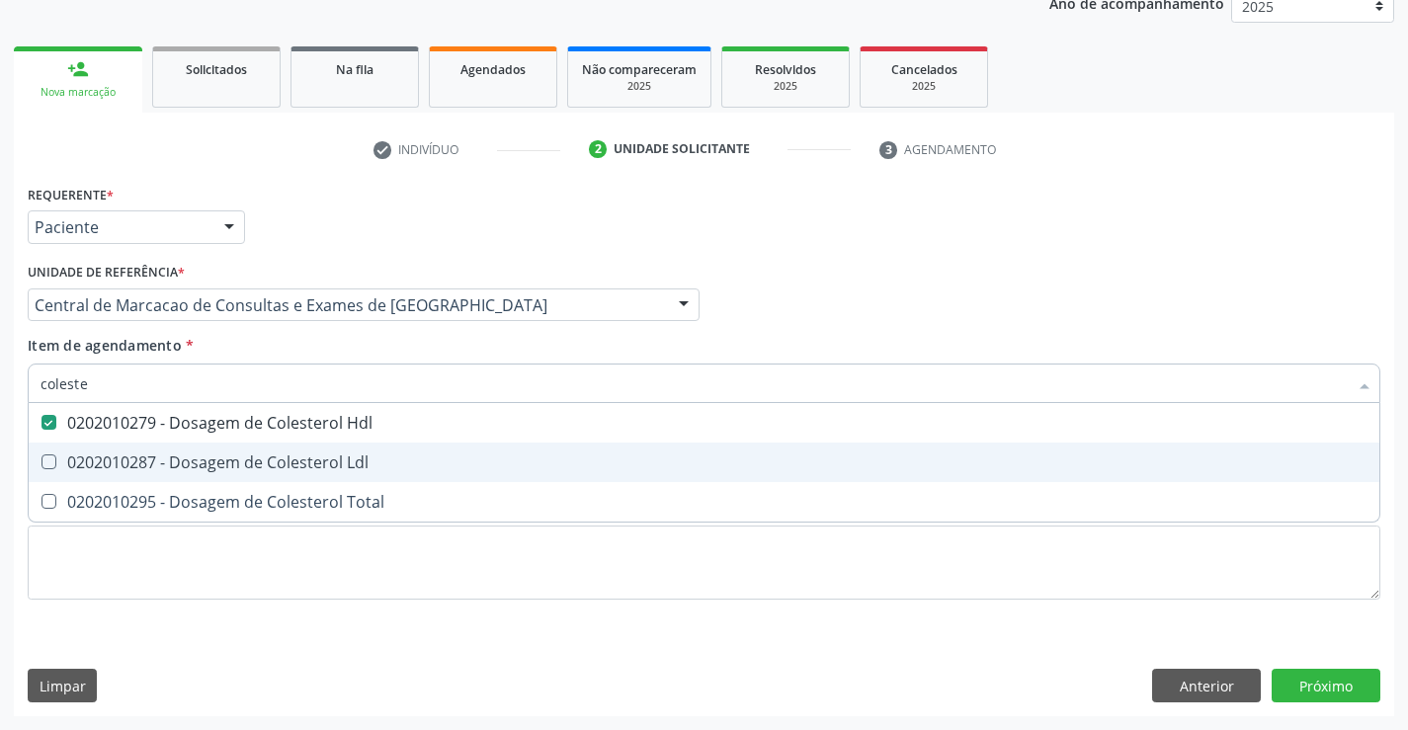
click at [261, 466] on div "0202010287 - Dosagem de Colesterol Ldl" at bounding box center [704, 463] width 1327 height 16
checkbox Ldl "true"
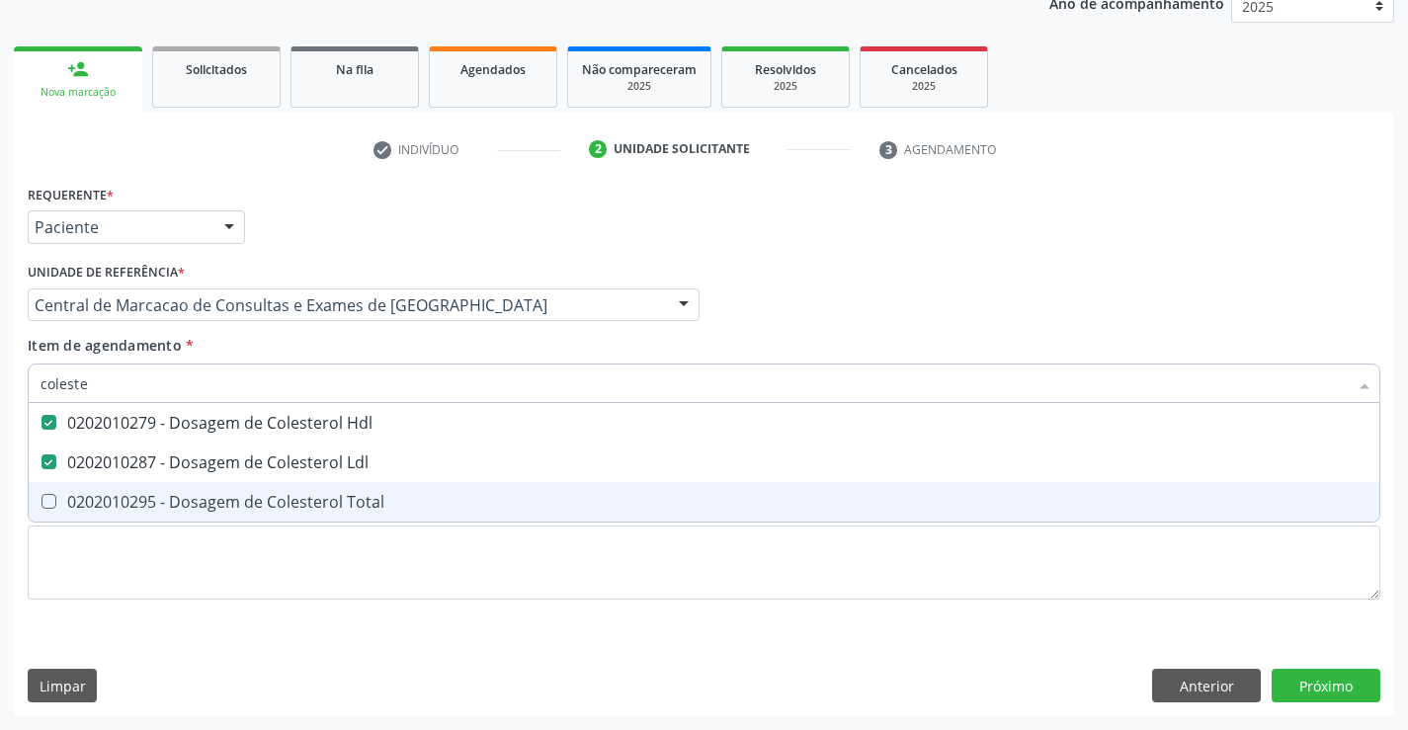
click at [240, 498] on div "0202010295 - Dosagem de Colesterol Total" at bounding box center [704, 502] width 1327 height 16
checkbox Total "true"
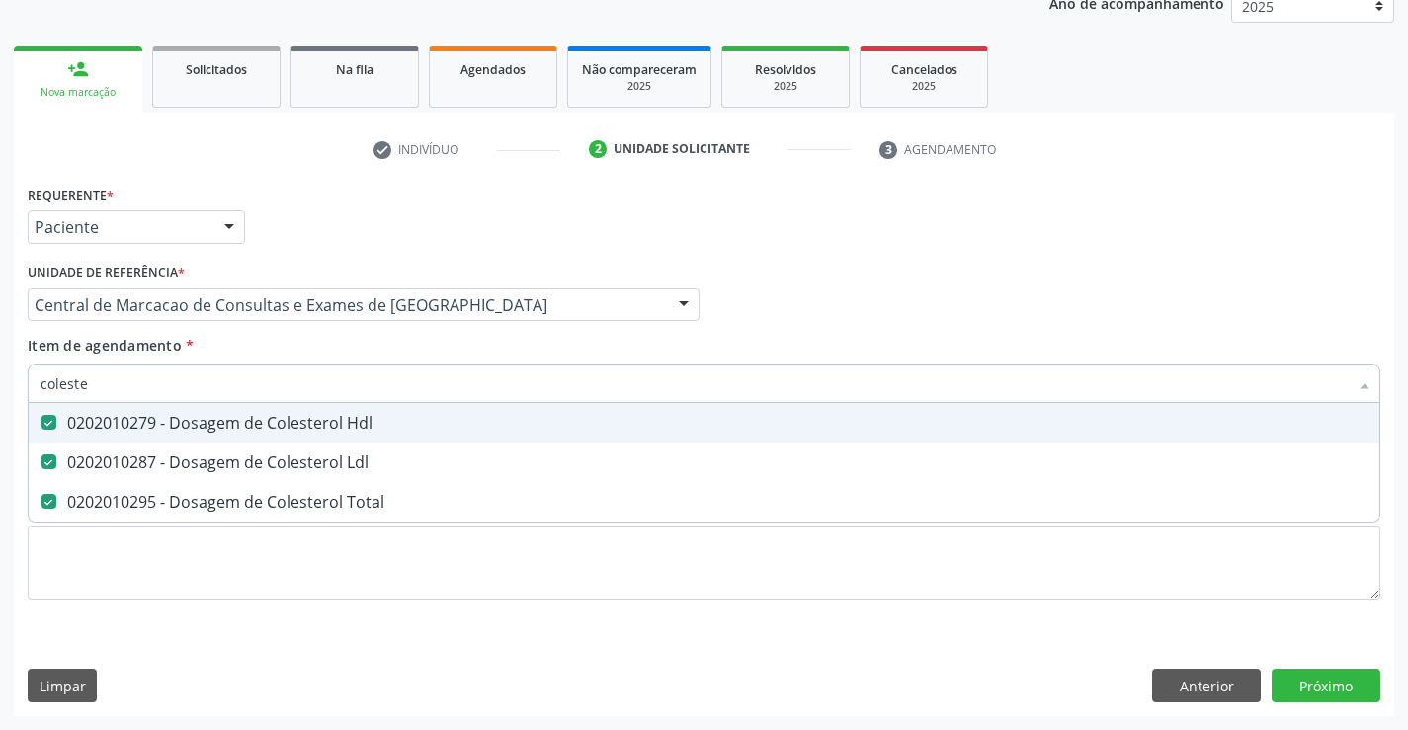
click at [168, 388] on input "coleste" at bounding box center [694, 384] width 1307 height 40
type input "tr"
checkbox Hdl "false"
checkbox Ldl "false"
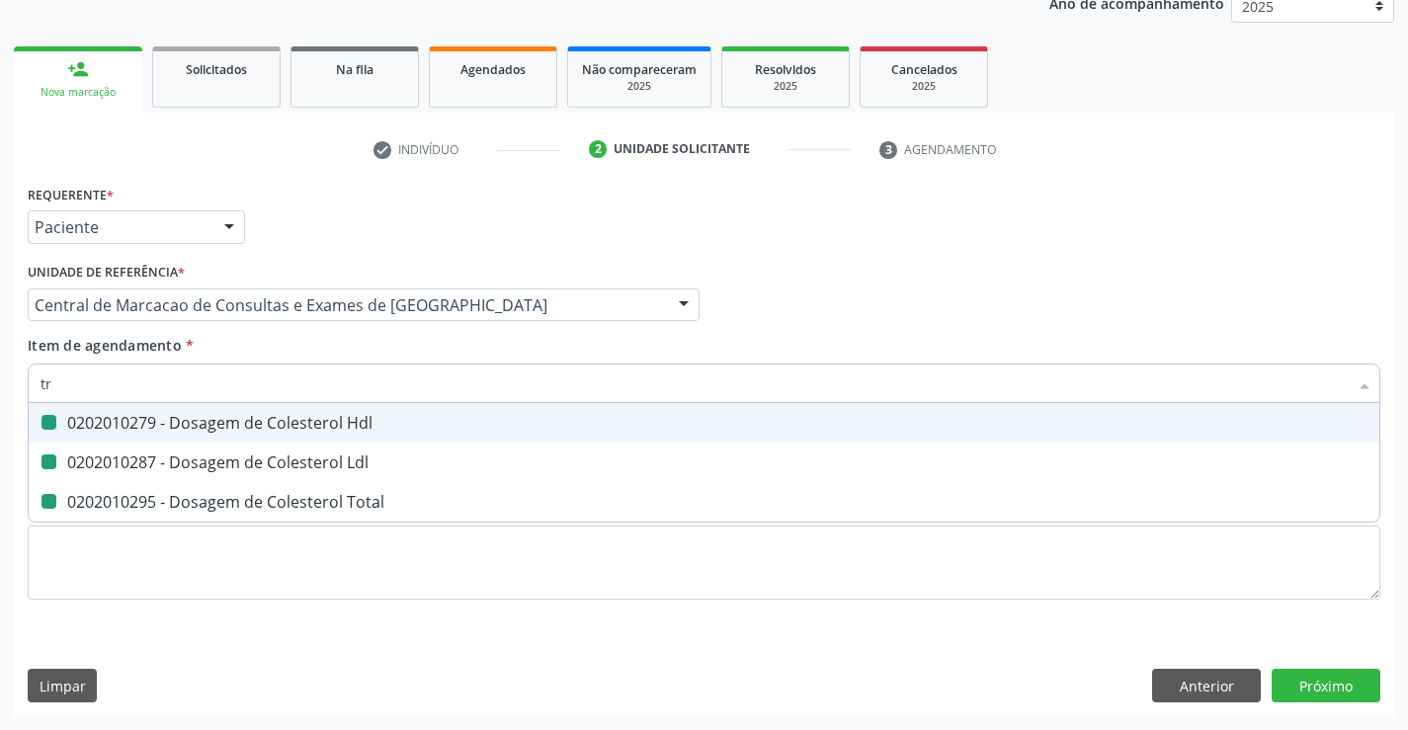
checkbox Total "false"
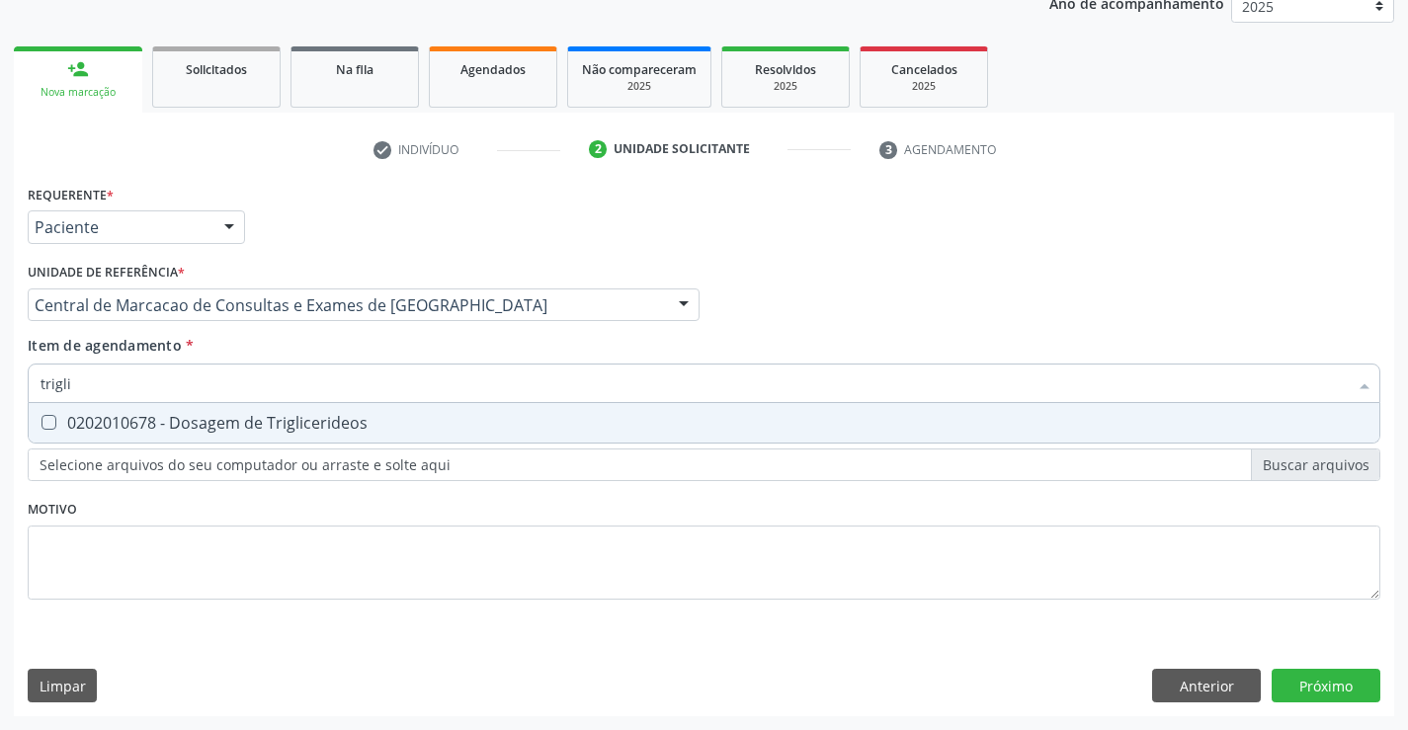
type input "triglic"
click at [165, 431] on div "0202010678 - Dosagem de Triglicerideos" at bounding box center [704, 423] width 1327 height 16
checkbox Triglicerideos "true"
click at [168, 382] on input "triglic" at bounding box center [694, 384] width 1307 height 40
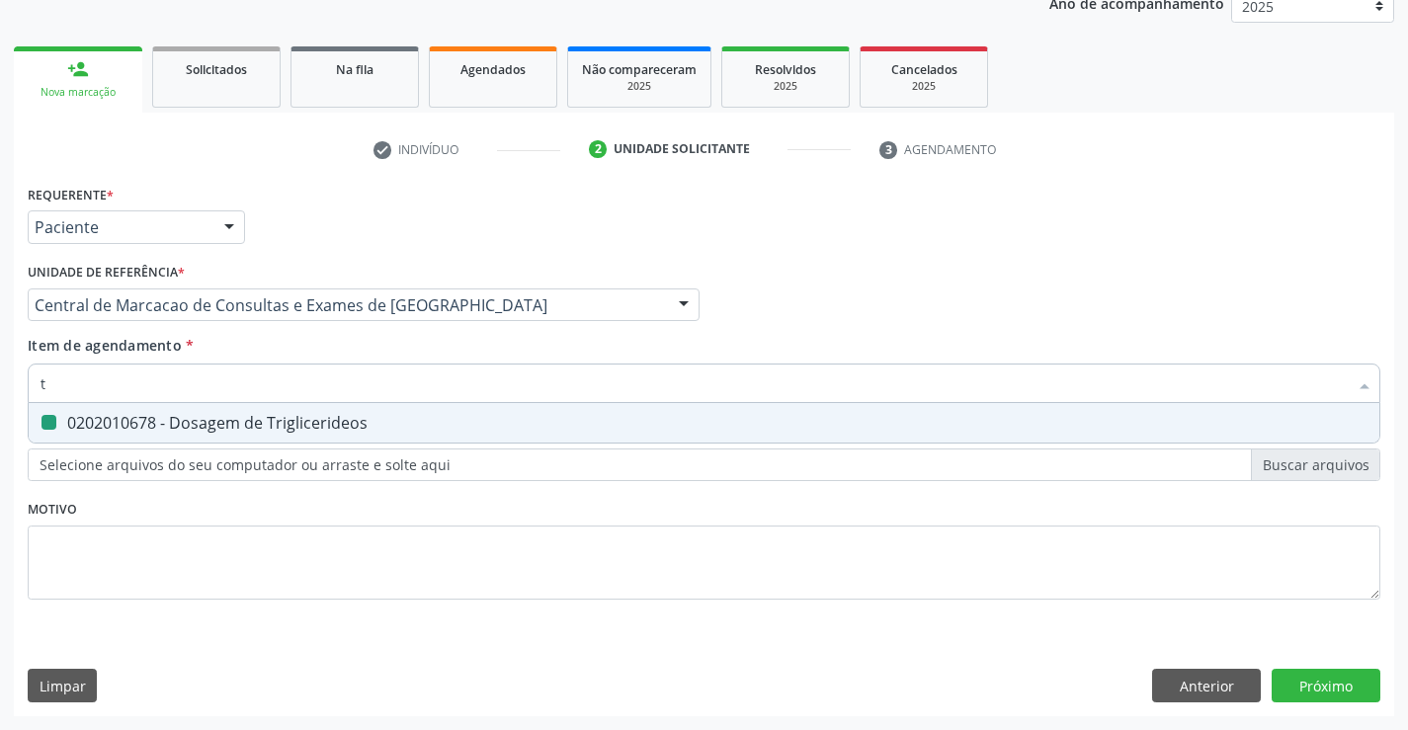
type input "tg"
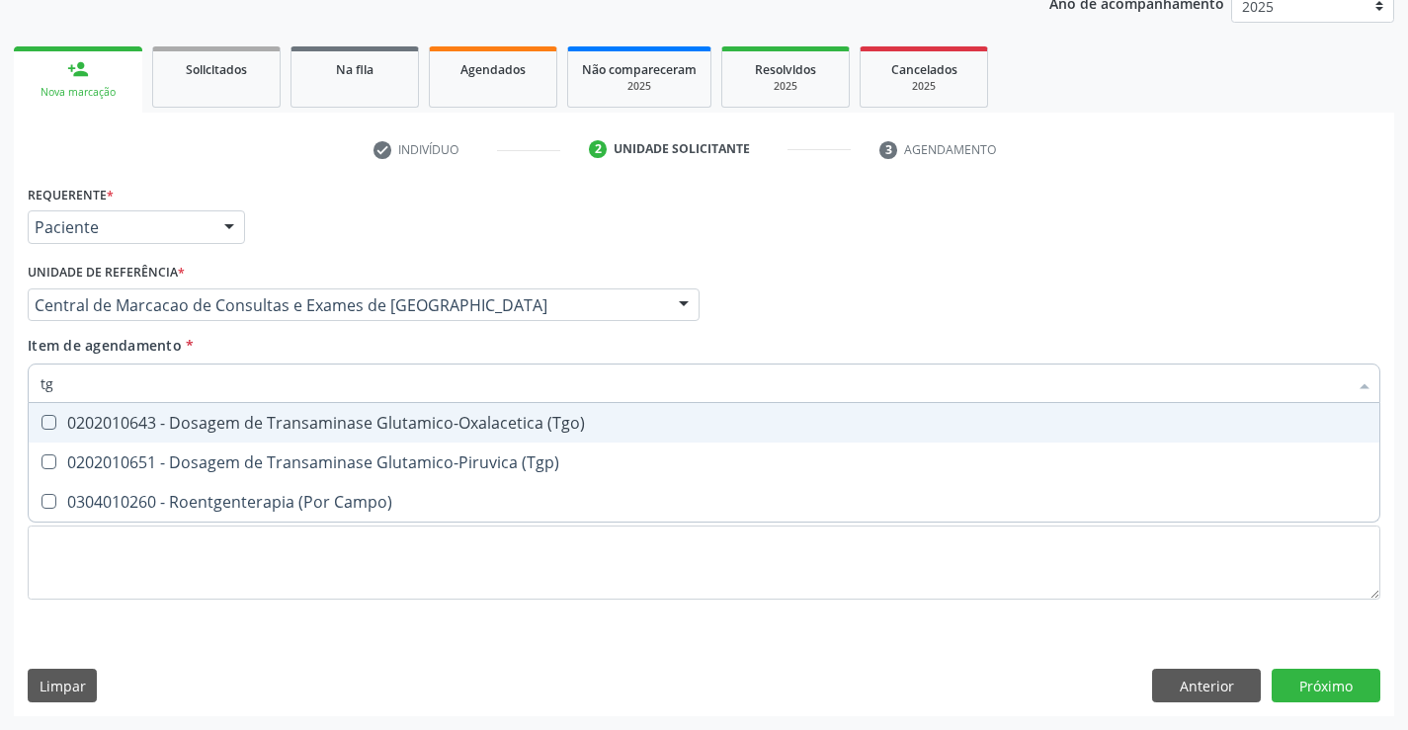
click at [181, 415] on div "0202010643 - Dosagem de Transaminase Glutamico-Oxalacetica (Tgo)" at bounding box center [704, 423] width 1327 height 16
checkbox \(Tgo\) "true"
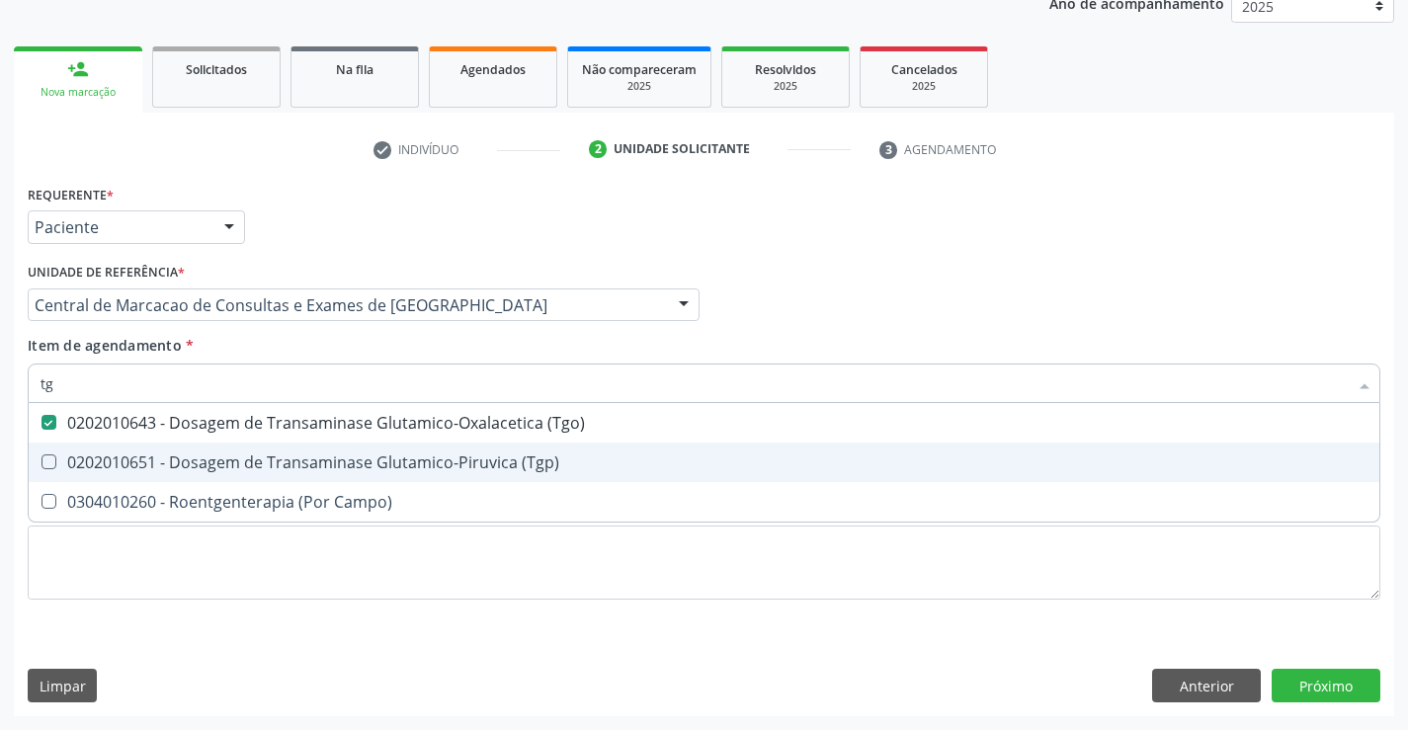
click at [160, 451] on span "0202010651 - Dosagem de Transaminase Glutamico-Piruvica (Tgp)" at bounding box center [704, 463] width 1351 height 40
checkbox \(Tgp\) "true"
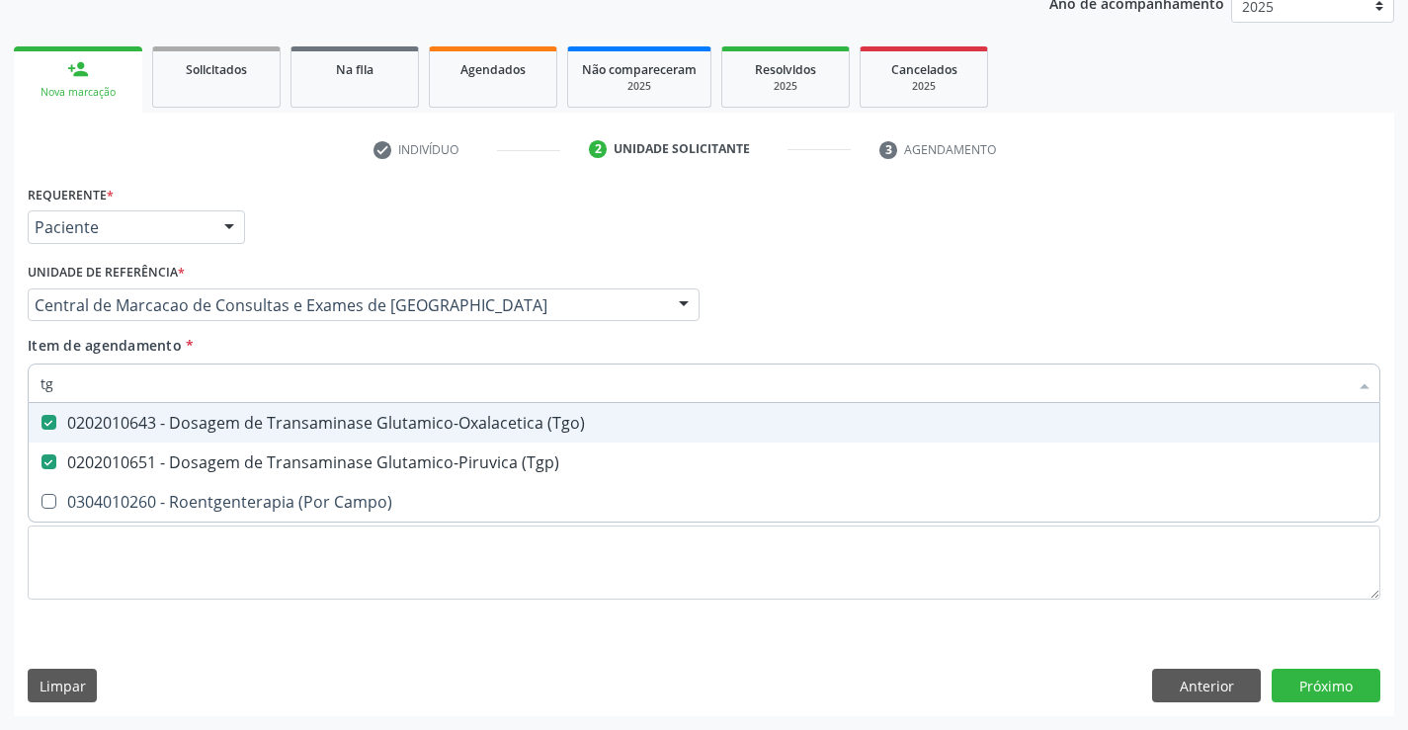
click at [171, 387] on input "tg" at bounding box center [694, 384] width 1307 height 40
type input "fe"
checkbox \(Tgo\) "false"
checkbox \(Tgp\) "false"
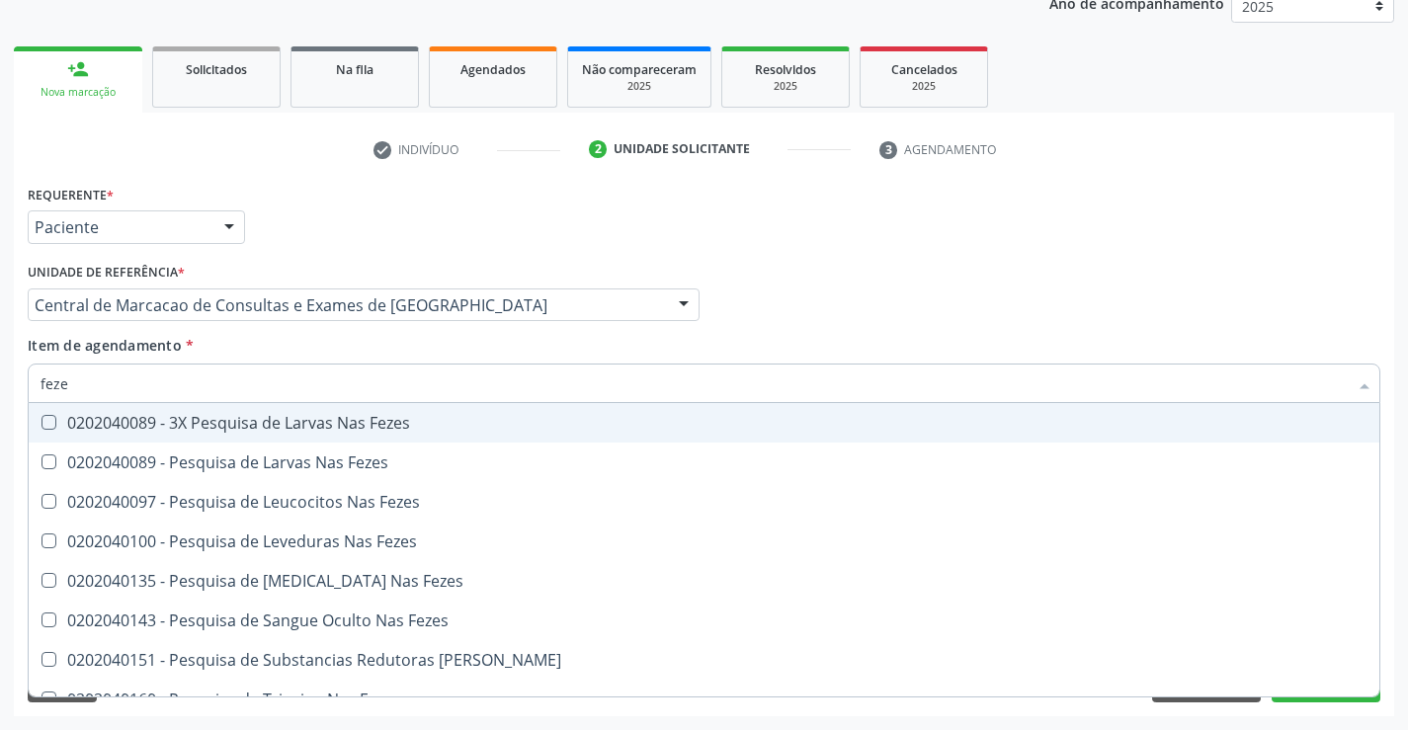
type input "fezes"
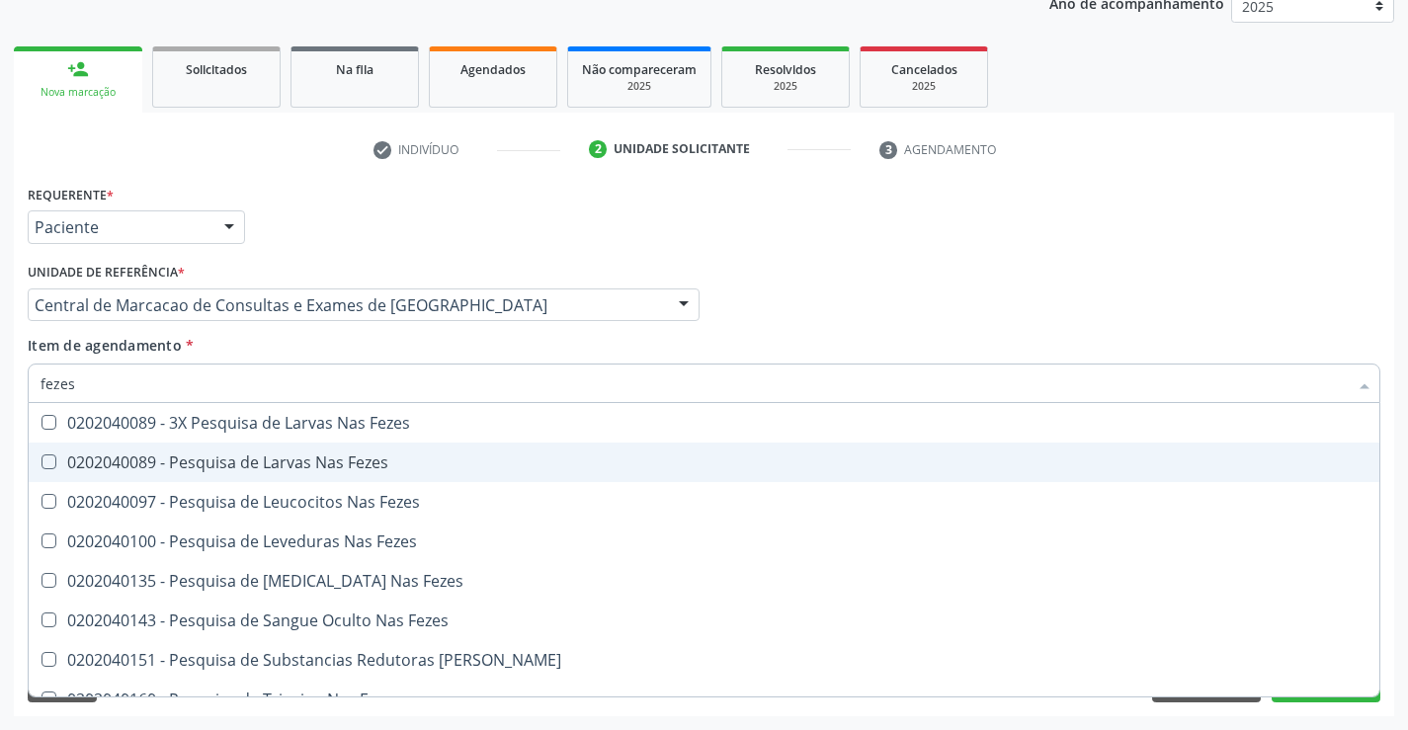
click at [149, 455] on div "0202040089 - Pesquisa de Larvas Nas Fezes" at bounding box center [704, 463] width 1327 height 16
checkbox Fezes "true"
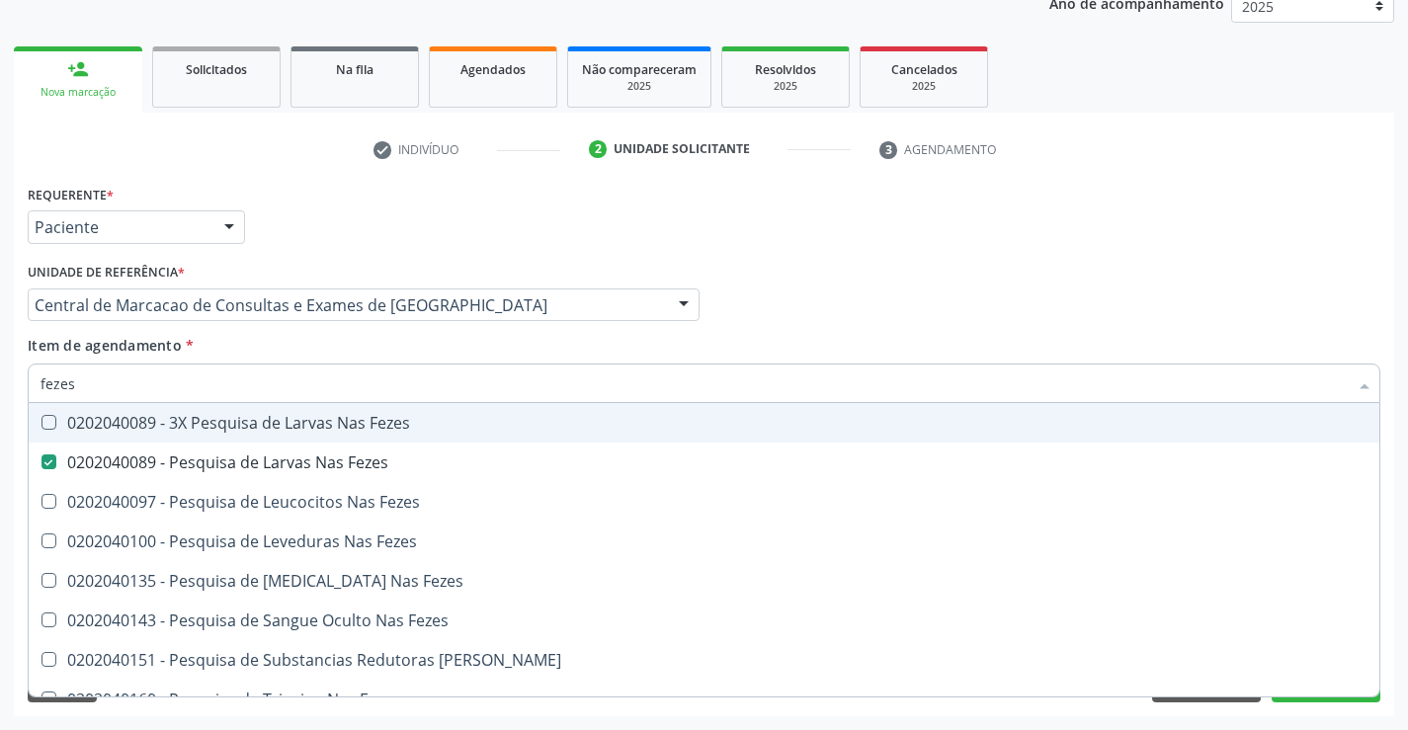
click at [147, 390] on input "fezes" at bounding box center [694, 384] width 1307 height 40
type input "urei"
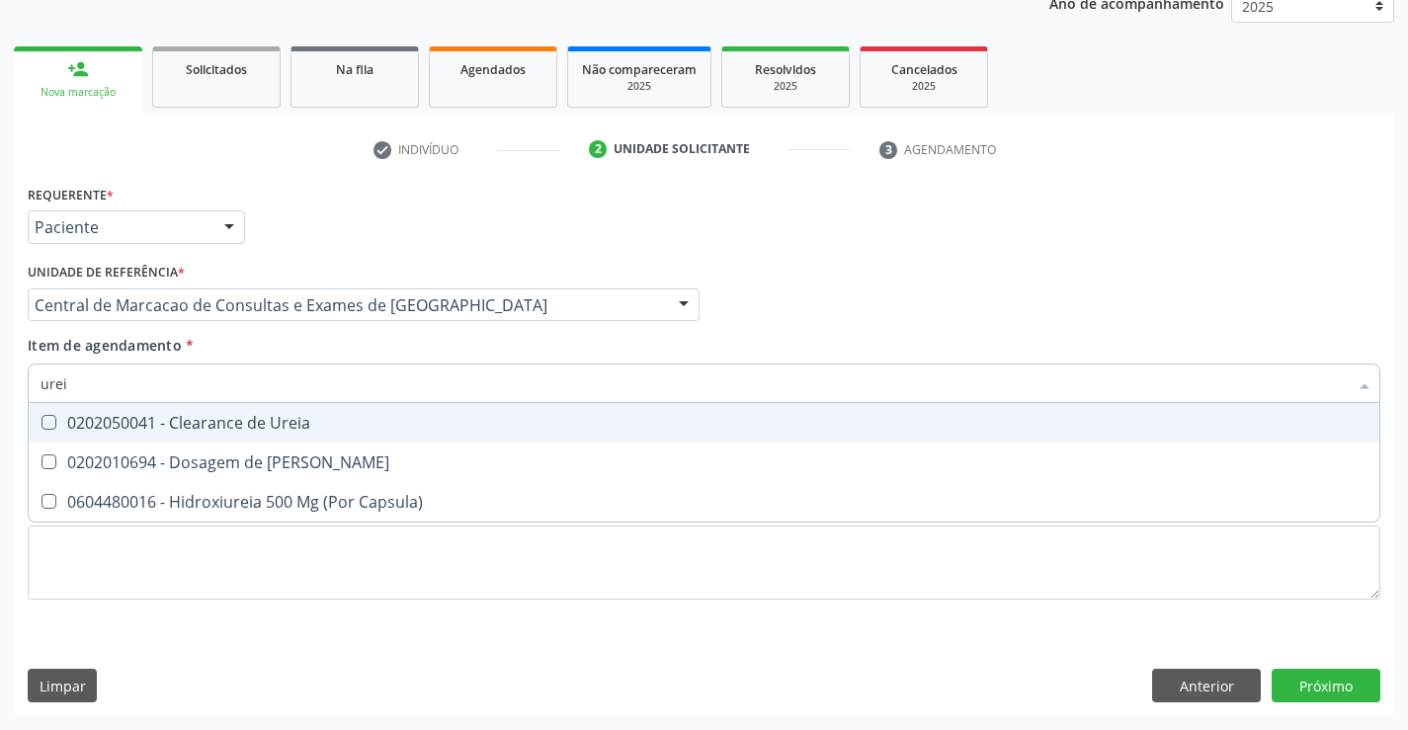
checkbox Ureia "false"
type input "ureia"
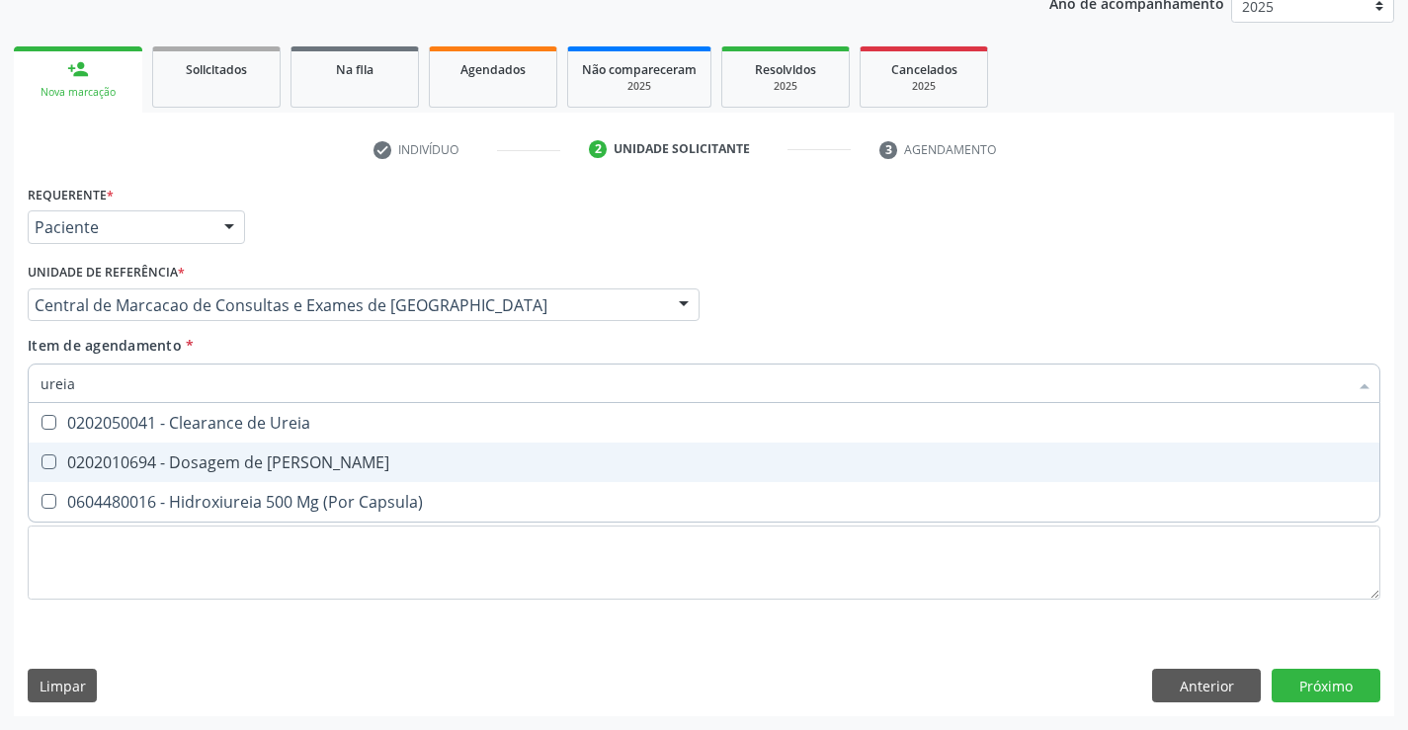
click at [133, 449] on span "0202010694 - Dosagem de [PERSON_NAME]" at bounding box center [704, 463] width 1351 height 40
checkbox Ureia "true"
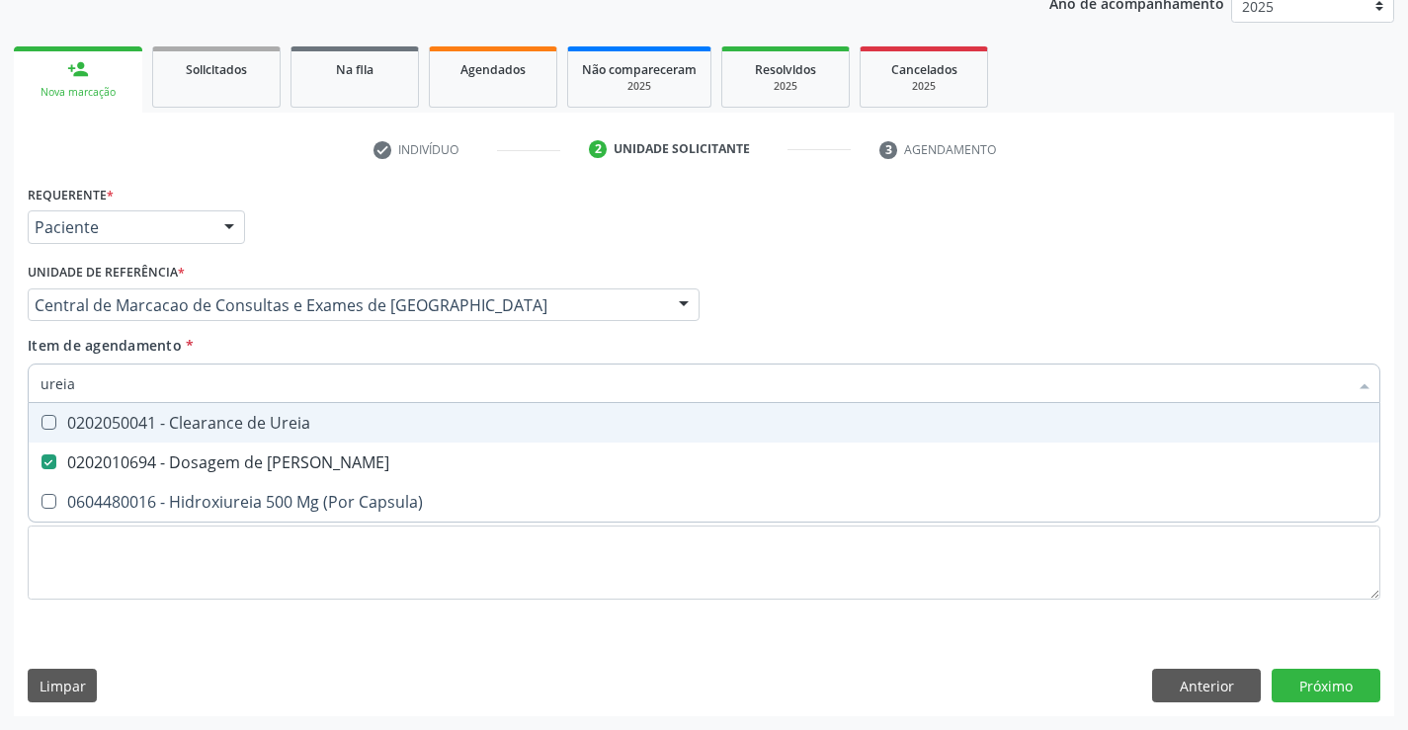
type input "ureia"
click at [124, 362] on div "Item de agendamento * ureia Desfazer seleção 0202050041 - Clearance de Ureia 02…" at bounding box center [704, 366] width 1353 height 62
checkbox Capsula\) "true"
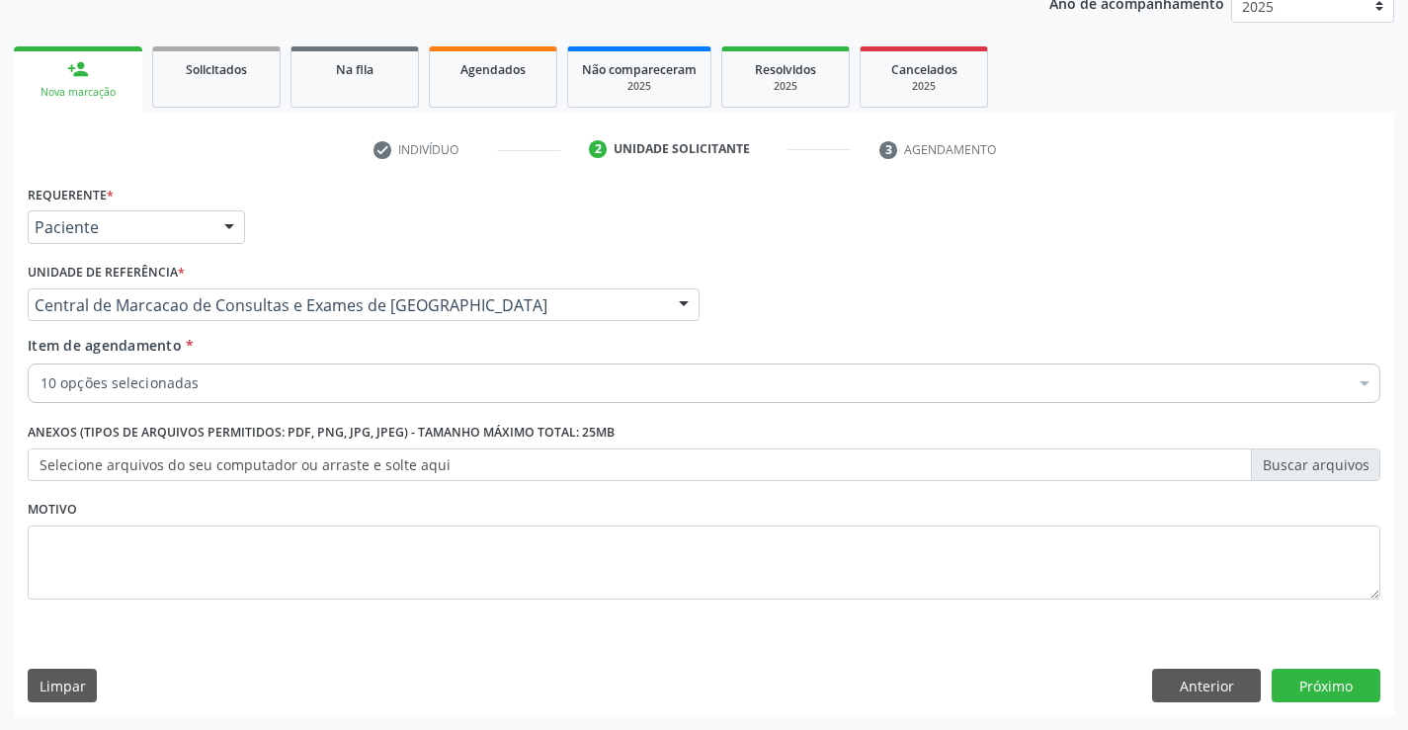
click at [41, 382] on input "Item de agendamento *" at bounding box center [41, 384] width 0 height 40
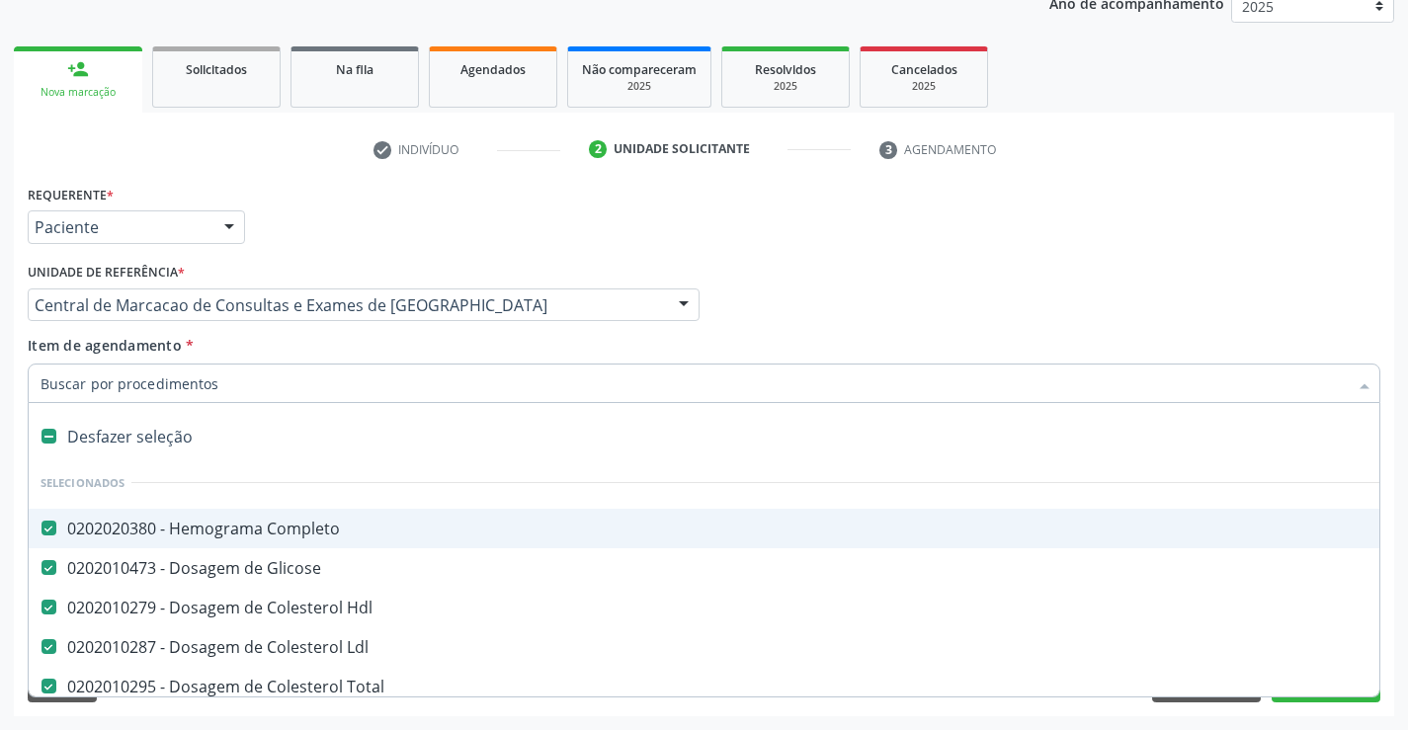
type input "c"
checkbox Ureia "false"
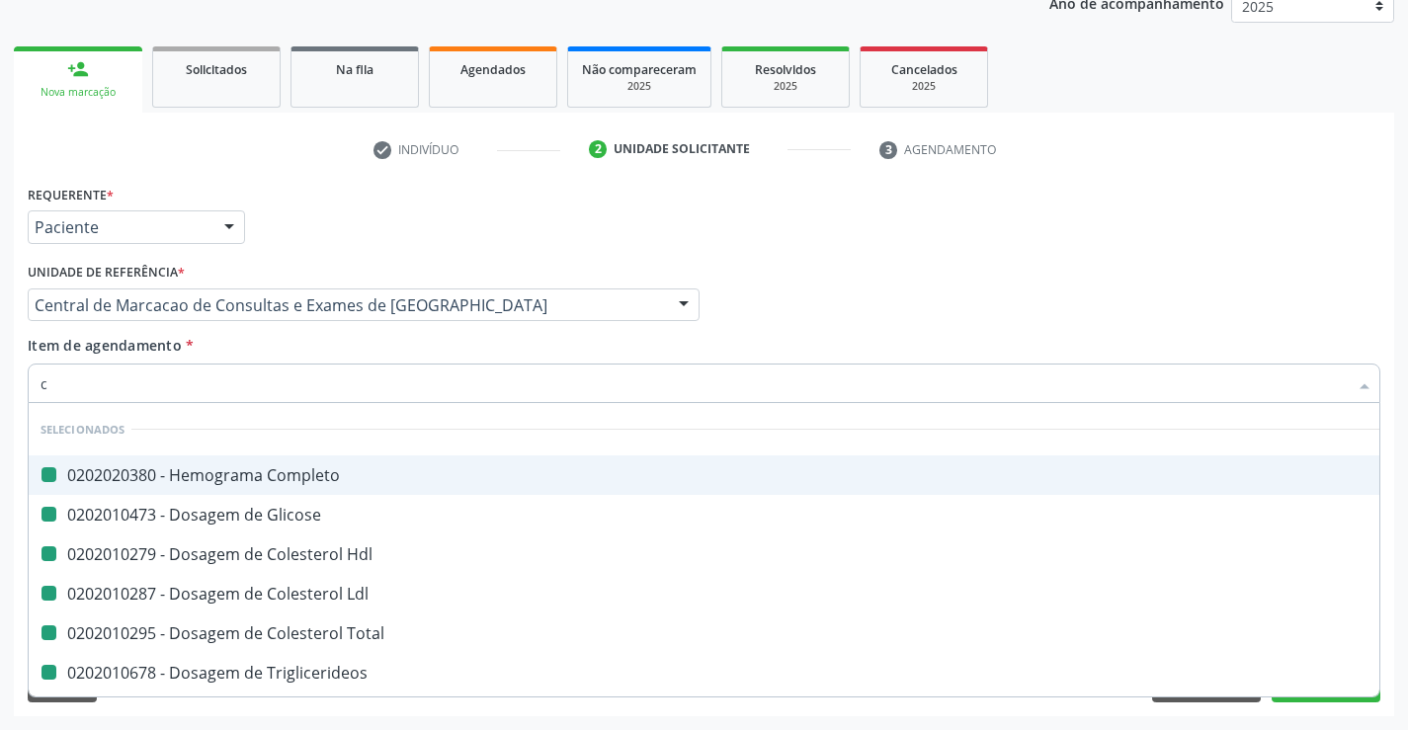
type input "cr"
checkbox Completo "false"
checkbox Glicose "false"
checkbox Hdl "false"
checkbox Ldl "false"
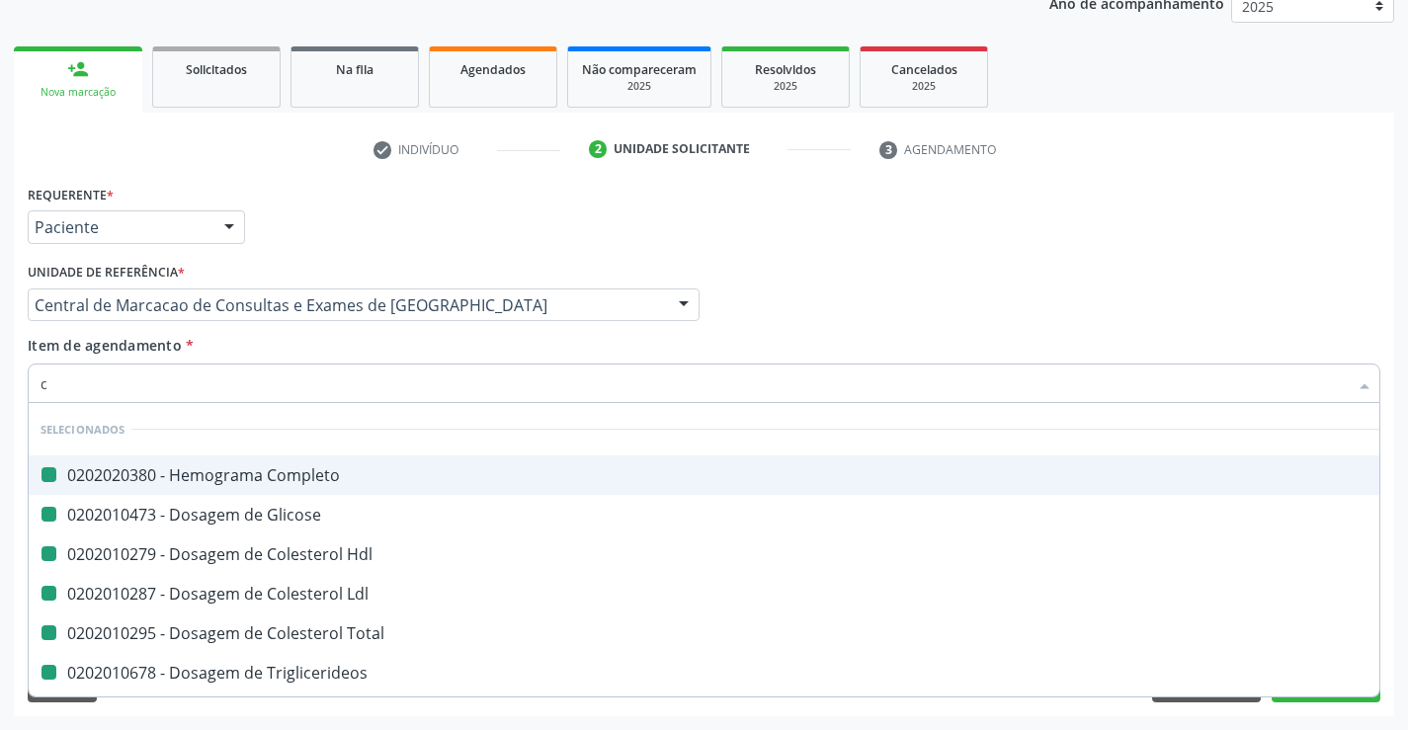
checkbox Total "false"
checkbox Triglicerideos "false"
checkbox \(Tgo\) "false"
checkbox \(Tgp\) "false"
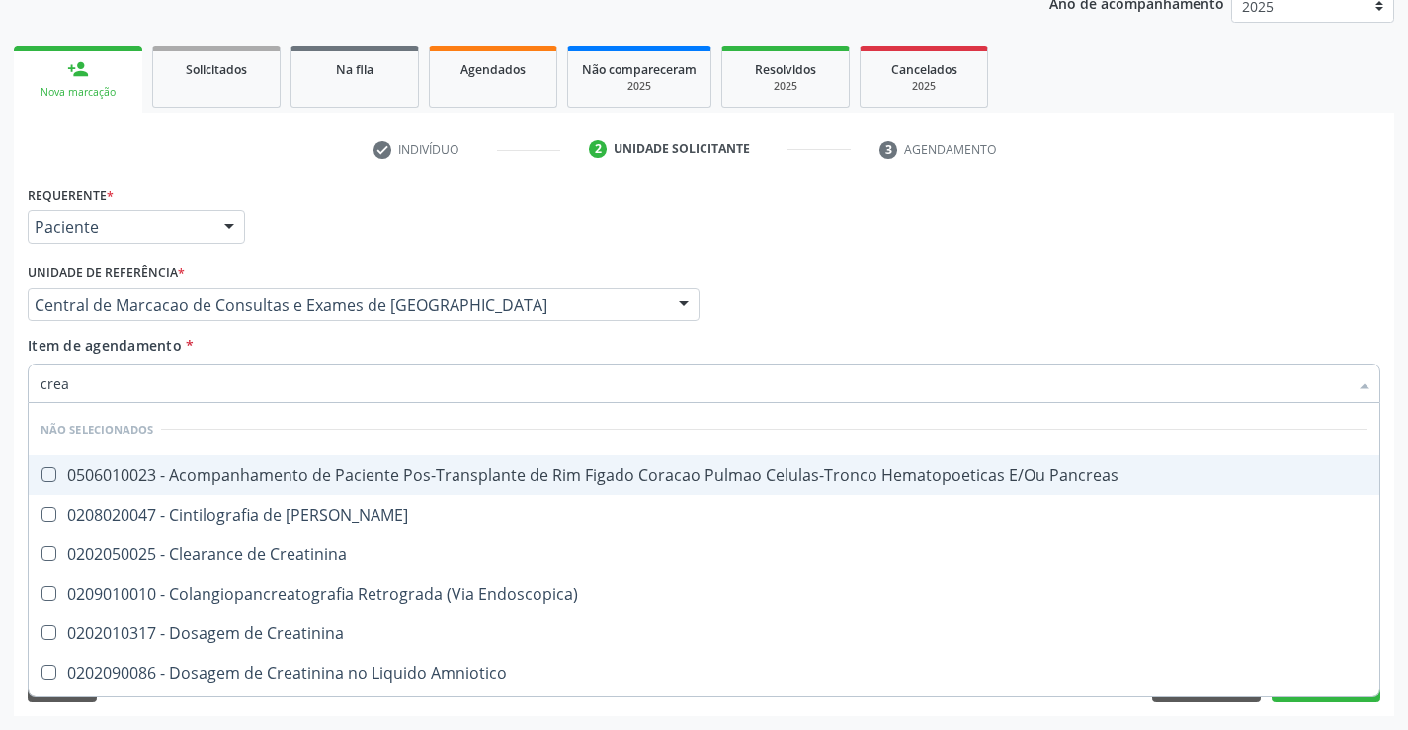
type input "creat"
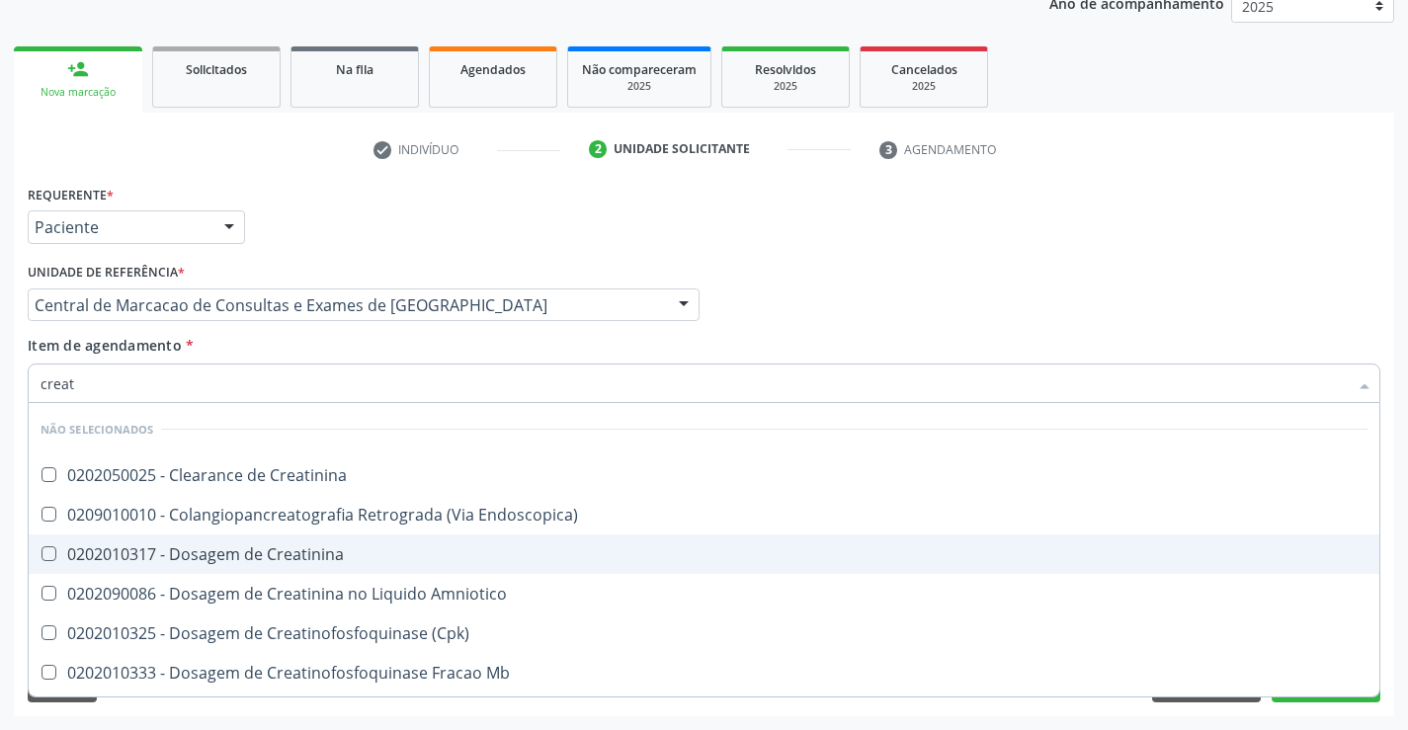
click at [196, 546] on div "0202010317 - Dosagem de Creatinina" at bounding box center [704, 554] width 1327 height 16
checkbox Creatinina "true"
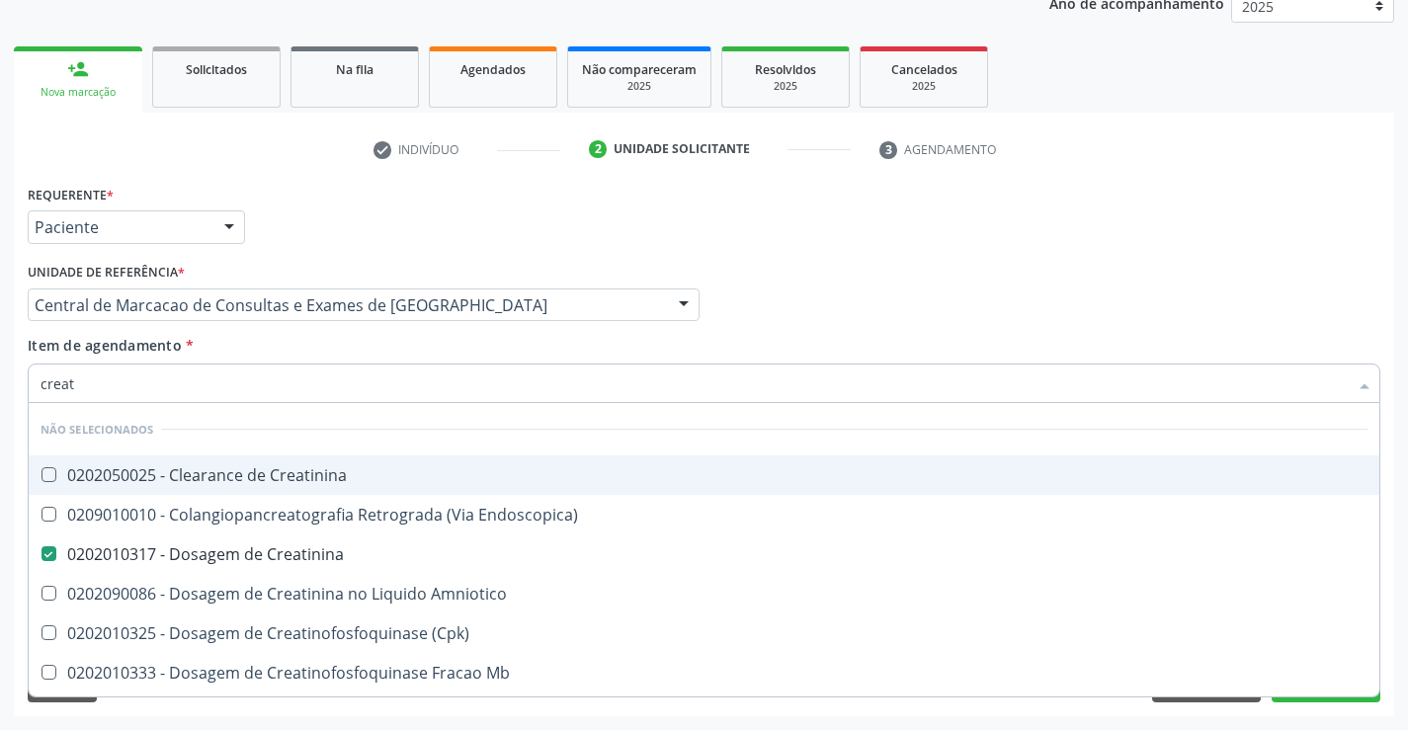
click at [175, 393] on input "creat" at bounding box center [694, 384] width 1307 height 40
type input "u"
checkbox Creatinina "true"
checkbox Endoscopica\) "true"
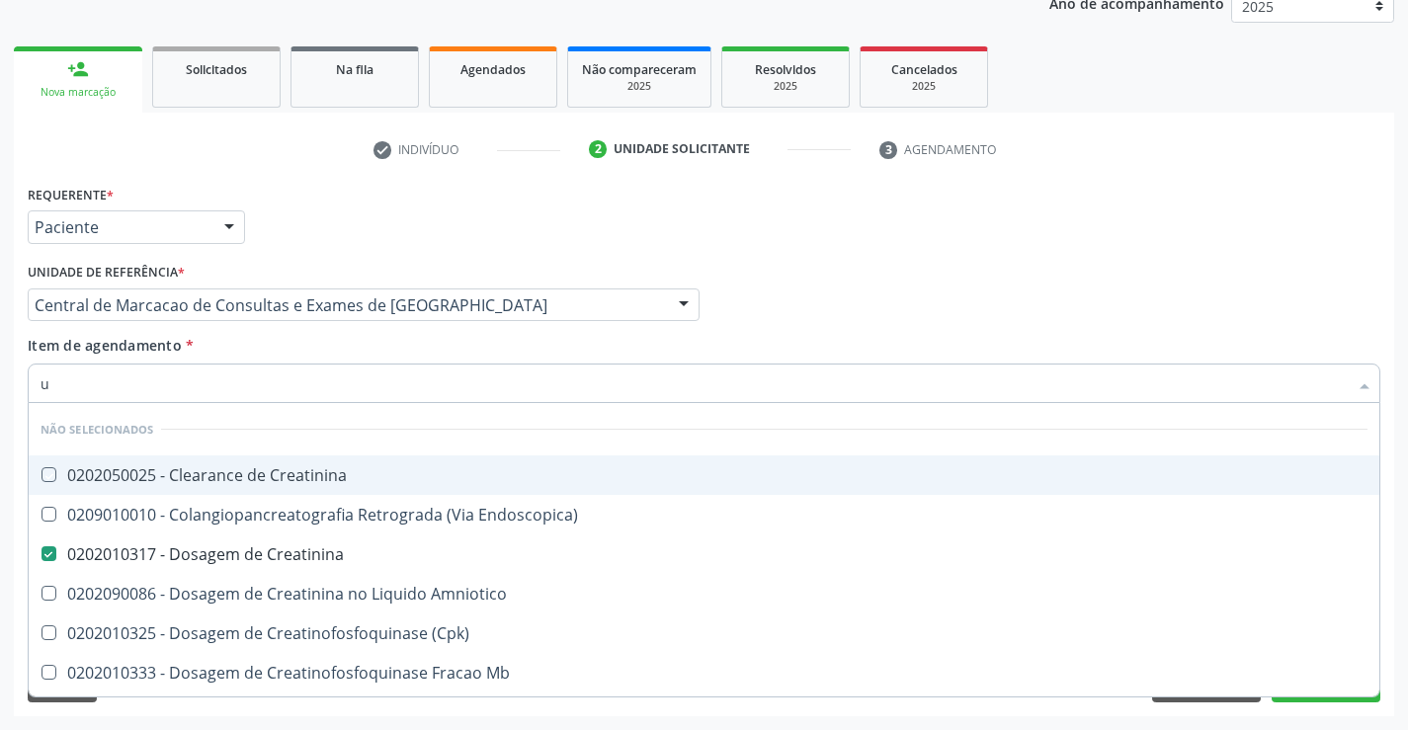
checkbox Amniotico "true"
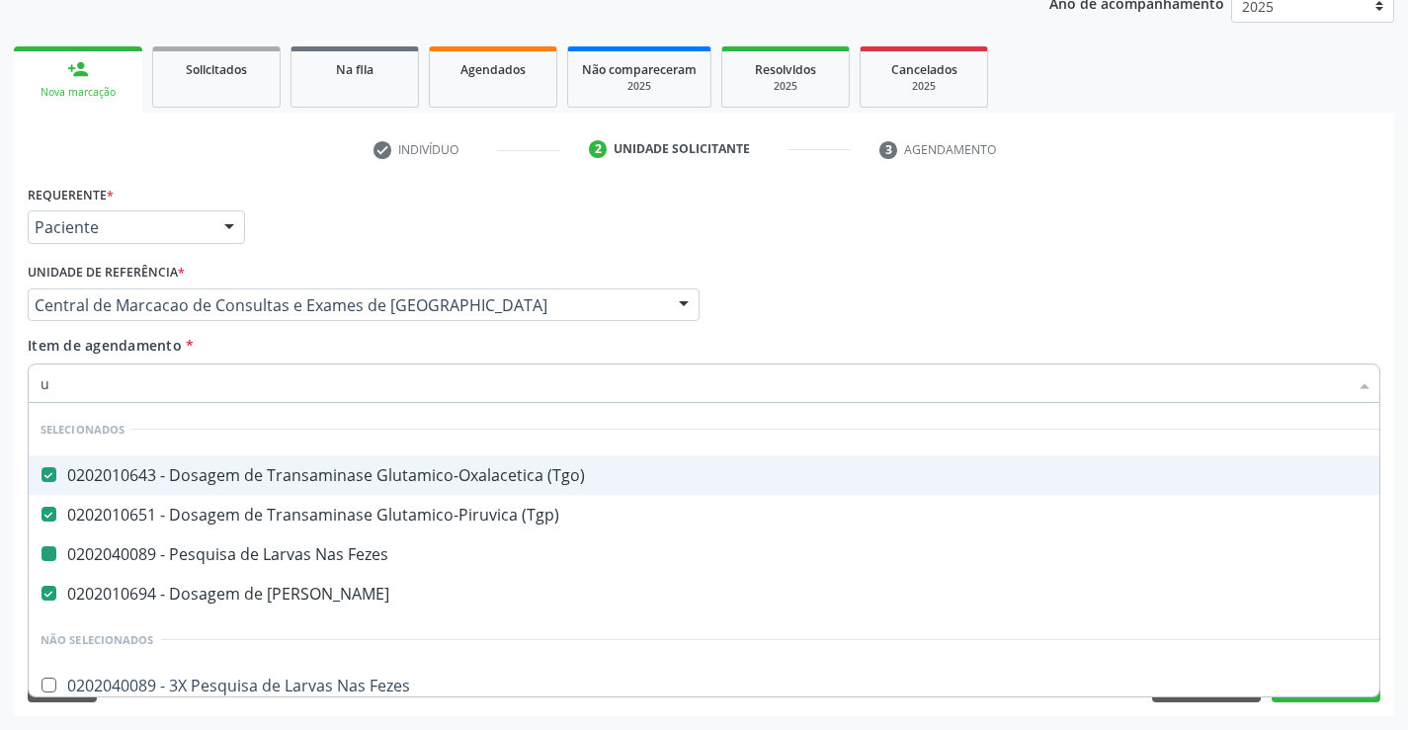
type input "ur"
checkbox Fezes "false"
checkbox Ureia "false"
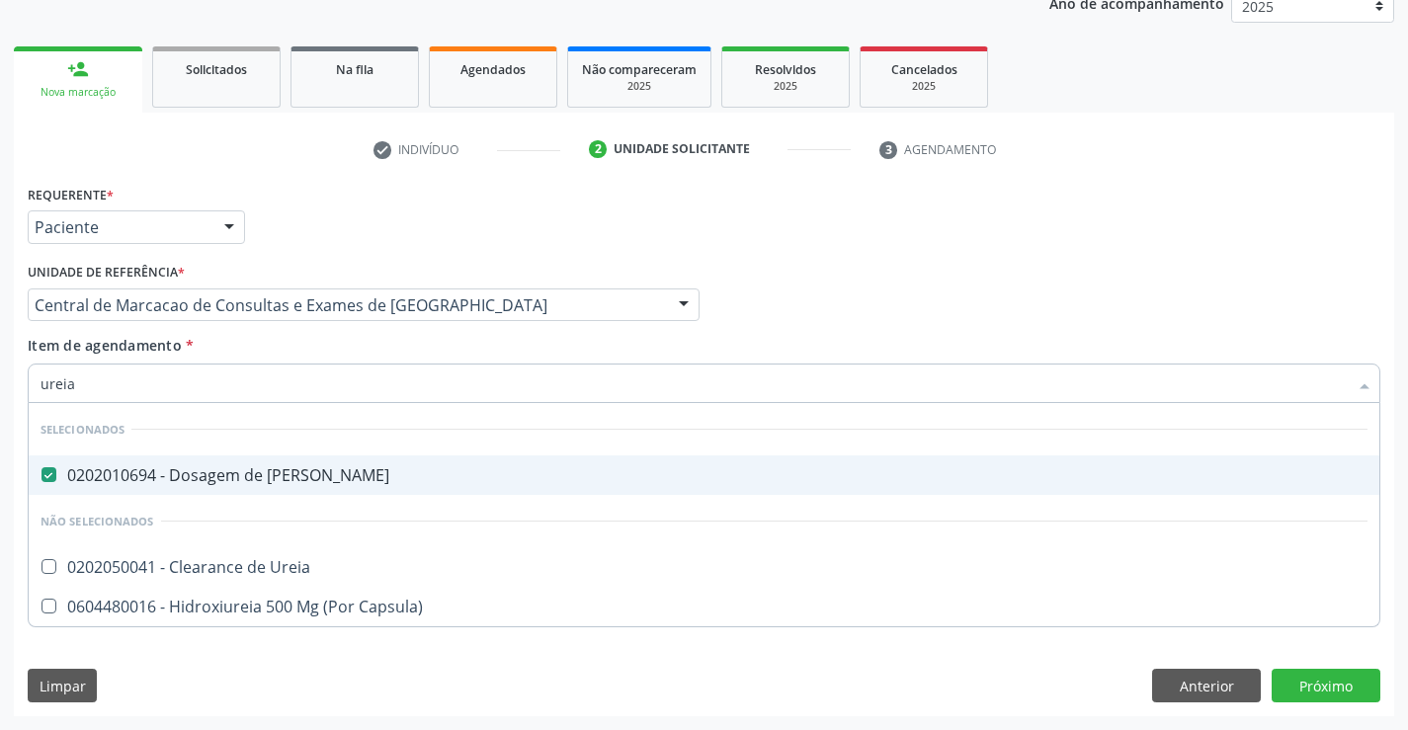
click at [165, 394] on input "ureia" at bounding box center [694, 384] width 1307 height 40
type input "so"
checkbox Ureia "false"
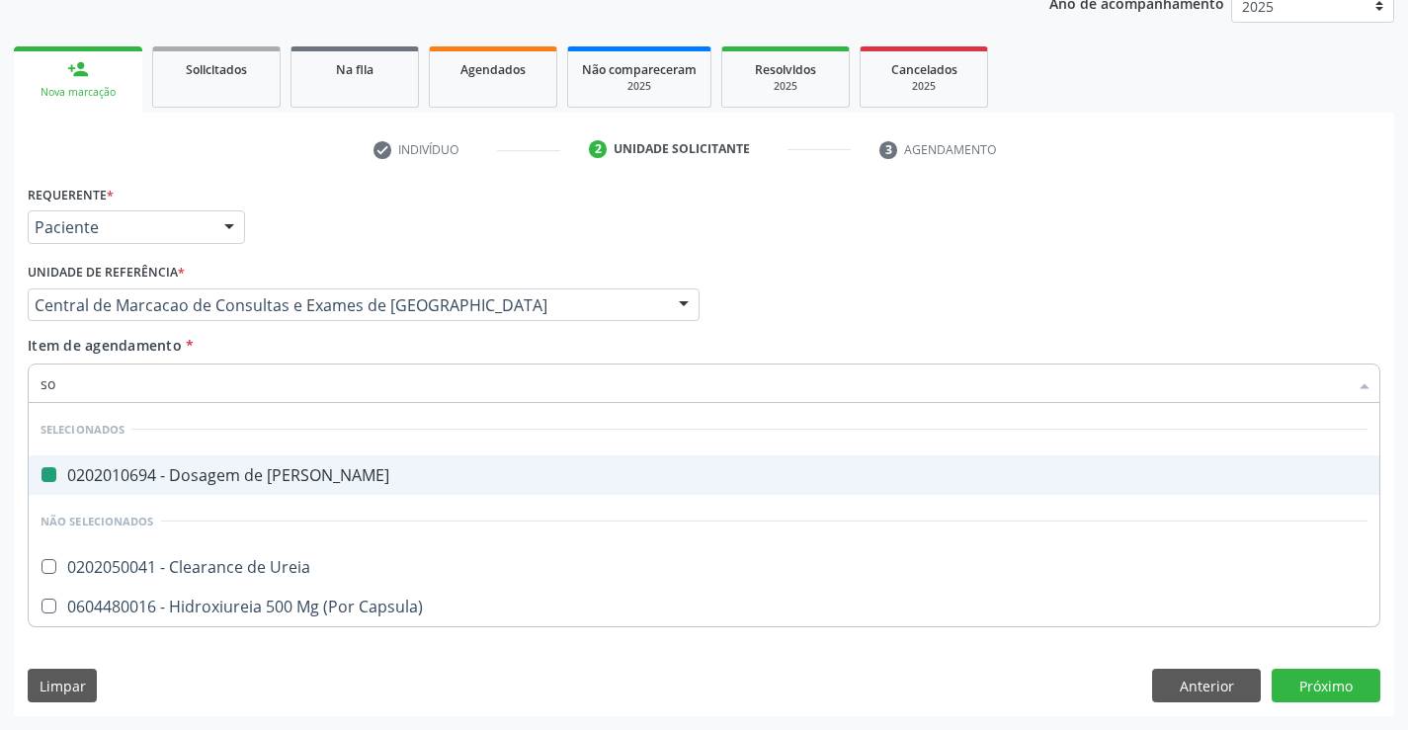
checkbox Capsula\) "false"
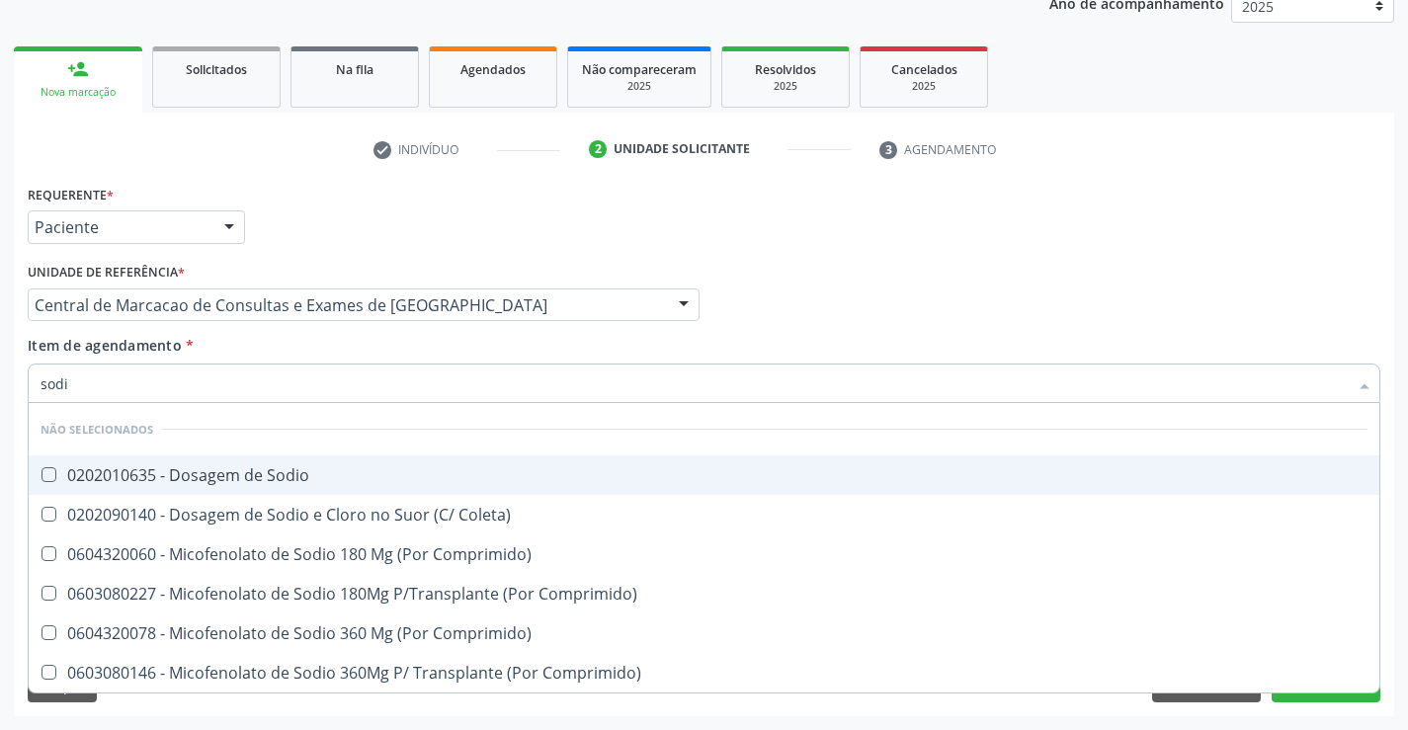
type input "sodio"
click at [169, 467] on div "0202010635 - Dosagem de Sodio" at bounding box center [704, 475] width 1327 height 16
checkbox Sodio "true"
click at [163, 400] on input "sodio" at bounding box center [694, 384] width 1307 height 40
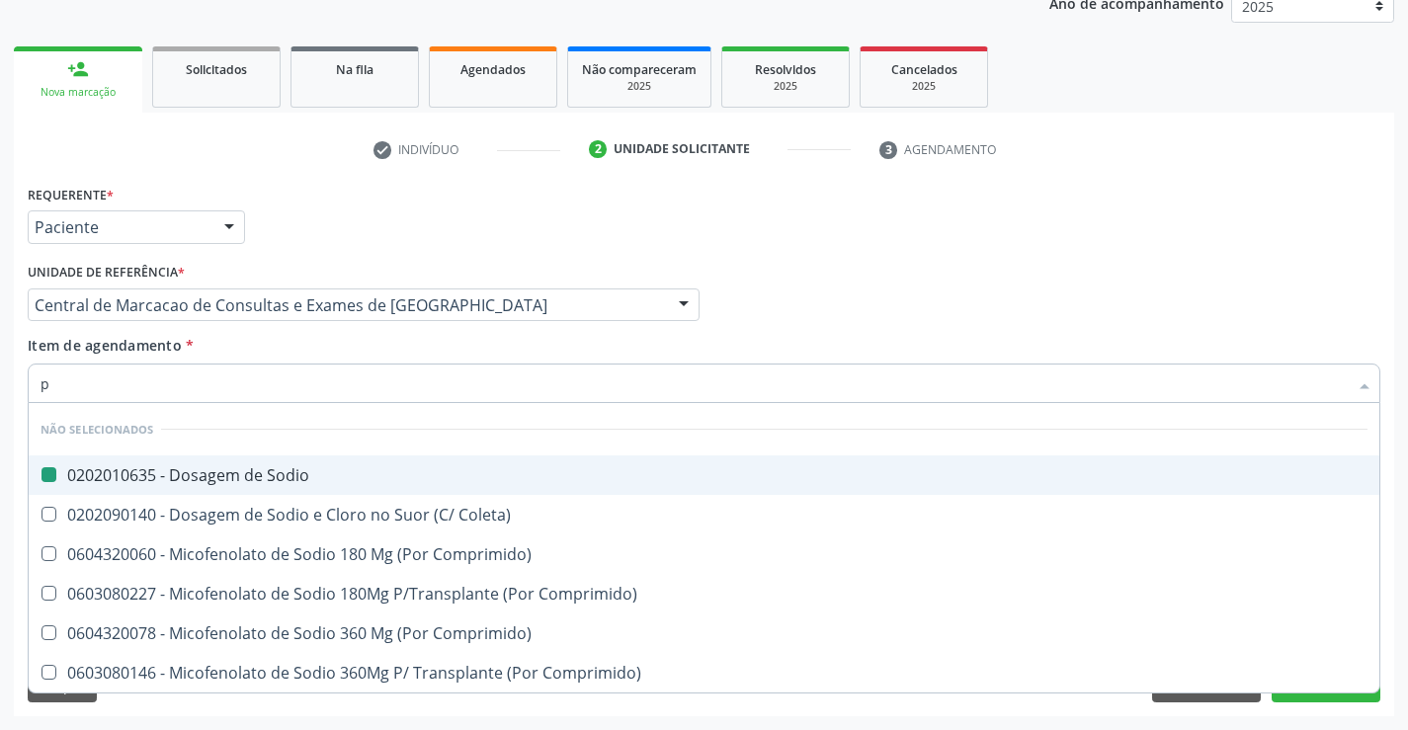
type input "po"
checkbox Sodio "false"
checkbox Comprimido\) "false"
checkbox Coleta\) "false"
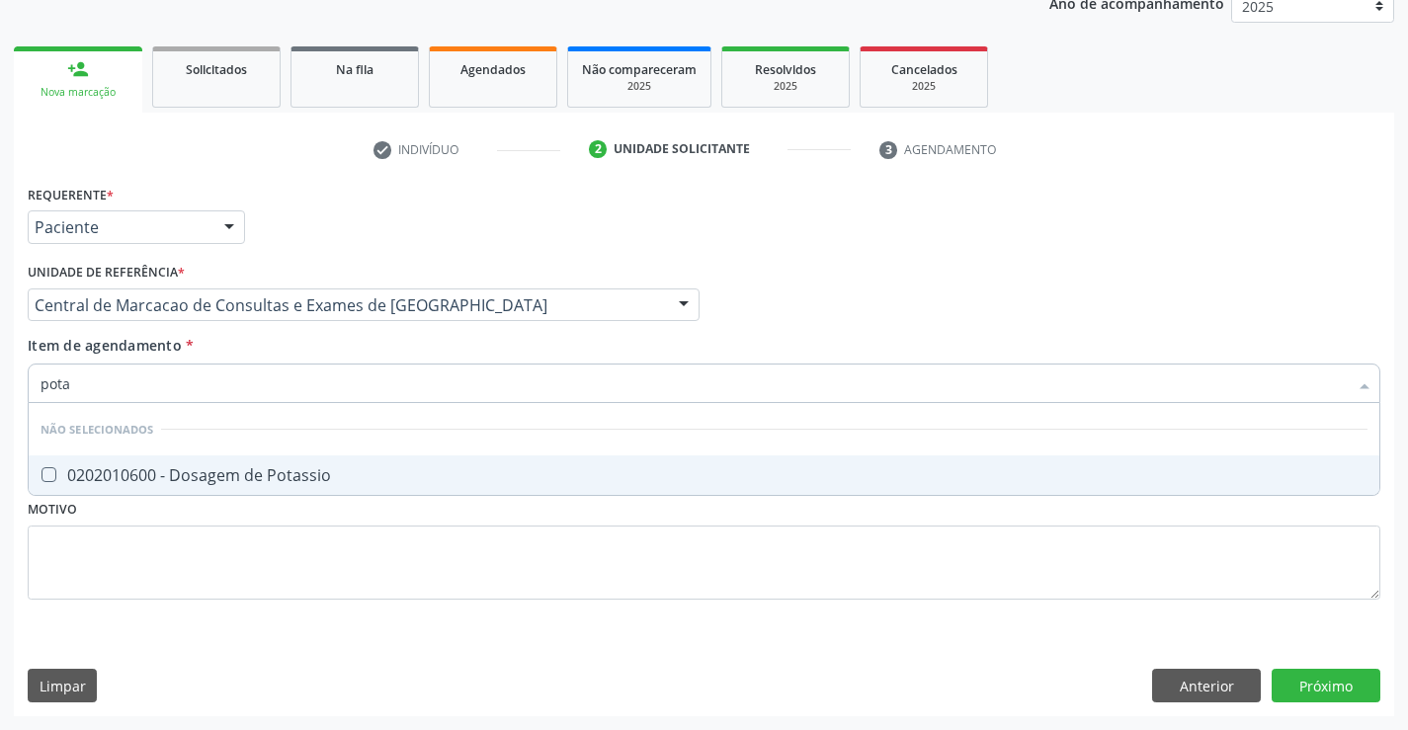
type input "potas"
click at [153, 457] on span "0202010600 - Dosagem de Potassio" at bounding box center [704, 476] width 1351 height 40
checkbox Potassio "true"
click at [155, 389] on input "potas" at bounding box center [694, 384] width 1307 height 40
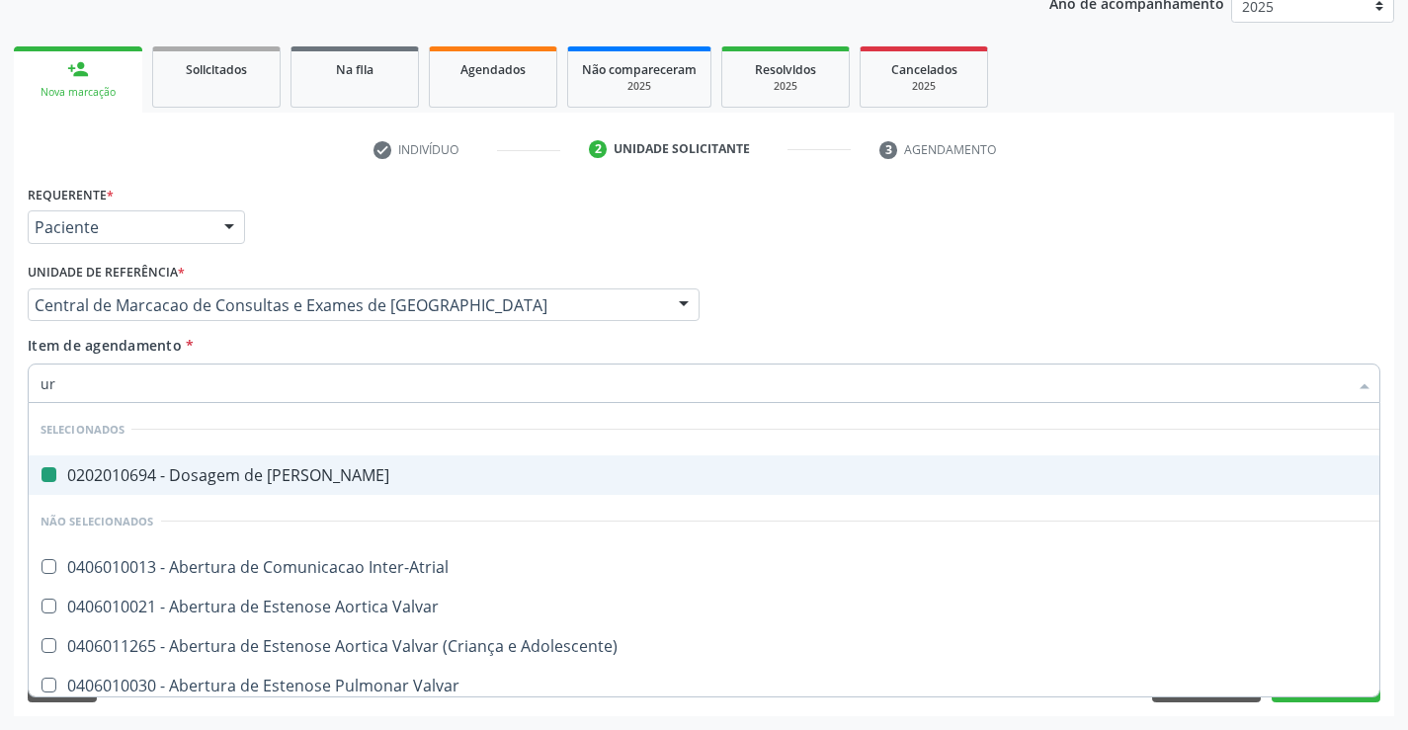
type input "uri"
checkbox Ureia "false"
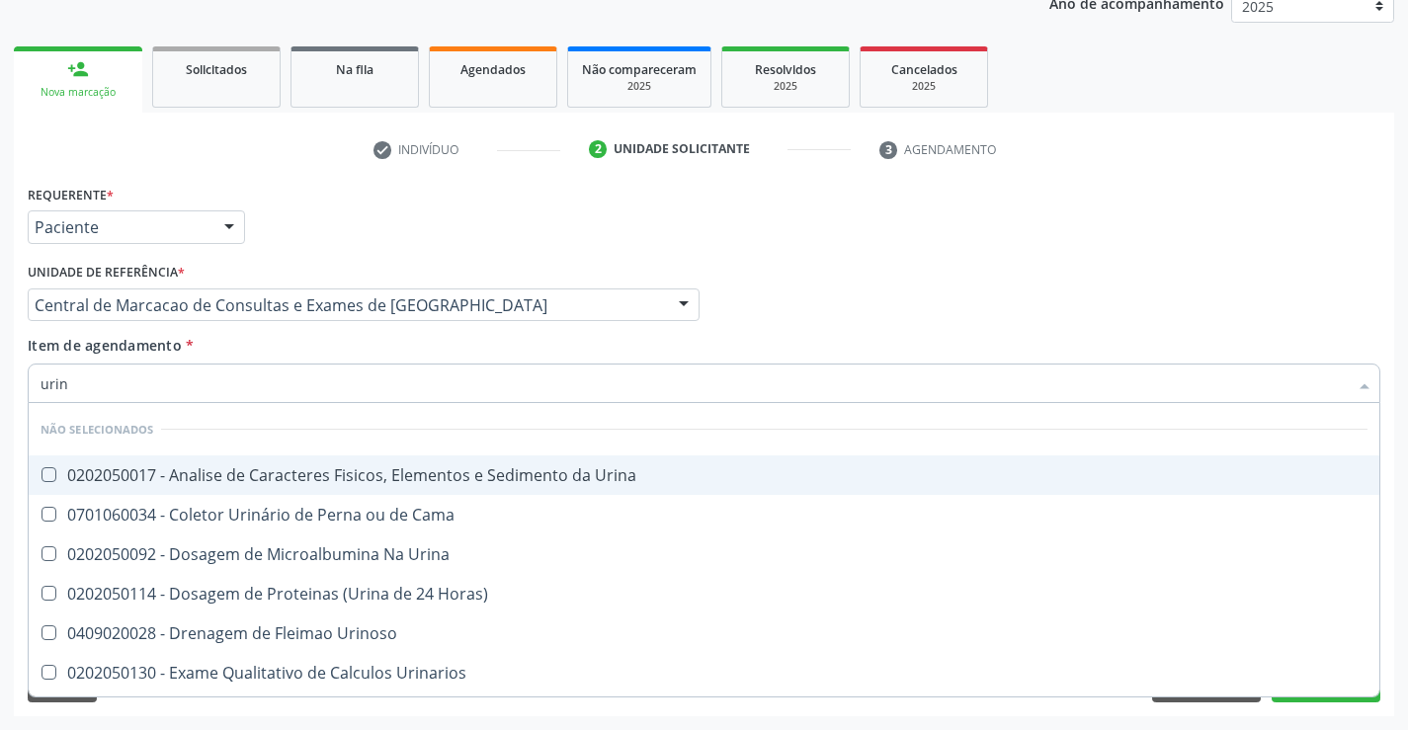
type input "urina"
click at [138, 475] on div "0202050017 - Analise de Caracteres Fisicos, Elementos e Sedimento da Urina" at bounding box center [704, 475] width 1327 height 16
checkbox Urina "true"
click at [151, 399] on input "urina" at bounding box center [694, 384] width 1307 height 40
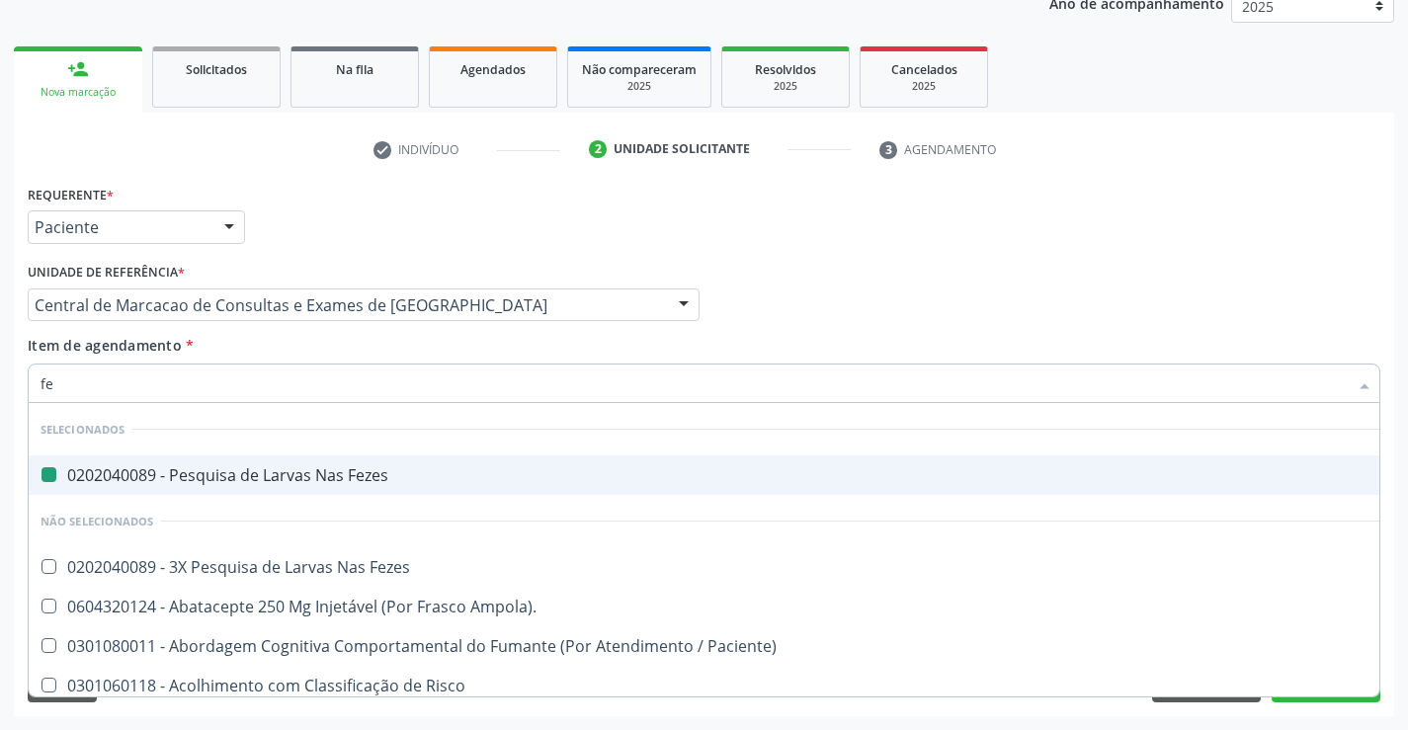
type input "fer"
checkbox Fezes "false"
checkbox Urina "false"
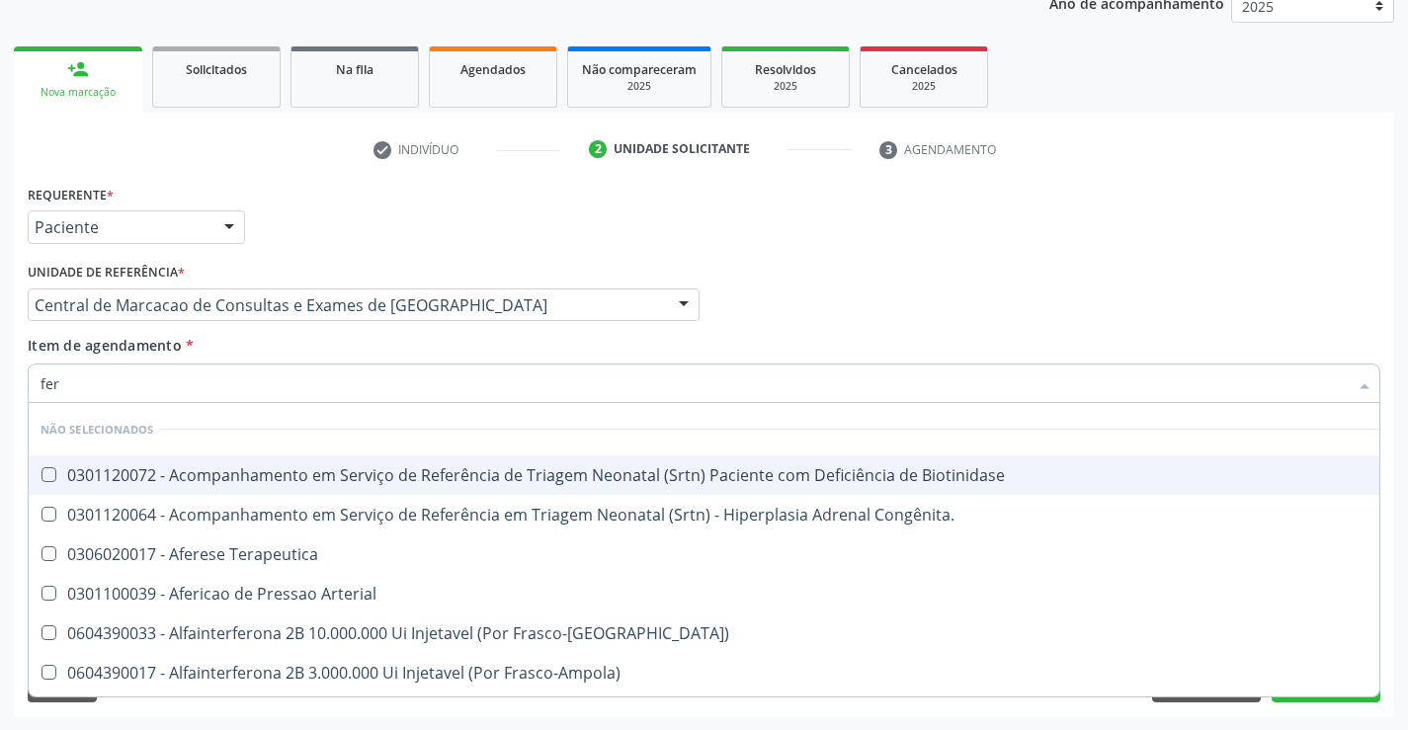
type input "ferr"
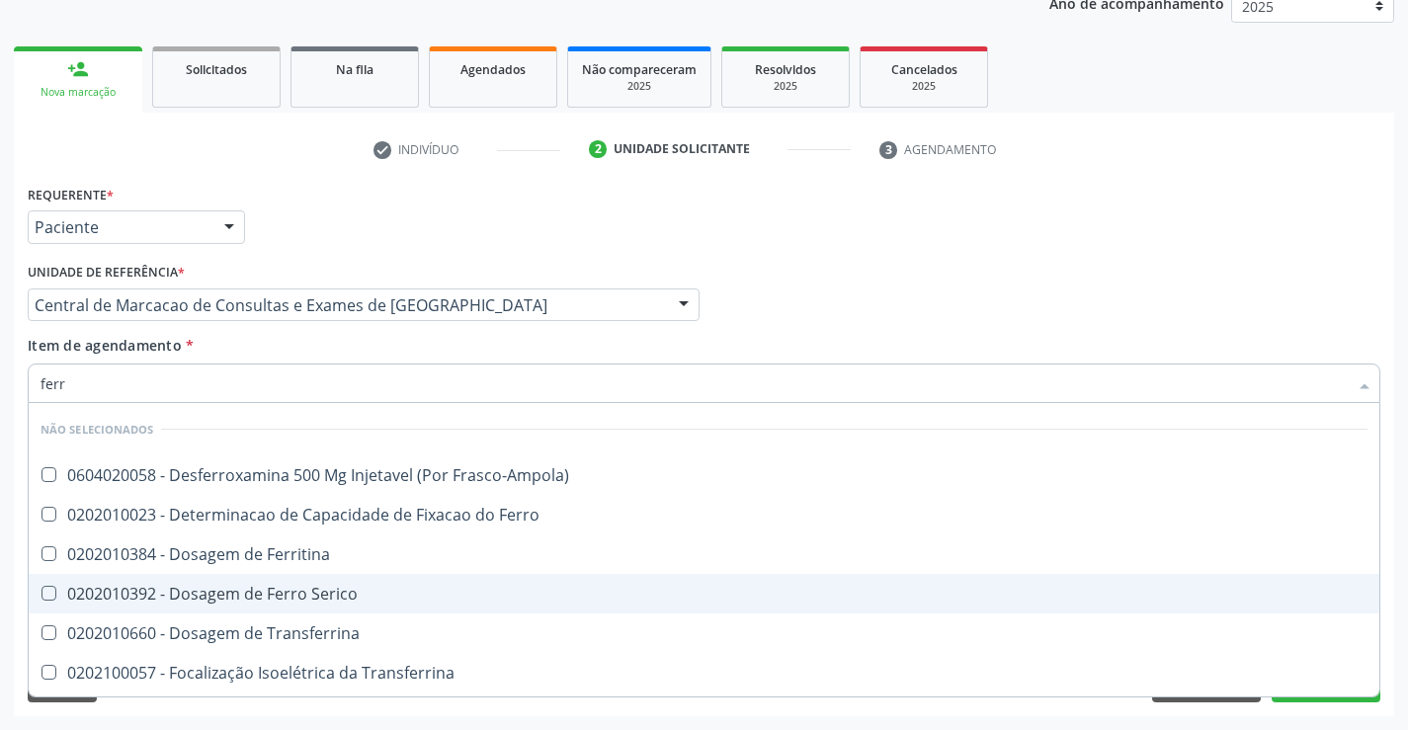
drag, startPoint x: 140, startPoint y: 583, endPoint x: 129, endPoint y: 497, distance: 86.7
click at [140, 586] on div "0202010392 - Dosagem de Ferro Serico" at bounding box center [704, 594] width 1327 height 16
checkbox Serico "true"
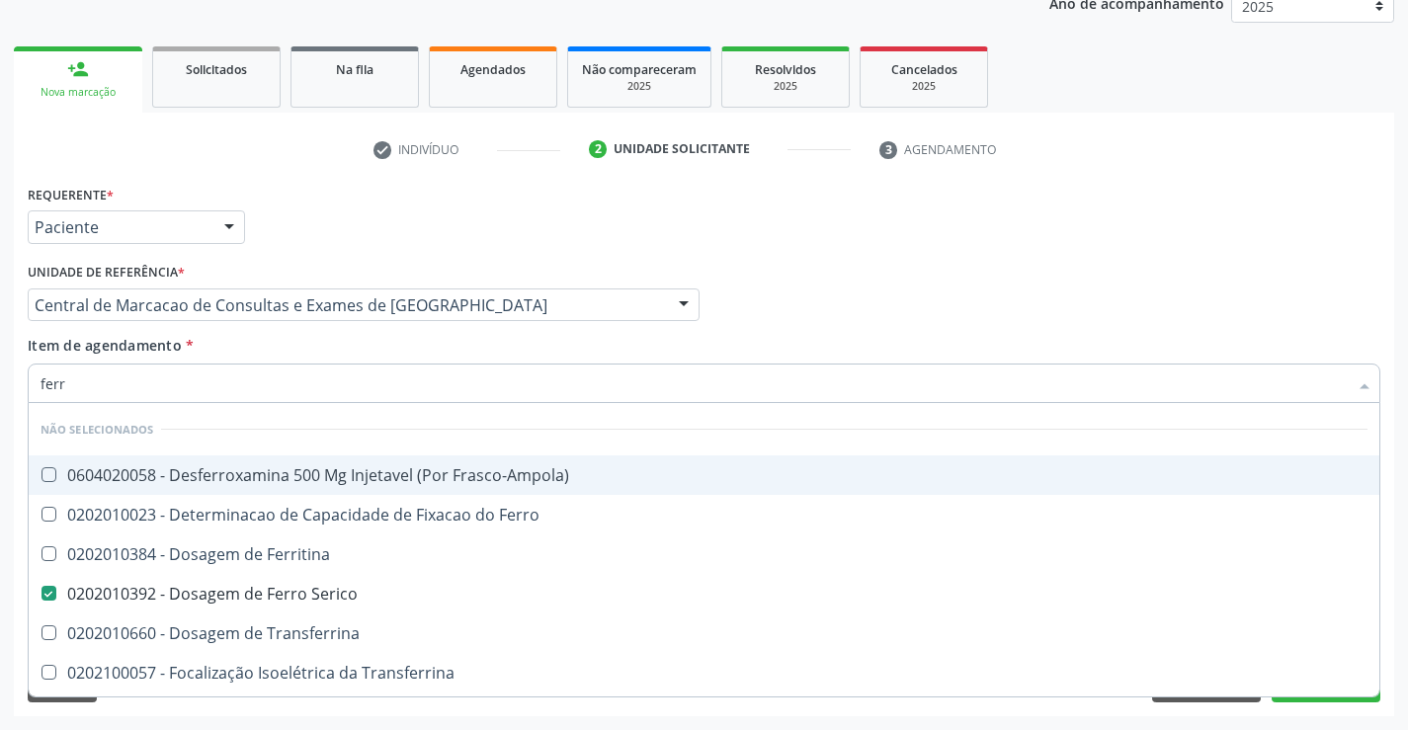
click at [117, 384] on input "ferr" at bounding box center [694, 384] width 1307 height 40
click at [894, 330] on div "Profissional Solicitante Por favor, selecione a Unidade de Atendimento primeiro…" at bounding box center [704, 296] width 1363 height 77
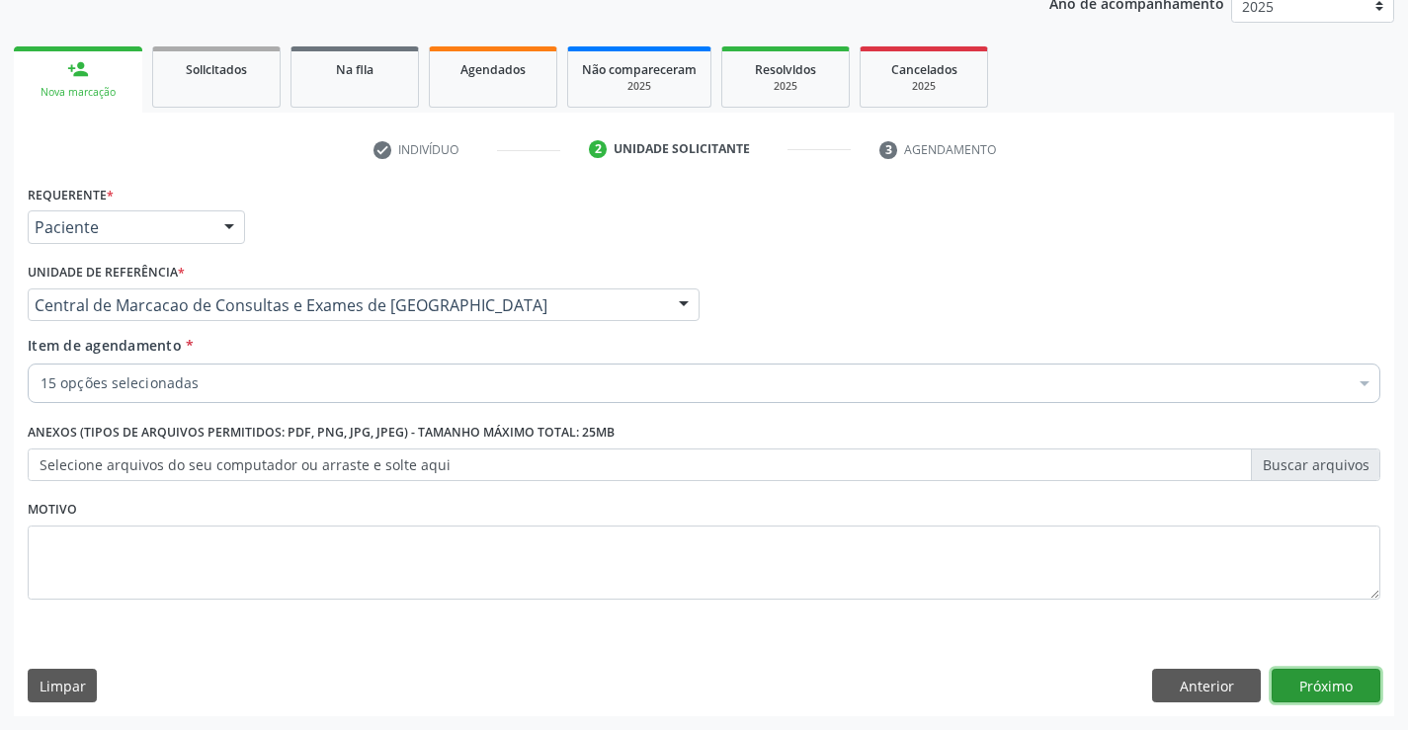
click at [1293, 693] on button "Próximo" at bounding box center [1326, 686] width 109 height 34
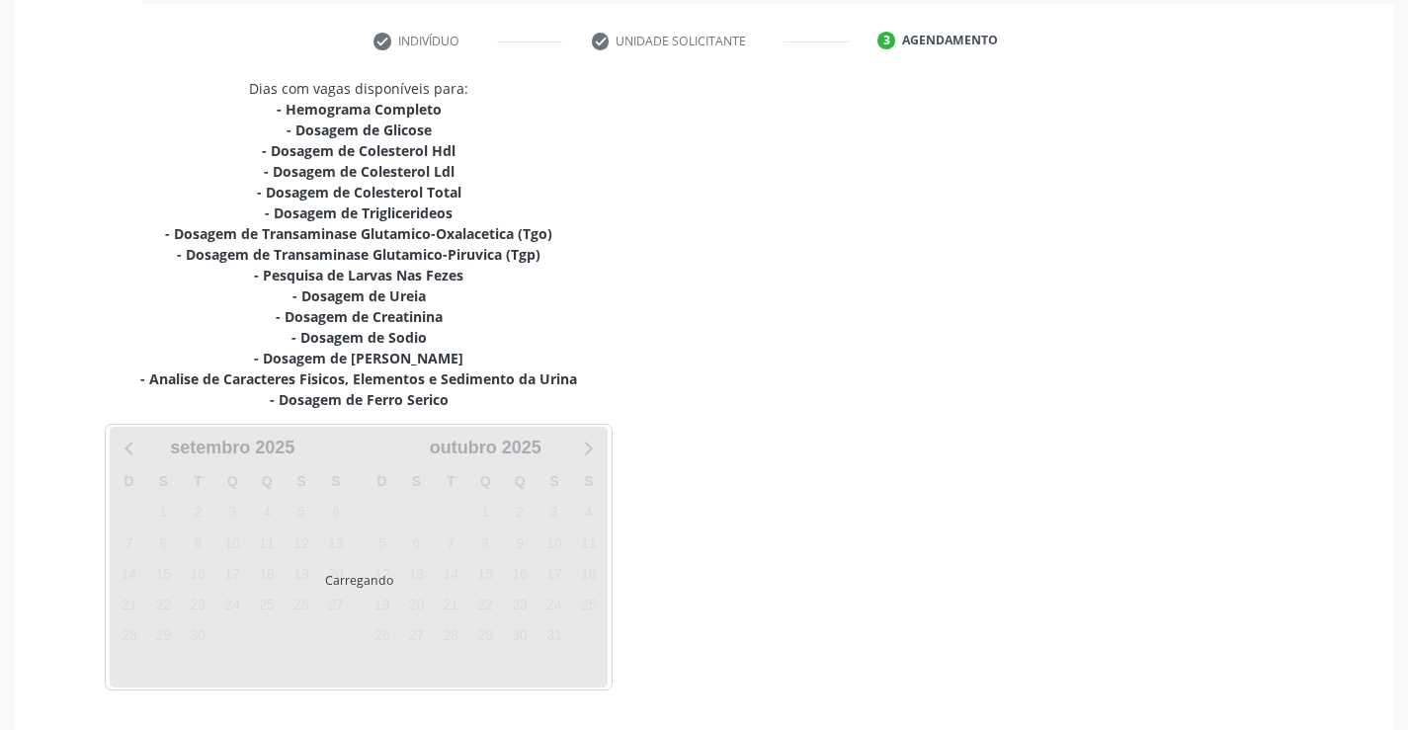
scroll to position [420, 0]
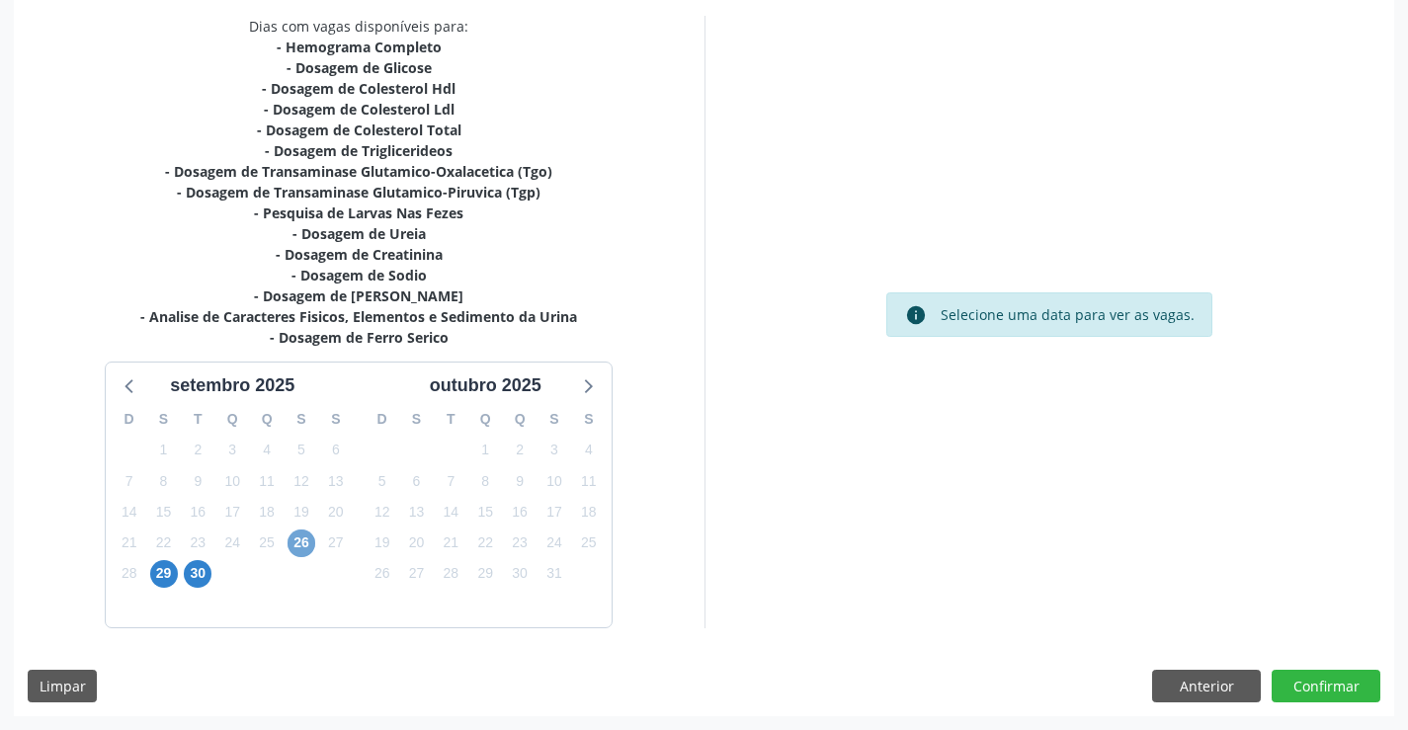
click at [300, 543] on span "26" at bounding box center [302, 544] width 28 height 28
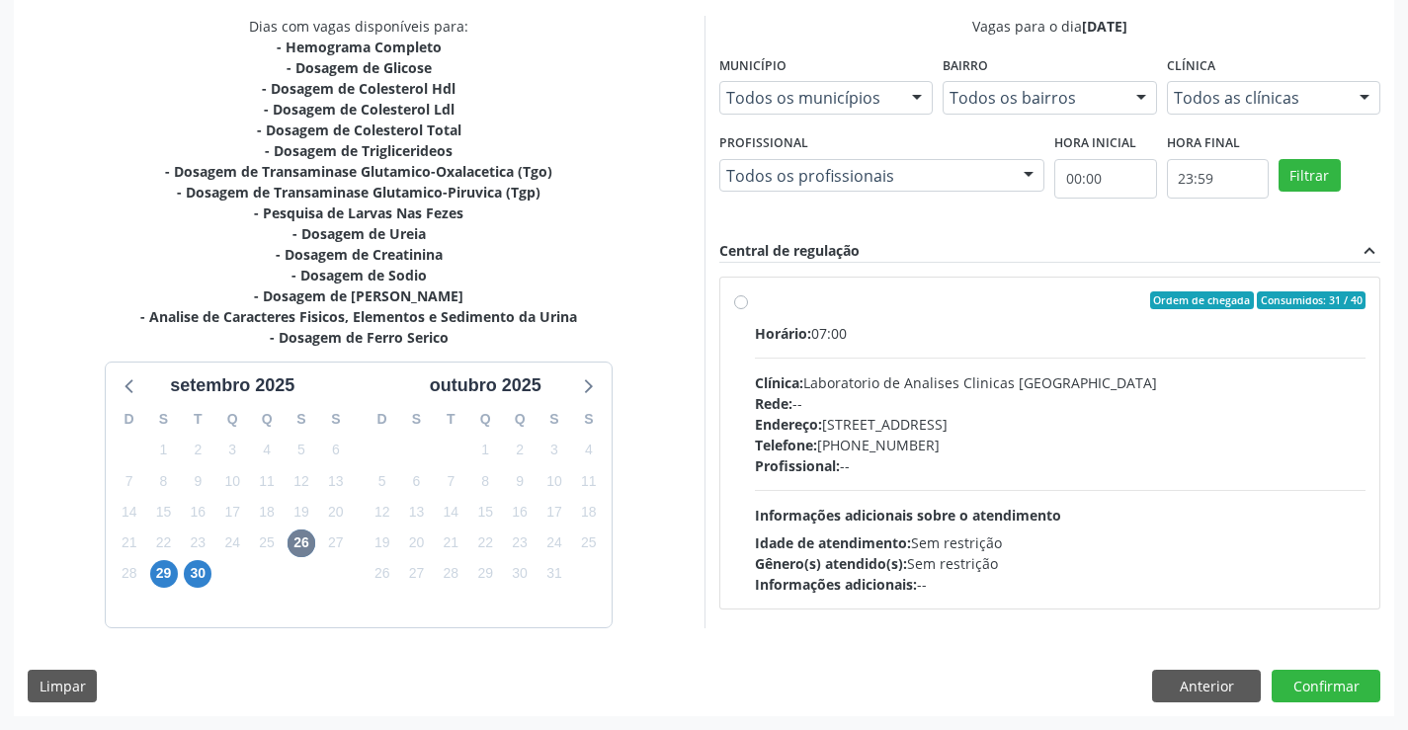
click at [1041, 426] on div "Endereço: Terreo, nº 258, Centro, Campo Formoso - BA" at bounding box center [1061, 424] width 612 height 21
click at [748, 309] on input "Ordem de chegada Consumidos: 31 / 40 Horário: 07:00 Clínica: Laboratorio de Ana…" at bounding box center [741, 300] width 14 height 18
radio input "true"
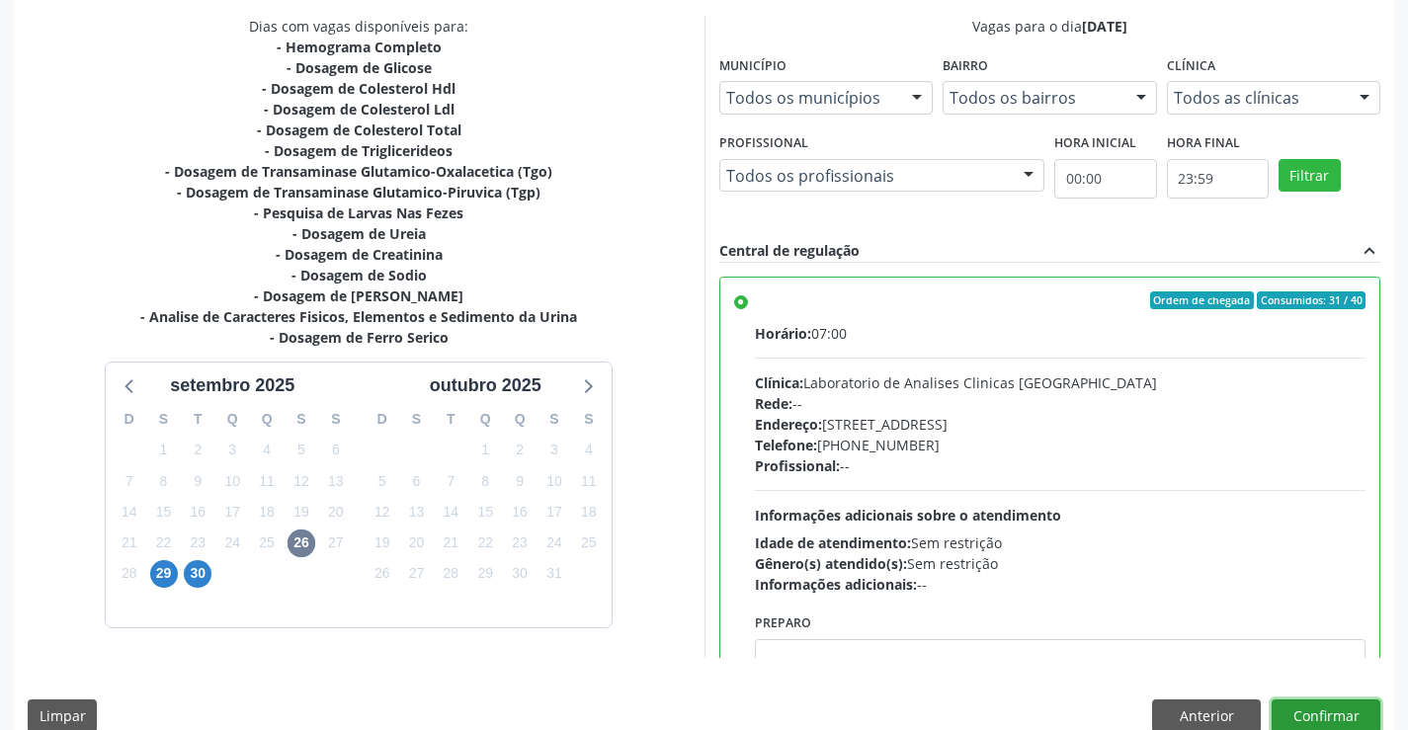
click at [1315, 717] on button "Confirmar" at bounding box center [1326, 717] width 109 height 34
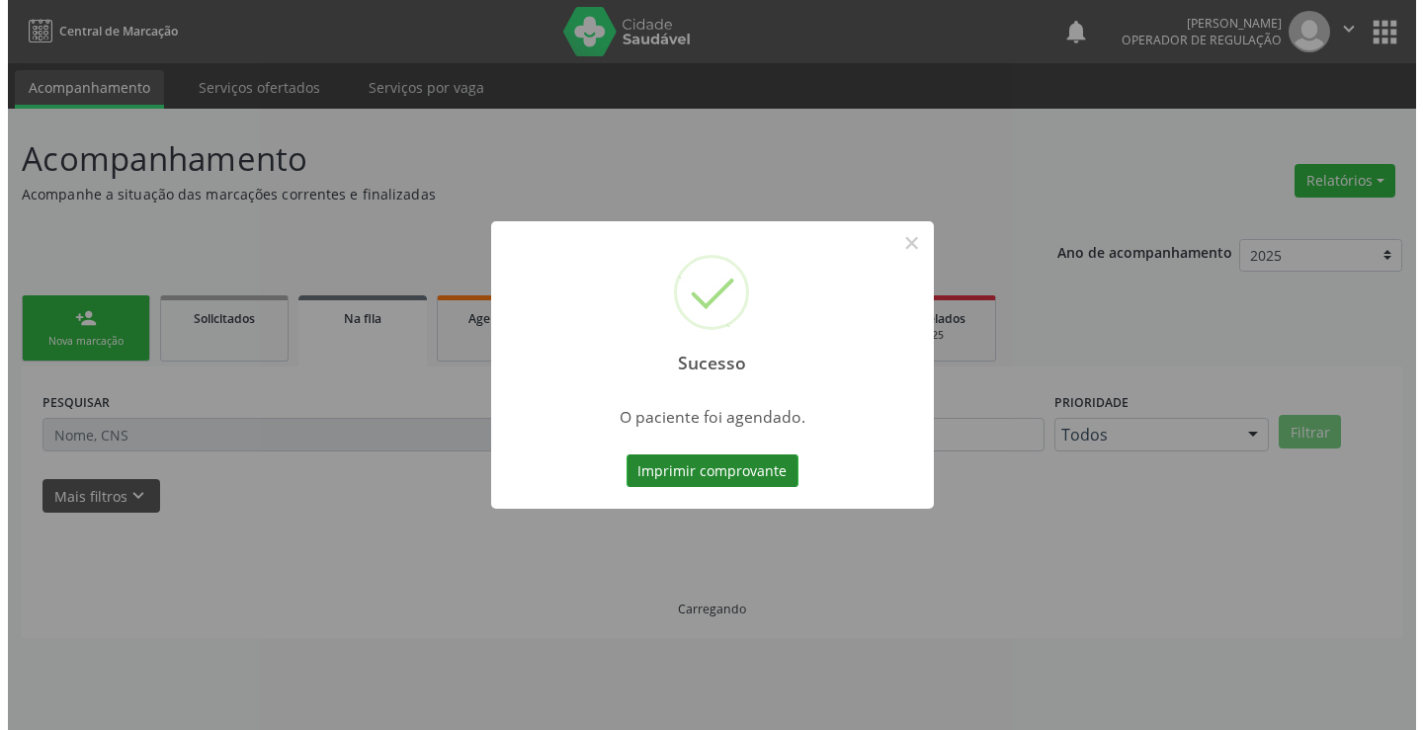
scroll to position [0, 0]
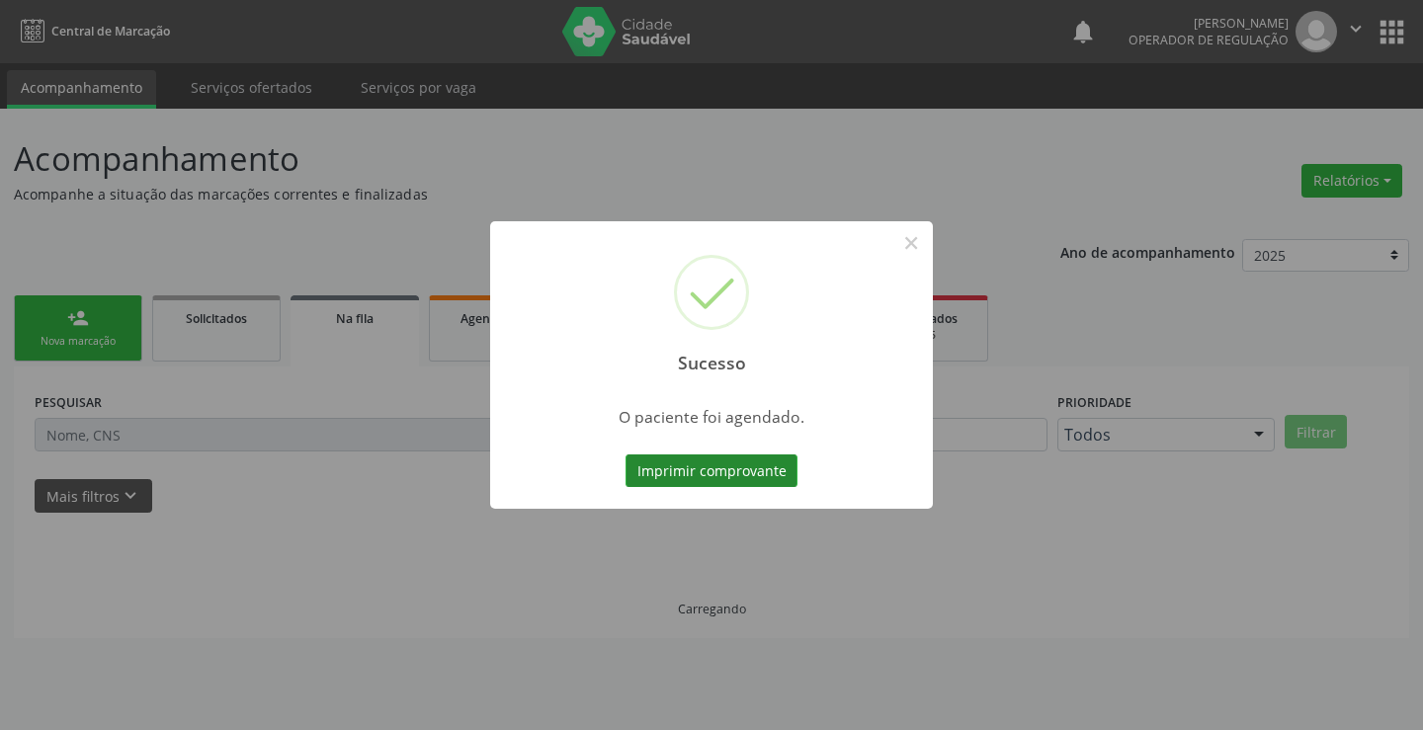
click at [720, 465] on button "Imprimir comprovante" at bounding box center [711, 472] width 172 height 34
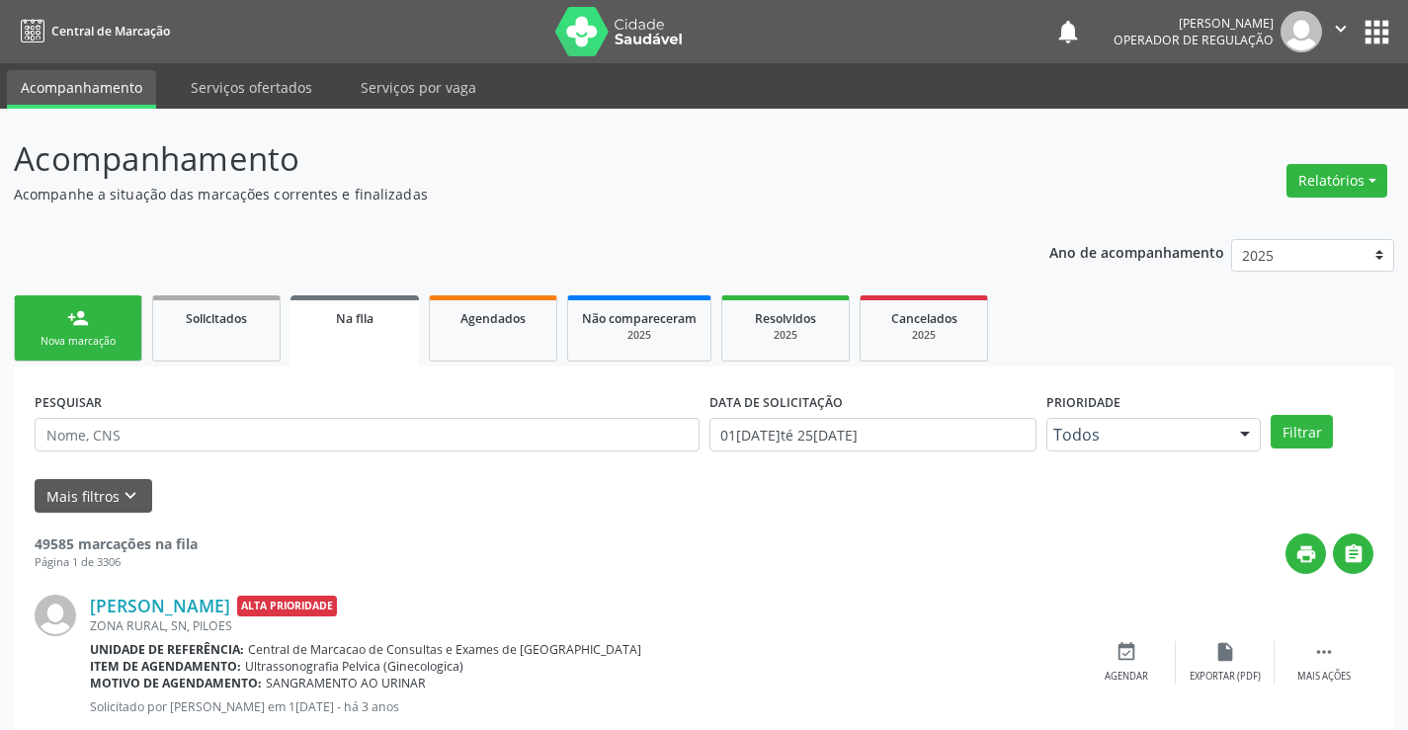
click at [114, 321] on link "person_add Nova marcação" at bounding box center [78, 328] width 128 height 66
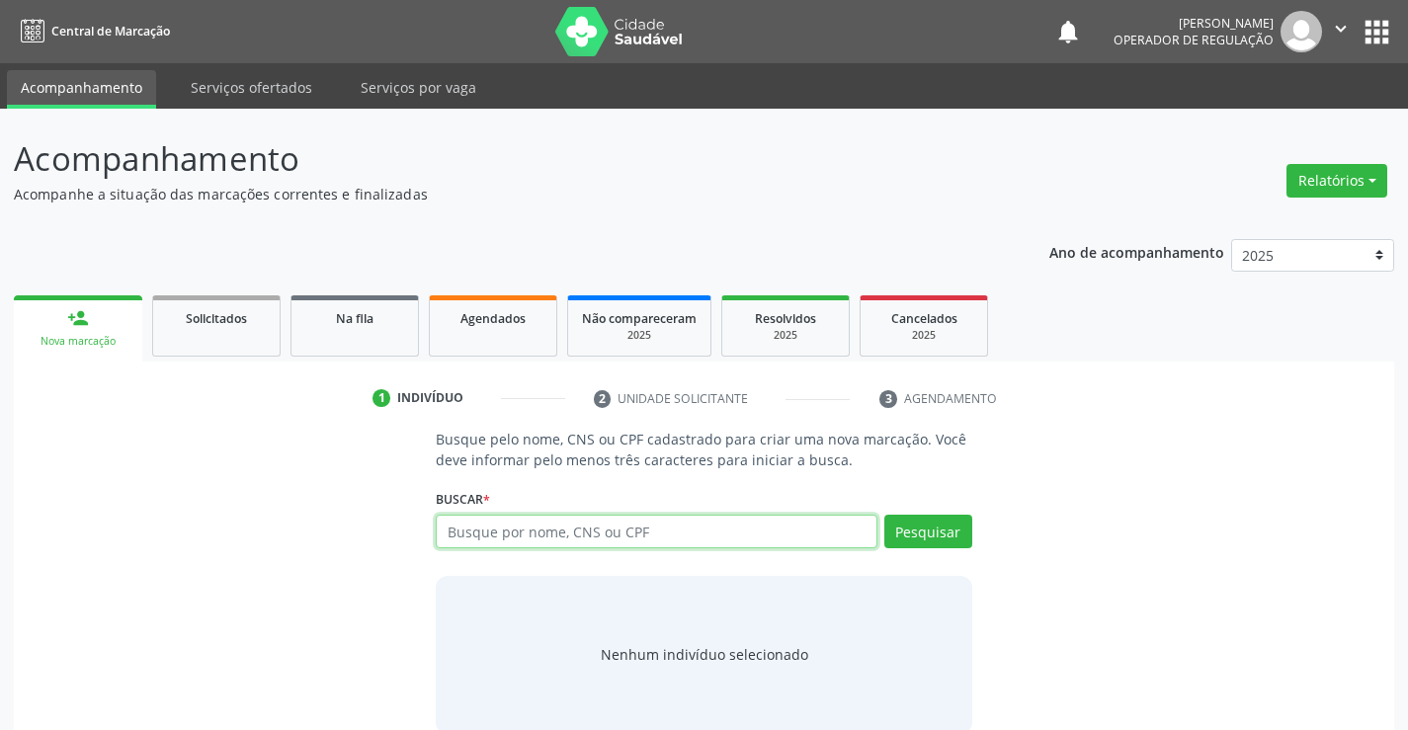
click at [601, 534] on input "text" at bounding box center [656, 532] width 441 height 34
paste input "701 0038 8123 2896"
type input "701 0038 8123 2896"
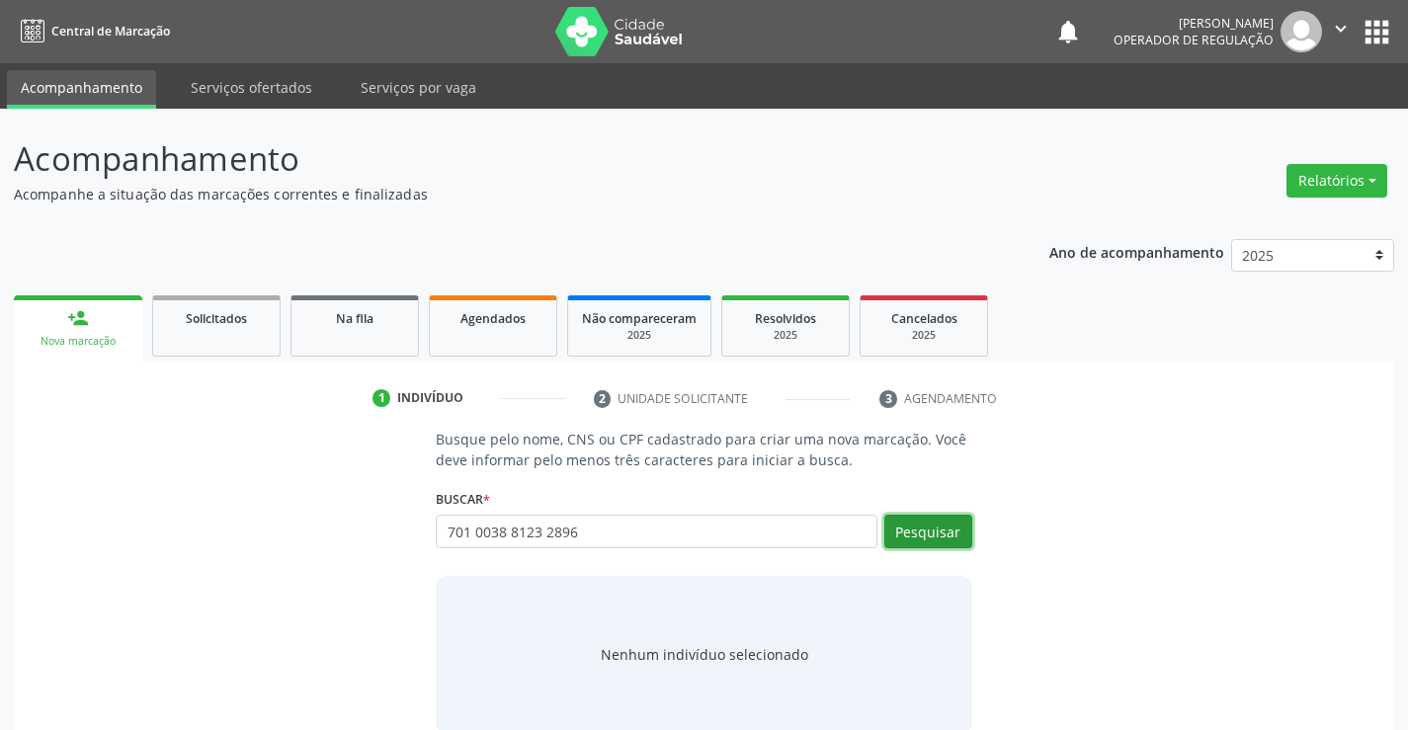
click at [929, 538] on button "Pesquisar" at bounding box center [928, 532] width 88 height 34
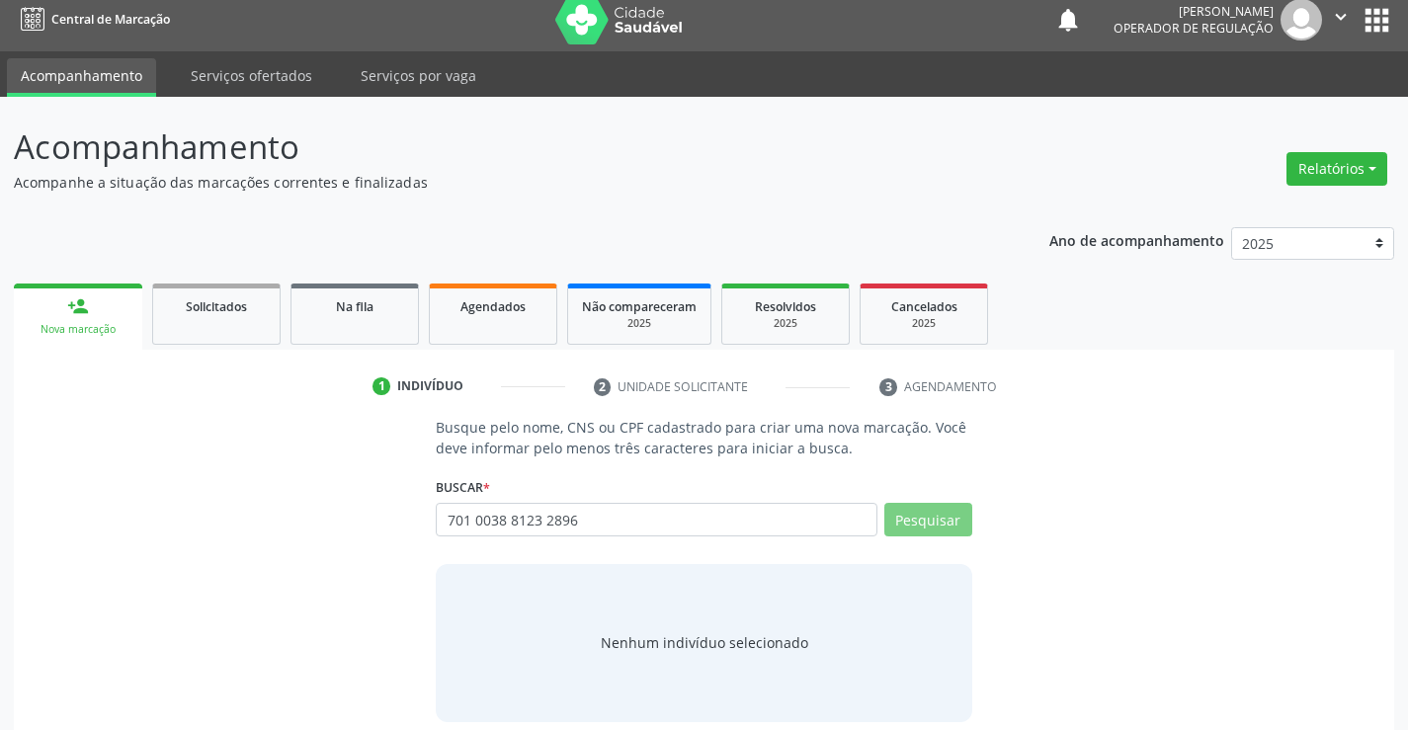
scroll to position [32, 0]
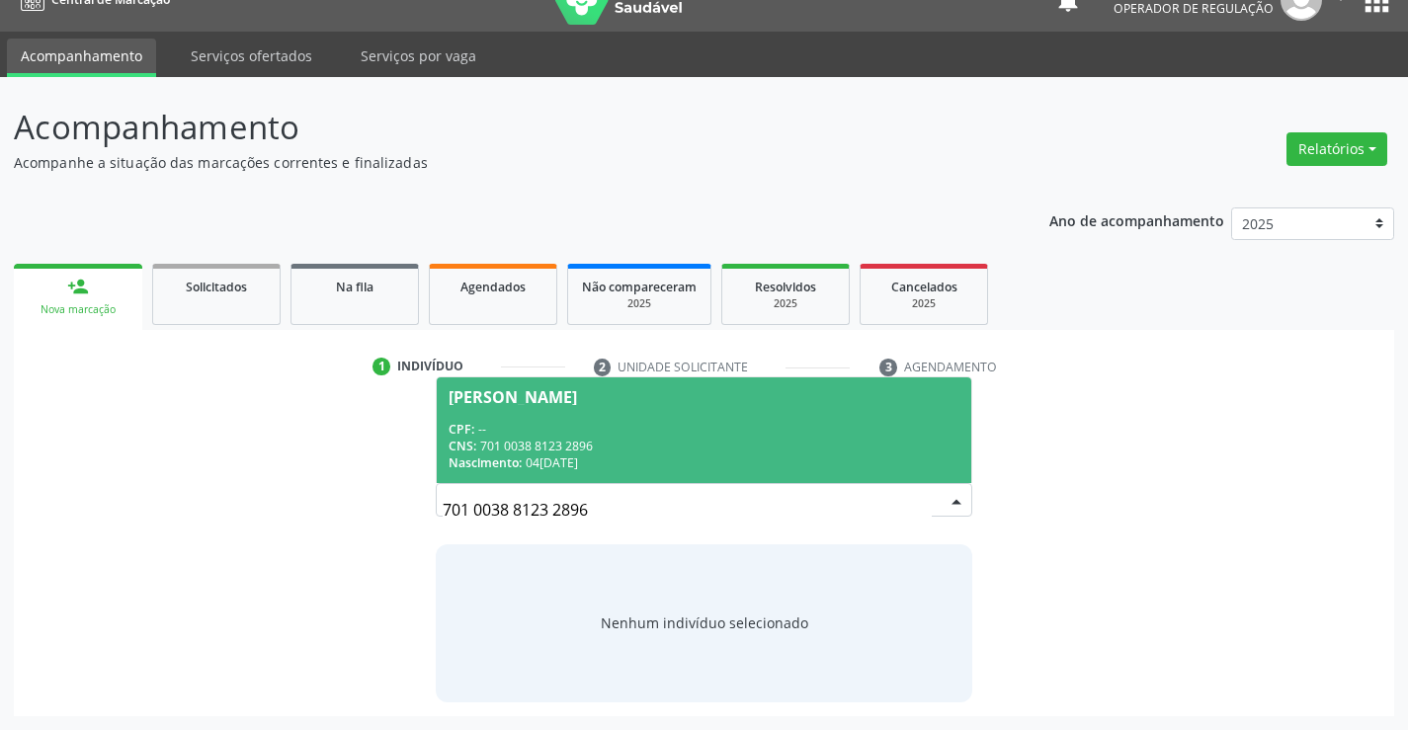
click at [552, 441] on div "CNS: 701 0038 8123 2896" at bounding box center [704, 446] width 510 height 17
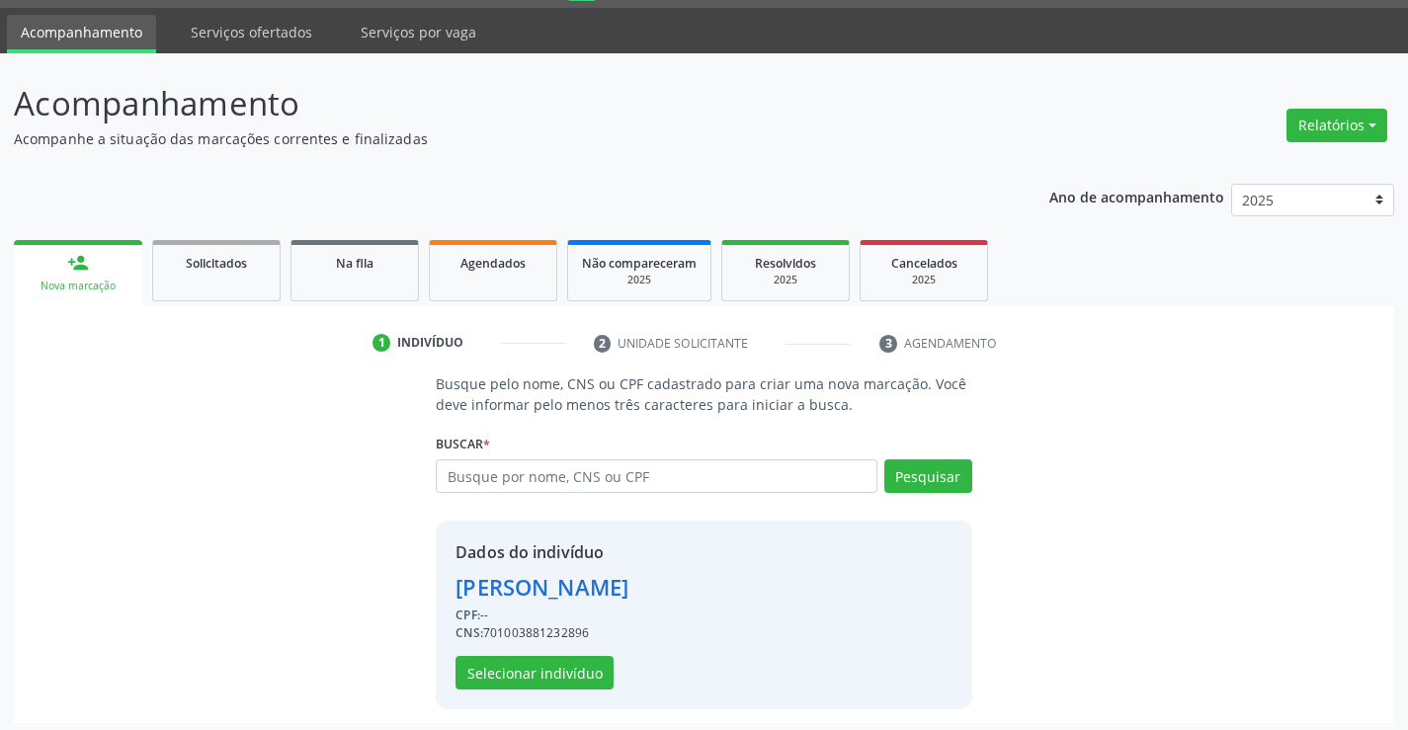
scroll to position [62, 0]
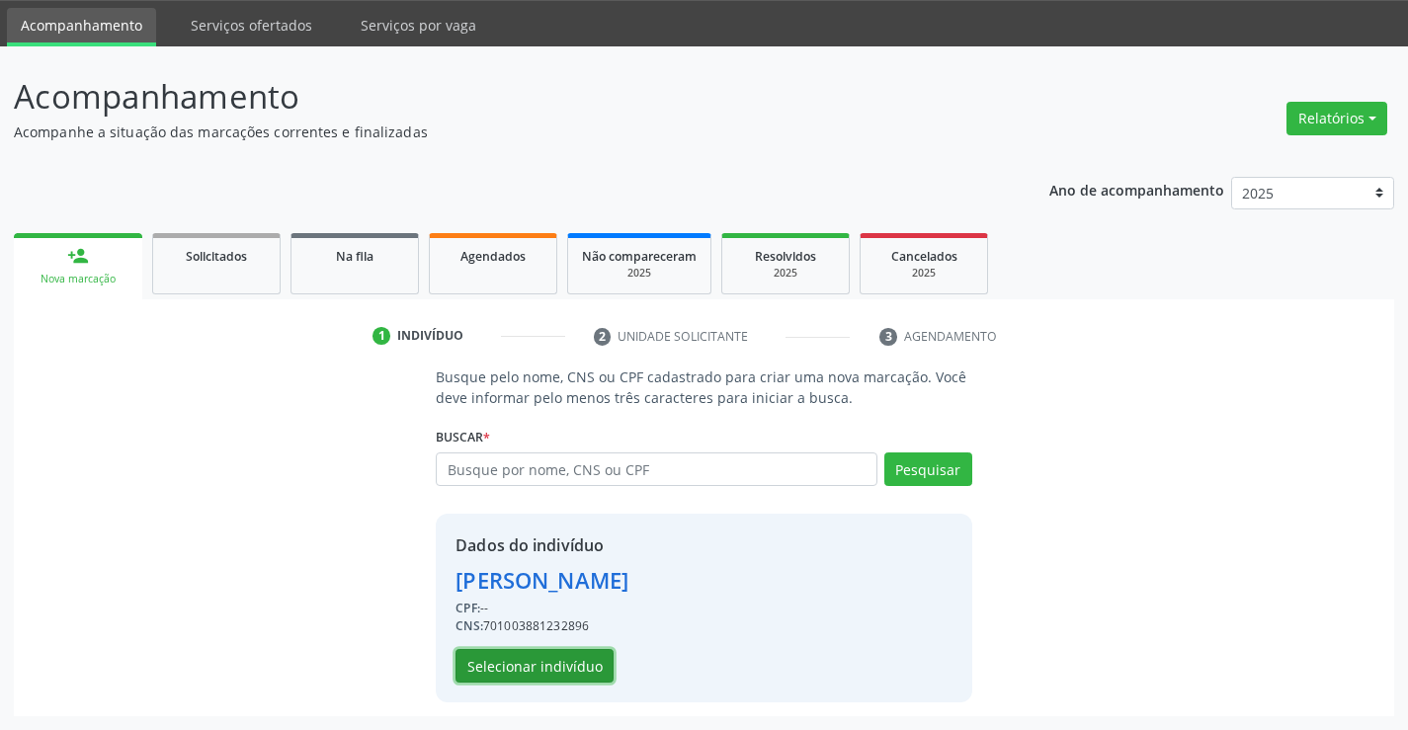
click at [538, 669] on button "Selecionar indivíduo" at bounding box center [535, 666] width 158 height 34
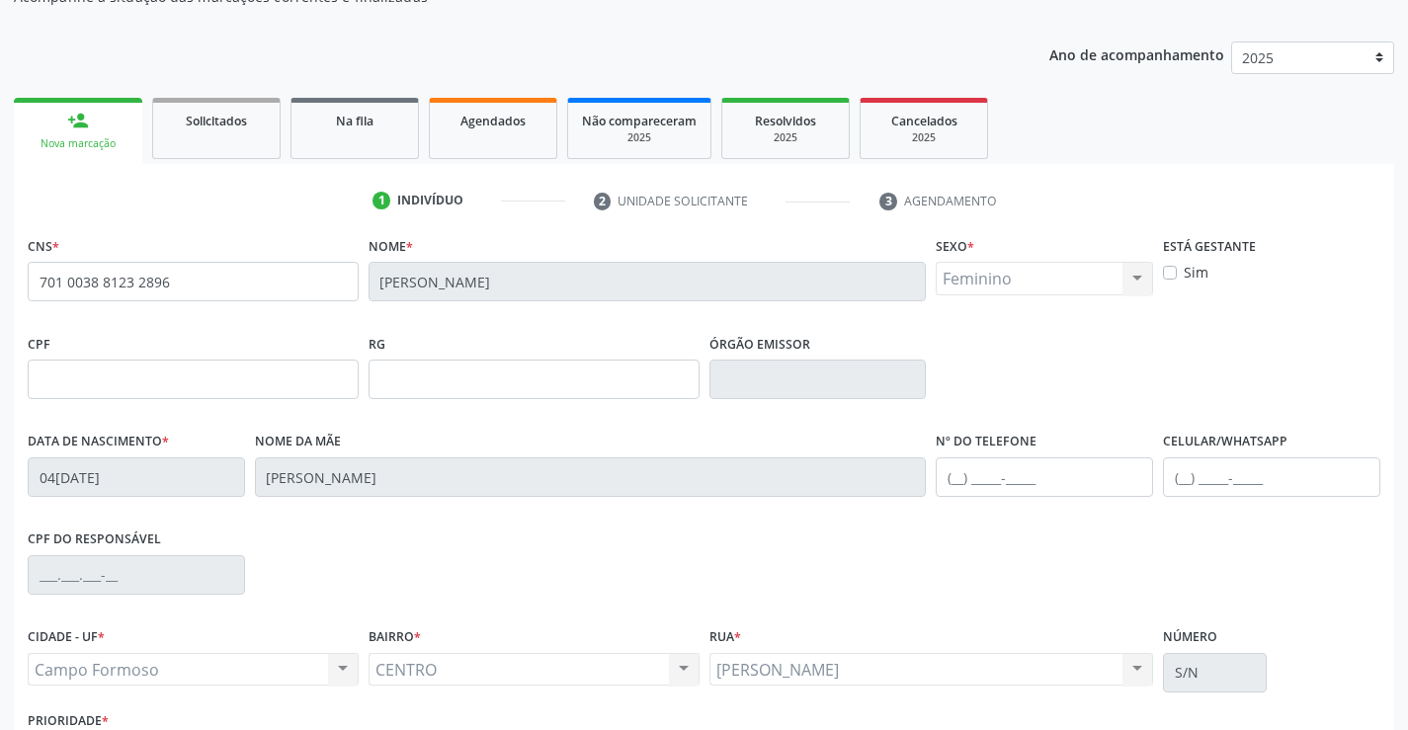
scroll to position [341, 0]
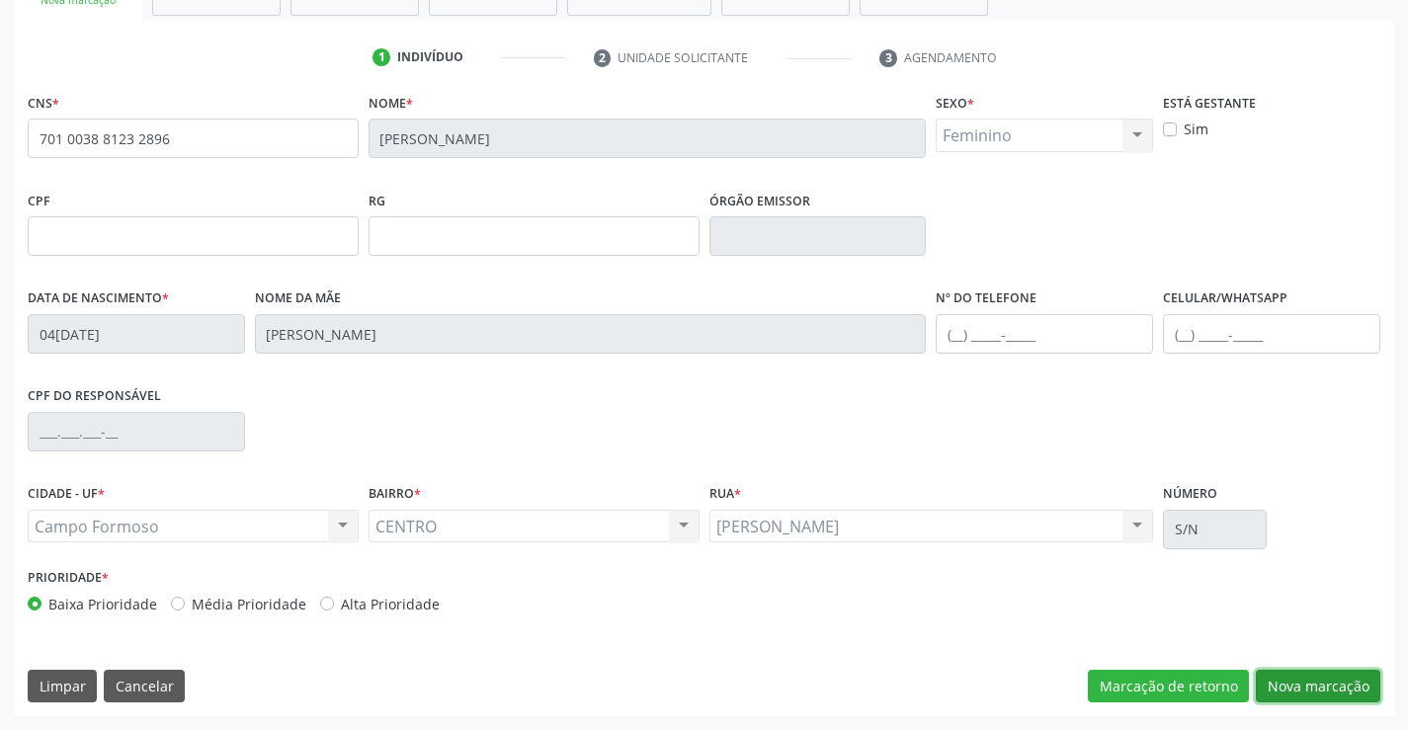
click at [1292, 686] on button "Nova marcação" at bounding box center [1318, 687] width 125 height 34
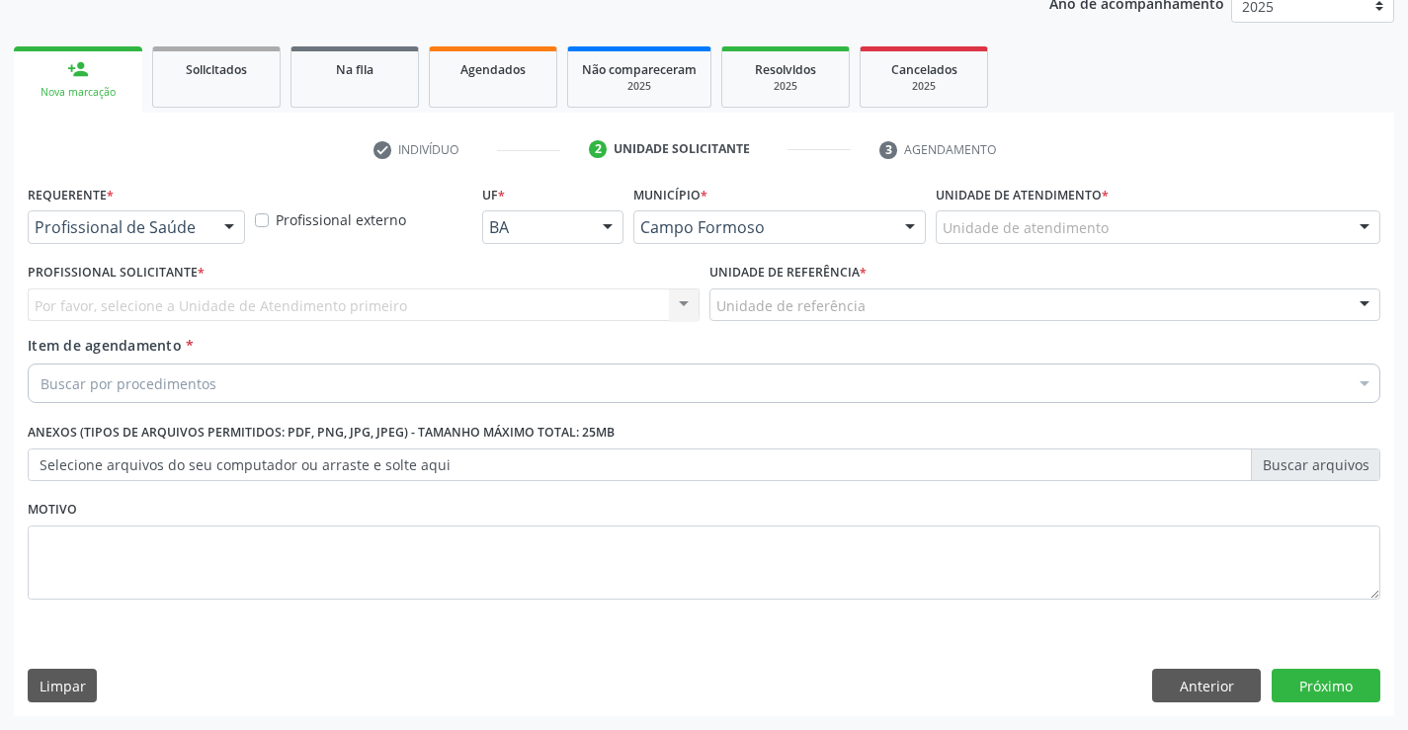
scroll to position [249, 0]
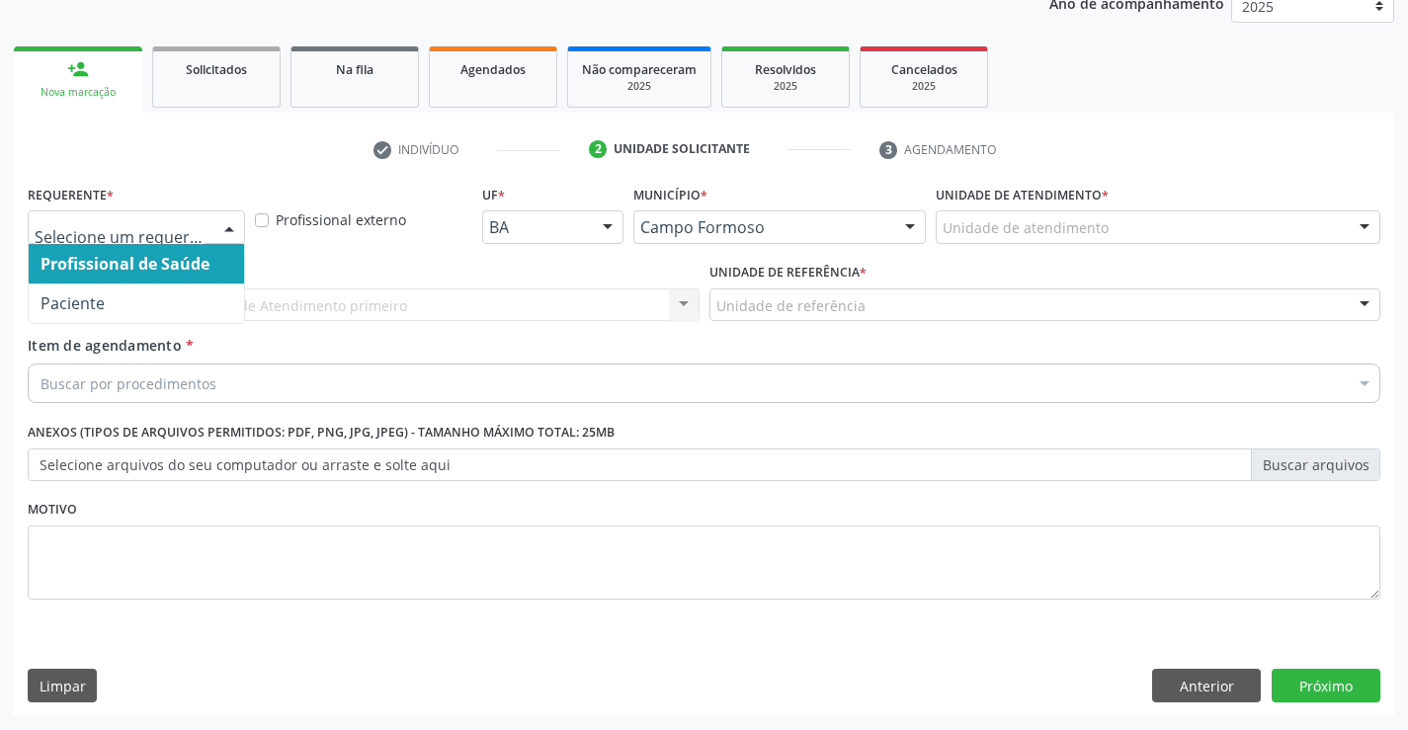
click at [219, 220] on div at bounding box center [229, 228] width 30 height 34
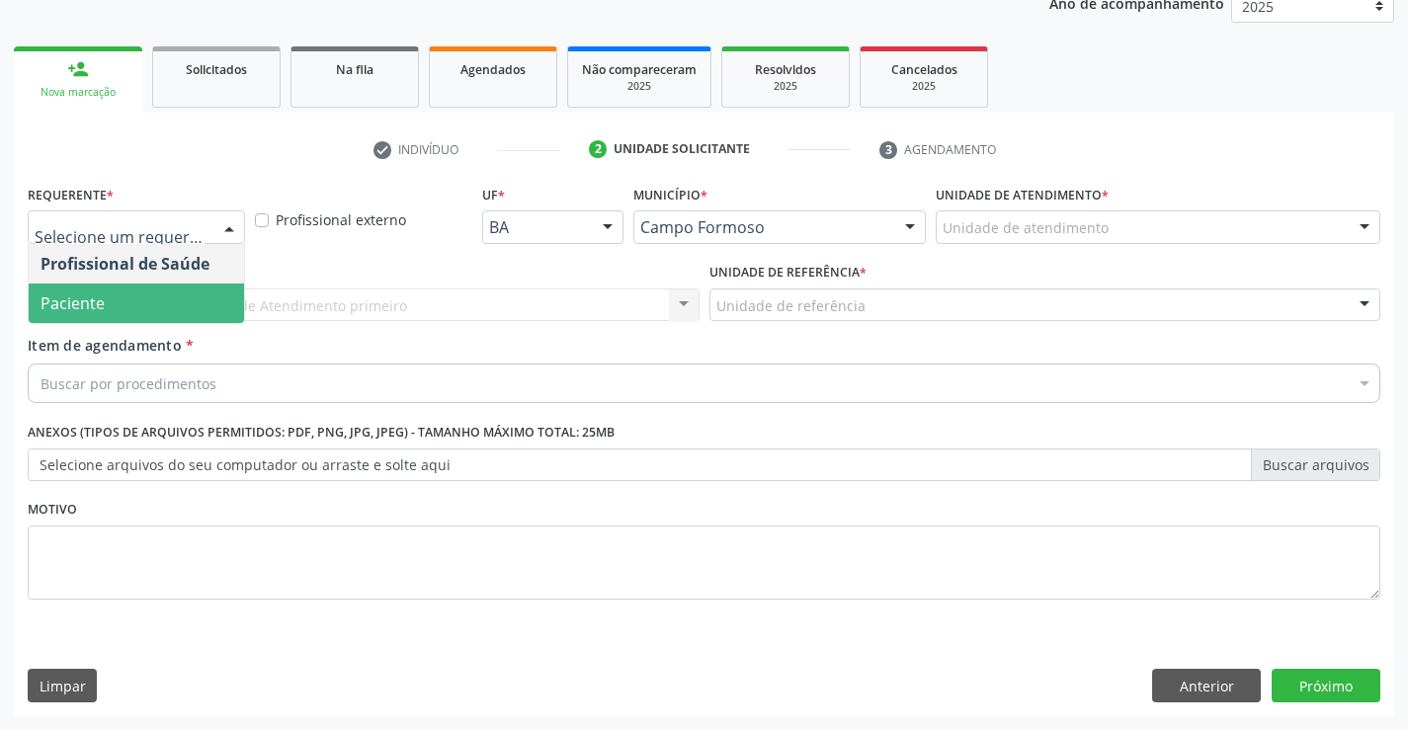
click at [188, 308] on span "Paciente" at bounding box center [136, 304] width 215 height 40
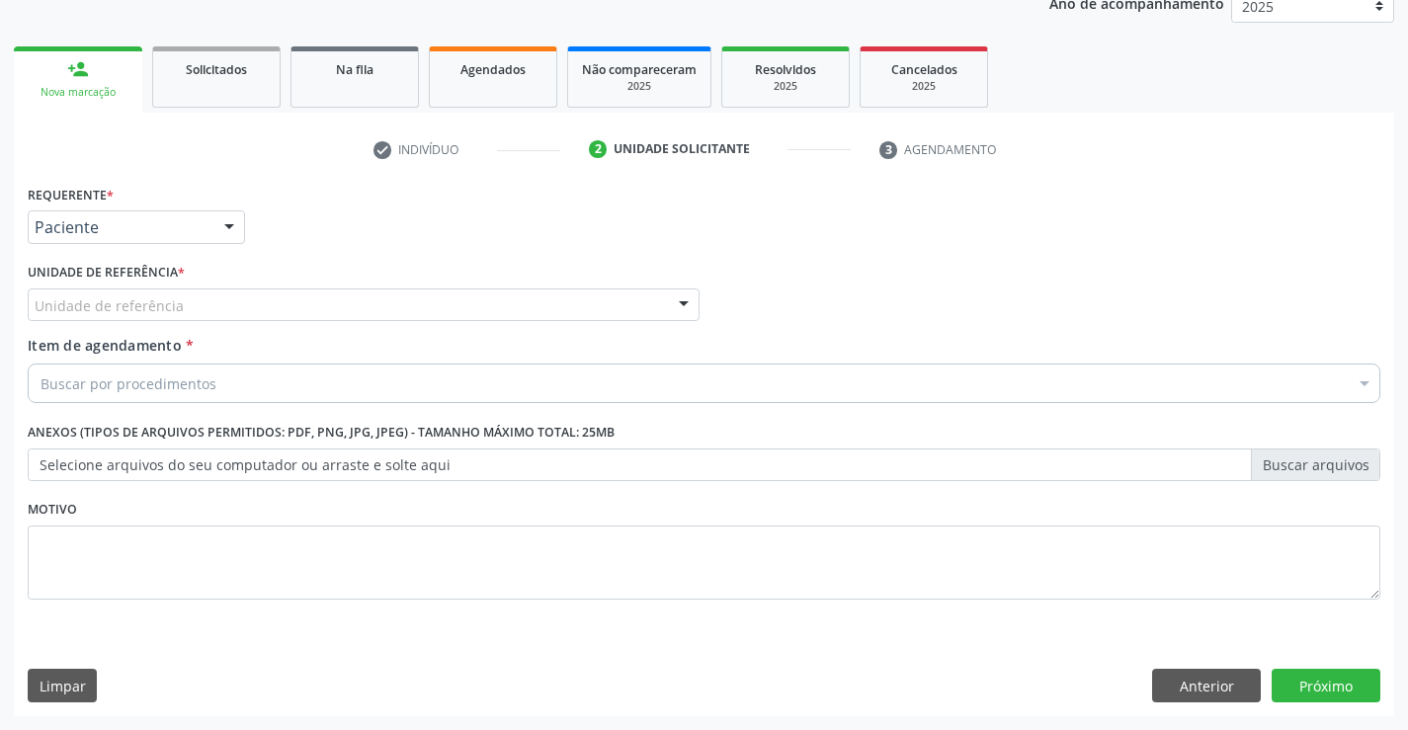
click at [288, 306] on div "Unidade de referência" at bounding box center [364, 306] width 672 height 34
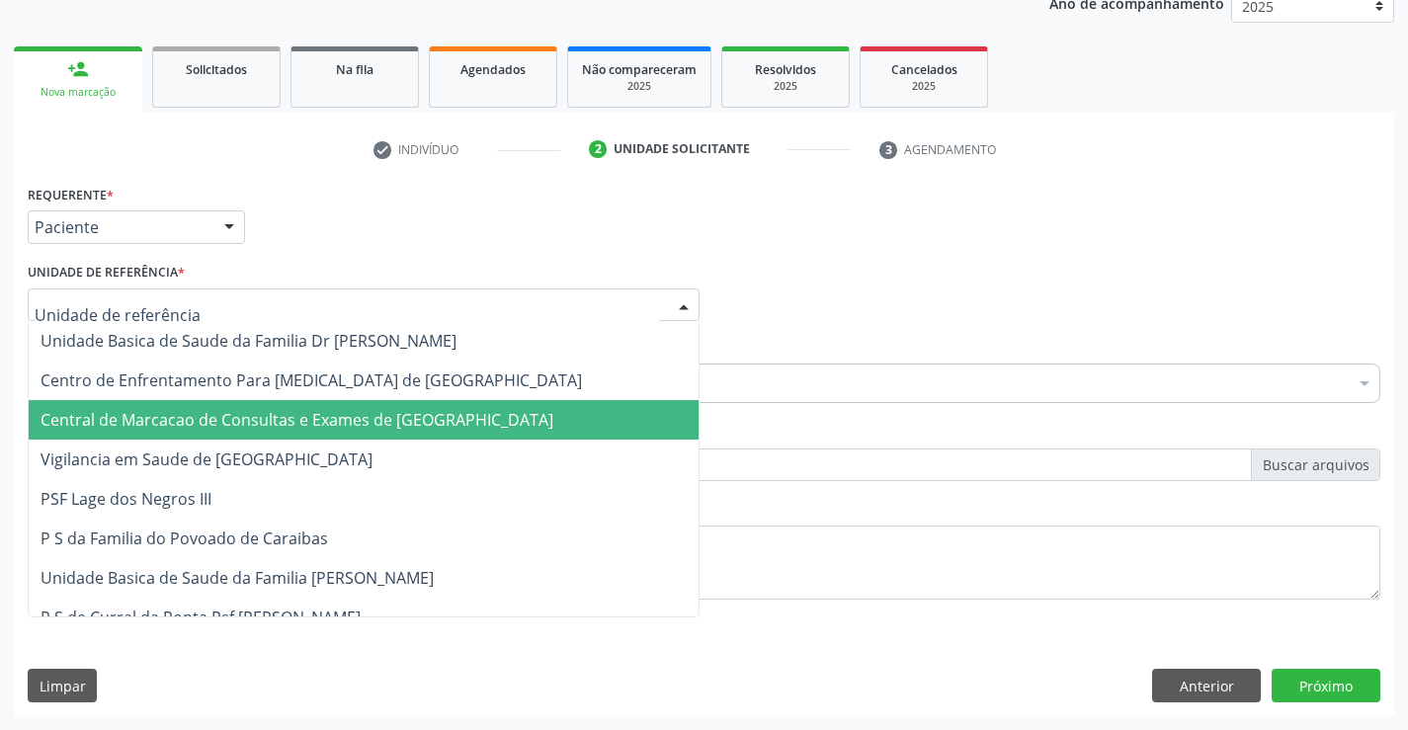
click at [302, 416] on span "Central de Marcacao de Consultas e Exames de [GEOGRAPHIC_DATA]" at bounding box center [297, 420] width 513 height 22
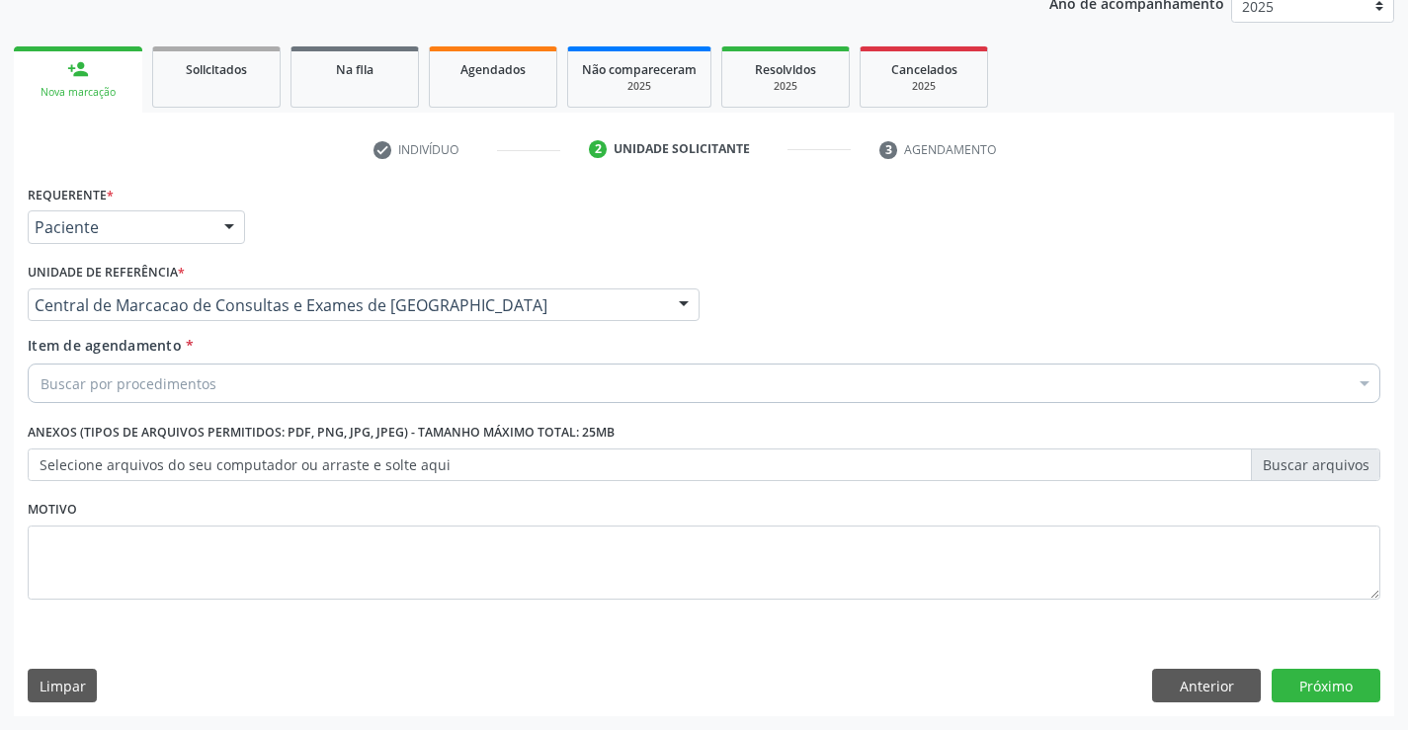
click at [319, 385] on div "Buscar por procedimentos" at bounding box center [704, 384] width 1353 height 40
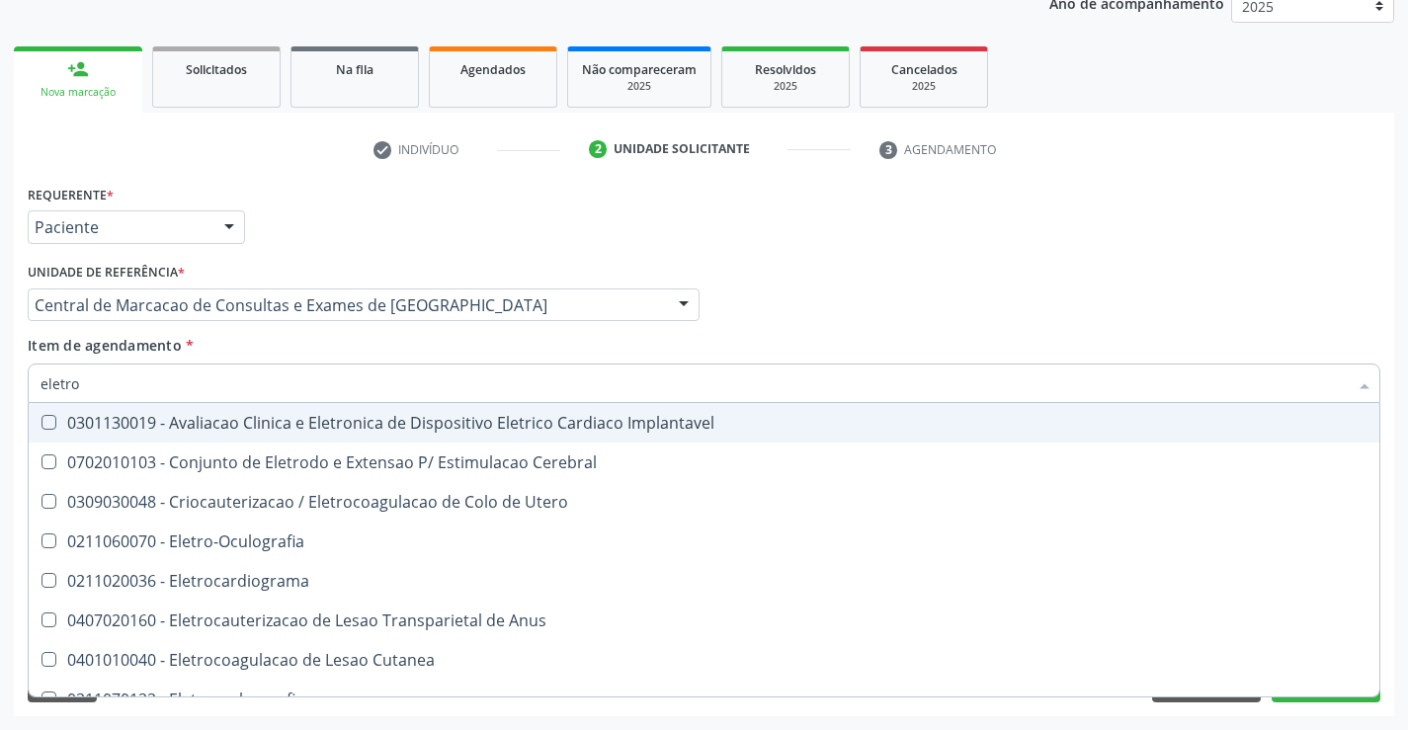
type input "eletroc"
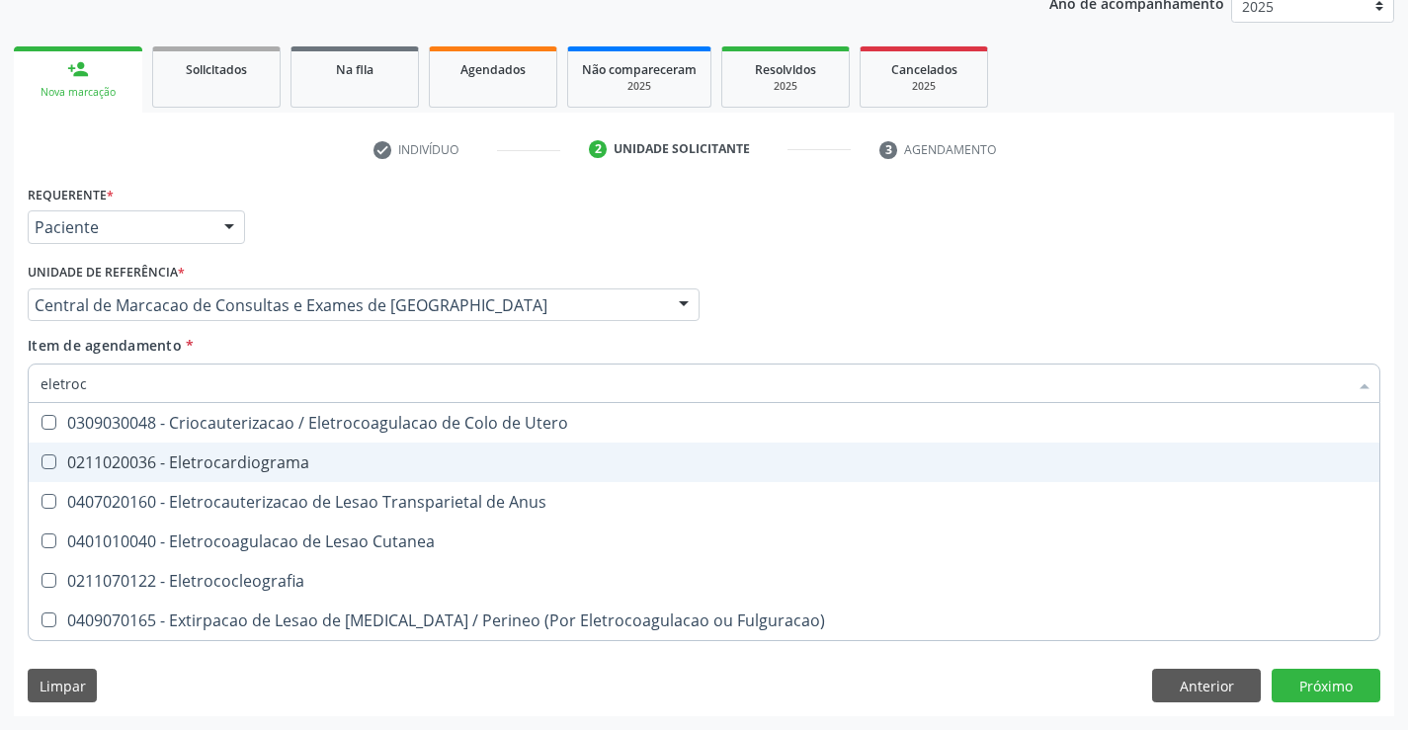
click at [296, 455] on div "0211020036 - Eletrocardiograma" at bounding box center [704, 463] width 1327 height 16
checkbox Eletrocardiograma "true"
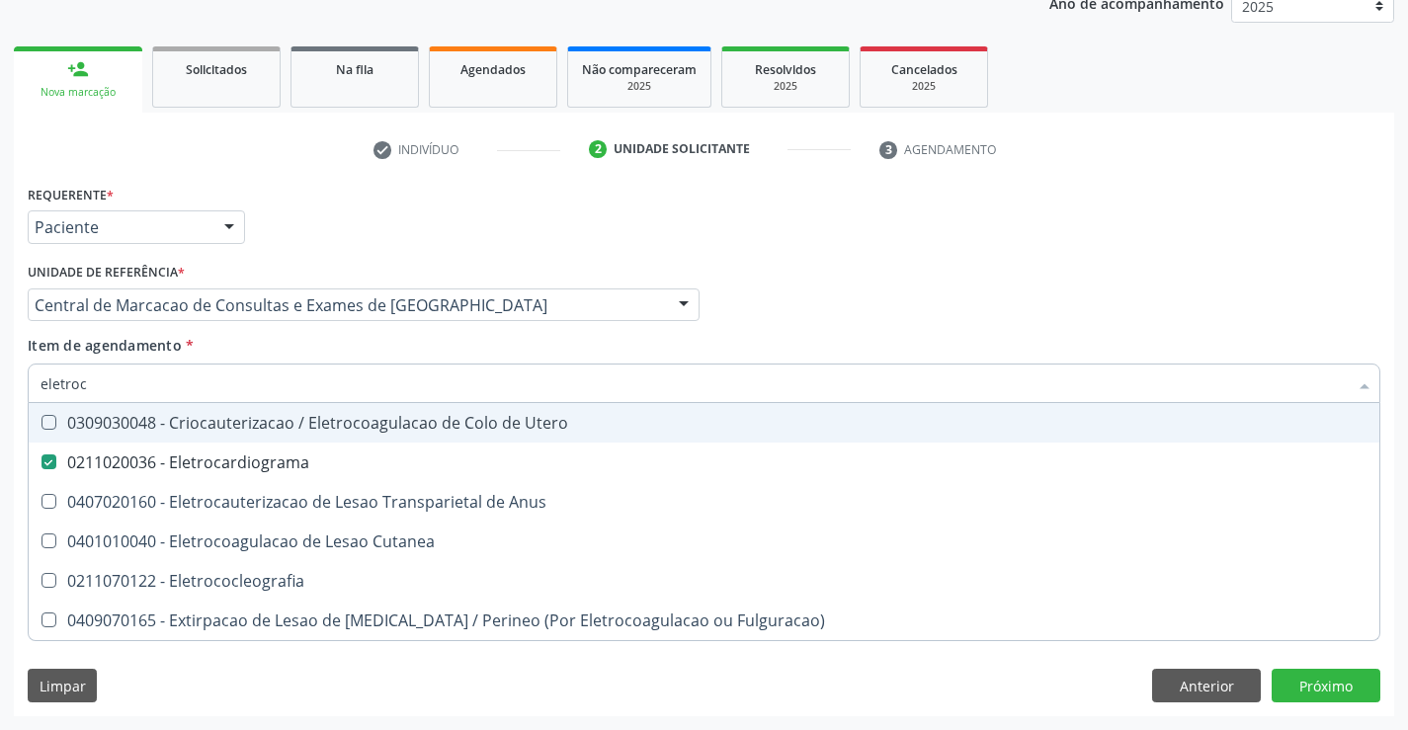
click at [736, 292] on div "Profissional Solicitante Por favor, selecione a Unidade de Atendimento primeiro…" at bounding box center [704, 296] width 1363 height 77
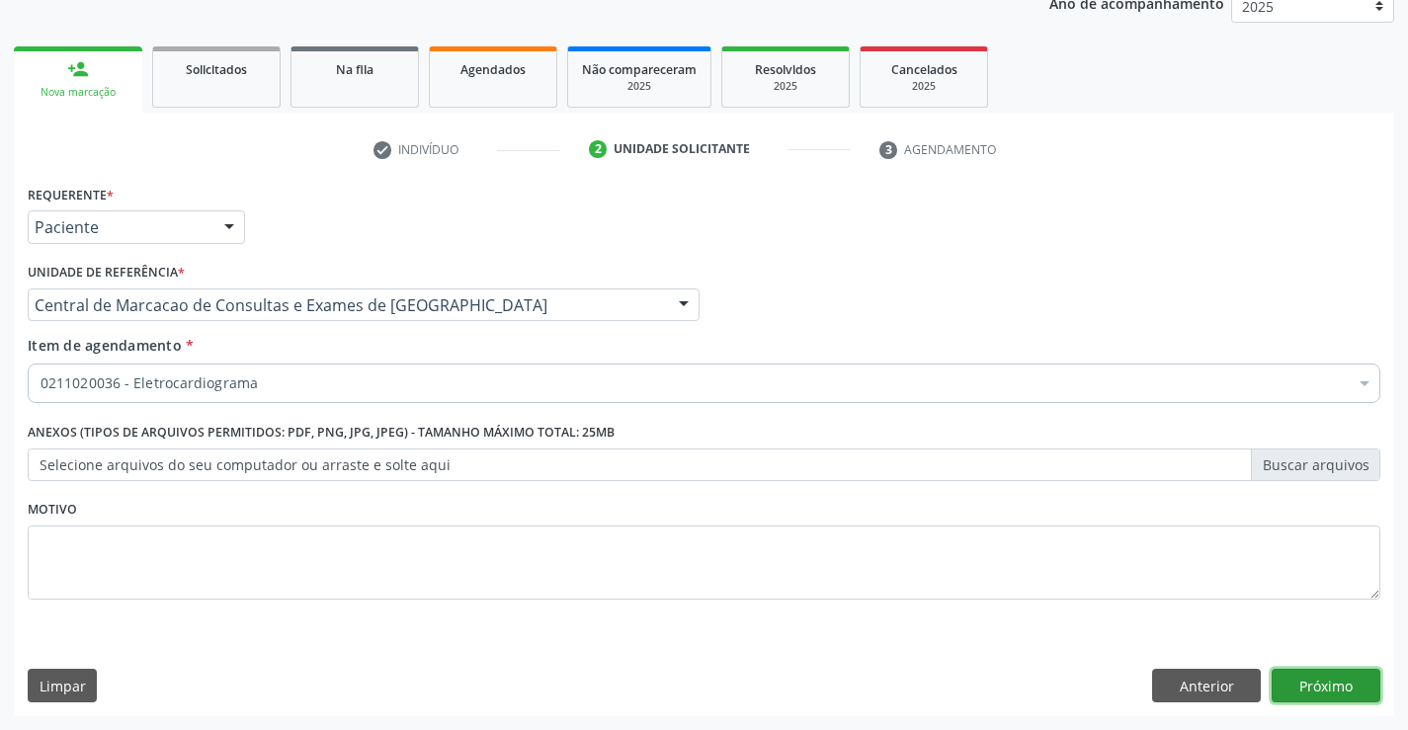
click at [1341, 688] on button "Próximo" at bounding box center [1326, 686] width 109 height 34
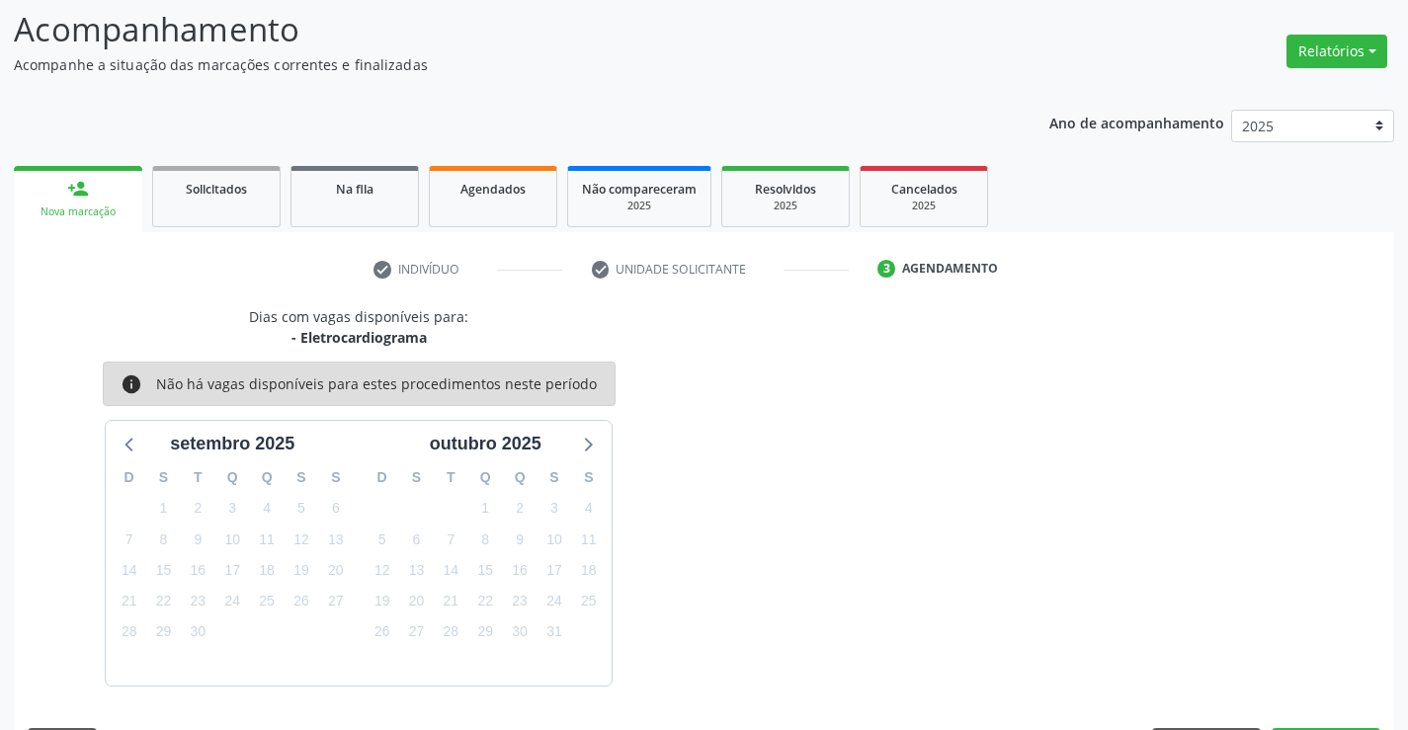
scroll to position [188, 0]
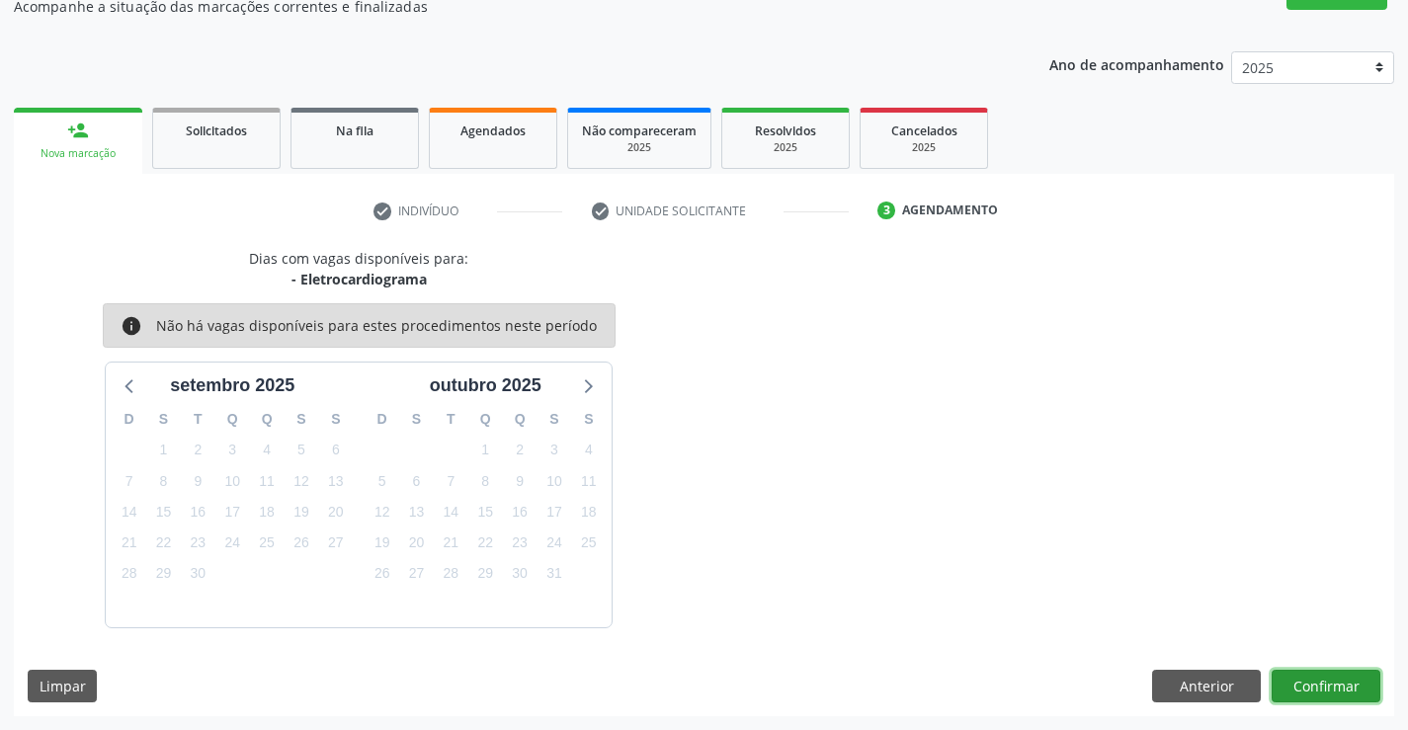
click at [1341, 688] on button "Confirmar" at bounding box center [1326, 687] width 109 height 34
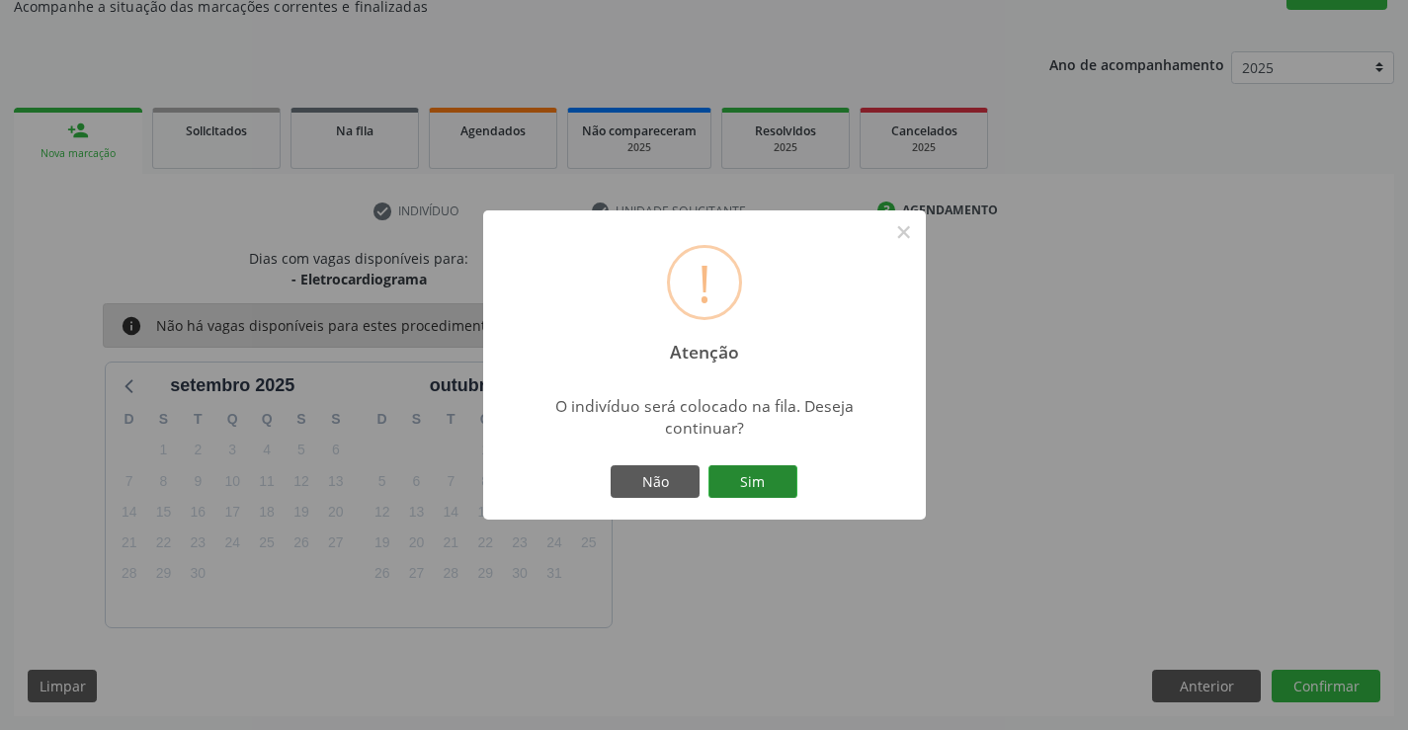
click at [789, 493] on button "Sim" at bounding box center [752, 482] width 89 height 34
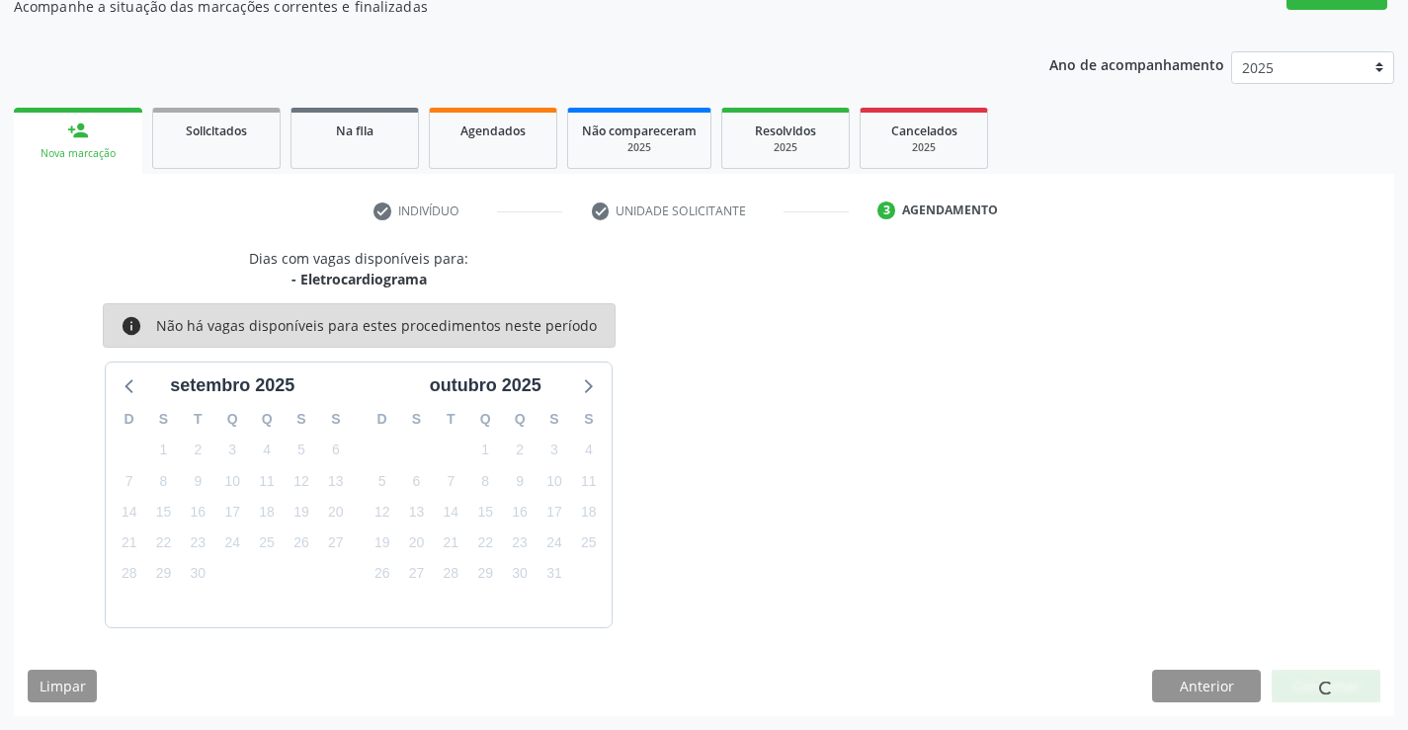
scroll to position [0, 0]
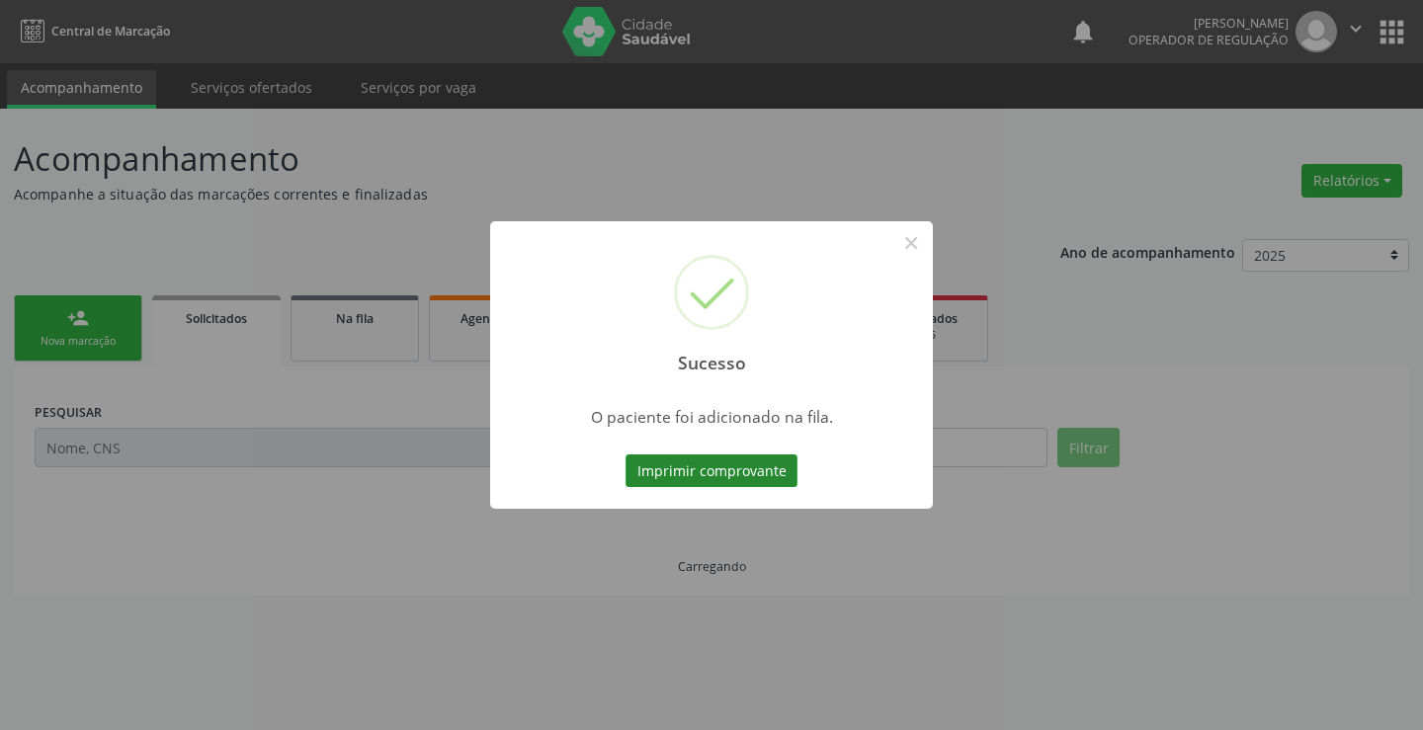
click at [783, 478] on button "Imprimir comprovante" at bounding box center [711, 472] width 172 height 34
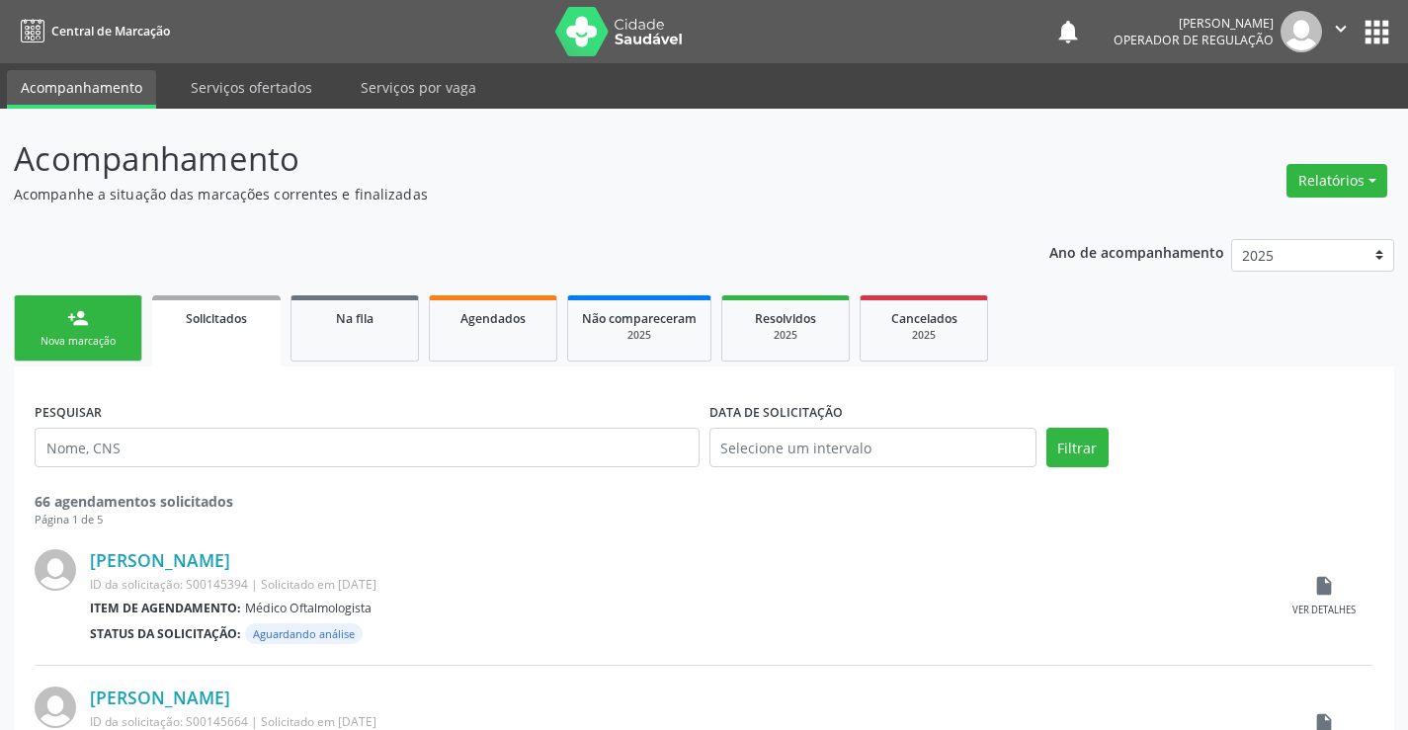
click at [112, 340] on div "Nova marcação" at bounding box center [78, 341] width 99 height 15
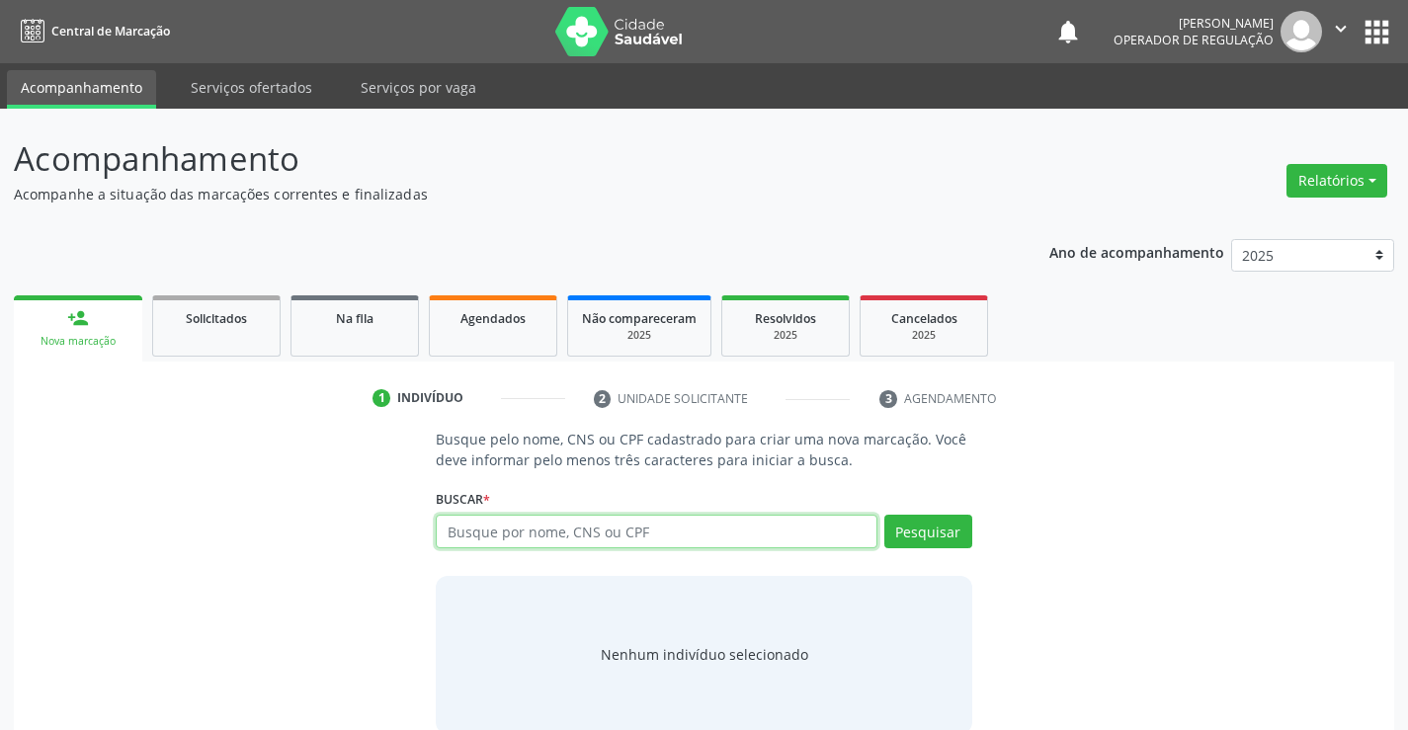
click at [534, 534] on input "text" at bounding box center [656, 532] width 441 height 34
click at [505, 536] on input "text" at bounding box center [656, 532] width 441 height 34
type input "704609188449426"
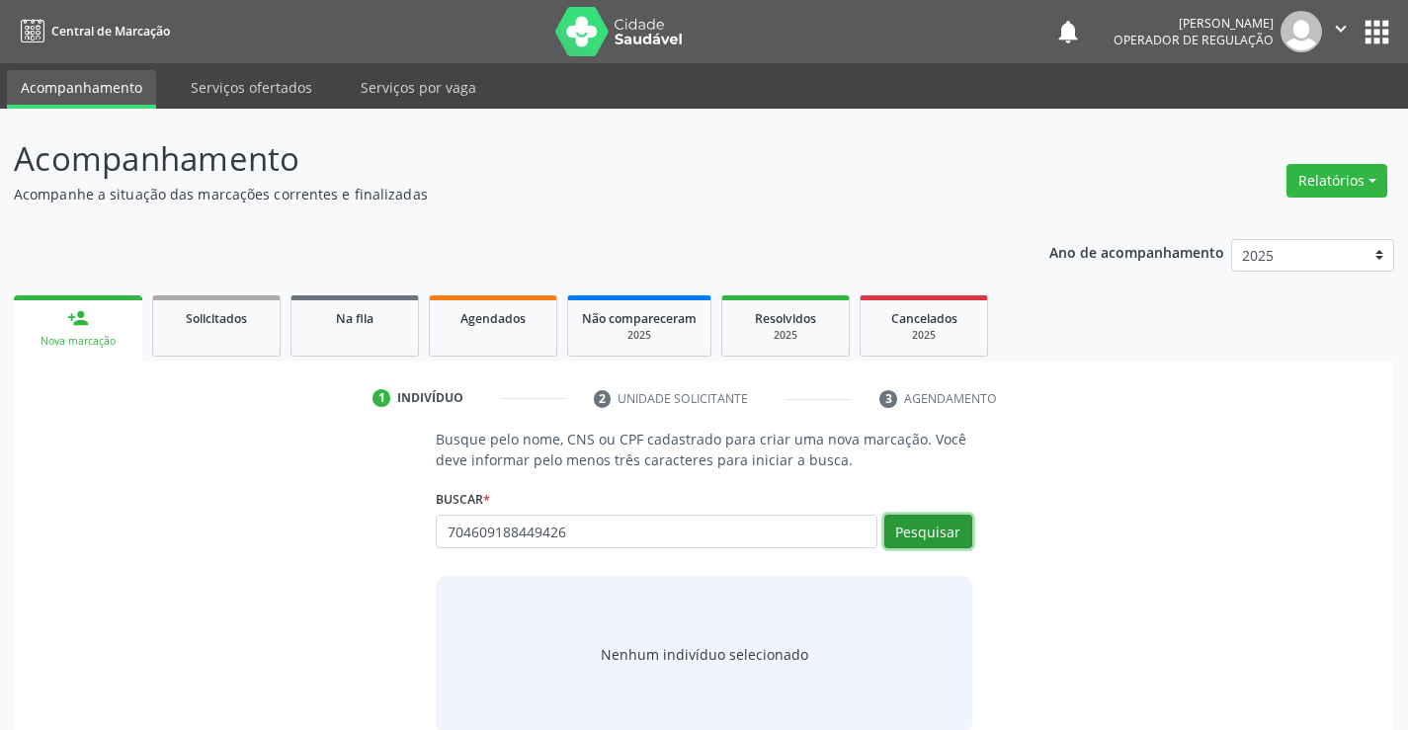
click at [932, 526] on button "Pesquisar" at bounding box center [928, 532] width 88 height 34
type input "704609188449426"
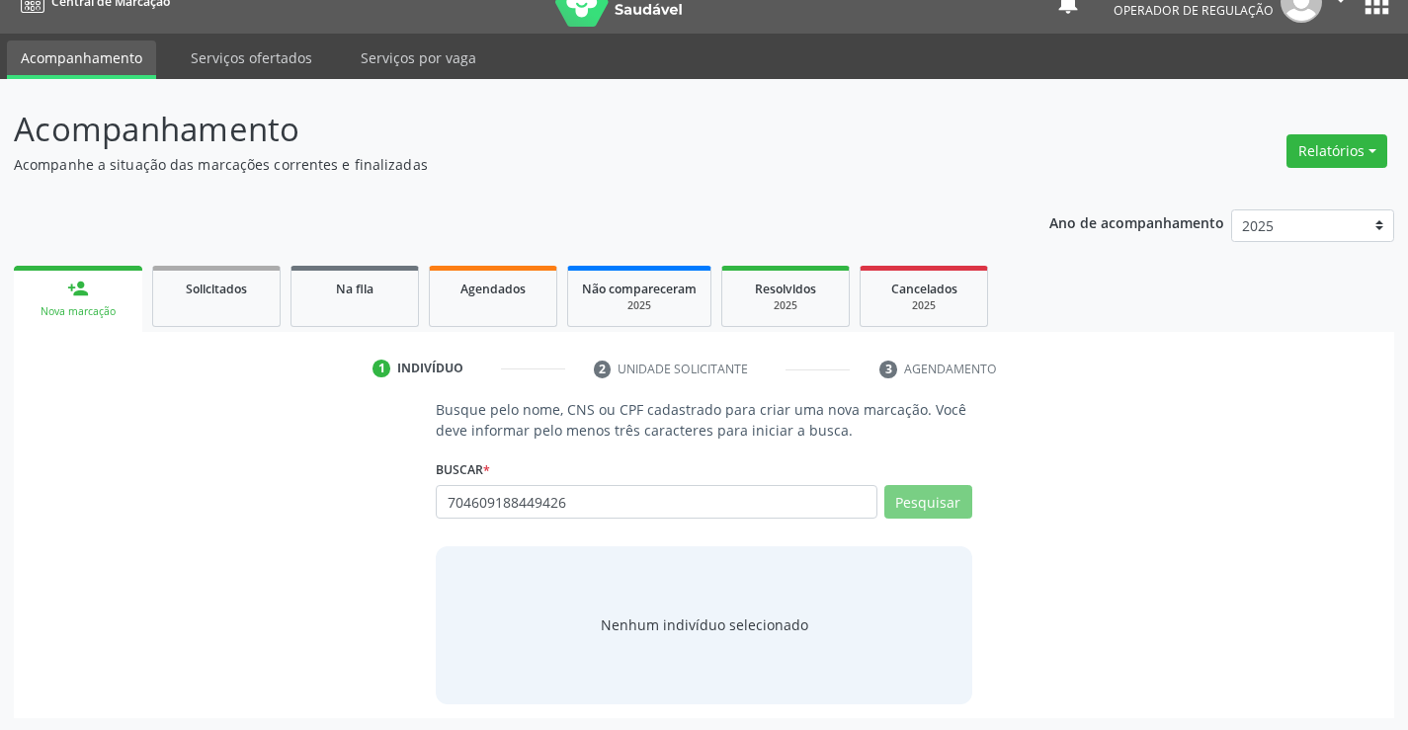
scroll to position [32, 0]
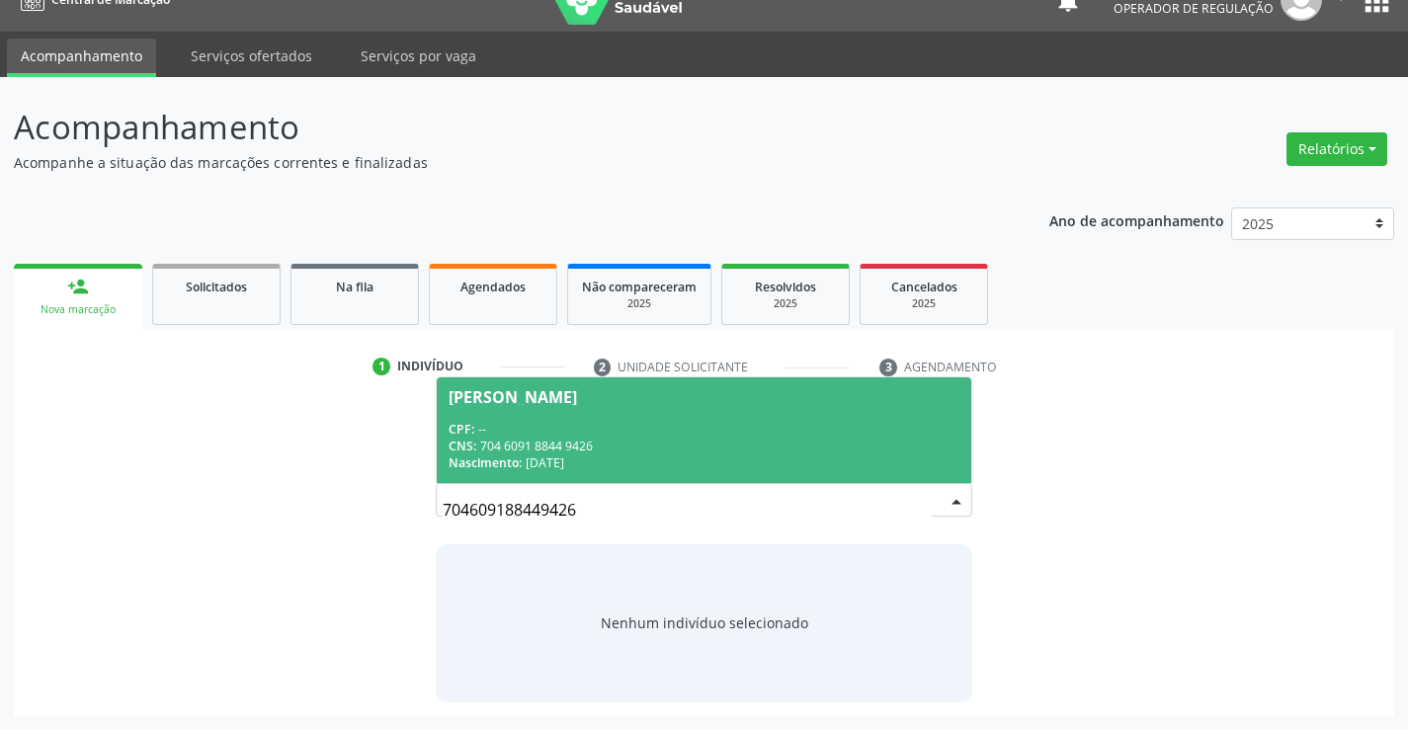
click at [620, 448] on div "CNS: 704 6091 8844 9426" at bounding box center [704, 446] width 510 height 17
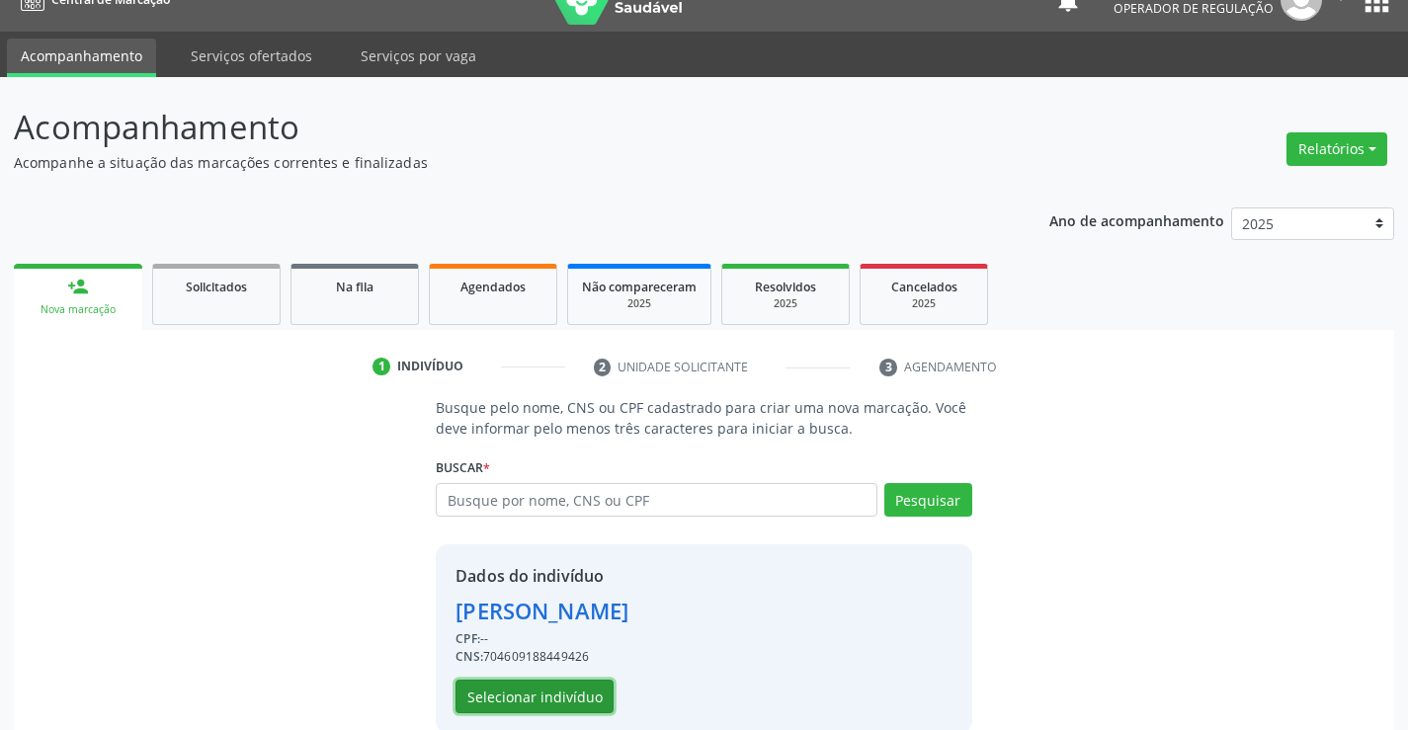
click at [497, 689] on button "Selecionar indivíduo" at bounding box center [535, 697] width 158 height 34
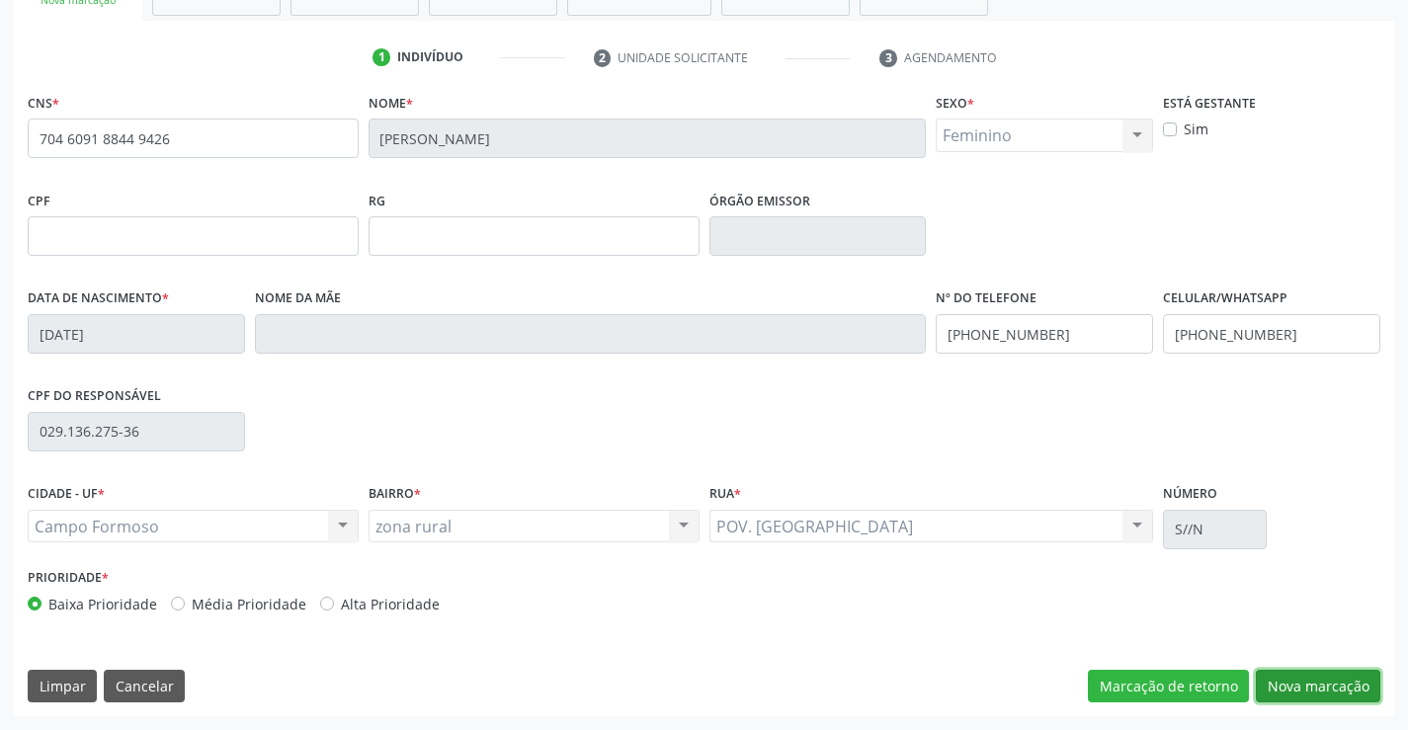
click at [1311, 703] on button "Nova marcação" at bounding box center [1318, 687] width 125 height 34
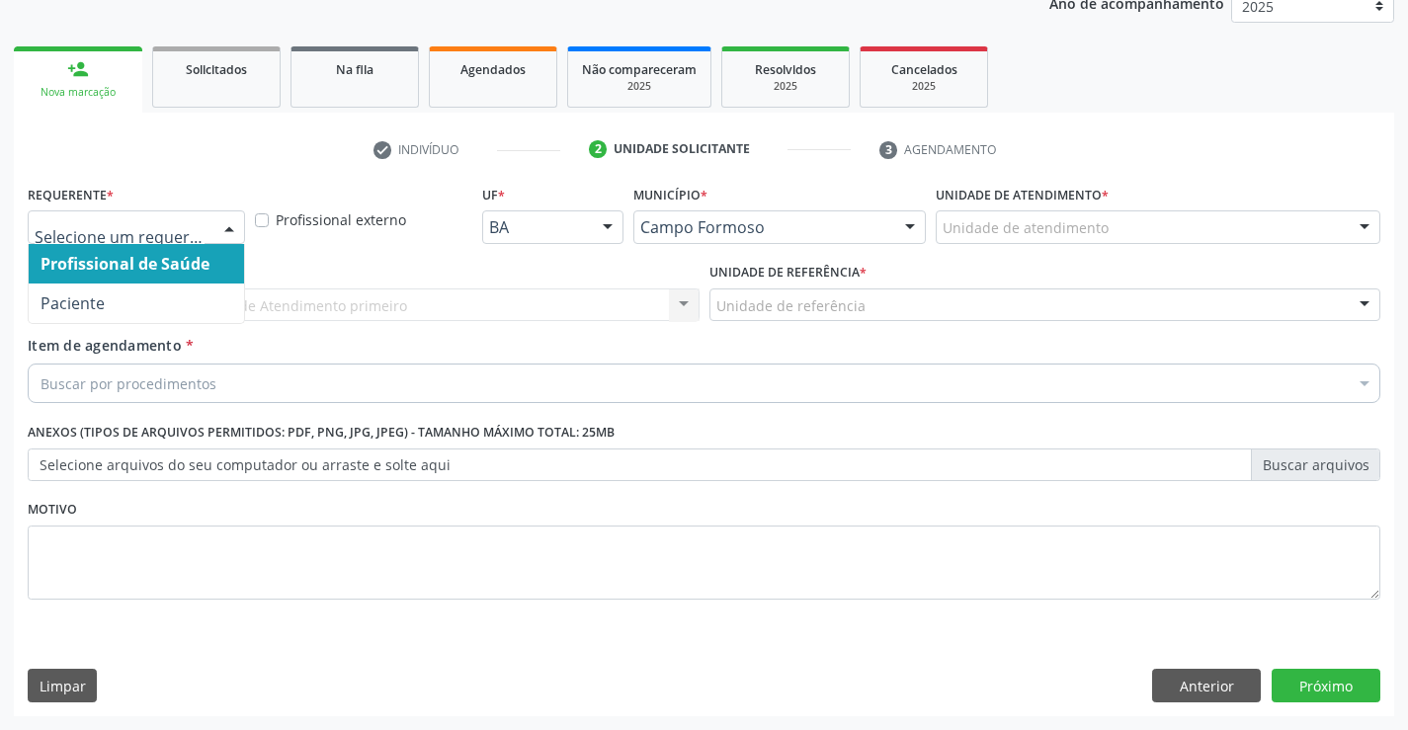
click at [229, 238] on div at bounding box center [229, 228] width 30 height 34
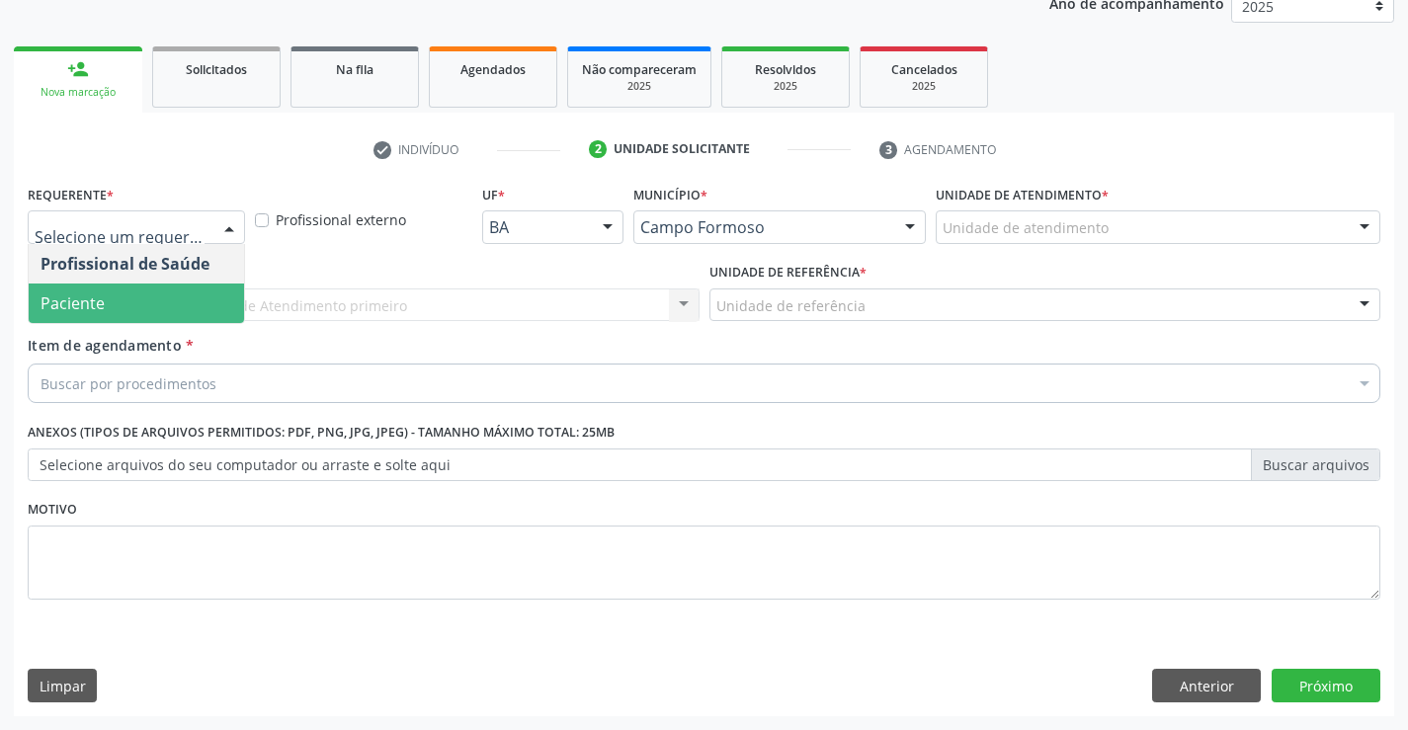
click at [164, 299] on span "Paciente" at bounding box center [136, 304] width 215 height 40
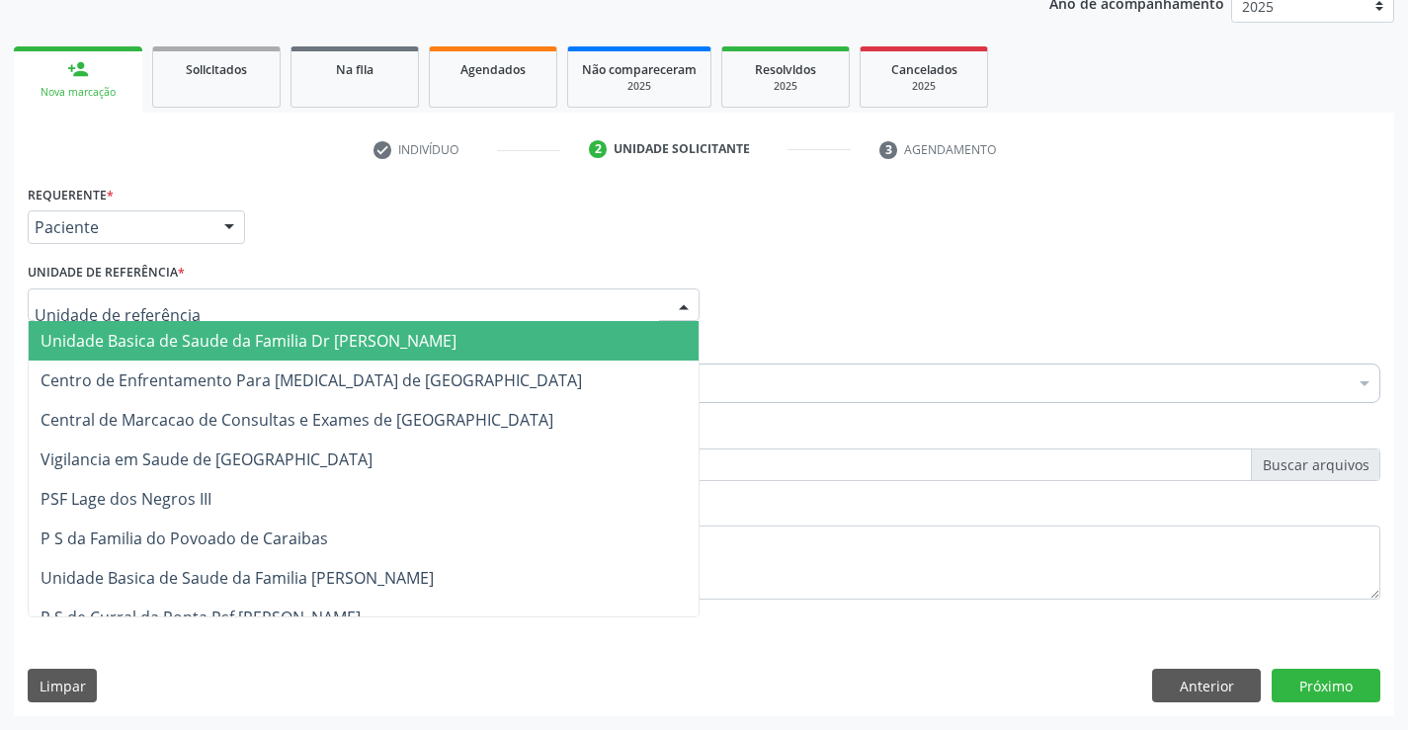
click at [308, 305] on div at bounding box center [364, 306] width 672 height 34
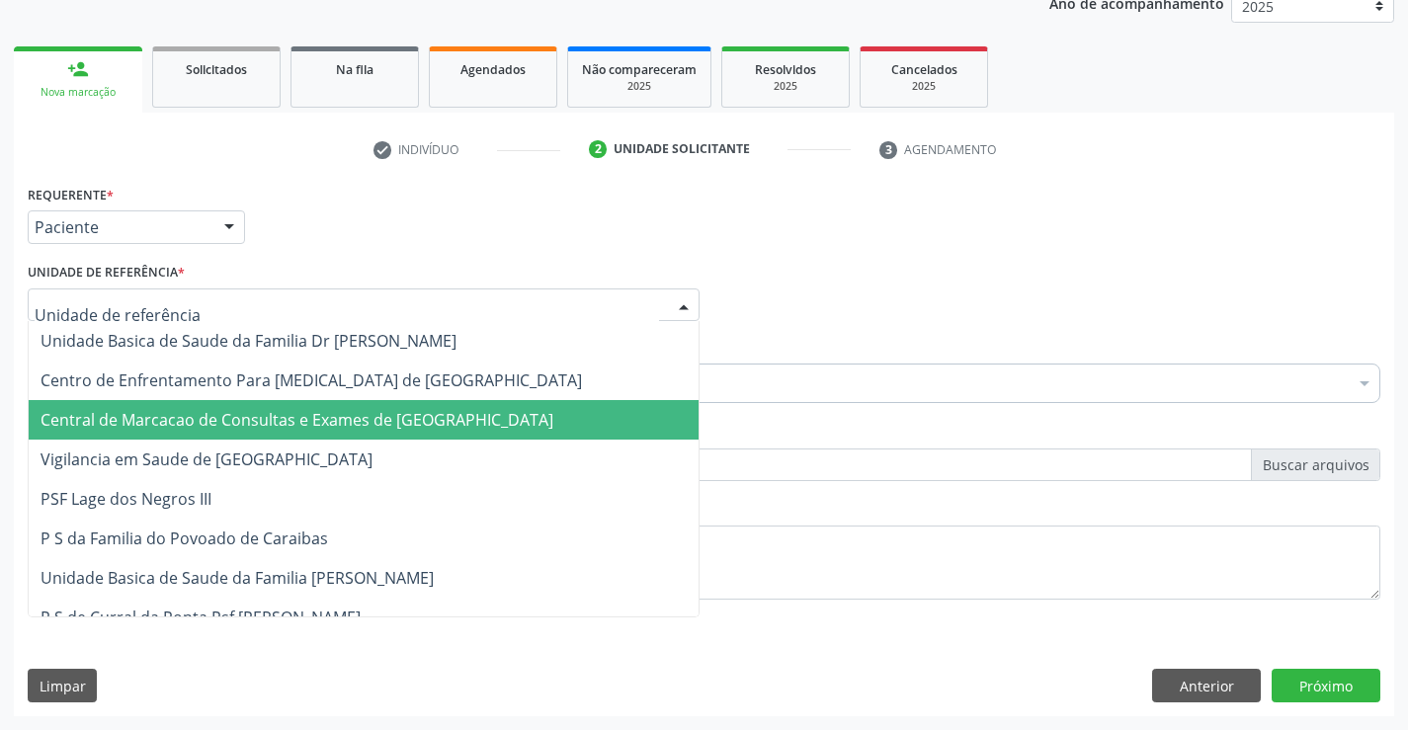
click at [305, 429] on span "Central de Marcacao de Consultas e Exames de [GEOGRAPHIC_DATA]" at bounding box center [297, 420] width 513 height 22
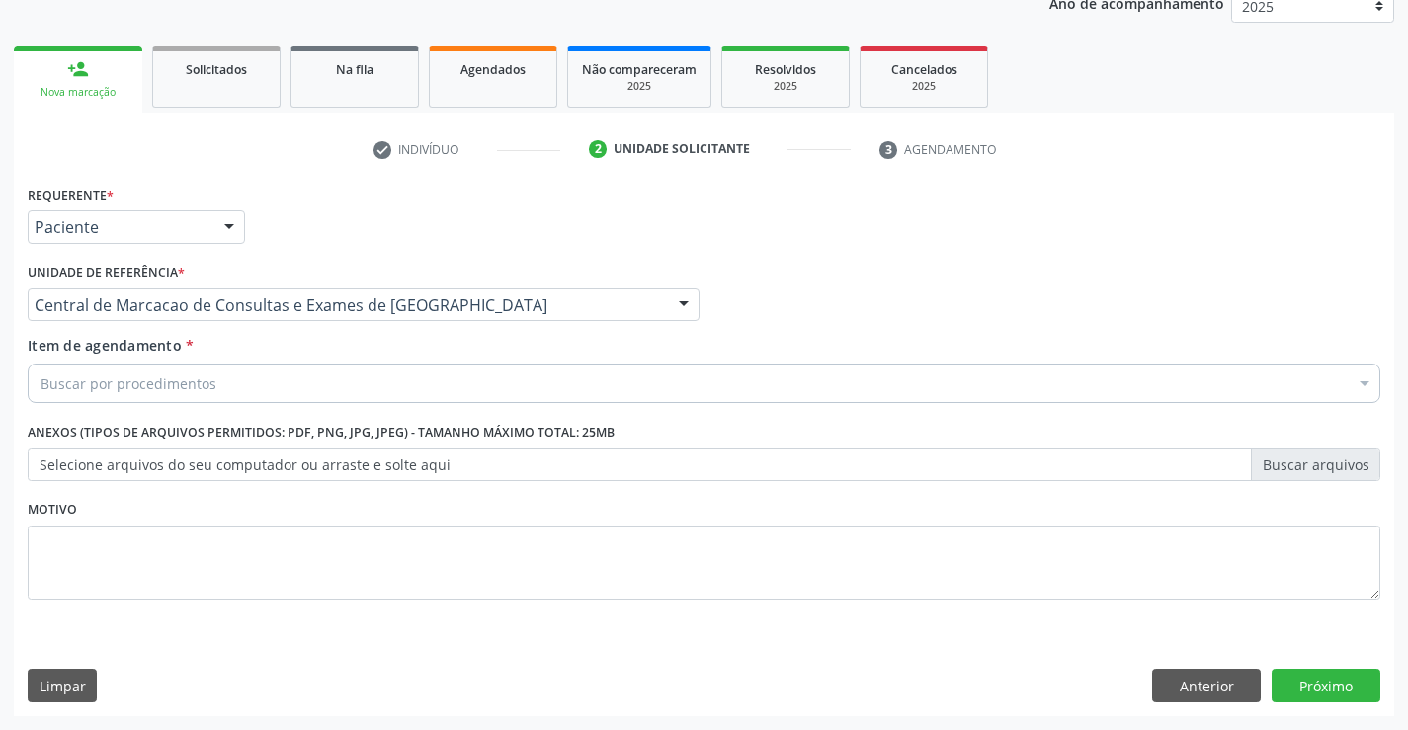
click at [333, 364] on div "Buscar por procedimentos" at bounding box center [704, 384] width 1353 height 40
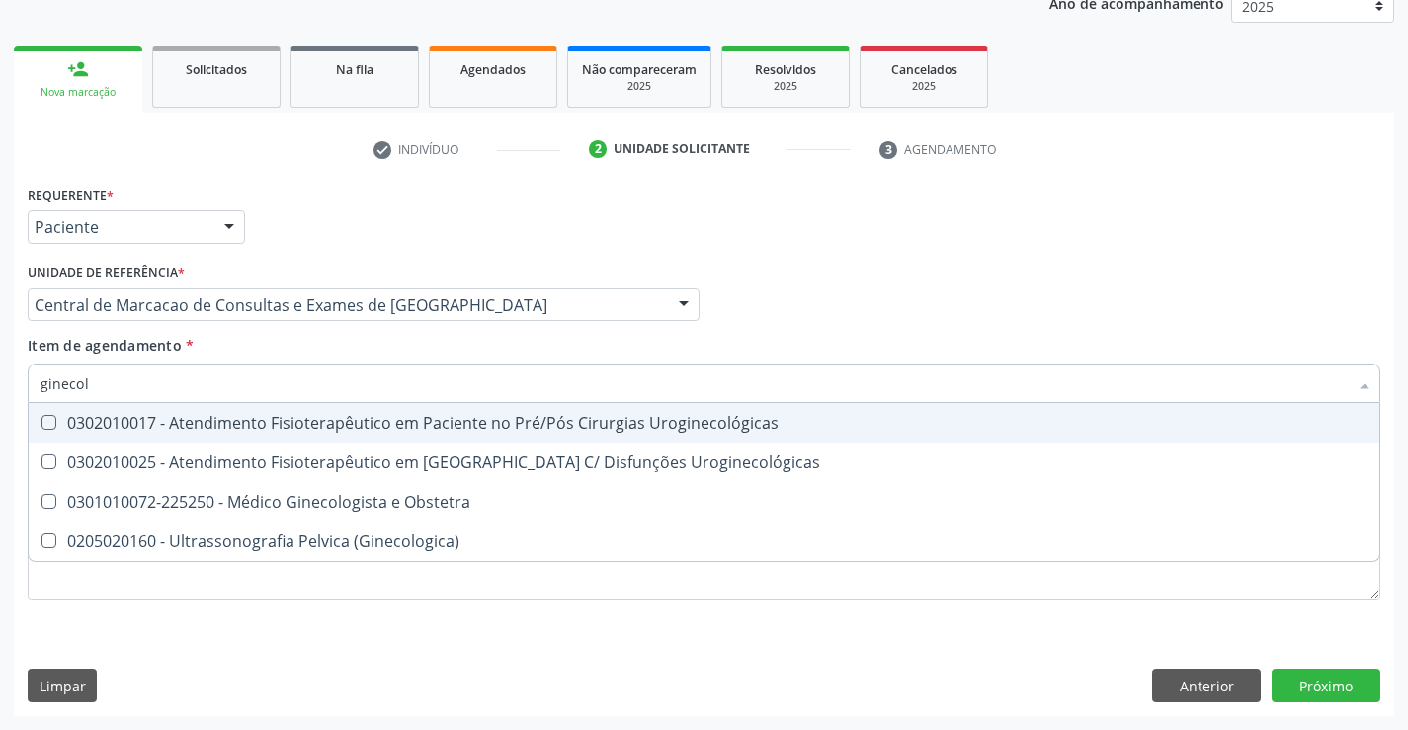
type input "ginecolo"
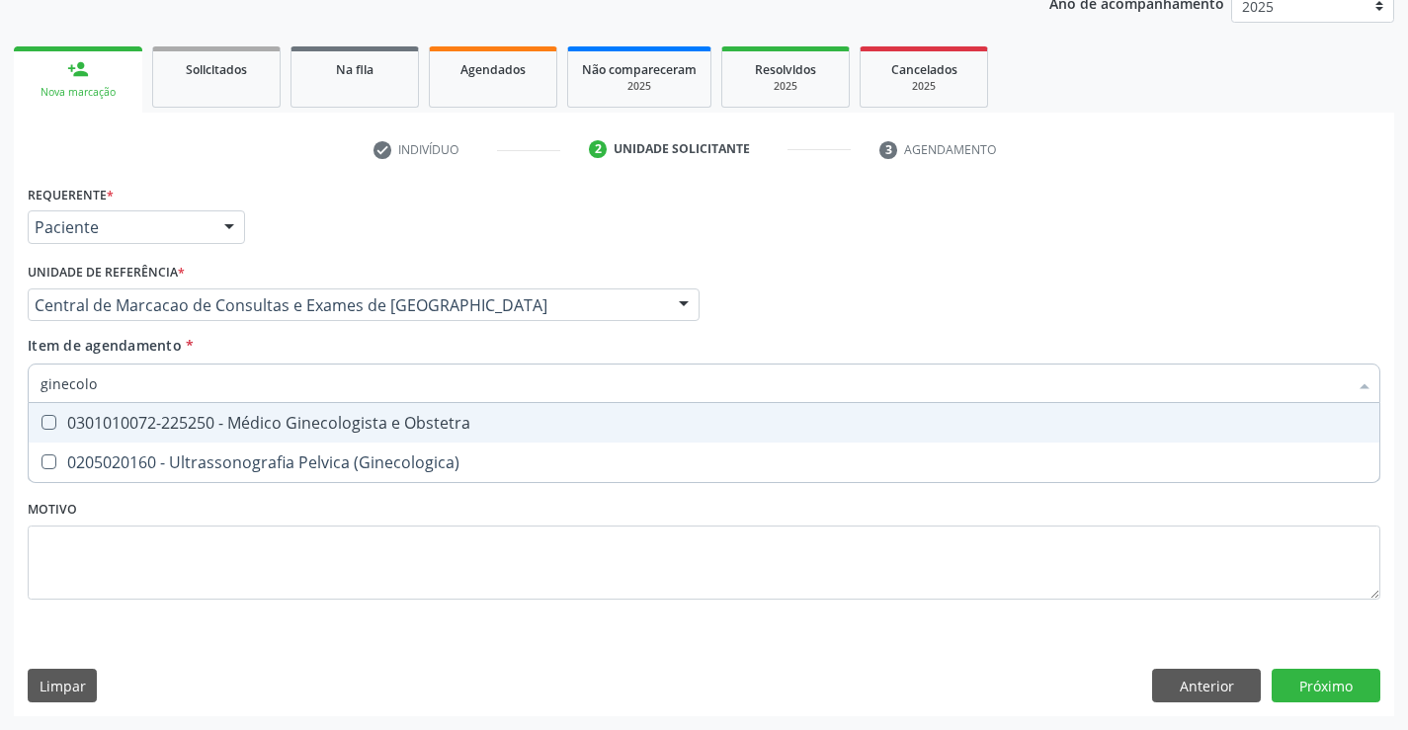
drag, startPoint x: 298, startPoint y: 421, endPoint x: 114, endPoint y: 378, distance: 189.6
click at [297, 422] on div "0301010072-225250 - Médico Ginecologista e Obstetra" at bounding box center [704, 423] width 1327 height 16
checkbox Obstetra "true"
click at [1295, 691] on div "Requerente * Paciente Profissional de Saúde Paciente Nenhum resultado encontrad…" at bounding box center [704, 448] width 1380 height 537
checkbox \(Ginecologica\) "true"
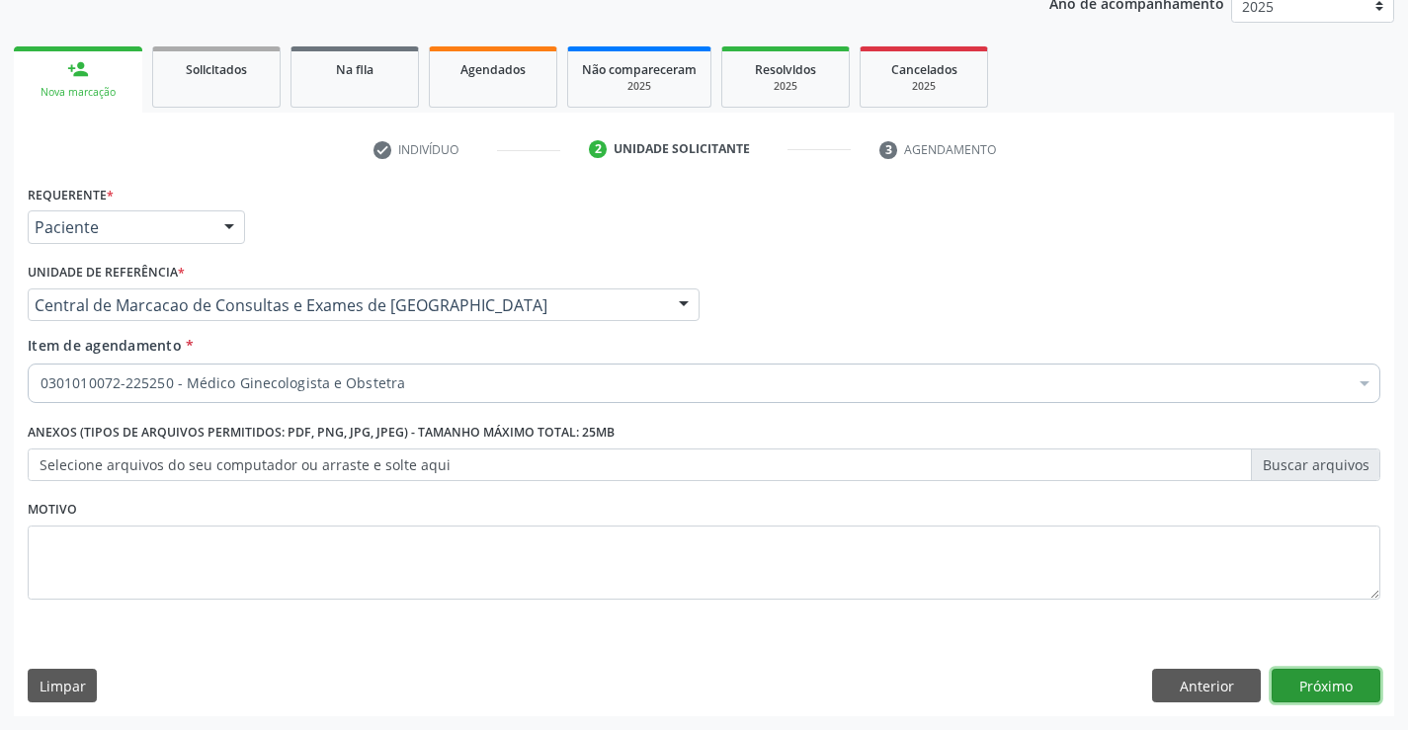
click at [1295, 691] on button "Próximo" at bounding box center [1326, 686] width 109 height 34
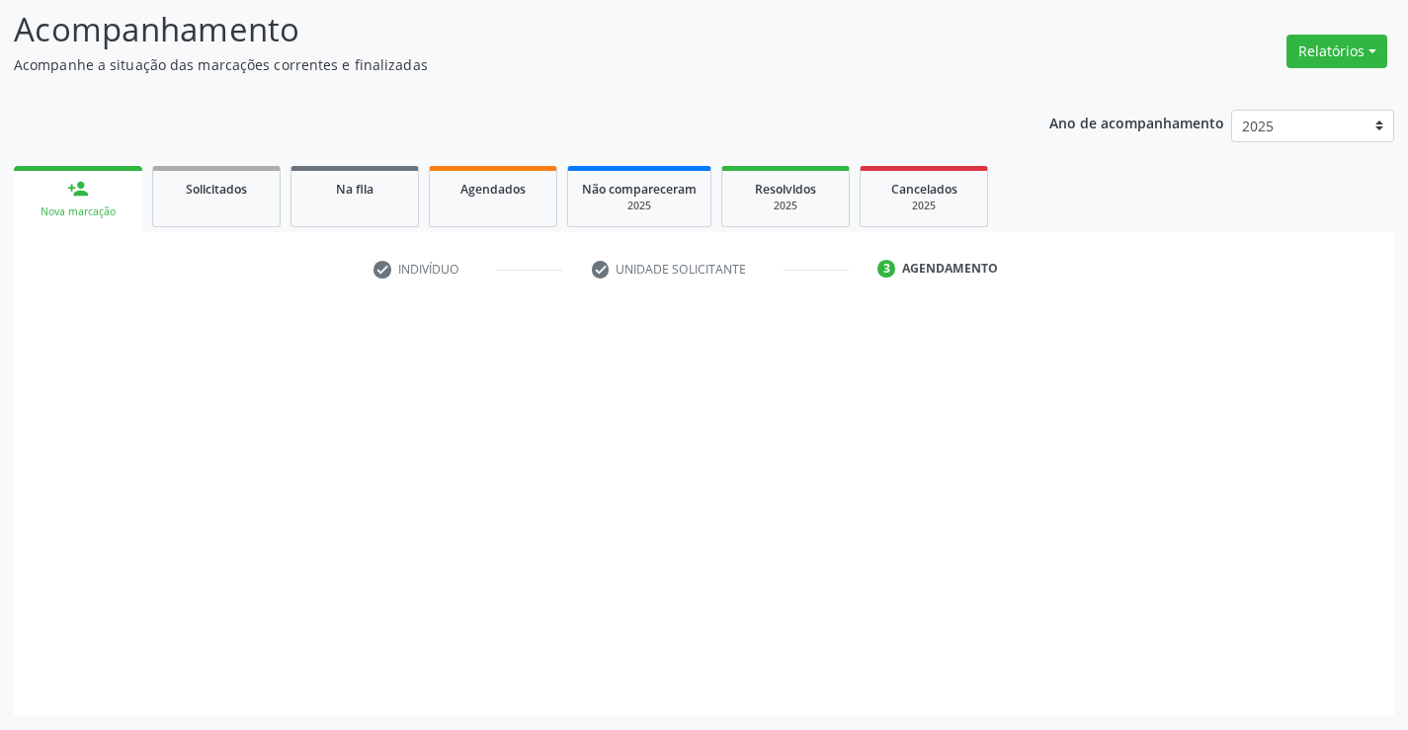
scroll to position [129, 0]
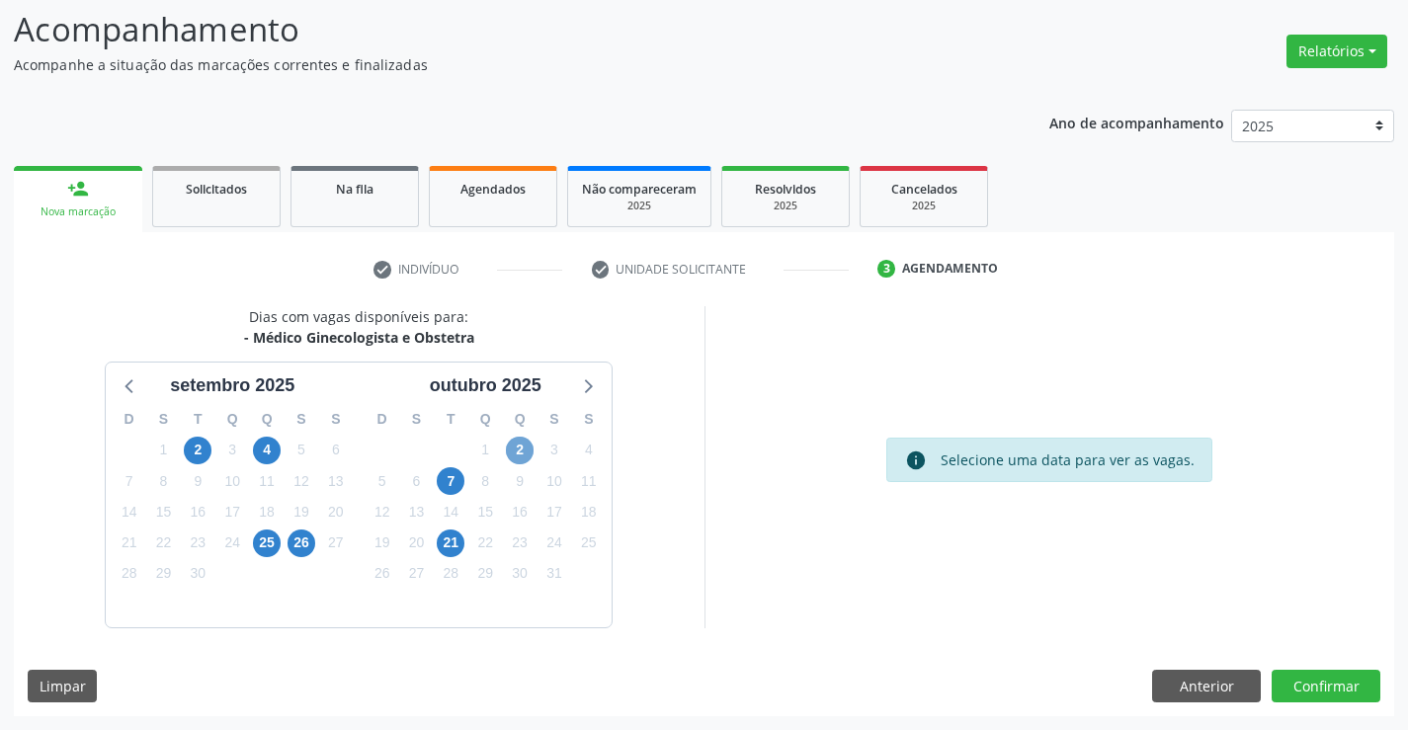
click at [527, 447] on span "2" at bounding box center [520, 451] width 28 height 28
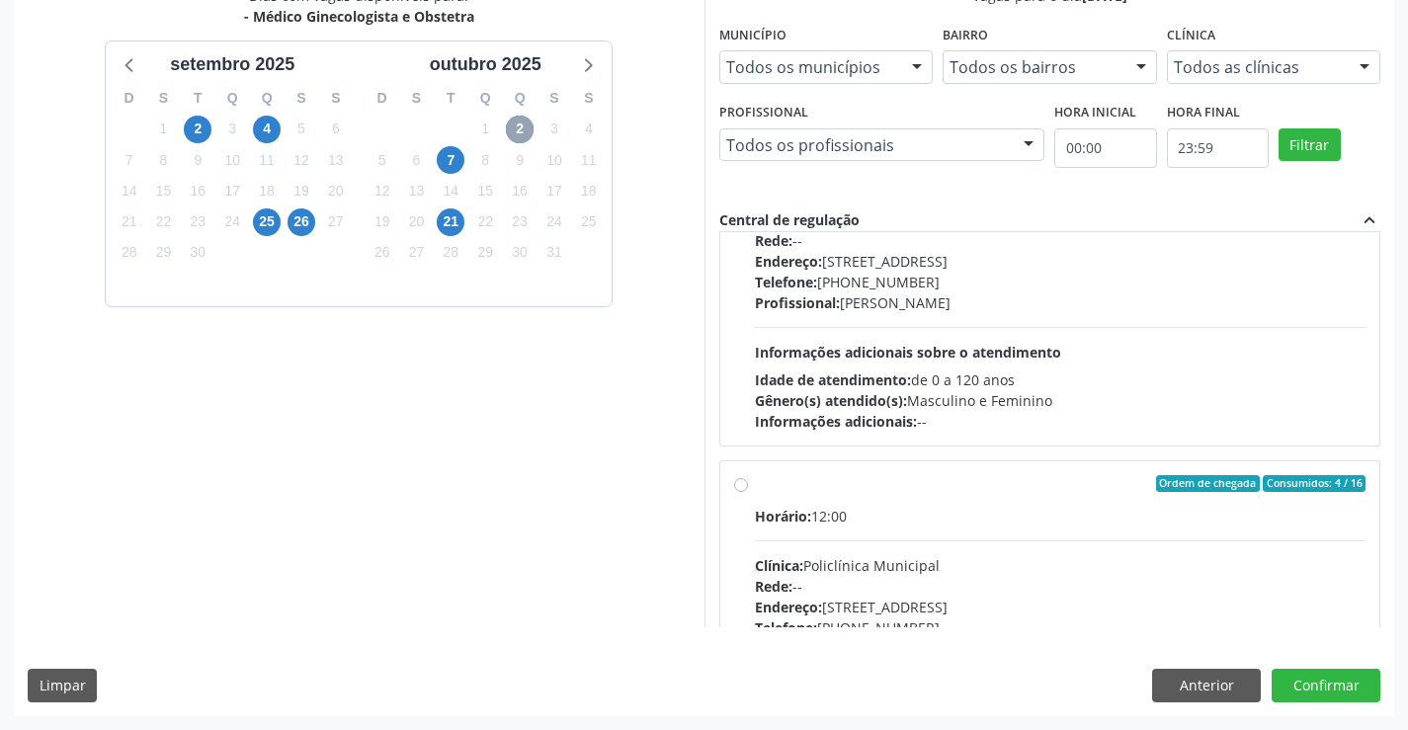
scroll to position [311, 0]
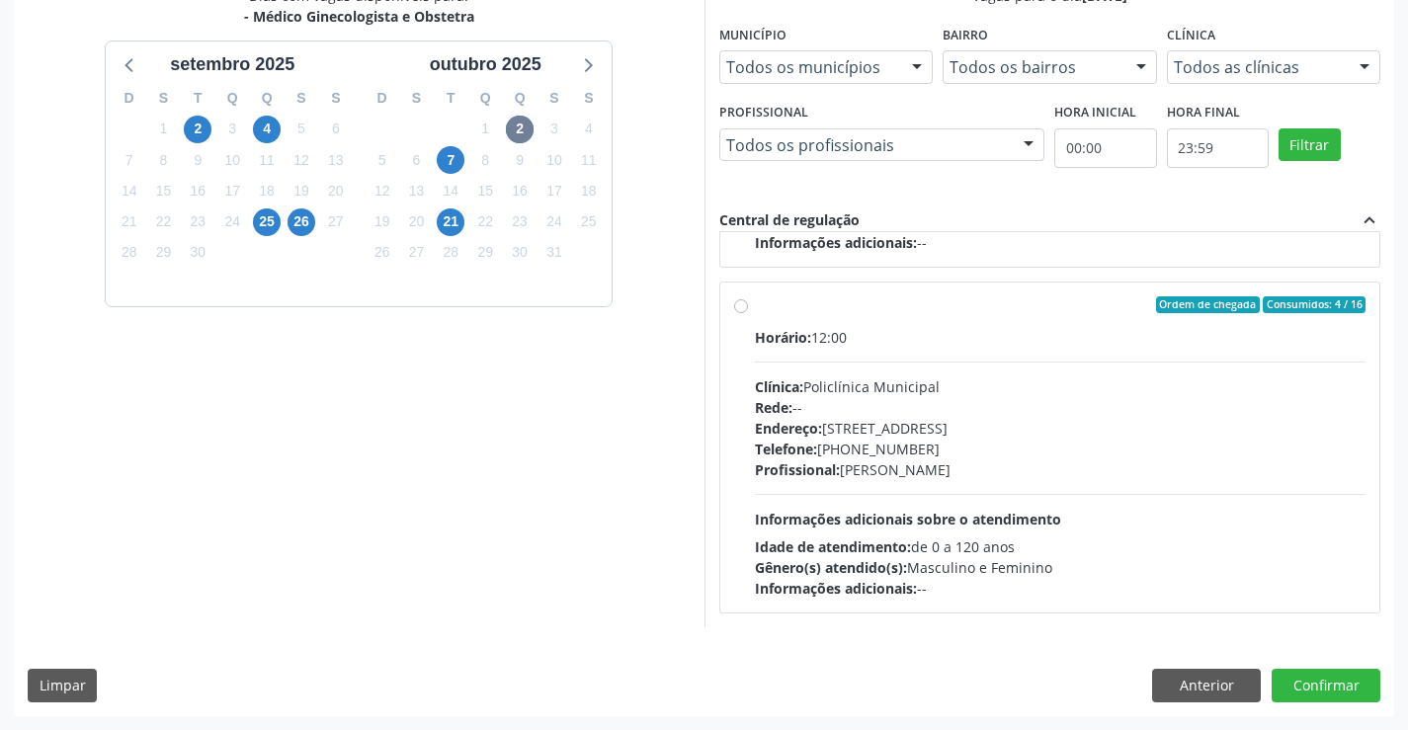
click at [869, 387] on div "Clínica: Policlínica Municipal" at bounding box center [1061, 386] width 612 height 21
click at [748, 314] on input "Ordem de chegada Consumidos: 4 / 16 Horário: 12:00 Clínica: Policlínica Municip…" at bounding box center [741, 305] width 14 height 18
radio input "true"
drag, startPoint x: 1344, startPoint y: 675, endPoint x: 683, endPoint y: 474, distance: 690.8
click at [1343, 675] on button "Confirmar" at bounding box center [1326, 686] width 109 height 34
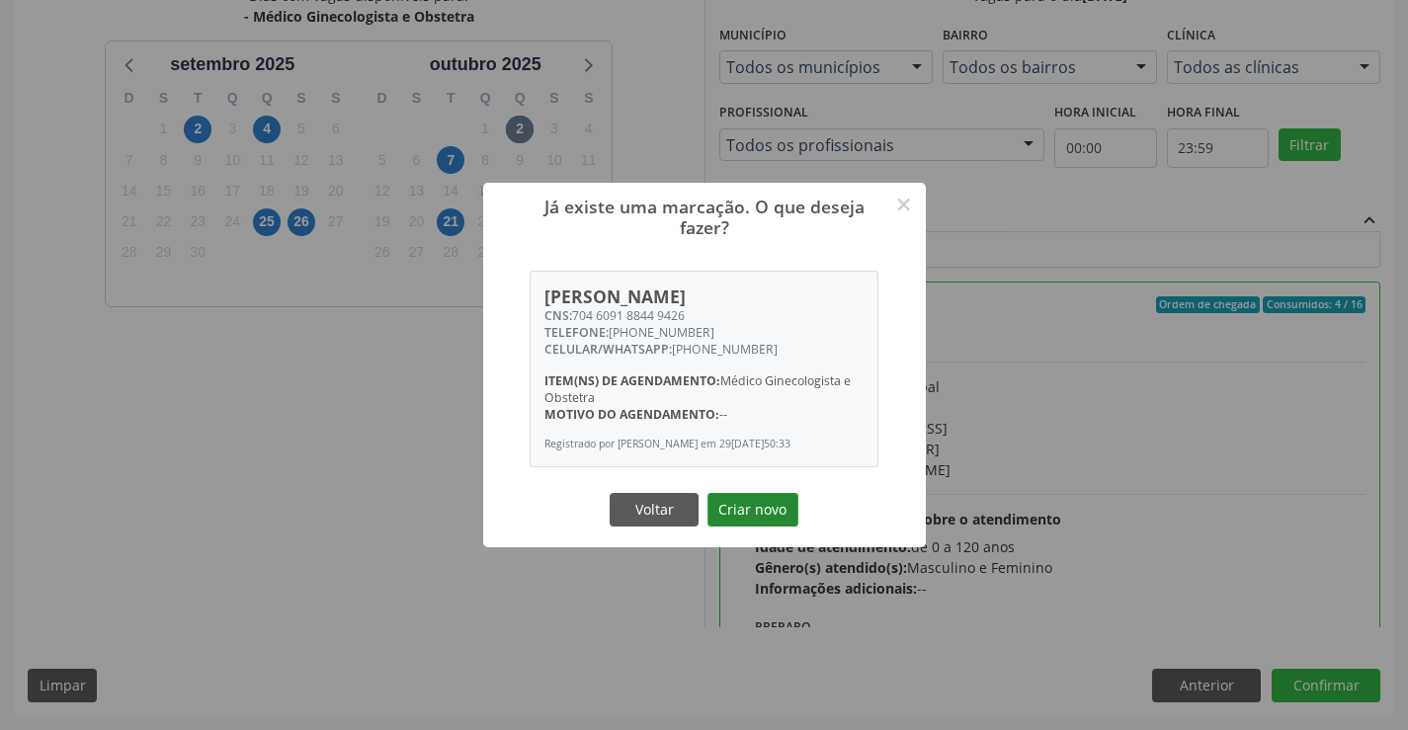
click at [730, 514] on button "Criar novo" at bounding box center [753, 510] width 91 height 34
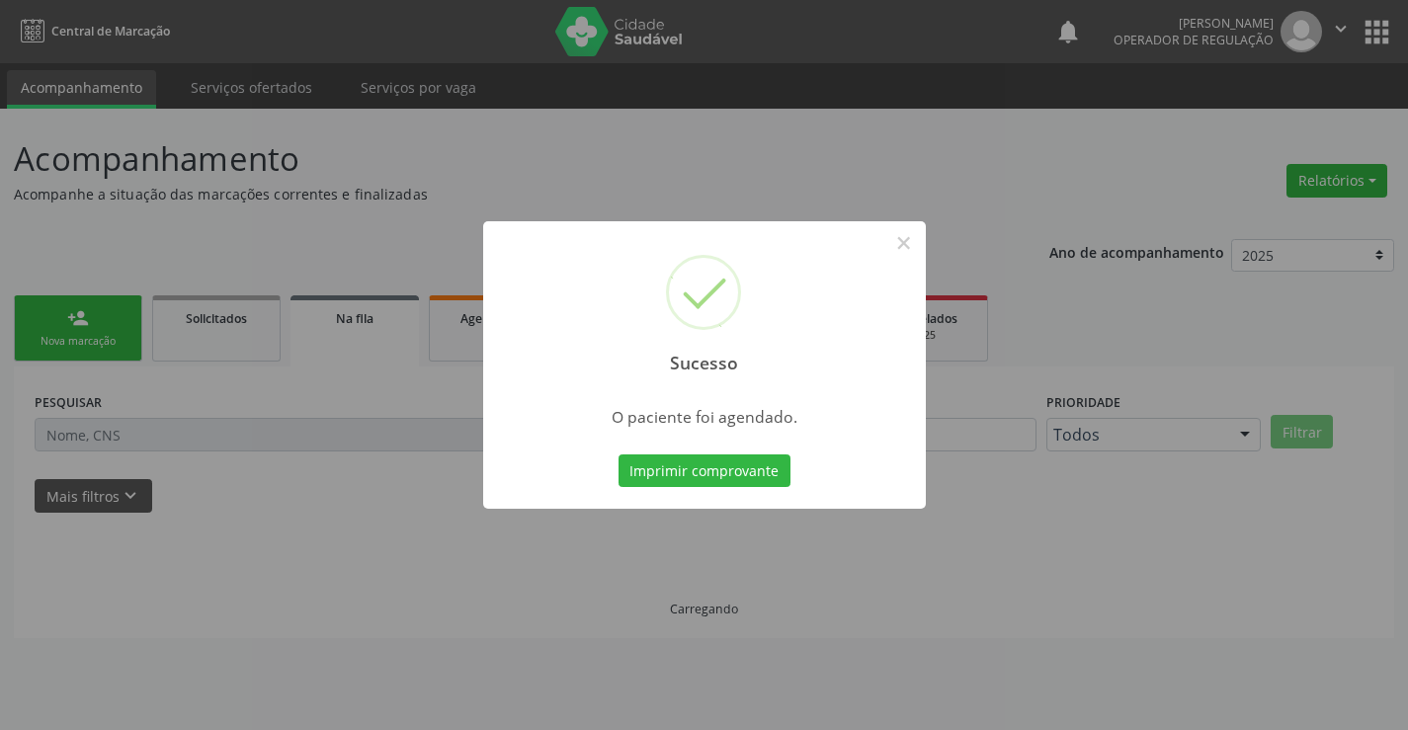
scroll to position [0, 0]
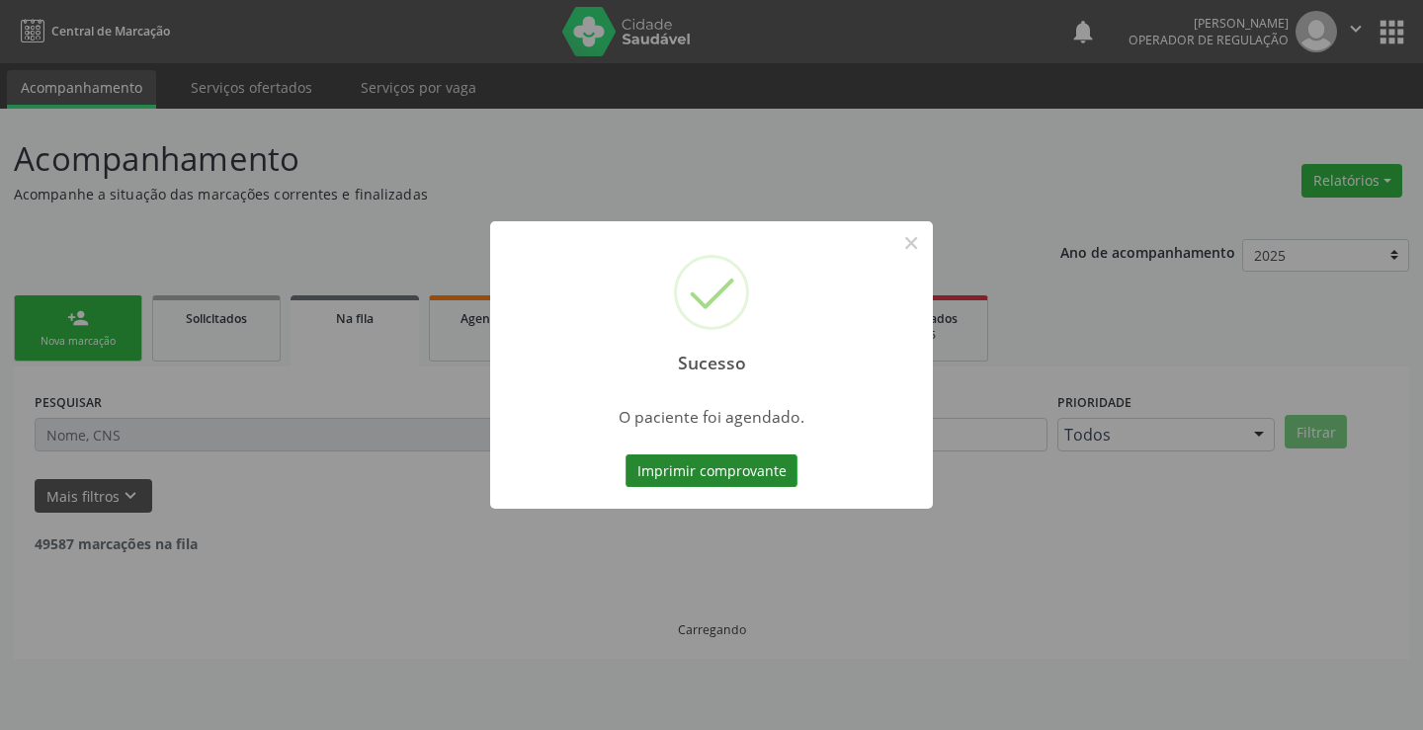
click at [759, 468] on button "Imprimir comprovante" at bounding box center [711, 472] width 172 height 34
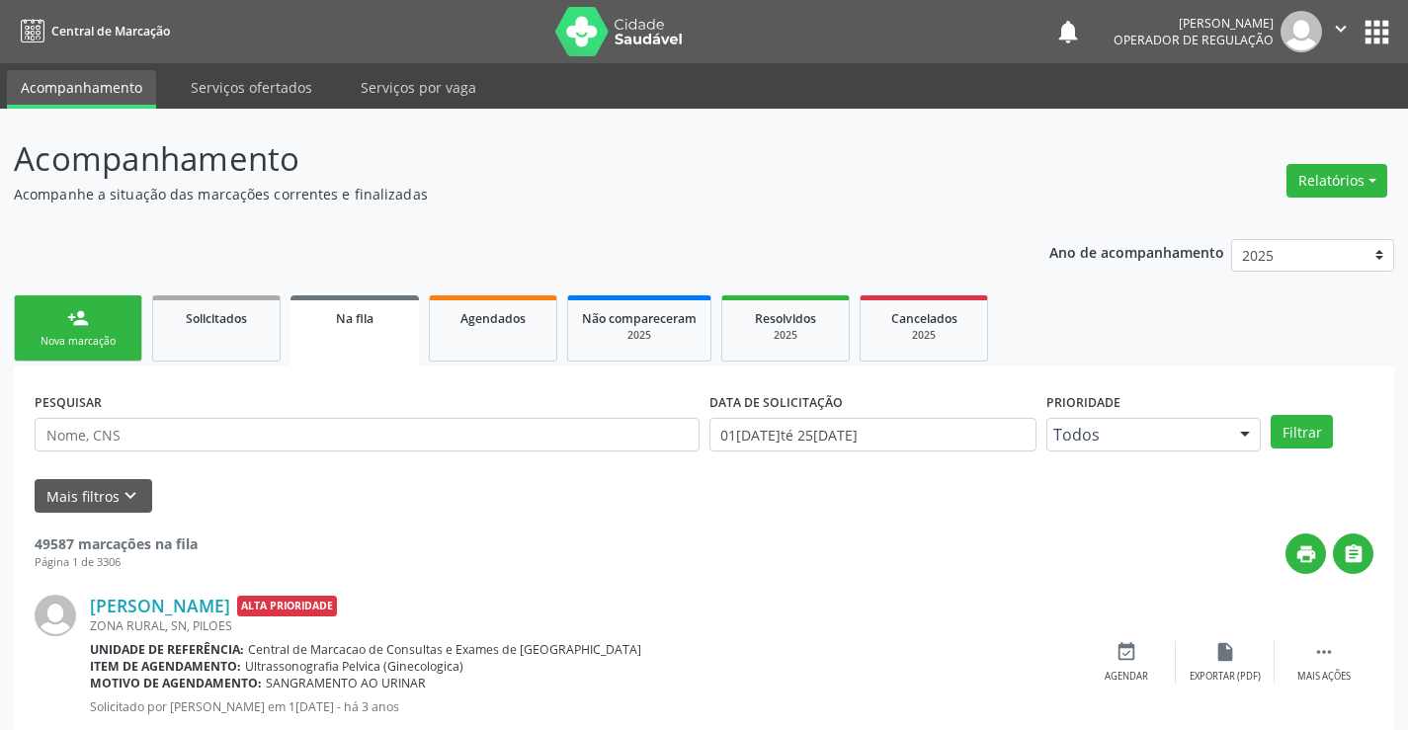
click at [49, 333] on link "person_add Nova marcação" at bounding box center [78, 328] width 128 height 66
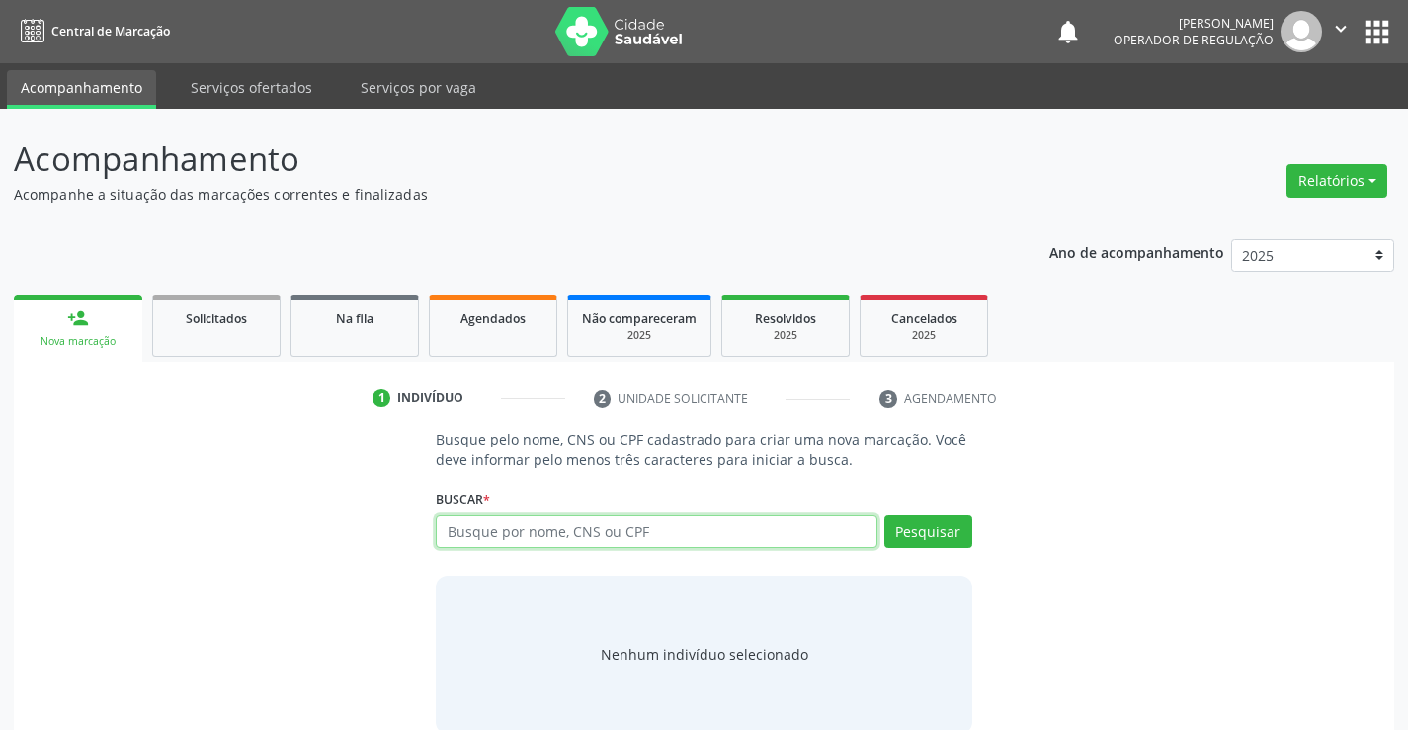
click at [524, 530] on input "text" at bounding box center [656, 532] width 441 height 34
type input "700508713924354"
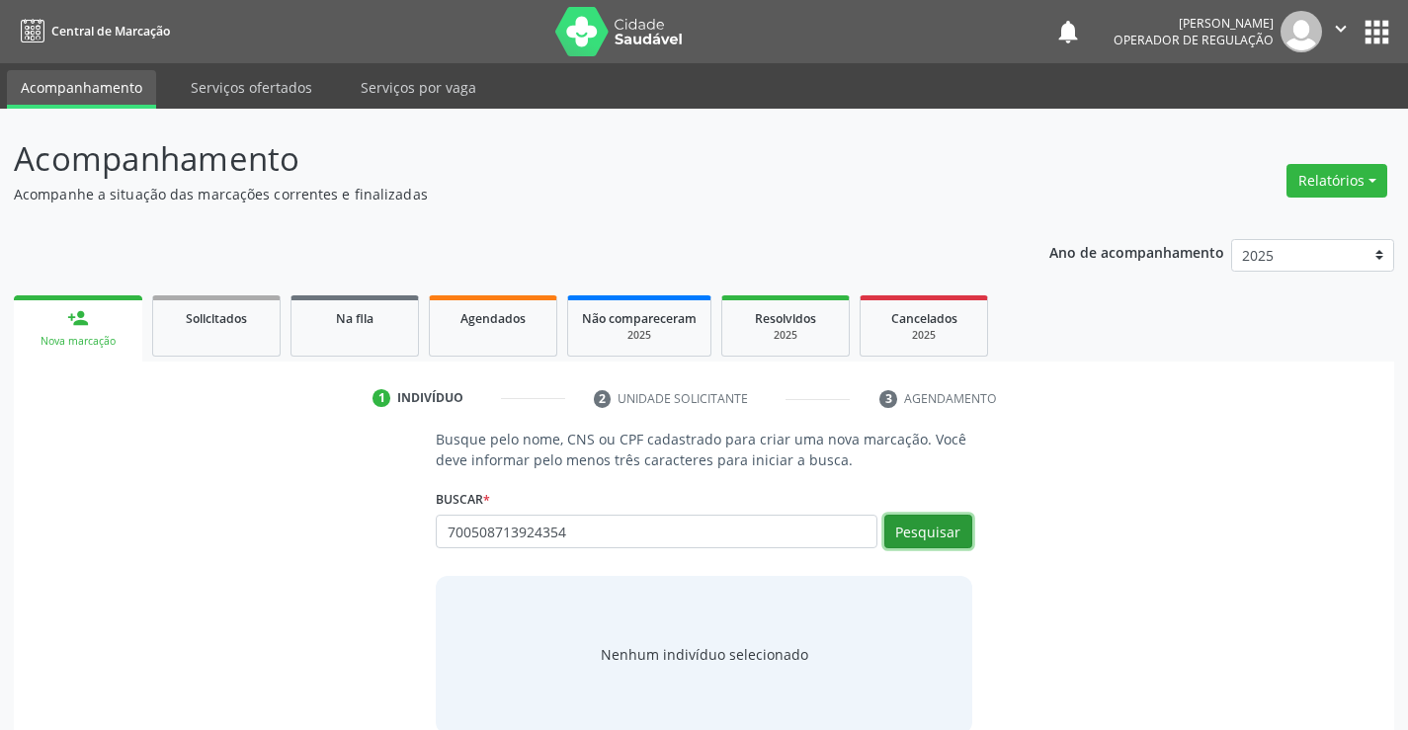
click at [929, 533] on button "Pesquisar" at bounding box center [928, 532] width 88 height 34
type input "700508713924354"
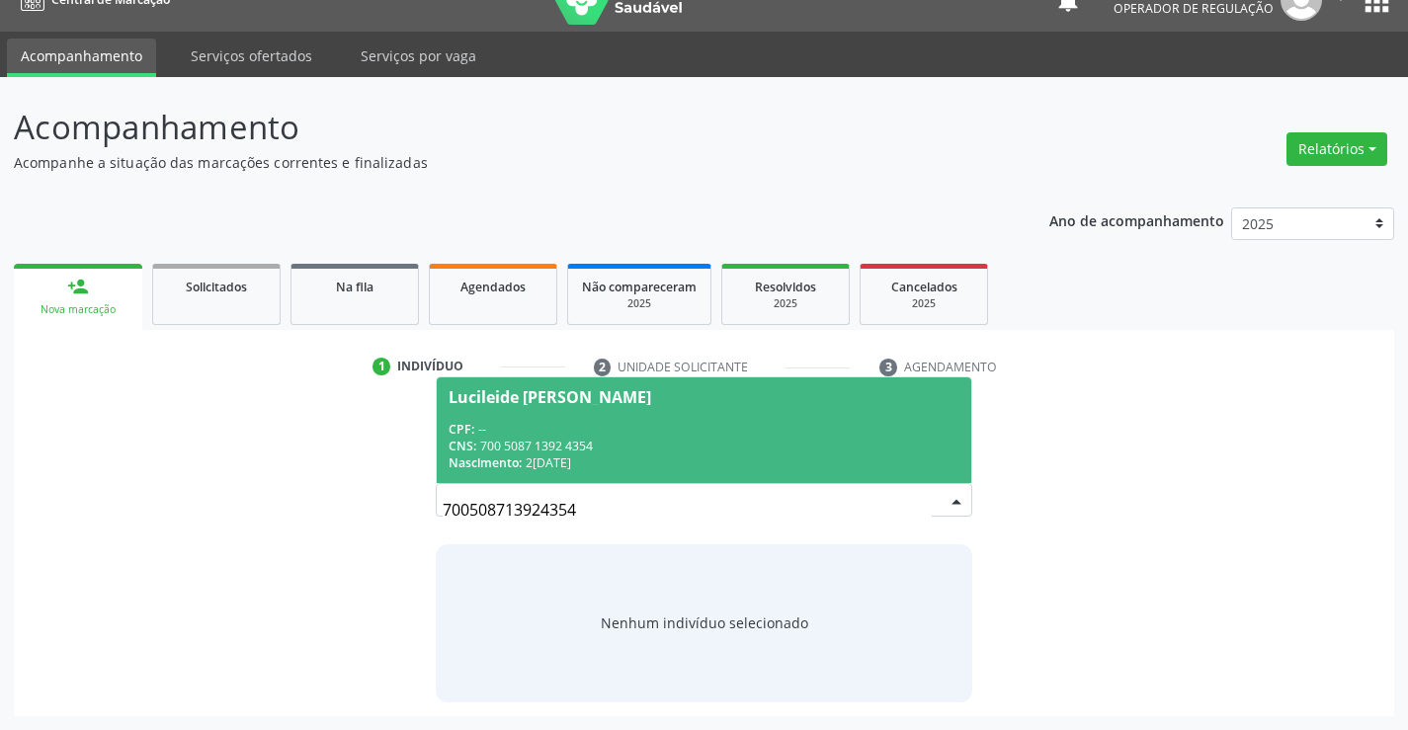
click at [777, 440] on div "CNS: 700 5087 1392 4354" at bounding box center [704, 446] width 510 height 17
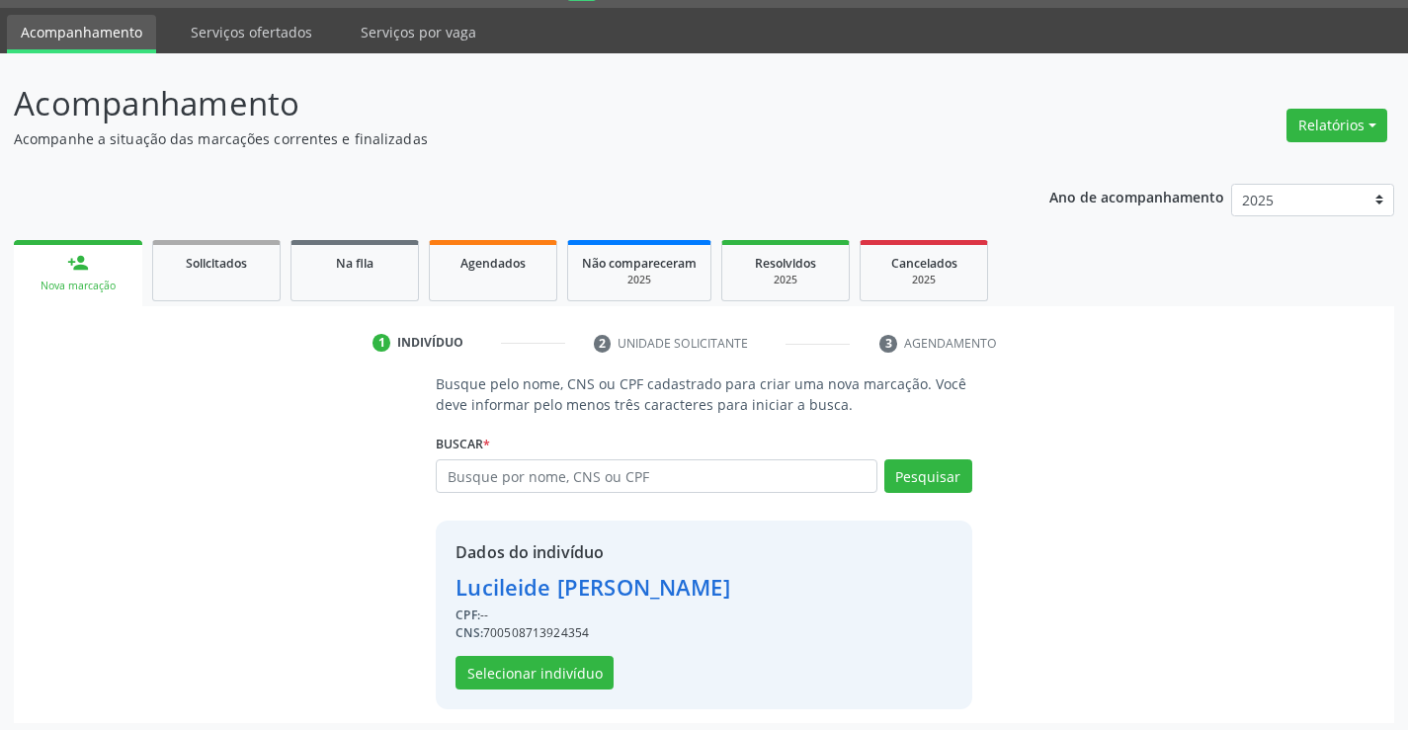
scroll to position [62, 0]
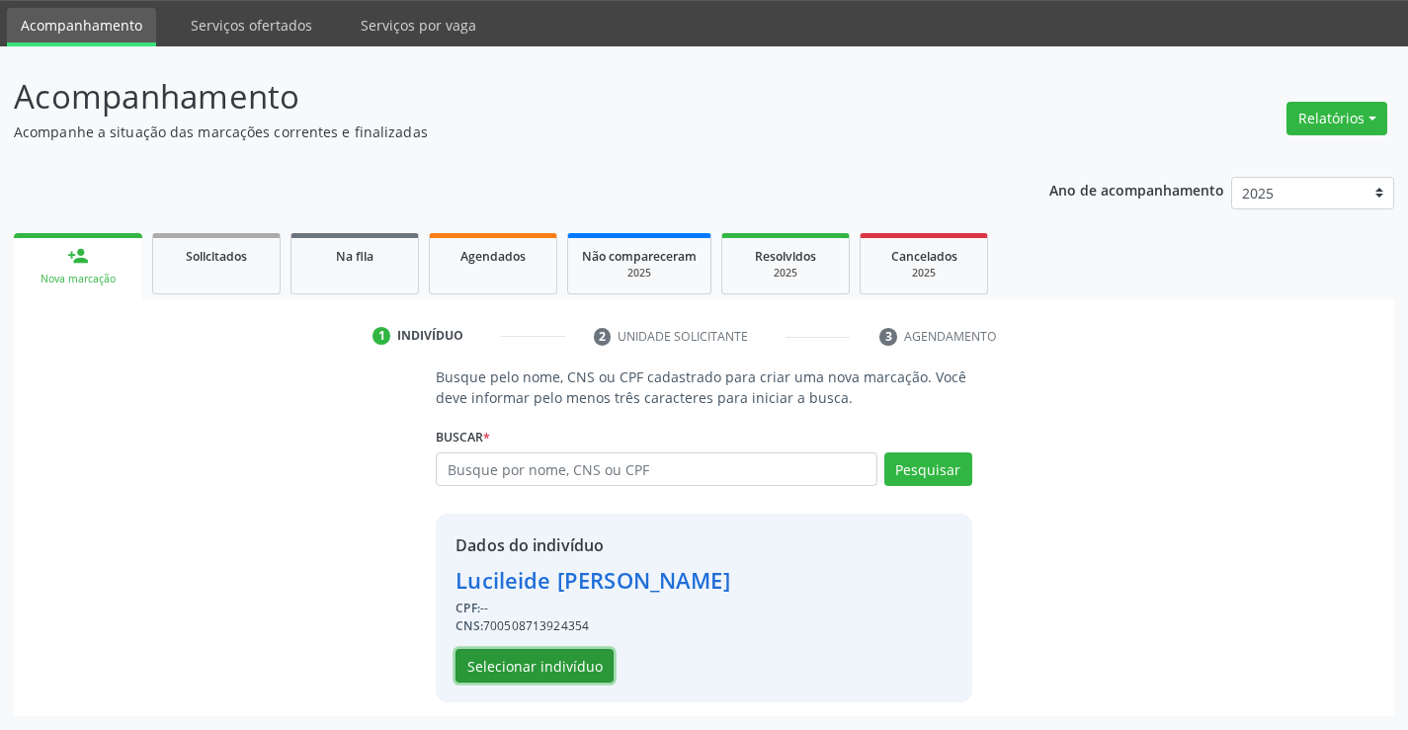
click at [545, 674] on button "Selecionar indivíduo" at bounding box center [535, 666] width 158 height 34
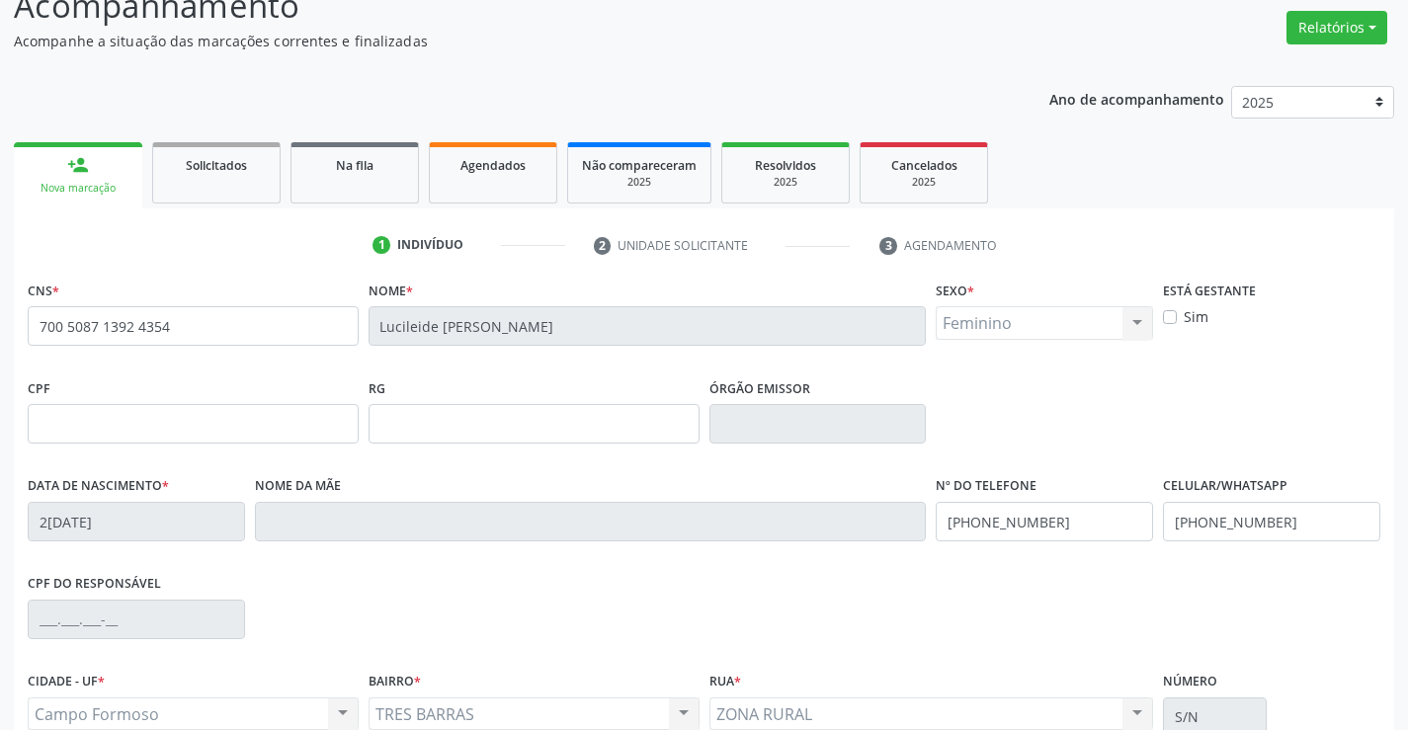
scroll to position [341, 0]
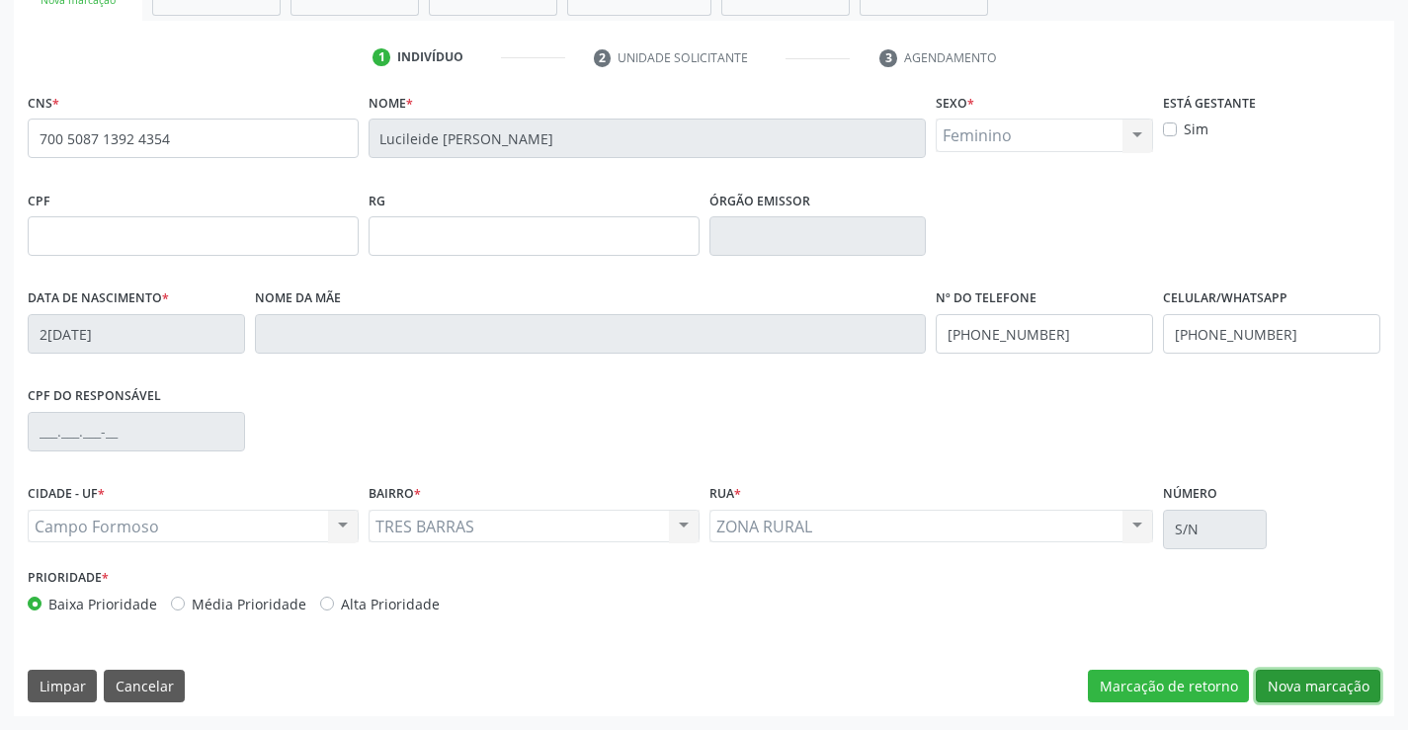
click at [1360, 685] on button "Nova marcação" at bounding box center [1318, 687] width 125 height 34
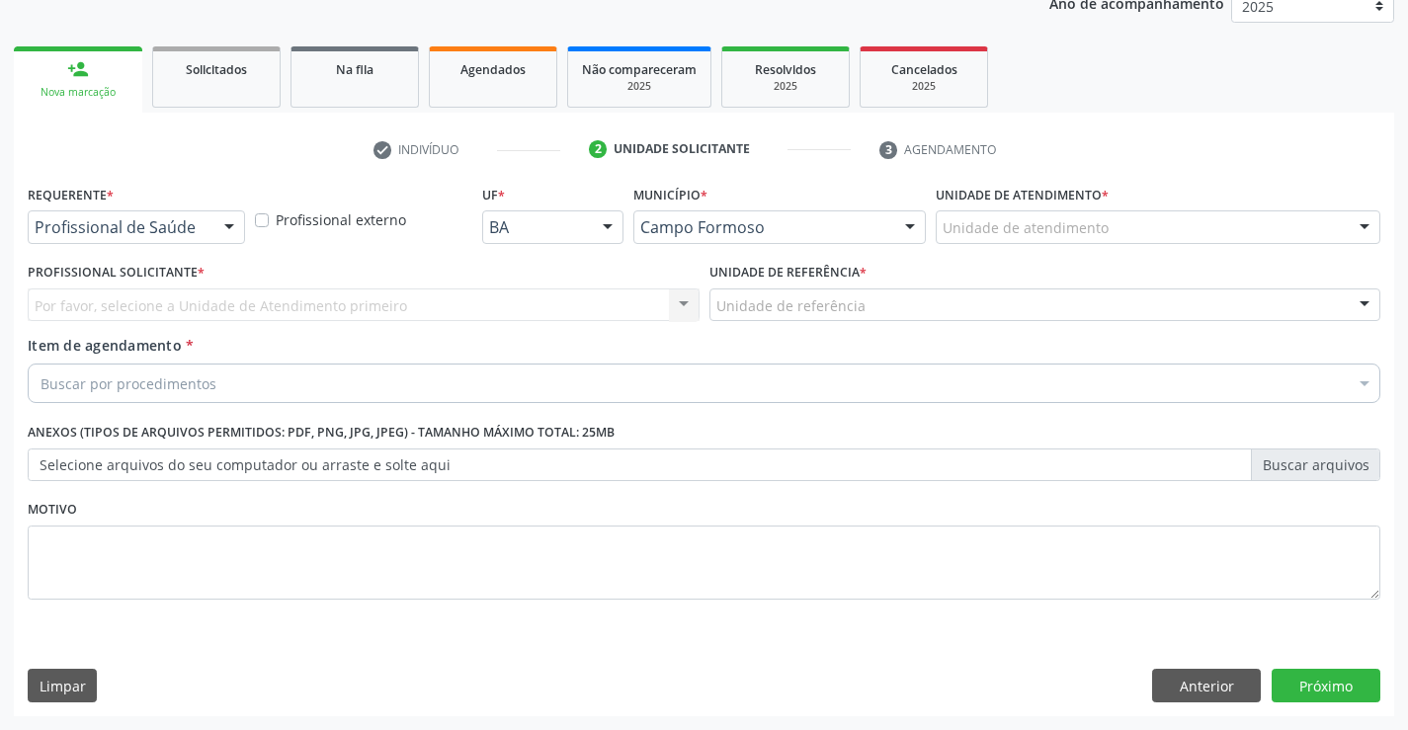
scroll to position [249, 0]
click at [222, 226] on div at bounding box center [229, 228] width 30 height 34
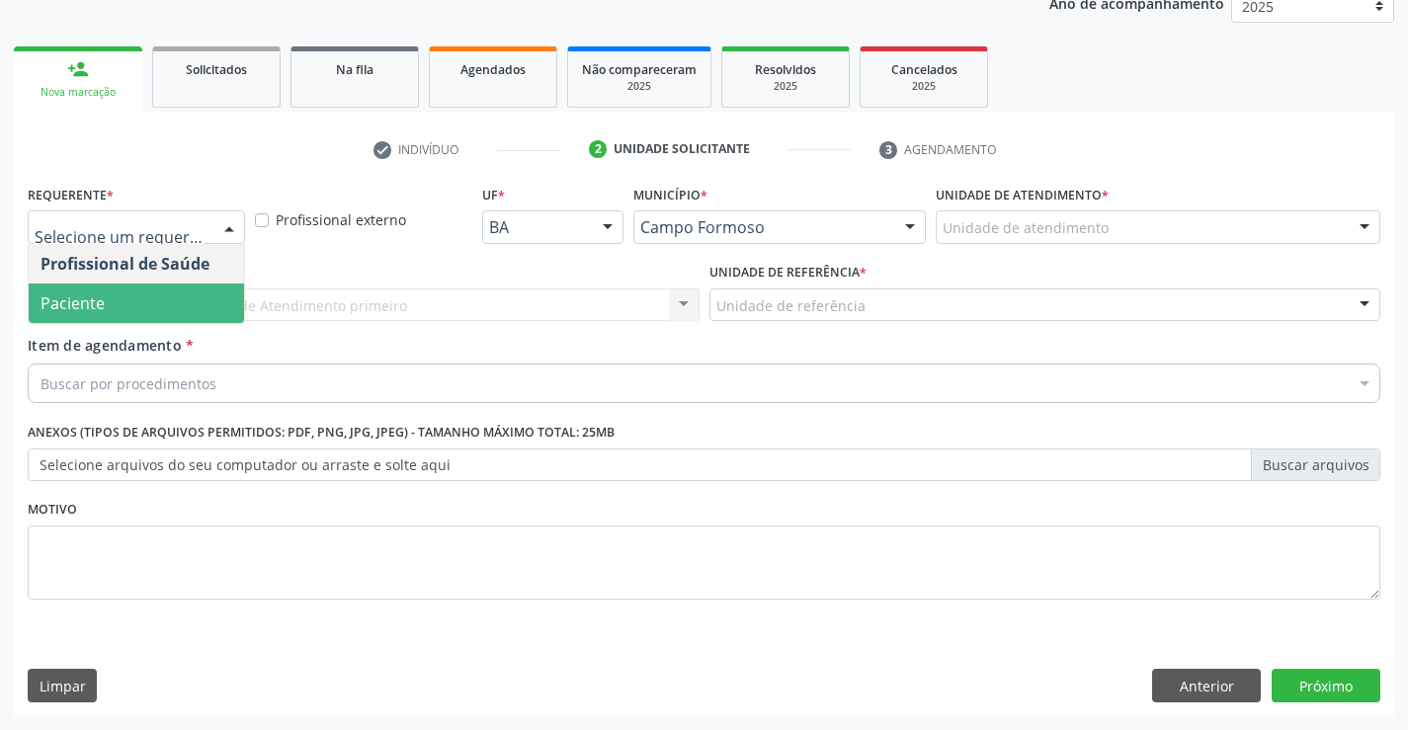
click at [150, 293] on span "Paciente" at bounding box center [136, 304] width 215 height 40
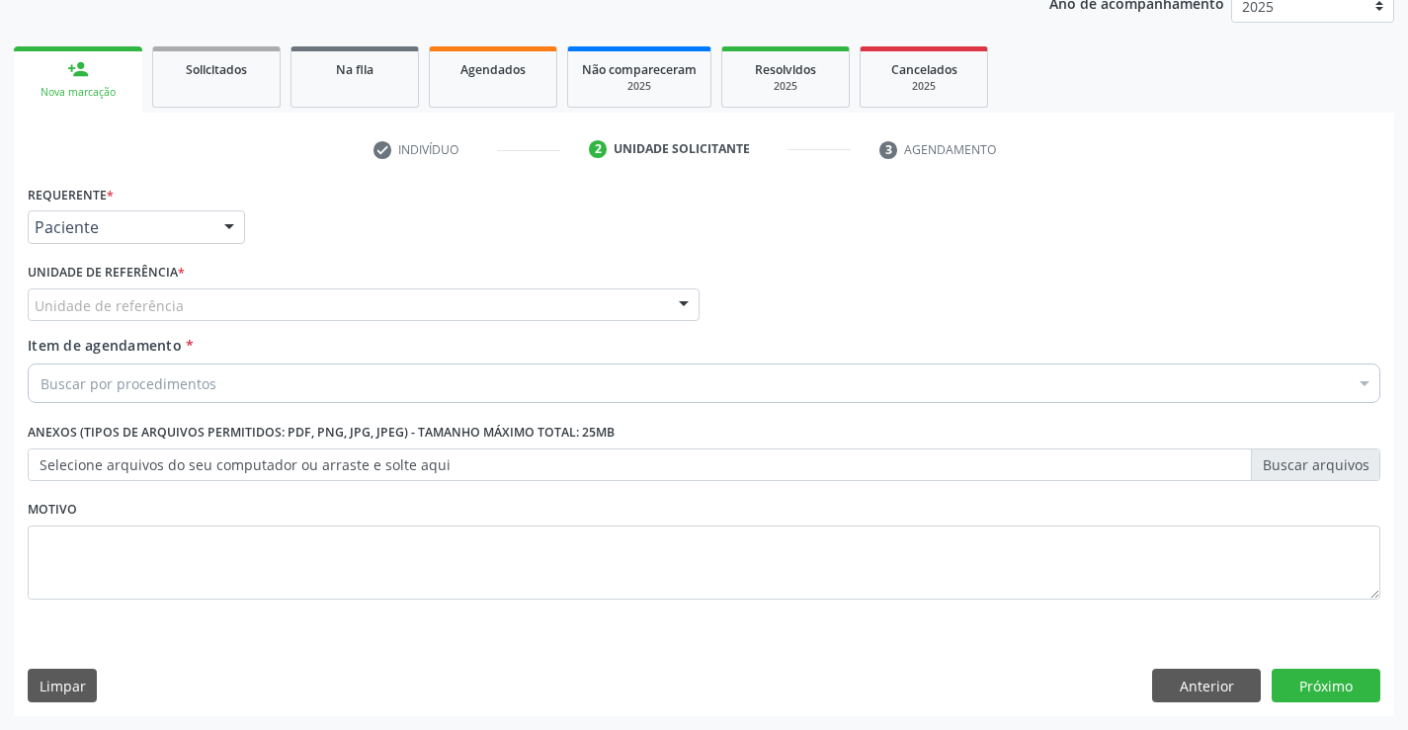
click at [280, 300] on div "Unidade de referência" at bounding box center [364, 306] width 672 height 34
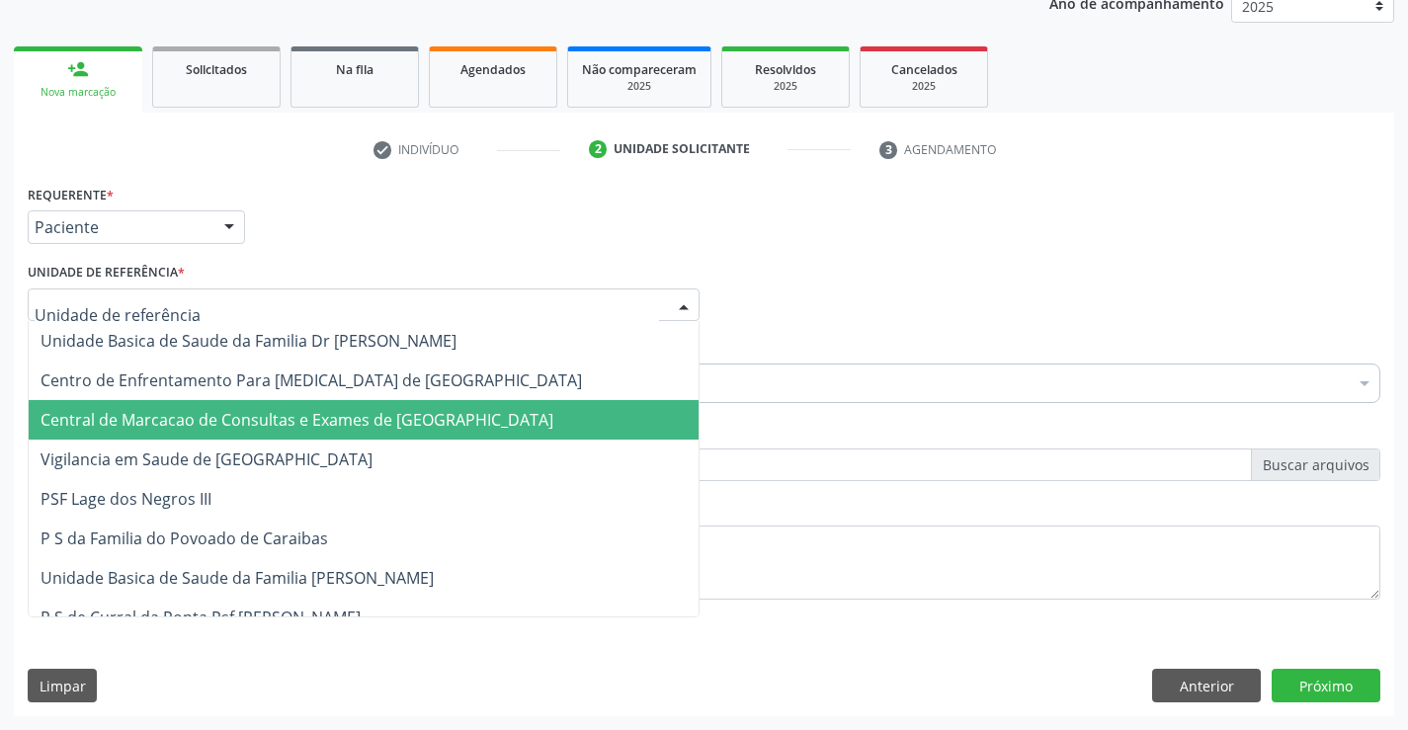
click at [296, 416] on span "Central de Marcacao de Consultas e Exames de [GEOGRAPHIC_DATA]" at bounding box center [297, 420] width 513 height 22
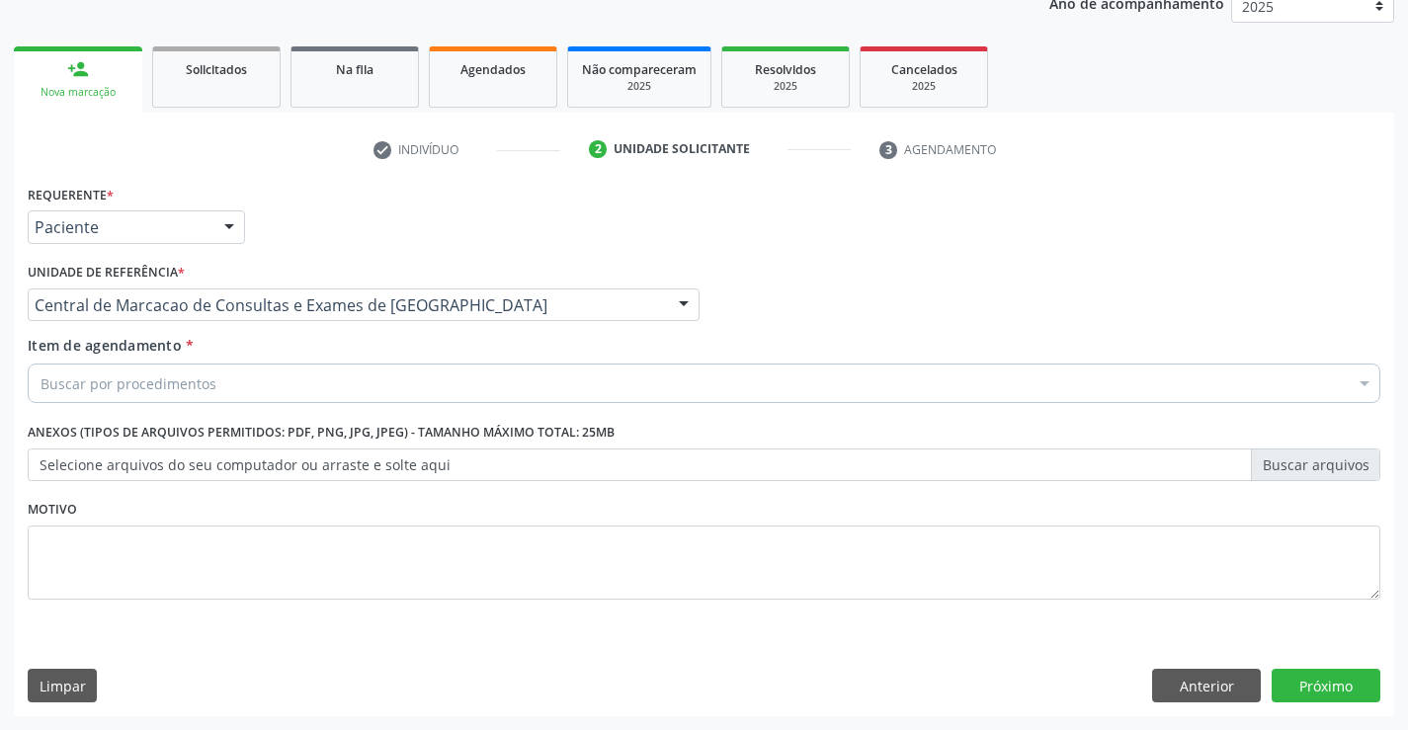
click at [313, 385] on div "Buscar por procedimentos" at bounding box center [704, 384] width 1353 height 40
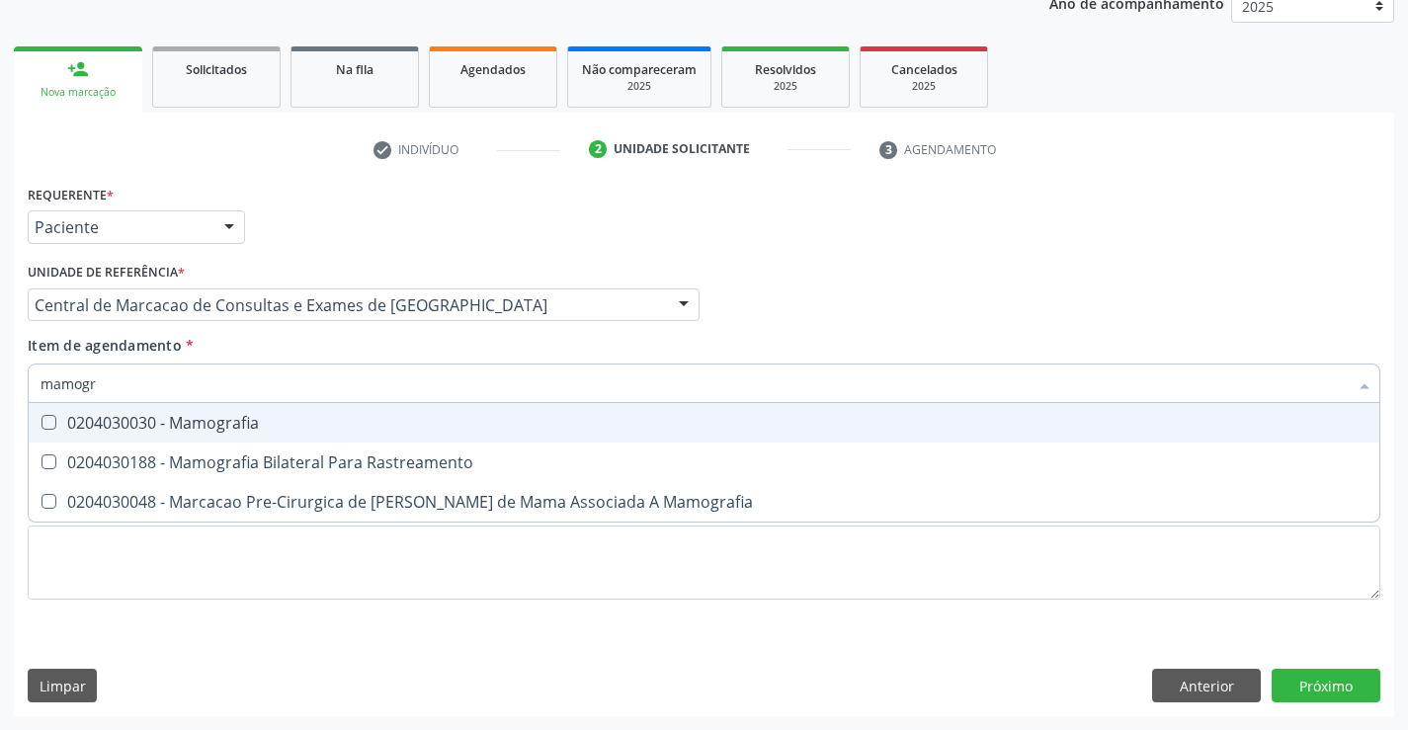
type input "mamogra"
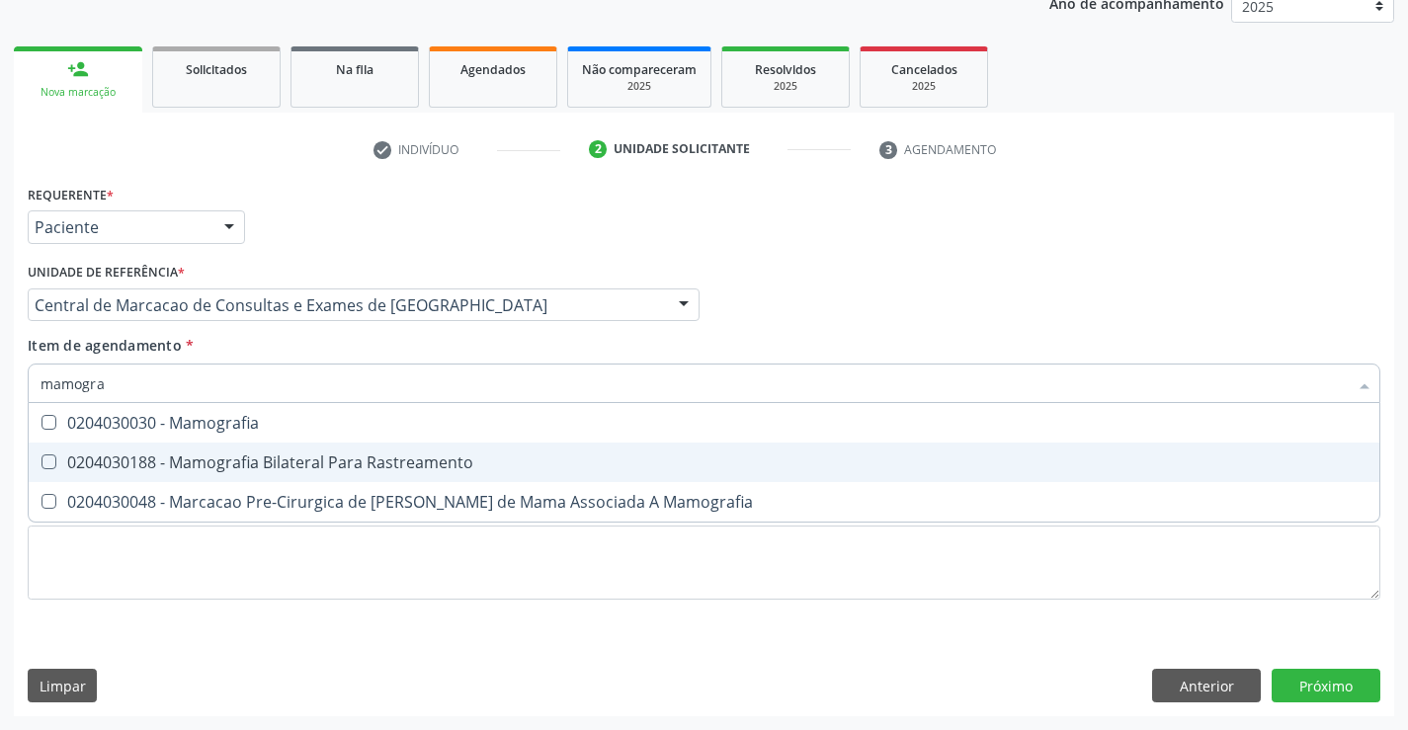
click at [309, 455] on div "0204030188 - Mamografia Bilateral Para Rastreamento" at bounding box center [704, 463] width 1327 height 16
checkbox Rastreamento "true"
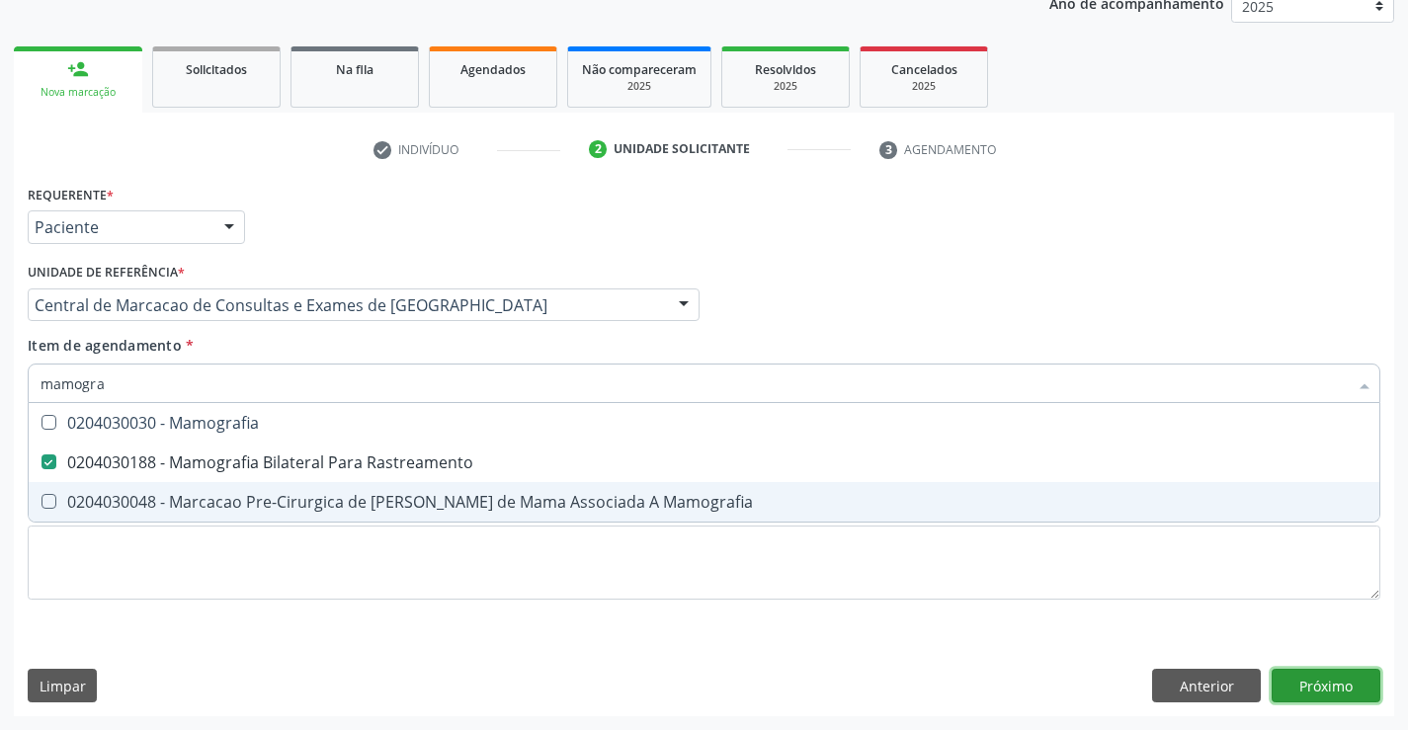
click at [1362, 684] on div "Requerente * Paciente Profissional de Saúde Paciente Nenhum resultado encontrad…" at bounding box center [704, 448] width 1380 height 537
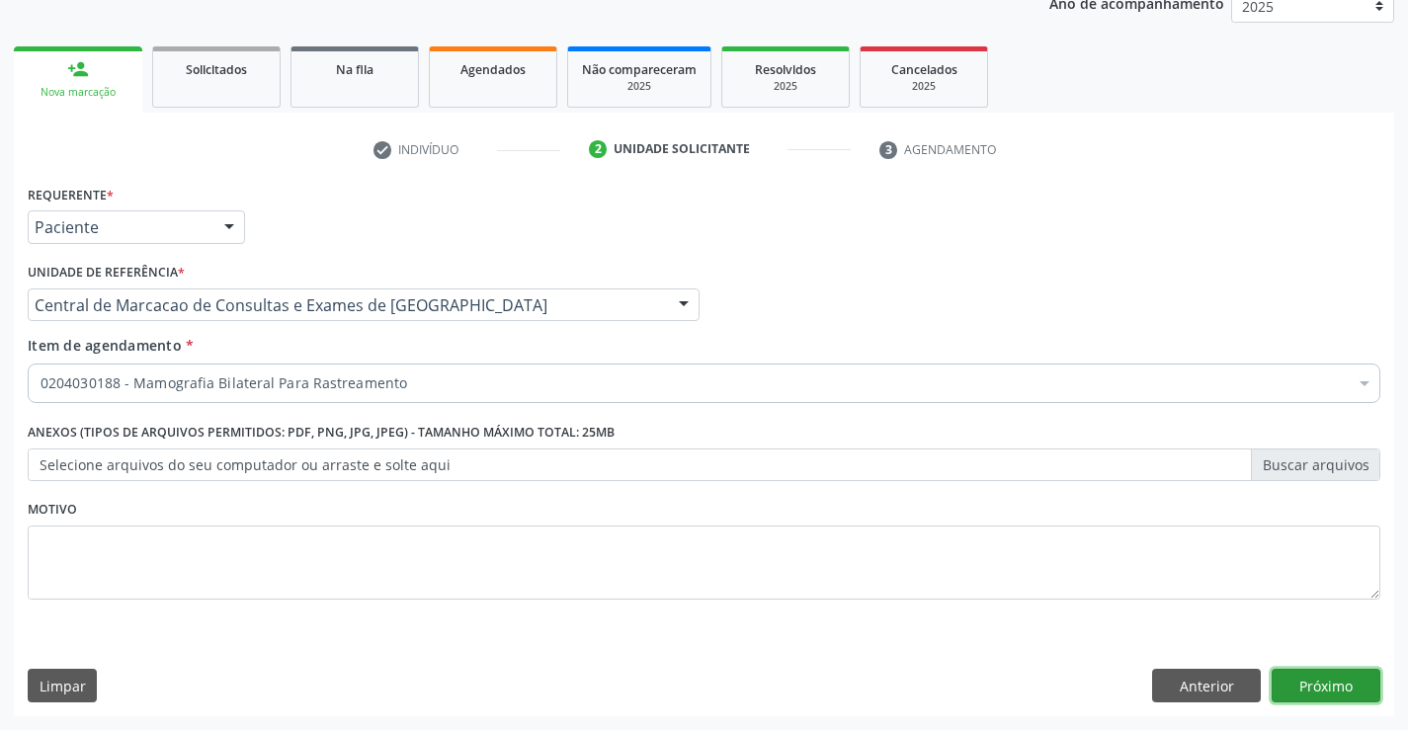
click at [1362, 684] on button "Próximo" at bounding box center [1326, 686] width 109 height 34
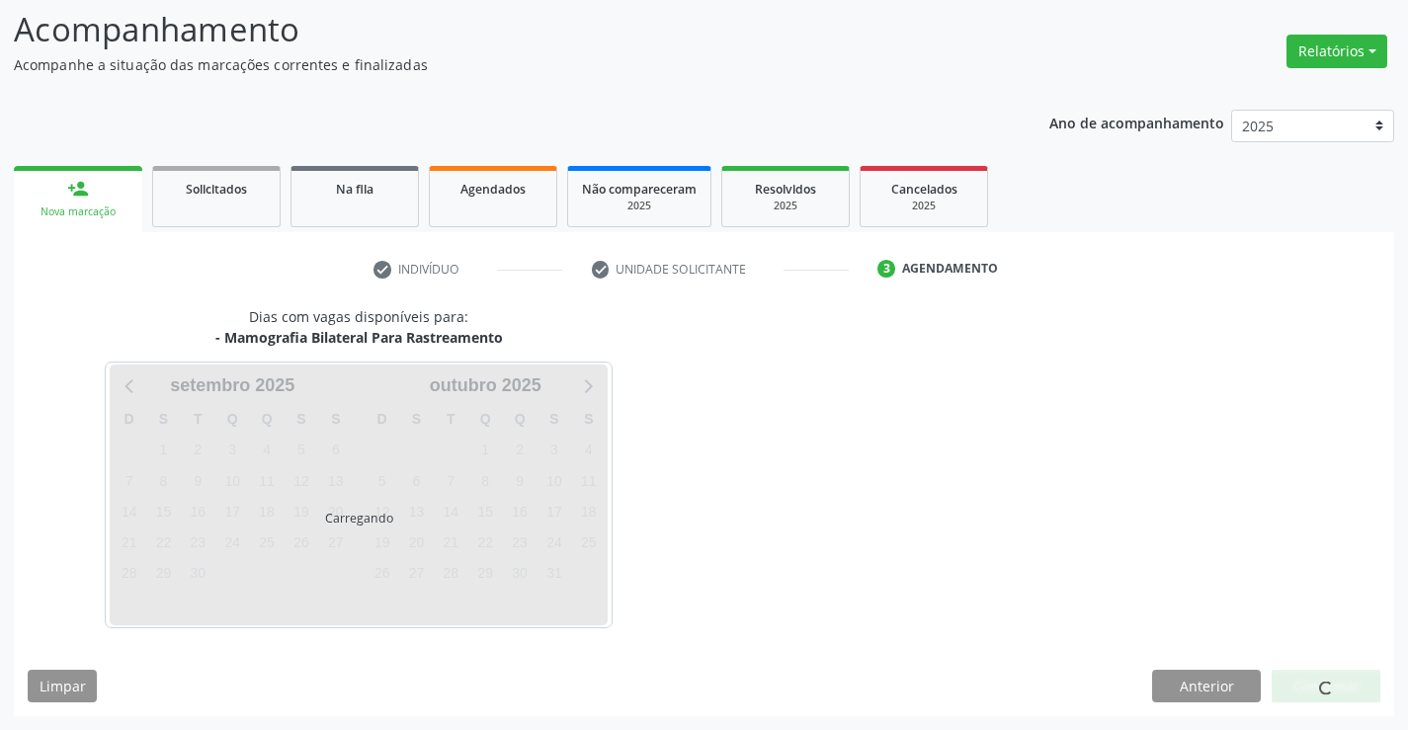
scroll to position [129, 0]
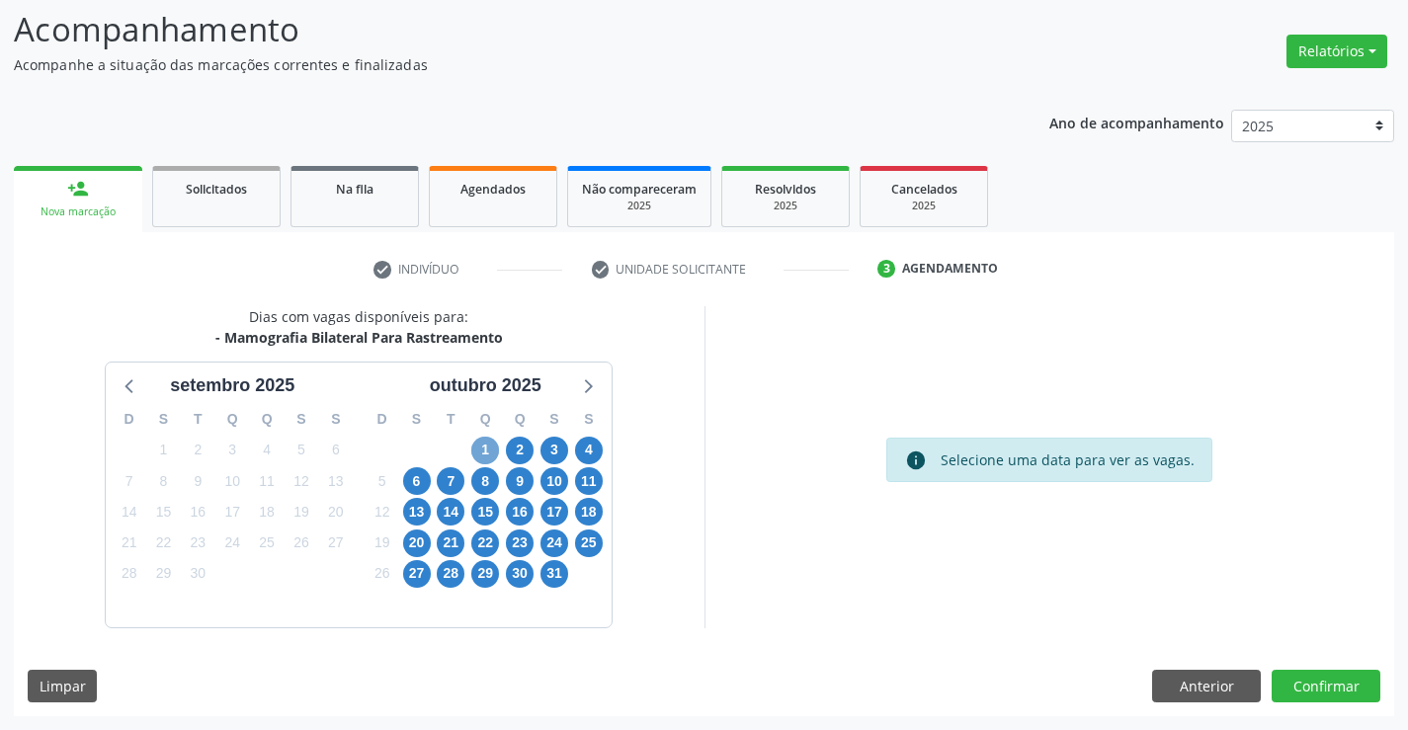
click at [477, 444] on span "1" at bounding box center [485, 451] width 28 height 28
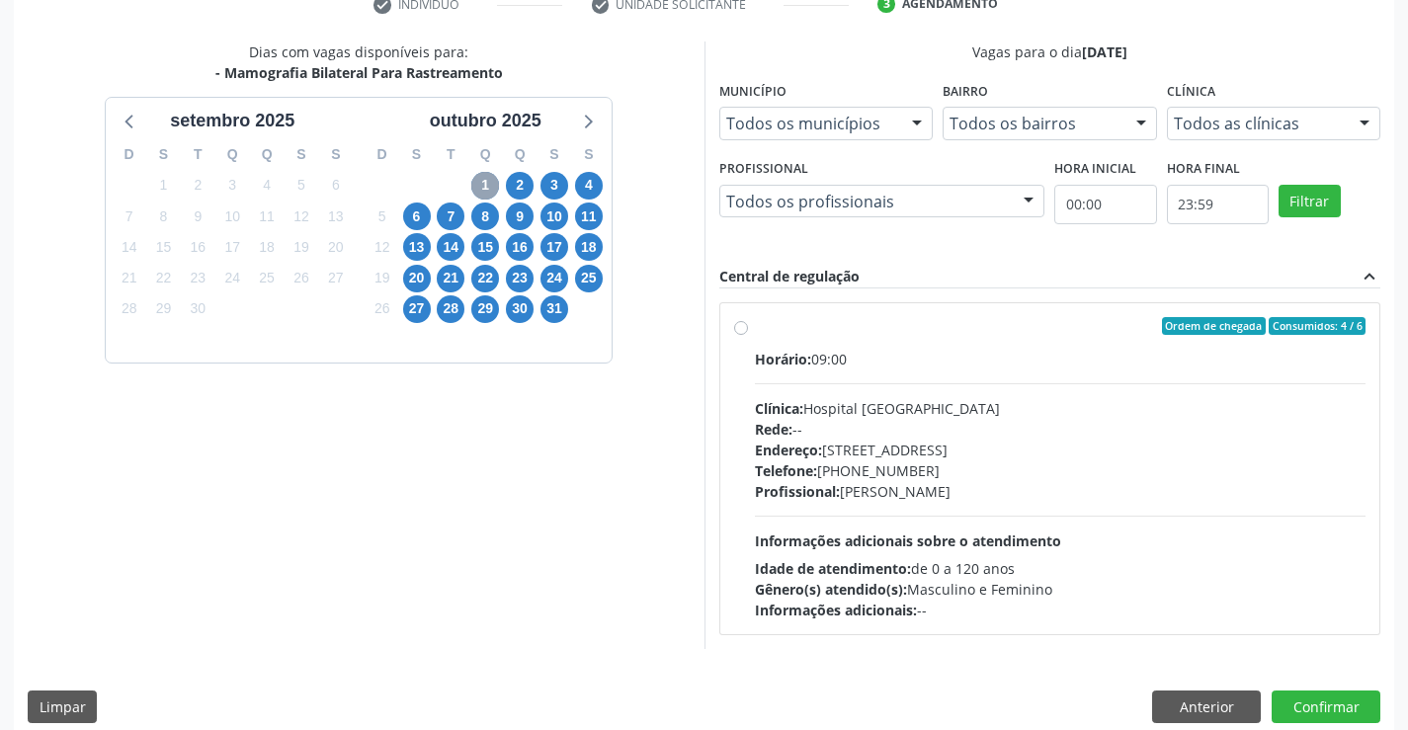
scroll to position [415, 0]
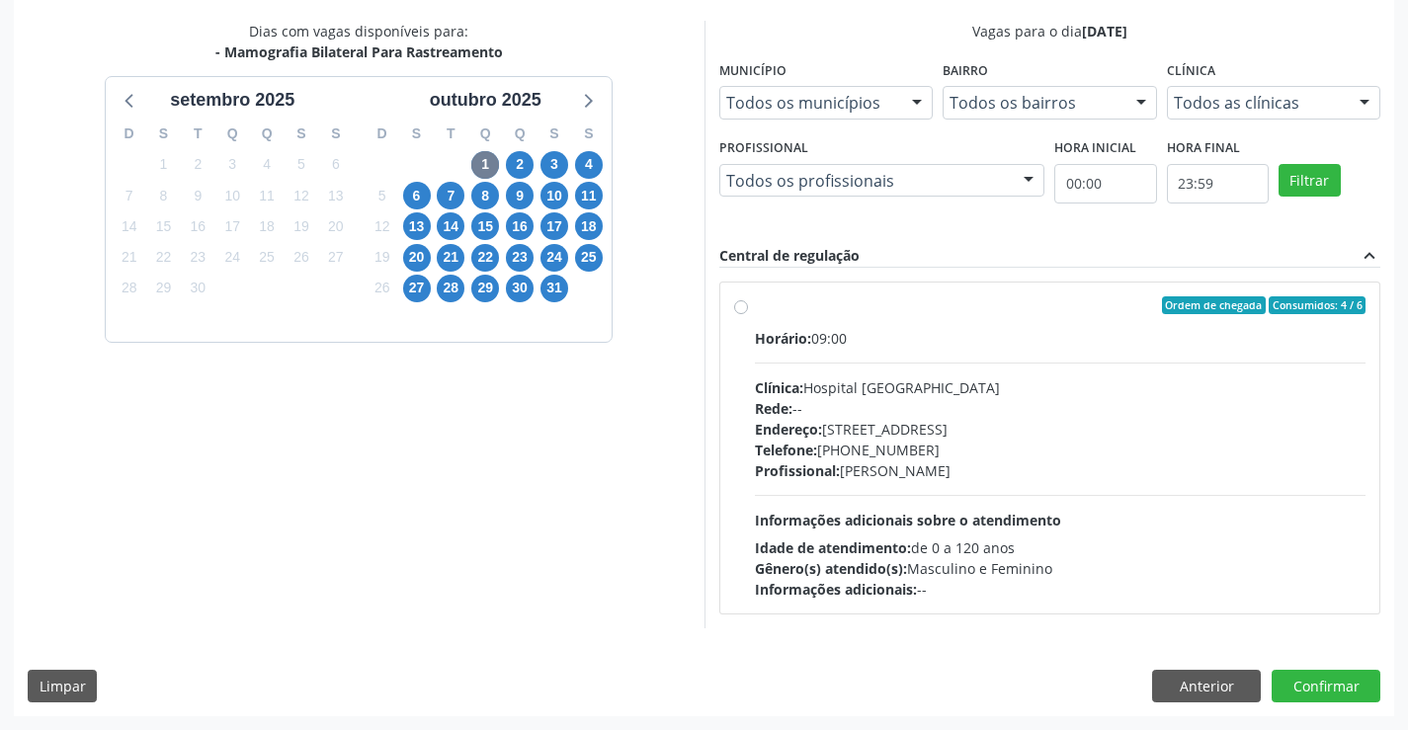
click at [988, 410] on div "Rede: --" at bounding box center [1061, 408] width 612 height 21
click at [748, 314] on input "Ordem de chegada Consumidos: 4 / 6 Horário: 09:00 Clínica: Hospital [GEOGRAPHIC…" at bounding box center [741, 305] width 14 height 18
radio input "true"
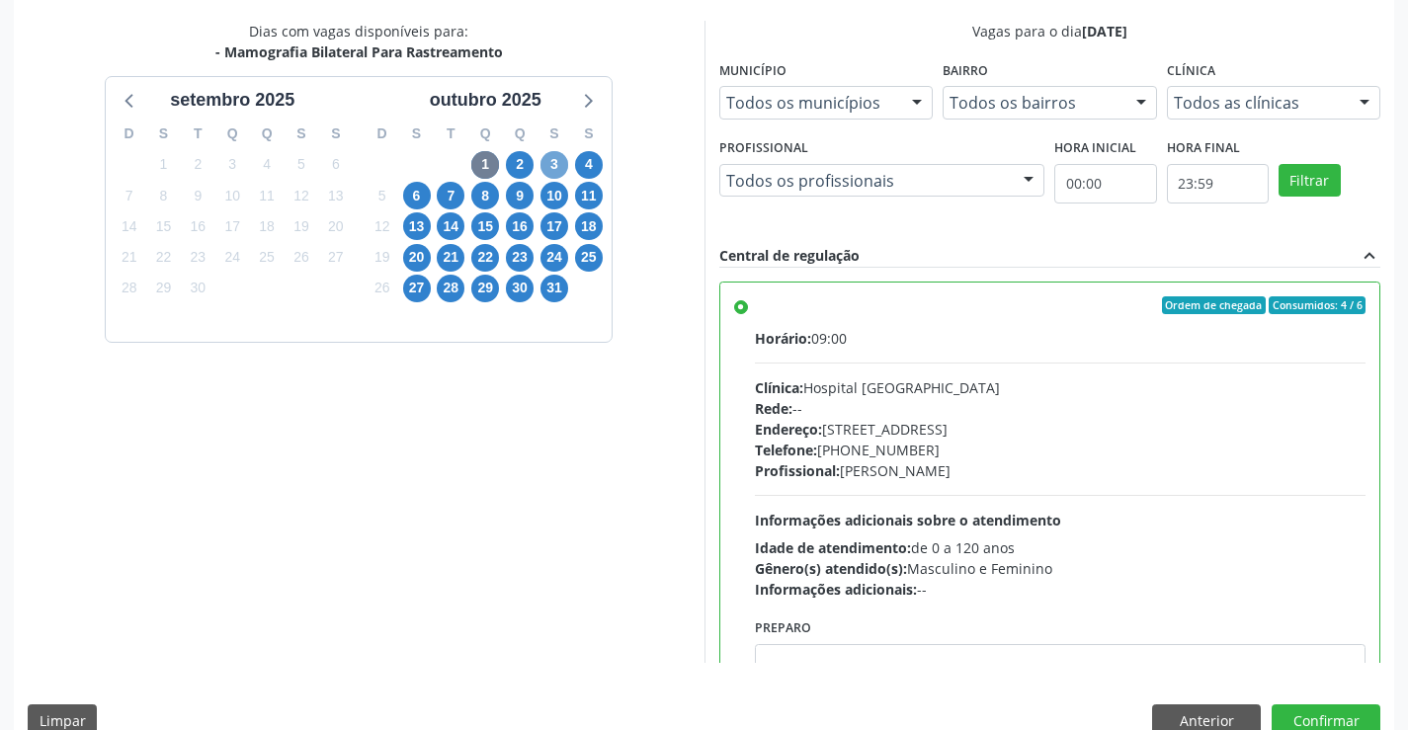
click at [562, 156] on span "3" at bounding box center [555, 165] width 28 height 28
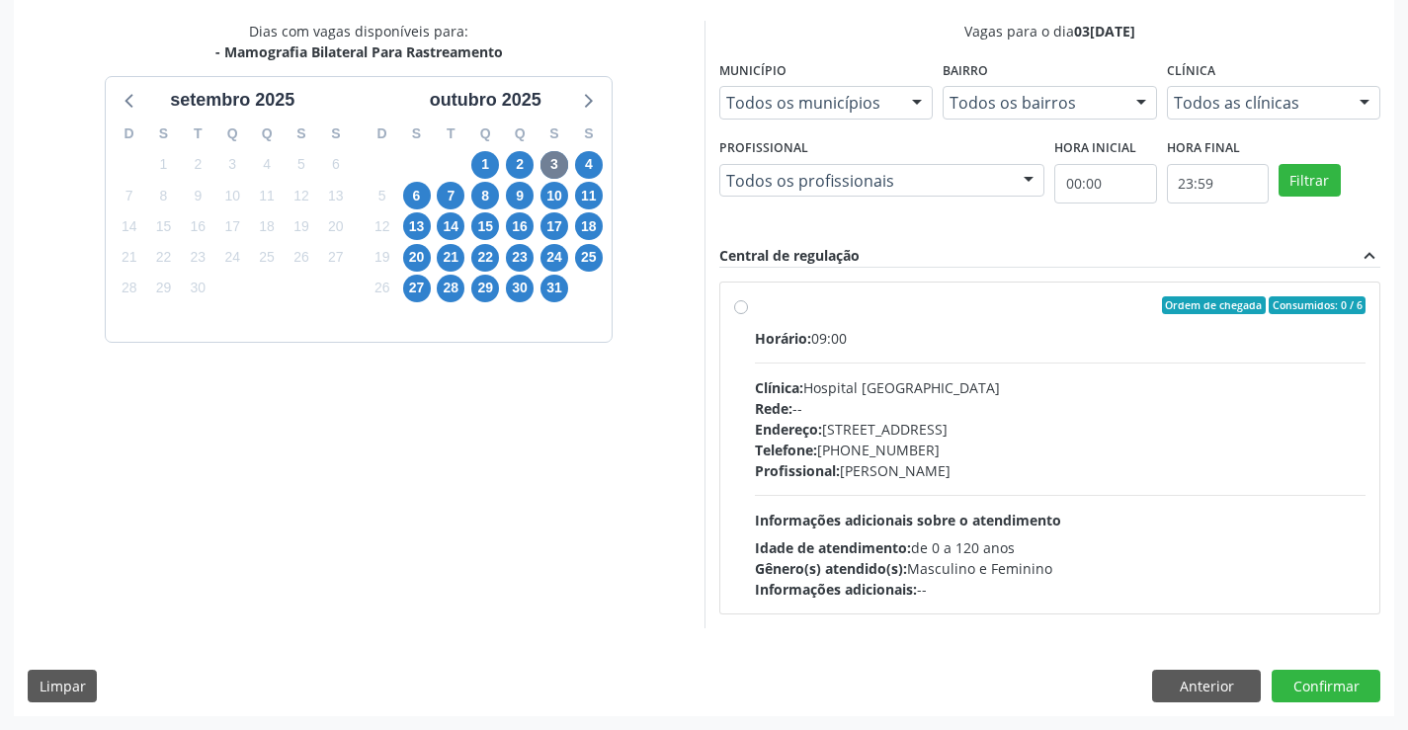
drag, startPoint x: 837, startPoint y: 350, endPoint x: 0, endPoint y: 334, distance: 837.1
click at [836, 350] on div "Horário: 09:00 Clínica: Hospital Sao Francisco Rede: -- Endereço: Blocos, nº 25…" at bounding box center [1061, 464] width 612 height 272
click at [748, 314] on input "Ordem de chegada Consumidos: 0 / 6 Horário: 09:00 Clínica: Hospital Sao Francis…" at bounding box center [741, 305] width 14 height 18
radio input "true"
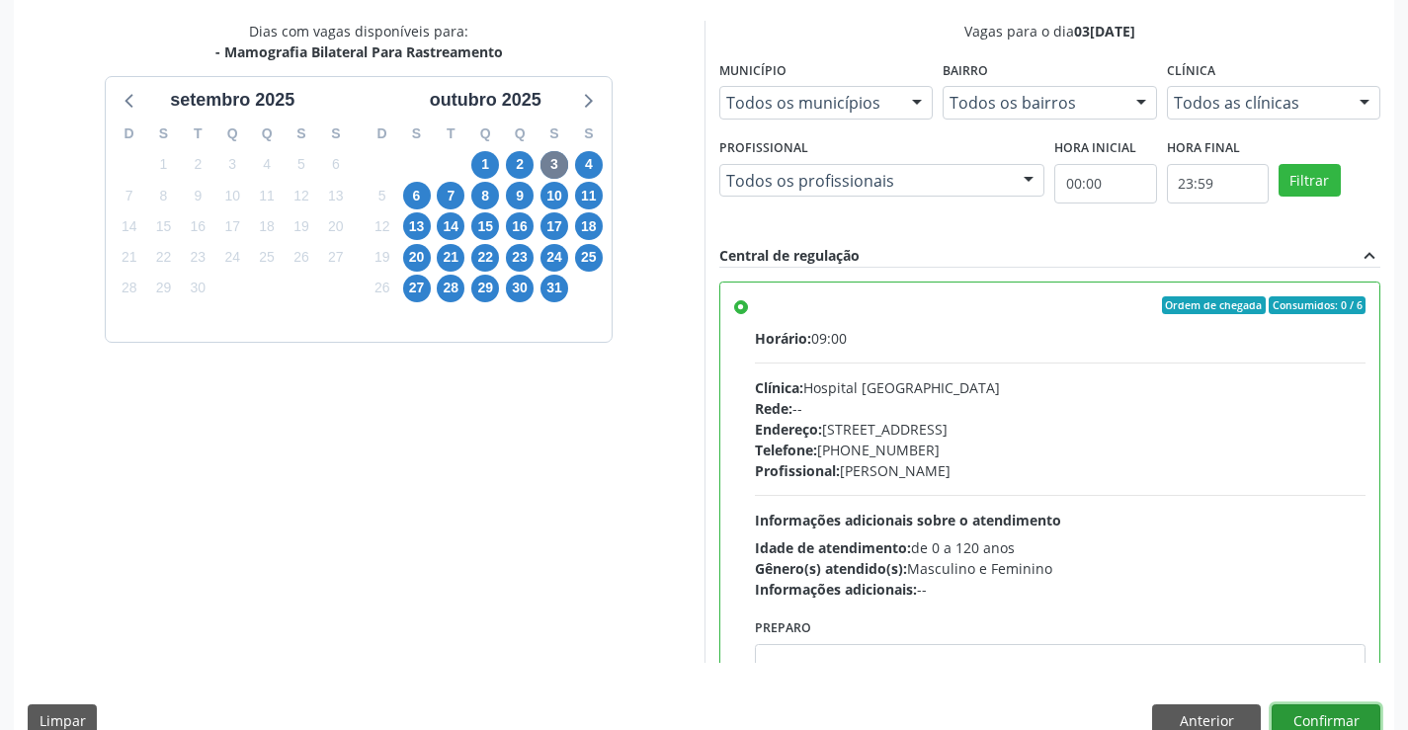
click at [1322, 726] on button "Confirmar" at bounding box center [1326, 722] width 109 height 34
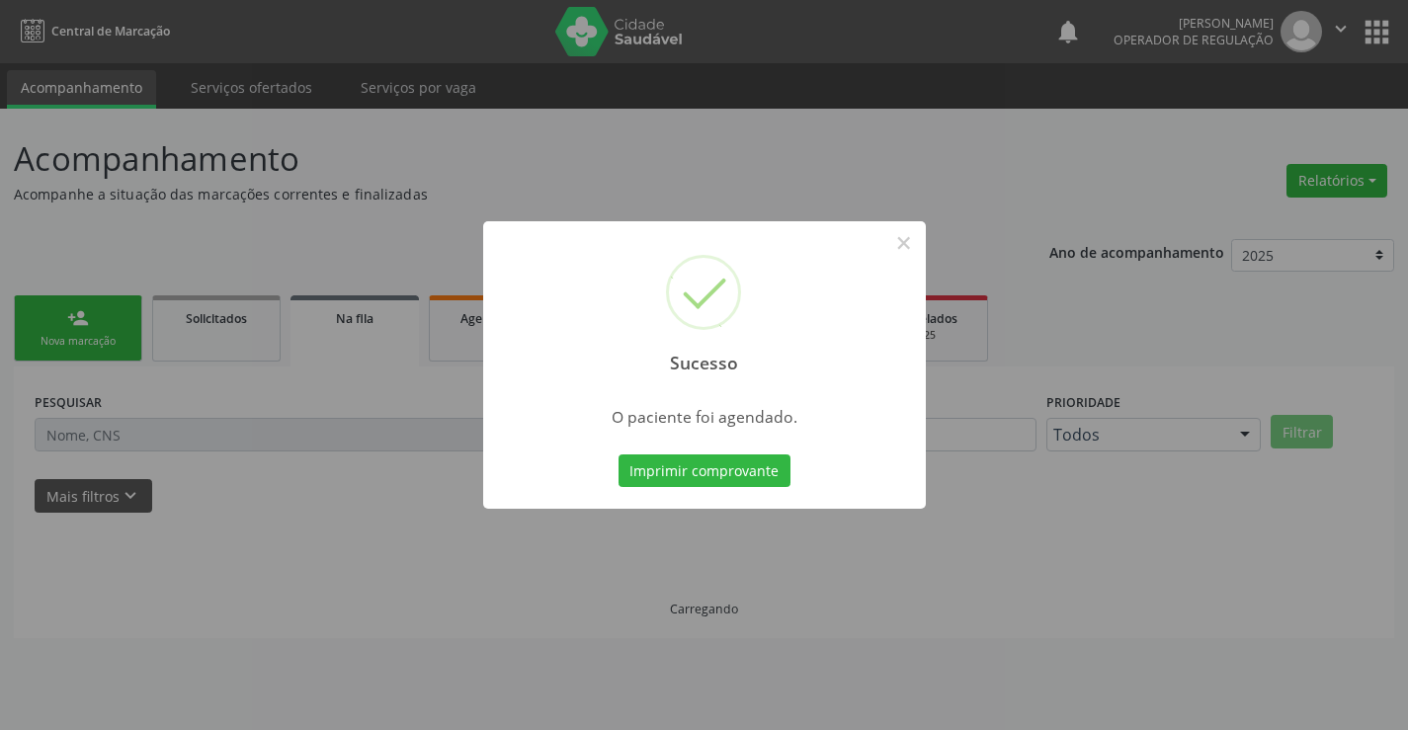
scroll to position [0, 0]
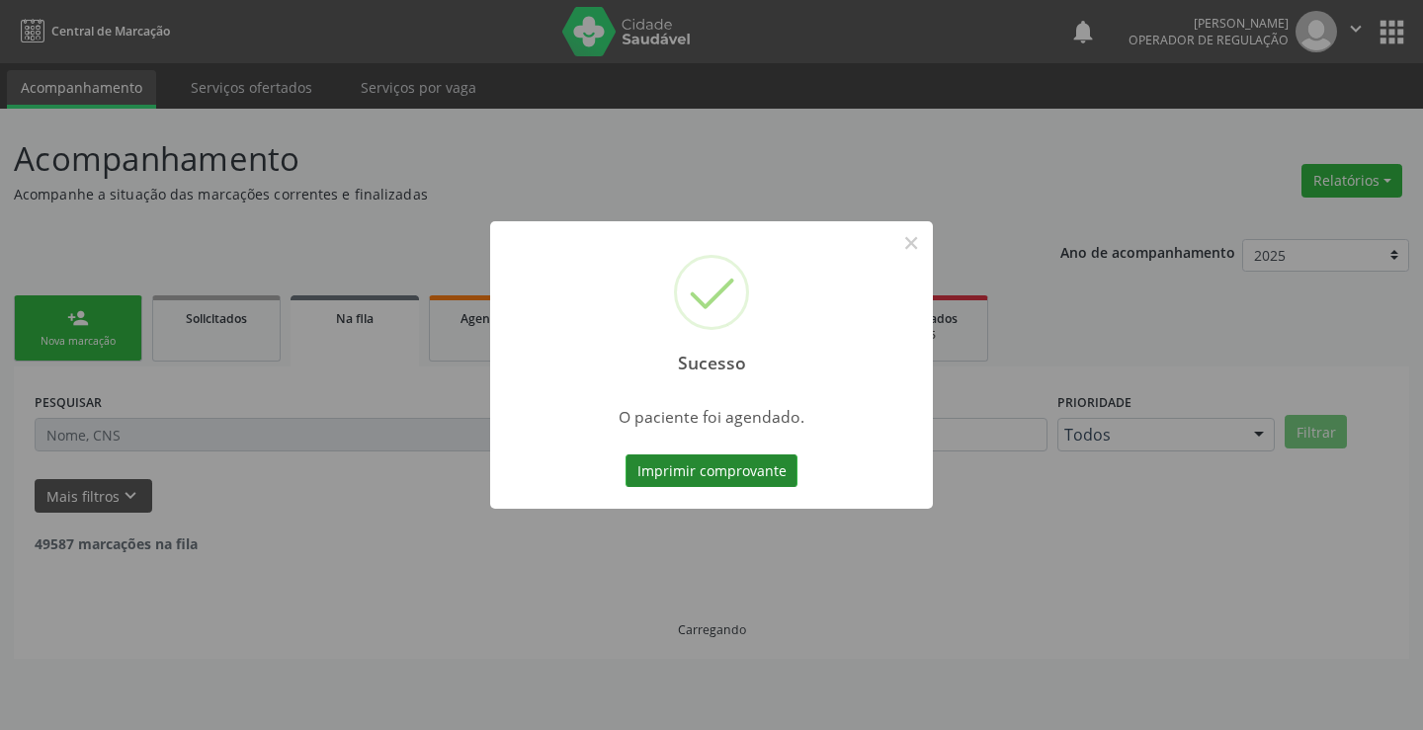
click at [671, 468] on button "Imprimir comprovante" at bounding box center [711, 472] width 172 height 34
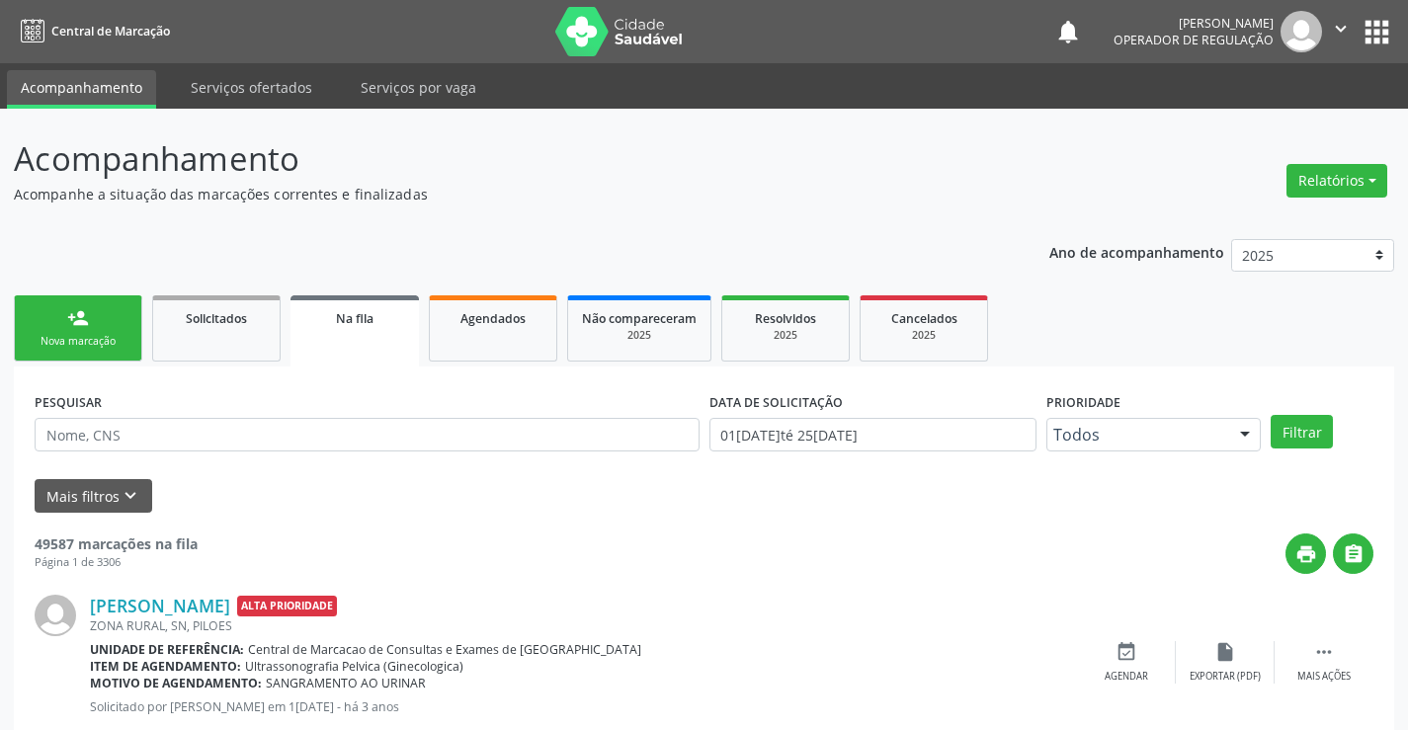
click at [115, 321] on link "person_add Nova marcação" at bounding box center [78, 328] width 128 height 66
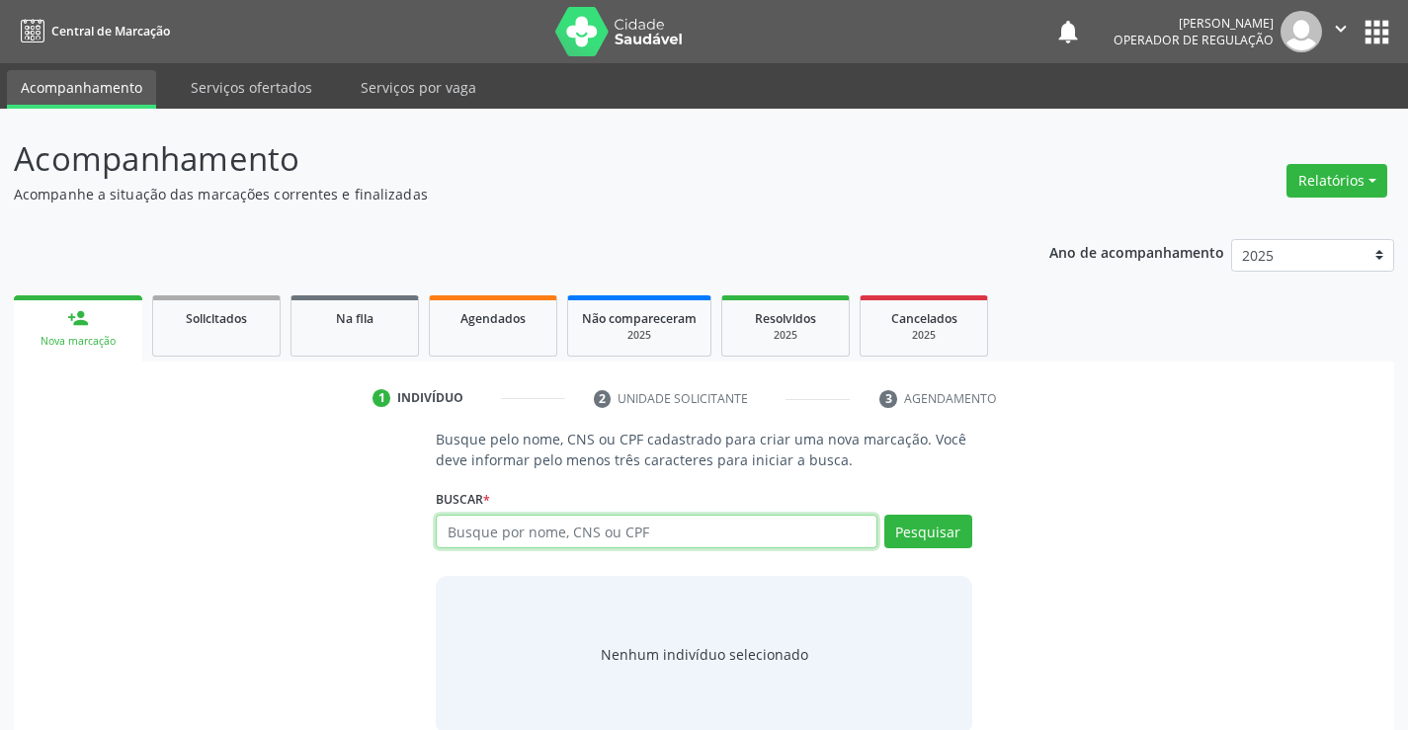
click at [687, 543] on input "text" at bounding box center [656, 532] width 441 height 34
type input "704604698141321"
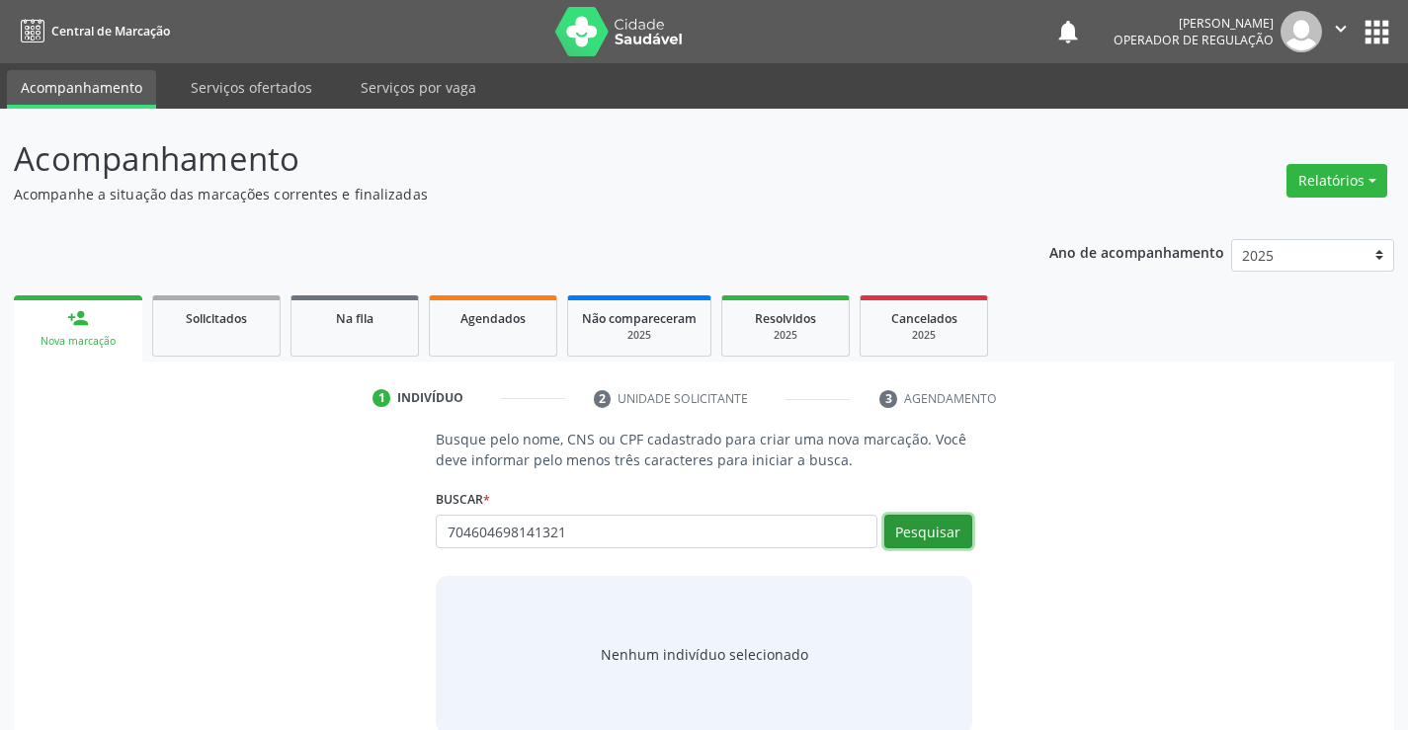
click at [958, 537] on button "Pesquisar" at bounding box center [928, 532] width 88 height 34
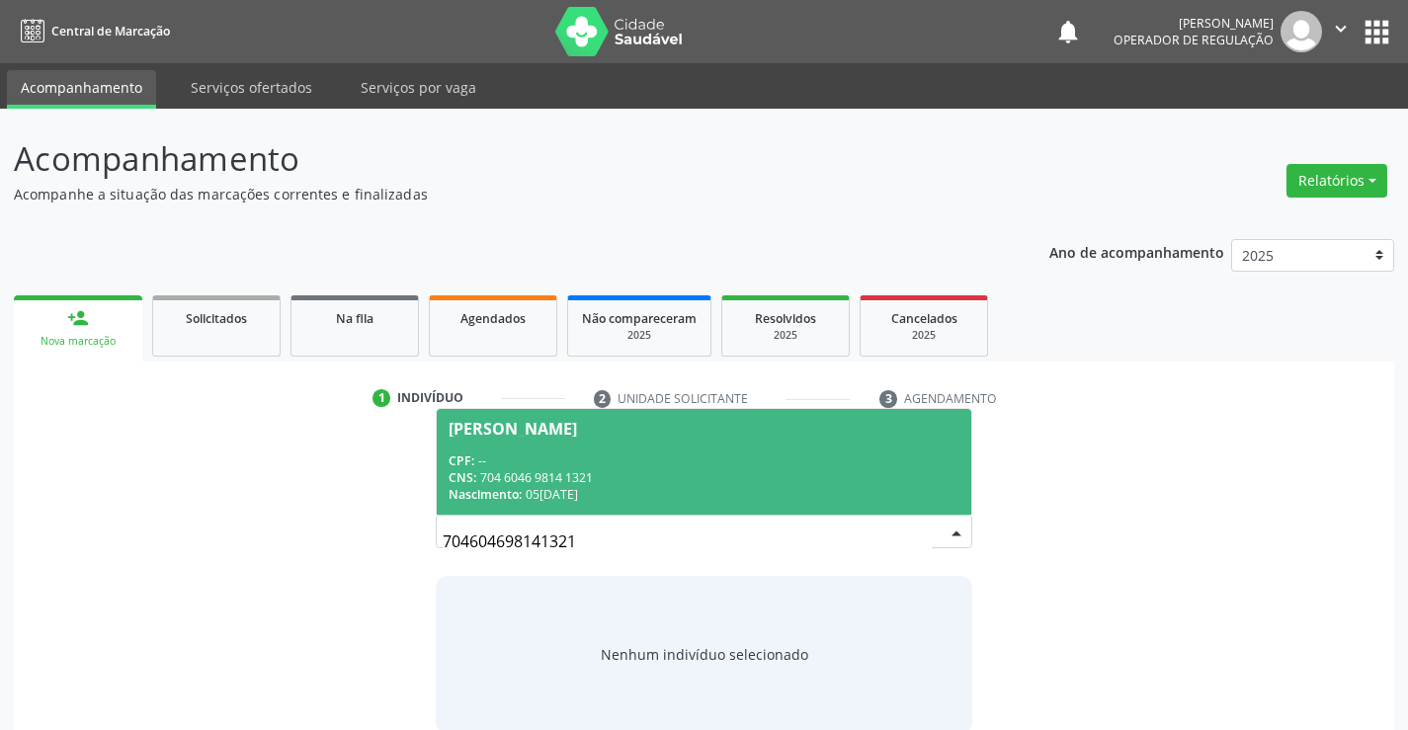
click at [611, 460] on div "CPF: --" at bounding box center [704, 461] width 510 height 17
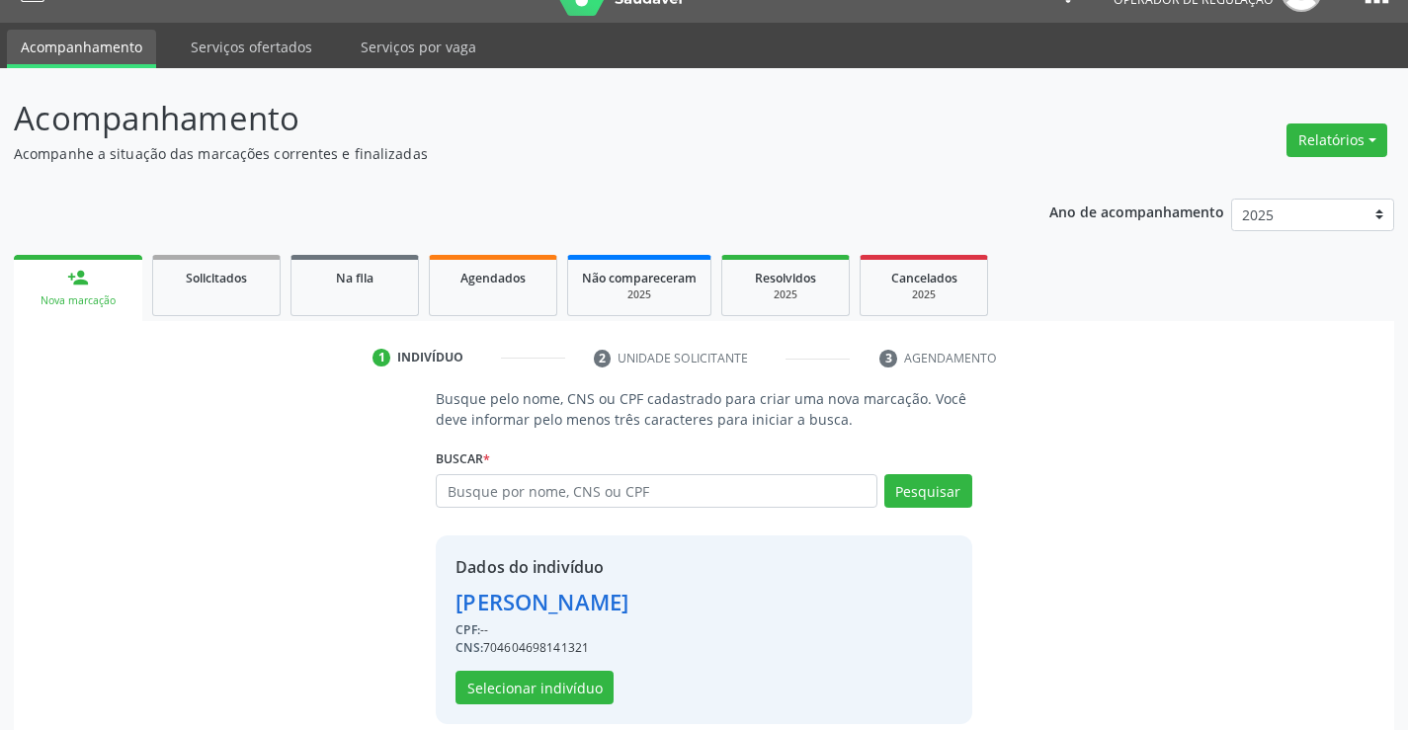
scroll to position [62, 0]
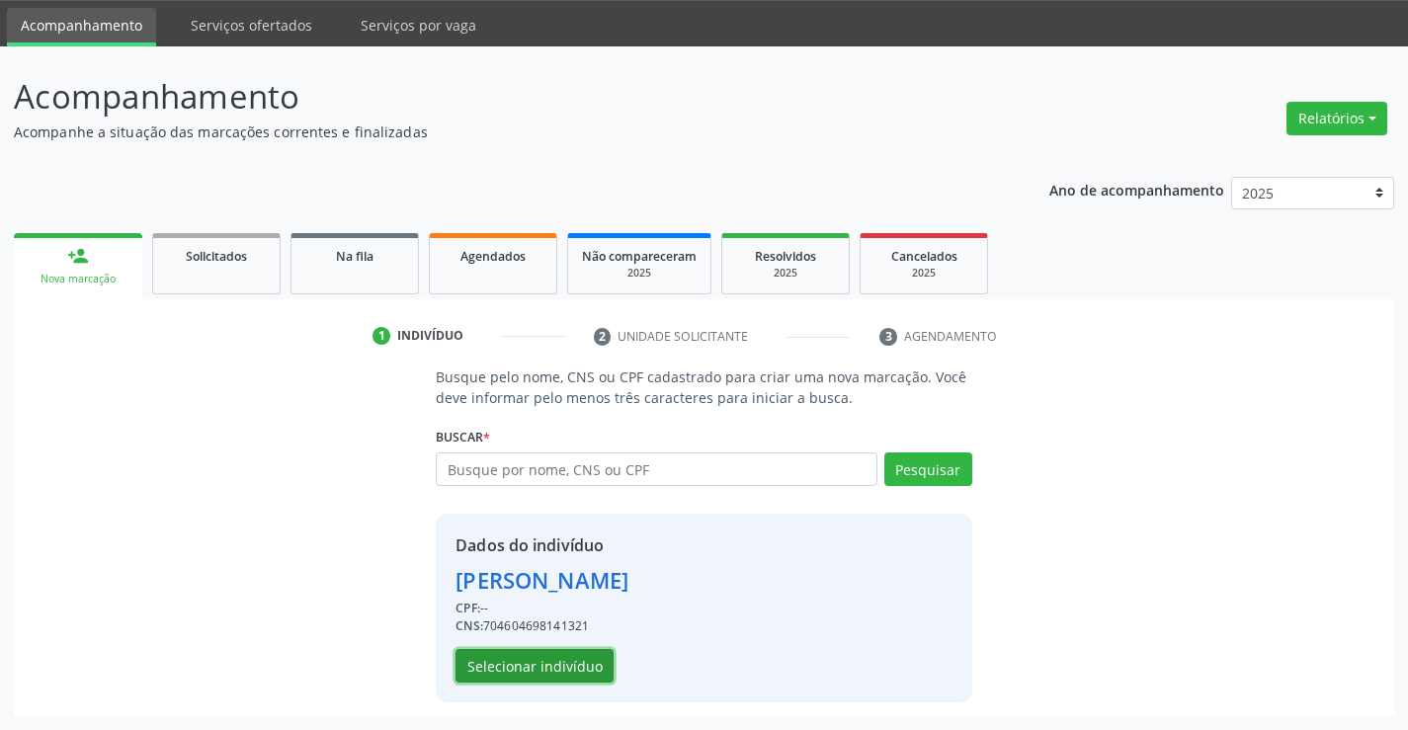
click at [525, 654] on button "Selecionar indivíduo" at bounding box center [535, 666] width 158 height 34
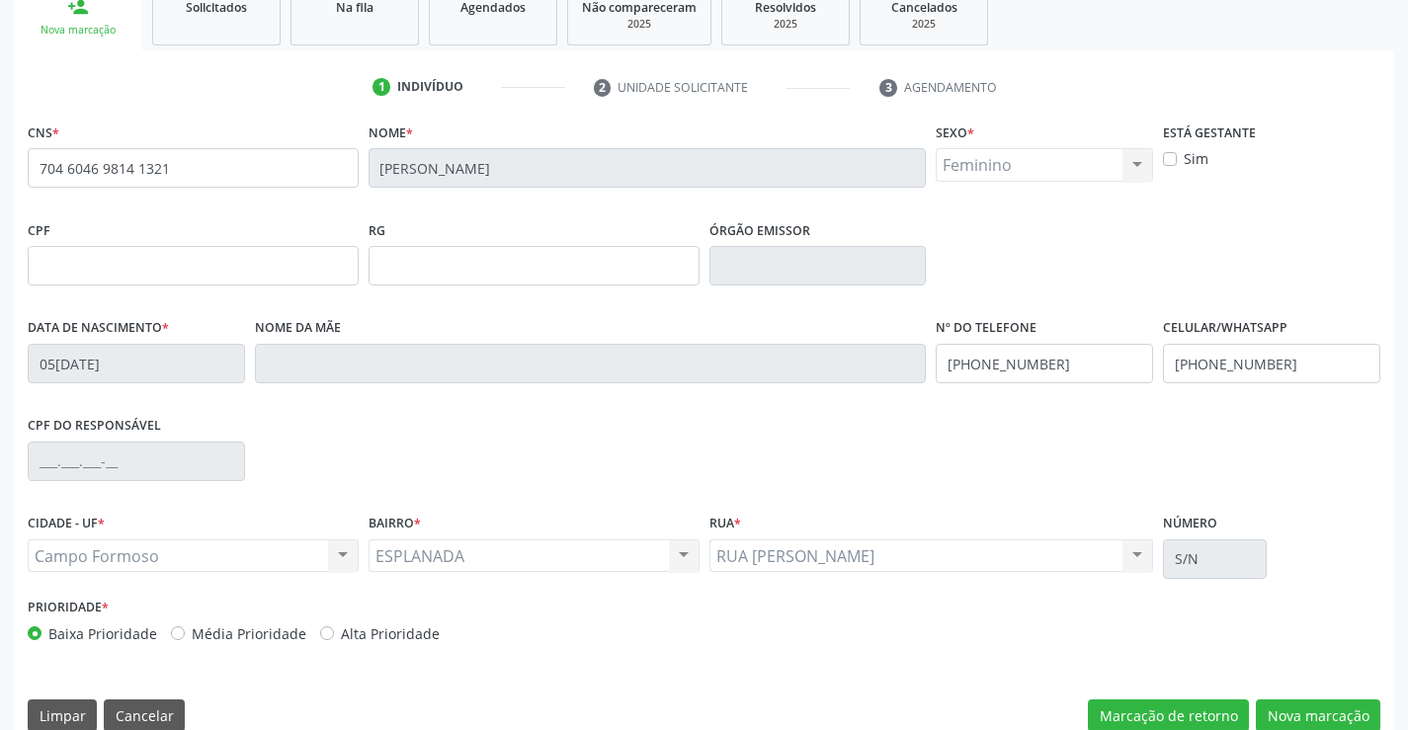
scroll to position [341, 0]
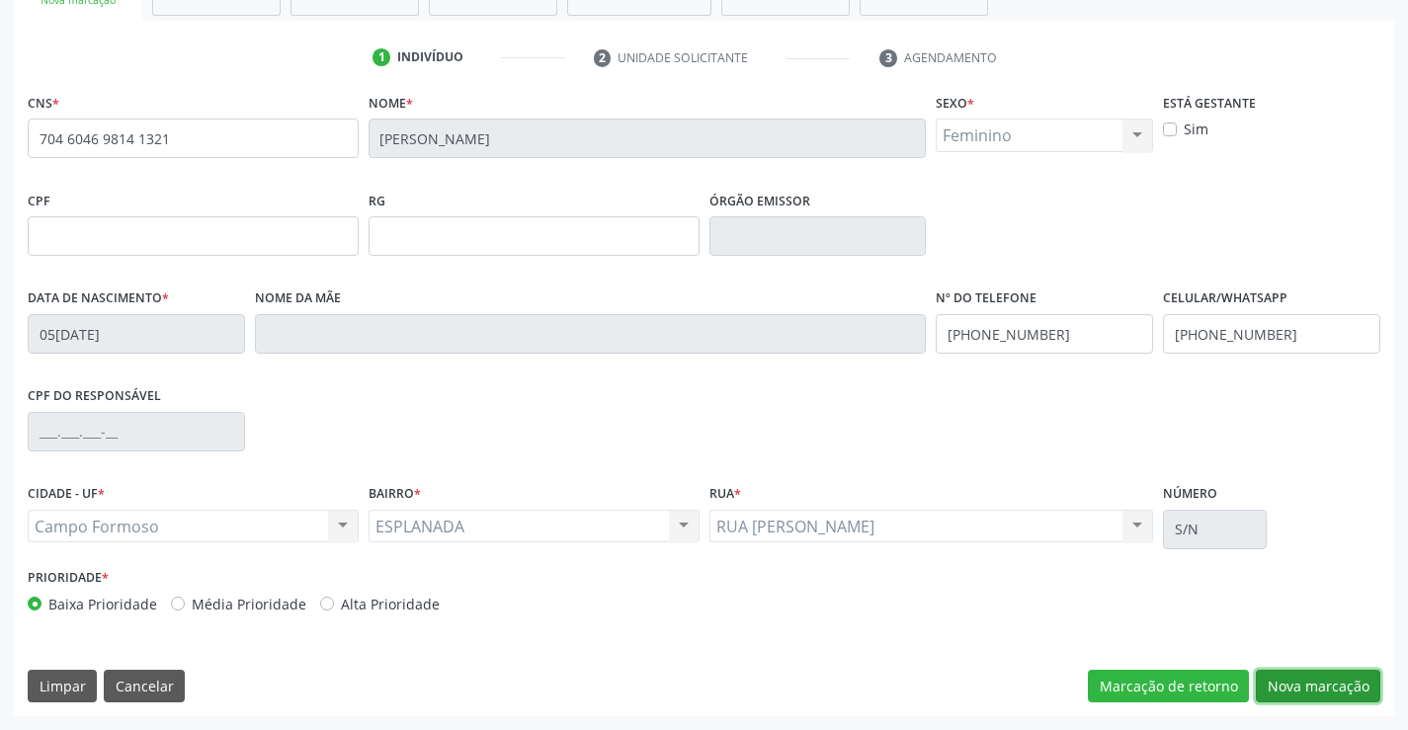
click at [1314, 698] on button "Nova marcação" at bounding box center [1318, 687] width 125 height 34
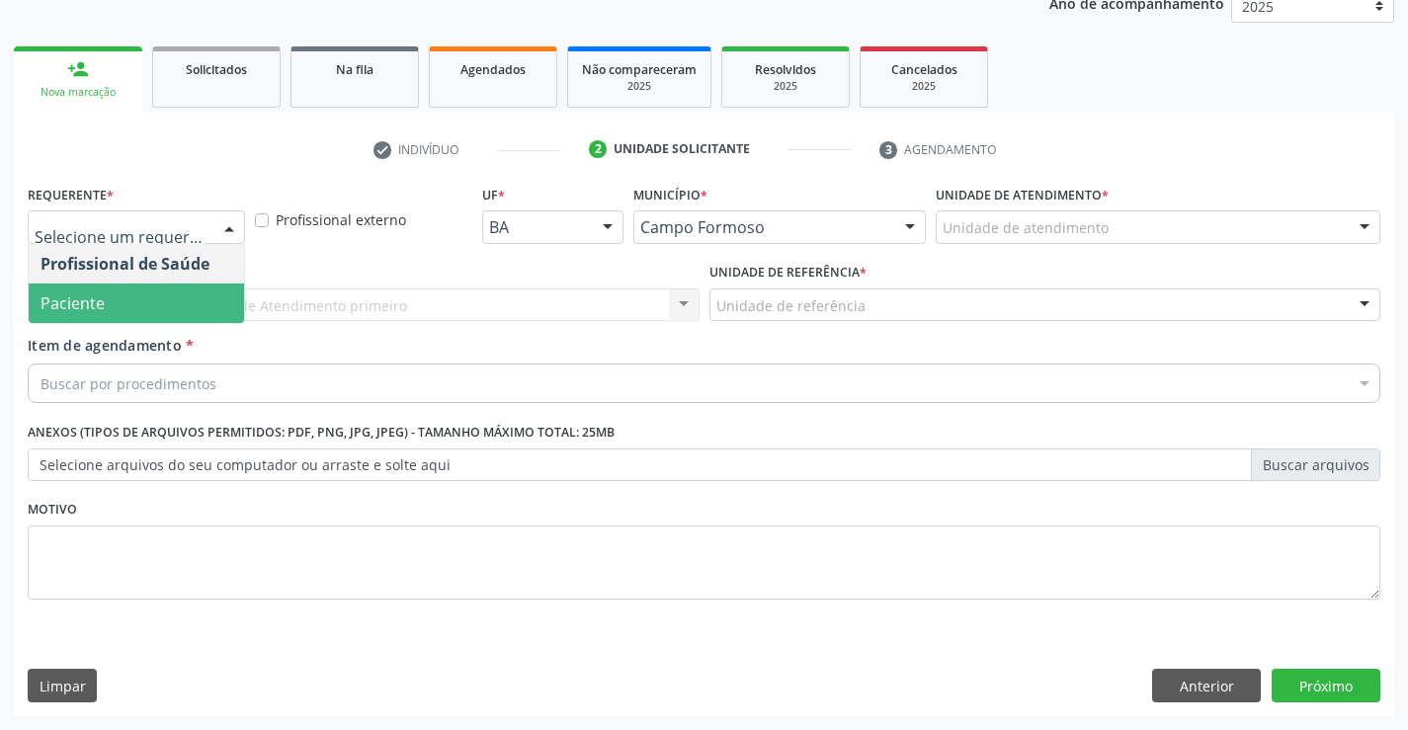
click at [140, 288] on span "Paciente" at bounding box center [136, 304] width 215 height 40
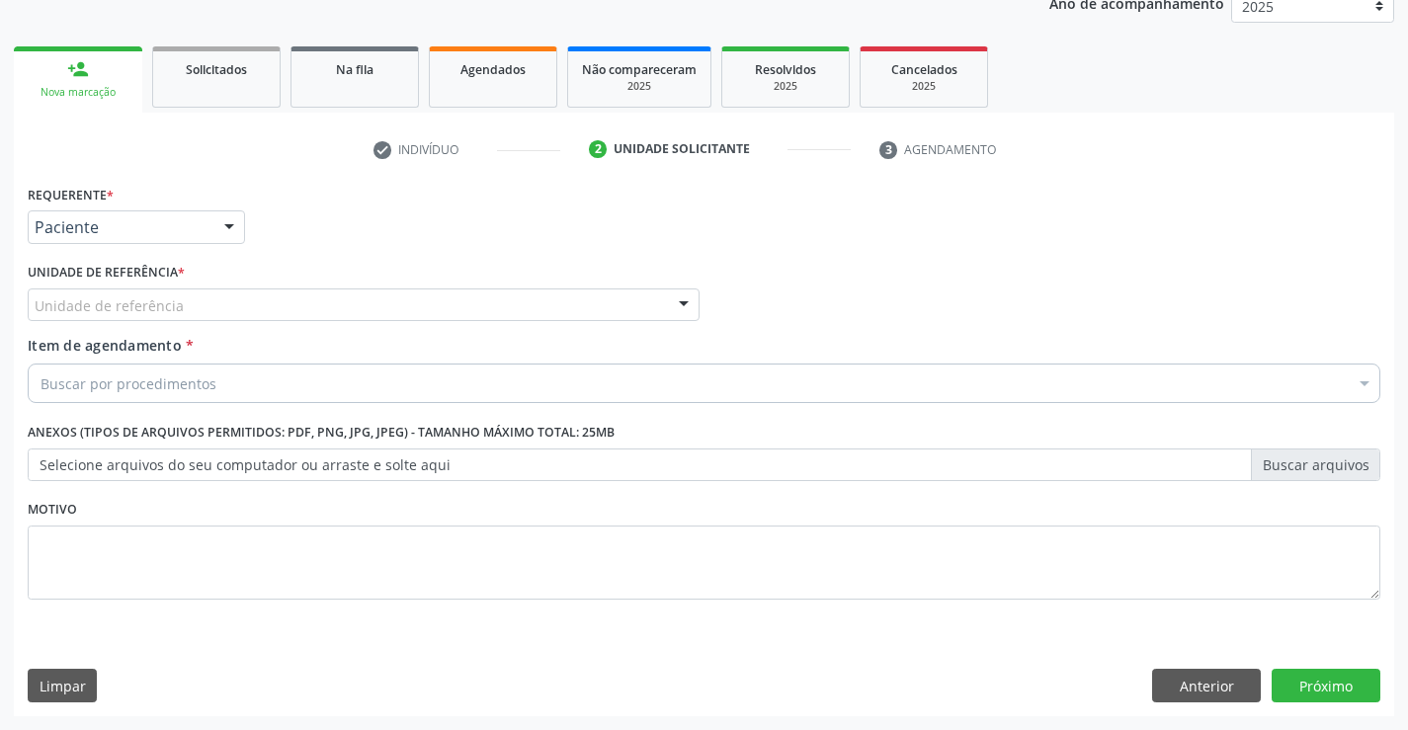
click at [259, 290] on div "Unidade de referência" at bounding box center [364, 306] width 672 height 34
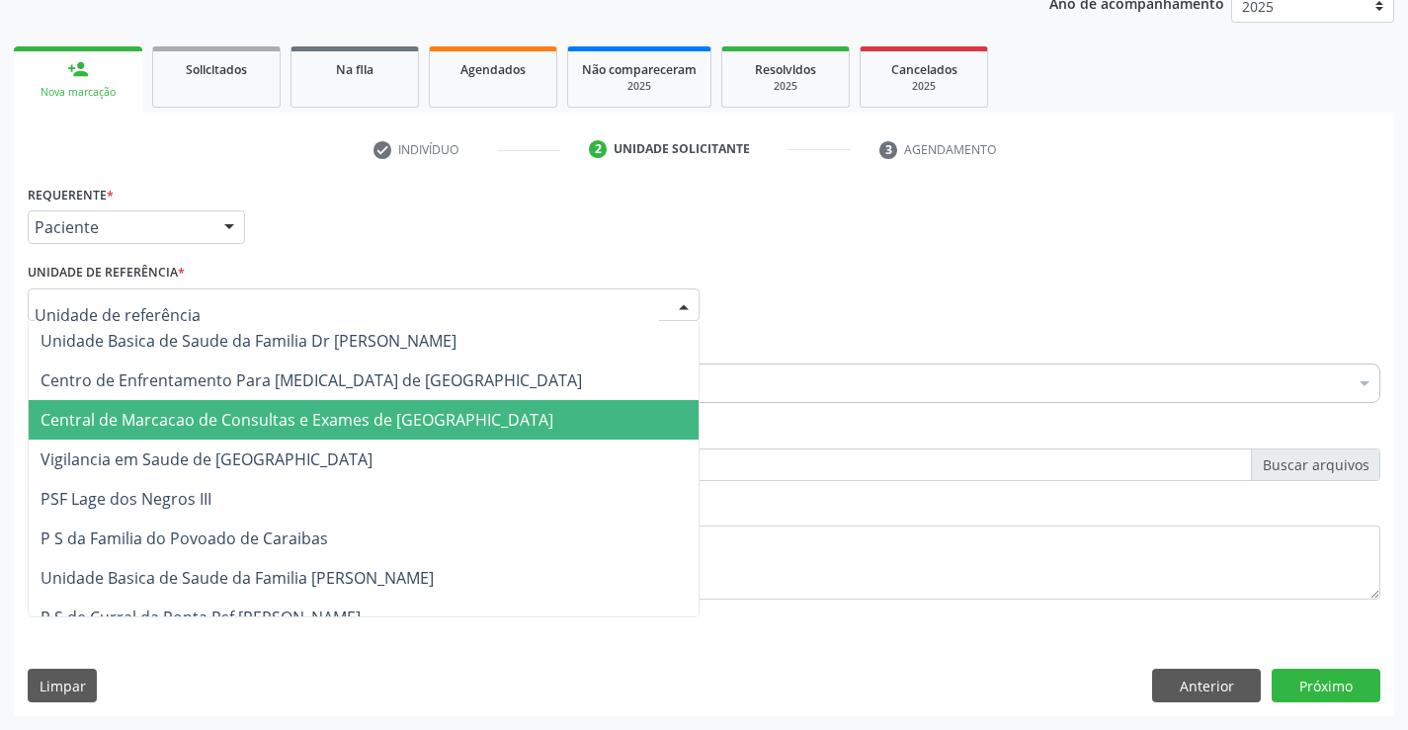
drag, startPoint x: 263, startPoint y: 405, endPoint x: 295, endPoint y: 372, distance: 46.8
click at [263, 406] on span "Central de Marcacao de Consultas e Exames de [GEOGRAPHIC_DATA]" at bounding box center [364, 420] width 670 height 40
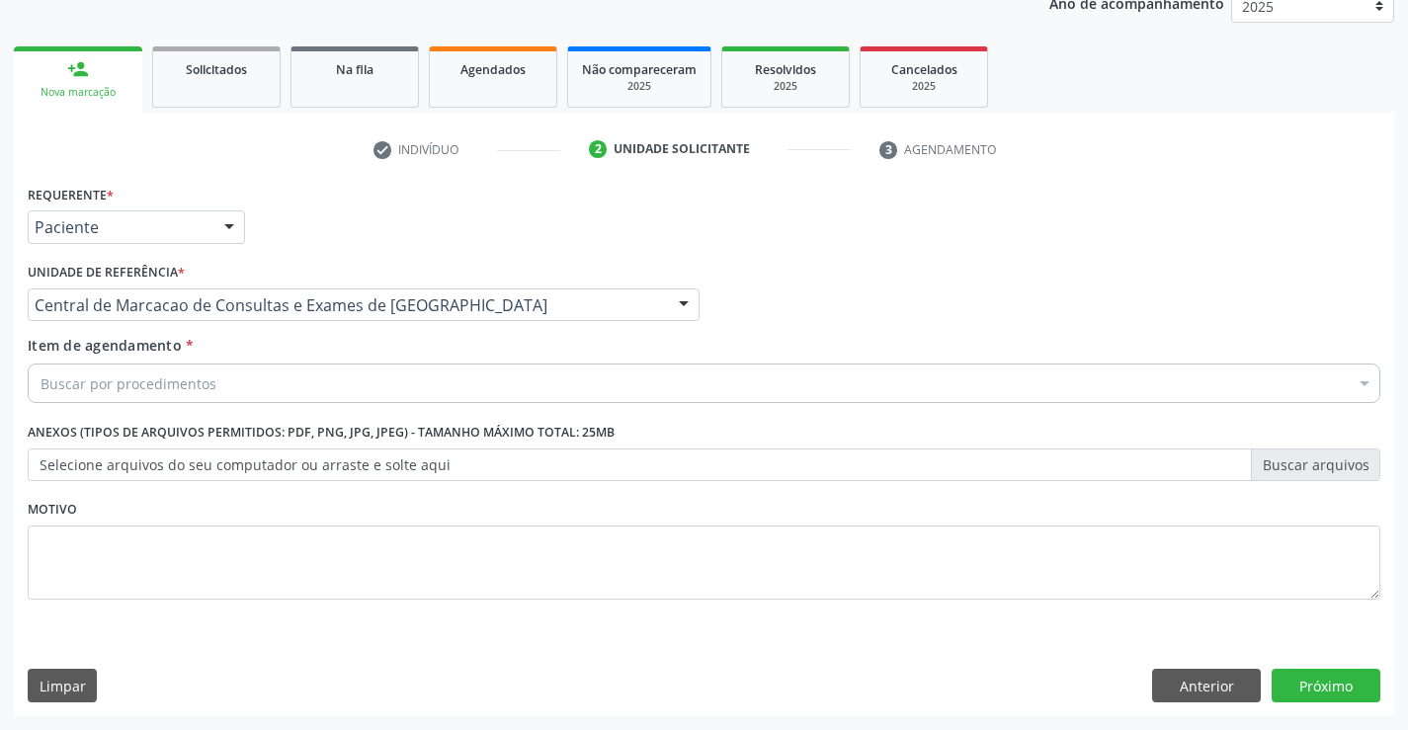
click at [296, 368] on div "Buscar por procedimentos" at bounding box center [704, 384] width 1353 height 40
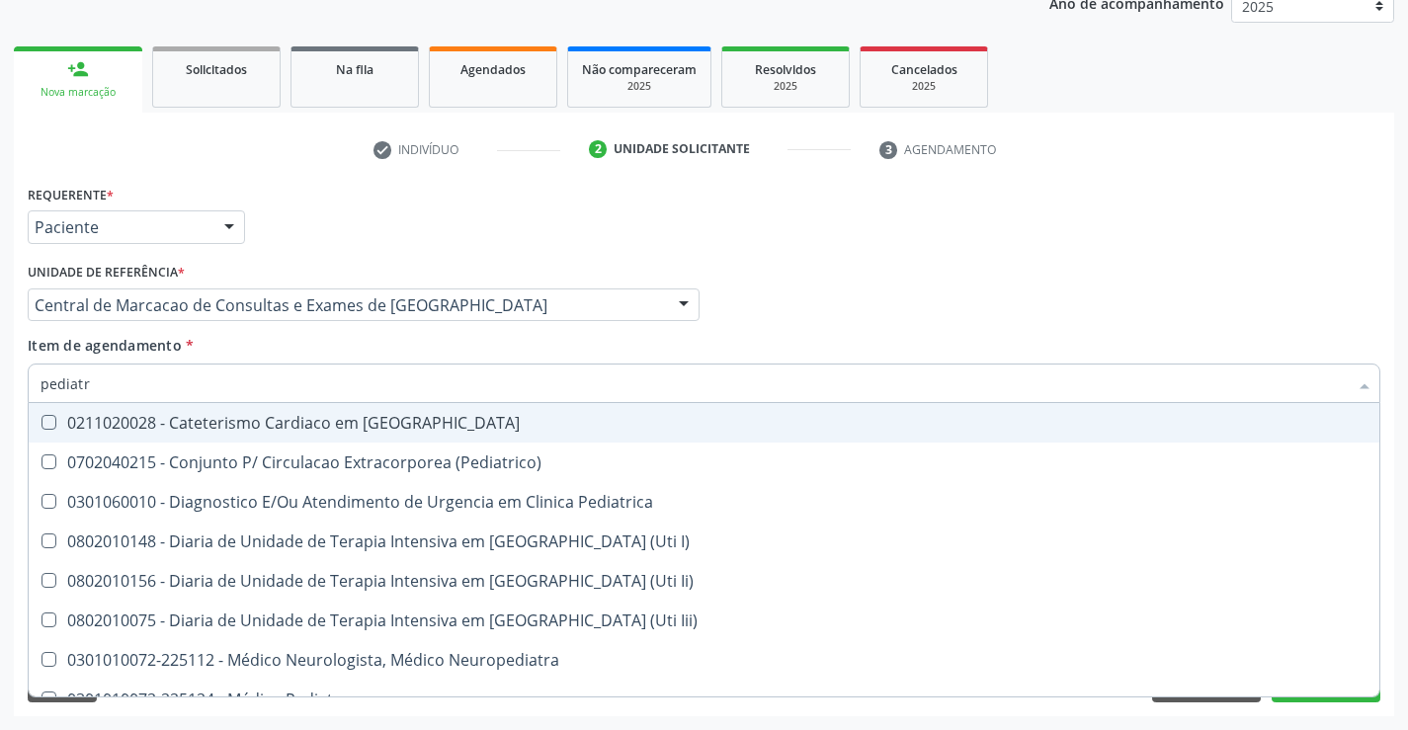
type input "pediatra"
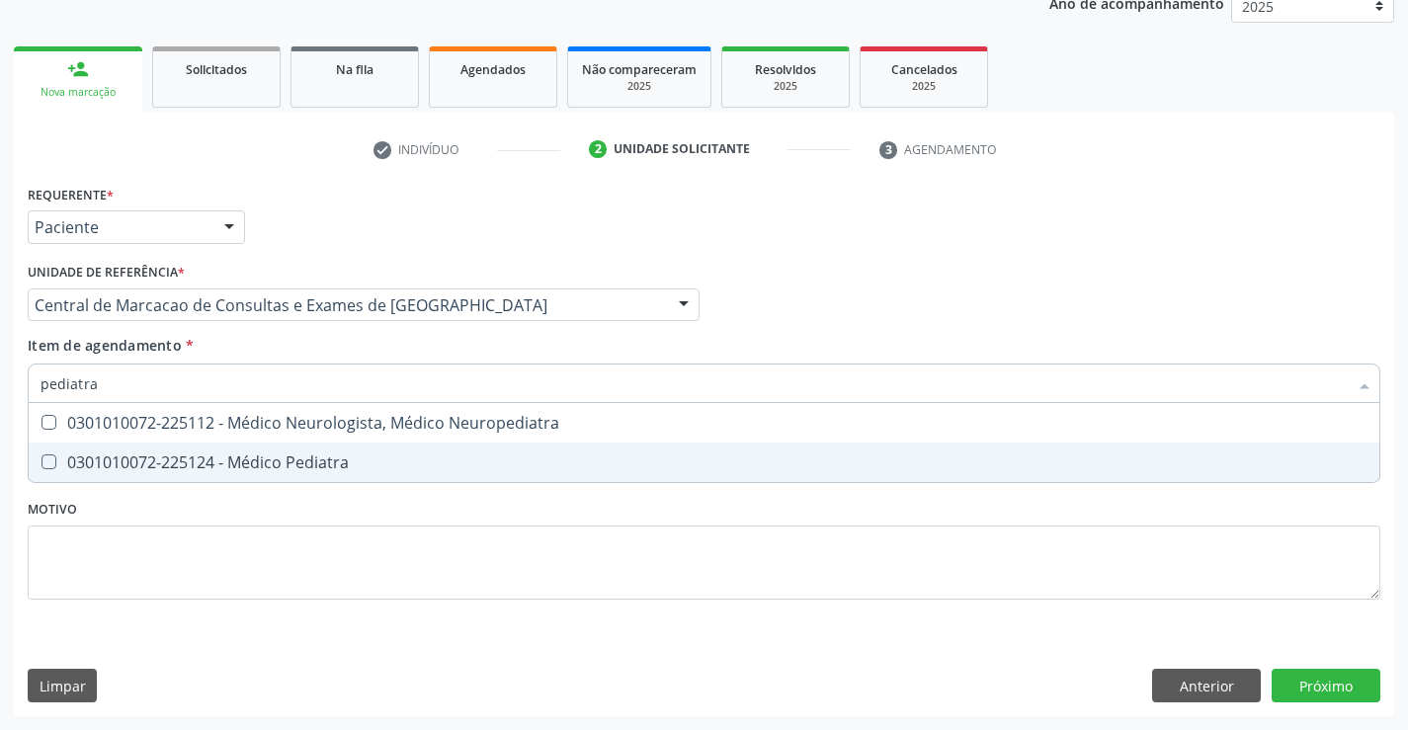
click at [271, 457] on div "0301010072-225124 - Médico Pediatra" at bounding box center [704, 463] width 1327 height 16
checkbox Pediatra "true"
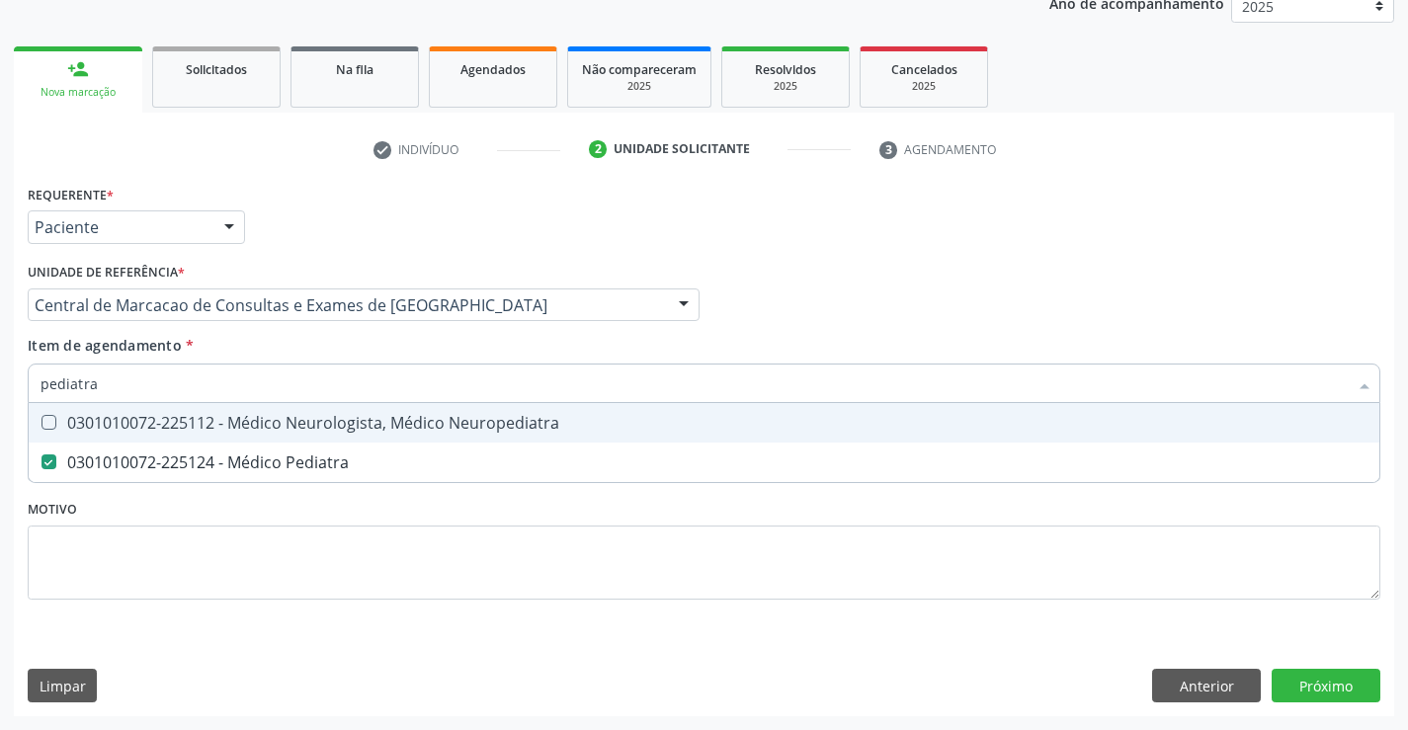
click at [869, 298] on div "Profissional Solicitante Por favor, selecione a Unidade de Atendimento primeiro…" at bounding box center [704, 296] width 1363 height 77
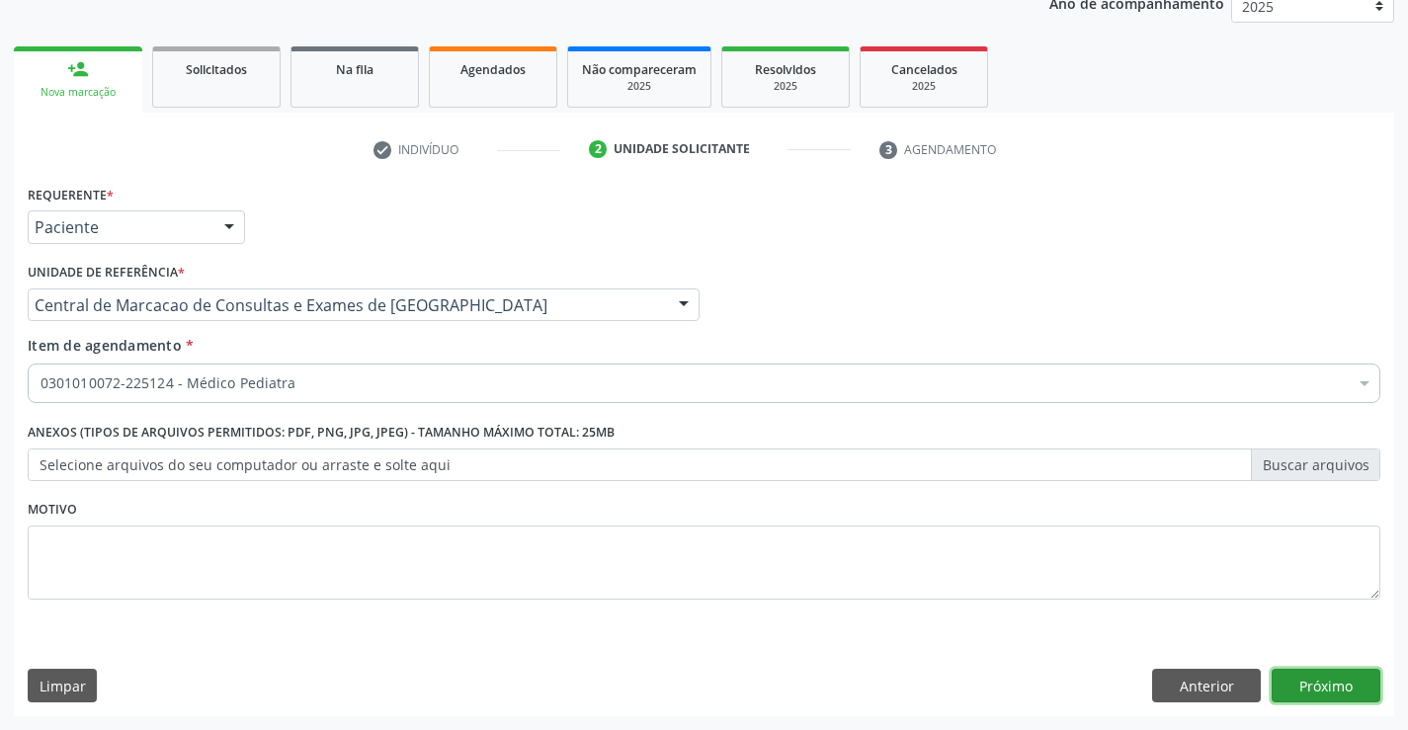
click at [1369, 683] on button "Próximo" at bounding box center [1326, 686] width 109 height 34
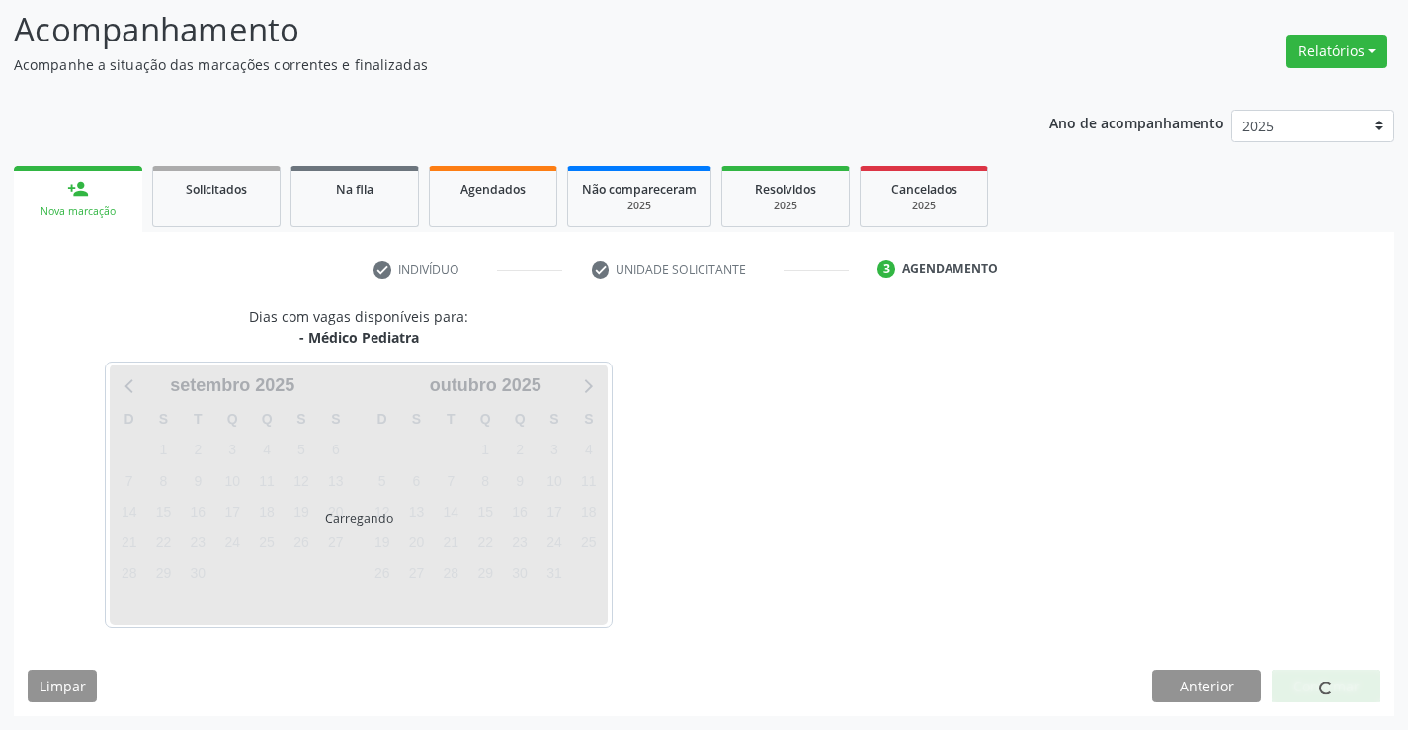
scroll to position [188, 0]
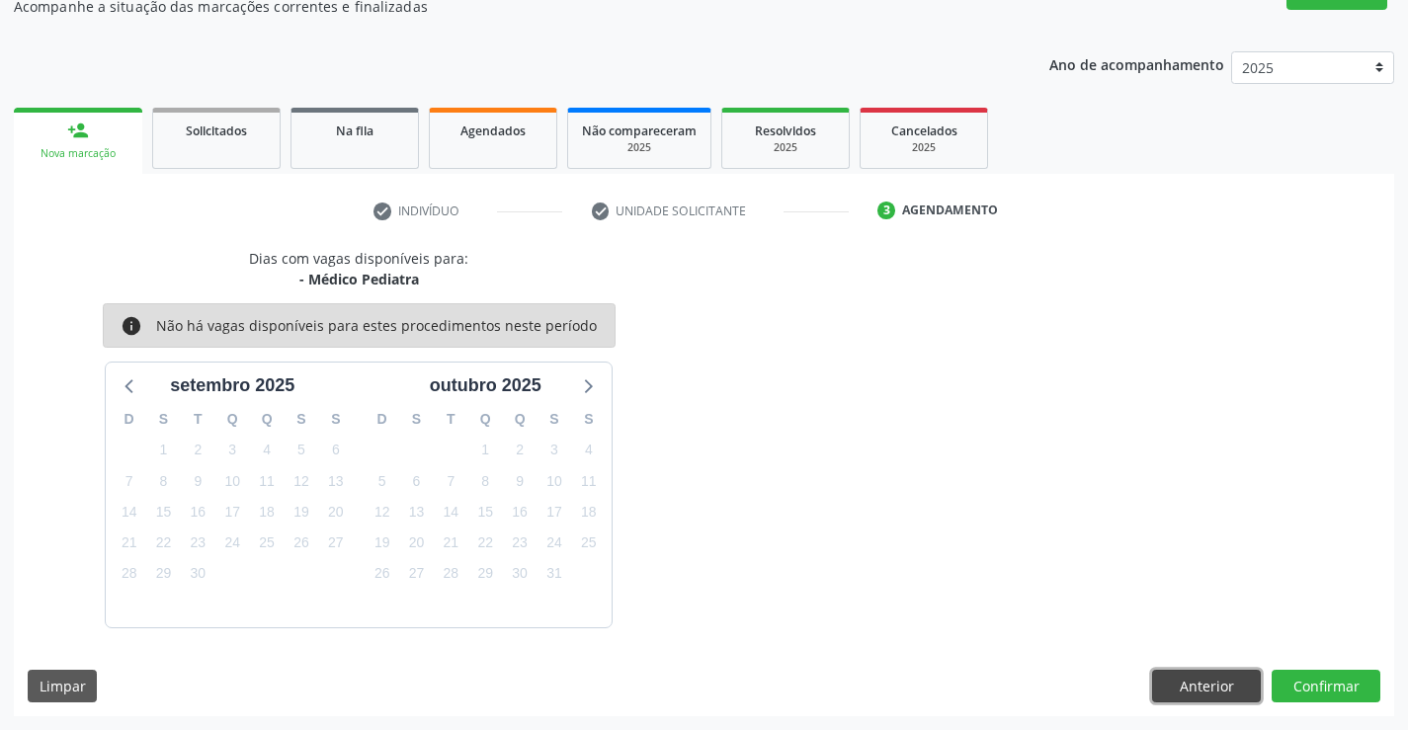
click at [1210, 689] on button "Anterior" at bounding box center [1206, 687] width 109 height 34
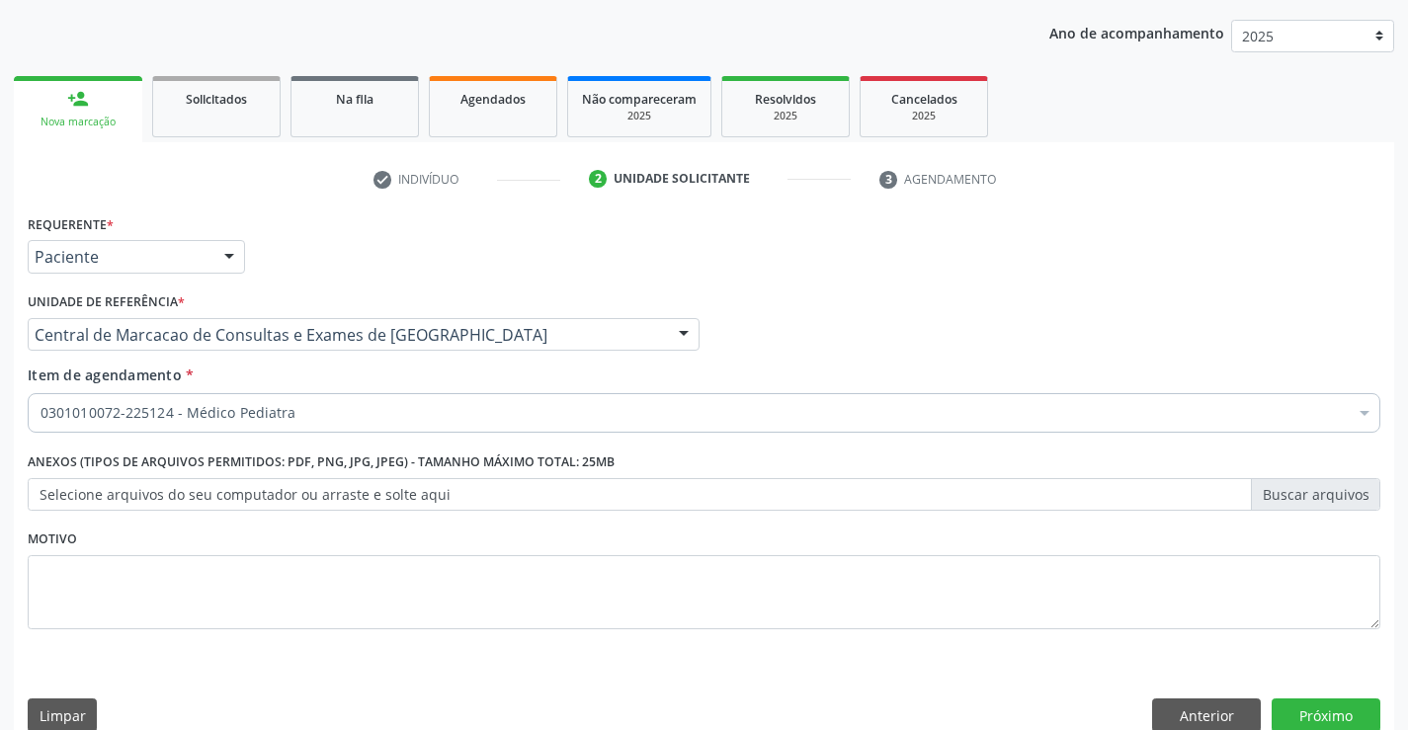
scroll to position [249, 0]
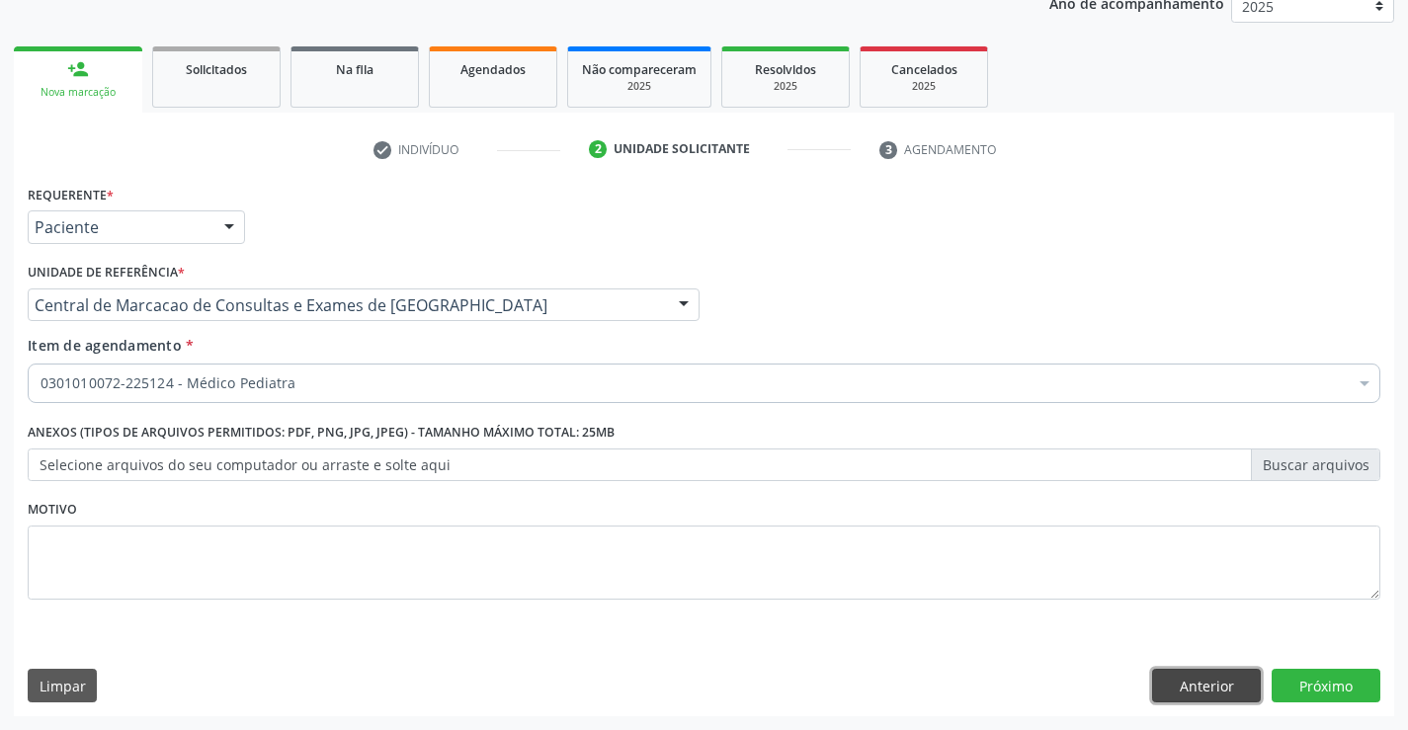
click at [1177, 685] on button "Anterior" at bounding box center [1206, 686] width 109 height 34
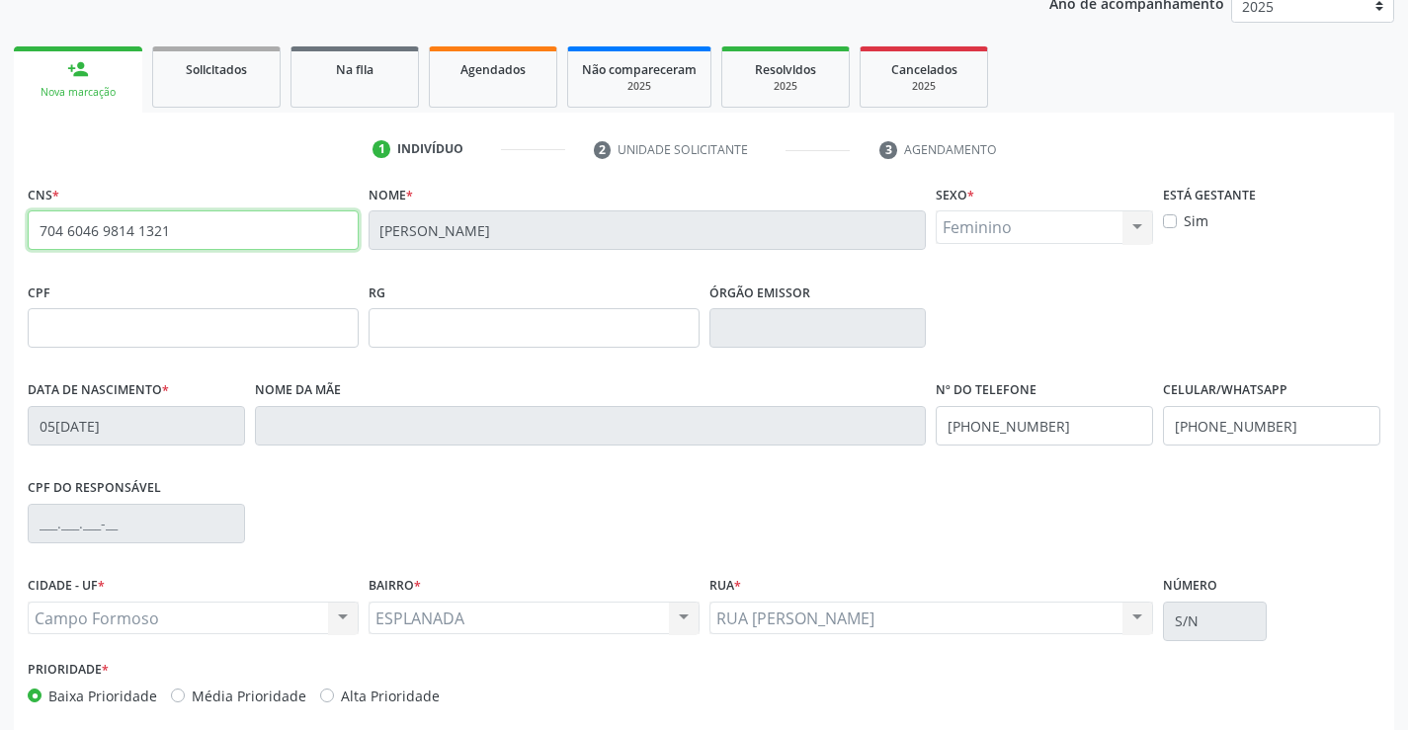
click at [235, 242] on input "704 6046 9814 1321" at bounding box center [193, 230] width 331 height 40
type input "709 2062 4552 2036"
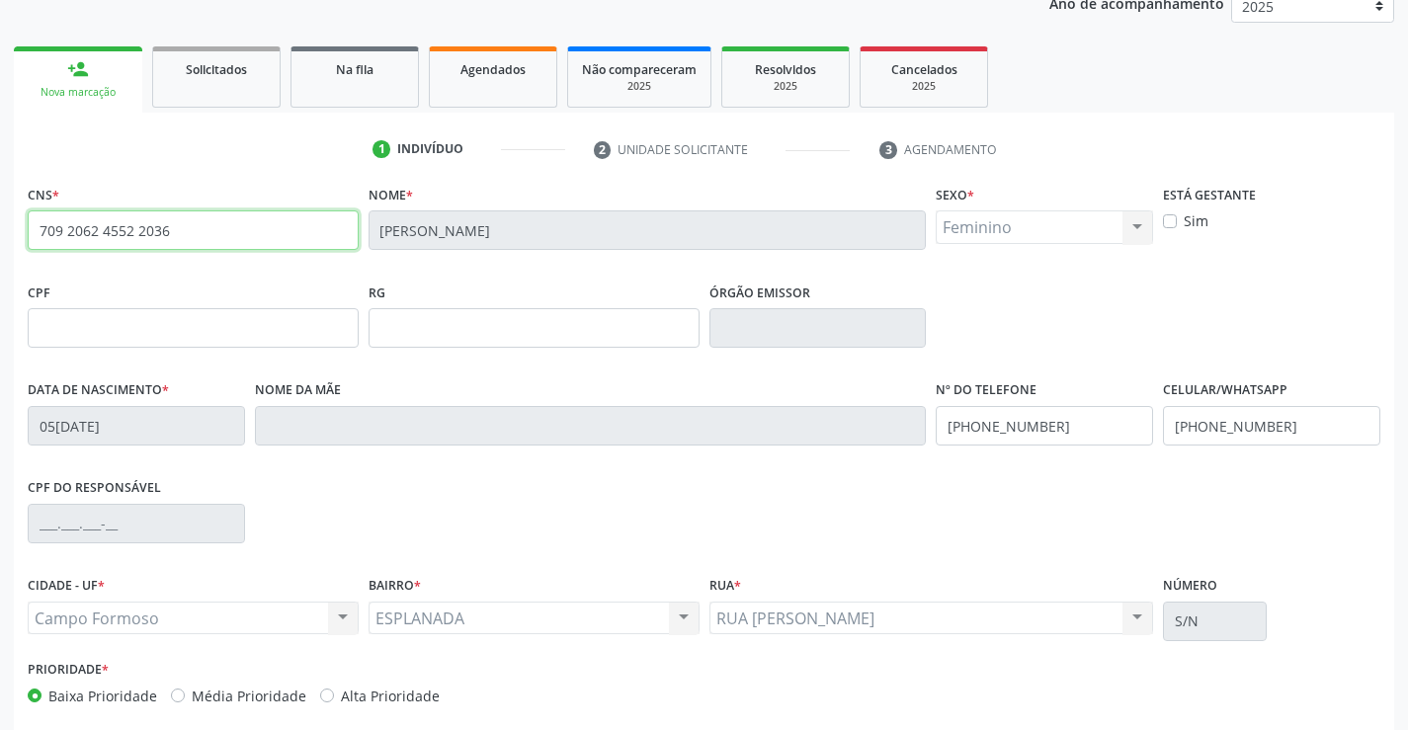
click at [303, 245] on input "709 2062 4552 2036" at bounding box center [193, 230] width 331 height 40
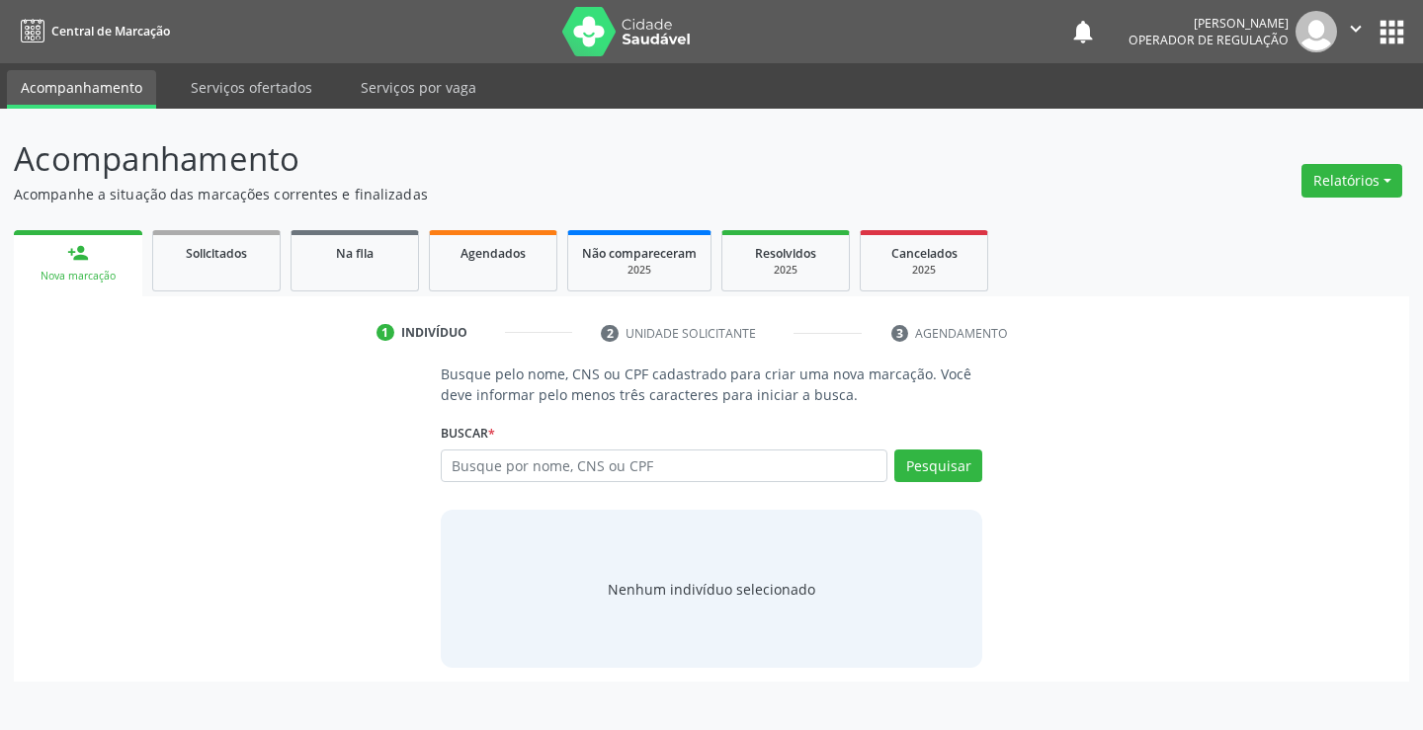
click at [555, 468] on input "text" at bounding box center [665, 467] width 448 height 34
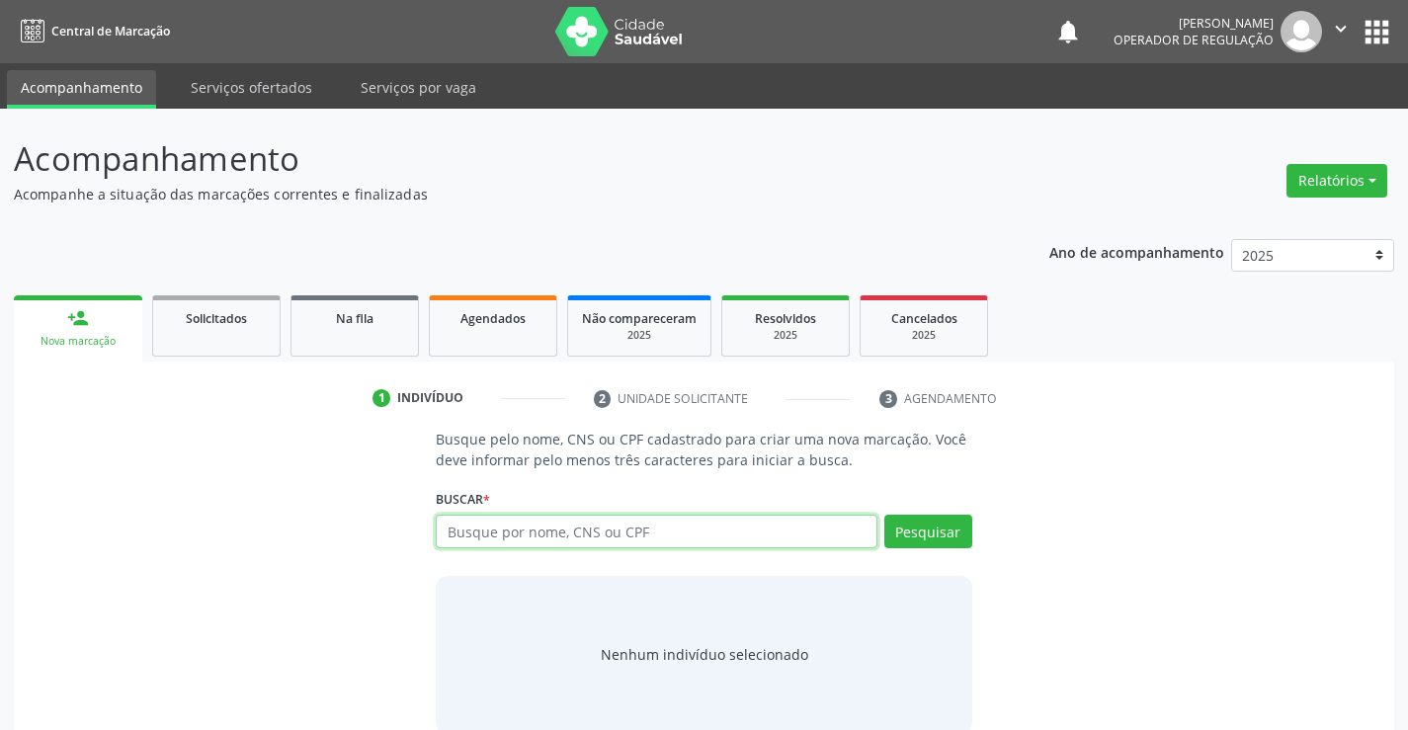
drag, startPoint x: 0, startPoint y: 0, endPoint x: 482, endPoint y: 540, distance: 723.6
click at [482, 540] on input "text" at bounding box center [656, 532] width 441 height 34
paste input "709 2062 4552 2036"
type input "709 2062 4552 2036"
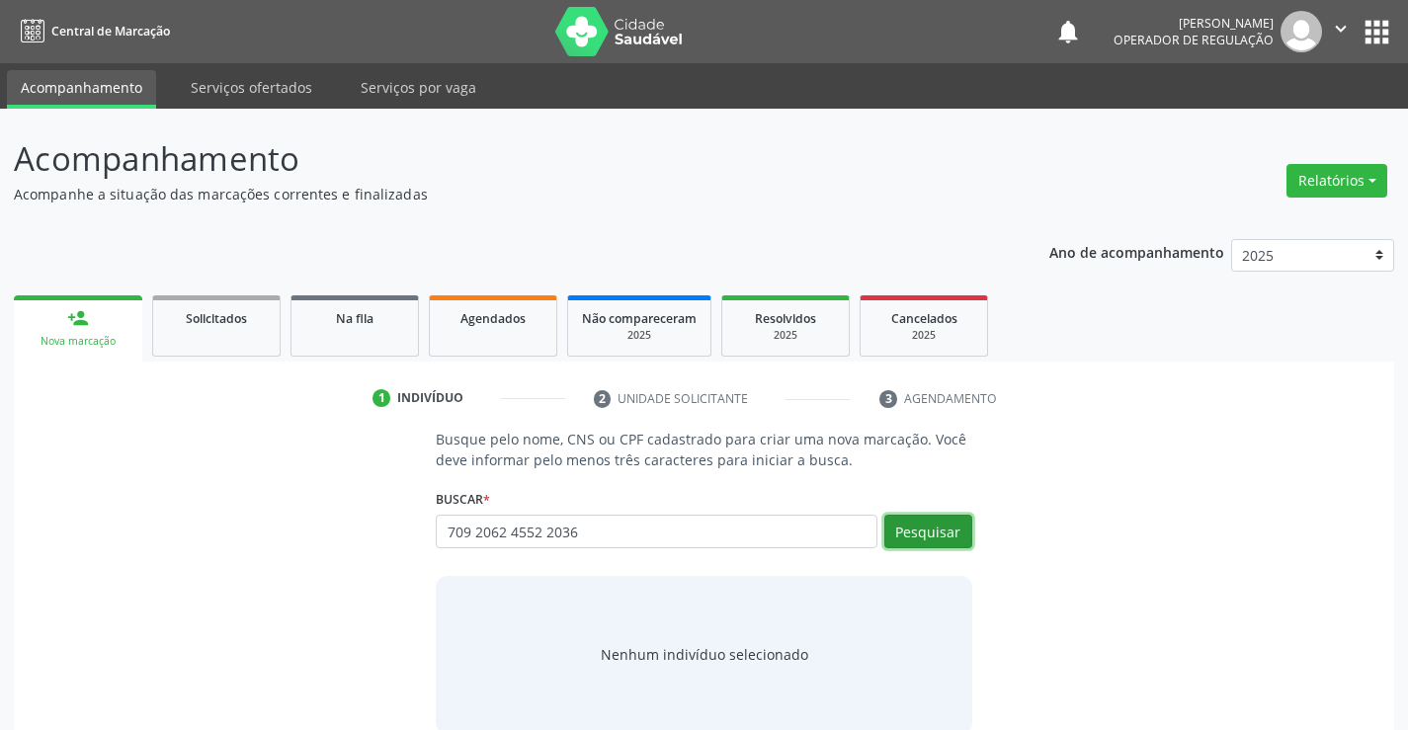
click at [950, 525] on button "Pesquisar" at bounding box center [928, 532] width 88 height 34
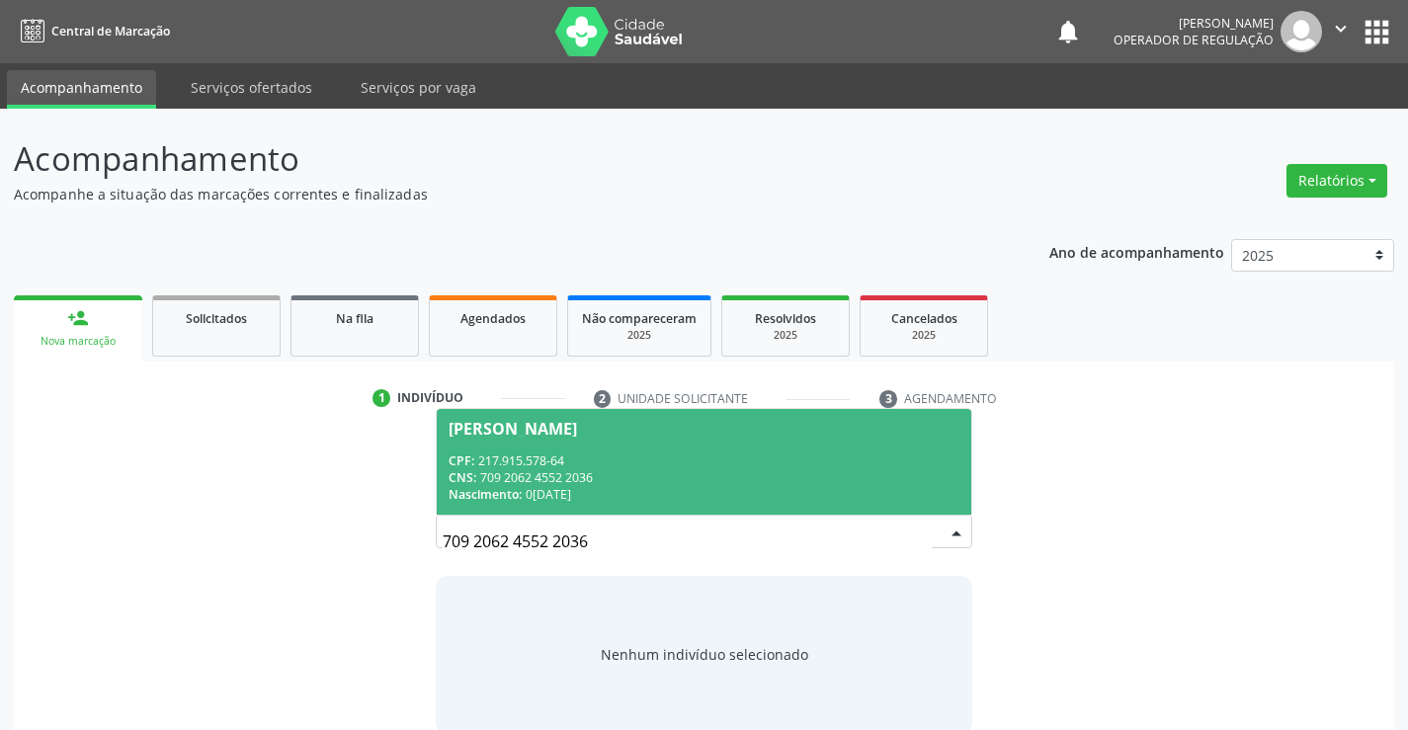
click at [528, 439] on span "[PERSON_NAME] CPF: 217.915.578-64 CNS: 709 2062 4552 2036 Nascimento: 06/[DATE]" at bounding box center [704, 462] width 534 height 106
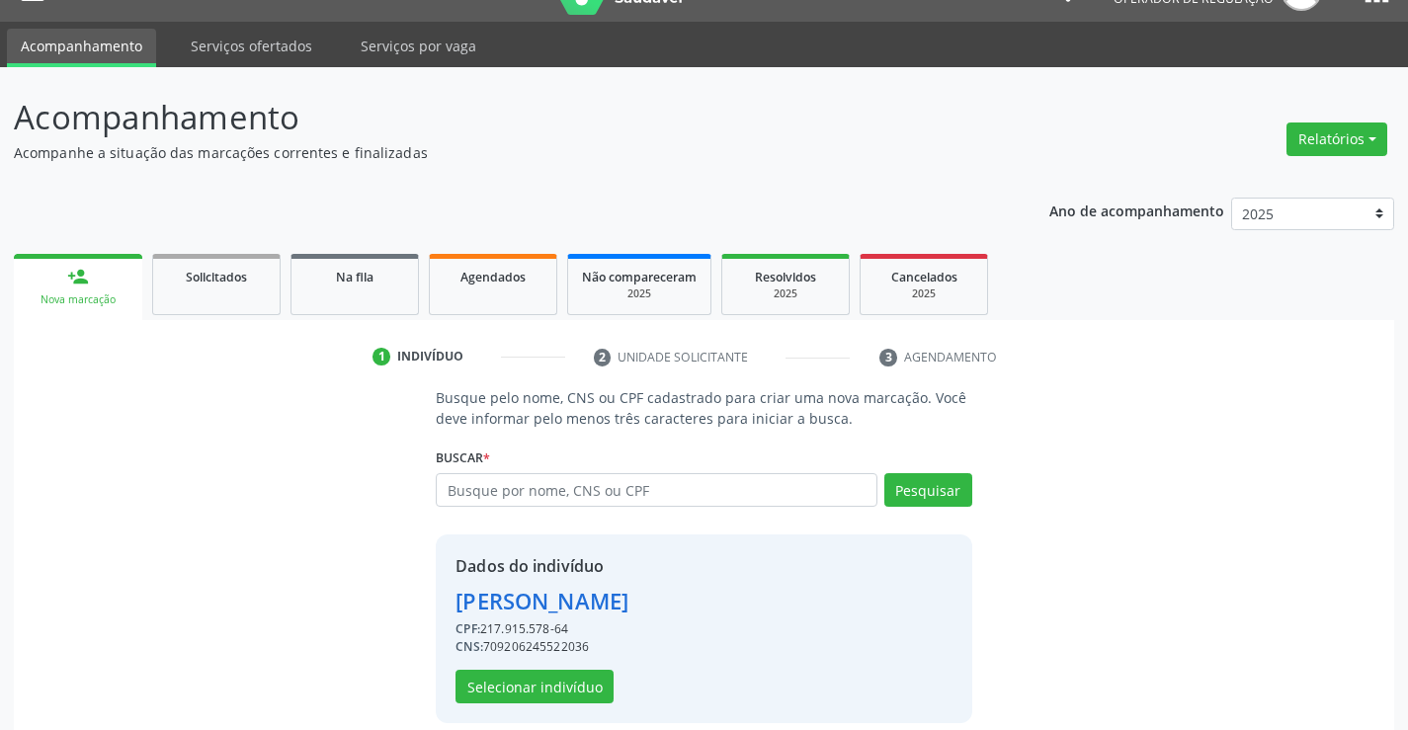
scroll to position [62, 0]
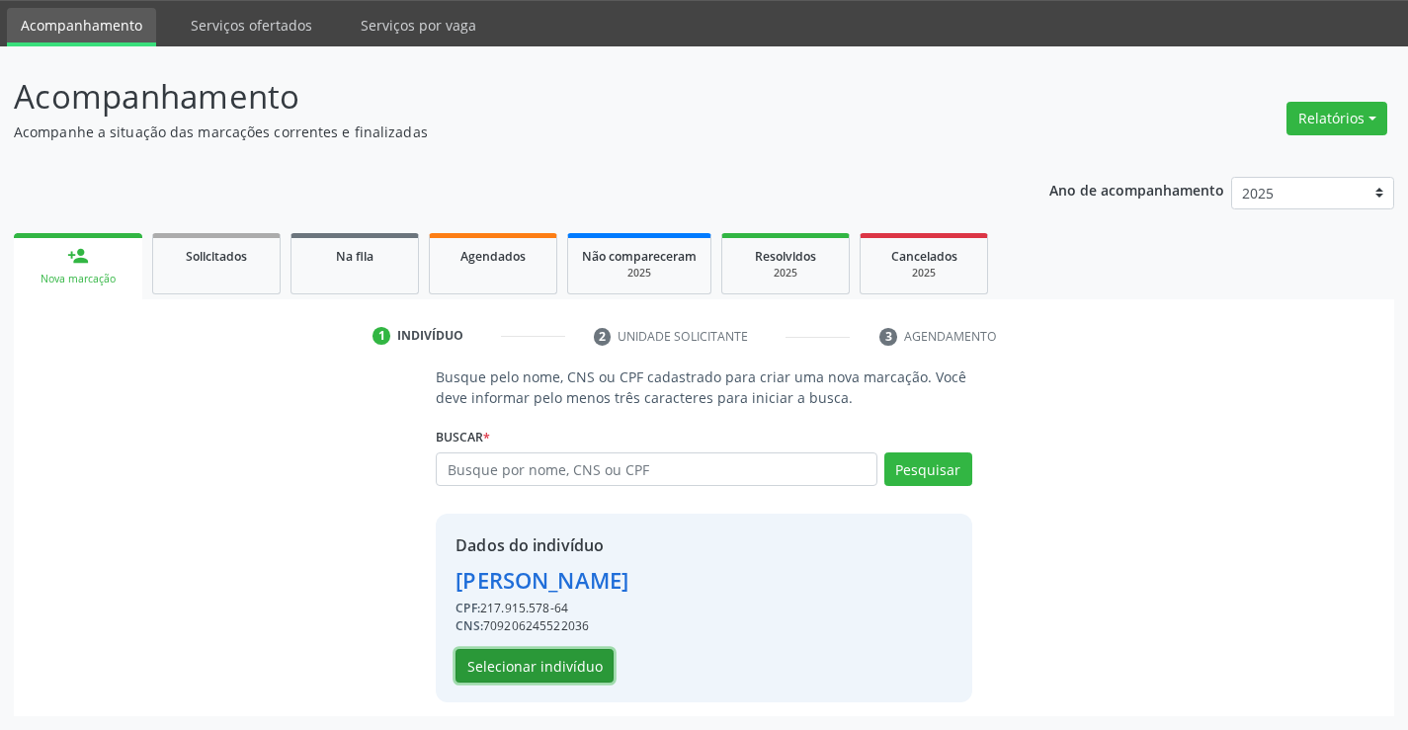
click at [530, 664] on button "Selecionar indivíduo" at bounding box center [535, 666] width 158 height 34
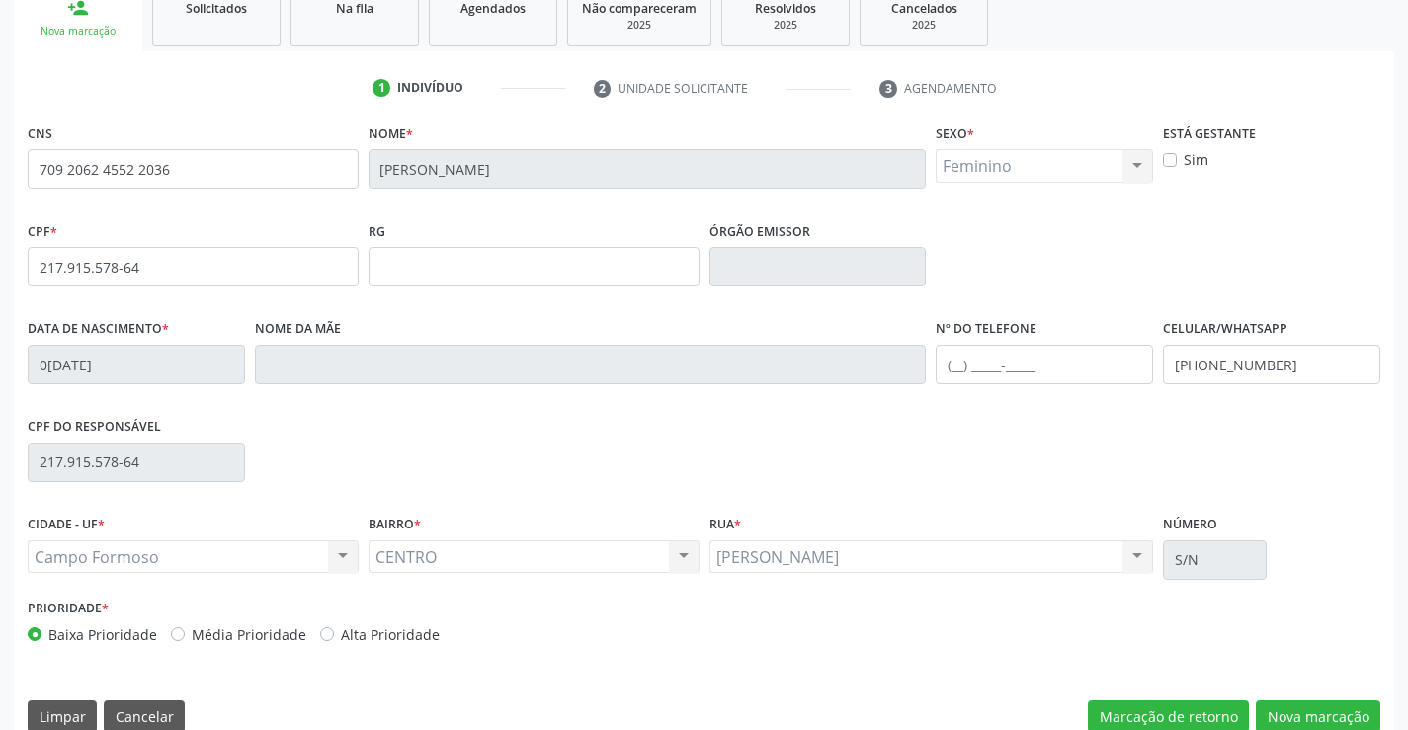
scroll to position [341, 0]
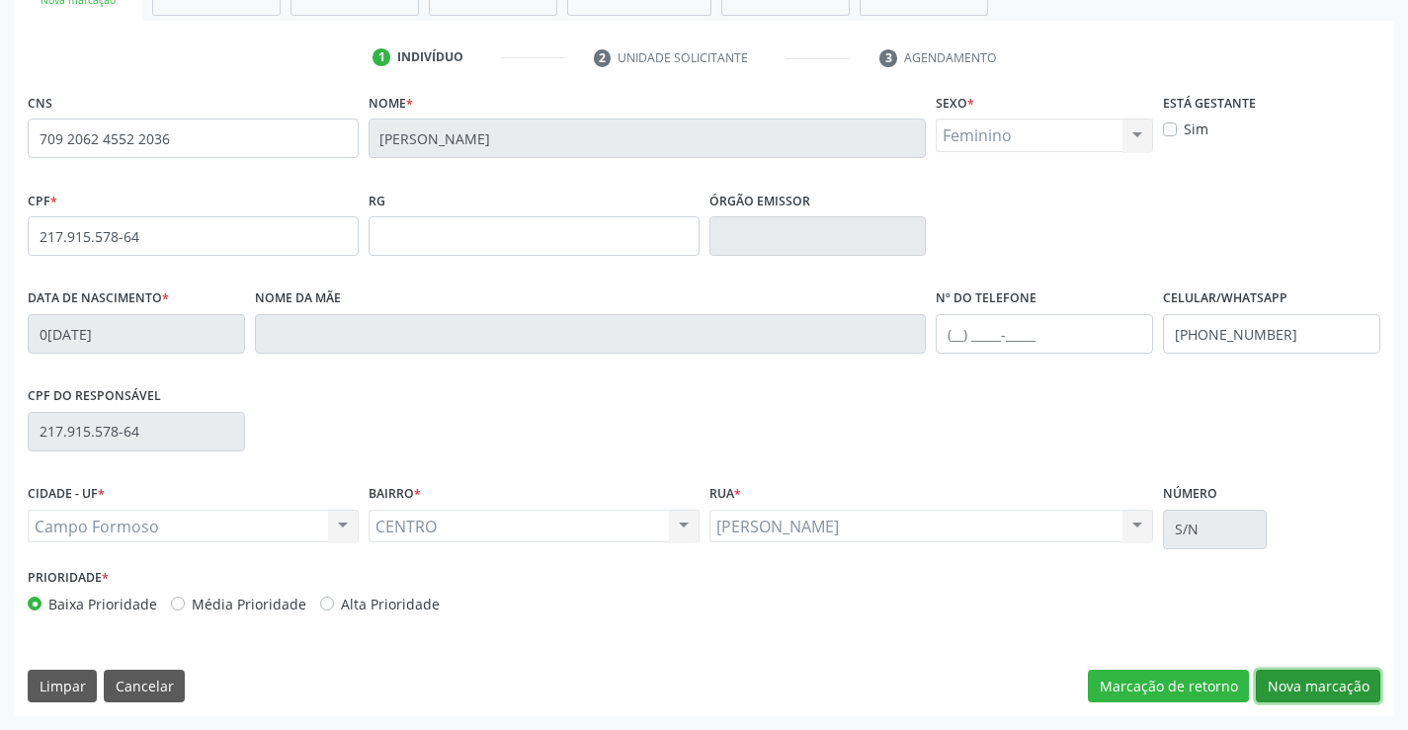
click at [1315, 683] on button "Nova marcação" at bounding box center [1318, 687] width 125 height 34
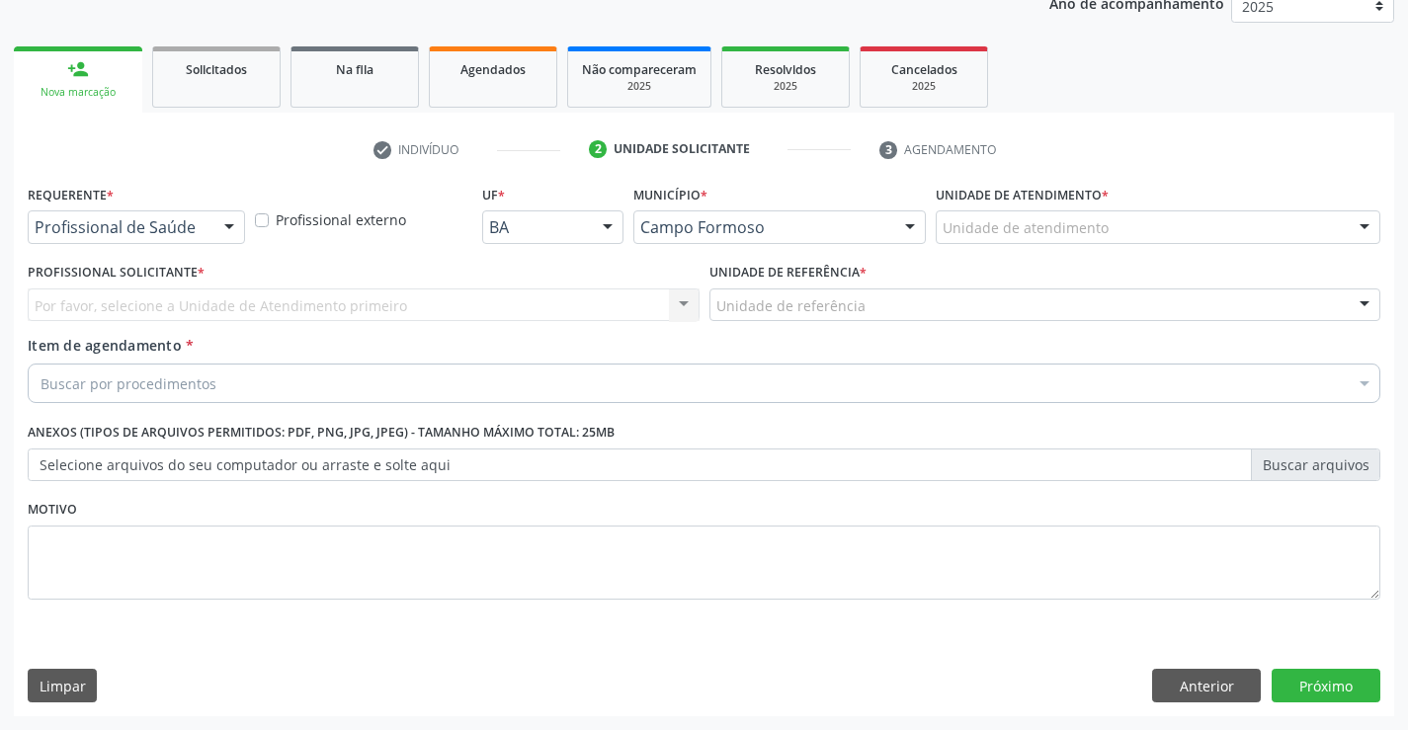
scroll to position [249, 0]
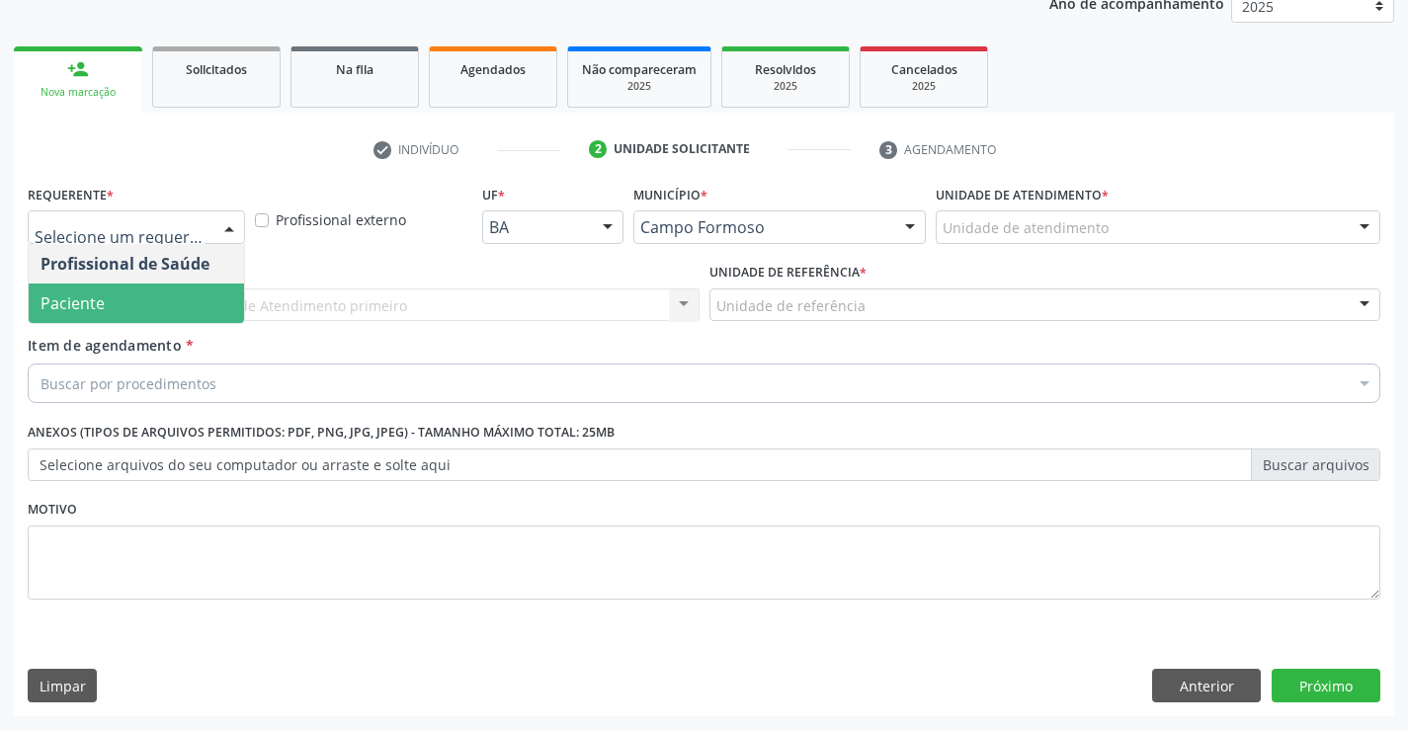
click at [134, 304] on span "Paciente" at bounding box center [136, 304] width 215 height 40
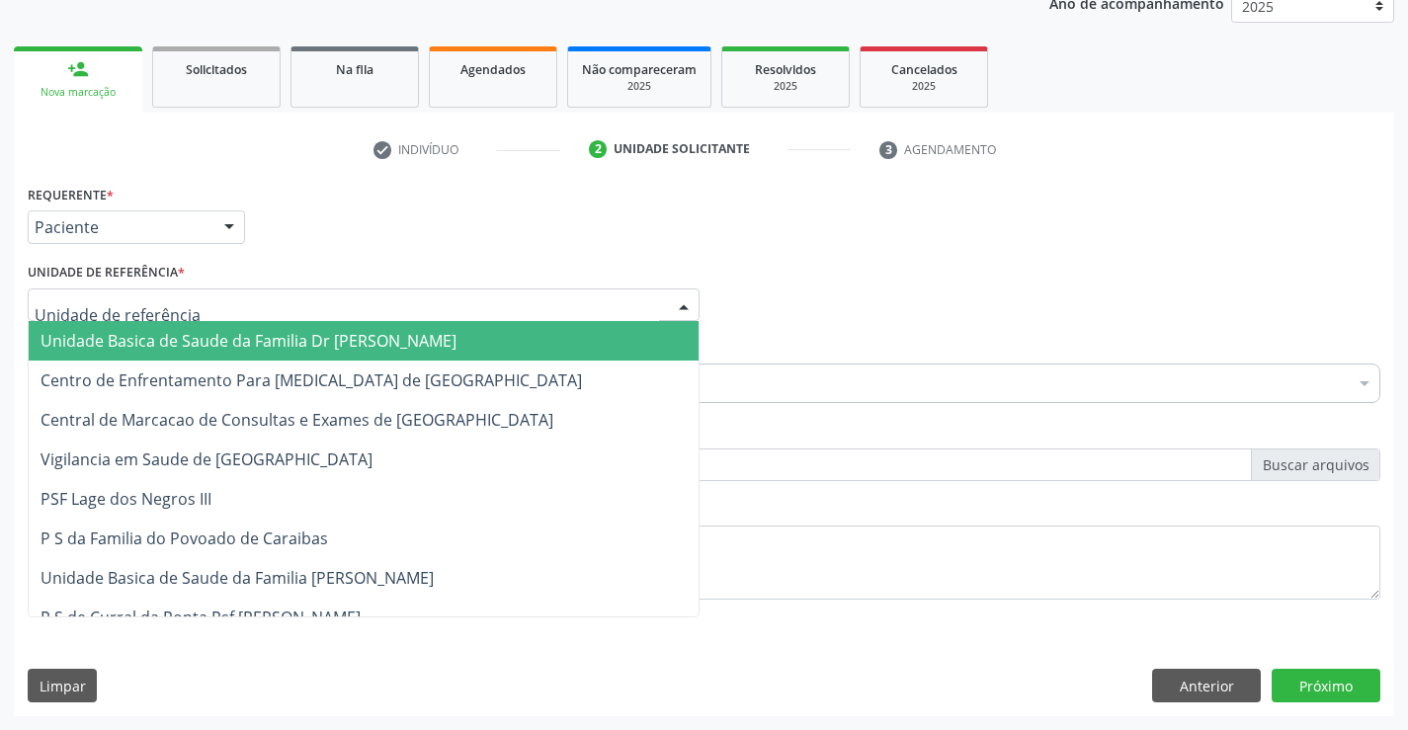
click at [223, 301] on div at bounding box center [364, 306] width 672 height 34
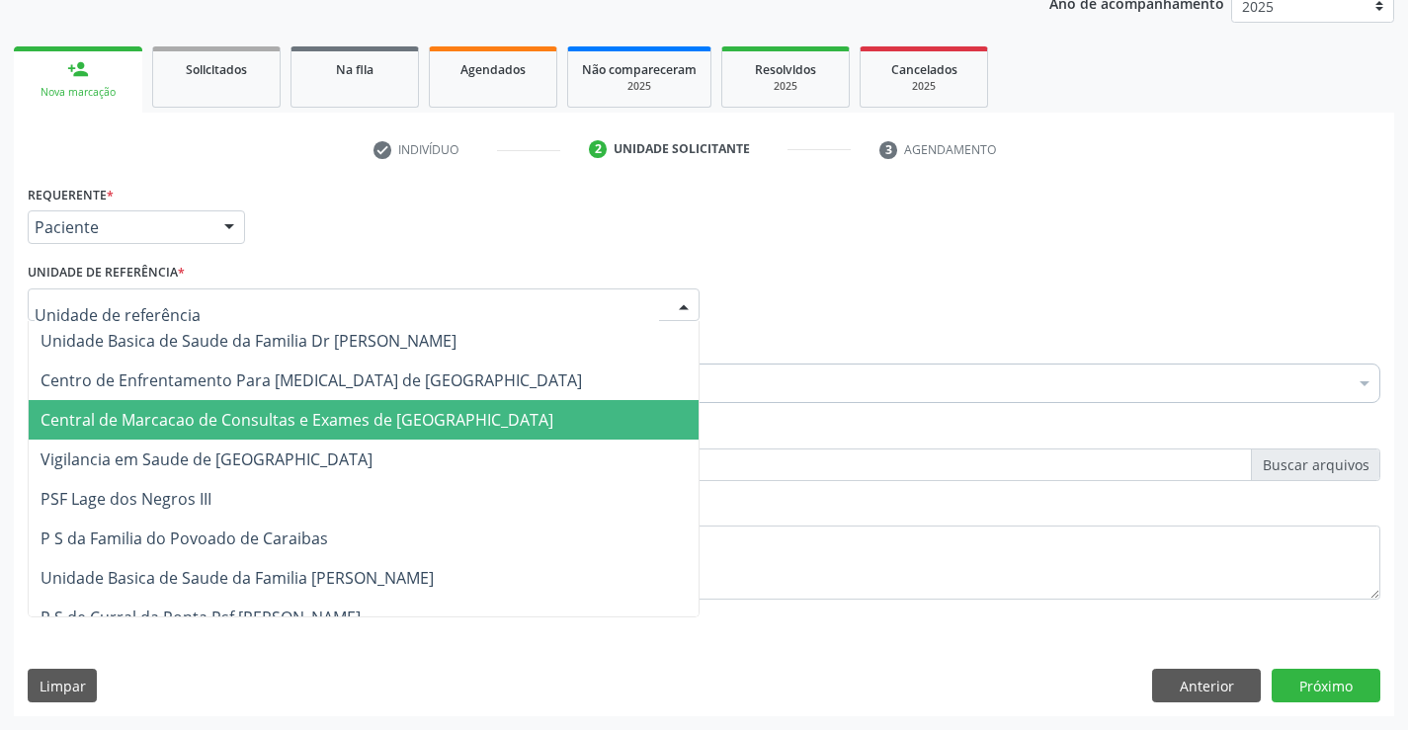
click at [246, 433] on span "Central de Marcacao de Consultas e Exames de [GEOGRAPHIC_DATA]" at bounding box center [364, 420] width 670 height 40
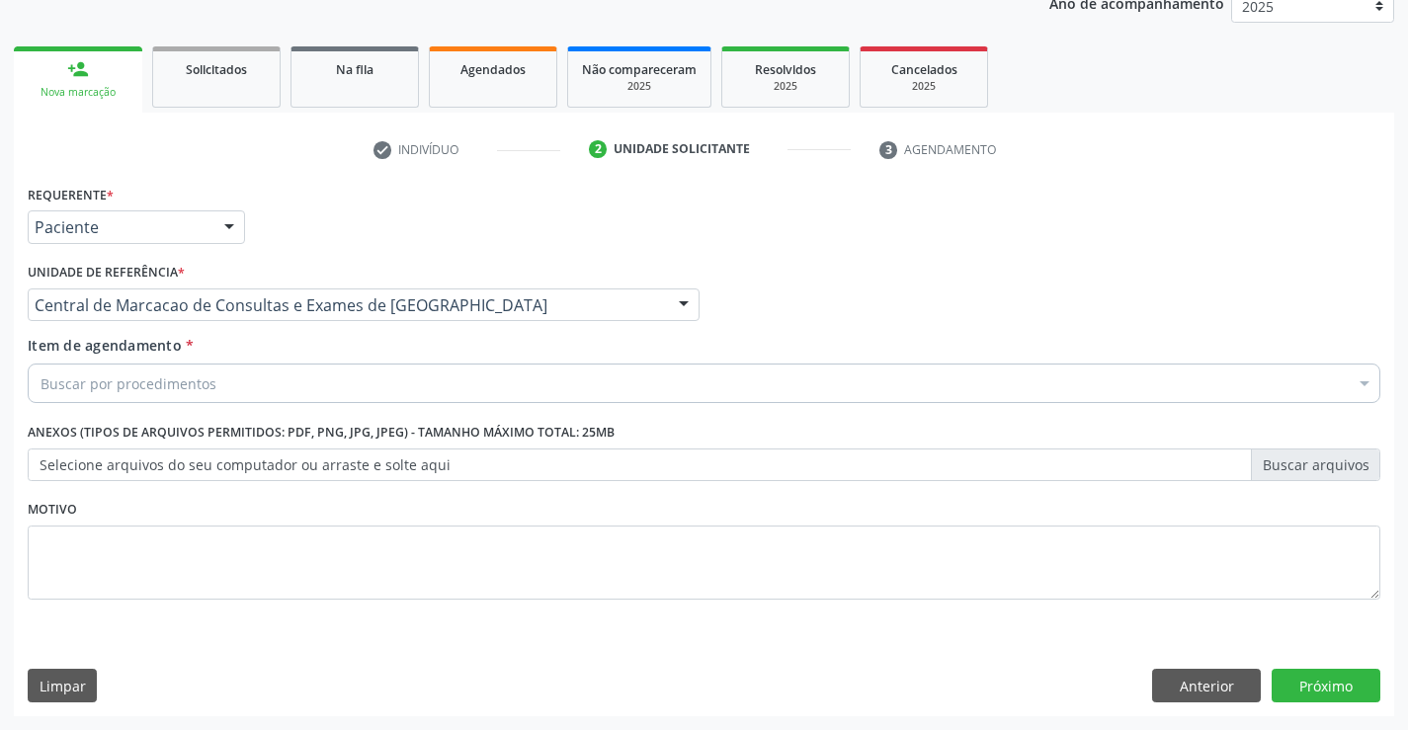
click at [279, 388] on div "Buscar por procedimentos" at bounding box center [704, 384] width 1353 height 40
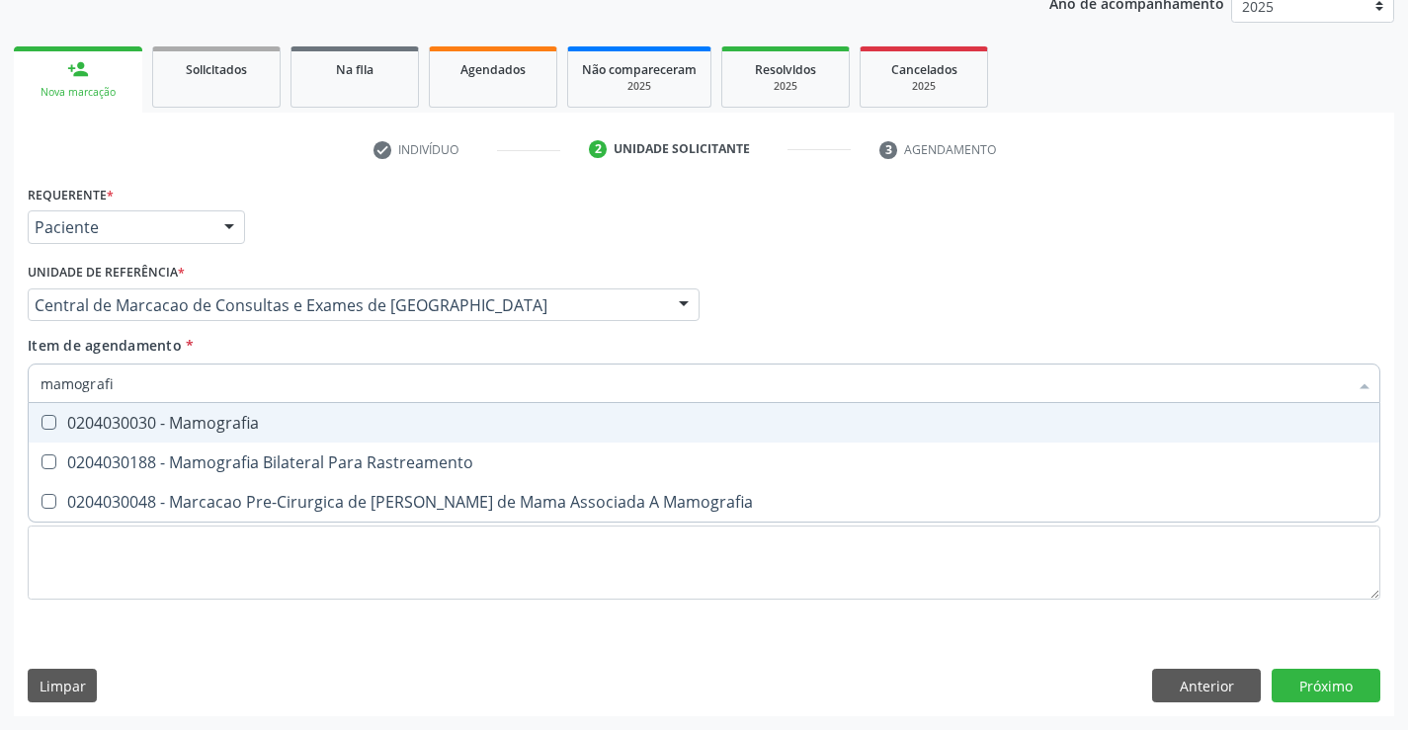
type input "mamografia"
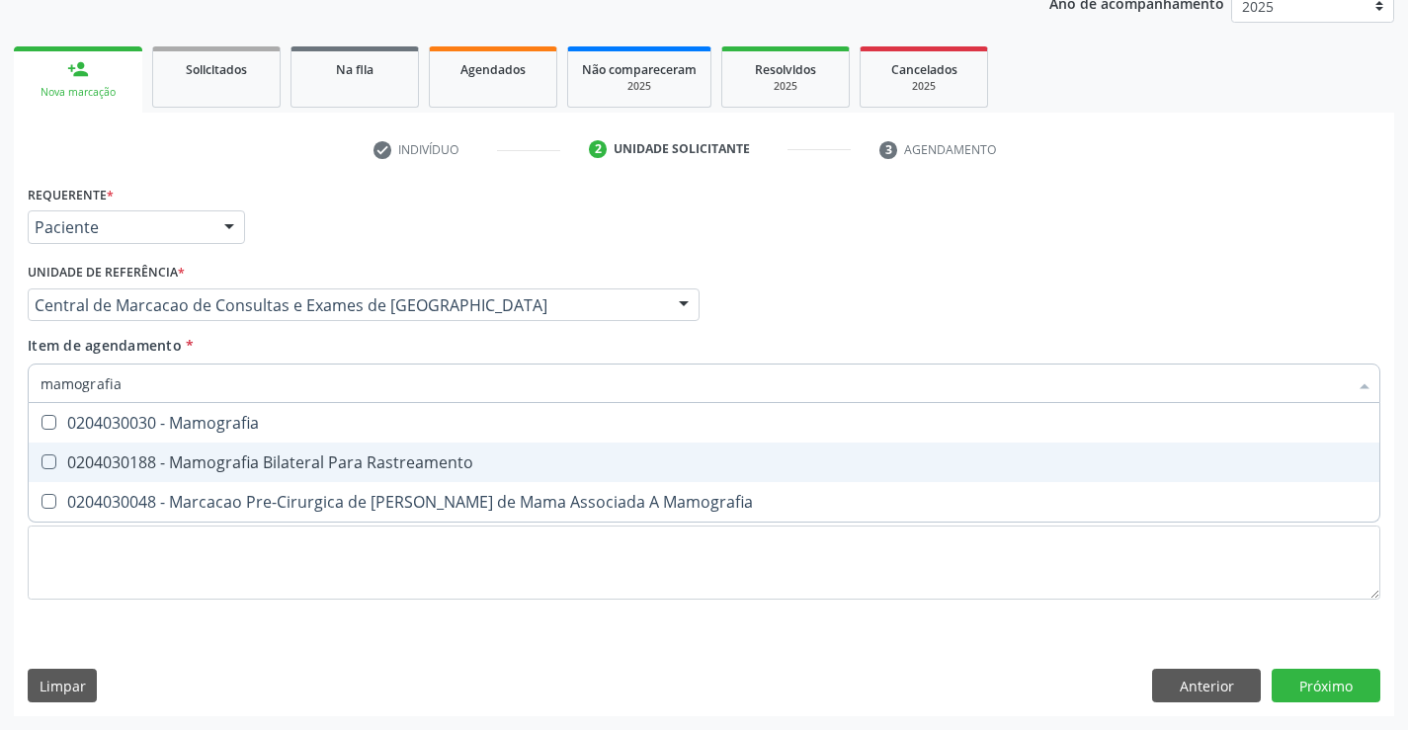
click at [275, 460] on div "0204030188 - Mamografia Bilateral Para Rastreamento" at bounding box center [704, 463] width 1327 height 16
checkbox Rastreamento "true"
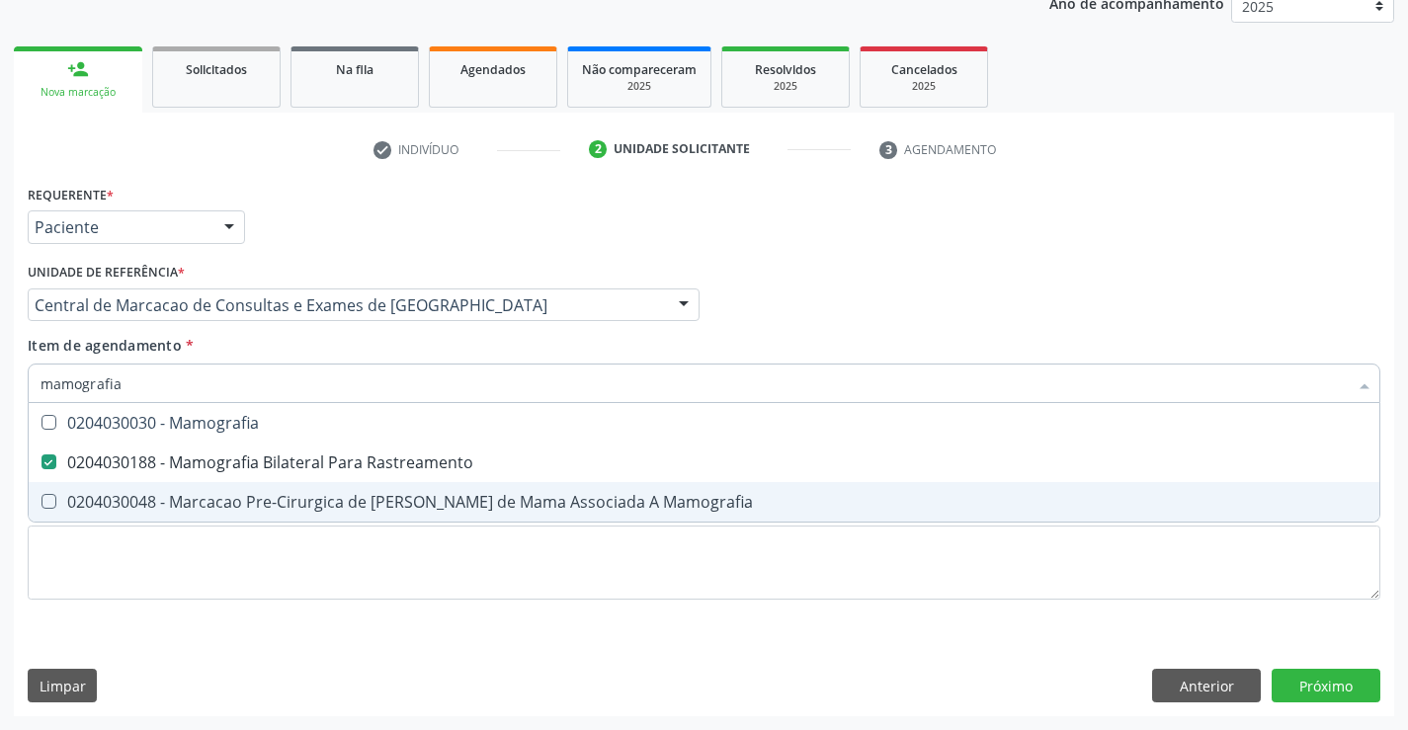
click at [1312, 667] on div "Requerente * Paciente Profissional de Saúde Paciente Nenhum resultado encontrad…" at bounding box center [704, 448] width 1380 height 537
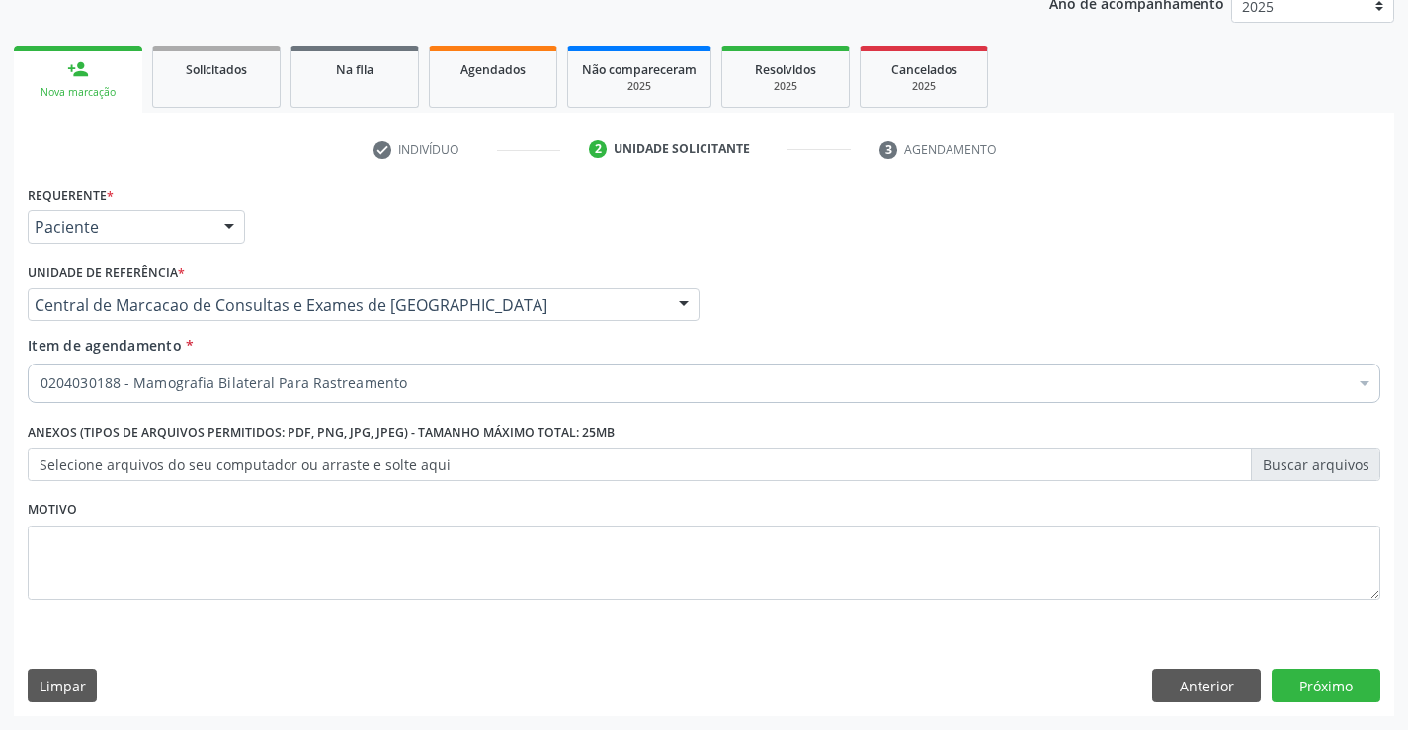
scroll to position [0, 0]
click at [1311, 682] on button "Próximo" at bounding box center [1326, 686] width 109 height 34
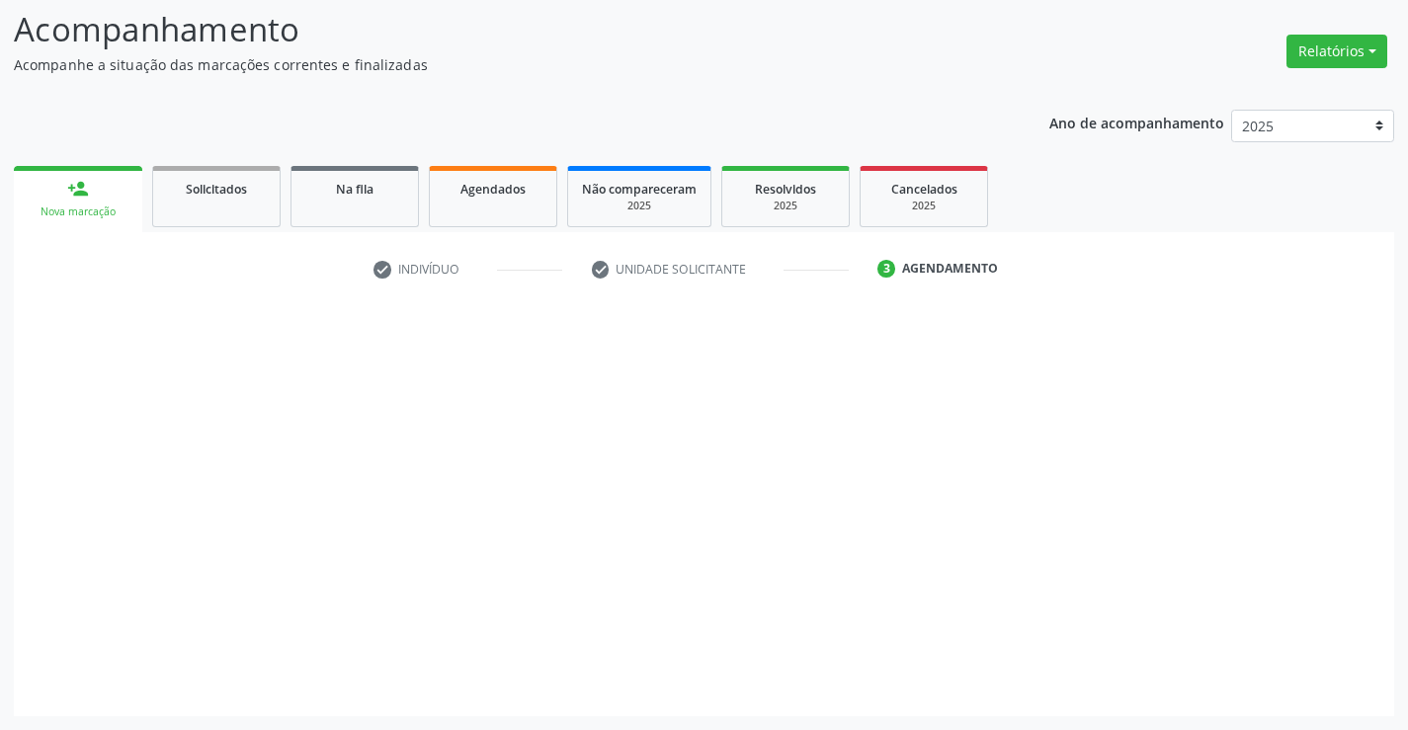
scroll to position [129, 0]
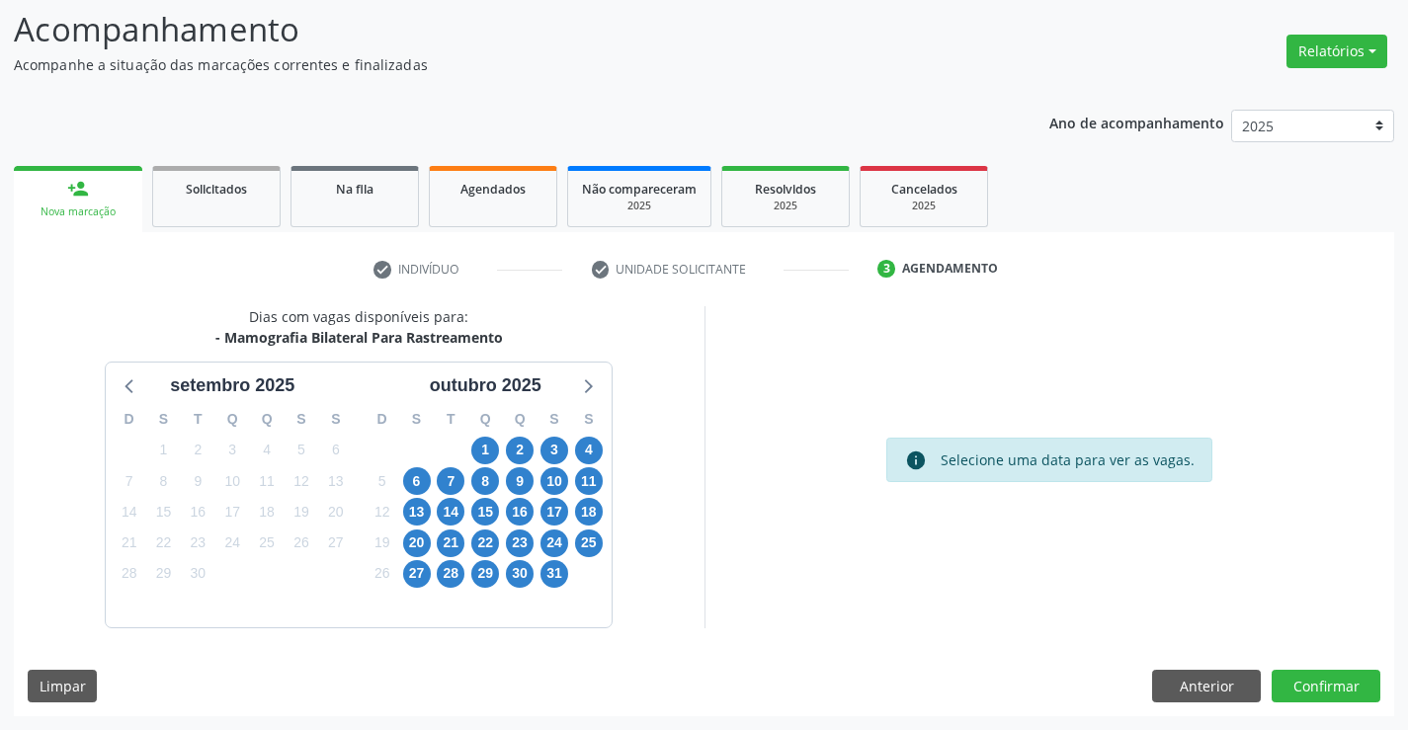
click at [461, 444] on div "30" at bounding box center [451, 450] width 35 height 31
click at [474, 438] on div "1" at bounding box center [485, 450] width 28 height 31
click at [482, 450] on span "1" at bounding box center [485, 451] width 28 height 28
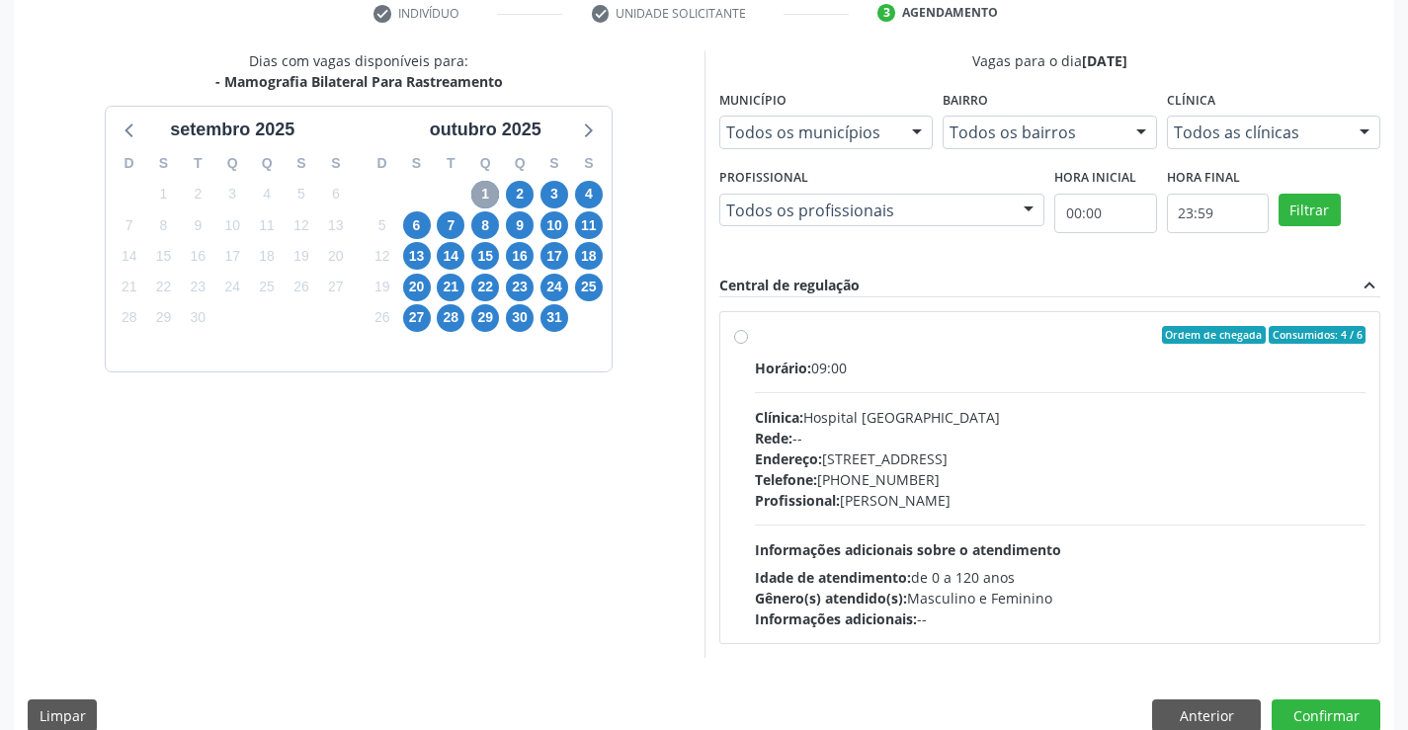
scroll to position [415, 0]
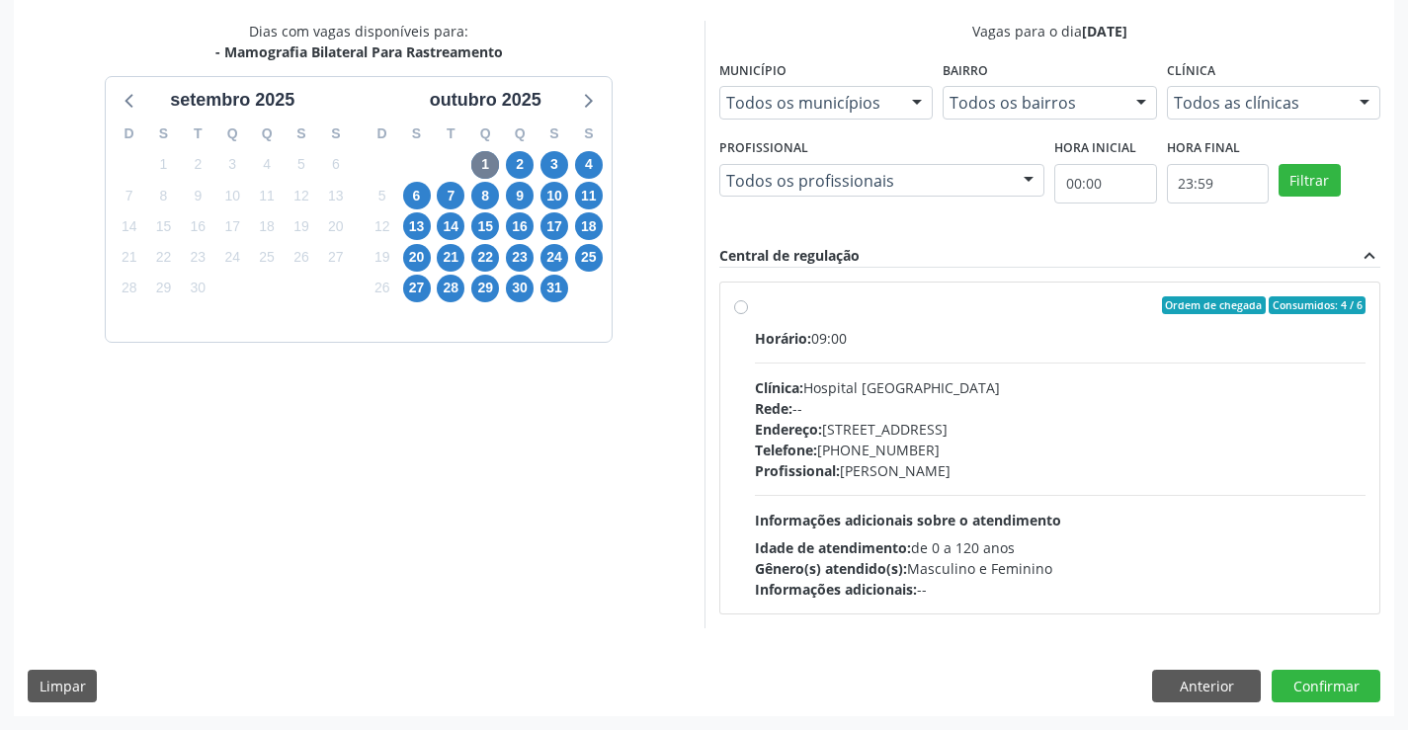
click at [986, 417] on div "Rede: --" at bounding box center [1061, 408] width 612 height 21
click at [748, 314] on input "Ordem de chegada Consumidos: 4 / 6 Horário: 09:00 Clínica: Hospital [GEOGRAPHIC…" at bounding box center [741, 305] width 14 height 18
radio input "true"
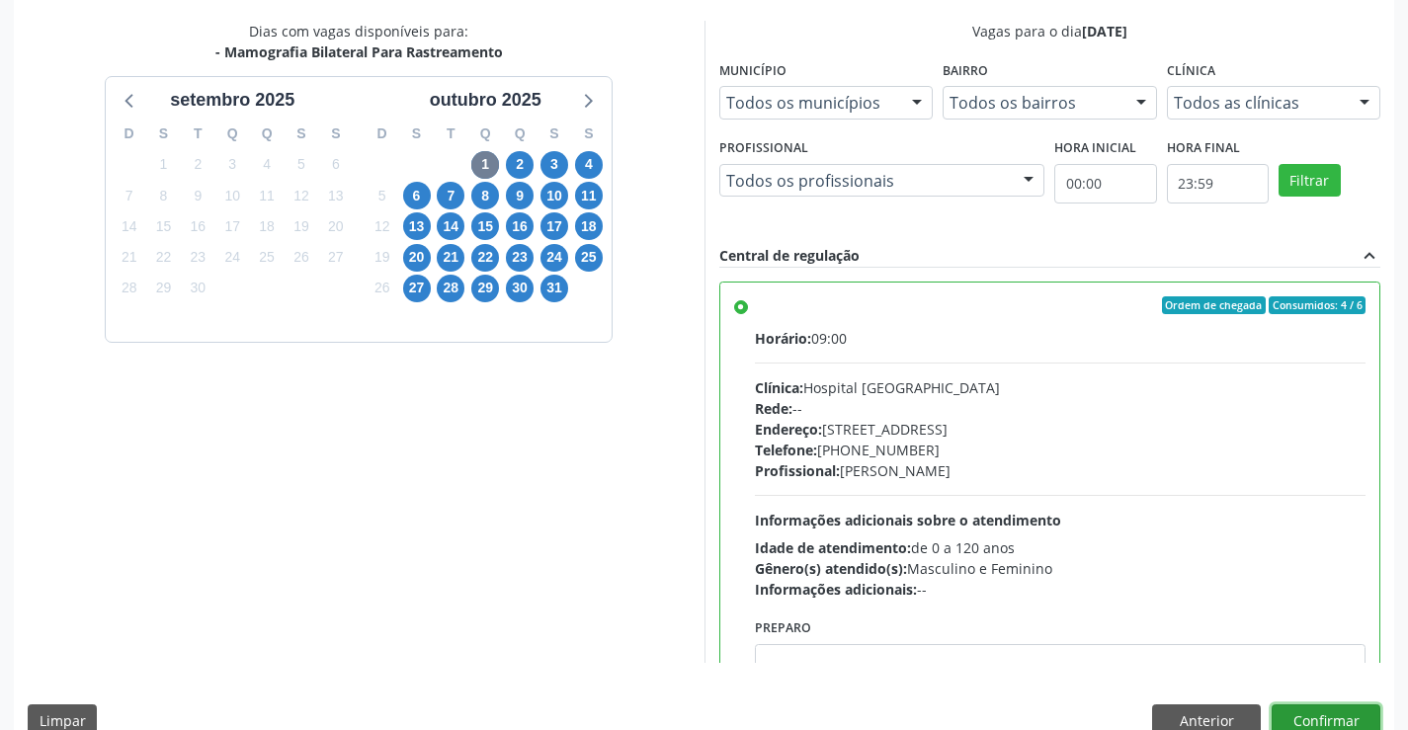
click at [1329, 717] on button "Confirmar" at bounding box center [1326, 722] width 109 height 34
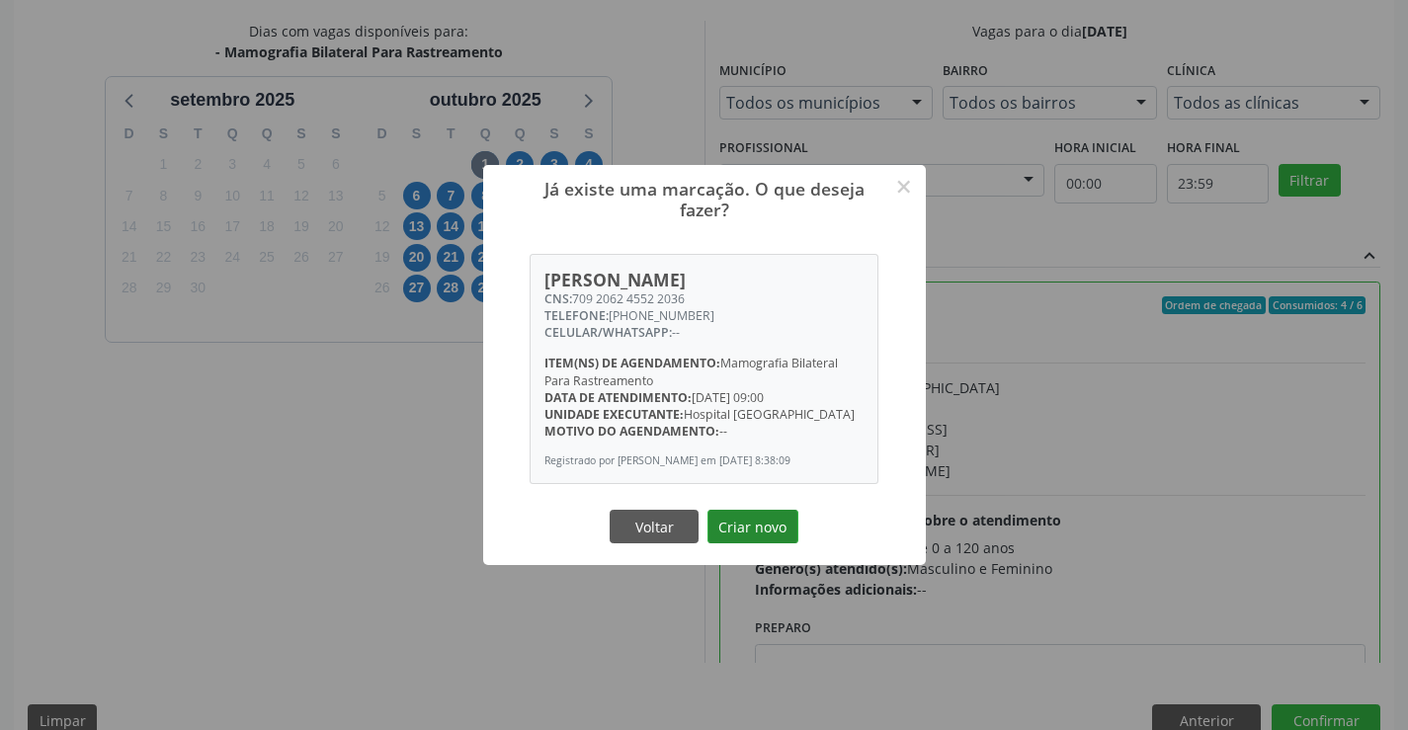
click at [783, 531] on button "Criar novo" at bounding box center [753, 527] width 91 height 34
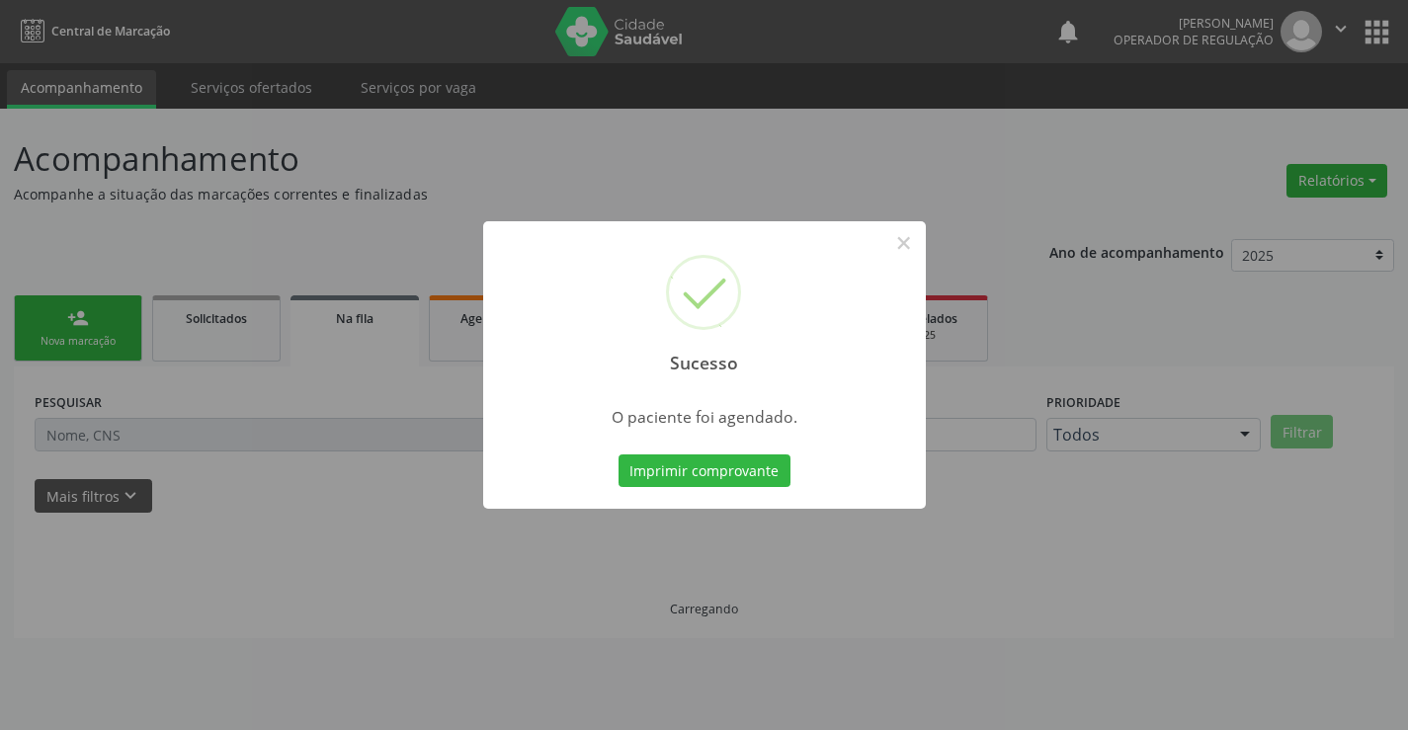
scroll to position [0, 0]
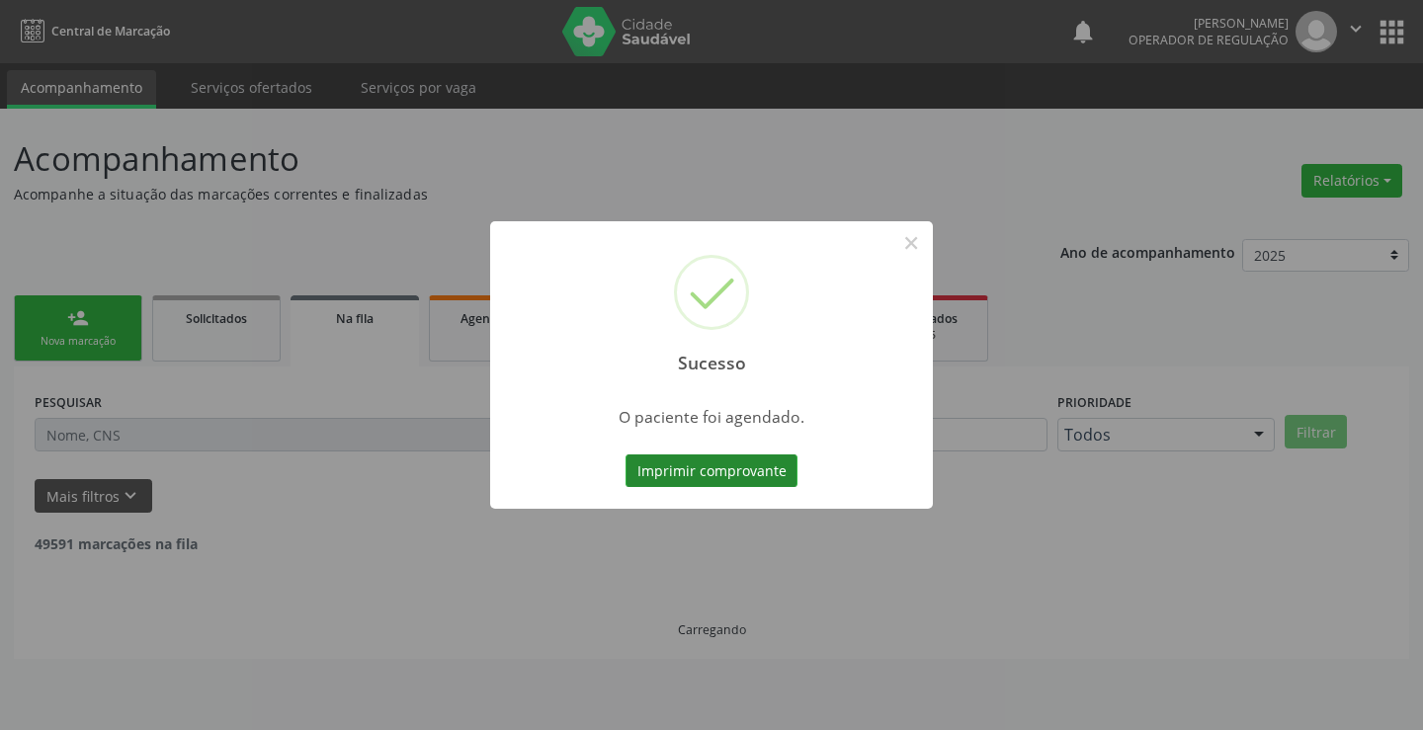
click at [722, 464] on button "Imprimir comprovante" at bounding box center [711, 472] width 172 height 34
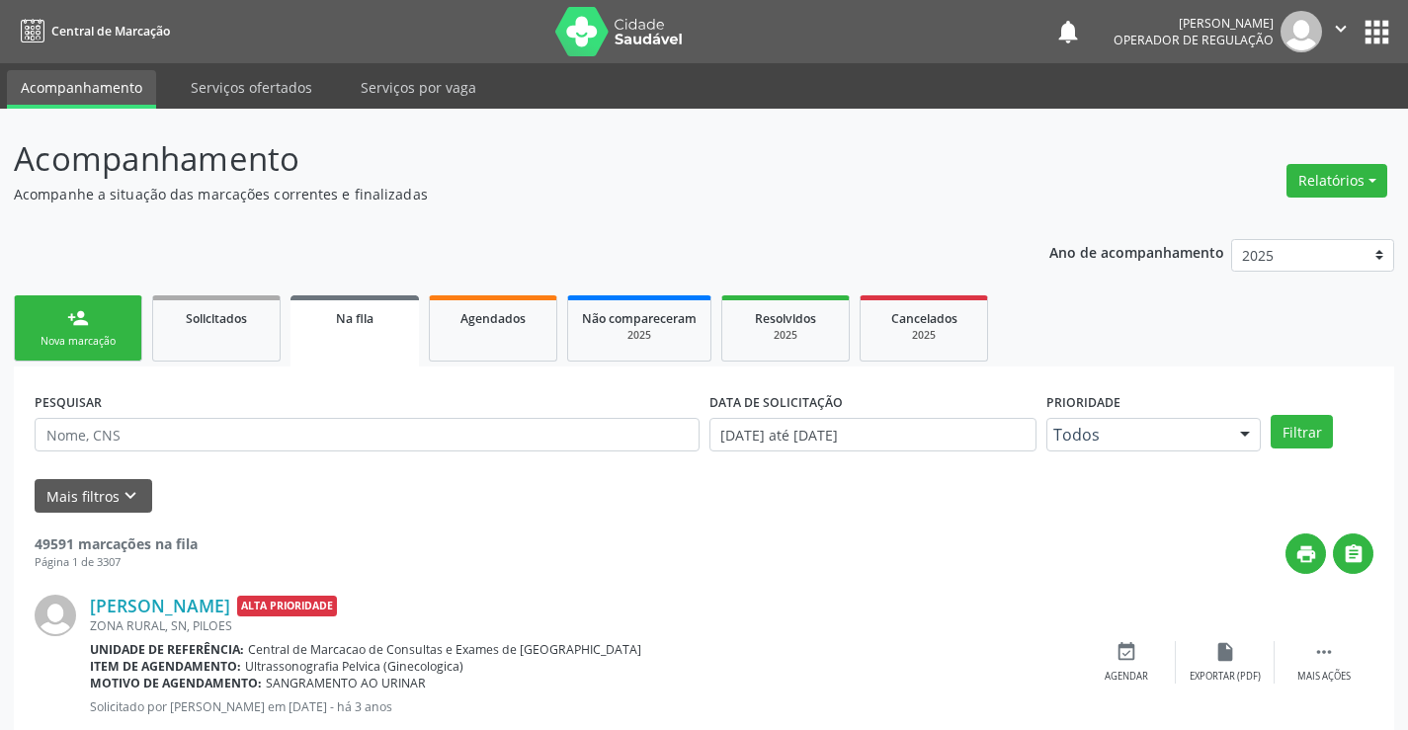
click at [114, 319] on link "person_add Nova marcação" at bounding box center [78, 328] width 128 height 66
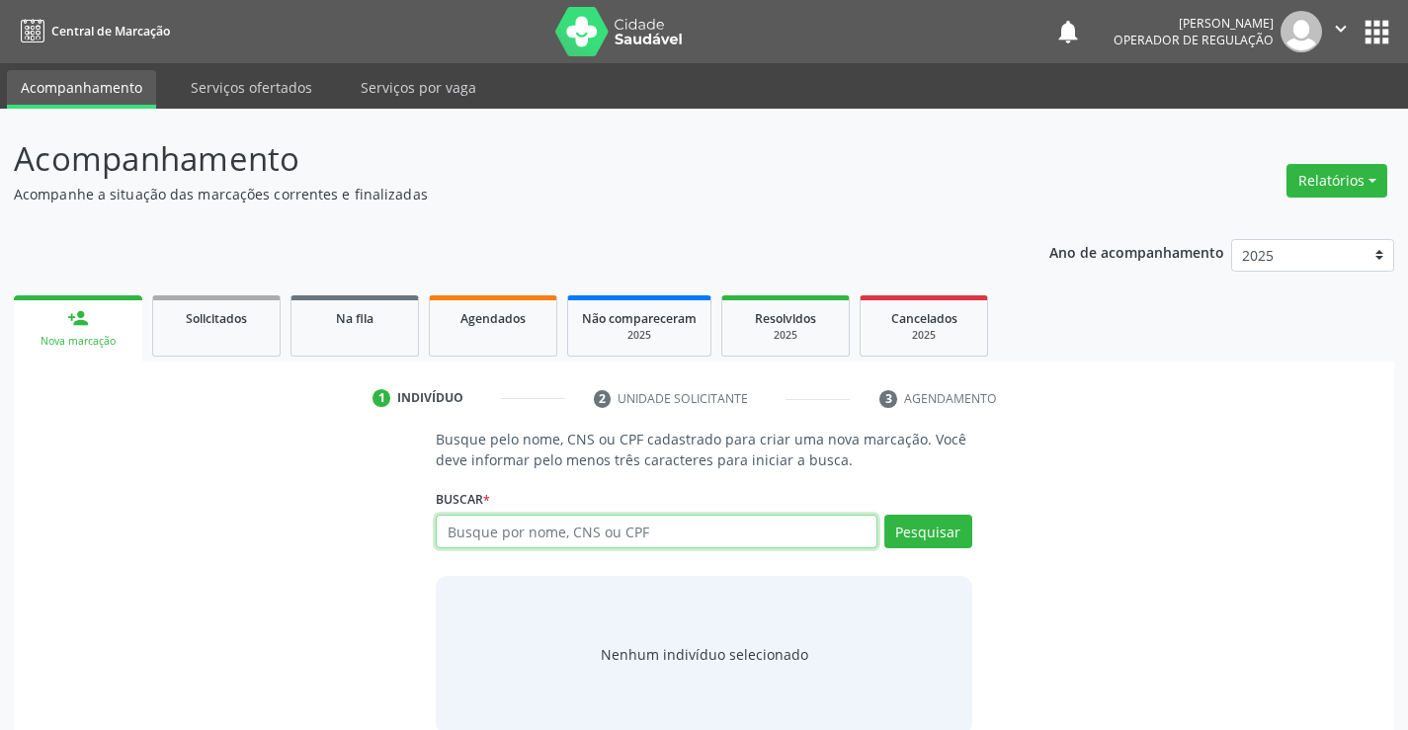
click at [572, 543] on input "text" at bounding box center [656, 532] width 441 height 34
paste input "709 2062 4552 2036"
type input "709 2062 4552 2036"
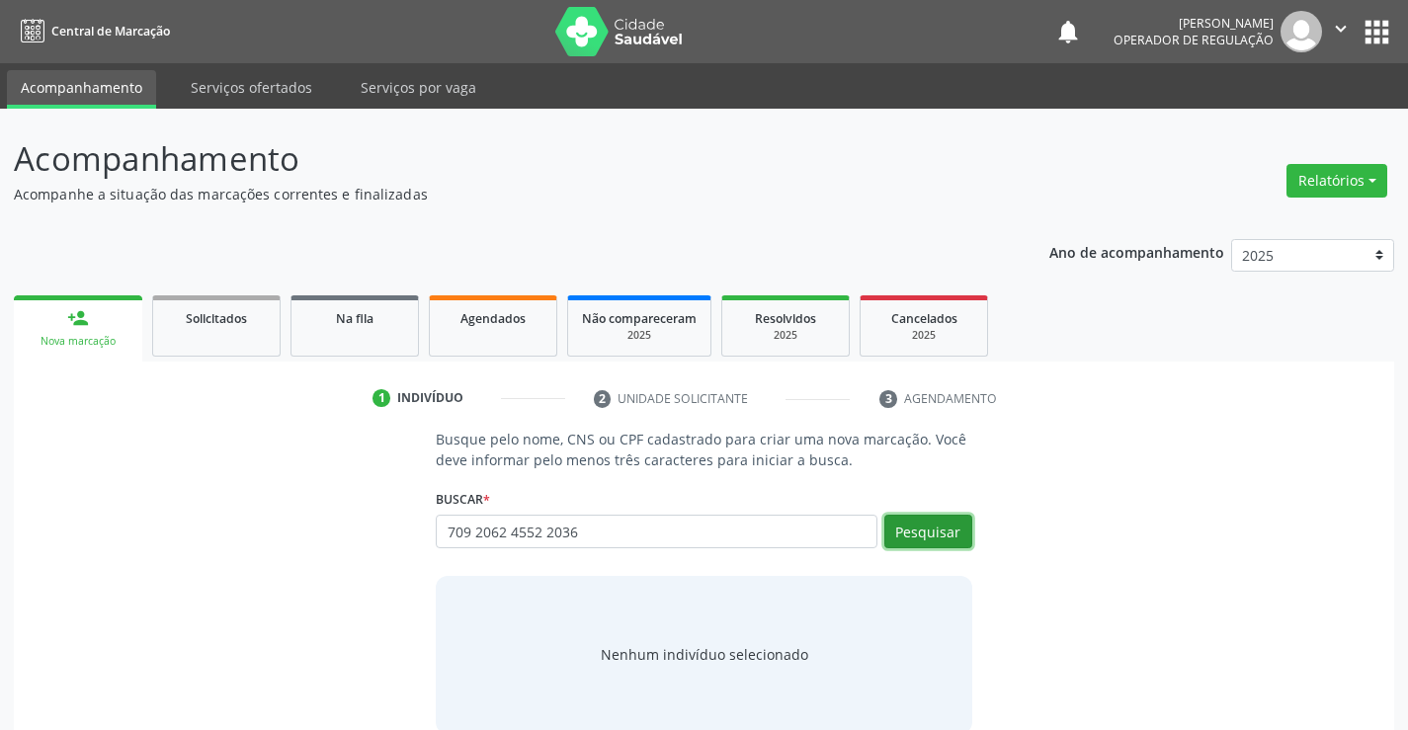
click at [957, 544] on button "Pesquisar" at bounding box center [928, 532] width 88 height 34
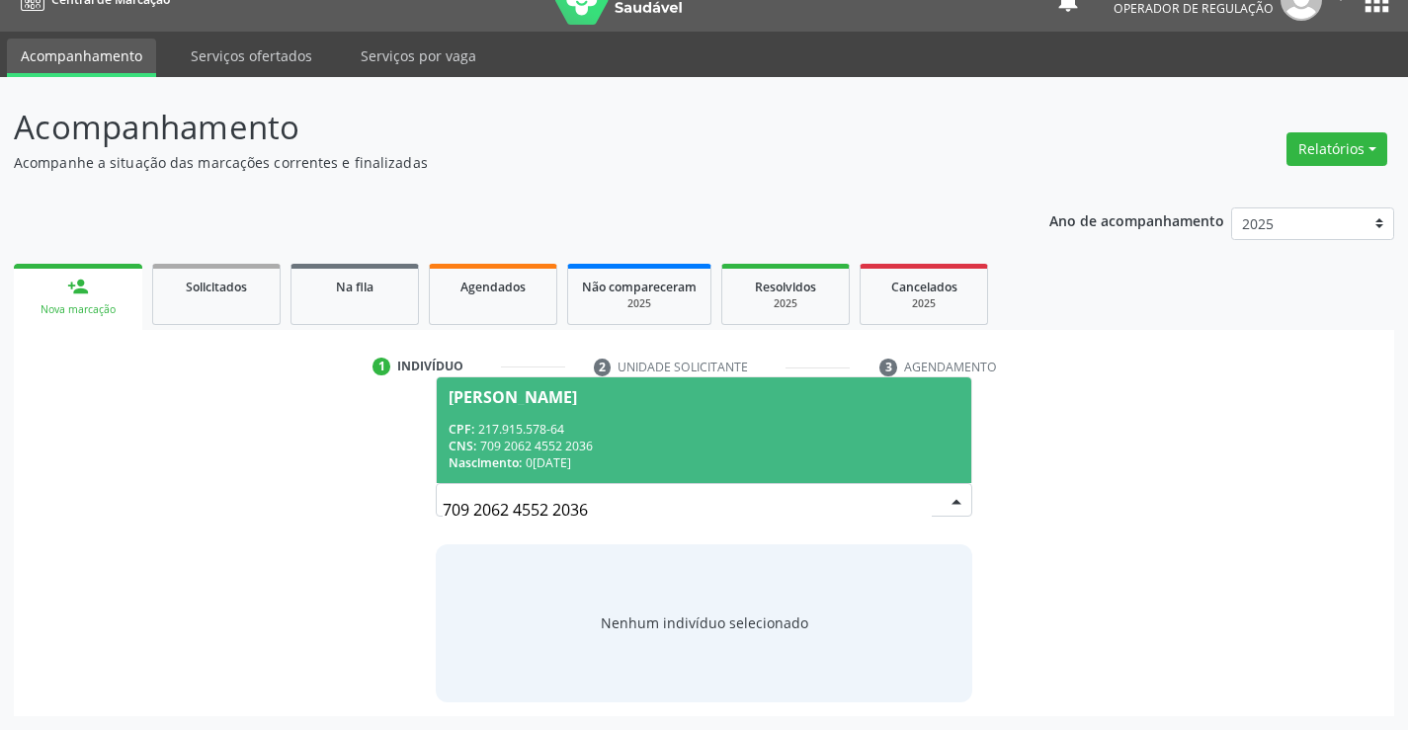
click at [581, 410] on span "[PERSON_NAME] CPF: 217.915.578-64 CNS: 709 2062 4552 2036 Nascimento: 06/[DATE]" at bounding box center [704, 430] width 534 height 106
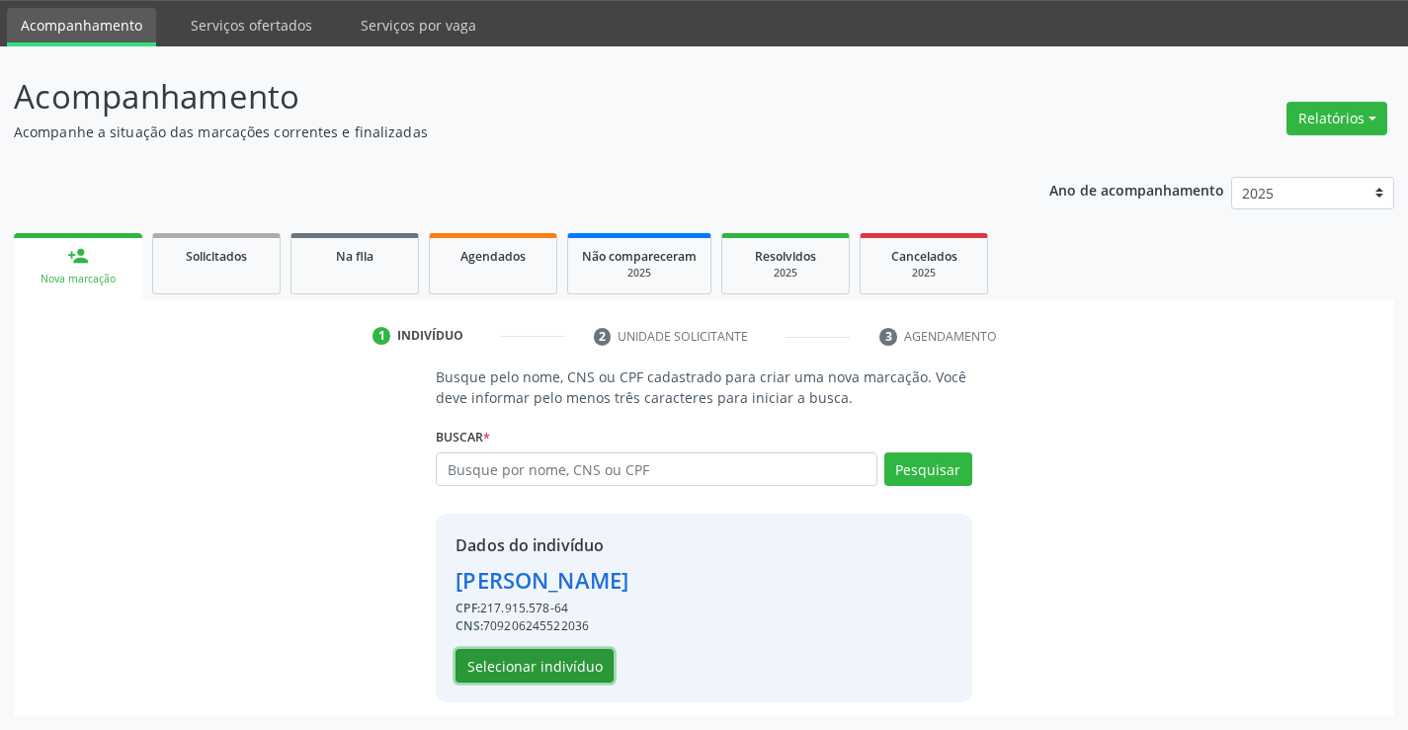
click at [567, 673] on button "Selecionar indivíduo" at bounding box center [535, 666] width 158 height 34
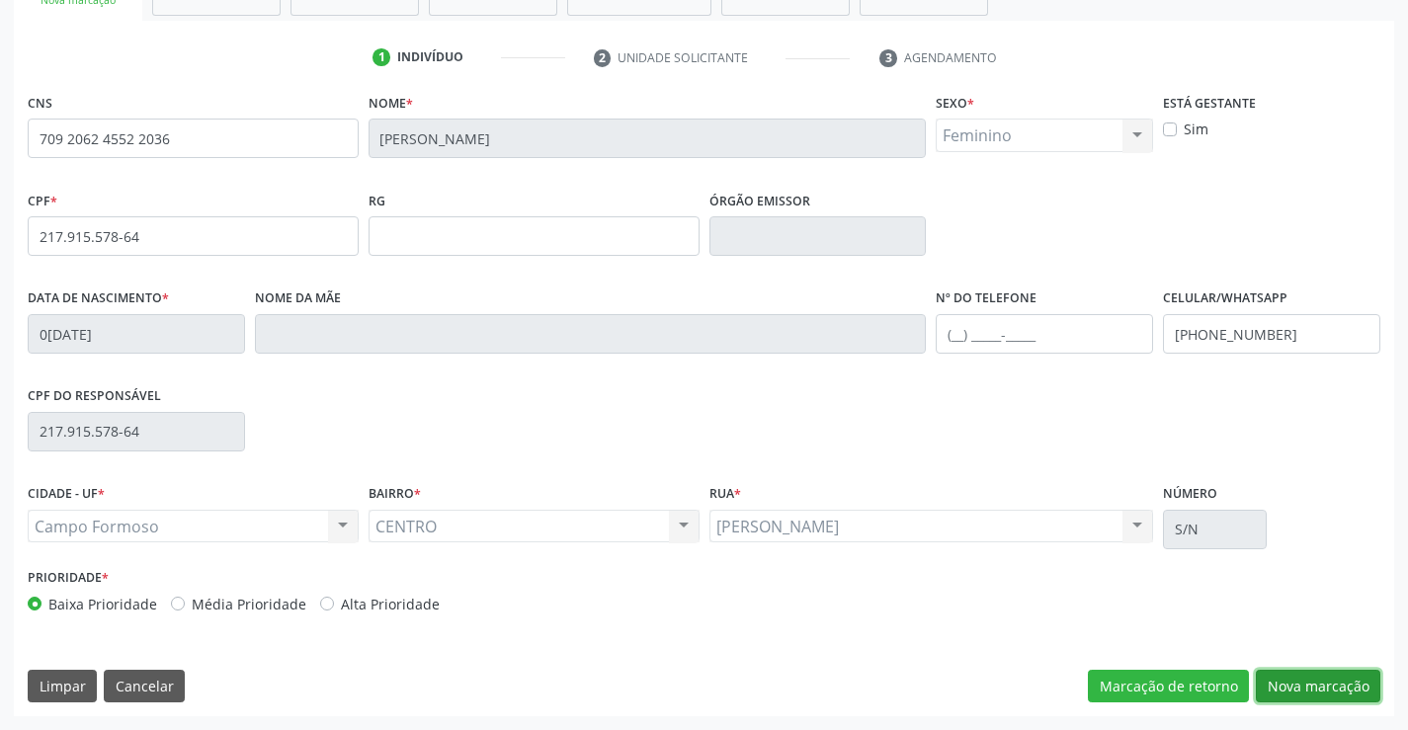
click at [1282, 678] on button "Nova marcação" at bounding box center [1318, 687] width 125 height 34
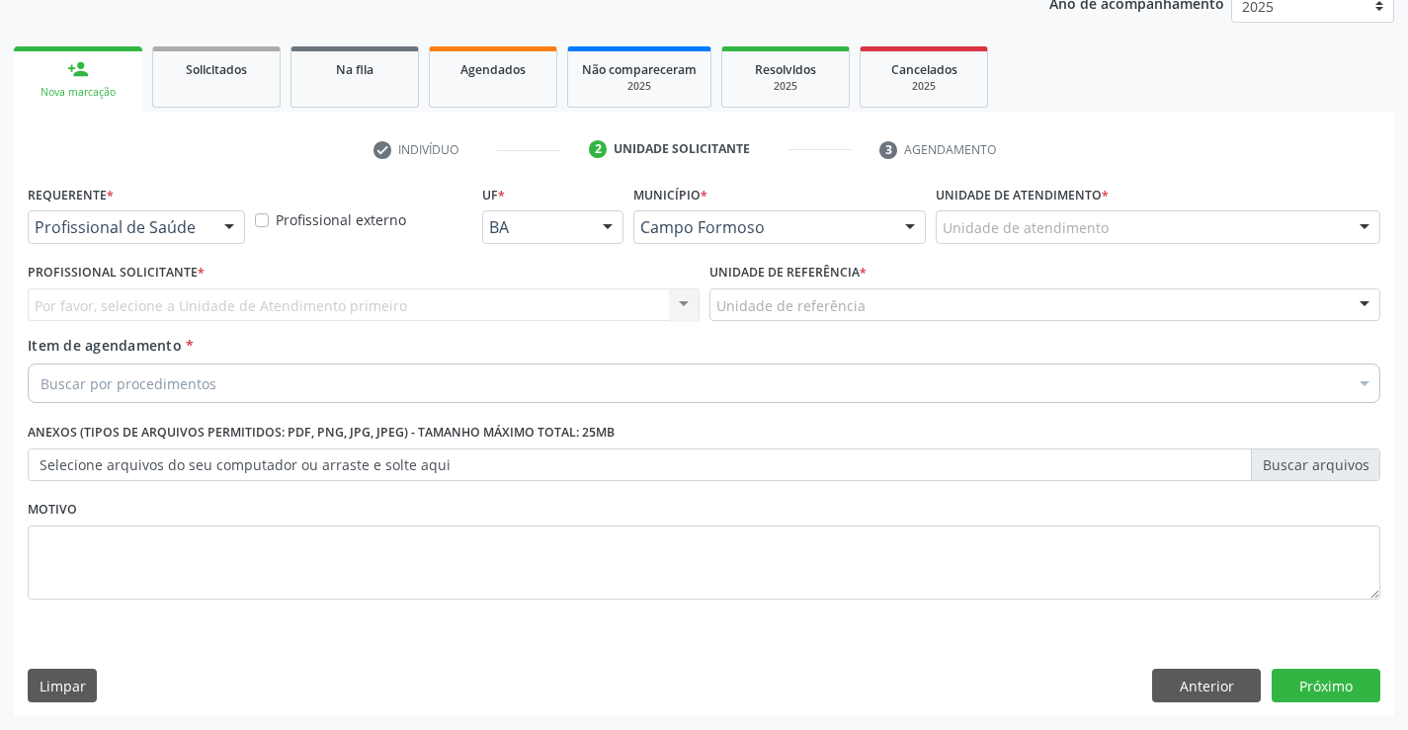
scroll to position [249, 0]
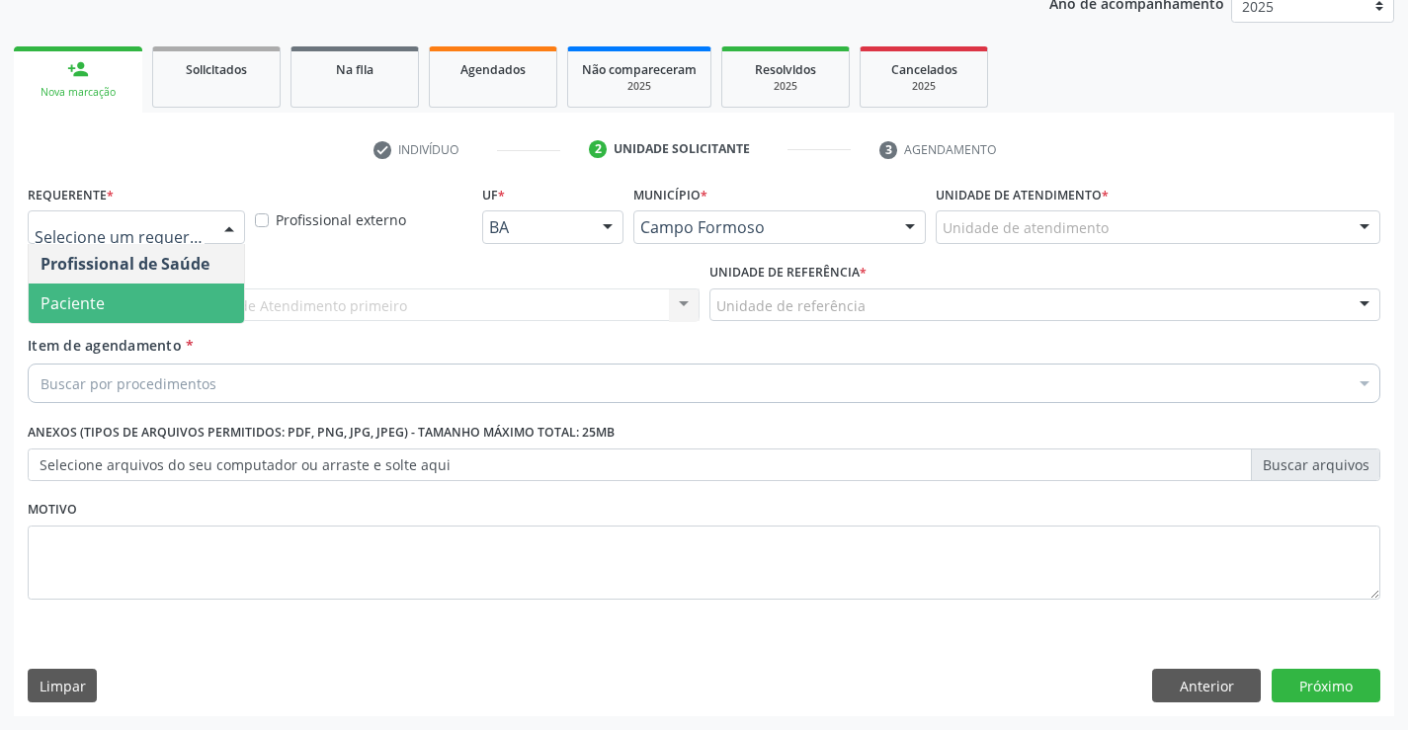
click at [132, 293] on span "Paciente" at bounding box center [136, 304] width 215 height 40
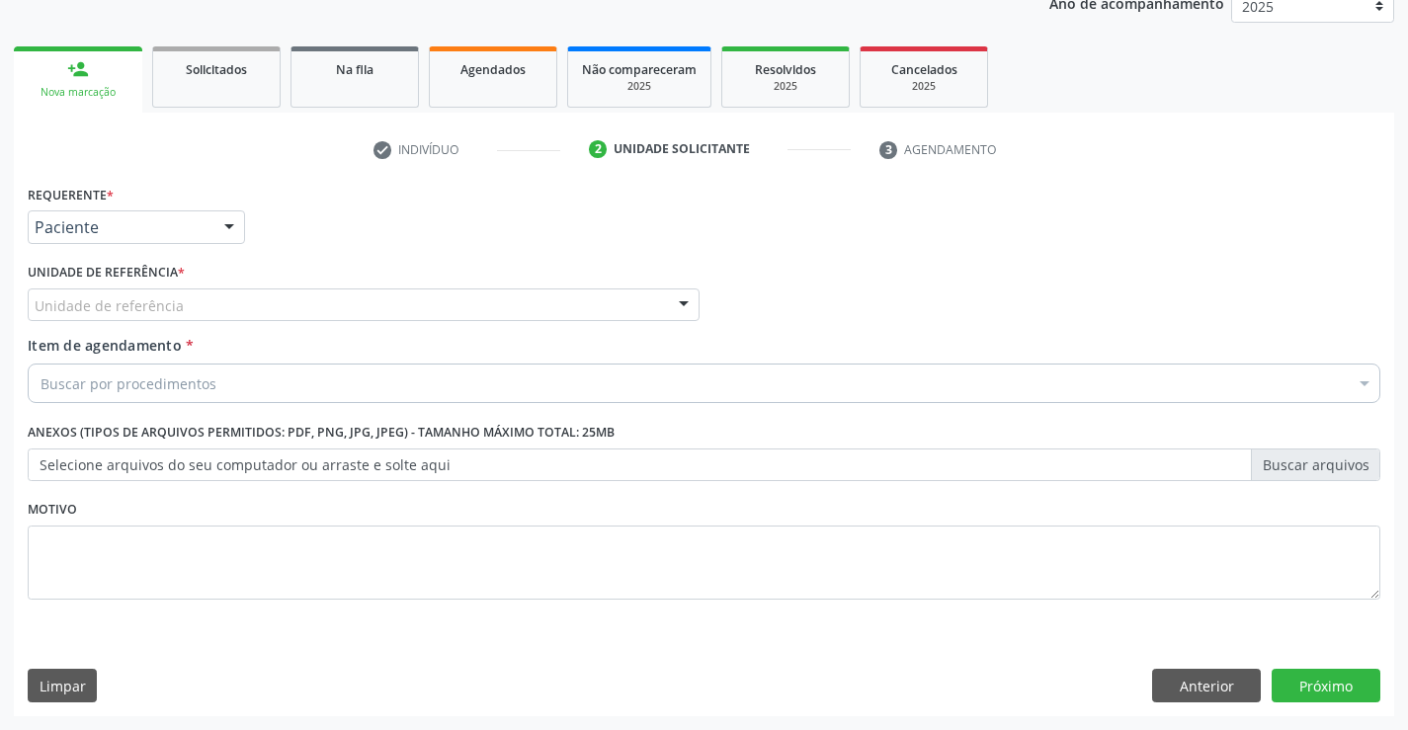
click at [296, 309] on div "Unidade de referência" at bounding box center [364, 306] width 672 height 34
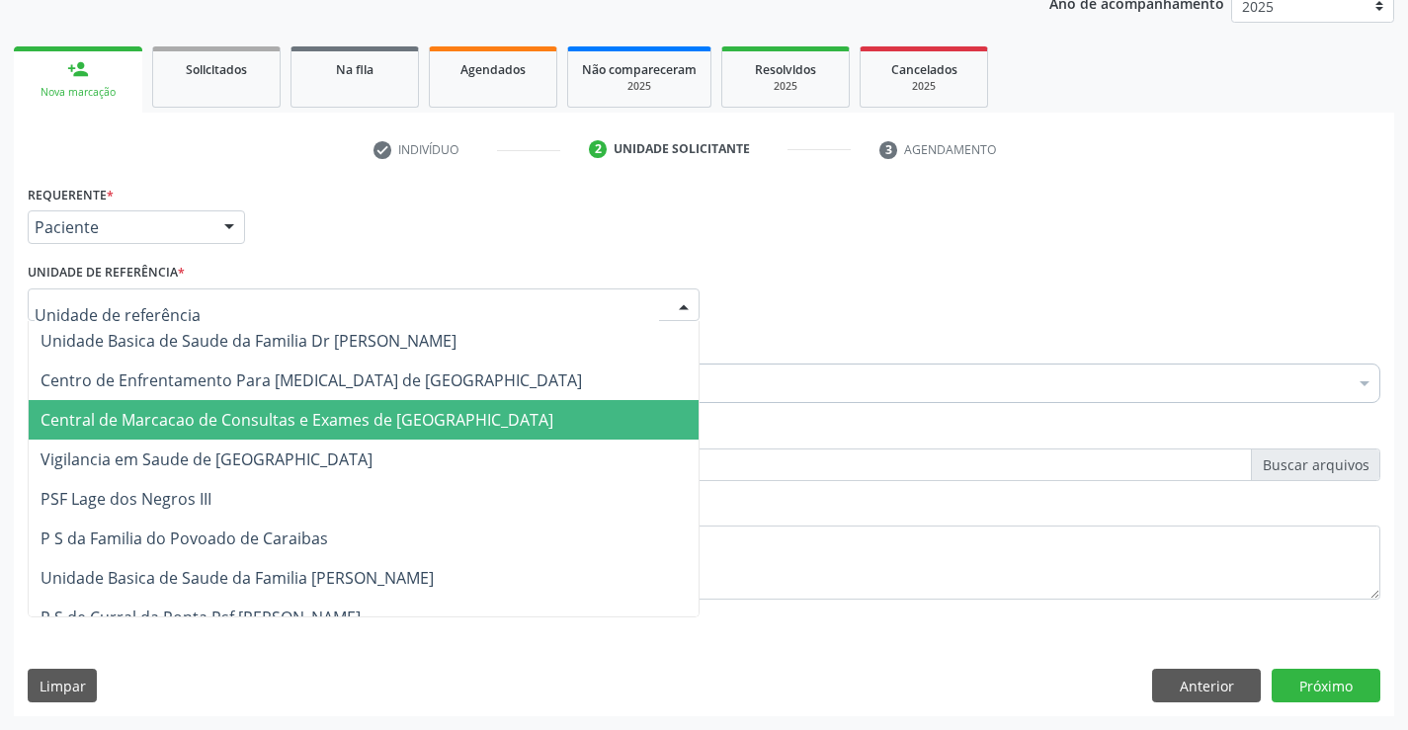
click at [289, 409] on span "Central de Marcacao de Consultas e Exames de [GEOGRAPHIC_DATA]" at bounding box center [297, 420] width 513 height 22
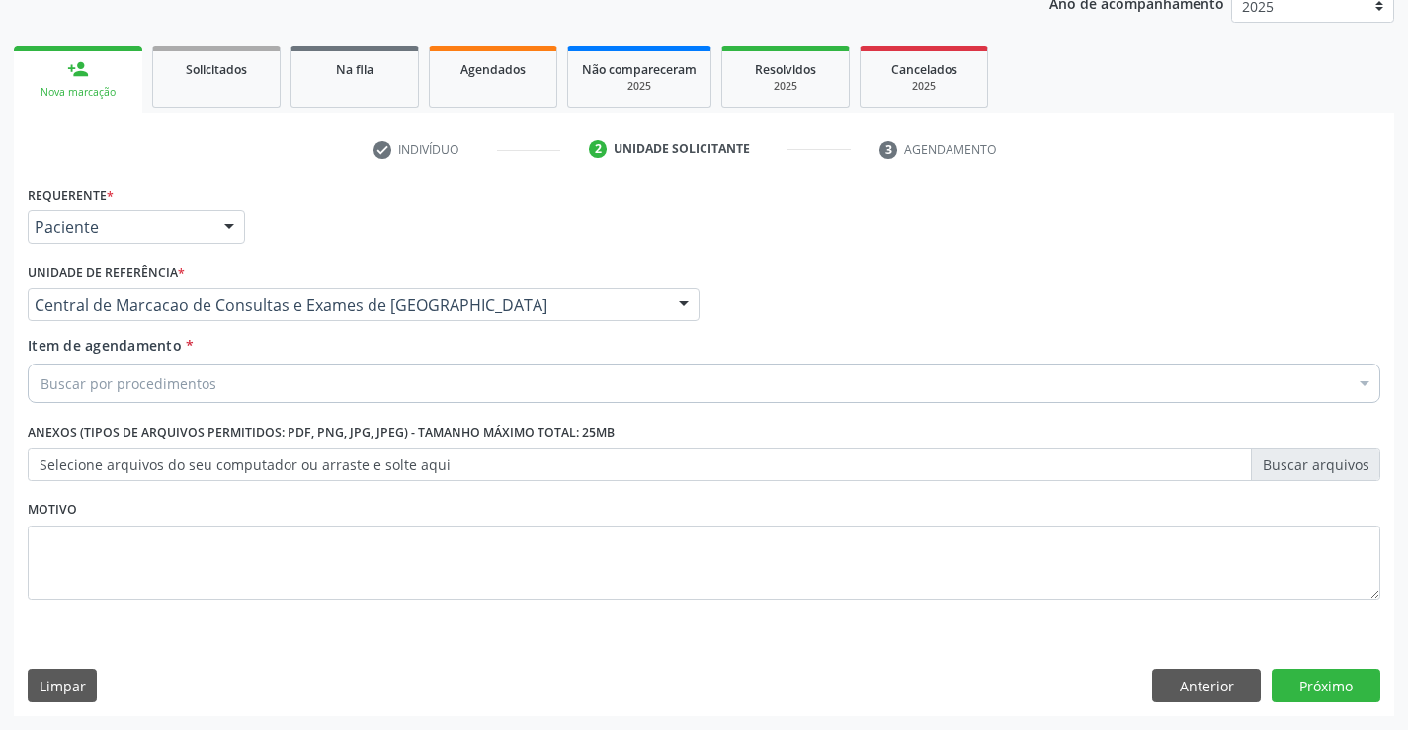
click at [321, 390] on div "Buscar por procedimentos" at bounding box center [704, 384] width 1353 height 40
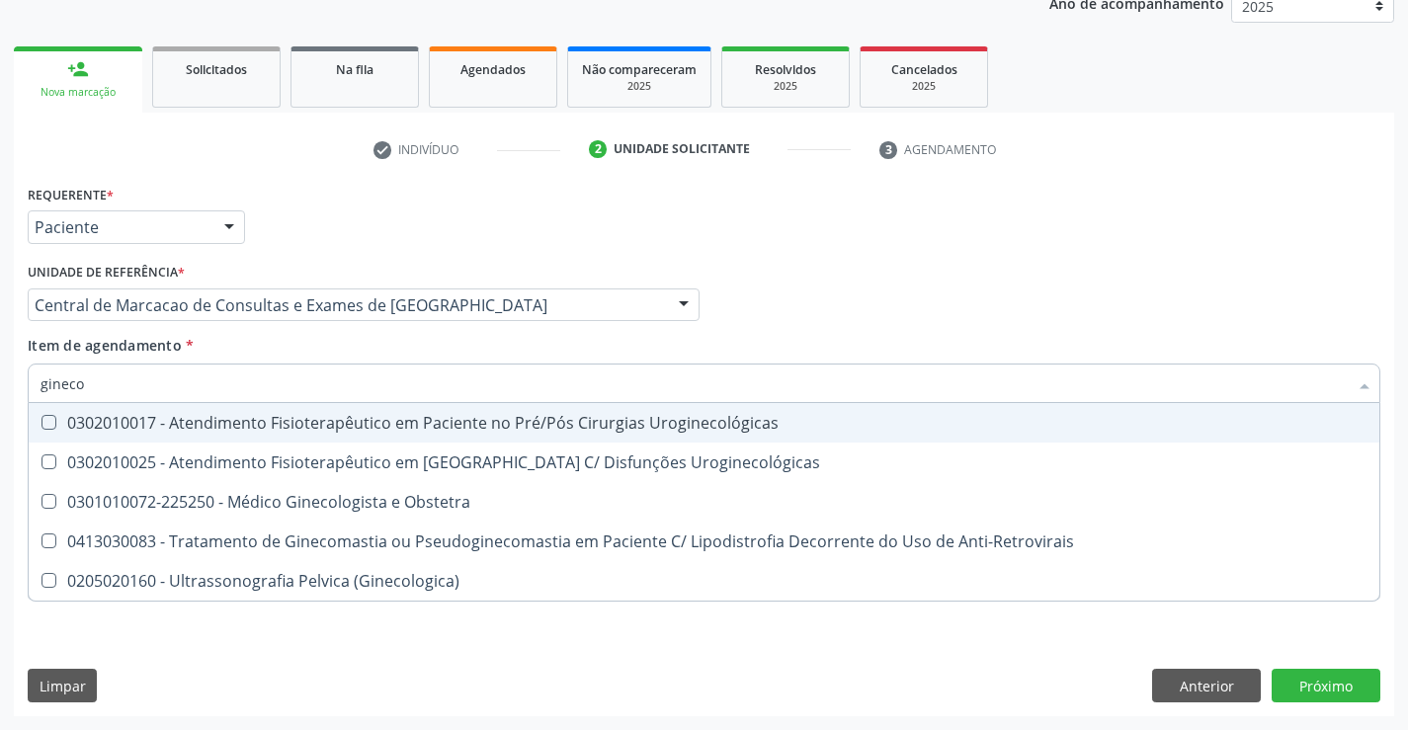
type input "ginecol"
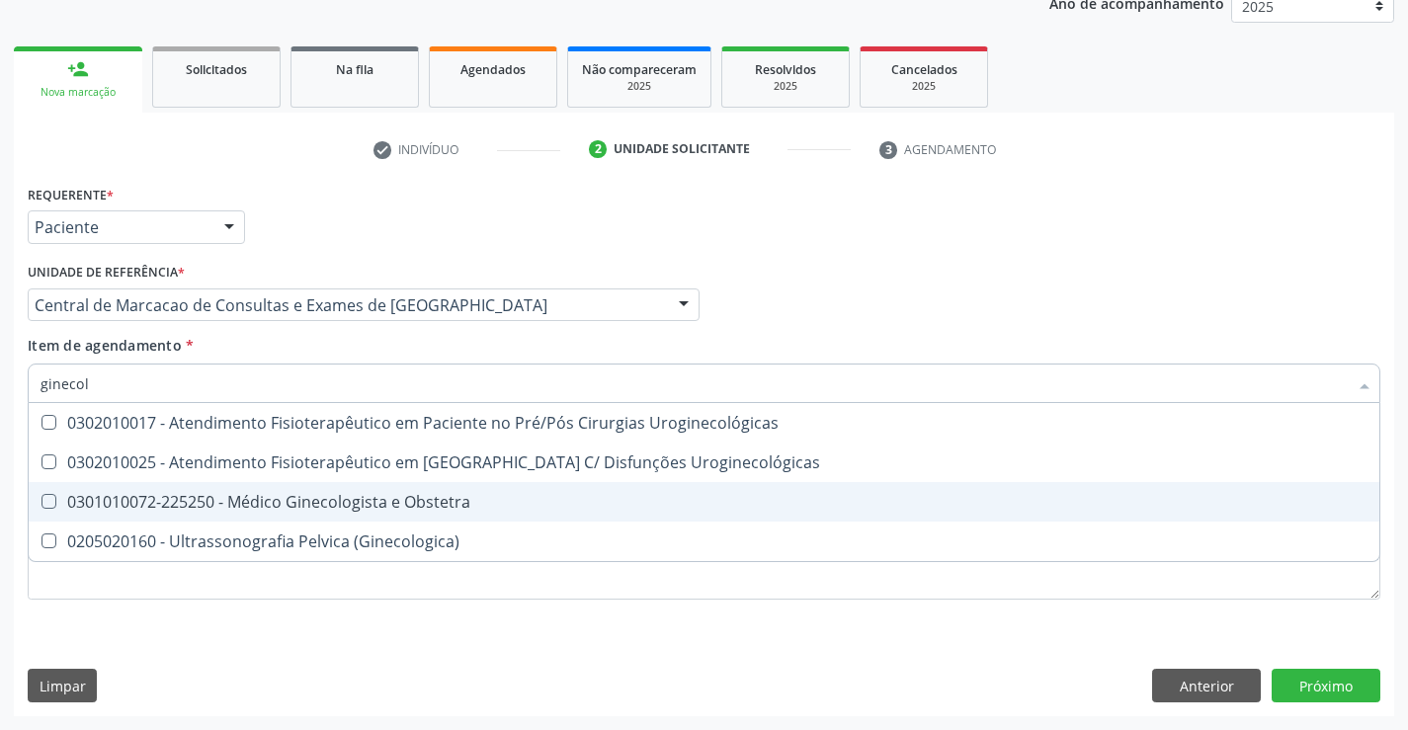
click at [307, 510] on div "0301010072-225250 - Médico Ginecologista e Obstetra" at bounding box center [704, 502] width 1327 height 16
checkbox Obstetra "true"
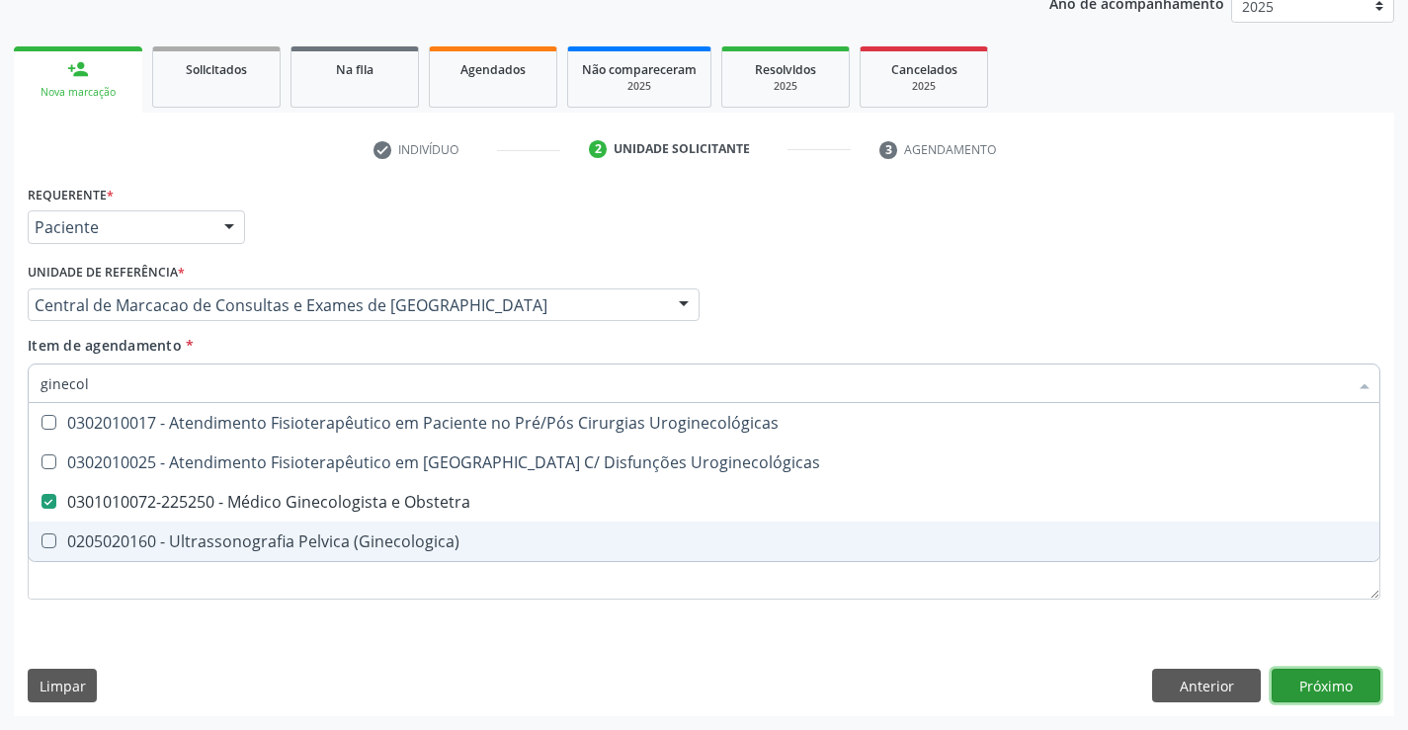
click at [1318, 682] on div "Requerente * Paciente Profissional de Saúde Paciente Nenhum resultado encontrad…" at bounding box center [704, 448] width 1380 height 537
checkbox Uroginecológicas "true"
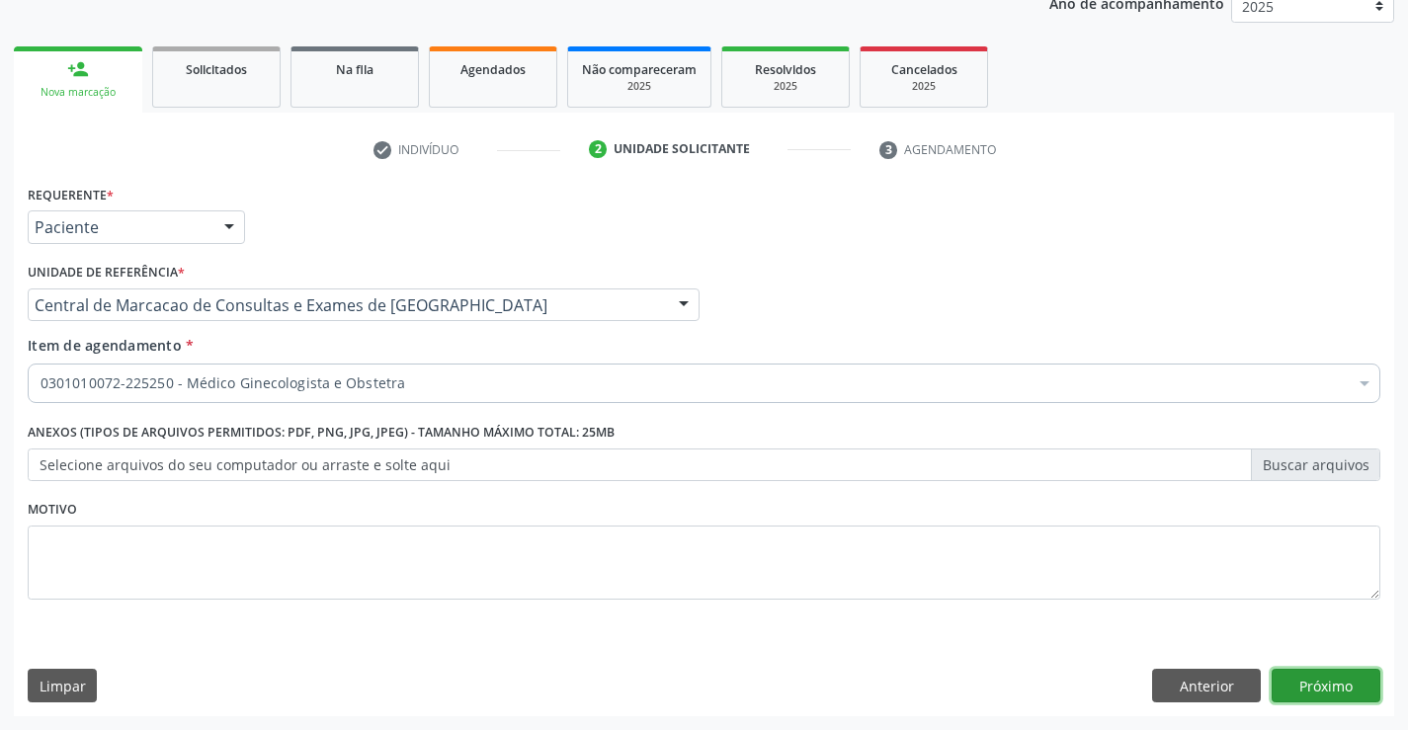
click at [1318, 682] on button "Próximo" at bounding box center [1326, 686] width 109 height 34
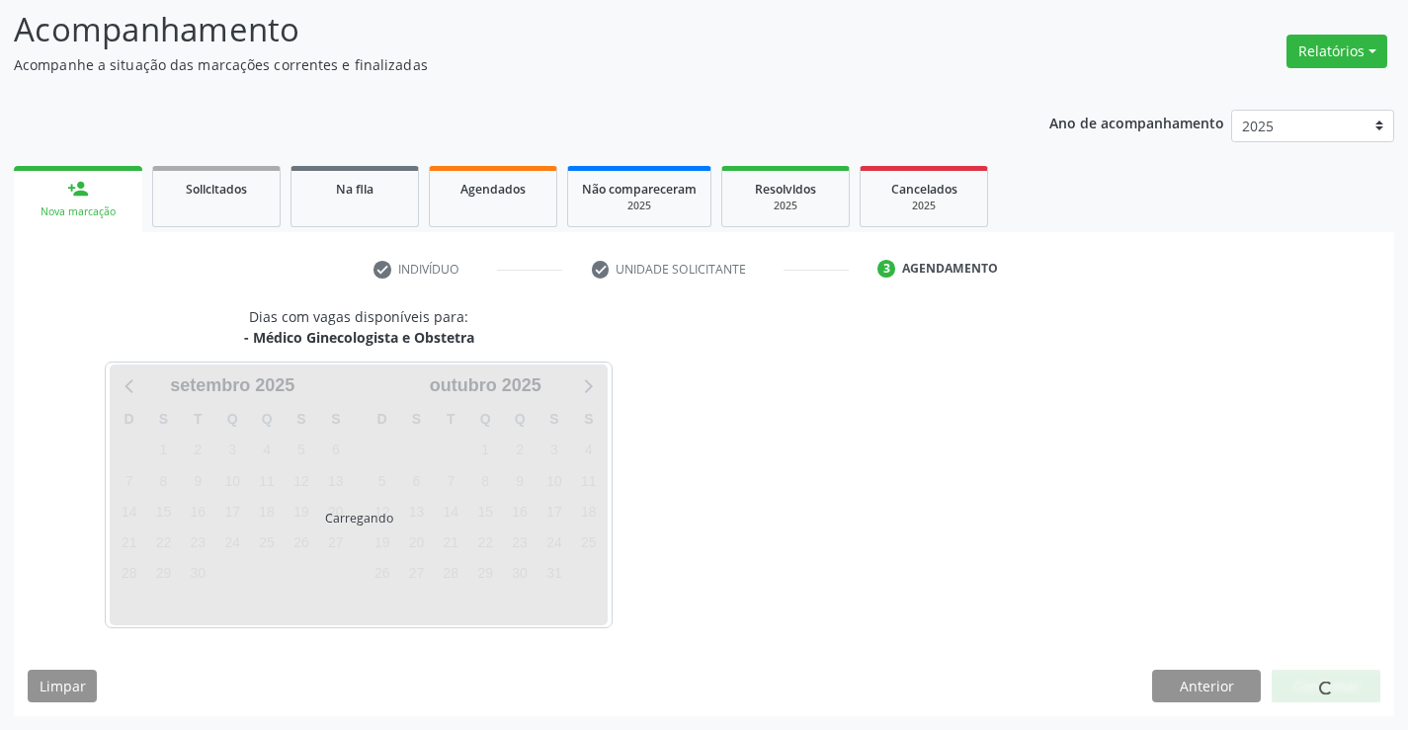
scroll to position [129, 0]
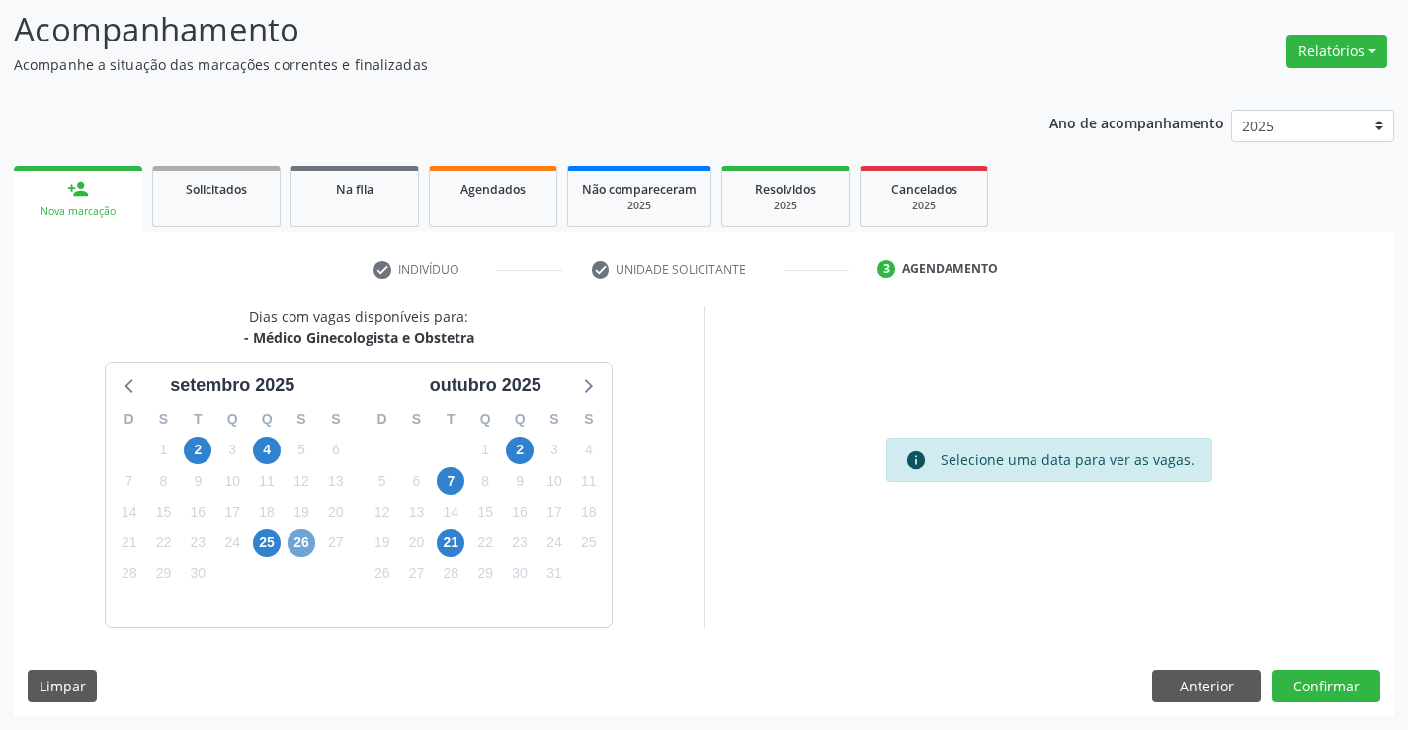
click at [307, 540] on span "26" at bounding box center [302, 544] width 28 height 28
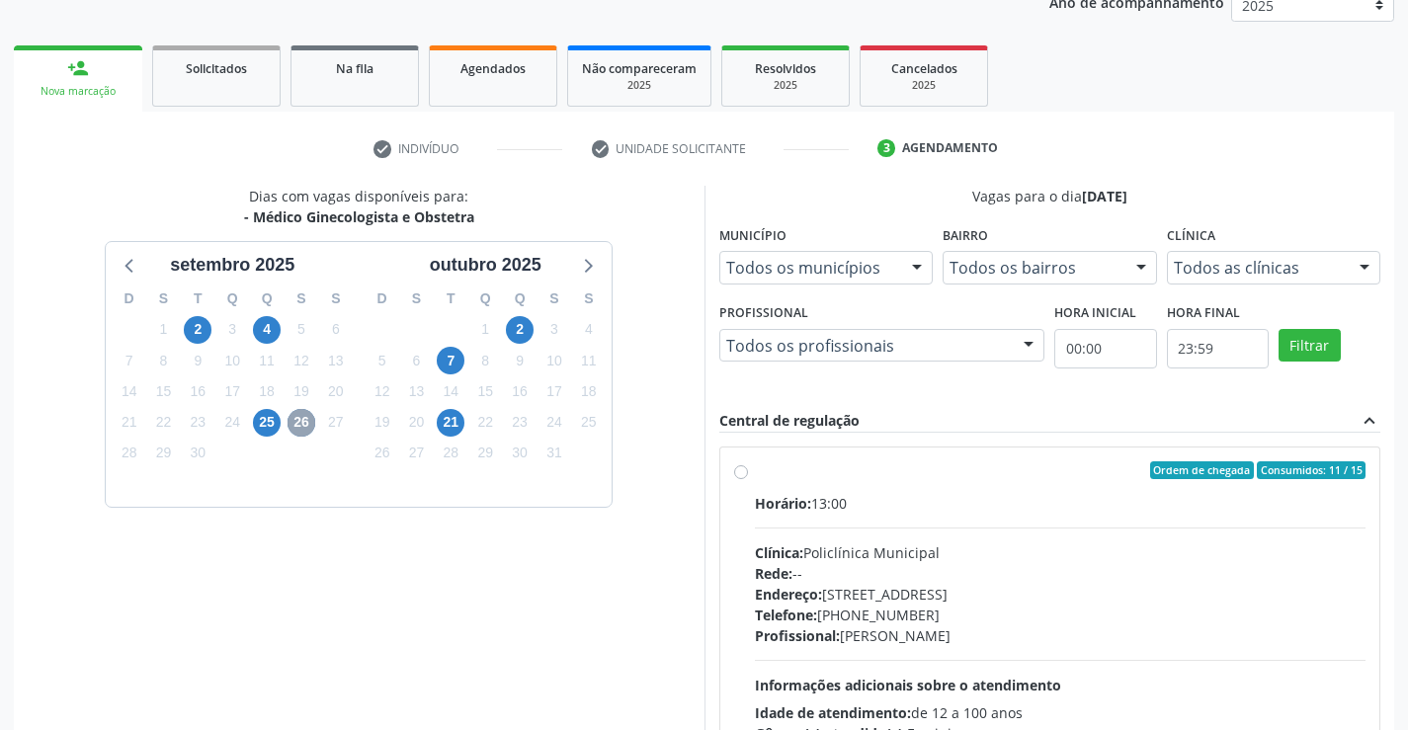
scroll to position [415, 0]
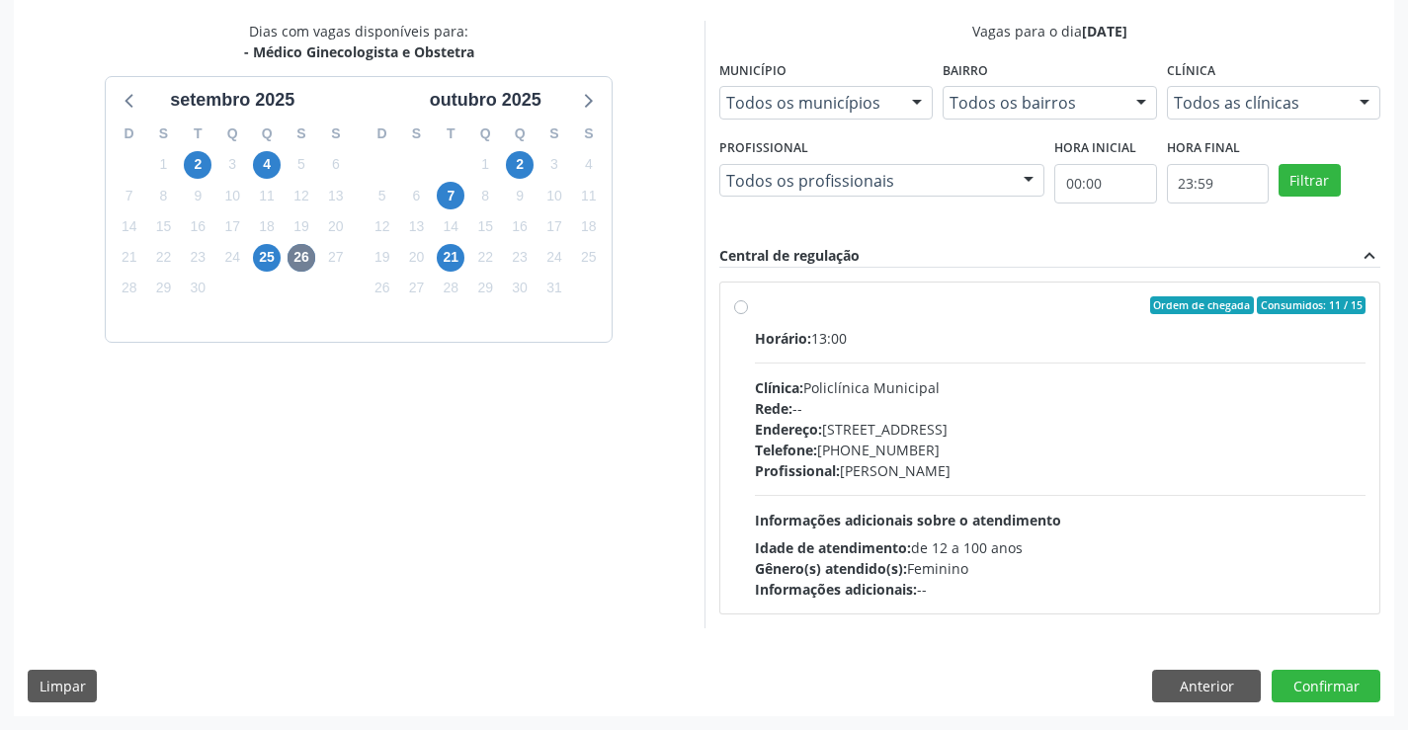
click at [908, 434] on div "Endereço: [STREET_ADDRESS]" at bounding box center [1061, 429] width 612 height 21
click at [748, 314] on input "Ordem de chegada Consumidos: 11 / 15 Horário: 13:00 Clínica: Policlínica Munici…" at bounding box center [741, 305] width 14 height 18
radio input "true"
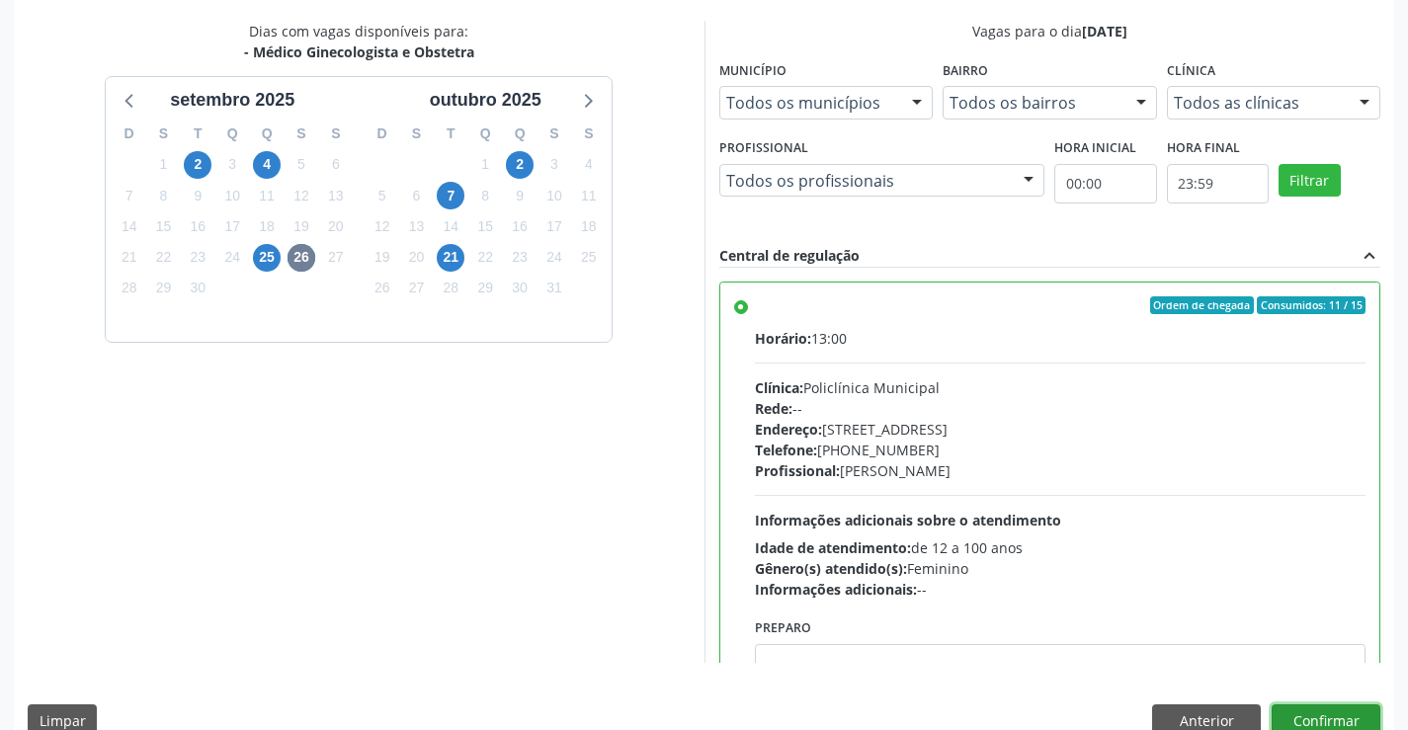
click at [1326, 711] on button "Confirmar" at bounding box center [1326, 722] width 109 height 34
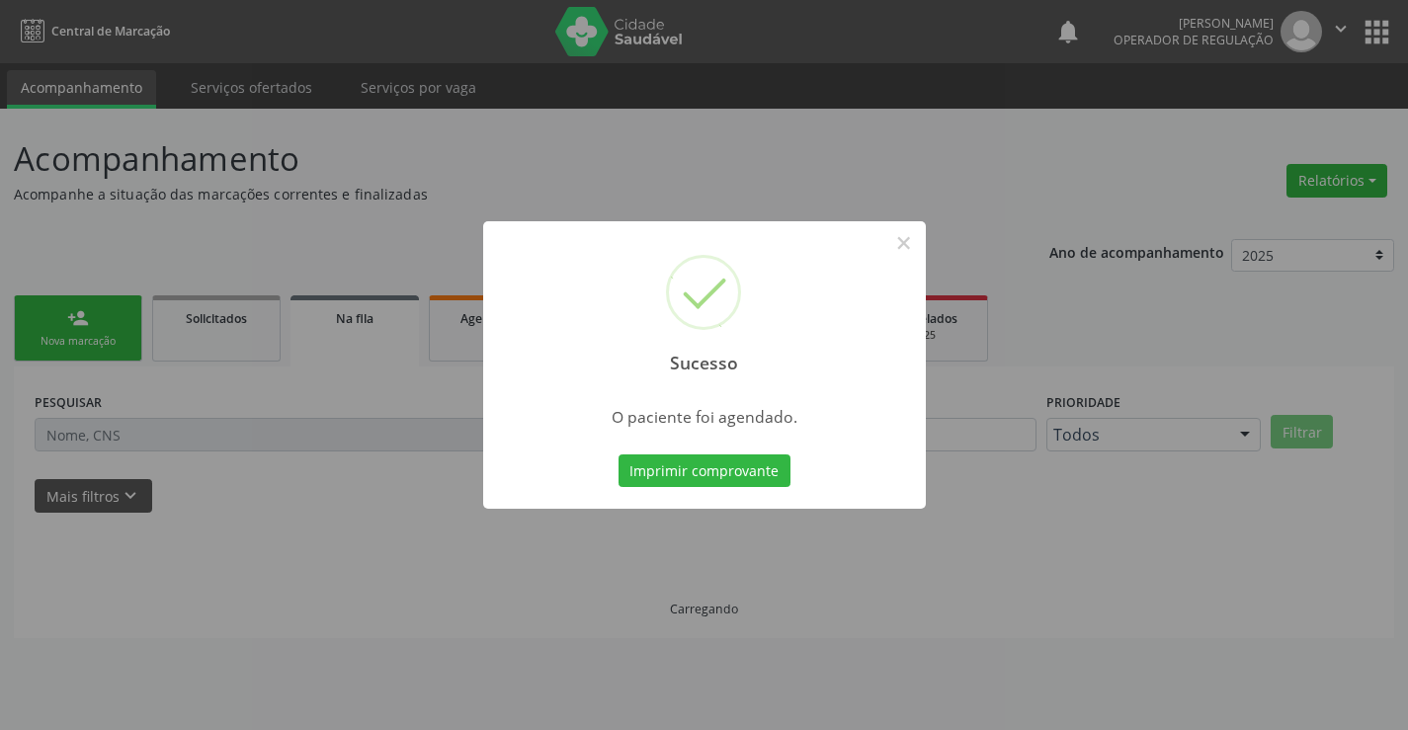
scroll to position [0, 0]
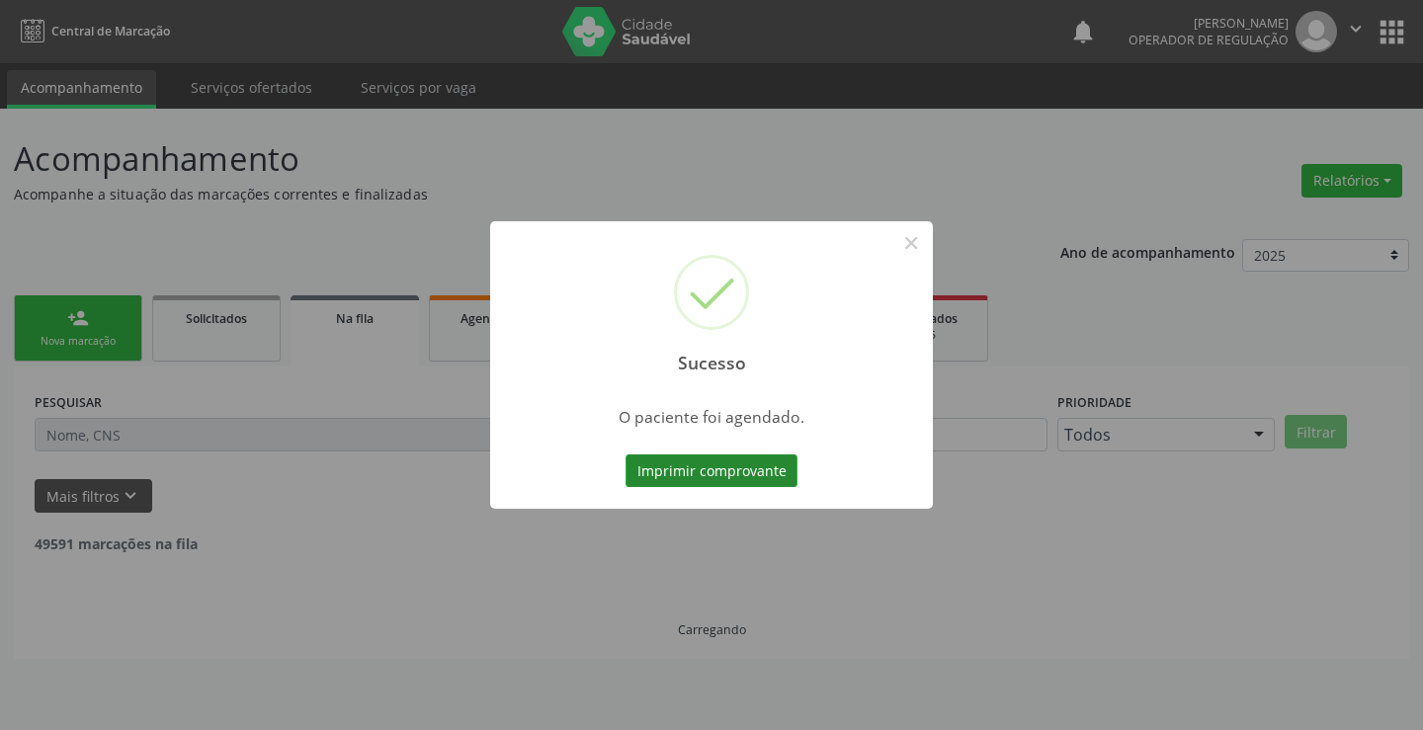
click at [777, 482] on button "Imprimir comprovante" at bounding box center [711, 472] width 172 height 34
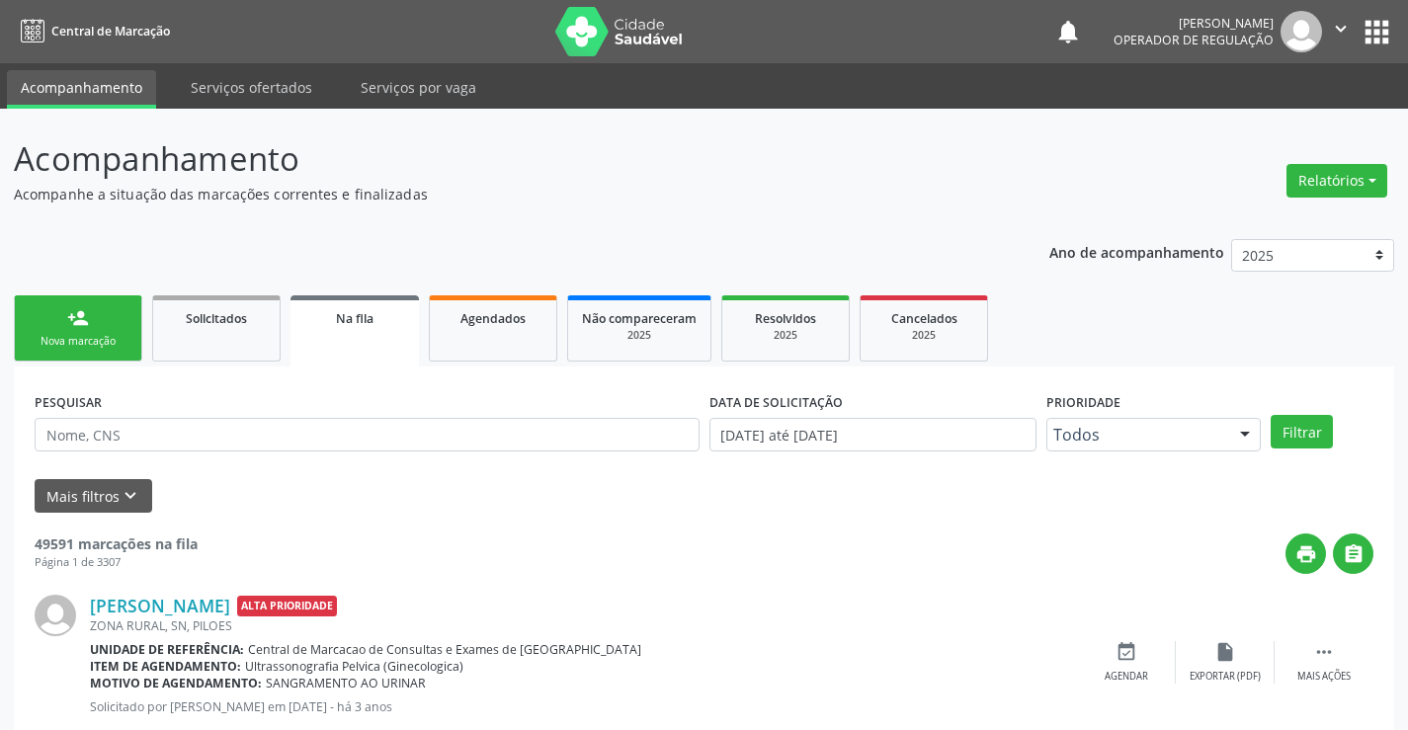
click at [57, 312] on link "person_add Nova marcação" at bounding box center [78, 328] width 128 height 66
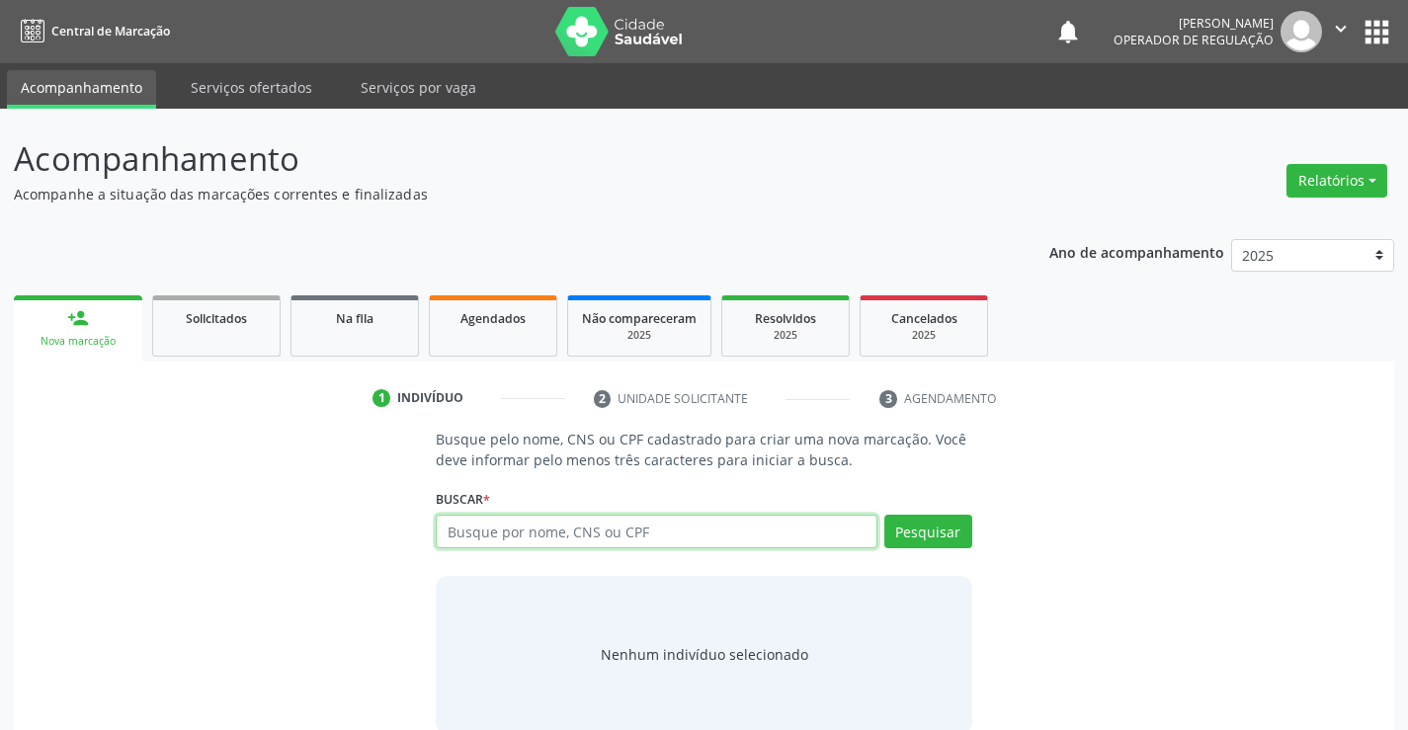
click at [610, 542] on input "text" at bounding box center [656, 532] width 441 height 34
click at [712, 539] on input "text" at bounding box center [656, 532] width 441 height 34
type input "705800451040439"
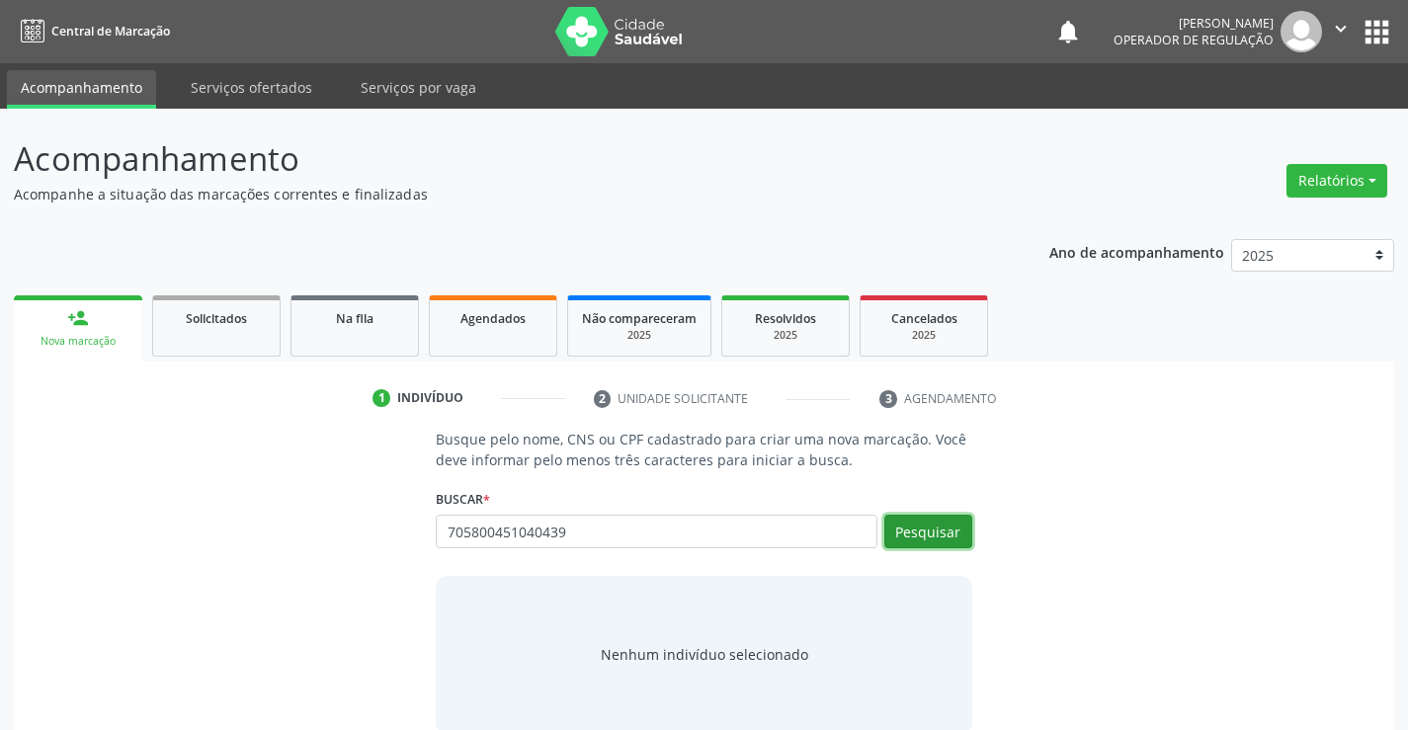
click at [933, 528] on button "Pesquisar" at bounding box center [928, 532] width 88 height 34
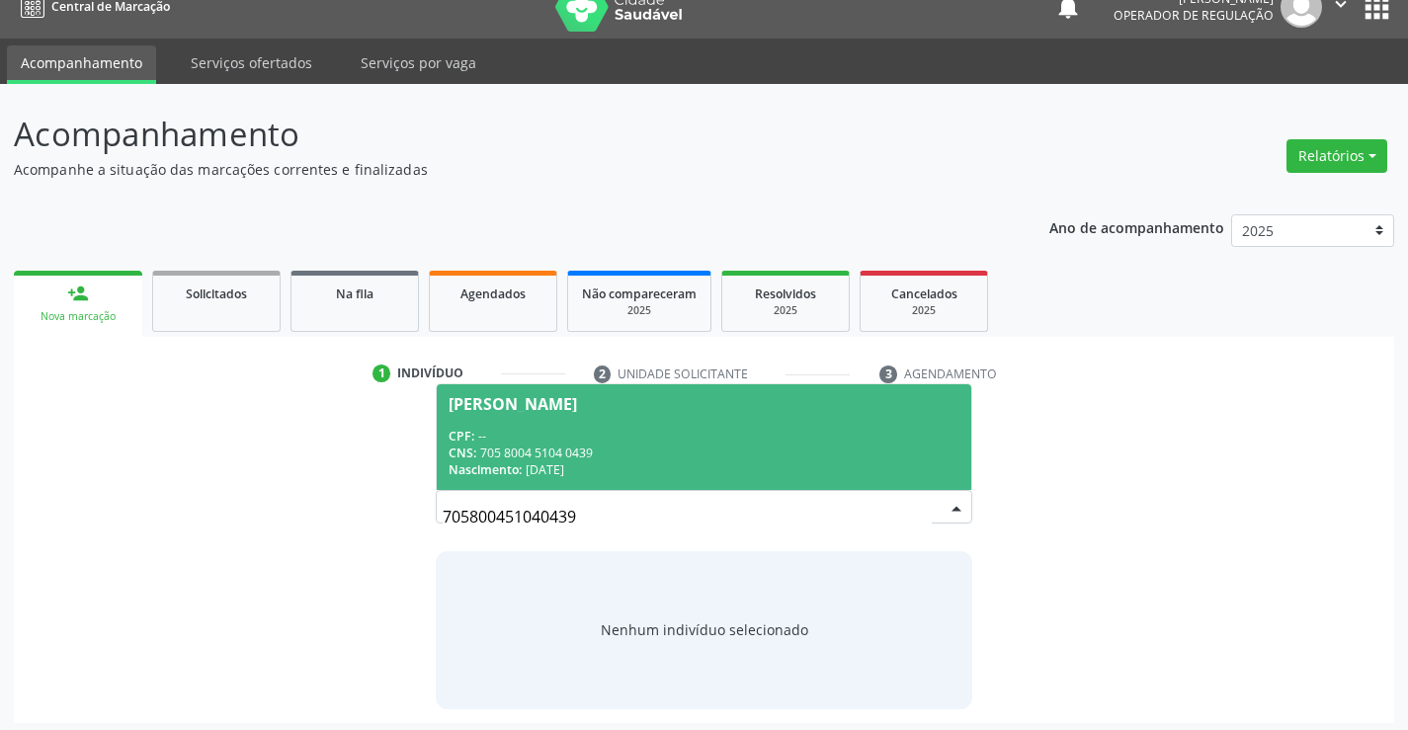
scroll to position [32, 0]
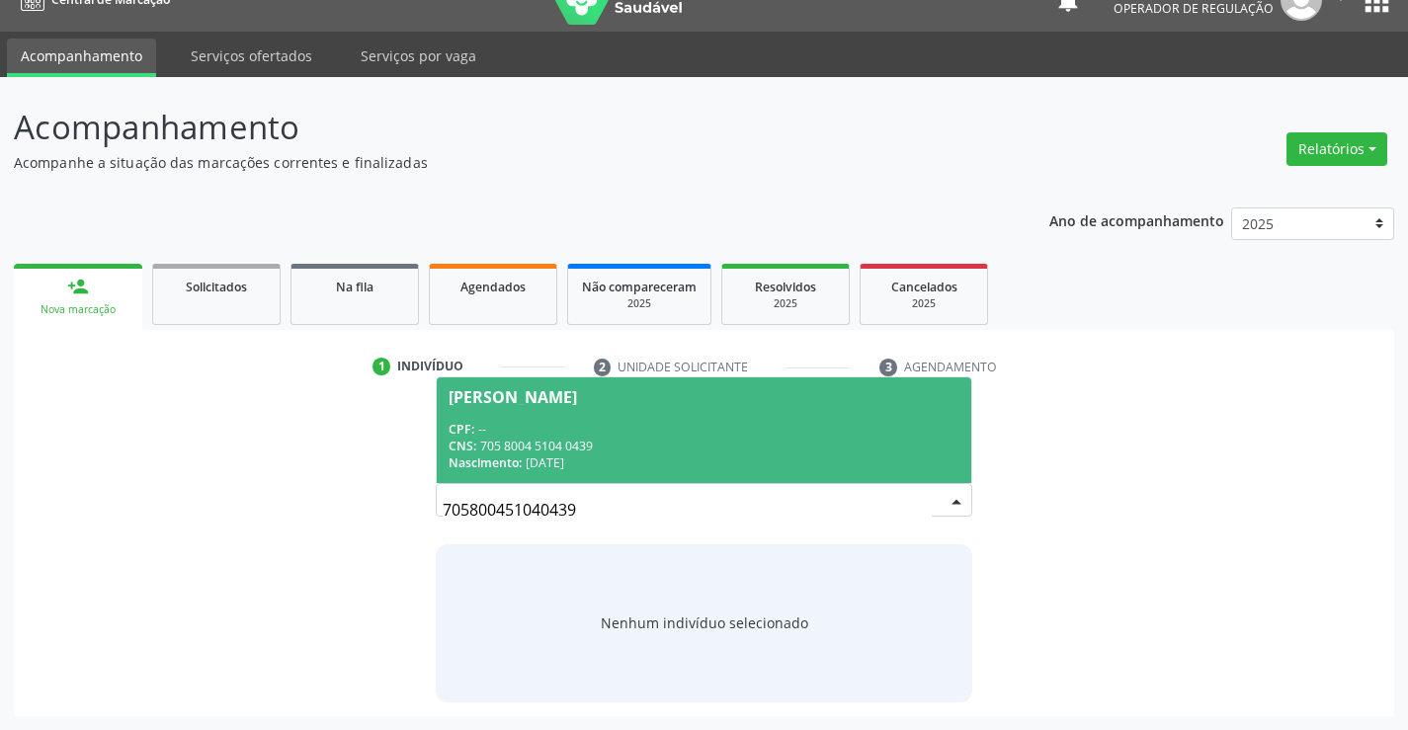
click at [703, 458] on div "Nascimento: [DATE]" at bounding box center [704, 463] width 510 height 17
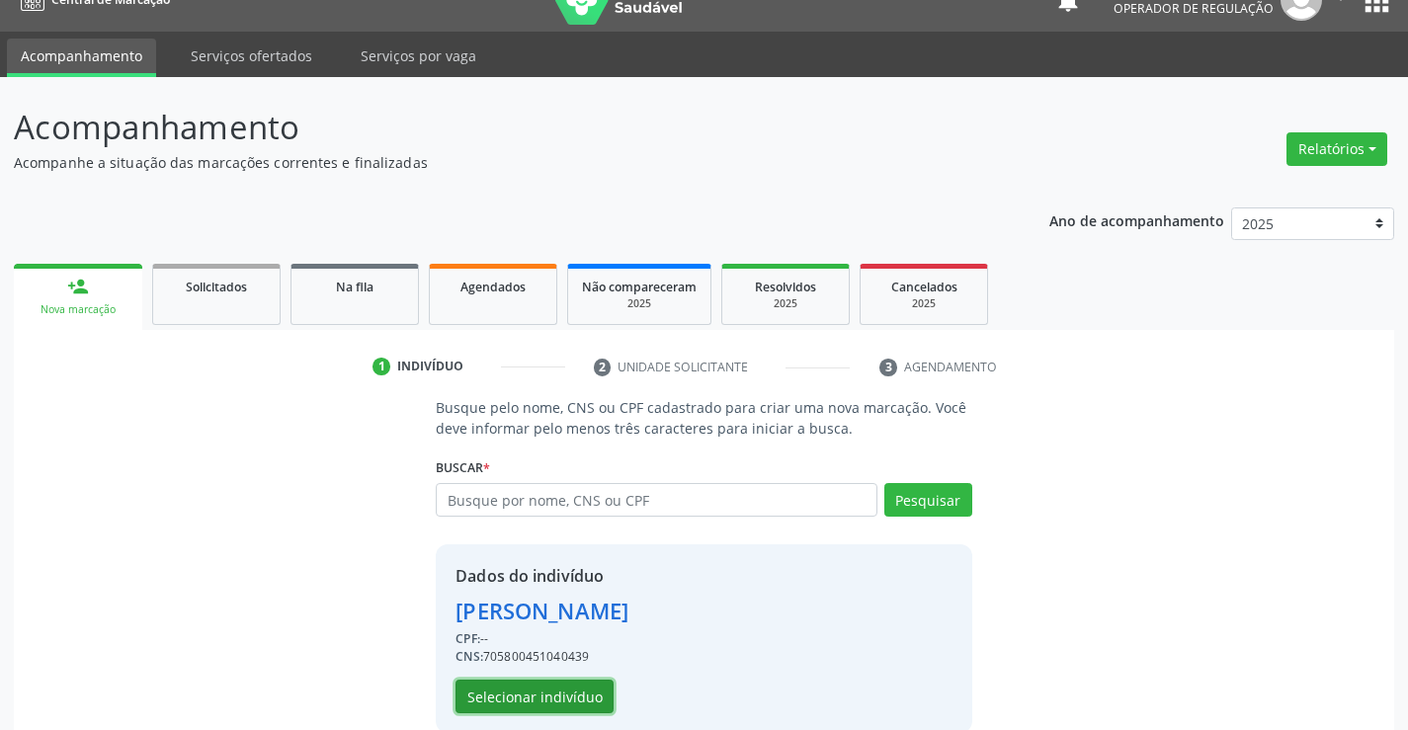
click at [516, 695] on button "Selecionar indivíduo" at bounding box center [535, 697] width 158 height 34
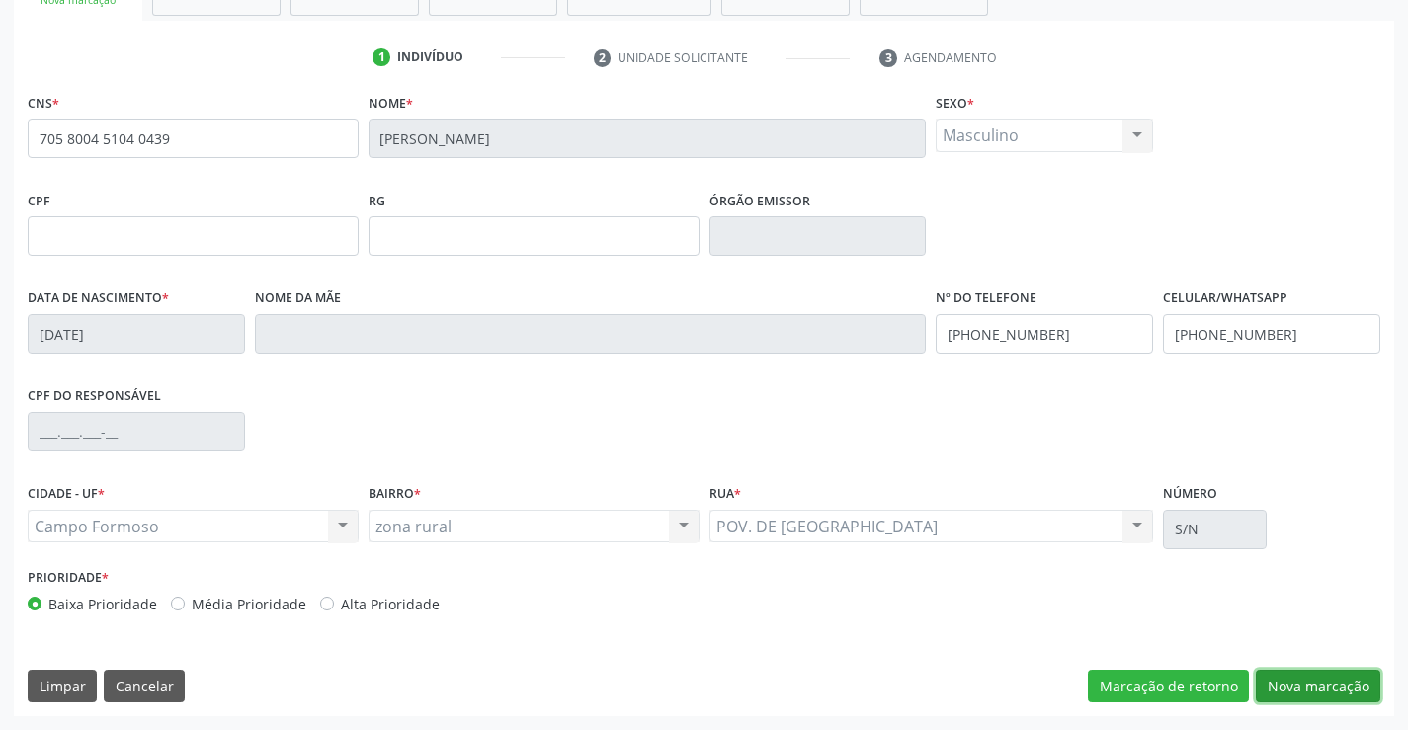
click at [1308, 681] on button "Nova marcação" at bounding box center [1318, 687] width 125 height 34
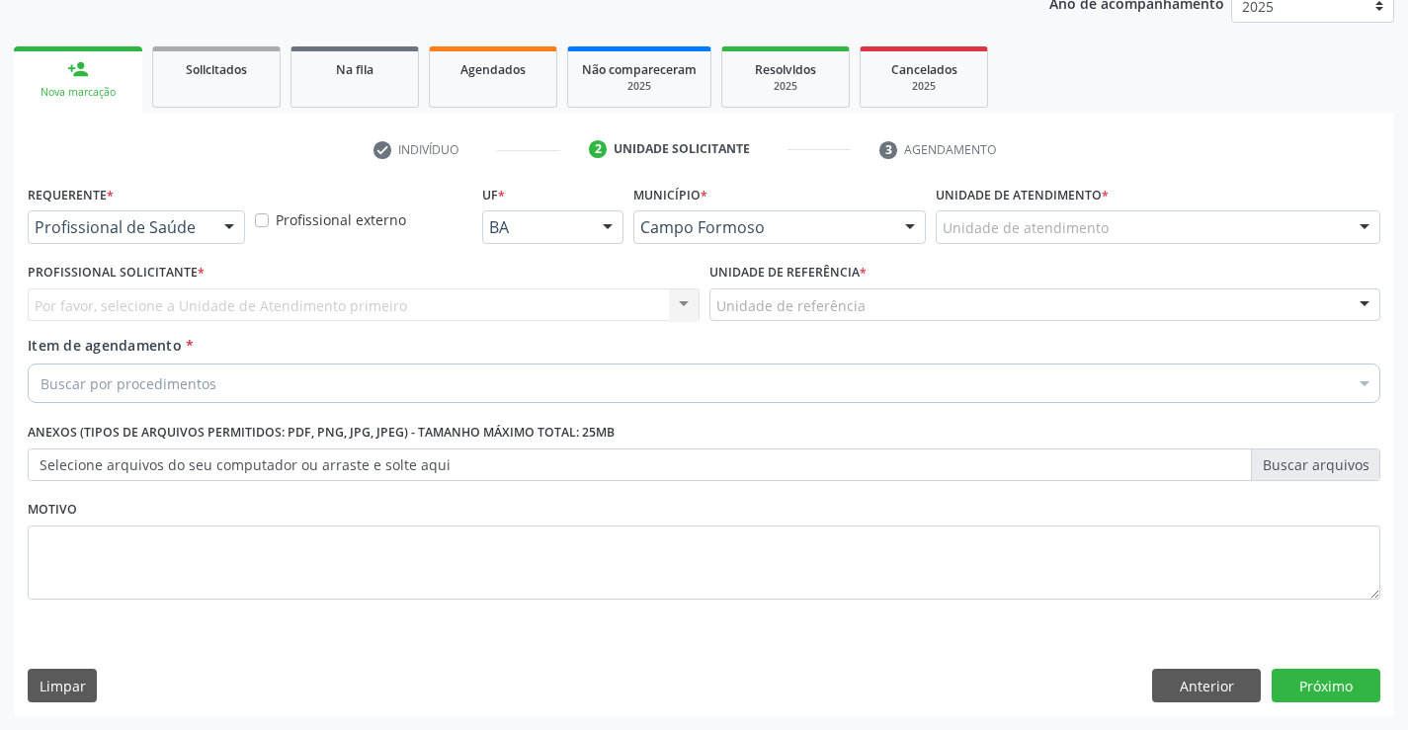
click at [220, 219] on div at bounding box center [229, 228] width 30 height 34
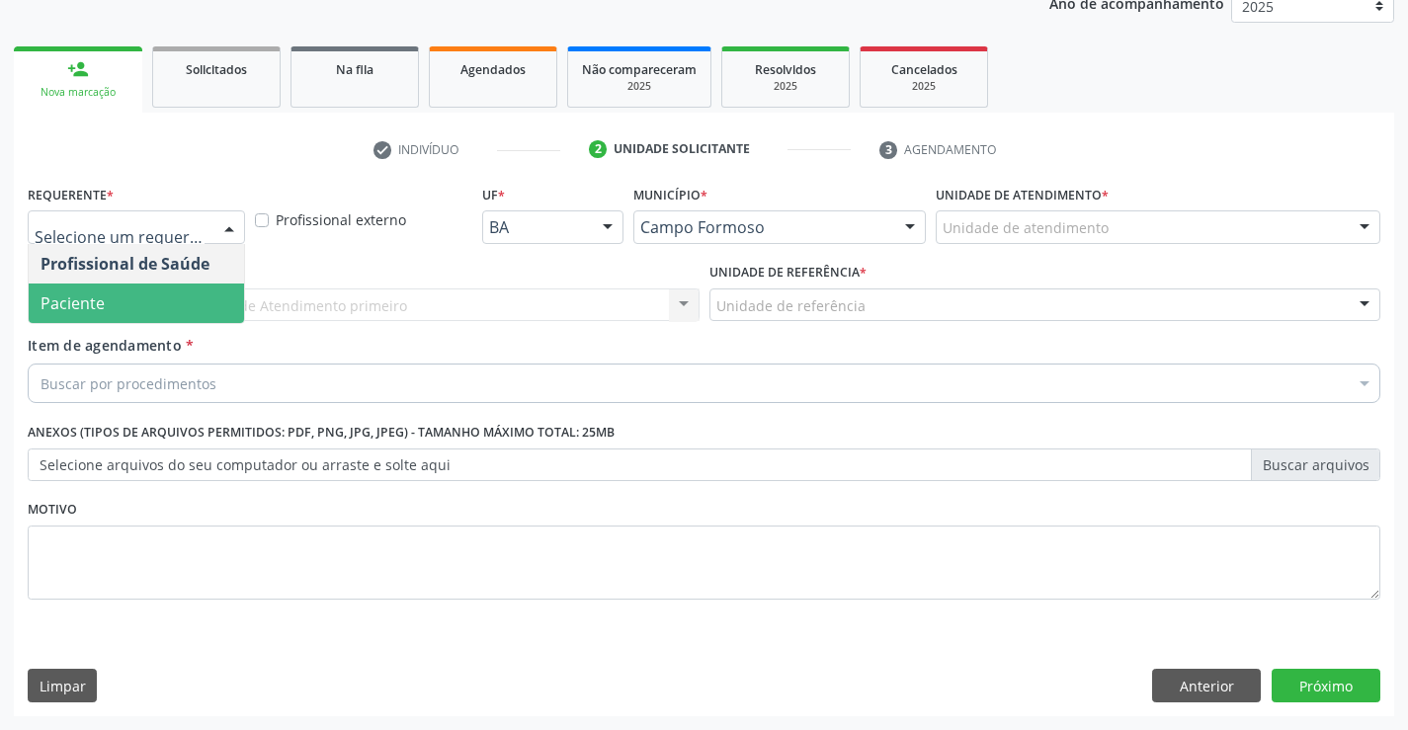
click at [136, 304] on span "Paciente" at bounding box center [136, 304] width 215 height 40
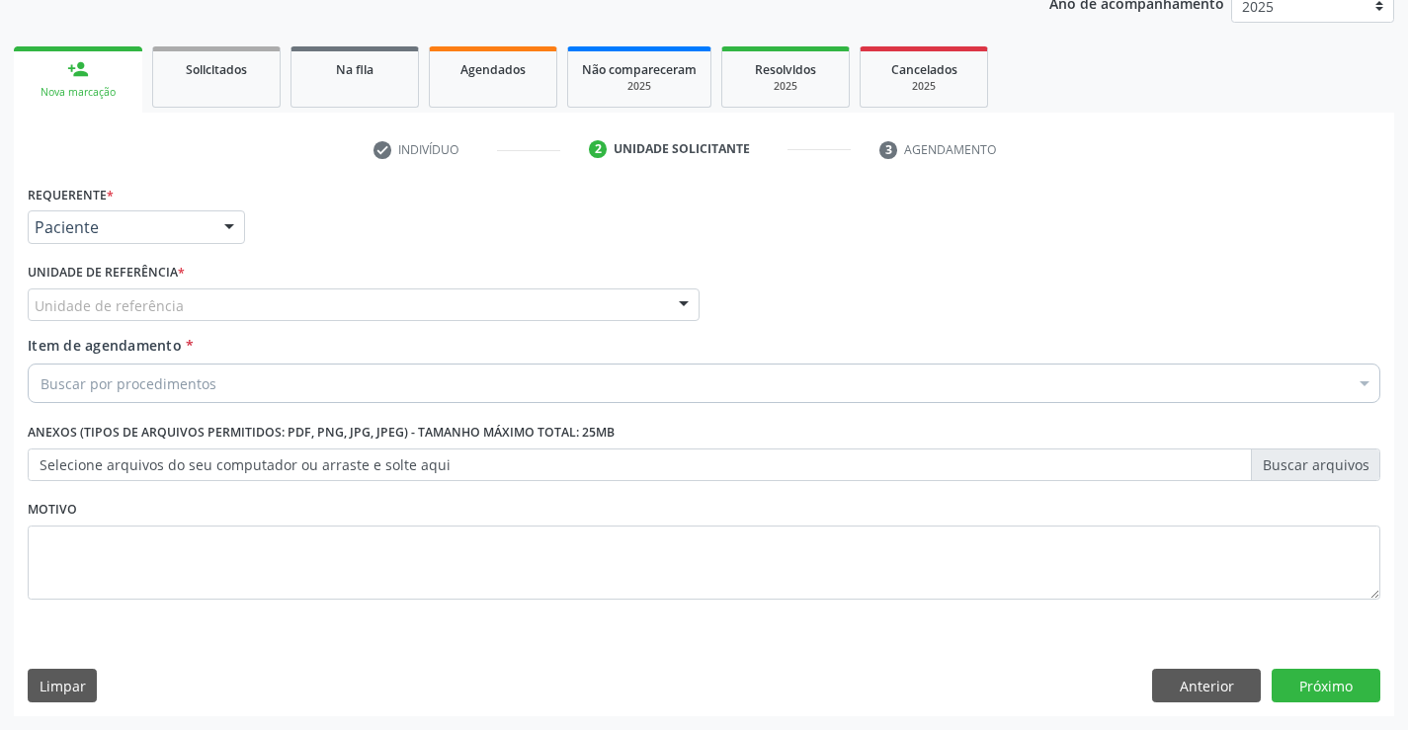
click at [334, 305] on div "Unidade de referência" at bounding box center [364, 306] width 672 height 34
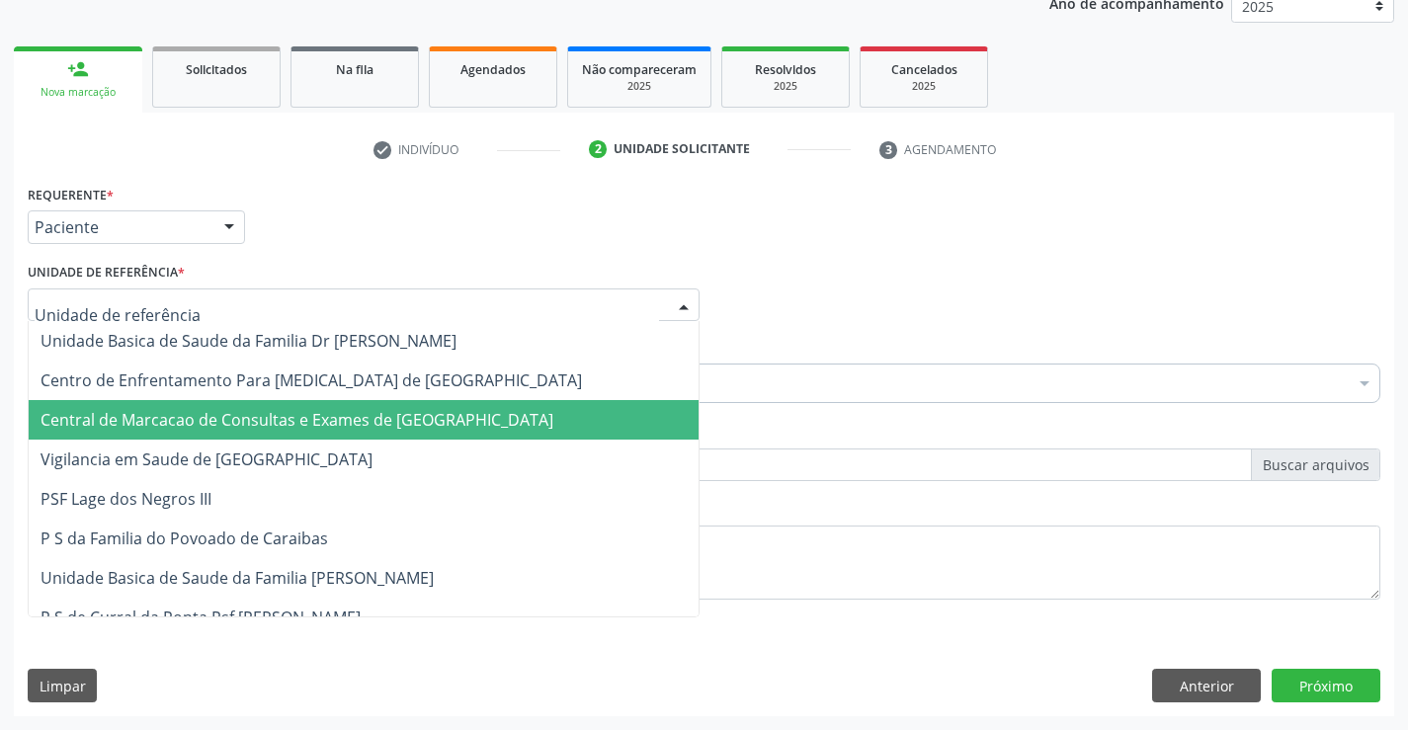
click at [357, 418] on span "Central de Marcacao de Consultas e Exames de [GEOGRAPHIC_DATA]" at bounding box center [297, 420] width 513 height 22
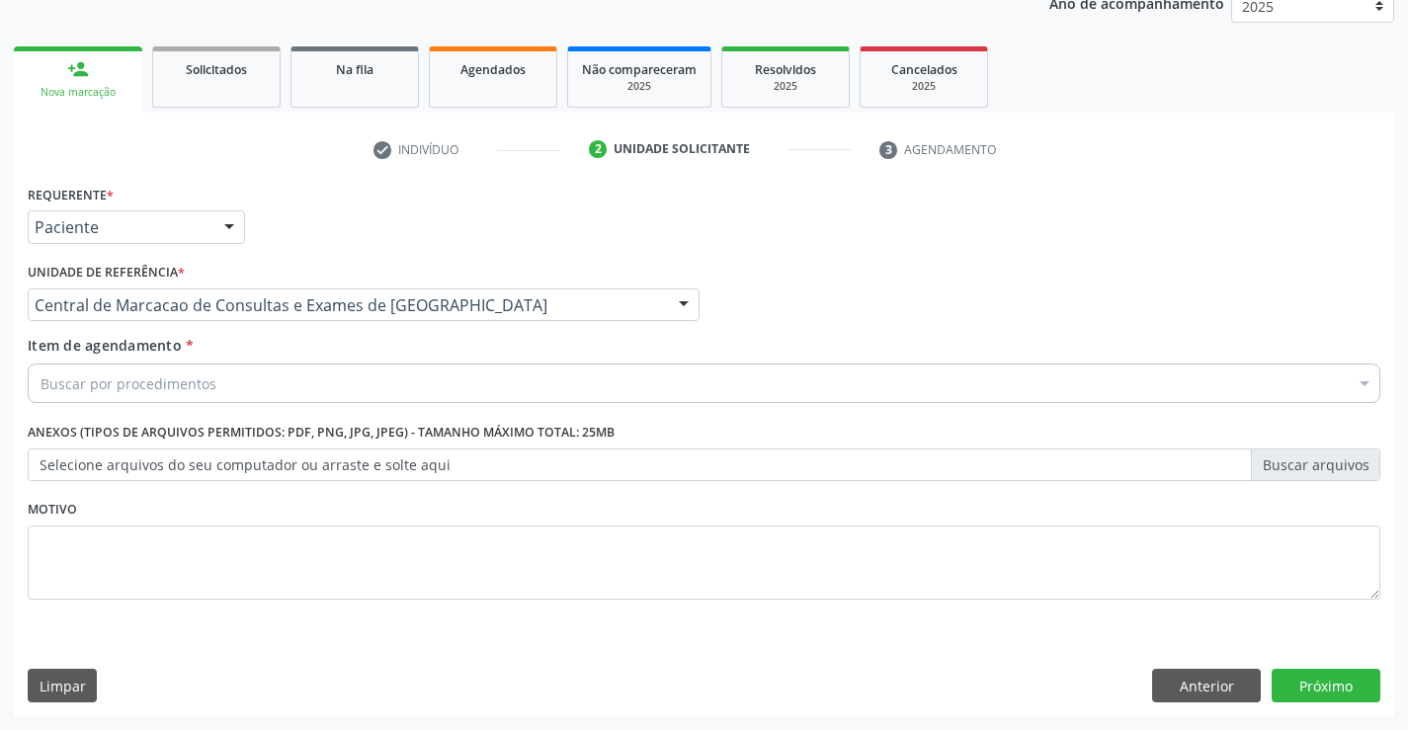
click at [423, 384] on div "Buscar por procedimentos" at bounding box center [704, 384] width 1353 height 40
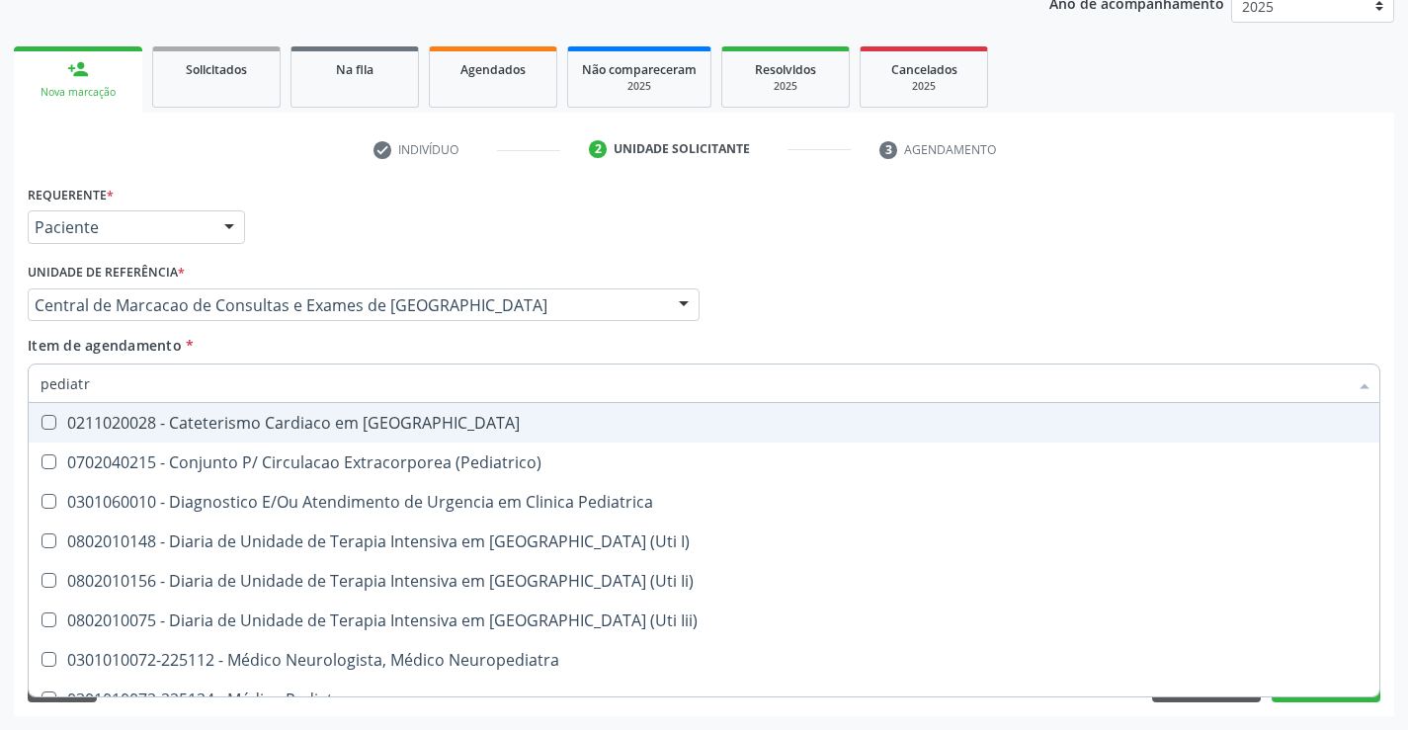
type input "pediatra"
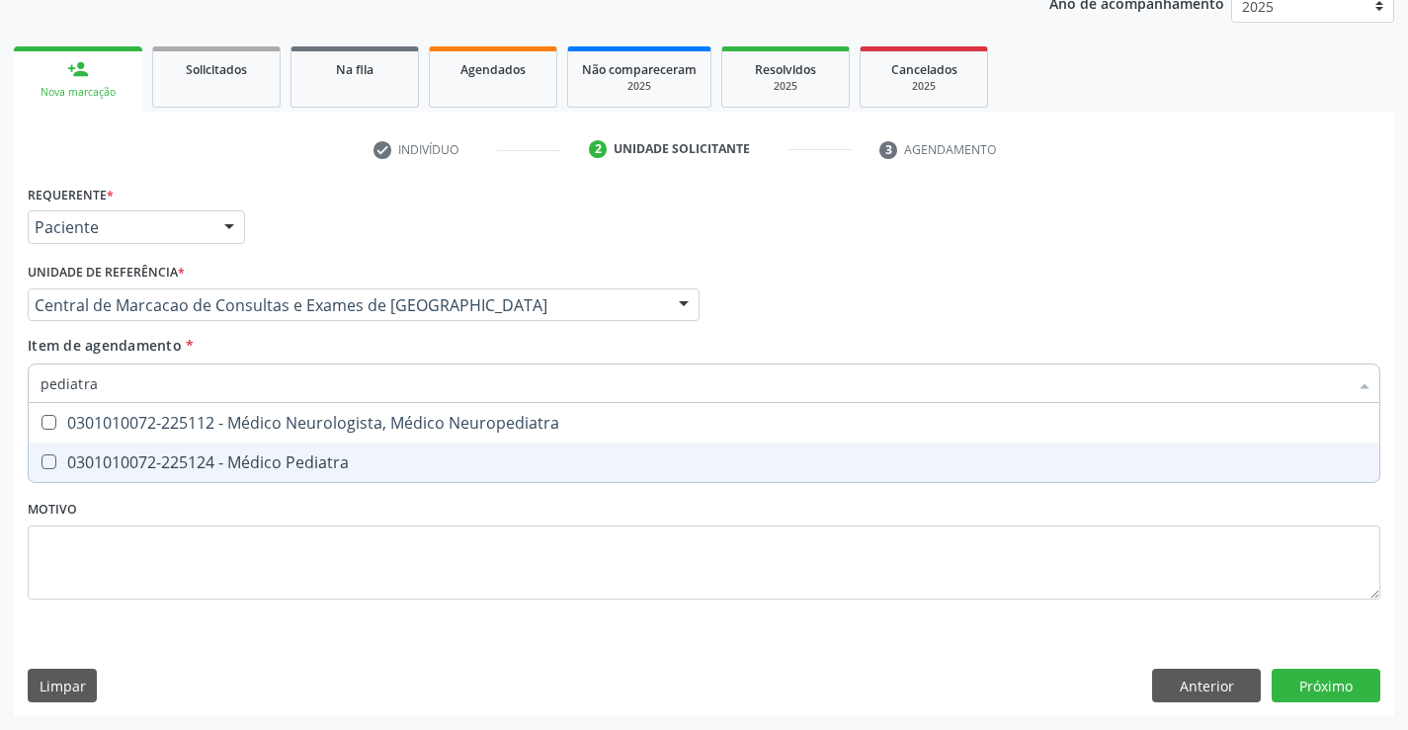
click at [238, 470] on div "0301010072-225124 - Médico Pediatra" at bounding box center [704, 463] width 1327 height 16
checkbox Pediatra "true"
click at [1332, 689] on div "Requerente * Paciente Profissional de Saúde Paciente Nenhum resultado encontrad…" at bounding box center [704, 448] width 1380 height 537
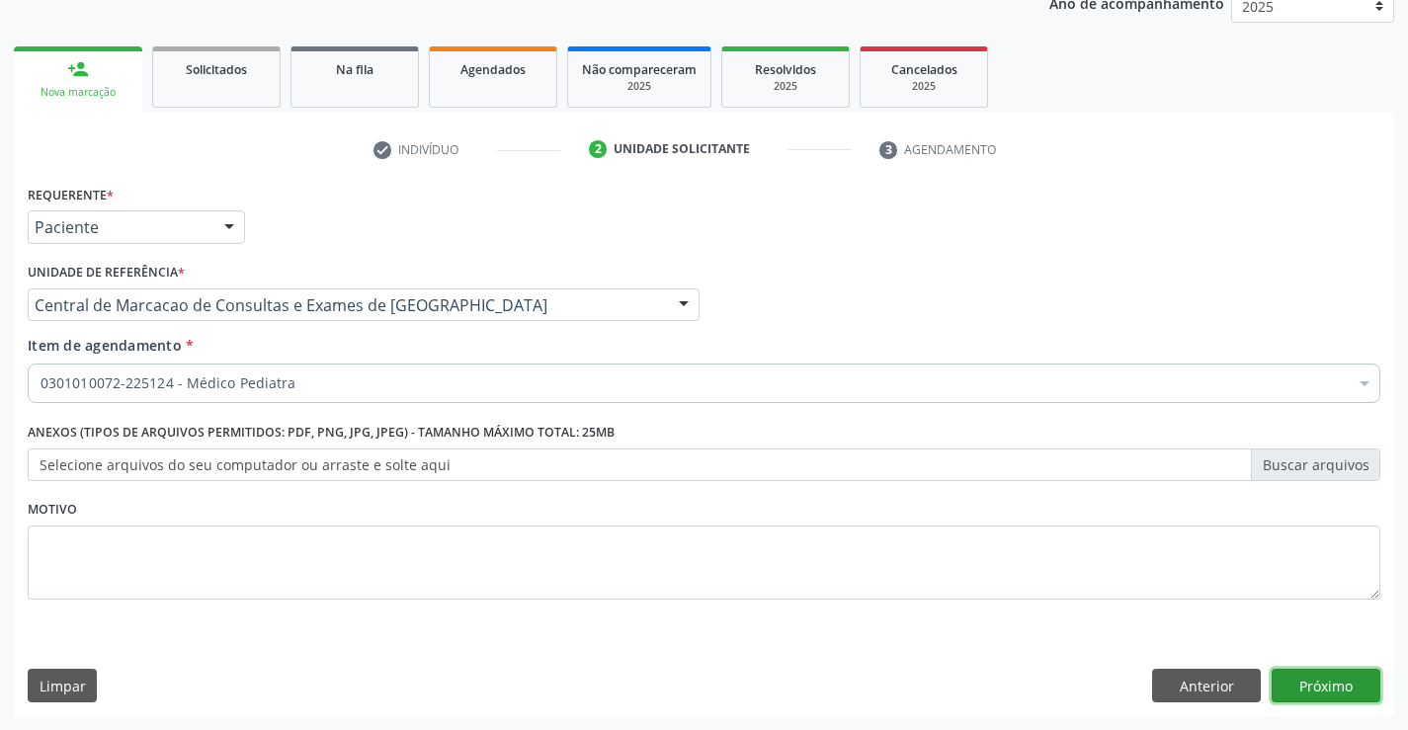
click at [1332, 689] on button "Próximo" at bounding box center [1326, 686] width 109 height 34
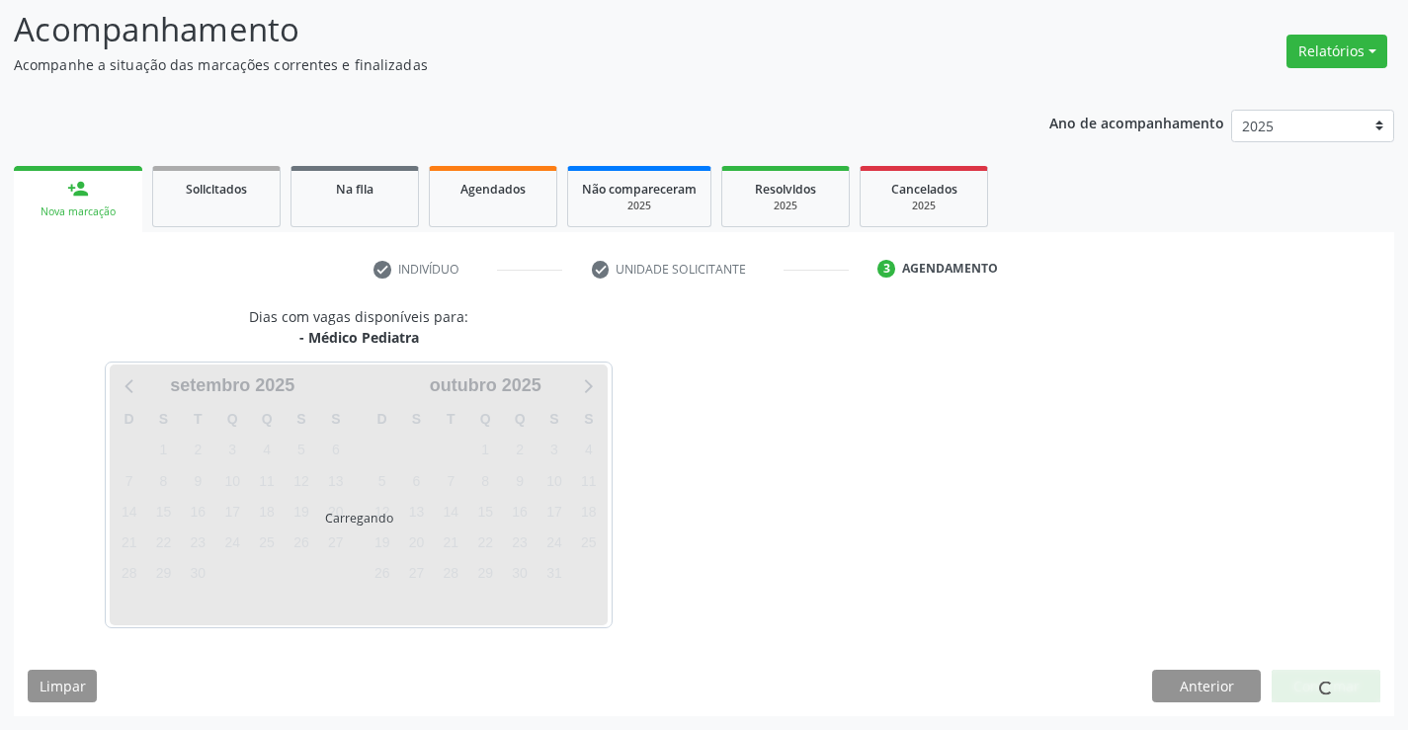
scroll to position [129, 0]
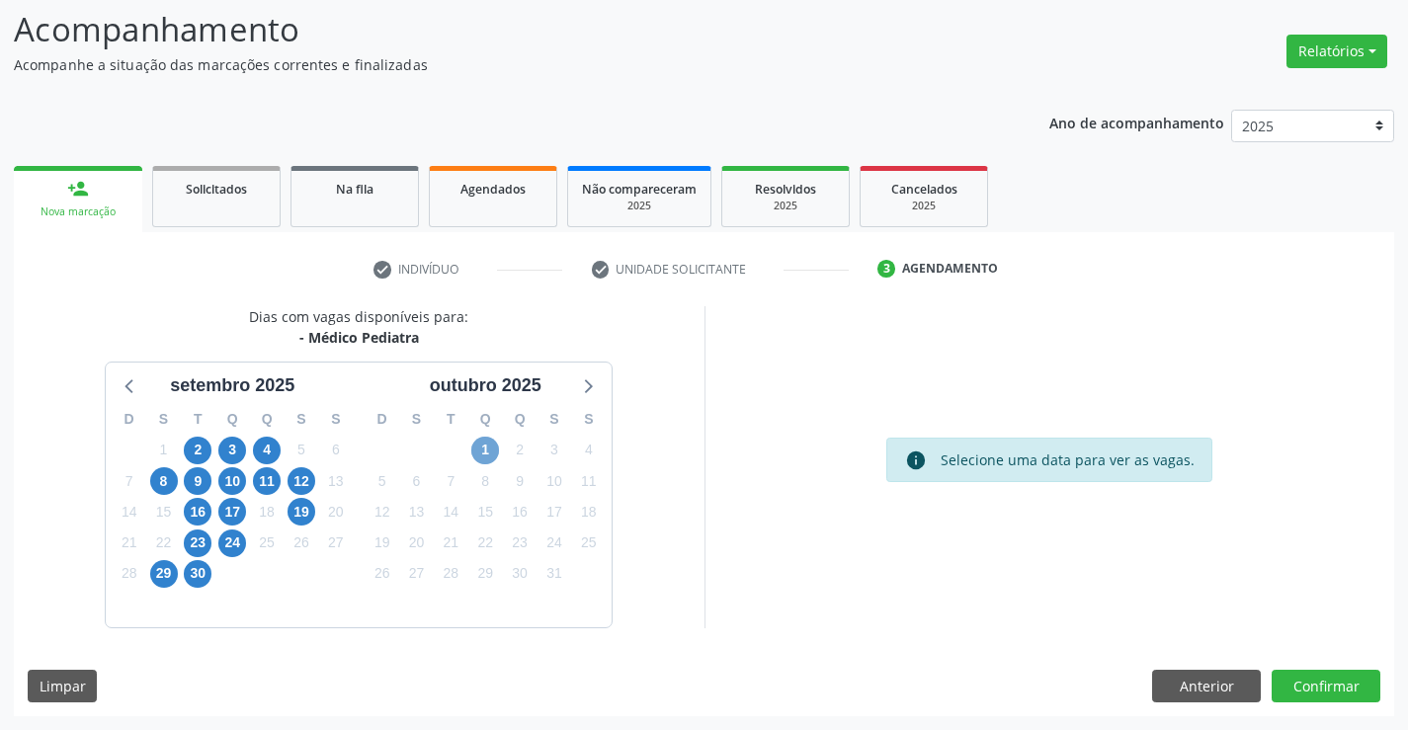
click at [484, 455] on span "1" at bounding box center [485, 451] width 28 height 28
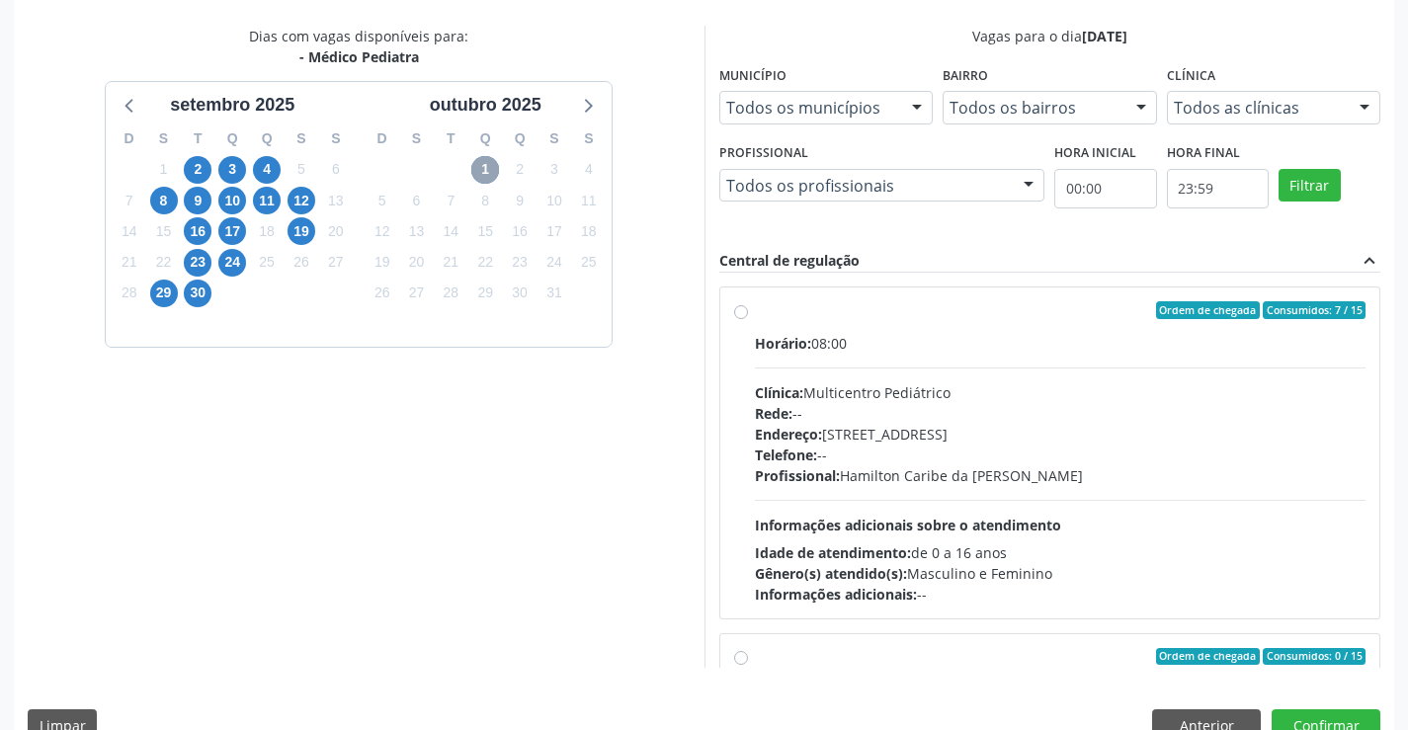
scroll to position [451, 0]
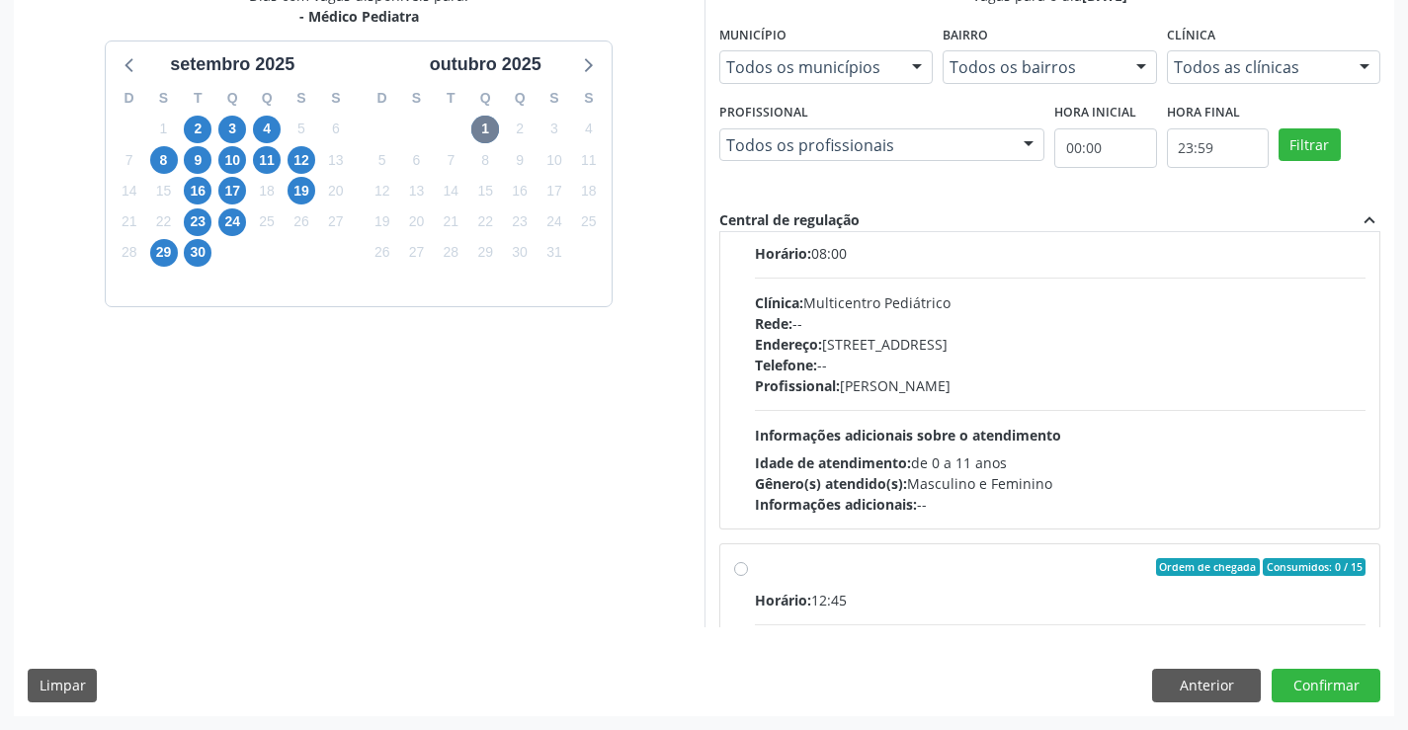
click at [944, 471] on div "Idade de atendimento: de 0 a 11 anos" at bounding box center [1061, 463] width 612 height 21
click at [748, 230] on input "Ordem de chegada Consumidos: 0 / 15 Horário: 08:00 Clínica: Multicentro Pediátr…" at bounding box center [741, 221] width 14 height 18
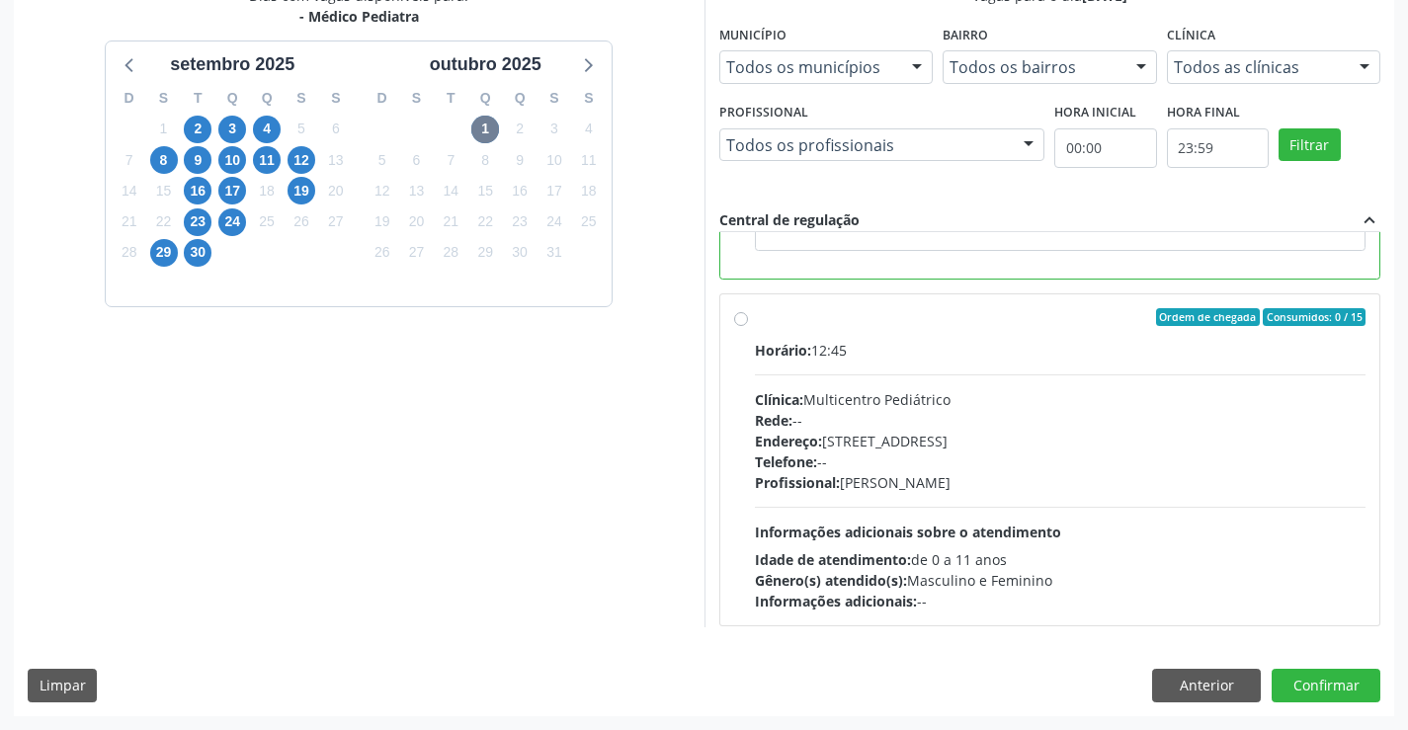
click at [934, 504] on div "Horário: 12:45 Clínica: Multicentro Pediátrico Rede: -- Endereço: Antigo Casa G…" at bounding box center [1061, 476] width 612 height 272
click at [748, 326] on input "Ordem de chegada Consumidos: 0 / 15 Horário: 12:45 Clínica: Multicentro Pediátr…" at bounding box center [741, 317] width 14 height 18
radio input "false"
radio input "true"
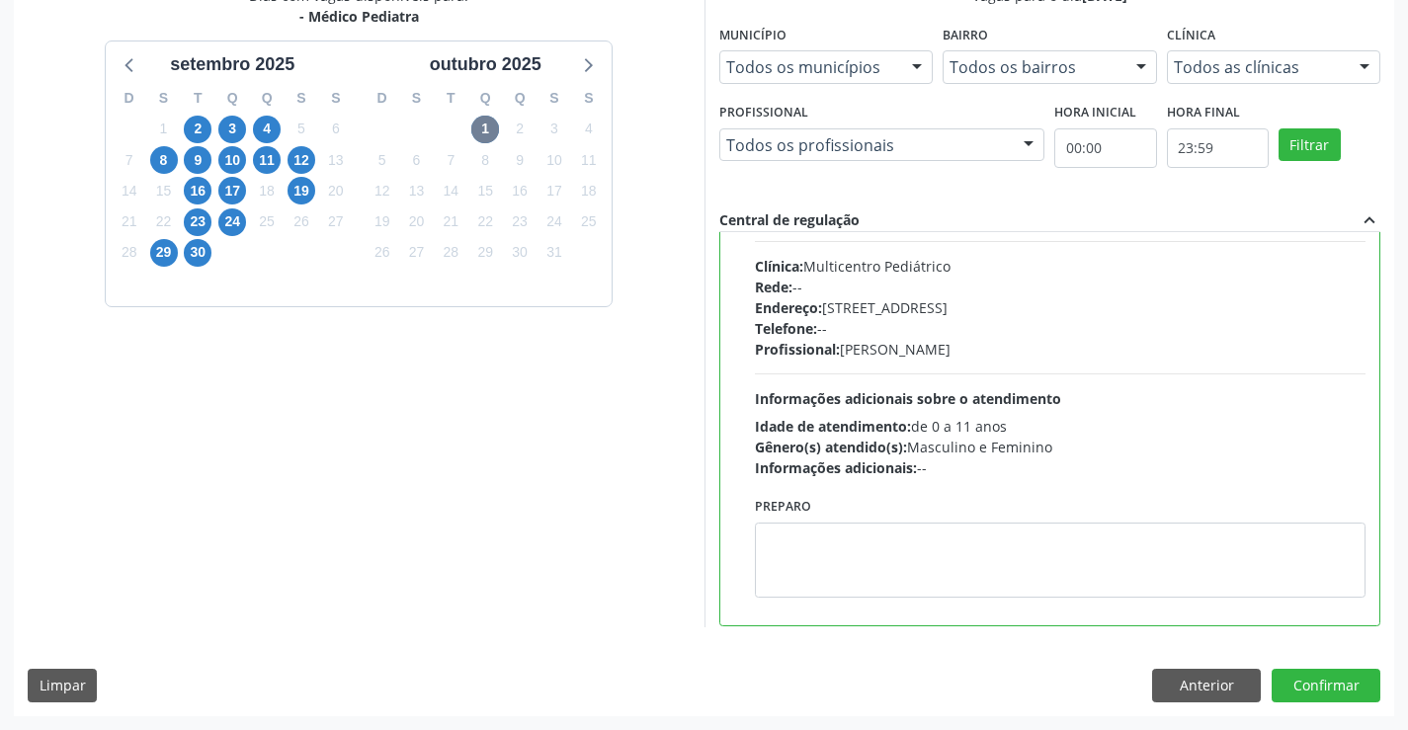
scroll to position [533, 0]
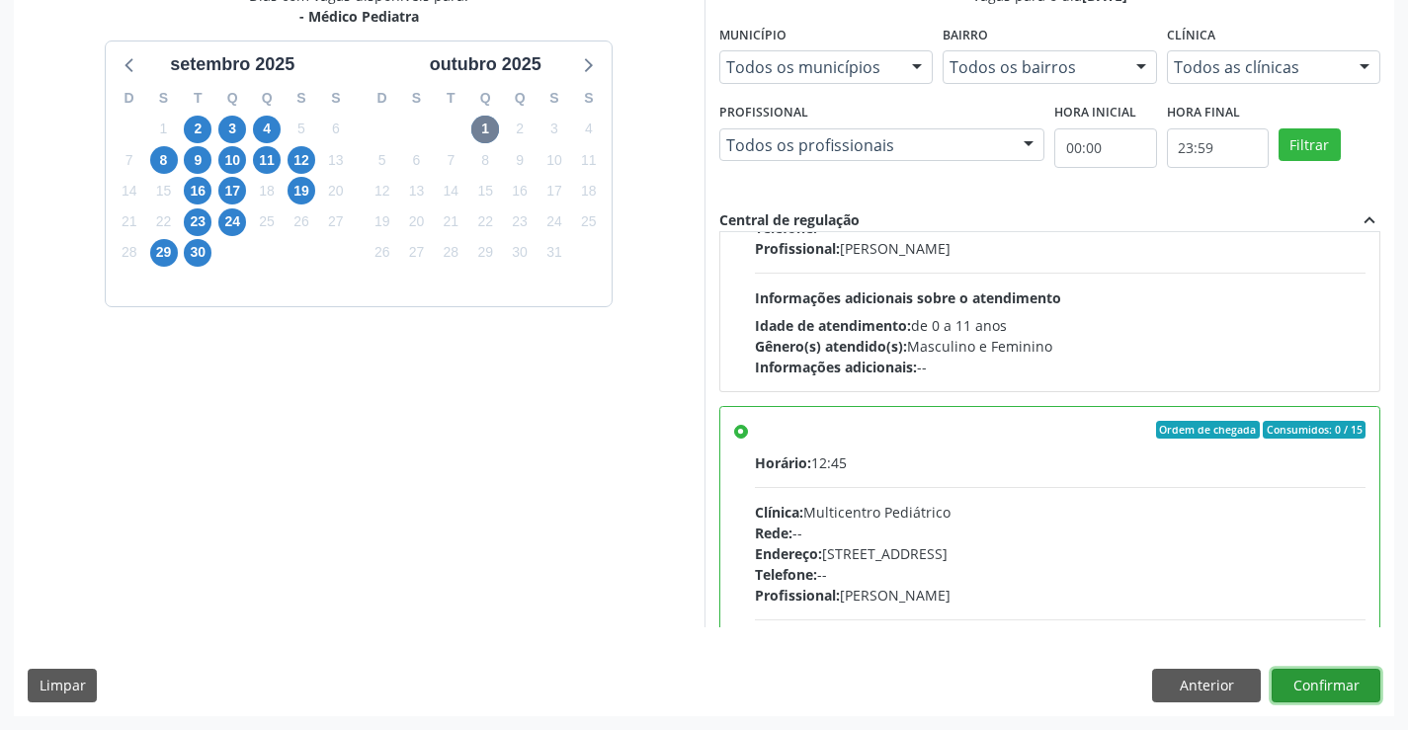
click at [1357, 686] on button "Confirmar" at bounding box center [1326, 686] width 109 height 34
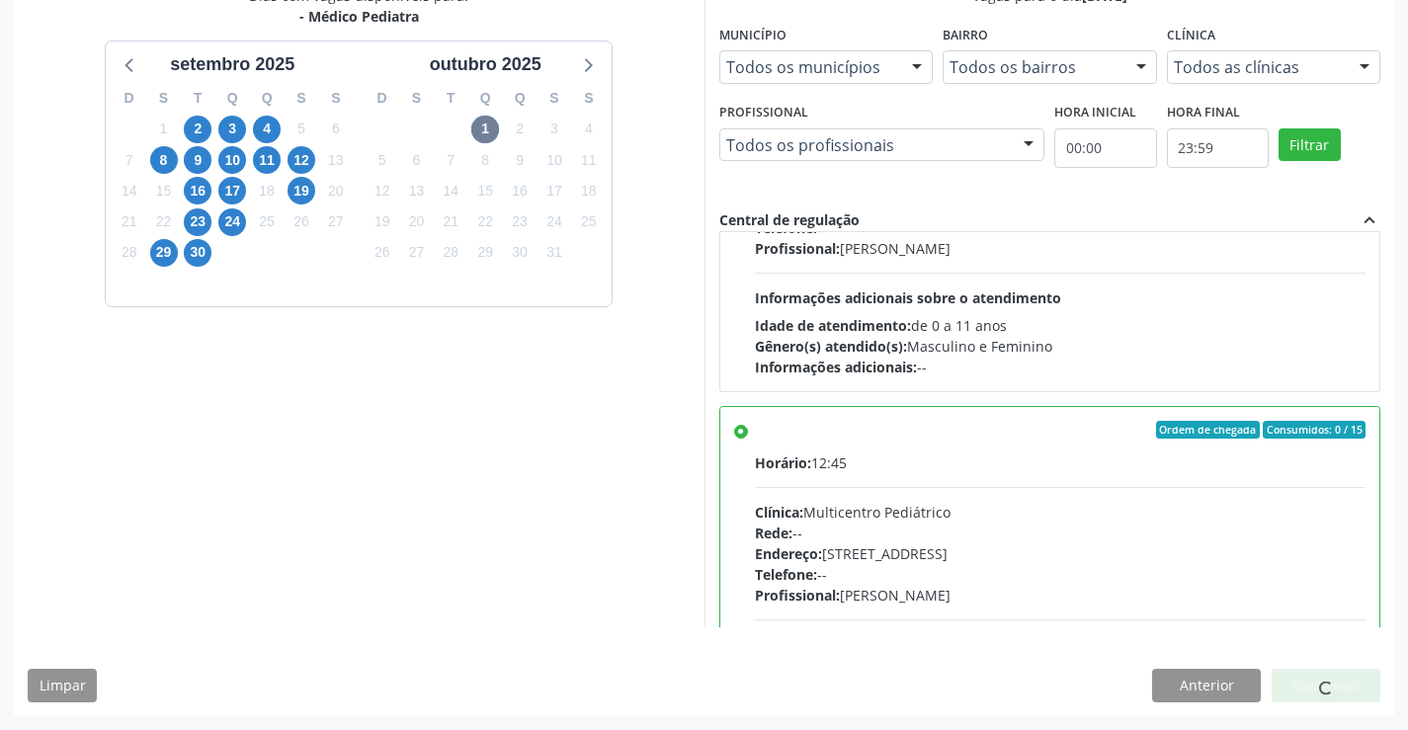
scroll to position [0, 0]
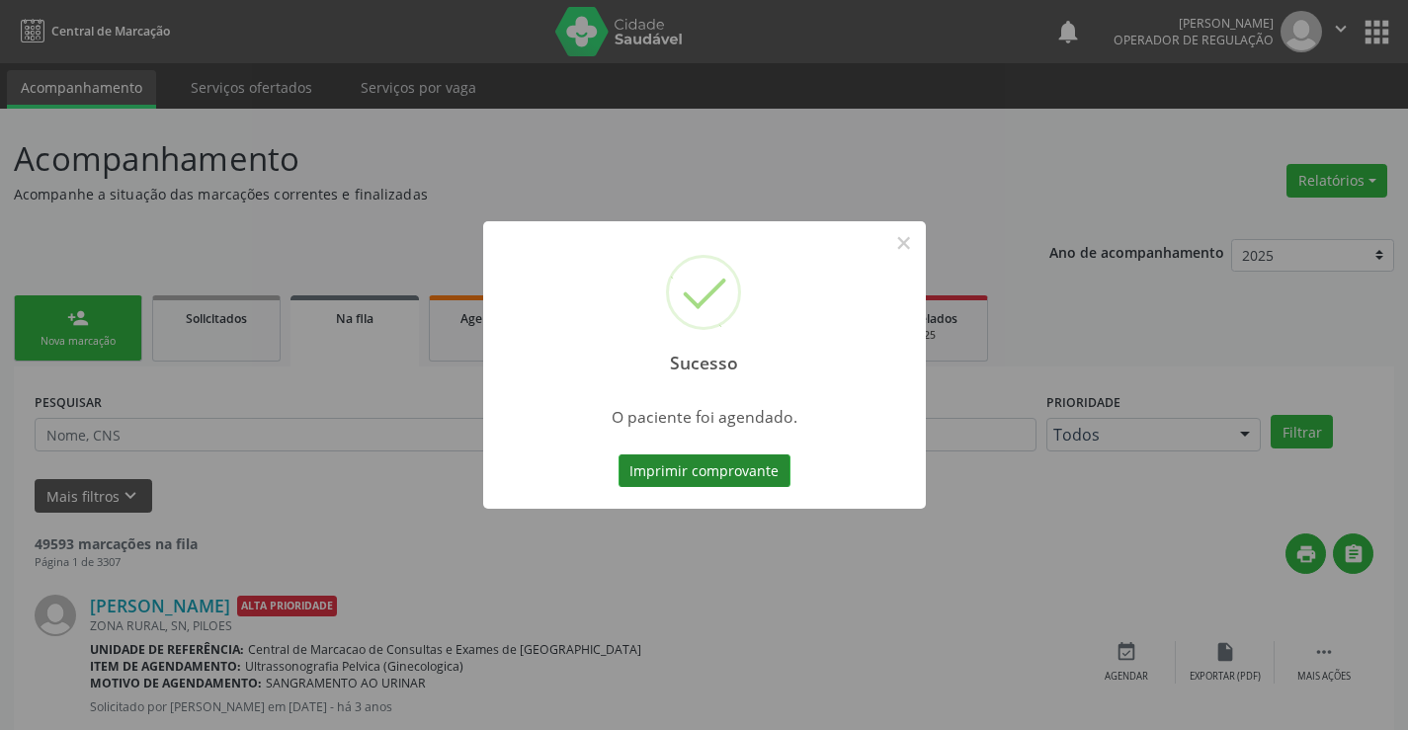
click at [727, 461] on button "Imprimir comprovante" at bounding box center [705, 472] width 172 height 34
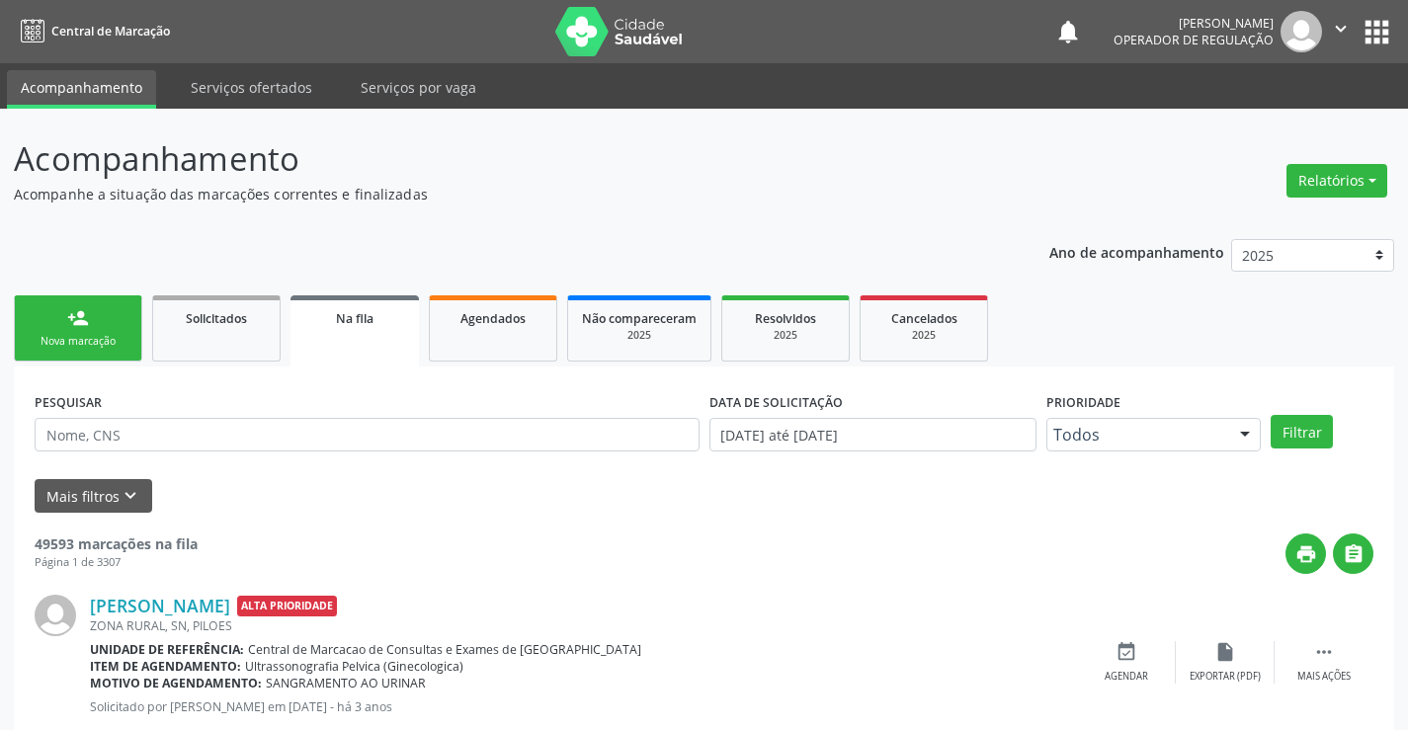
click at [51, 304] on link "person_add Nova marcação" at bounding box center [78, 328] width 128 height 66
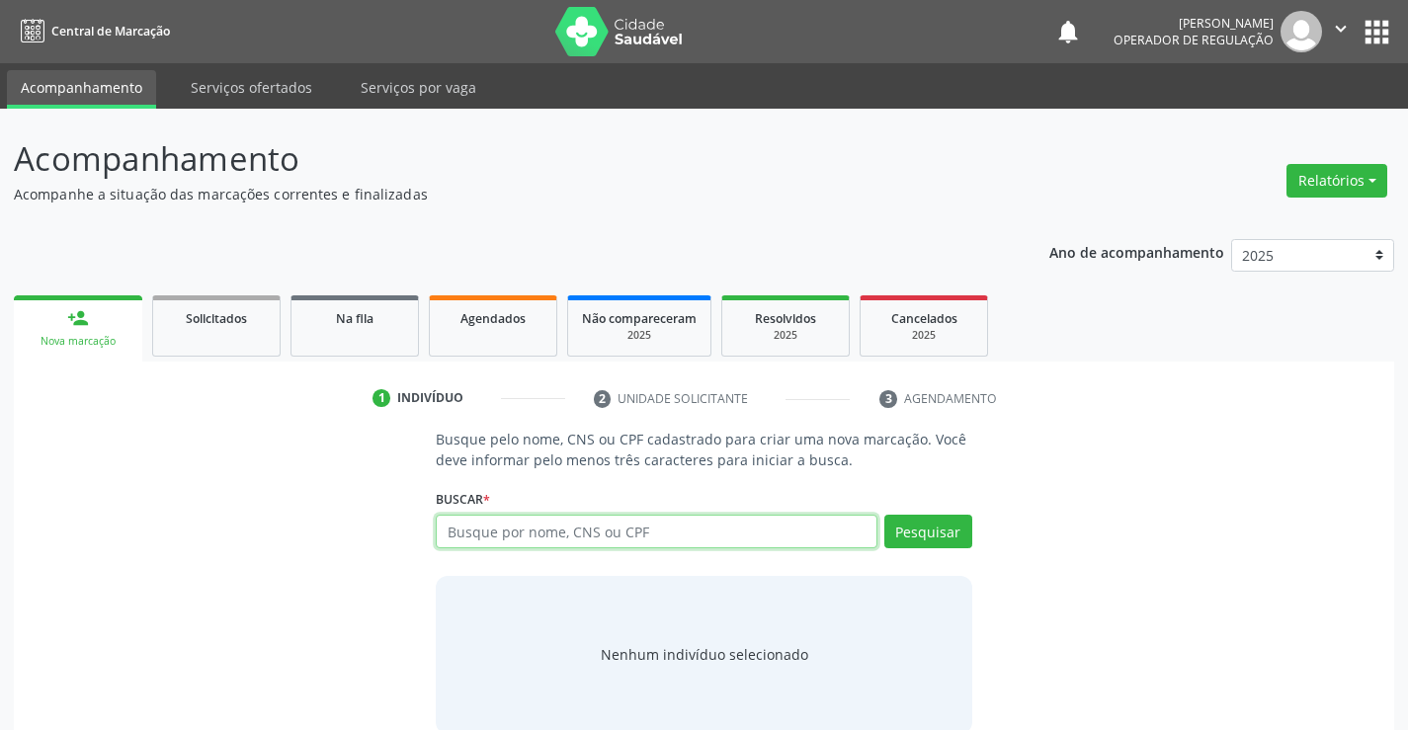
click at [522, 546] on input "text" at bounding box center [656, 532] width 441 height 34
type input "702407078510728"
click at [915, 514] on div "Buscar * Busque por nome, CNS ou CPF Nenhum resultado encontrado para: " " Não …" at bounding box center [704, 522] width 536 height 77
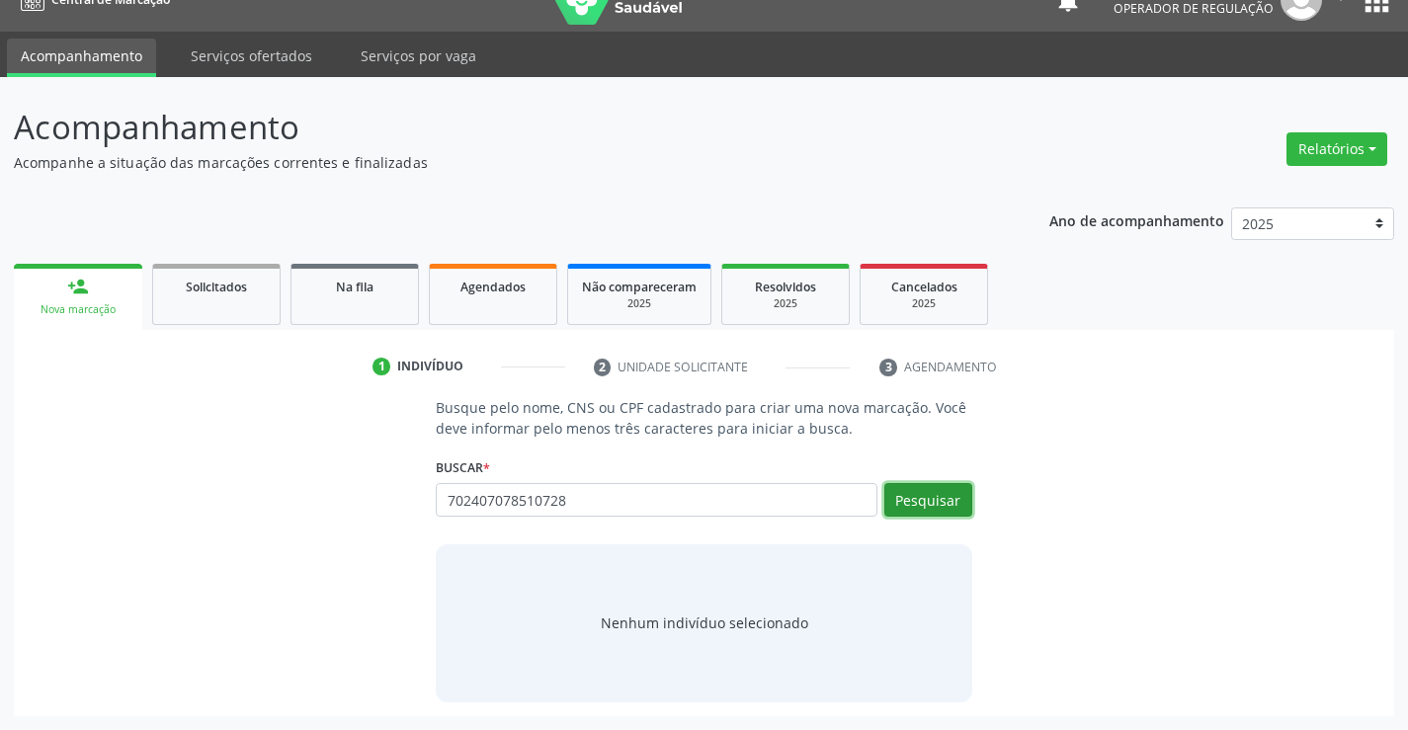
click at [942, 500] on button "Pesquisar" at bounding box center [928, 500] width 88 height 34
type input "702407078510728"
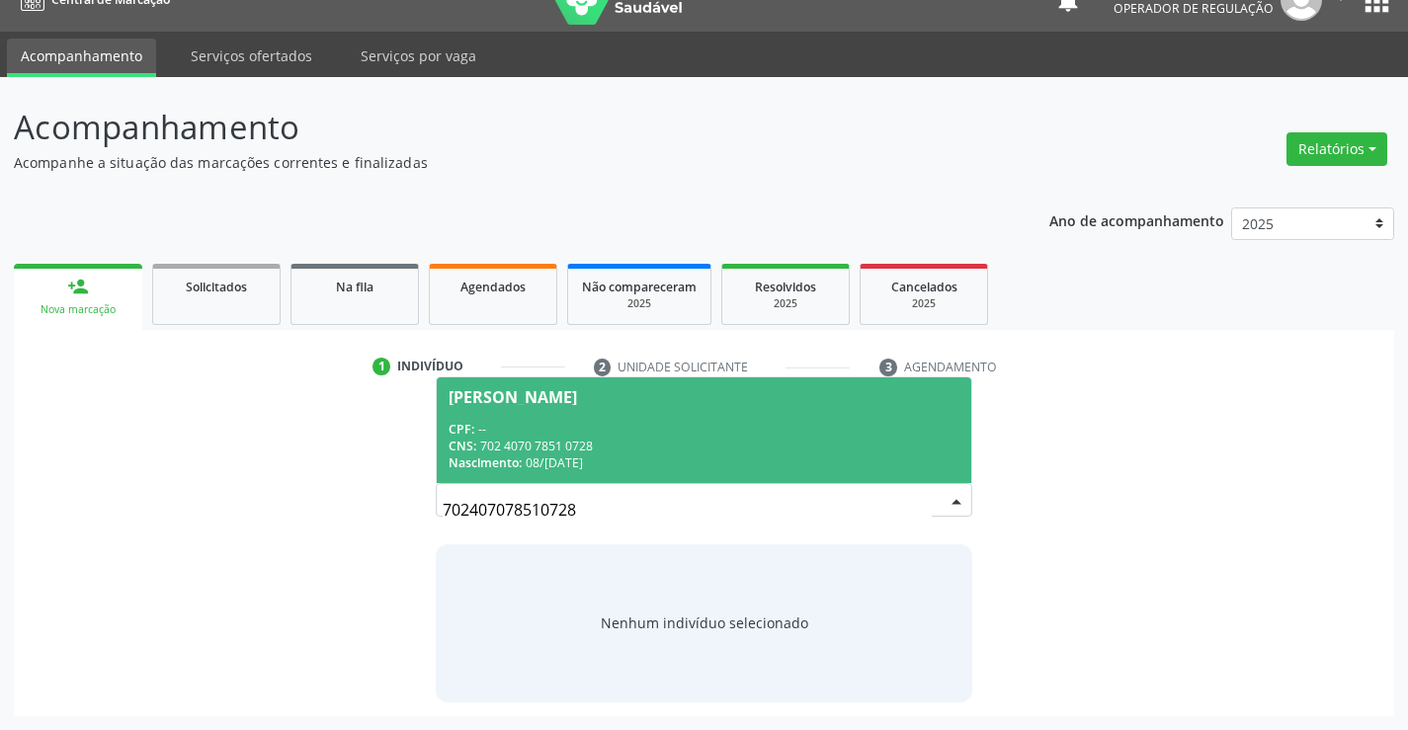
click at [590, 455] on div "Nascimento: 08/08/1978" at bounding box center [704, 463] width 510 height 17
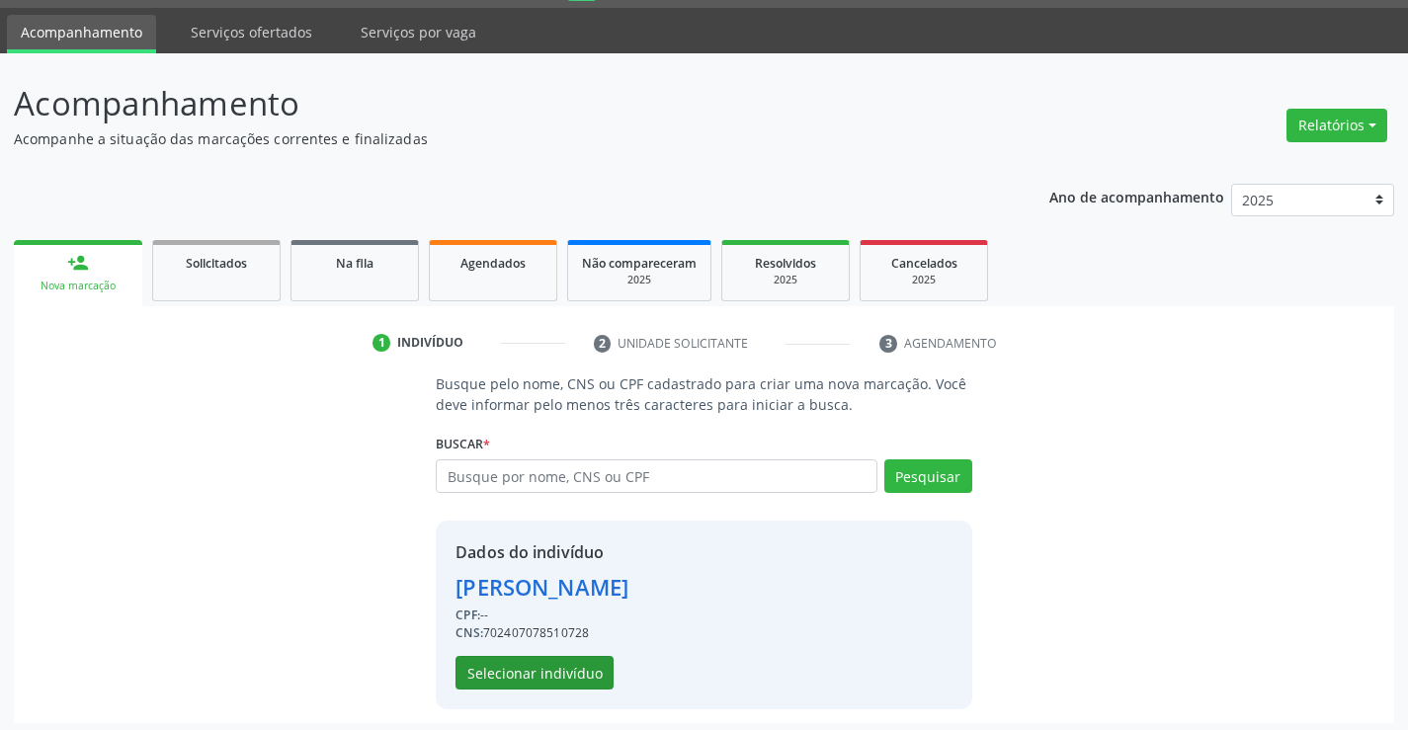
scroll to position [62, 0]
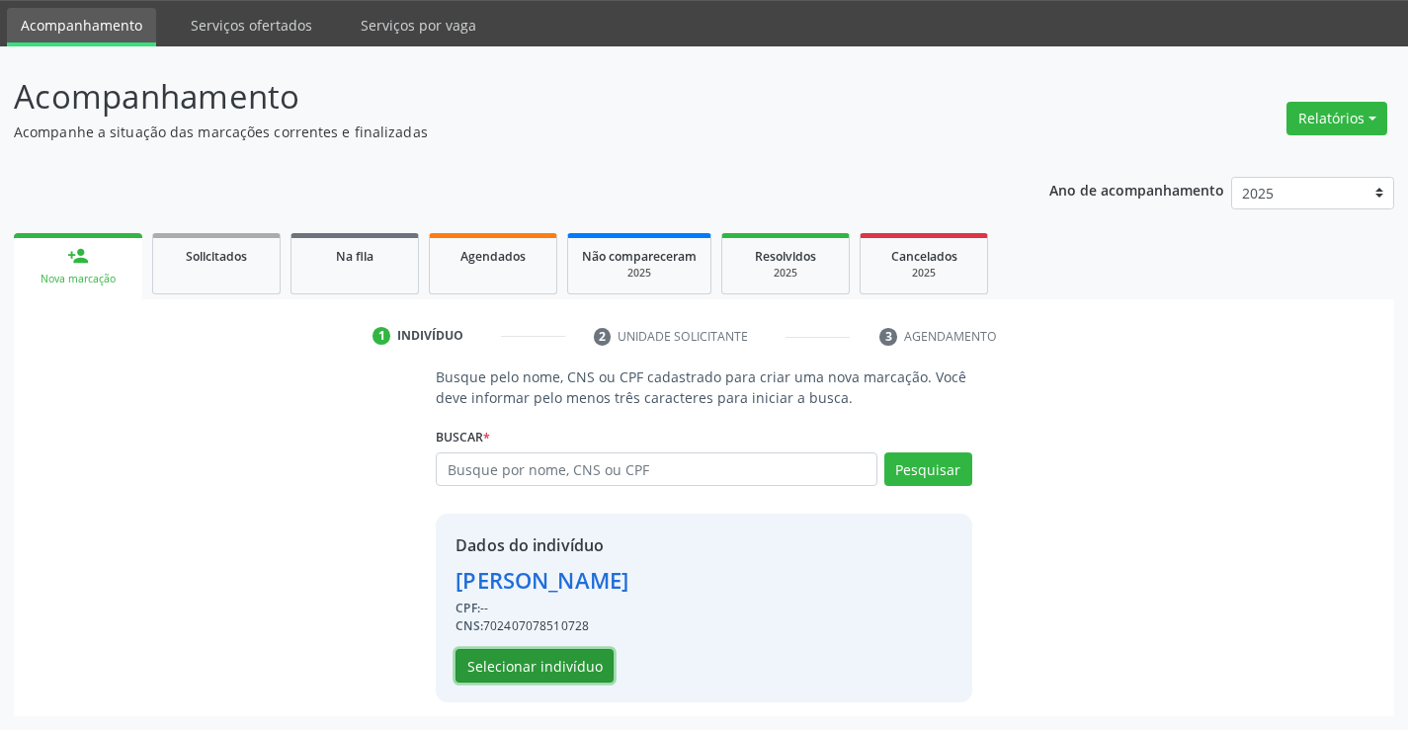
click at [525, 679] on button "Selecionar indivíduo" at bounding box center [535, 666] width 158 height 34
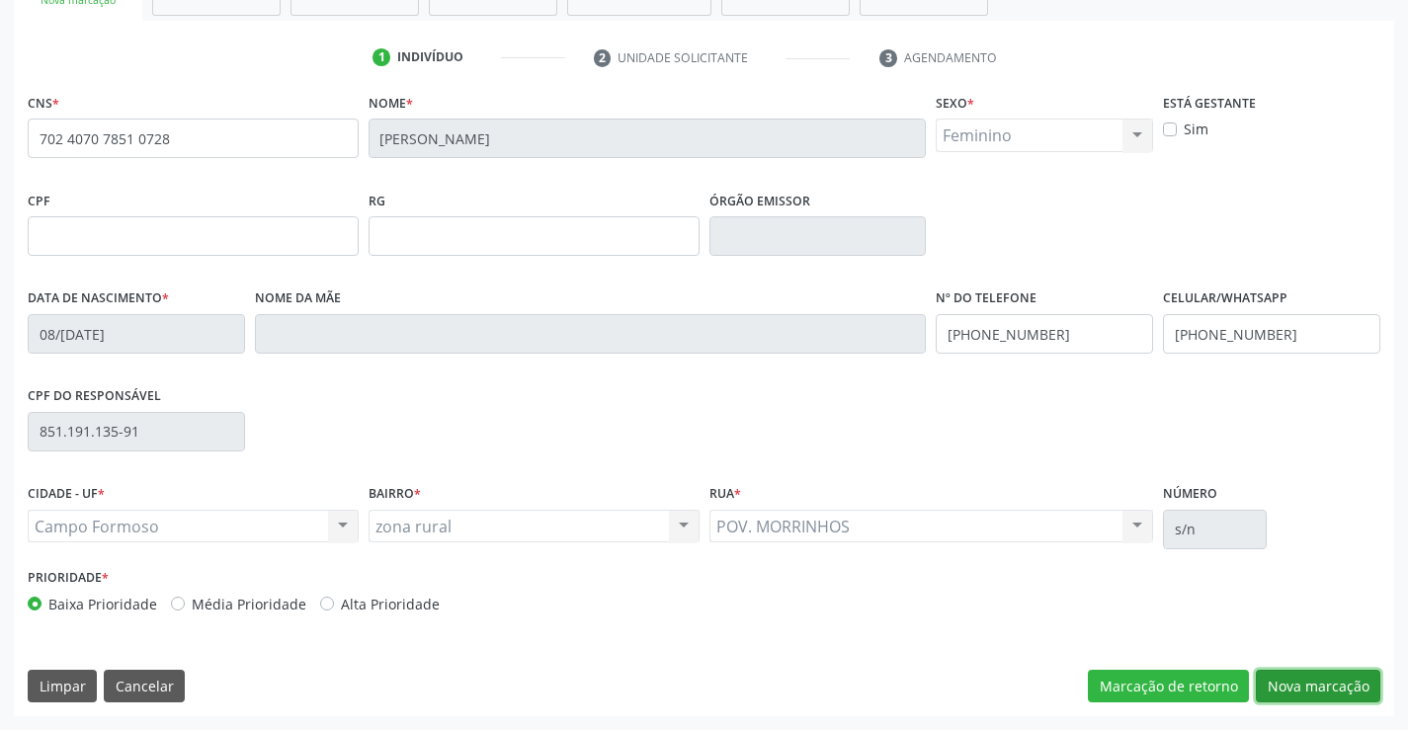
click at [1301, 680] on button "Nova marcação" at bounding box center [1318, 687] width 125 height 34
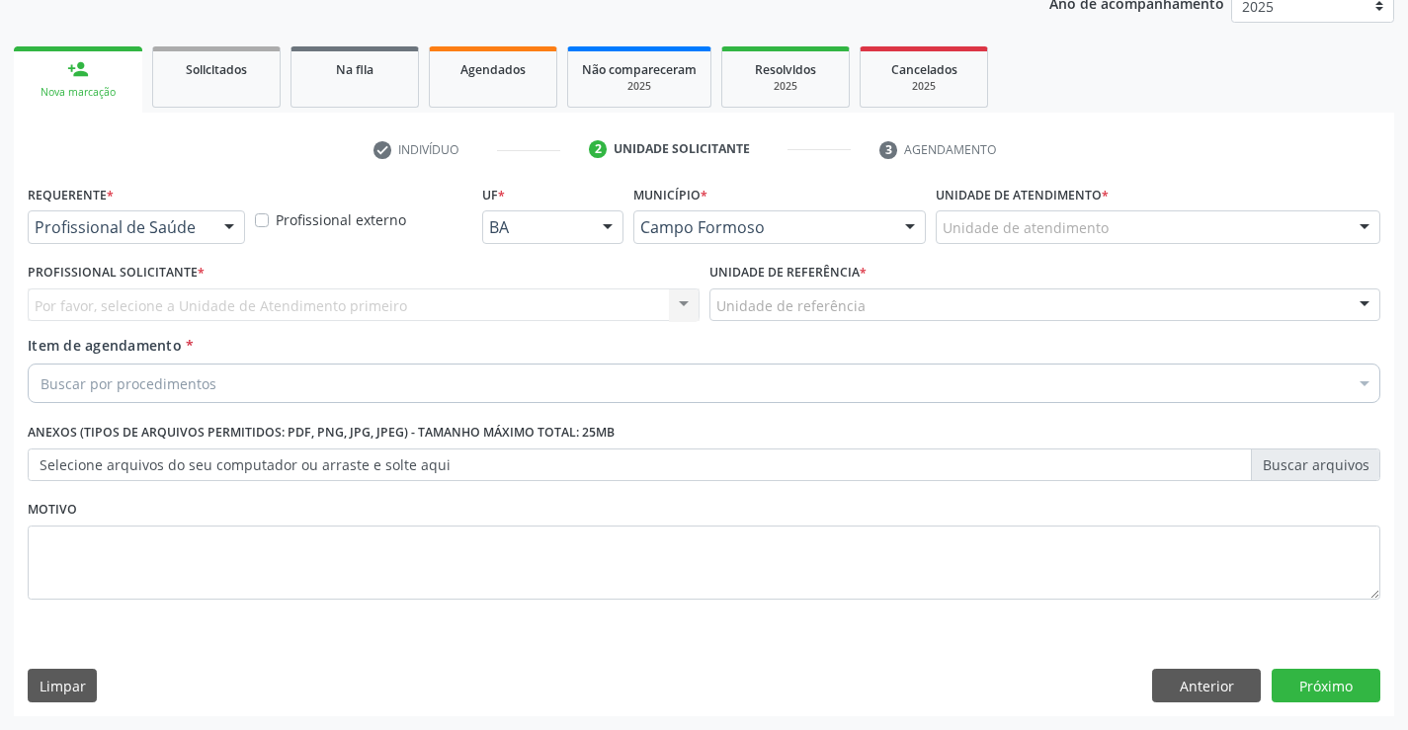
scroll to position [249, 0]
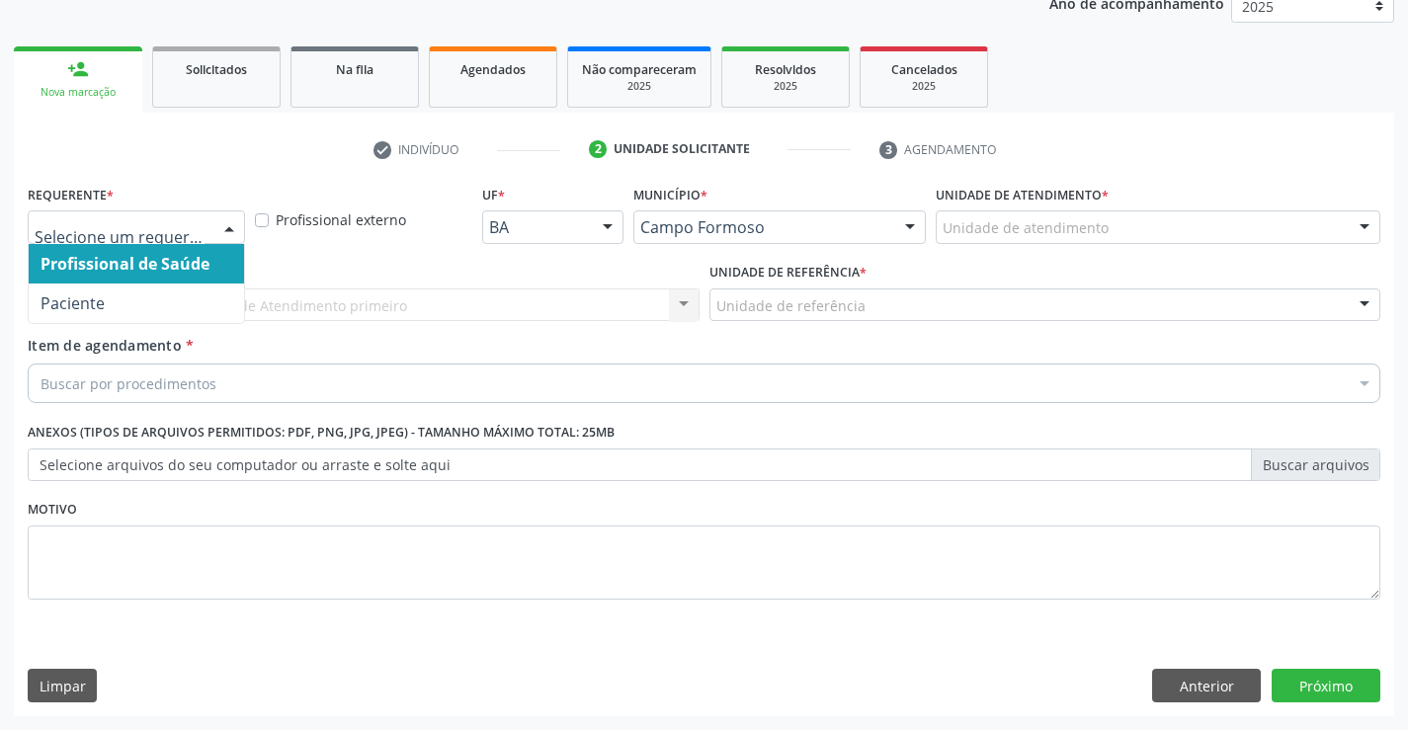
click at [220, 230] on div at bounding box center [229, 228] width 30 height 34
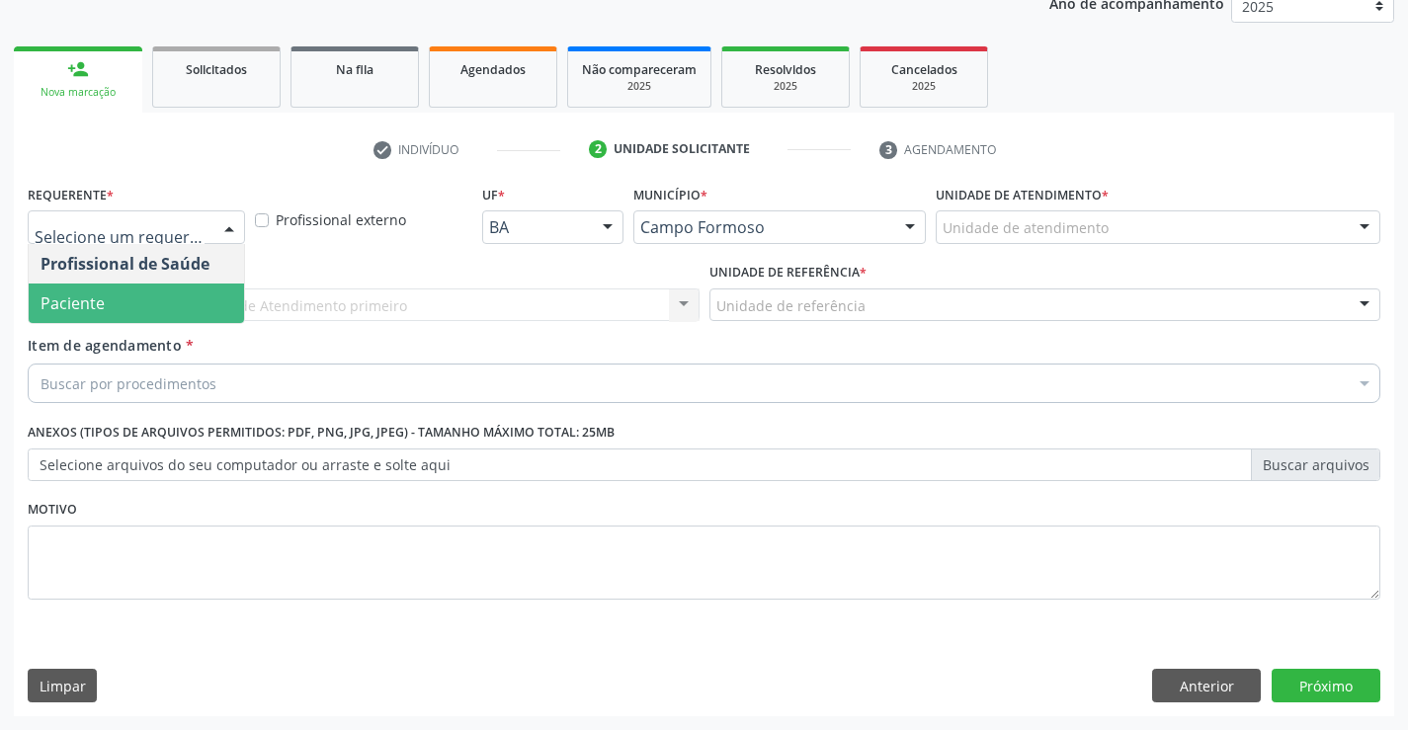
click at [167, 296] on span "Paciente" at bounding box center [136, 304] width 215 height 40
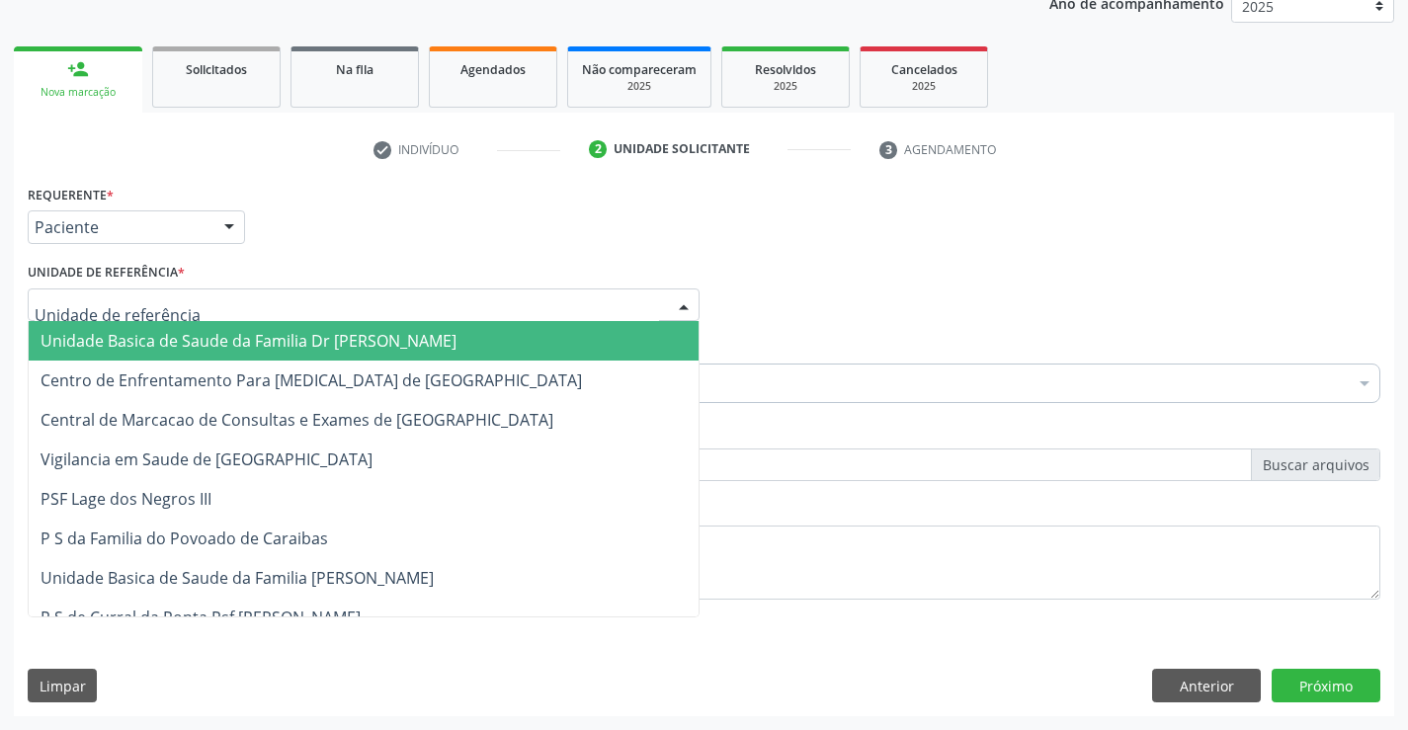
click at [239, 297] on div at bounding box center [364, 306] width 672 height 34
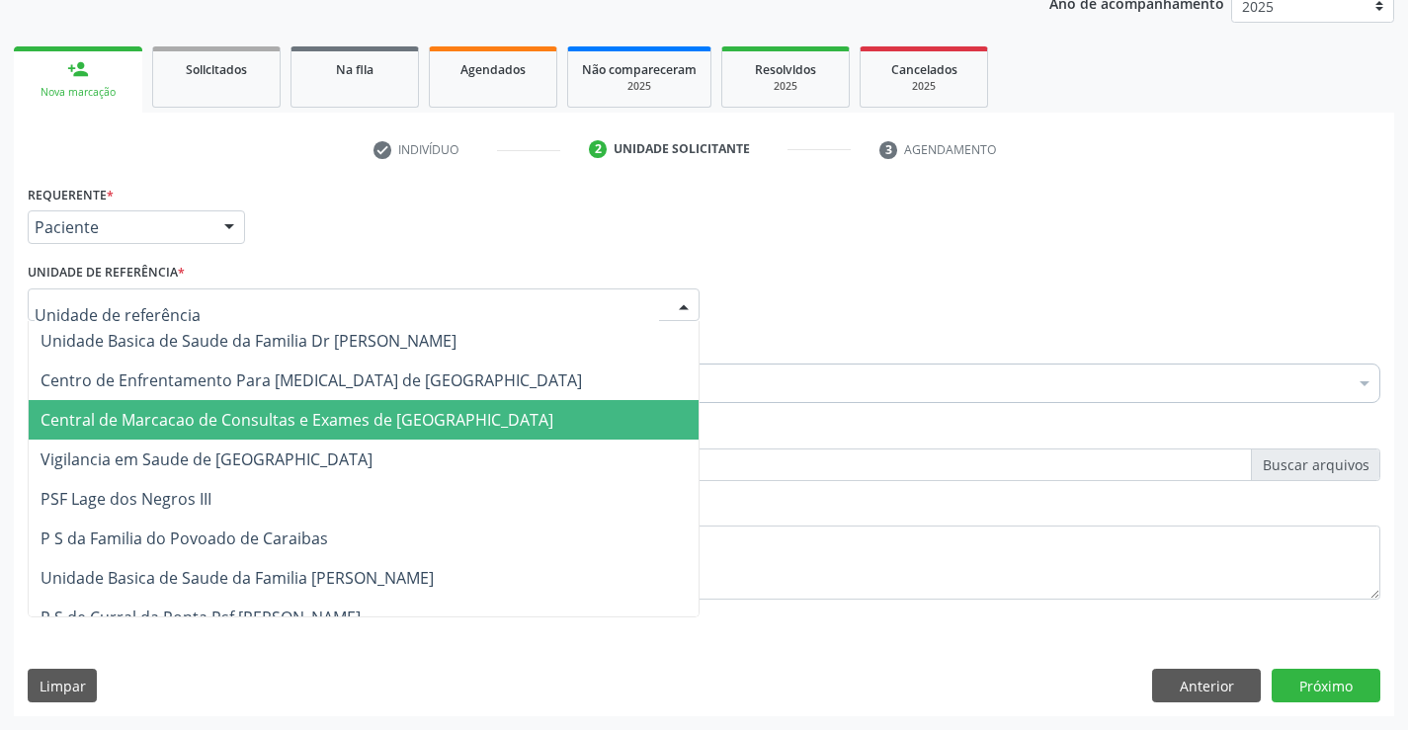
click at [231, 411] on span "Central de Marcacao de Consultas e Exames de [GEOGRAPHIC_DATA]" at bounding box center [297, 420] width 513 height 22
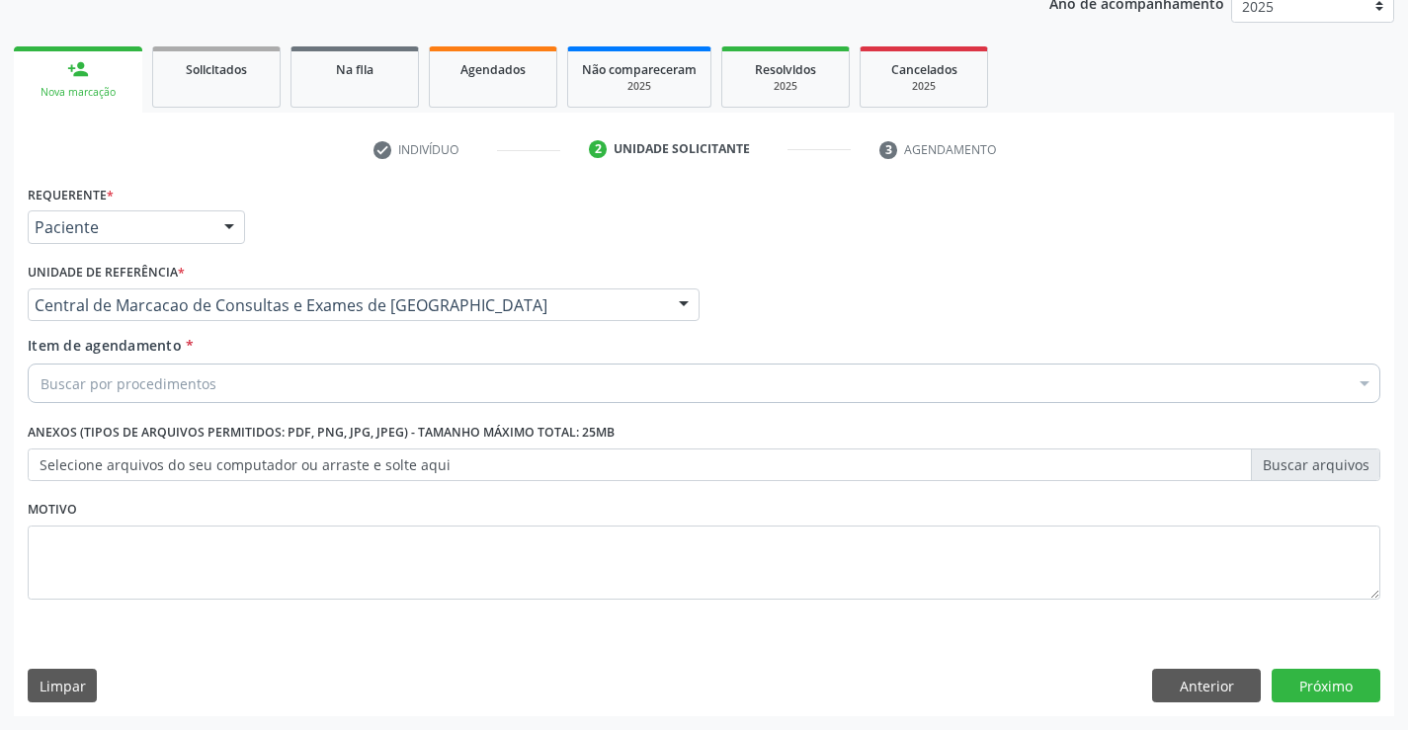
click at [273, 366] on div "Buscar por procedimentos" at bounding box center [704, 384] width 1353 height 40
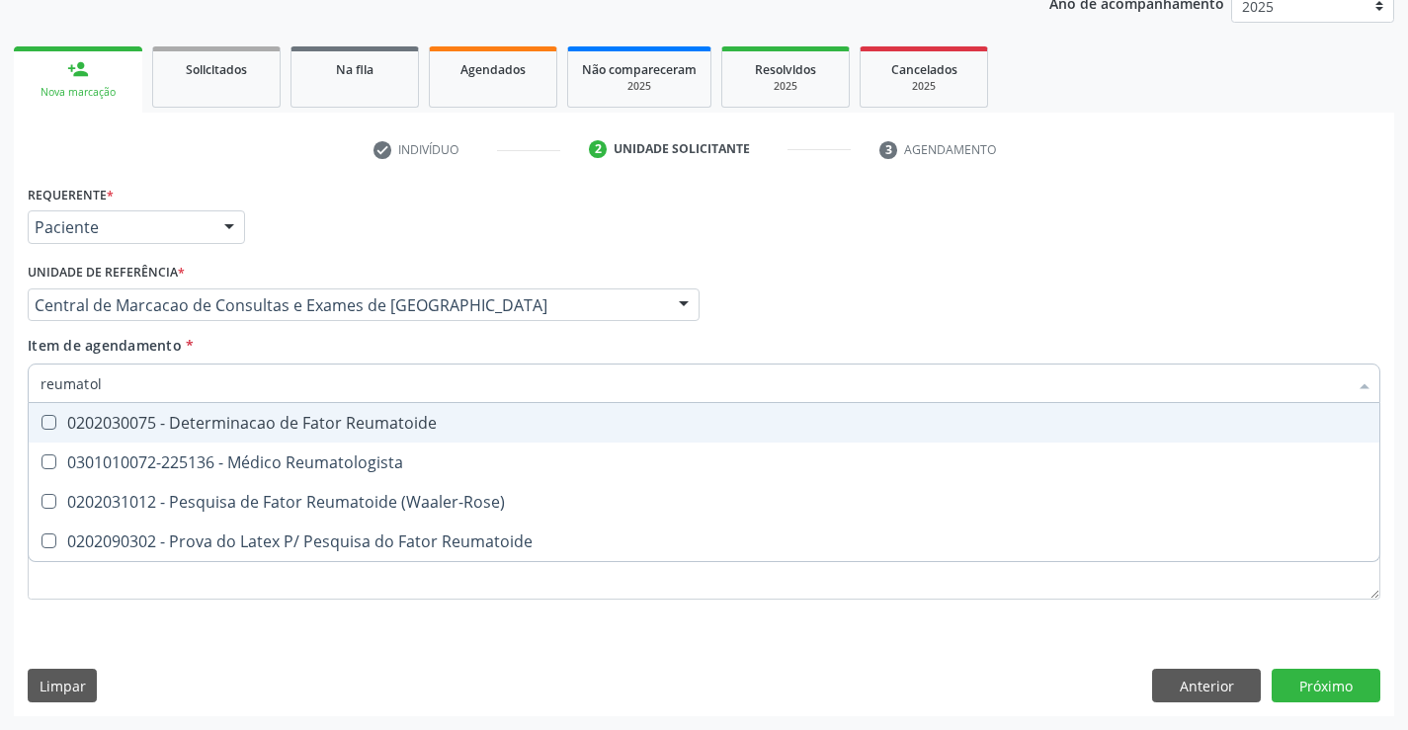
type input "reumatolo"
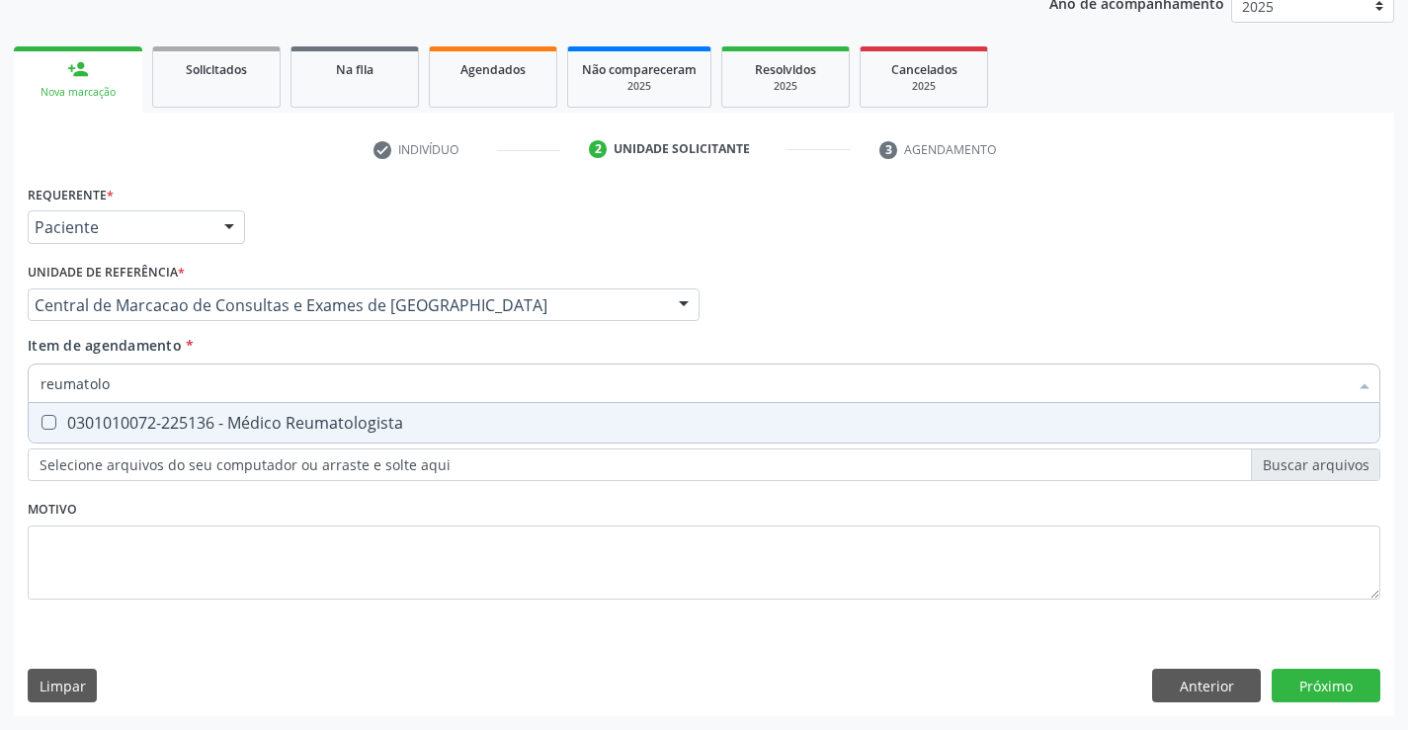
click at [325, 428] on div "0301010072-225136 - Médico Reumatologista" at bounding box center [704, 423] width 1327 height 16
checkbox Reumatologista "true"
click at [325, 389] on input "reumatolo" at bounding box center [694, 384] width 1307 height 40
type input "h"
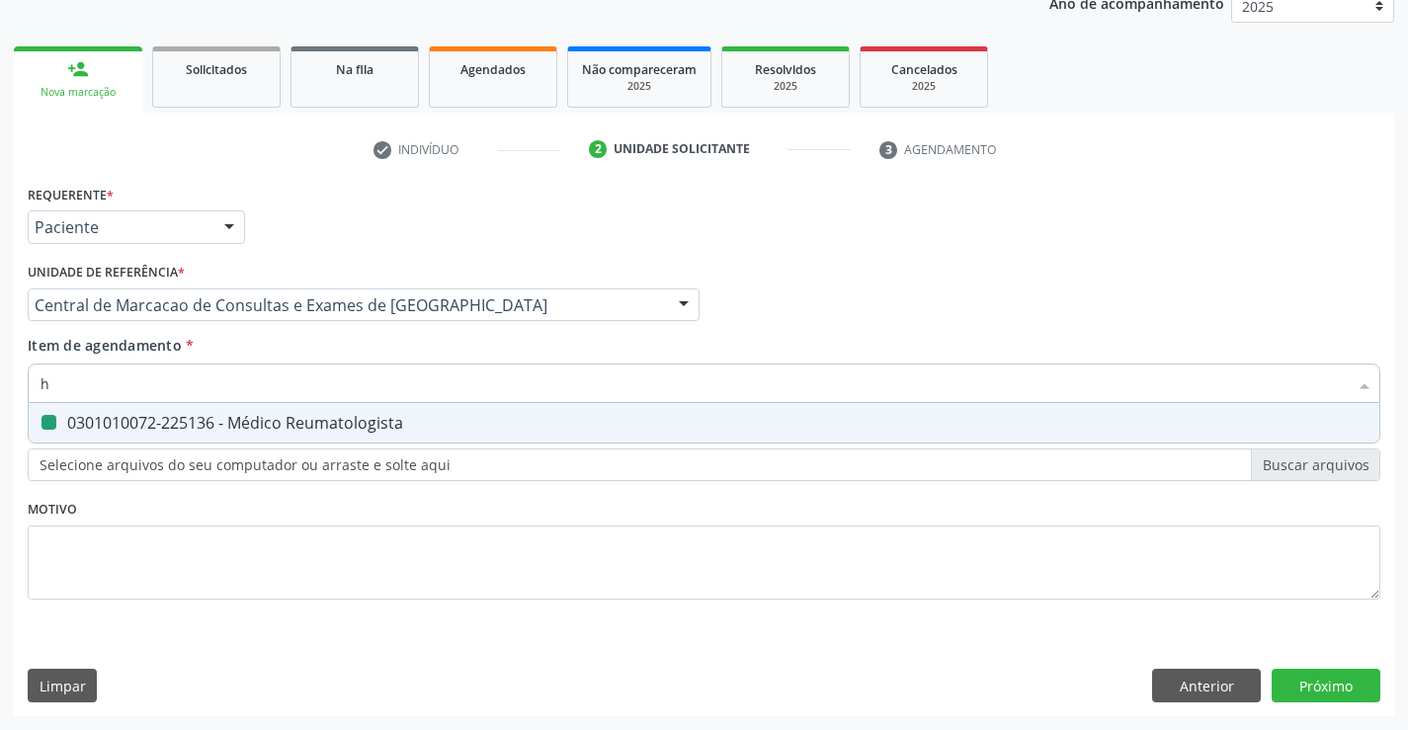
checkbox Reumatologista "false"
type input "holter"
click at [303, 415] on div "0211020044 - Monitoramento Pelo Sistema Holter 24 Hs (3 Canais)" at bounding box center [704, 423] width 1327 height 16
checkbox Canais\) "true"
click at [309, 366] on input "holter" at bounding box center [694, 384] width 1307 height 40
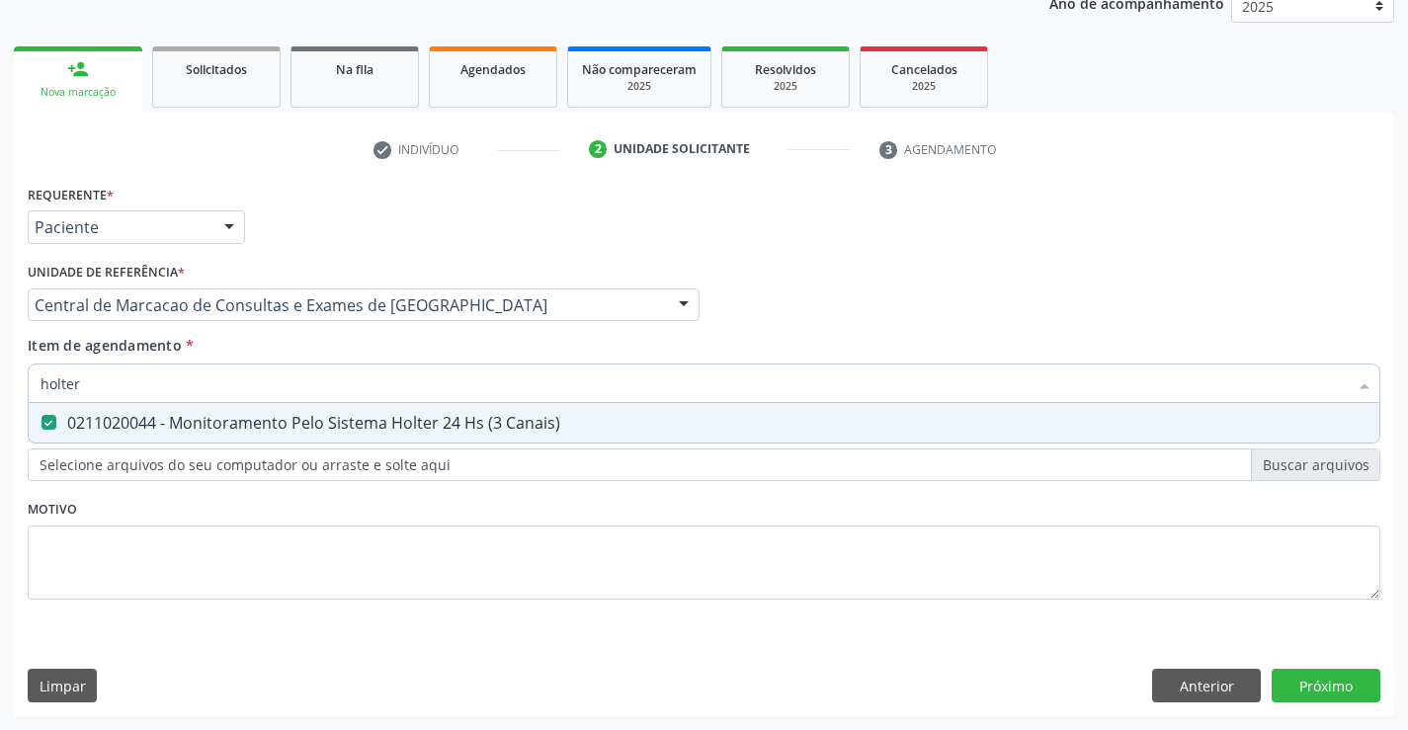
click at [309, 366] on input "holter" at bounding box center [694, 384] width 1307 height 40
type input "e"
checkbox Canais\) "false"
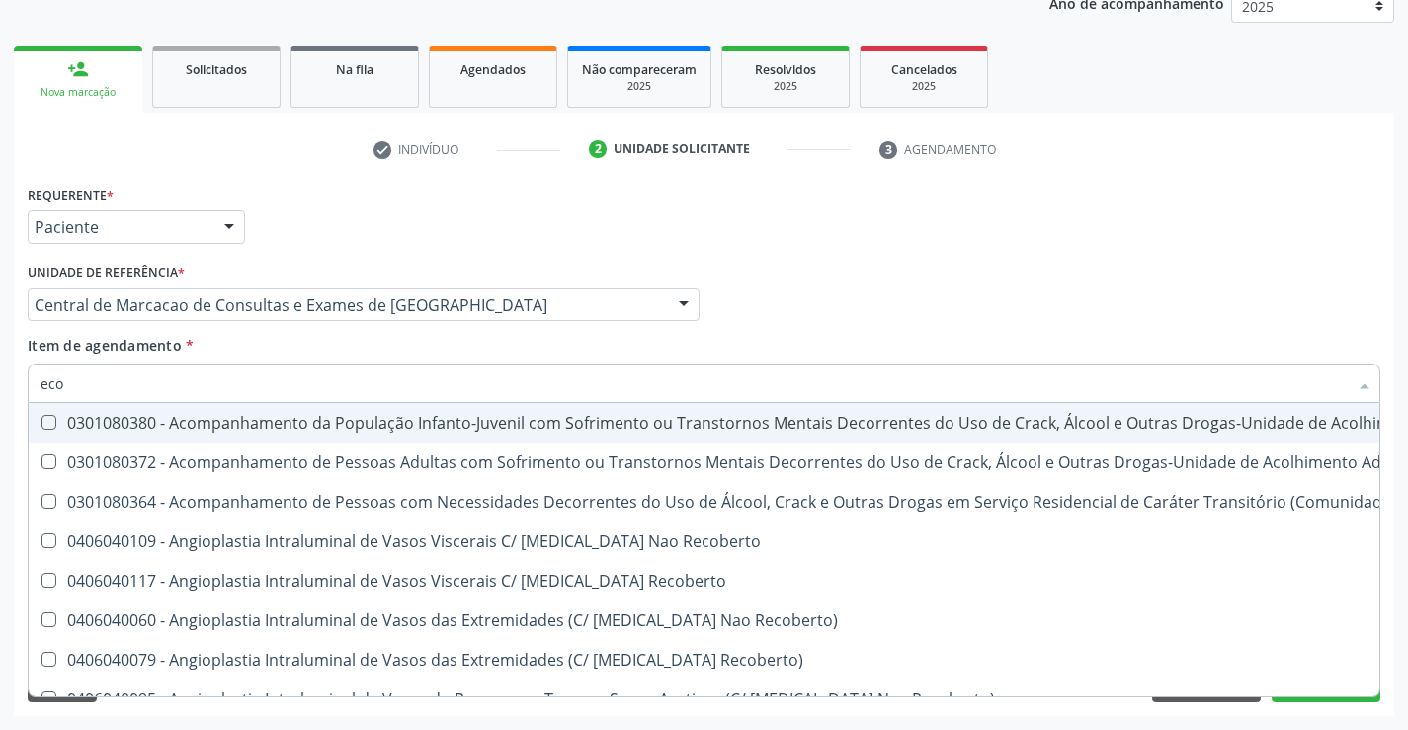
type input "ecoc"
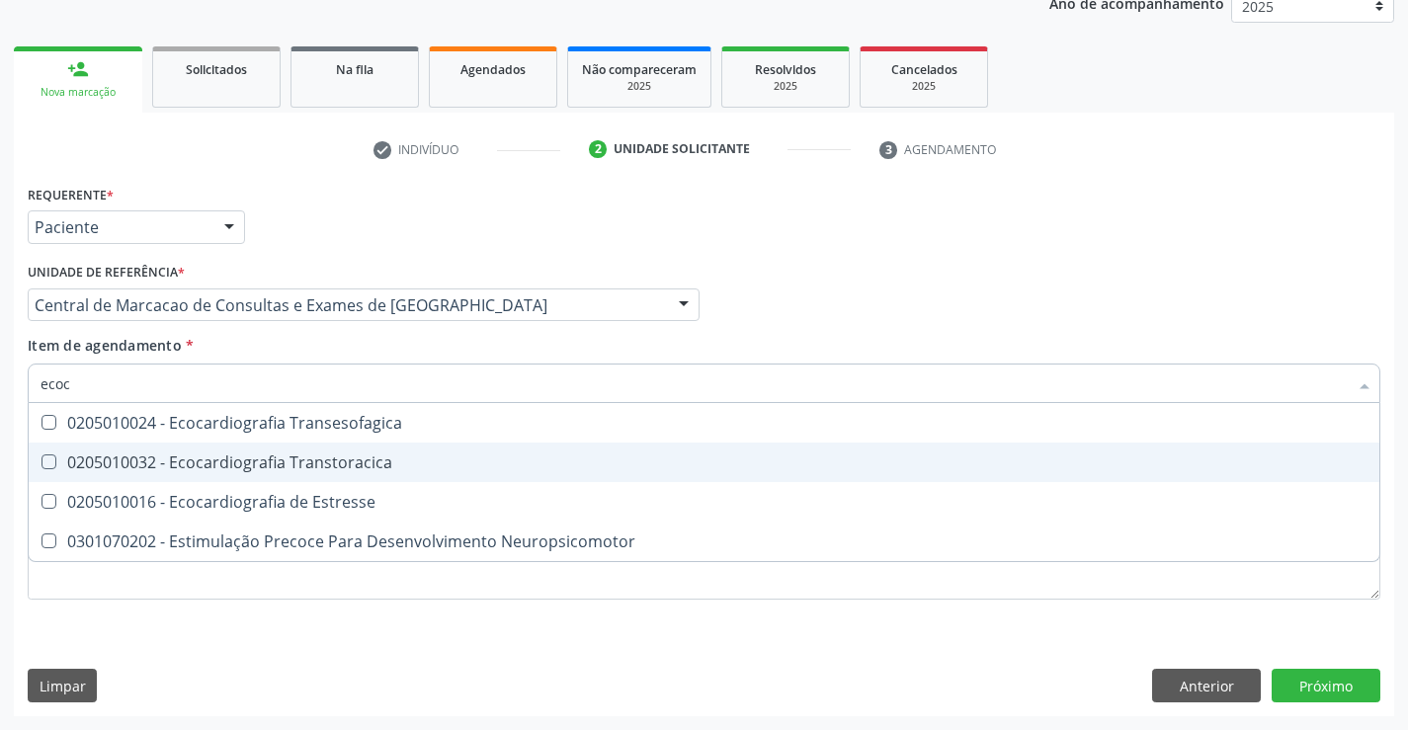
click at [281, 456] on div "0205010032 - Ecocardiografia Transtoracica" at bounding box center [704, 463] width 1327 height 16
checkbox Transtoracica "true"
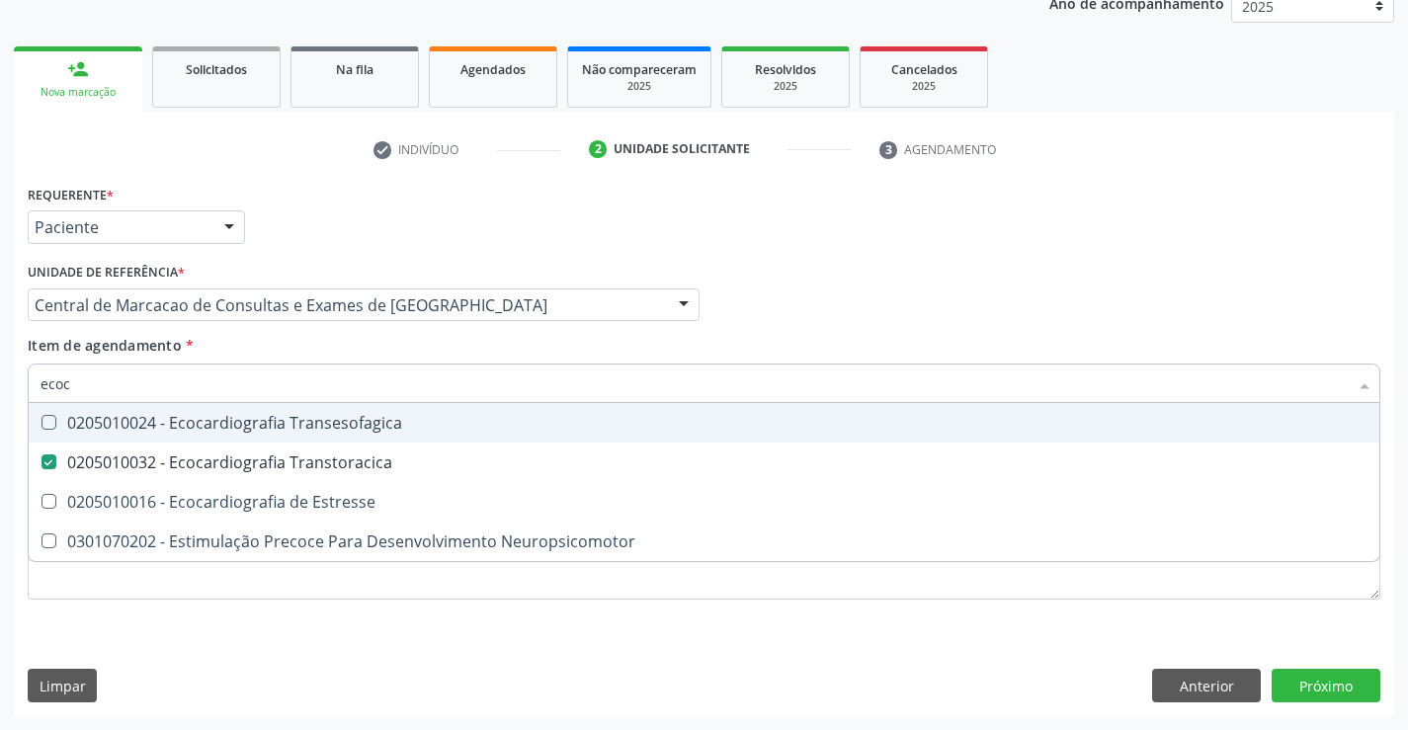
click at [296, 398] on input "ecoc" at bounding box center [694, 384] width 1307 height 40
type input "te"
checkbox Transtoracica "false"
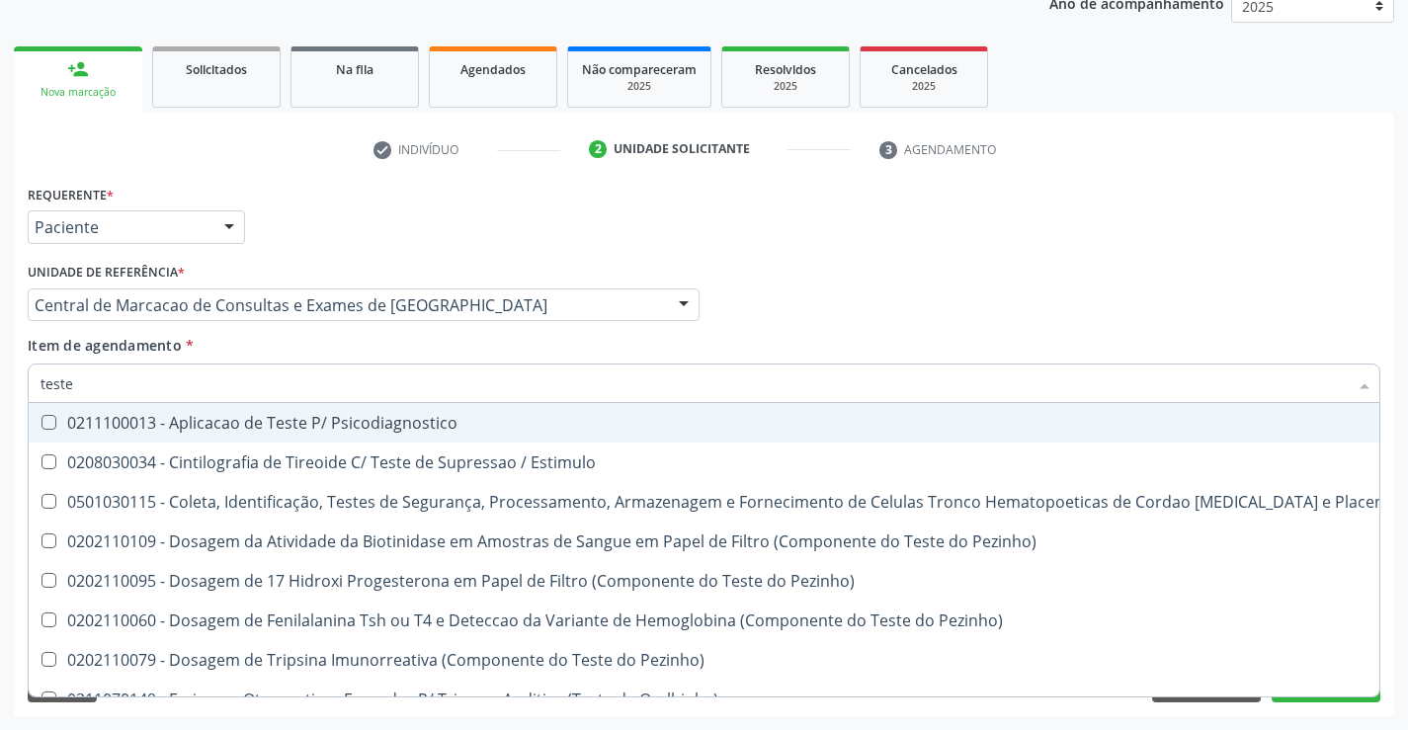
type input "teste e"
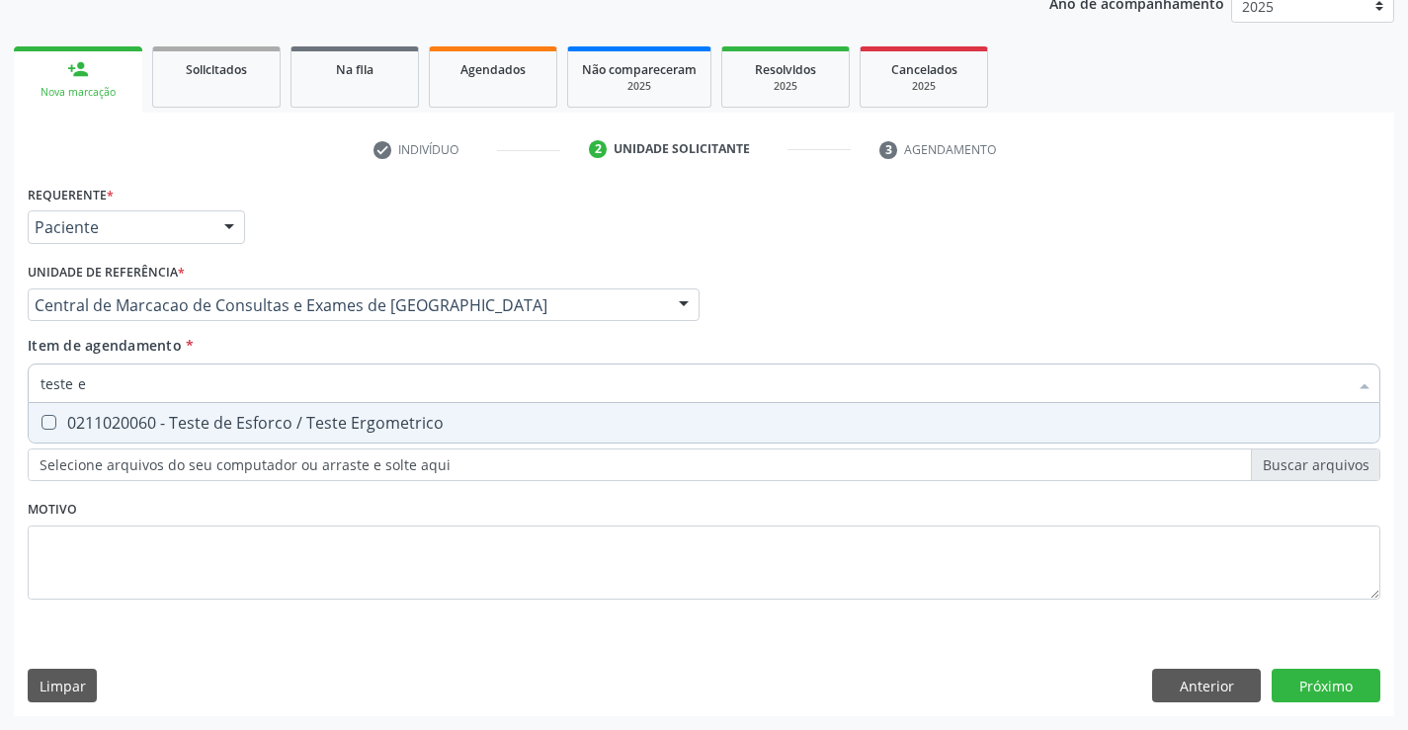
click at [306, 430] on div "0211020060 - Teste de Esforco / Teste Ergometrico" at bounding box center [704, 423] width 1327 height 16
checkbox Ergometrico "true"
click at [305, 384] on input "teste e" at bounding box center [694, 384] width 1307 height 40
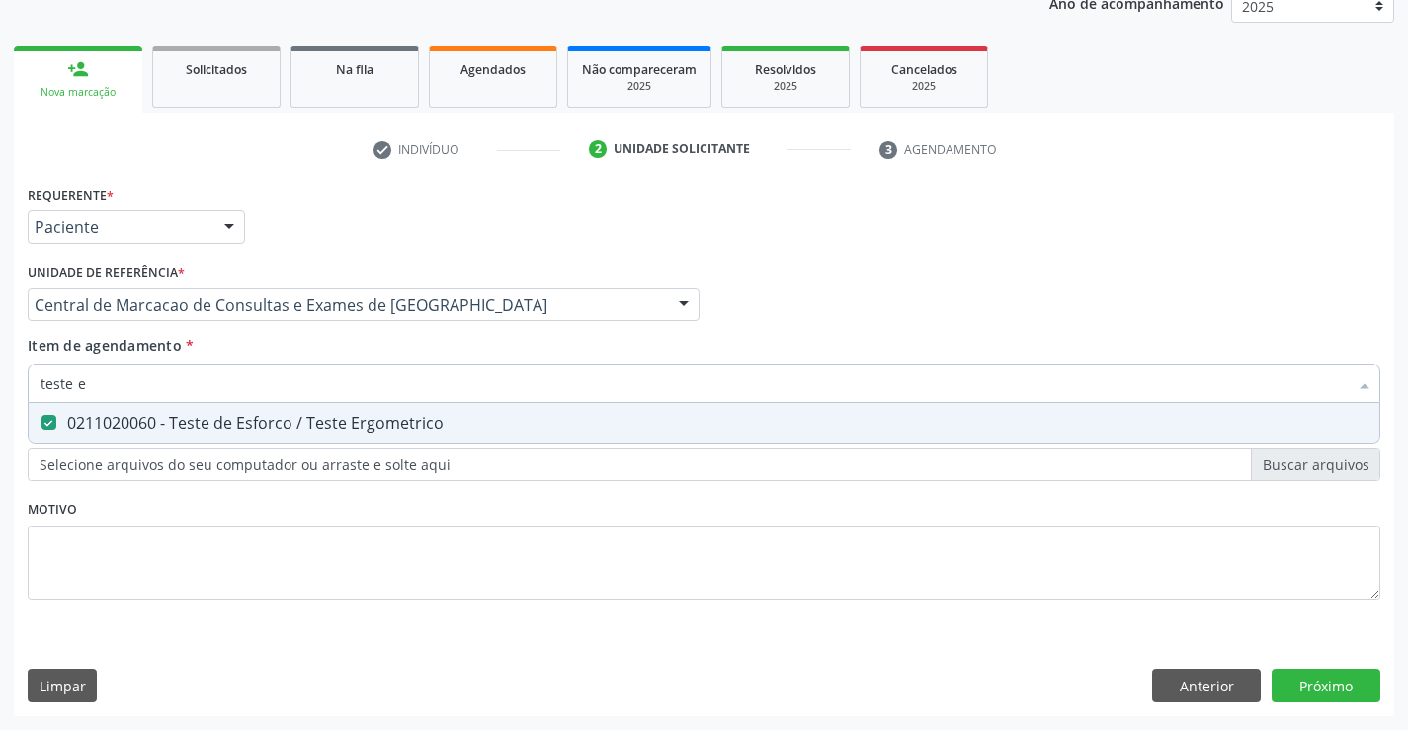
click at [305, 384] on input "teste e" at bounding box center [694, 384] width 1307 height 40
type input "m"
checkbox Ergometrico "false"
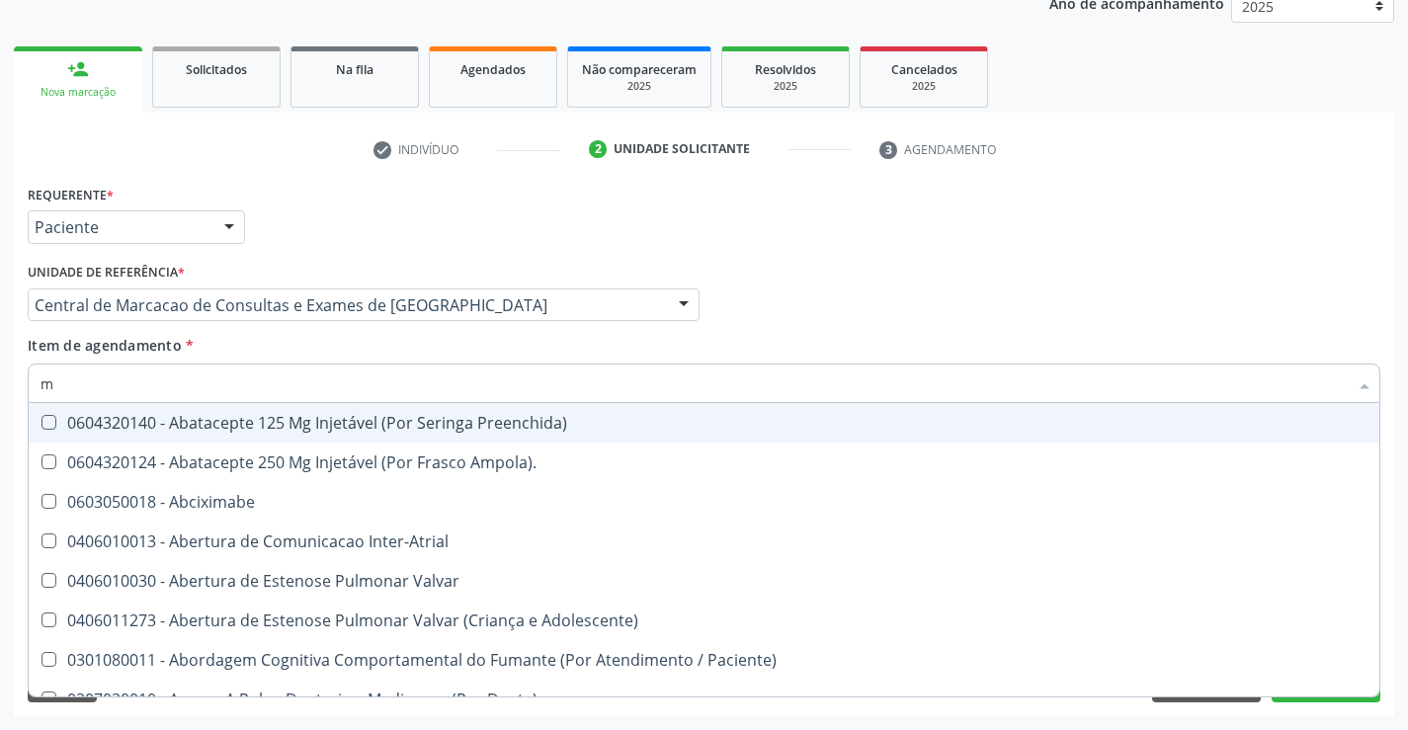
type input "mo"
checkbox Comprimido\) "true"
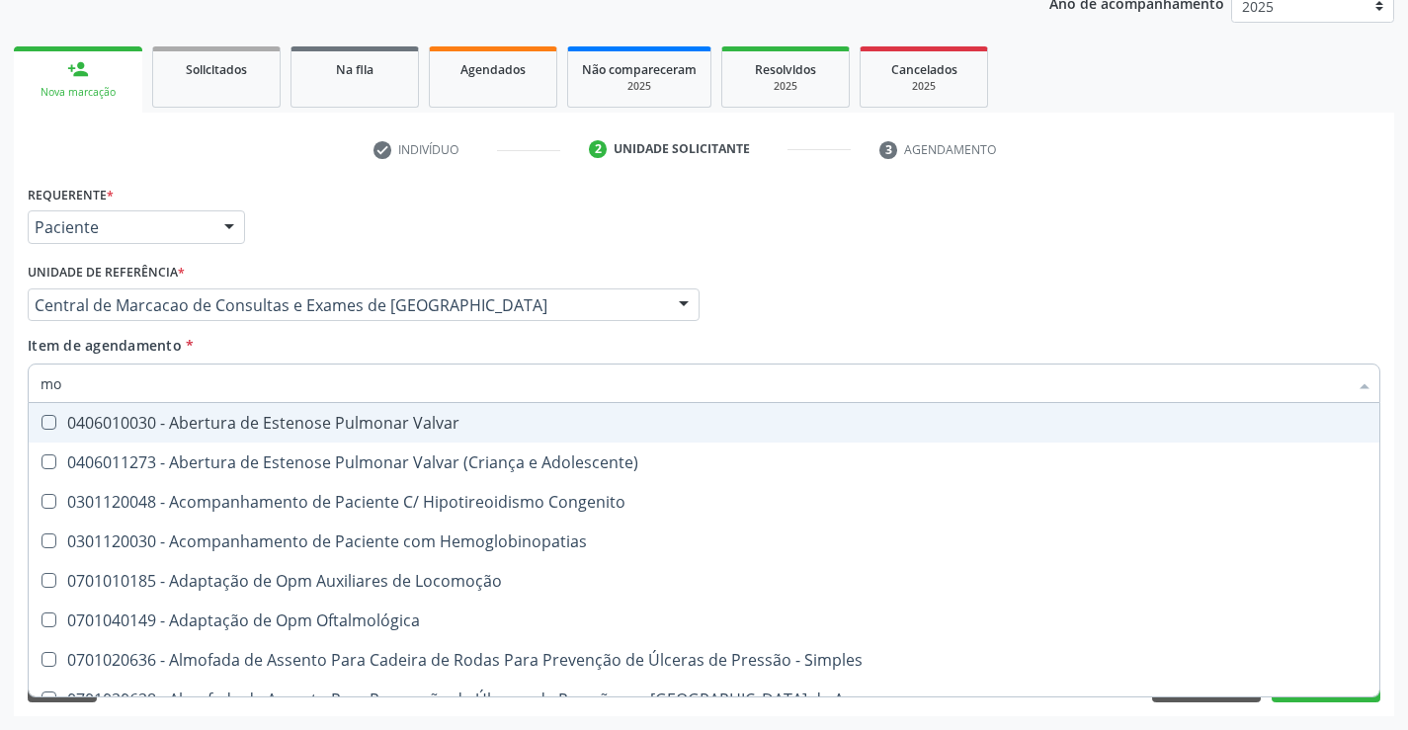
type input "mon"
checkbox Lumen "true"
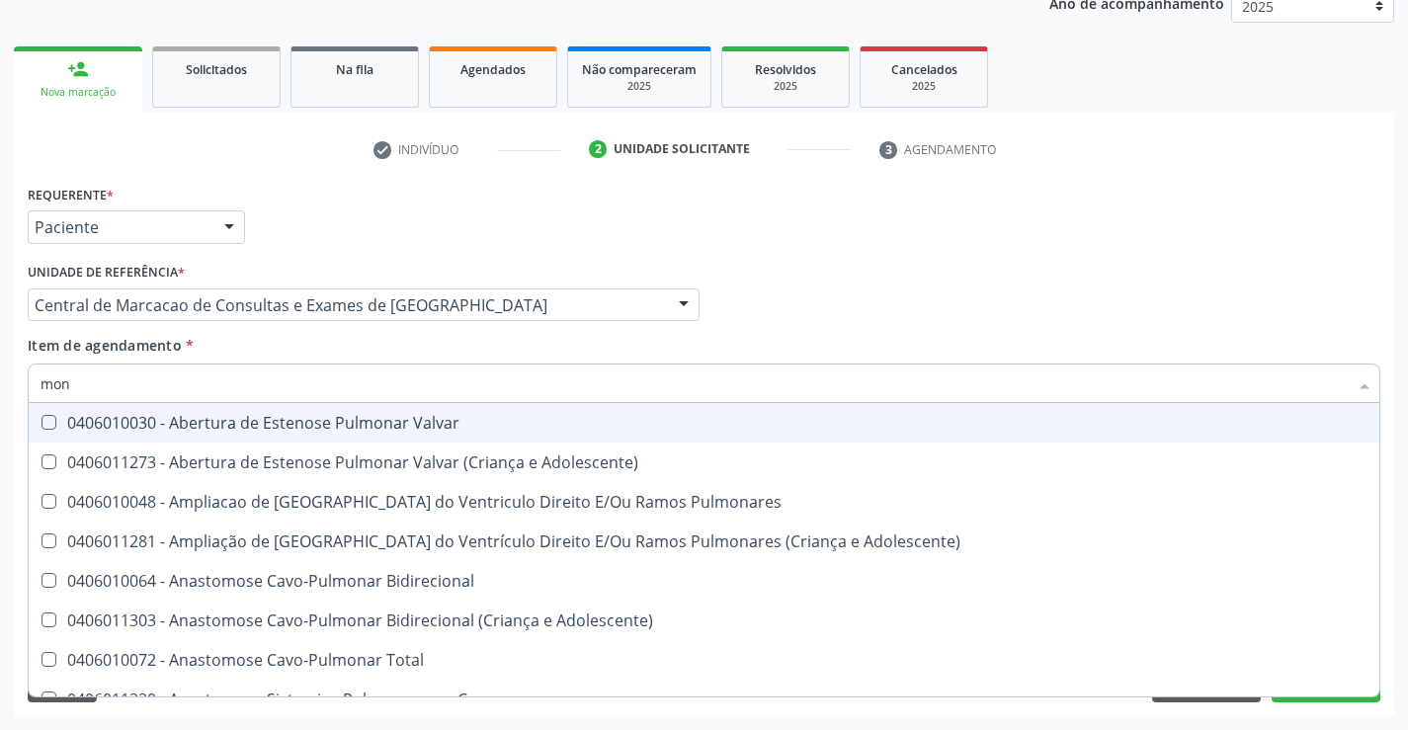
type input "moni"
checkbox Aorto-Pulmonar "true"
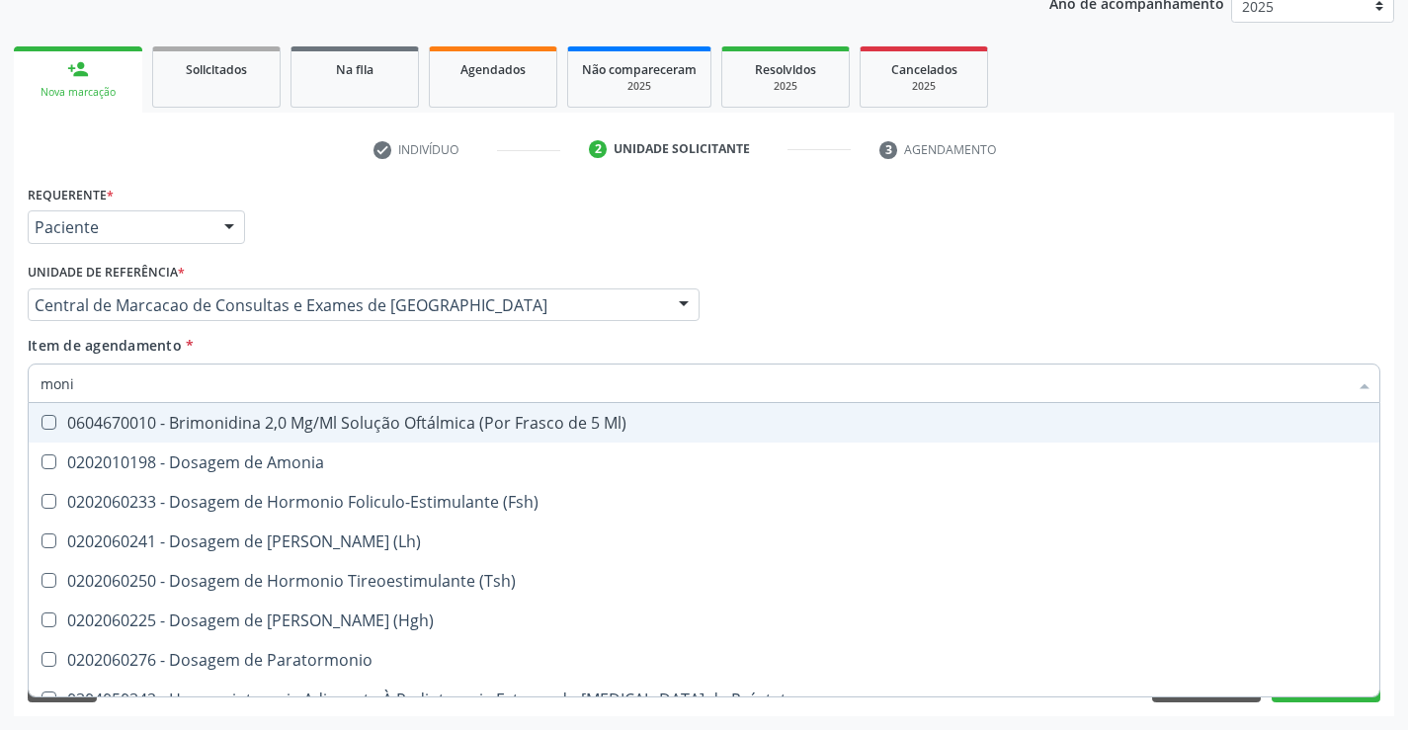
type input "monit"
checkbox \(Hgh\) "true"
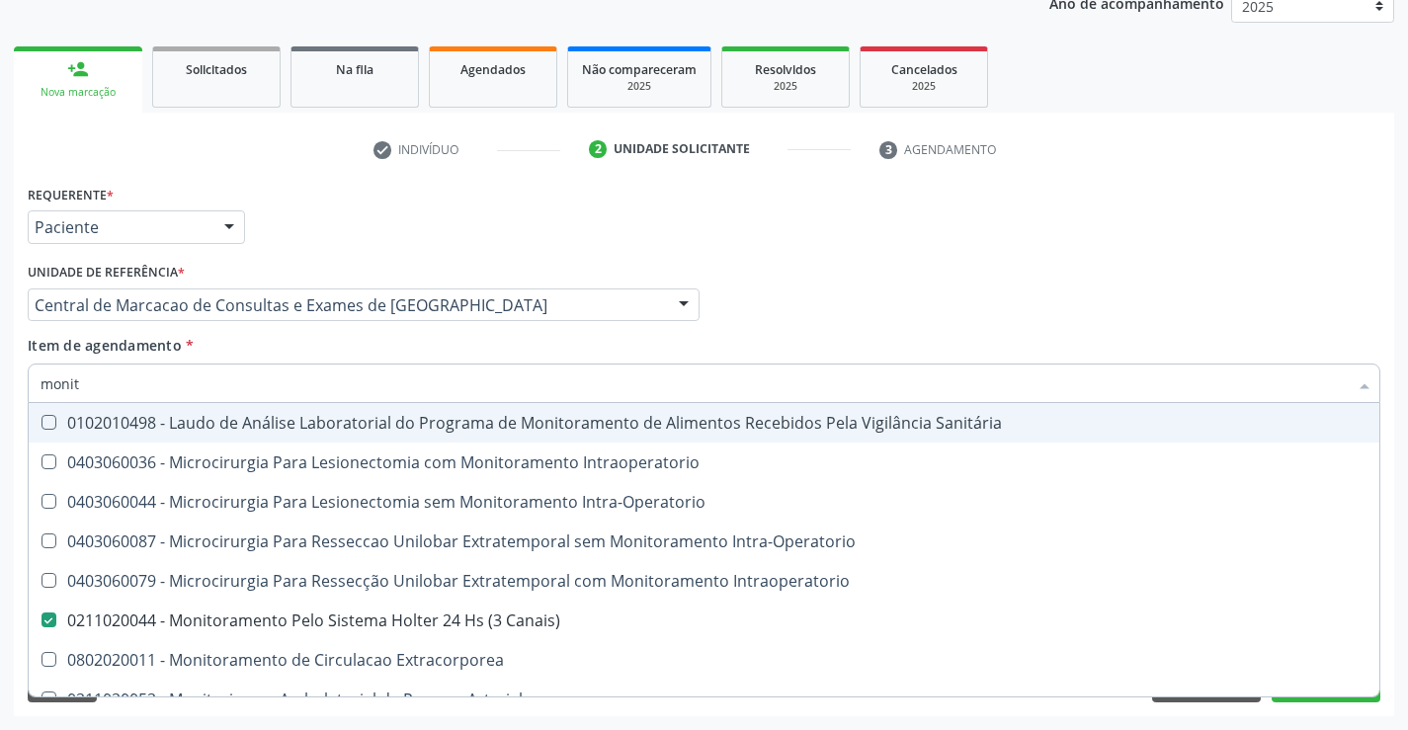
type input "monito"
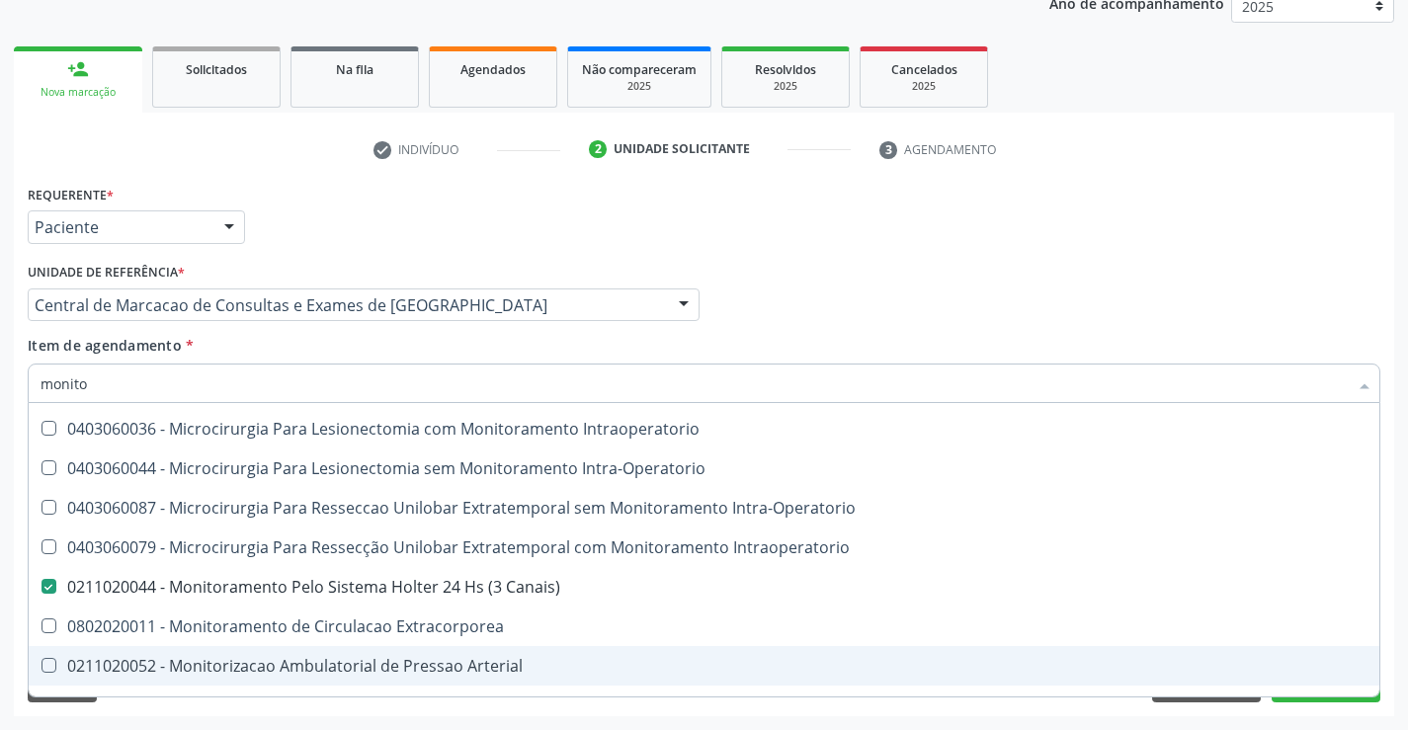
scroll to position [62, 0]
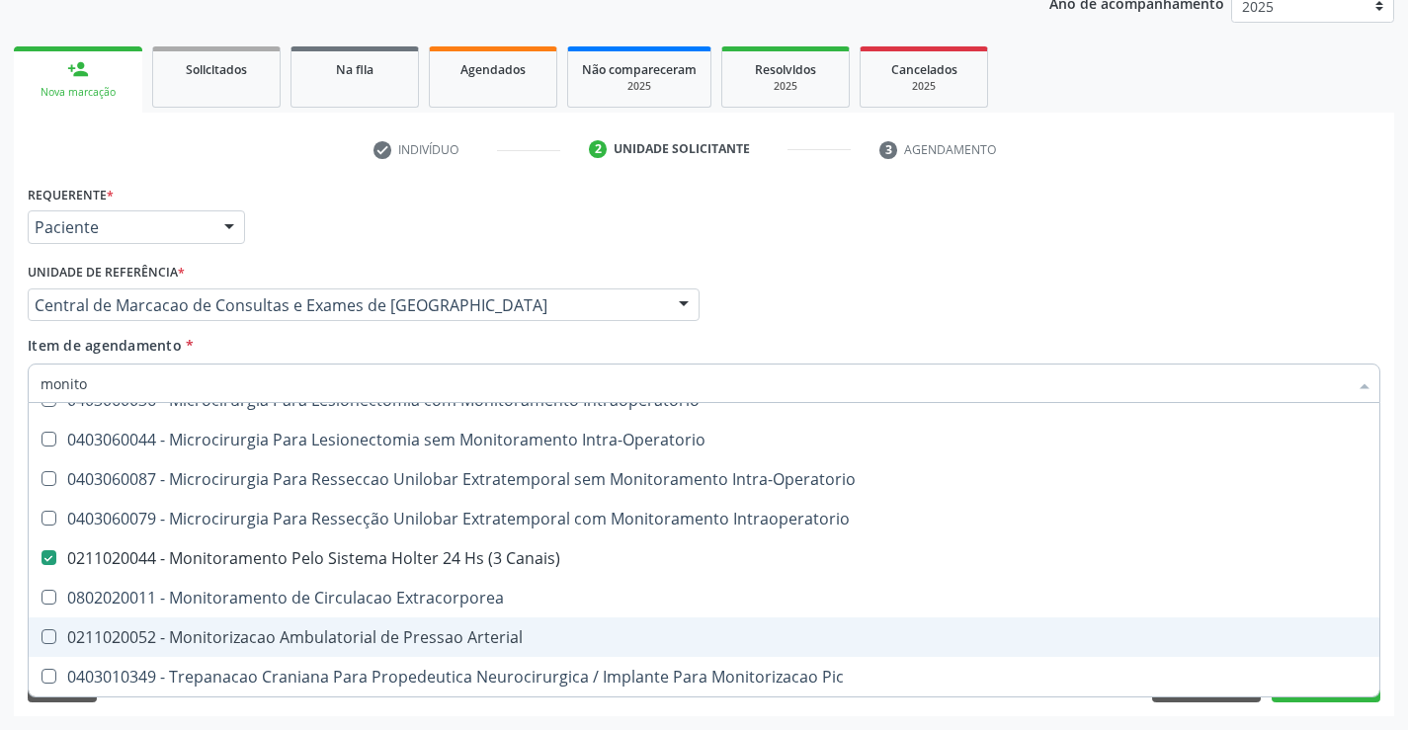
click at [292, 632] on div "0211020052 - Monitorizacao Ambulatorial de Pressao Arterial" at bounding box center [704, 637] width 1327 height 16
checkbox Arterial "true"
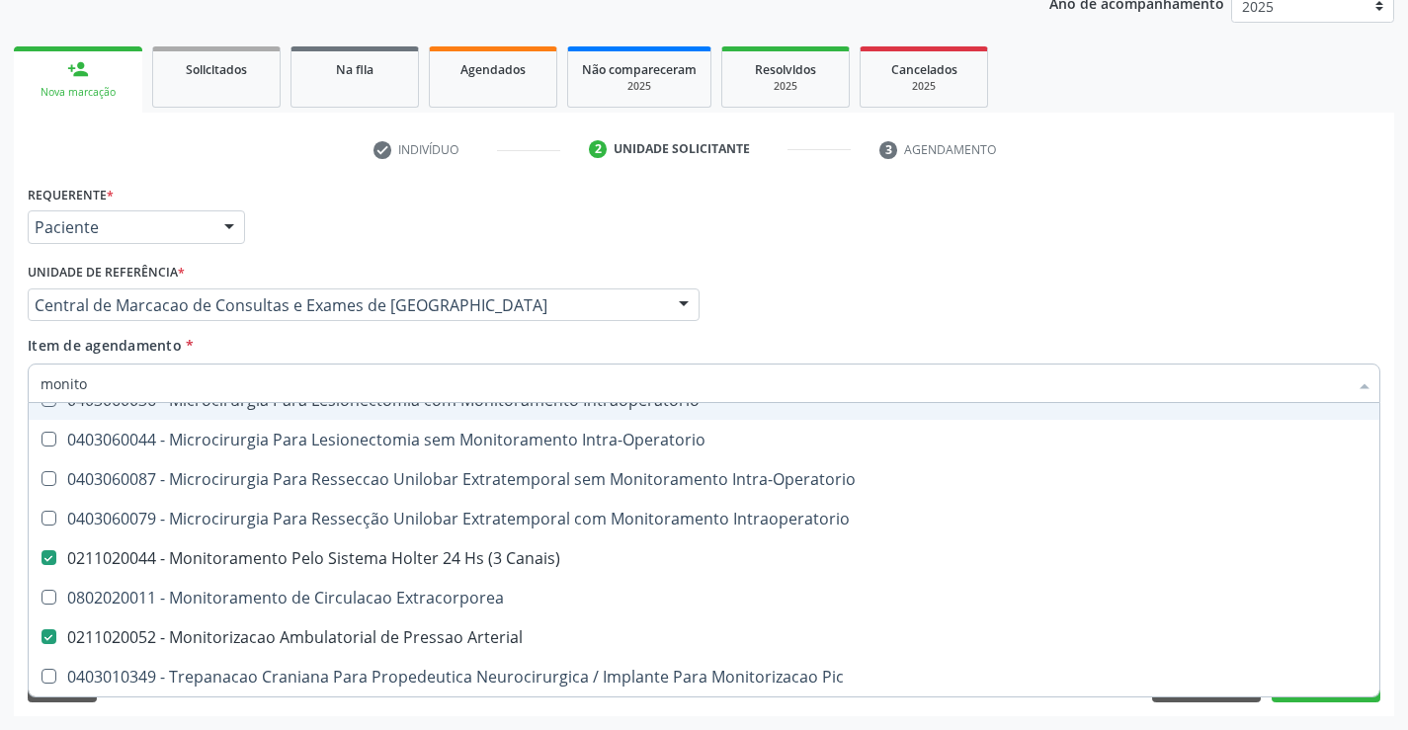
click at [242, 391] on input "monito" at bounding box center [694, 384] width 1307 height 40
click at [923, 237] on div "Requerente * Paciente Profissional de Saúde Paciente Nenhum resultado encontrad…" at bounding box center [704, 218] width 1363 height 77
checkbox Intraoperatorio "true"
checkbox Intra-Operatorio "true"
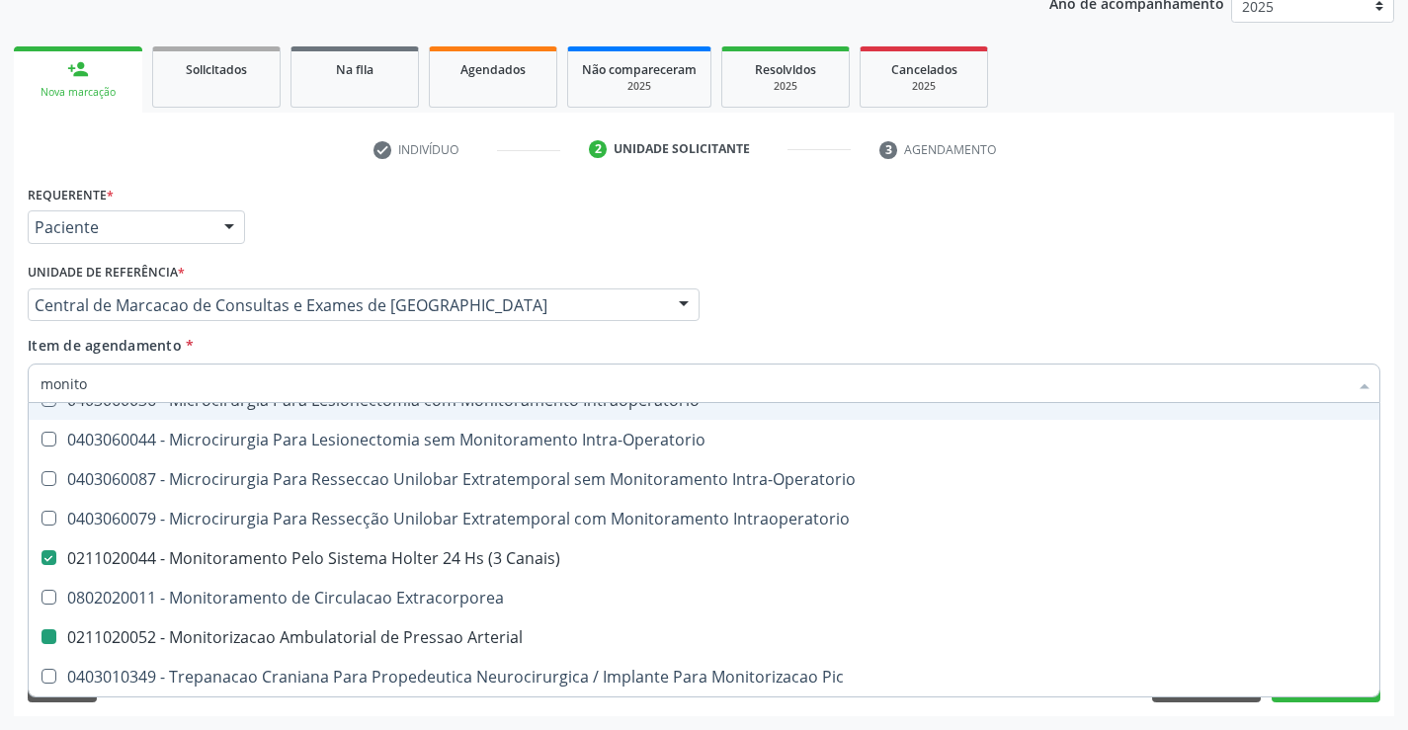
checkbox Intra-Operatorio "true"
checkbox Intraoperatorio "true"
checkbox Arterial "false"
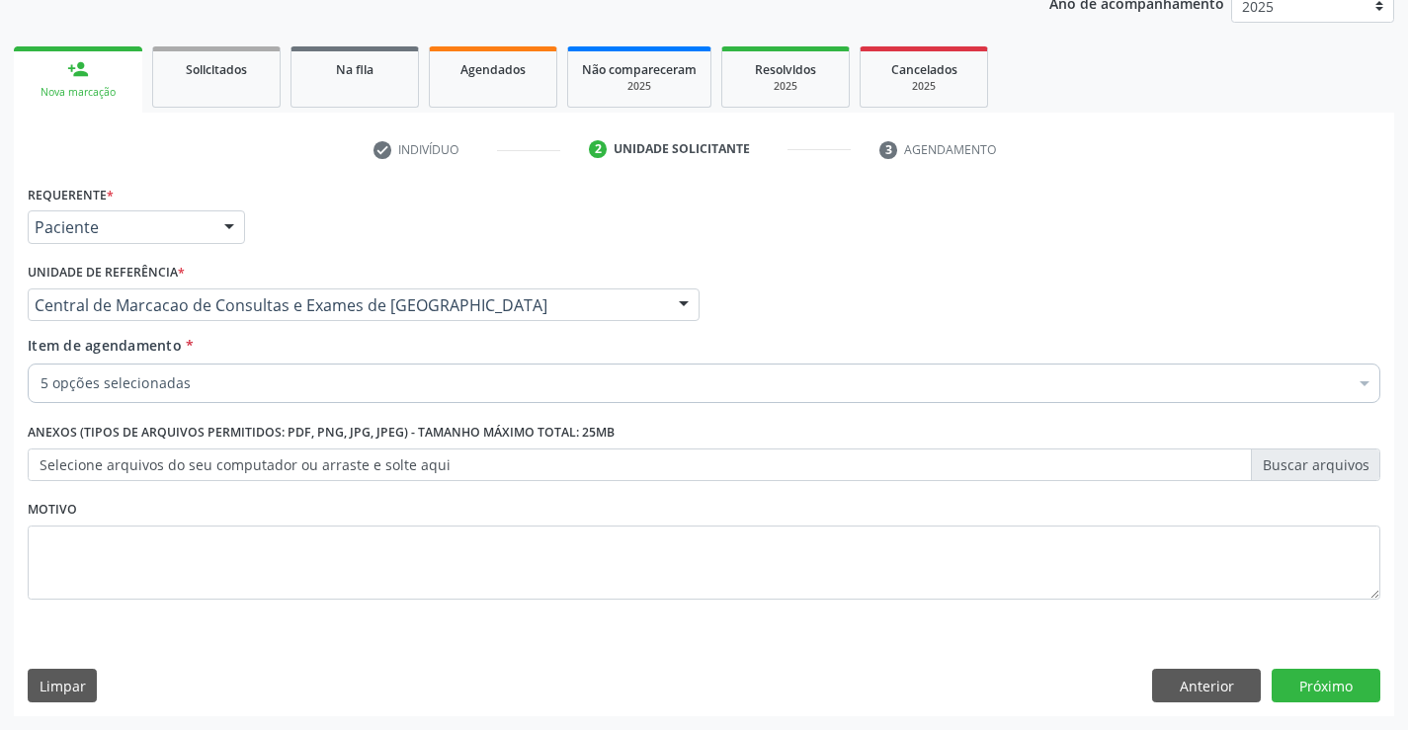
scroll to position [0, 0]
click at [1313, 673] on button "Próximo" at bounding box center [1326, 686] width 109 height 34
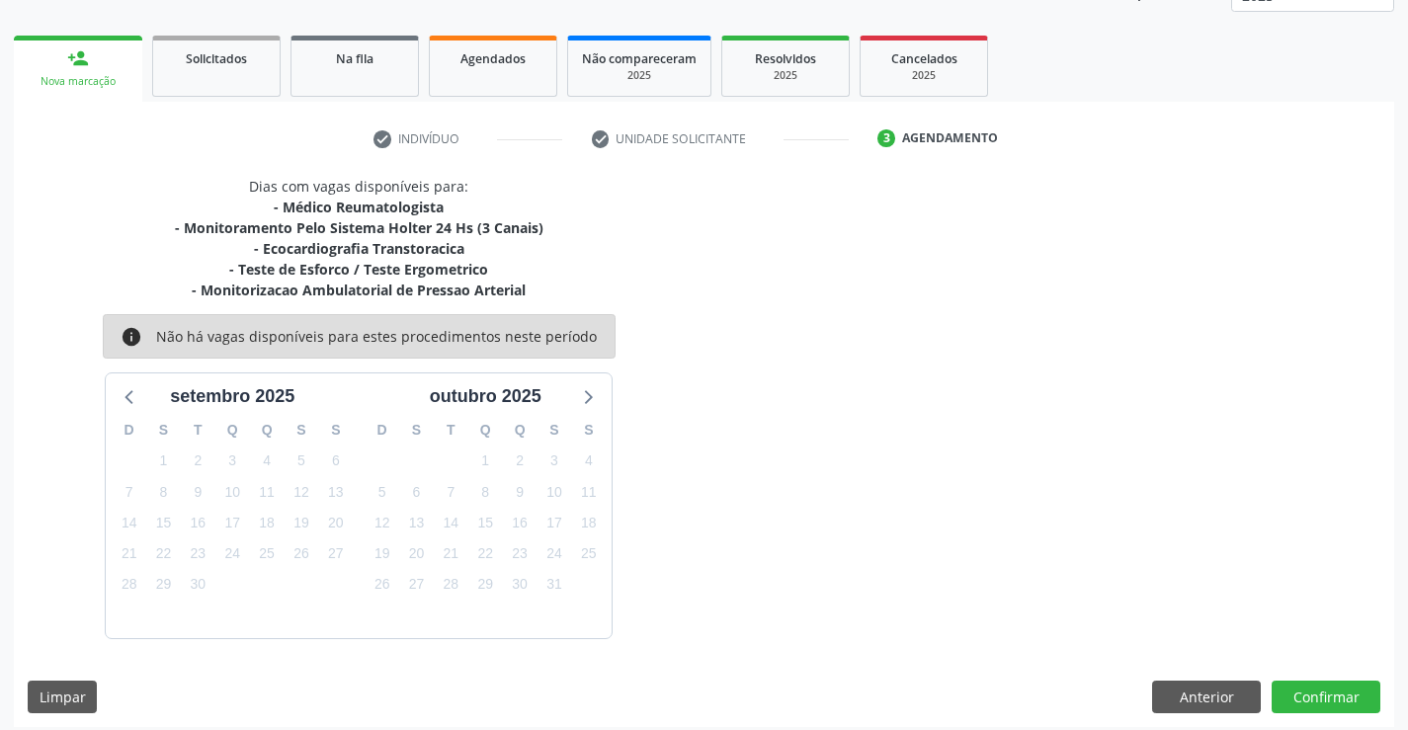
scroll to position [271, 0]
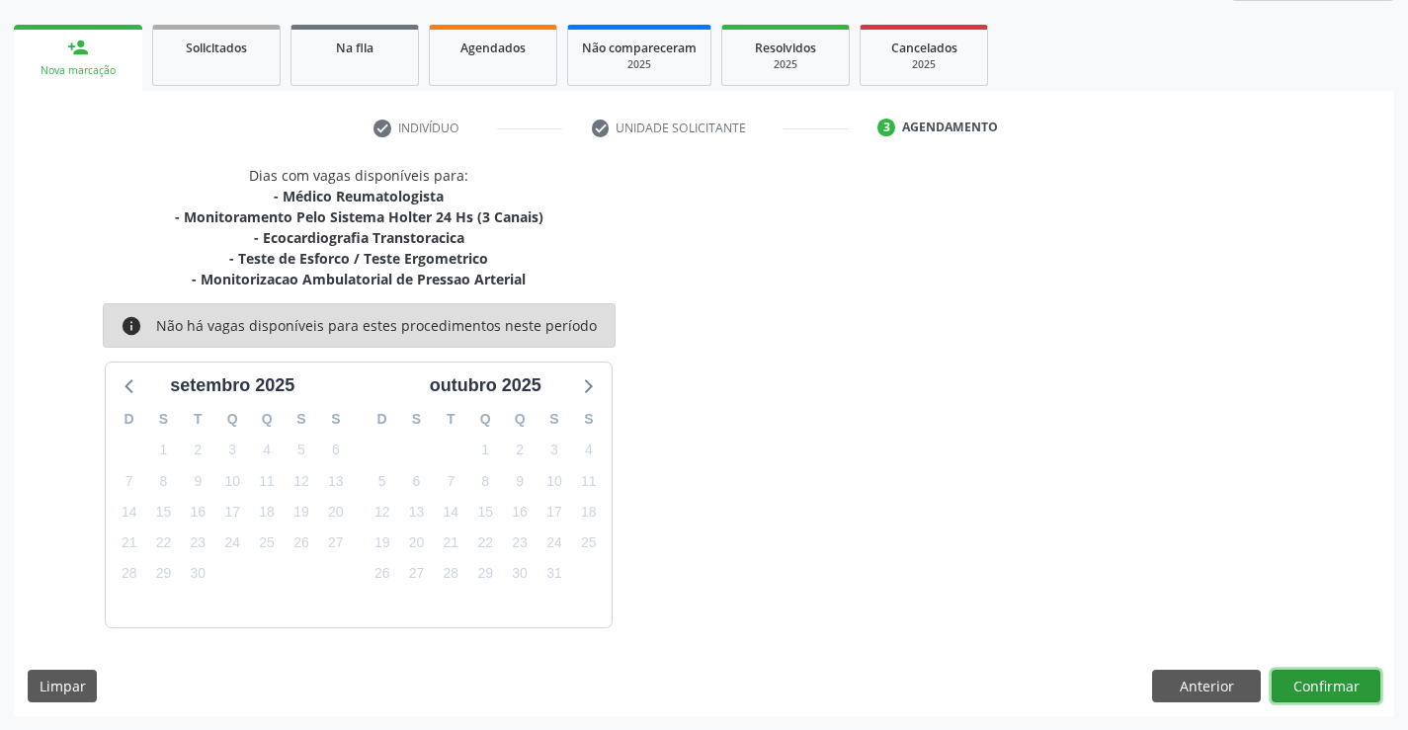
click at [1319, 680] on button "Confirmar" at bounding box center [1326, 687] width 109 height 34
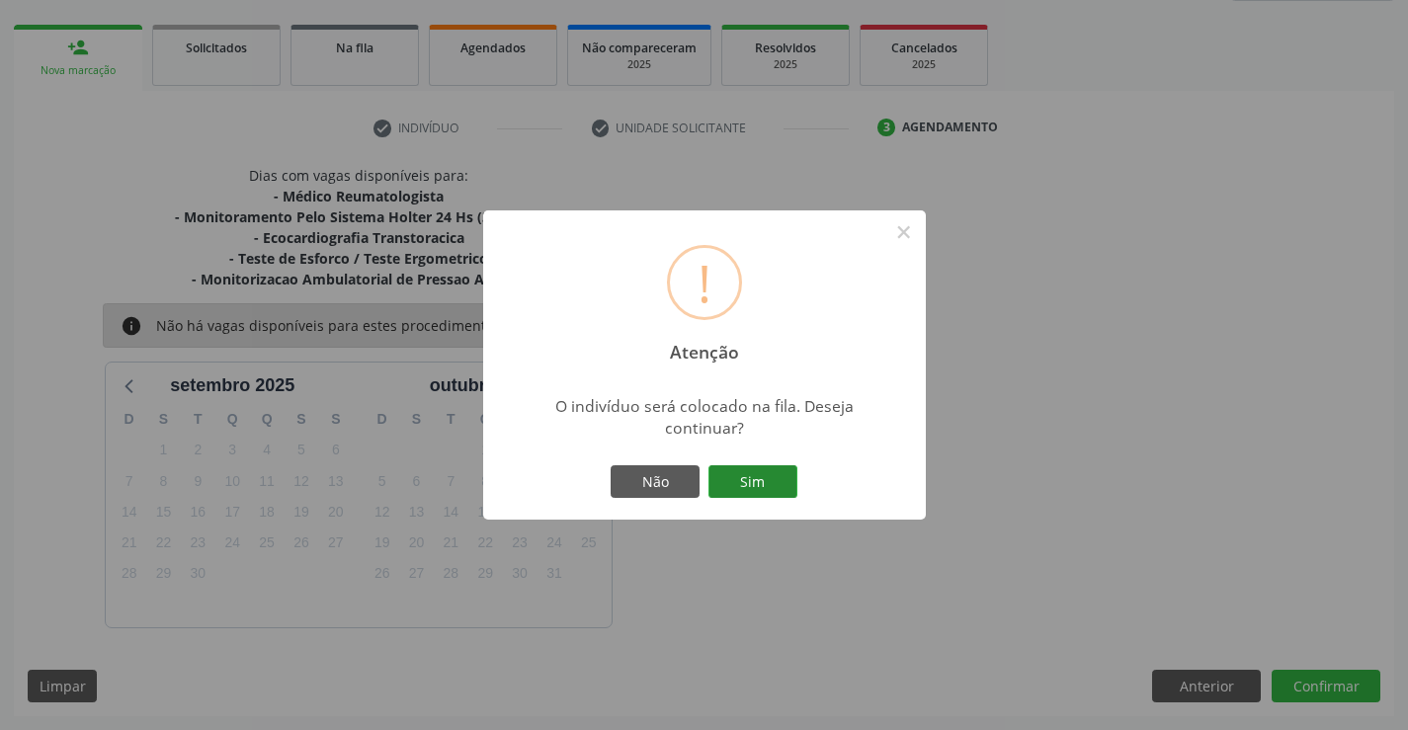
click at [754, 478] on button "Sim" at bounding box center [752, 482] width 89 height 34
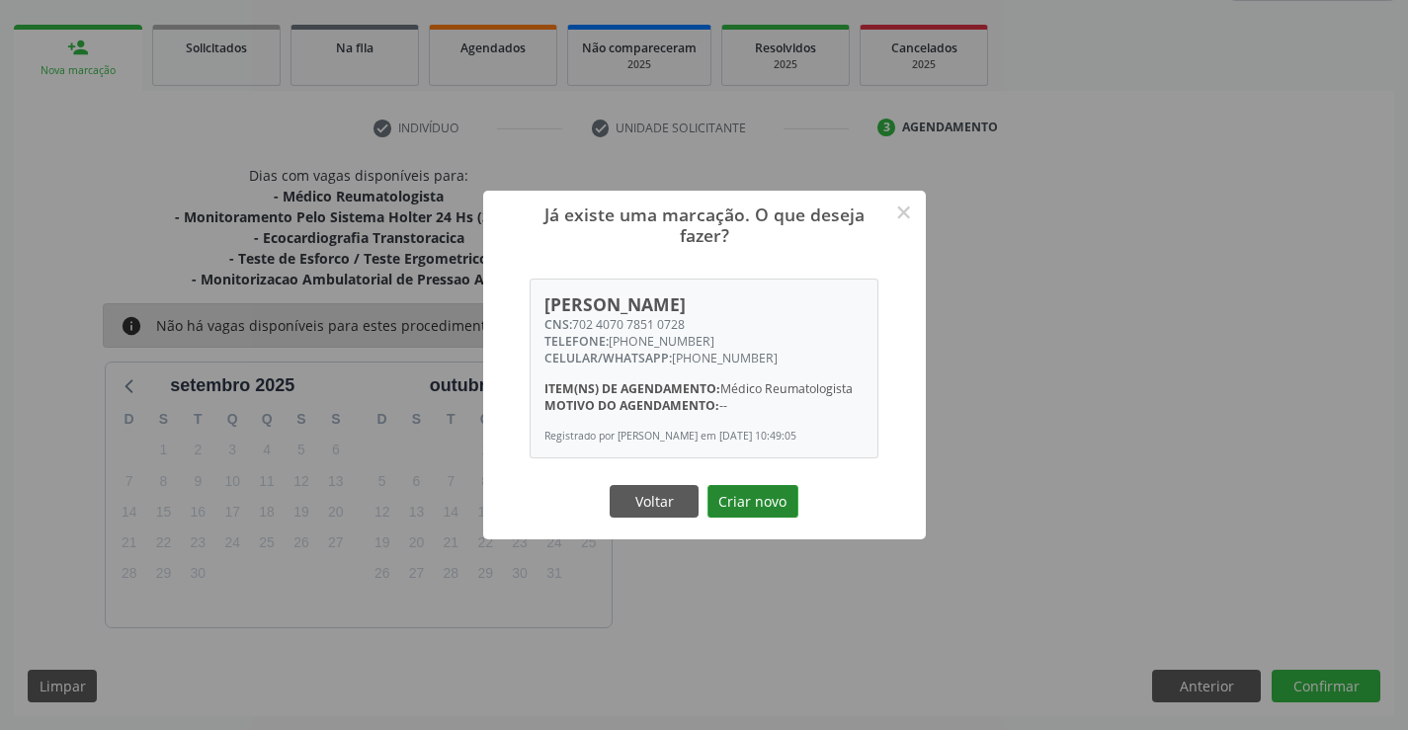
click at [752, 504] on button "Criar novo" at bounding box center [753, 502] width 91 height 34
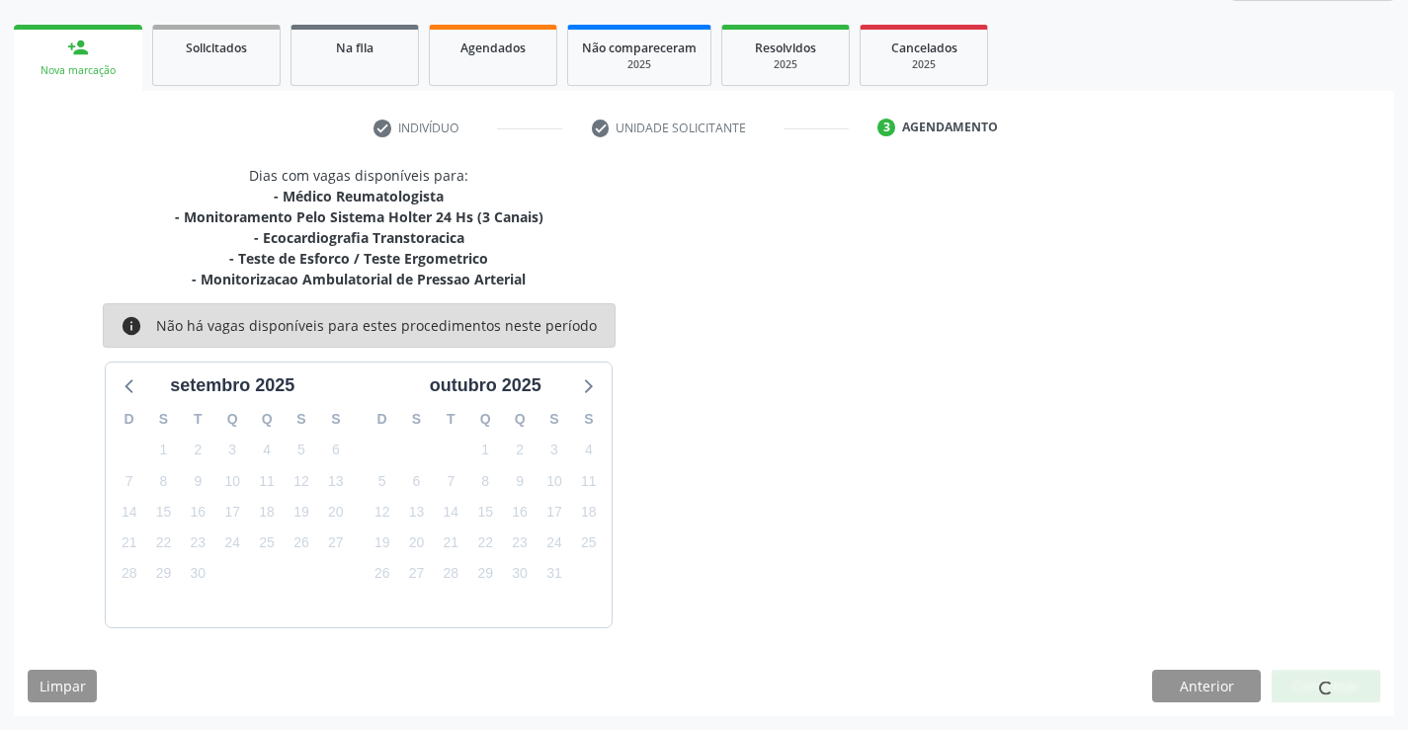
scroll to position [0, 0]
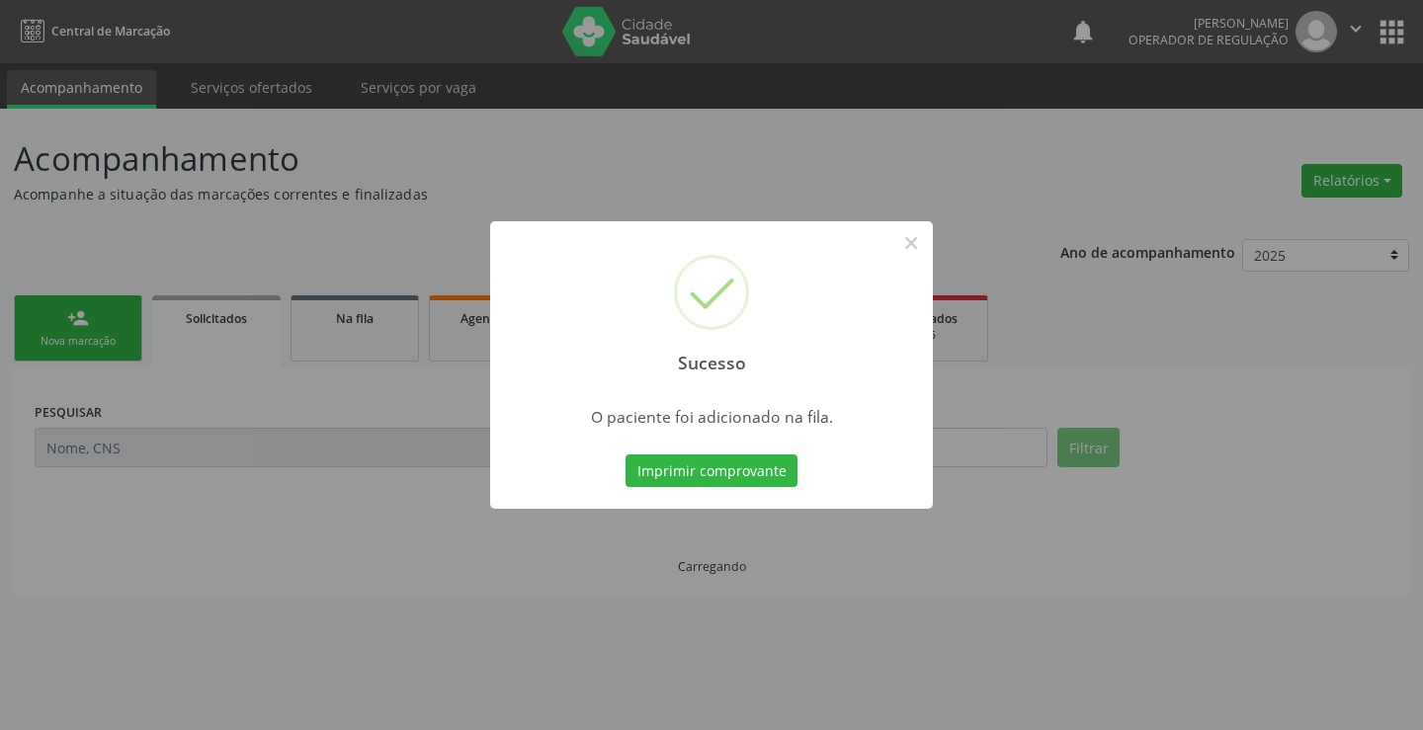
click at [743, 453] on div "Imprimir comprovante Cancel" at bounding box center [712, 472] width 181 height 42
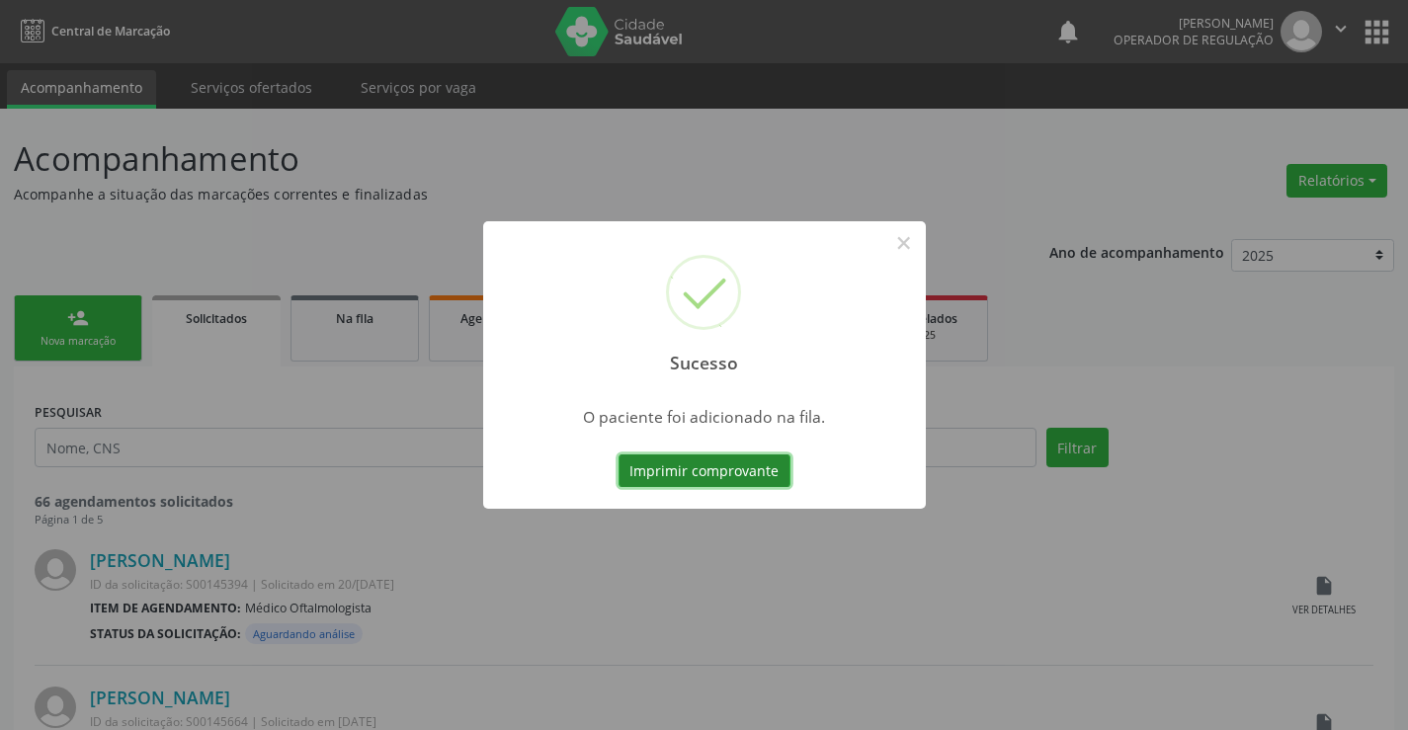
click at [746, 470] on button "Imprimir comprovante" at bounding box center [705, 472] width 172 height 34
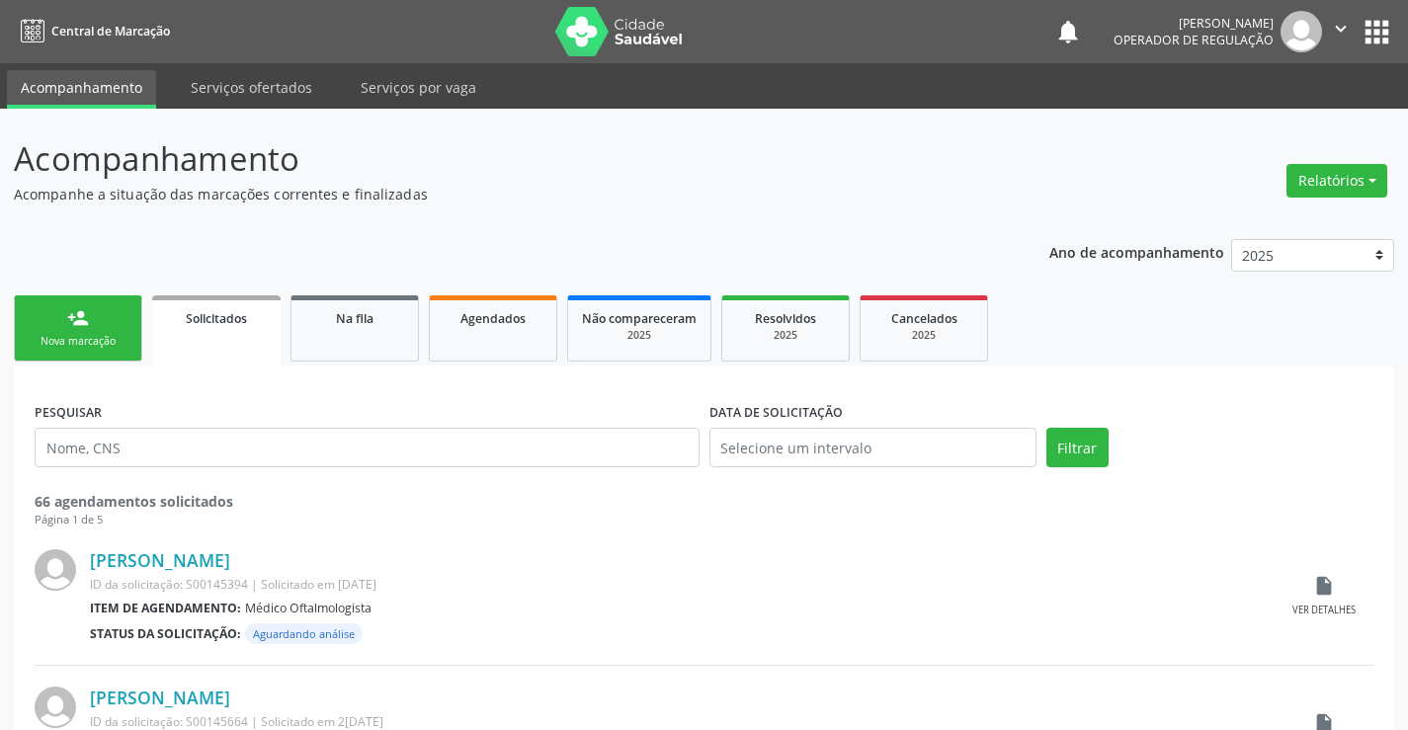
click at [66, 300] on link "person_add Nova marcação" at bounding box center [78, 328] width 128 height 66
click at [96, 328] on link "person_add Nova marcação" at bounding box center [78, 328] width 128 height 66
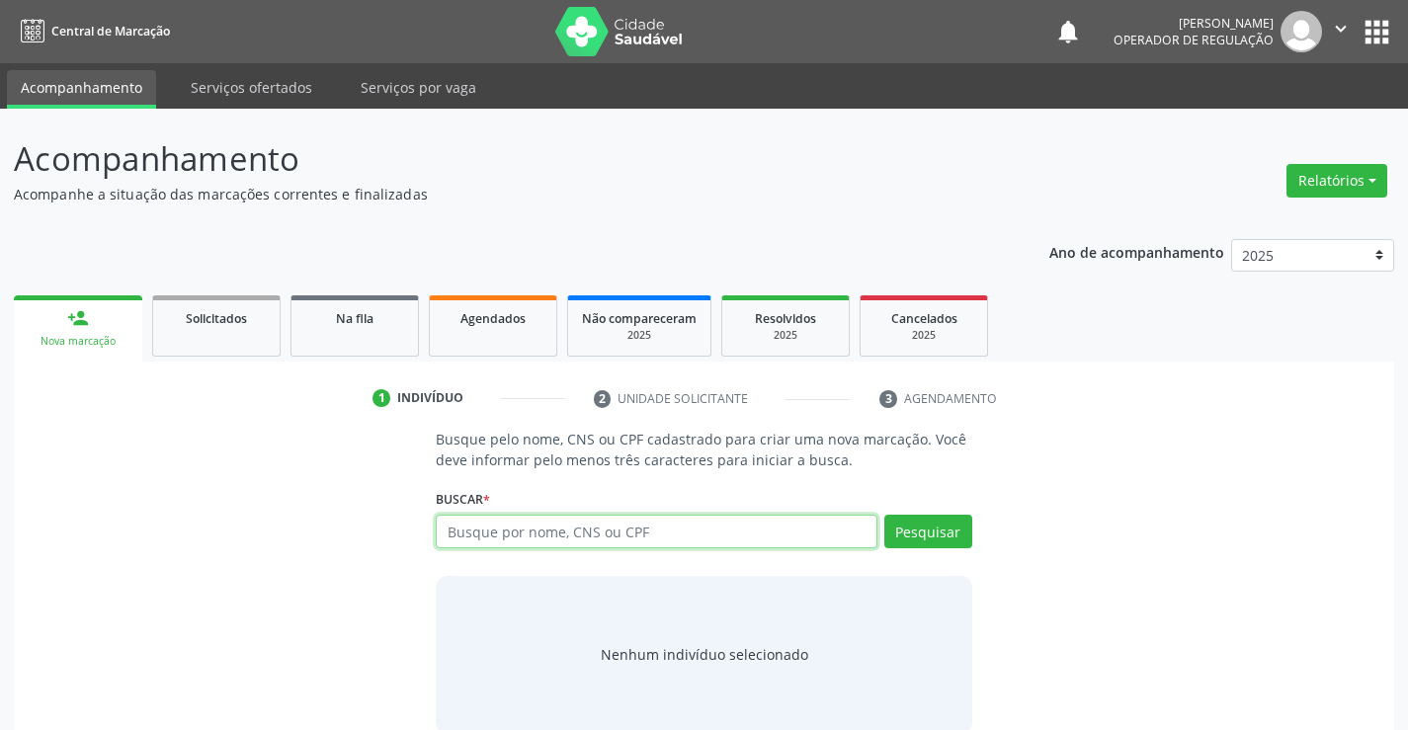
click at [500, 530] on input "text" at bounding box center [656, 532] width 441 height 34
type input "700500122920058"
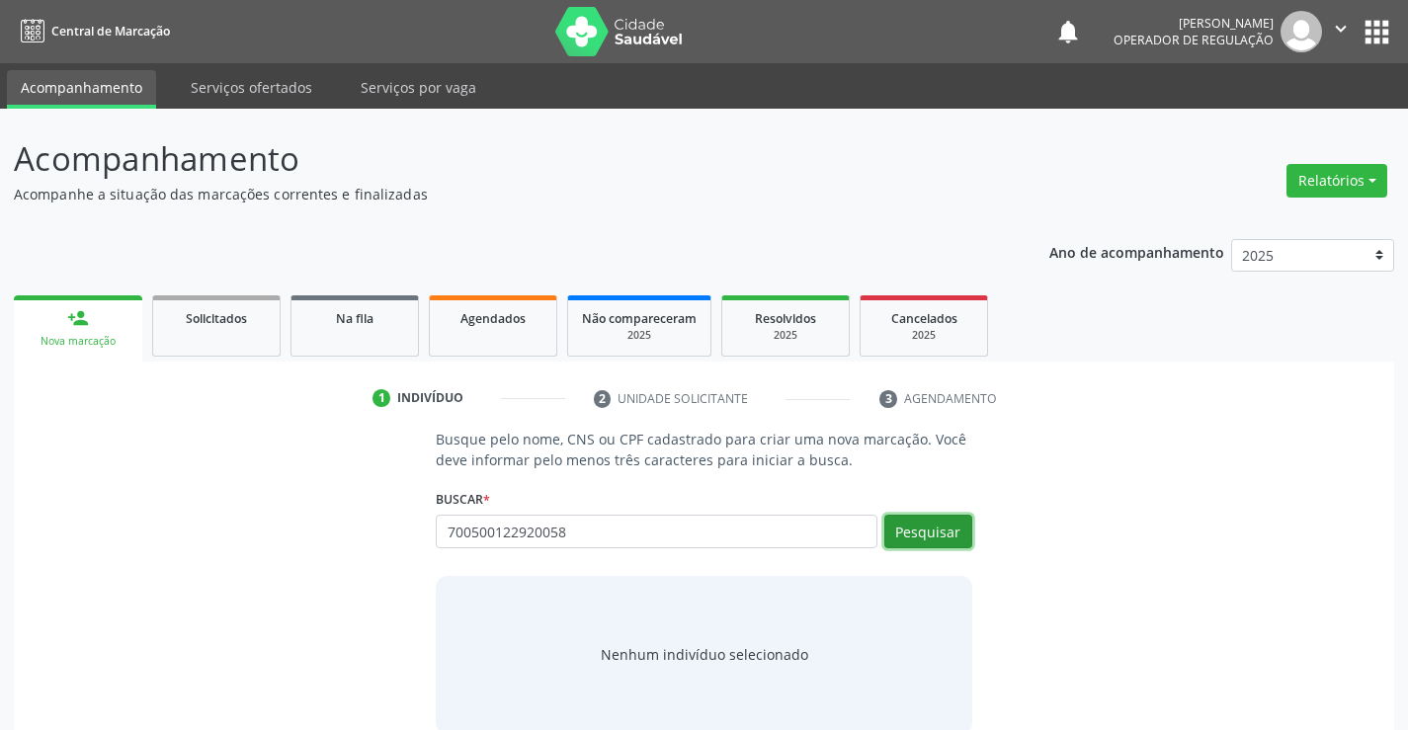
click at [915, 534] on button "Pesquisar" at bounding box center [928, 532] width 88 height 34
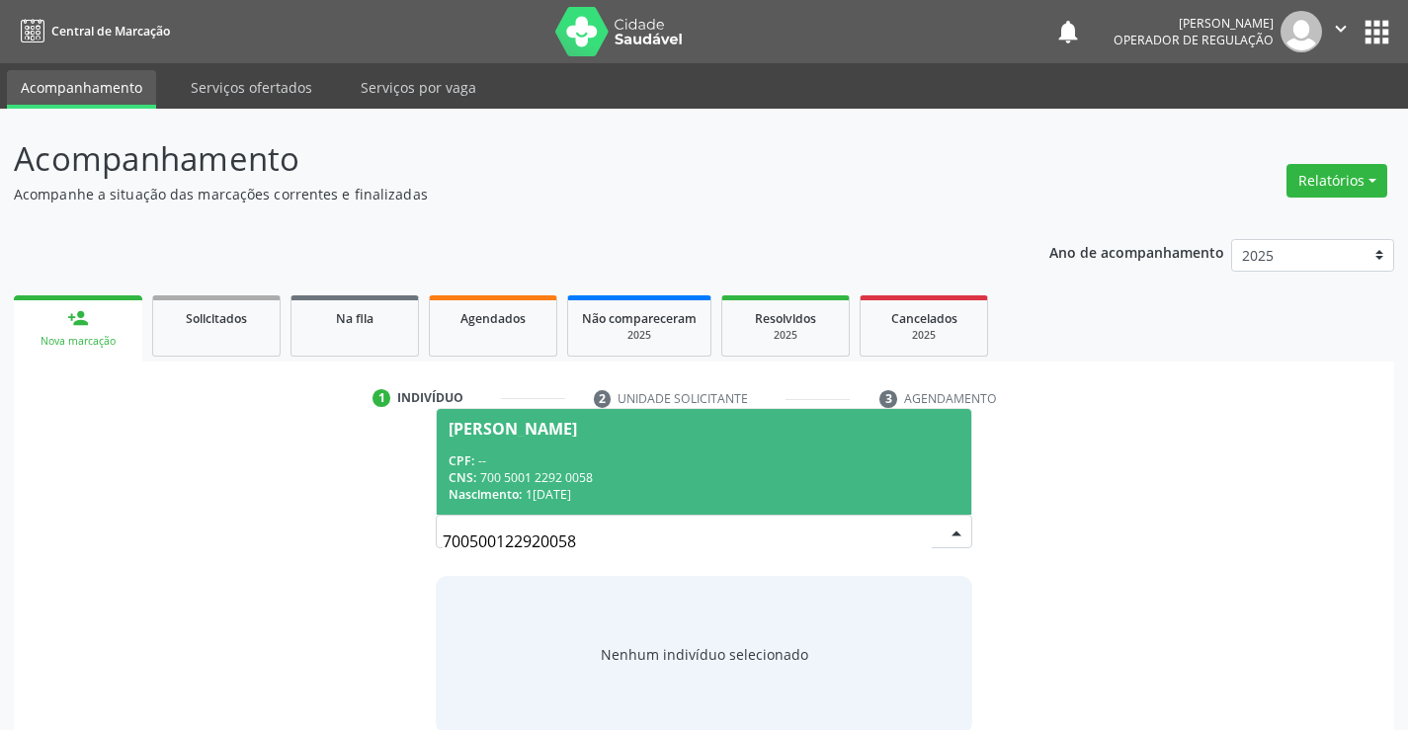
click at [724, 498] on div "Nascimento: 1[DATE]" at bounding box center [704, 494] width 510 height 17
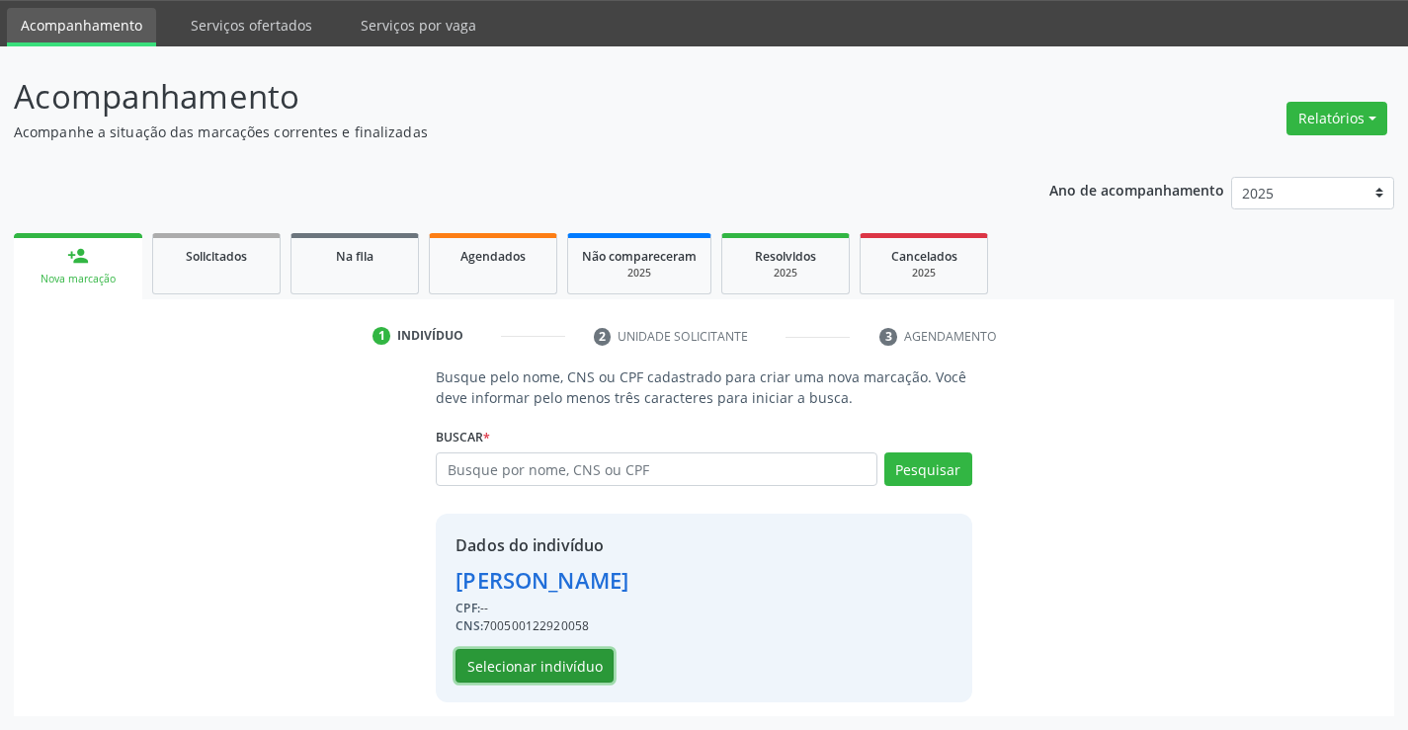
click at [539, 658] on button "Selecionar indivíduo" at bounding box center [535, 666] width 158 height 34
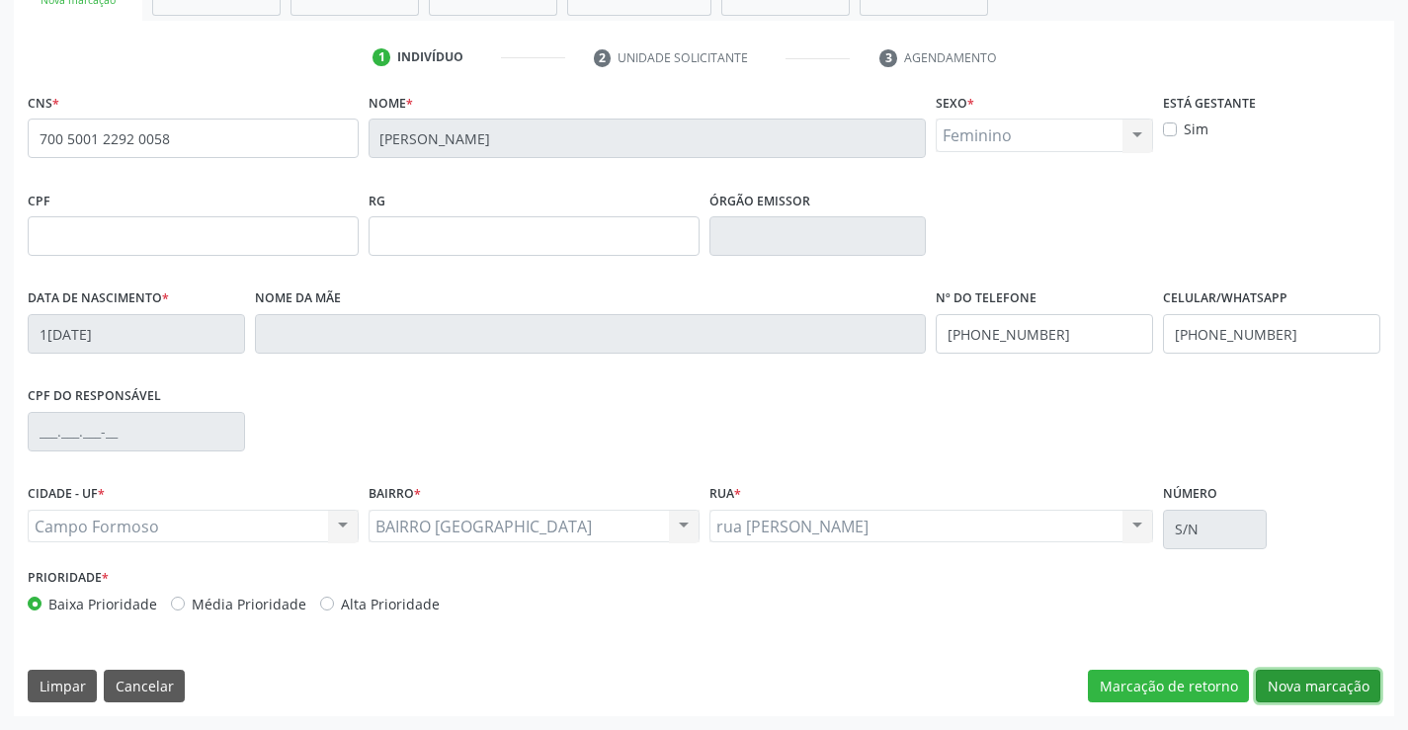
click at [1293, 699] on button "Nova marcação" at bounding box center [1318, 687] width 125 height 34
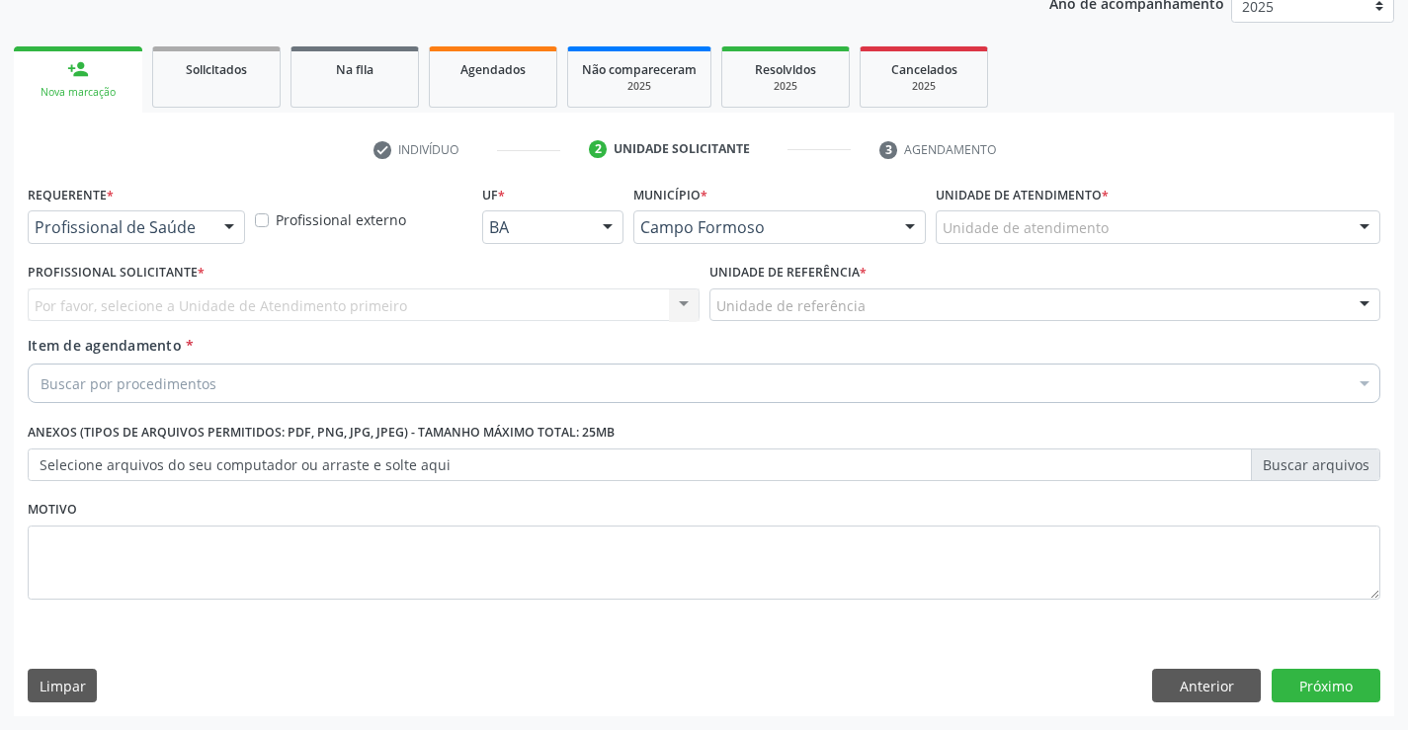
scroll to position [249, 0]
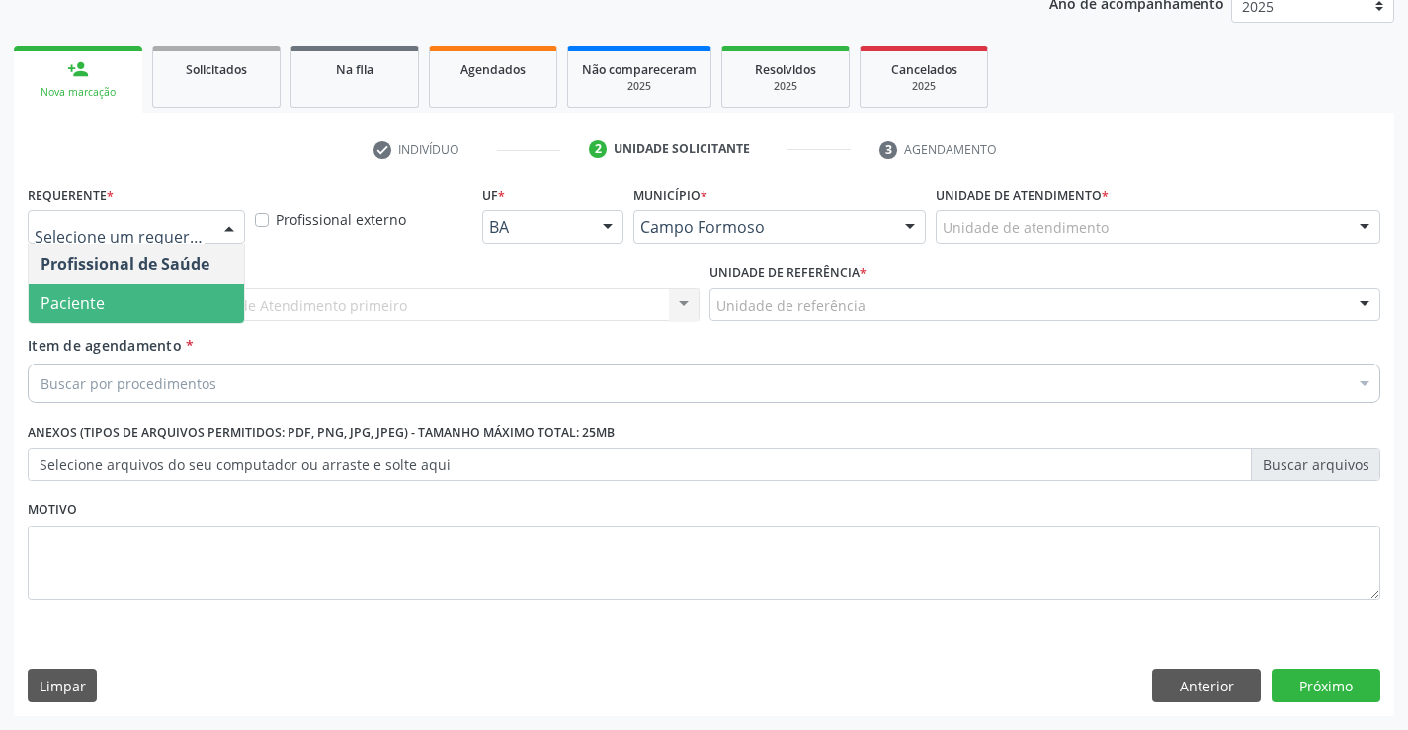
click at [147, 302] on span "Paciente" at bounding box center [136, 304] width 215 height 40
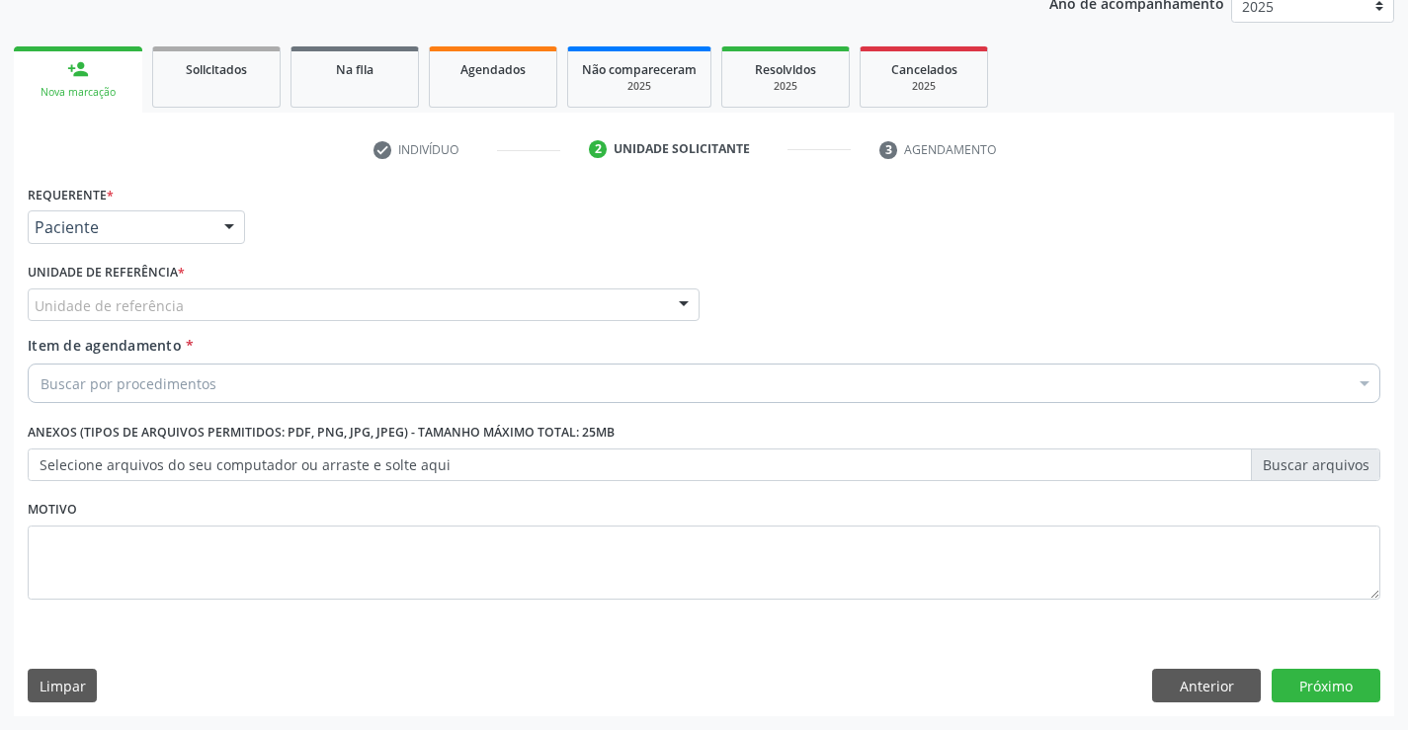
click at [302, 312] on div "Unidade de referência" at bounding box center [364, 306] width 672 height 34
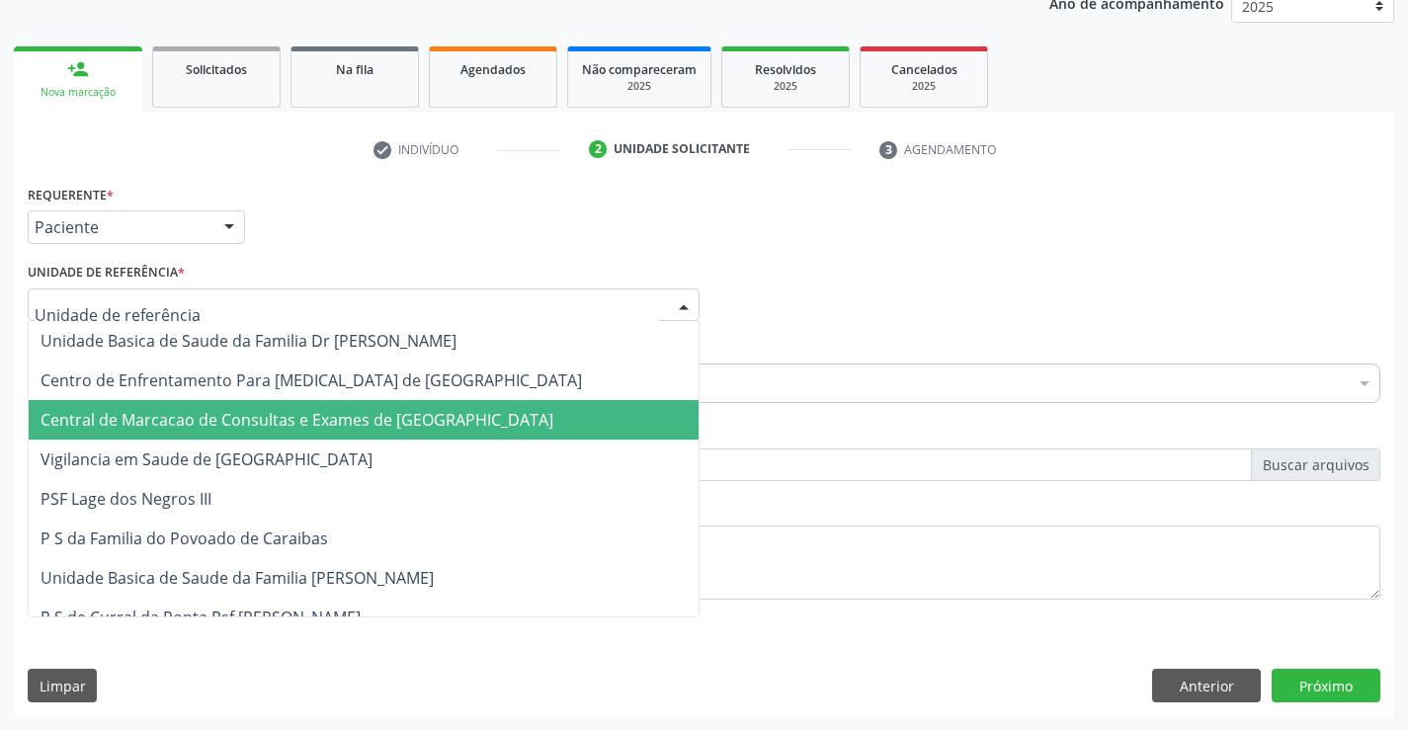
drag, startPoint x: 305, startPoint y: 413, endPoint x: 318, endPoint y: 383, distance: 32.3
click at [307, 413] on span "Central de Marcacao de Consultas e Exames de [GEOGRAPHIC_DATA]" at bounding box center [297, 420] width 513 height 22
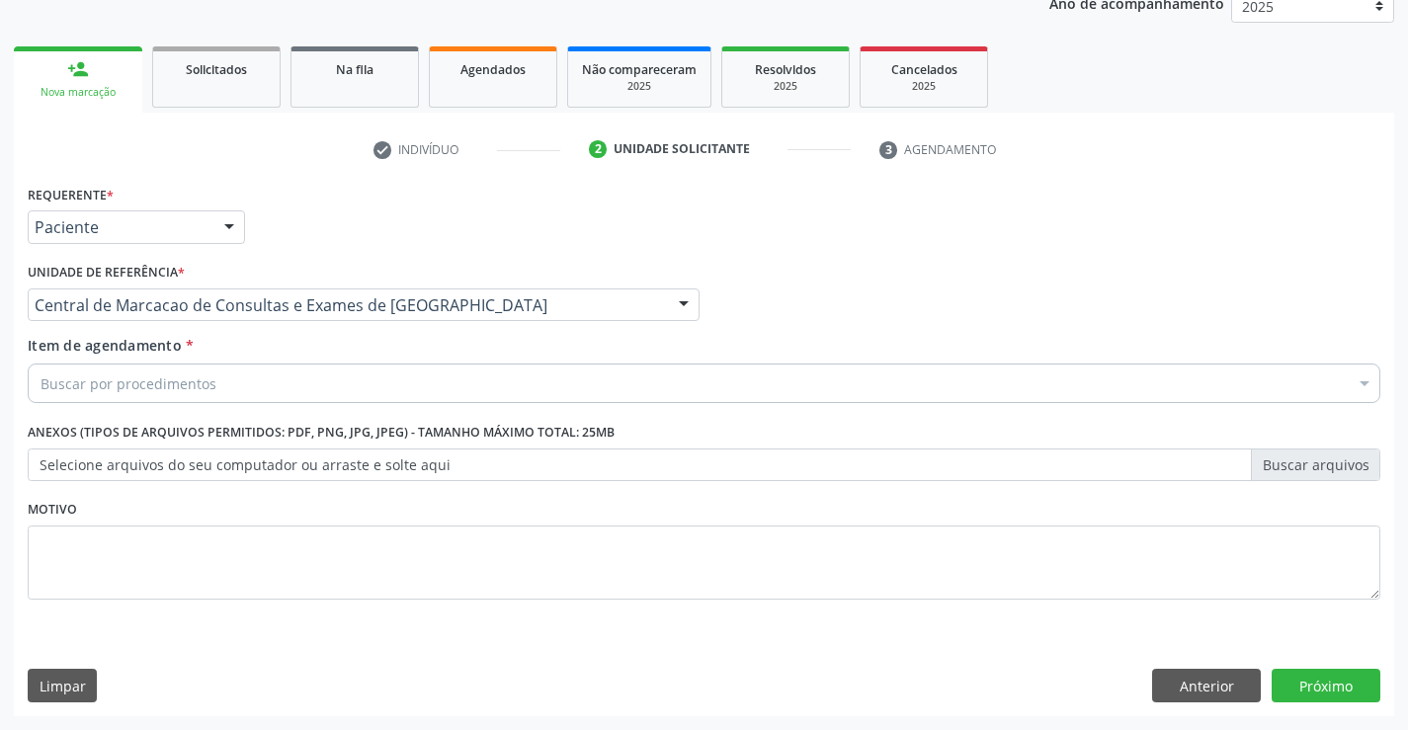
click at [326, 375] on div "Buscar por procedimentos" at bounding box center [704, 384] width 1353 height 40
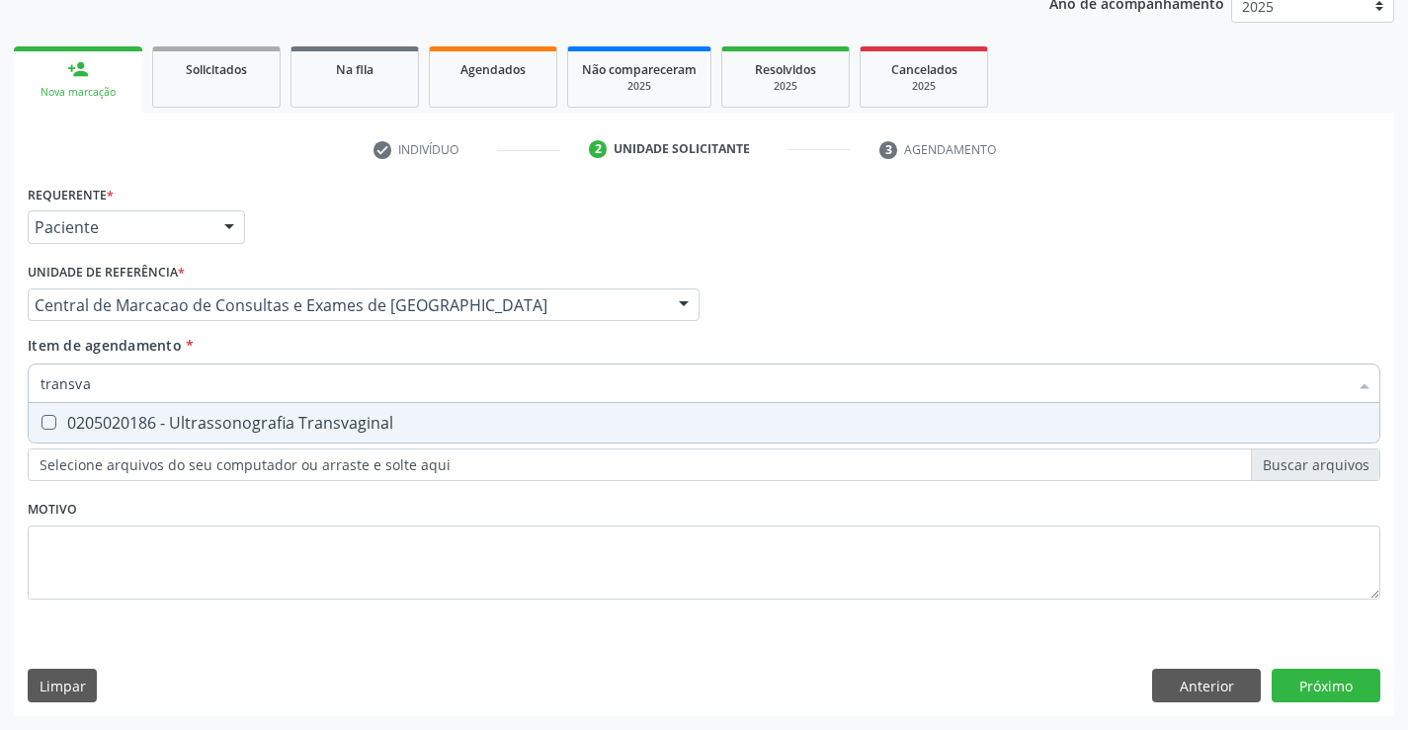
type input "transvag"
click at [312, 418] on div "0205020186 - Ultrassonografia Transvaginal" at bounding box center [704, 423] width 1327 height 16
checkbox Transvaginal "true"
click at [405, 370] on input "transvag" at bounding box center [694, 384] width 1307 height 40
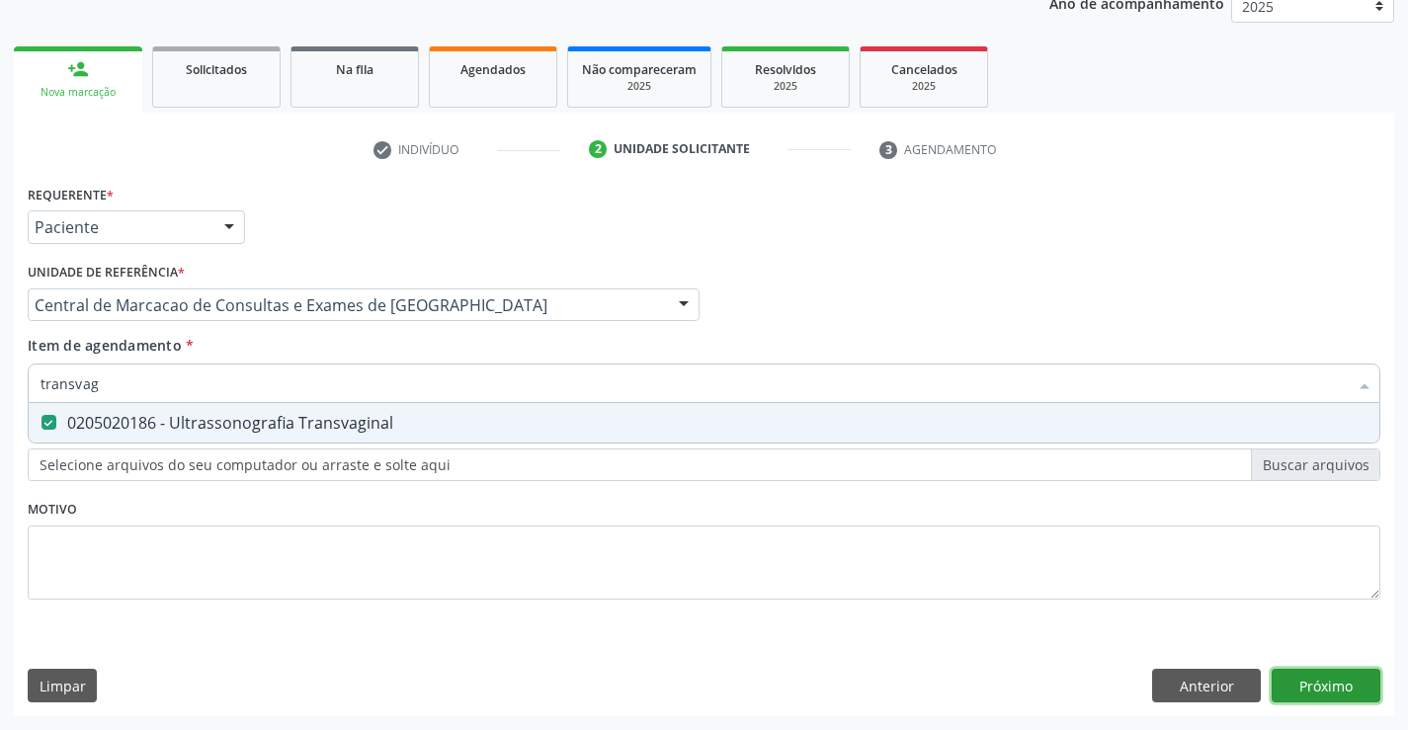
click at [1308, 675] on div "Requerente * Paciente Profissional de Saúde Paciente Nenhum resultado encontrad…" at bounding box center [704, 448] width 1380 height 537
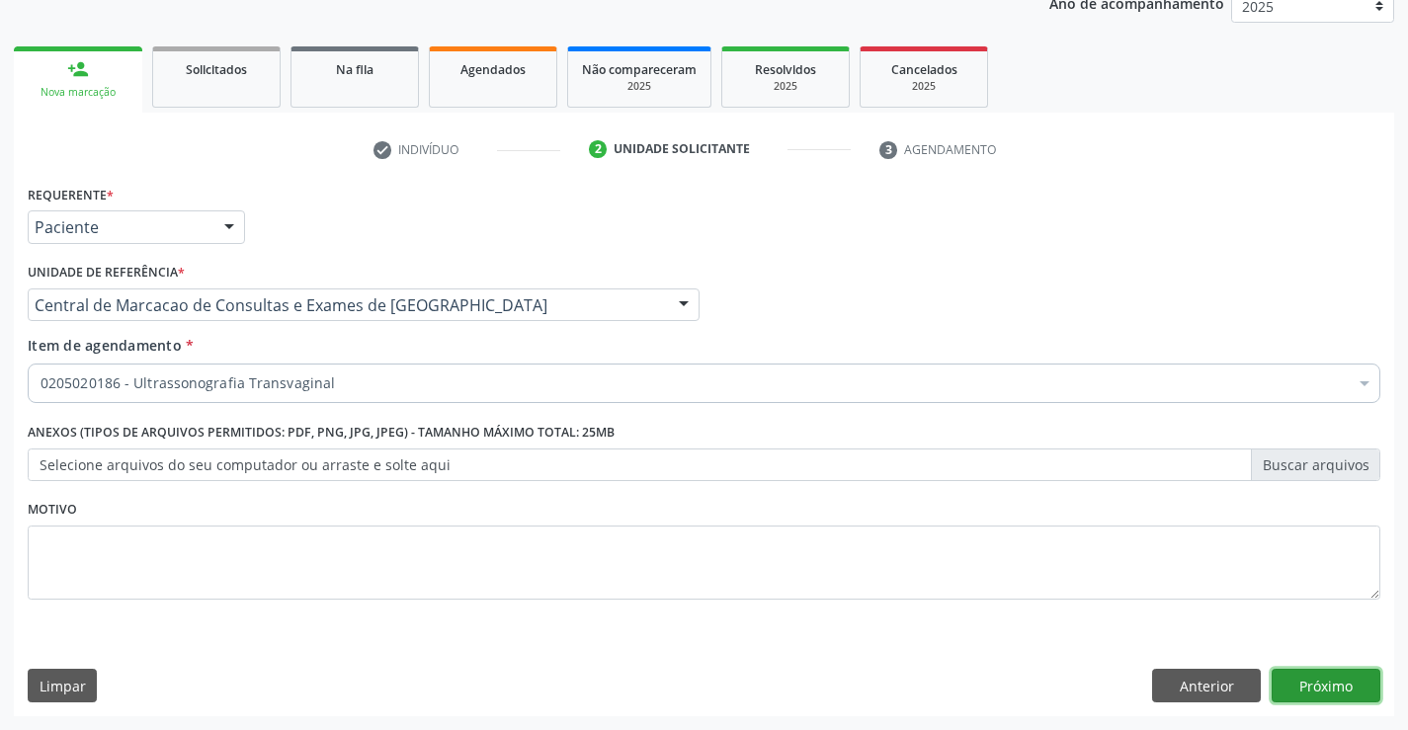
click at [1319, 694] on button "Próximo" at bounding box center [1326, 686] width 109 height 34
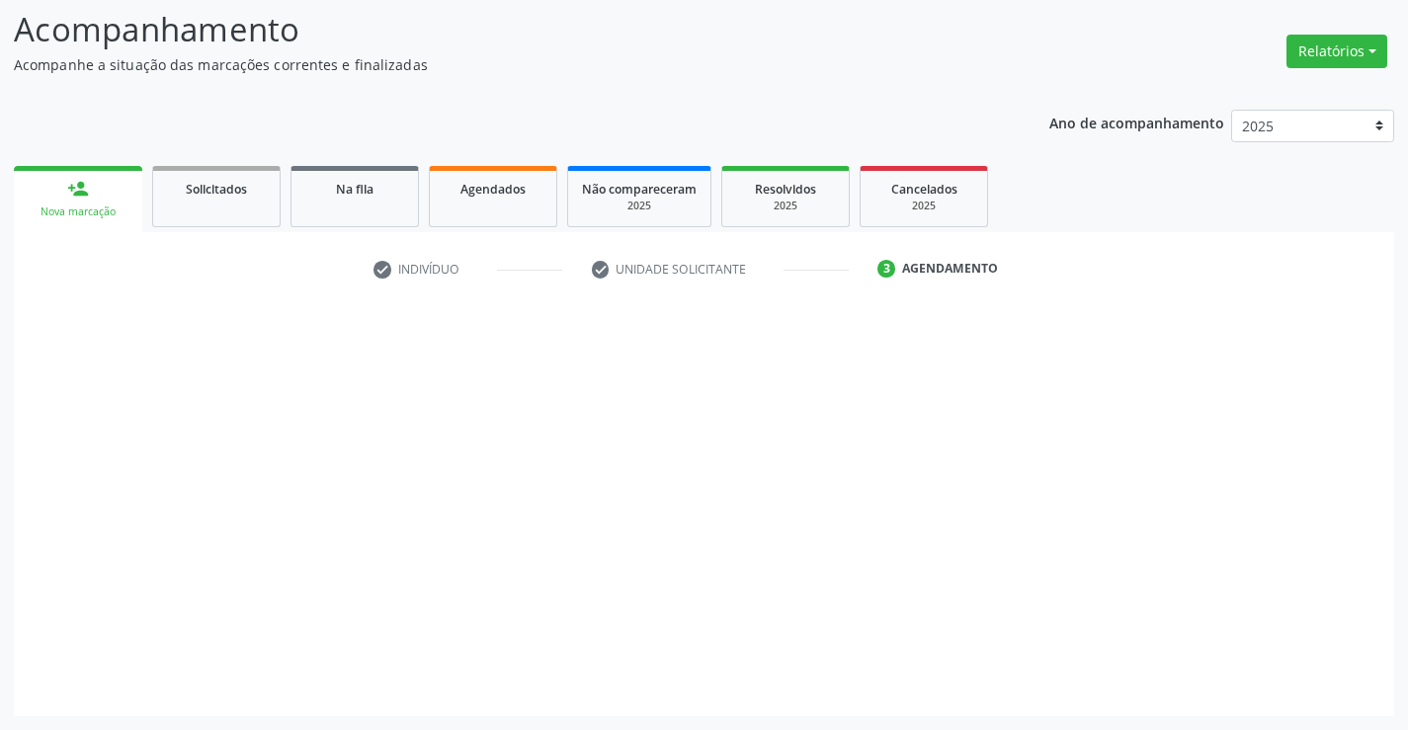
scroll to position [129, 0]
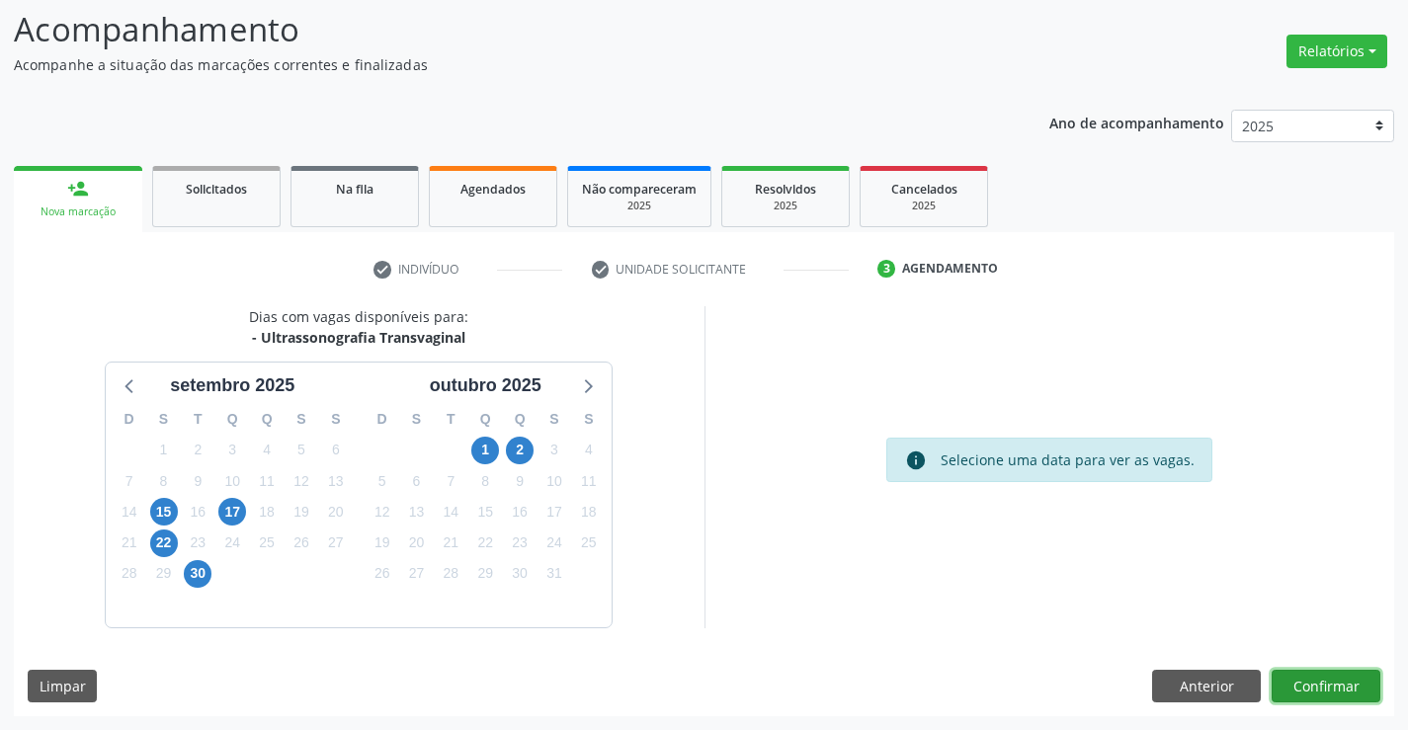
click at [1289, 678] on button "Confirmar" at bounding box center [1326, 687] width 109 height 34
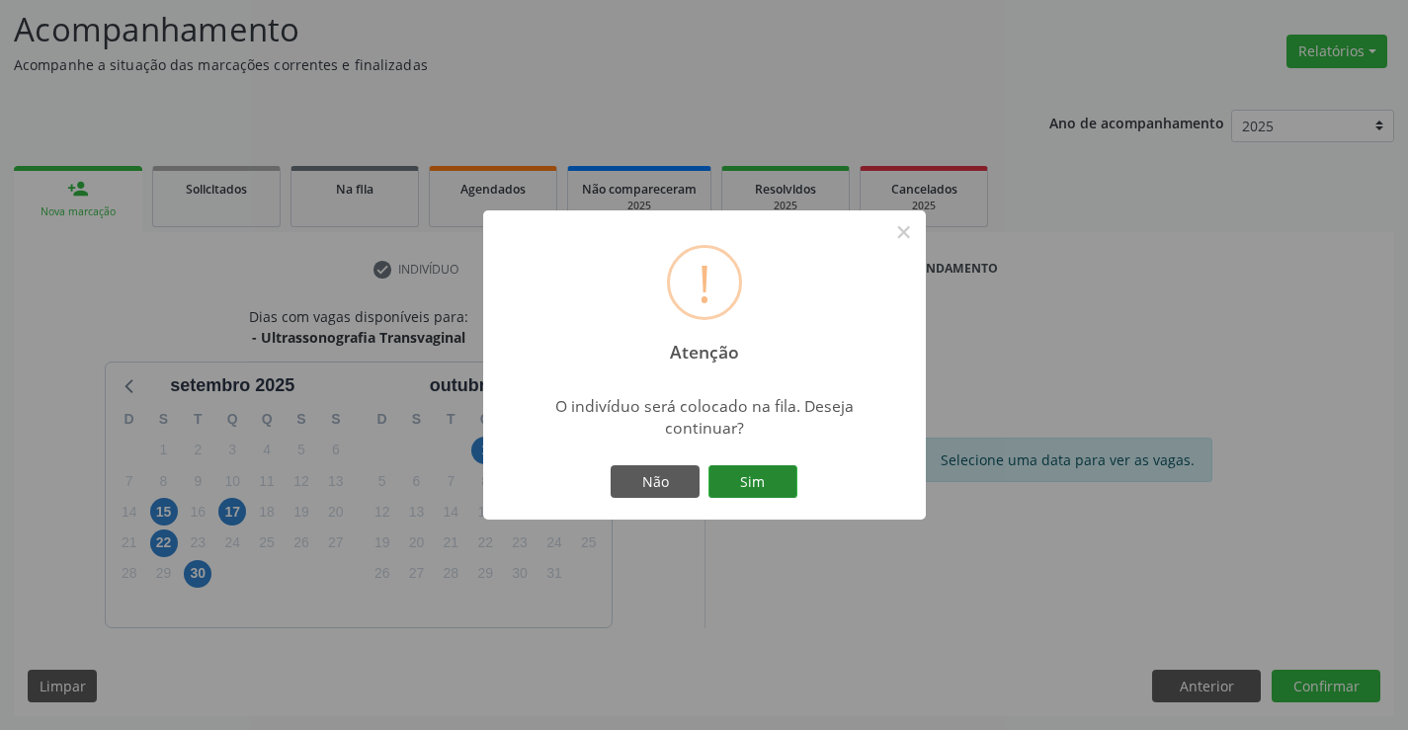
click at [777, 484] on button "Sim" at bounding box center [752, 482] width 89 height 34
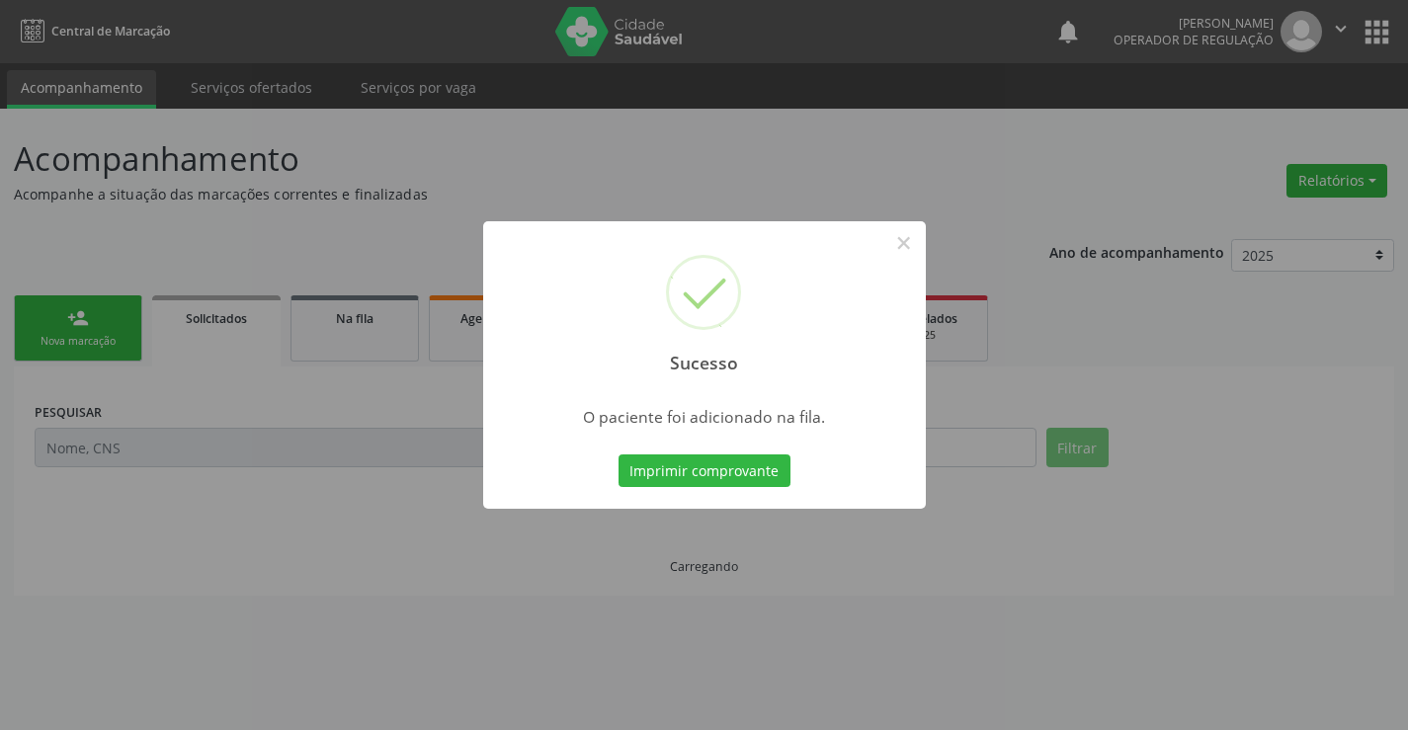
scroll to position [0, 0]
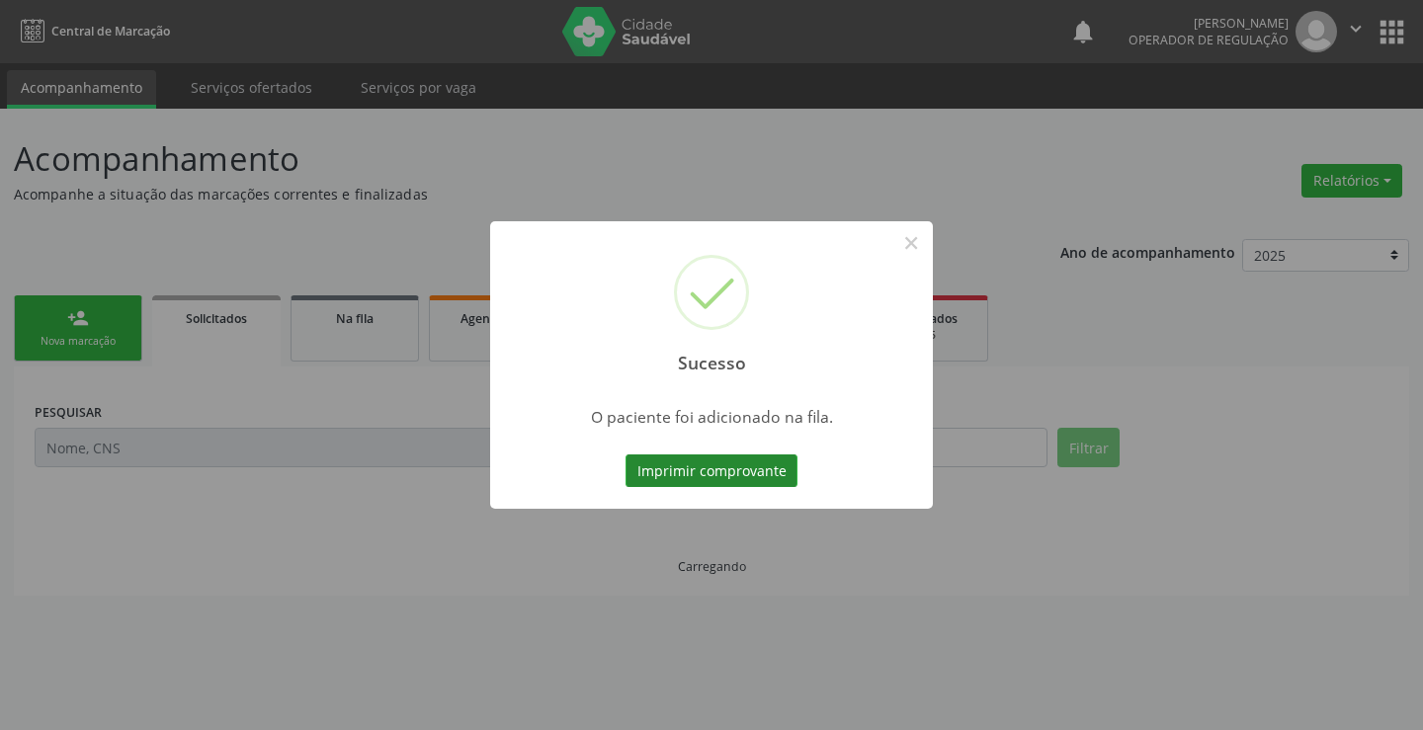
click at [726, 465] on button "Imprimir comprovante" at bounding box center [711, 472] width 172 height 34
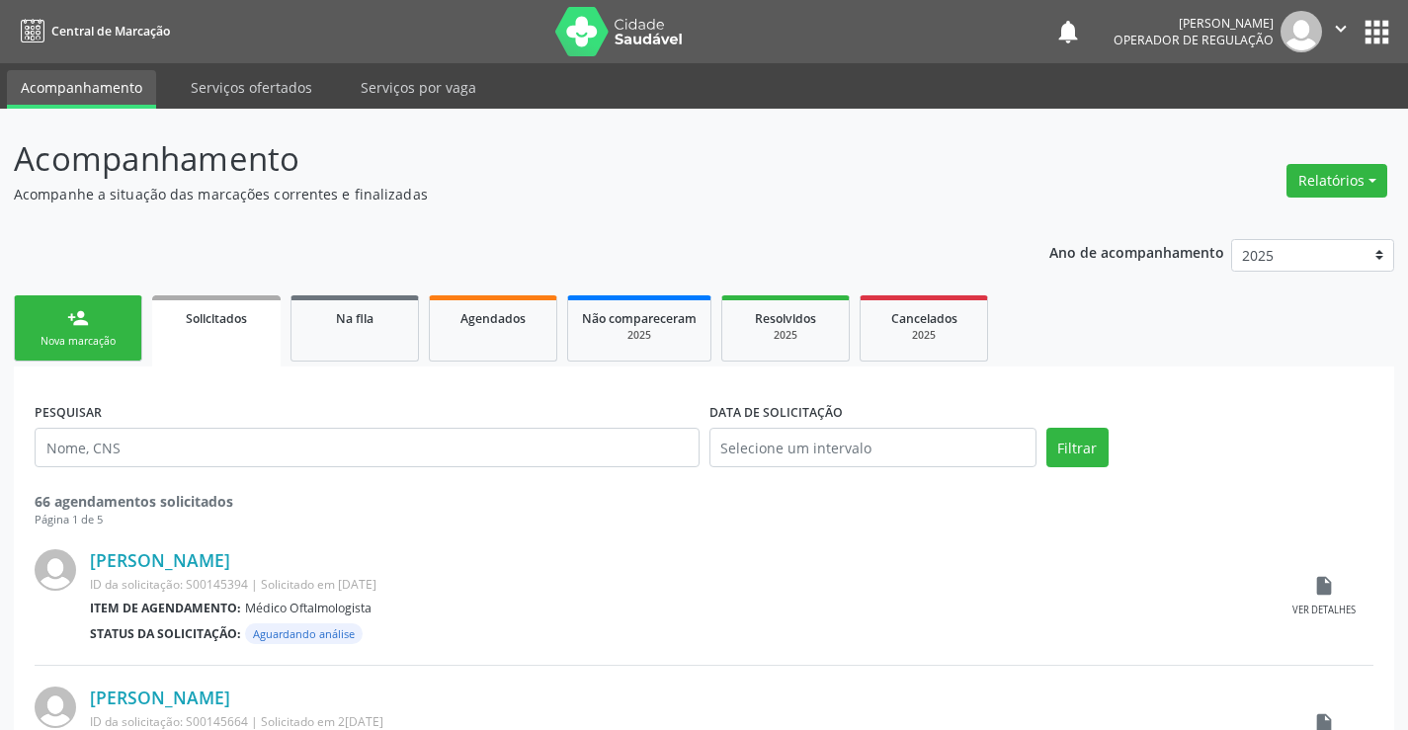
click at [84, 336] on div "Nova marcação" at bounding box center [78, 341] width 99 height 15
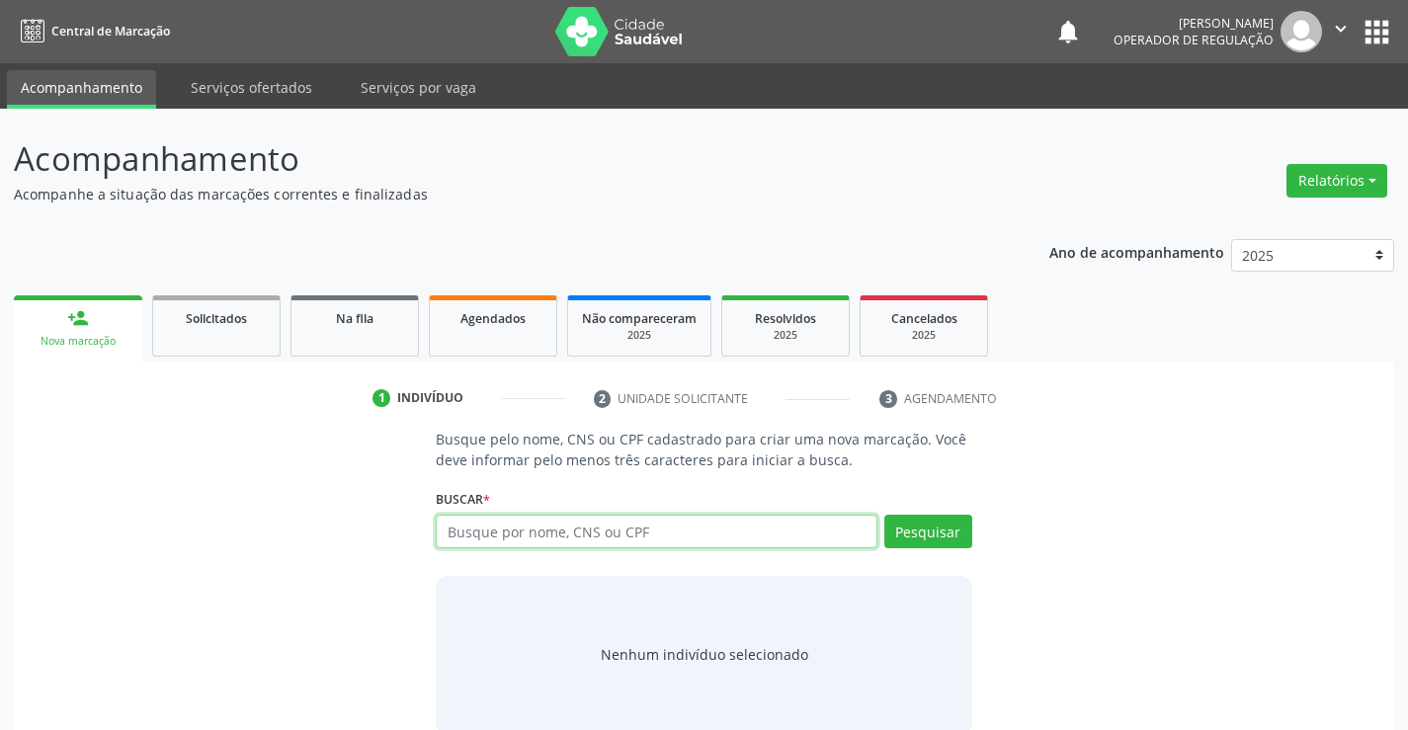
click at [601, 532] on input "text" at bounding box center [656, 532] width 441 height 34
paste input "700 5001 2292 0058"
type input "700 5001 2292 0058"
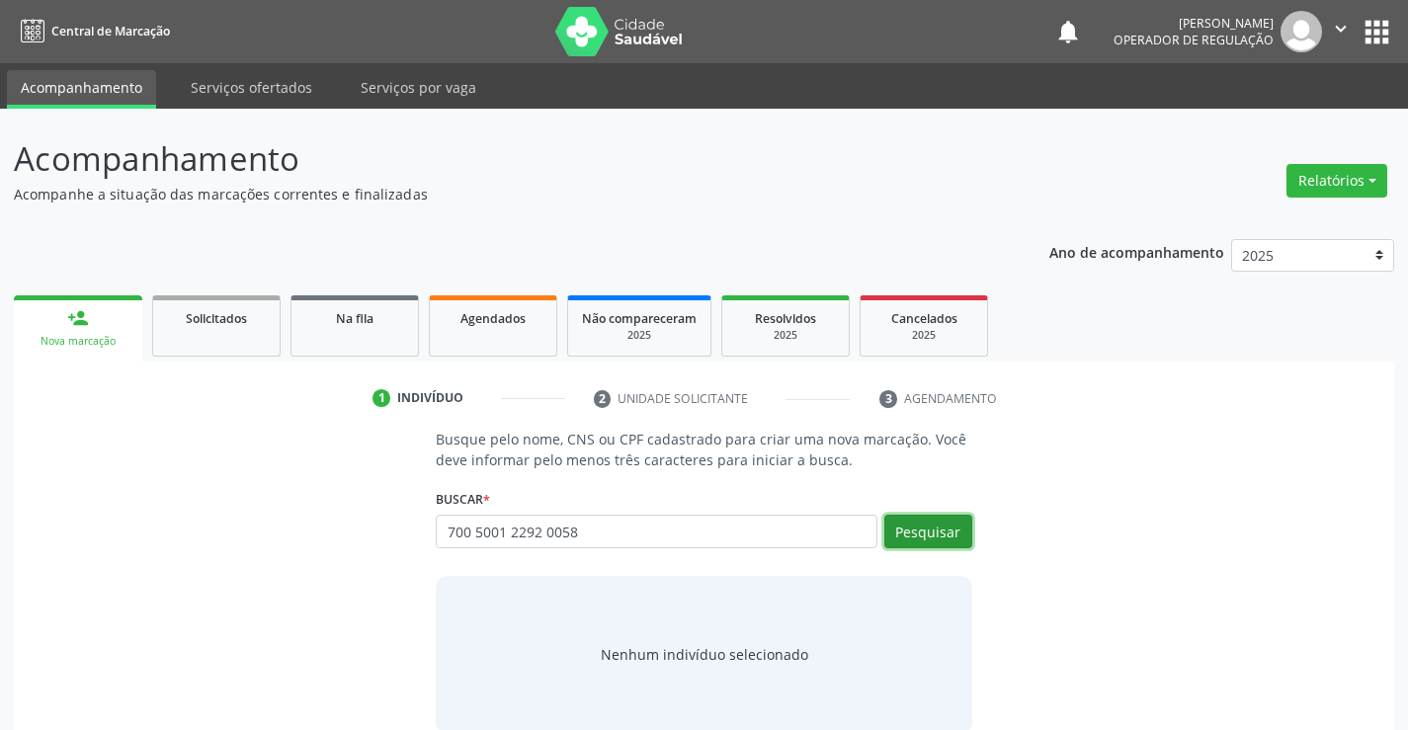
click at [933, 520] on button "Pesquisar" at bounding box center [928, 532] width 88 height 34
type input "700 5001 2292 0058"
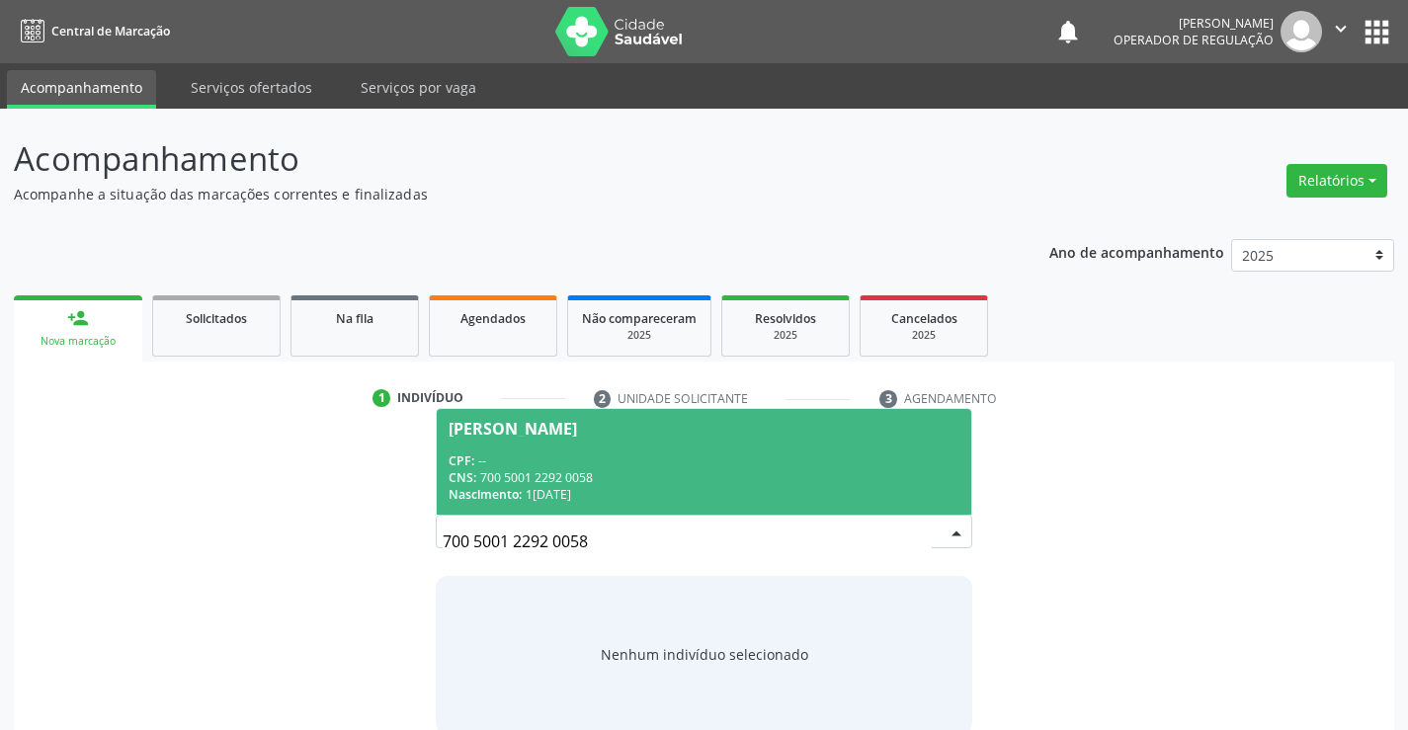
click at [692, 438] on span "Eliana da Silva Pinheiro Santos CPF: -- CNS: 700 5001 2292 0058 Nascimento: 10/…" at bounding box center [704, 462] width 534 height 106
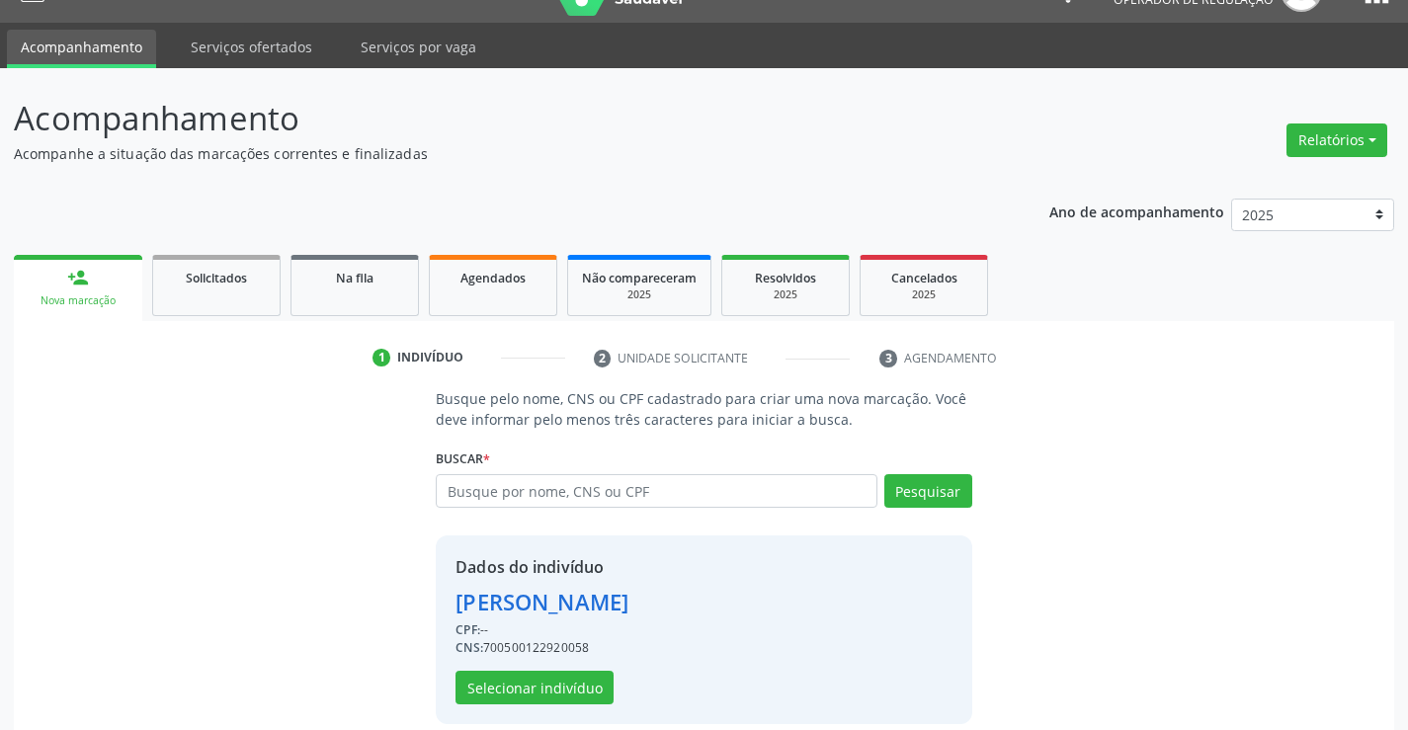
scroll to position [62, 0]
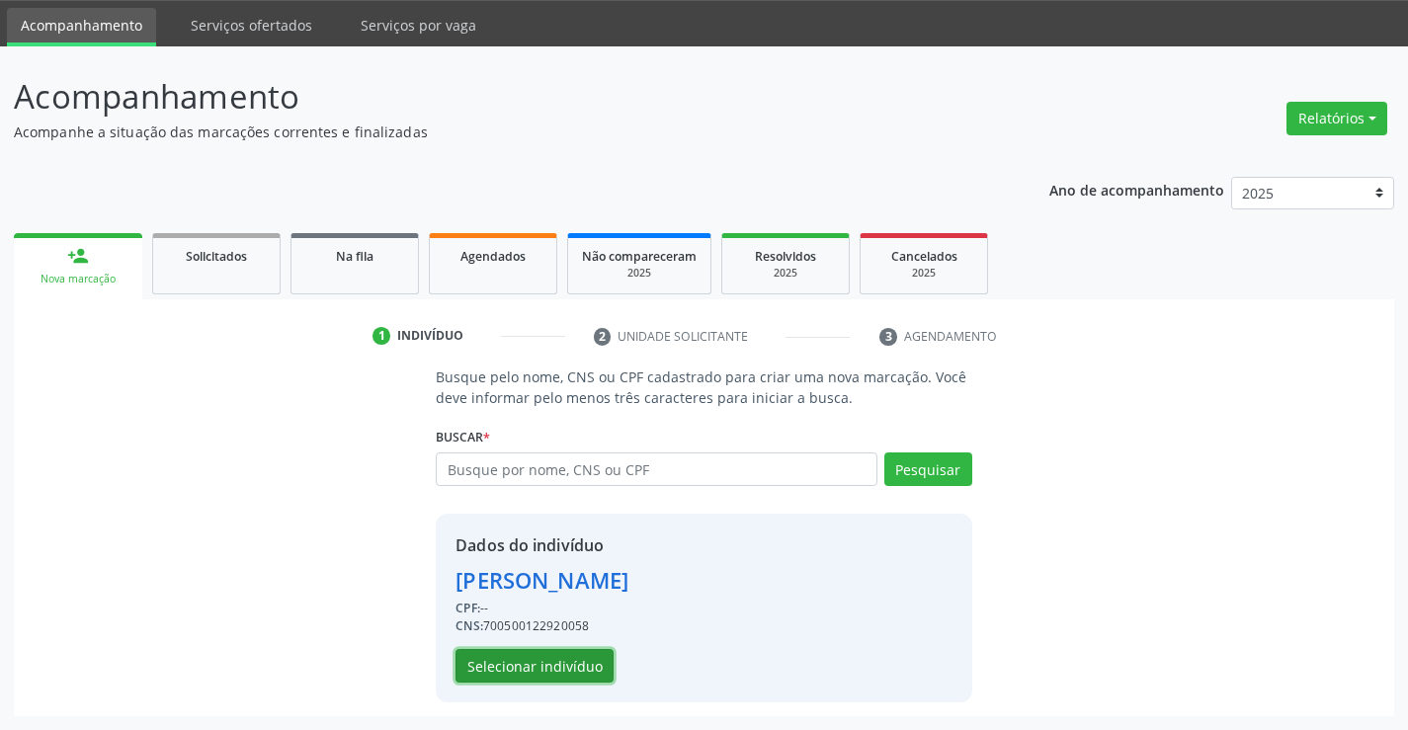
click at [515, 672] on button "Selecionar indivíduo" at bounding box center [535, 666] width 158 height 34
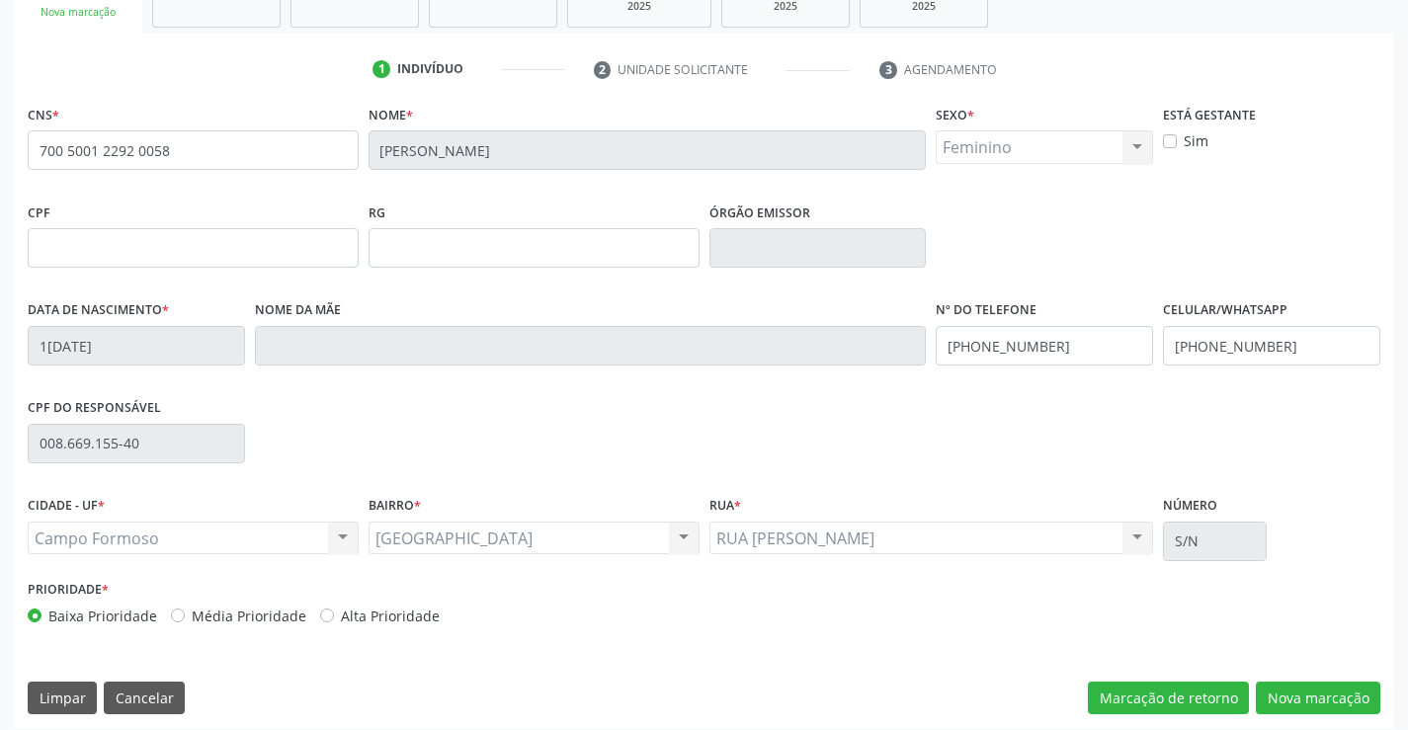
scroll to position [341, 0]
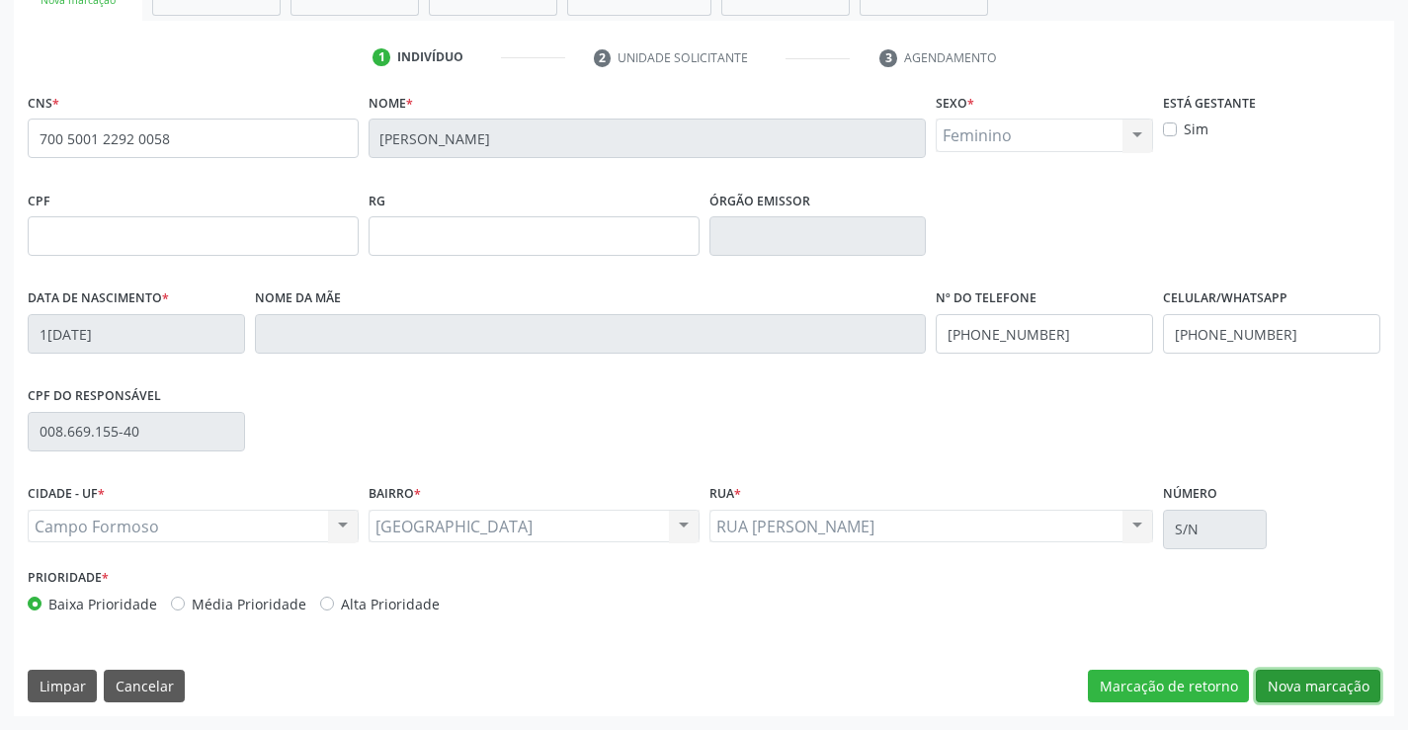
click at [1279, 696] on button "Nova marcação" at bounding box center [1318, 687] width 125 height 34
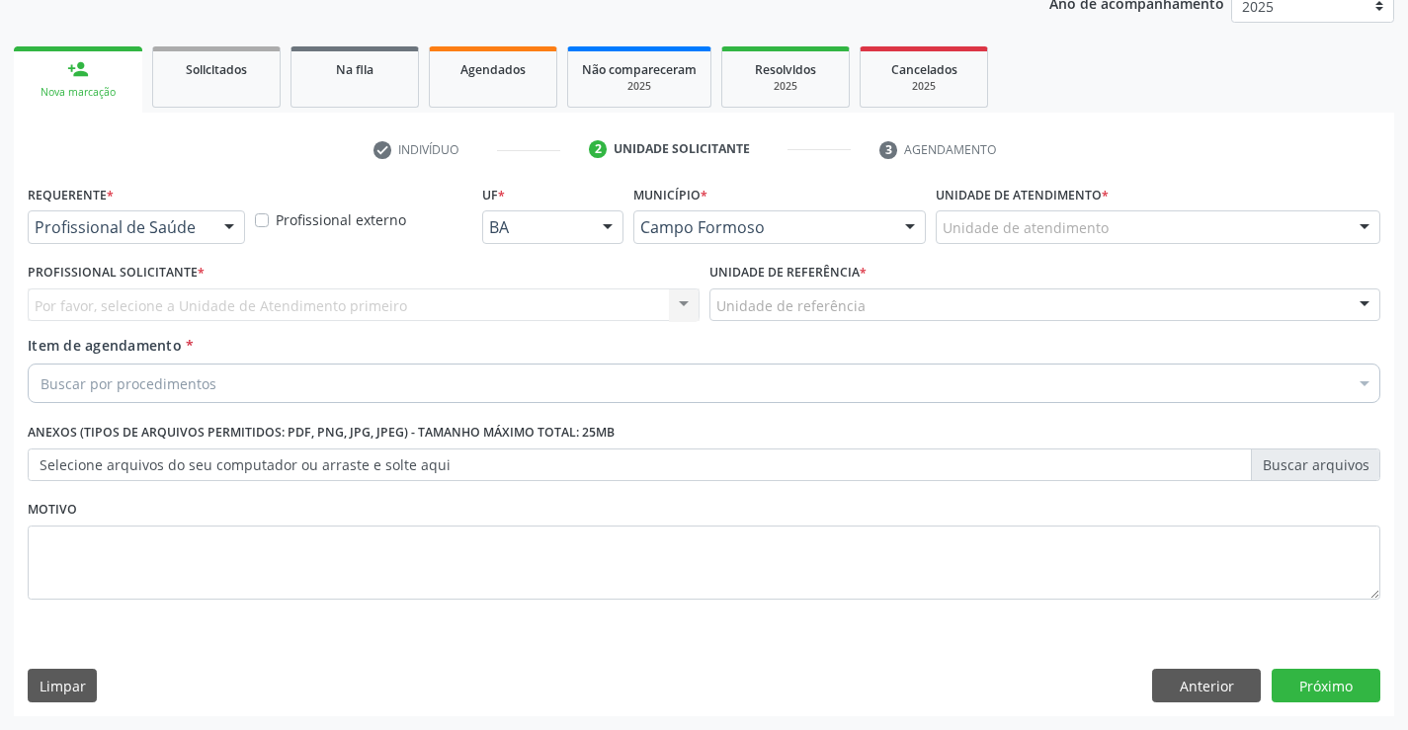
click at [208, 224] on div "Profissional de Saúde Profissional de Saúde Paciente Nenhum resultado encontrad…" at bounding box center [136, 227] width 217 height 34
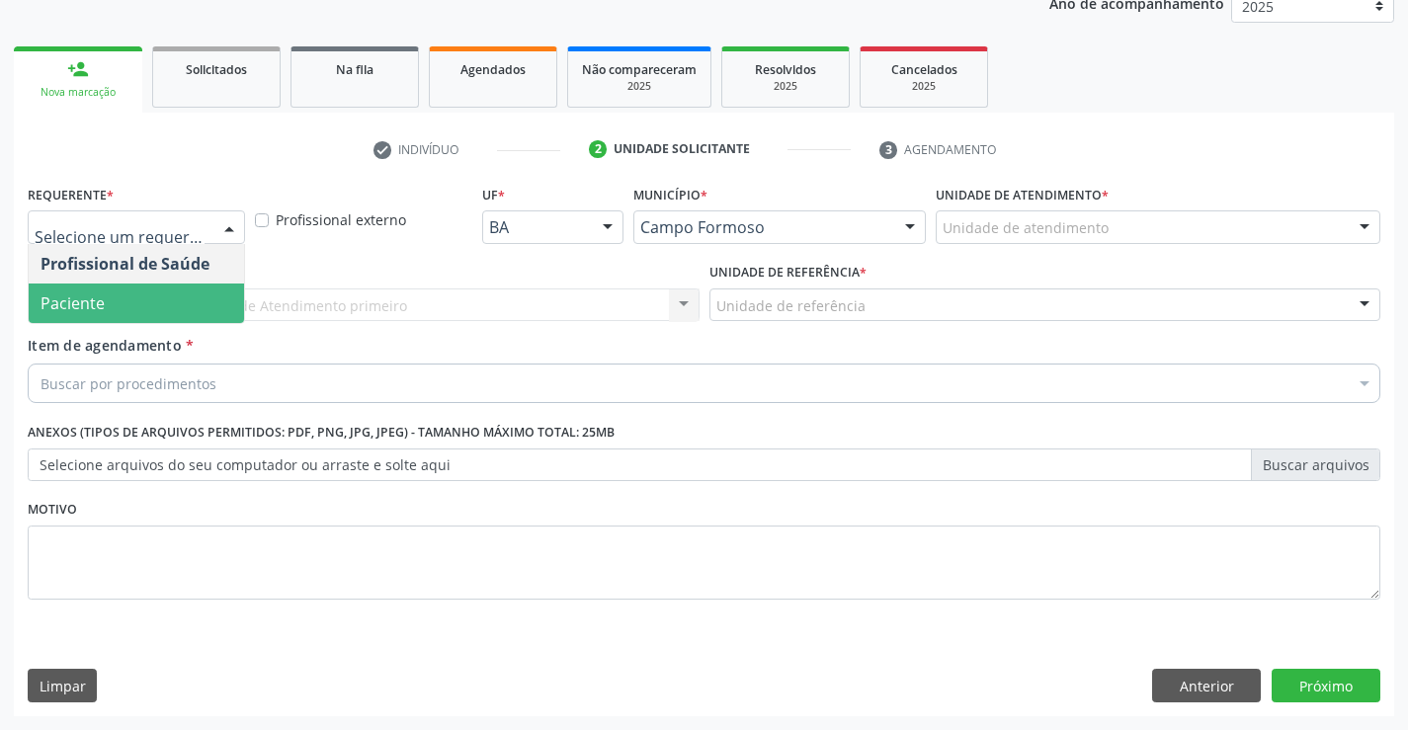
click at [108, 305] on span "Paciente" at bounding box center [136, 304] width 215 height 40
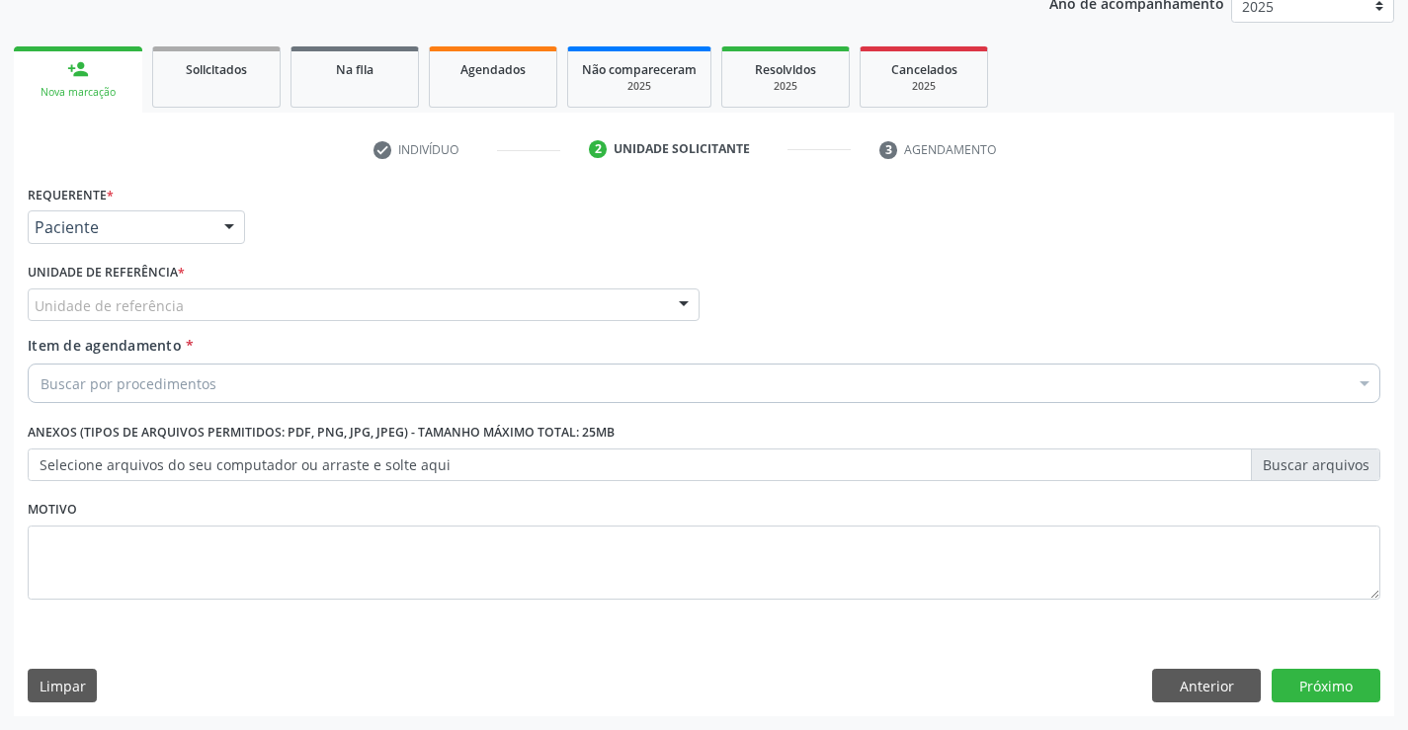
click at [190, 300] on div "Unidade de referência" at bounding box center [364, 306] width 672 height 34
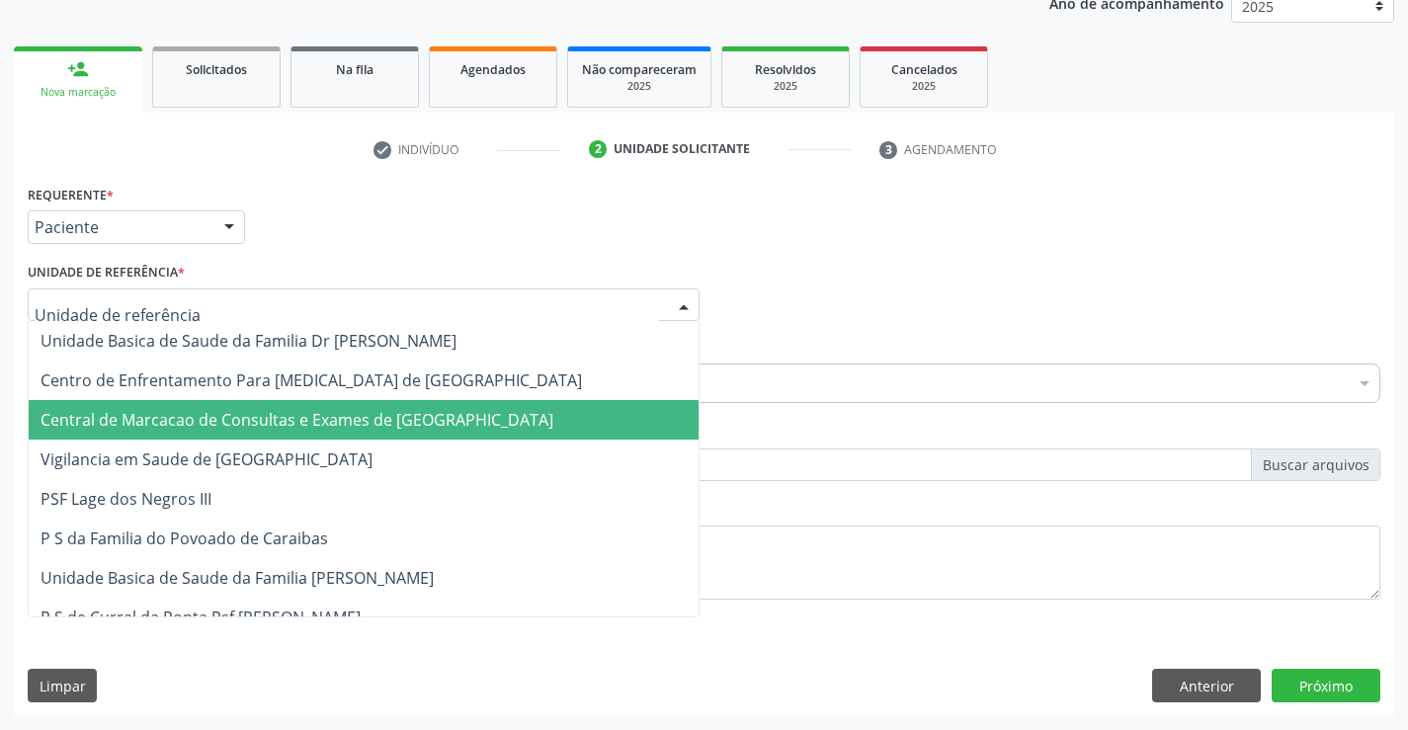
drag, startPoint x: 190, startPoint y: 411, endPoint x: 204, endPoint y: 389, distance: 25.8
click at [194, 412] on span "Central de Marcacao de Consultas e Exames de [GEOGRAPHIC_DATA]" at bounding box center [297, 420] width 513 height 22
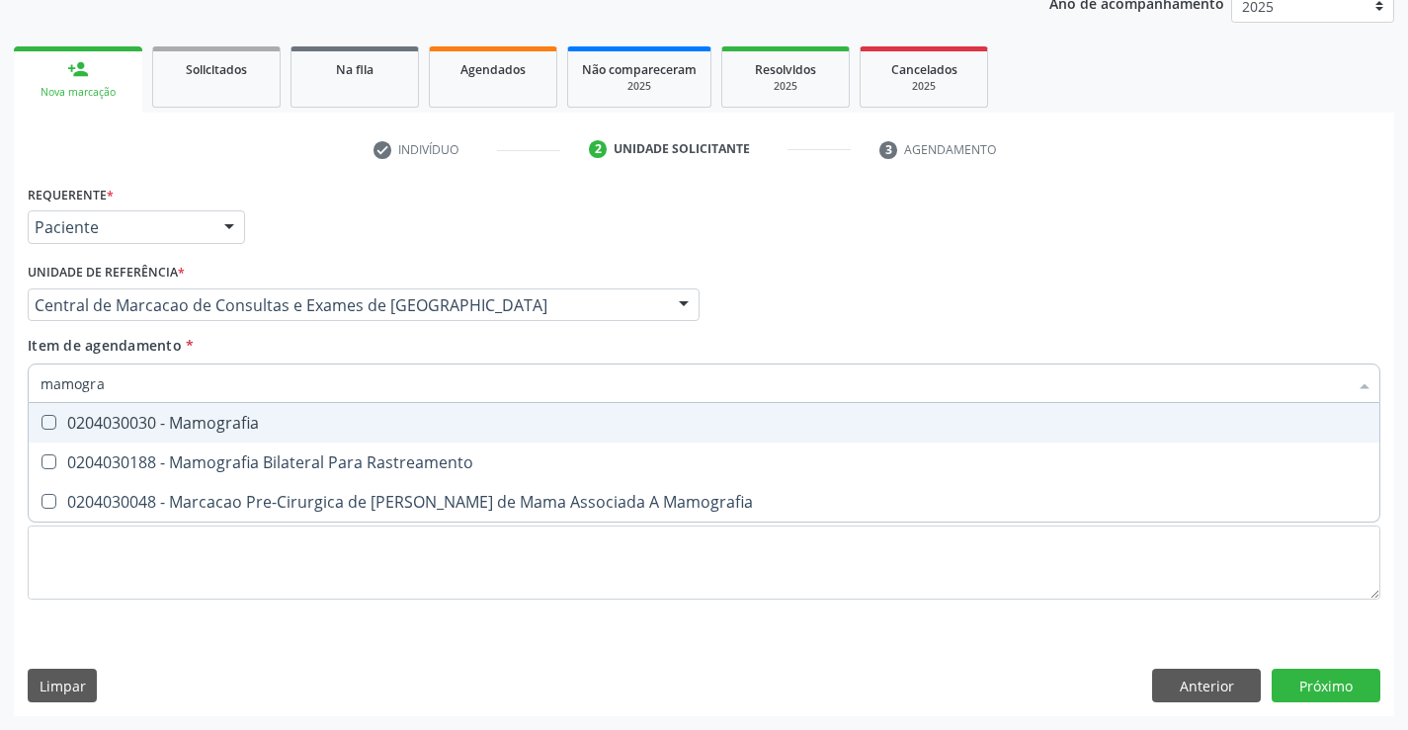
type input "mamograf"
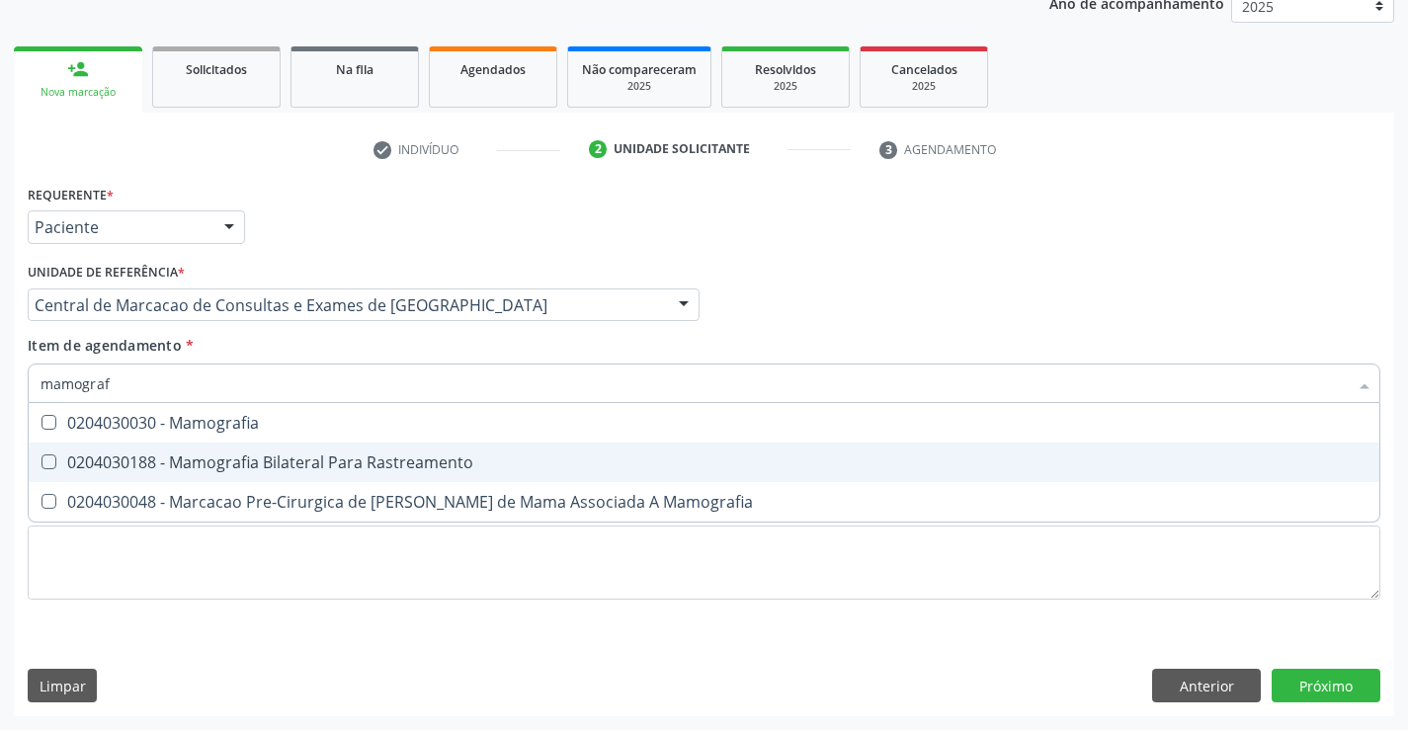
click at [252, 469] on div "0204030188 - Mamografia Bilateral Para Rastreamento" at bounding box center [704, 463] width 1327 height 16
checkbox Rastreamento "true"
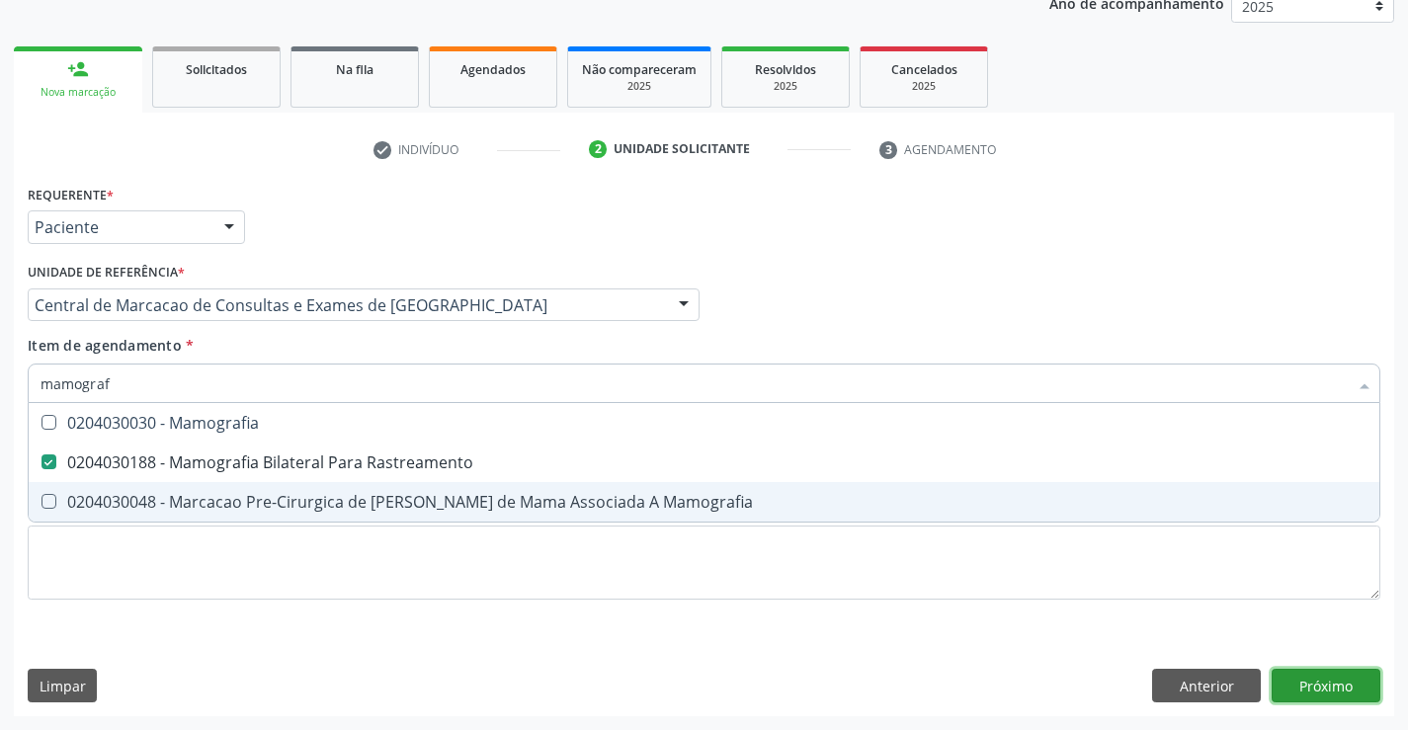
click at [1302, 688] on div "Requerente * Paciente Profissional de Saúde Paciente Nenhum resultado encontrad…" at bounding box center [704, 448] width 1380 height 537
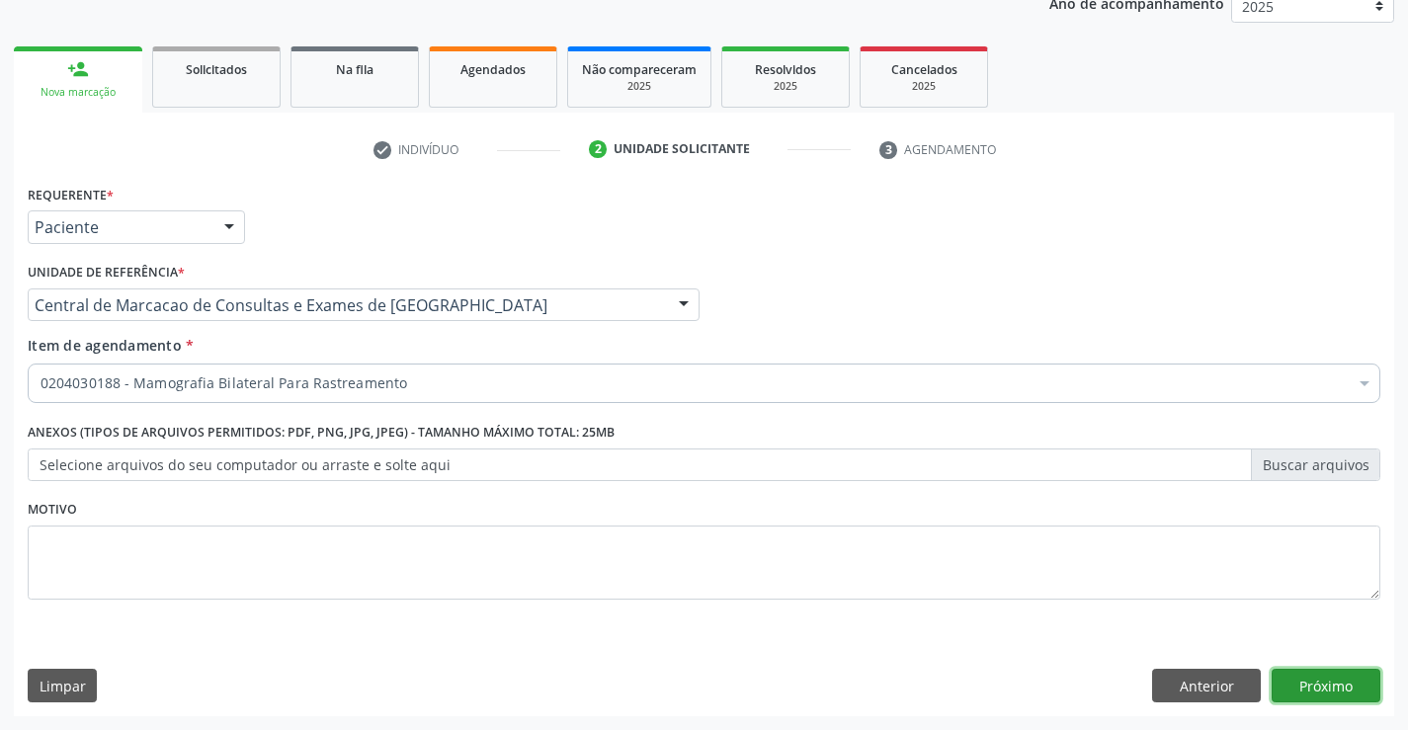
click at [1298, 677] on button "Próximo" at bounding box center [1326, 686] width 109 height 34
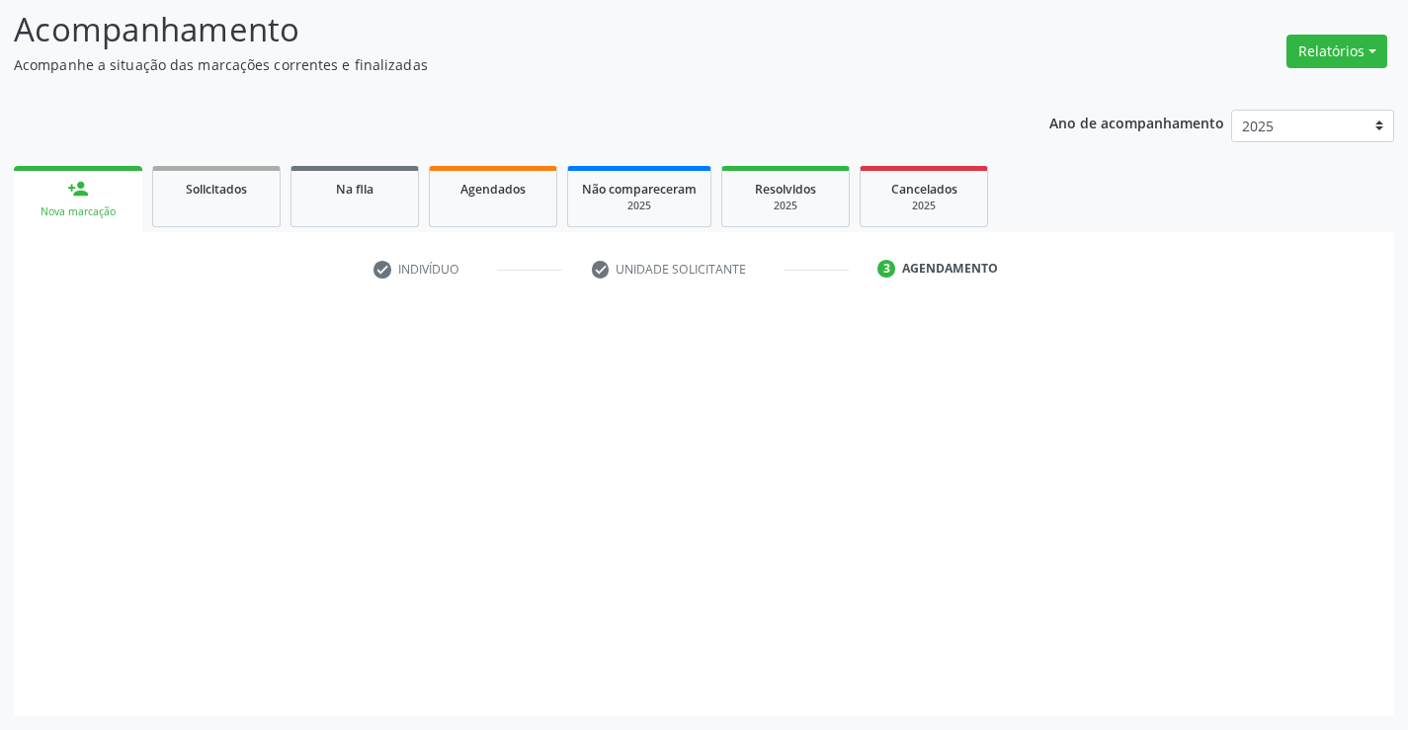
scroll to position [129, 0]
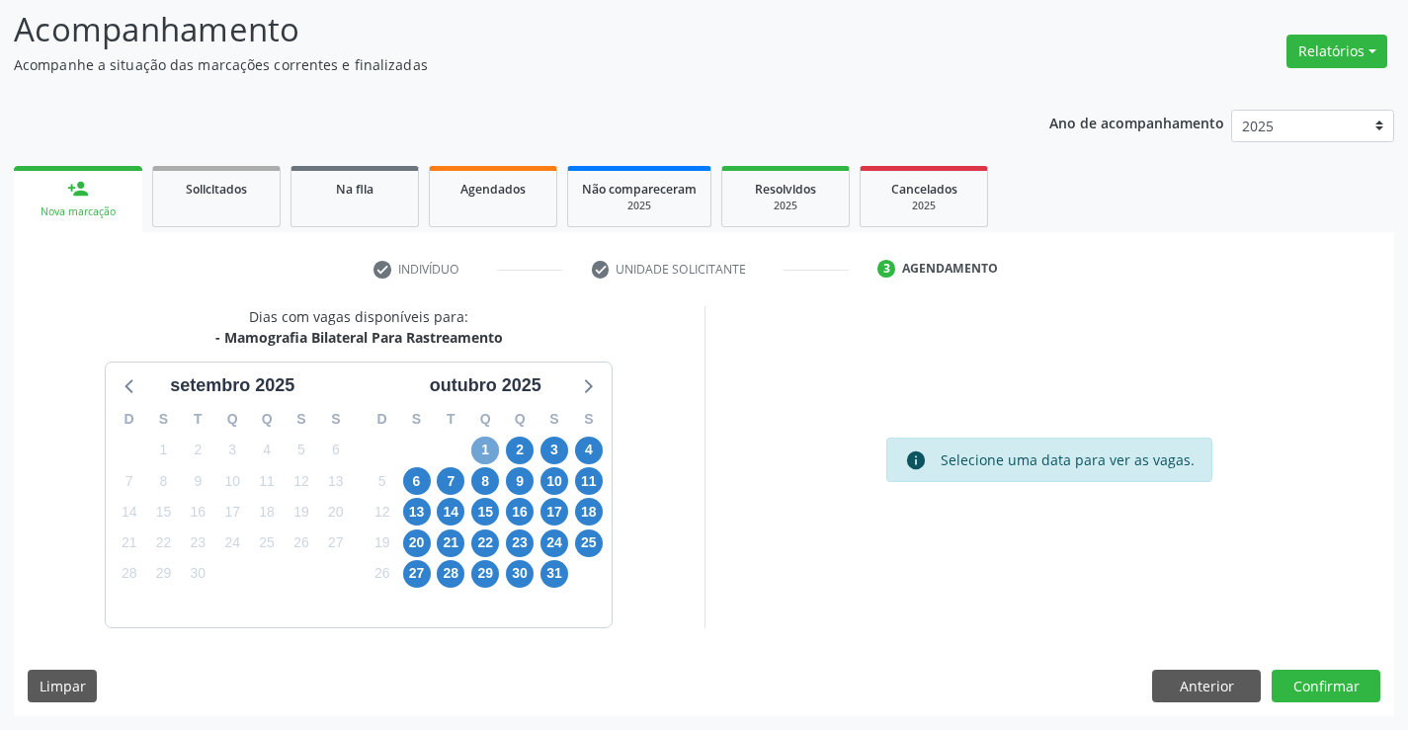
click at [479, 451] on span "1" at bounding box center [485, 451] width 28 height 28
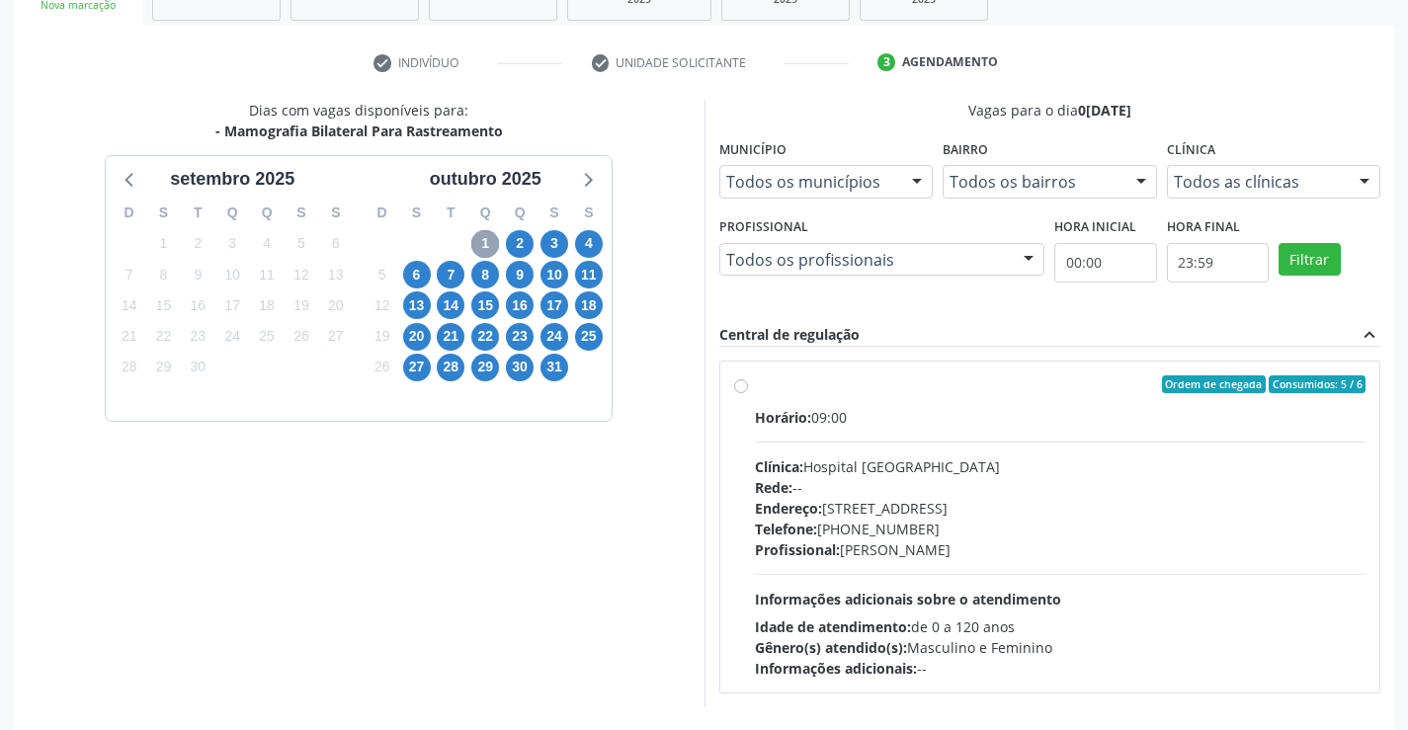
scroll to position [415, 0]
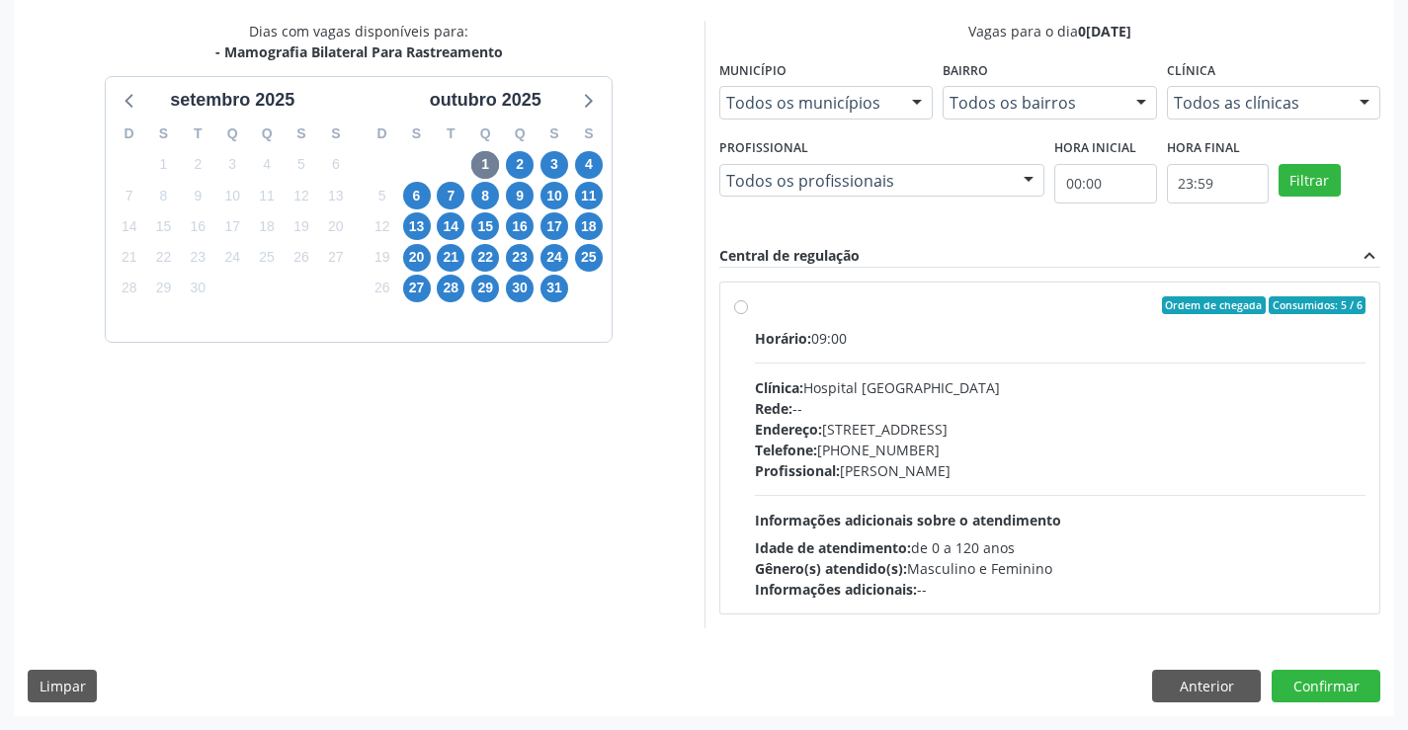
click at [969, 428] on div "Endereço: Blocos, nº 258, Centro, Campo Formoso - BA" at bounding box center [1061, 429] width 612 height 21
click at [748, 314] on input "Ordem de chegada Consumidos: 5 / 6 Horário: 09:00 Clínica: Hospital Sao Francis…" at bounding box center [741, 305] width 14 height 18
radio input "true"
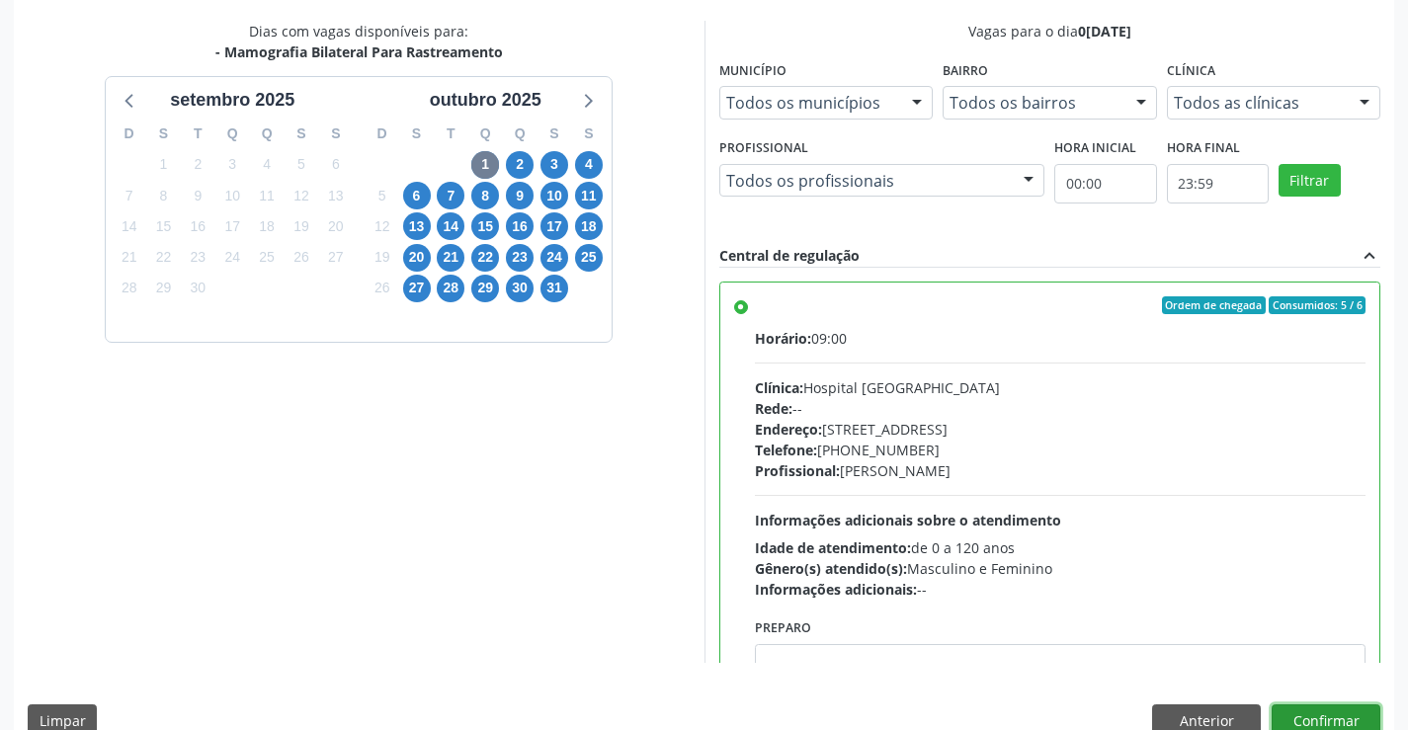
click at [1310, 717] on button "Confirmar" at bounding box center [1326, 722] width 109 height 34
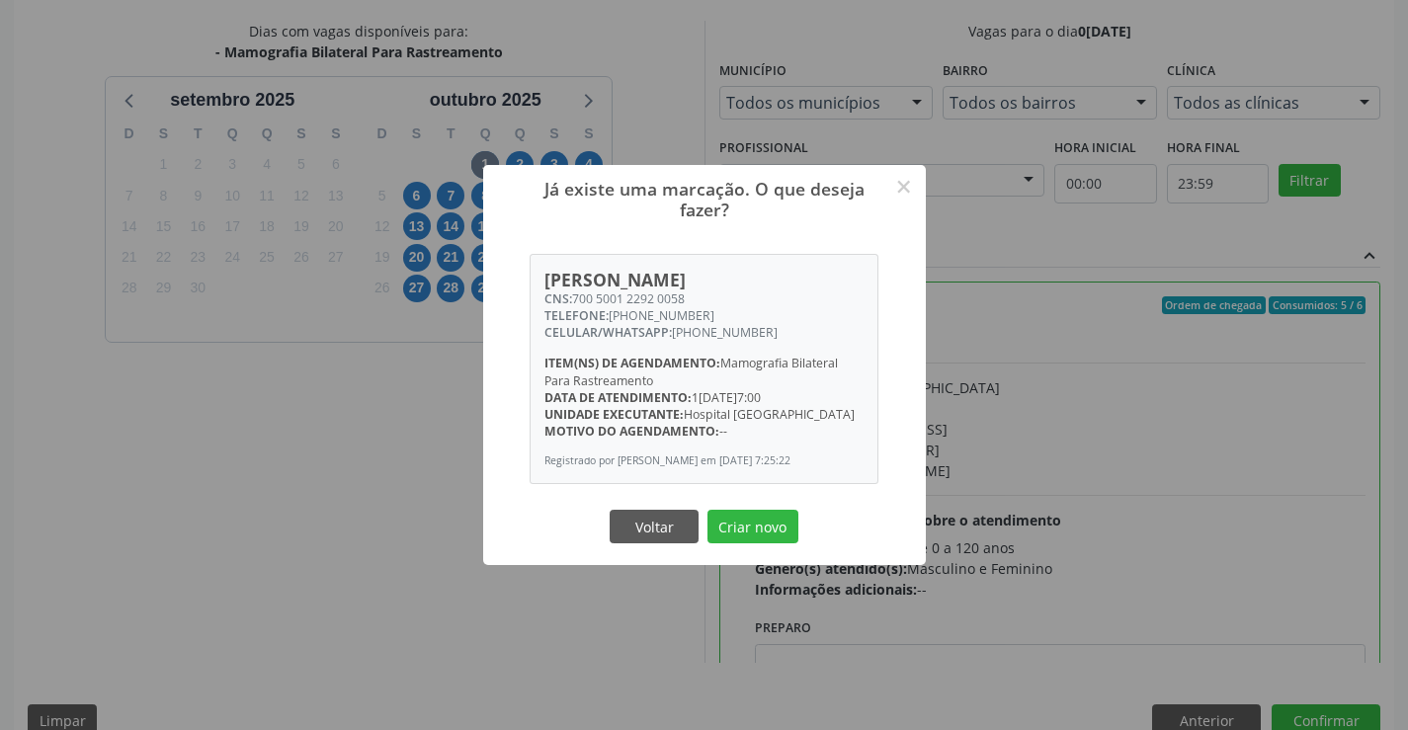
click at [754, 544] on div "Voltar Criar novo" at bounding box center [705, 527] width 198 height 42
click at [755, 532] on button "Criar novo" at bounding box center [753, 527] width 91 height 34
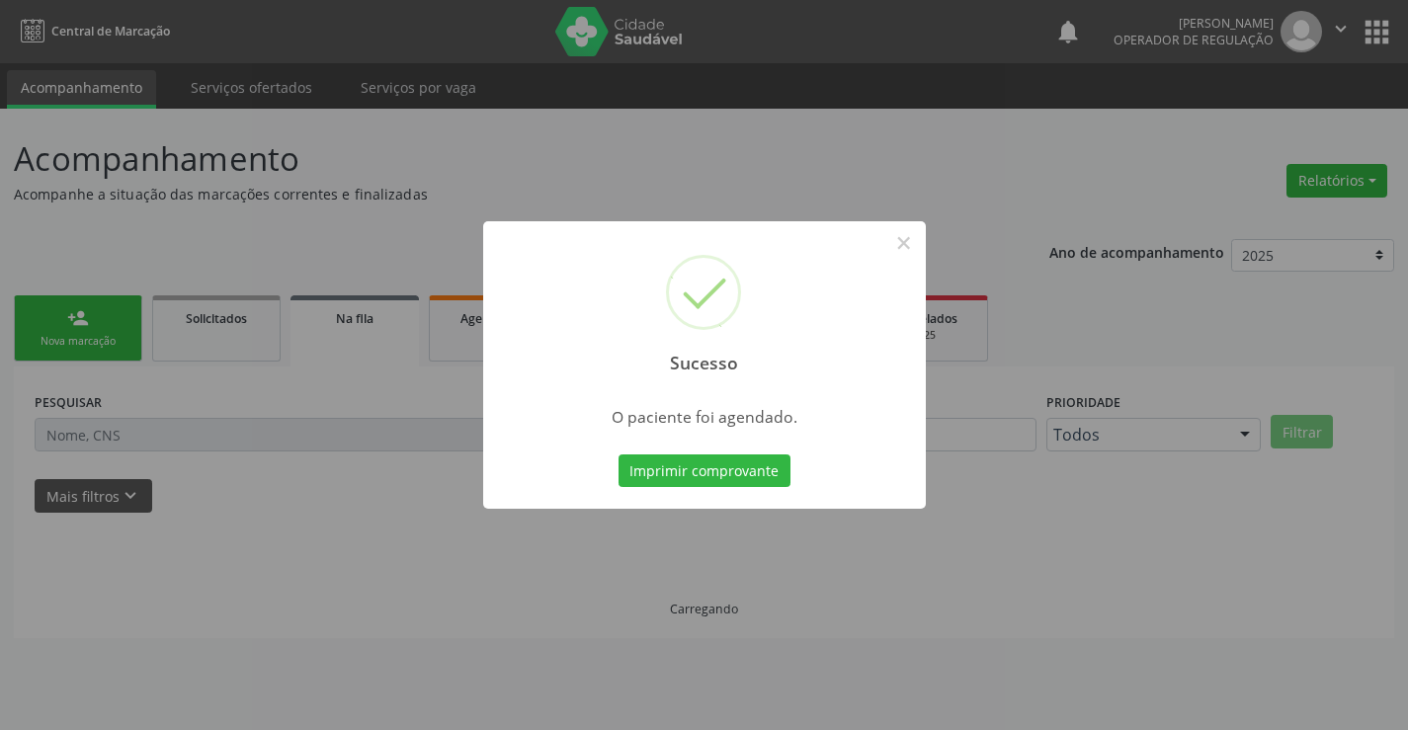
scroll to position [0, 0]
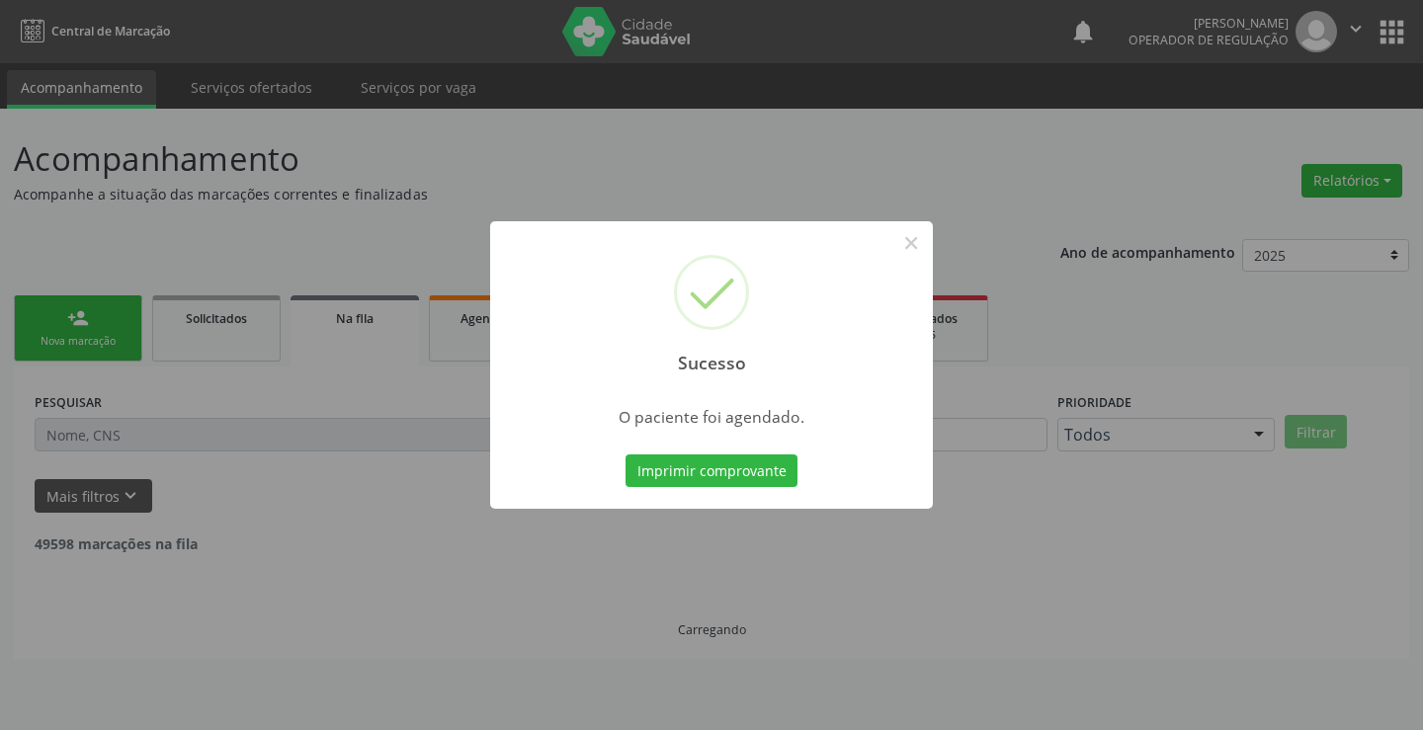
click at [734, 453] on div "Imprimir comprovante Cancel" at bounding box center [712, 472] width 181 height 42
click at [725, 474] on button "Imprimir comprovante" at bounding box center [711, 472] width 172 height 34
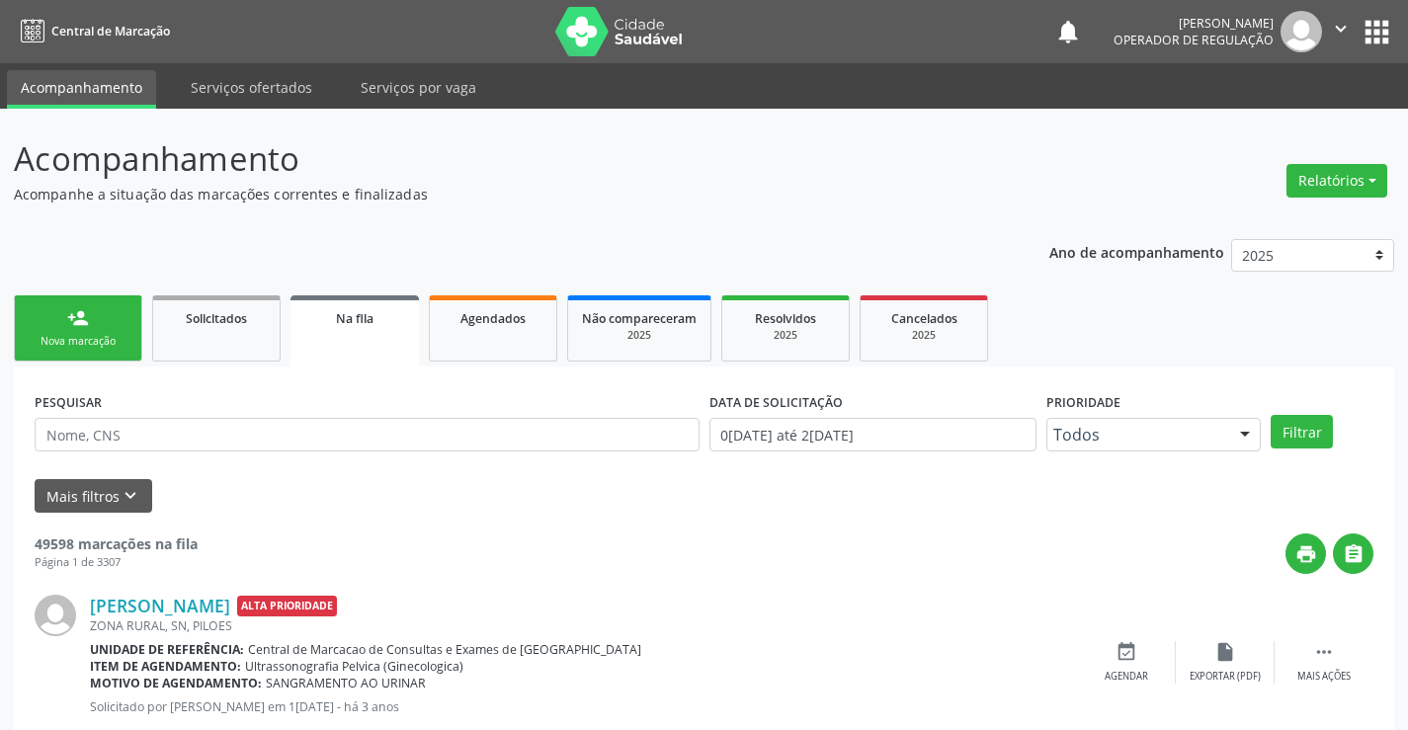
click at [99, 292] on ul "person_add Nova marcação Solicitados Na fila Agendados Não compareceram 2025 Re…" at bounding box center [704, 329] width 1380 height 76
click at [101, 316] on link "person_add Nova marcação" at bounding box center [78, 328] width 128 height 66
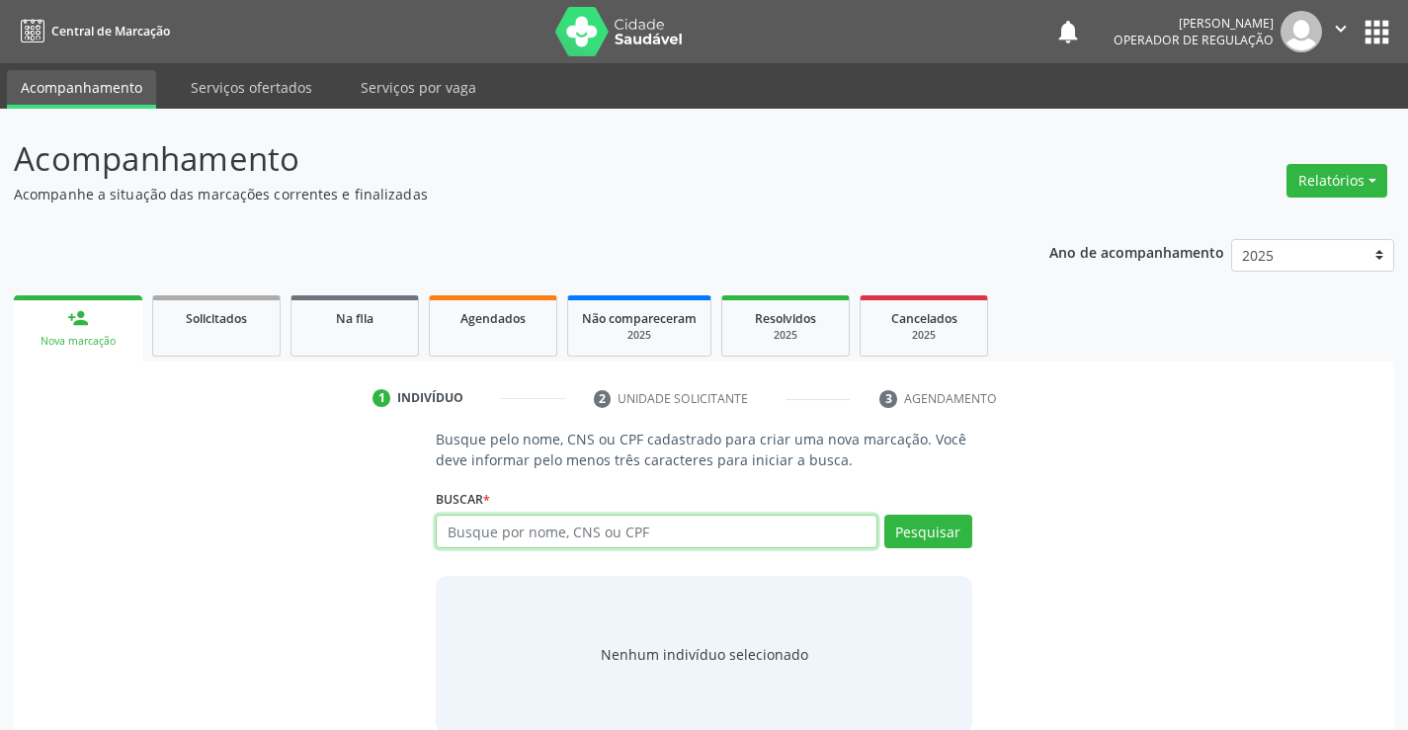
click at [634, 535] on input "text" at bounding box center [656, 532] width 441 height 34
type input "700800404843384"
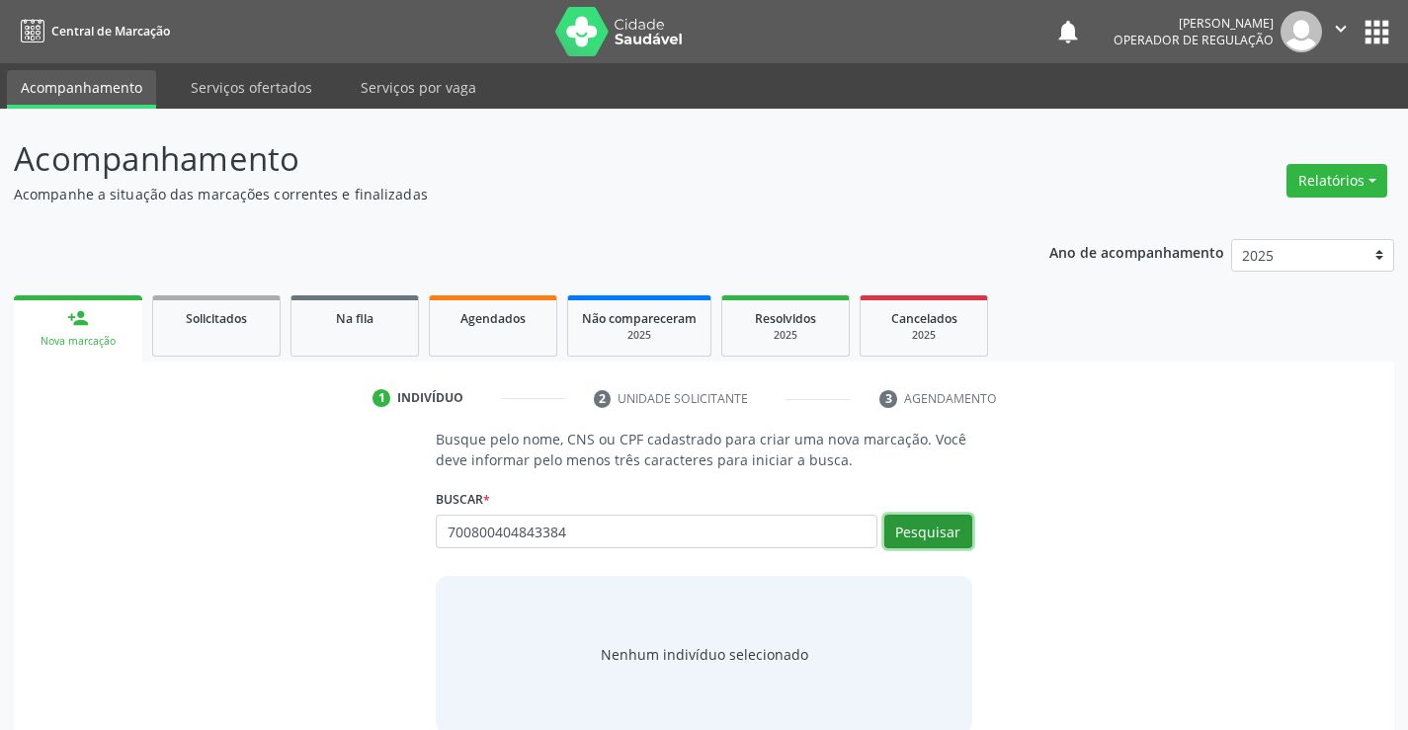
click at [929, 535] on button "Pesquisar" at bounding box center [928, 532] width 88 height 34
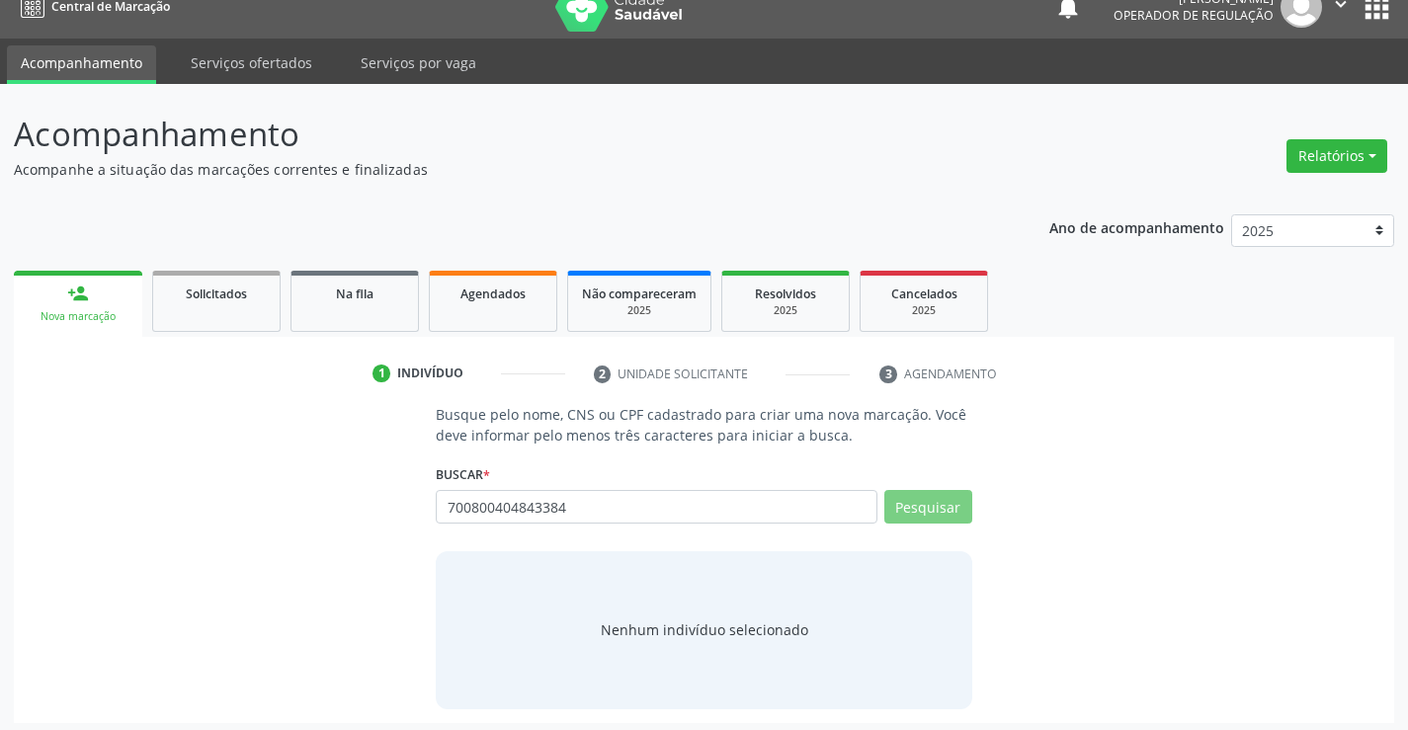
scroll to position [32, 0]
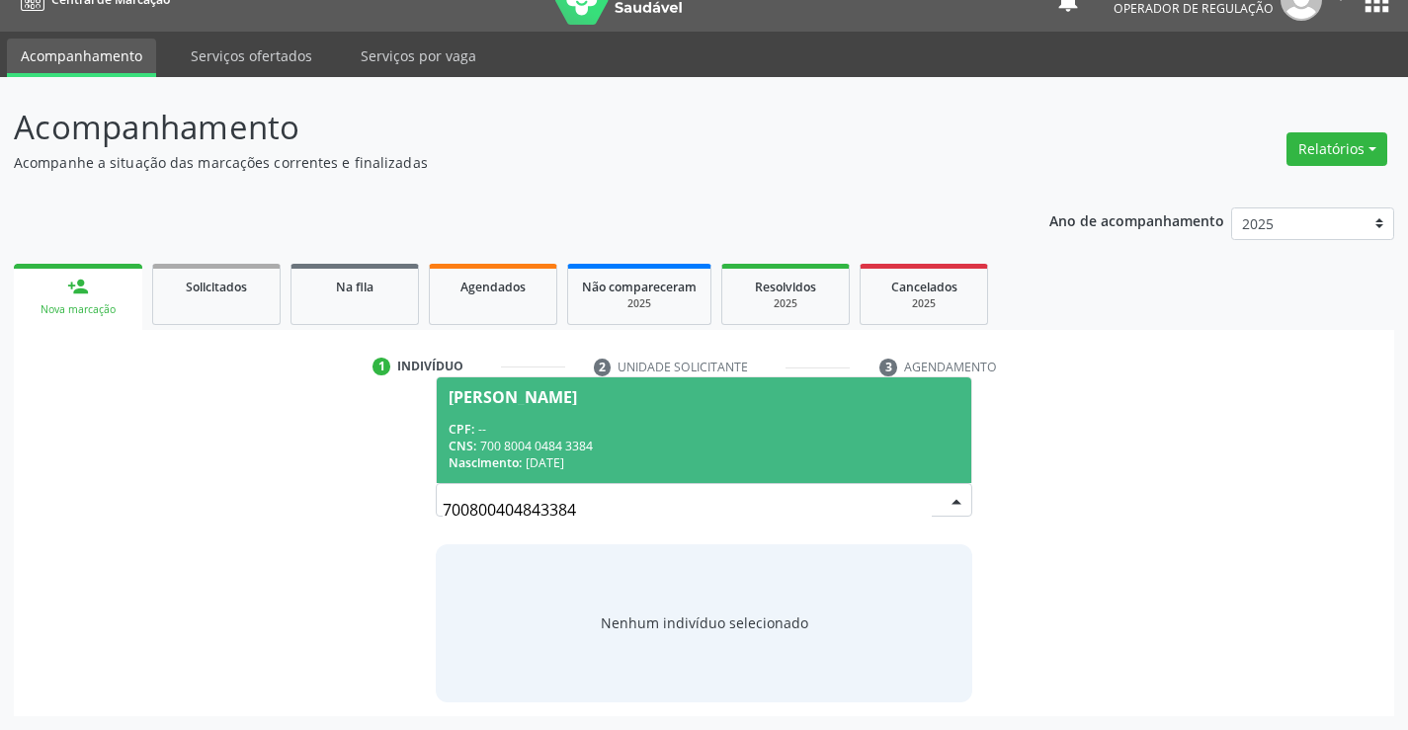
click at [670, 440] on div "CNS: 700 8004 0484 3384" at bounding box center [704, 446] width 510 height 17
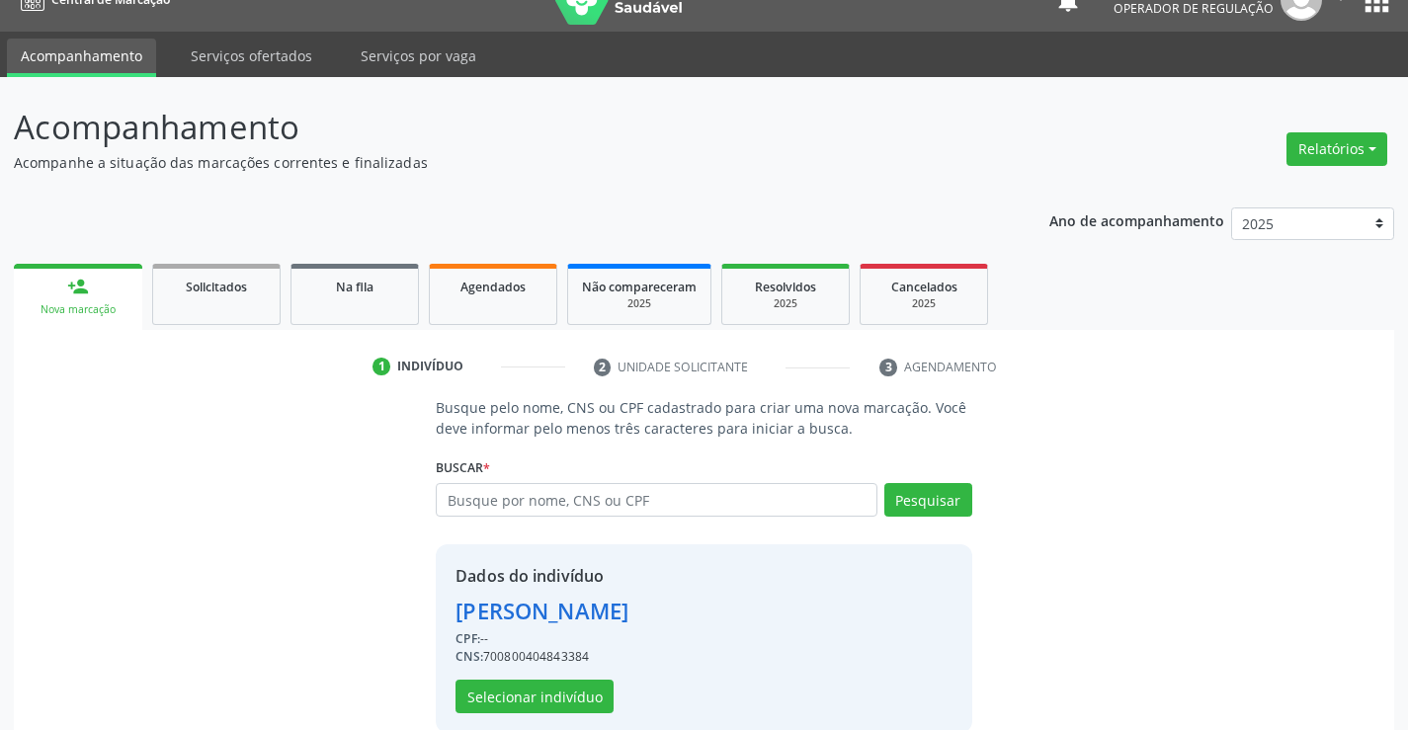
scroll to position [62, 0]
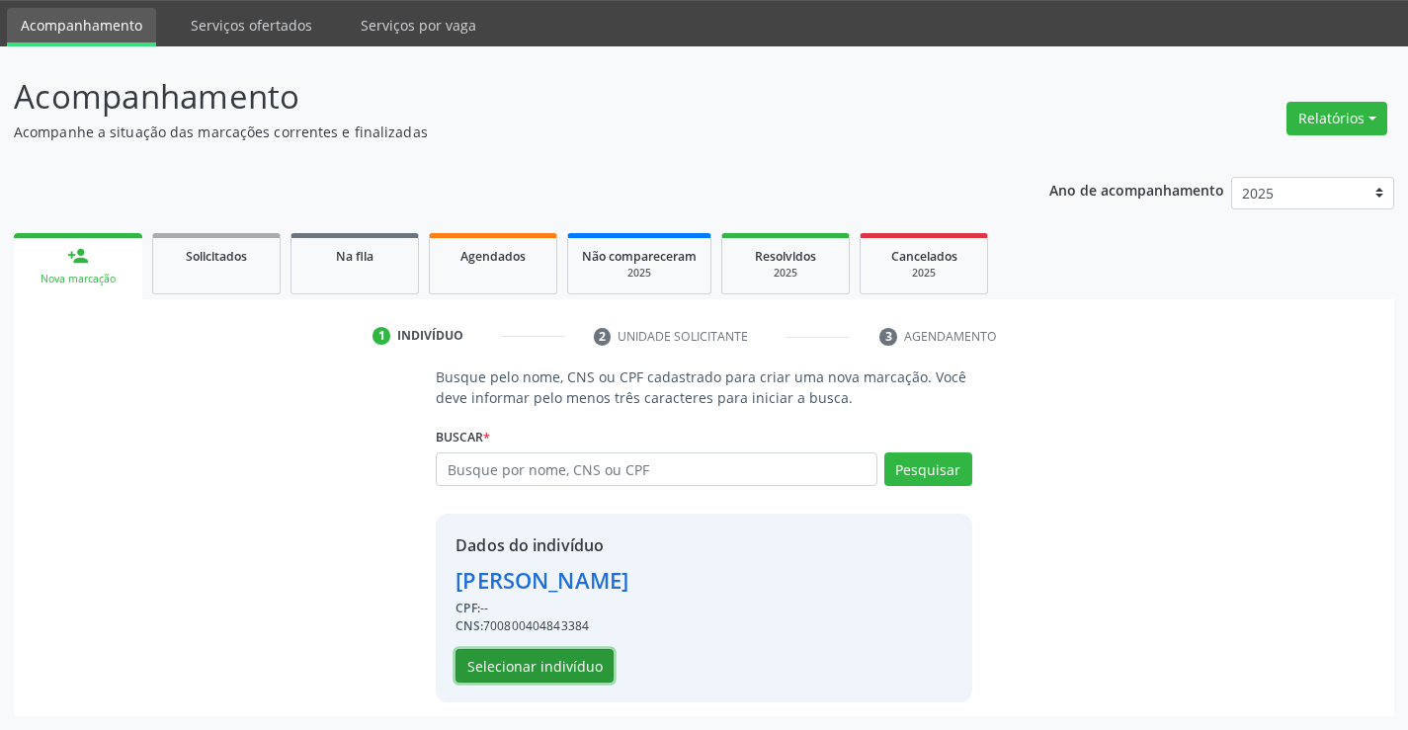
click at [578, 653] on button "Selecionar indivíduo" at bounding box center [535, 666] width 158 height 34
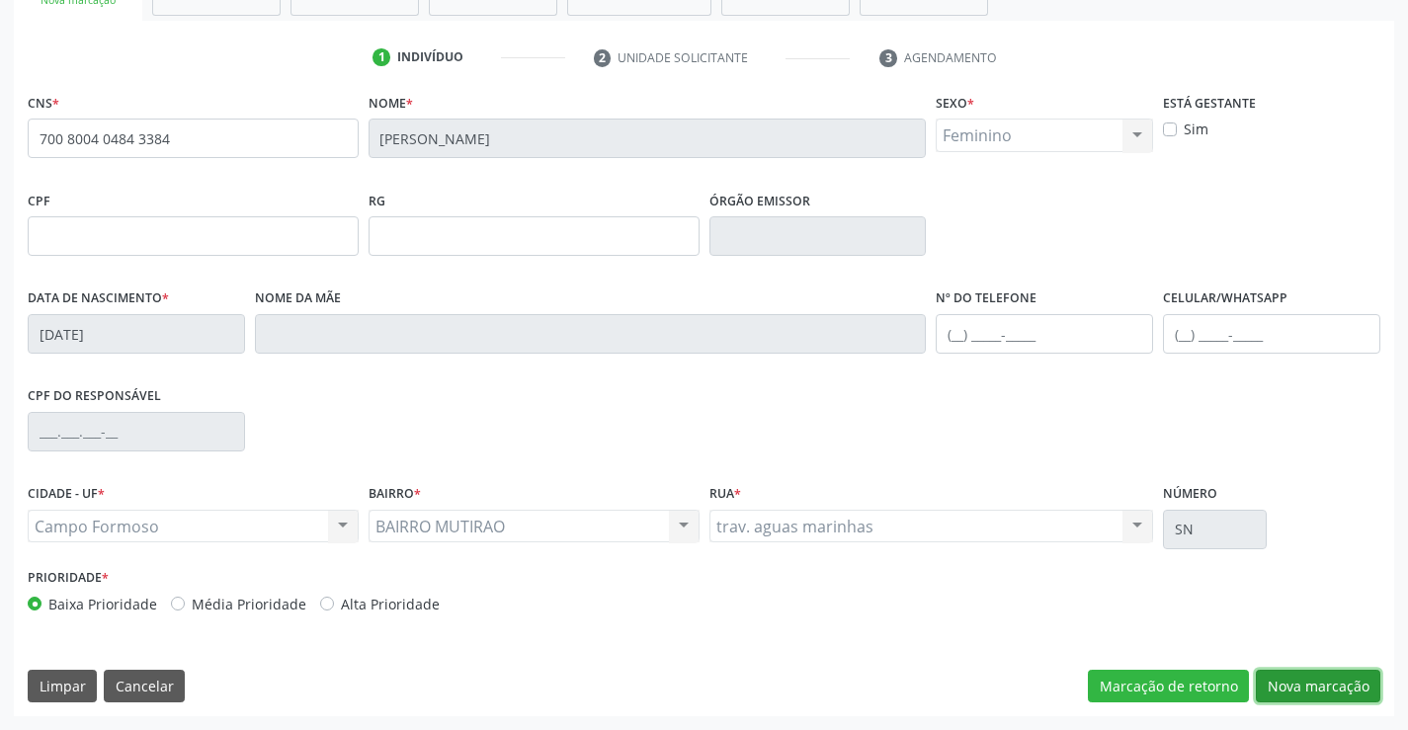
click at [1289, 684] on button "Nova marcação" at bounding box center [1318, 687] width 125 height 34
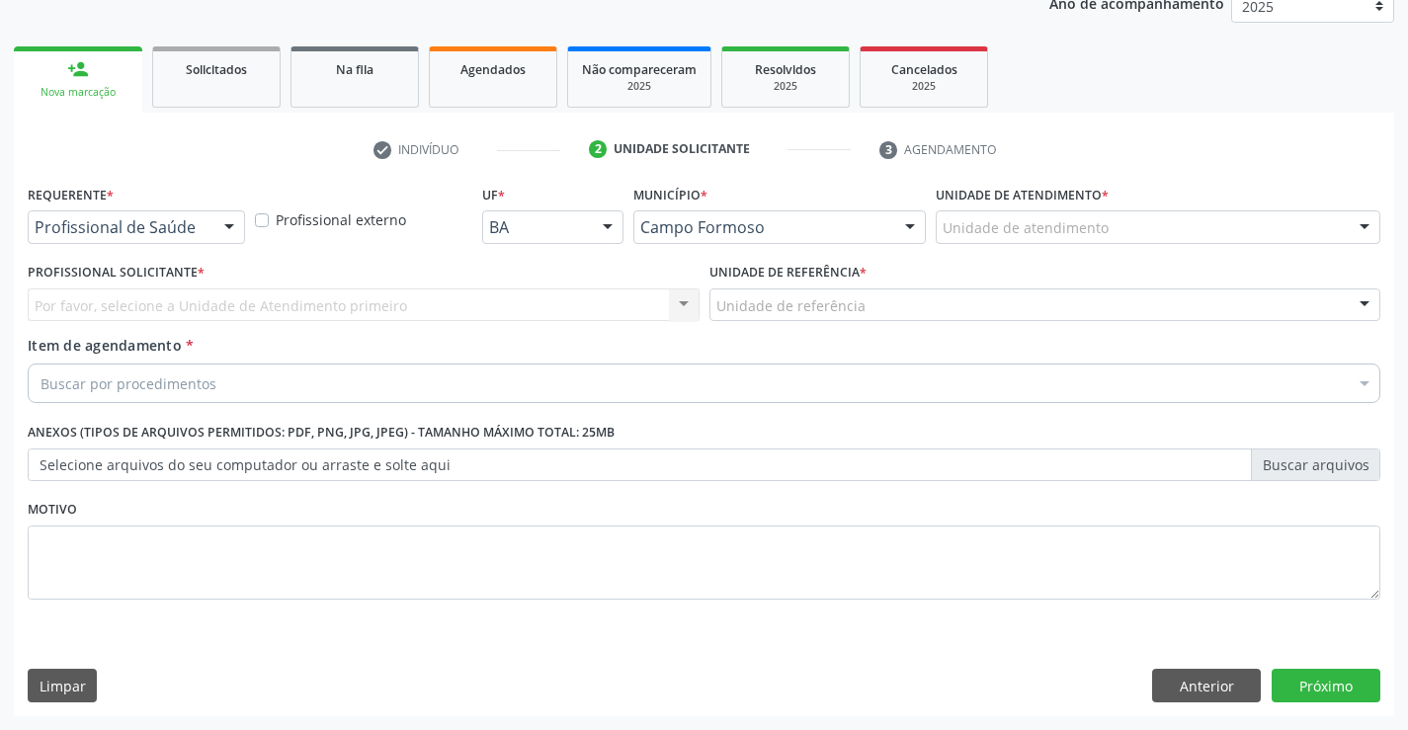
scroll to position [249, 0]
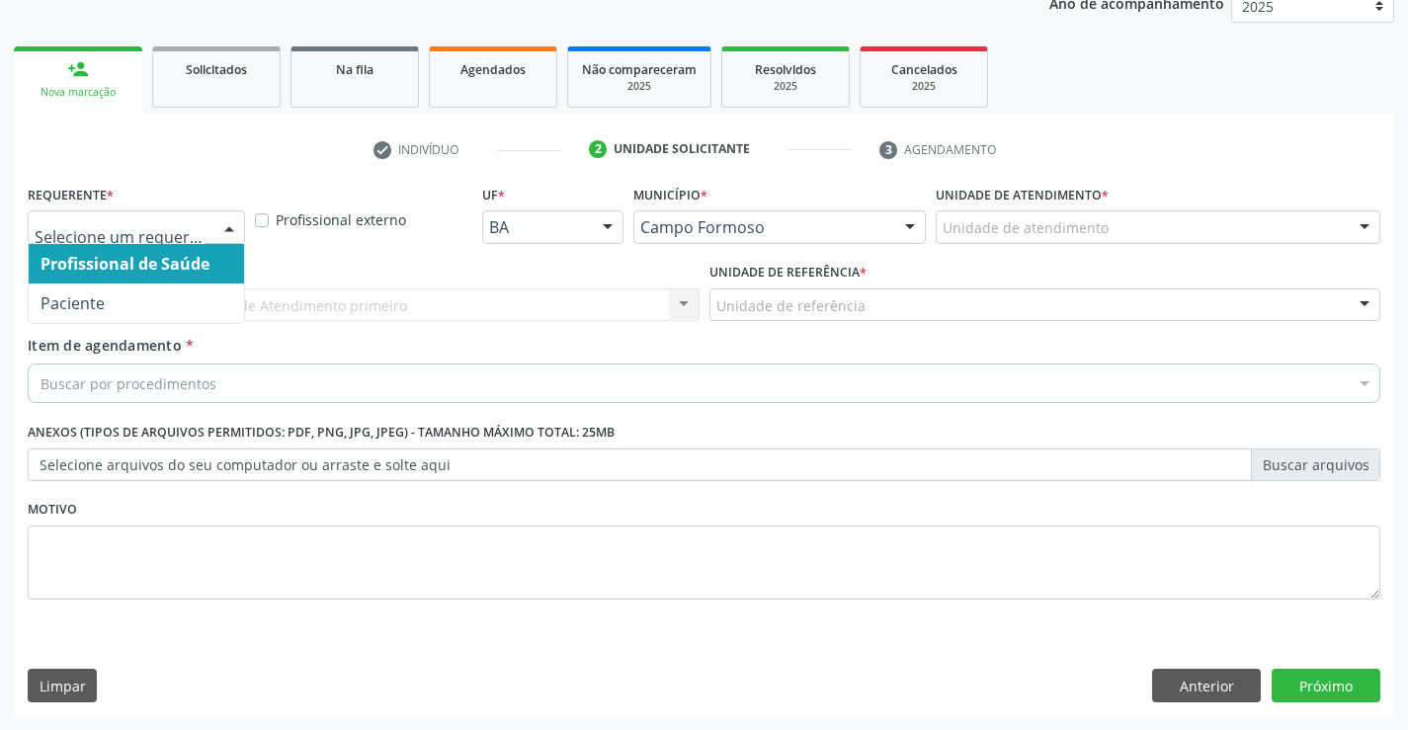
click at [211, 235] on div "Profissional de Saúde Paciente Nenhum resultado encontrado para: " " Não há nen…" at bounding box center [136, 227] width 217 height 34
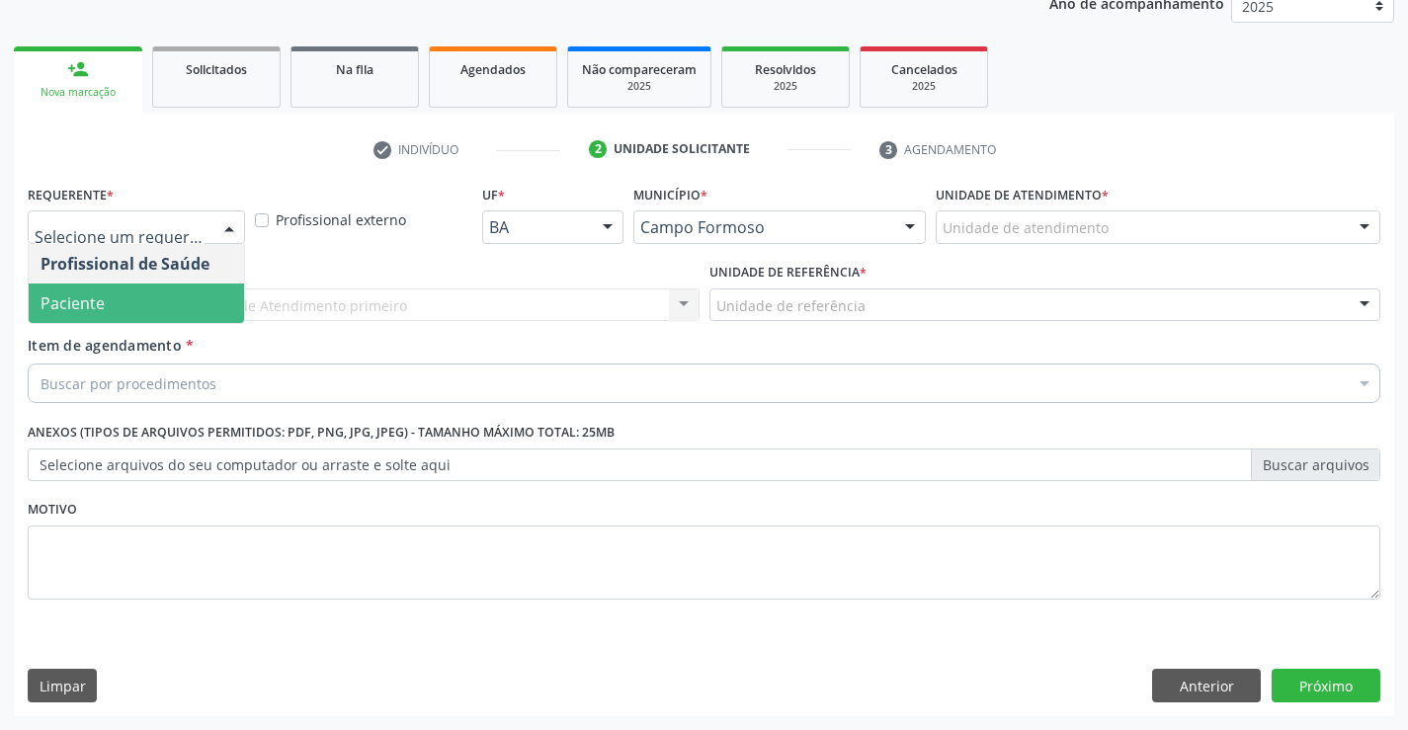
click at [172, 320] on span "Paciente" at bounding box center [136, 304] width 215 height 40
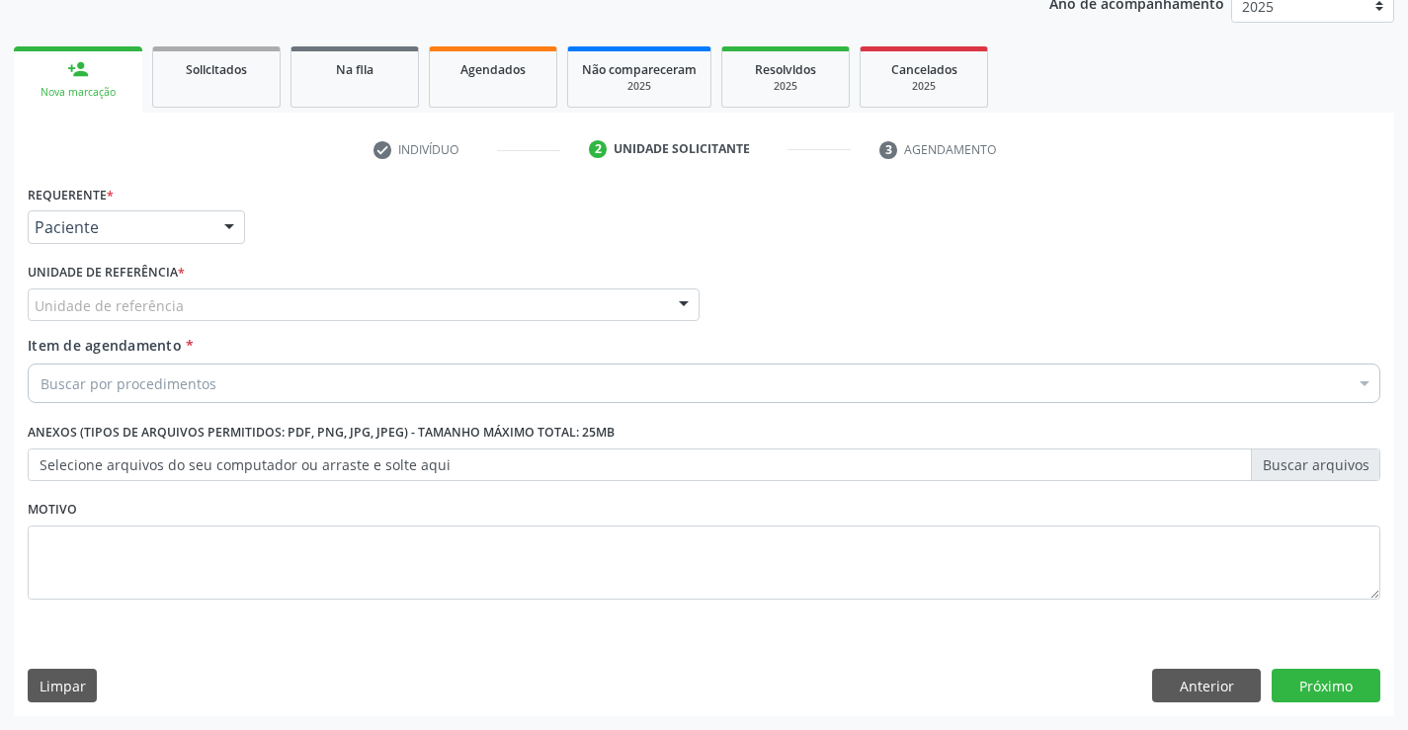
click at [292, 297] on div "Unidade de referência" at bounding box center [364, 306] width 672 height 34
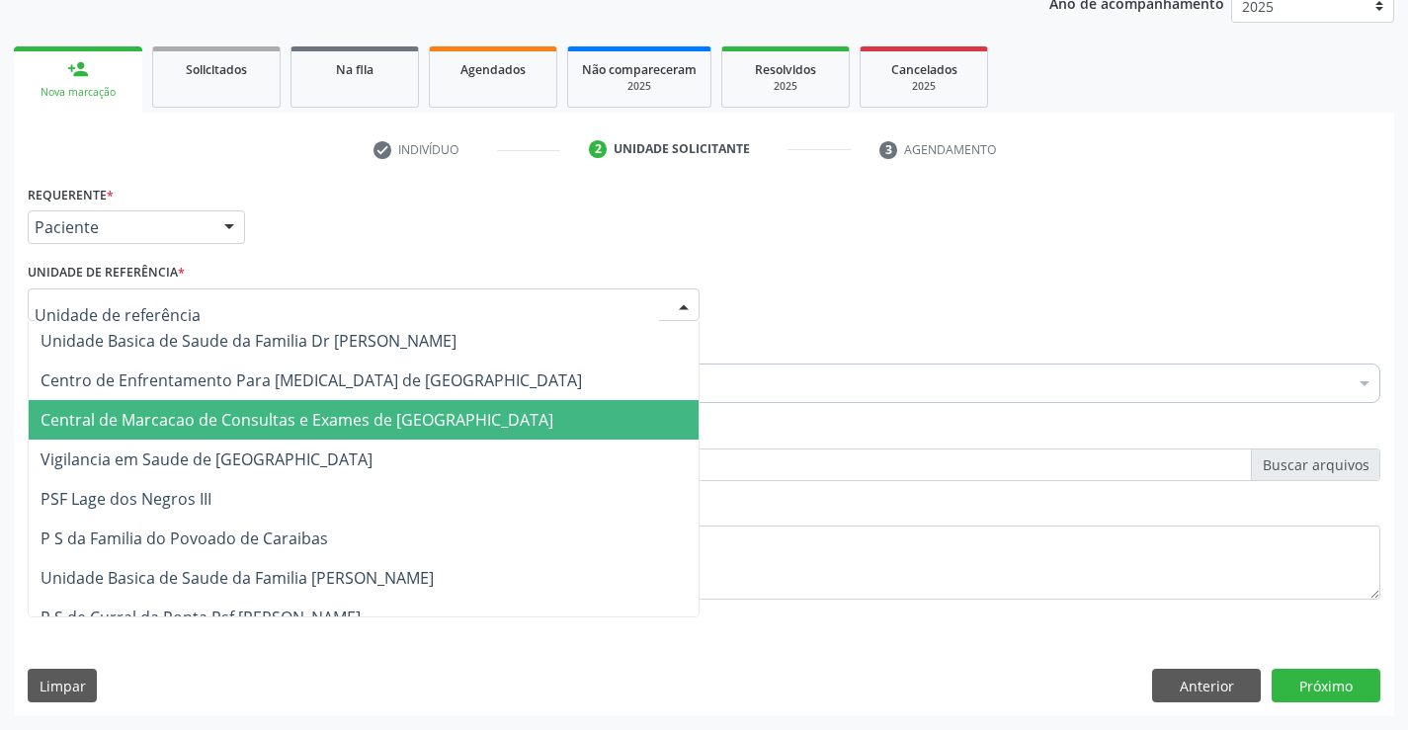
click at [303, 419] on span "Central de Marcacao de Consultas e Exames de [GEOGRAPHIC_DATA]" at bounding box center [297, 420] width 513 height 22
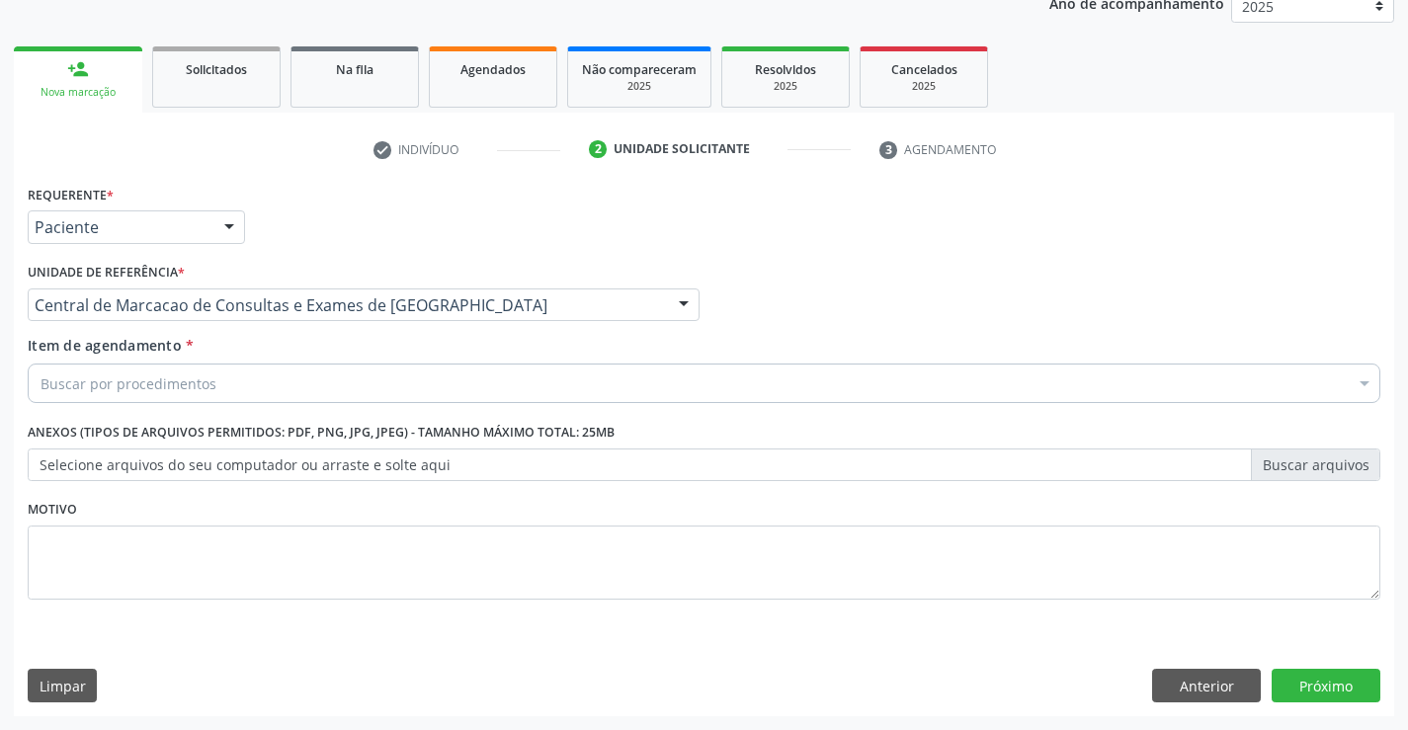
click at [350, 380] on div "Buscar por procedimentos" at bounding box center [704, 384] width 1353 height 40
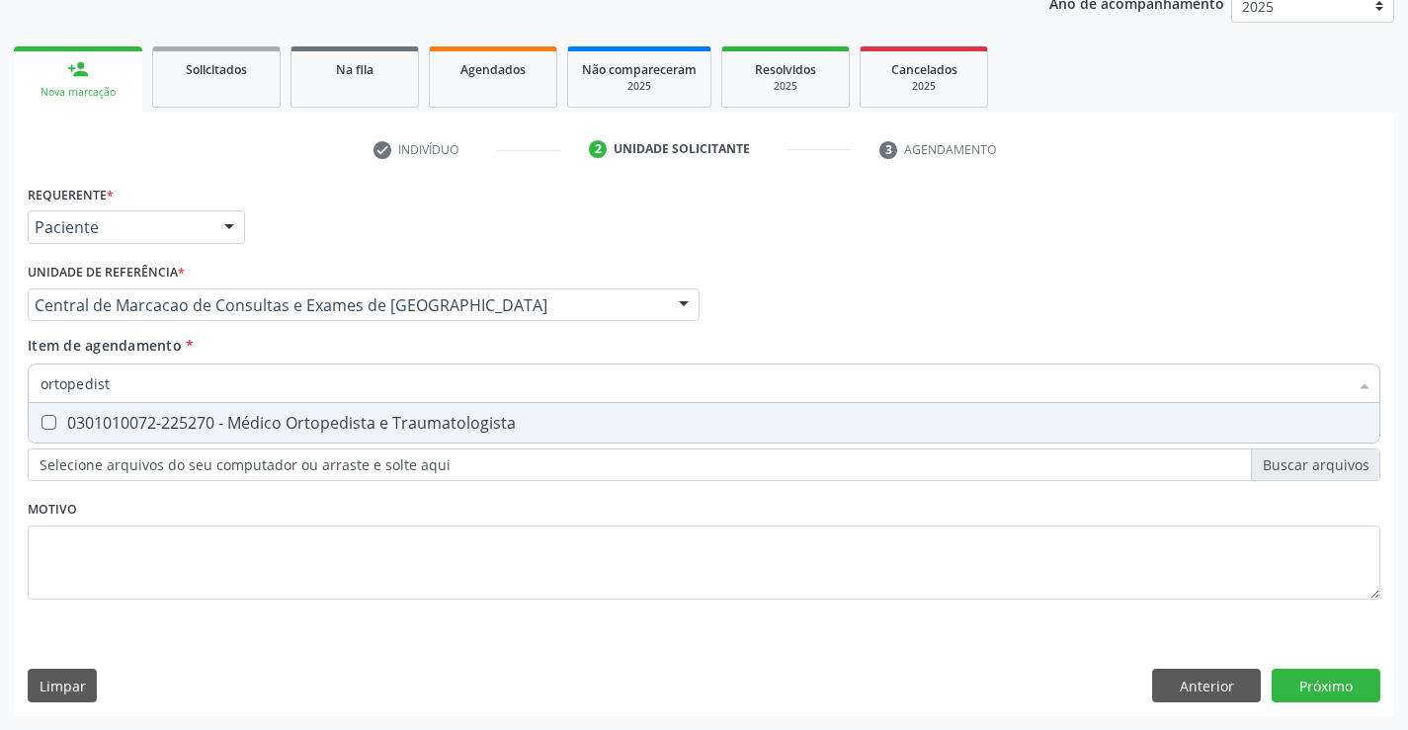
type input "ortopedista"
click at [368, 415] on div "0301010072-225270 - Médico Ortopedista e Traumatologista" at bounding box center [704, 423] width 1327 height 16
checkbox Traumatologista "true"
click at [1364, 695] on div "Requerente * Paciente Profissional de Saúde Paciente Nenhum resultado encontrad…" at bounding box center [704, 448] width 1380 height 537
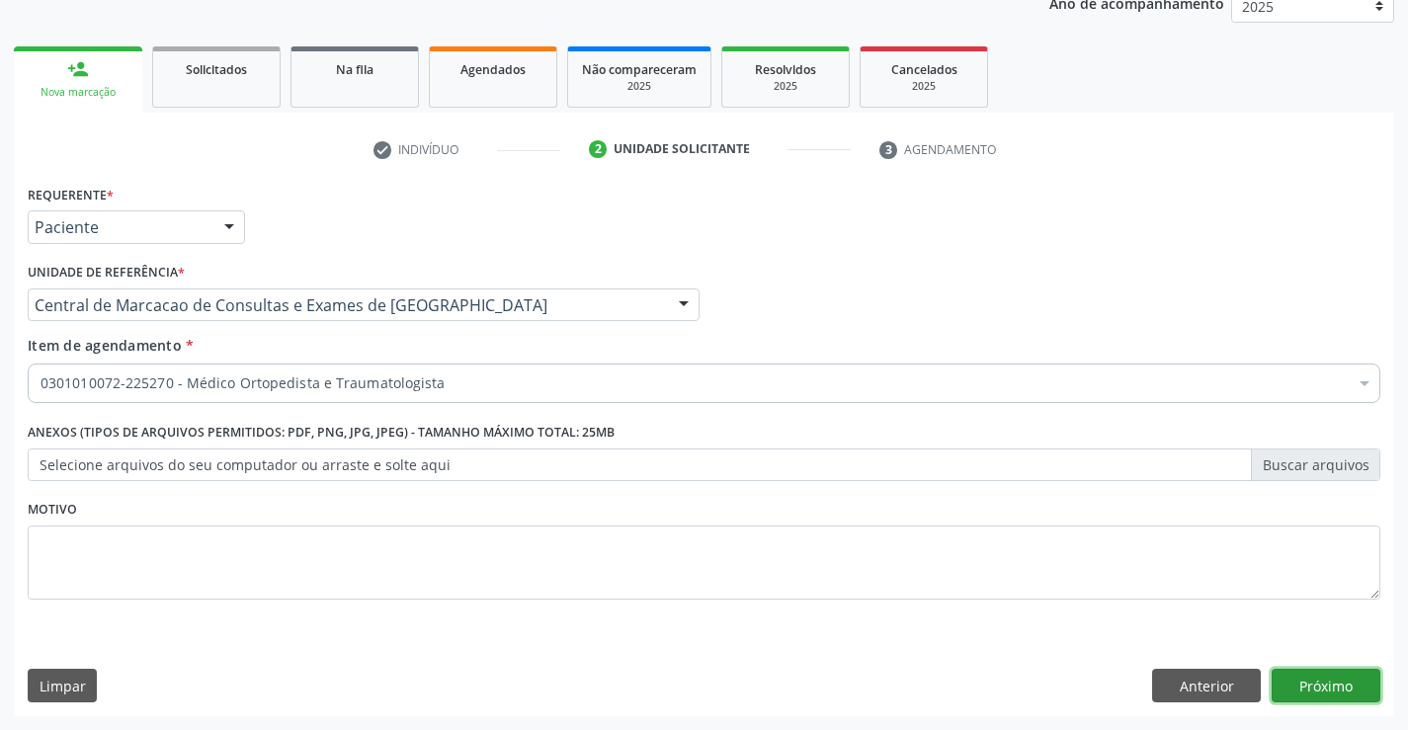
click at [1361, 695] on button "Próximo" at bounding box center [1326, 686] width 109 height 34
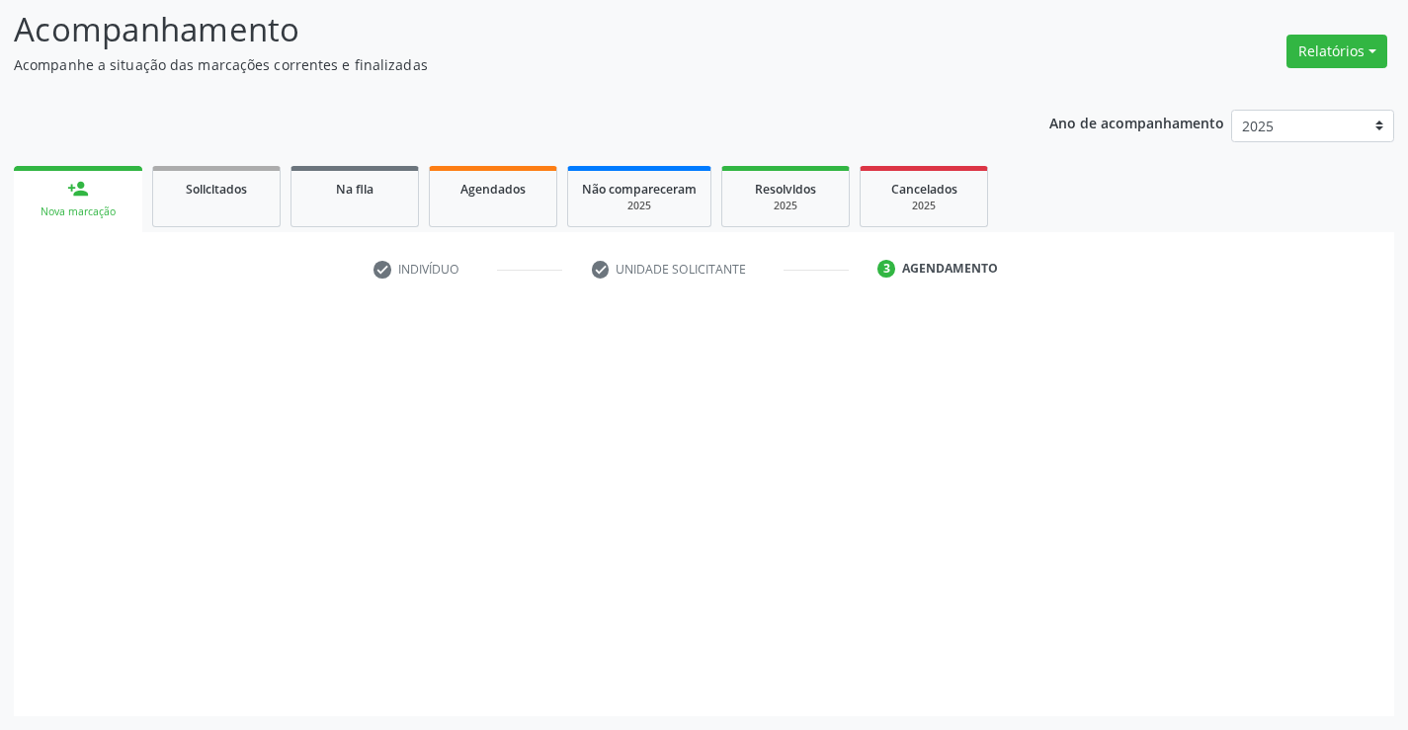
scroll to position [129, 0]
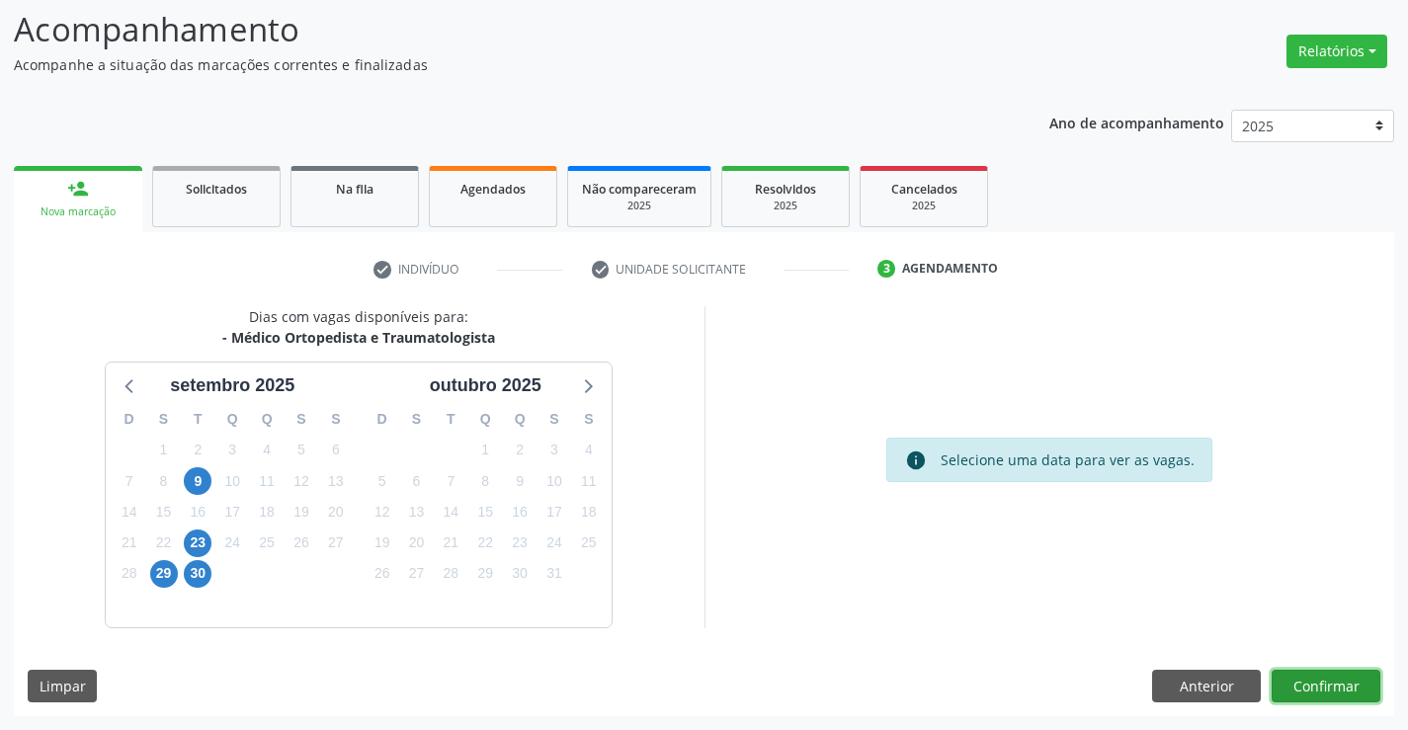
click at [1319, 679] on button "Confirmar" at bounding box center [1326, 687] width 109 height 34
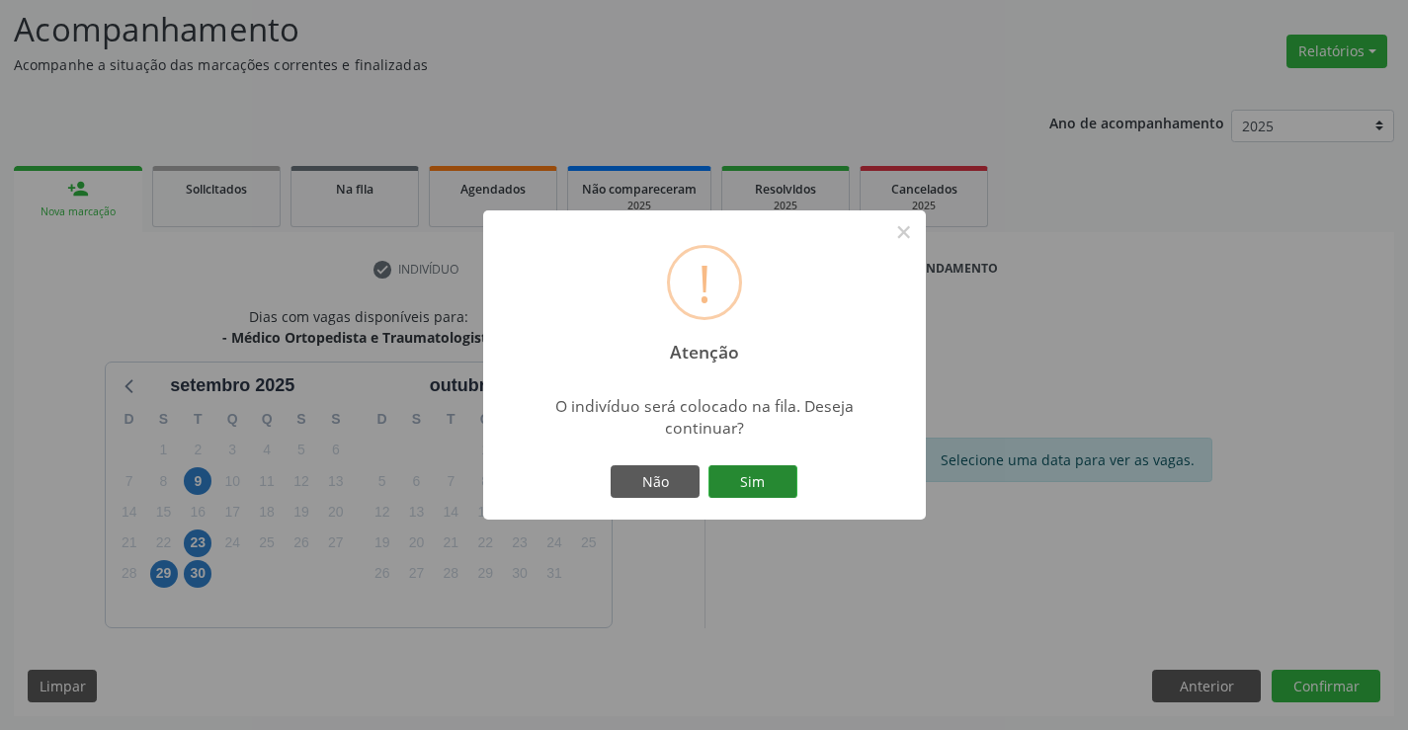
click at [764, 467] on button "Sim" at bounding box center [752, 482] width 89 height 34
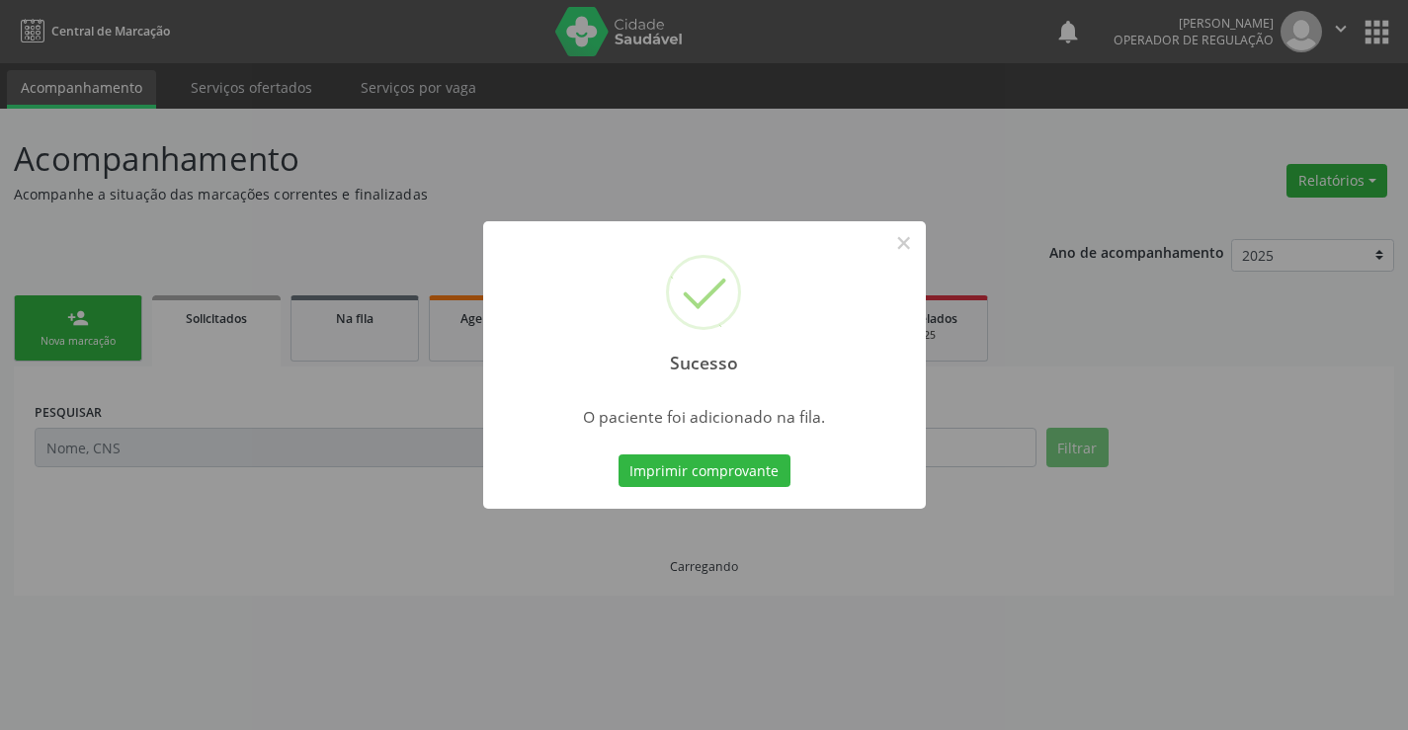
scroll to position [0, 0]
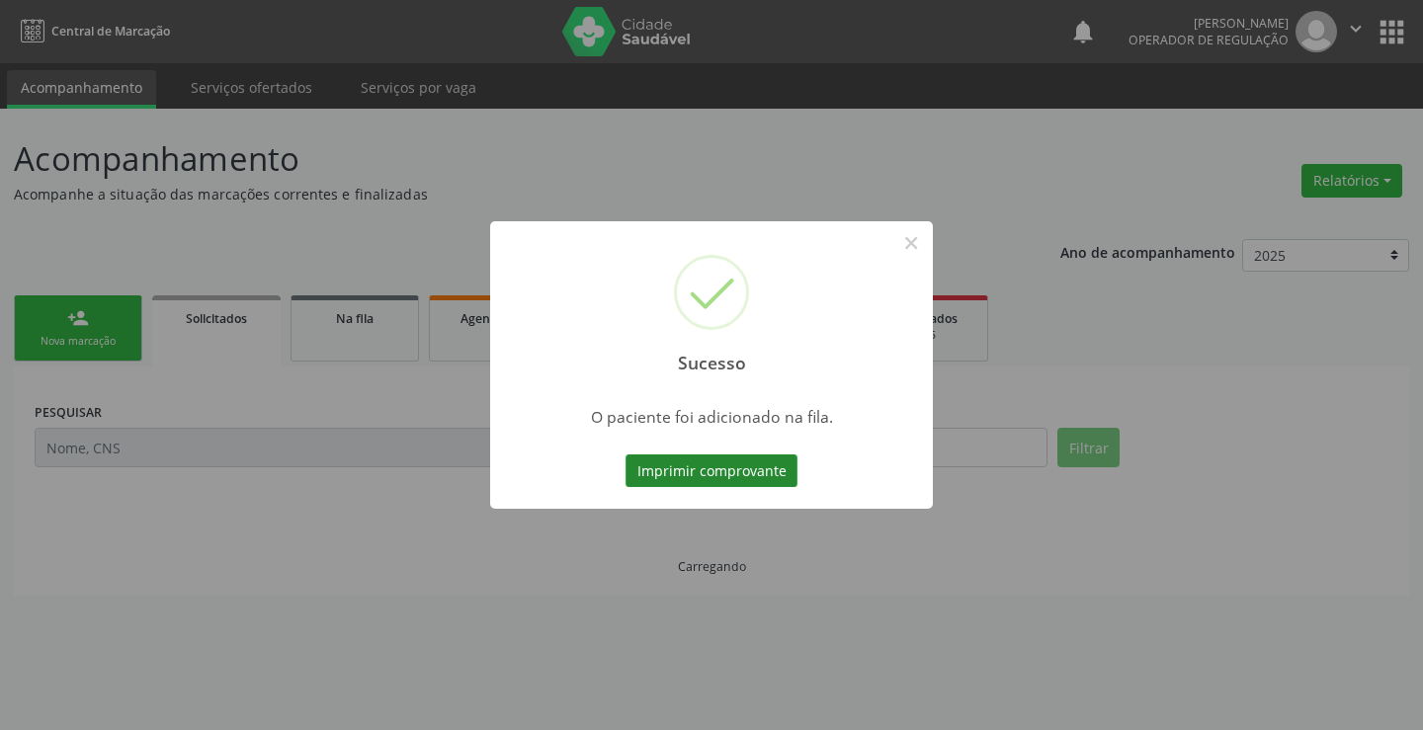
click at [758, 469] on button "Imprimir comprovante" at bounding box center [711, 472] width 172 height 34
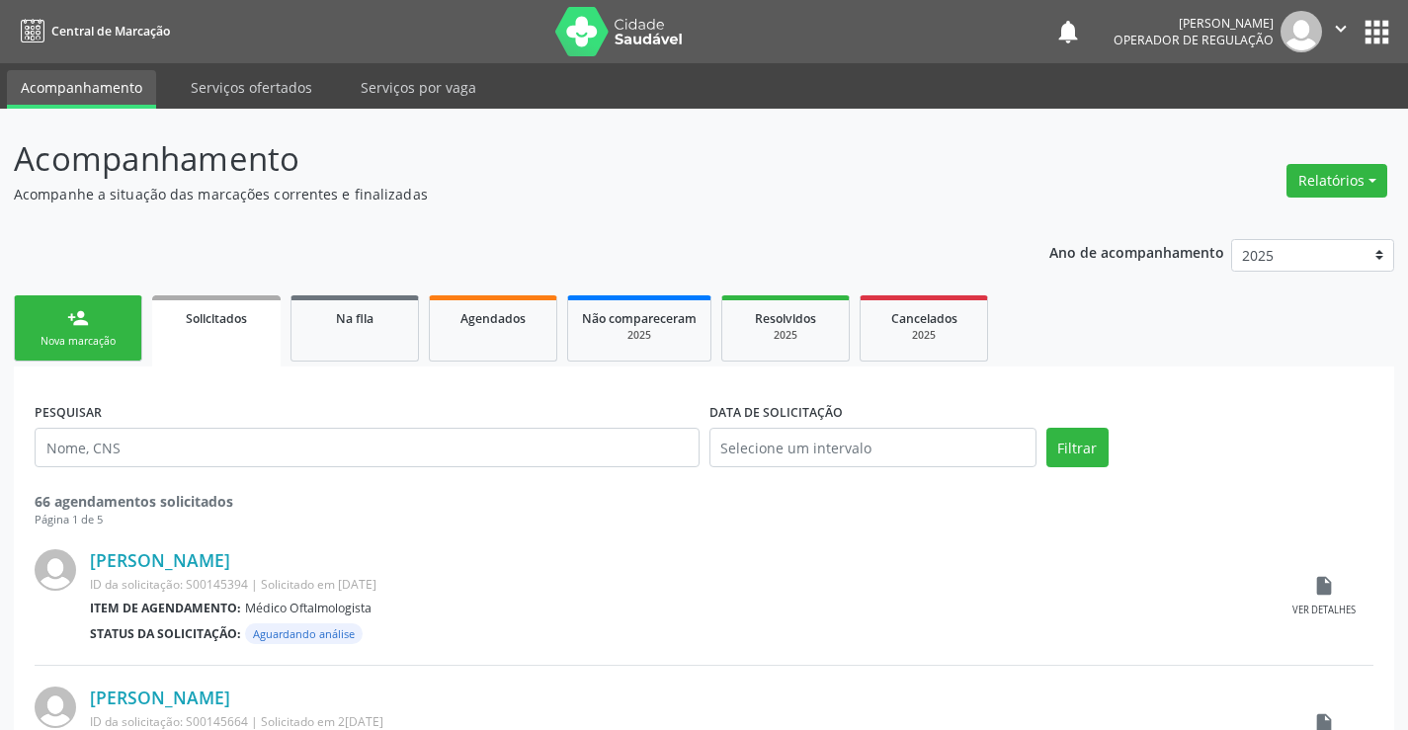
click at [50, 325] on link "person_add Nova marcação" at bounding box center [78, 328] width 128 height 66
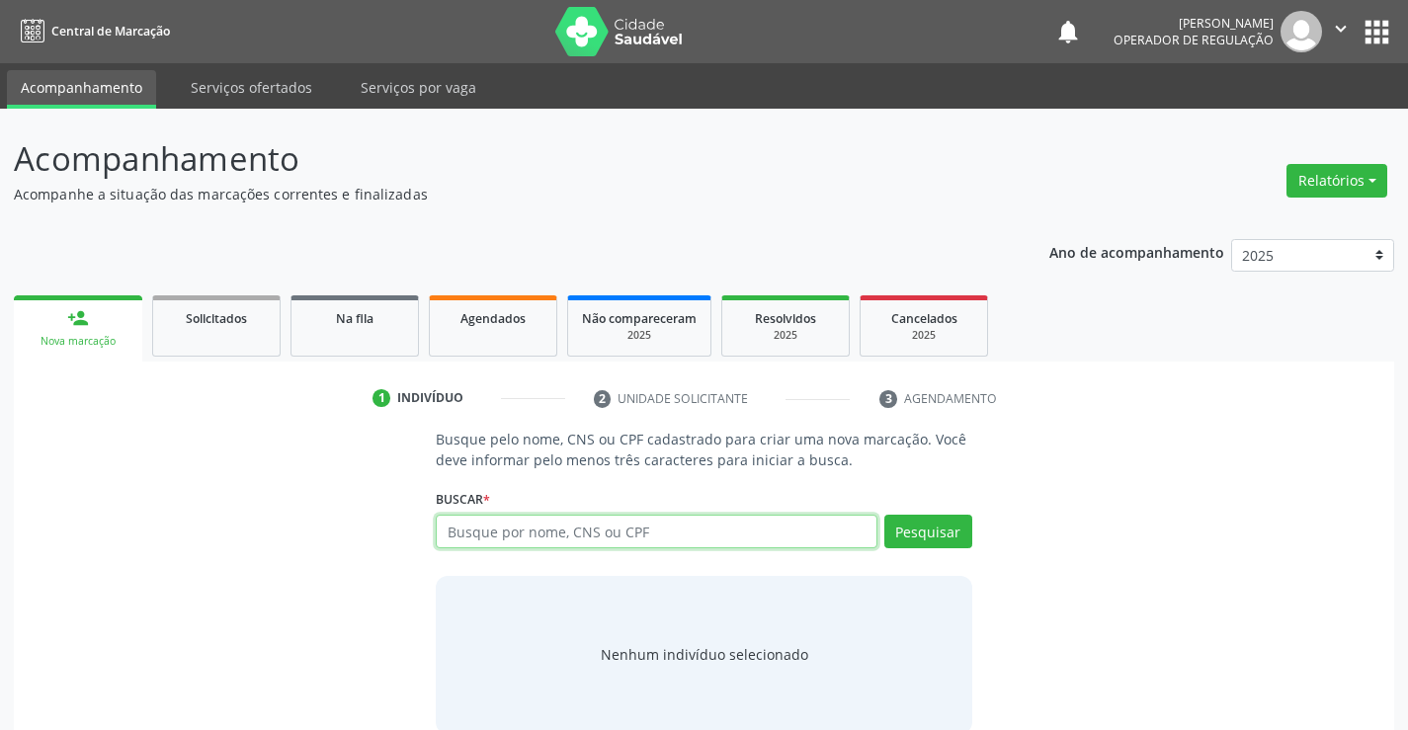
click at [546, 545] on input "text" at bounding box center [656, 532] width 441 height 34
type input "708606040232581"
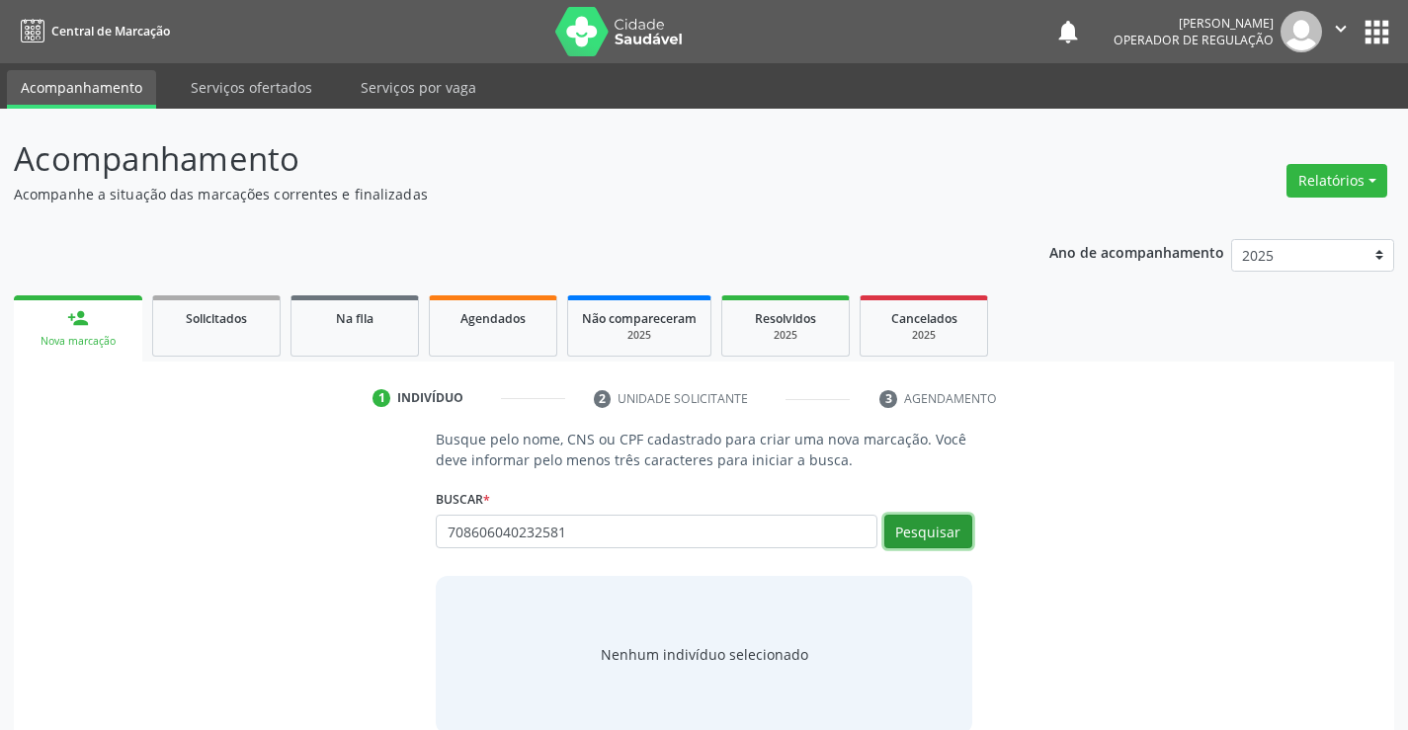
click at [924, 531] on button "Pesquisar" at bounding box center [928, 532] width 88 height 34
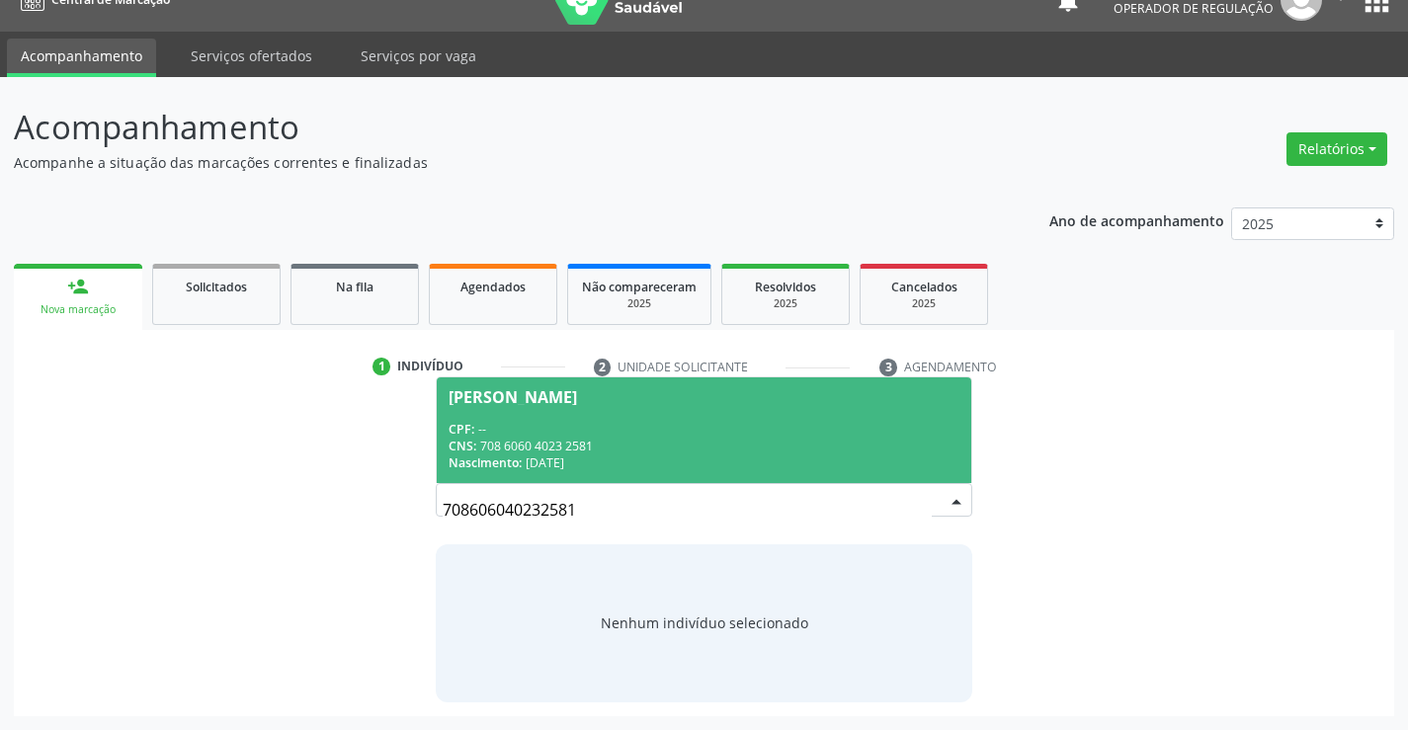
click at [610, 413] on span "Edivaldo Carvalho da Silva CPF: -- CNS: 708 6060 4023 2581 Nascimento: 13/08/19…" at bounding box center [704, 430] width 534 height 106
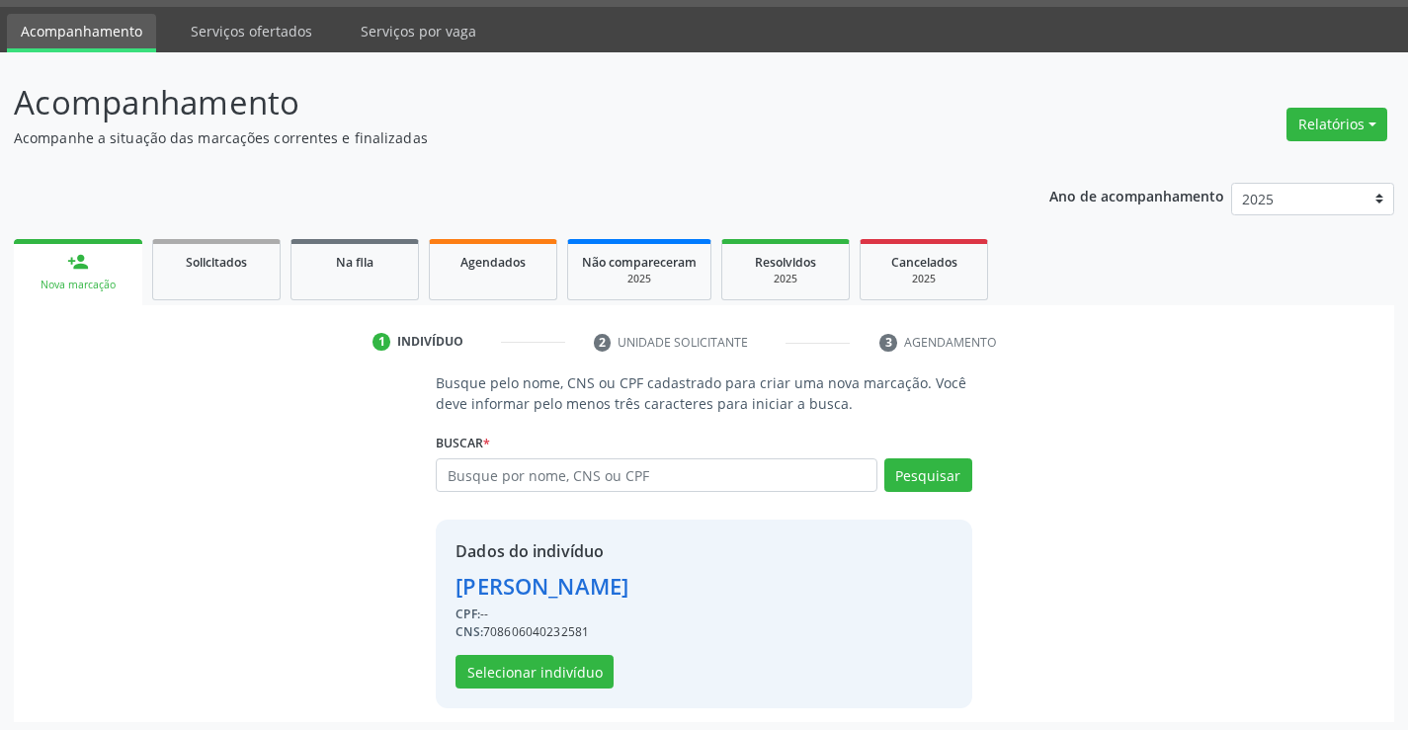
scroll to position [62, 0]
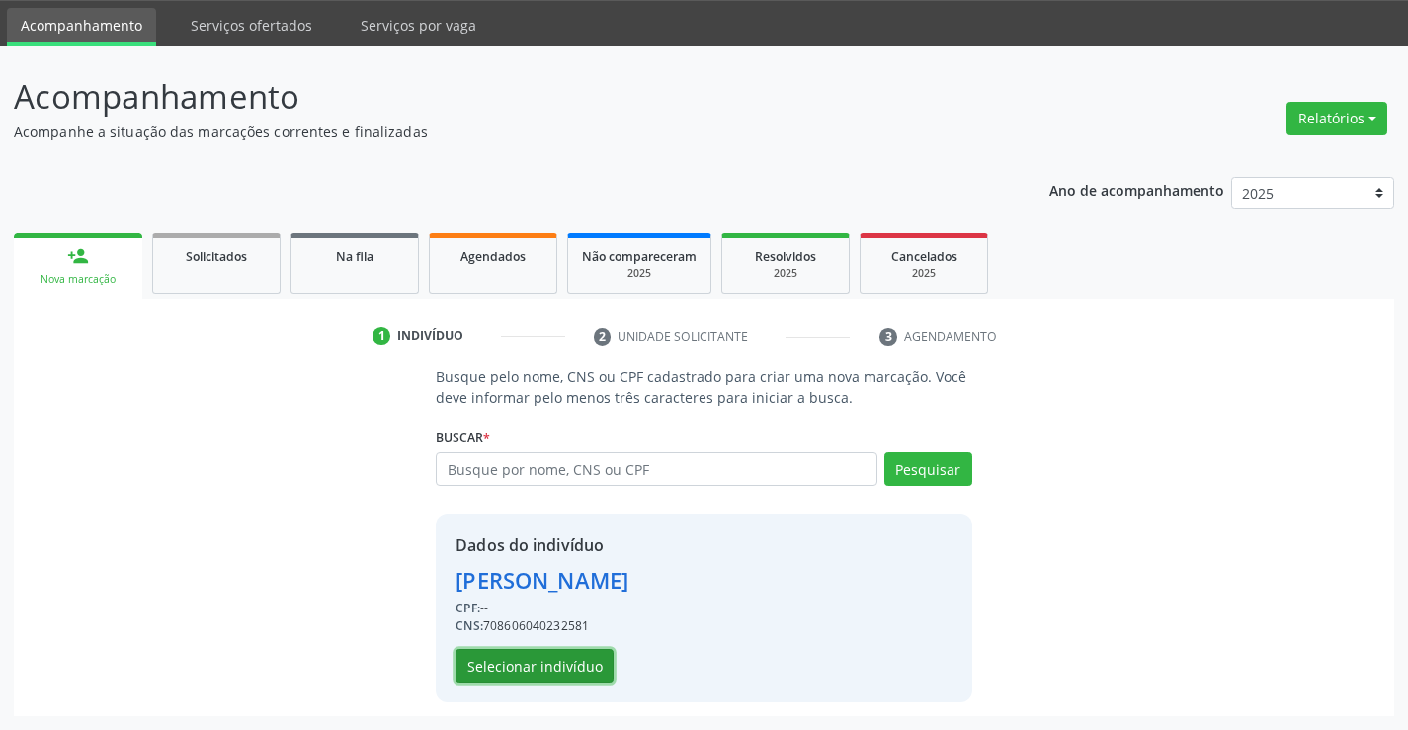
click at [509, 657] on button "Selecionar indivíduo" at bounding box center [535, 666] width 158 height 34
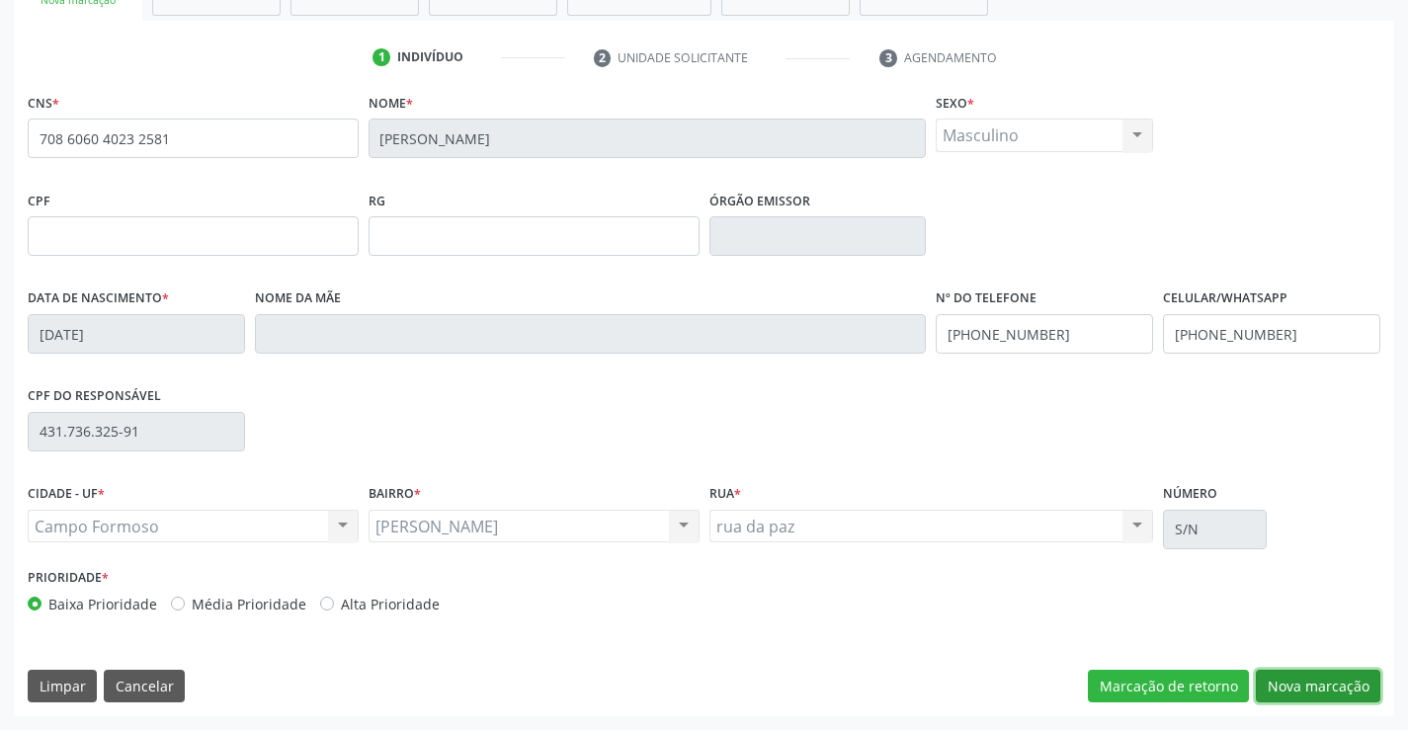
click at [1292, 688] on button "Nova marcação" at bounding box center [1318, 687] width 125 height 34
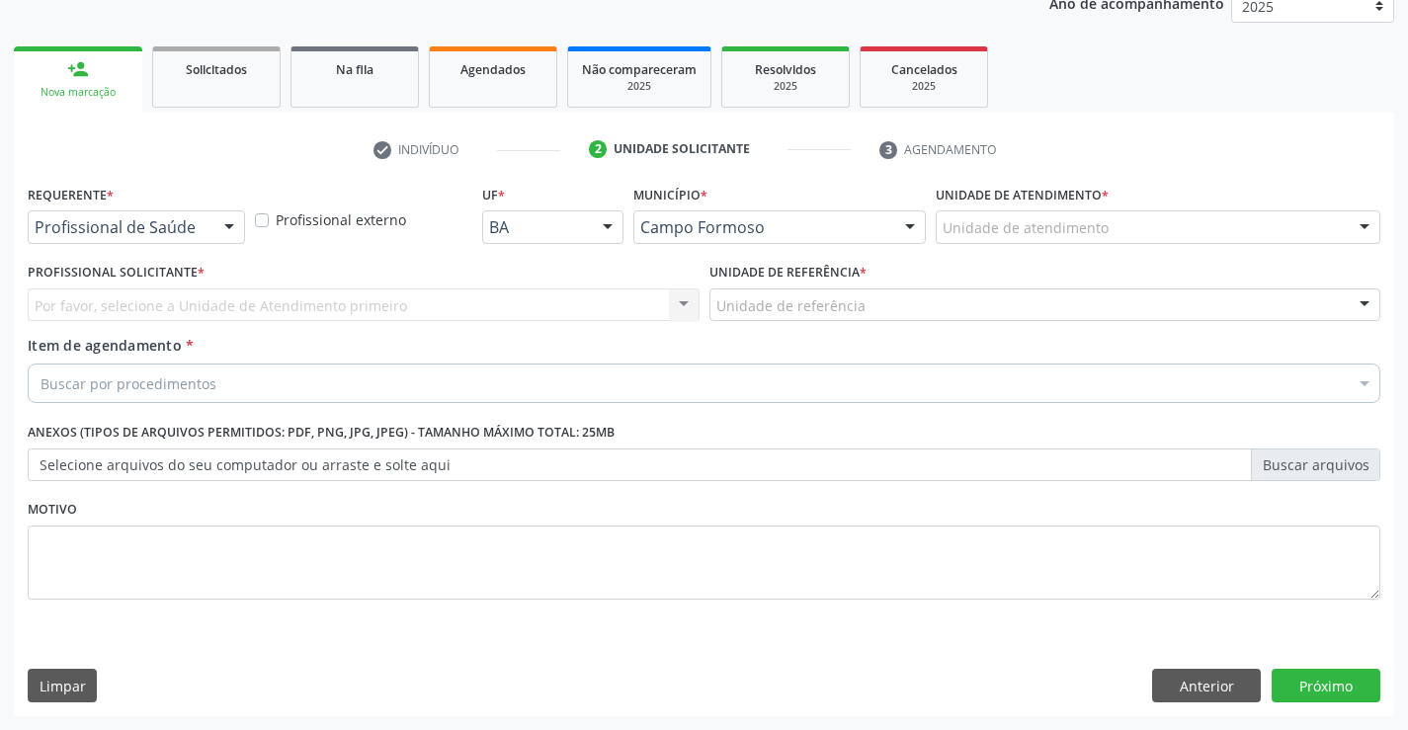
scroll to position [249, 0]
click at [237, 228] on div at bounding box center [229, 228] width 30 height 34
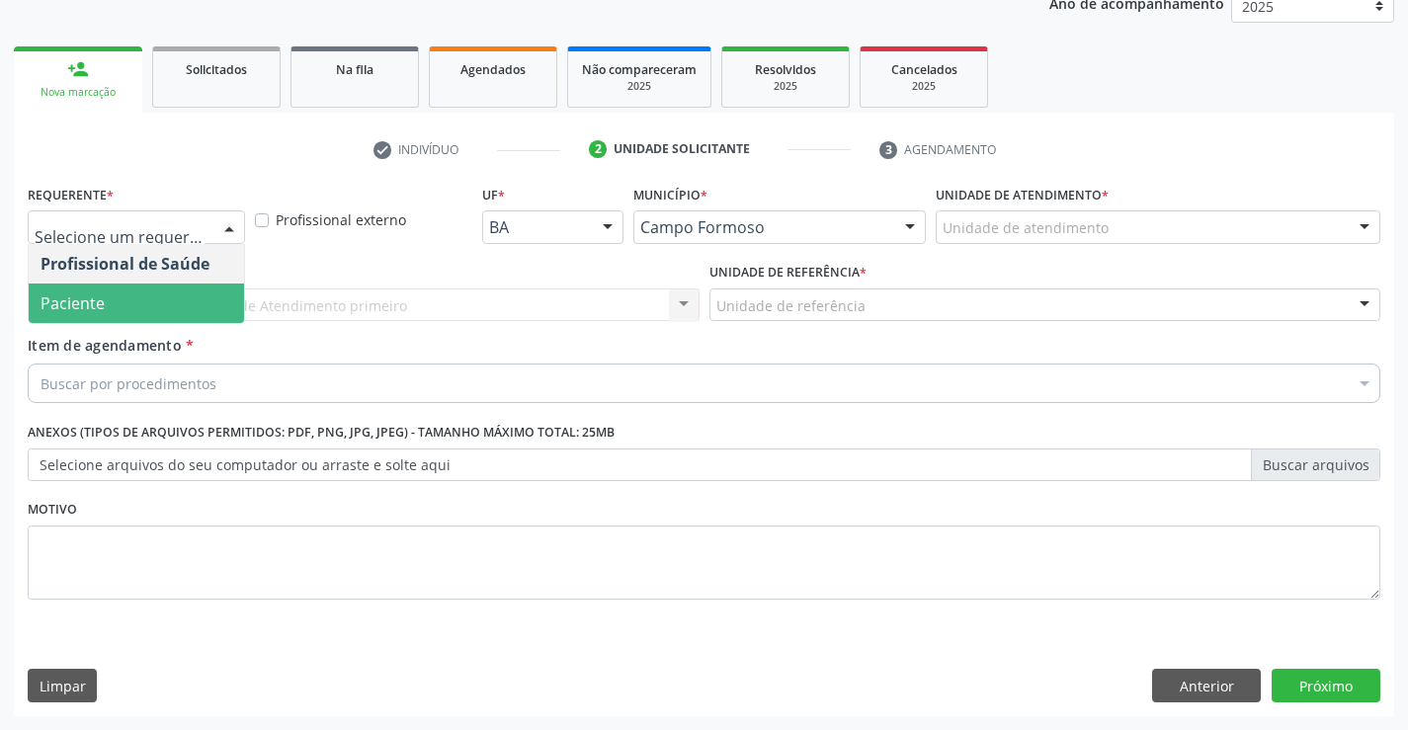
click at [151, 314] on span "Paciente" at bounding box center [136, 304] width 215 height 40
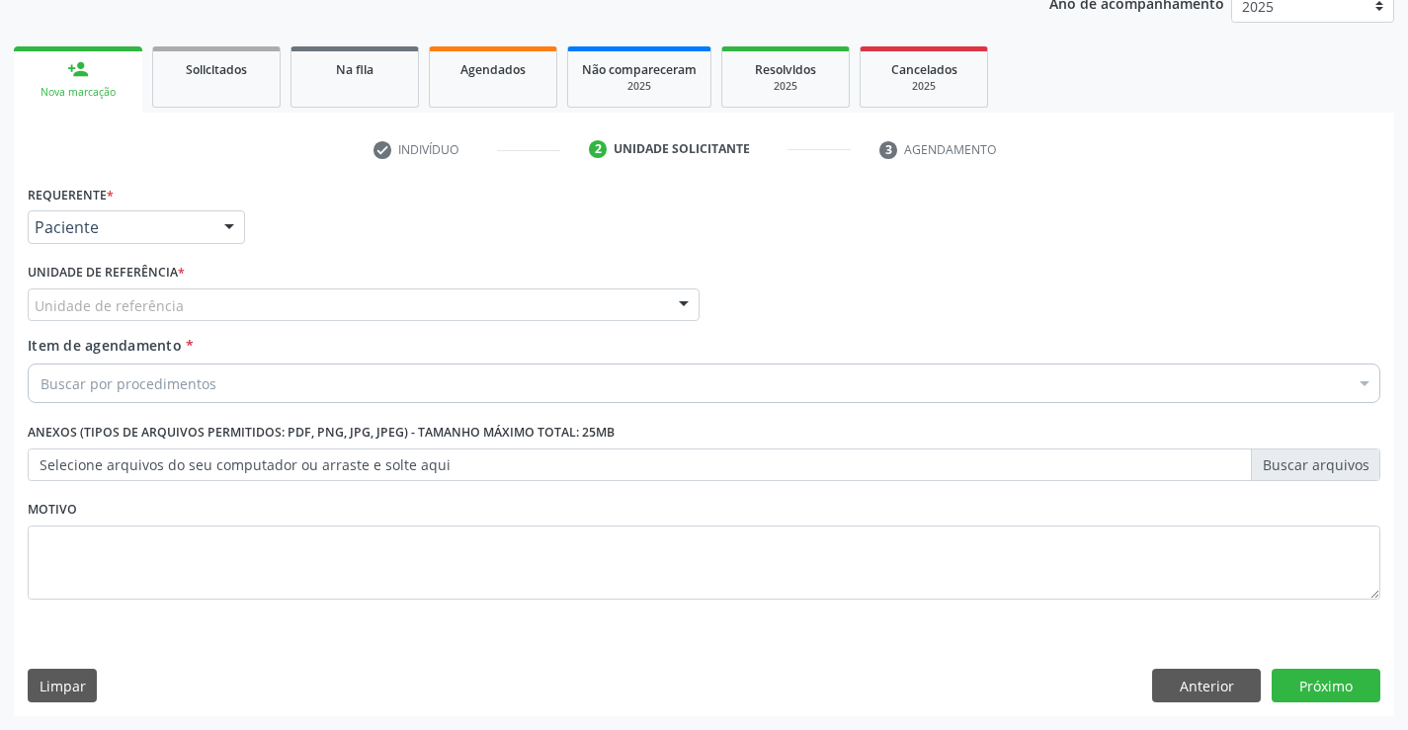
click at [303, 312] on div "Unidade de referência" at bounding box center [364, 306] width 672 height 34
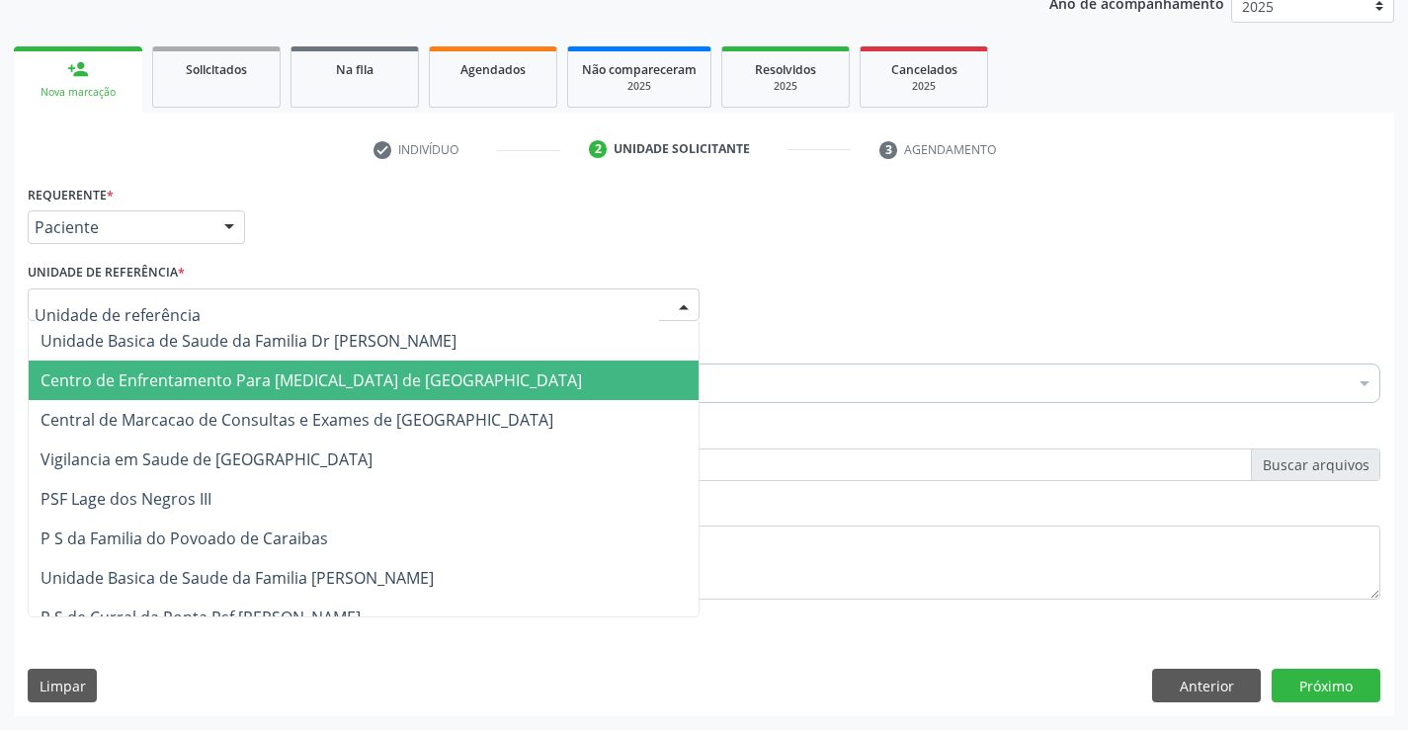
click at [297, 408] on span "Central de Marcacao de Consultas e Exames de [GEOGRAPHIC_DATA]" at bounding box center [364, 420] width 670 height 40
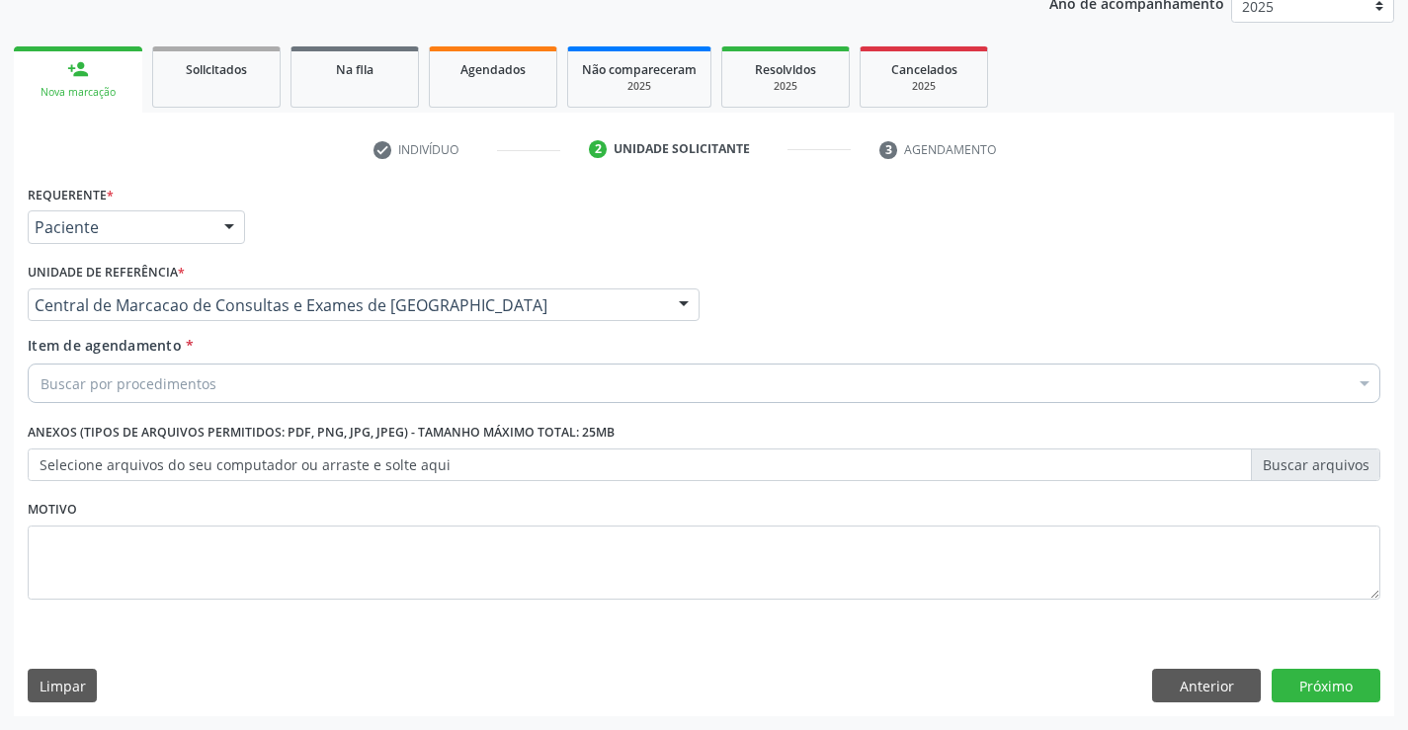
click at [306, 387] on div "Buscar por procedimentos" at bounding box center [704, 384] width 1353 height 40
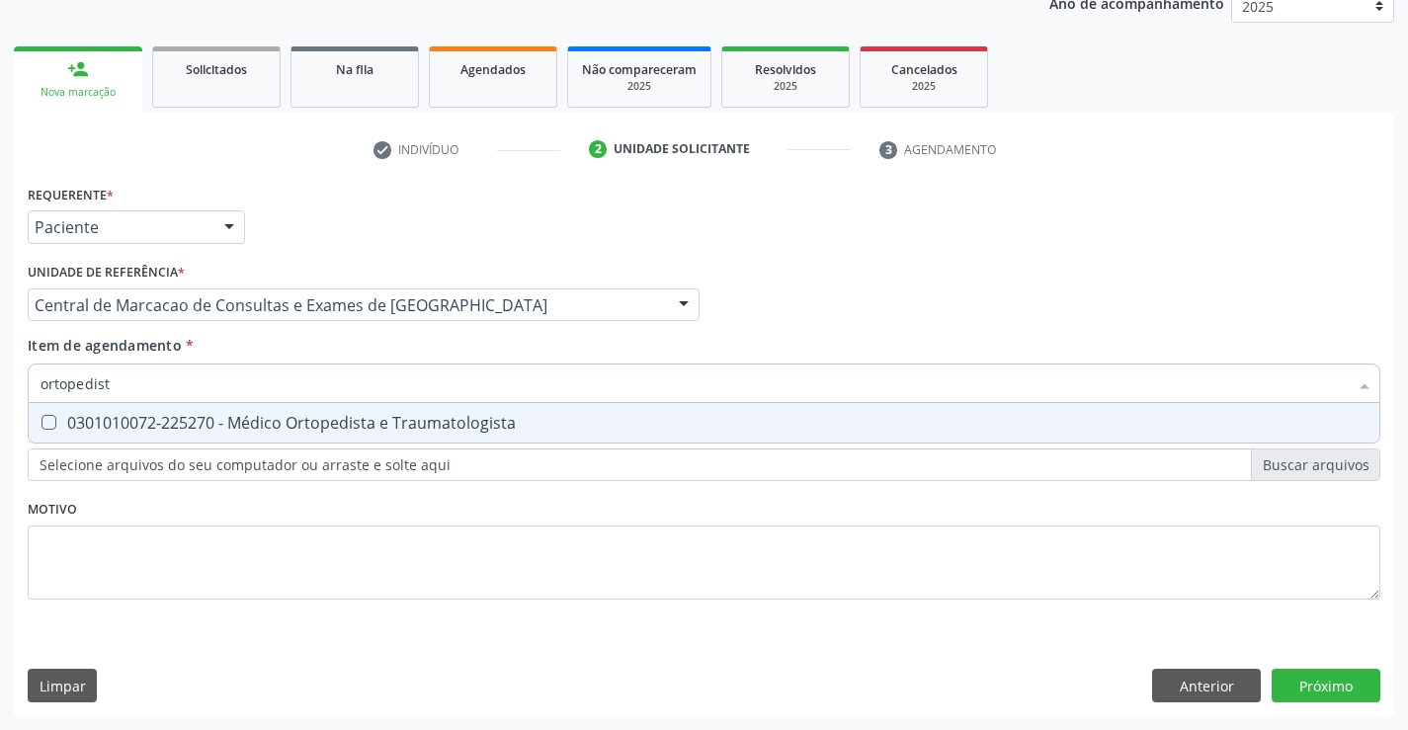
type input "ortopedista"
click at [250, 419] on div "0301010072-225270 - Médico Ortopedista e Traumatologista" at bounding box center [704, 423] width 1327 height 16
checkbox Traumatologista "true"
click at [256, 368] on input "ortopedista" at bounding box center [694, 384] width 1307 height 40
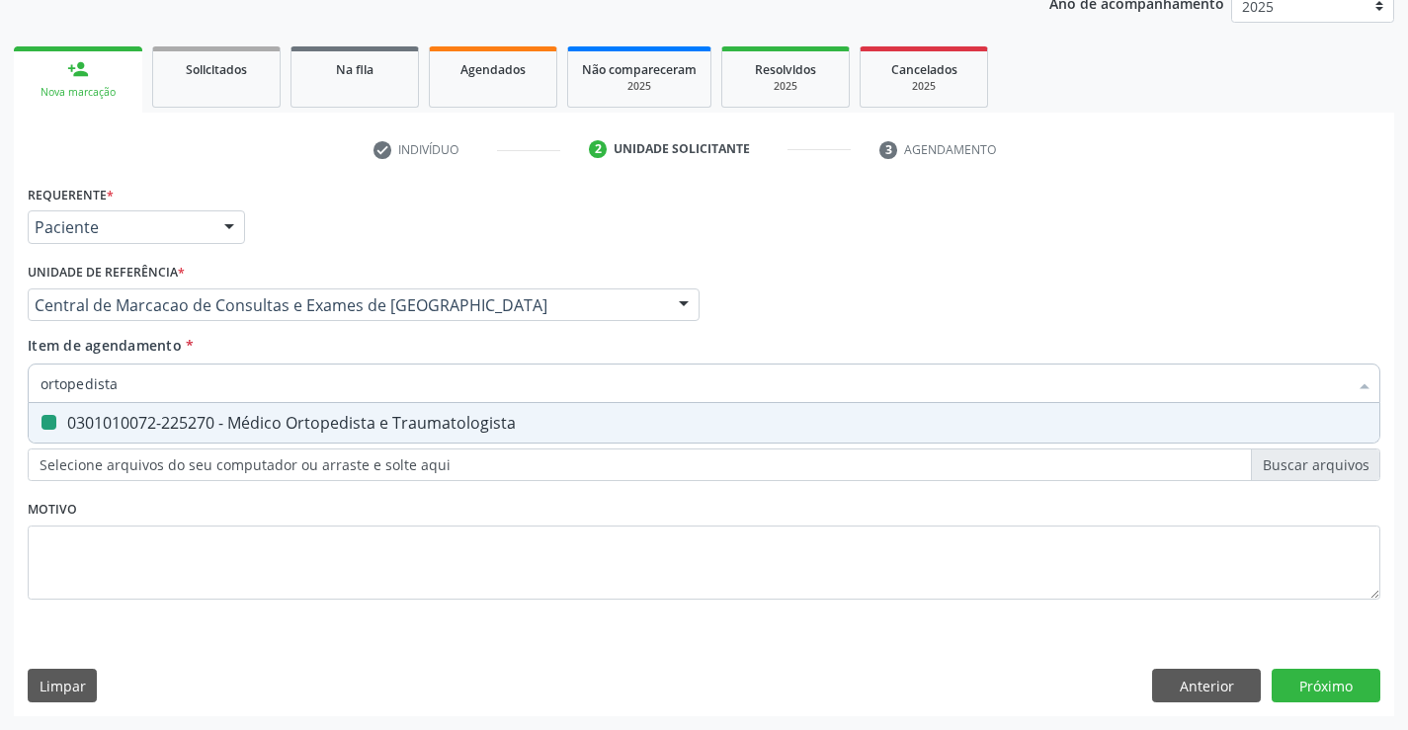
type input "p"
checkbox Traumatologista "false"
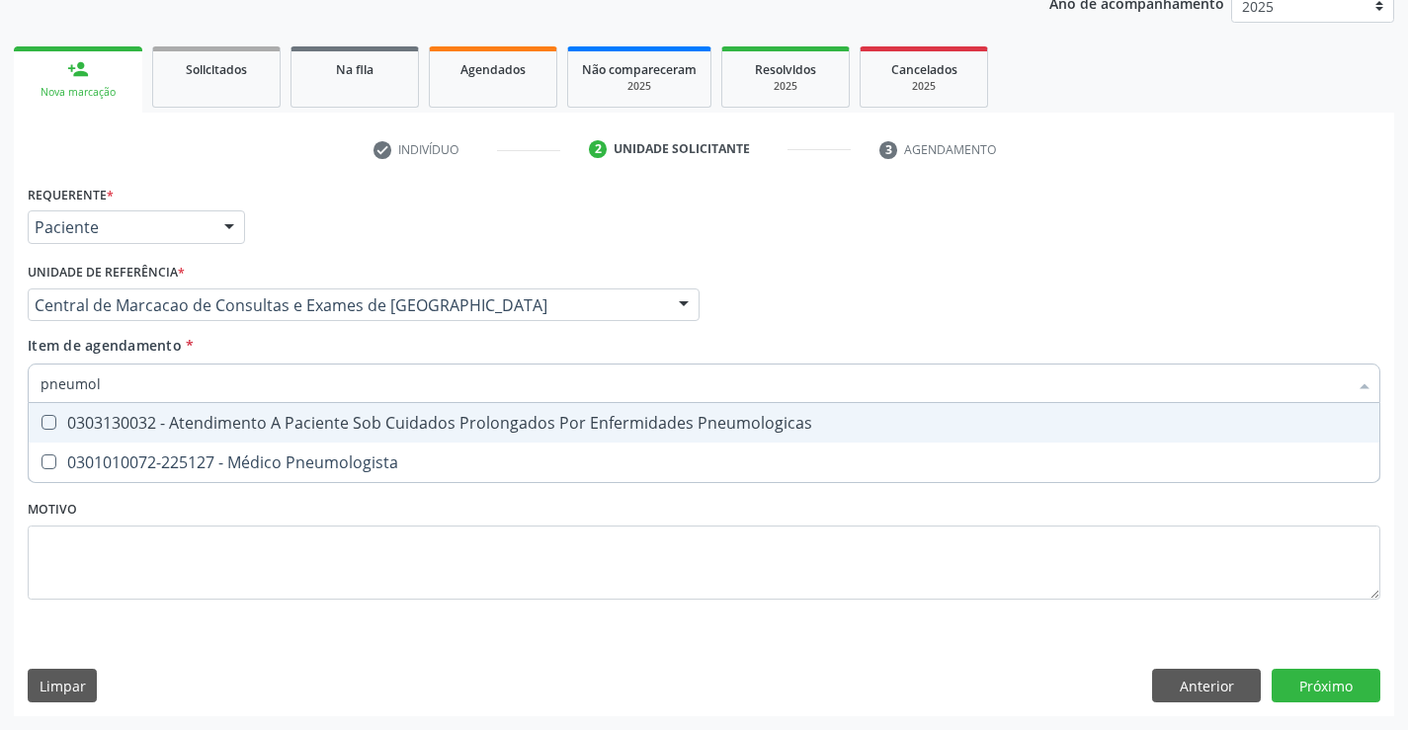
type input "pneumolo"
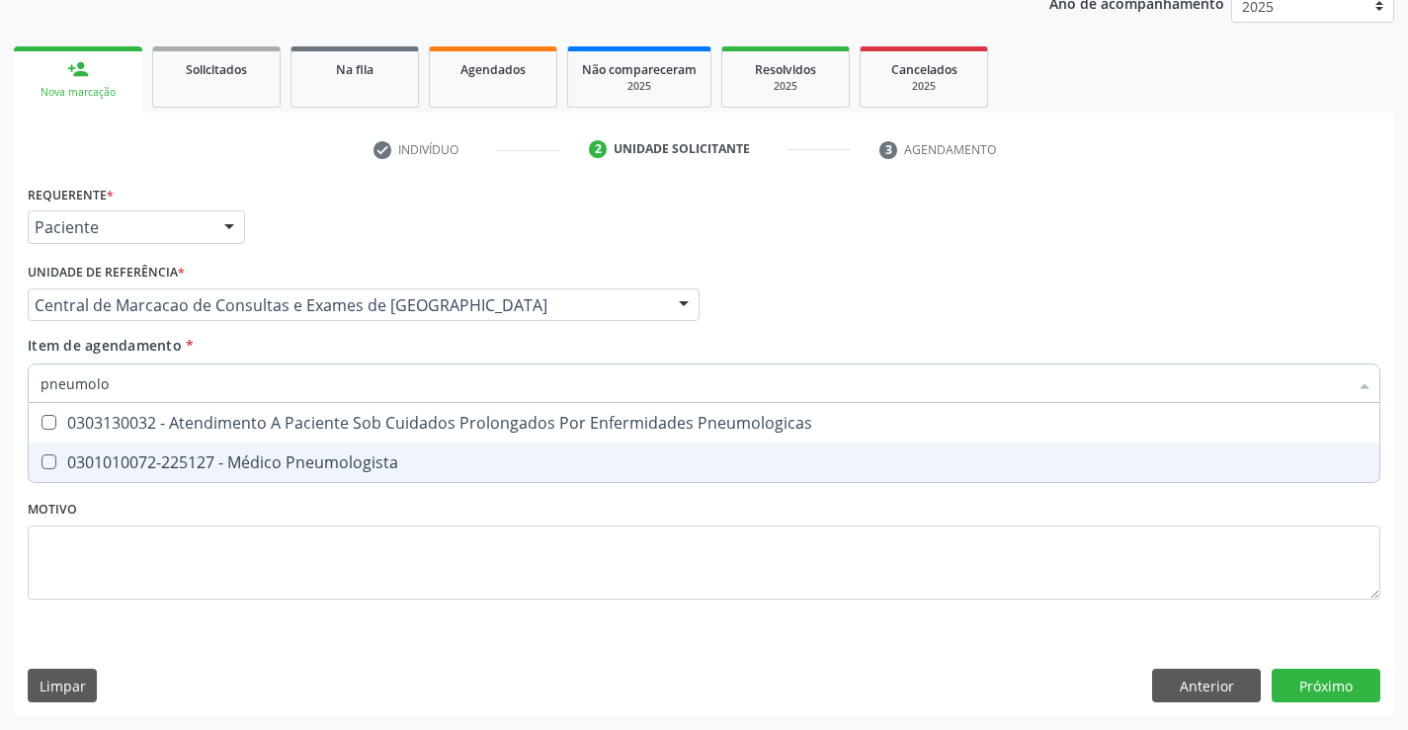
click at [257, 448] on span "0301010072-225127 - Médico Pneumologista" at bounding box center [704, 463] width 1351 height 40
checkbox Pneumologista "true"
click at [1304, 682] on div "Requerente * Paciente Profissional de Saúde Paciente Nenhum resultado encontrad…" at bounding box center [704, 448] width 1380 height 537
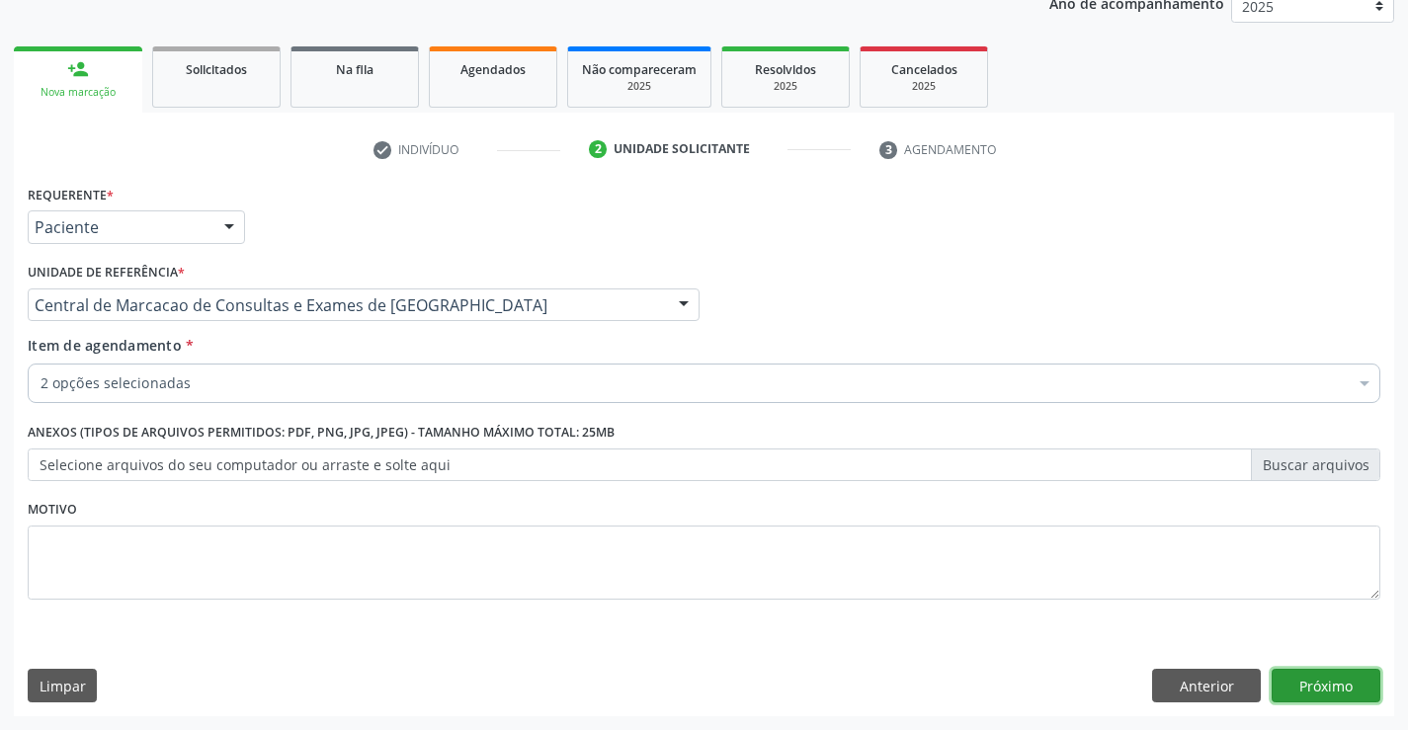
click at [1327, 684] on button "Próximo" at bounding box center [1326, 686] width 109 height 34
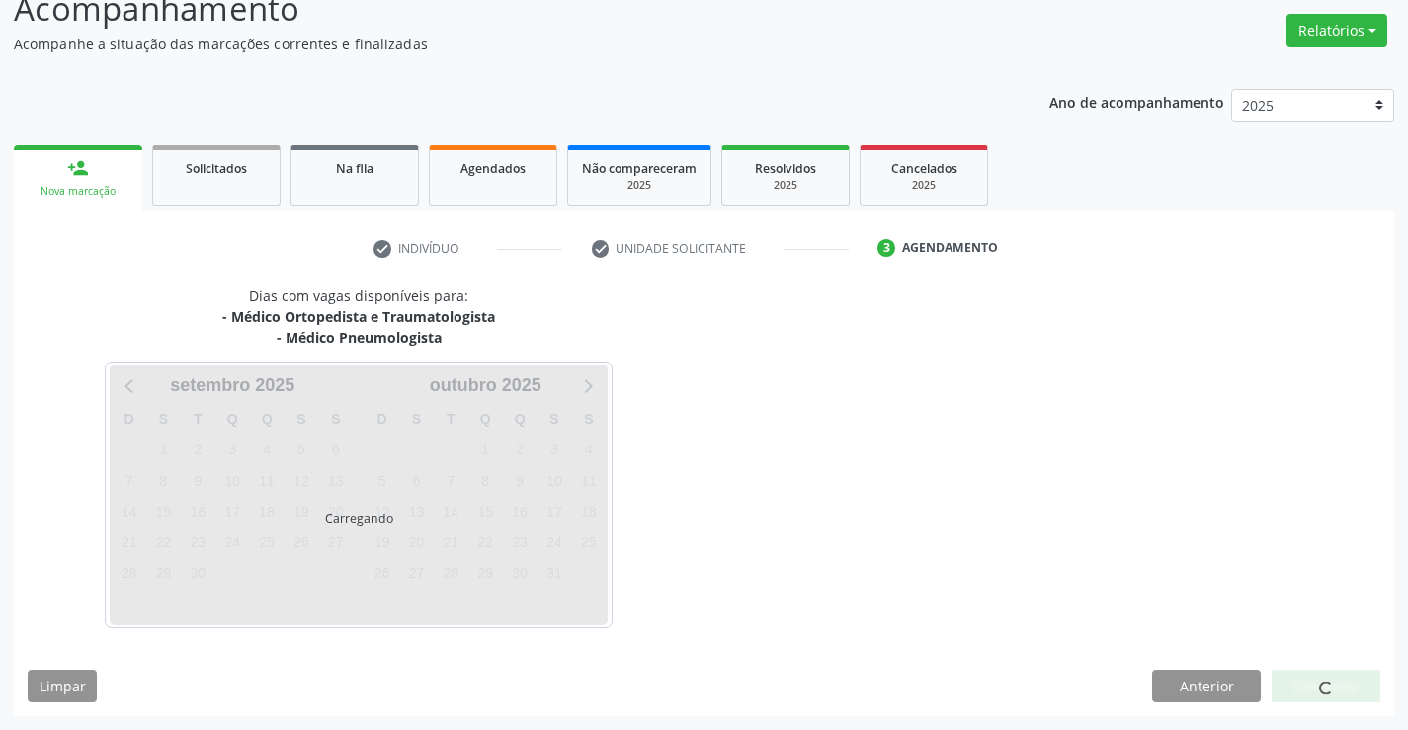
scroll to position [208, 0]
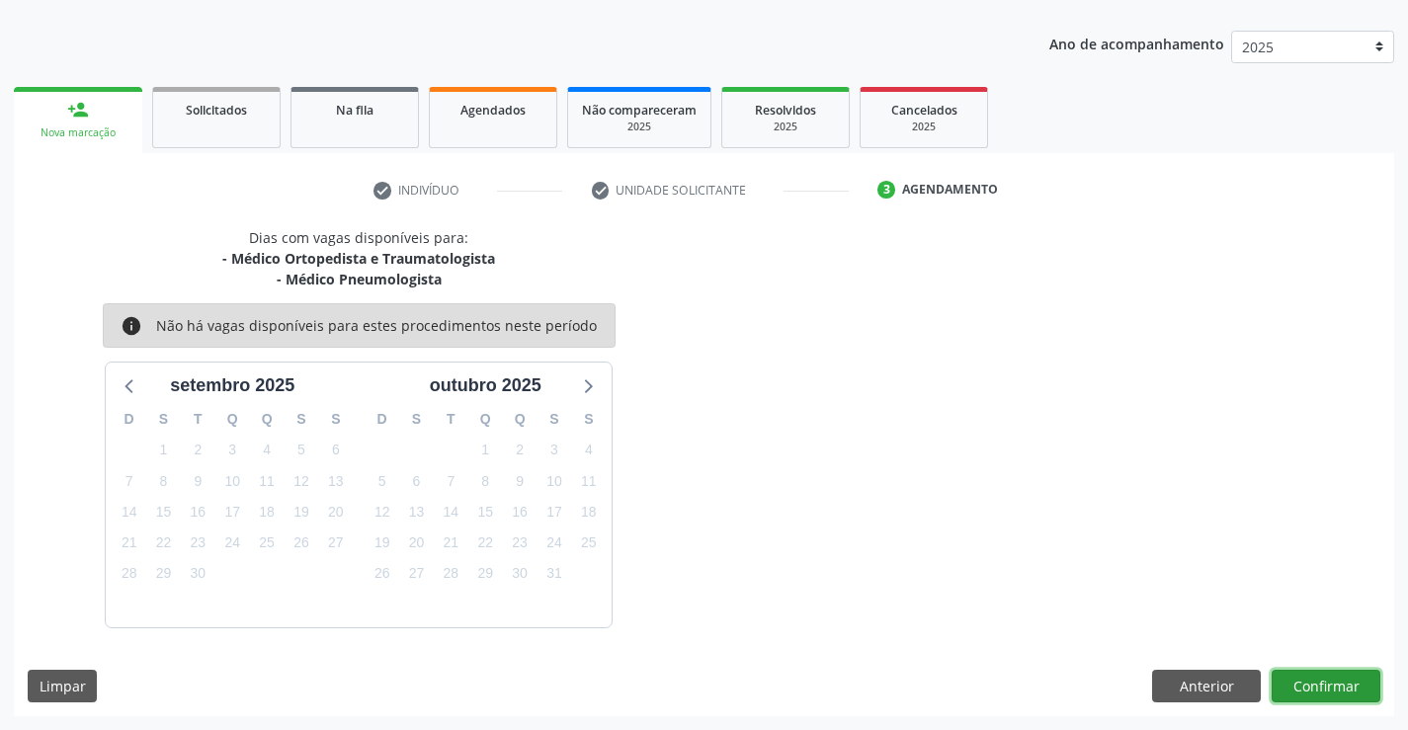
click at [1347, 689] on button "Confirmar" at bounding box center [1326, 687] width 109 height 34
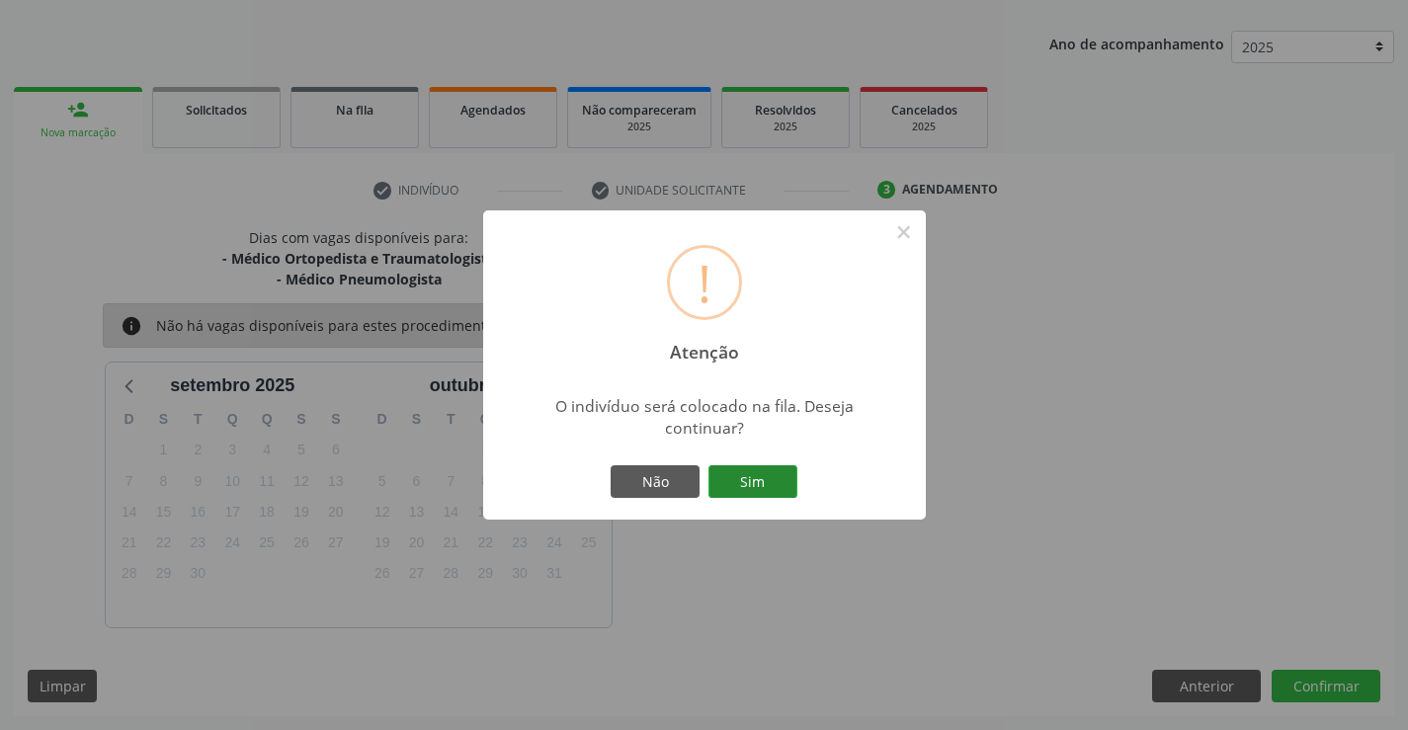
click at [791, 497] on button "Sim" at bounding box center [752, 482] width 89 height 34
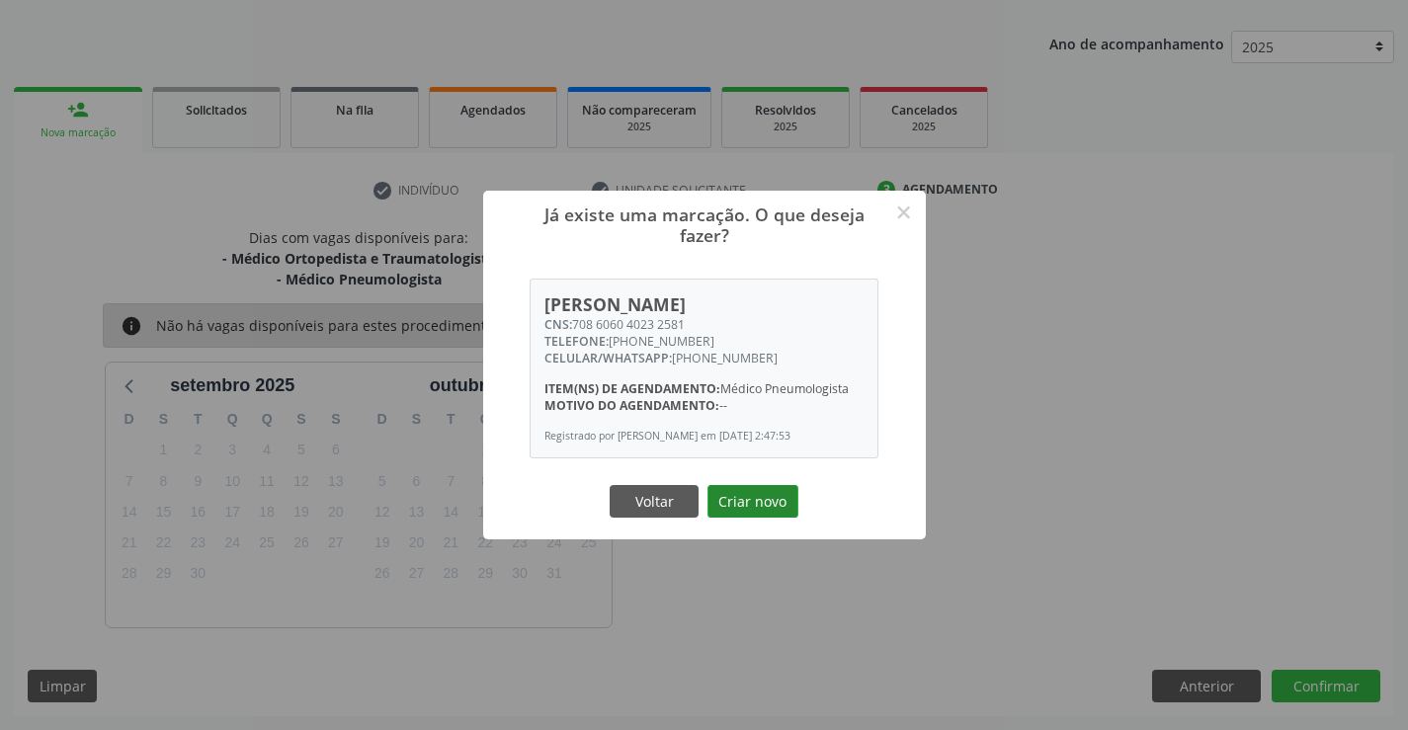
click at [734, 501] on button "Criar novo" at bounding box center [753, 502] width 91 height 34
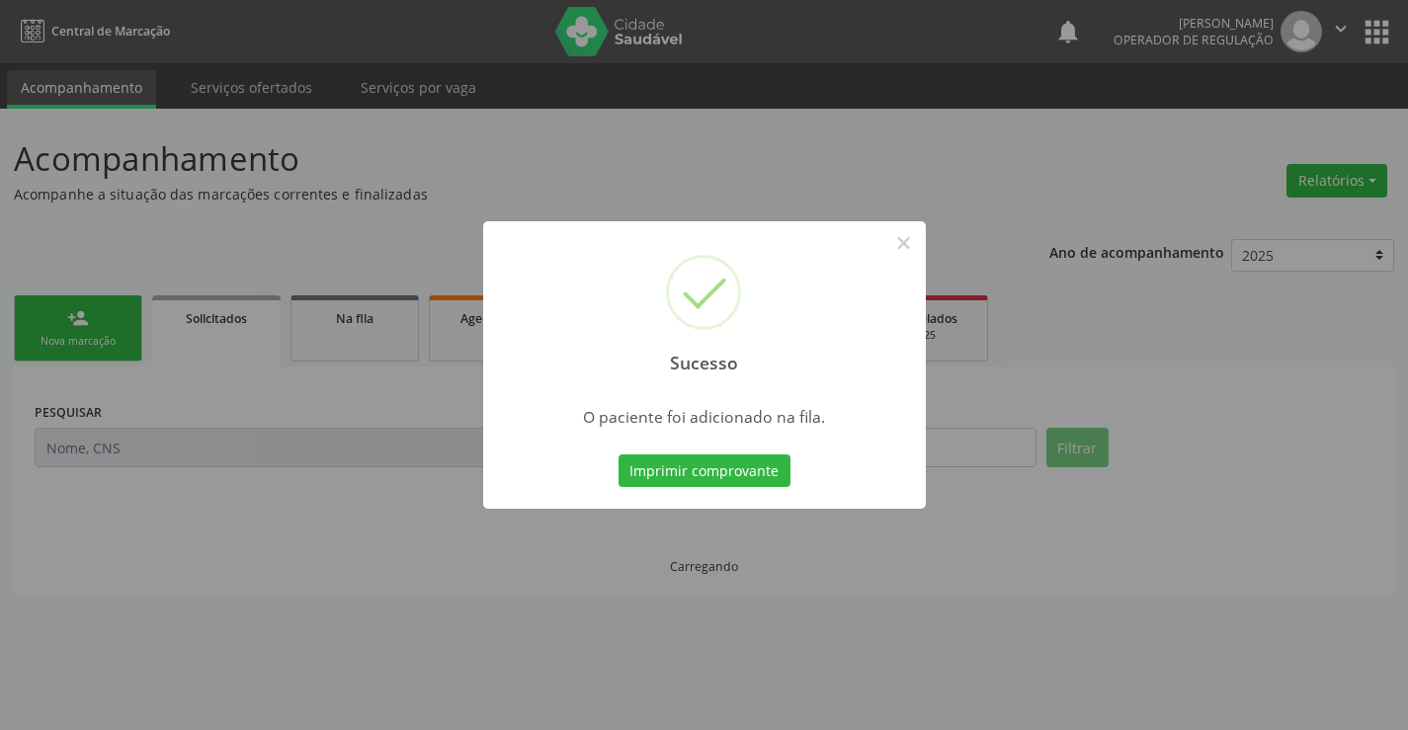
scroll to position [0, 0]
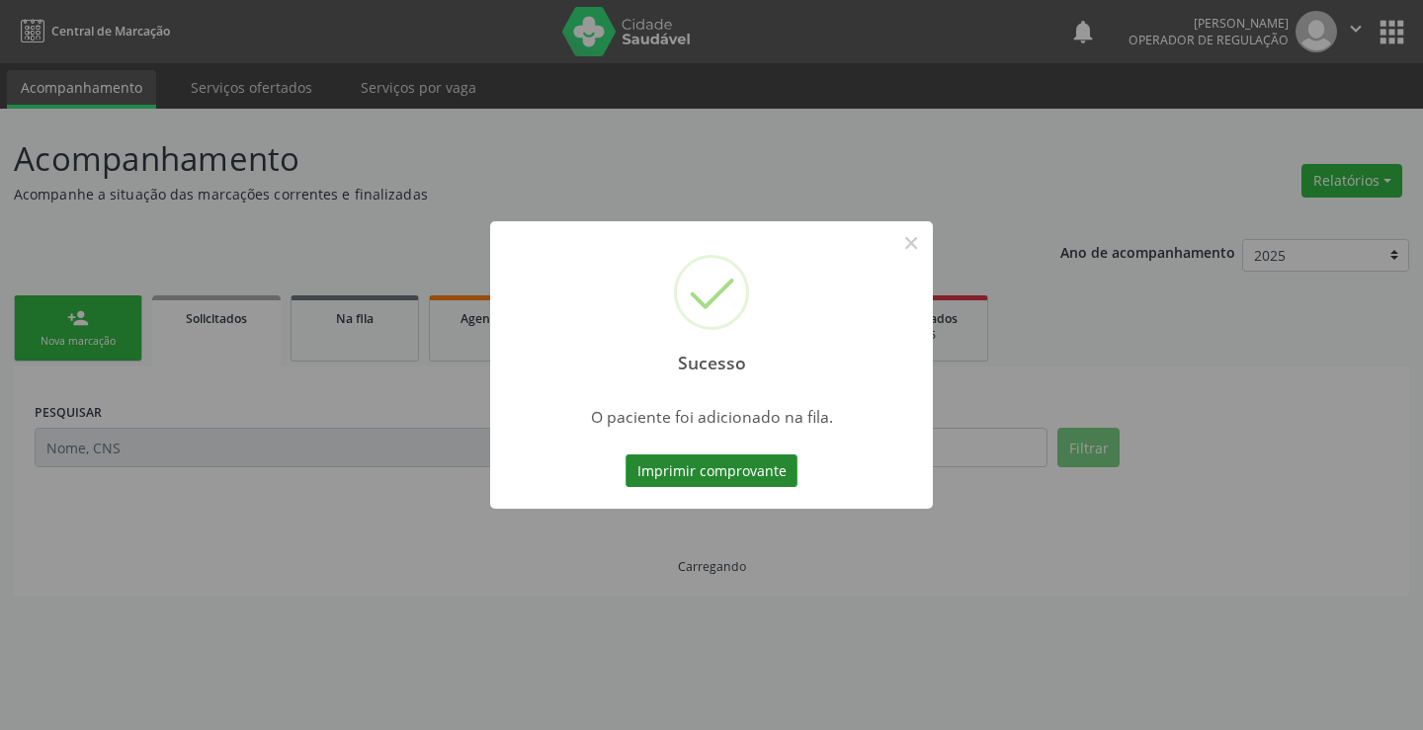
click at [784, 473] on button "Imprimir comprovante" at bounding box center [711, 472] width 172 height 34
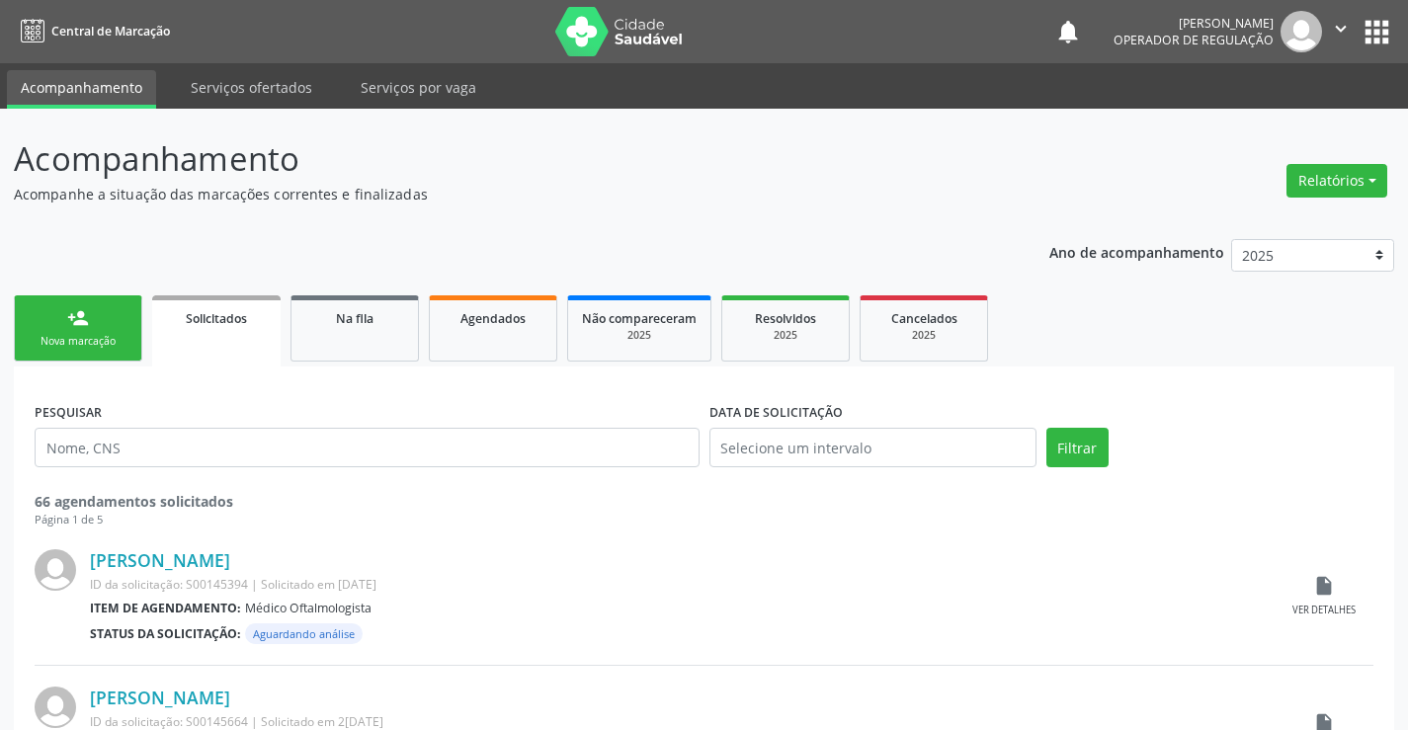
click at [105, 333] on link "person_add Nova marcação" at bounding box center [78, 328] width 128 height 66
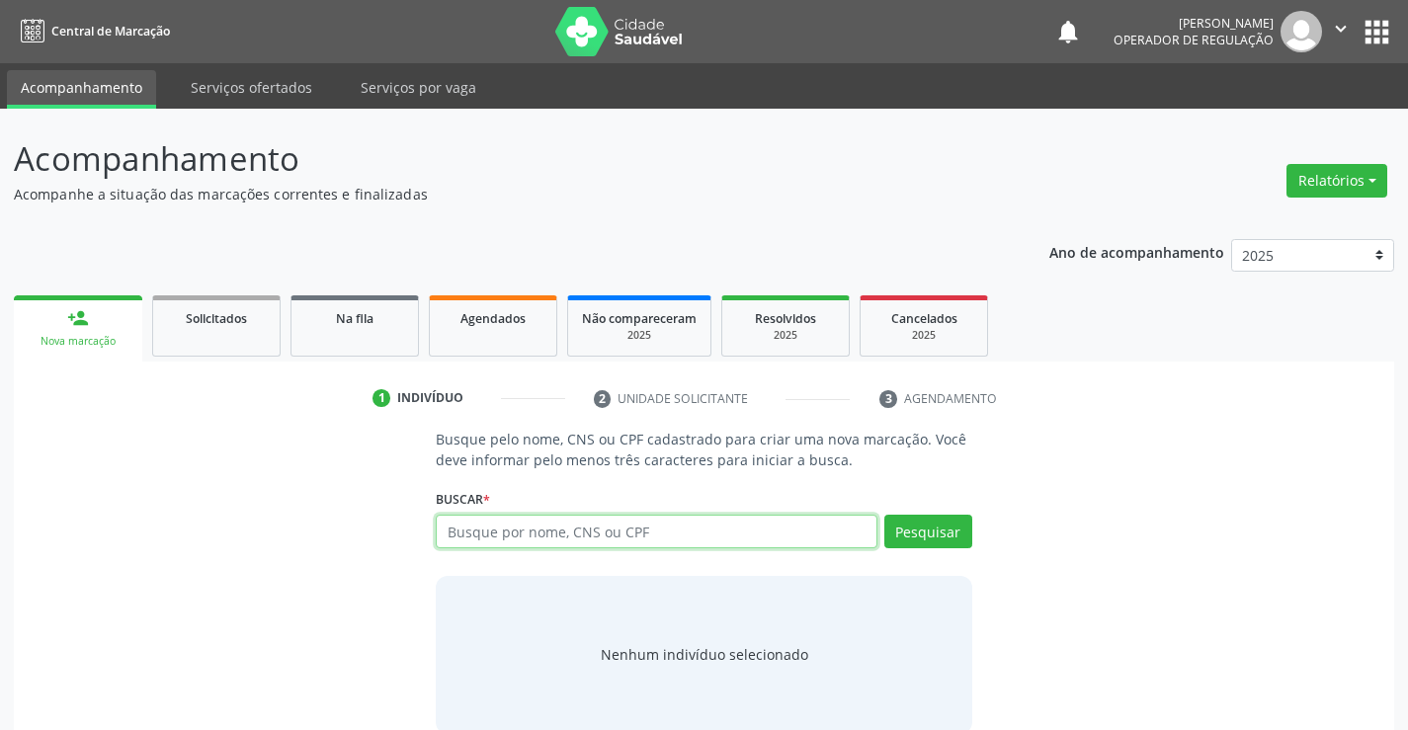
click at [567, 530] on input "text" at bounding box center [656, 532] width 441 height 34
type input "703407228547018"
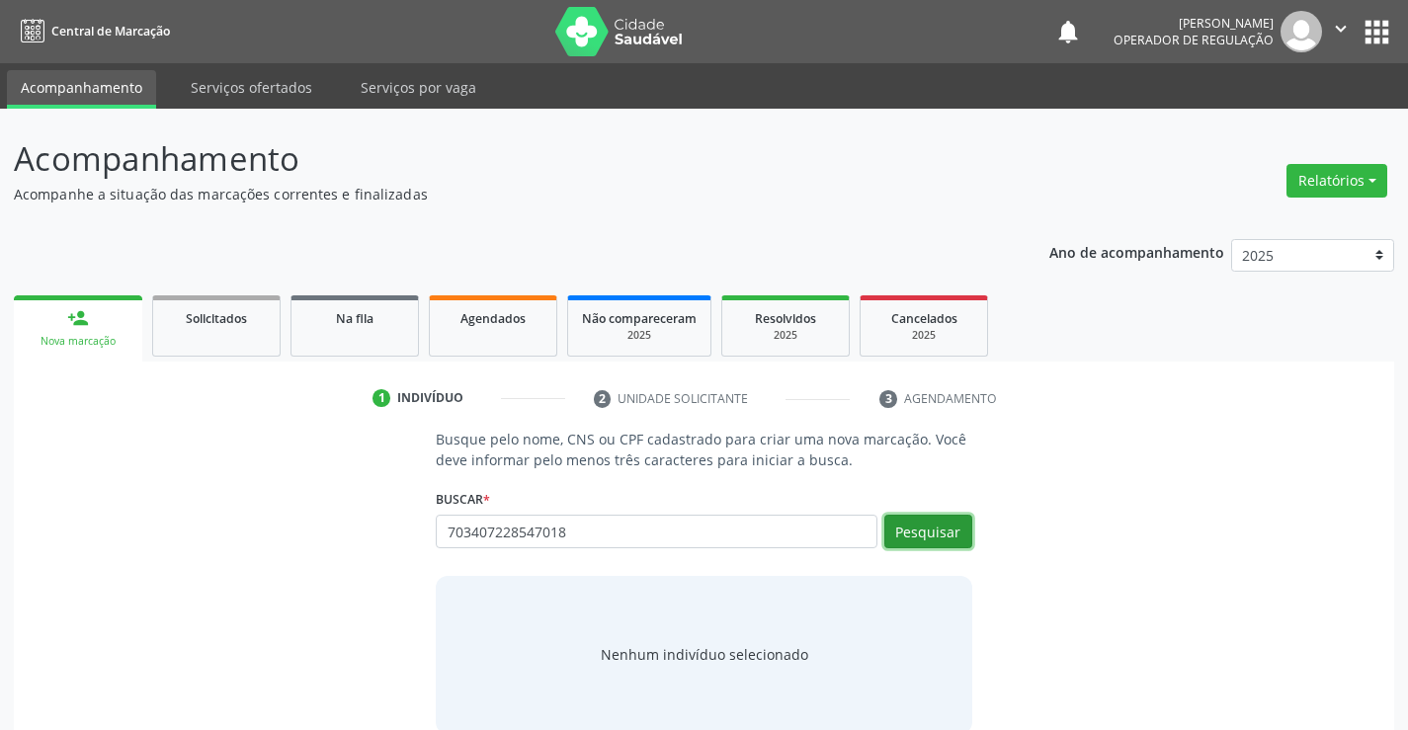
click at [919, 532] on button "Pesquisar" at bounding box center [928, 532] width 88 height 34
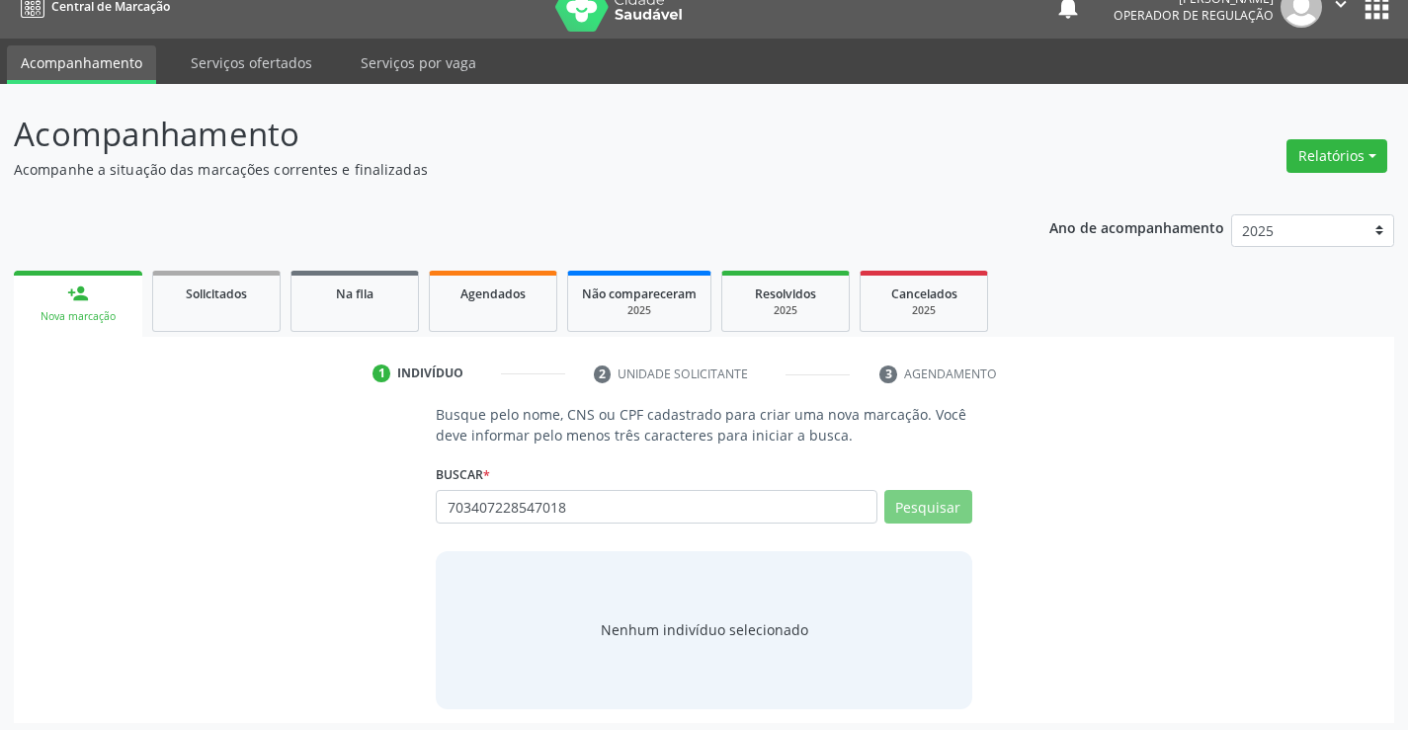
scroll to position [32, 0]
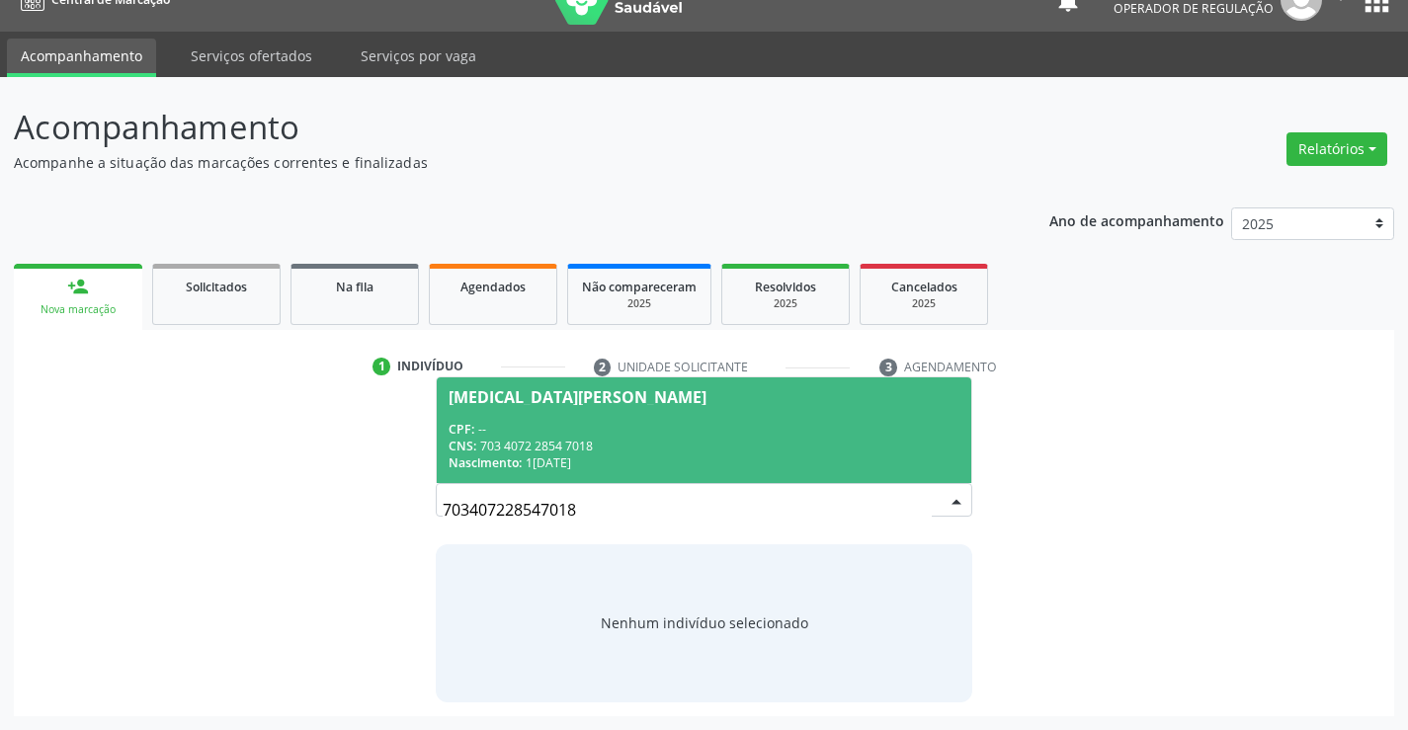
click at [587, 439] on div "CNS: 703 4072 2854 7018" at bounding box center [704, 446] width 510 height 17
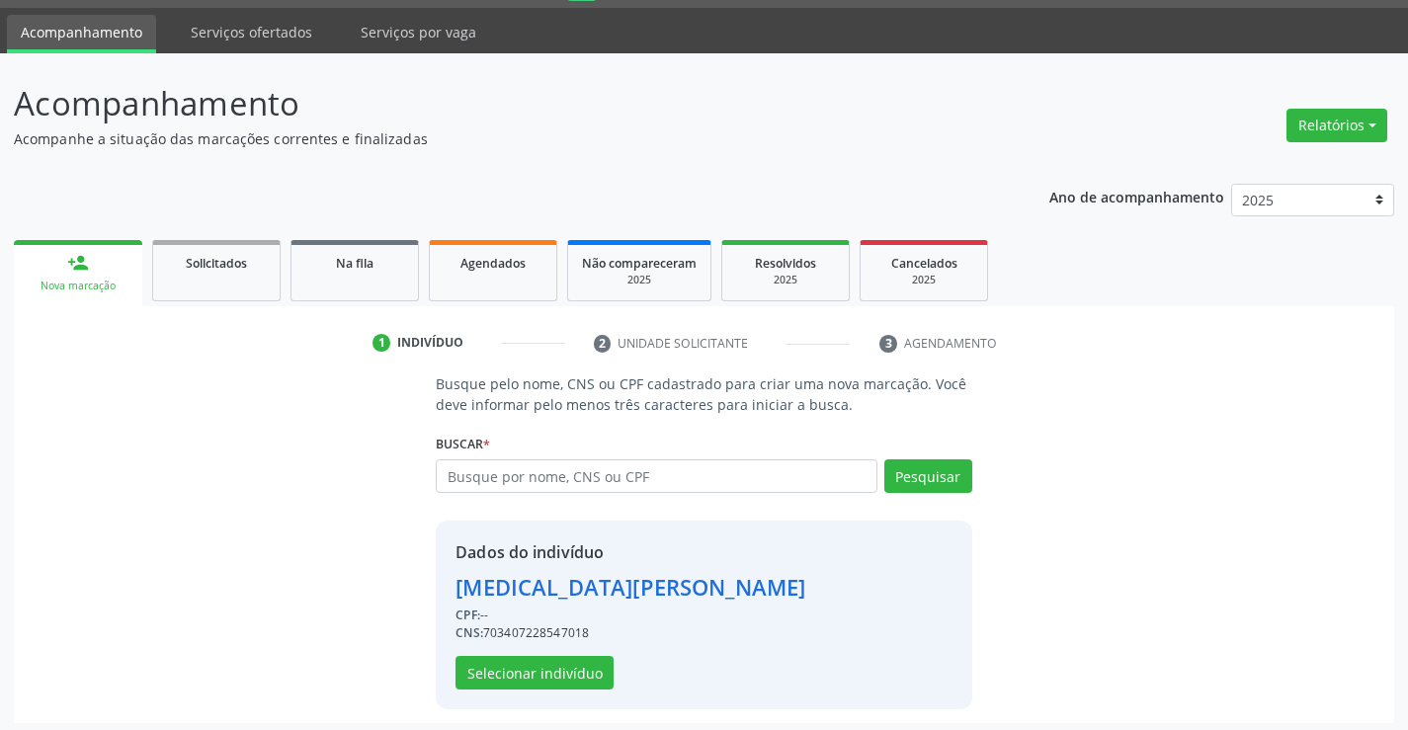
scroll to position [62, 0]
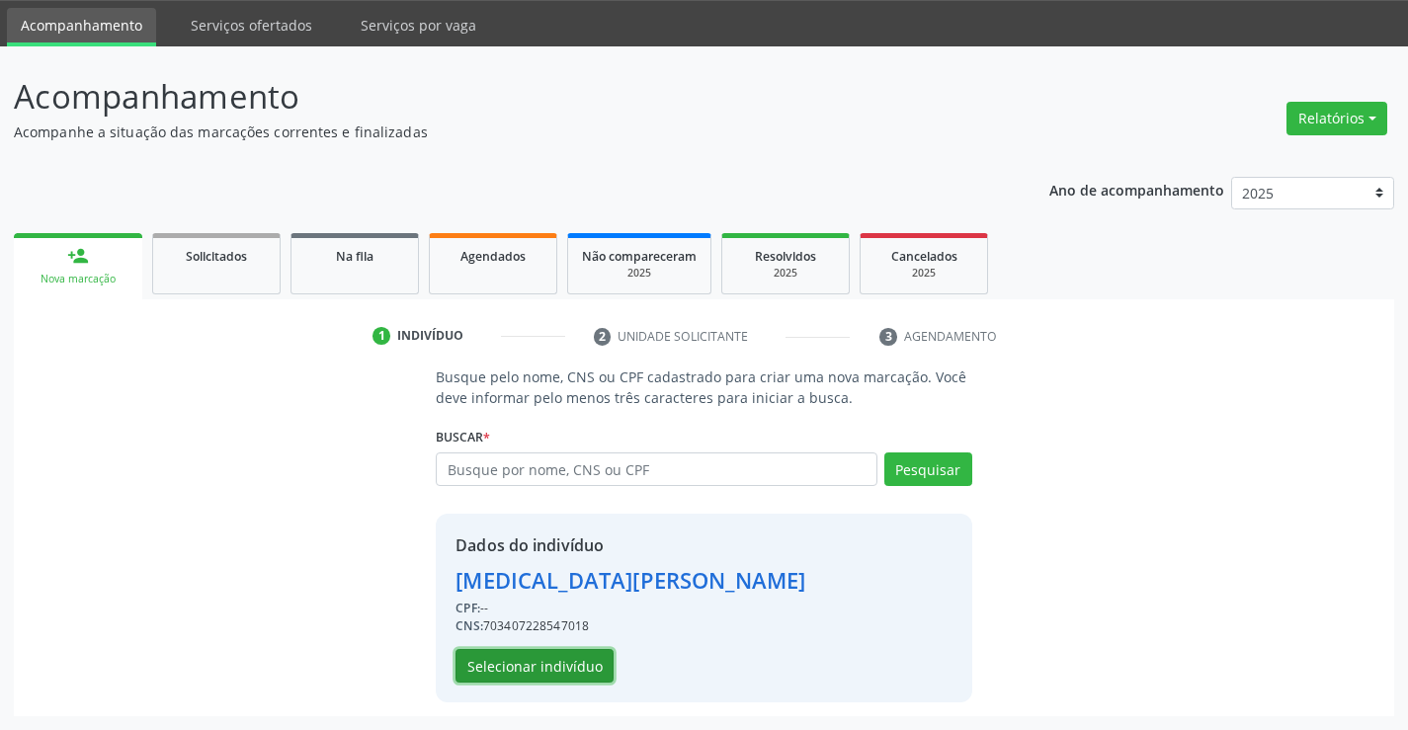
click at [484, 658] on button "Selecionar indivíduo" at bounding box center [535, 666] width 158 height 34
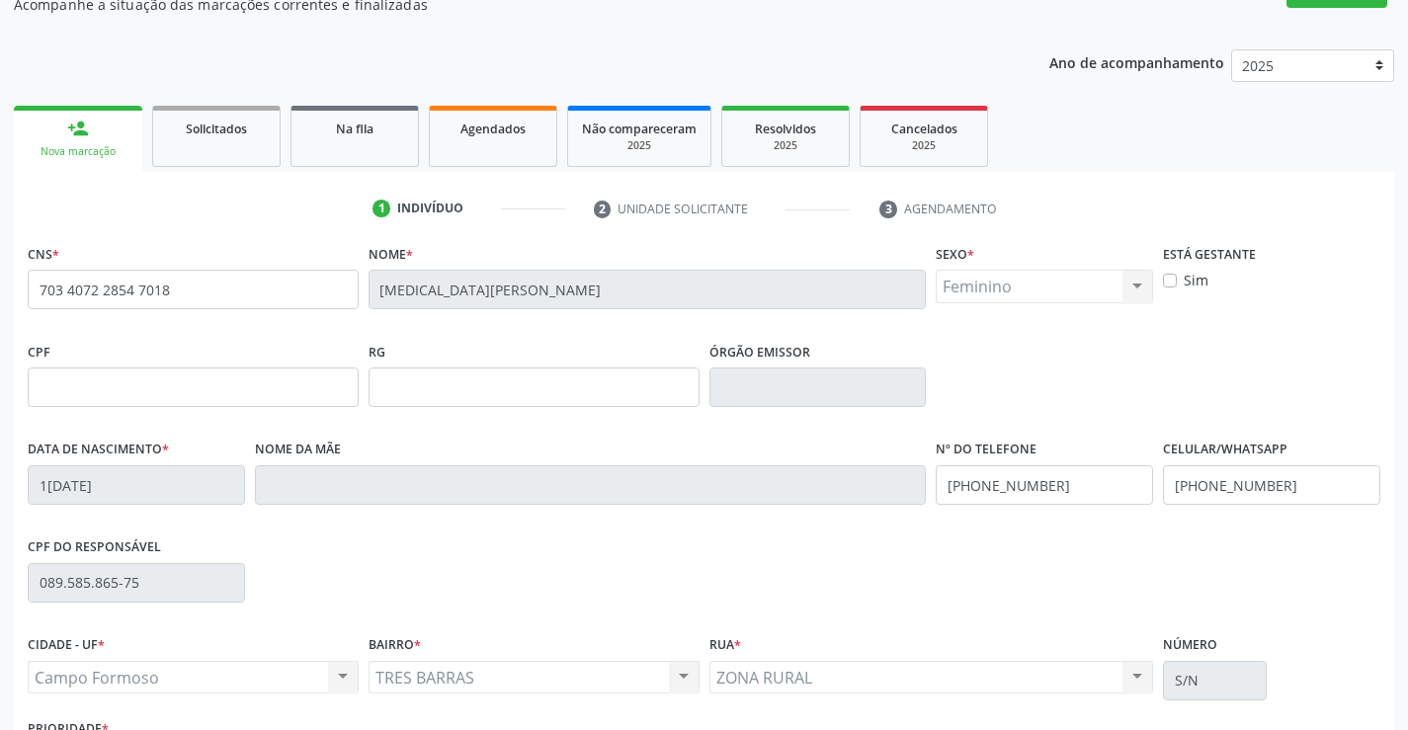
scroll to position [341, 0]
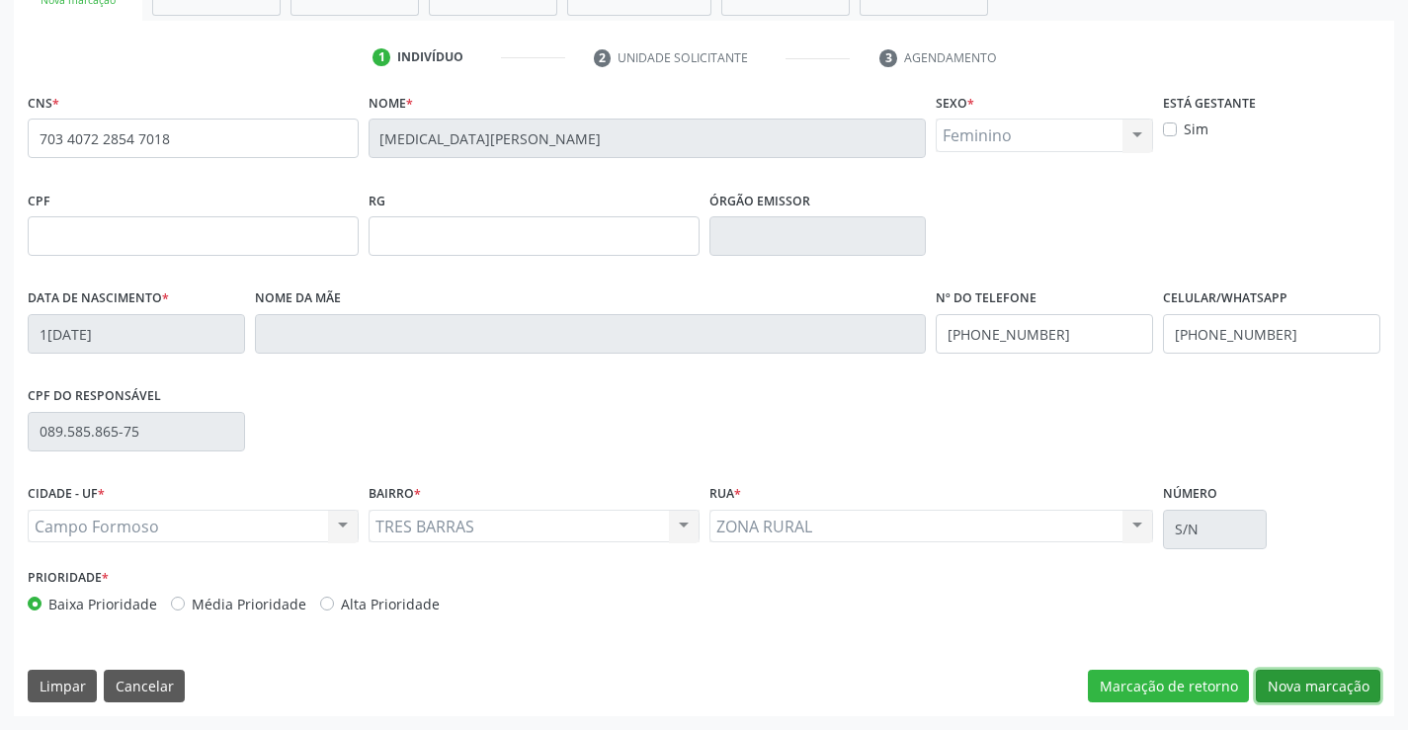
drag, startPoint x: 1367, startPoint y: 694, endPoint x: 1283, endPoint y: 682, distance: 84.8
click at [1362, 694] on button "Nova marcação" at bounding box center [1318, 687] width 125 height 34
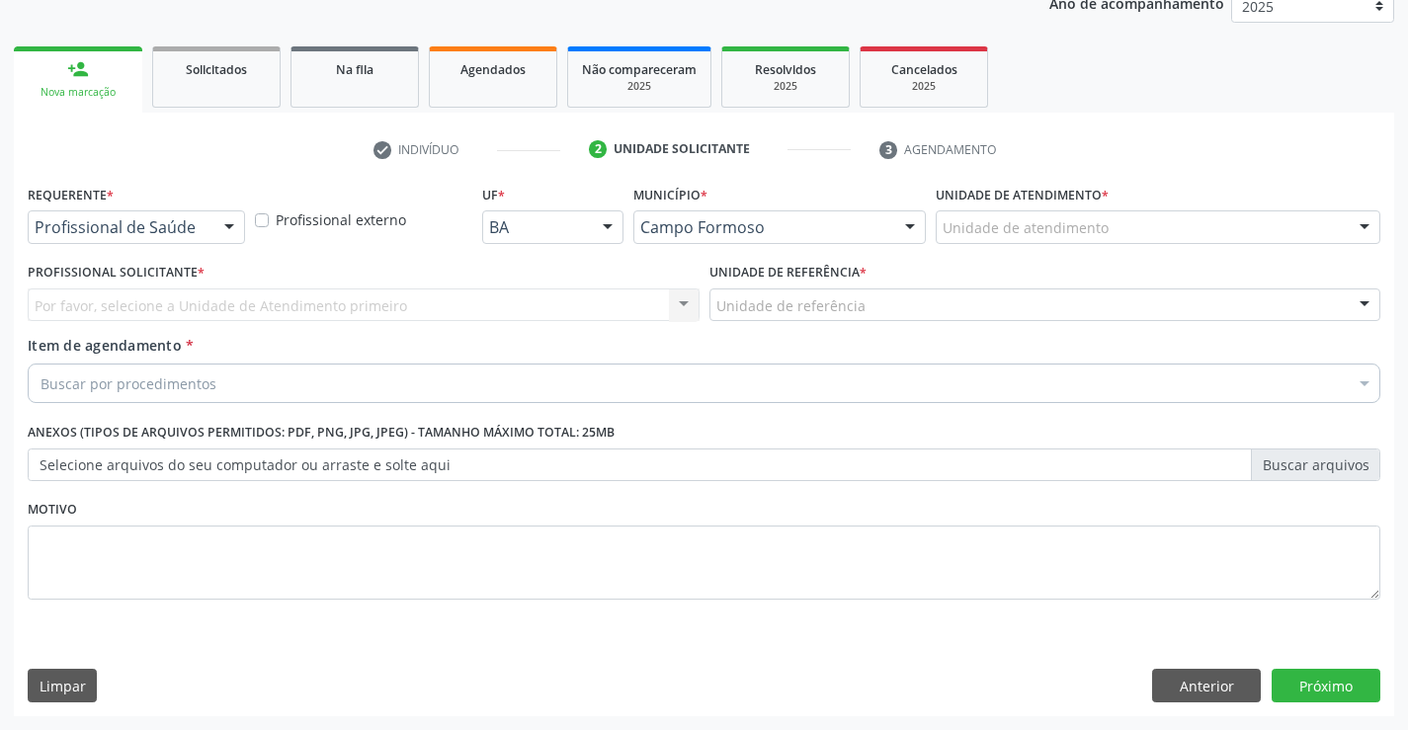
scroll to position [249, 0]
click at [196, 204] on div "Requerente * Profissional de Saúde Profissional de Saúde Paciente Nenhum result…" at bounding box center [136, 211] width 217 height 63
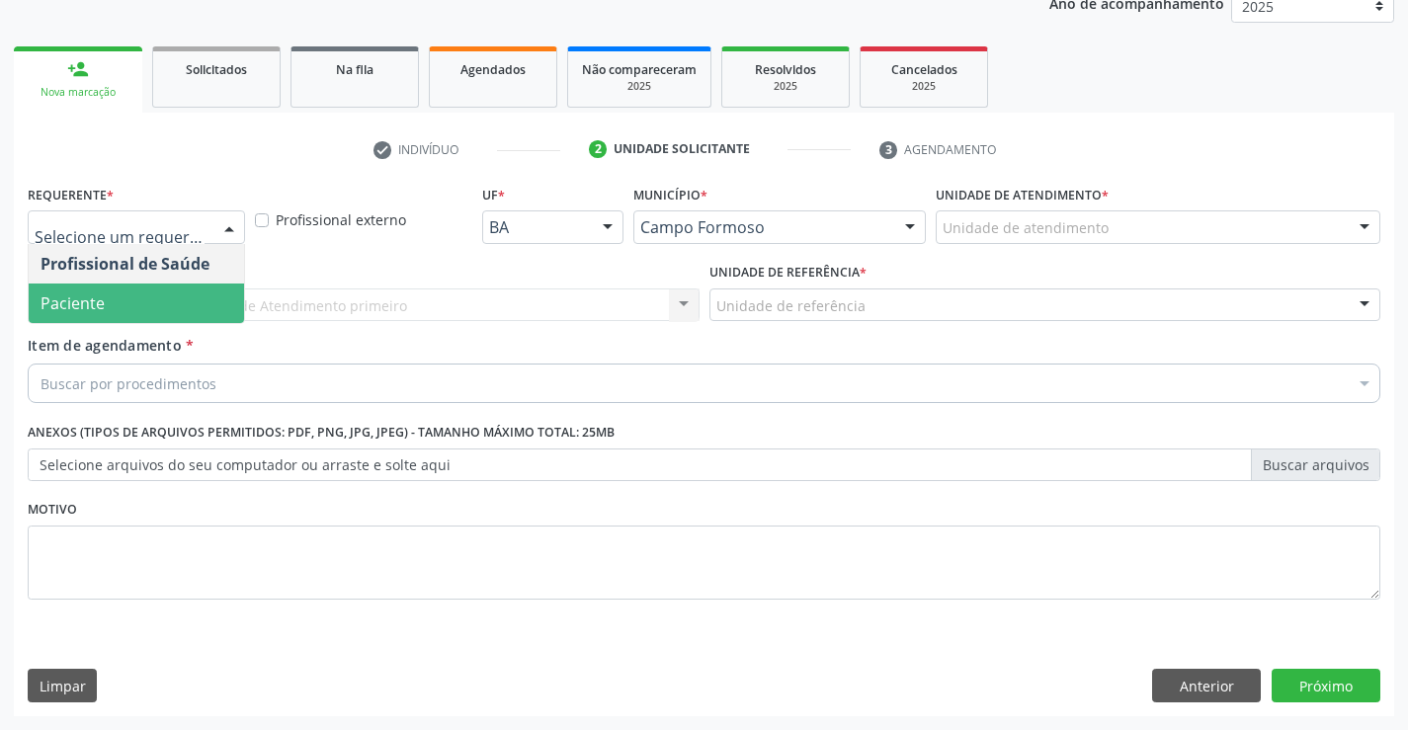
click at [120, 311] on span "Paciente" at bounding box center [136, 304] width 215 height 40
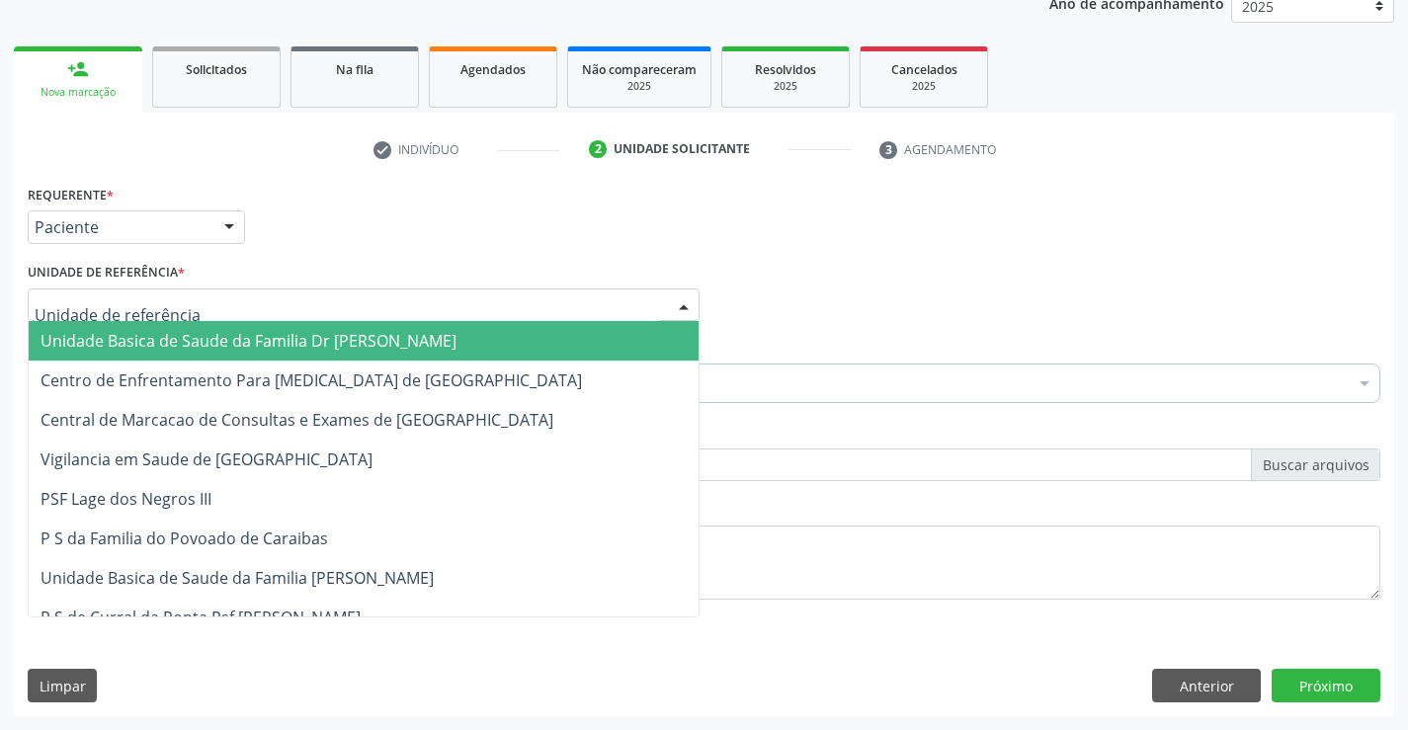
click at [236, 313] on div at bounding box center [364, 306] width 672 height 34
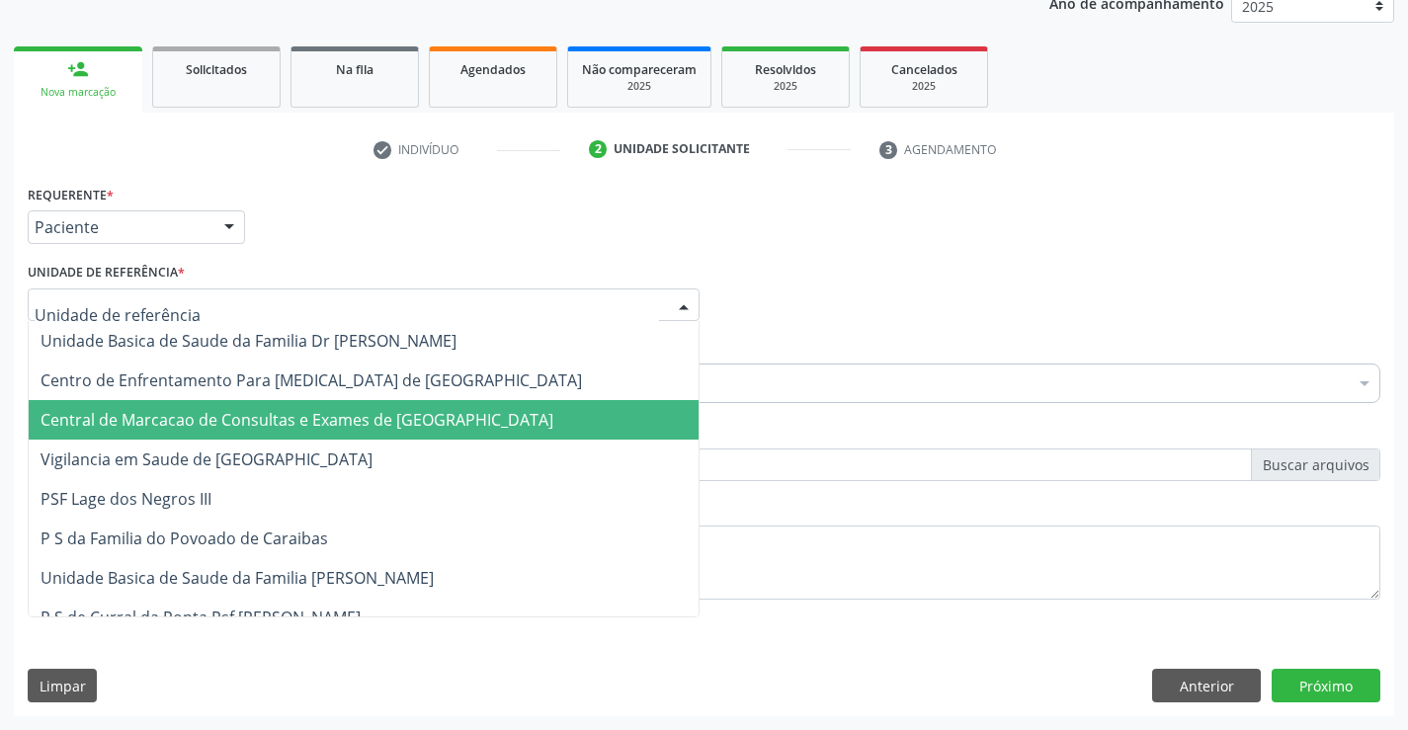
click at [262, 426] on span "Central de Marcacao de Consultas e Exames de [GEOGRAPHIC_DATA]" at bounding box center [297, 420] width 513 height 22
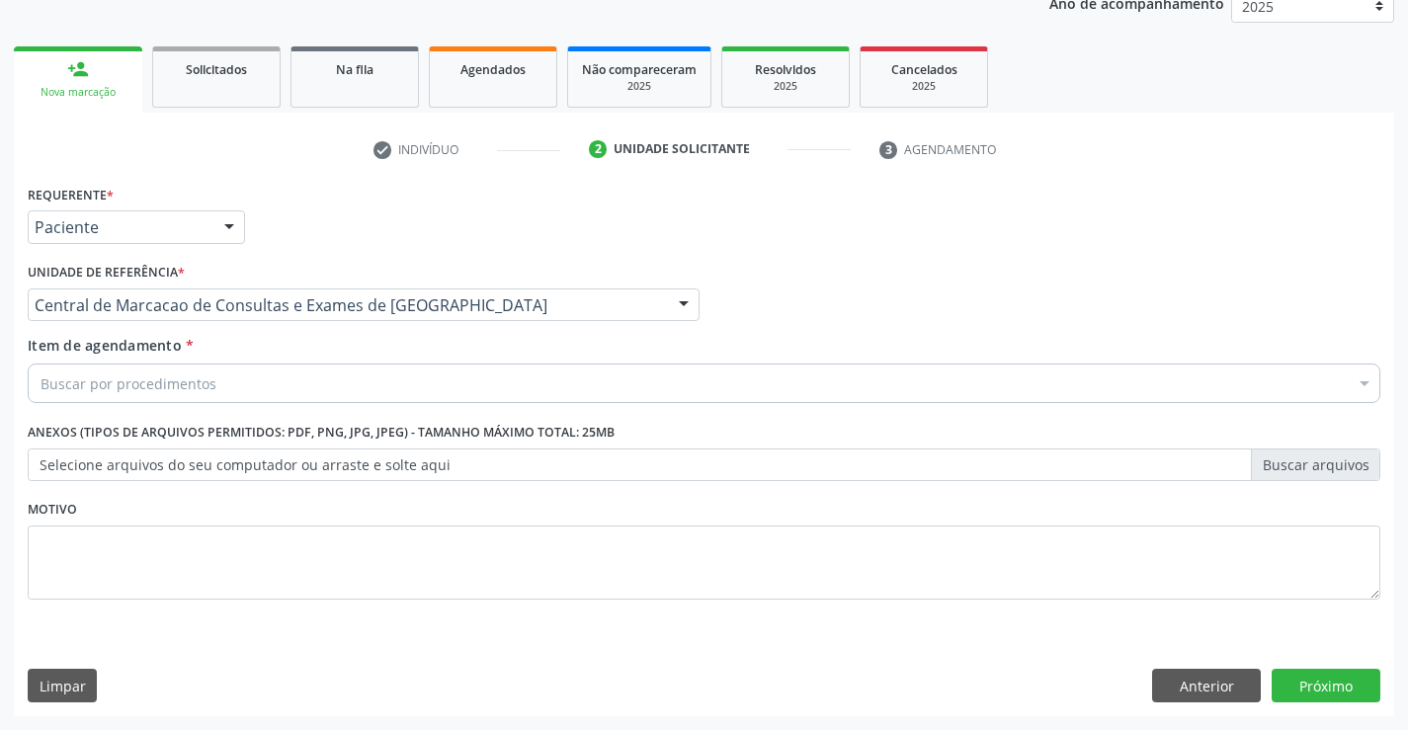
click at [296, 400] on div "Buscar por procedimentos" at bounding box center [704, 384] width 1353 height 40
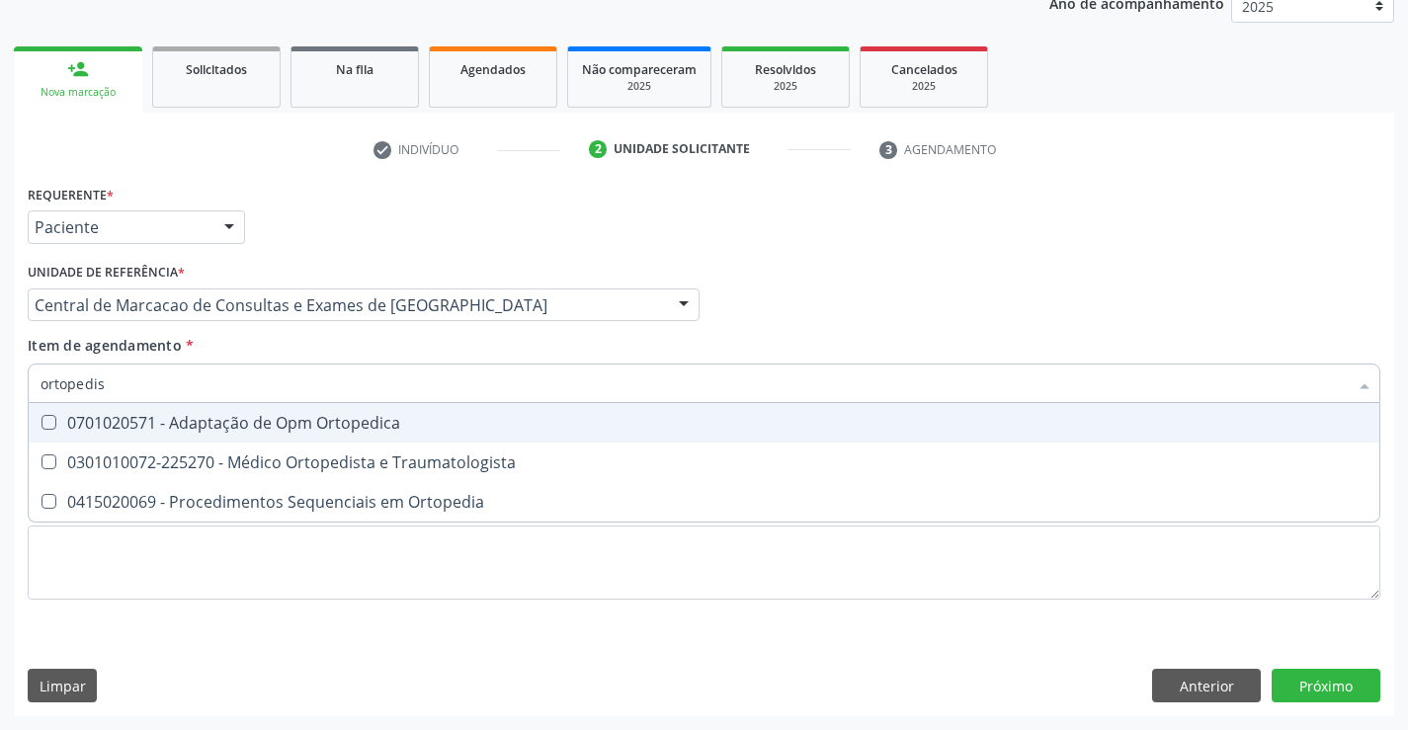
type input "ortopedist"
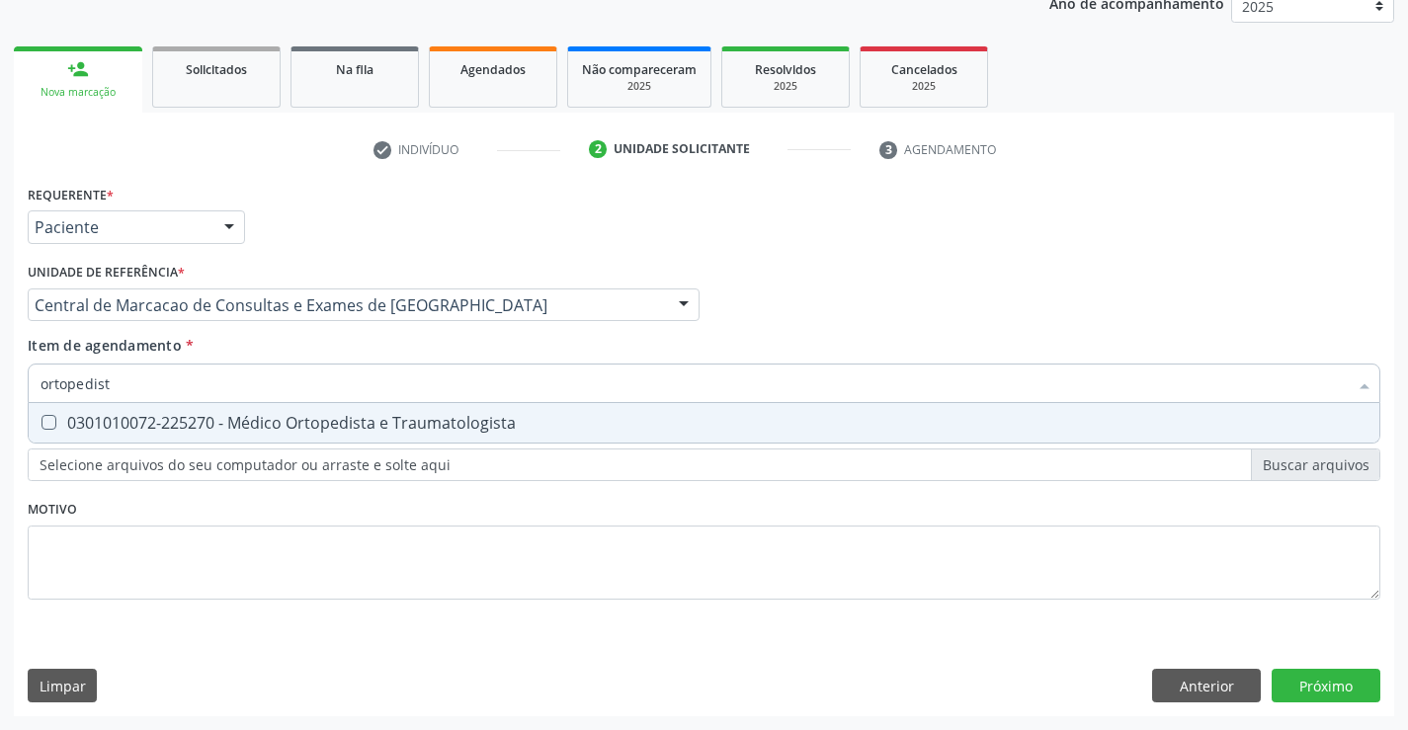
click at [294, 419] on div "0301010072-225270 - Médico Ortopedista e Traumatologista" at bounding box center [704, 423] width 1327 height 16
checkbox Traumatologista "true"
click at [1327, 683] on div "Requerente * Paciente Profissional de Saúde Paciente Nenhum resultado encontrad…" at bounding box center [704, 448] width 1380 height 537
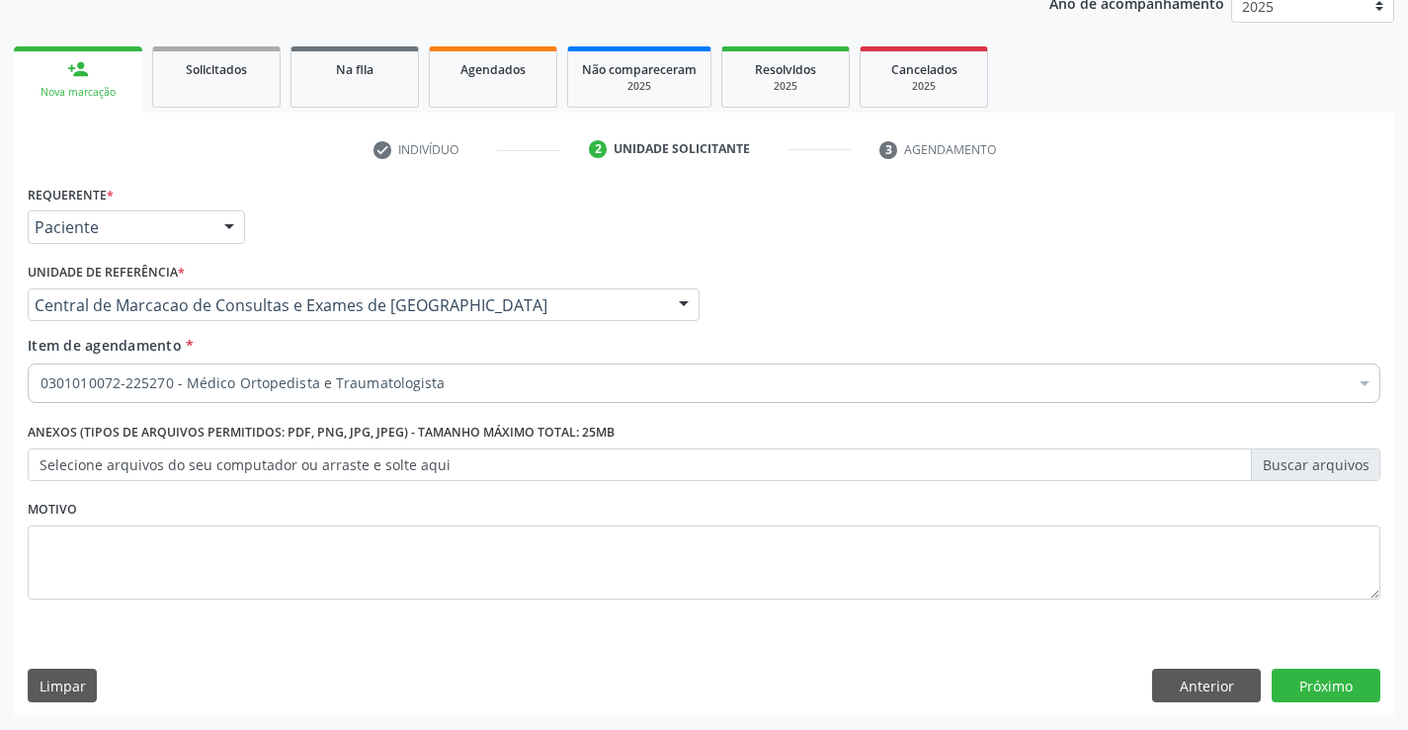
click at [1316, 706] on div "Requerente * Paciente Profissional de Saúde Paciente Nenhum resultado encontrad…" at bounding box center [704, 448] width 1380 height 537
click at [1327, 687] on button "Próximo" at bounding box center [1326, 686] width 109 height 34
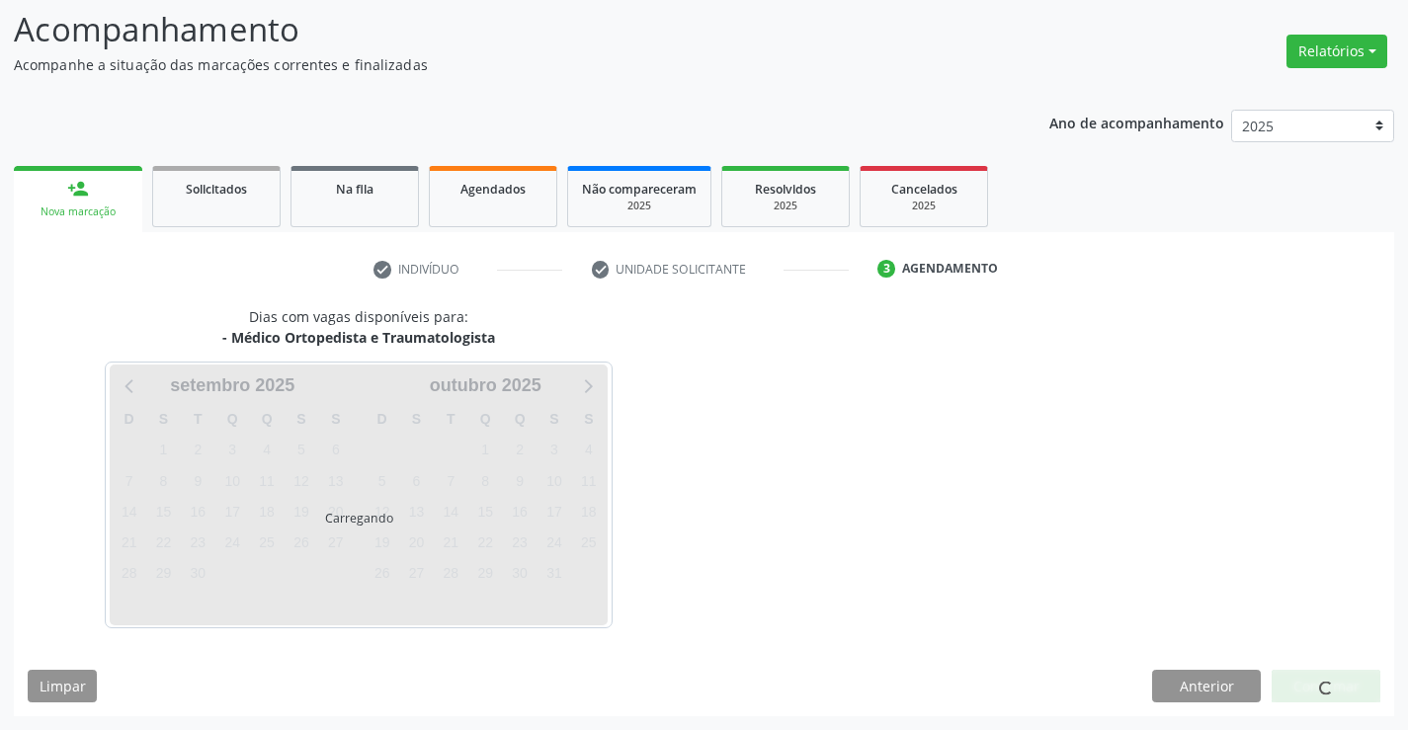
scroll to position [129, 0]
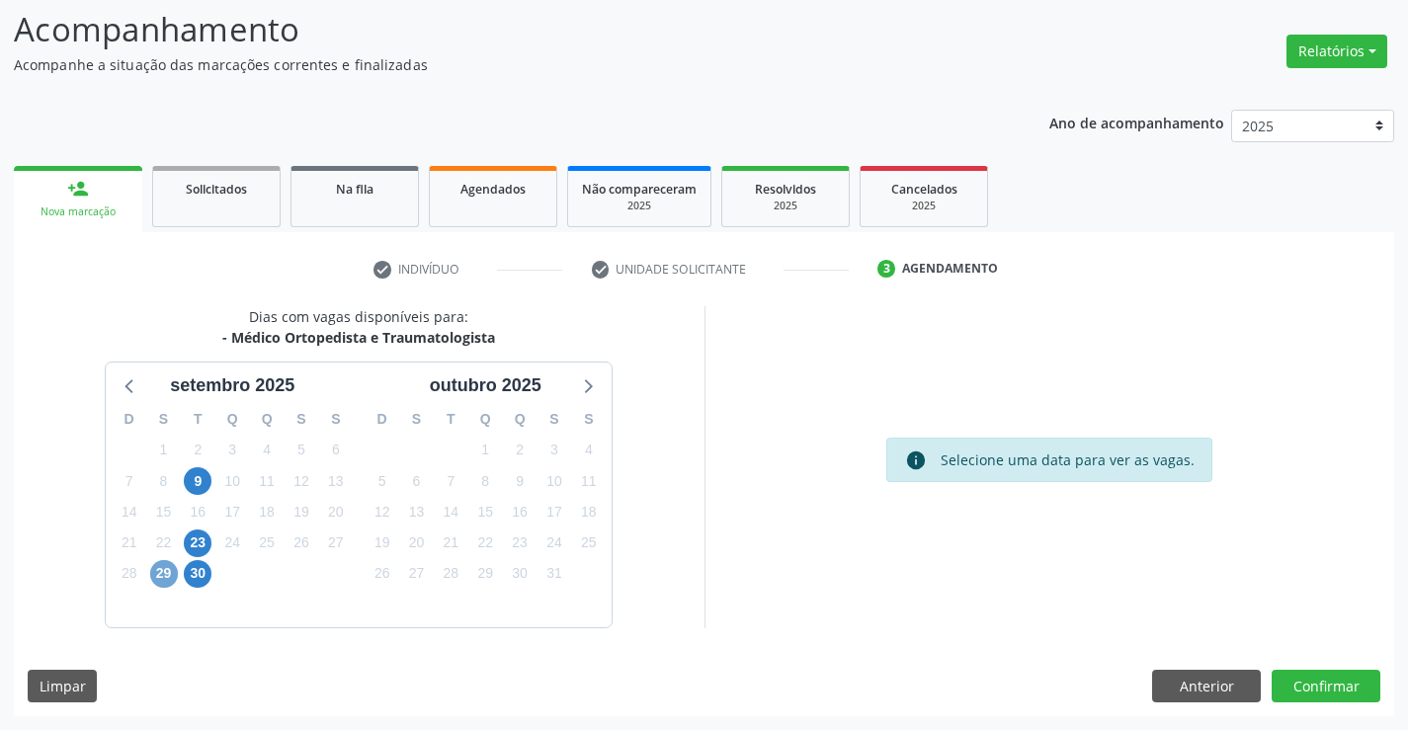
click at [156, 562] on span "29" at bounding box center [164, 574] width 28 height 28
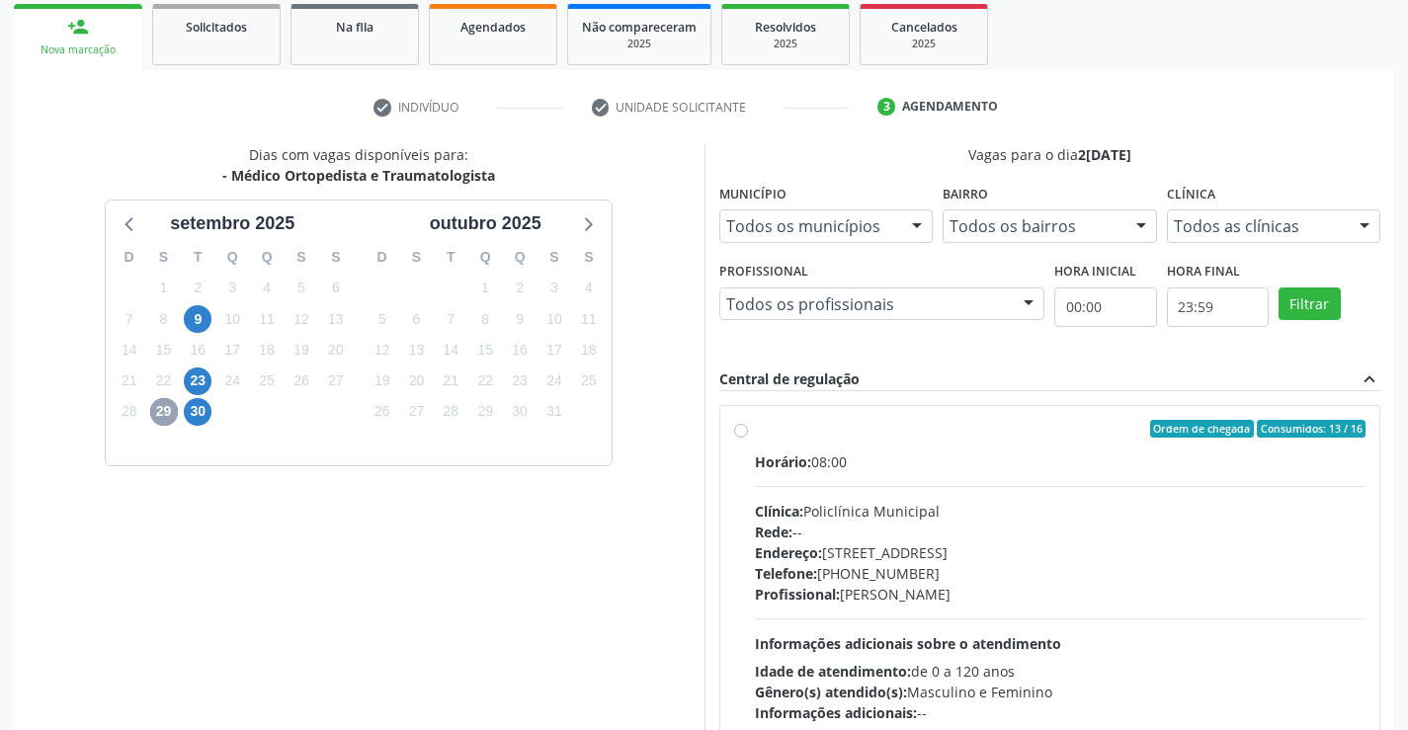
scroll to position [415, 0]
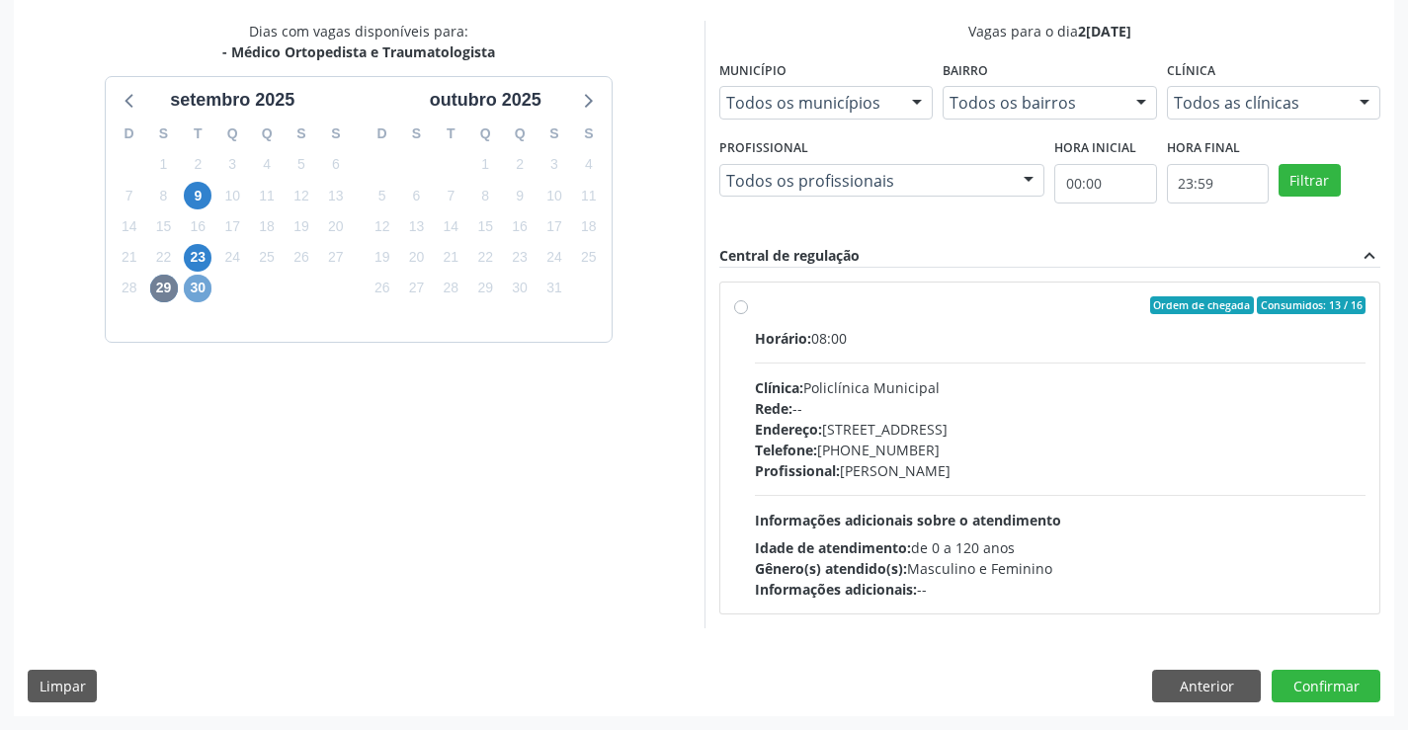
click at [199, 277] on span "30" at bounding box center [198, 289] width 28 height 28
click at [914, 433] on div "Endereço: Predio, nº 386, Centro, Campo Formoso - BA" at bounding box center [1061, 429] width 612 height 21
click at [748, 314] on input "Ordem de chegada Consumidos: 6 / 20 Horário: 09:00 Clínica: Policlínica Municip…" at bounding box center [741, 305] width 14 height 18
radio input "true"
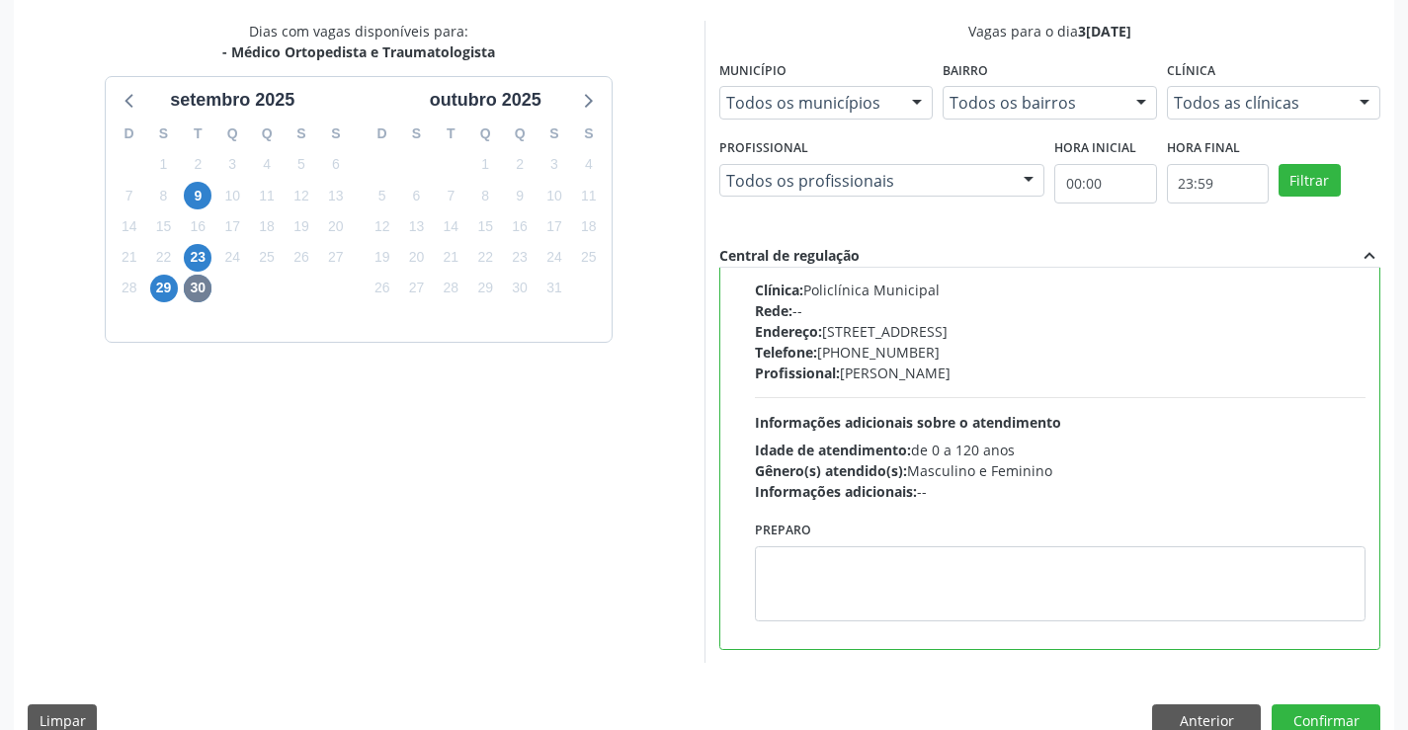
scroll to position [0, 0]
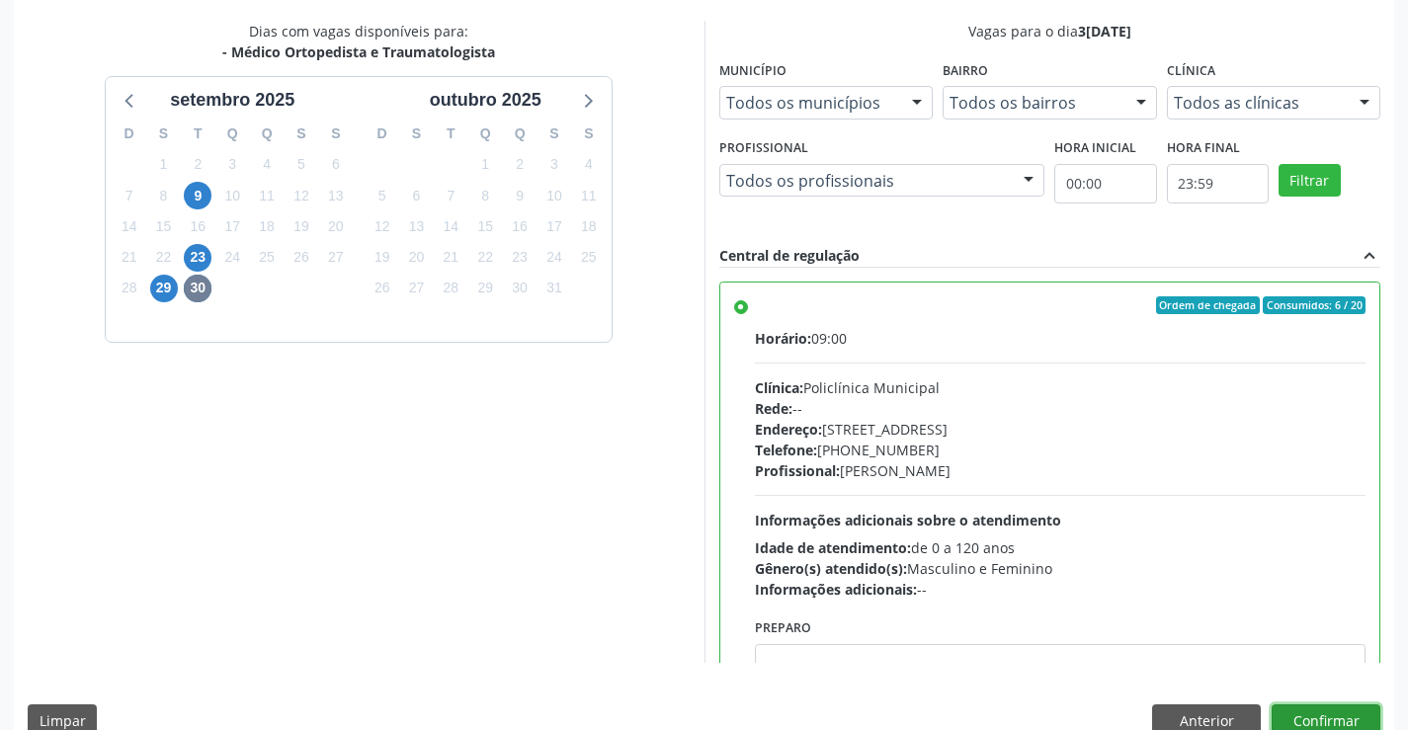
click at [1337, 719] on button "Confirmar" at bounding box center [1326, 722] width 109 height 34
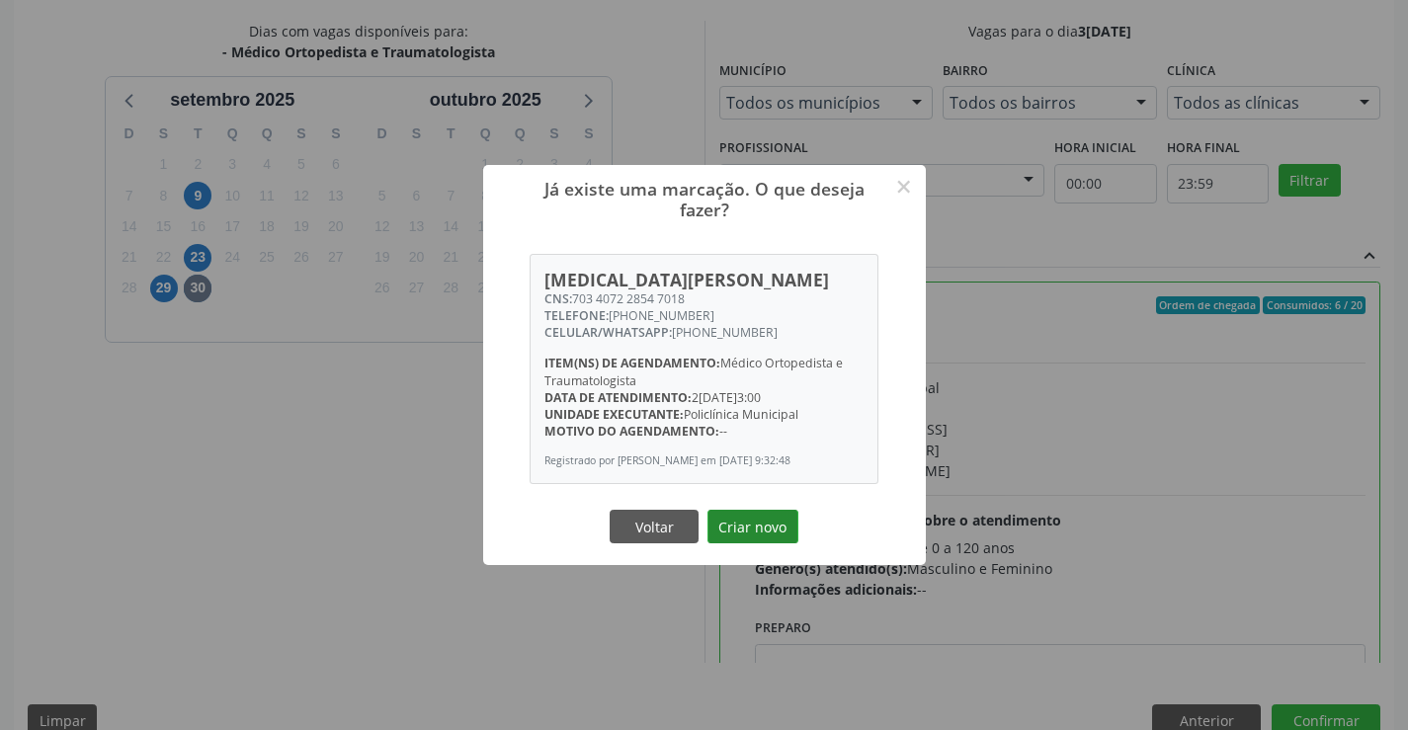
click at [770, 530] on button "Criar novo" at bounding box center [753, 527] width 91 height 34
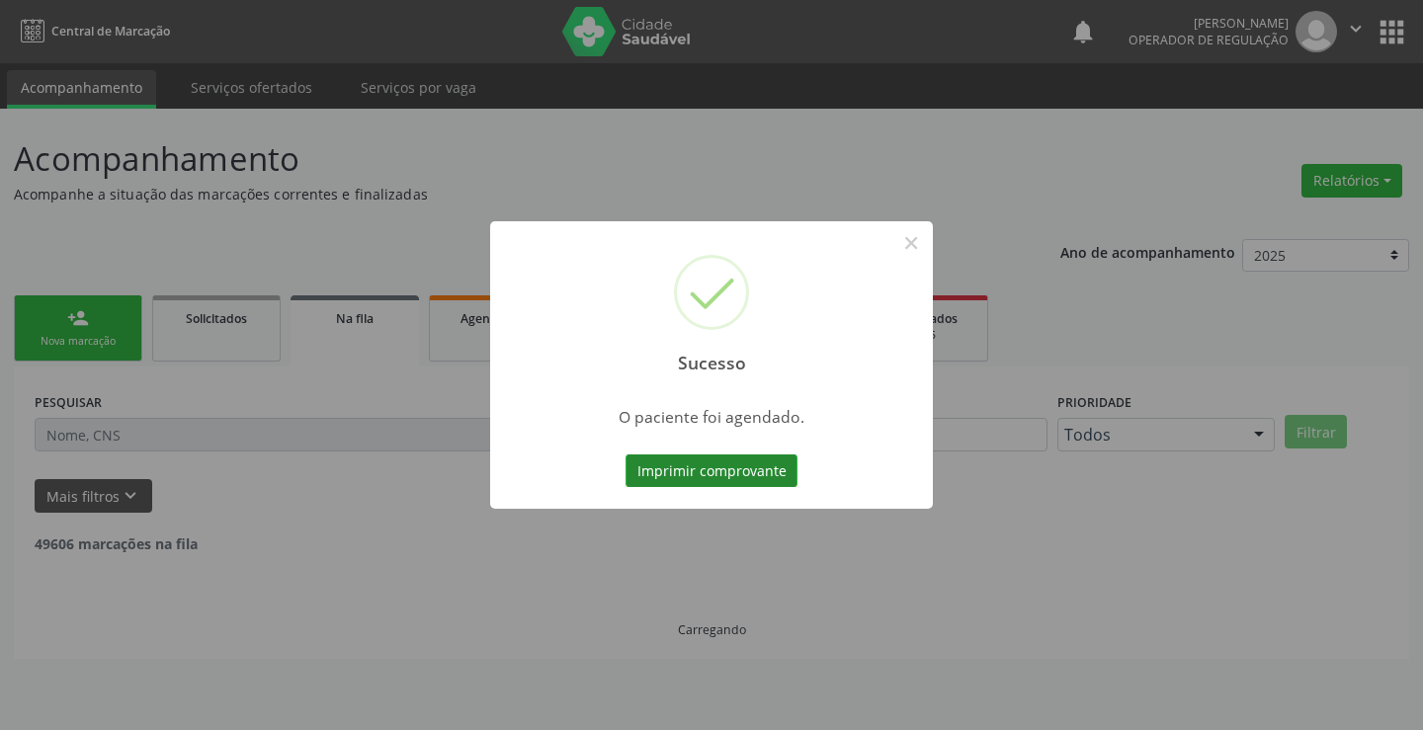
click at [764, 469] on button "Imprimir comprovante" at bounding box center [711, 472] width 172 height 34
